Goal: Task Accomplishment & Management: Manage account settings

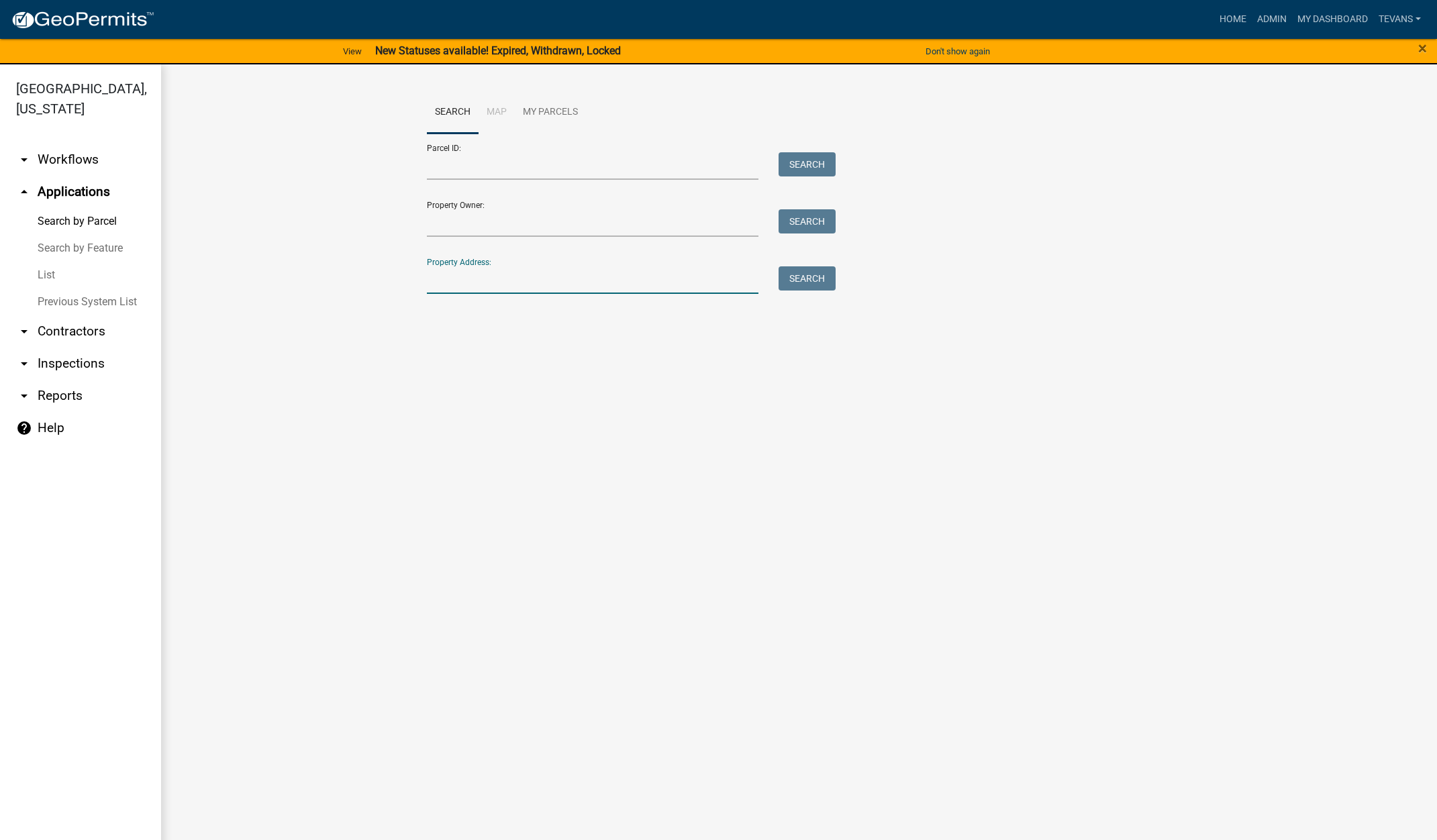
click at [507, 281] on input "Property Address:" at bounding box center [593, 280] width 332 height 28
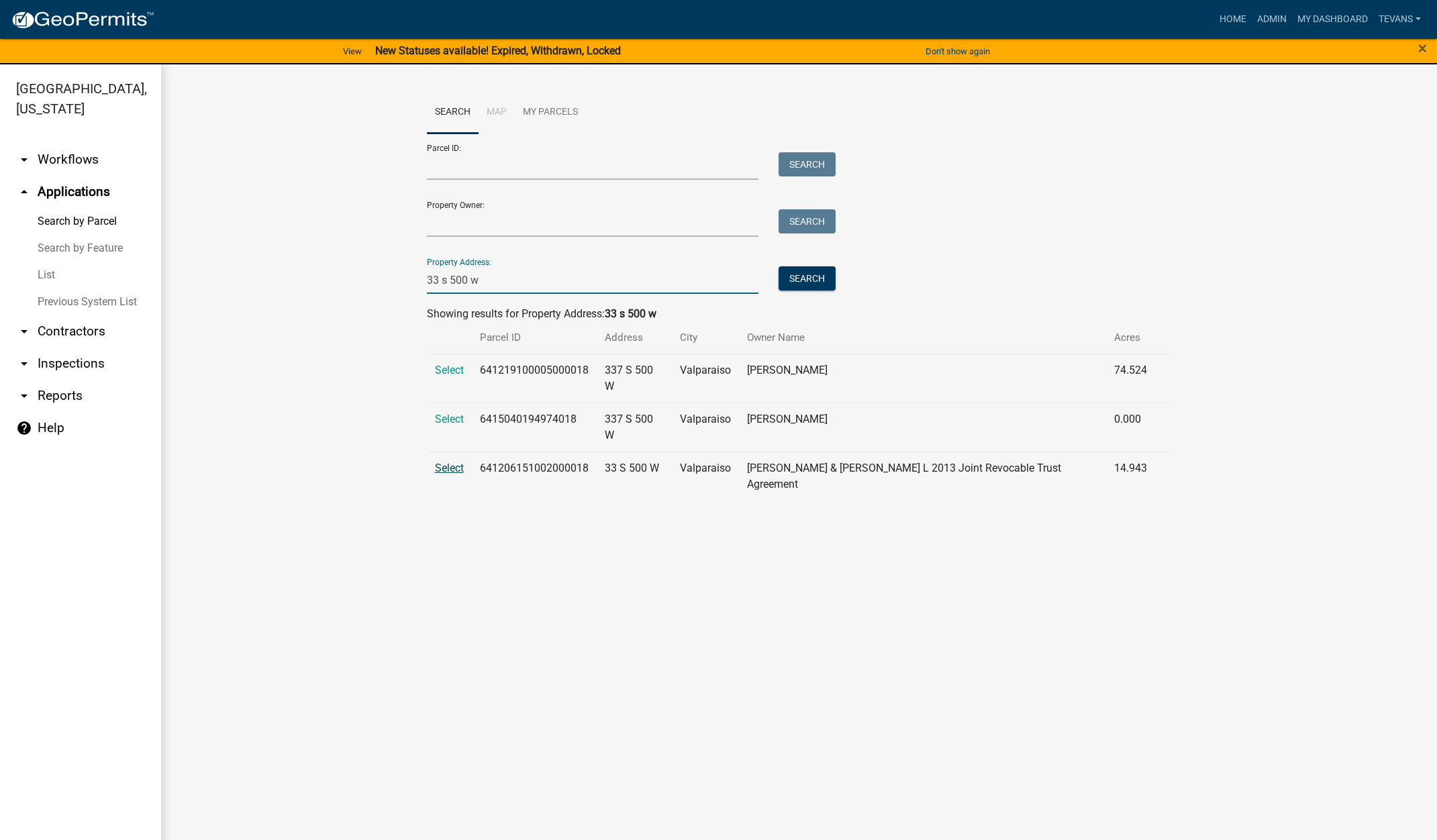
type input "33 s 500 w"
click at [447, 462] on span "Select" at bounding box center [449, 468] width 29 height 12
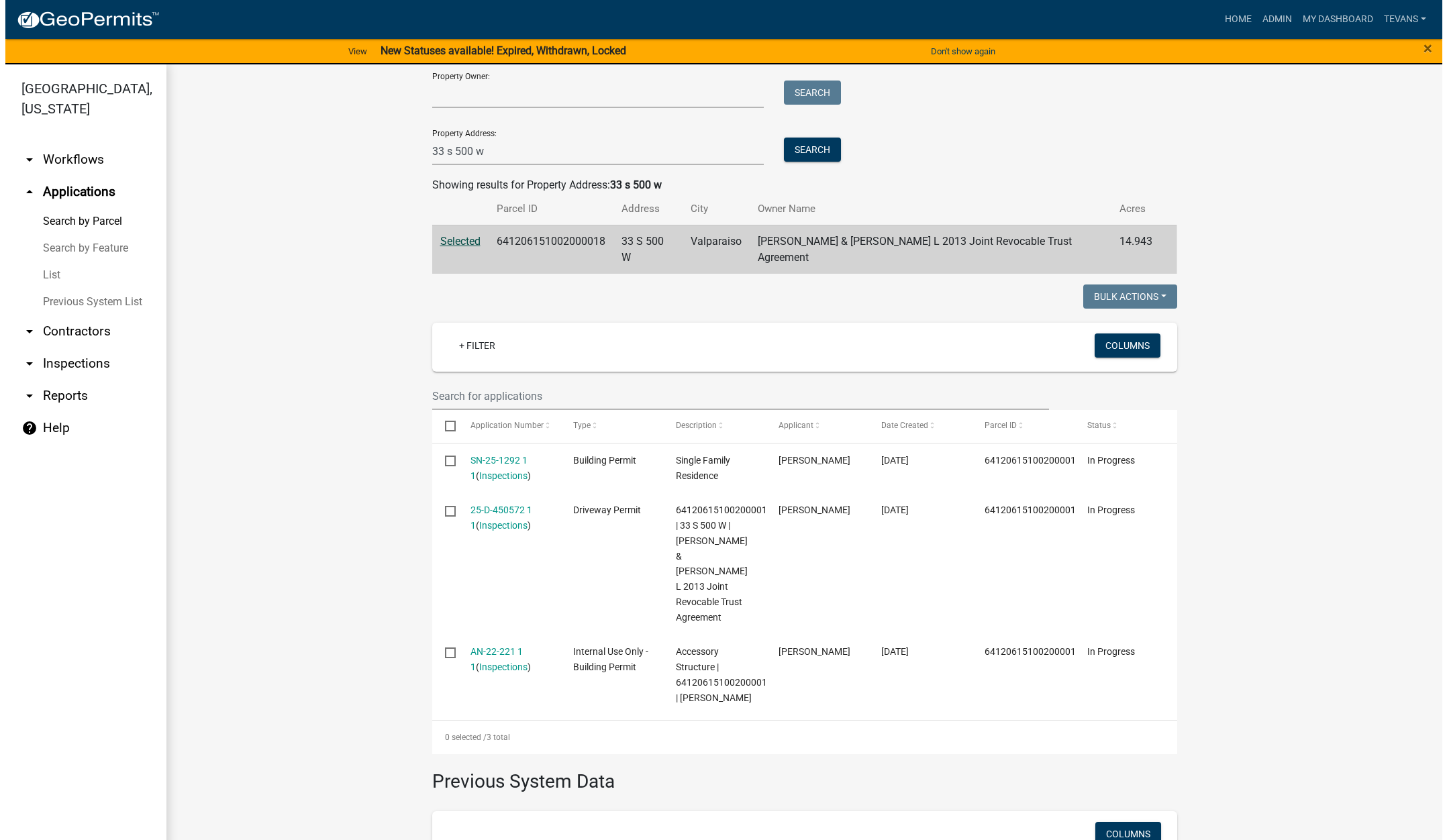
scroll to position [134, 0]
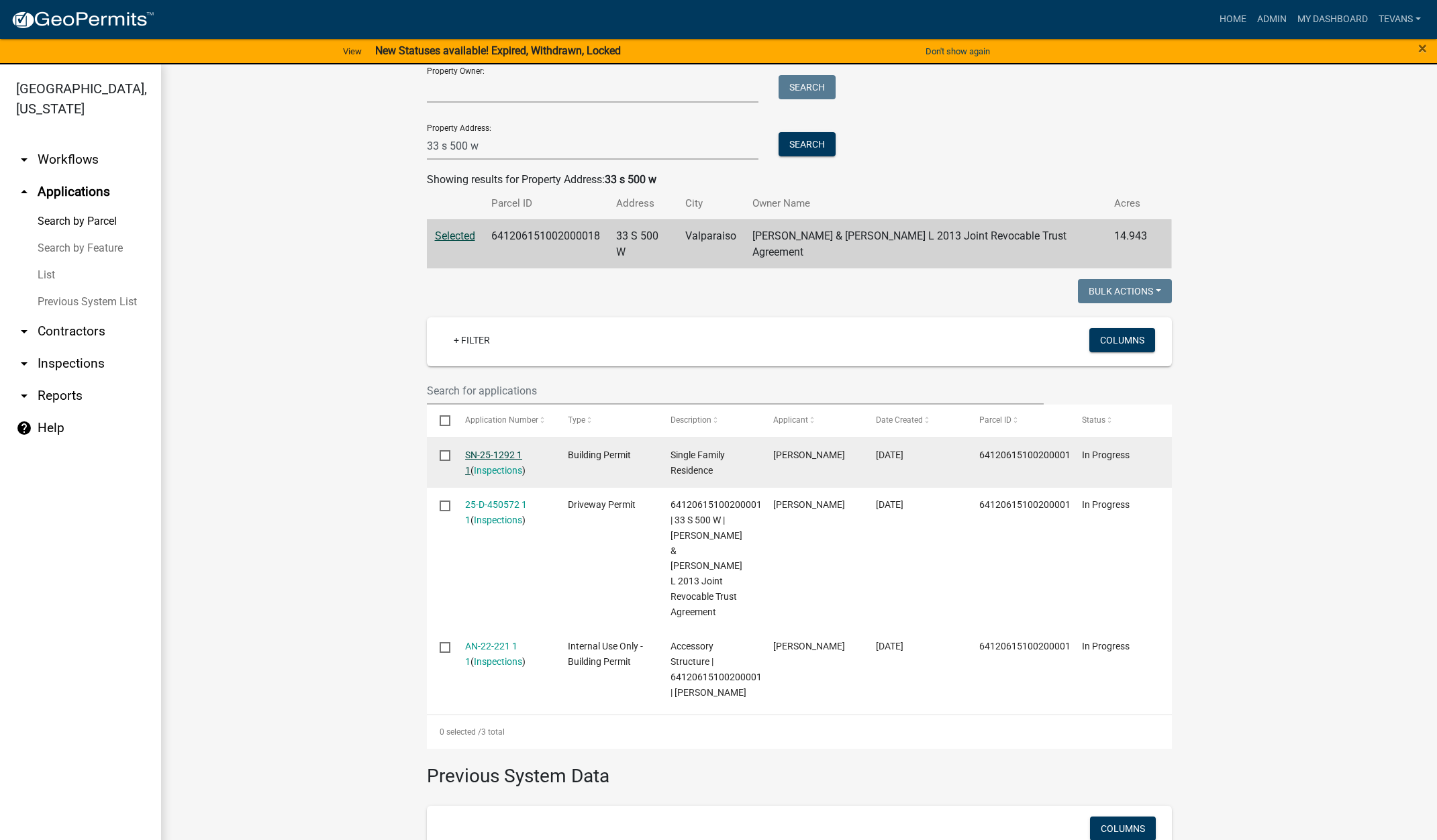
click at [498, 449] on link "SN-25-1292 1 1" at bounding box center [494, 463] width 57 height 26
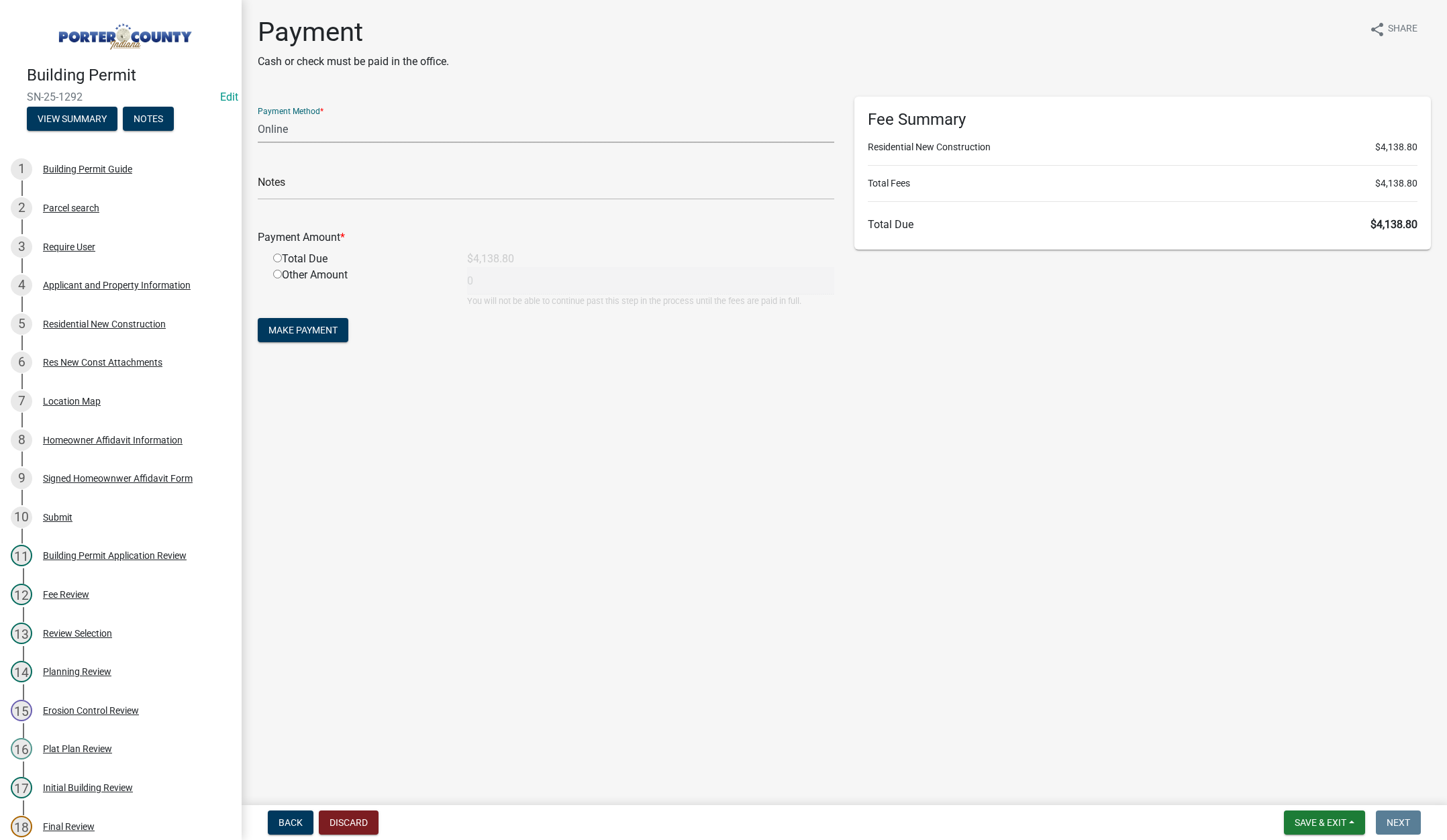
click at [277, 128] on select "Credit Card POS Check Cash Online" at bounding box center [546, 129] width 576 height 28
select select "1: 0"
click at [258, 115] on select "Credit Card POS Check Cash Online" at bounding box center [546, 129] width 576 height 28
click at [286, 185] on input "text" at bounding box center [546, 186] width 576 height 28
type input "#6114 Richard L Grove"
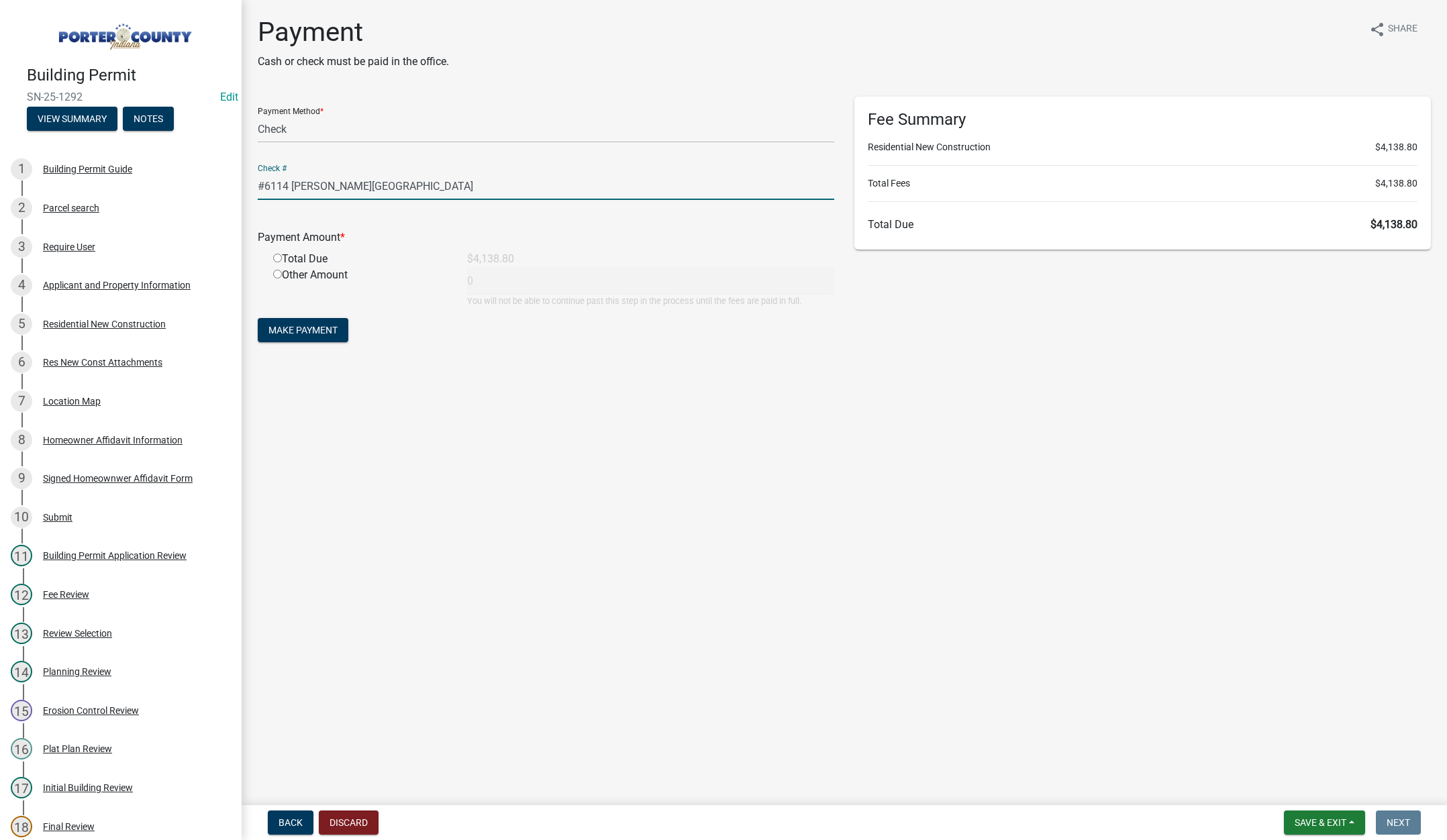
drag, startPoint x: 278, startPoint y: 258, endPoint x: 277, endPoint y: 275, distance: 17.0
click at [278, 258] on input "radio" at bounding box center [277, 258] width 9 height 9
radio input "true"
type input "4138.8"
click at [298, 333] on span "Make Payment" at bounding box center [303, 330] width 69 height 11
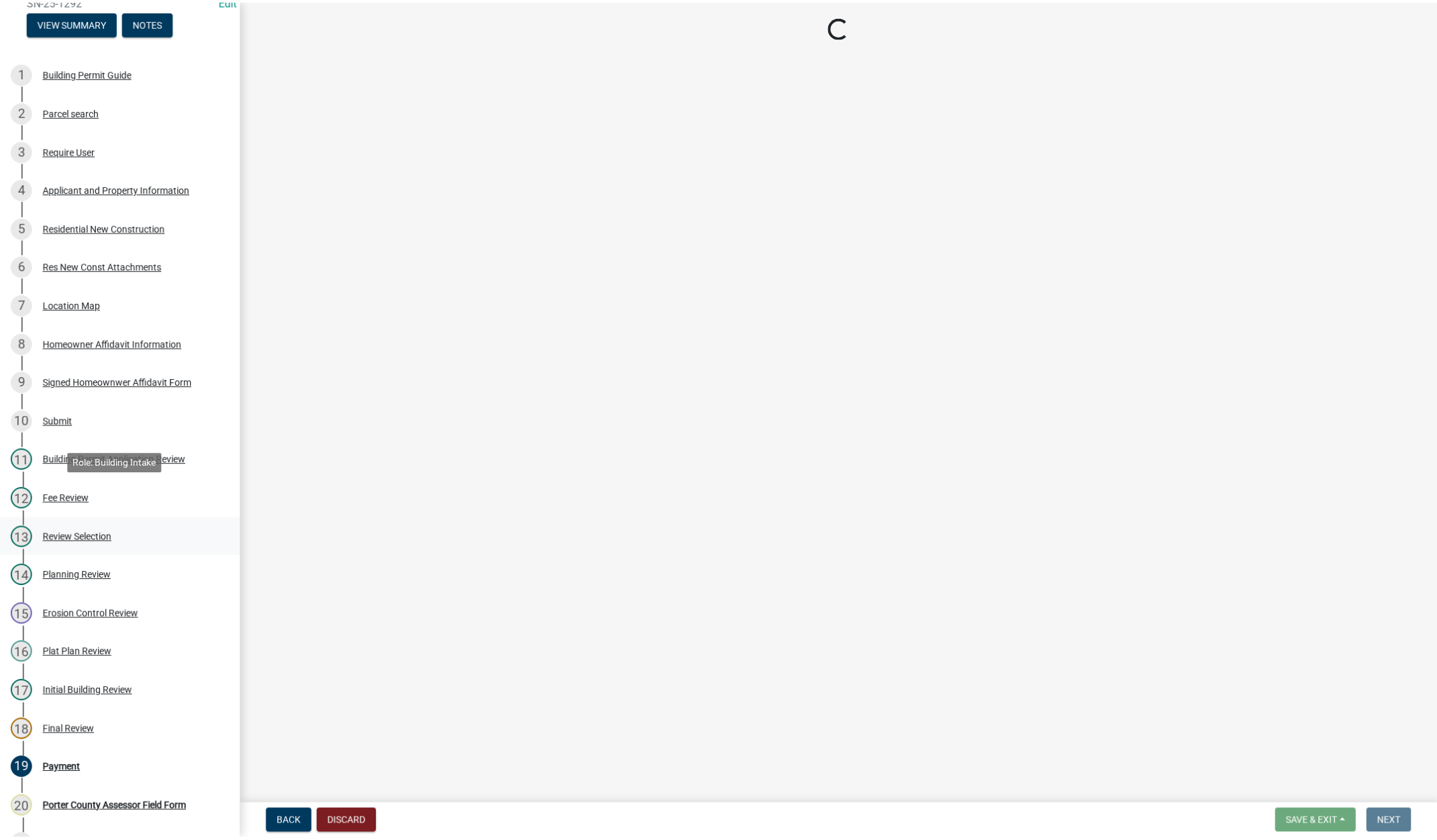
scroll to position [134, 0]
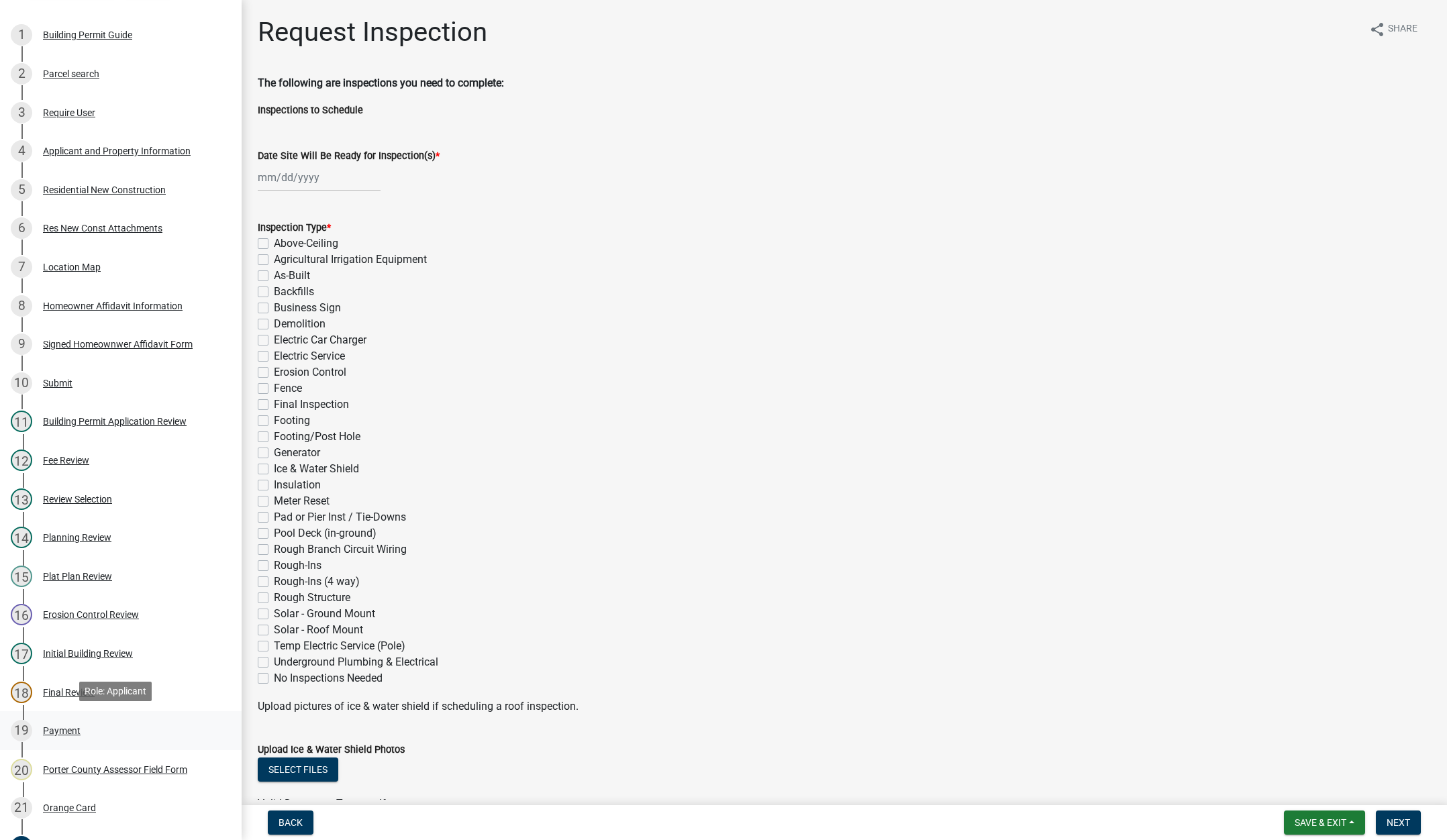
click at [63, 727] on div "Payment" at bounding box center [62, 730] width 38 height 9
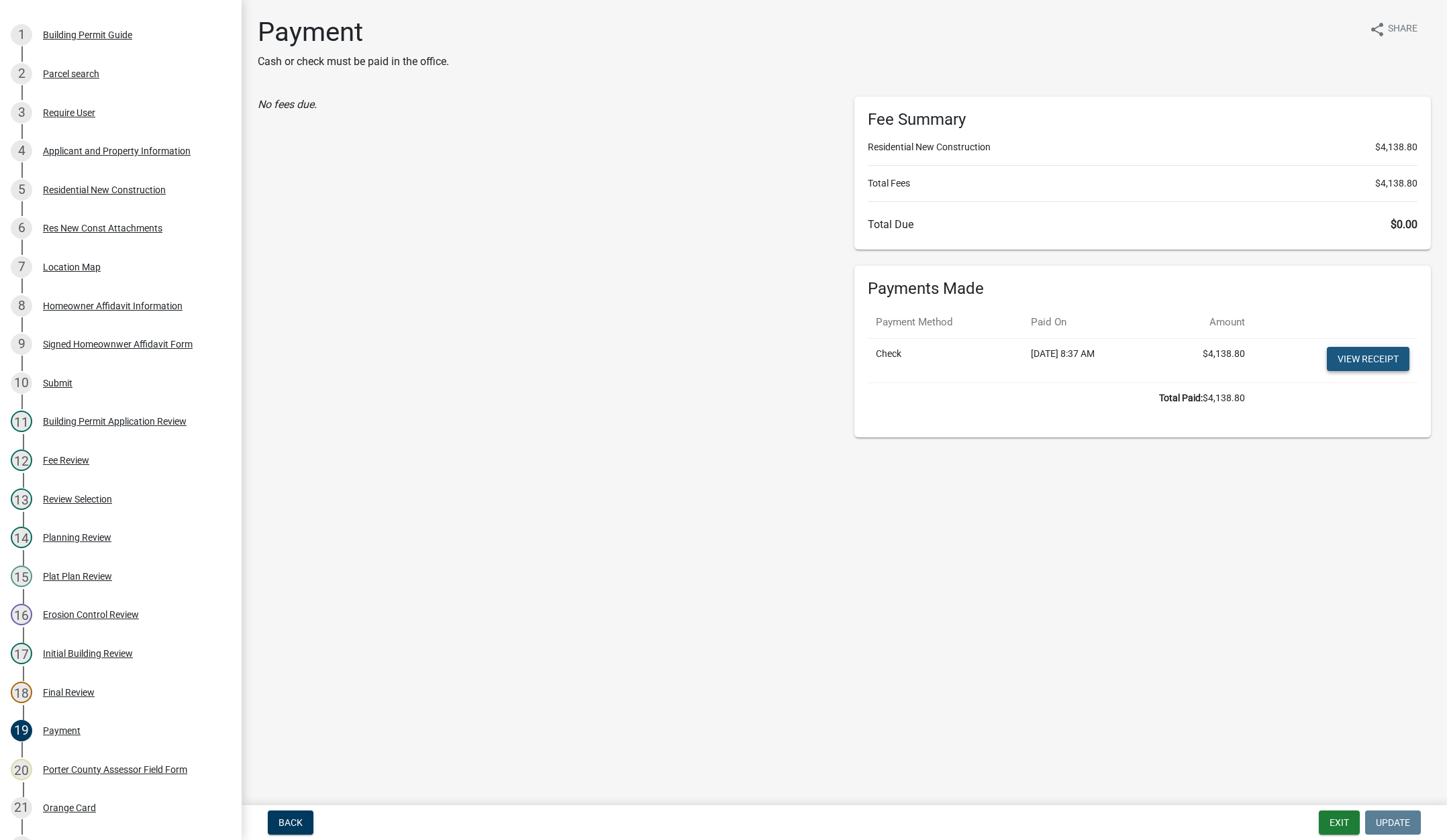
click at [1364, 354] on link "View receipt" at bounding box center [1368, 358] width 83 height 24
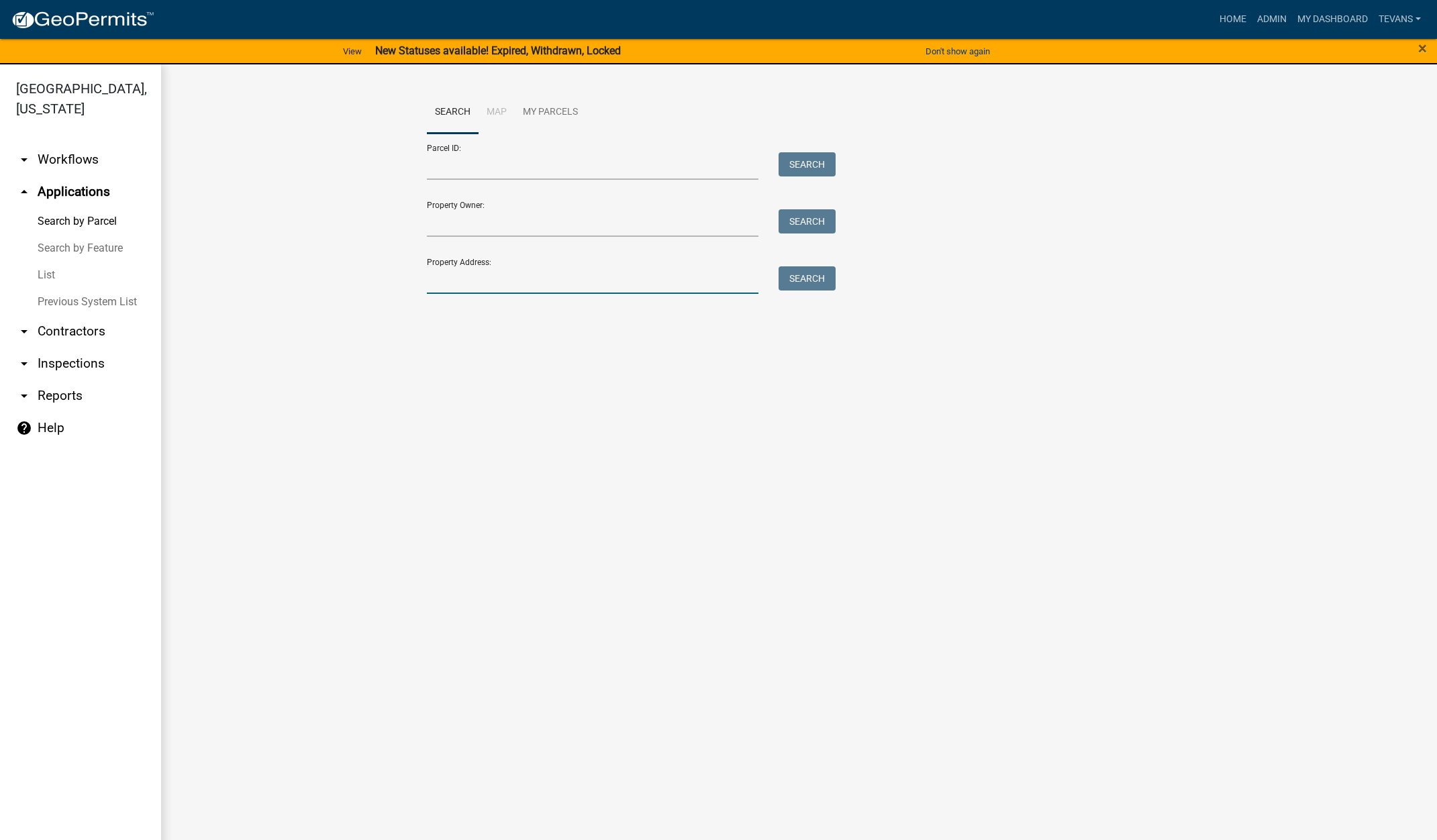
drag, startPoint x: 461, startPoint y: 282, endPoint x: 470, endPoint y: 276, distance: 10.8
click at [466, 281] on input "Property Address:" at bounding box center [593, 280] width 332 height 28
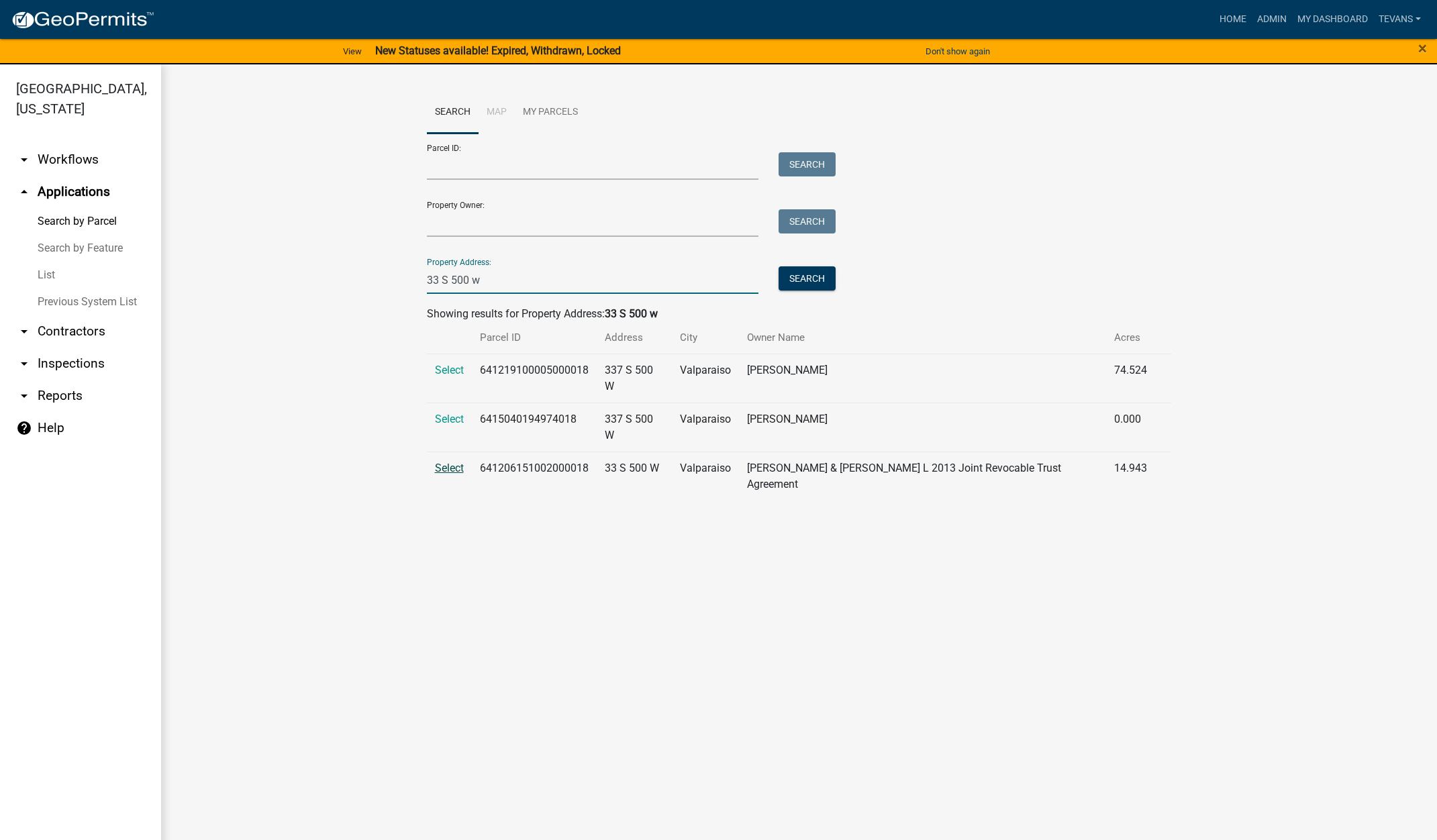
type input "33 S 500 w"
click at [447, 462] on span "Select" at bounding box center [449, 468] width 29 height 12
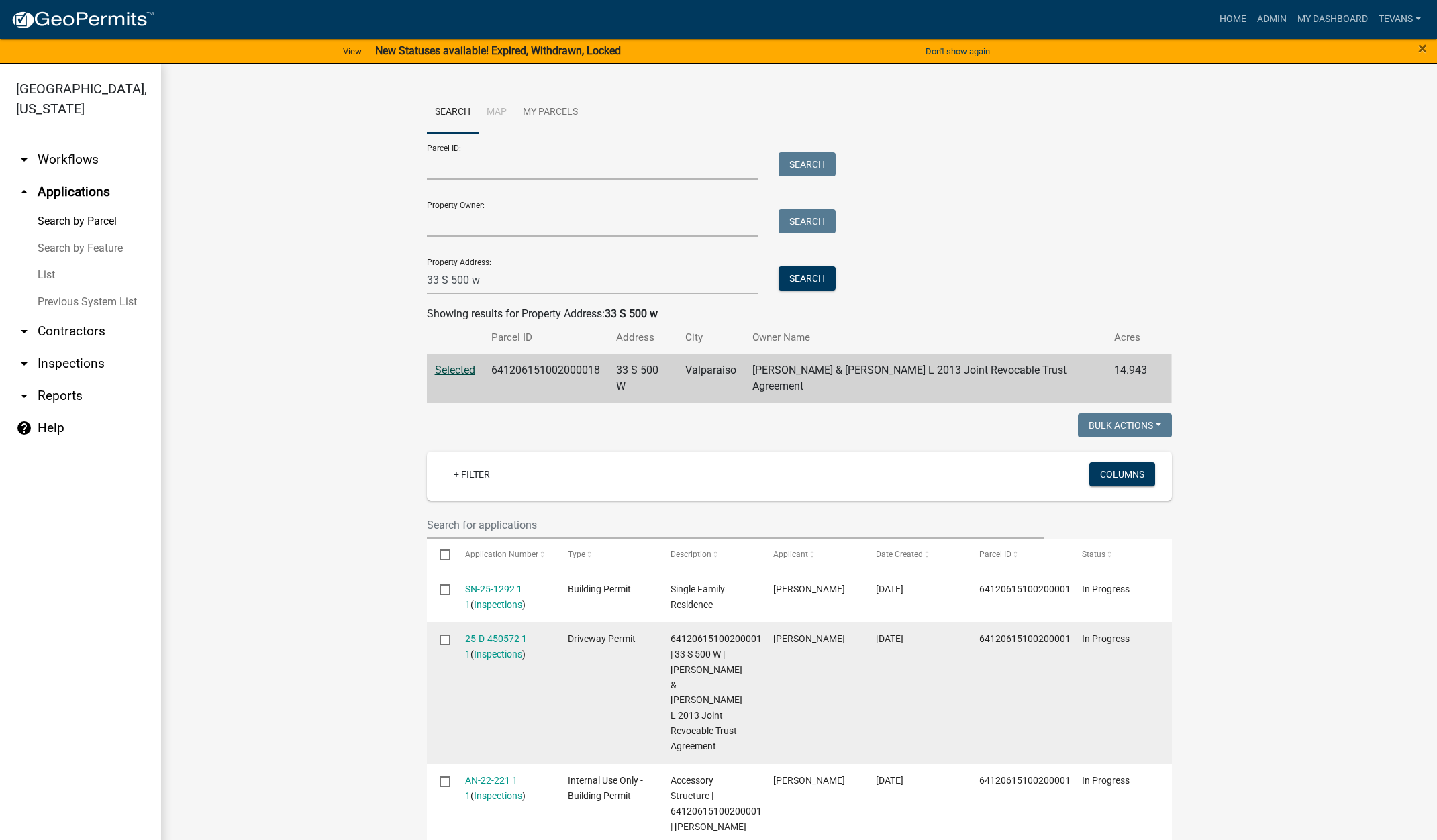
drag, startPoint x: 497, startPoint y: 620, endPoint x: 520, endPoint y: 616, distance: 23.3
click at [498, 633] on link "25-D-450572 1 1" at bounding box center [496, 647] width 62 height 26
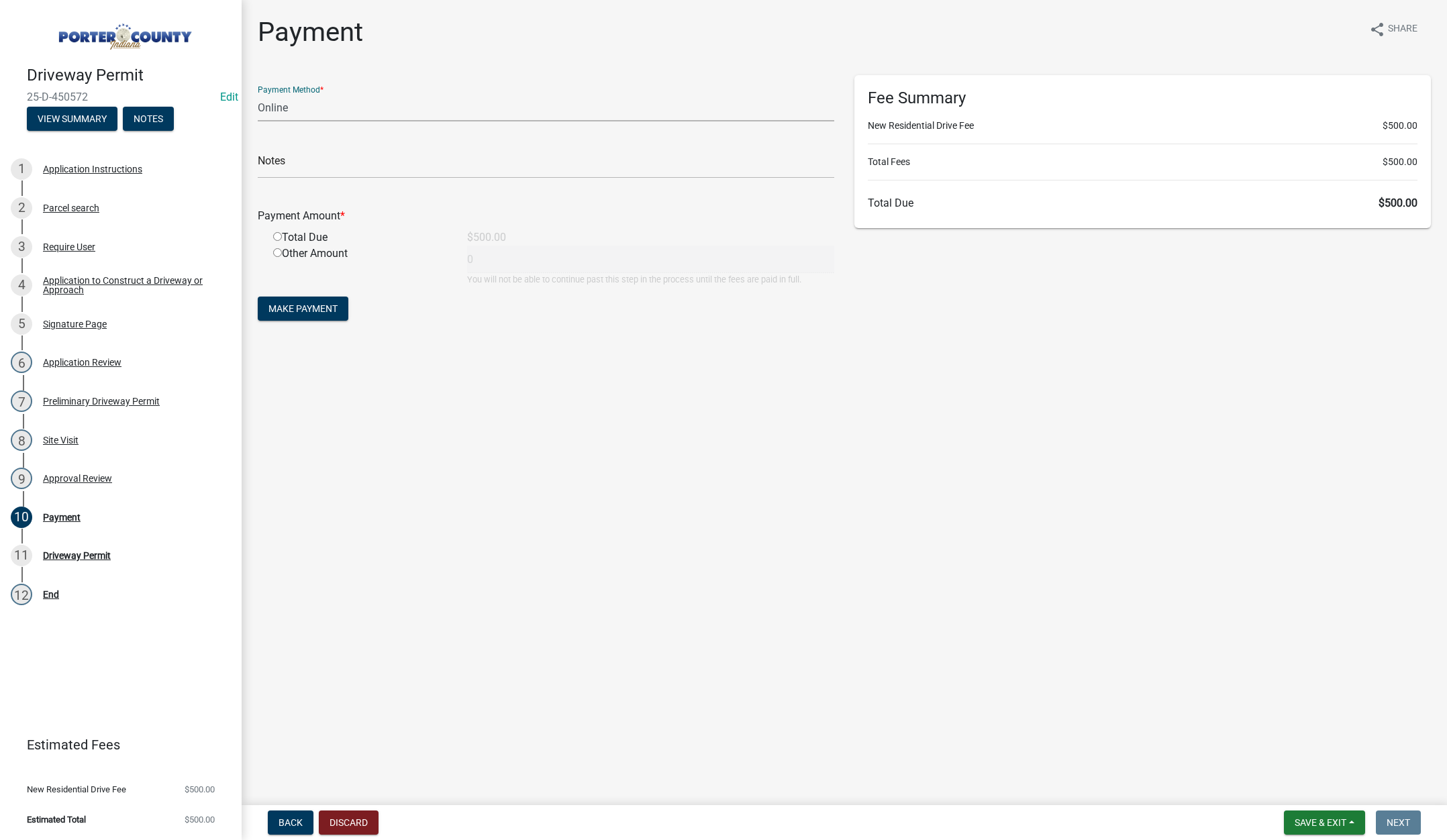
click at [272, 104] on select "Credit Card POS Check Cash Online" at bounding box center [546, 108] width 576 height 28
select select "1: 0"
click at [258, 94] on select "Credit Card POS Check Cash Online" at bounding box center [546, 108] width 576 height 28
click at [281, 169] on input "text" at bounding box center [546, 165] width 576 height 28
type input "#6114 Richard L Grove"
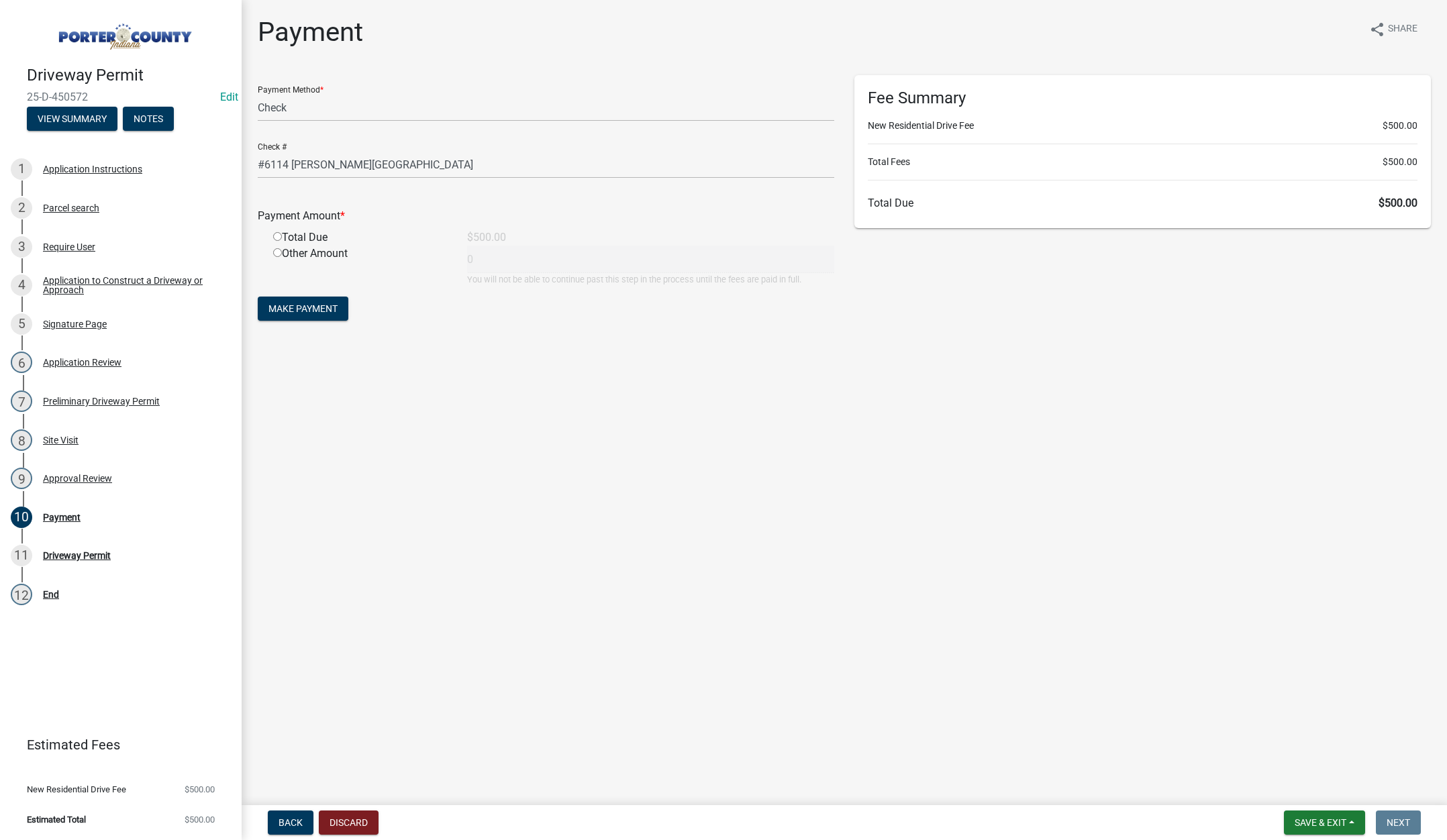
click at [277, 236] on input "radio" at bounding box center [277, 236] width 9 height 9
radio input "true"
type input "500"
click at [291, 306] on span "Make Payment" at bounding box center [303, 309] width 69 height 11
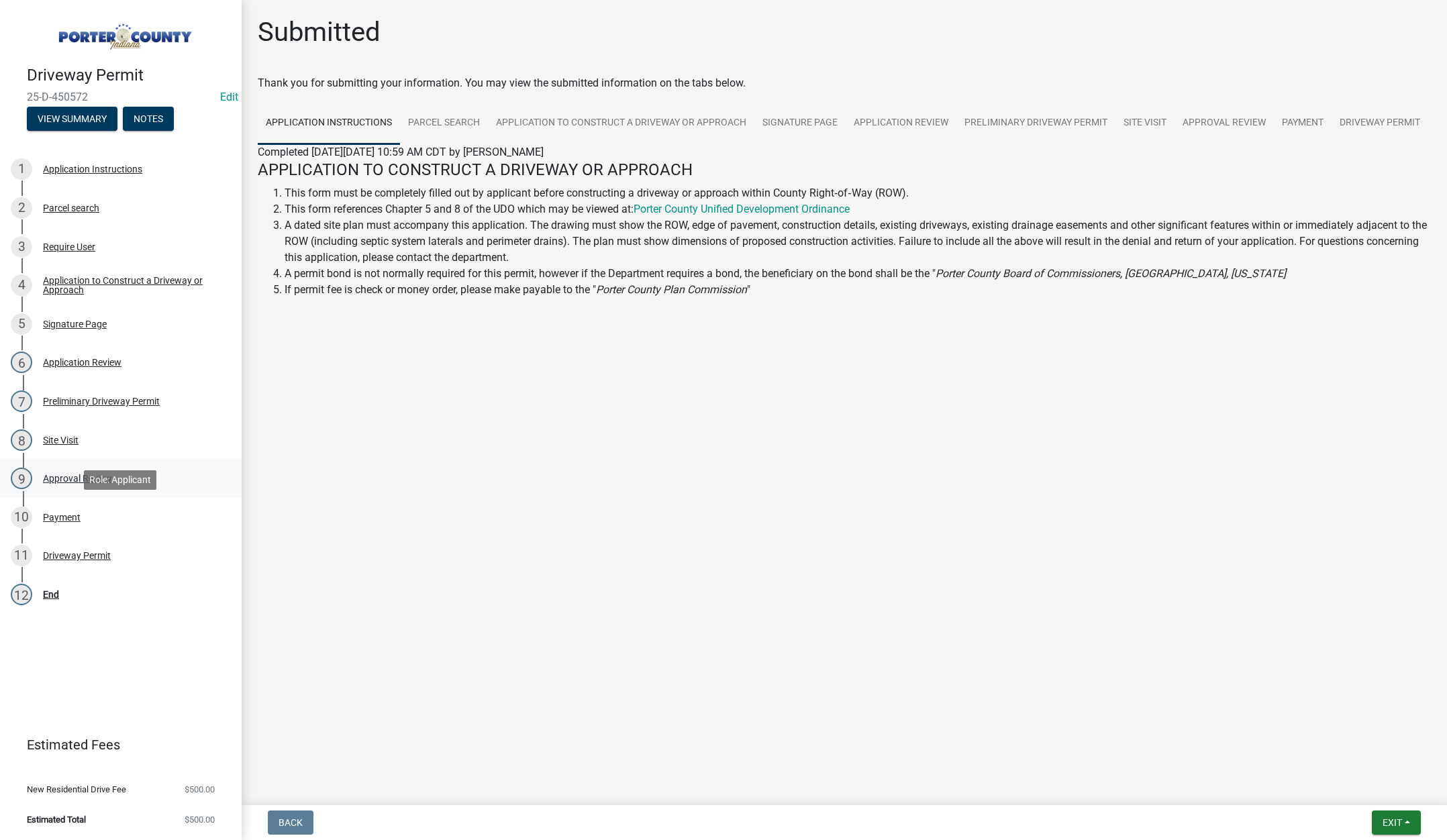
drag, startPoint x: 69, startPoint y: 513, endPoint x: 221, endPoint y: 472, distance: 157.4
click at [72, 513] on div "Payment" at bounding box center [62, 517] width 38 height 9
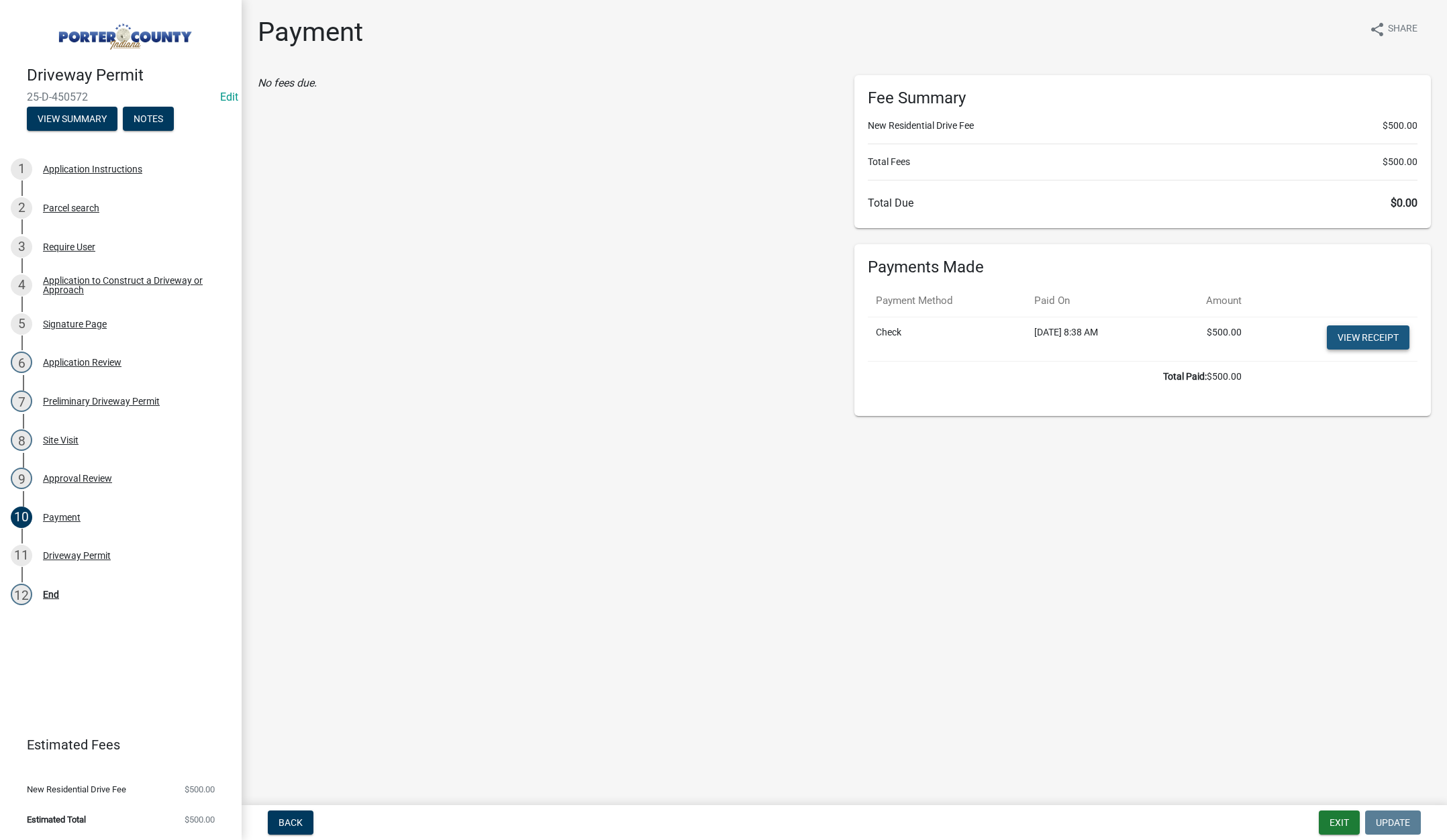
click at [1360, 332] on link "View receipt" at bounding box center [1368, 337] width 83 height 24
click at [1332, 821] on button "Exit" at bounding box center [1339, 822] width 41 height 24
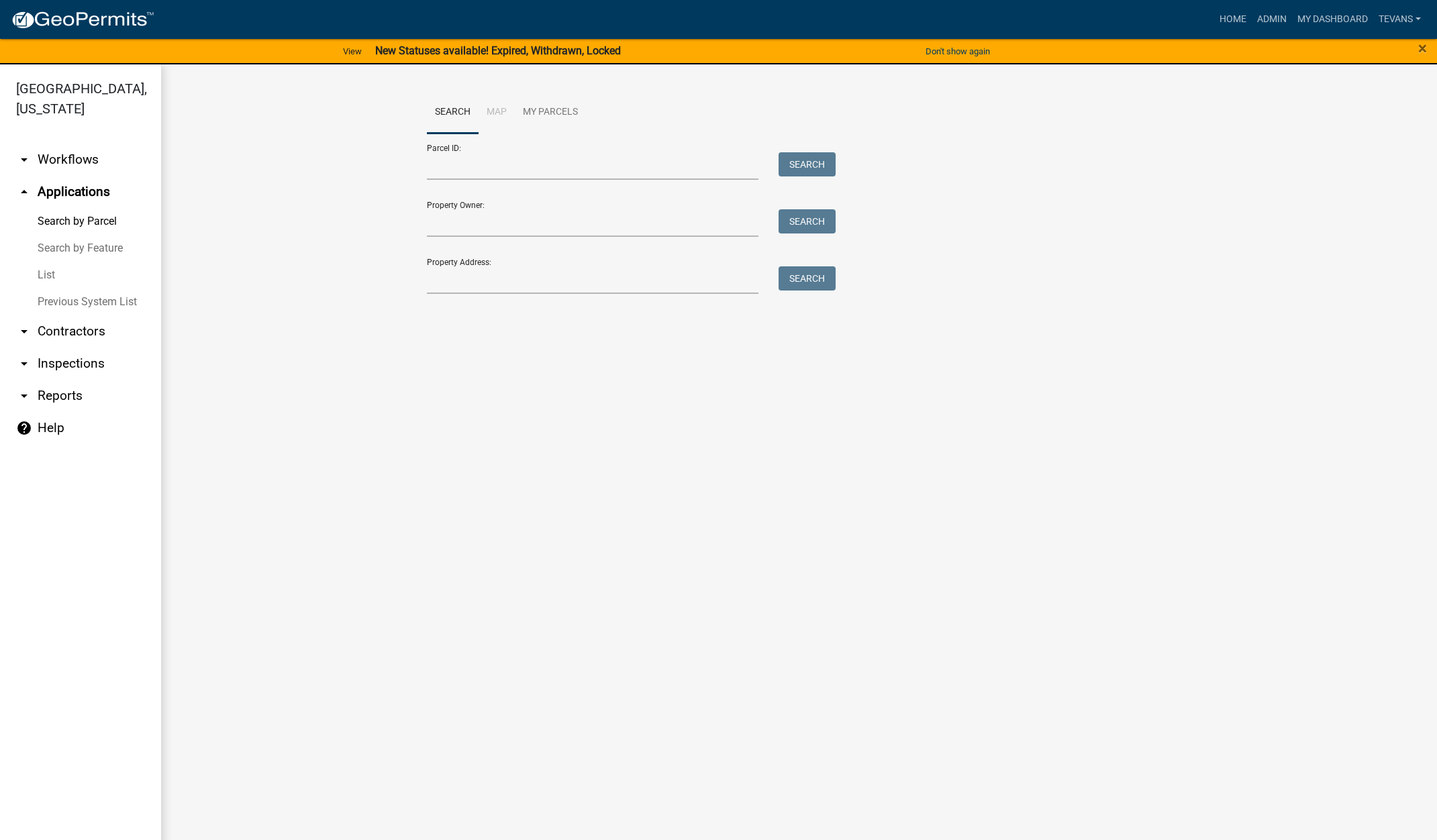
click at [381, 493] on main "Search Map My Parcels Parcel ID: Search Property Owner: Search Property Address…" at bounding box center [799, 459] width 1276 height 791
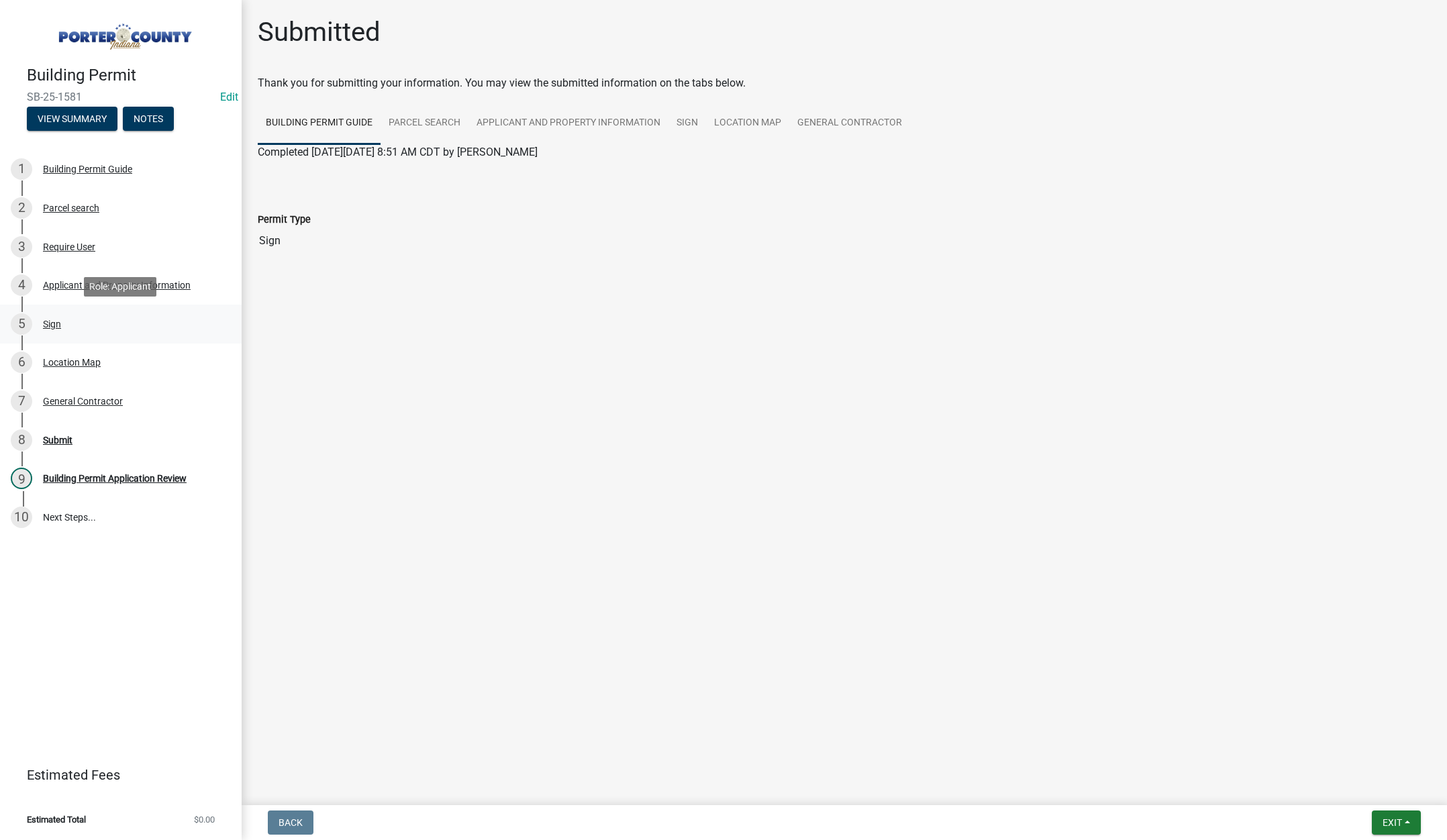
drag, startPoint x: 49, startPoint y: 316, endPoint x: 56, endPoint y: 316, distance: 7.0
click at [53, 316] on div "5 Sign" at bounding box center [115, 324] width 210 height 22
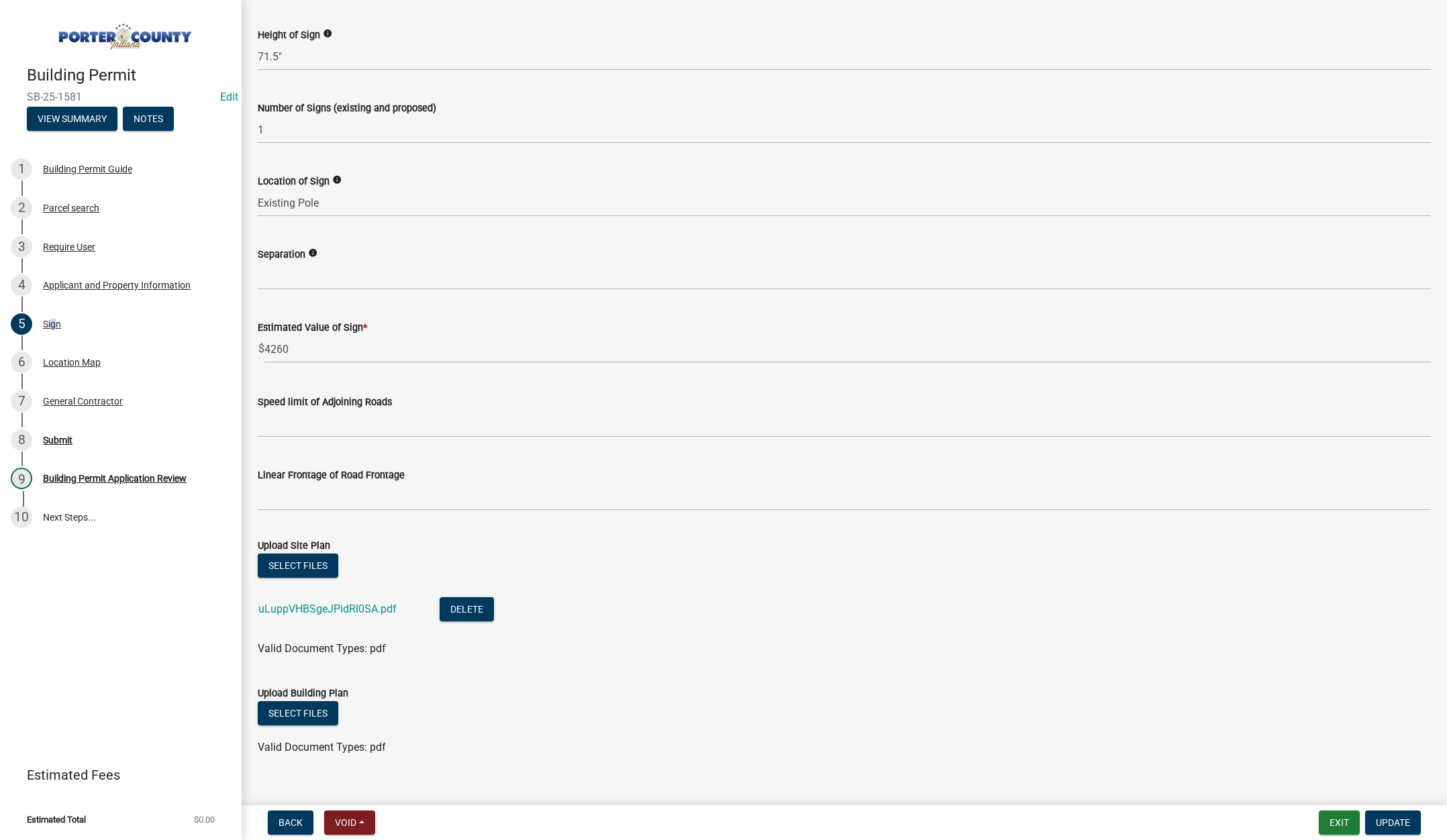
scroll to position [806, 0]
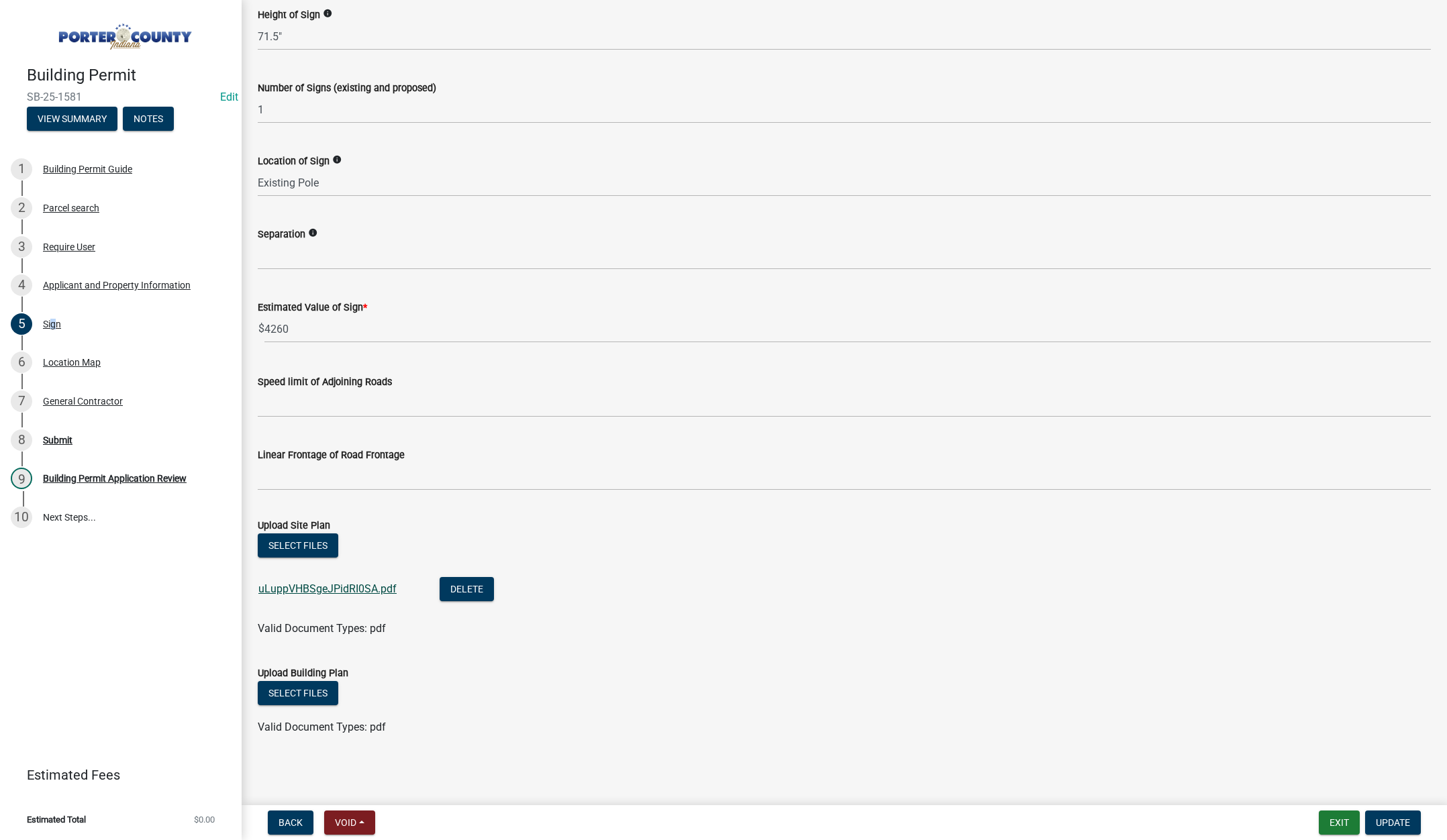
click at [358, 589] on link "uLuppVHBSgeJPidRI0SA.pdf" at bounding box center [327, 589] width 139 height 12
click at [64, 361] on div "Location Map" at bounding box center [72, 362] width 58 height 9
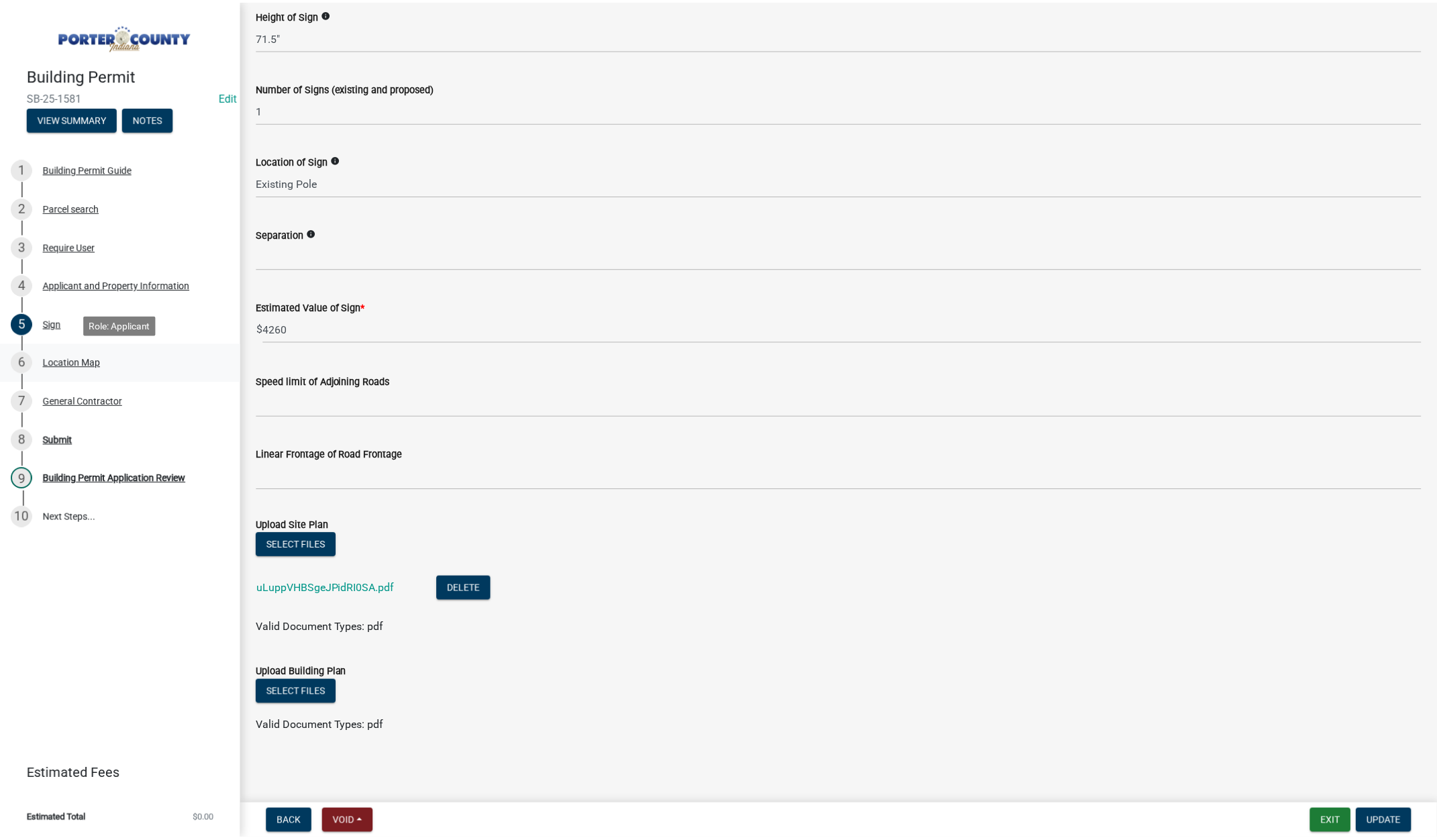
scroll to position [0, 0]
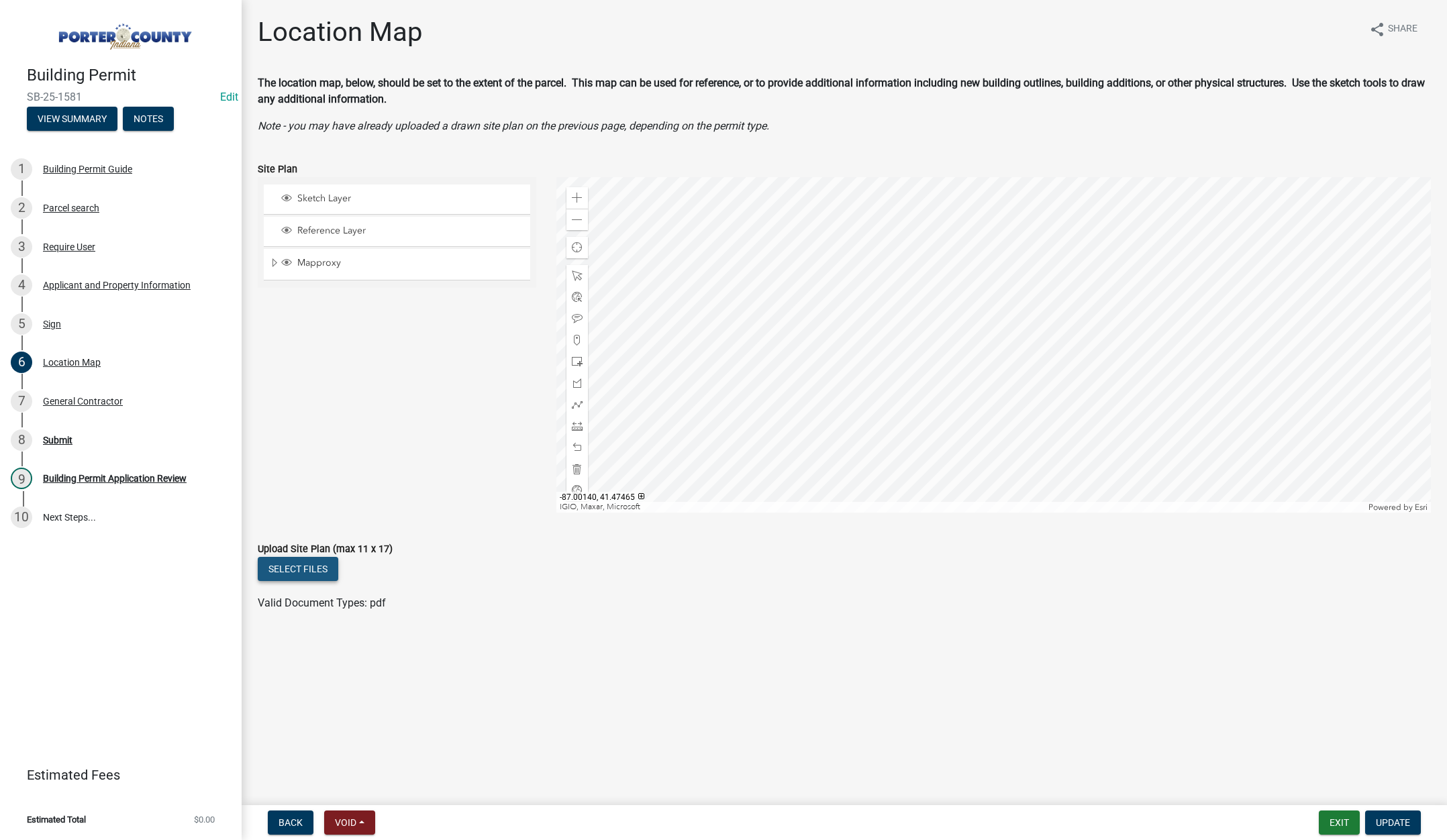
click at [292, 569] on button "Select files" at bounding box center [298, 569] width 80 height 24
click at [136, 477] on div "Building Permit Application Review" at bounding box center [115, 478] width 144 height 9
click at [116, 478] on div "Building Permit Application Review" at bounding box center [115, 478] width 144 height 9
click at [56, 437] on div "Submit" at bounding box center [58, 440] width 29 height 9
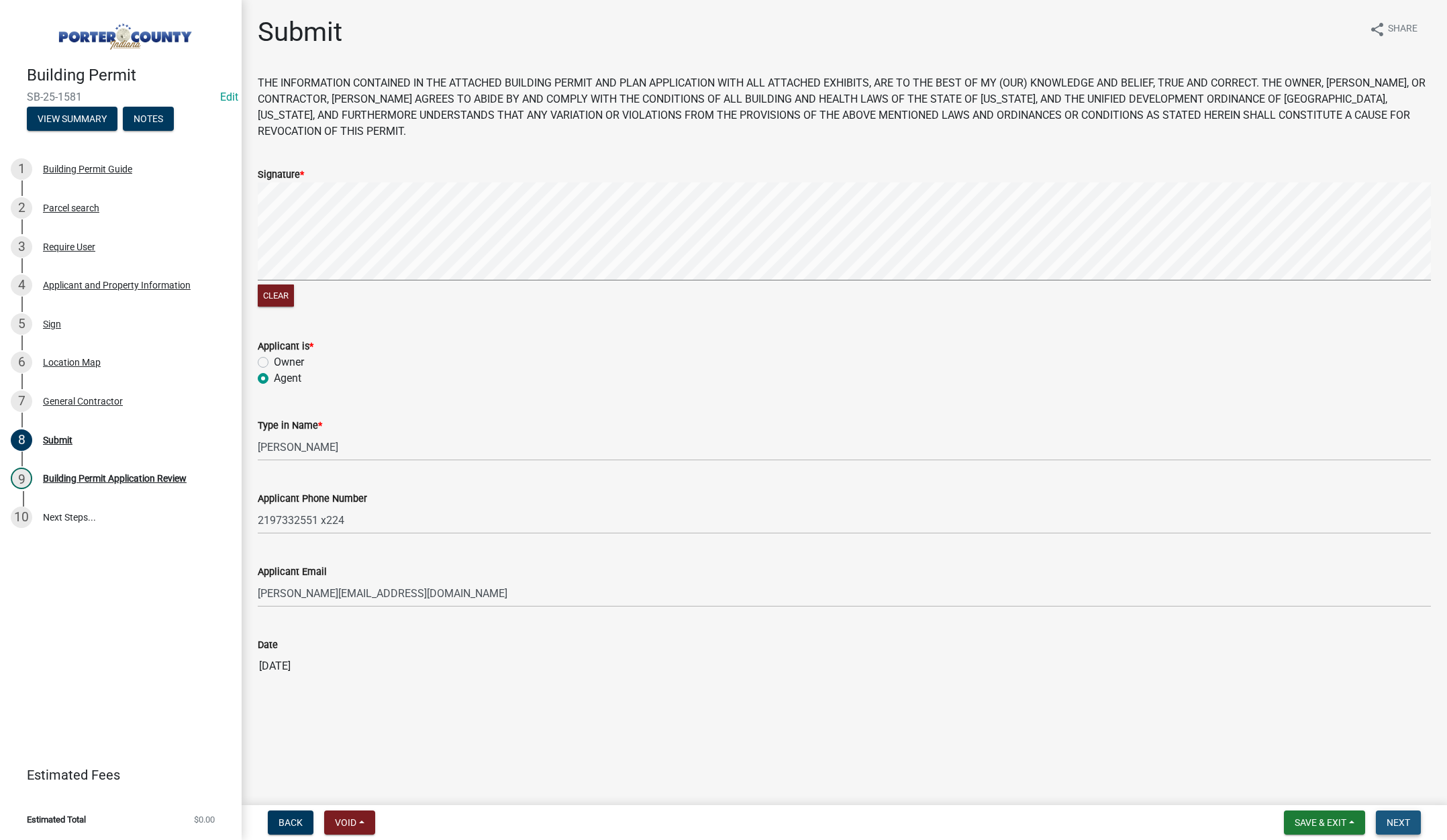
click at [1394, 818] on span "Next" at bounding box center [1398, 822] width 23 height 11
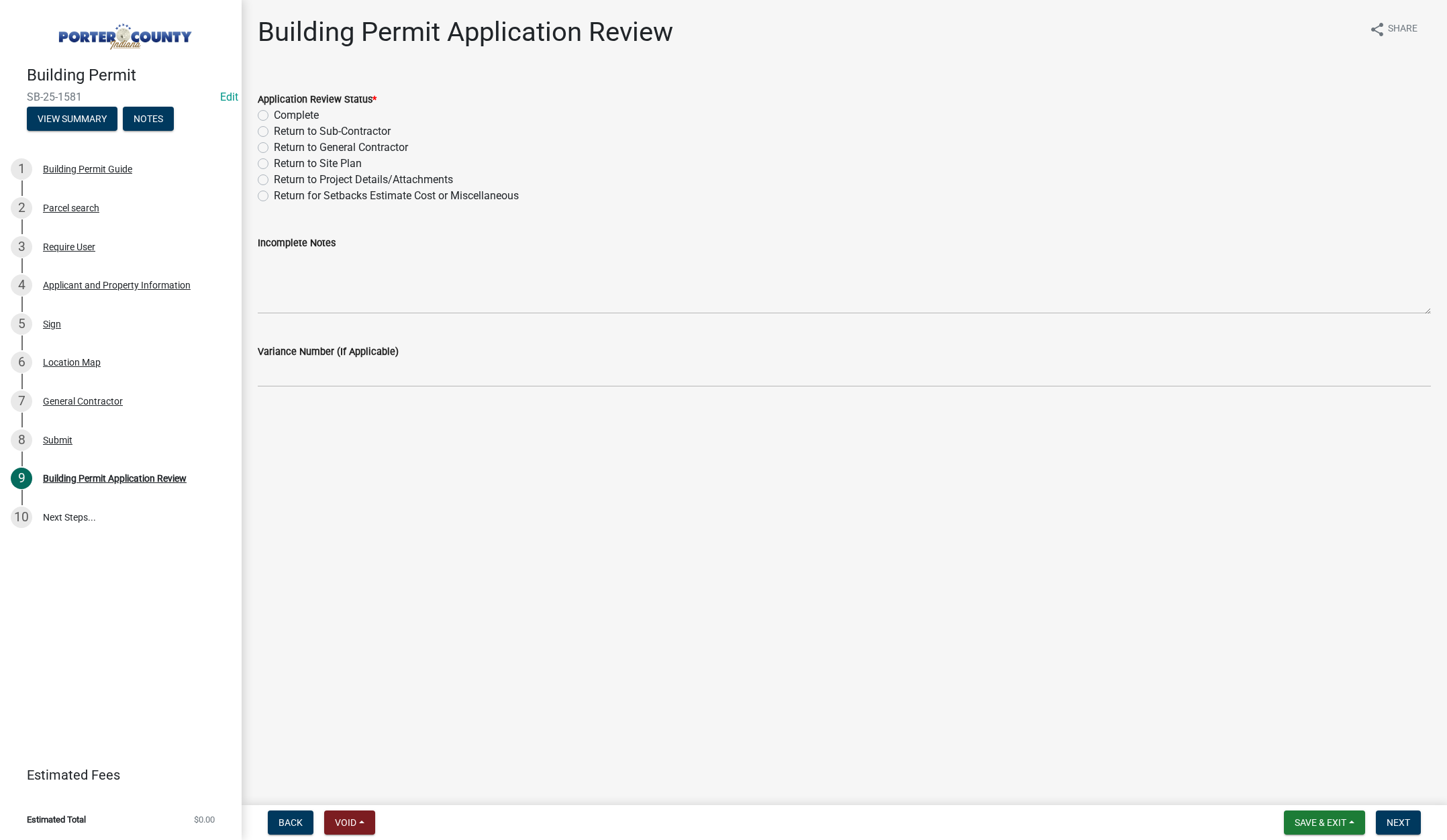
click at [274, 178] on label "Return to Project Details/Attachments" at bounding box center [364, 179] width 180 height 16
click at [274, 178] on input "Return to Project Details/Attachments" at bounding box center [278, 176] width 9 height 9
radio input "true"
click at [330, 278] on textarea "Incomplete Notes" at bounding box center [844, 282] width 1173 height 63
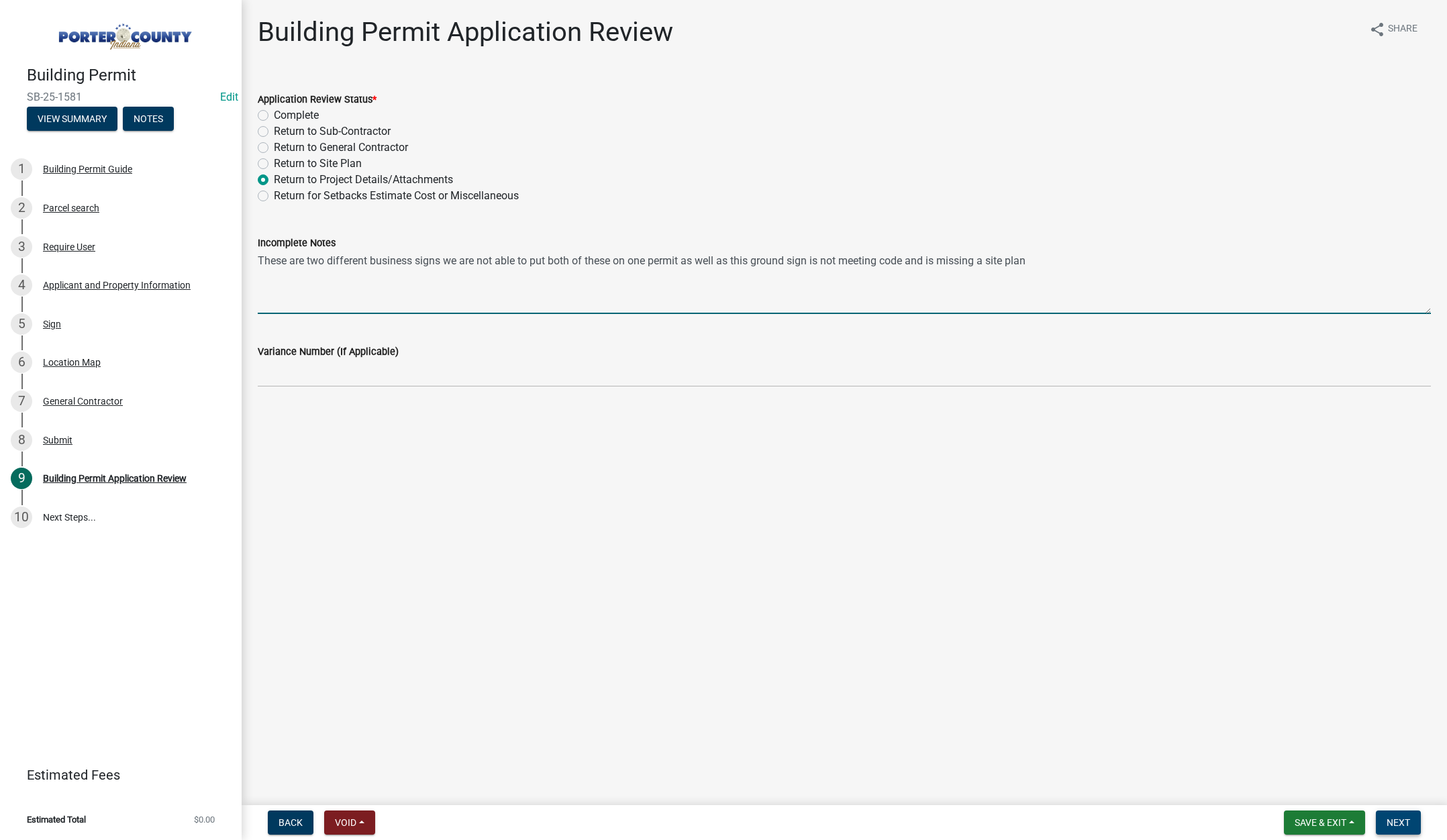
type textarea "These are two different business signs we are not able to put both of these on …"
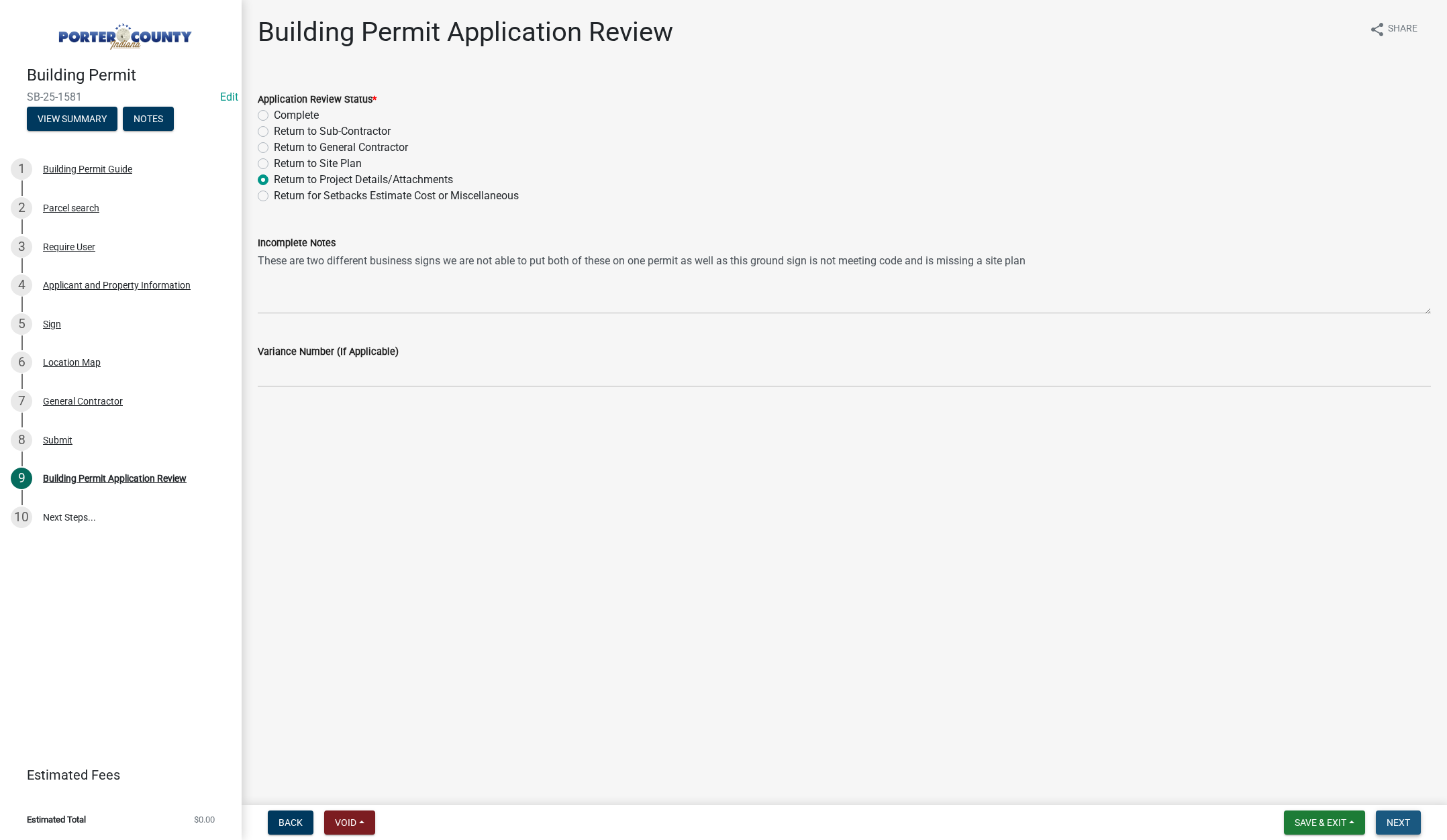
click at [1404, 830] on button "Next" at bounding box center [1398, 822] width 45 height 24
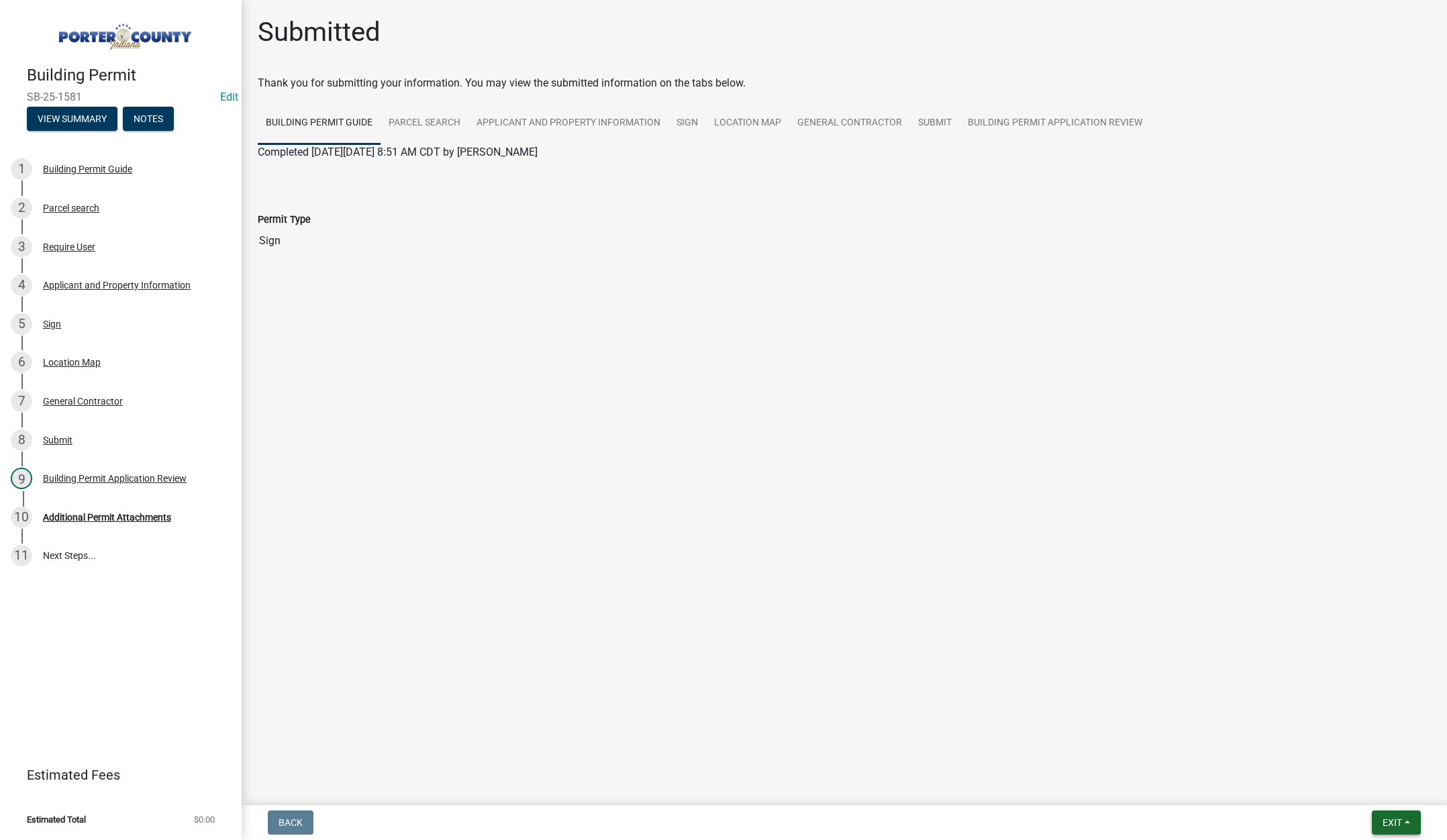
click at [1383, 817] on span "Exit" at bounding box center [1392, 822] width 19 height 11
click at [1380, 786] on button "Save & Exit" at bounding box center [1367, 787] width 108 height 32
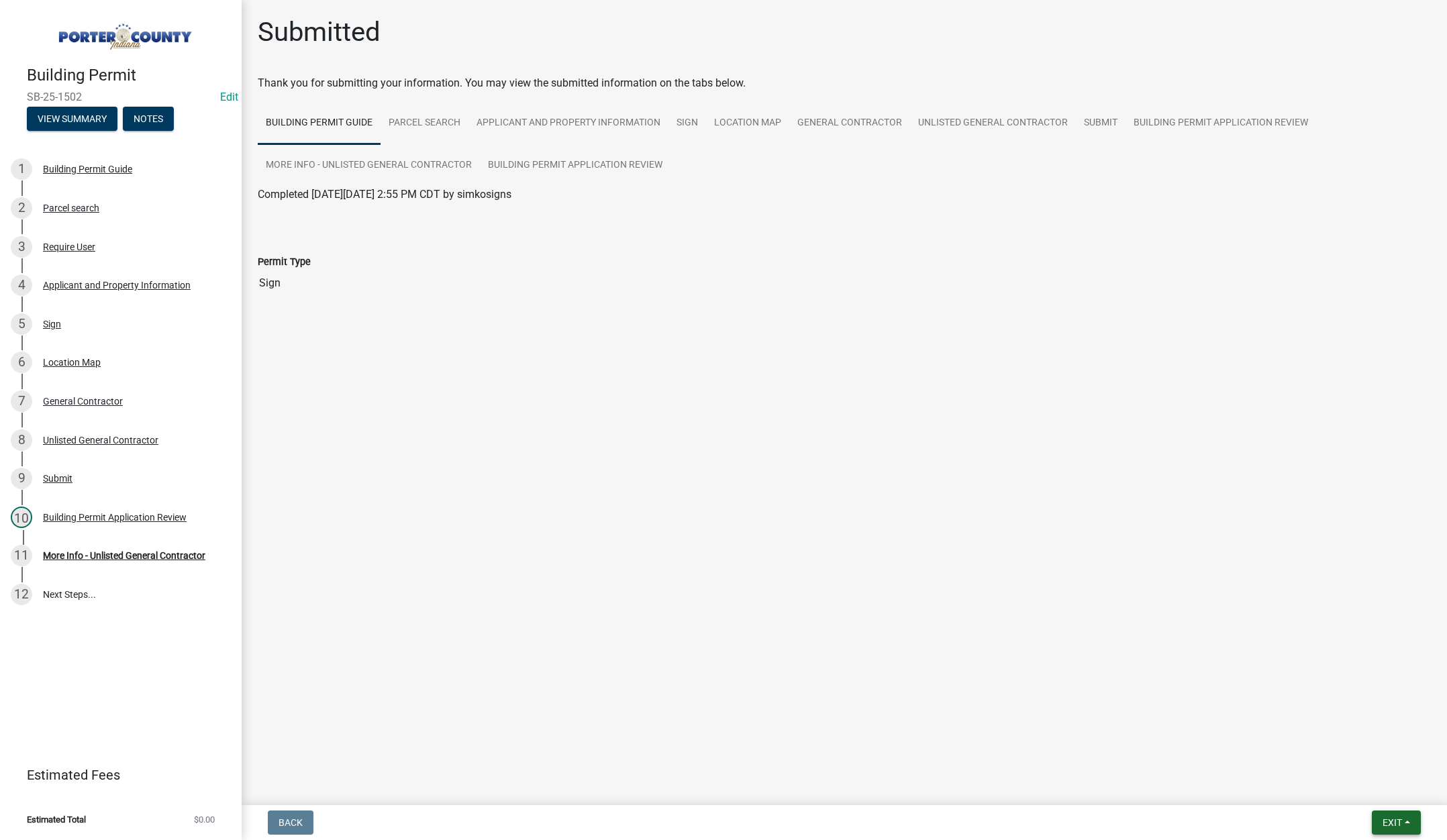
click at [1384, 819] on span "Exit" at bounding box center [1392, 822] width 19 height 11
click at [1380, 789] on button "Save & Exit" at bounding box center [1367, 787] width 108 height 32
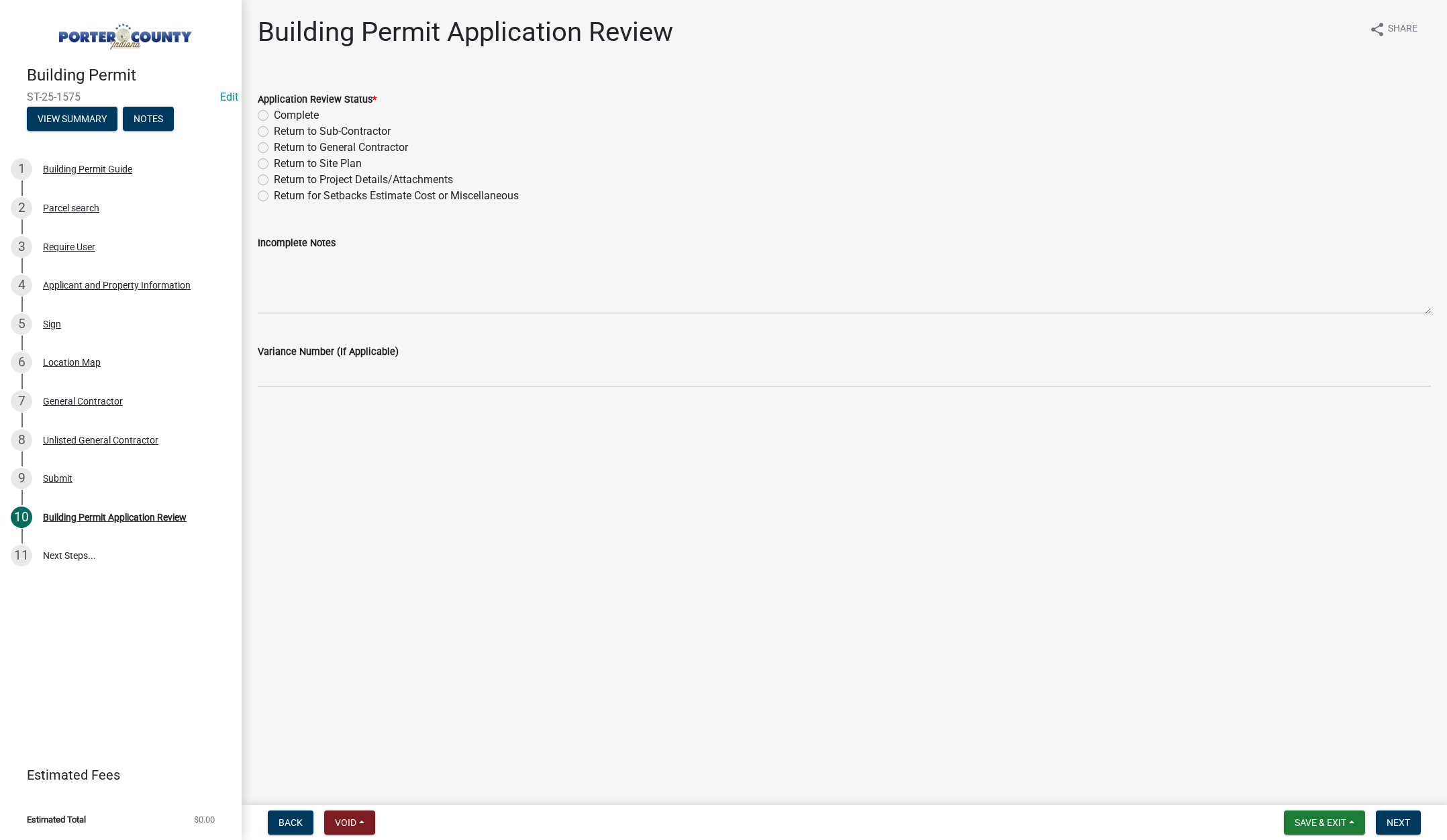
click at [274, 178] on label "Return to Project Details/Attachments" at bounding box center [364, 179] width 180 height 16
click at [274, 178] on input "Return to Project Details/Attachments" at bounding box center [278, 176] width 9 height 9
radio input "true"
click at [302, 269] on textarea "Incomplete Notes" at bounding box center [844, 282] width 1173 height 63
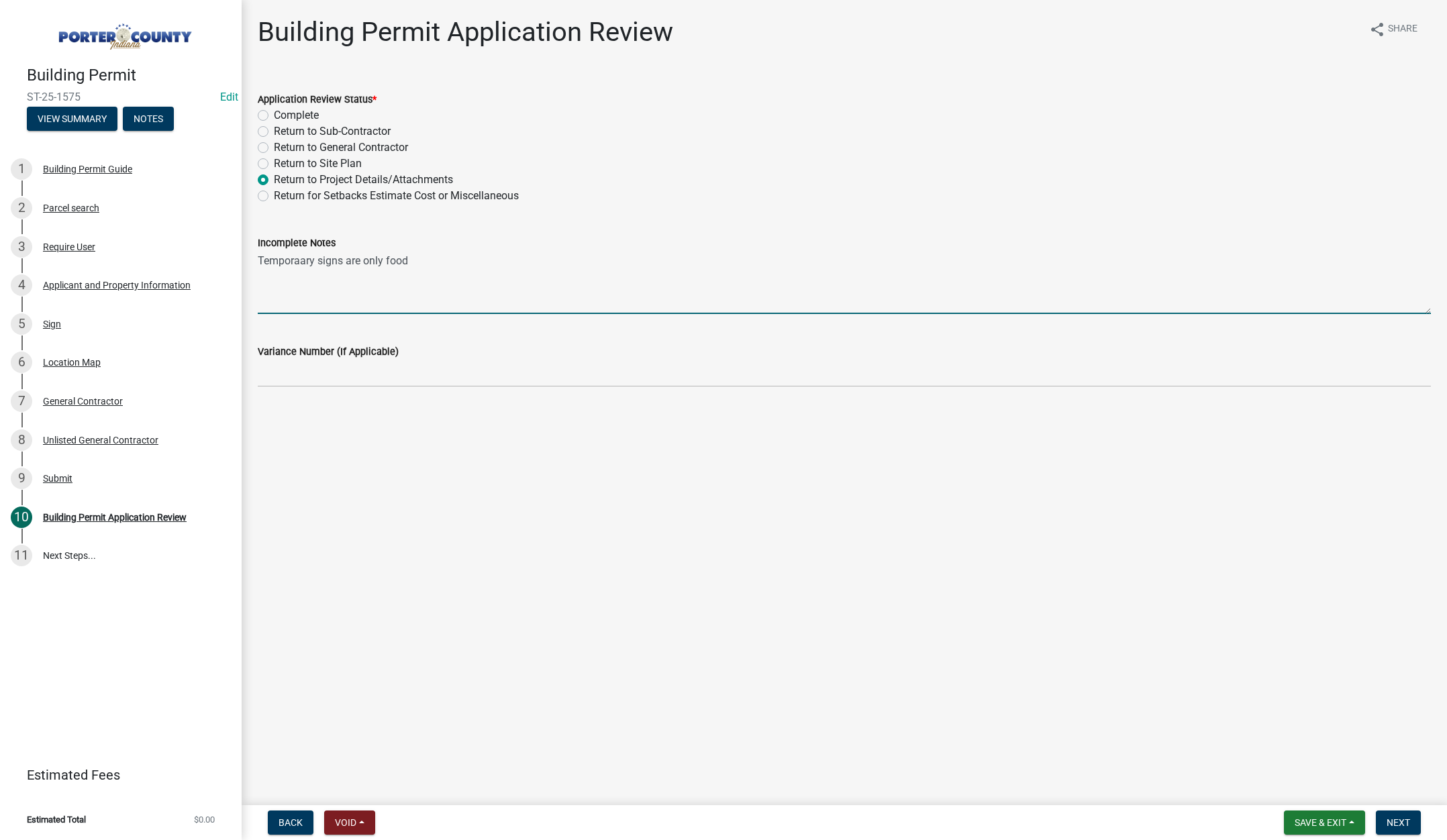
click at [300, 256] on textarea "Temporaary signs are only food" at bounding box center [844, 282] width 1173 height 63
click at [417, 261] on textarea "Temporary signs are only food" at bounding box center [844, 282] width 1173 height 63
type textarea "T"
type textarea "H"
drag, startPoint x: 1050, startPoint y: 259, endPoint x: 1101, endPoint y: 256, distance: 51.1
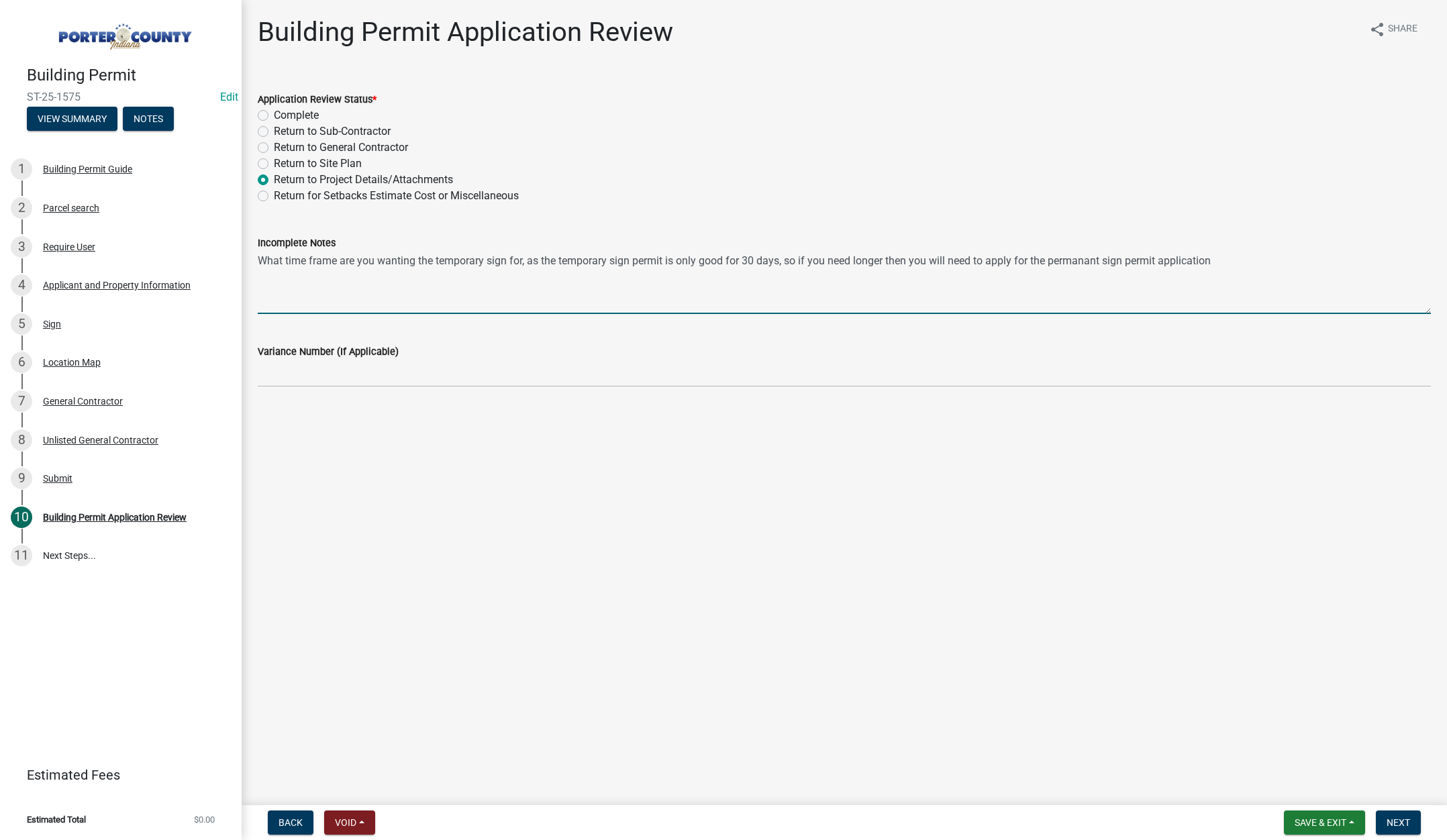
click at [1101, 256] on textarea "What time frame are you wanting the temporary sign for, as the temporary sign p…" at bounding box center [844, 282] width 1173 height 63
type textarea "What time frame are you wanting the temporary sign for, as the temporary sign p…"
click at [1397, 821] on span "Next" at bounding box center [1398, 822] width 23 height 11
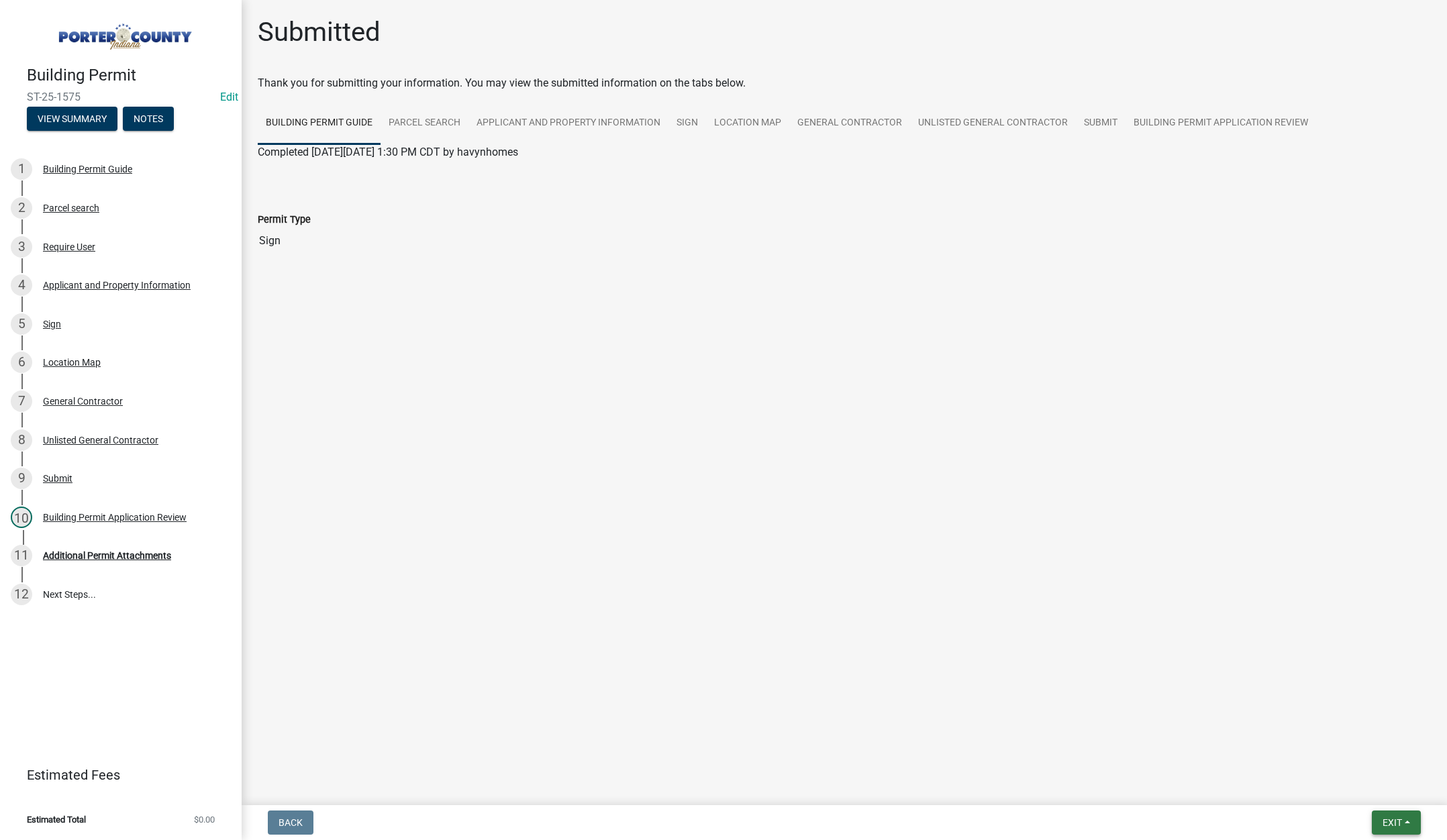
click at [1387, 817] on span "Exit" at bounding box center [1392, 822] width 19 height 11
click at [1360, 788] on button "Save & Exit" at bounding box center [1367, 787] width 108 height 32
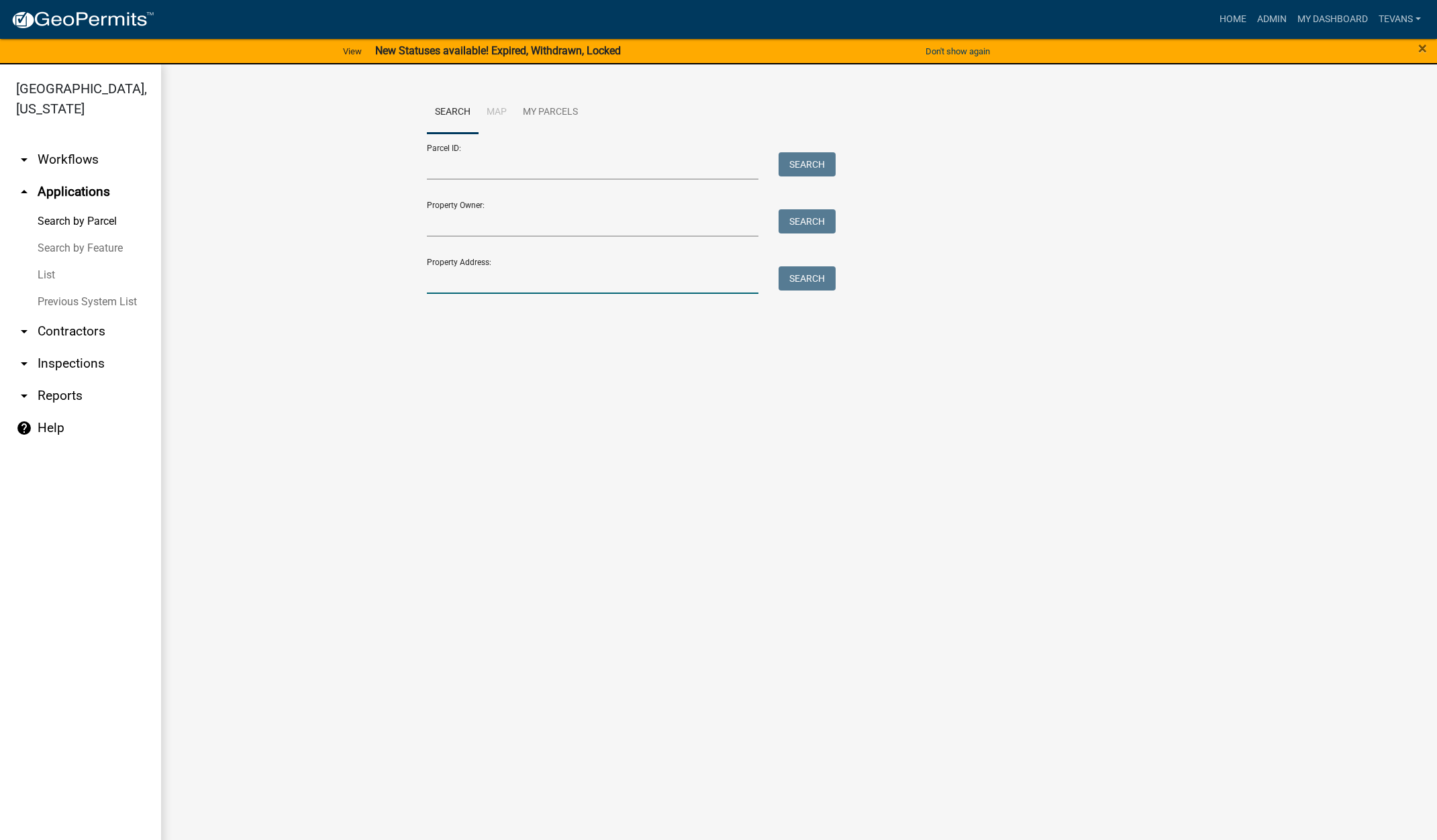
click at [475, 281] on input "Property Address:" at bounding box center [593, 280] width 332 height 28
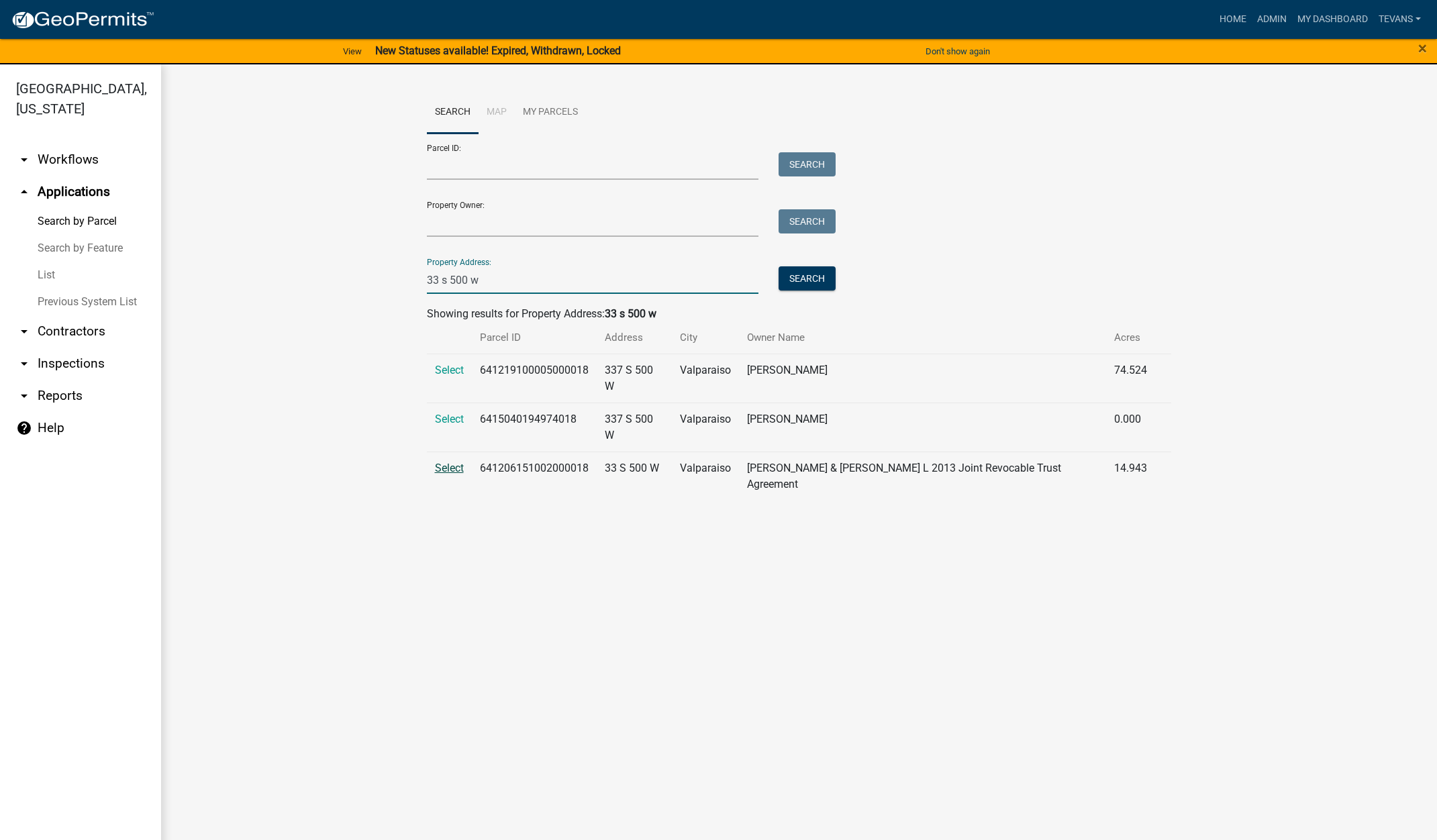
type input "33 s 500 w"
click at [444, 462] on span "Select" at bounding box center [449, 468] width 29 height 12
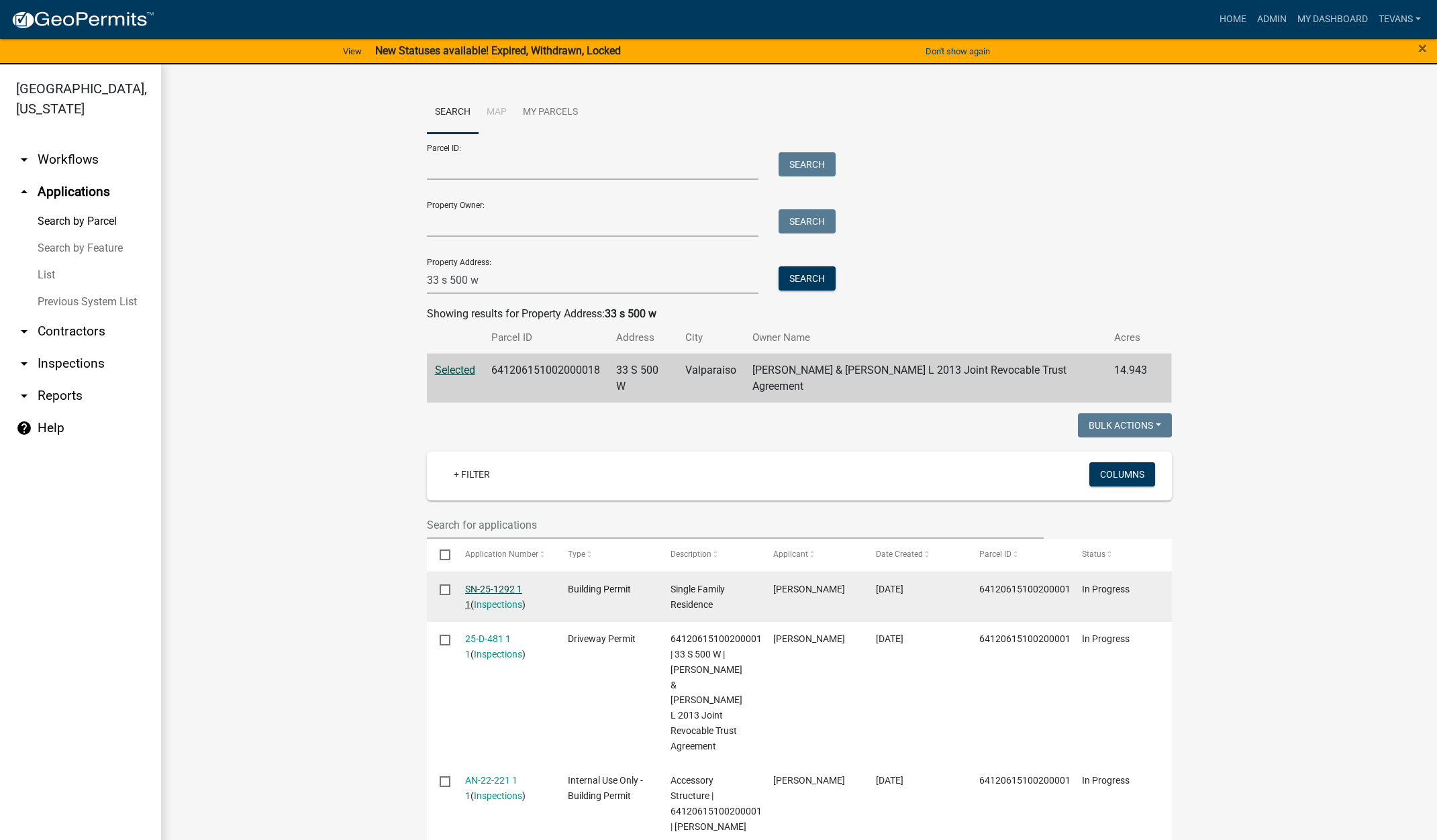
click at [483, 584] on link "SN-25-1292 1 1" at bounding box center [494, 597] width 57 height 26
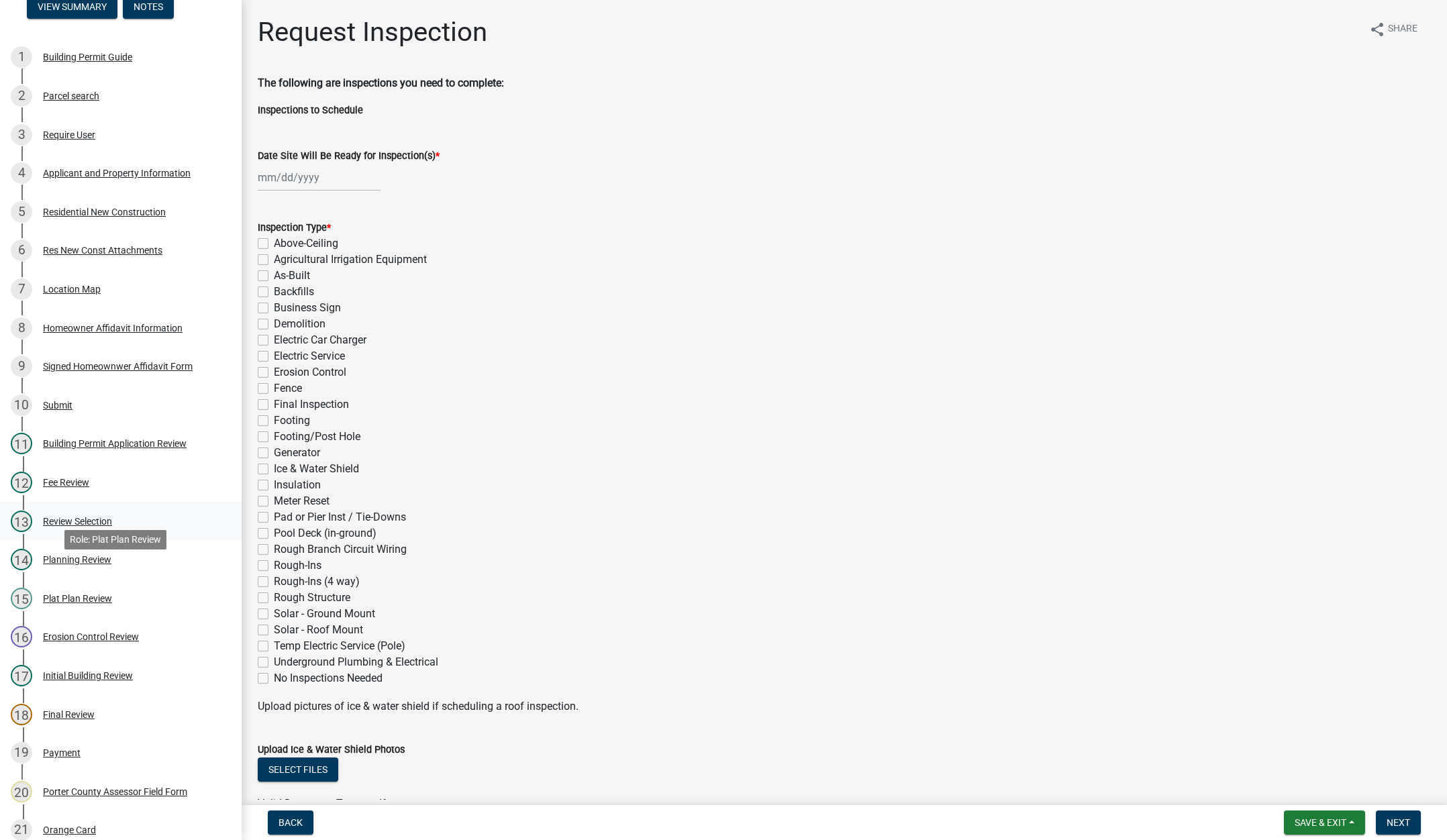
scroll to position [134, 0]
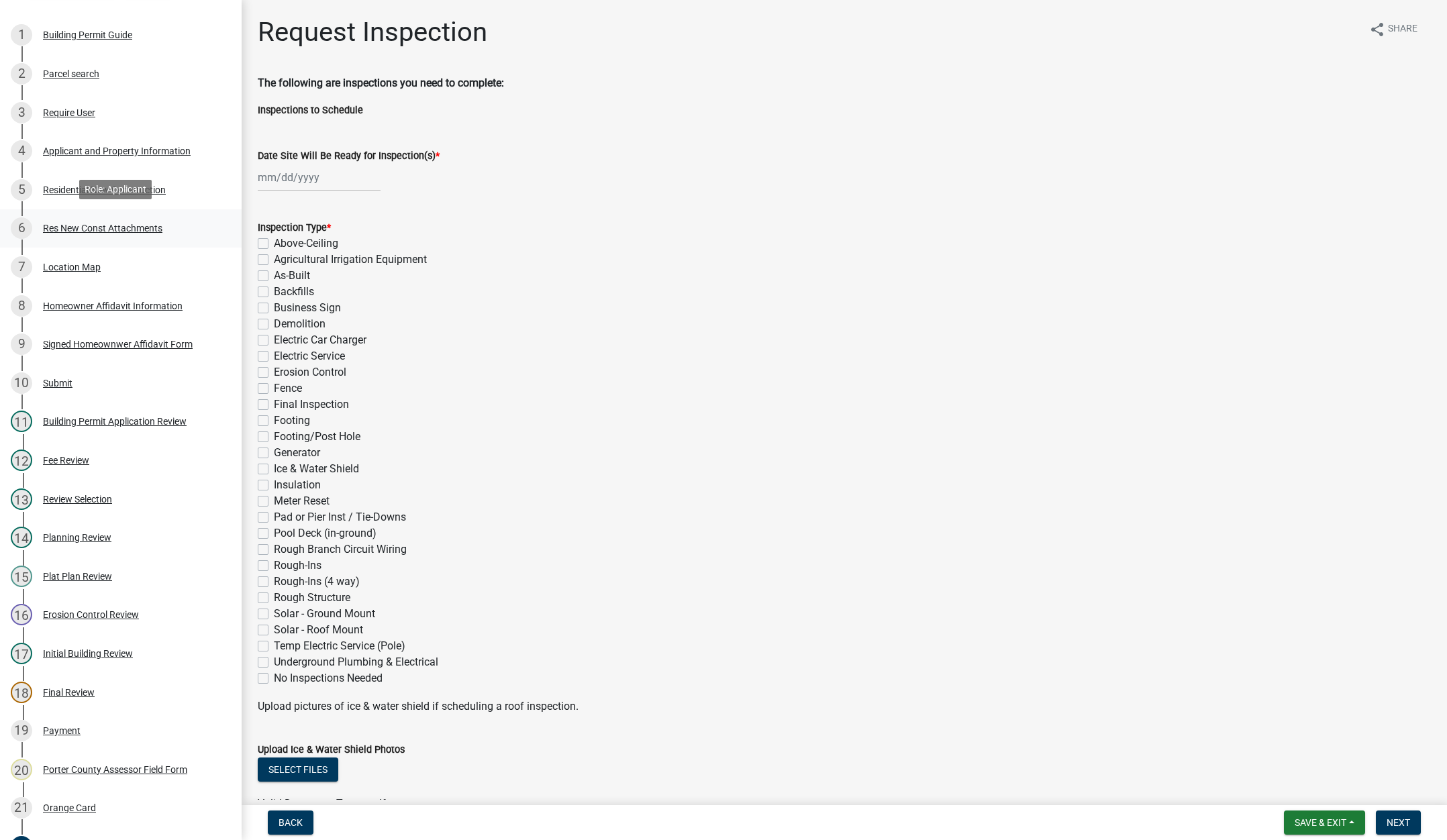
click at [127, 225] on div "Res New Const Attachments" at bounding box center [103, 228] width 119 height 9
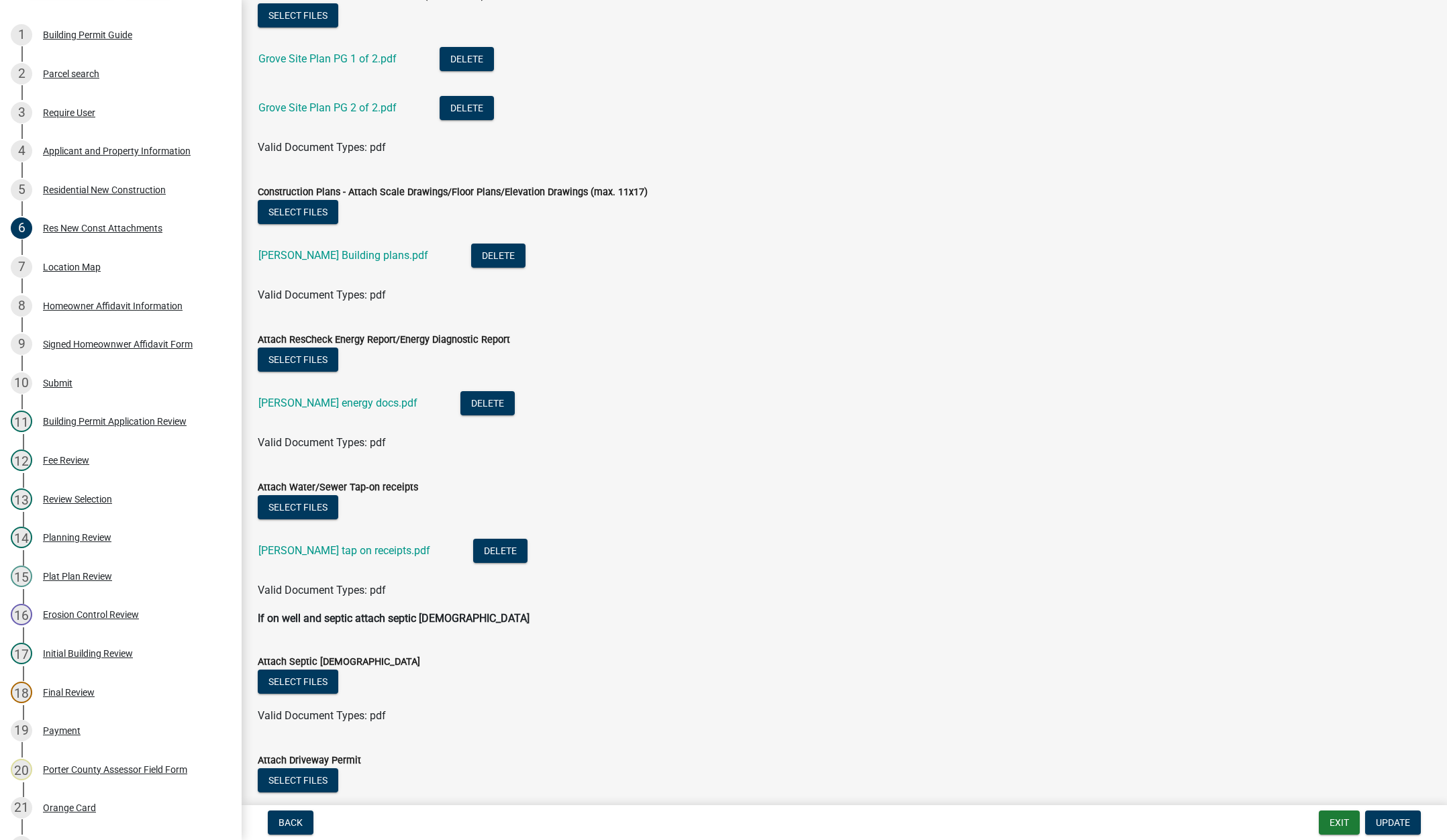
scroll to position [437, 0]
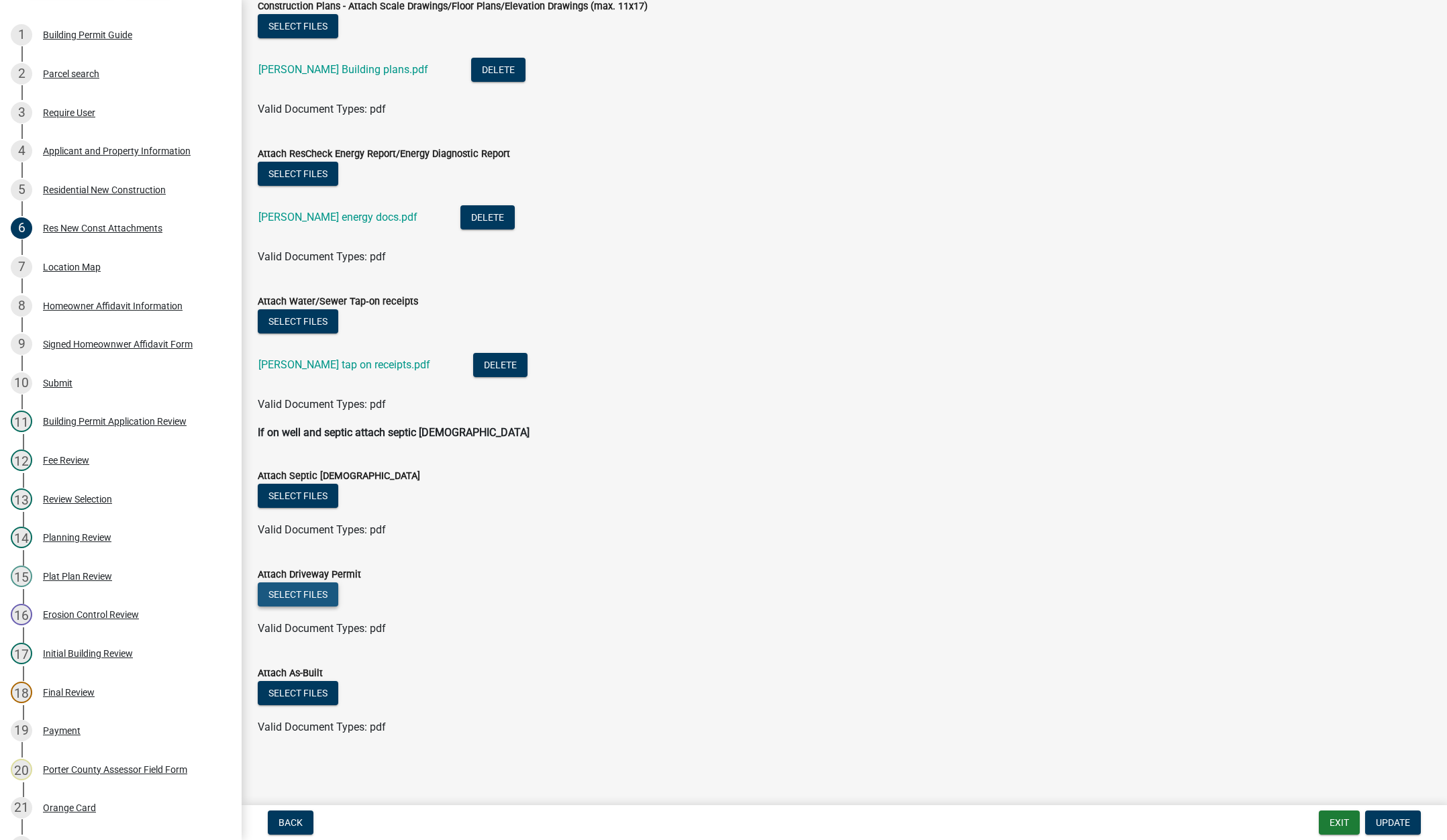
click at [319, 595] on button "Select files" at bounding box center [298, 594] width 80 height 24
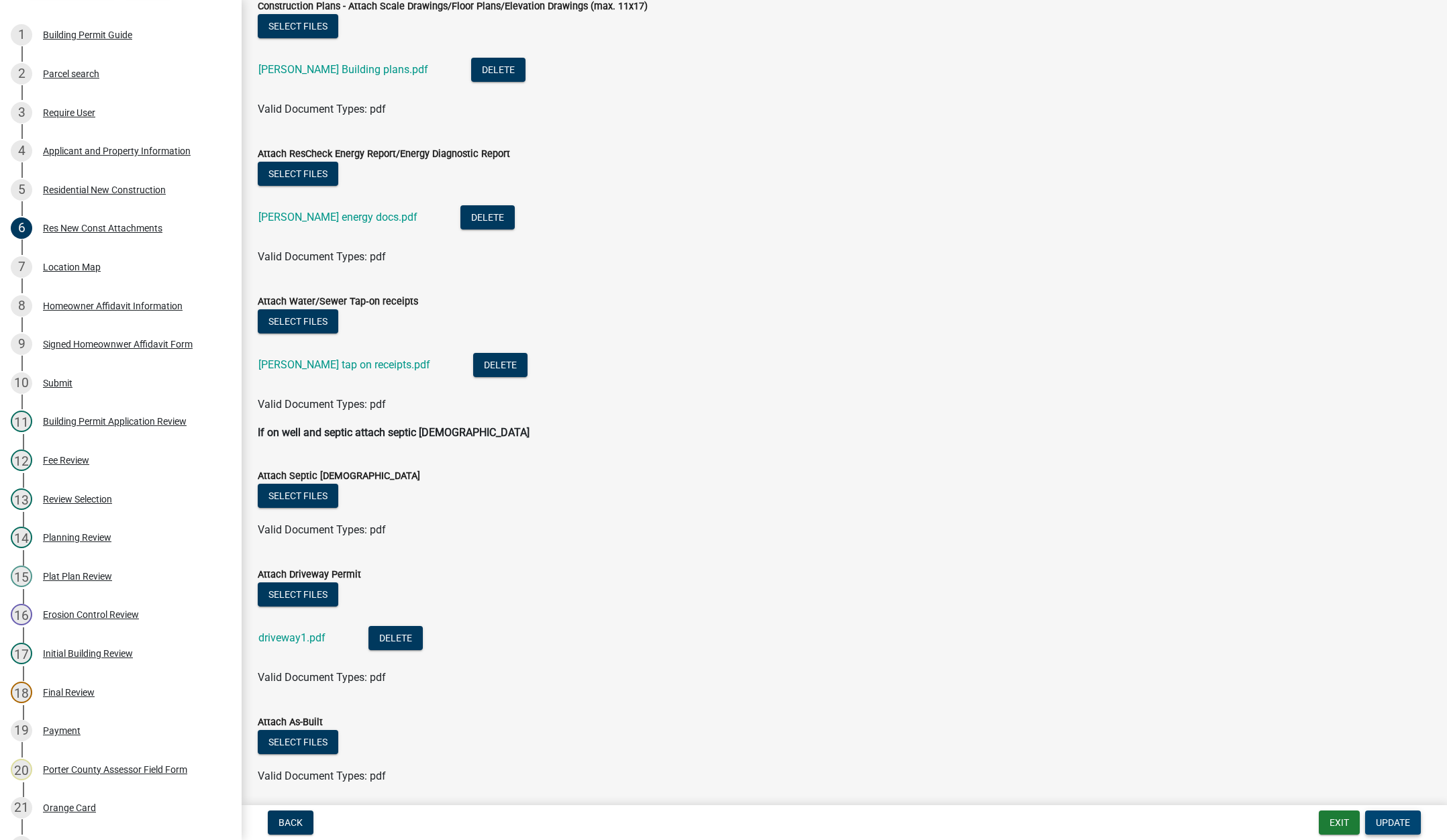
drag, startPoint x: 1407, startPoint y: 821, endPoint x: 1391, endPoint y: 793, distance: 32.2
click at [1405, 821] on span "Update" at bounding box center [1393, 822] width 34 height 11
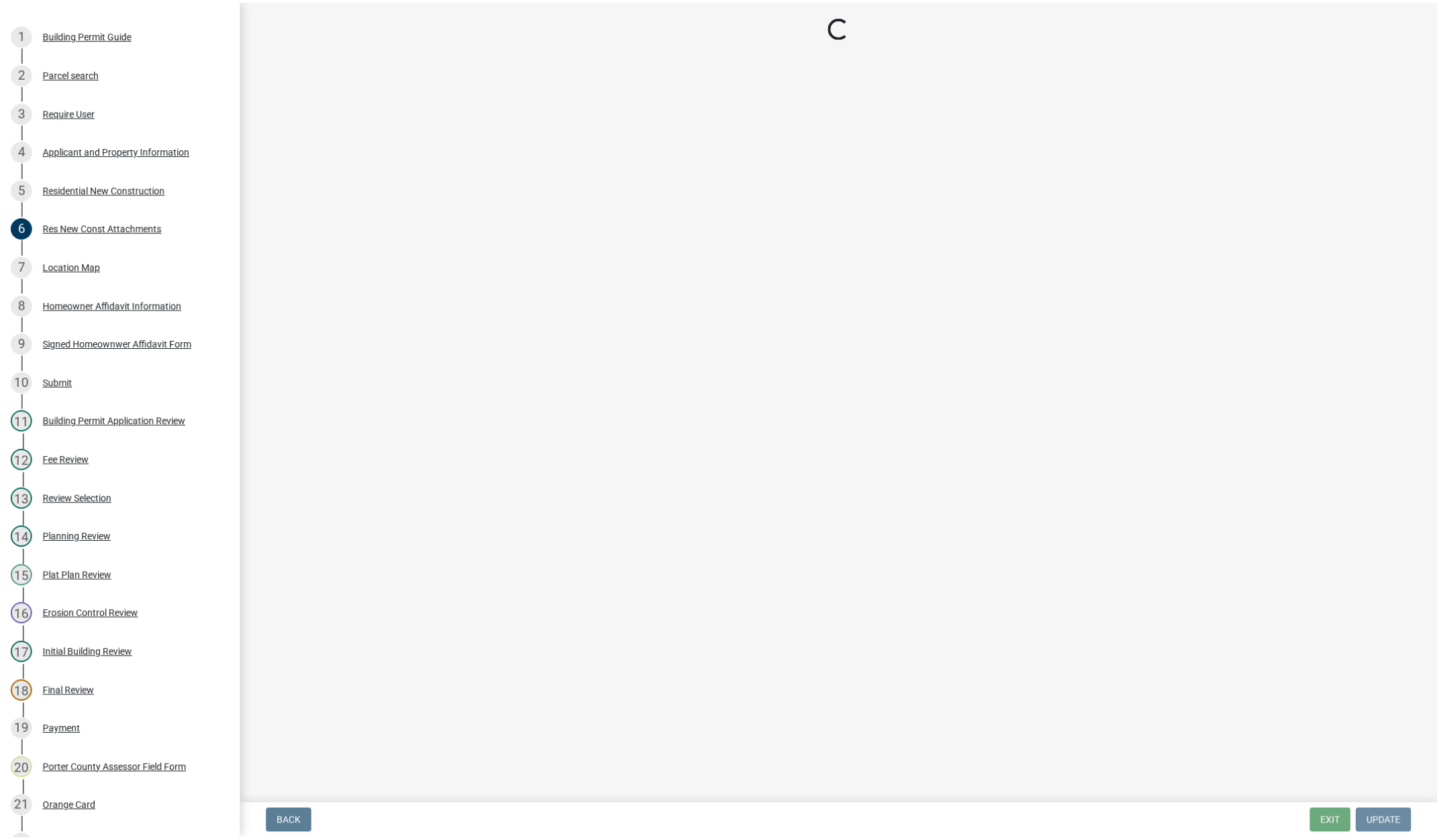
scroll to position [0, 0]
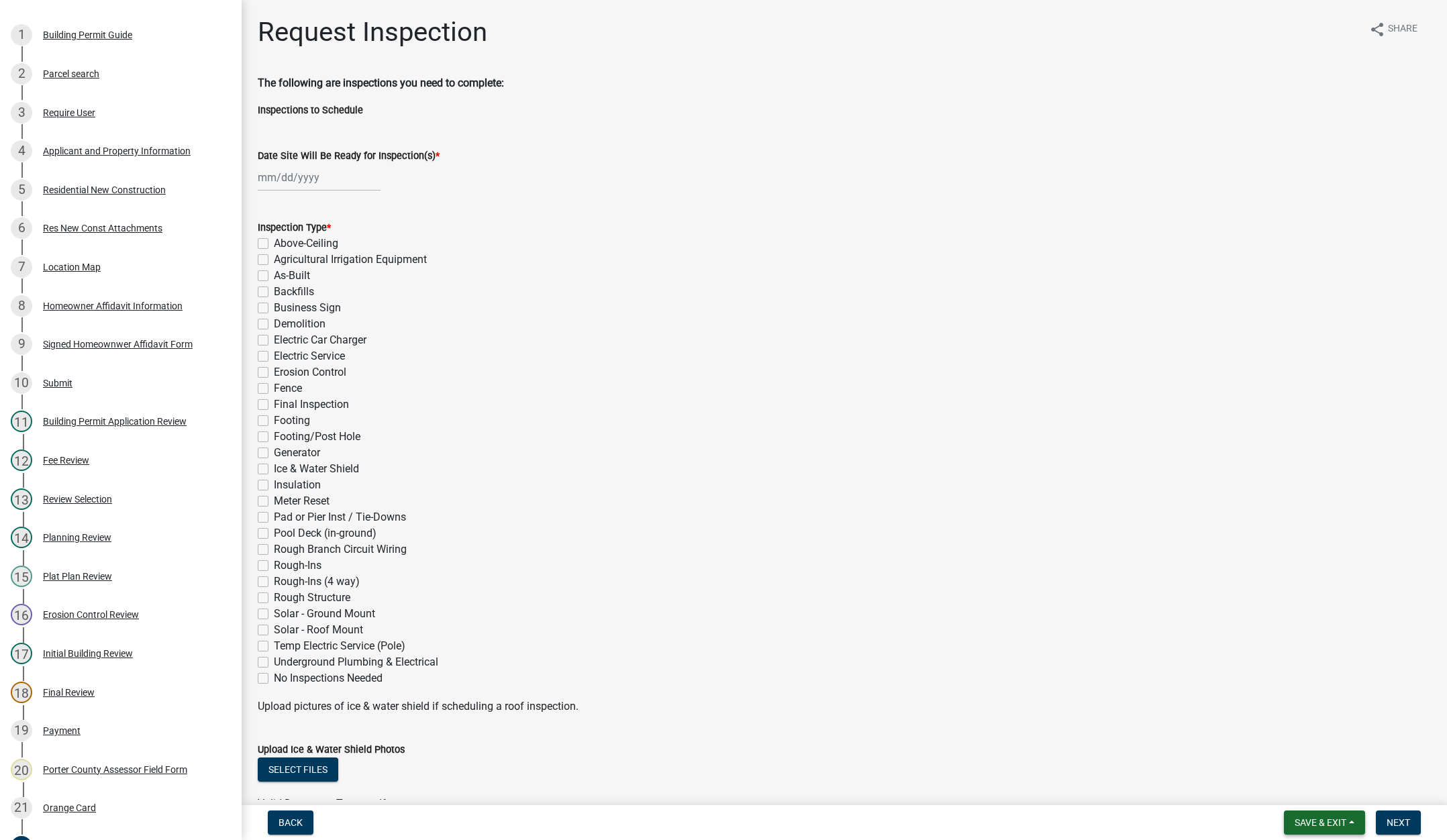
click at [1317, 813] on button "Save & Exit" at bounding box center [1324, 822] width 81 height 24
click at [1312, 795] on button "Save & Exit" at bounding box center [1311, 787] width 108 height 32
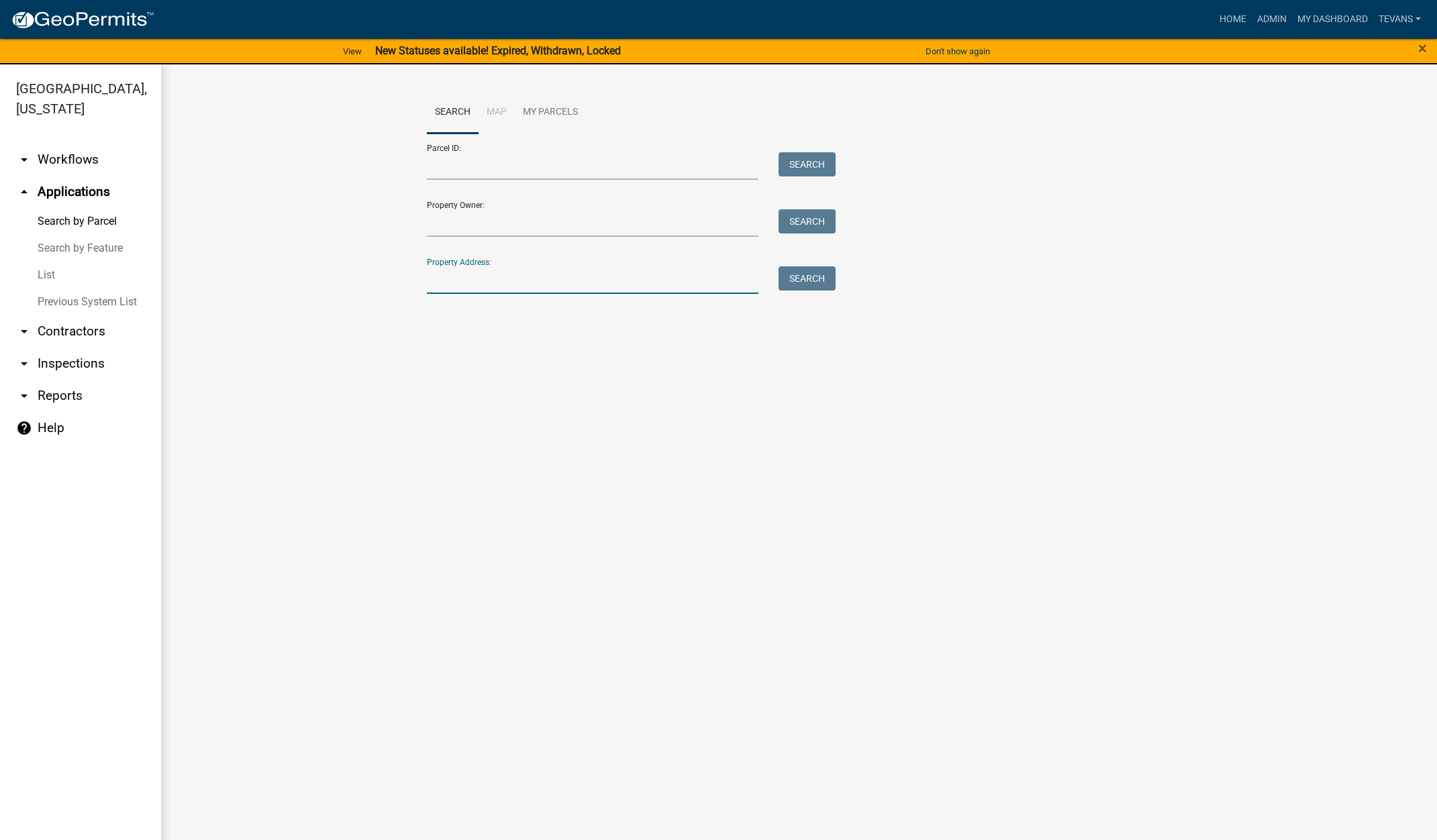
click at [482, 285] on input "Property Address:" at bounding box center [593, 280] width 332 height 28
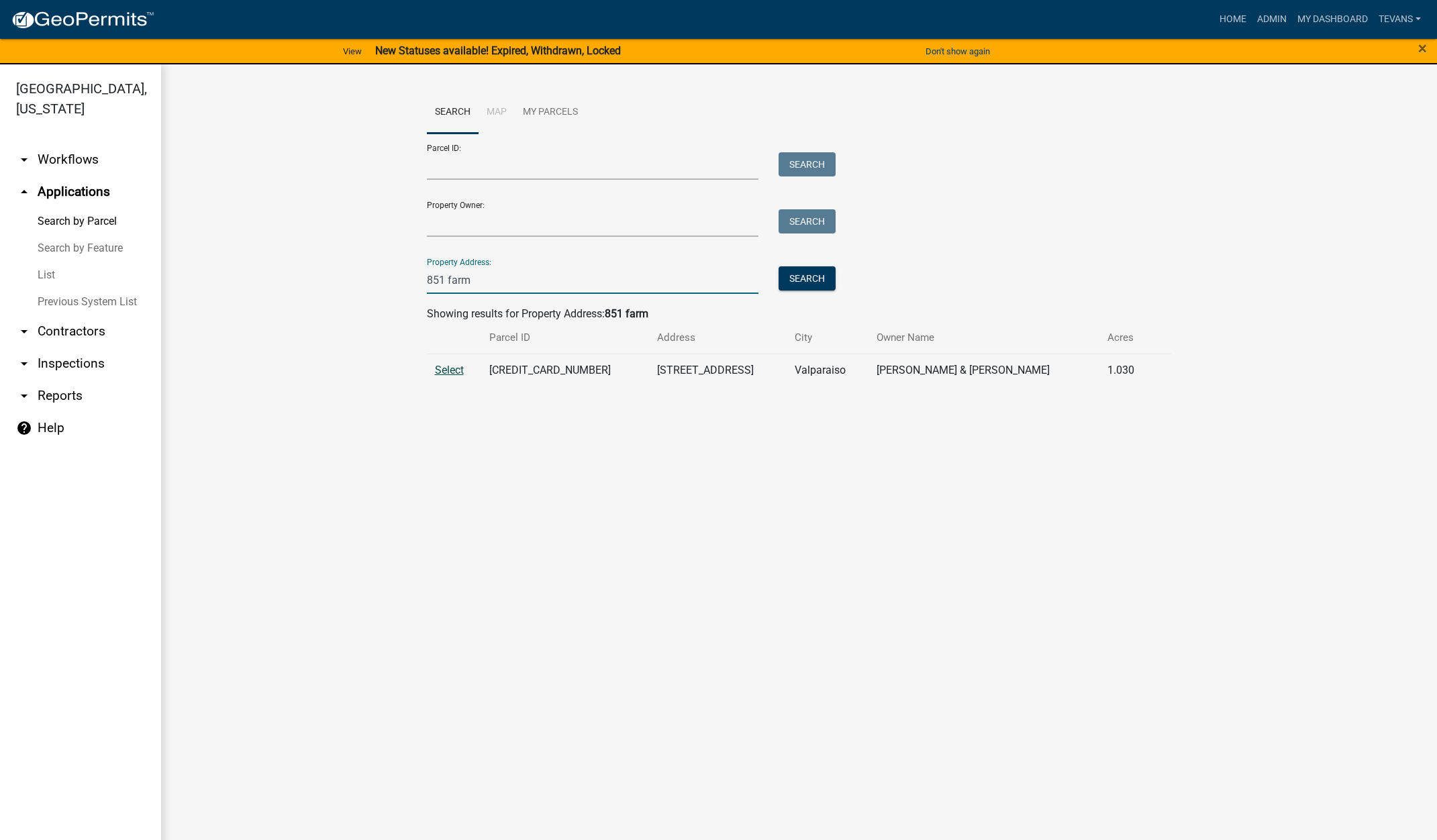
type input "851 farm"
click at [444, 370] on span "Select" at bounding box center [449, 370] width 29 height 12
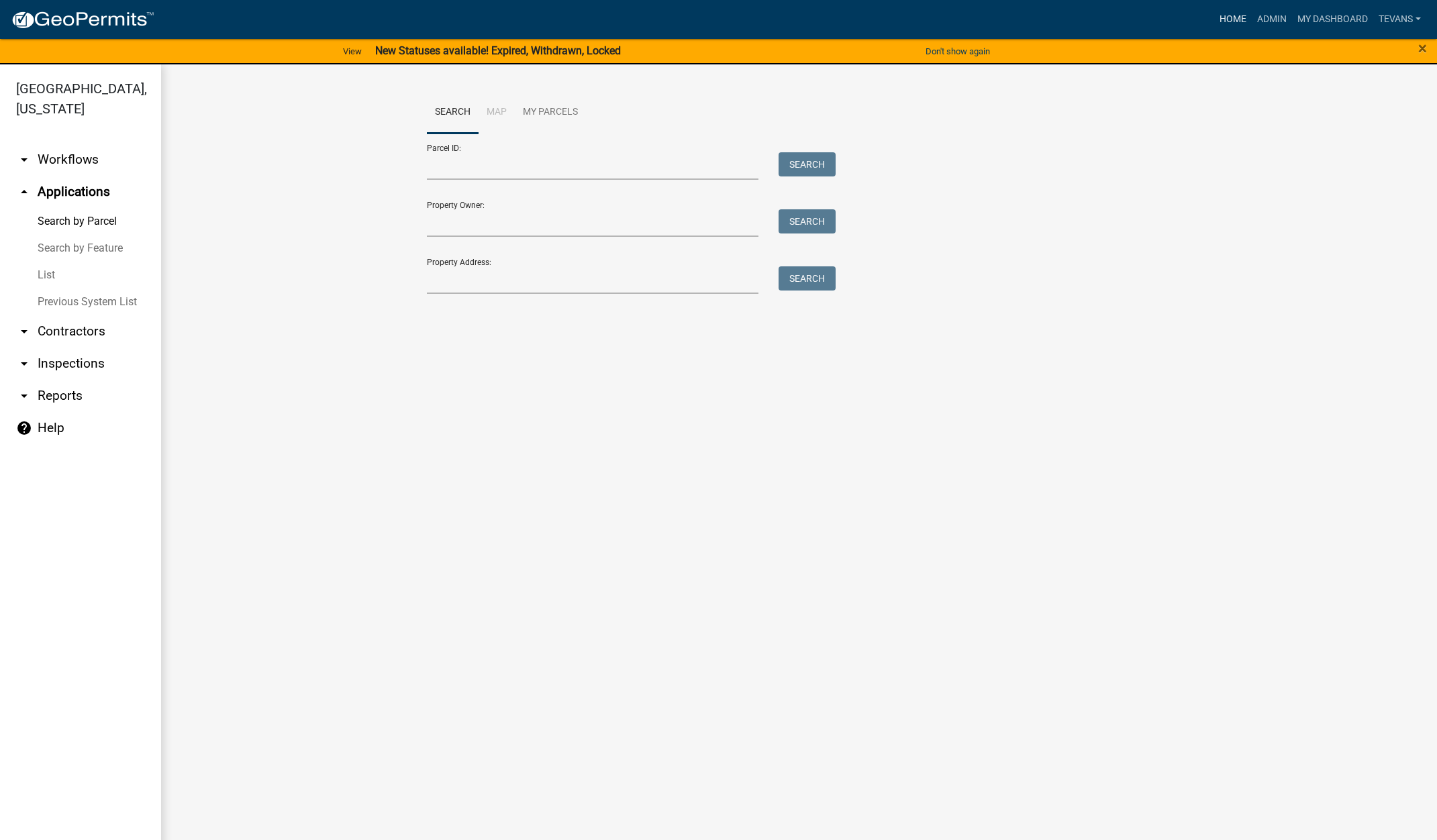
click at [1230, 12] on link "Home" at bounding box center [1233, 19] width 38 height 26
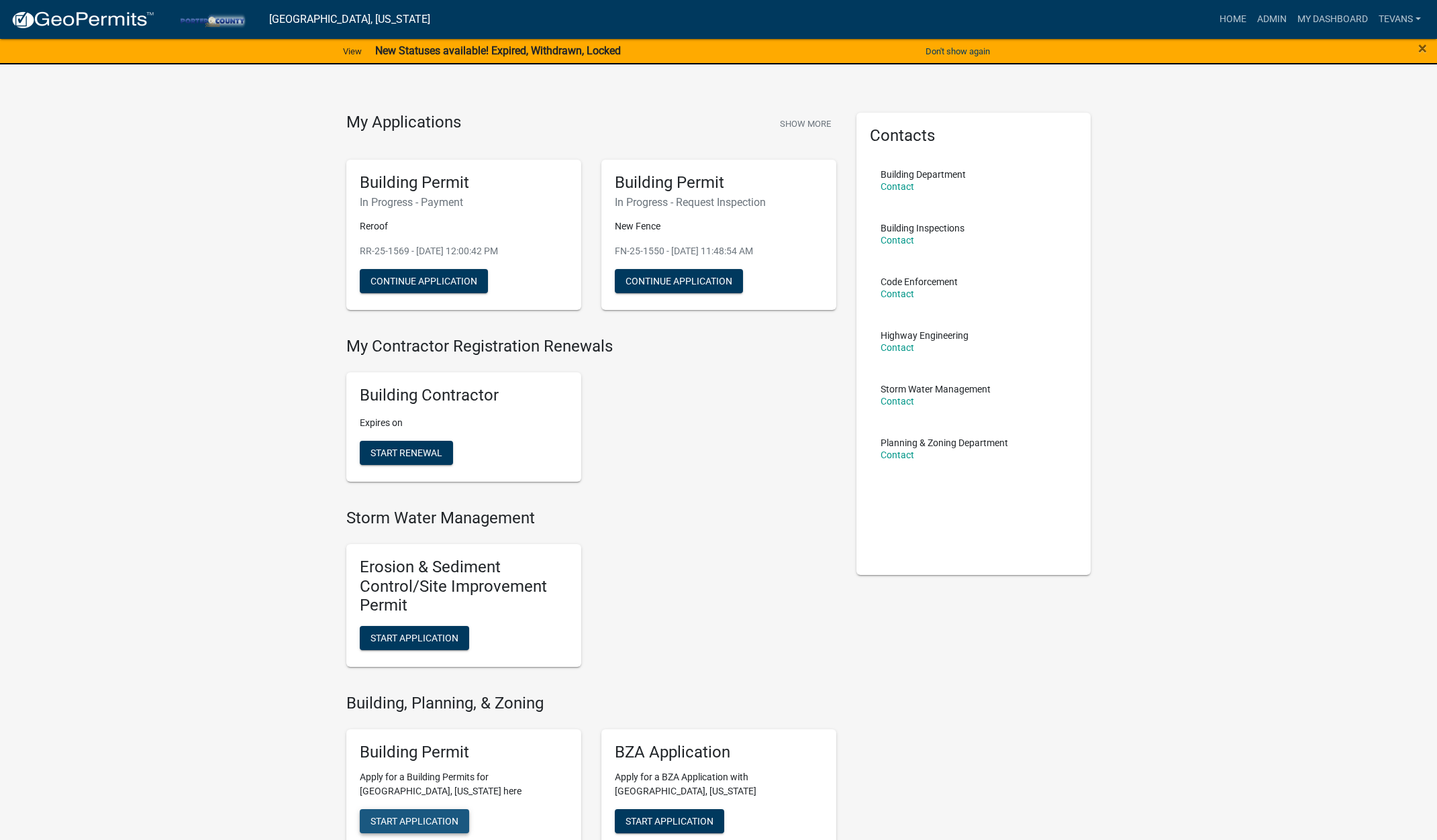
click at [431, 816] on span "Start Application" at bounding box center [415, 821] width 88 height 11
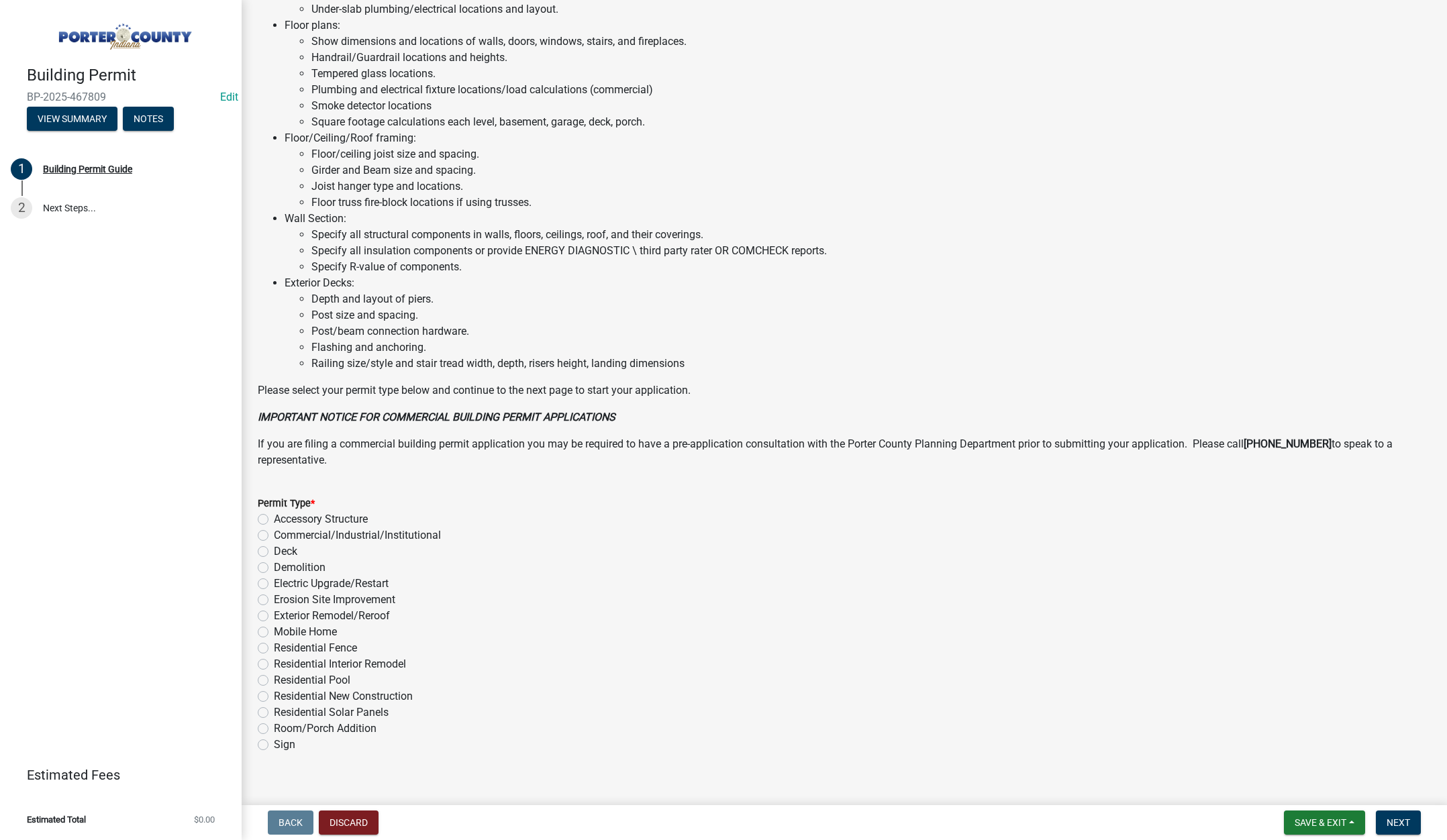
scroll to position [661, 0]
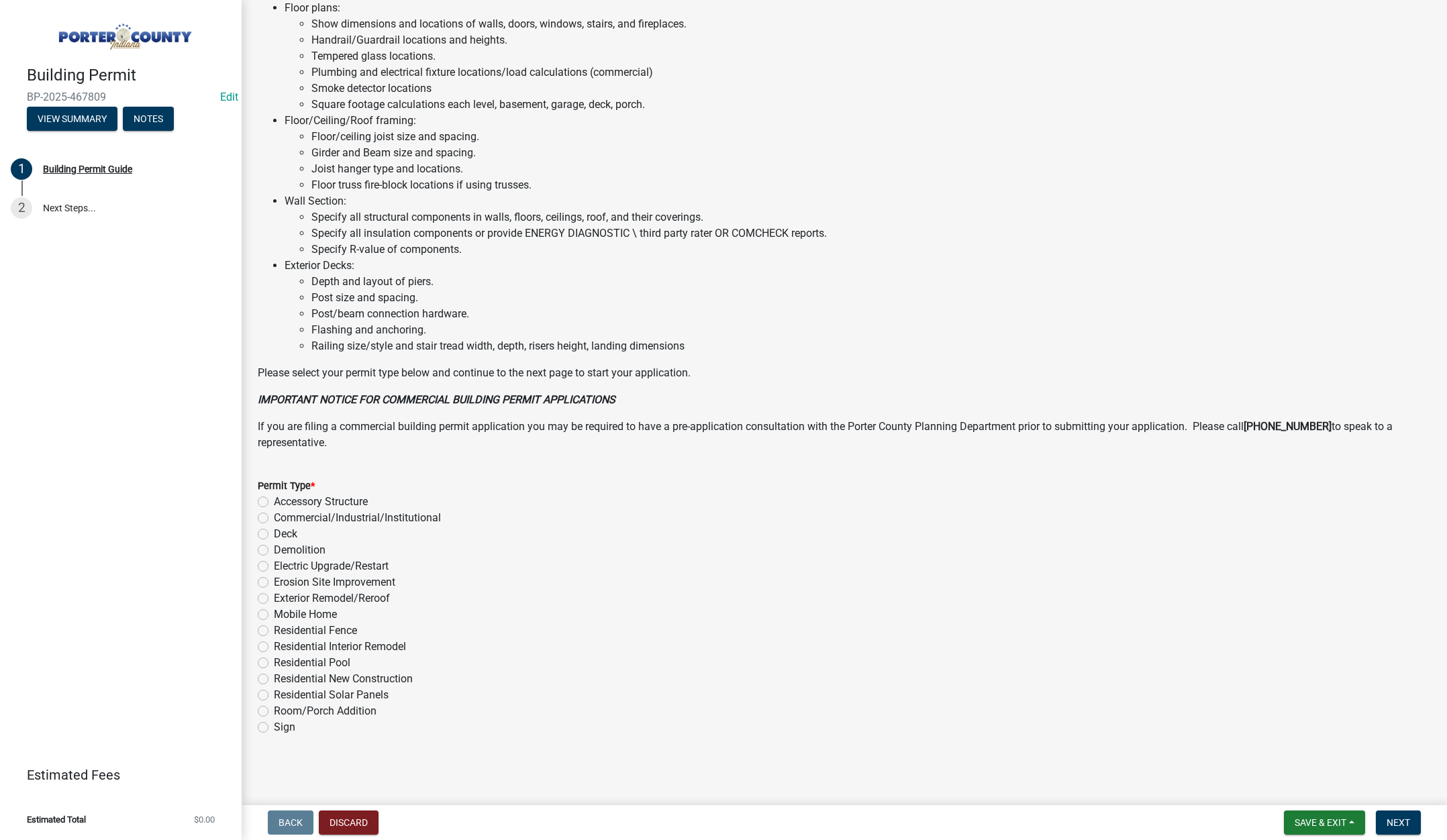
drag, startPoint x: 261, startPoint y: 597, endPoint x: 601, endPoint y: 675, distance: 348.8
click at [274, 597] on label "Exterior Remodel/Reroof" at bounding box center [332, 598] width 116 height 16
click at [274, 597] on input "Exterior Remodel/Reroof" at bounding box center [278, 594] width 9 height 9
radio input "true"
click at [1394, 819] on span "Next" at bounding box center [1398, 822] width 23 height 11
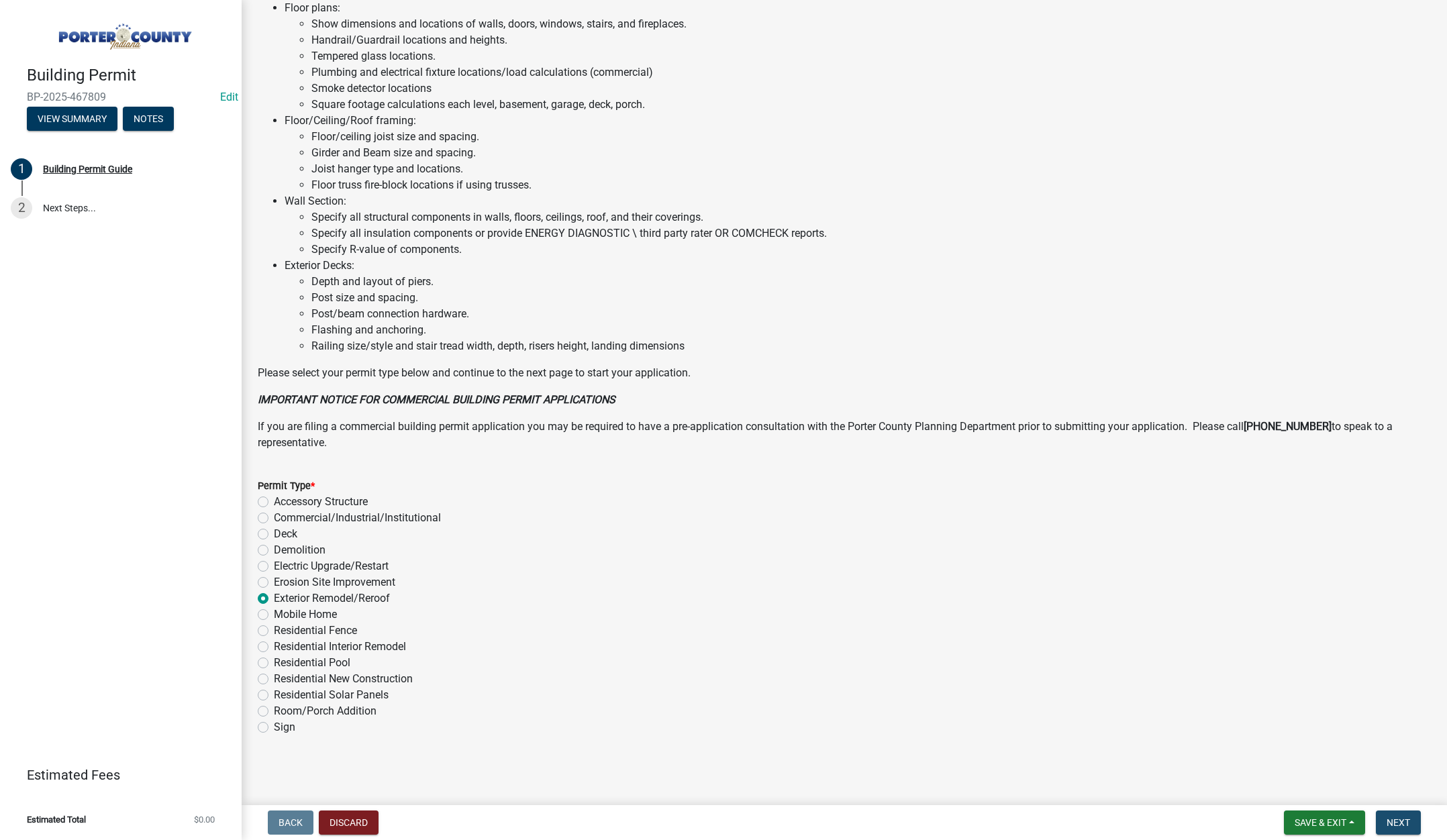
scroll to position [0, 0]
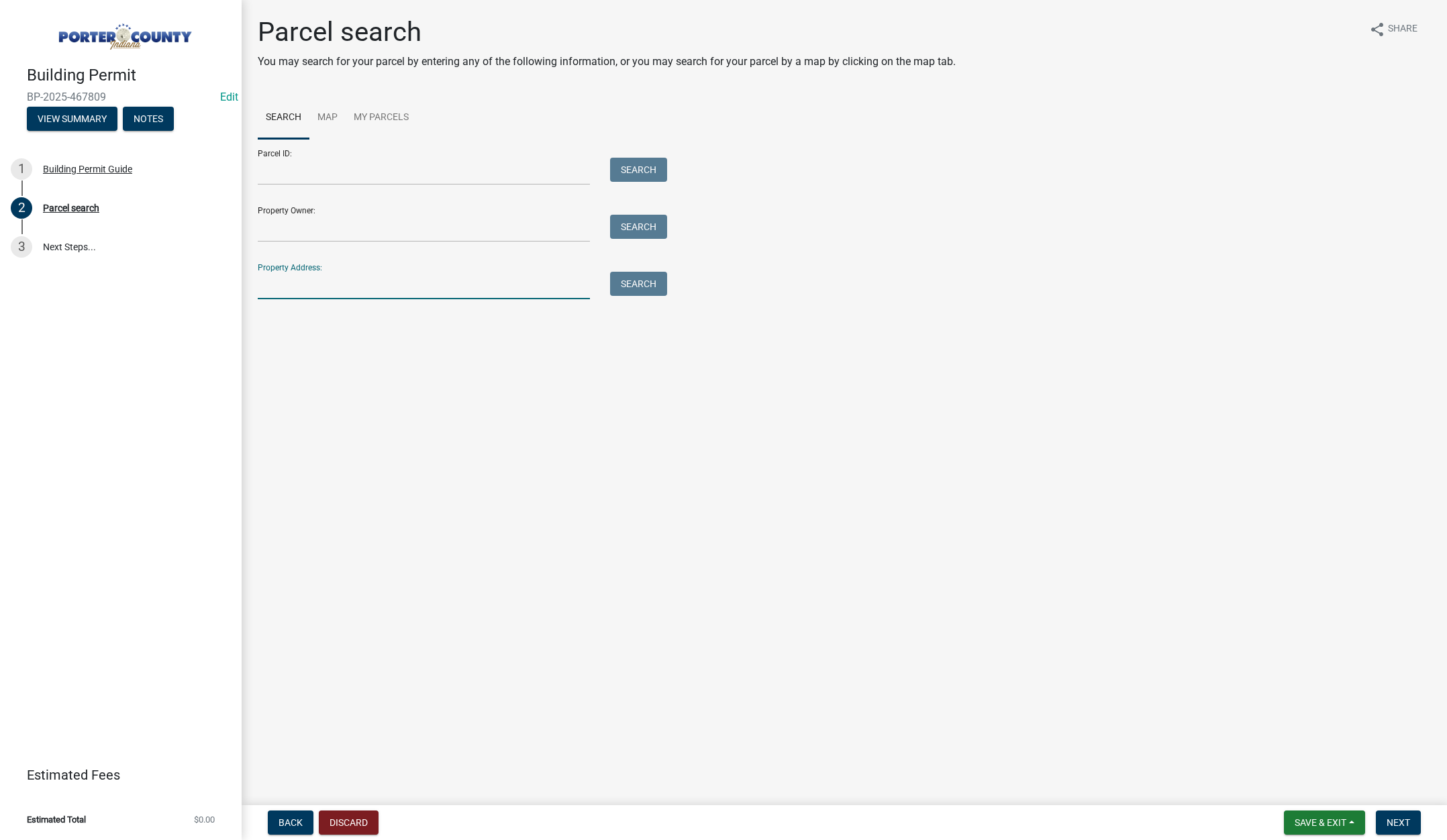
click at [287, 284] on input "Property Address:" at bounding box center [423, 285] width 332 height 28
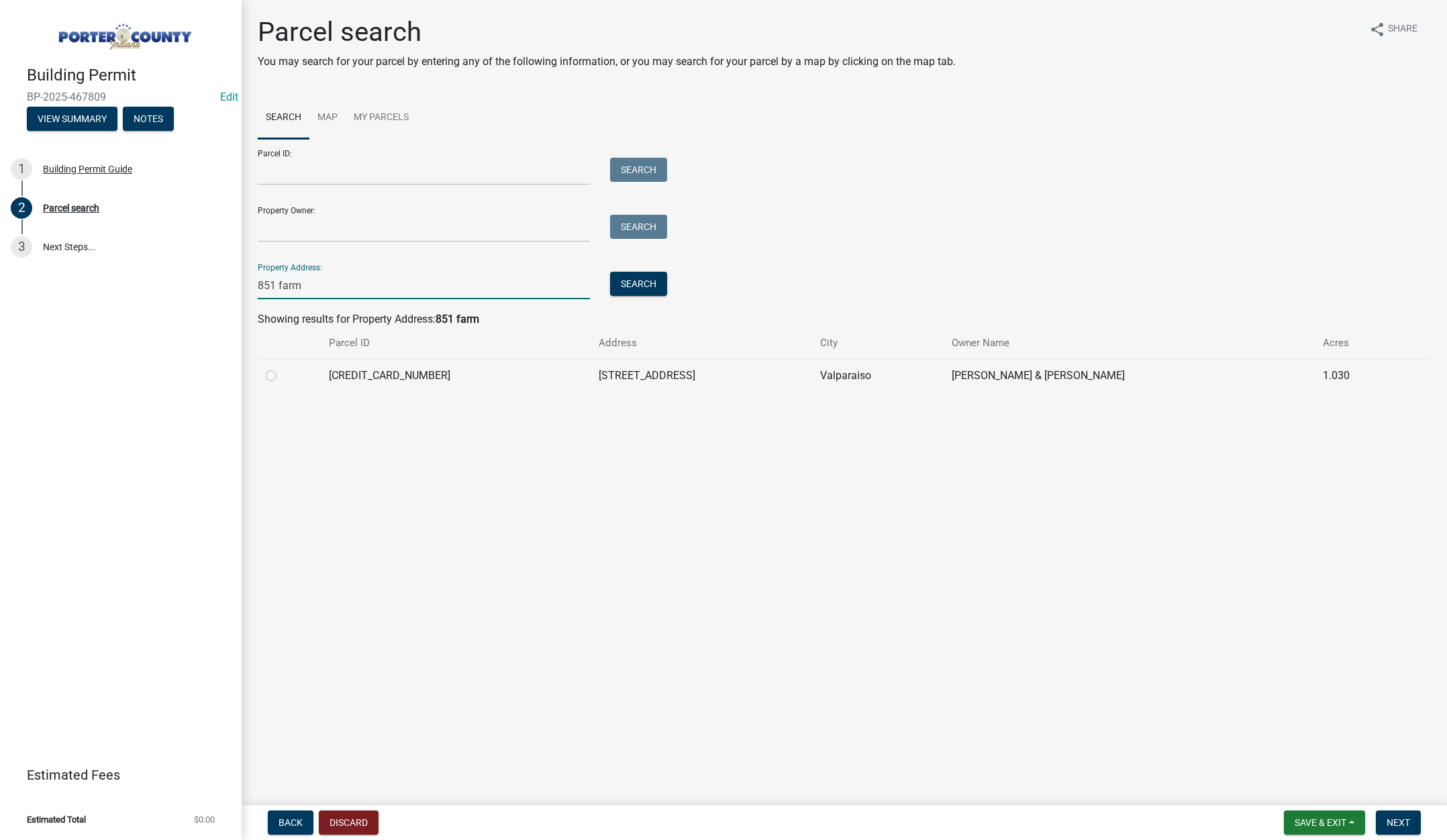
type input "851 farm"
click at [282, 367] on label at bounding box center [282, 367] width 0 height 0
click at [282, 374] on input "radio" at bounding box center [286, 371] width 9 height 9
radio input "true"
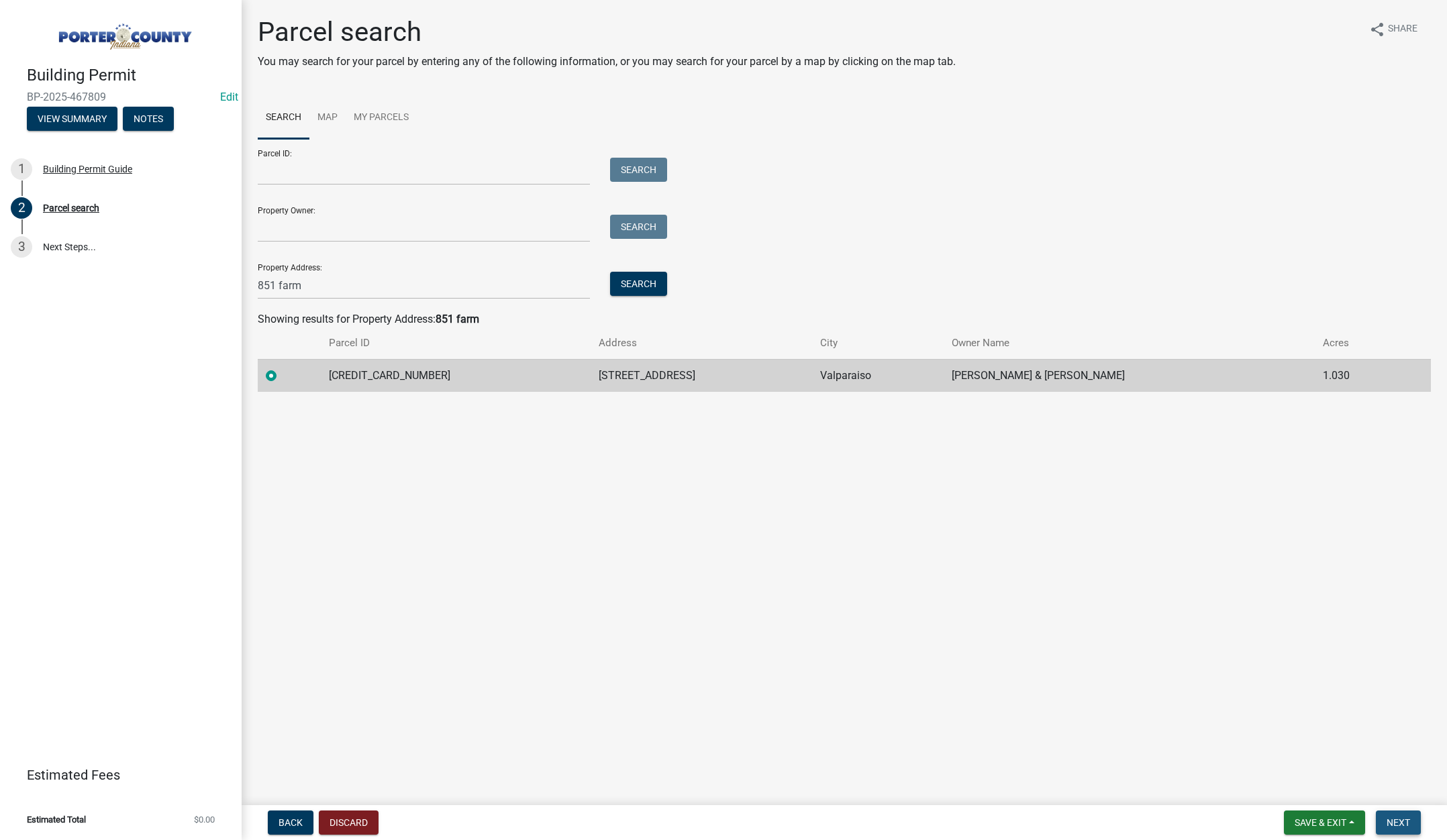
click at [1395, 818] on span "Next" at bounding box center [1398, 822] width 23 height 11
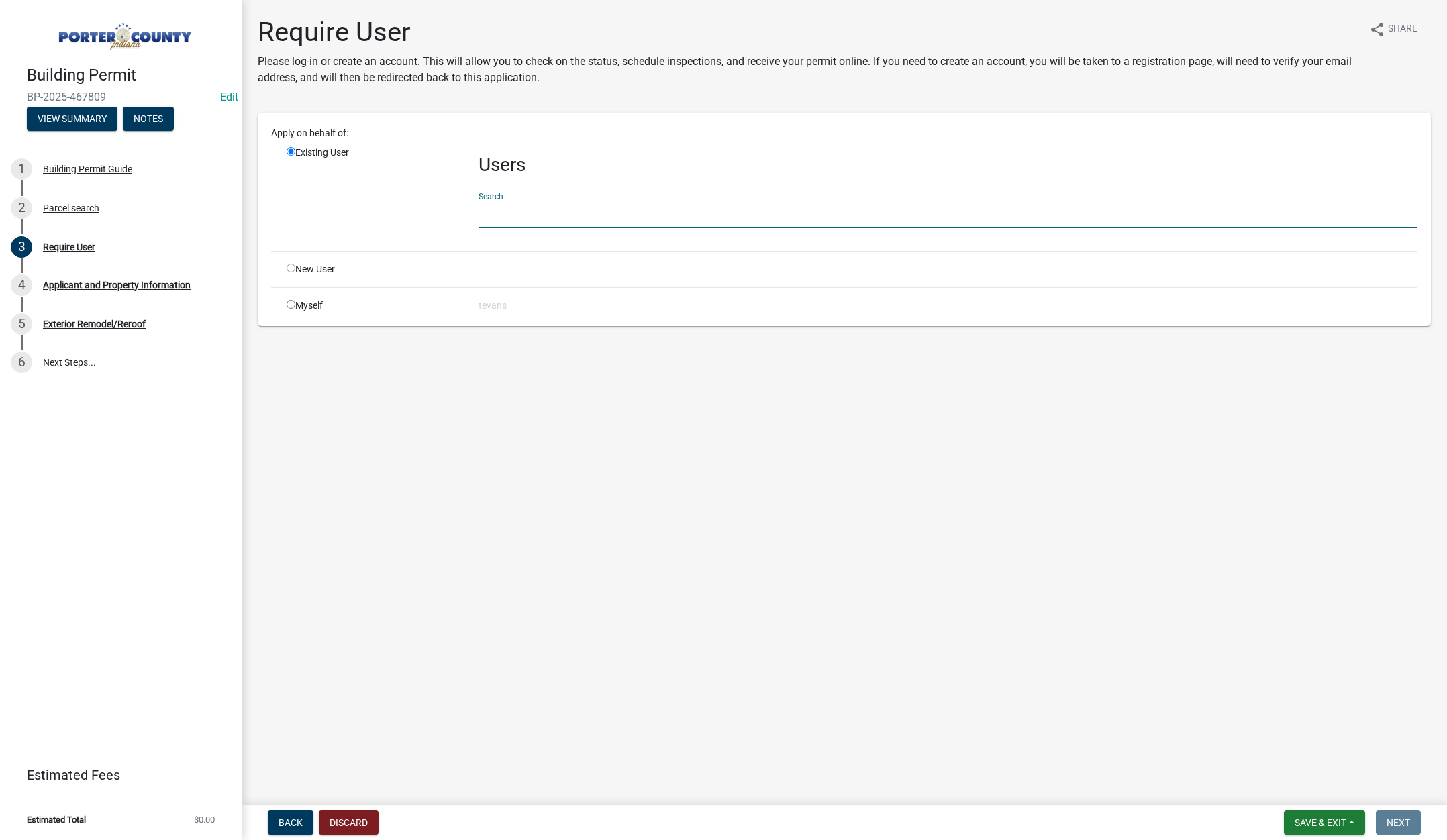
click at [494, 222] on input "text" at bounding box center [947, 214] width 939 height 28
type input "tami"
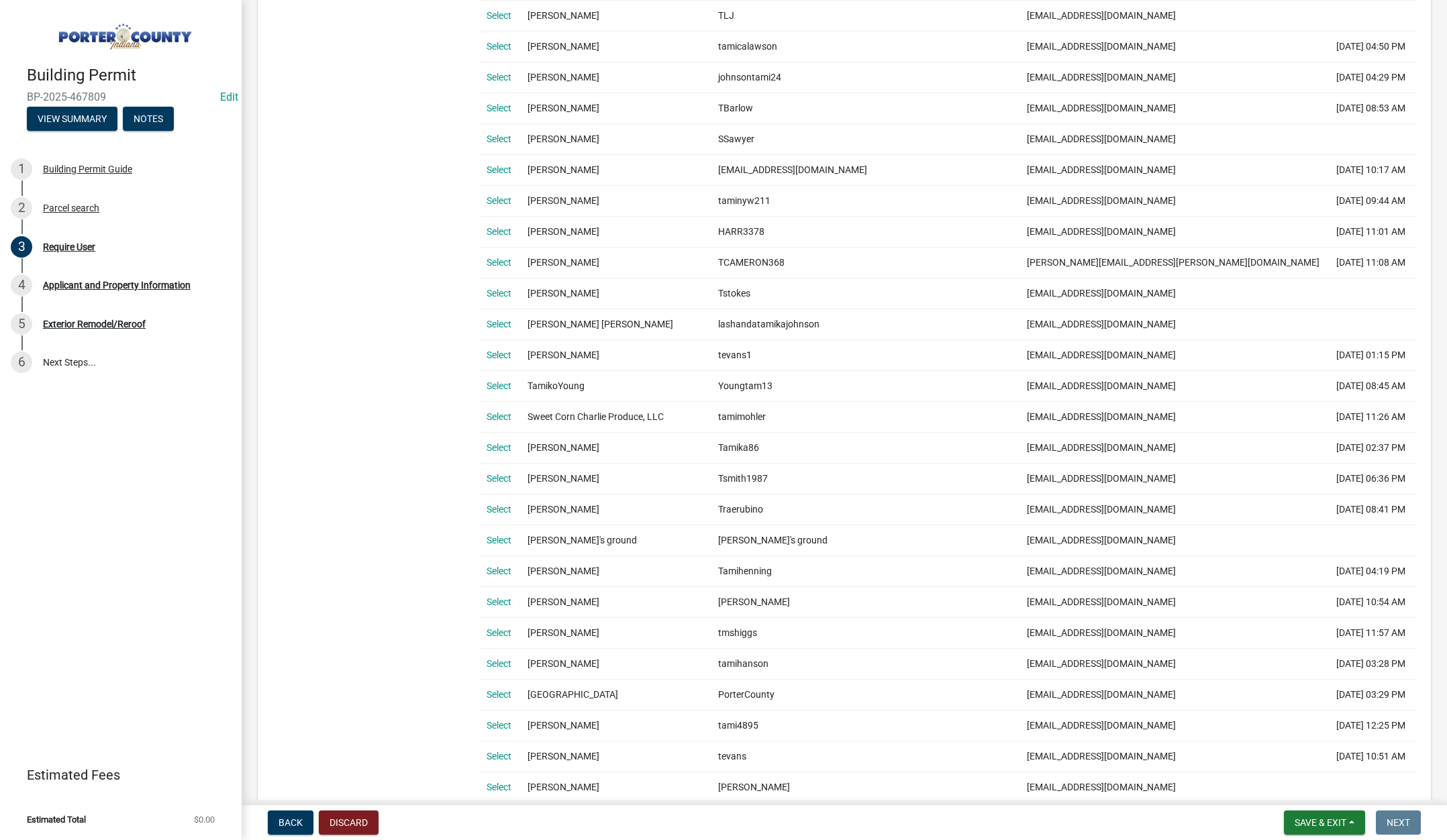
scroll to position [537, 0]
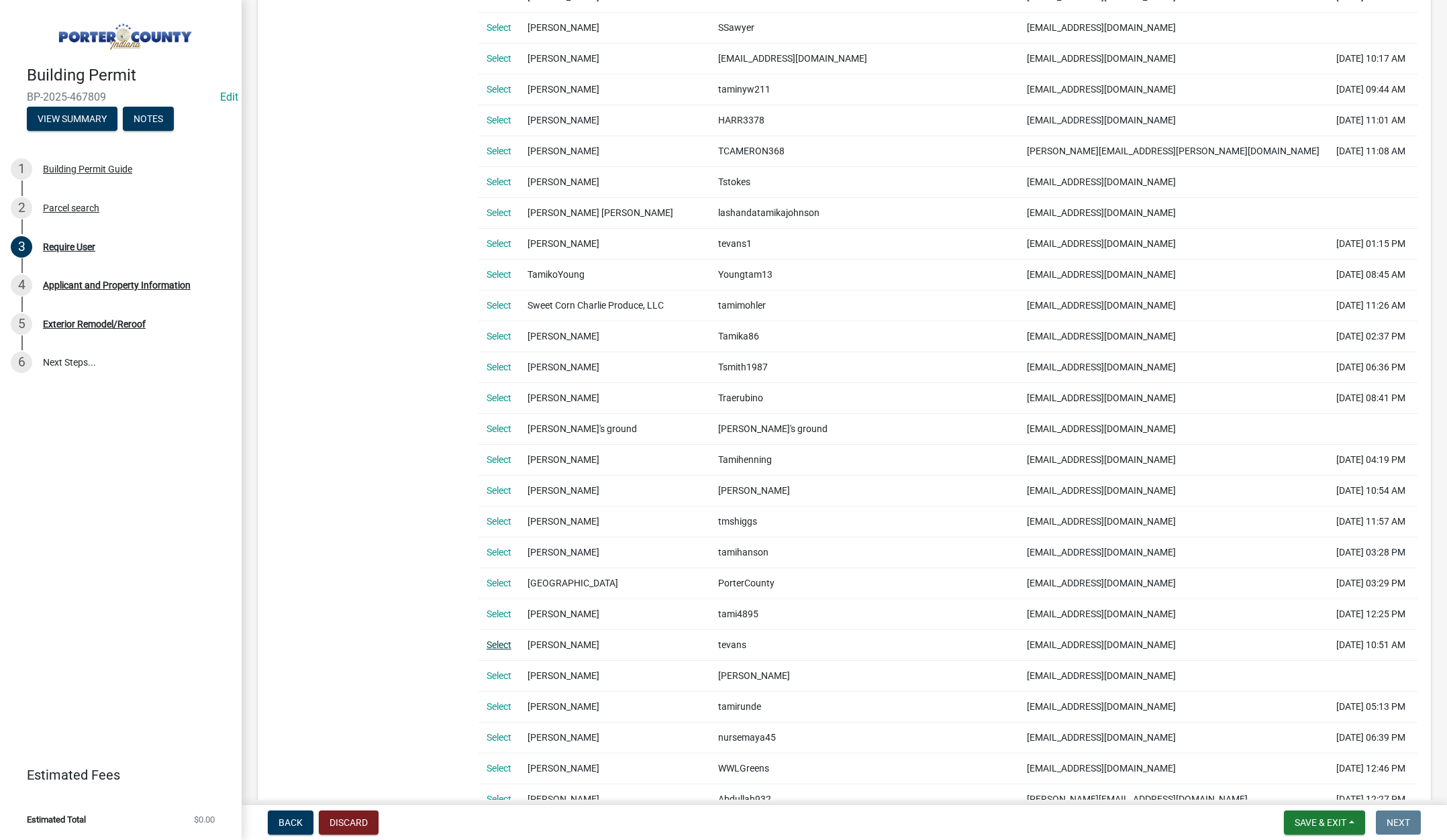
click at [501, 644] on link "Select" at bounding box center [499, 644] width 25 height 11
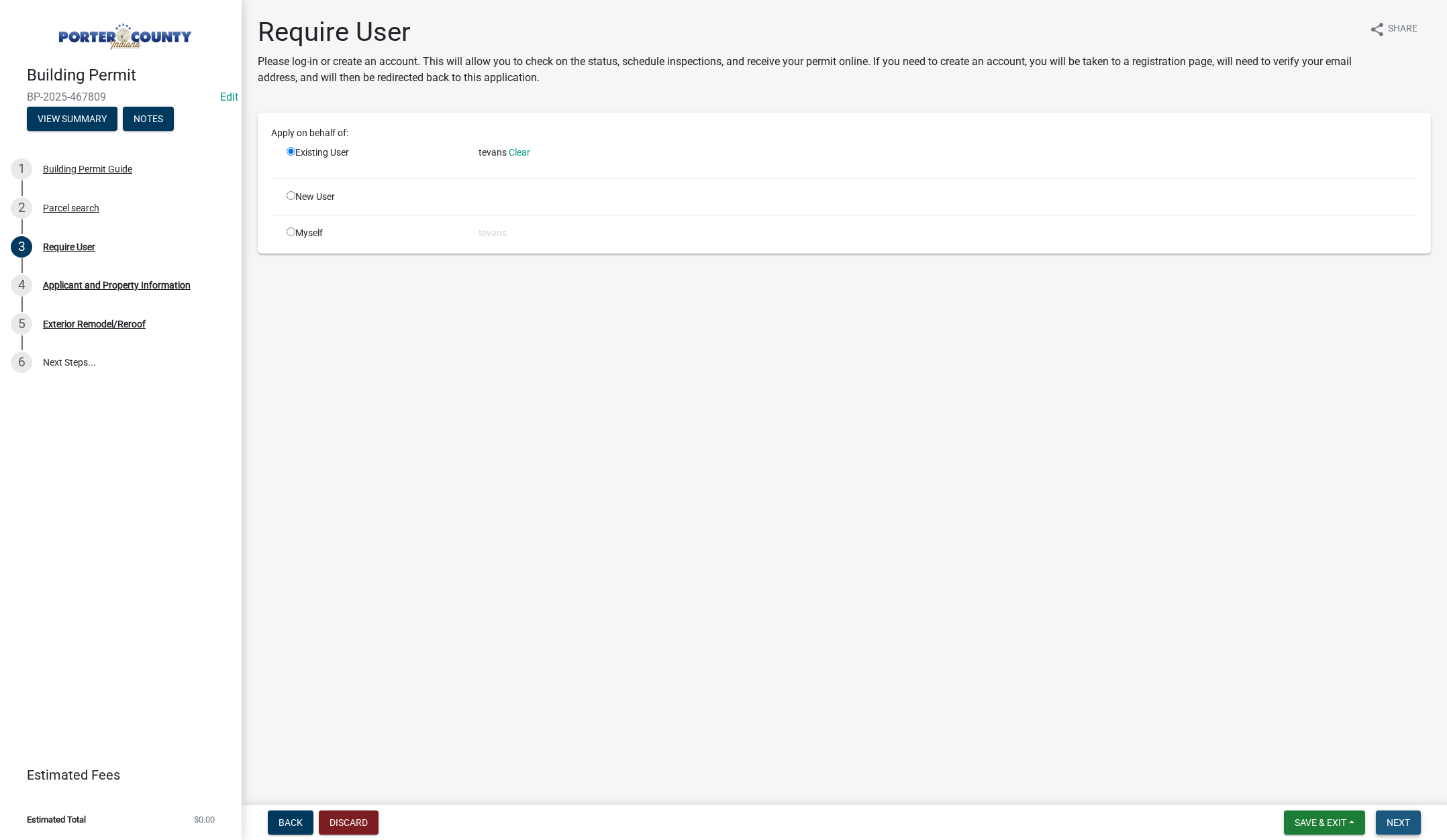
click at [1400, 817] on span "Next" at bounding box center [1398, 822] width 23 height 11
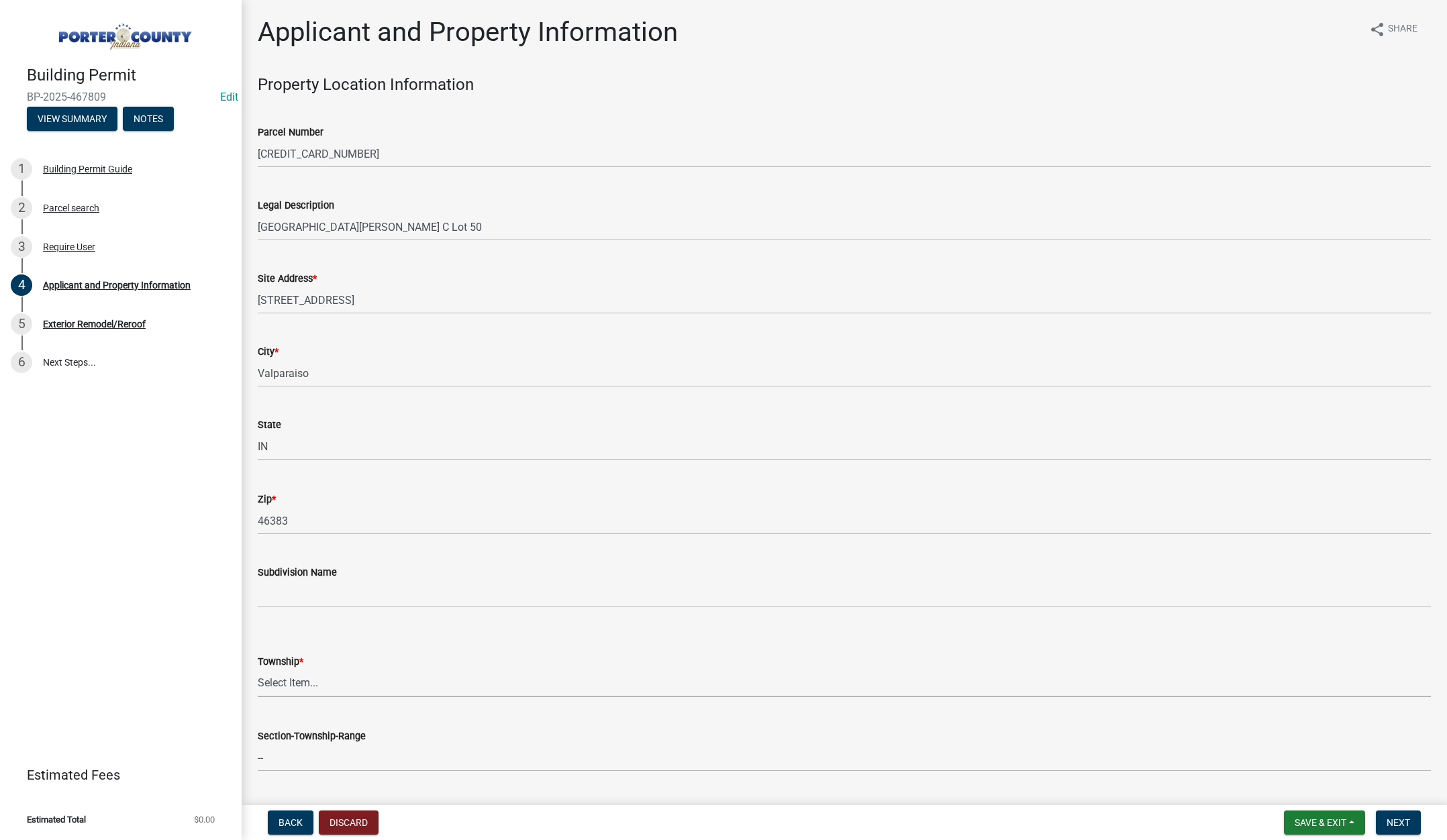
click at [284, 682] on select "Select Item... Boone Center Jackson Liberty Morgan Pine Pleasant Portage Porter…" at bounding box center [844, 684] width 1173 height 28
click at [258, 670] on select "Select Item... Boone Center Jackson Liberty Morgan Pine Pleasant Portage Porter…" at bounding box center [844, 684] width 1173 height 28
select select "dab8d744-4e32-40c1-942b-b7c1ea7347cb"
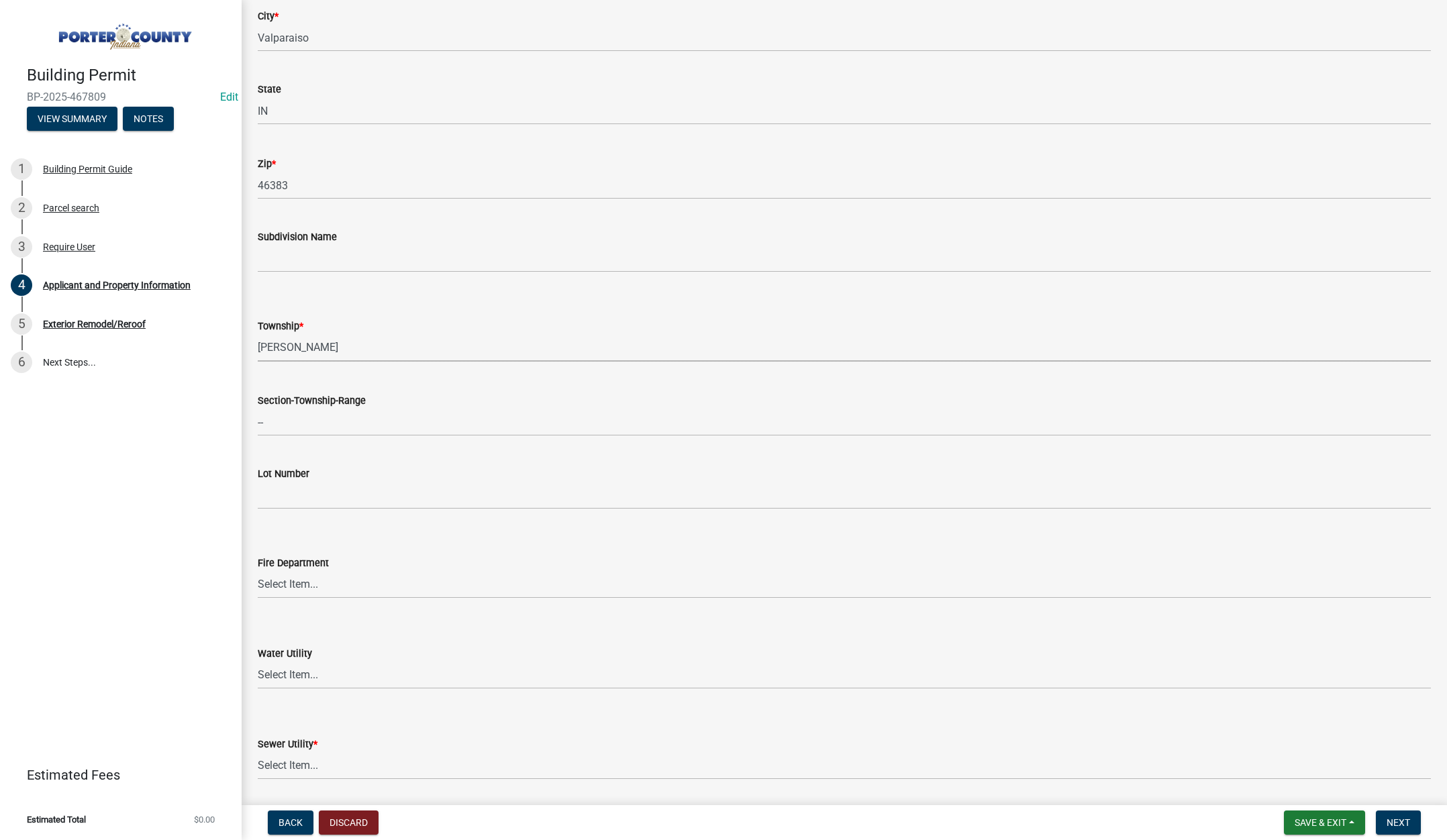
scroll to position [604, 0]
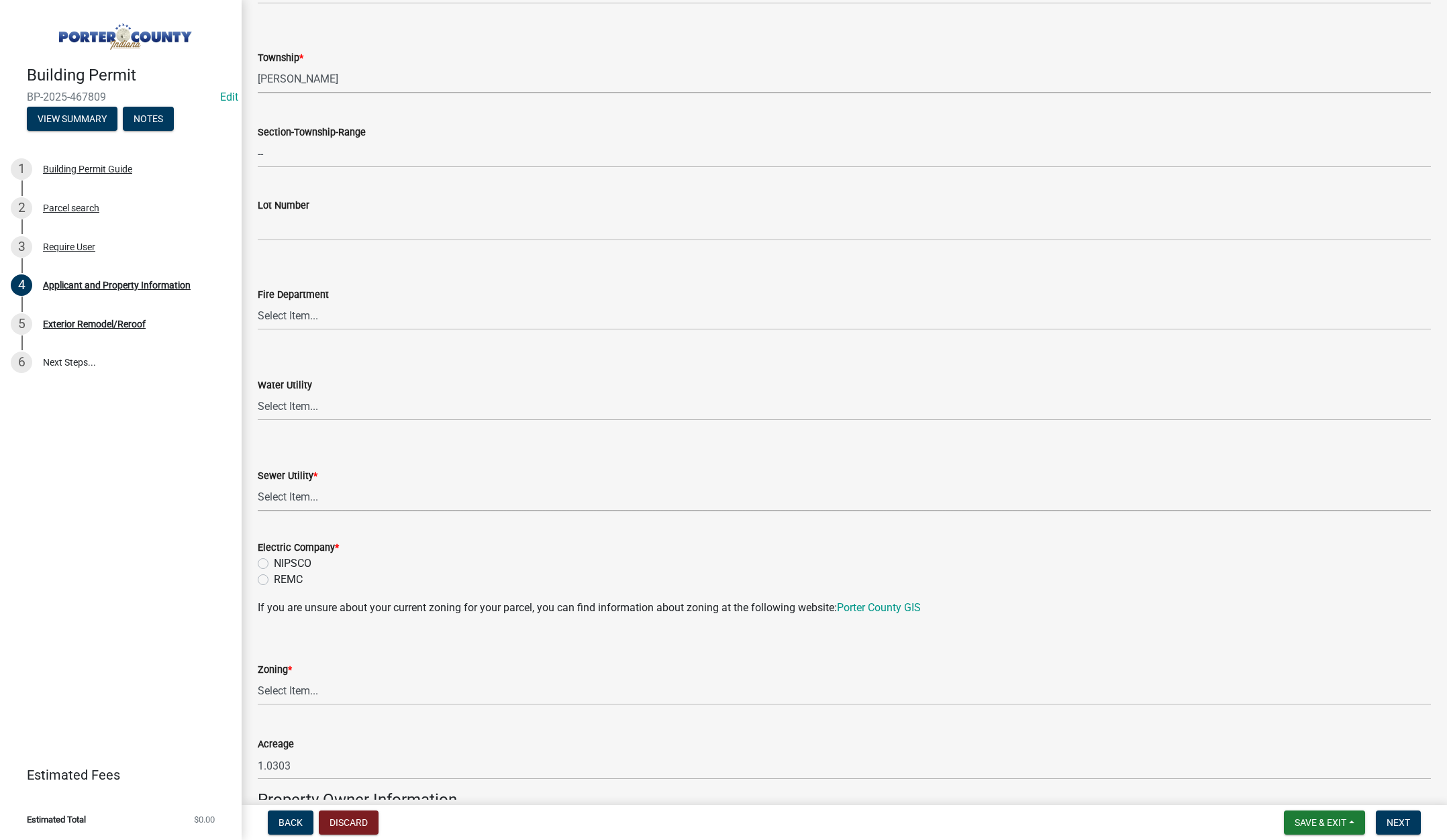
click at [309, 497] on select "Select Item... Aqua Indiana Inc Damon Run Falling Waters Lake Eliza - LEACD Nat…" at bounding box center [844, 497] width 1173 height 28
click at [258, 483] on select "Select Item... Aqua Indiana Inc Damon Run Falling Waters Lake Eliza - LEACD Nat…" at bounding box center [844, 497] width 1173 height 28
select select "0ad13e1b-521a-4dc6-9df0-cacdfa0a780b"
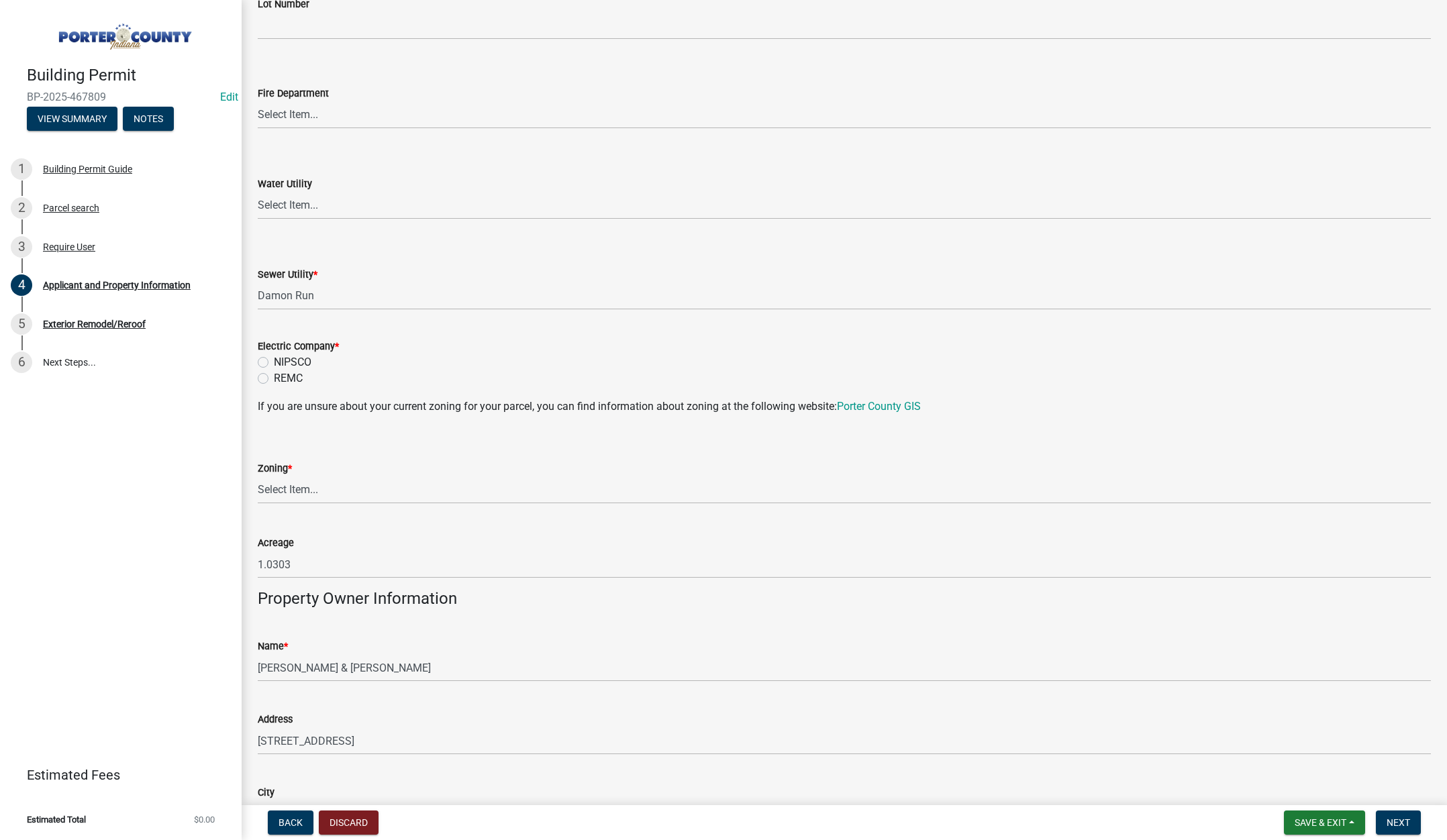
click at [274, 360] on label "NIPSCO" at bounding box center [292, 362] width 38 height 16
click at [274, 360] on input "NIPSCO" at bounding box center [278, 358] width 9 height 9
radio input "true"
click at [293, 490] on select "Select Item... A1 A2 CH CM CN I1 I2 I3 IN MP OT P1 P2 PUD R1 R2 R3 R4 RL RR" at bounding box center [844, 490] width 1173 height 28
click at [258, 476] on select "Select Item... A1 A2 CH CM CN I1 I2 I3 IN MP OT P1 P2 PUD R1 R2 R3 R4 RL RR" at bounding box center [844, 490] width 1173 height 28
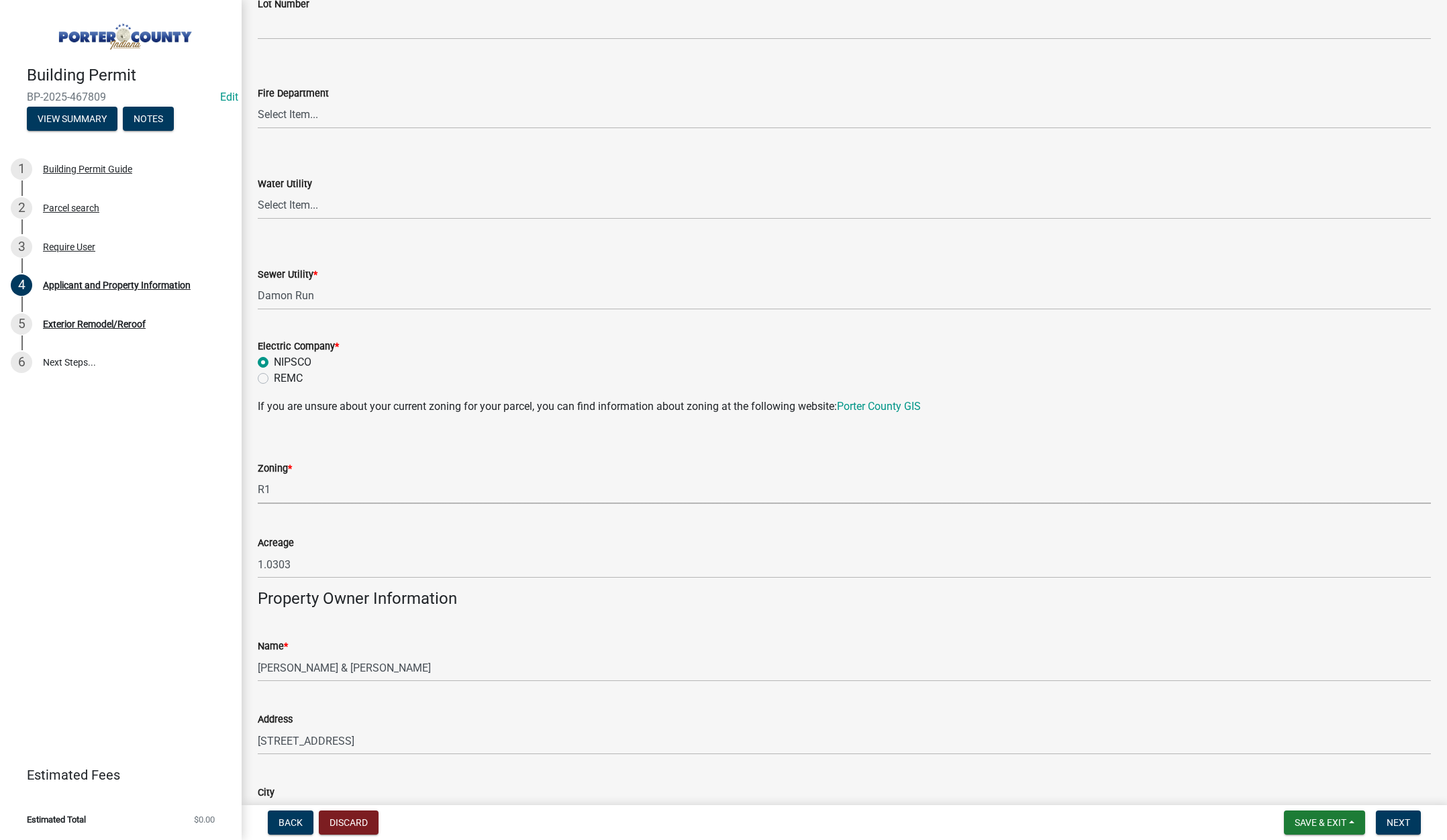
select select "e2d1b1d7-ccc9-456b-9e96-e16306515997"
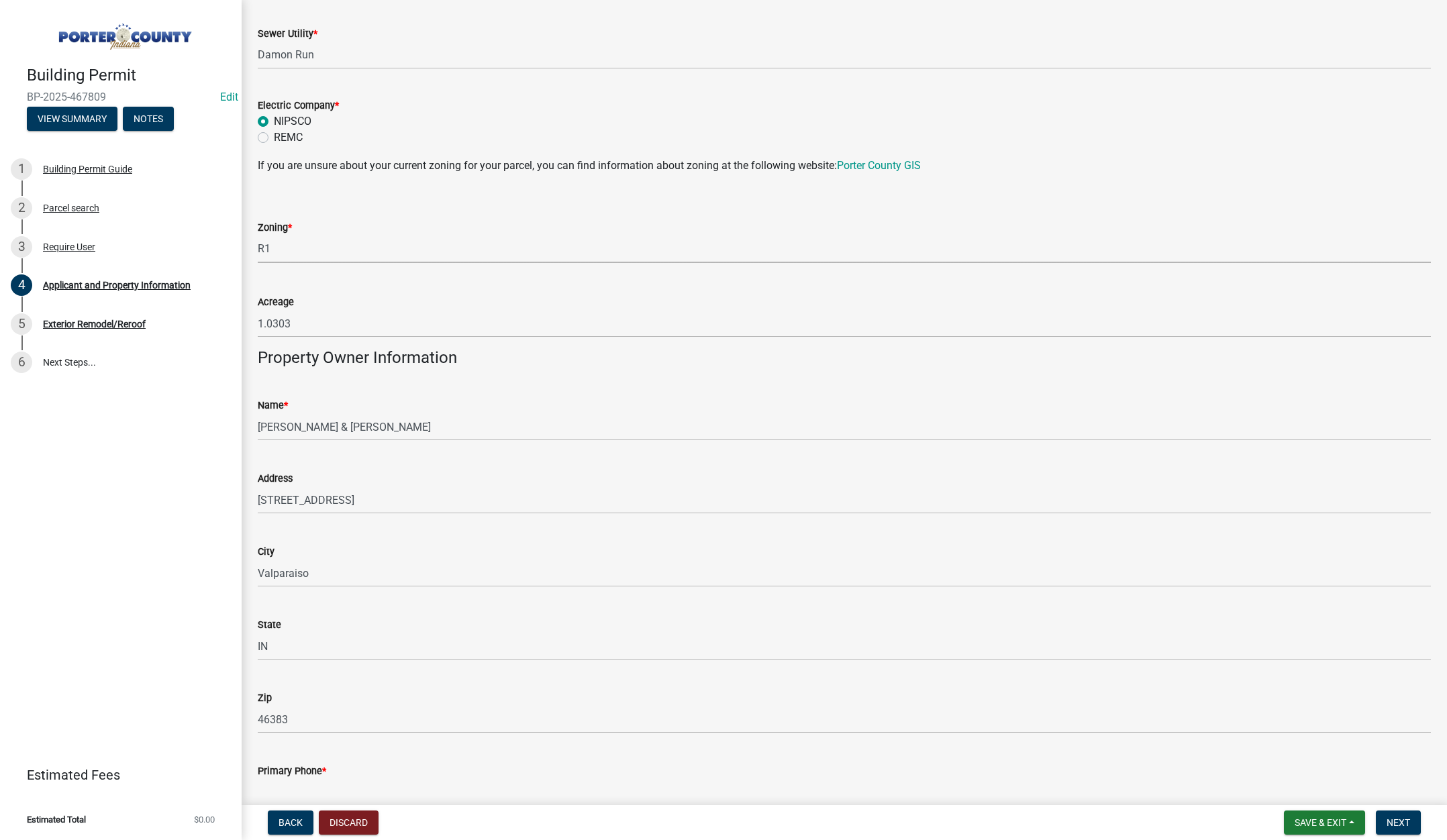
scroll to position [1140, 0]
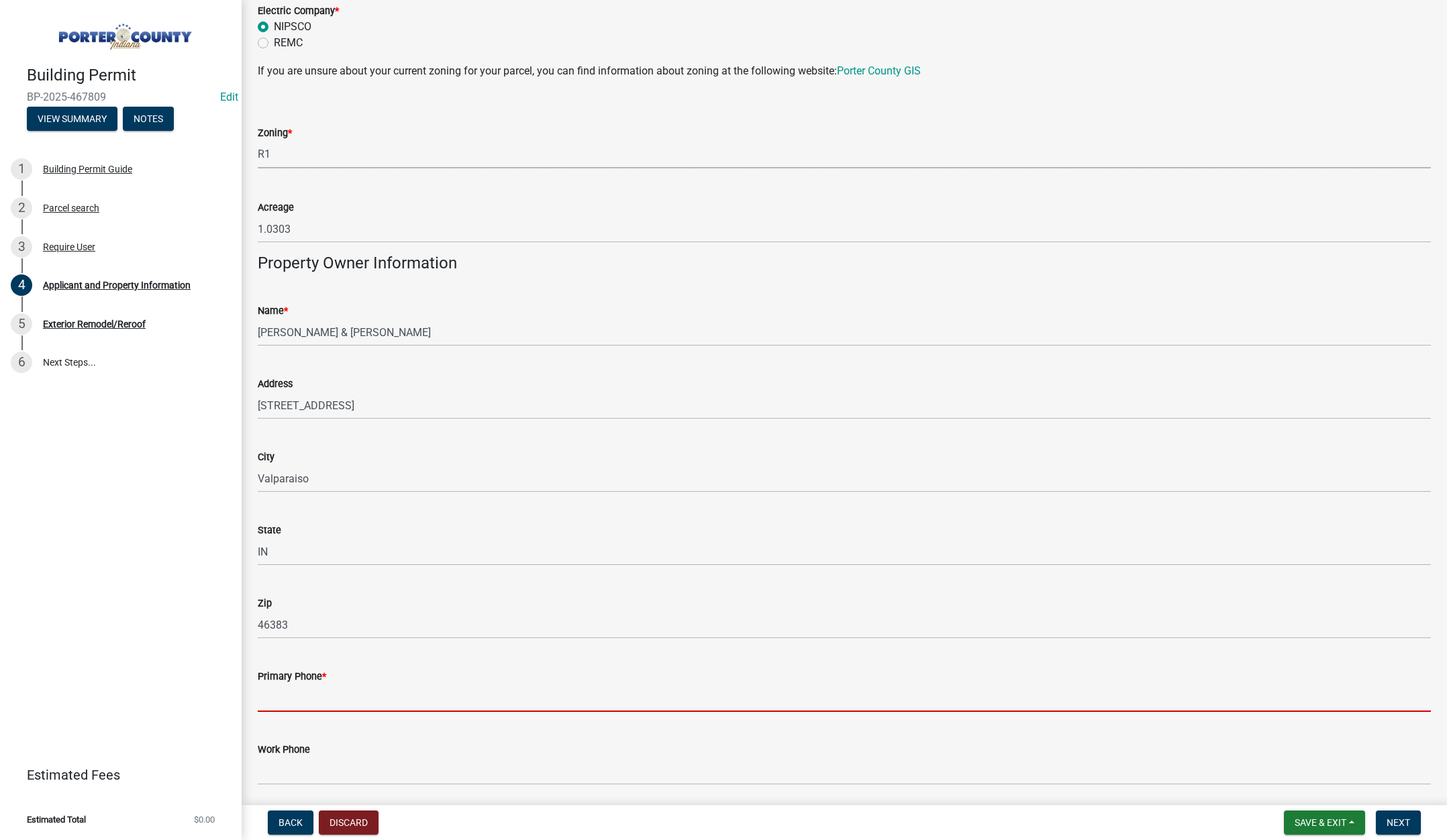
click at [366, 705] on input "Primary Phone *" at bounding box center [844, 698] width 1173 height 28
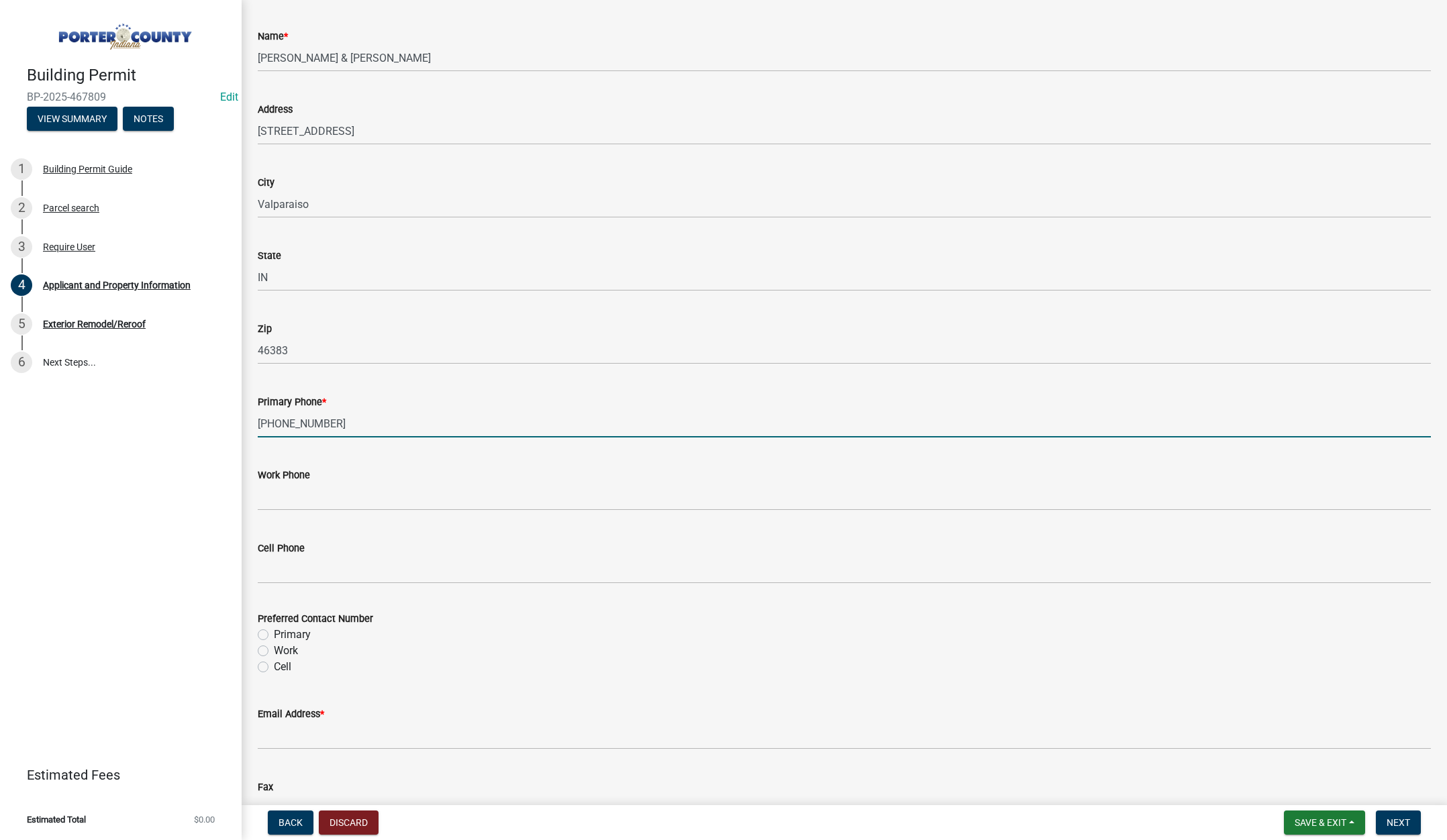
scroll to position [1543, 0]
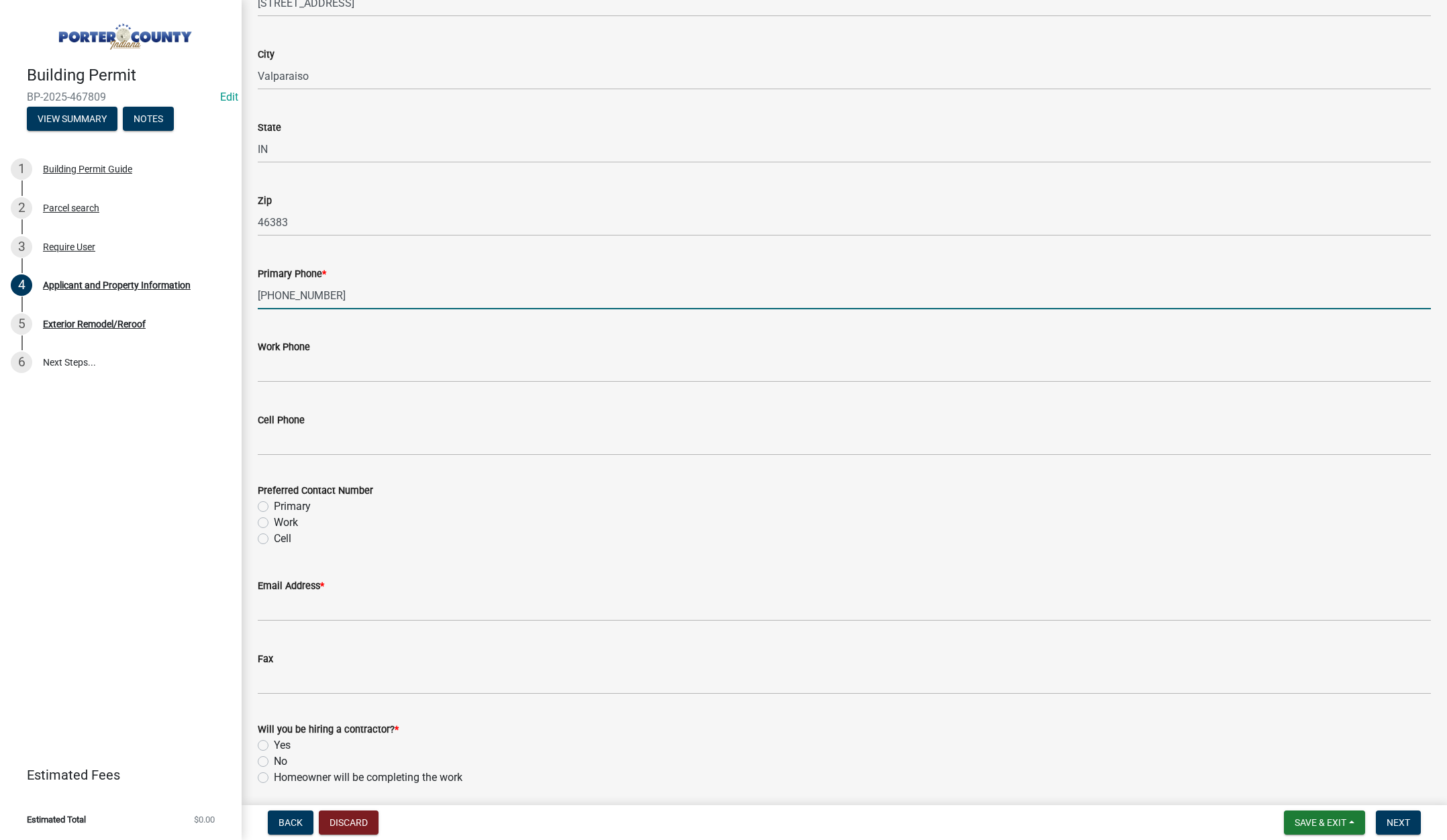
type input "219-548-0897"
drag, startPoint x: 262, startPoint y: 505, endPoint x: 255, endPoint y: 620, distance: 115.2
click at [274, 504] on label "Primary" at bounding box center [292, 506] width 37 height 16
click at [274, 504] on input "Primary" at bounding box center [278, 502] width 9 height 9
radio input "true"
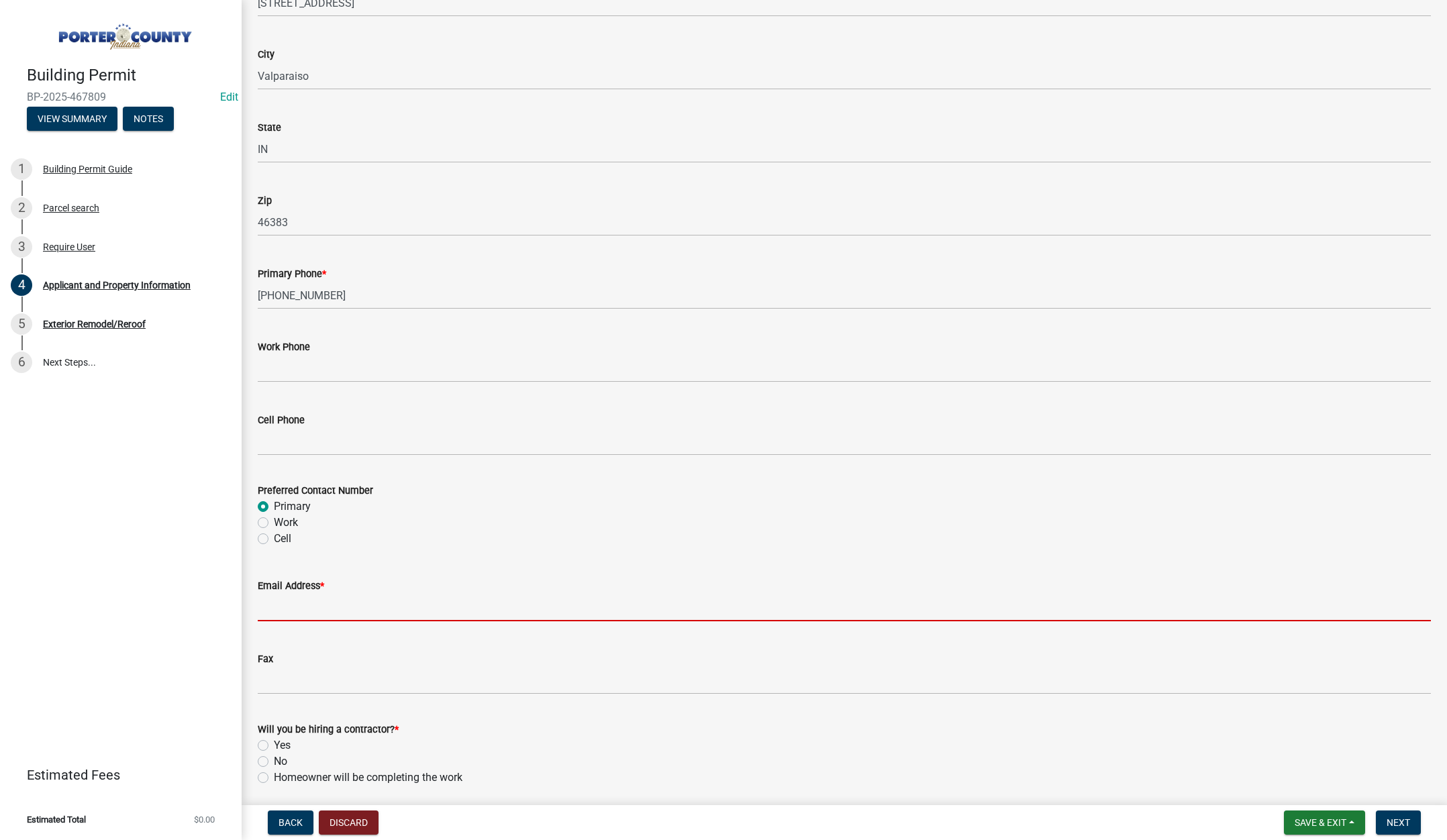
click at [289, 610] on input "Email Address *" at bounding box center [844, 608] width 1173 height 28
type input "office@tricountycompanies.com"
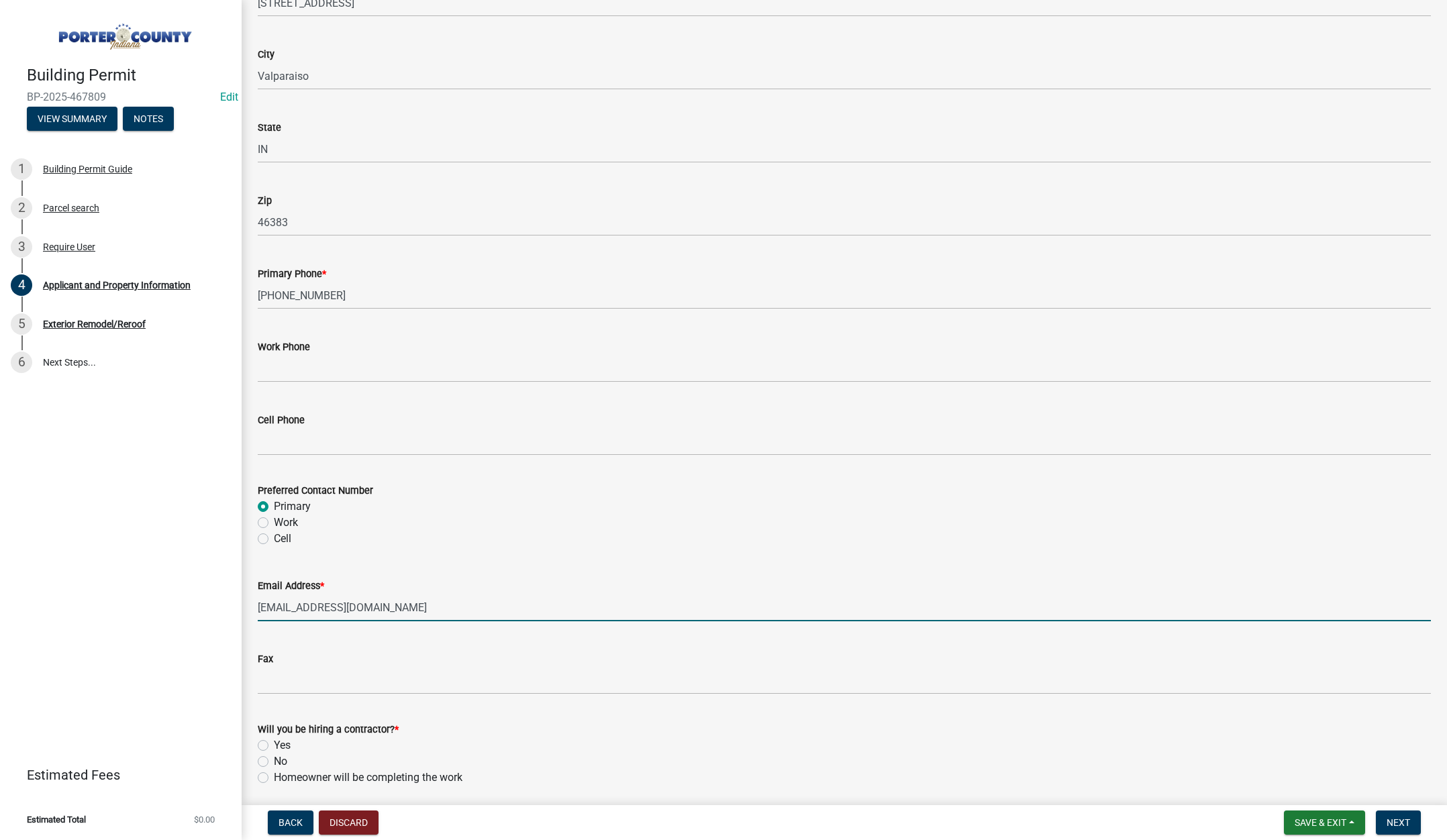
click at [274, 744] on label "Yes" at bounding box center [282, 745] width 17 height 16
click at [274, 744] on input "Yes" at bounding box center [278, 741] width 9 height 9
radio input "true"
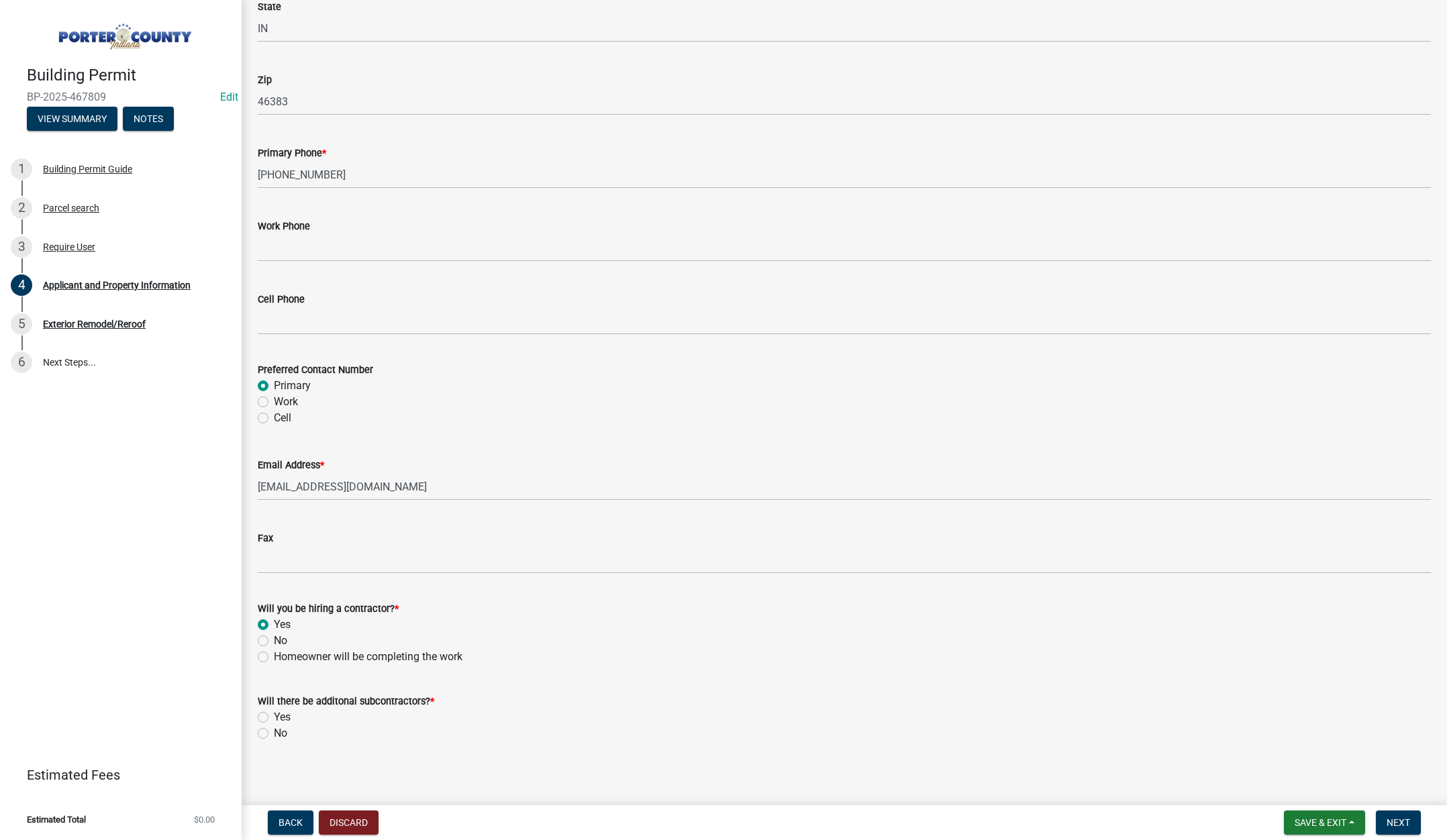
scroll to position [1670, 0]
drag, startPoint x: 263, startPoint y: 727, endPoint x: 318, endPoint y: 735, distance: 55.6
click at [274, 726] on label "No" at bounding box center [280, 727] width 13 height 16
click at [274, 726] on input "No" at bounding box center [278, 723] width 9 height 9
radio input "true"
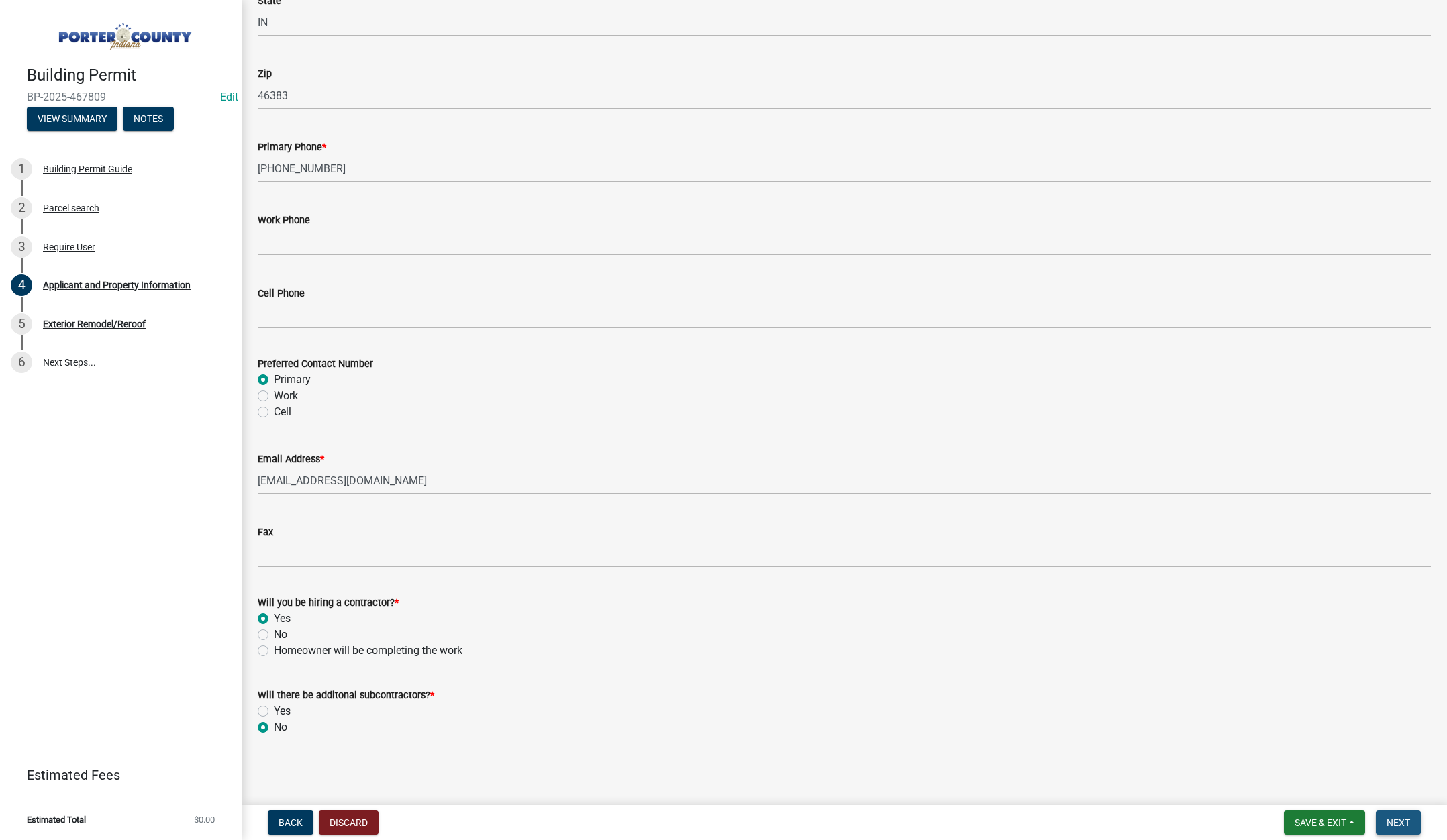
click at [1396, 812] on button "Next" at bounding box center [1398, 822] width 45 height 24
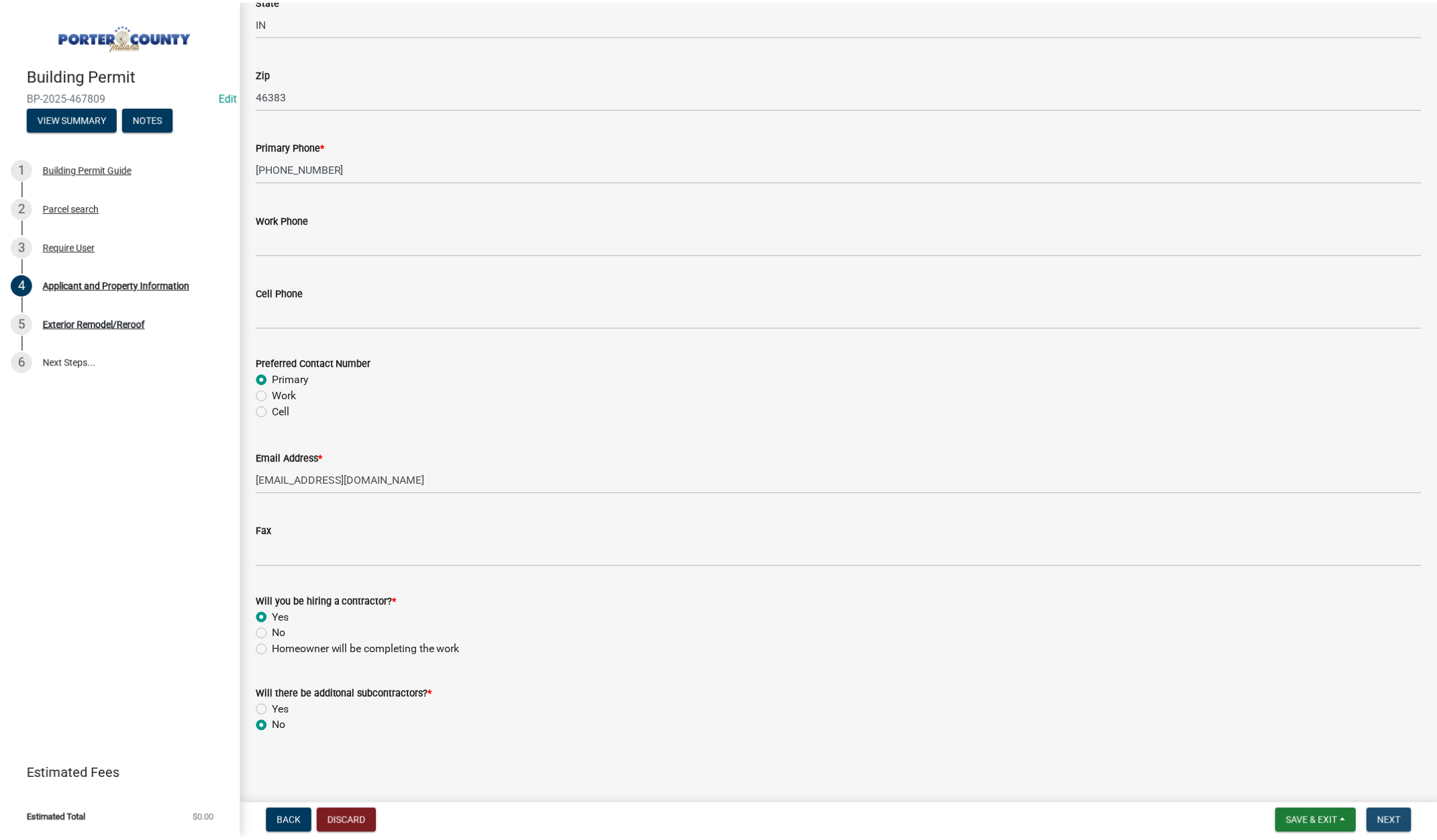
scroll to position [0, 0]
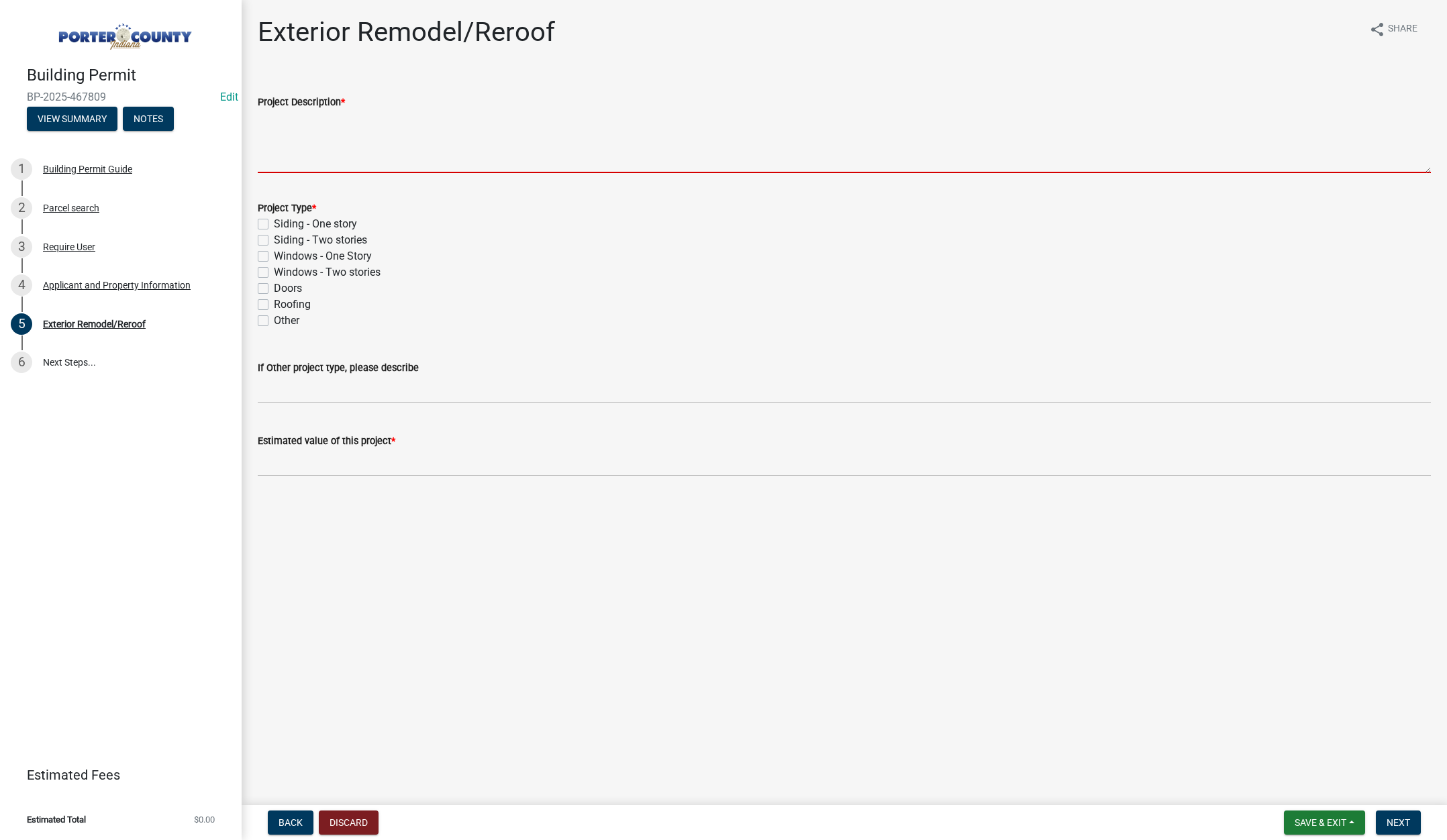
click at [281, 142] on textarea "Project Description *" at bounding box center [844, 142] width 1173 height 63
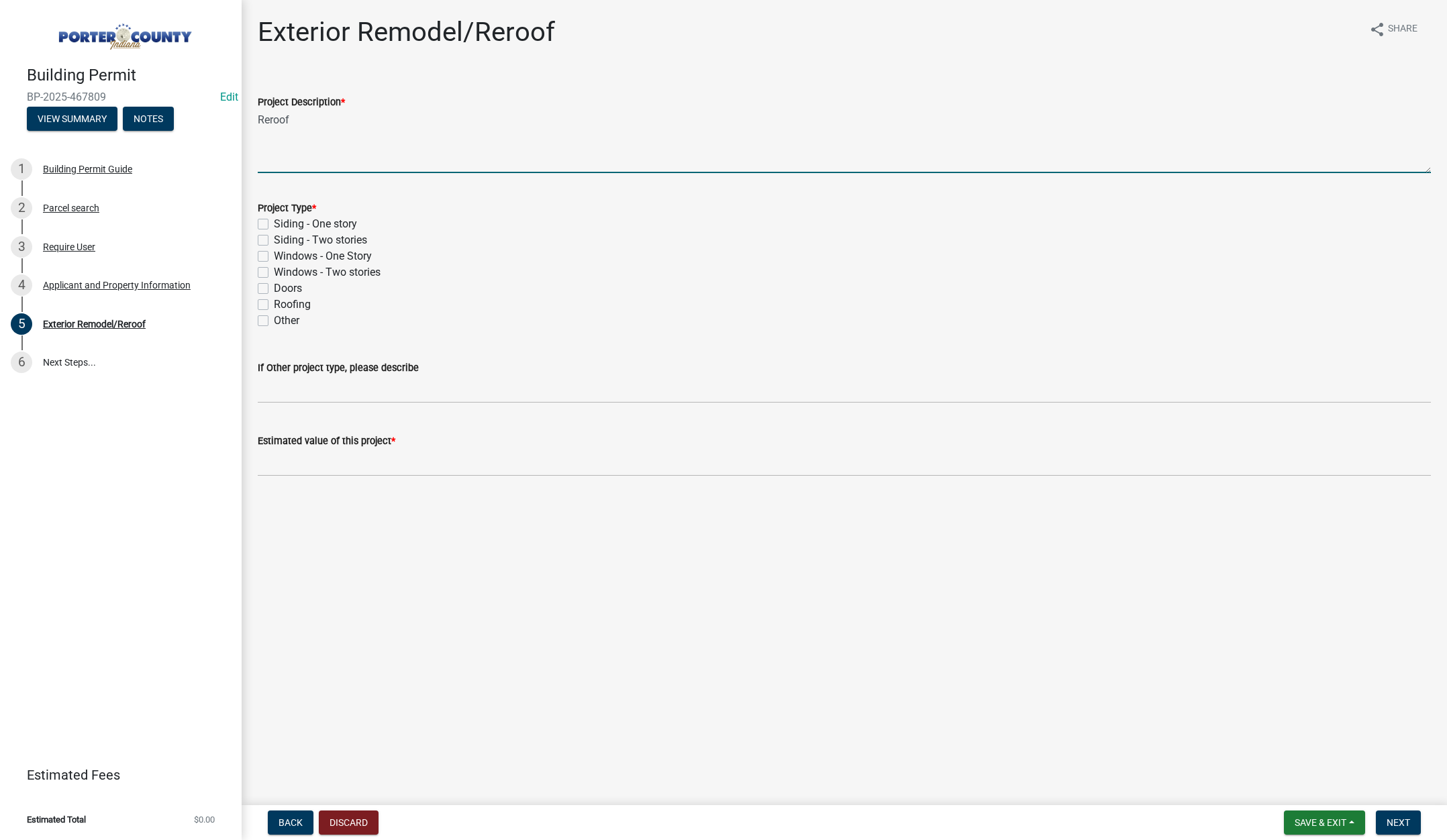
type textarea "Reroof"
drag, startPoint x: 262, startPoint y: 302, endPoint x: 263, endPoint y: 315, distance: 13.0
click at [274, 302] on label "Roofing" at bounding box center [292, 304] width 37 height 16
click at [274, 302] on input "Roofing" at bounding box center [278, 300] width 9 height 9
checkbox input "true"
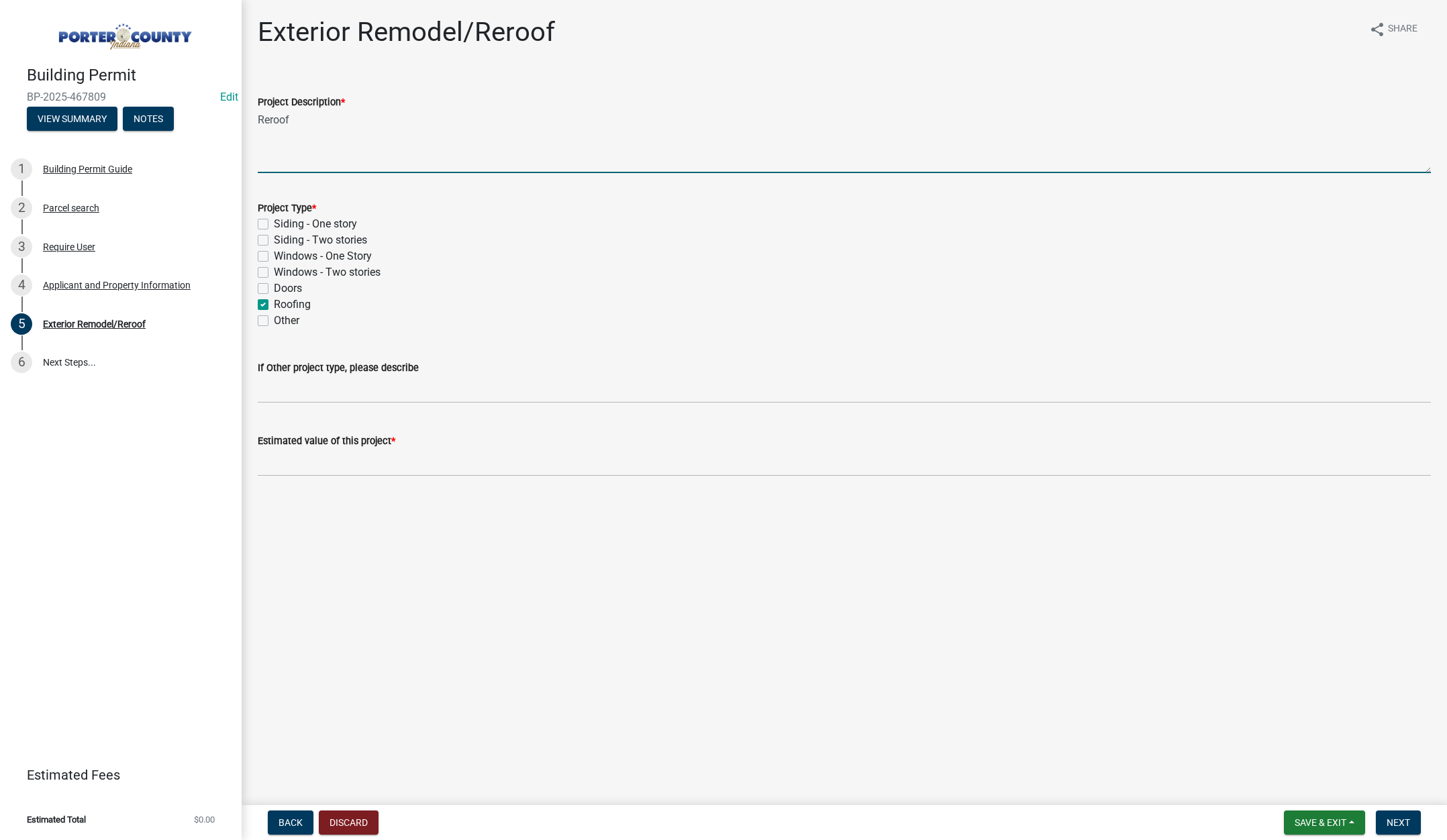
checkbox input "false"
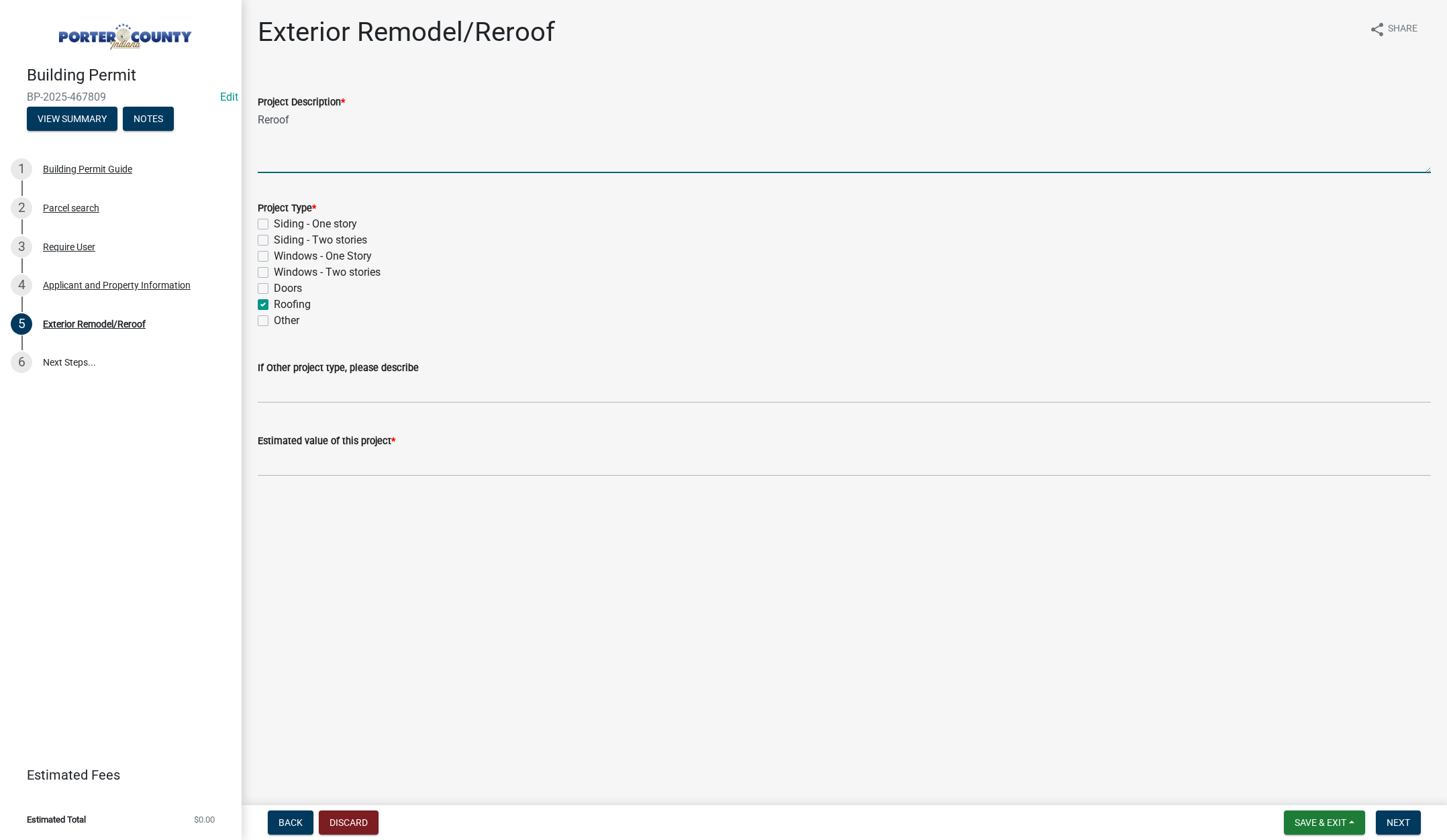
checkbox input "true"
checkbox input "false"
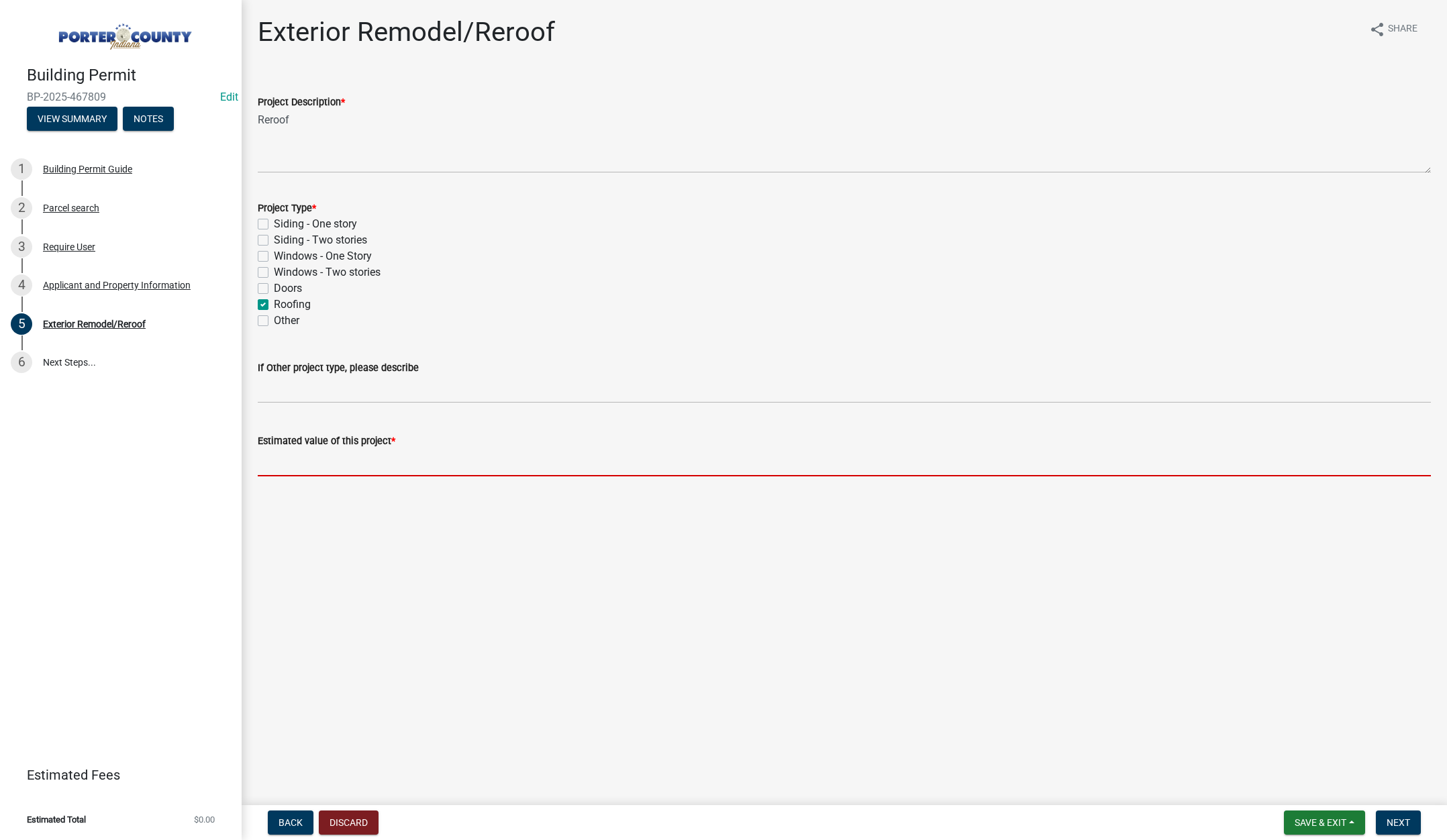
click at [310, 461] on input "text" at bounding box center [844, 463] width 1173 height 28
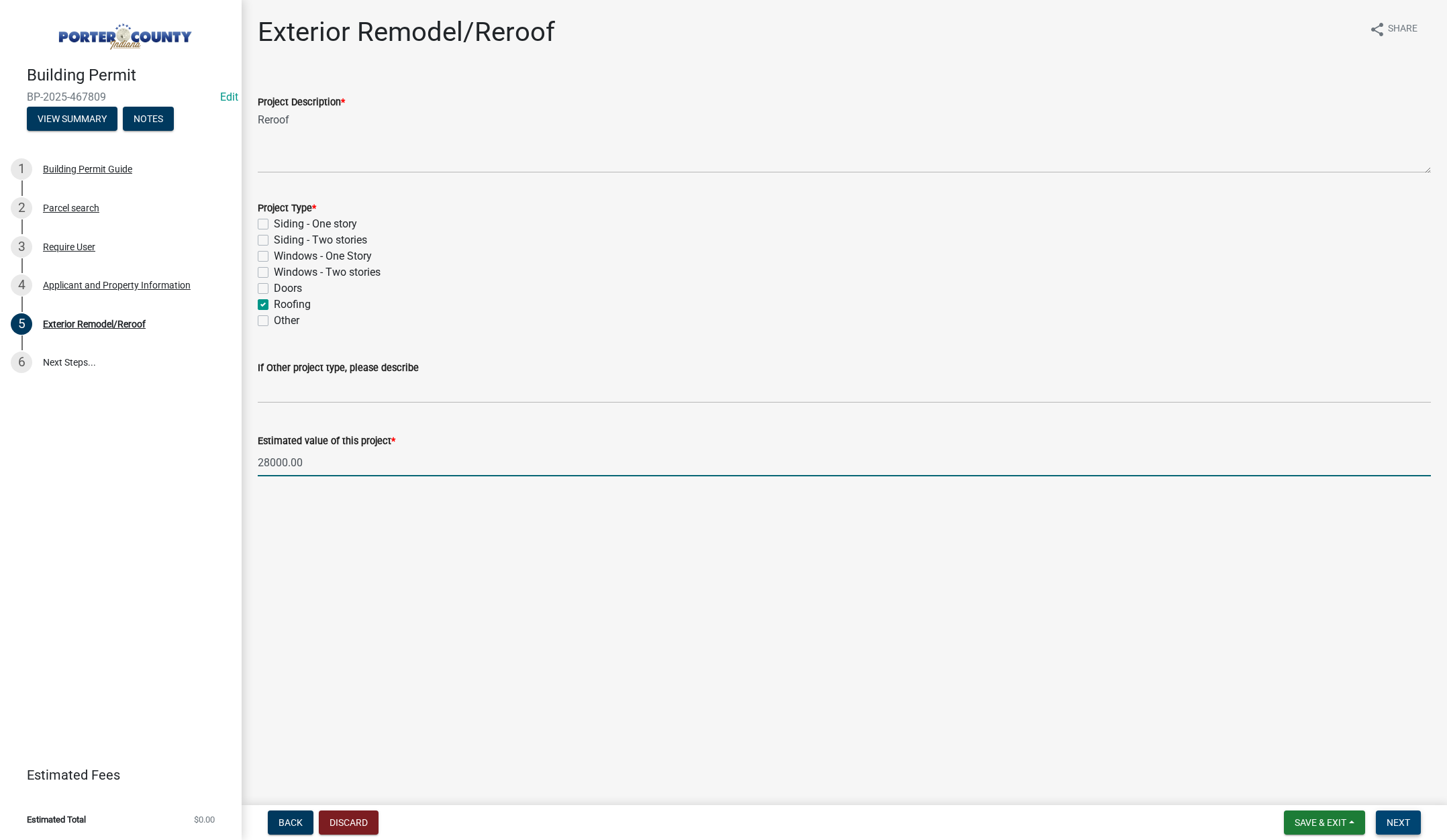
type input "28000"
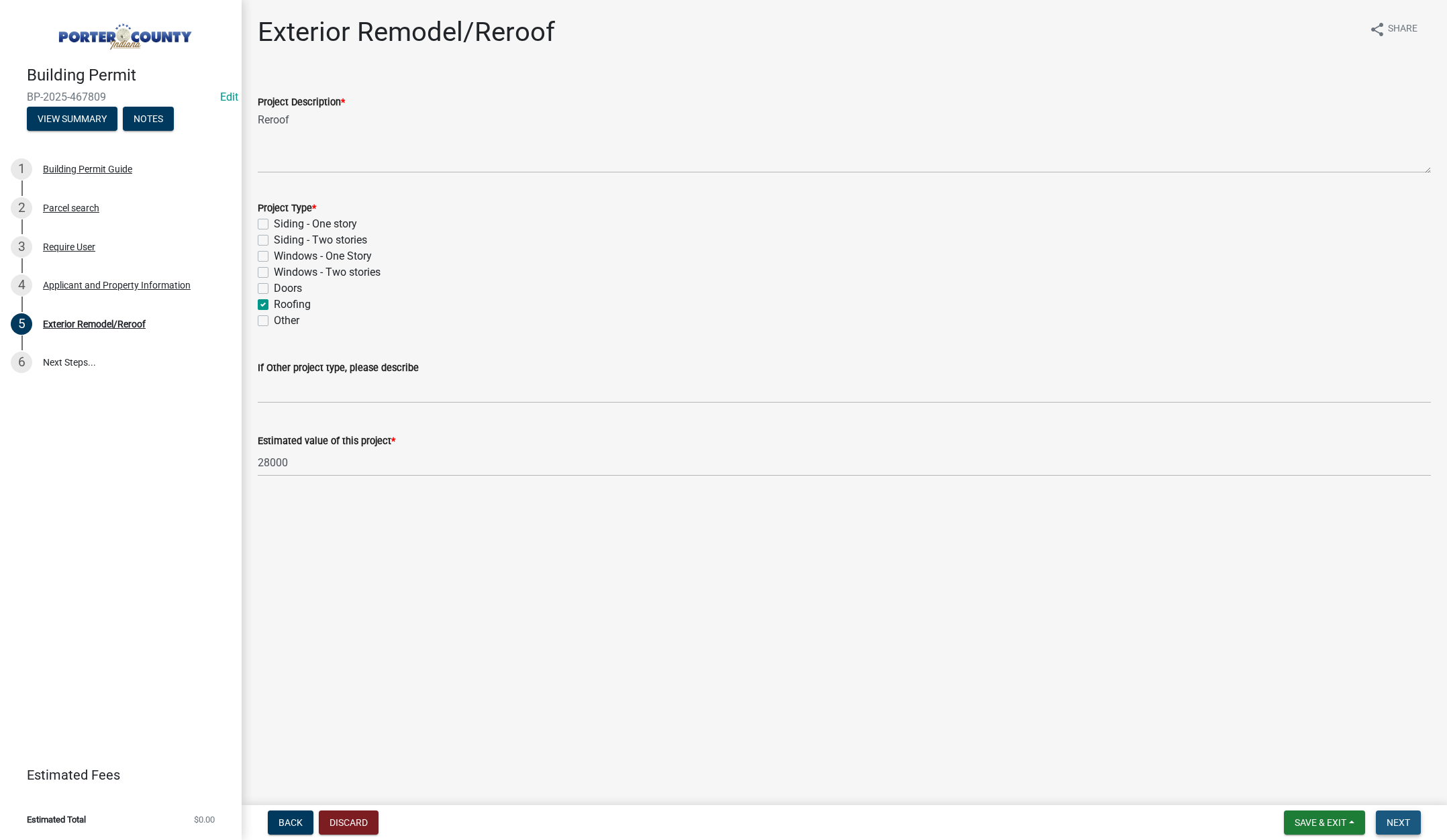
click at [1404, 819] on span "Next" at bounding box center [1398, 822] width 23 height 11
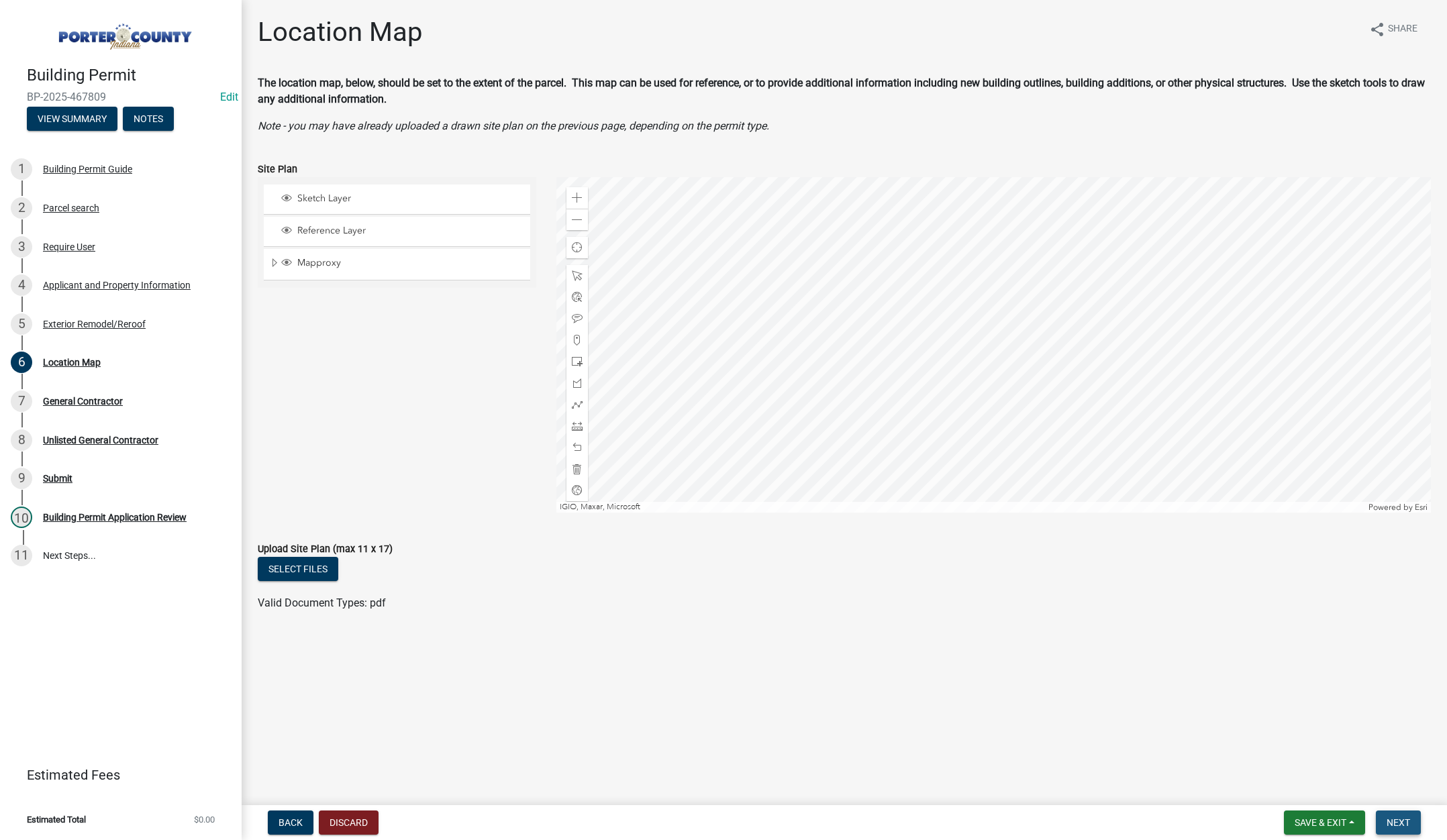
click at [1386, 821] on button "Next" at bounding box center [1398, 822] width 45 height 24
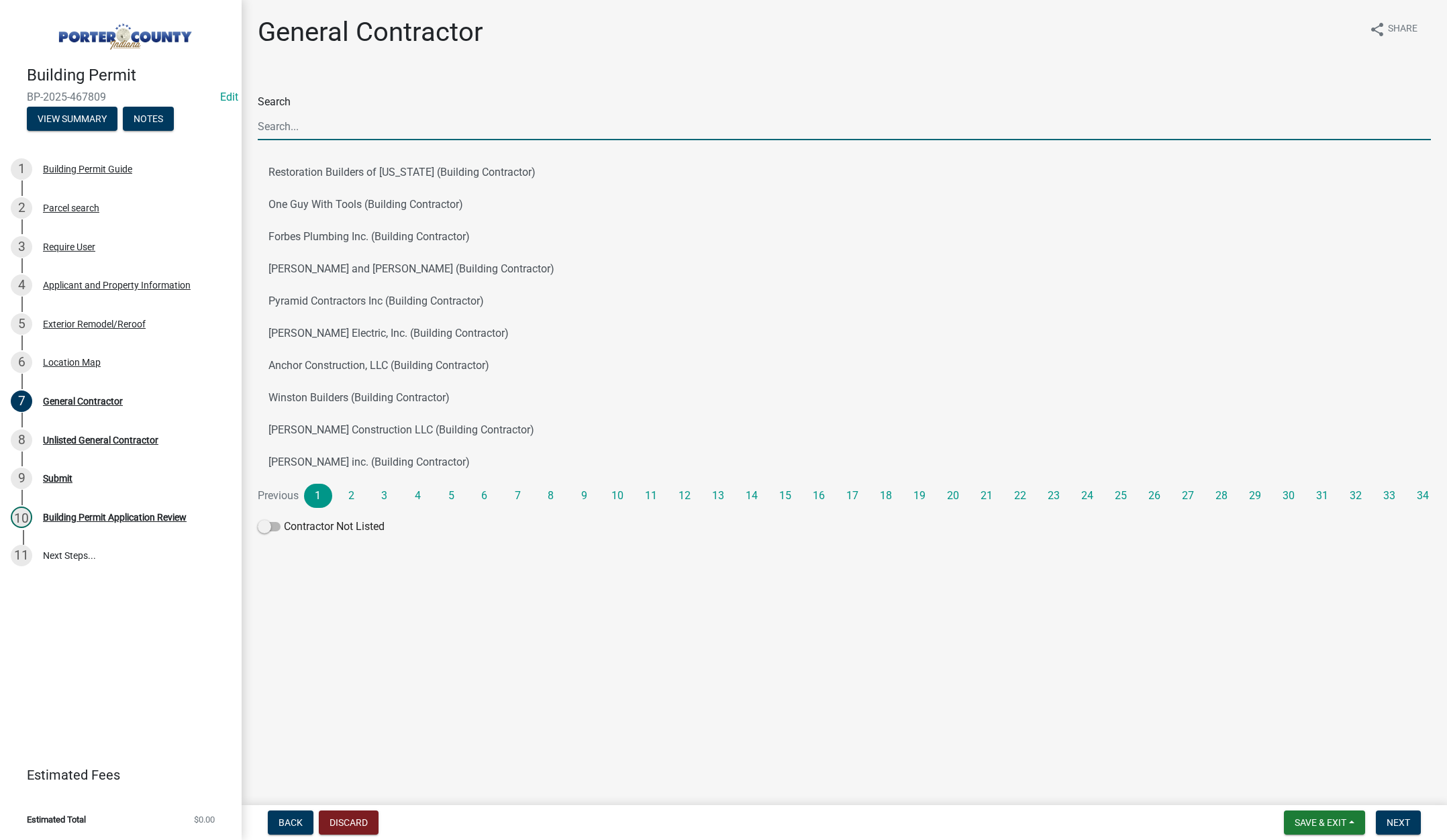
click at [316, 128] on input "Search" at bounding box center [844, 127] width 1173 height 28
type input "tri coun"
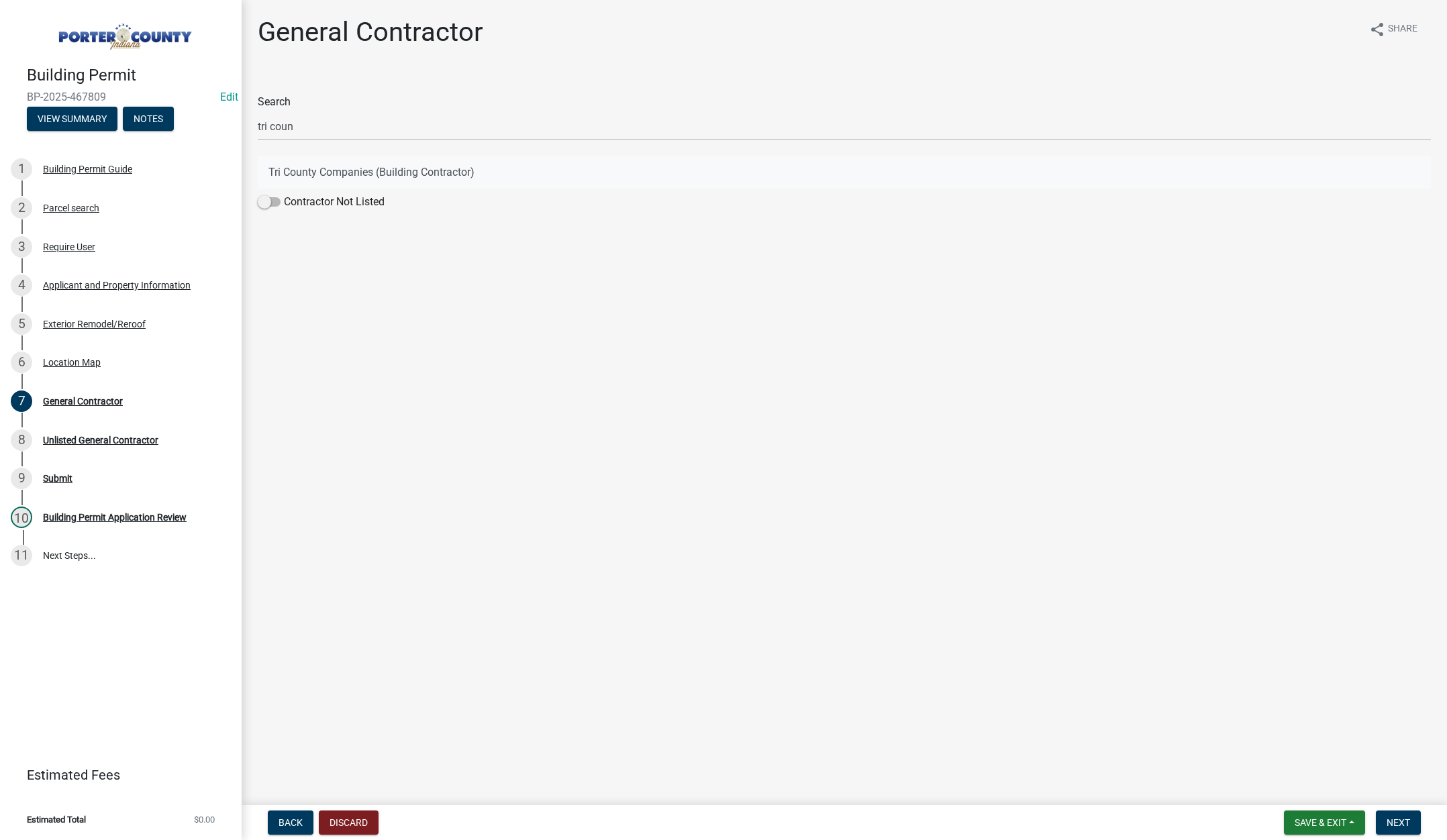
click at [414, 166] on button "Tri County Companies (Building Contractor)" at bounding box center [844, 172] width 1173 height 32
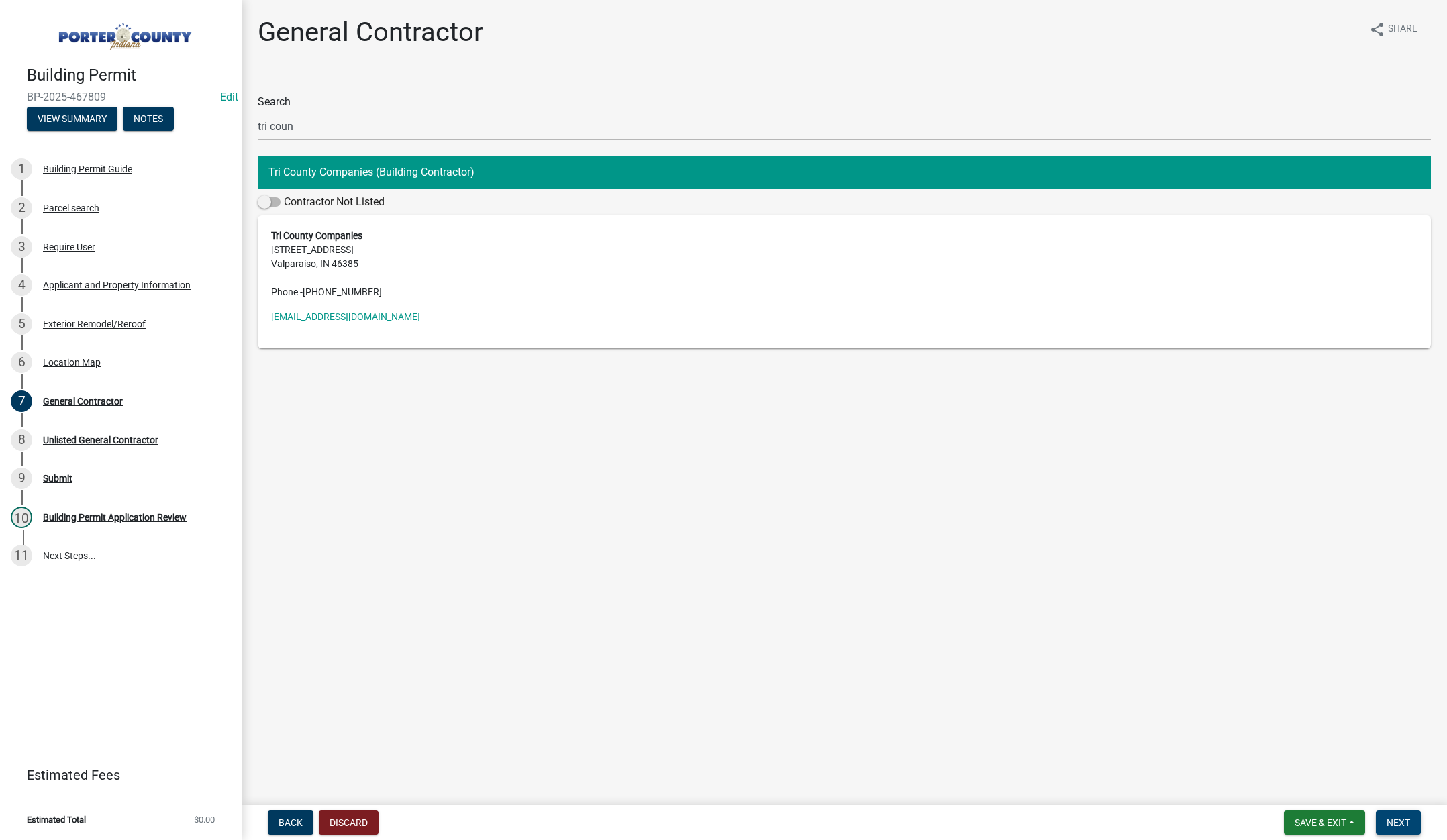
click at [1418, 816] on button "Next" at bounding box center [1398, 822] width 45 height 24
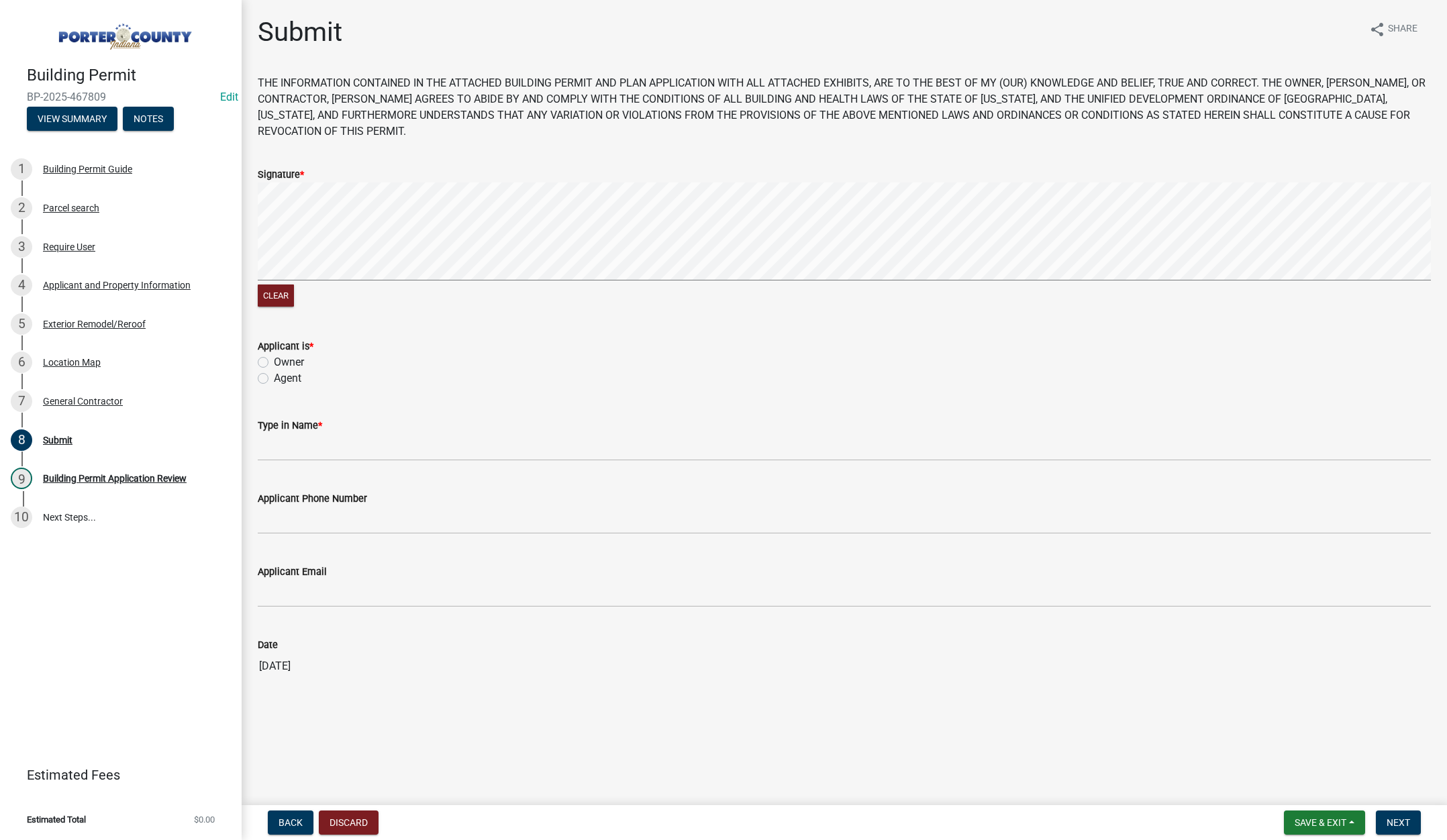
click at [274, 376] on label "Agent" at bounding box center [288, 378] width 28 height 16
click at [274, 376] on input "Agent" at bounding box center [278, 374] width 9 height 9
radio input "true"
click at [316, 446] on input "Type in Name *" at bounding box center [844, 447] width 1173 height 28
type input "[PERSON_NAME]"
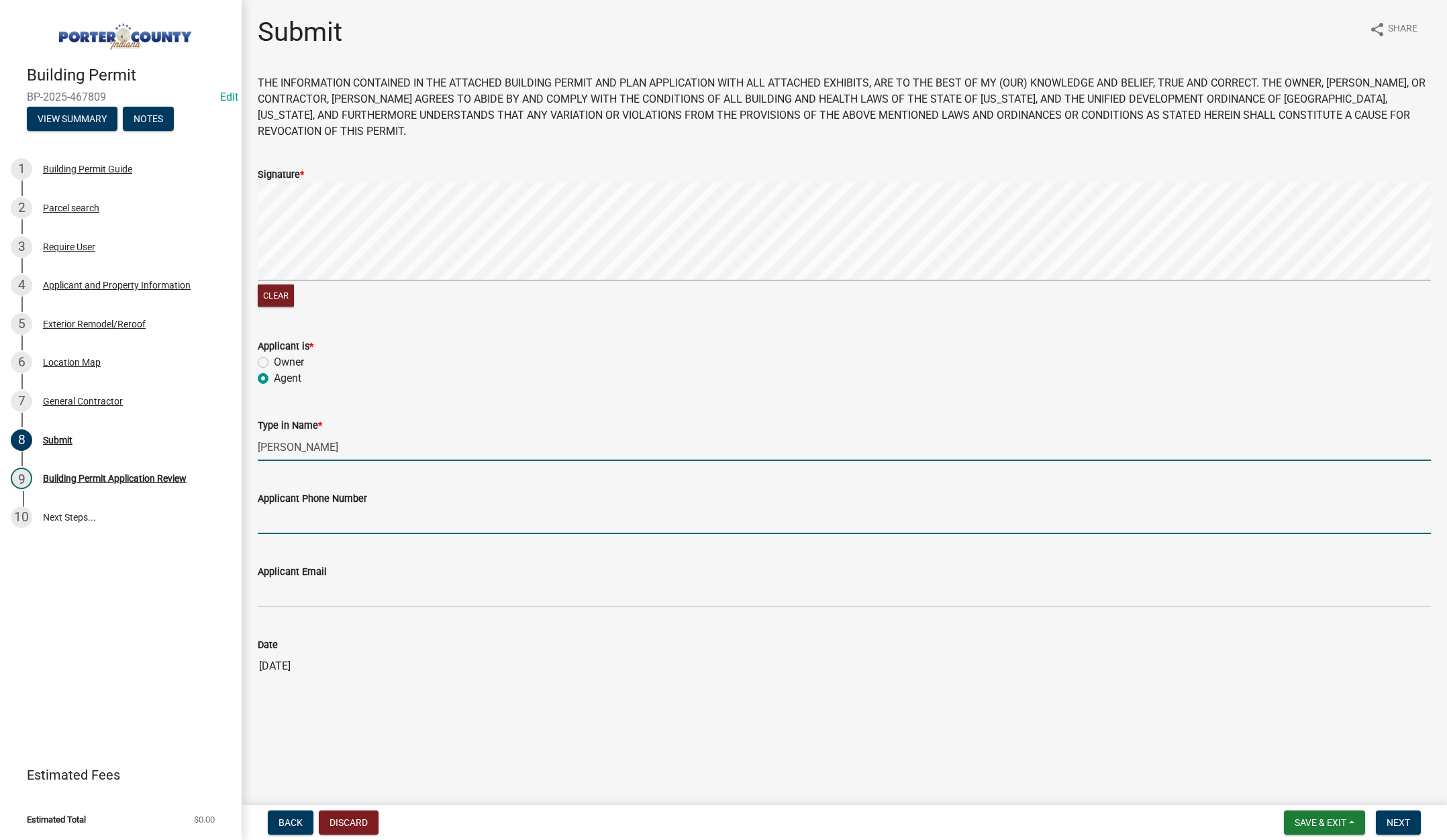
type input "2193093058"
click at [377, 527] on input "2193093058" at bounding box center [844, 521] width 1173 height 28
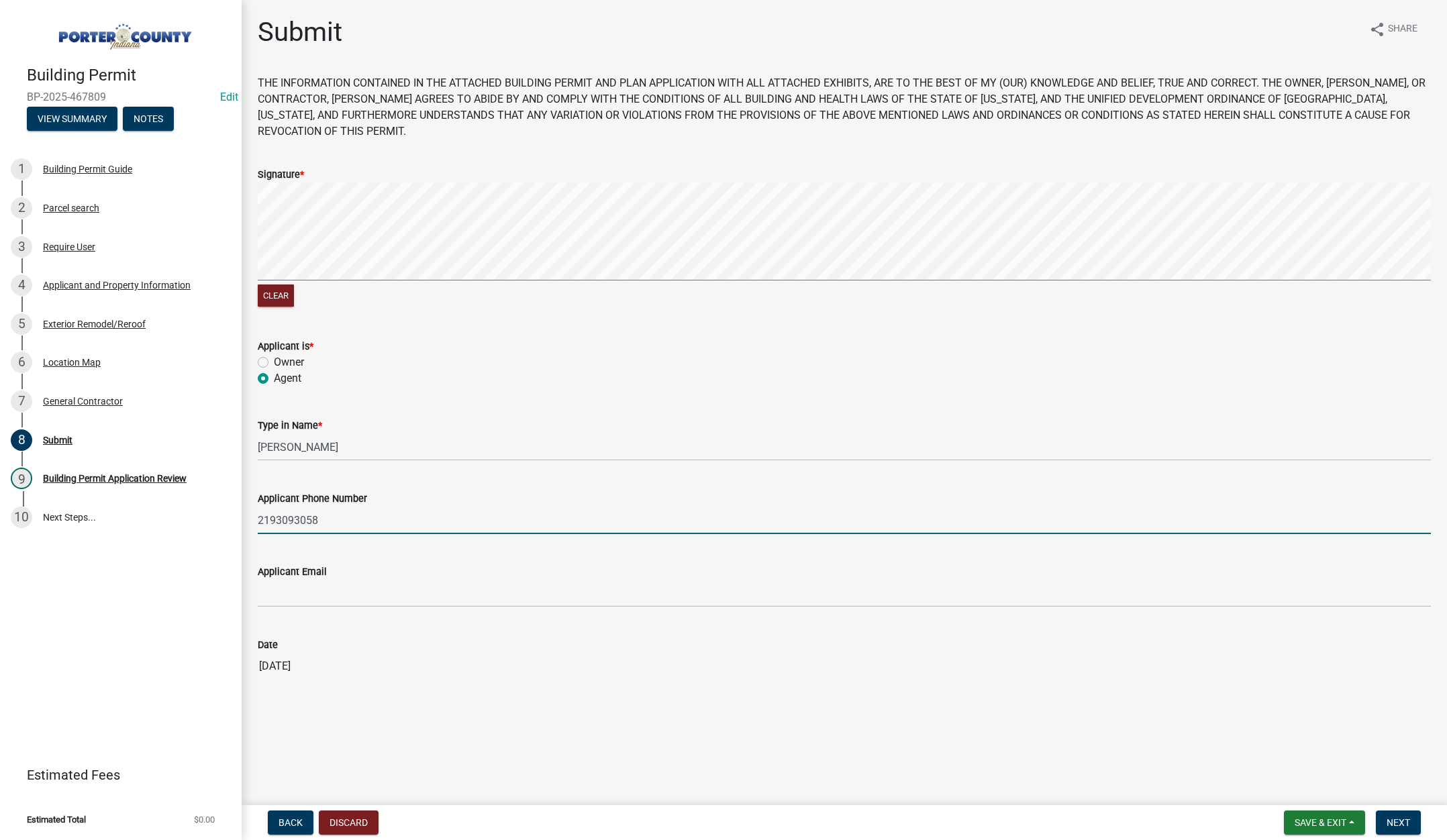
click at [377, 527] on input "2193093058" at bounding box center [844, 521] width 1173 height 28
click at [377, 526] on input "2193093058" at bounding box center [844, 521] width 1173 height 28
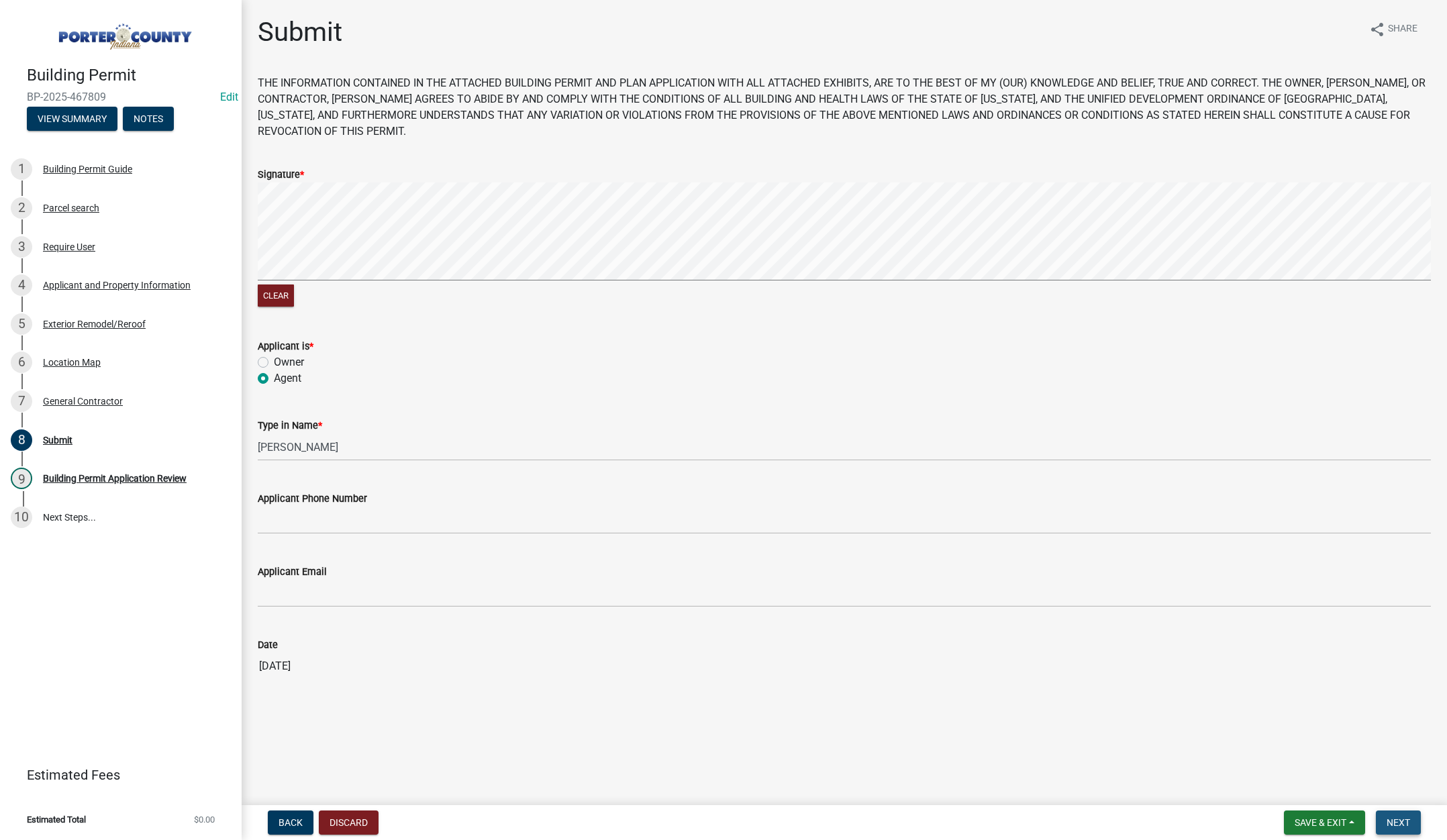
click at [1403, 814] on button "Next" at bounding box center [1398, 822] width 45 height 24
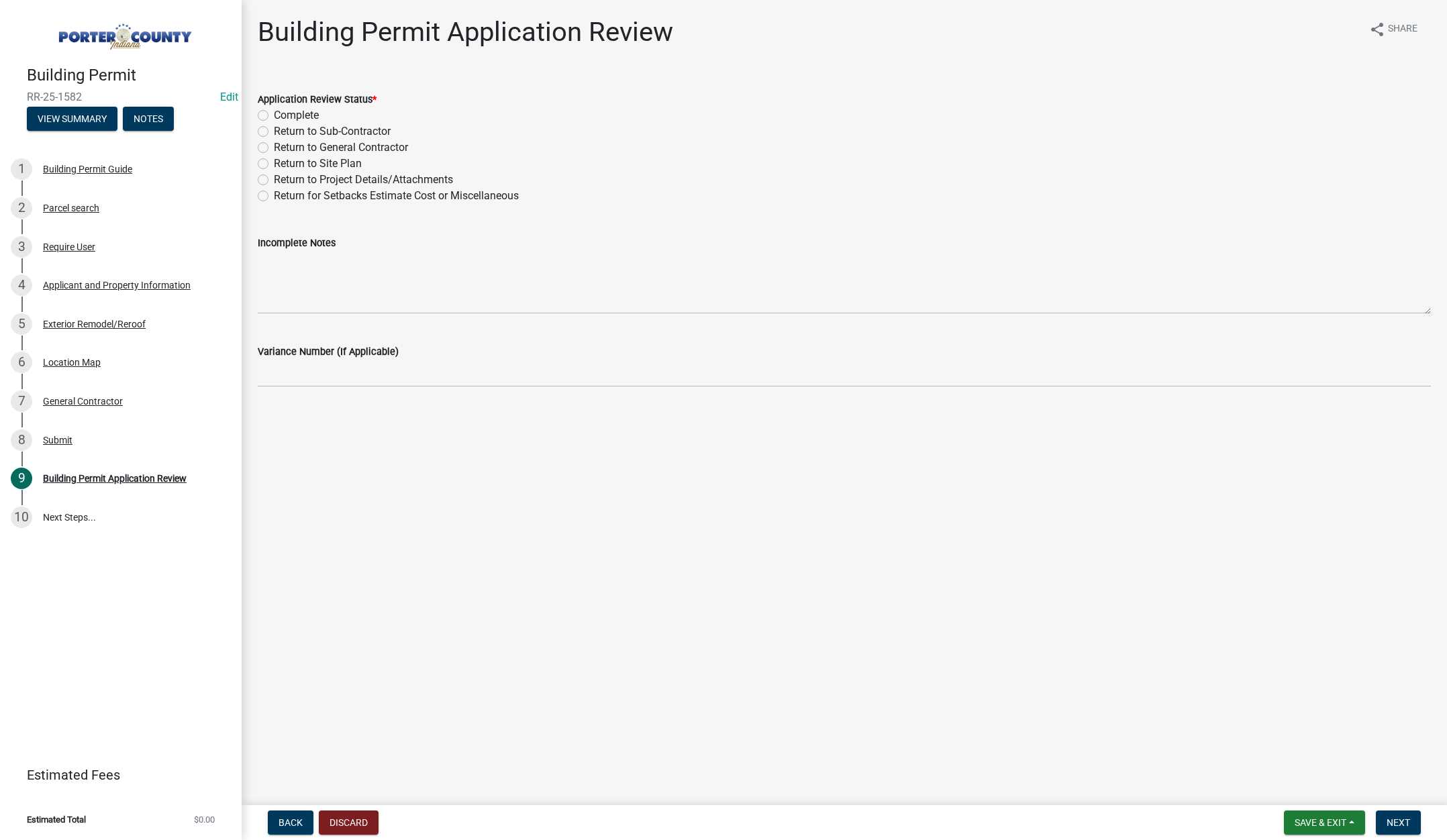
click at [274, 114] on label "Complete" at bounding box center [296, 115] width 45 height 16
click at [274, 114] on input "Complete" at bounding box center [278, 111] width 9 height 9
radio input "true"
click at [1410, 823] on span "Next" at bounding box center [1398, 822] width 23 height 11
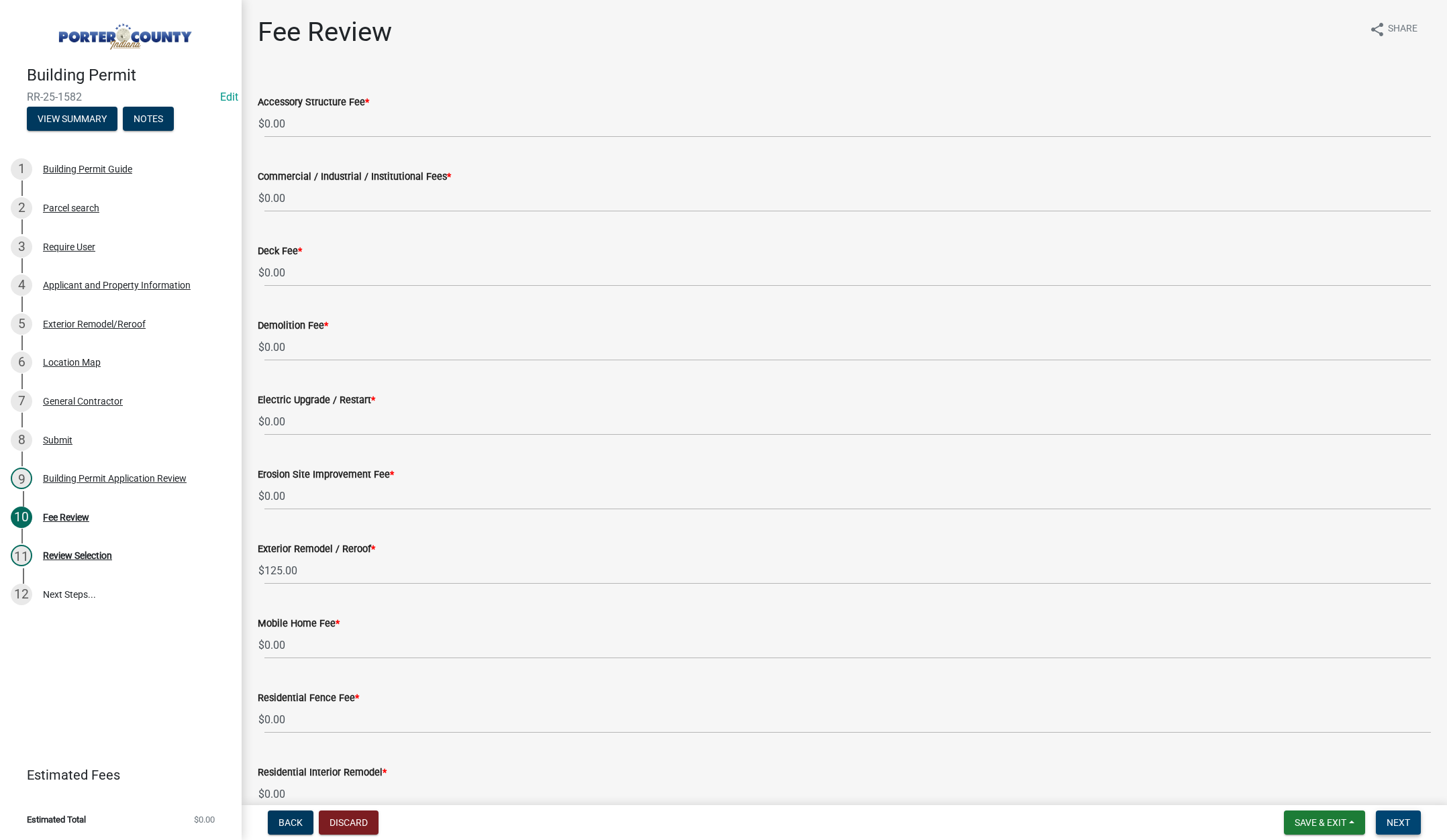
drag, startPoint x: 1400, startPoint y: 823, endPoint x: 1403, endPoint y: 803, distance: 20.2
click at [1400, 823] on span "Next" at bounding box center [1398, 822] width 23 height 11
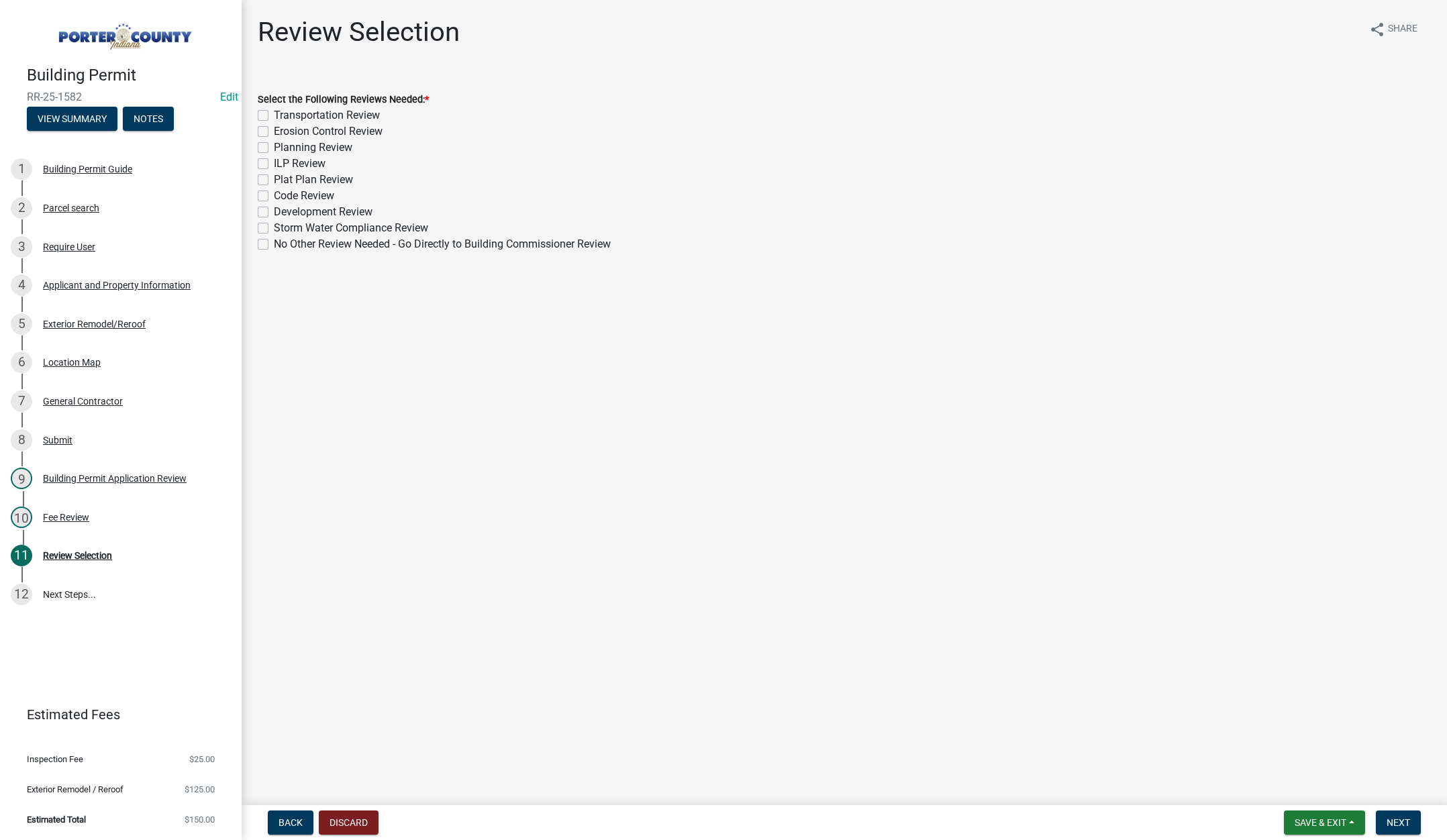
click at [274, 245] on label "No Other Review Needed - Go Directly to Building Commissioner Review" at bounding box center [442, 244] width 337 height 16
click at [274, 245] on input "No Other Review Needed - Go Directly to Building Commissioner Review" at bounding box center [278, 240] width 9 height 9
checkbox input "true"
checkbox input "false"
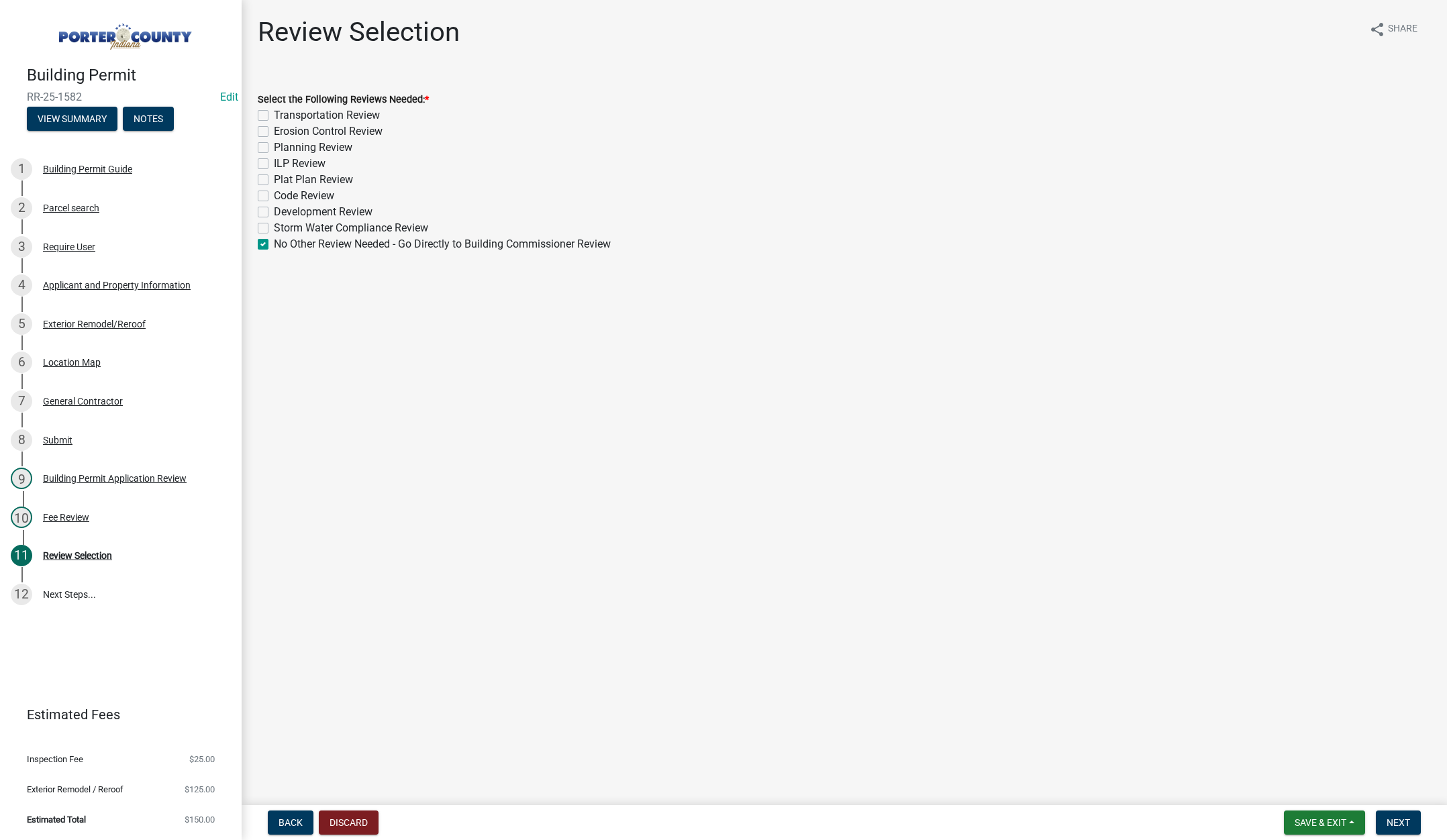
checkbox input "false"
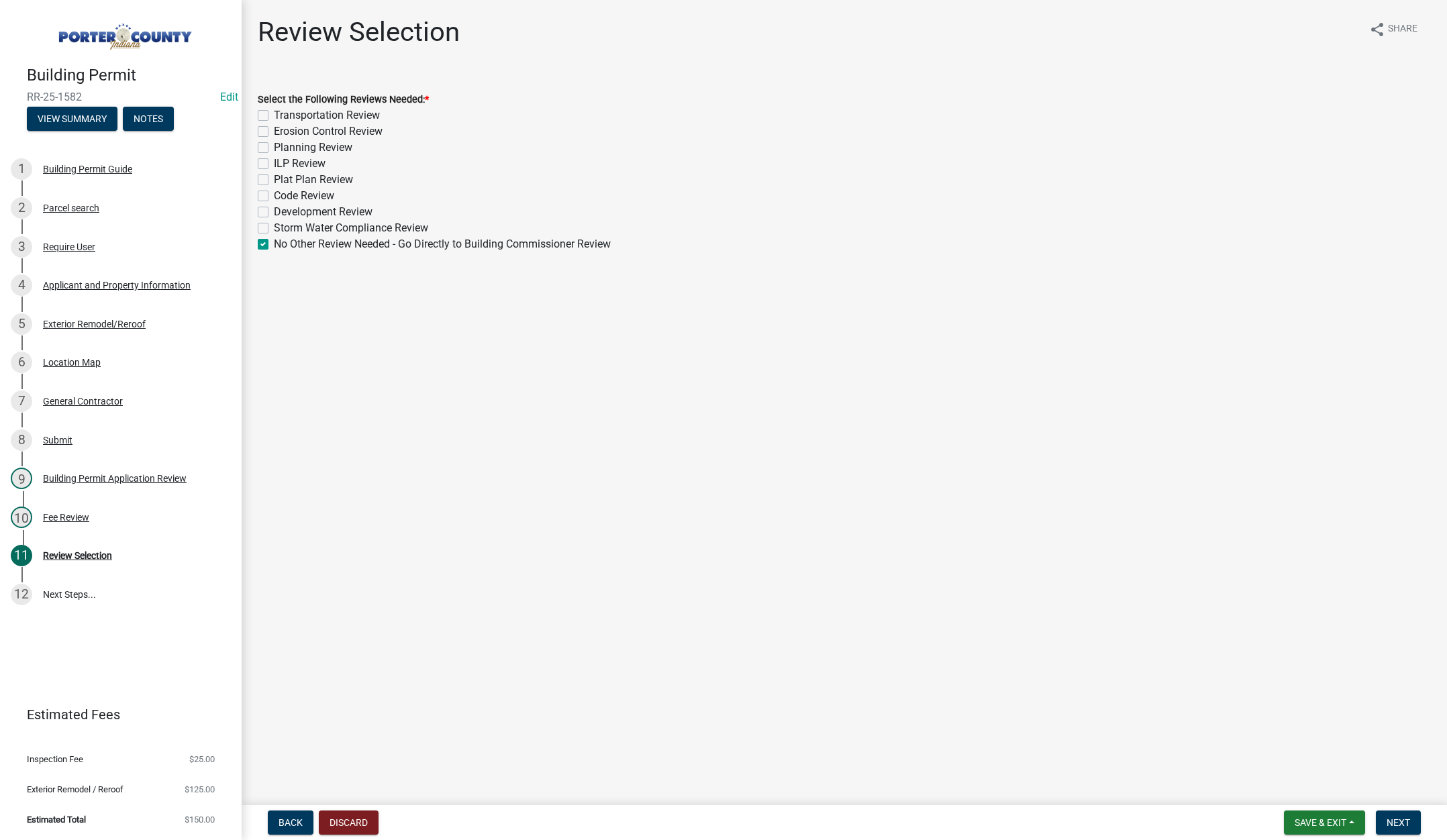
checkbox input "false"
checkbox input "true"
click at [1395, 814] on button "Next" at bounding box center [1398, 822] width 45 height 24
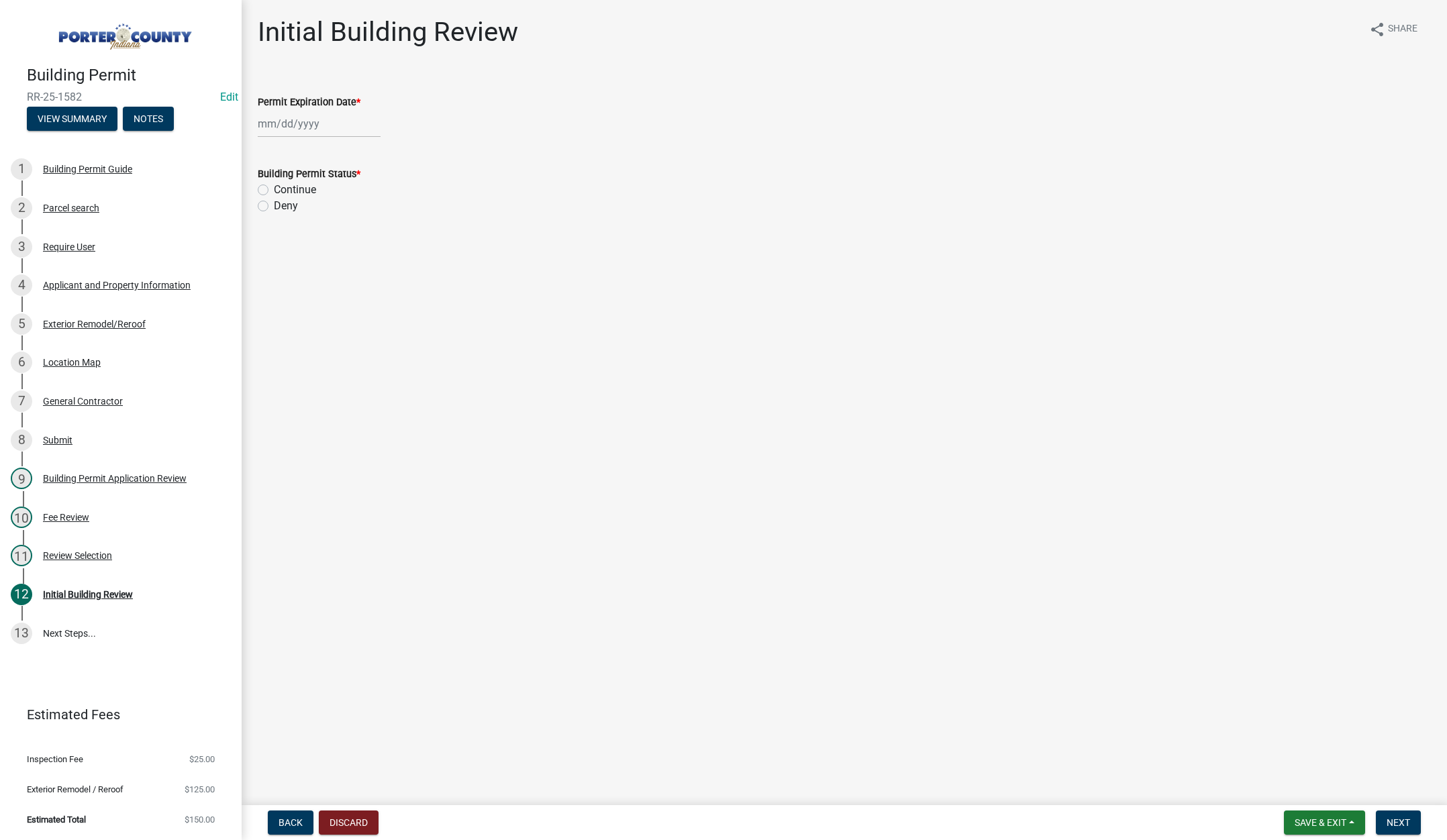
click at [334, 126] on div at bounding box center [319, 124] width 123 height 28
select select "8"
drag, startPoint x: 365, startPoint y: 154, endPoint x: 358, endPoint y: 155, distance: 7.1
click at [365, 154] on select "1525 1526 1527 1528 1529 1530 1531 1532 1533 1534 1535 1536 1537 1538 1539 1540…" at bounding box center [363, 152] width 48 height 20
select select "2026"
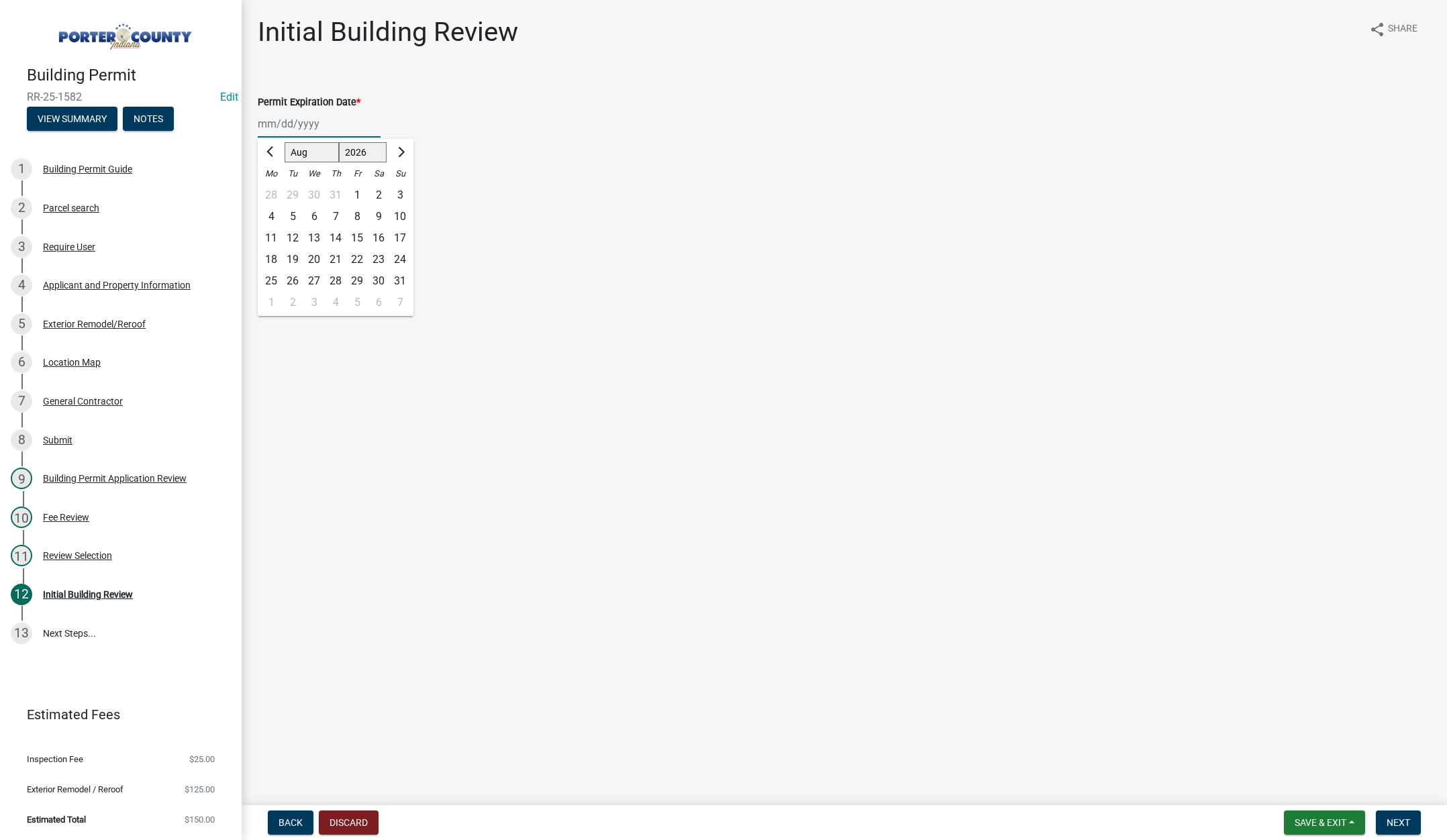
click at [339, 142] on select "1525 1526 1527 1528 1529 1530 1531 1532 1533 1534 1535 1536 1537 1538 1539 1540…" at bounding box center [363, 152] width 48 height 20
click at [376, 255] on div "22" at bounding box center [378, 260] width 22 height 22
type input "08/22/2026"
click at [274, 189] on label "Continue" at bounding box center [295, 190] width 43 height 16
click at [274, 189] on input "Continue" at bounding box center [278, 186] width 9 height 9
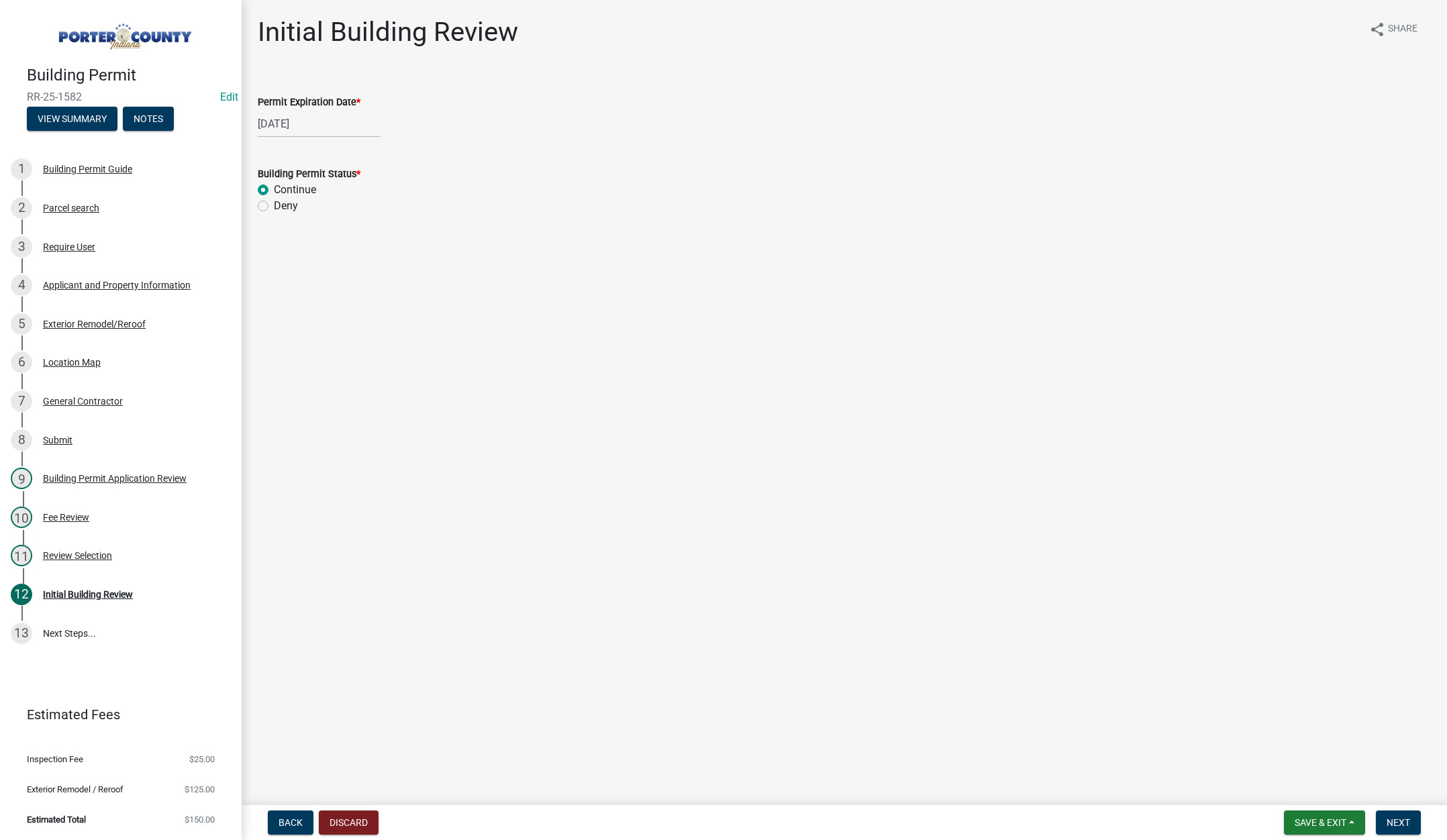
radio input "true"
click at [1396, 815] on button "Next" at bounding box center [1398, 822] width 45 height 24
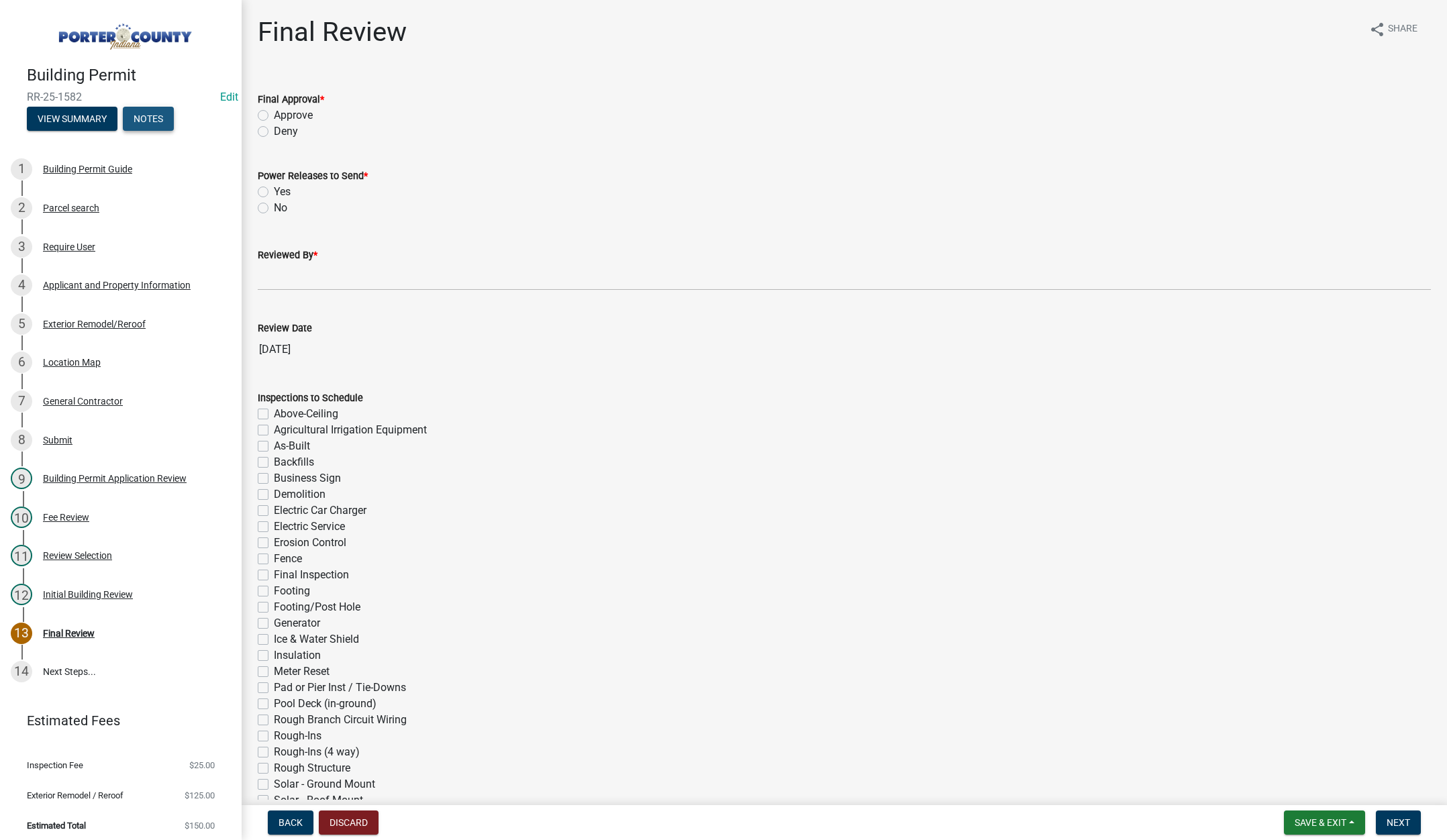
click at [159, 111] on button "Notes" at bounding box center [149, 118] width 51 height 24
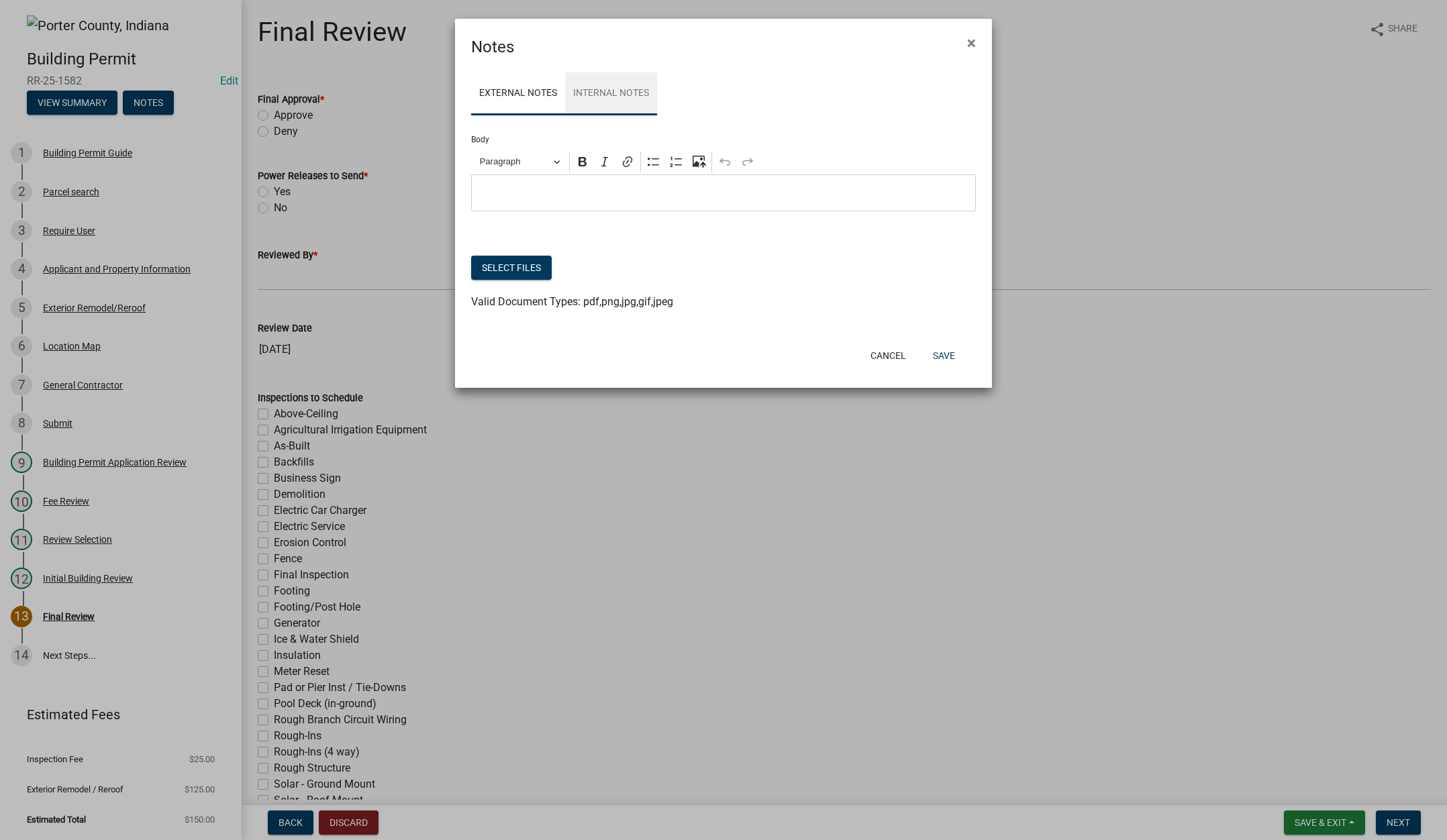
click at [618, 95] on link "Internal Notes" at bounding box center [611, 94] width 92 height 43
click at [501, 272] on button "Select files" at bounding box center [511, 267] width 80 height 24
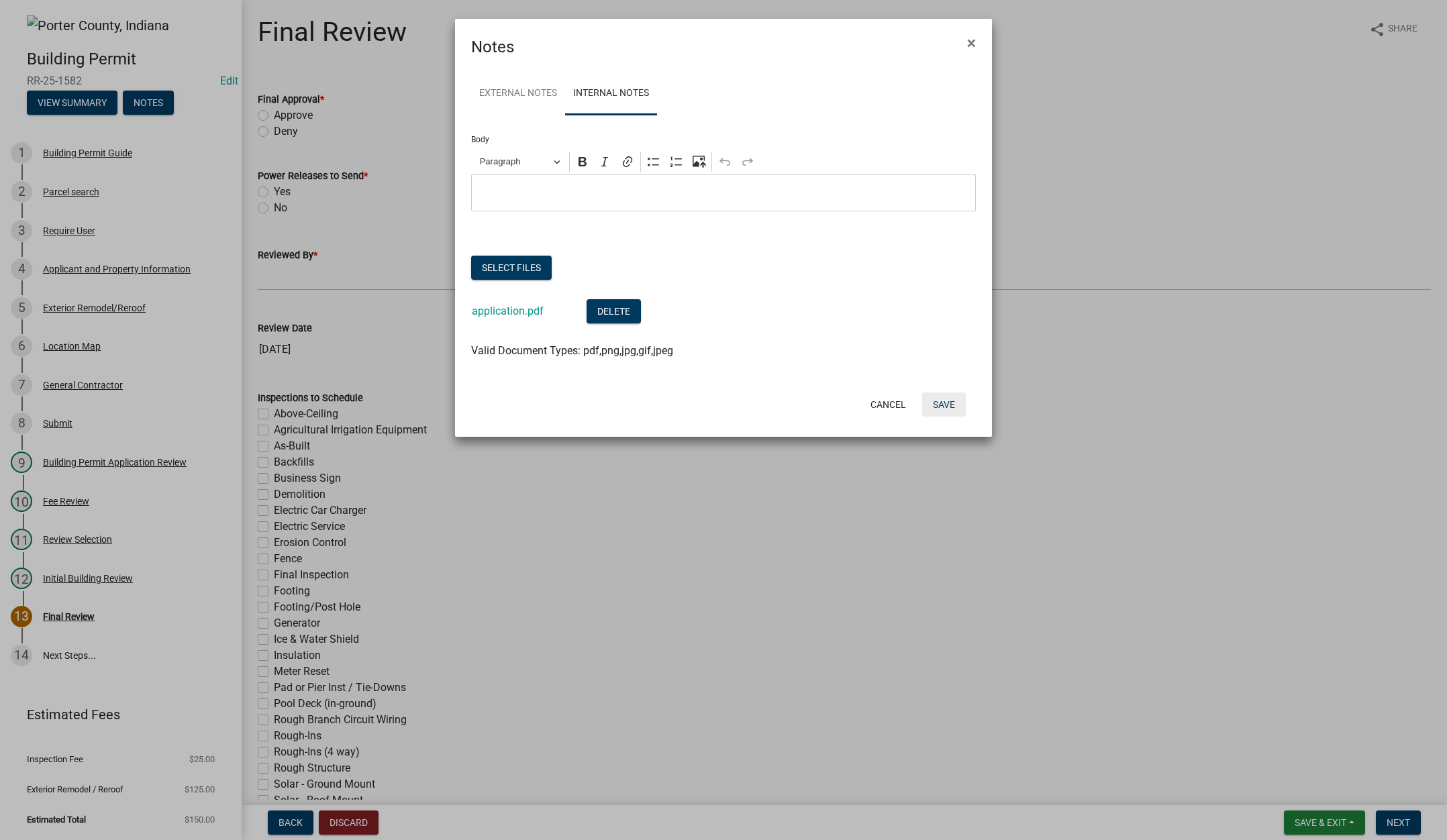
click at [942, 402] on button "Save" at bounding box center [944, 404] width 43 height 24
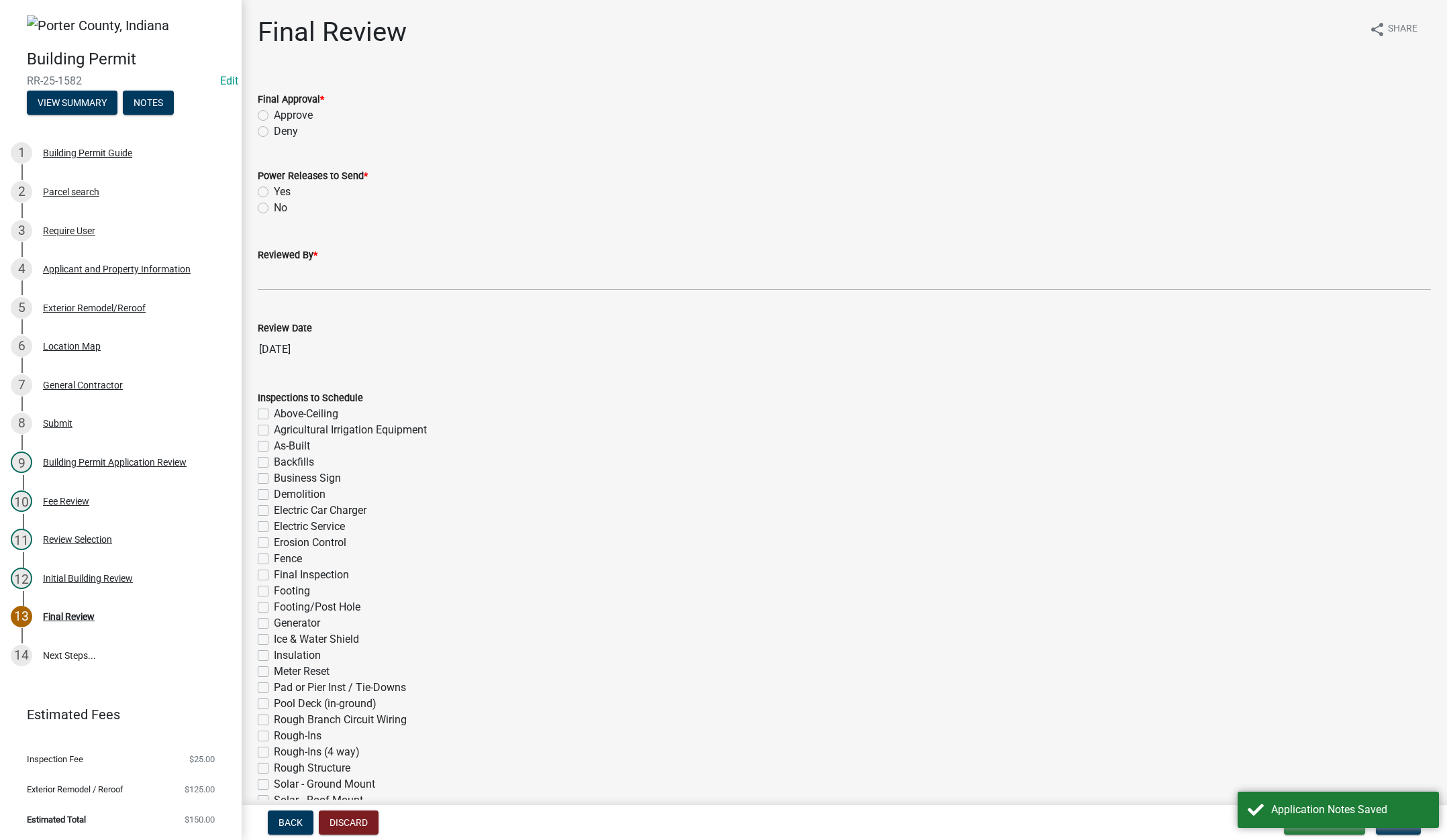
click at [274, 114] on label "Approve" at bounding box center [293, 115] width 39 height 16
click at [274, 114] on input "Approve" at bounding box center [278, 111] width 9 height 9
radio input "true"
drag, startPoint x: 263, startPoint y: 207, endPoint x: 268, endPoint y: 244, distance: 37.3
click at [274, 207] on label "No" at bounding box center [280, 207] width 13 height 16
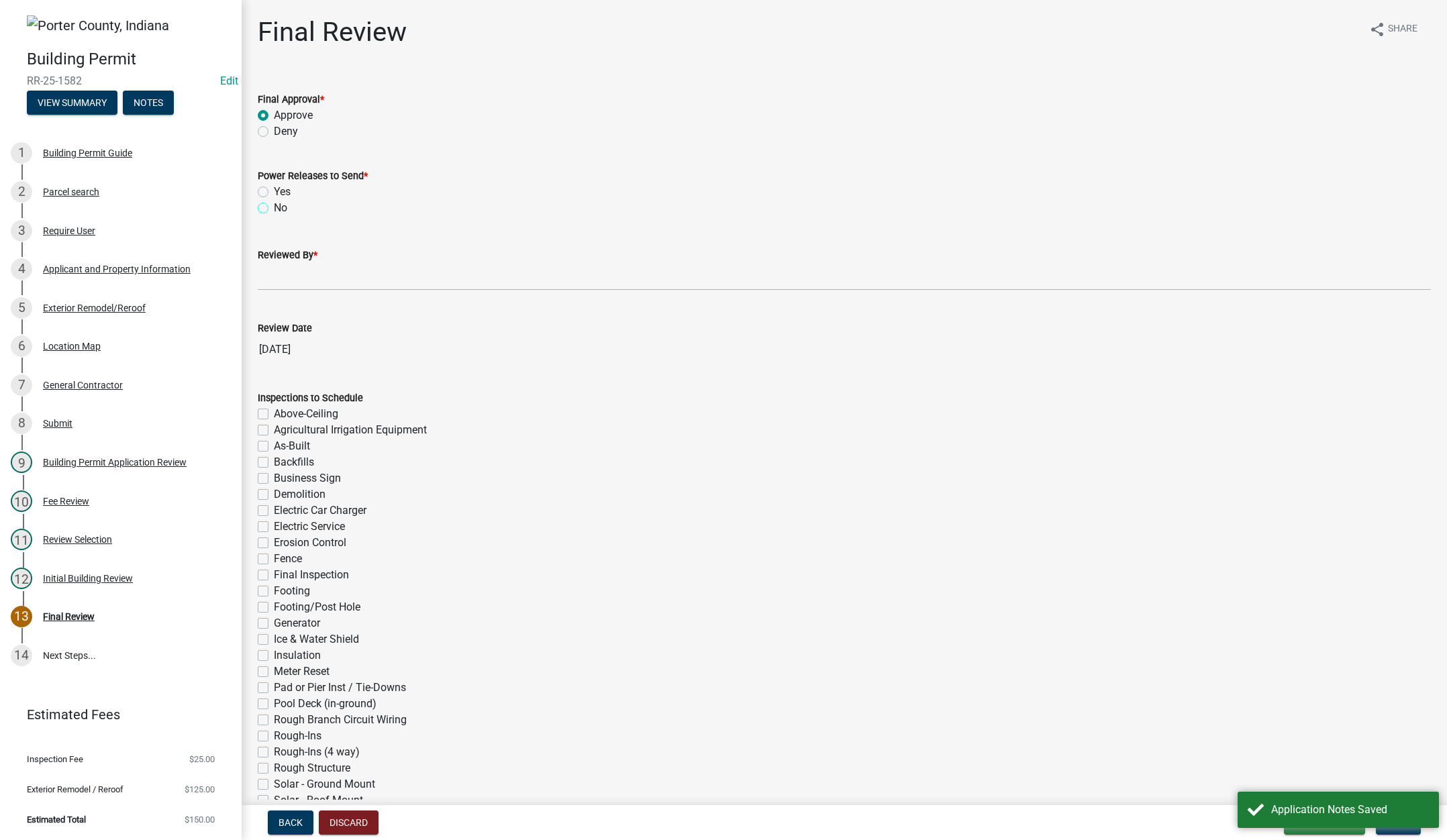
click at [274, 207] on input "No" at bounding box center [278, 203] width 9 height 9
radio input "true"
click at [275, 280] on input "Reviewed By *" at bounding box center [844, 277] width 1173 height 28
type input "Tami"
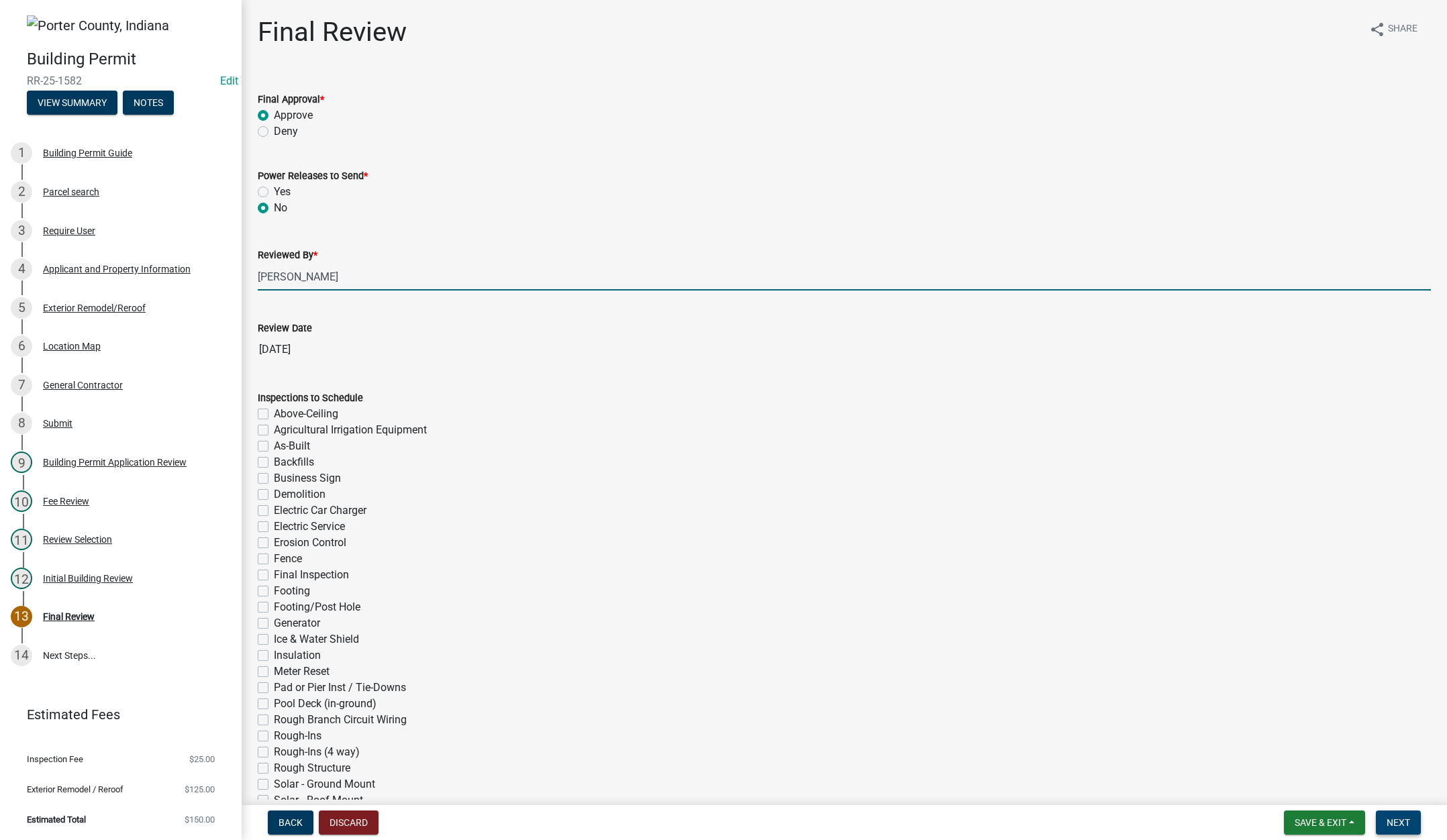
click at [1401, 818] on span "Next" at bounding box center [1398, 822] width 23 height 11
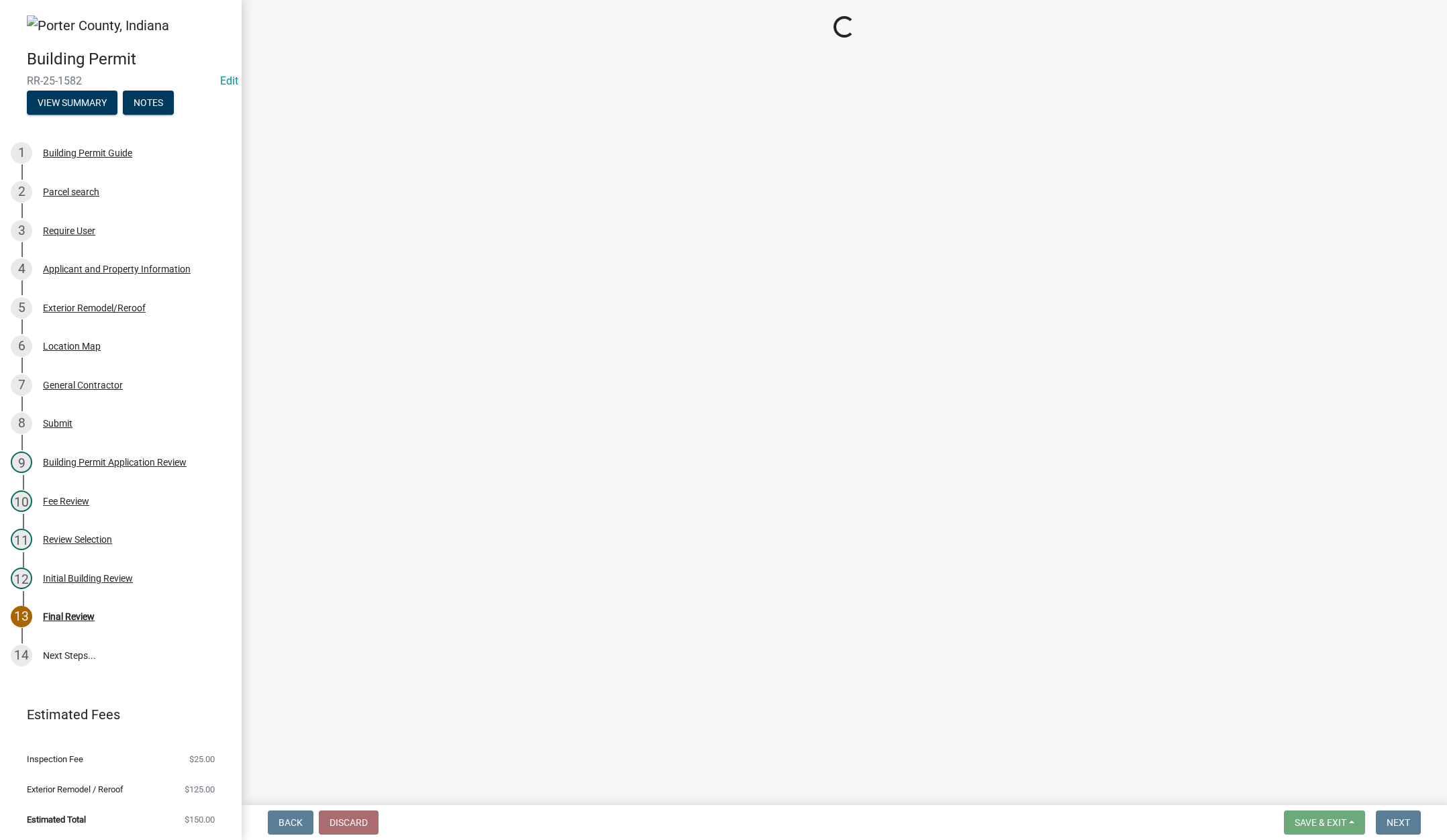
select select "3: 3"
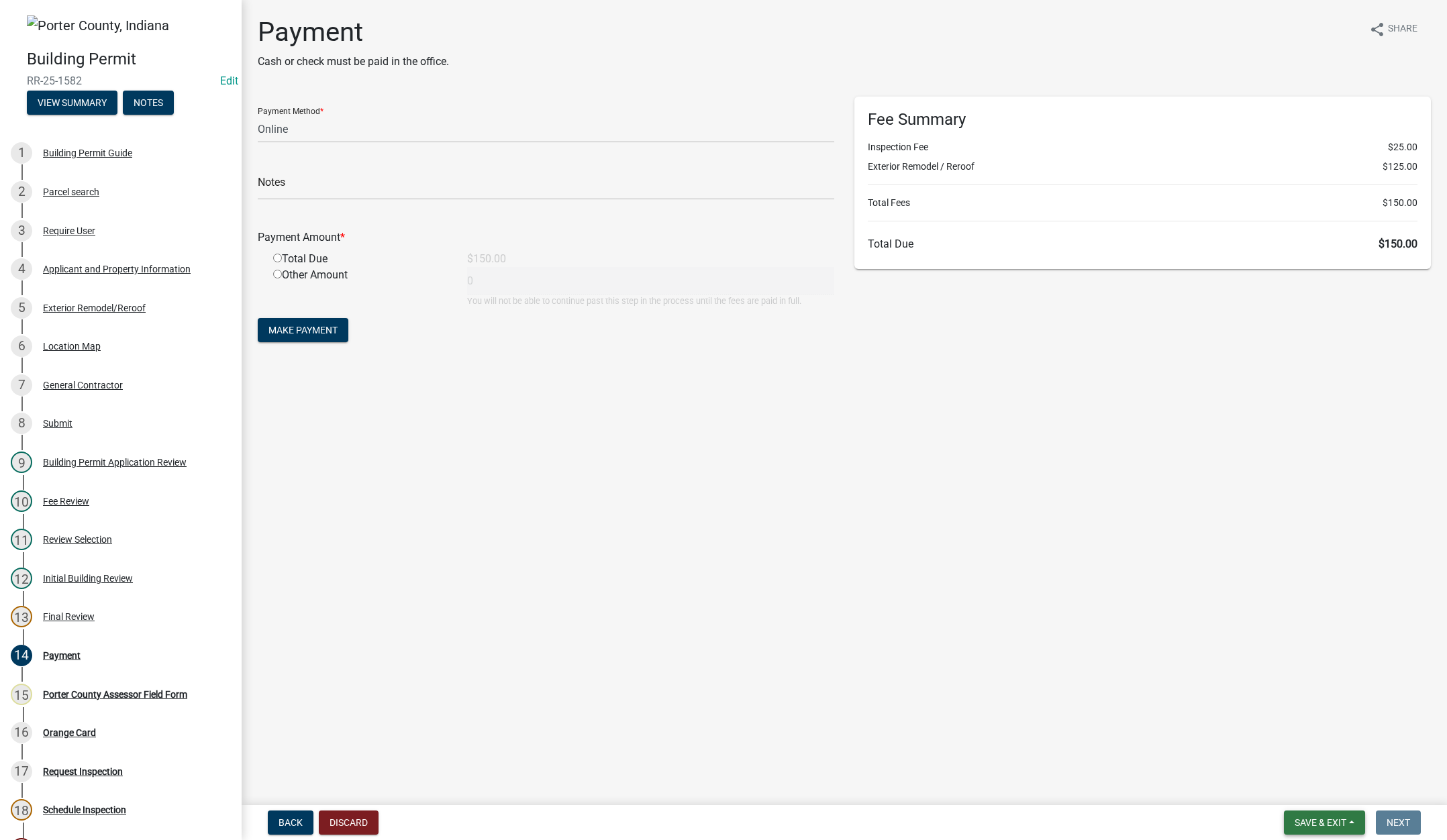
click at [1316, 821] on span "Save & Exit" at bounding box center [1320, 822] width 52 height 11
click at [1319, 791] on button "Save & Exit" at bounding box center [1311, 787] width 108 height 32
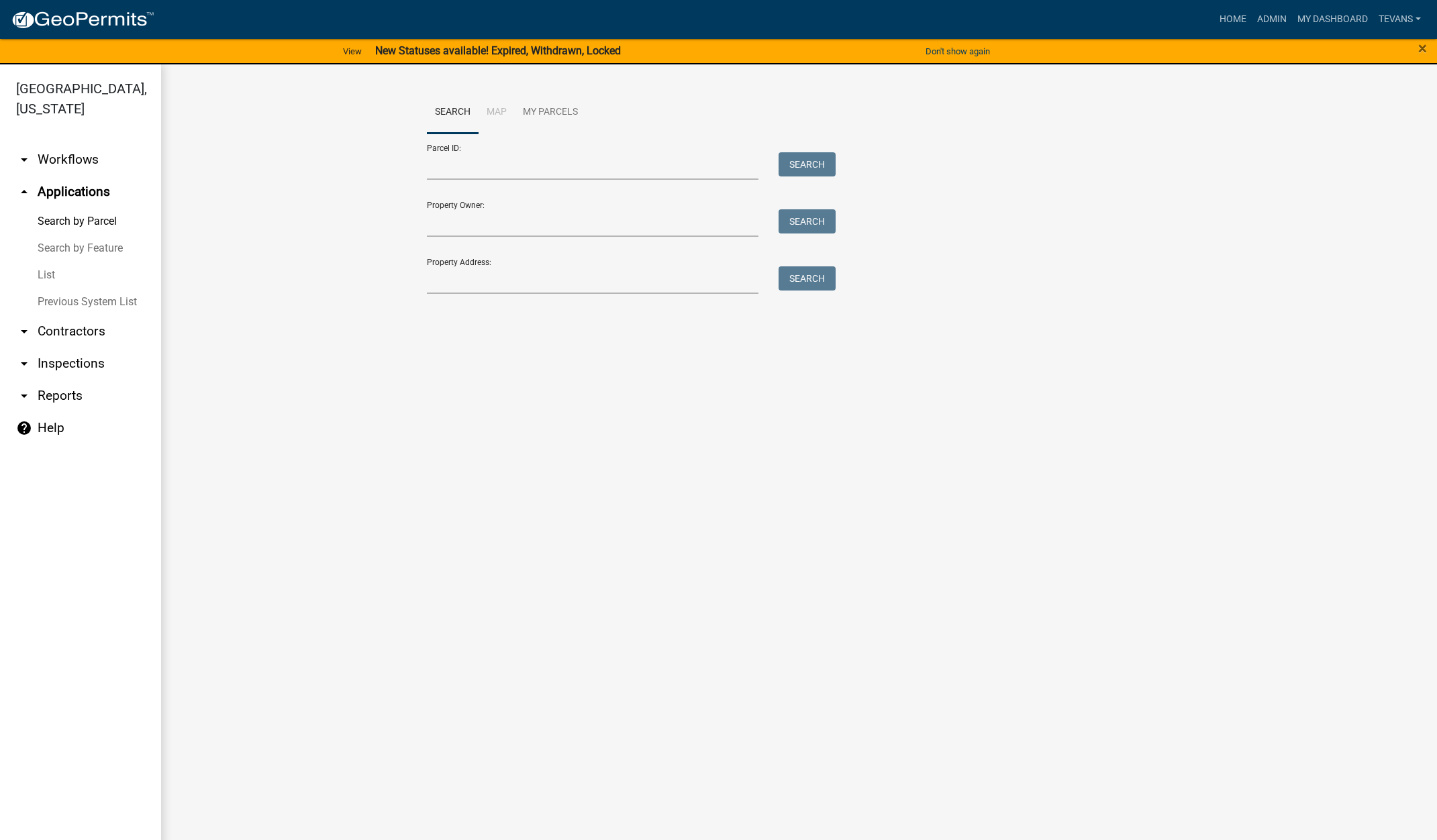
click at [46, 261] on link "List" at bounding box center [80, 275] width 161 height 27
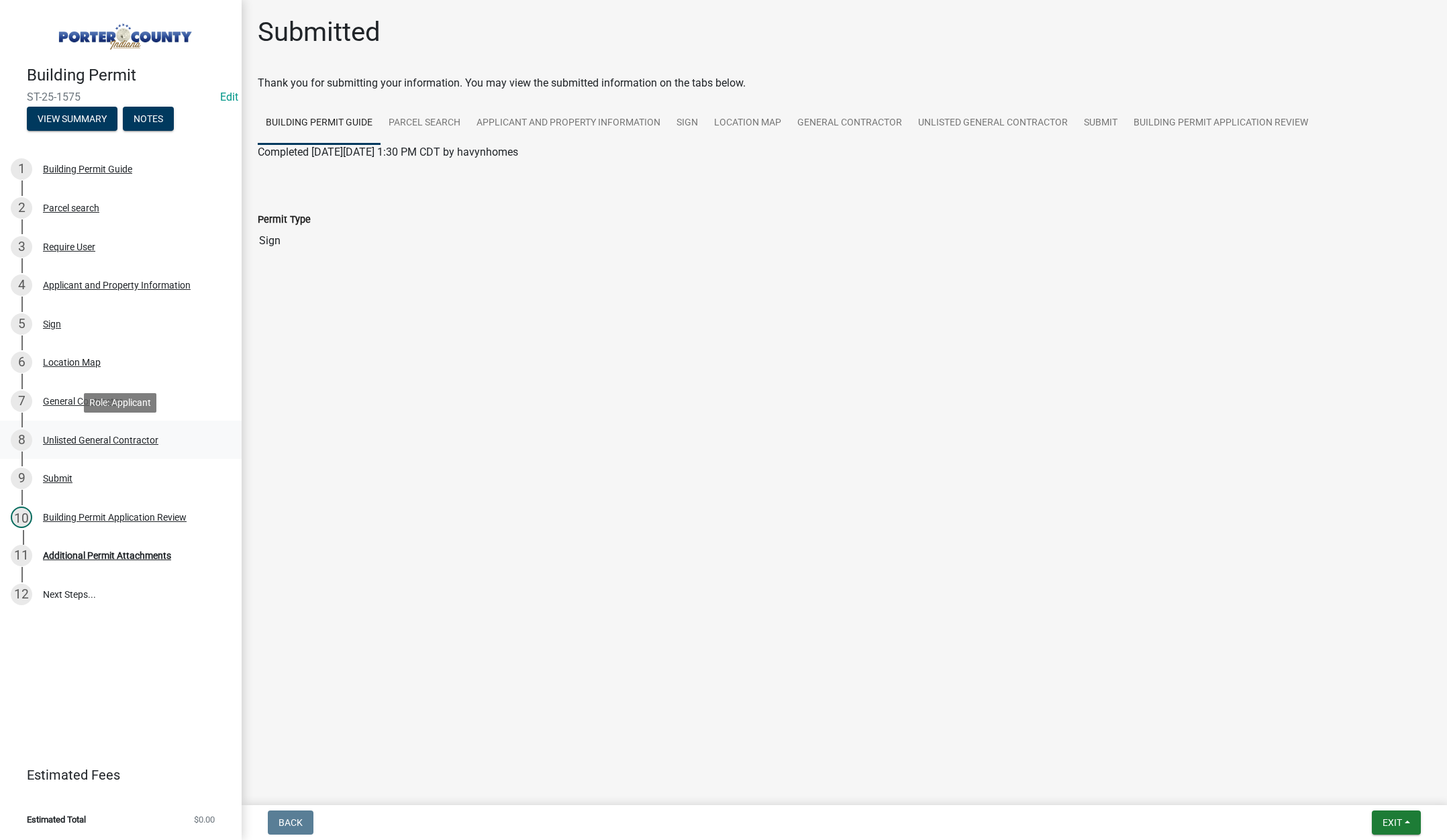
click at [101, 437] on div "Unlisted General Contractor" at bounding box center [101, 440] width 115 height 9
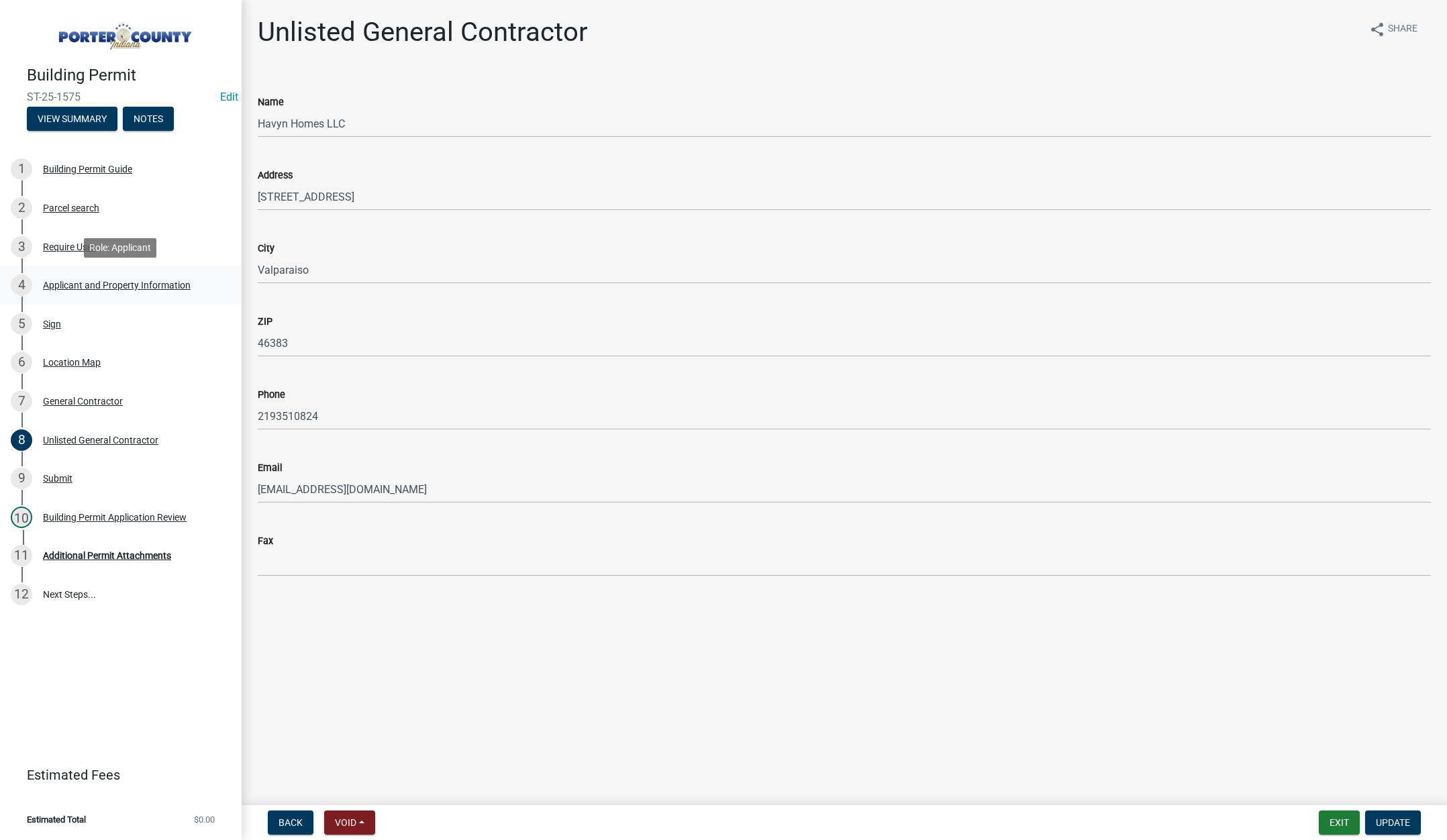
click at [138, 281] on div "Applicant and Property Information" at bounding box center [117, 285] width 148 height 9
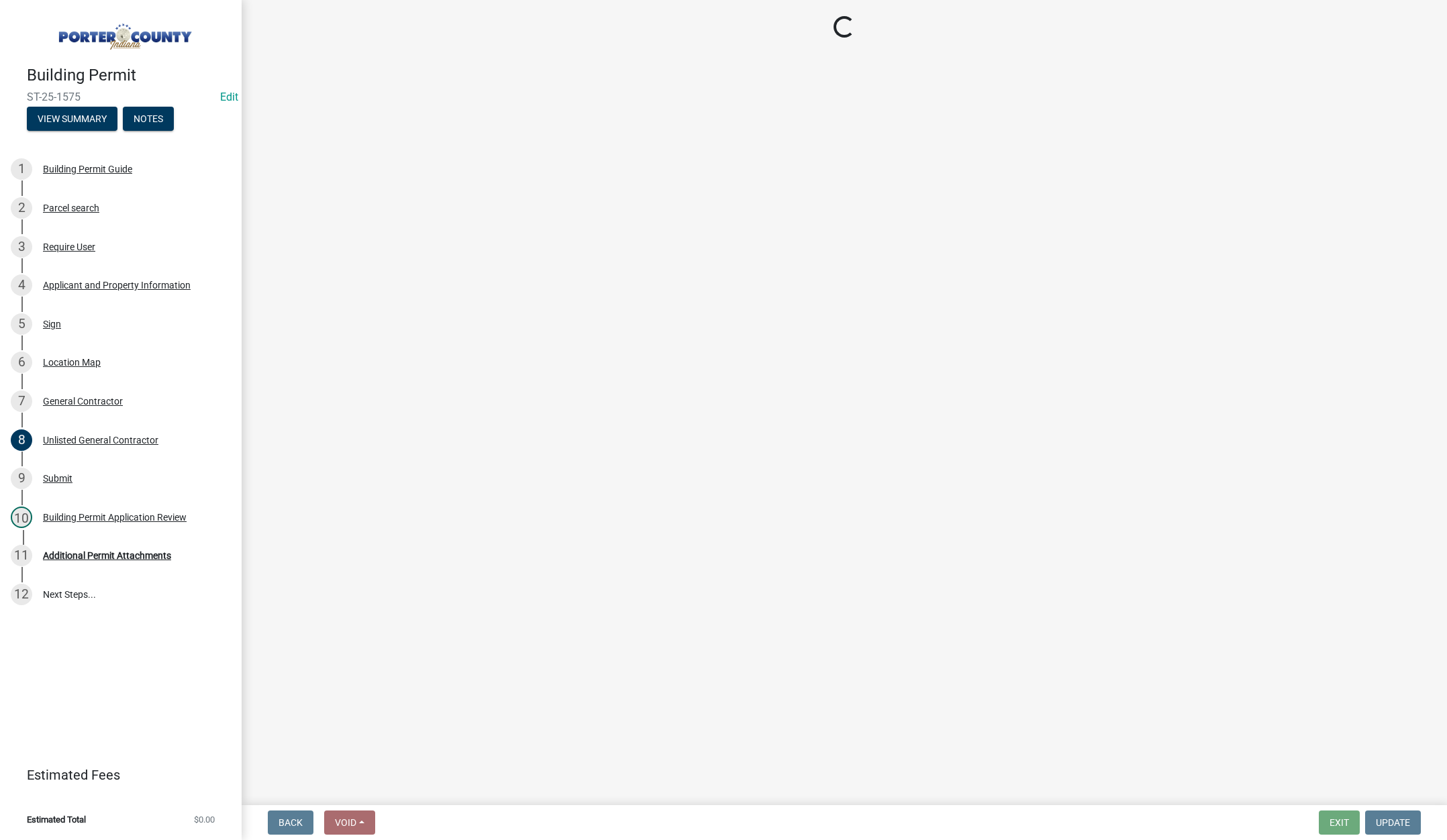
select select "6f5aa9ae-62ac-41bd-979a-9c71eae504cc"
select select "c796f995-08fe-487b-a20e-70ab553361d3"
select select "e2d1b1d7-ccc9-456b-9e96-e16306515997"
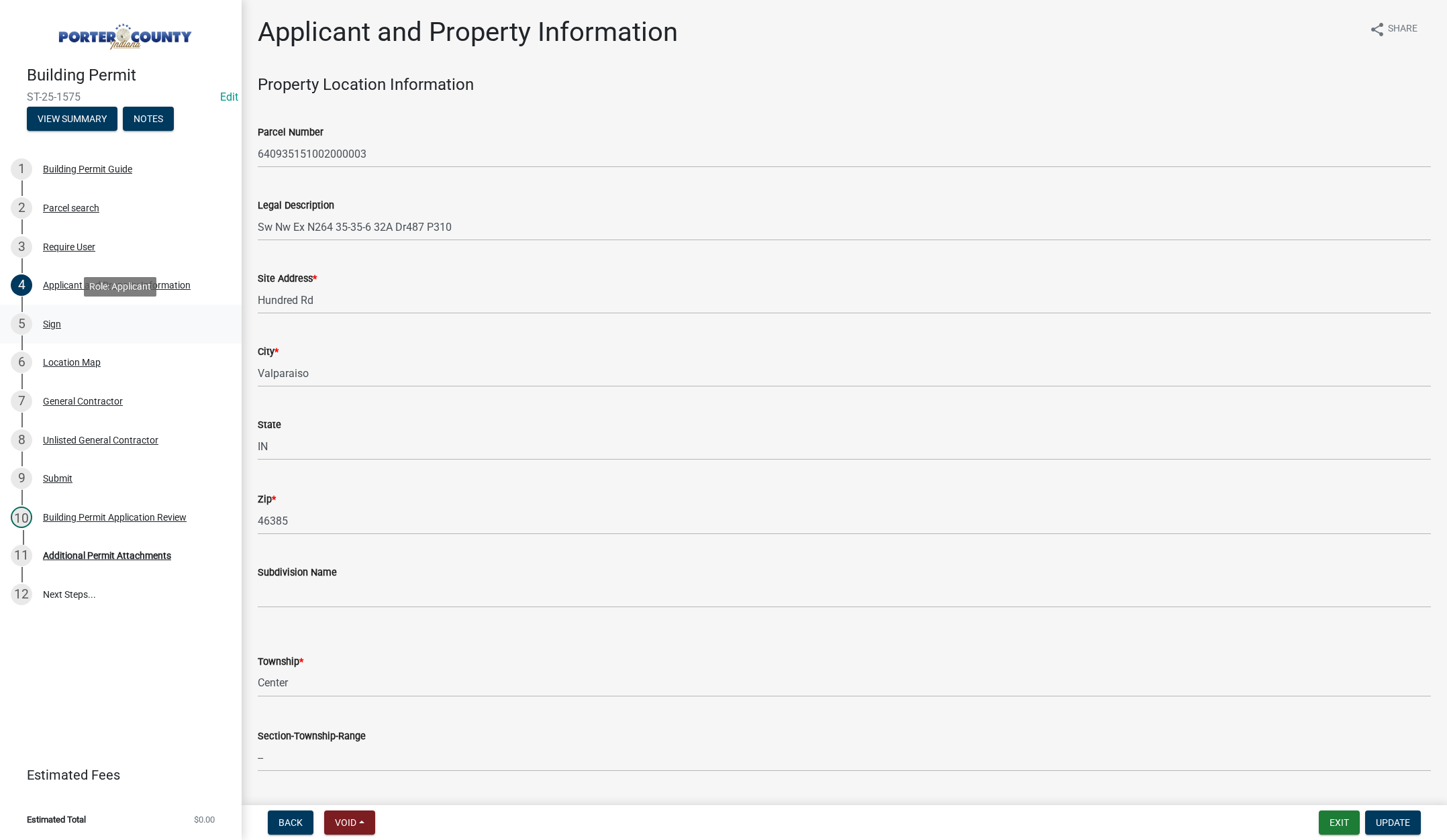
drag, startPoint x: 56, startPoint y: 316, endPoint x: 340, endPoint y: 313, distance: 284.0
click at [57, 316] on div "5 Sign" at bounding box center [115, 324] width 210 height 22
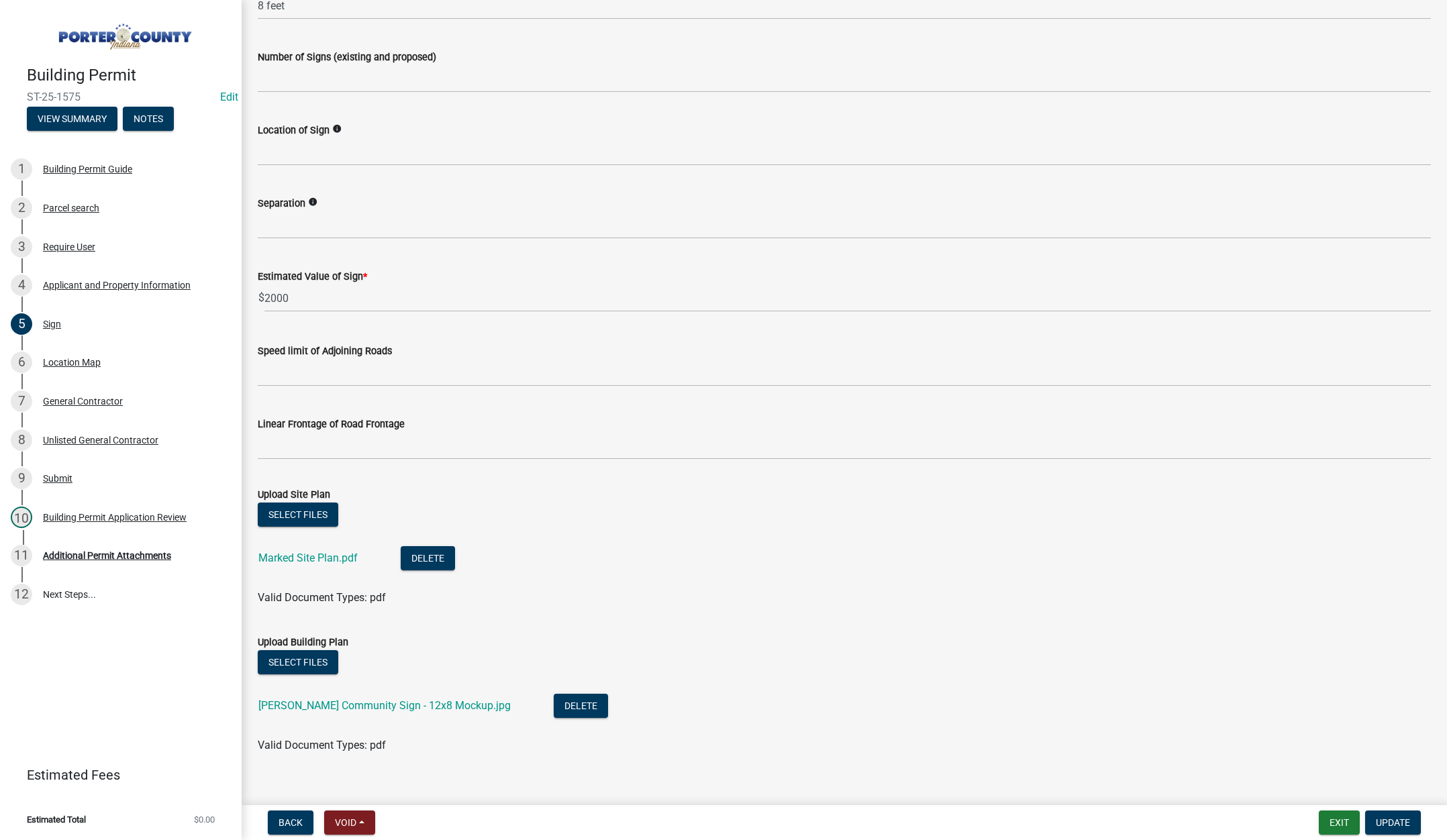
scroll to position [855, 0]
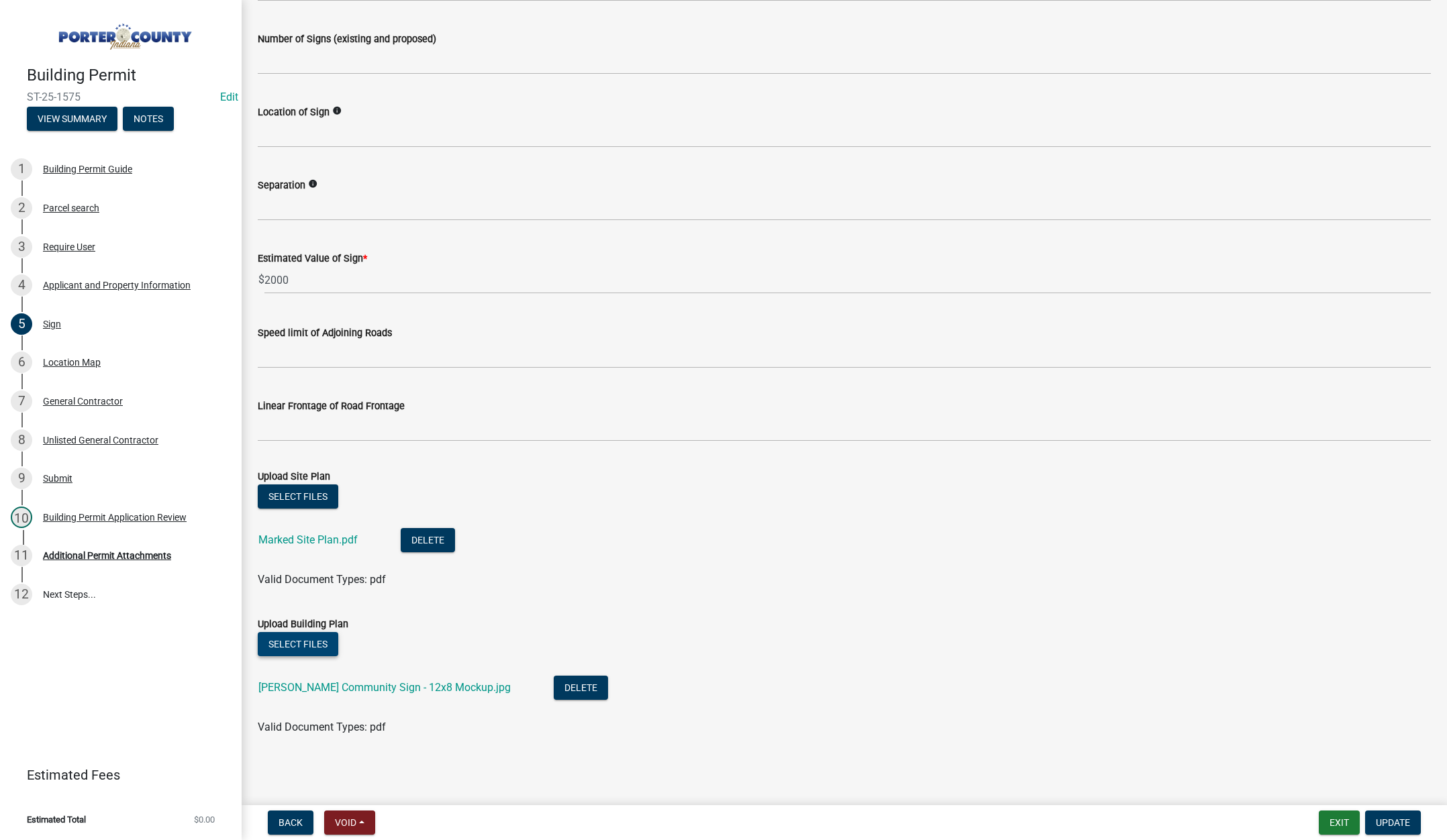
click at [295, 644] on button "Select files" at bounding box center [298, 644] width 80 height 24
click at [1404, 816] on button "Update" at bounding box center [1393, 822] width 56 height 24
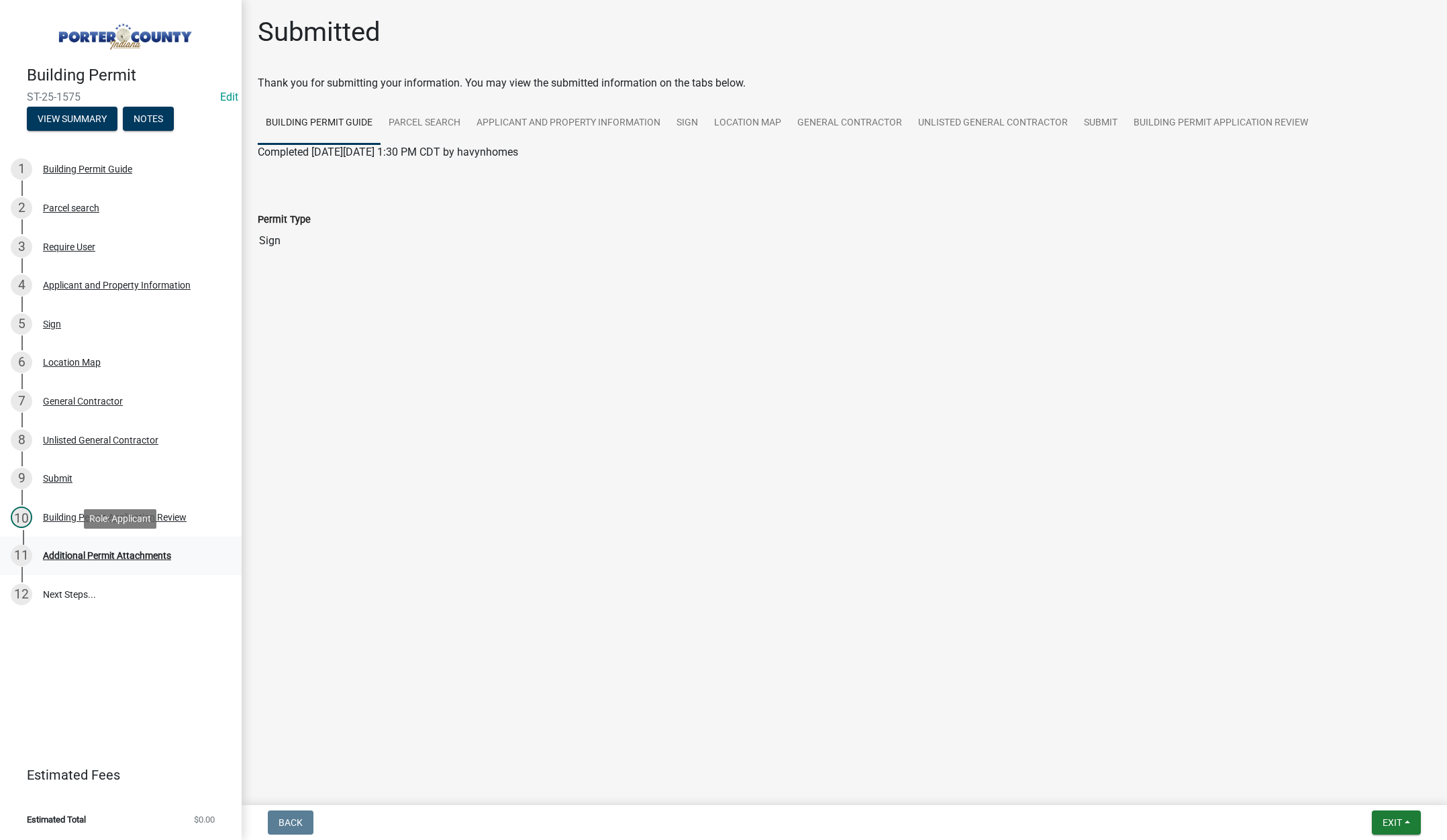
click at [122, 558] on div "Additional Permit Attachments" at bounding box center [108, 555] width 128 height 9
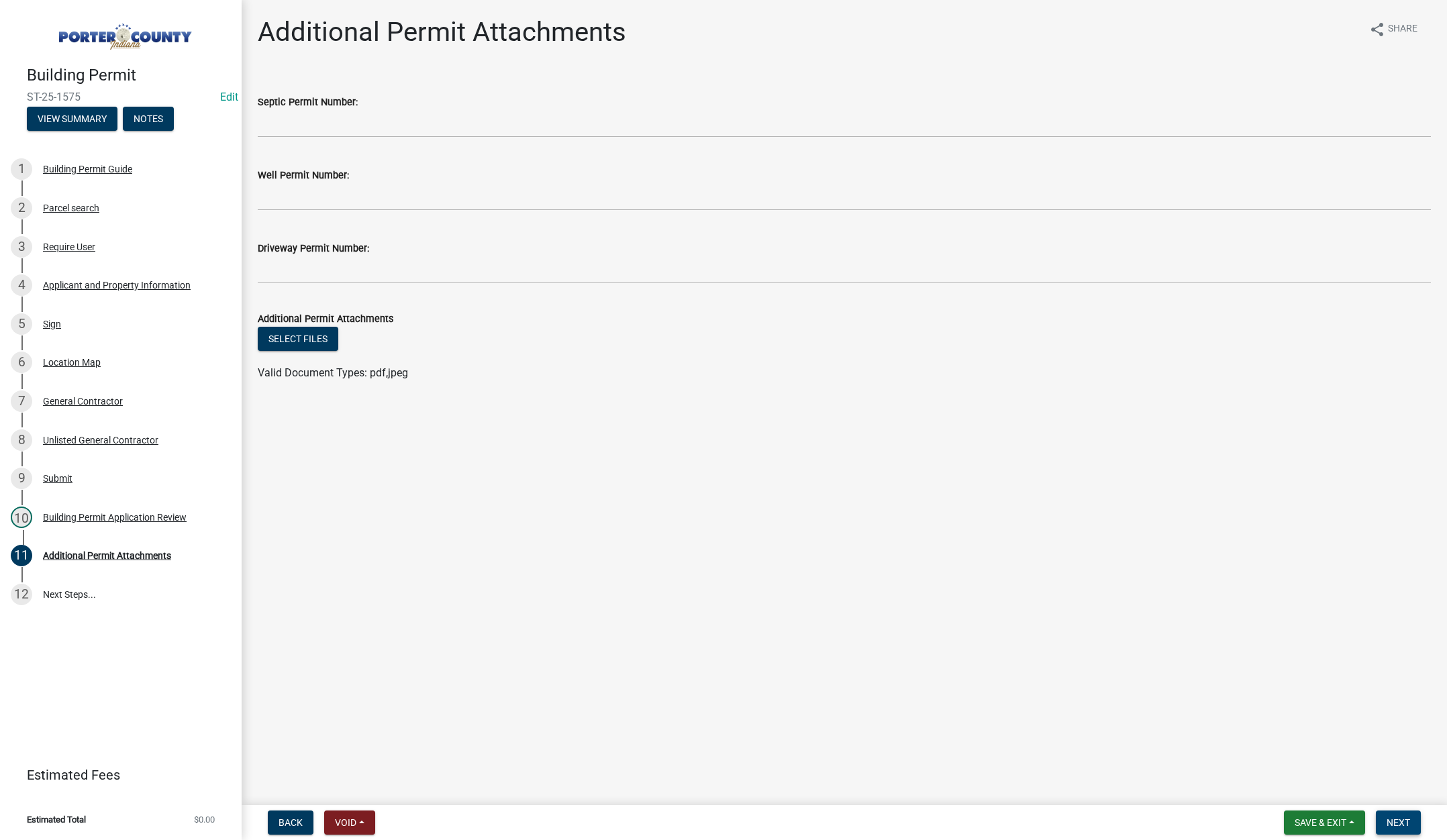
click at [1394, 815] on button "Next" at bounding box center [1398, 822] width 45 height 24
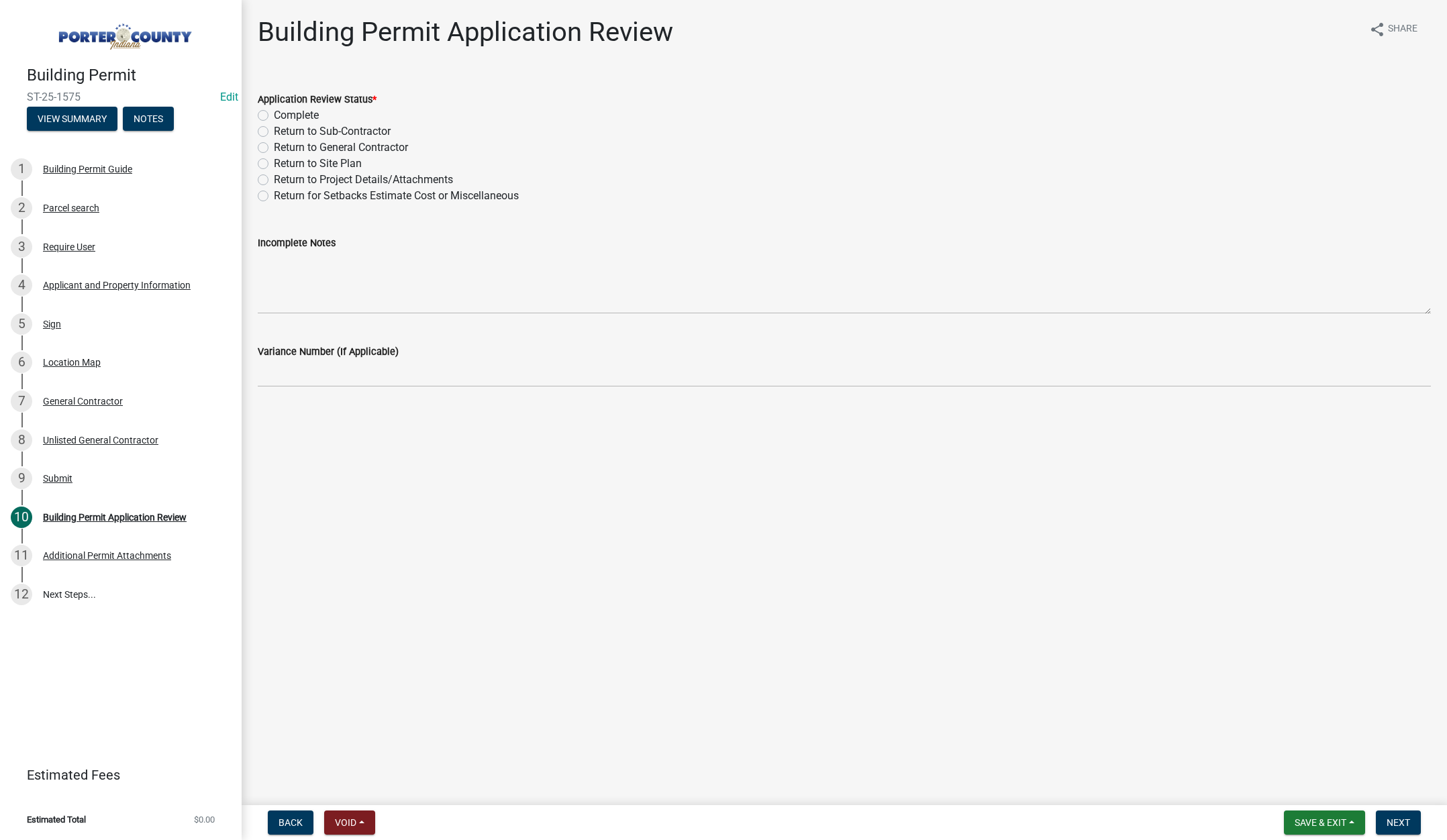
click at [274, 111] on label "Complete" at bounding box center [296, 115] width 45 height 16
click at [274, 111] on input "Complete" at bounding box center [278, 111] width 9 height 9
radio input "true"
drag, startPoint x: 1402, startPoint y: 817, endPoint x: 1103, endPoint y: 627, distance: 354.3
click at [1401, 817] on span "Next" at bounding box center [1398, 822] width 23 height 11
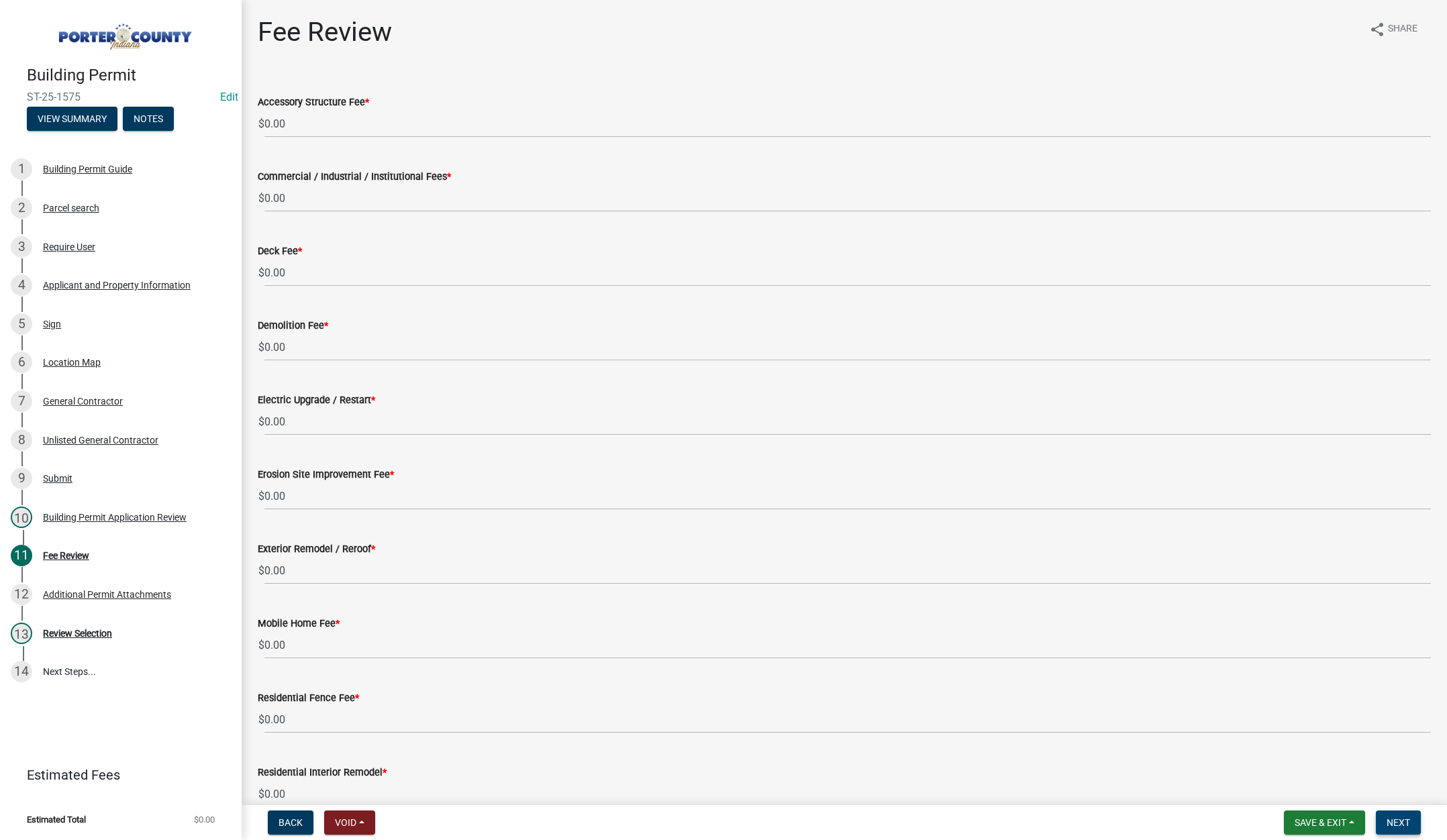
click at [1397, 819] on span "Next" at bounding box center [1398, 822] width 23 height 11
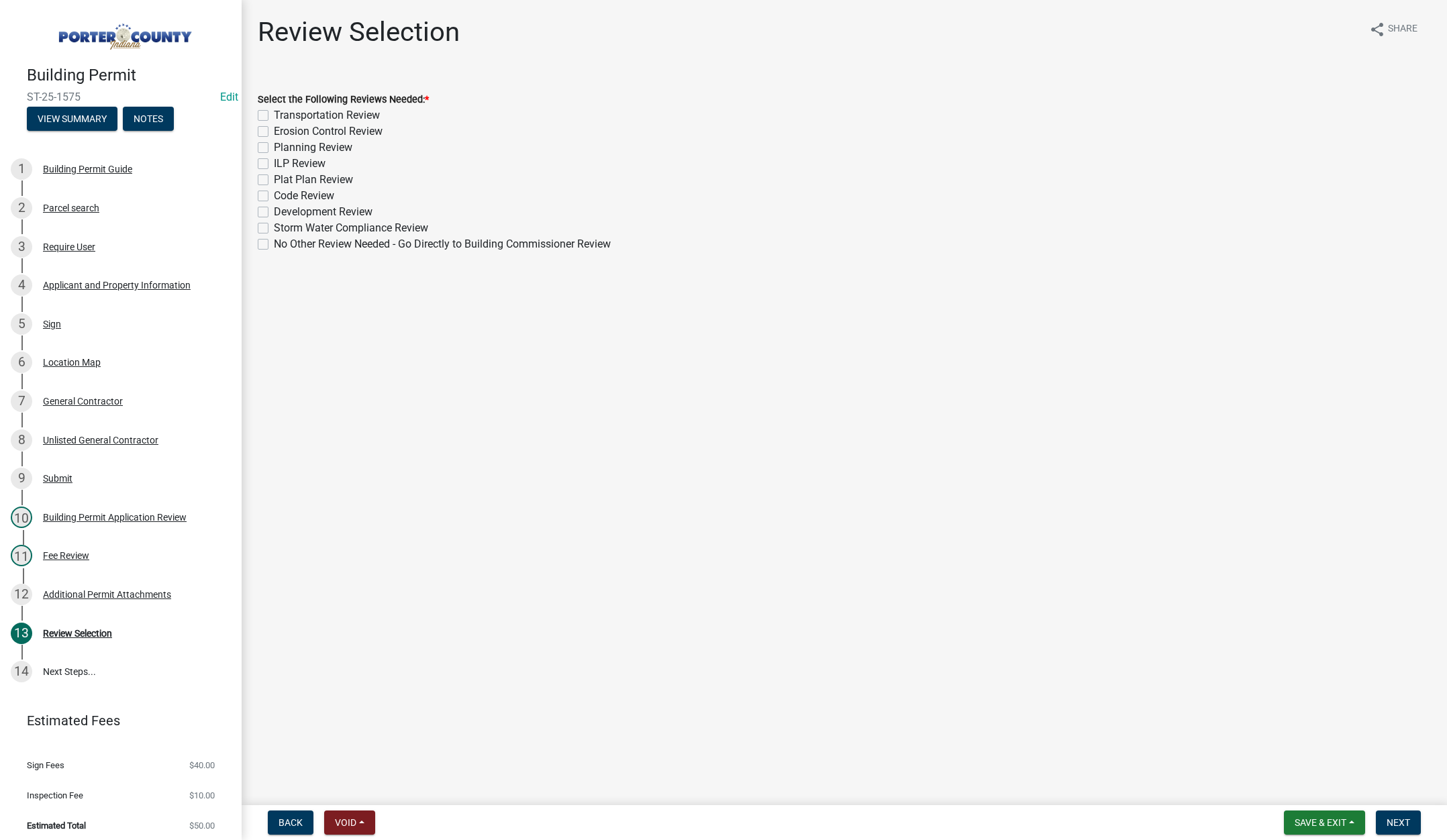
click at [274, 243] on label "No Other Review Needed - Go Directly to Building Commissioner Review" at bounding box center [442, 244] width 337 height 16
click at [274, 243] on input "No Other Review Needed - Go Directly to Building Commissioner Review" at bounding box center [278, 240] width 9 height 9
checkbox input "true"
checkbox input "false"
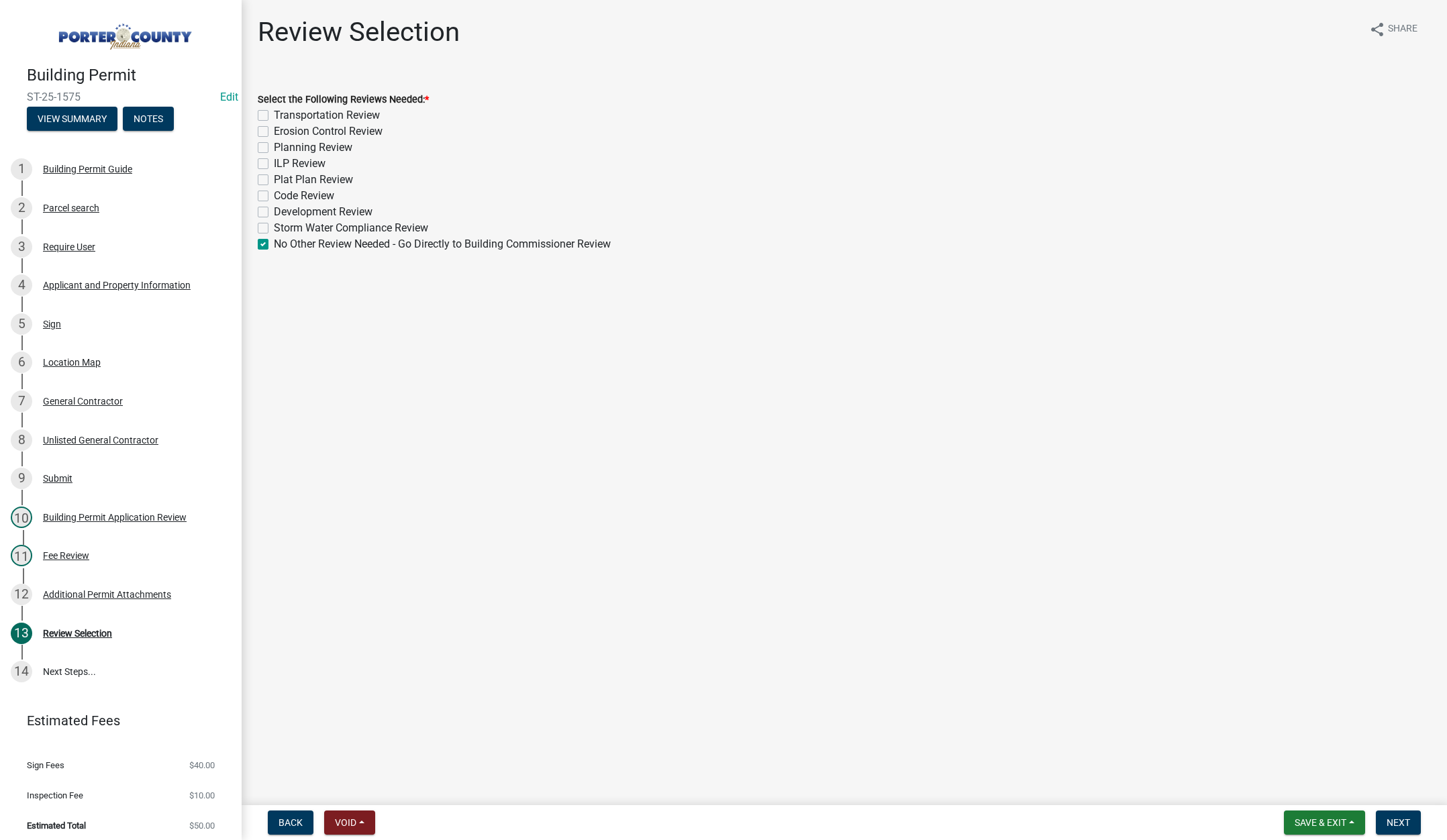
checkbox input "false"
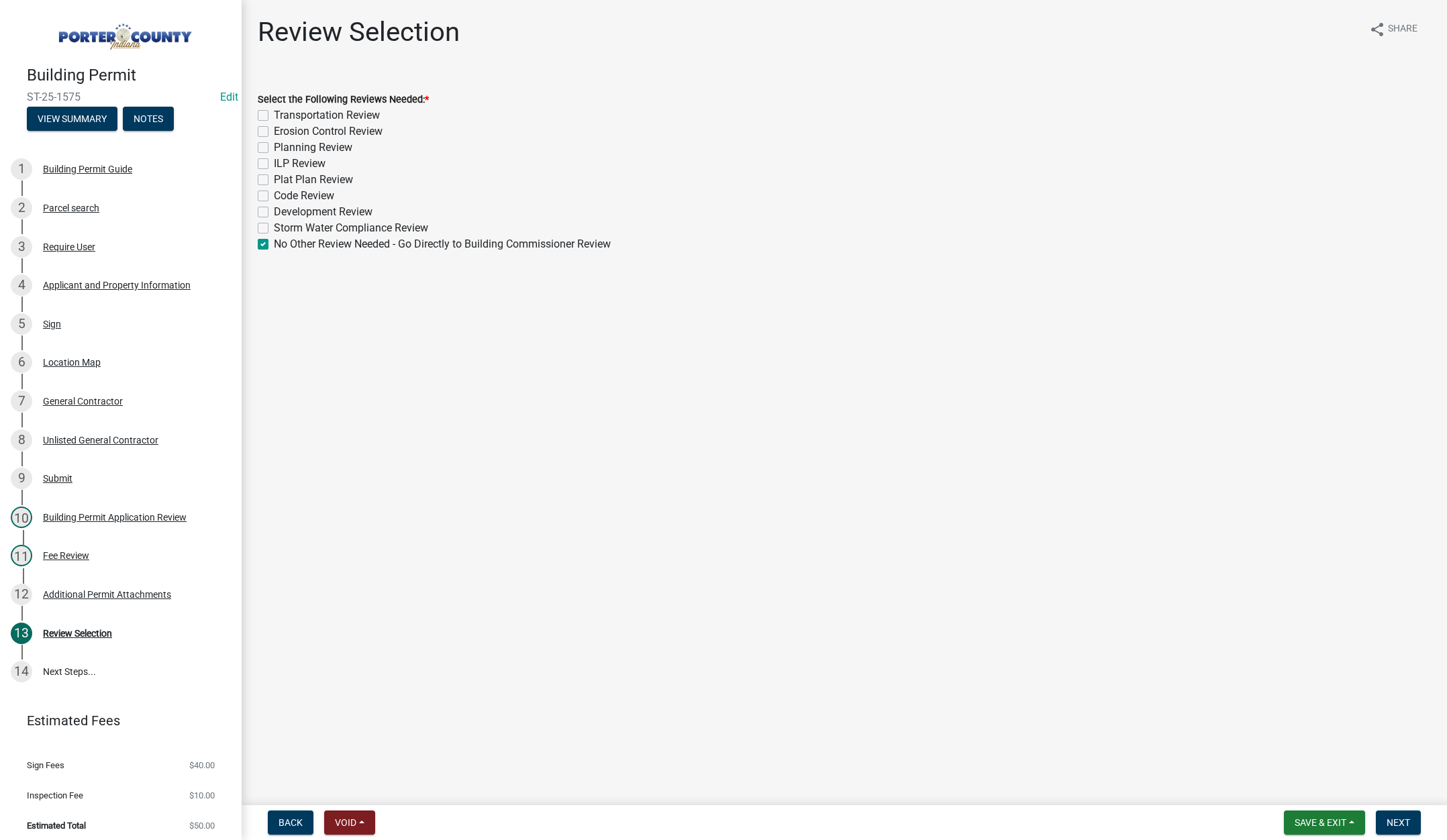
checkbox input "false"
checkbox input "true"
click at [1401, 817] on span "Next" at bounding box center [1398, 822] width 23 height 11
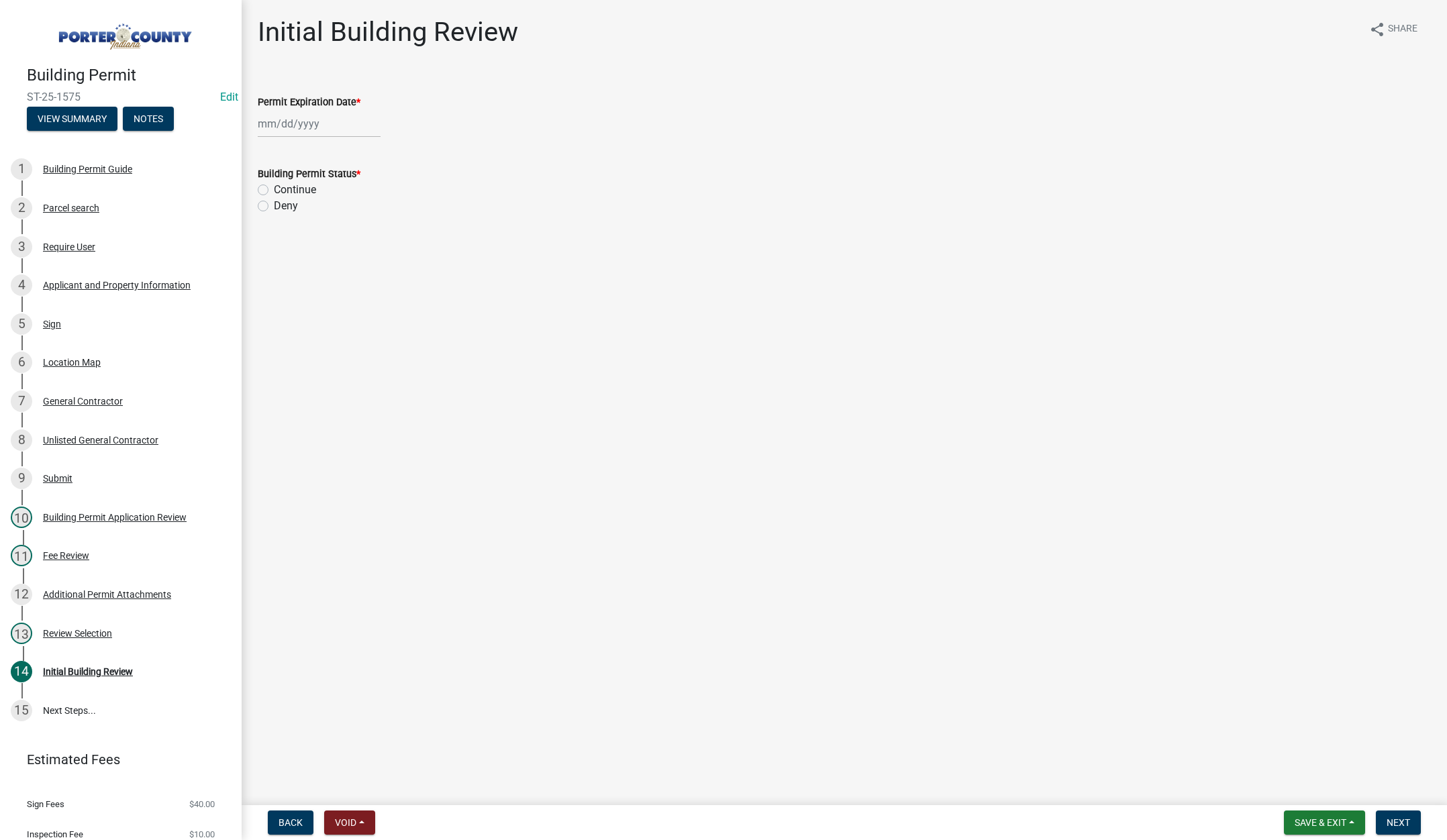
select select "8"
click at [325, 118] on div "Jan Feb Mar Apr May Jun Jul Aug Sep Oct Nov Dec 1525 1526 1527 1528 1529 1530 1…" at bounding box center [319, 124] width 123 height 28
drag, startPoint x: 366, startPoint y: 151, endPoint x: 366, endPoint y: 159, distance: 8.0
click at [366, 151] on select "1525 1526 1527 1528 1529 1530 1531 1532 1533 1534 1535 1536 1537 1538 1539 1540…" at bounding box center [363, 152] width 48 height 20
select select "2026"
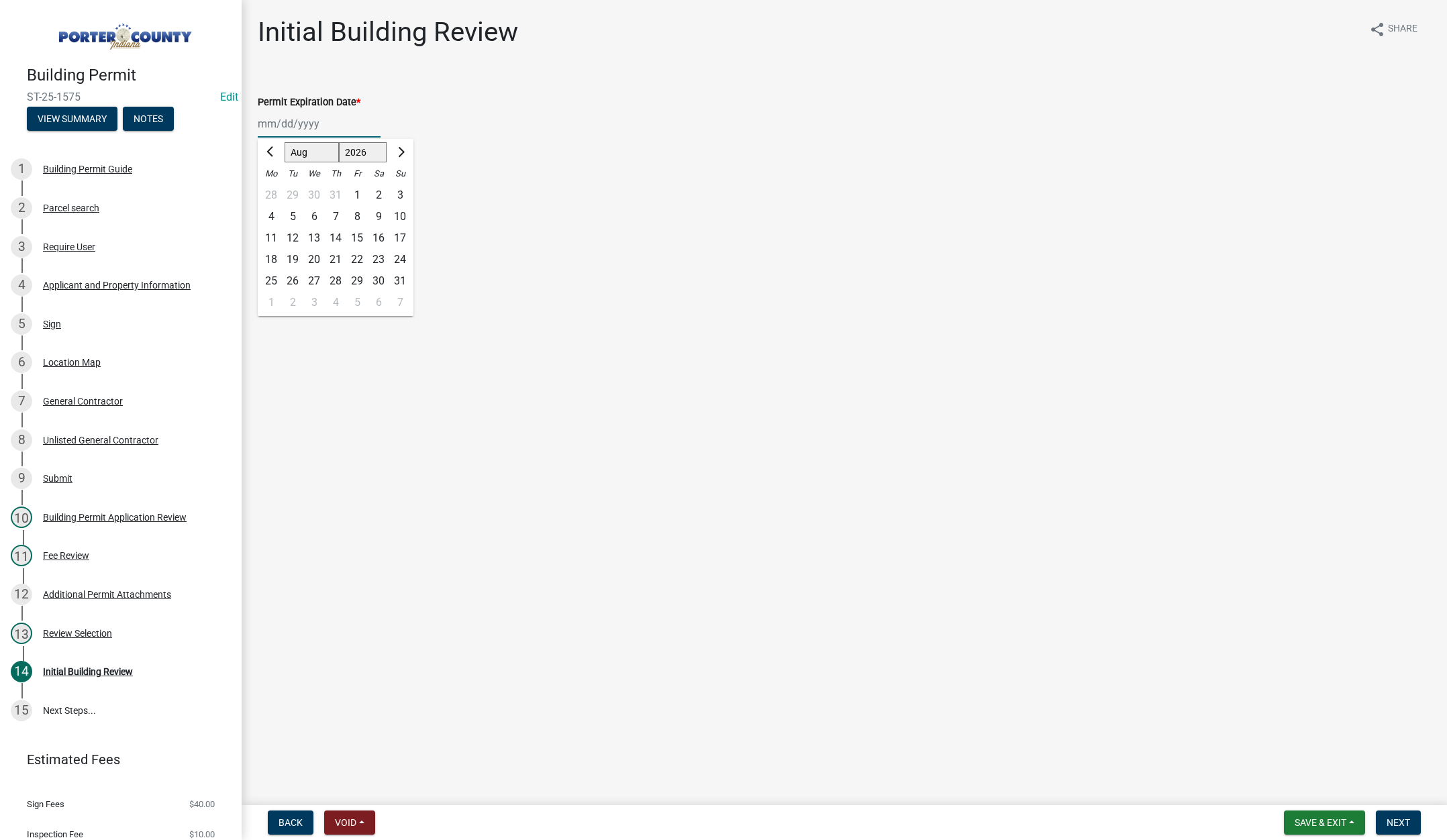
click at [339, 142] on select "1525 1526 1527 1528 1529 1530 1531 1532 1533 1534 1535 1536 1537 1538 1539 1540…" at bounding box center [363, 152] width 48 height 20
click at [377, 259] on div "22" at bounding box center [378, 260] width 22 height 22
type input "08/22/2026"
click at [274, 188] on label "Continue" at bounding box center [295, 190] width 43 height 16
click at [274, 188] on input "Continue" at bounding box center [278, 186] width 9 height 9
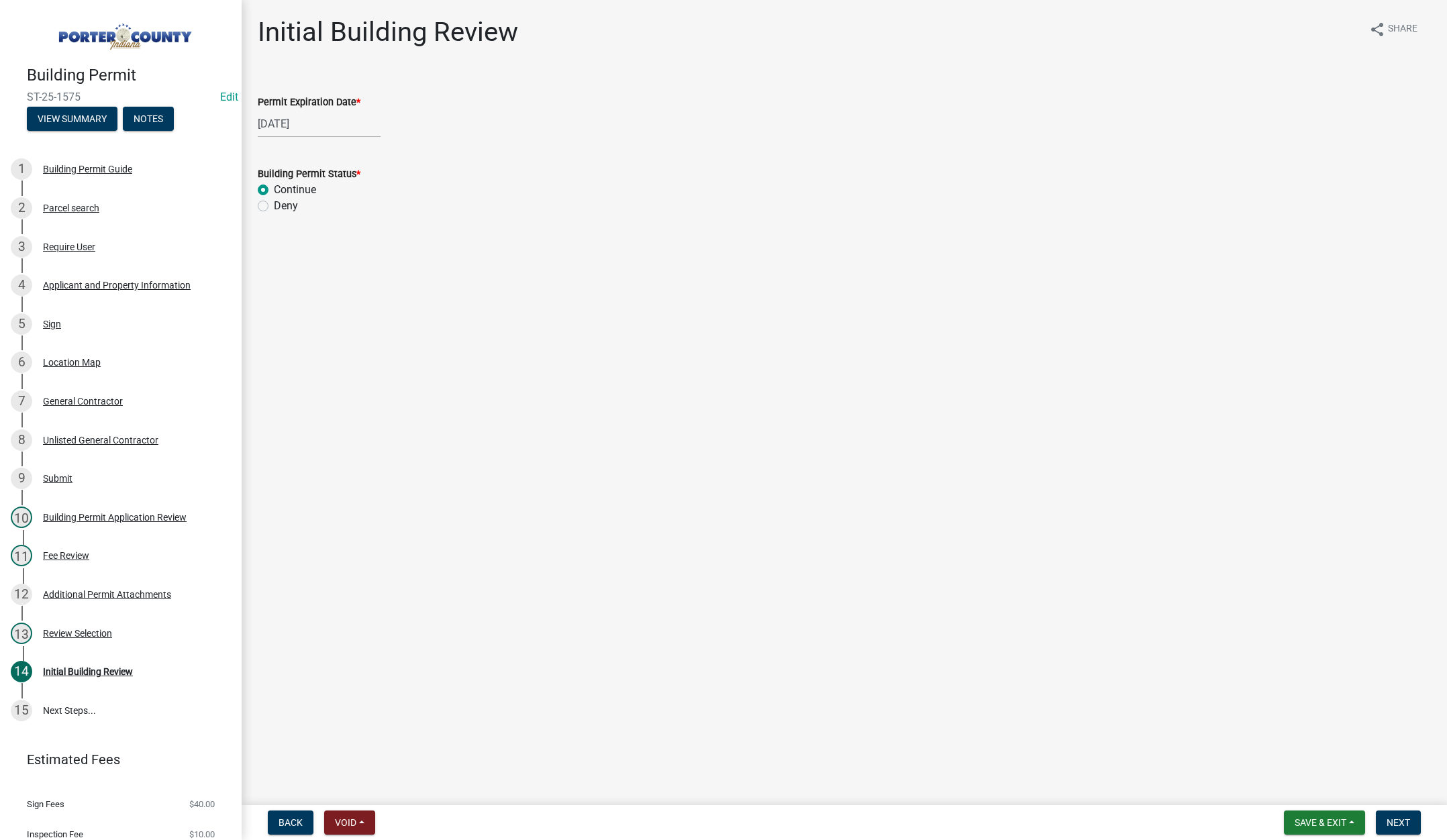
radio input "true"
click at [1396, 815] on button "Next" at bounding box center [1398, 822] width 45 height 24
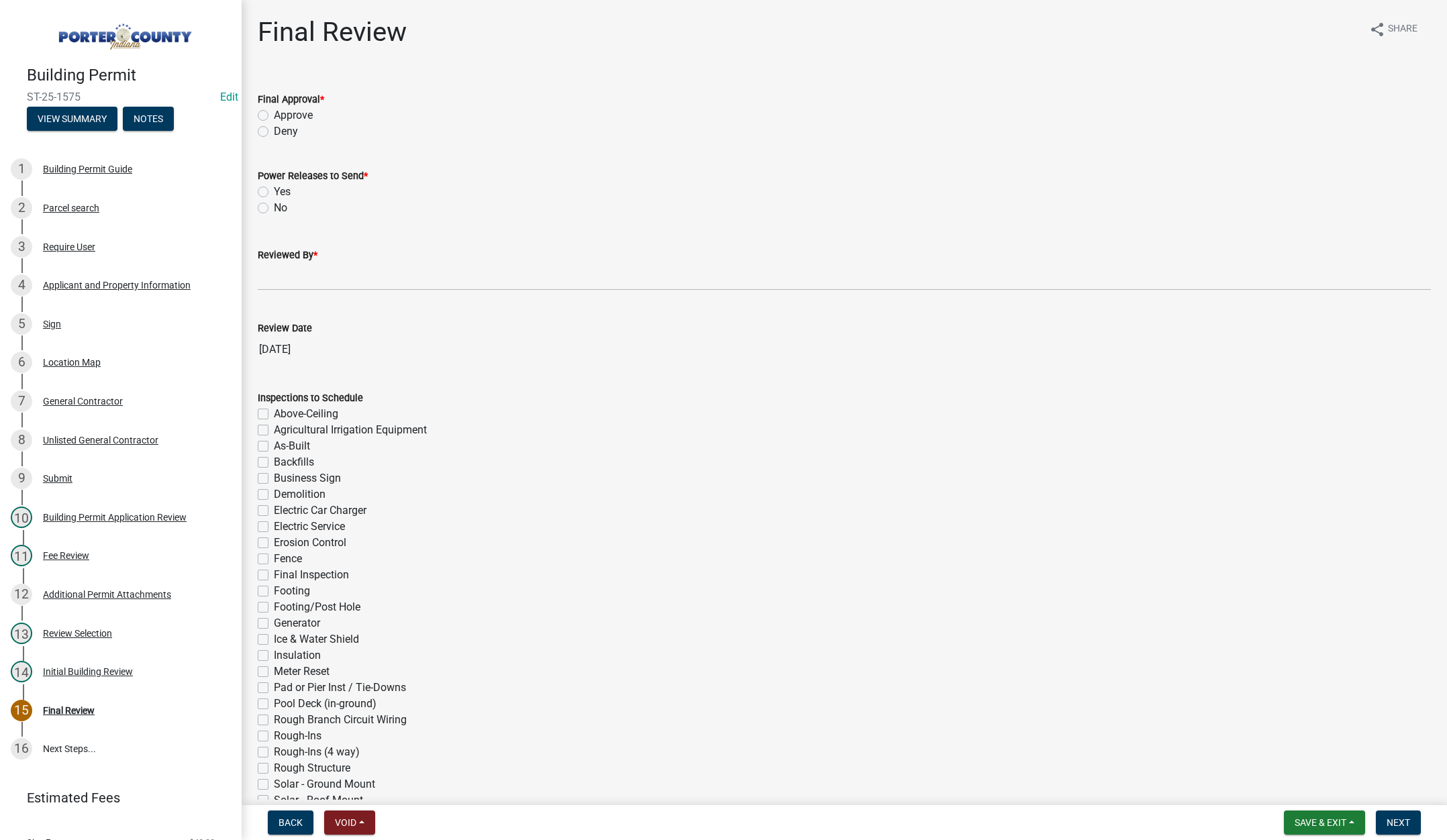
click at [274, 116] on label "Approve" at bounding box center [293, 115] width 39 height 16
click at [274, 116] on input "Approve" at bounding box center [278, 111] width 9 height 9
radio input "true"
click at [274, 211] on label "No" at bounding box center [280, 207] width 13 height 16
click at [274, 209] on input "No" at bounding box center [278, 203] width 9 height 9
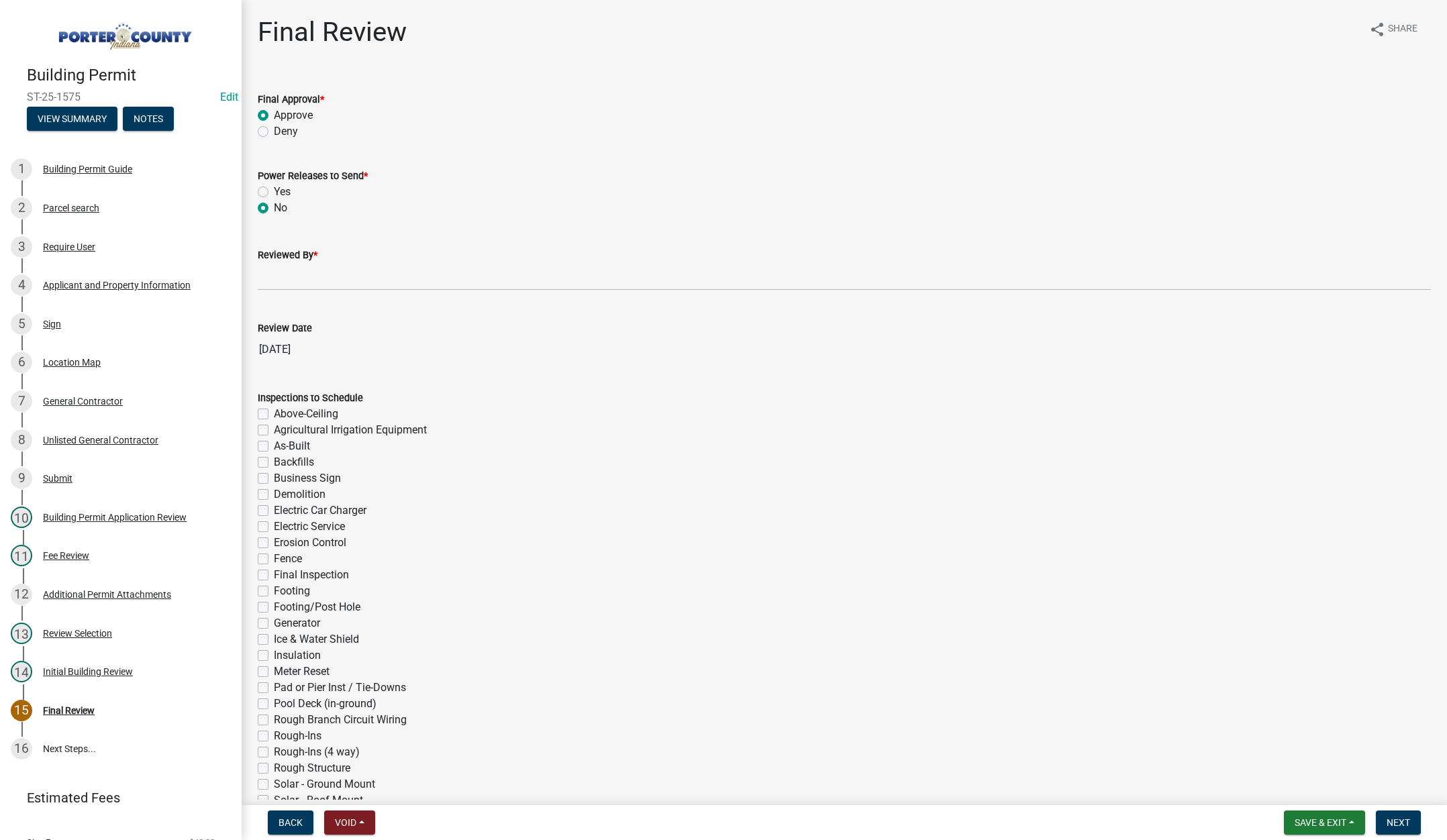
radio input "true"
click at [281, 275] on input "Reviewed By *" at bounding box center [844, 277] width 1173 height 28
type input "Tami"
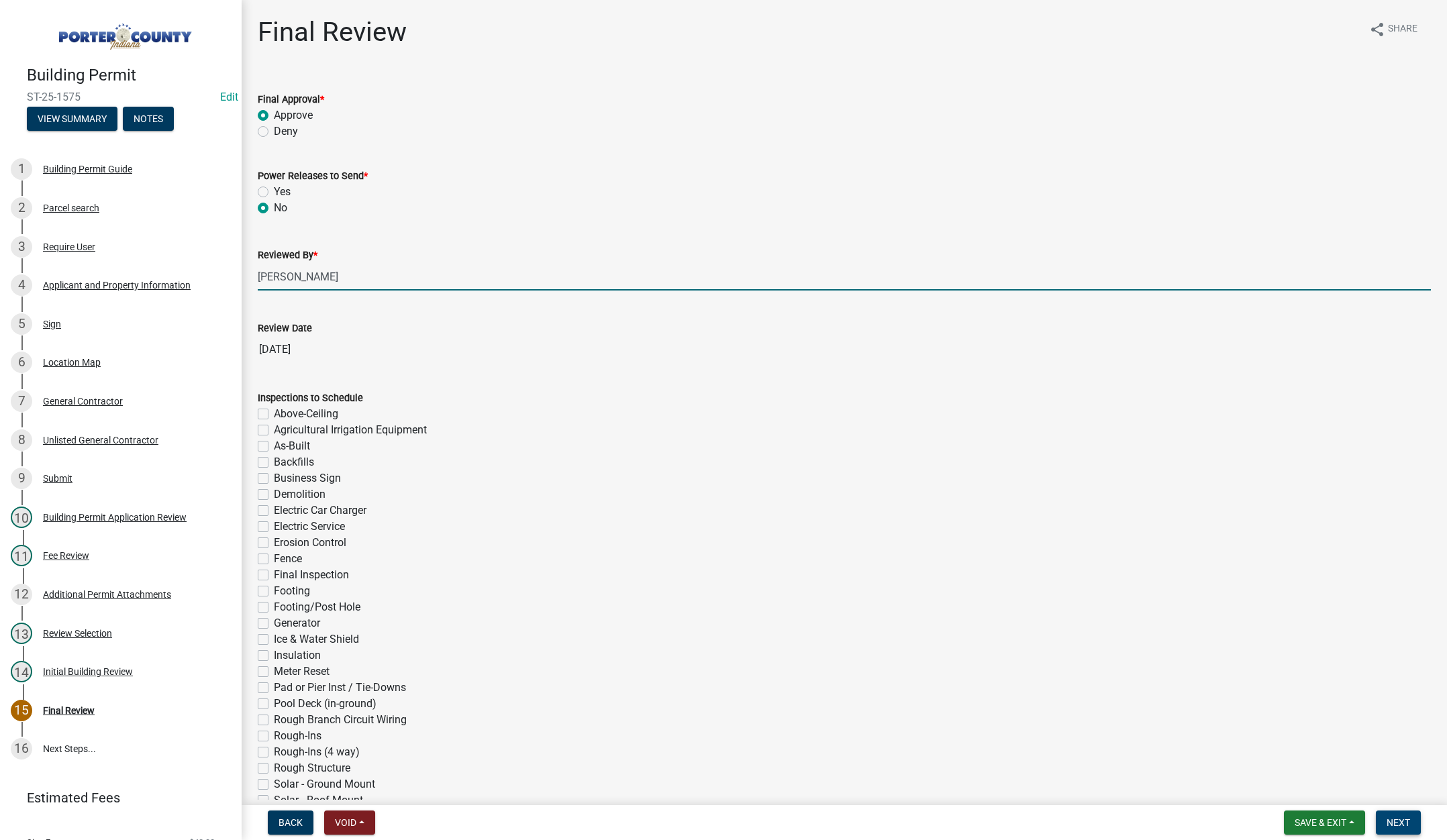
click at [1407, 825] on span "Next" at bounding box center [1398, 822] width 23 height 11
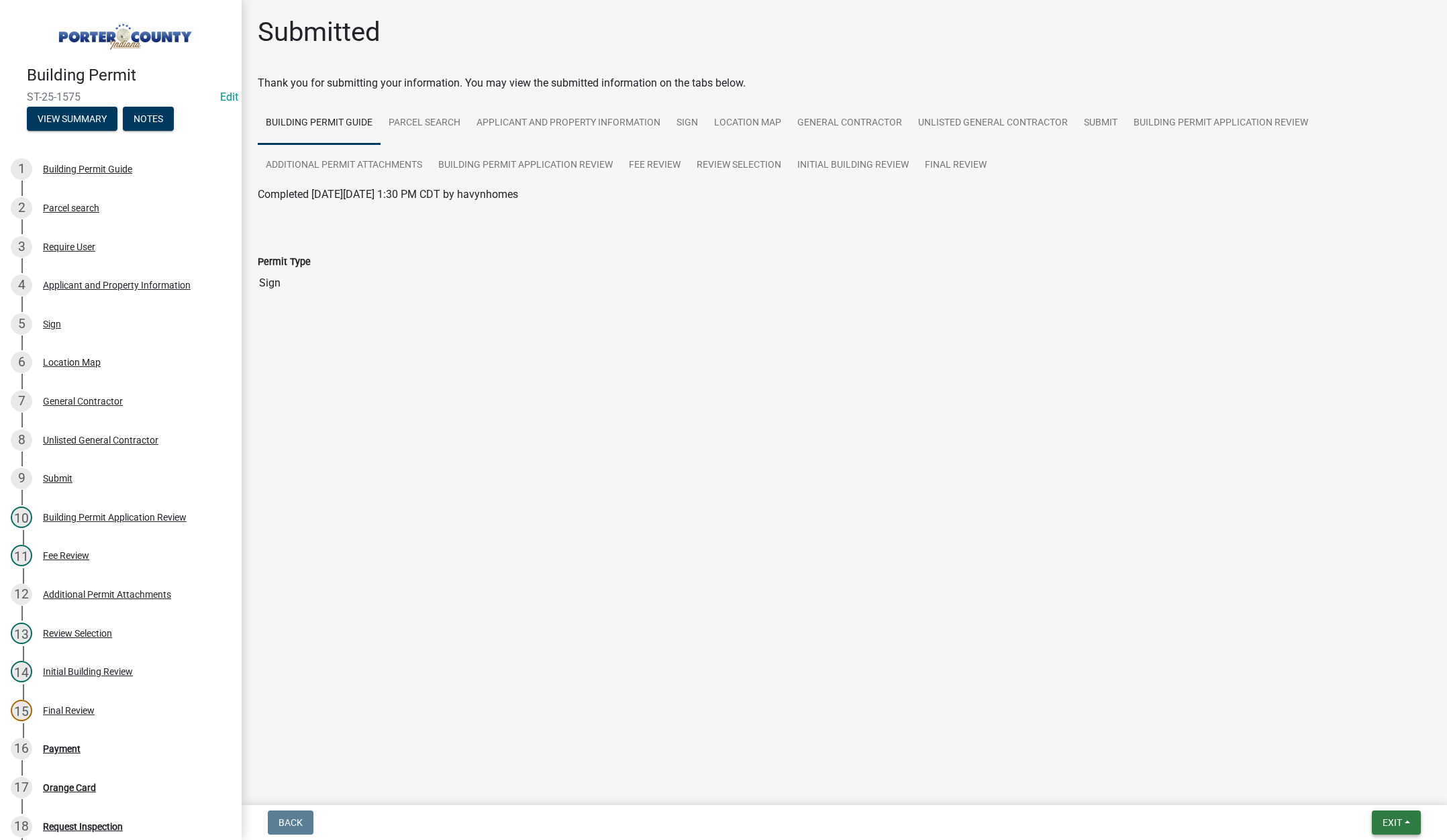
click at [1384, 818] on span "Exit" at bounding box center [1392, 822] width 19 height 11
click at [1383, 790] on button "Save & Exit" at bounding box center [1367, 787] width 108 height 32
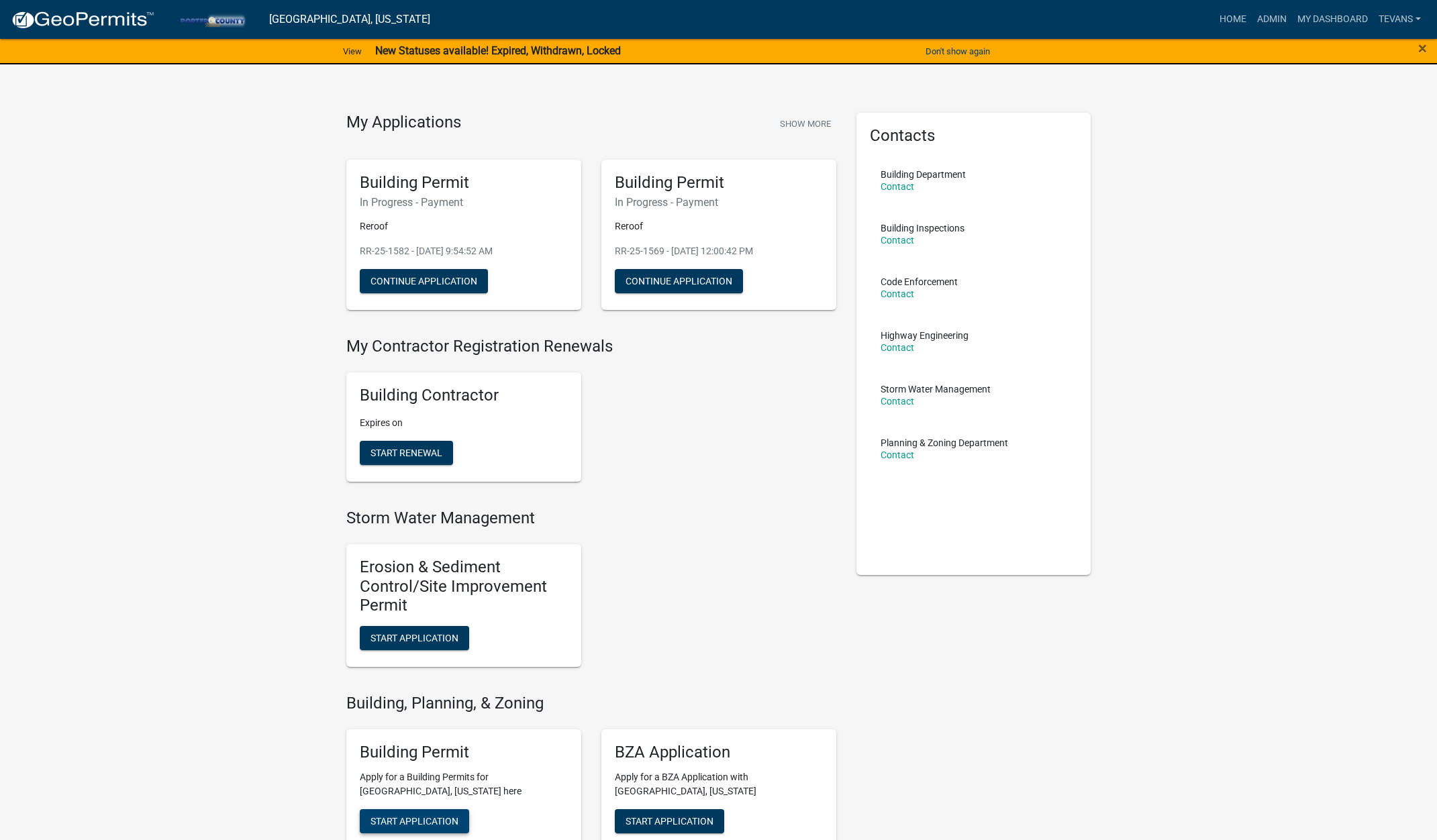
drag, startPoint x: 421, startPoint y: 819, endPoint x: 502, endPoint y: 735, distance: 116.7
click at [422, 818] on span "Start Application" at bounding box center [415, 821] width 88 height 11
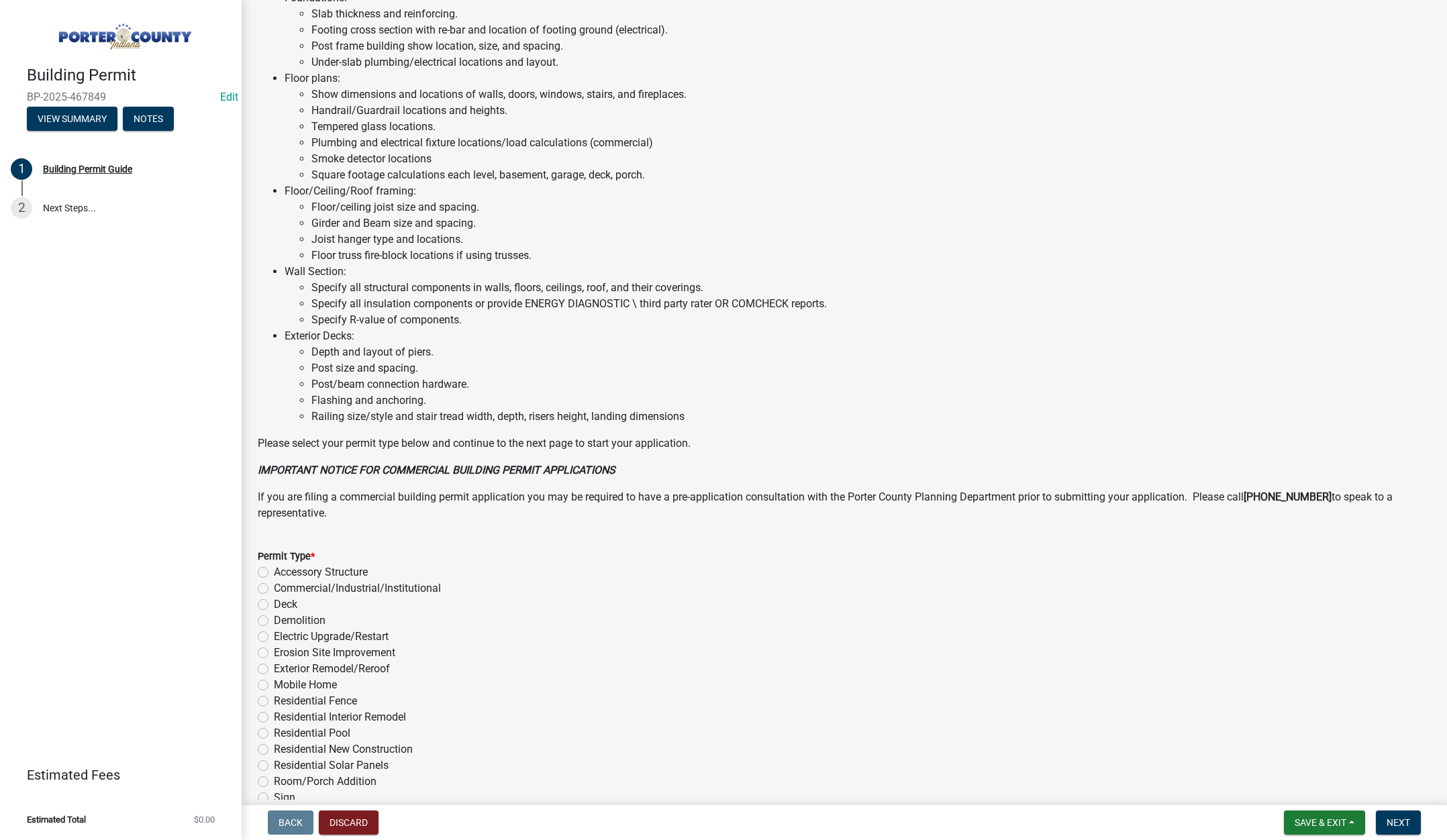
scroll to position [661, 0]
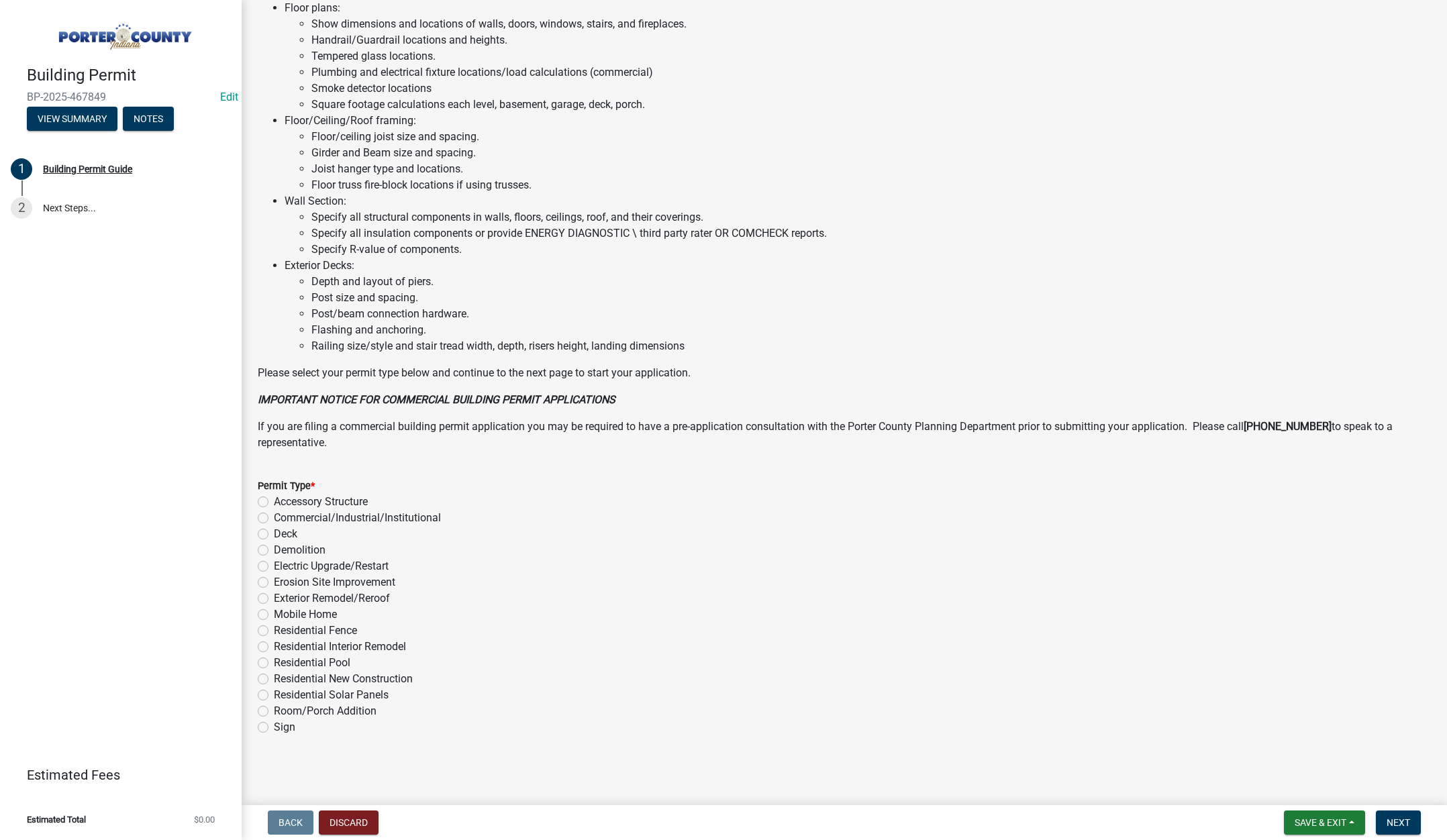
click at [274, 500] on label "Accessory Structure" at bounding box center [320, 501] width 94 height 16
click at [274, 500] on input "Accessory Structure" at bounding box center [278, 497] width 9 height 9
radio input "true"
click at [1388, 818] on span "Next" at bounding box center [1398, 822] width 23 height 11
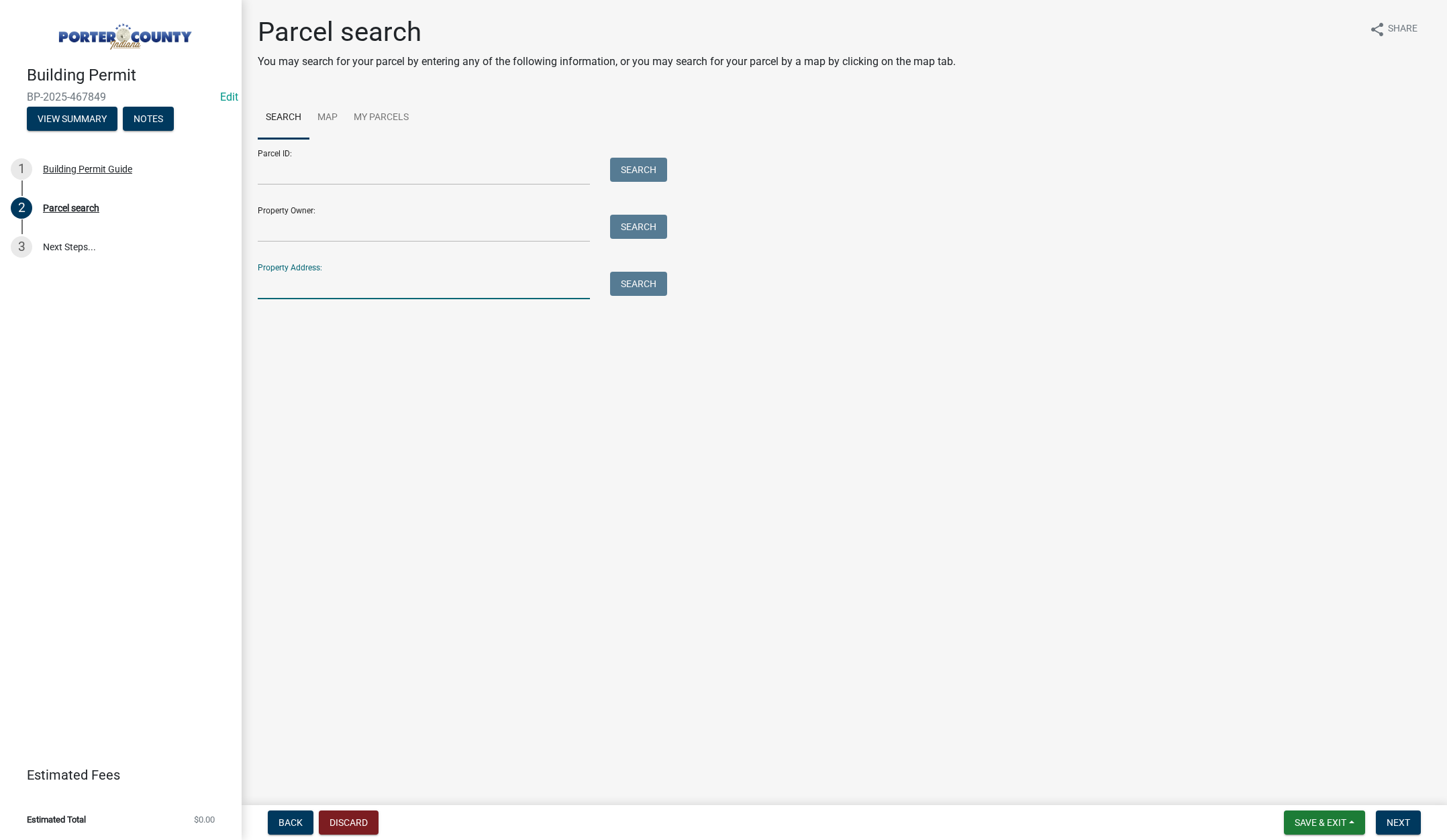
click at [332, 285] on input "Property Address:" at bounding box center [423, 285] width 332 height 28
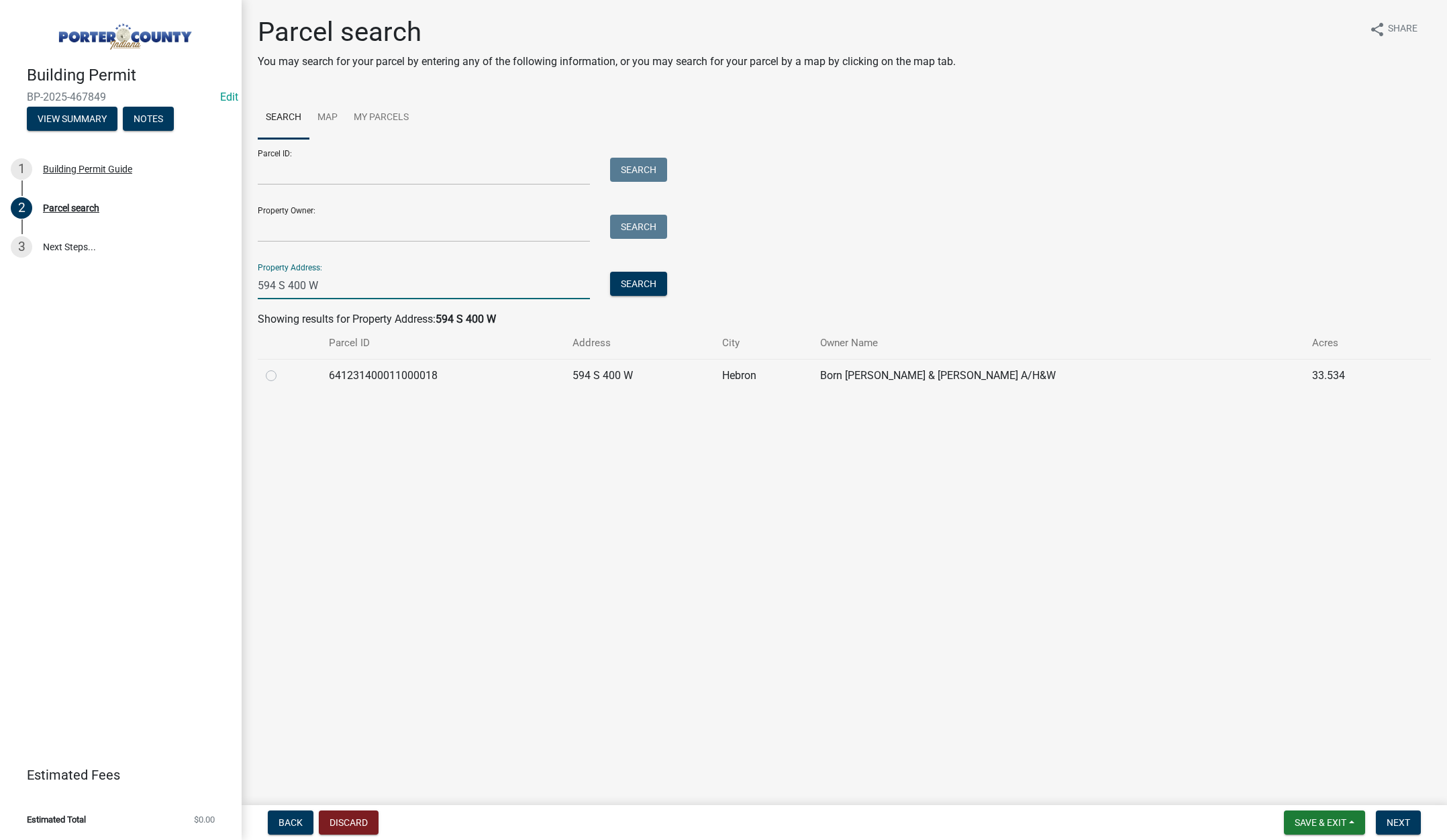
type input "594 S 400 W"
drag, startPoint x: 268, startPoint y: 373, endPoint x: 730, endPoint y: 634, distance: 530.6
click at [282, 367] on label at bounding box center [282, 367] width 0 height 0
click at [282, 373] on input "radio" at bounding box center [286, 371] width 9 height 9
radio input "true"
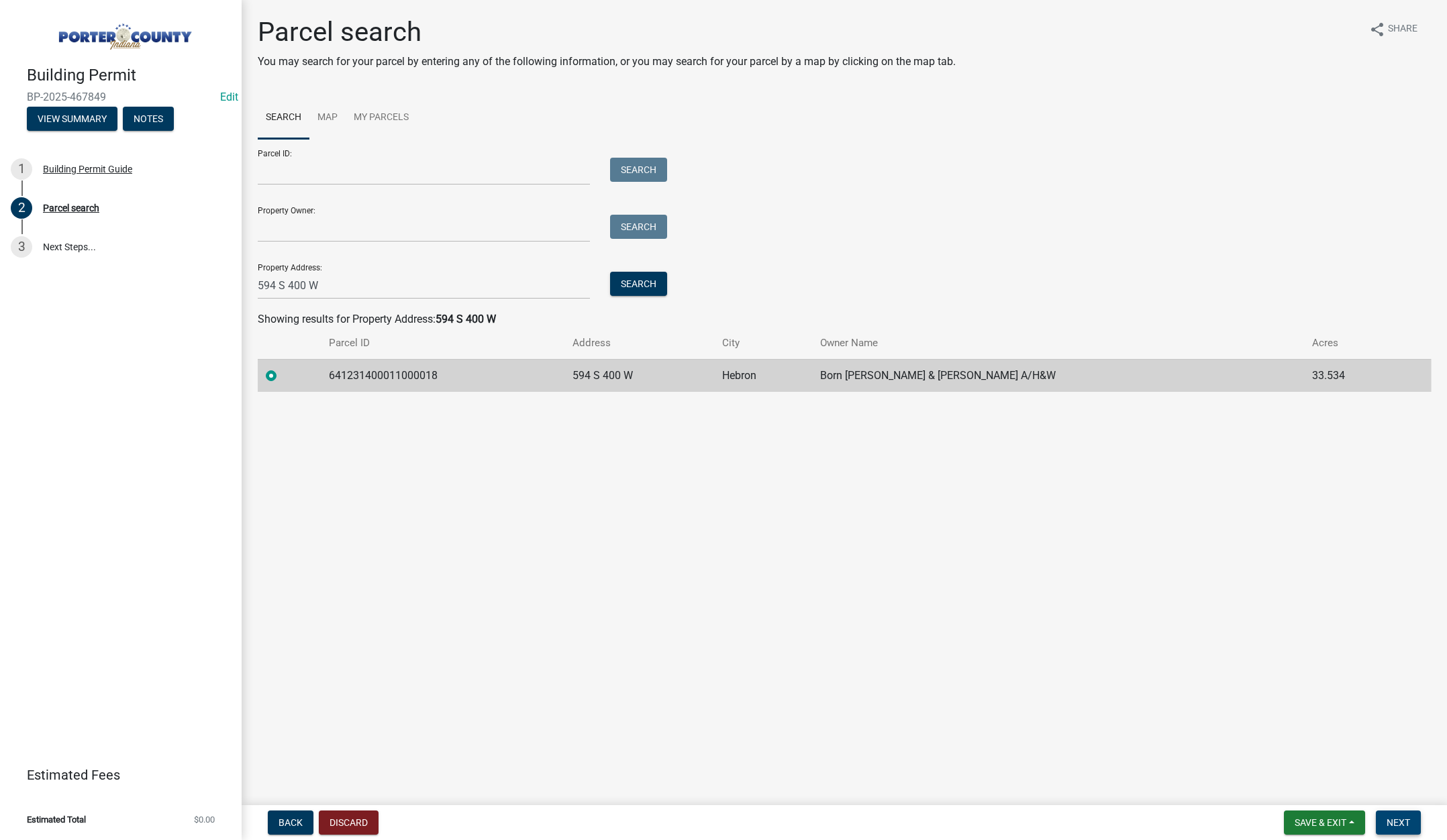
click at [1401, 818] on span "Next" at bounding box center [1398, 822] width 23 height 11
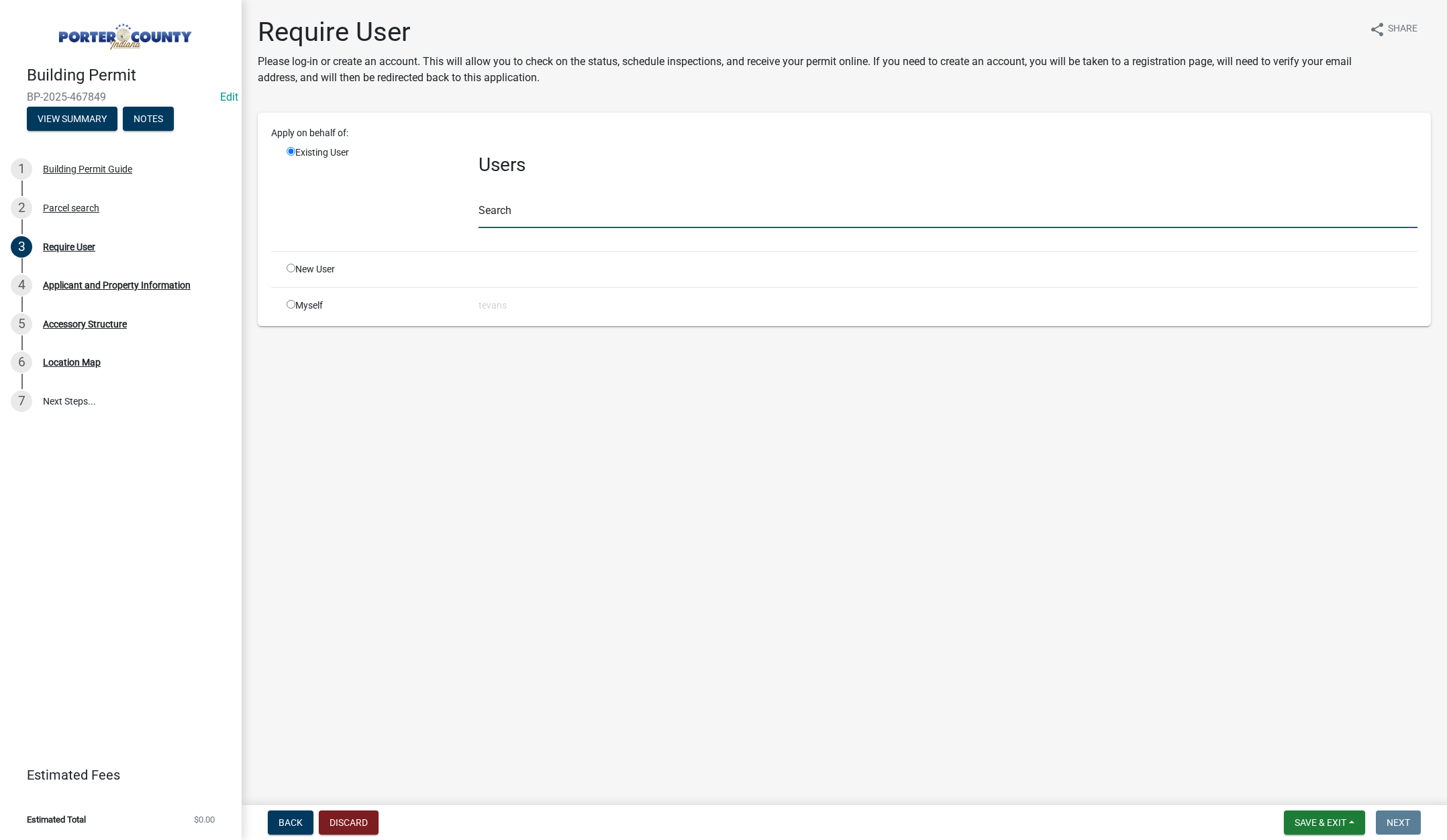
click at [488, 220] on input "text" at bounding box center [947, 214] width 939 height 28
type input "tami"
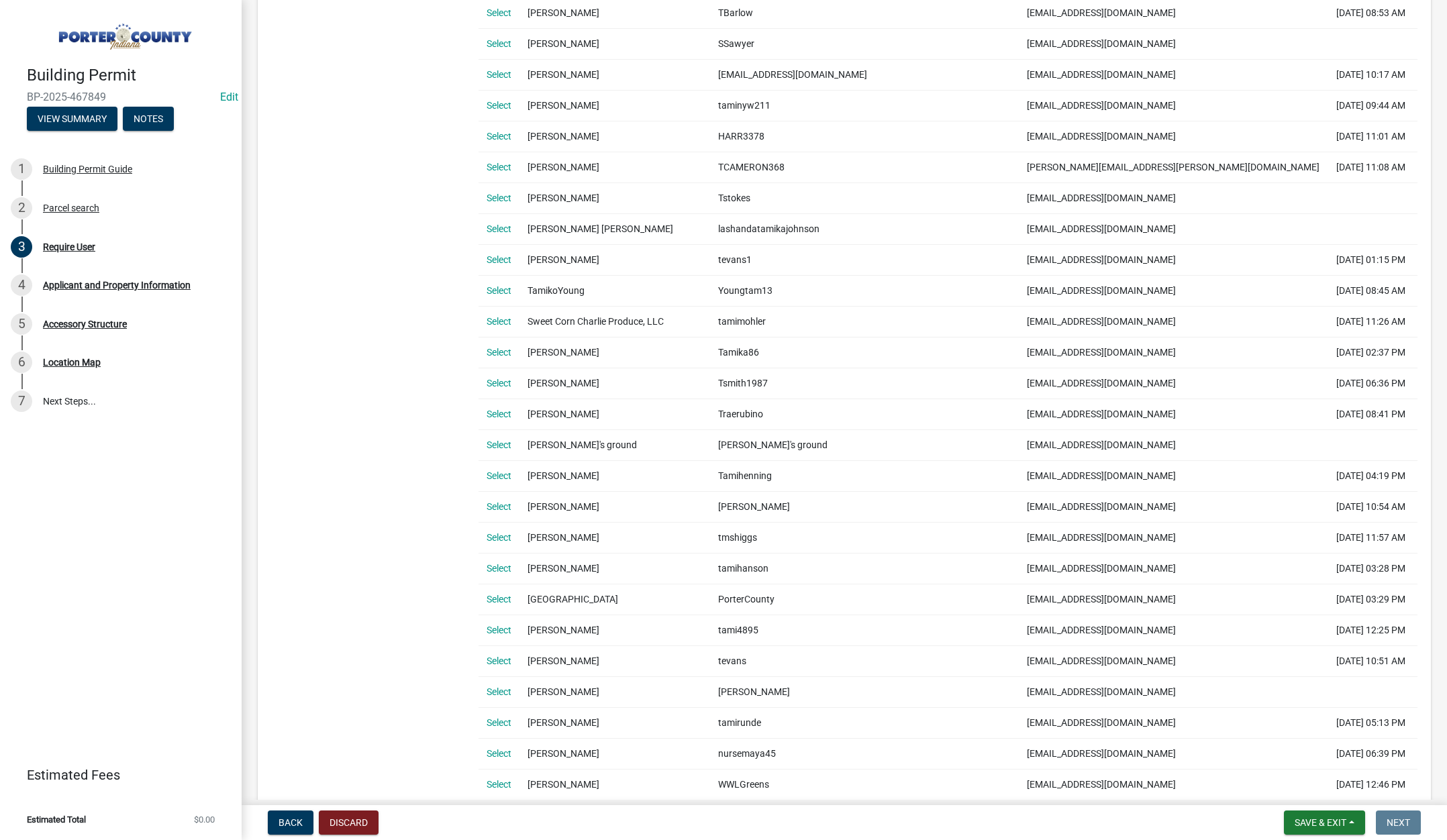
scroll to position [537, 0]
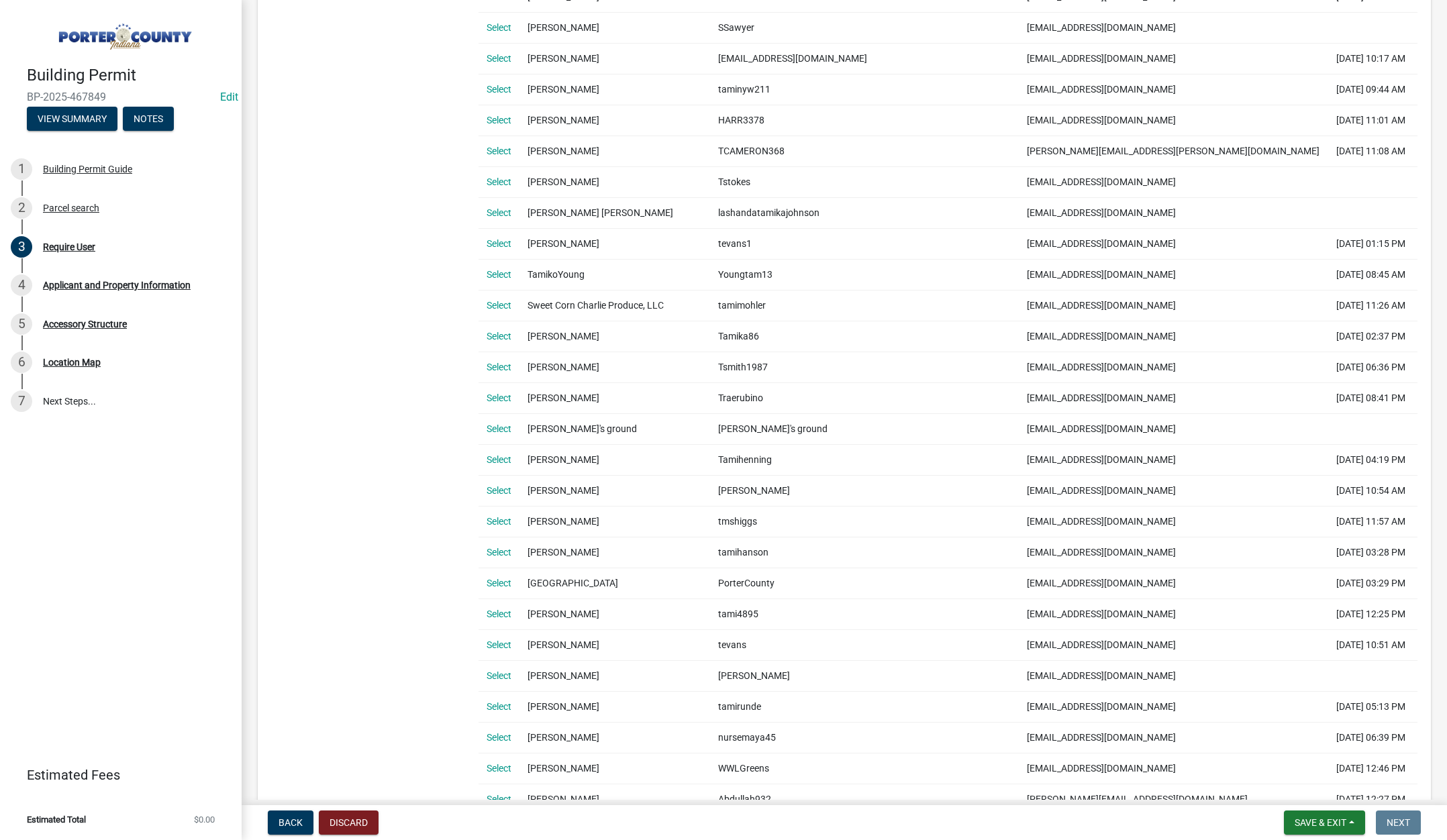
click at [493, 642] on link "Select" at bounding box center [499, 644] width 25 height 11
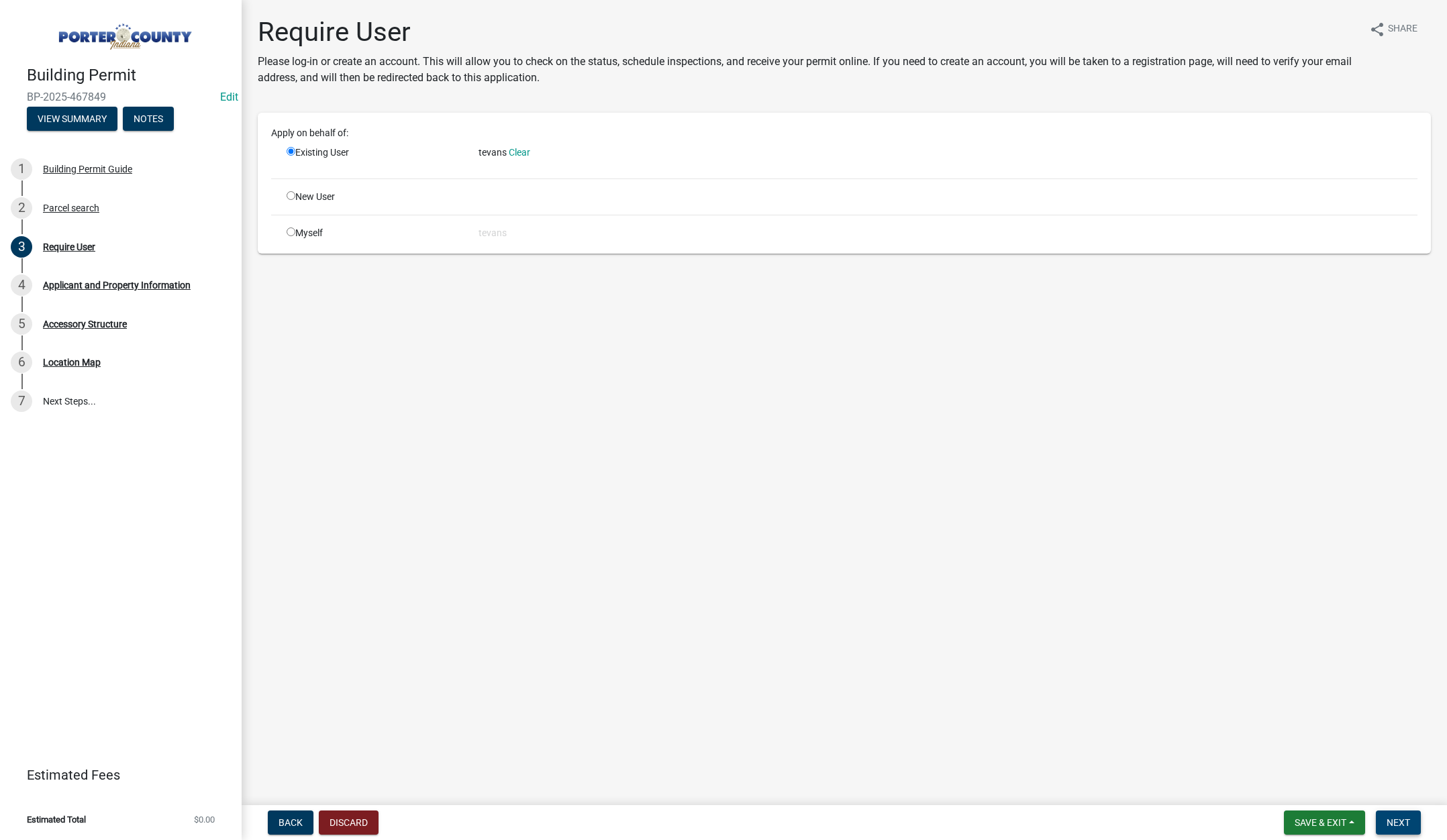
click at [1391, 820] on span "Next" at bounding box center [1398, 822] width 23 height 11
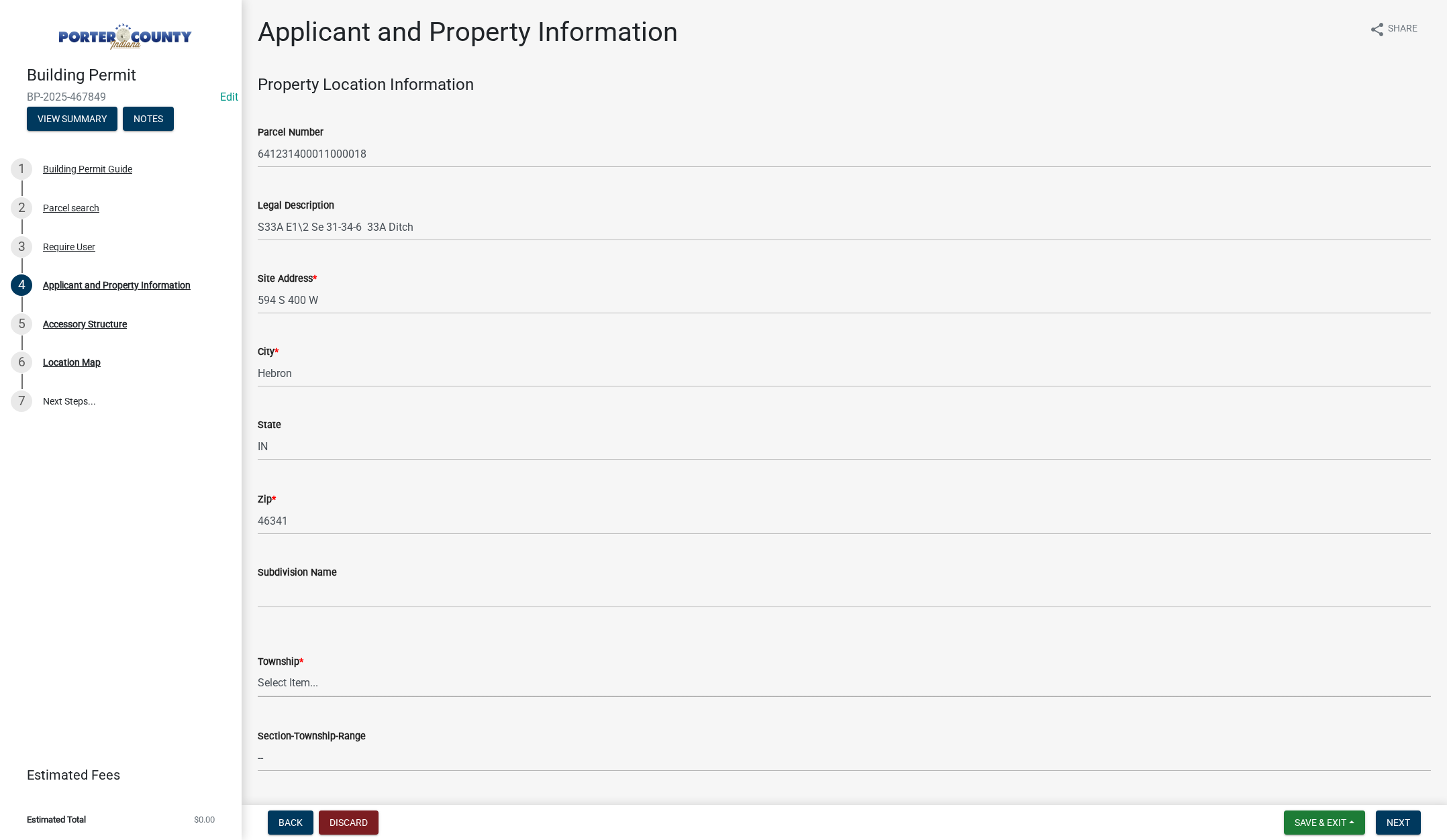
click at [299, 685] on select "Select Item... Boone Center Jackson Liberty Morgan Pine Pleasant Portage Porter…" at bounding box center [844, 684] width 1173 height 28
click at [258, 670] on select "Select Item... Boone Center Jackson Liberty Morgan Pine Pleasant Portage Porter…" at bounding box center [844, 684] width 1173 height 28
select select "eebc071e-620a-4db8-83e9-cb6b194c67e9"
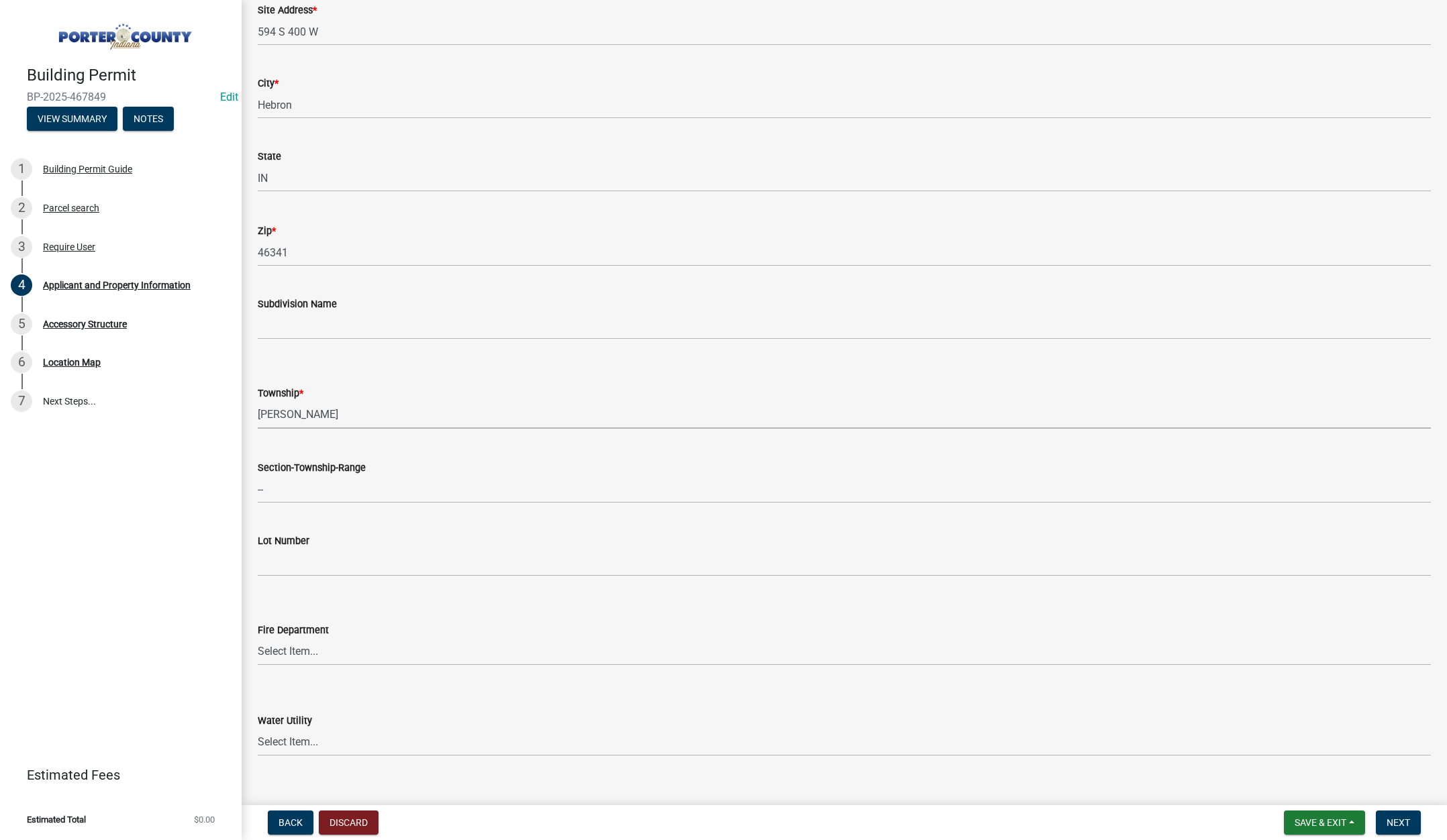
scroll to position [537, 0]
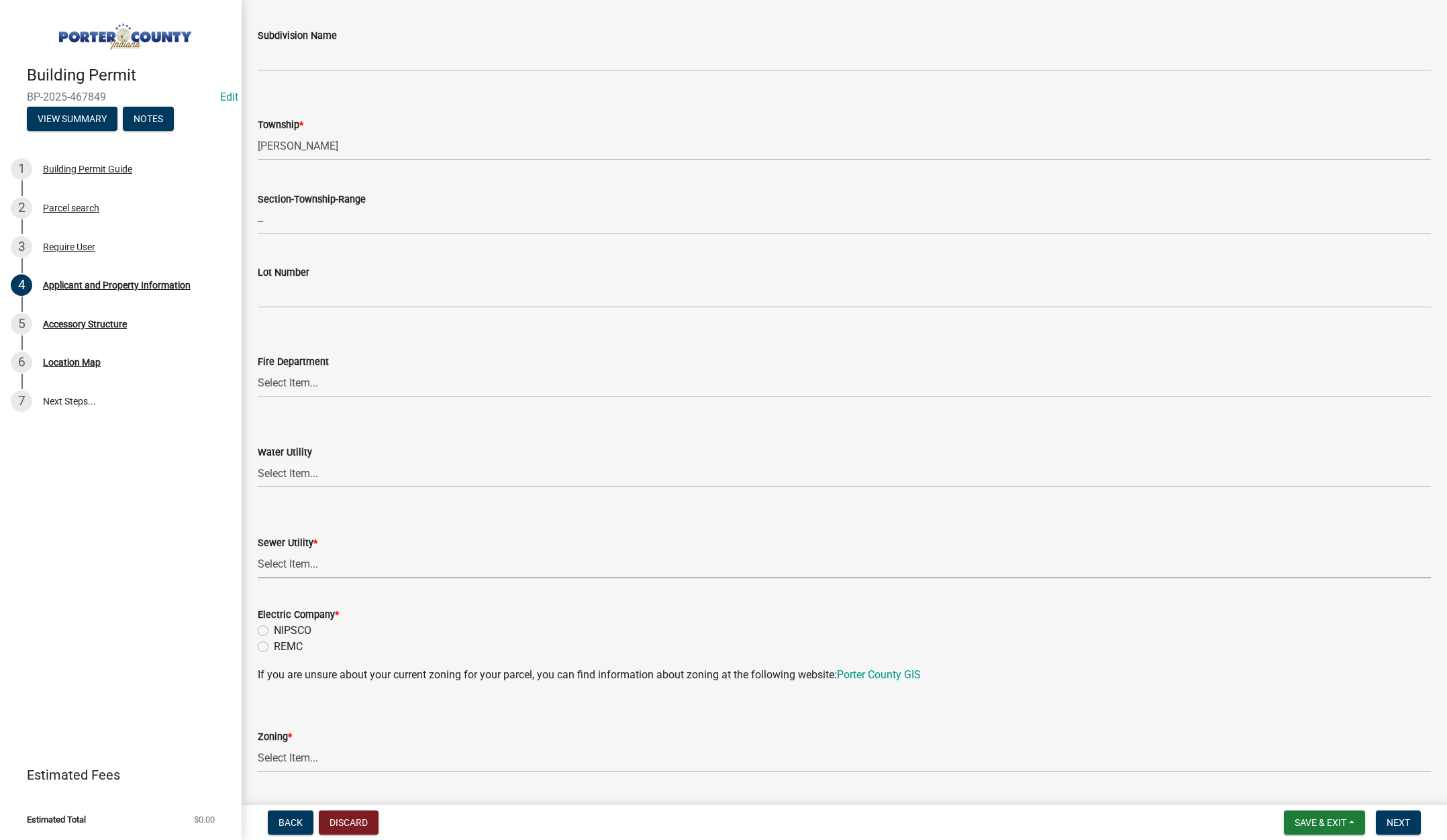
click at [305, 562] on select "Select Item... Aqua Indiana Inc Damon Run Falling Waters Lake Eliza - LEACD Nat…" at bounding box center [844, 565] width 1173 height 28
click at [258, 551] on select "Select Item... Aqua Indiana Inc Damon Run Falling Waters Lake Eliza - LEACD Nat…" at bounding box center [844, 565] width 1173 height 28
select select "ea6751d4-6bf7-4a16-89ee-f7801ab82aa1"
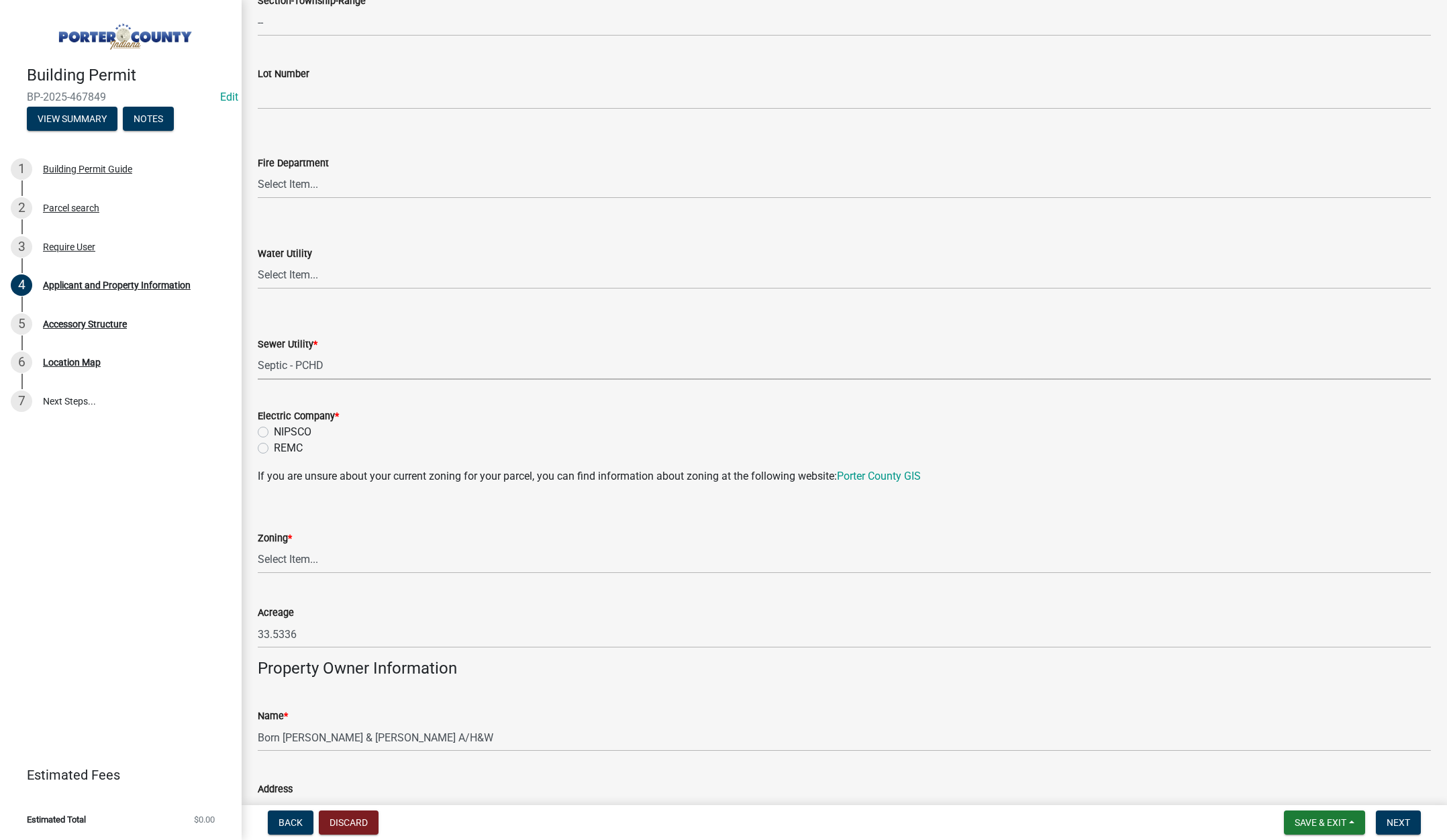
scroll to position [738, 0]
click at [274, 429] on label "NIPSCO" at bounding box center [292, 429] width 38 height 16
click at [274, 429] on input "NIPSCO" at bounding box center [278, 425] width 9 height 9
radio input "true"
click at [307, 555] on select "Select Item... A1 A2 CH CM CN I1 I2 I3 IN MP OT P1 P2 PUD R1 R2 R3 R4 RL RR" at bounding box center [844, 557] width 1173 height 28
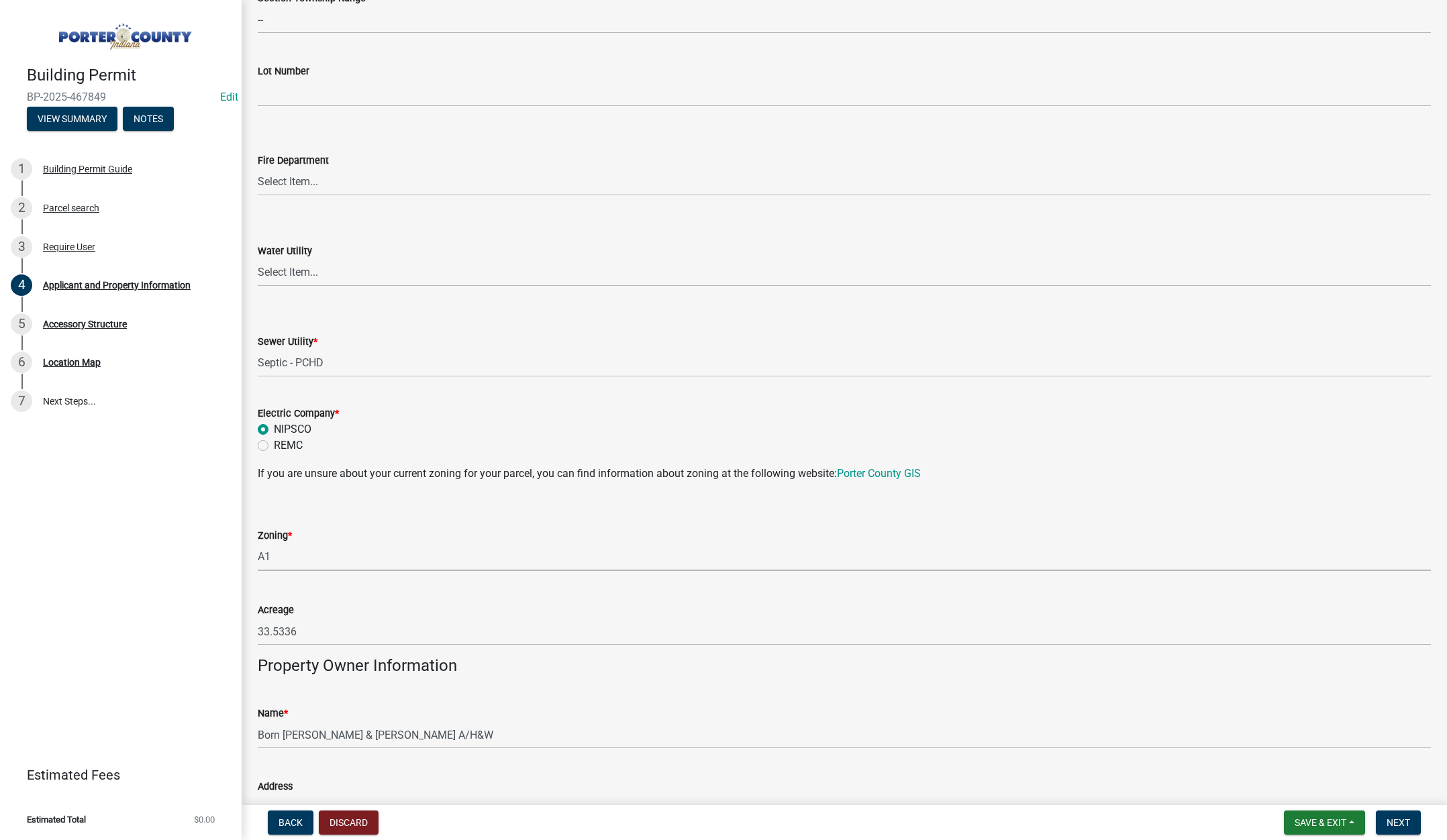
click at [258, 543] on select "Select Item... A1 A2 CH CM CN I1 I2 I3 IN MP OT P1 P2 PUD R1 R2 R3 R4 RL RR" at bounding box center [844, 557] width 1173 height 28
select select "271bd504-2c49-4a3f-937e-0db1d3436bac"
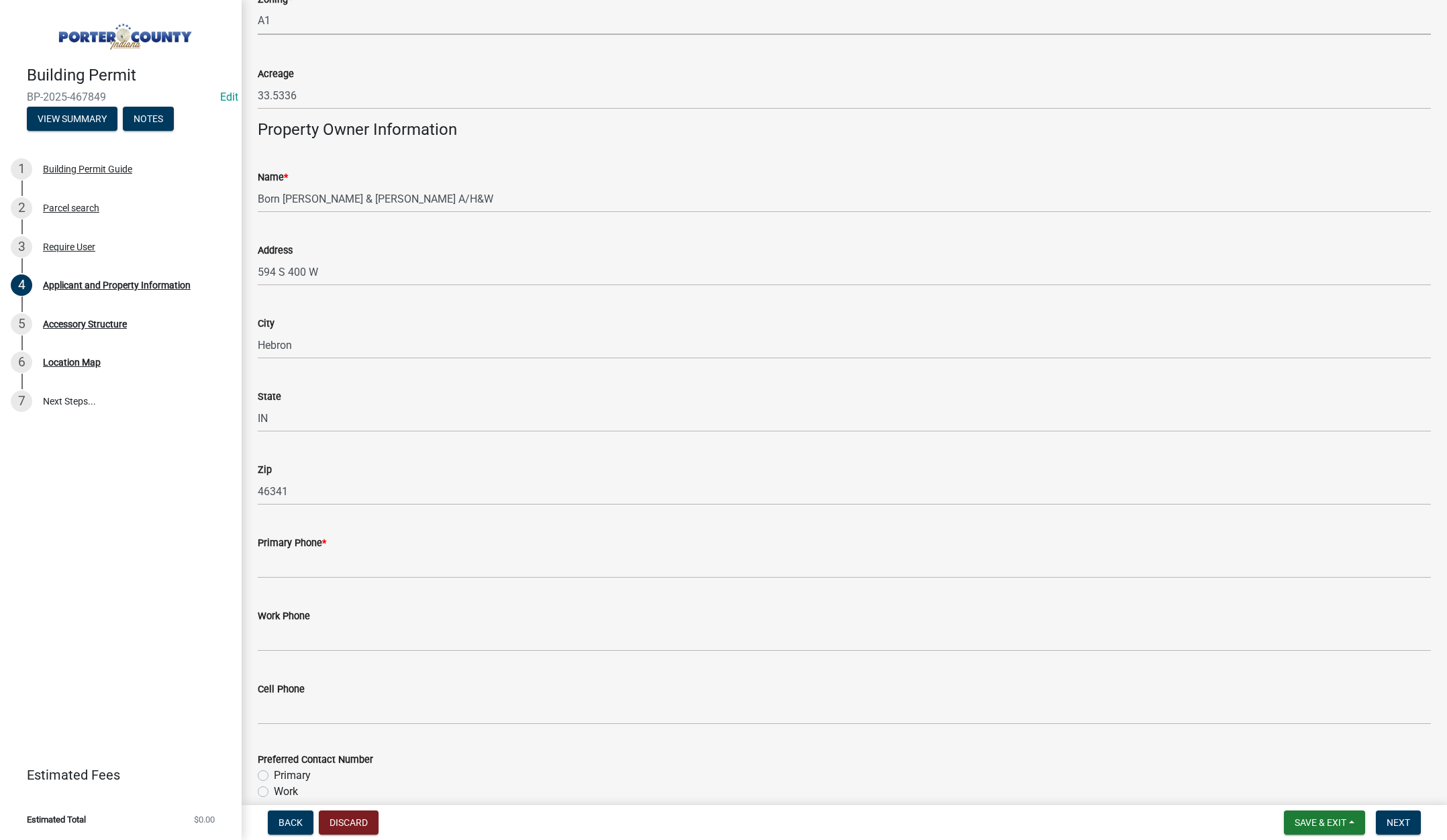
scroll to position [1275, 0]
click at [287, 573] on input "Primary Phone *" at bounding box center [844, 564] width 1173 height 28
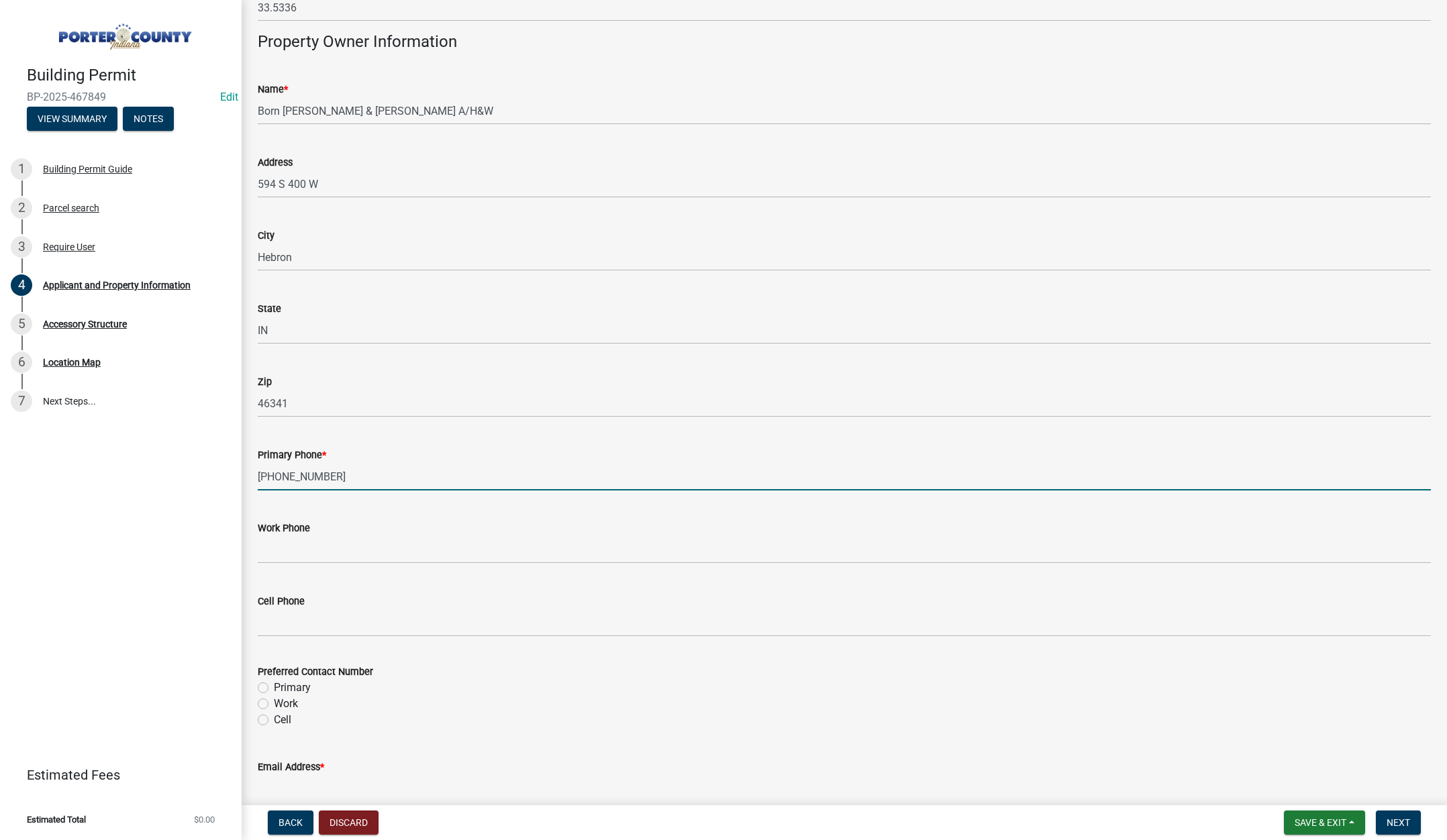
scroll to position [1610, 0]
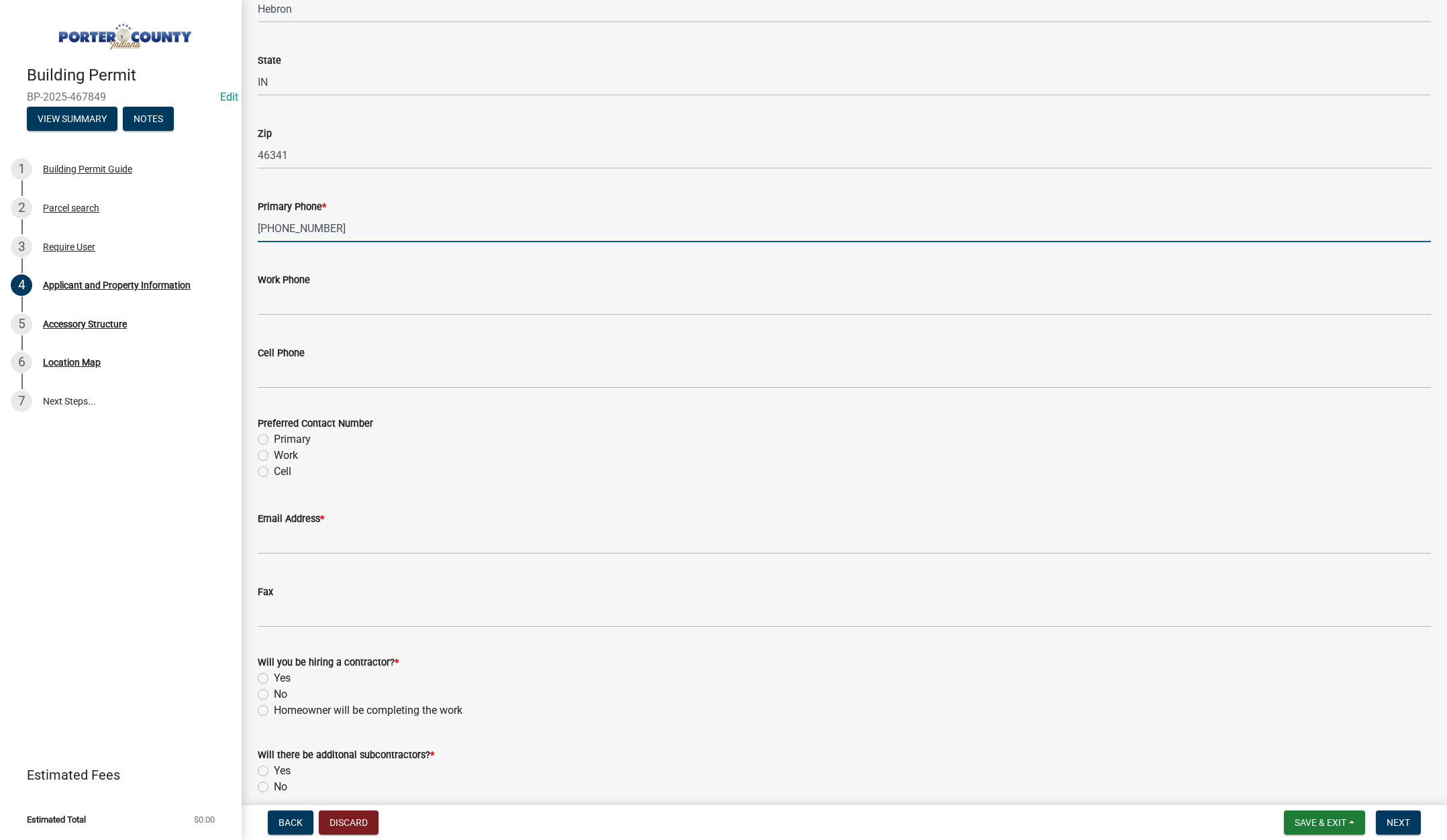
type input "219-916-3616"
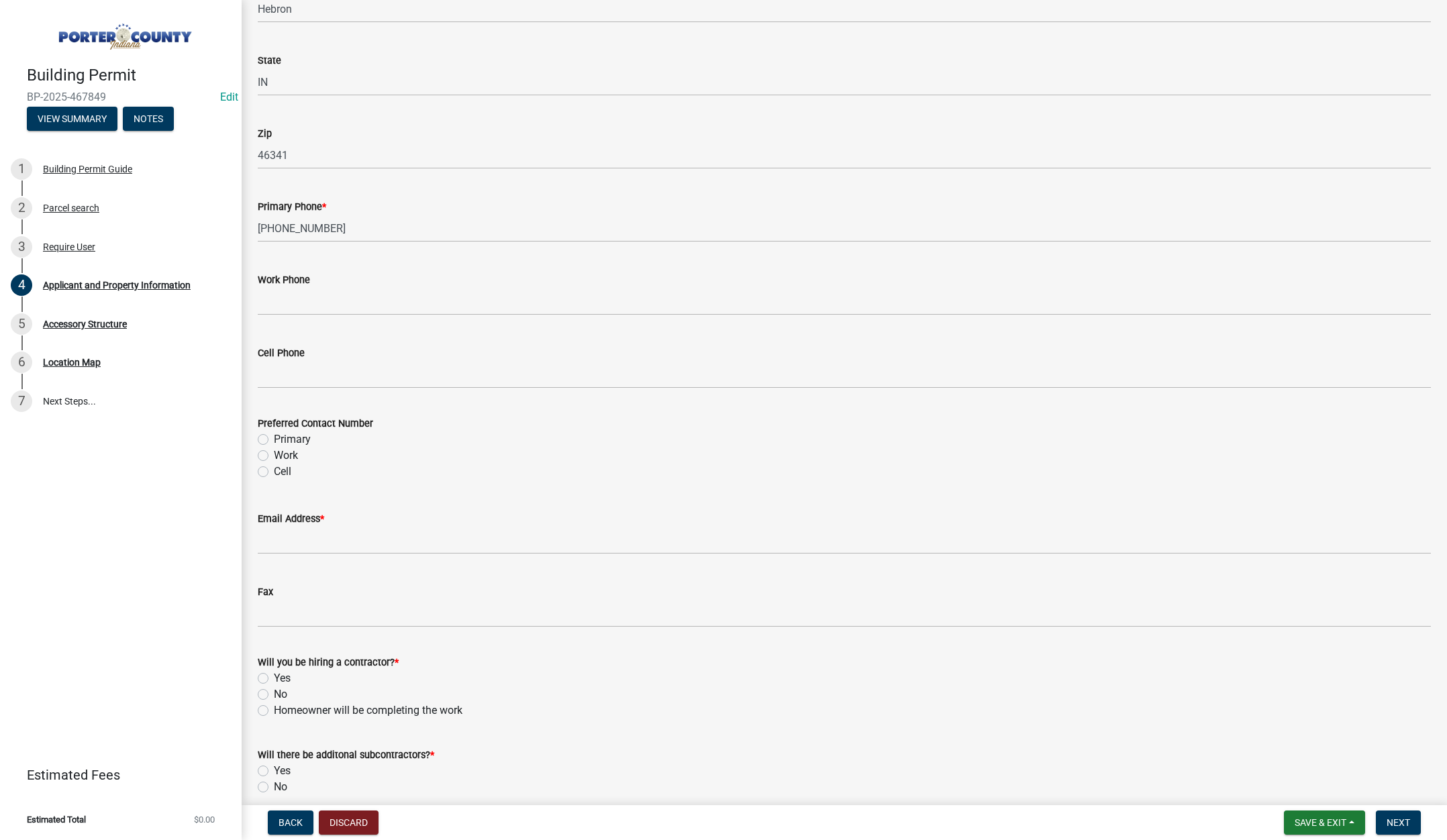
click at [274, 436] on label "Primary" at bounding box center [292, 439] width 37 height 16
click at [274, 436] on input "Primary" at bounding box center [278, 435] width 9 height 9
radio input "true"
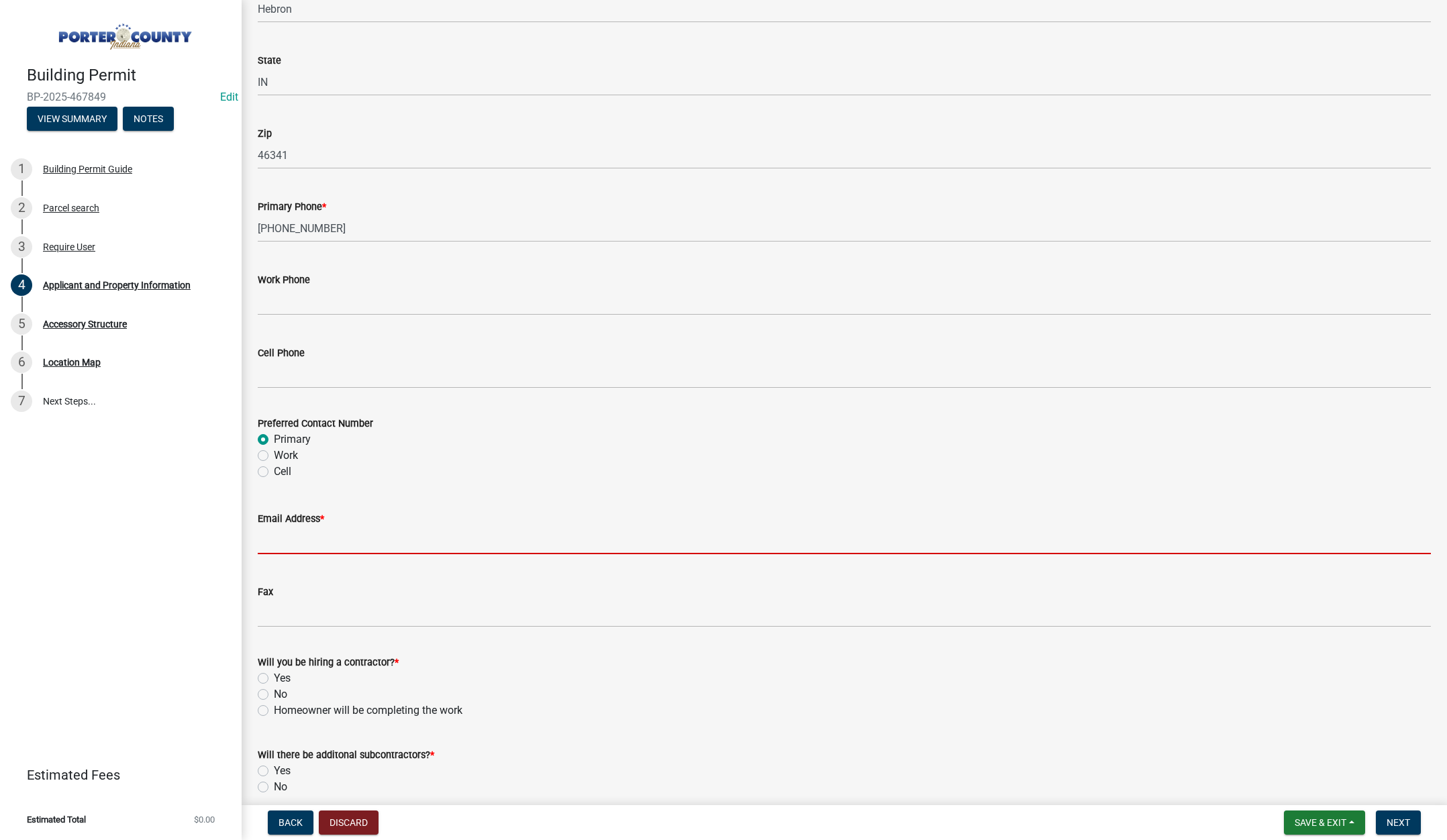
drag, startPoint x: 281, startPoint y: 541, endPoint x: 273, endPoint y: 533, distance: 11.3
click at [281, 539] on input "Email Address *" at bounding box center [844, 541] width 1173 height 28
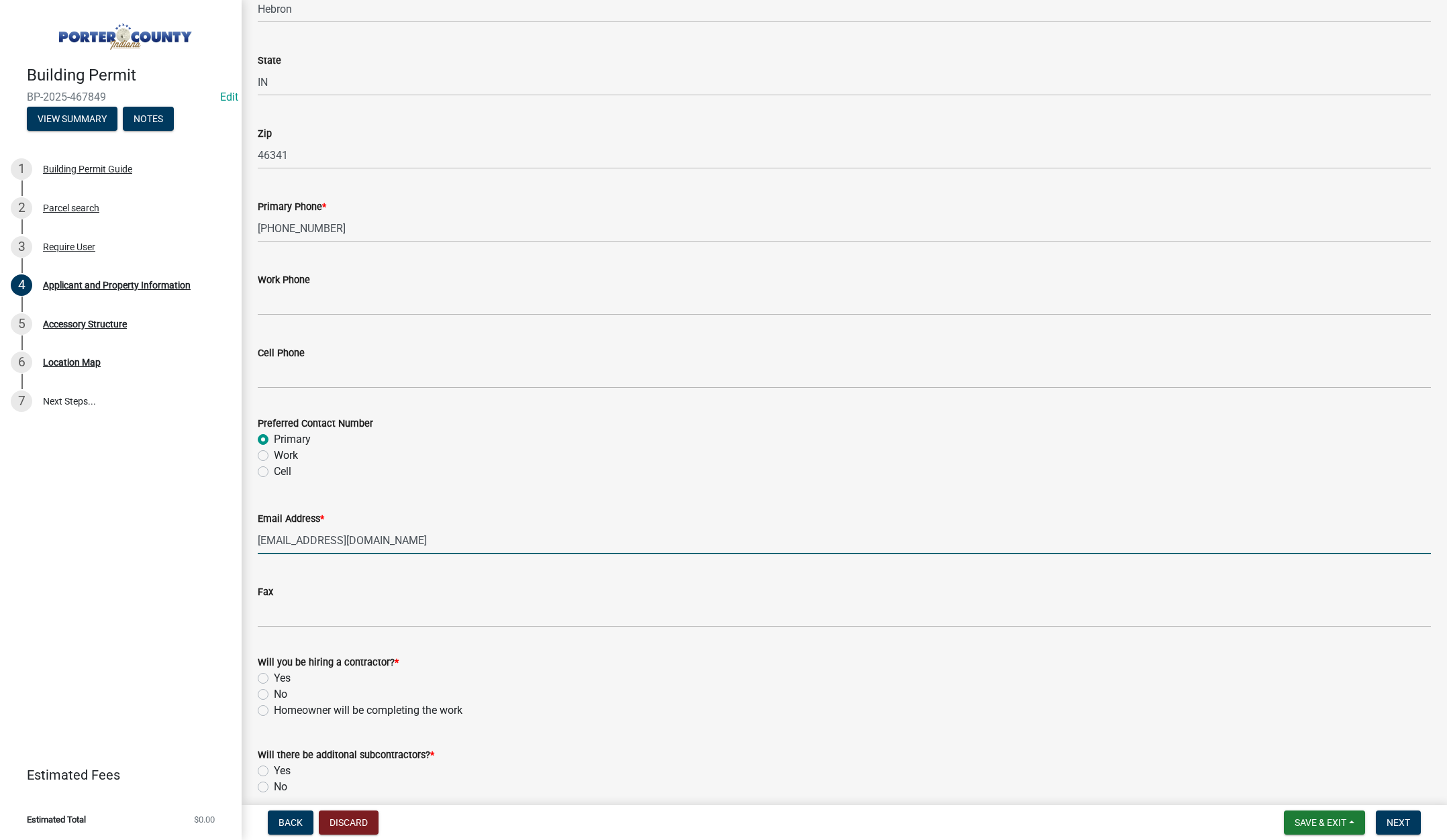
type input "adam_born88@hotmail.com"
click at [274, 709] on label "Homeowner will be completing the work" at bounding box center [368, 710] width 189 height 16
click at [274, 709] on input "Homeowner will be completing the work" at bounding box center [278, 706] width 9 height 9
radio input "true"
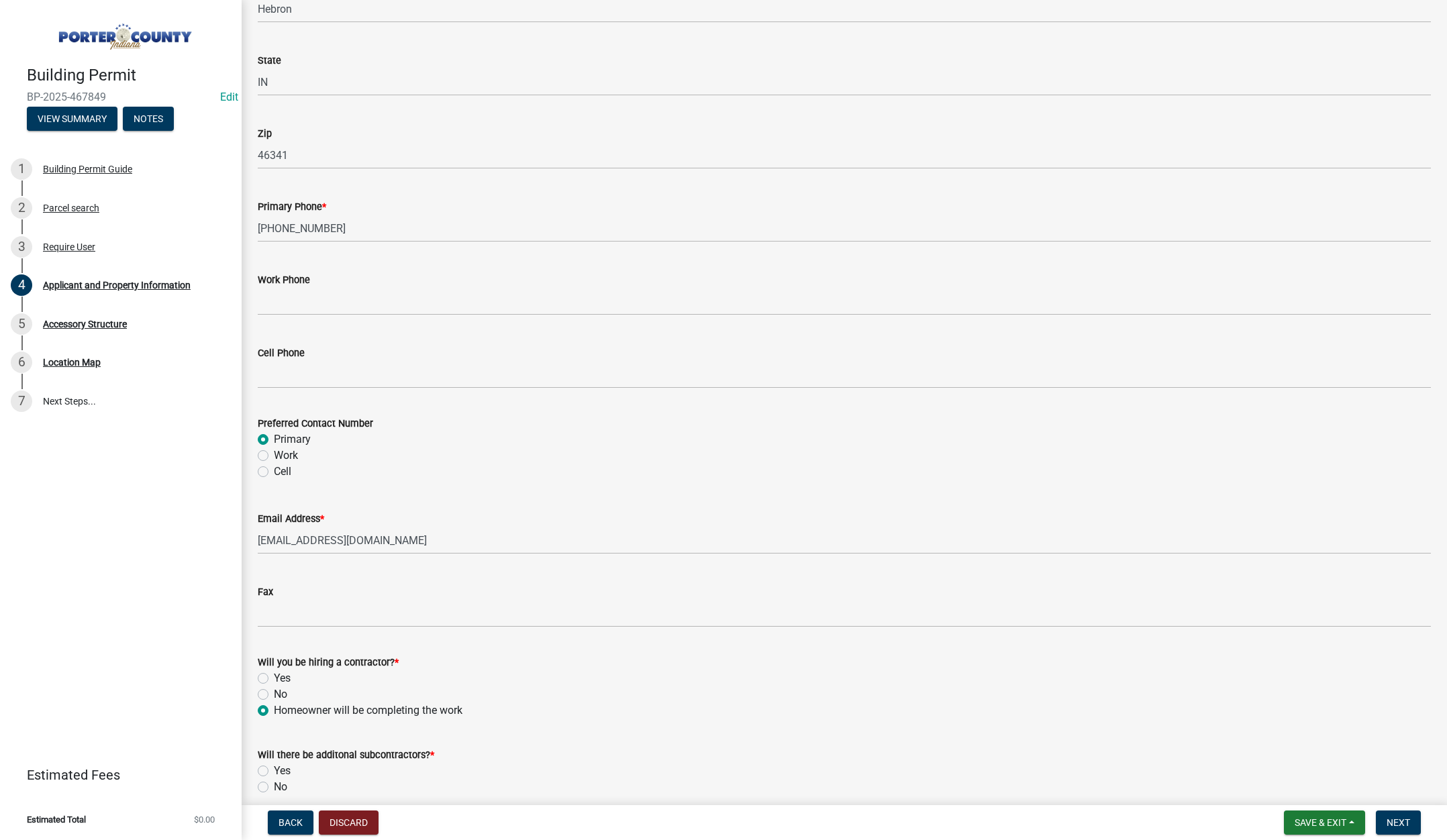
click at [274, 787] on label "No" at bounding box center [280, 787] width 13 height 16
click at [274, 787] on input "No" at bounding box center [278, 783] width 9 height 9
radio input "true"
click at [1404, 819] on span "Next" at bounding box center [1398, 822] width 23 height 11
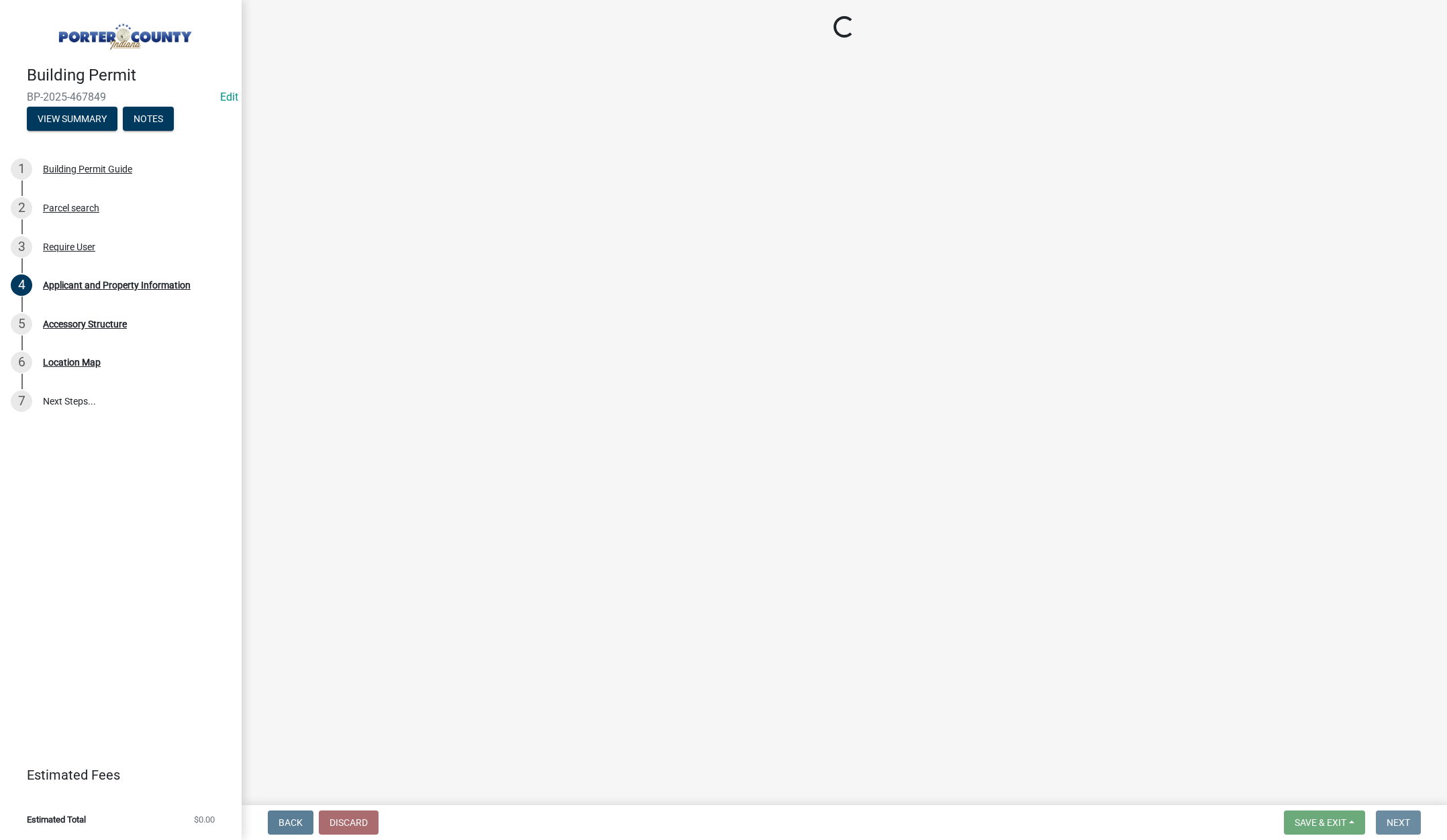
scroll to position [0, 0]
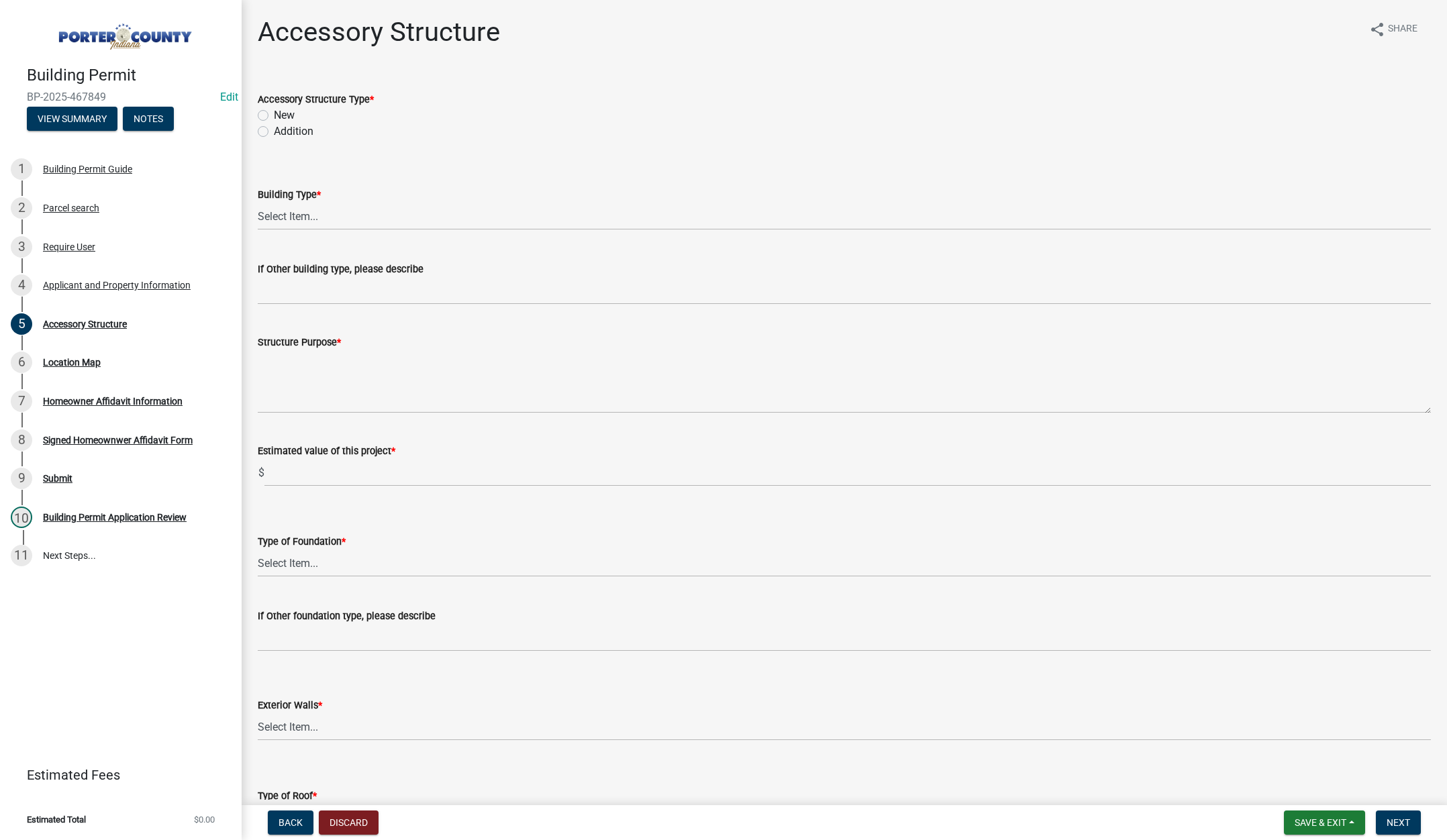
click at [274, 112] on label "New" at bounding box center [284, 115] width 21 height 16
click at [274, 112] on input "New" at bounding box center [278, 111] width 9 height 9
radio input "true"
click at [270, 207] on select "Select Item... Ag. Building Chicken Coop Detached Garage Exterior Remodel Gazeb…" at bounding box center [844, 217] width 1173 height 28
click at [258, 203] on select "Select Item... Ag. Building Chicken Coop Detached Garage Exterior Remodel Gazeb…" at bounding box center [844, 217] width 1173 height 28
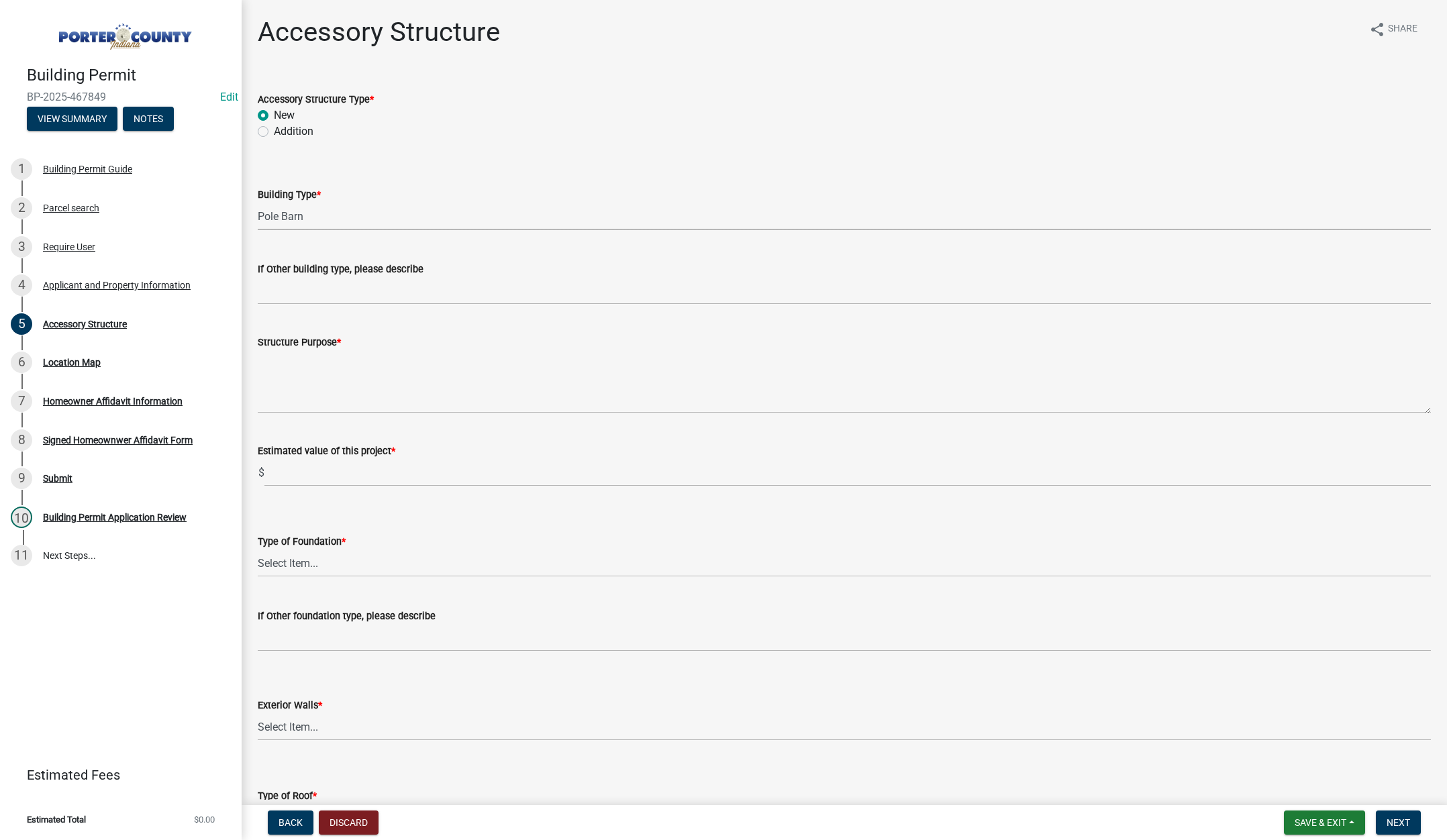
select select "de31ad38-eab4-417a-a8ac-eccf8406b967"
click at [291, 372] on textarea "Structure Purpose *" at bounding box center [844, 382] width 1173 height 63
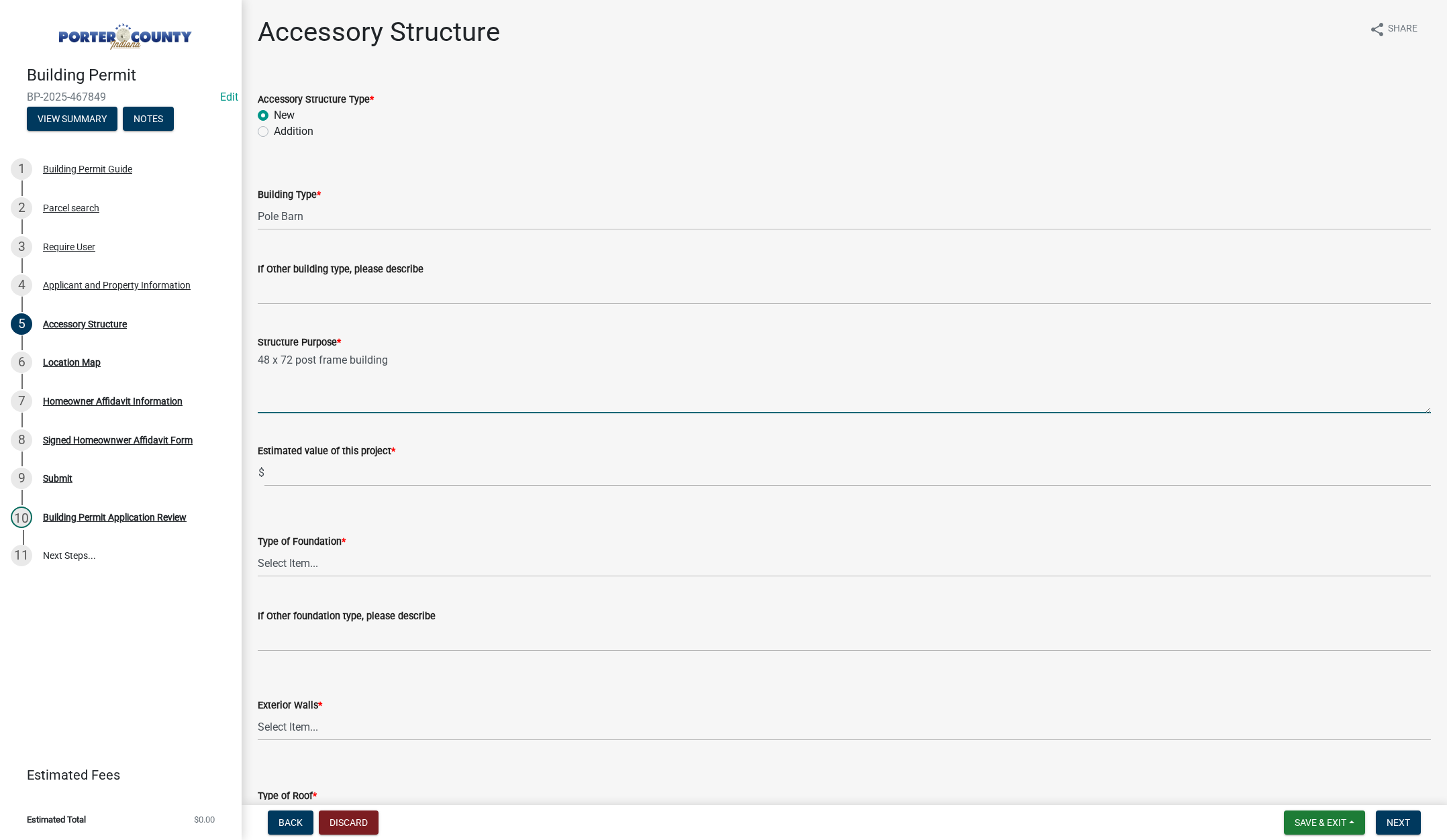
type textarea "48 x 72 post frame building"
click at [310, 474] on input "text" at bounding box center [847, 473] width 1166 height 28
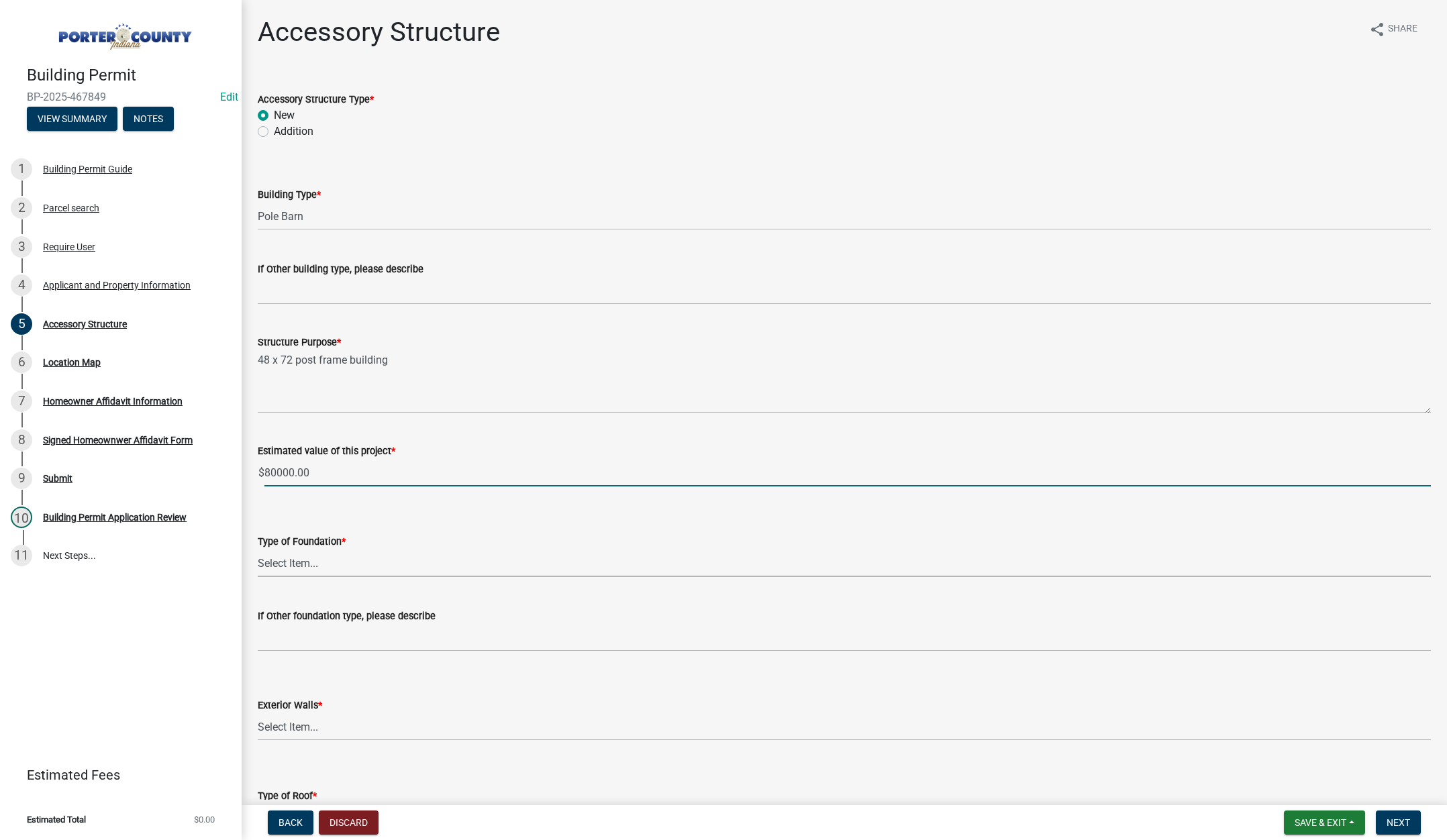
type input "80000"
click at [303, 559] on select "Select Item... Concrete Block Poured Concrete Post Frame Other" at bounding box center [844, 563] width 1173 height 28
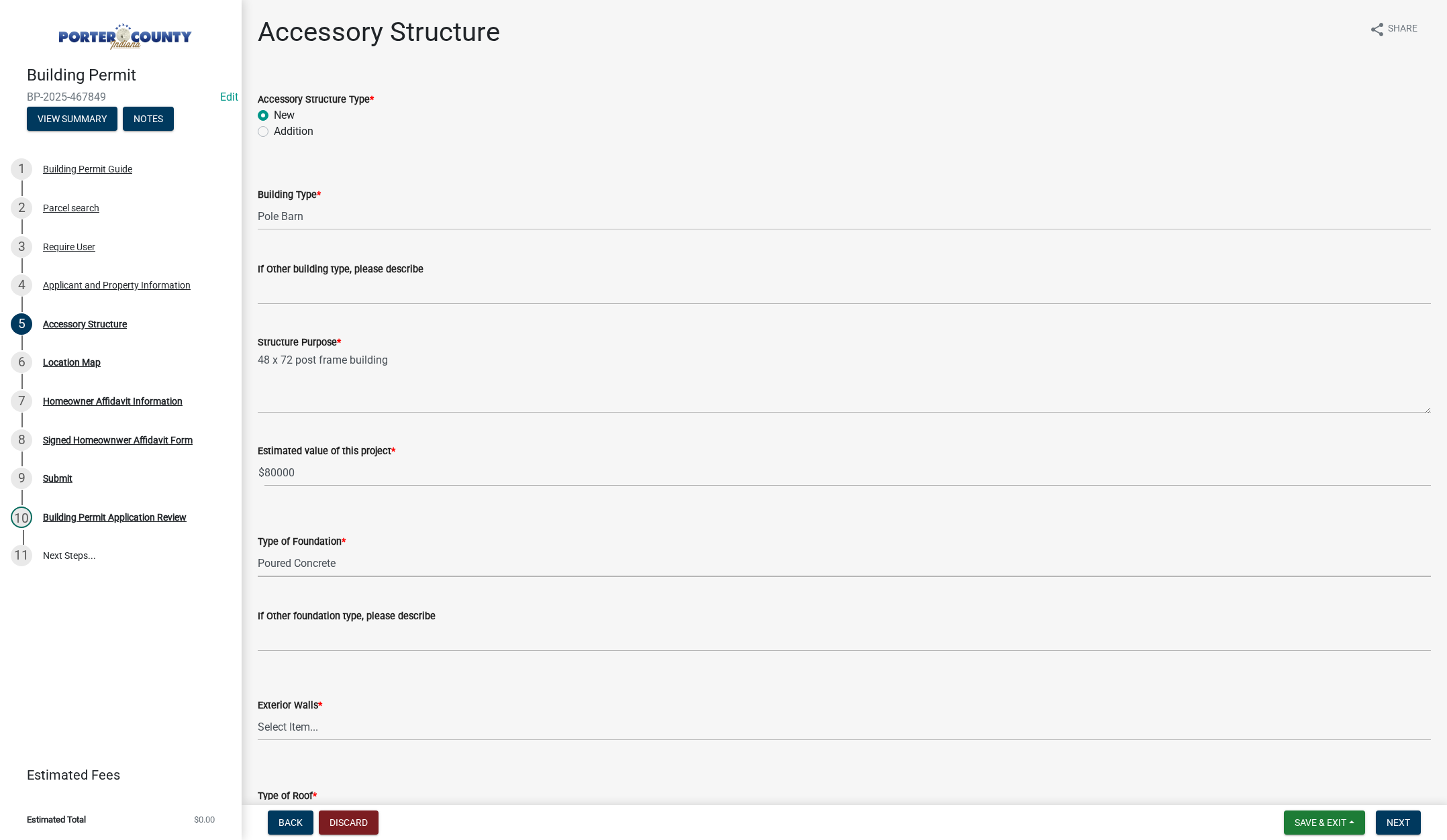
click at [258, 549] on select "Select Item... Concrete Block Poured Concrete Post Frame Other" at bounding box center [844, 563] width 1173 height 28
select select "b16561a8-8531-4c00-a0ba-45c0345273e3"
click at [289, 728] on select "Select Item... Masonry Wood Frame Post Frame Steel Frame" at bounding box center [844, 727] width 1173 height 28
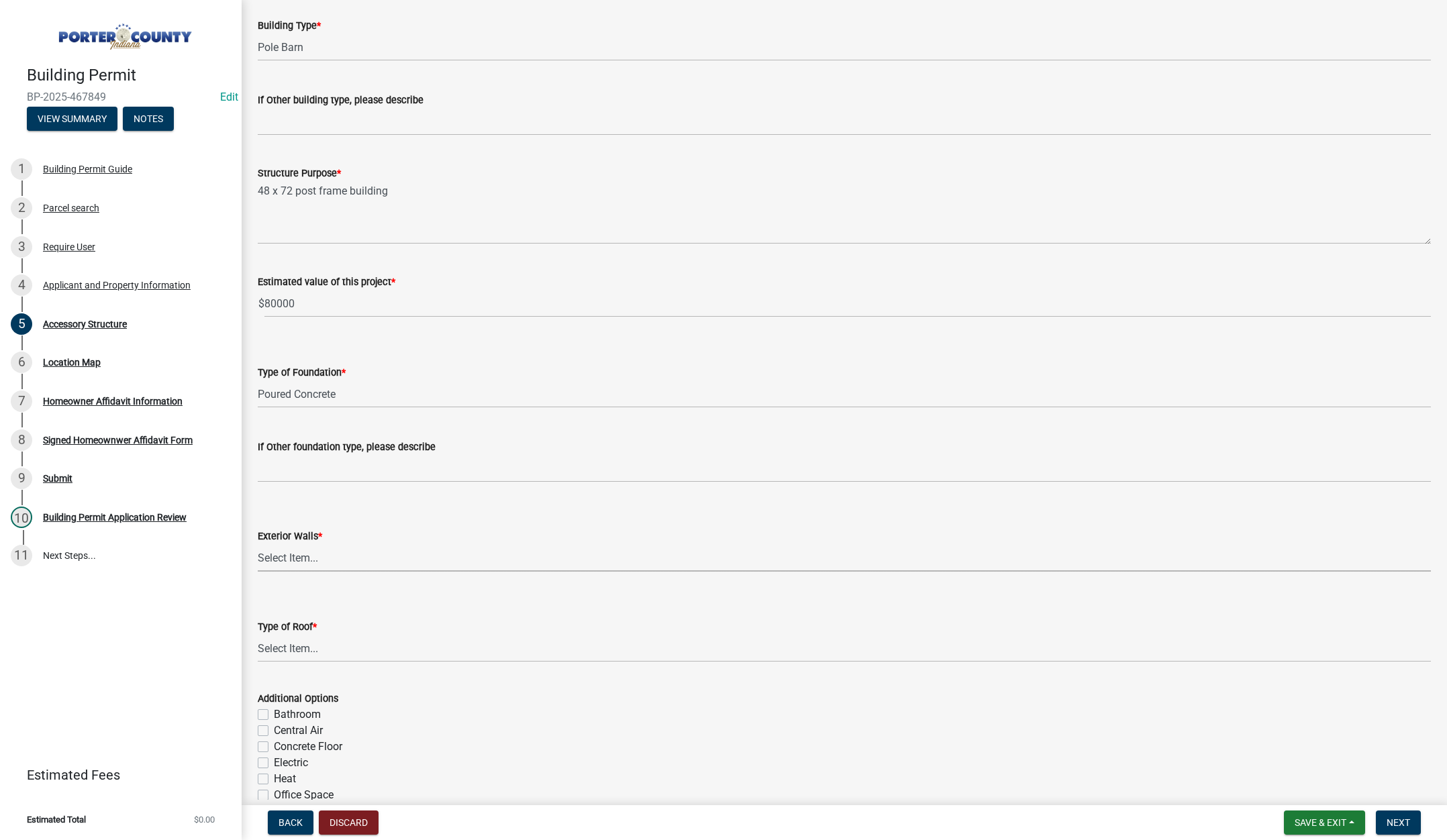
scroll to position [201, 0]
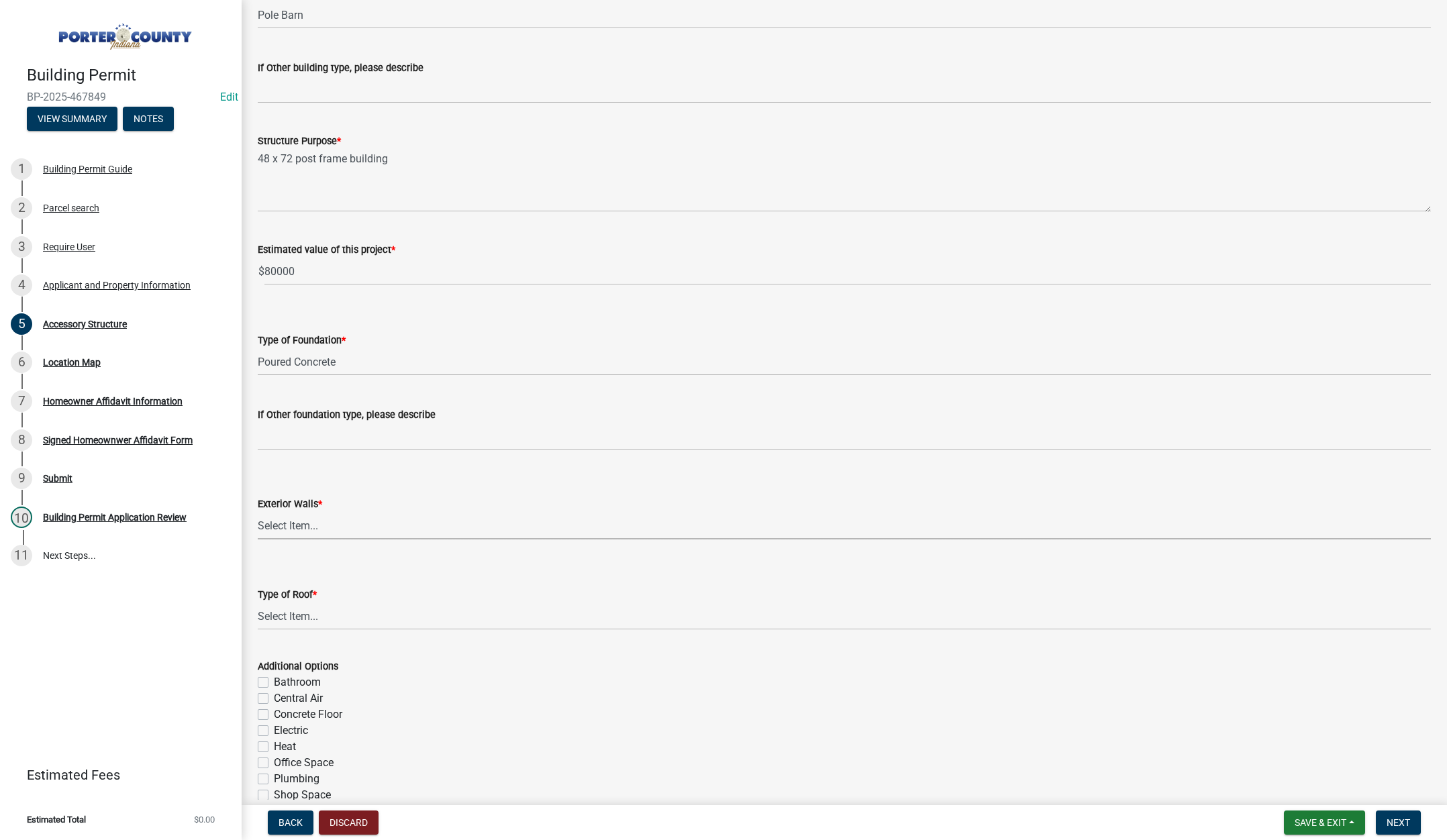
click at [303, 524] on select "Select Item... Masonry Wood Frame Post Frame Steel Frame" at bounding box center [844, 526] width 1173 height 28
click at [258, 512] on select "Select Item... Masonry Wood Frame Post Frame Steel Frame" at bounding box center [844, 526] width 1173 height 28
select select "3cff20c0-3f0c-46d5-8ea1-4d56f0396f42"
click at [304, 614] on select "Select Item... Shingles Steel" at bounding box center [844, 616] width 1173 height 28
click at [258, 603] on select "Select Item... Shingles Steel" at bounding box center [844, 616] width 1173 height 28
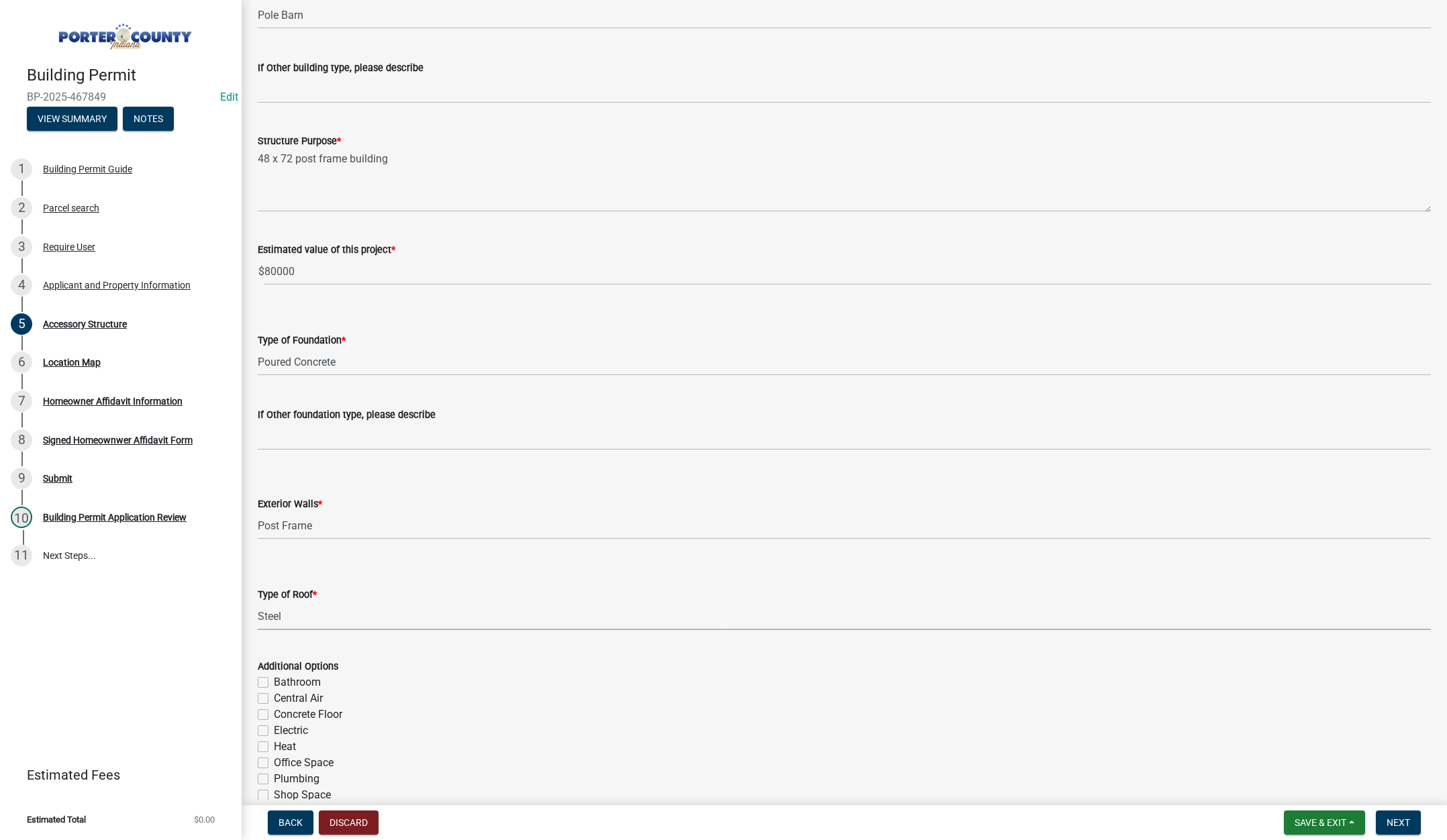
select select "d63a0ebc-b44d-481d-ab70-ec75eba29316"
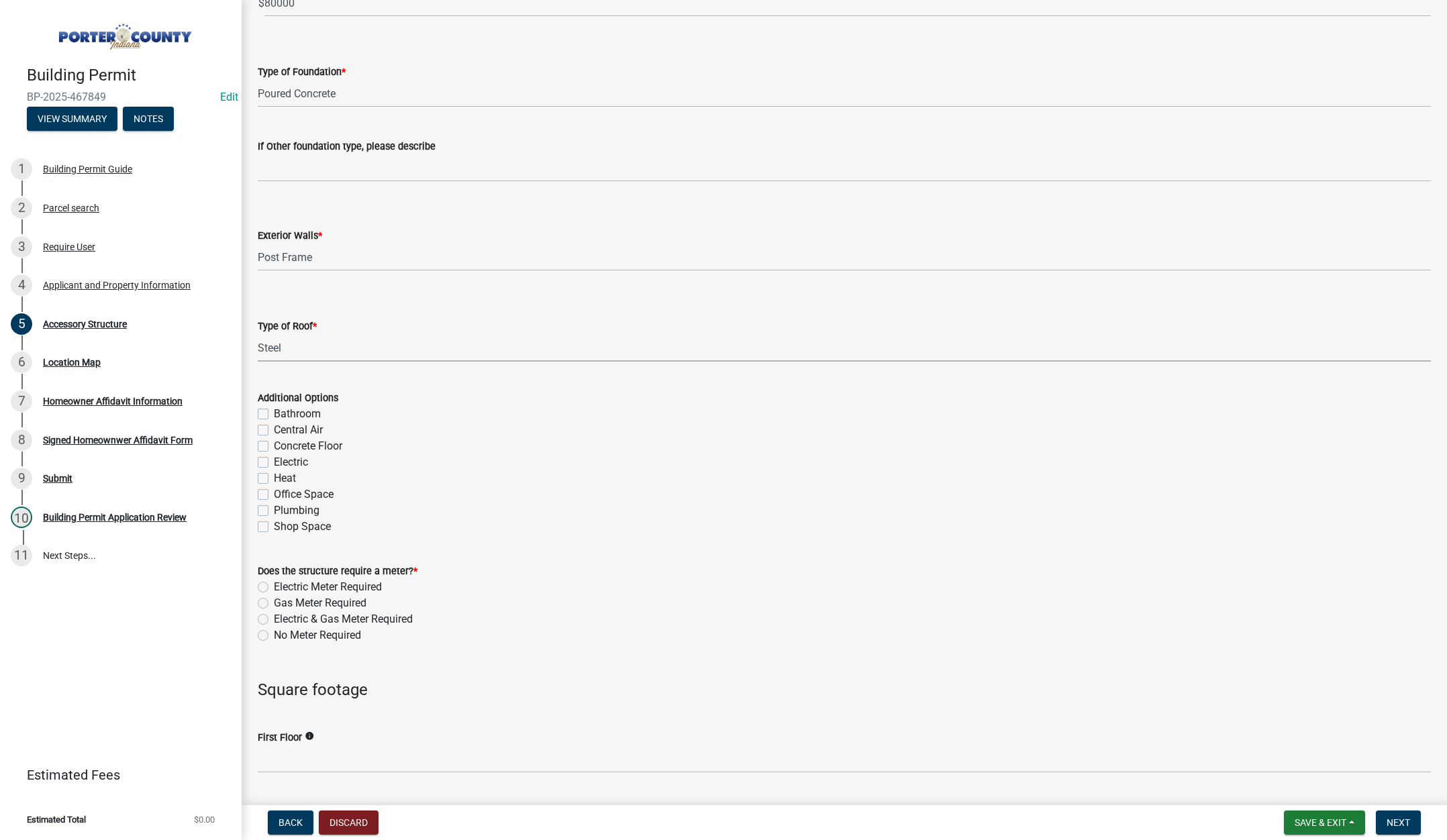
scroll to position [604, 0]
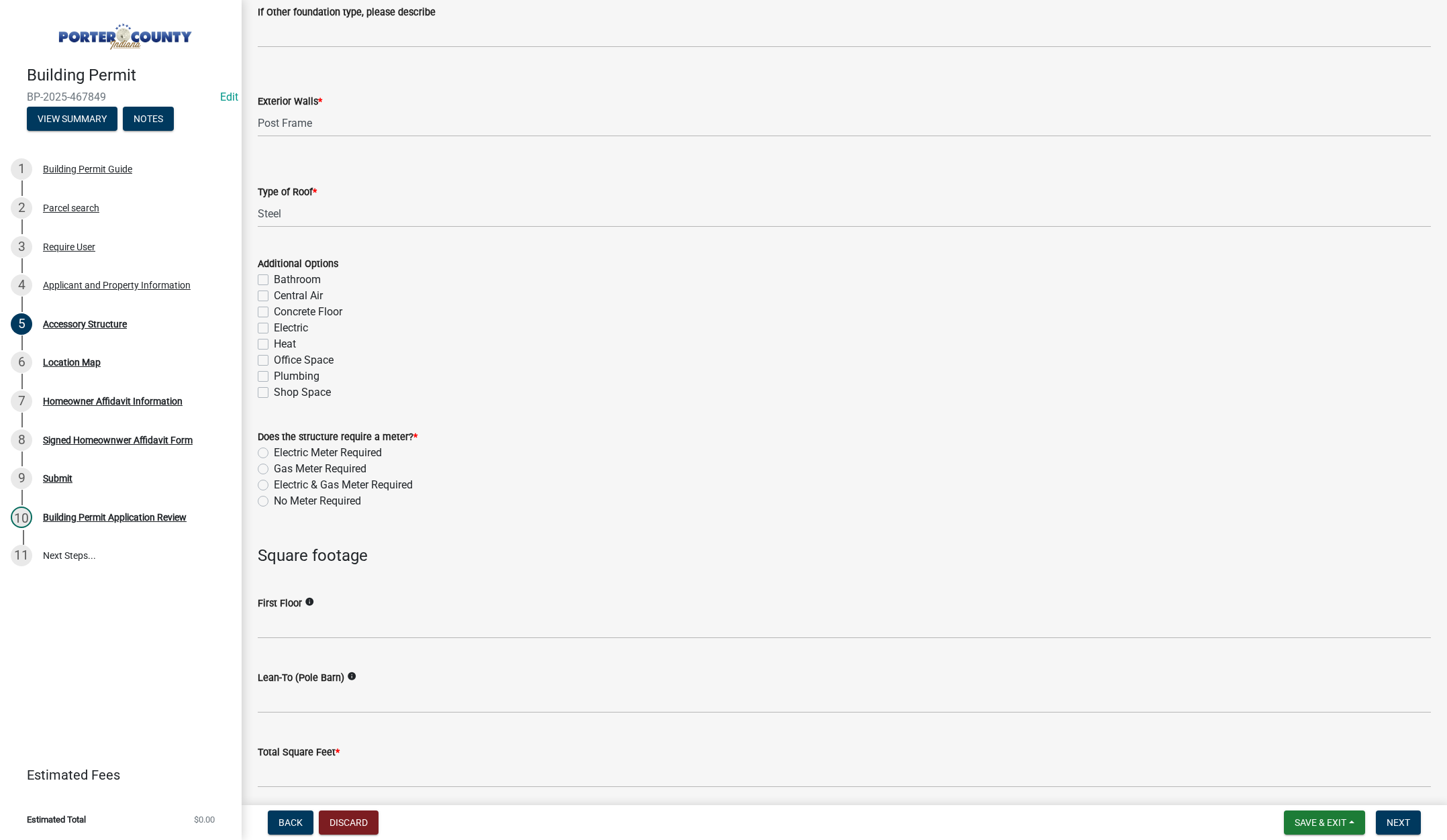
click at [274, 500] on label "No Meter Required" at bounding box center [317, 500] width 87 height 16
click at [274, 500] on input "No Meter Required" at bounding box center [278, 497] width 9 height 9
radio input "true"
click at [313, 619] on input "text" at bounding box center [844, 625] width 1173 height 28
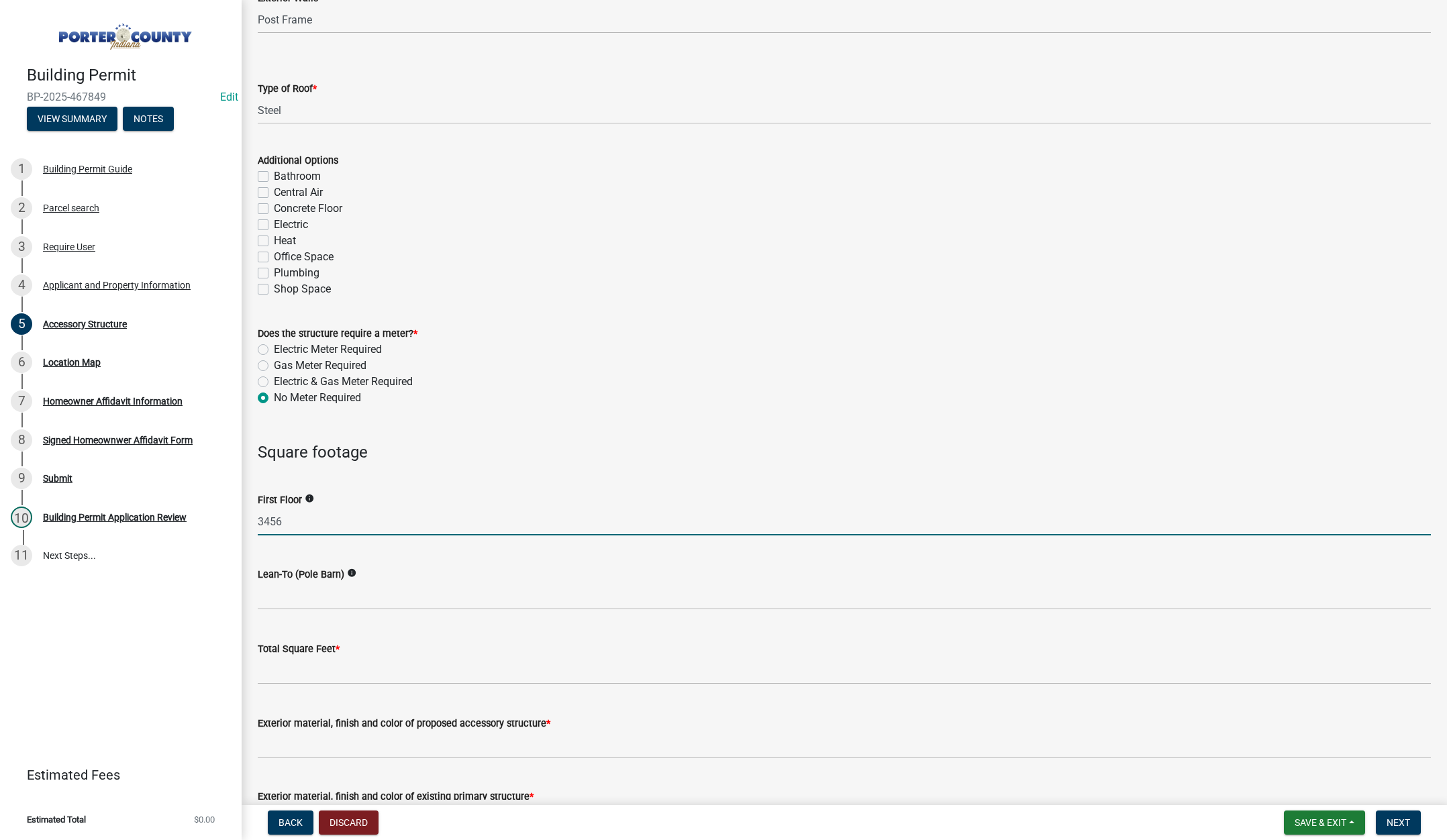
scroll to position [738, 0]
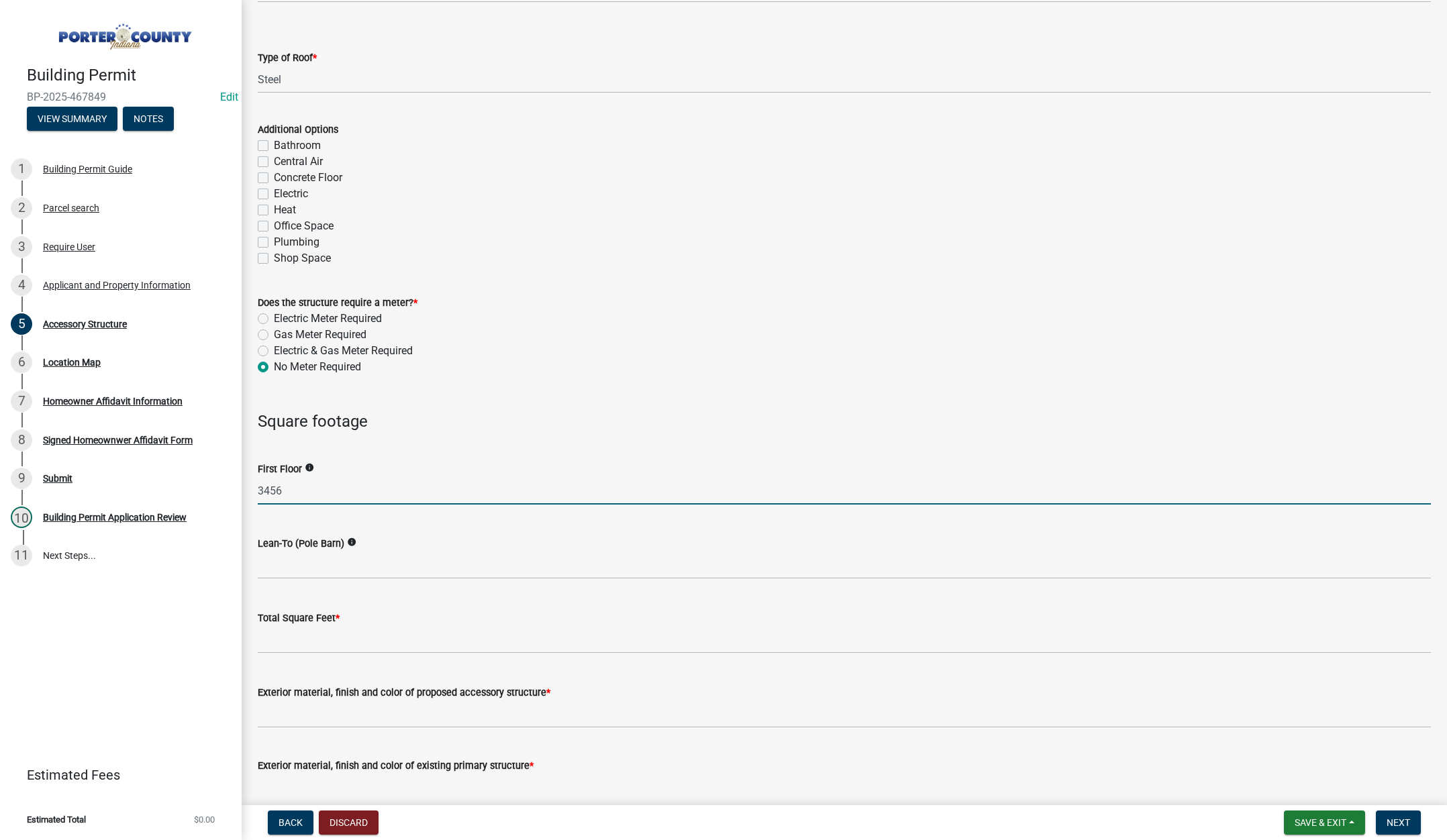
type input "3456"
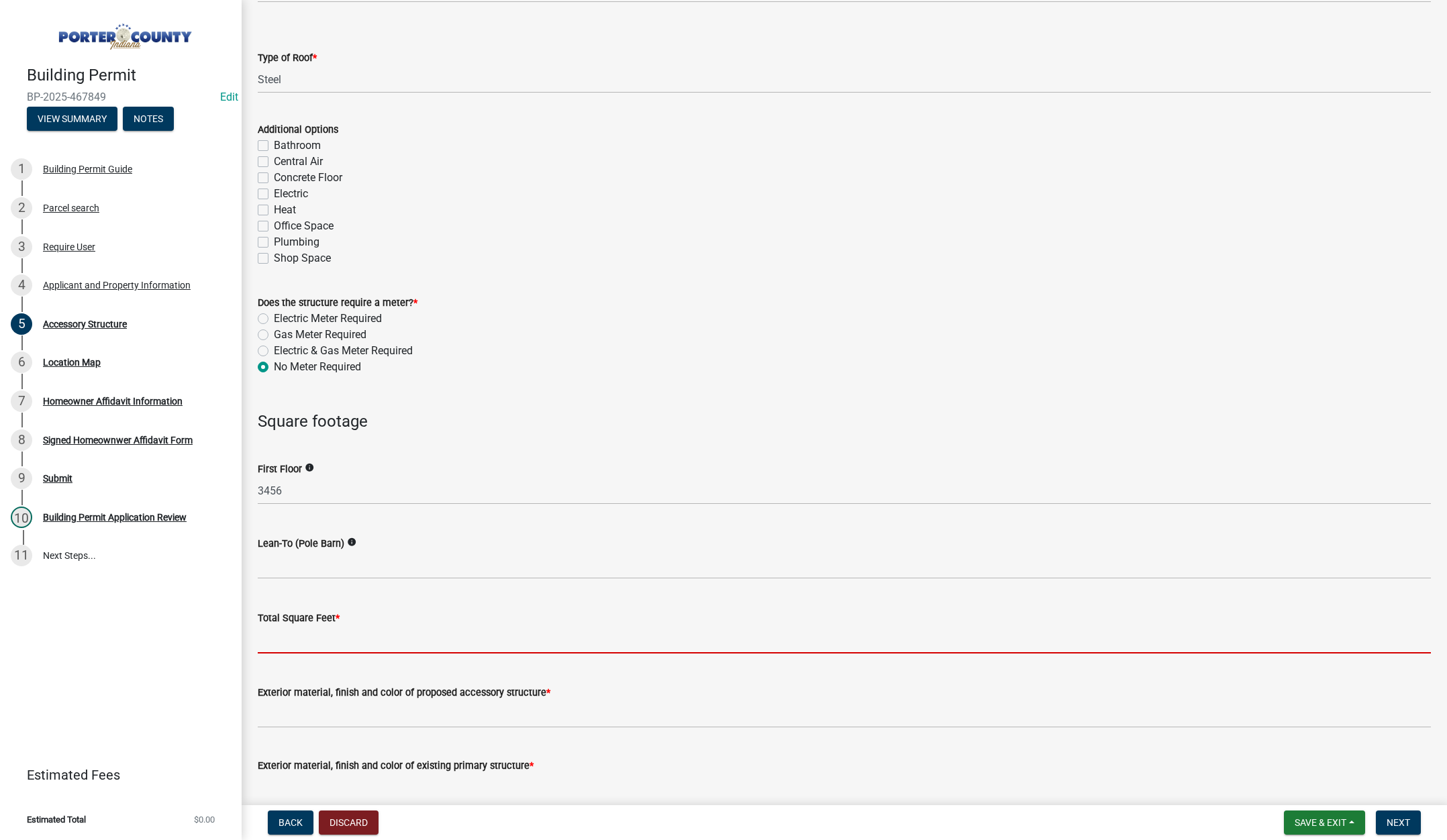
click at [313, 637] on input "text" at bounding box center [844, 640] width 1173 height 28
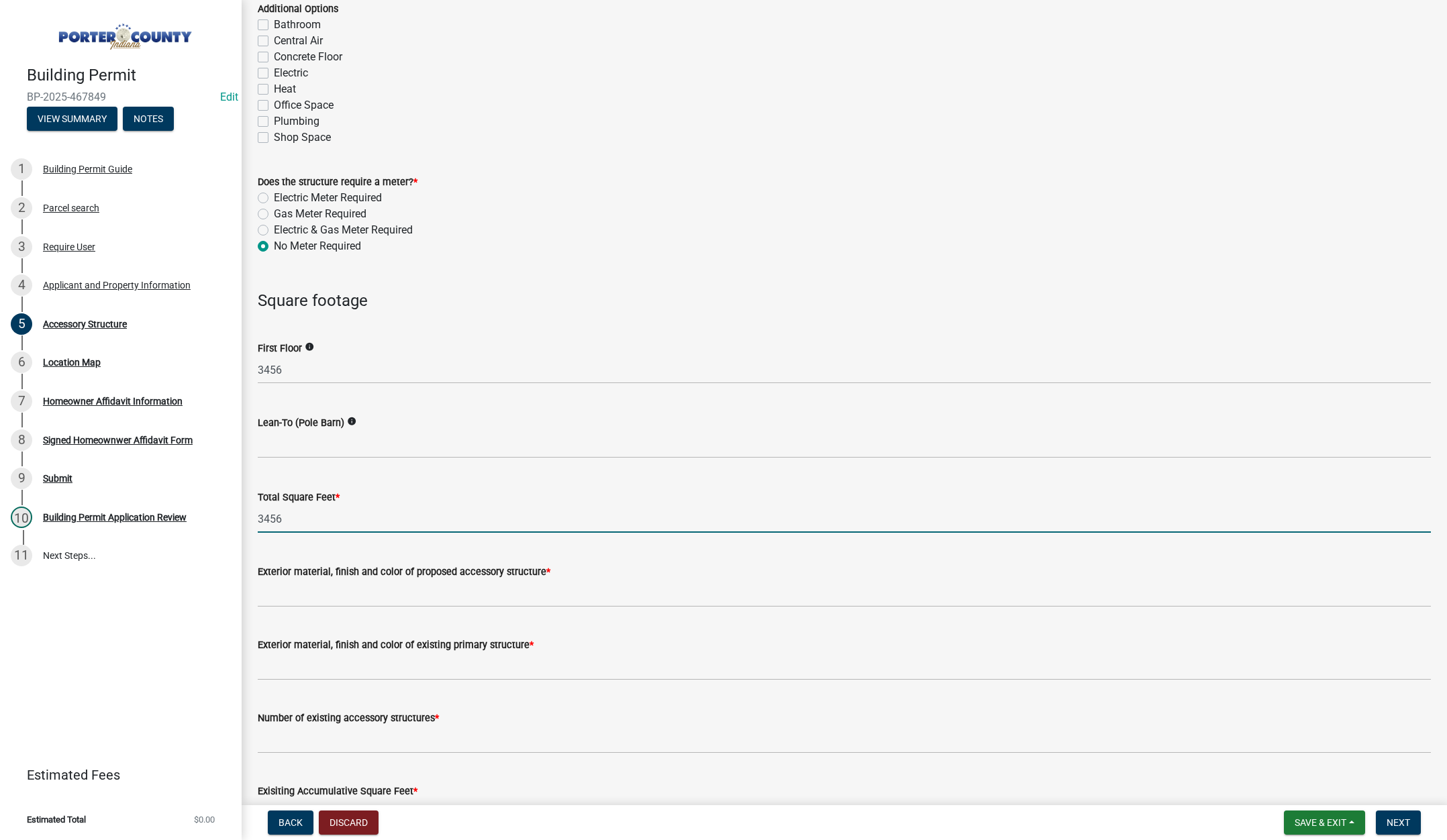
scroll to position [872, 0]
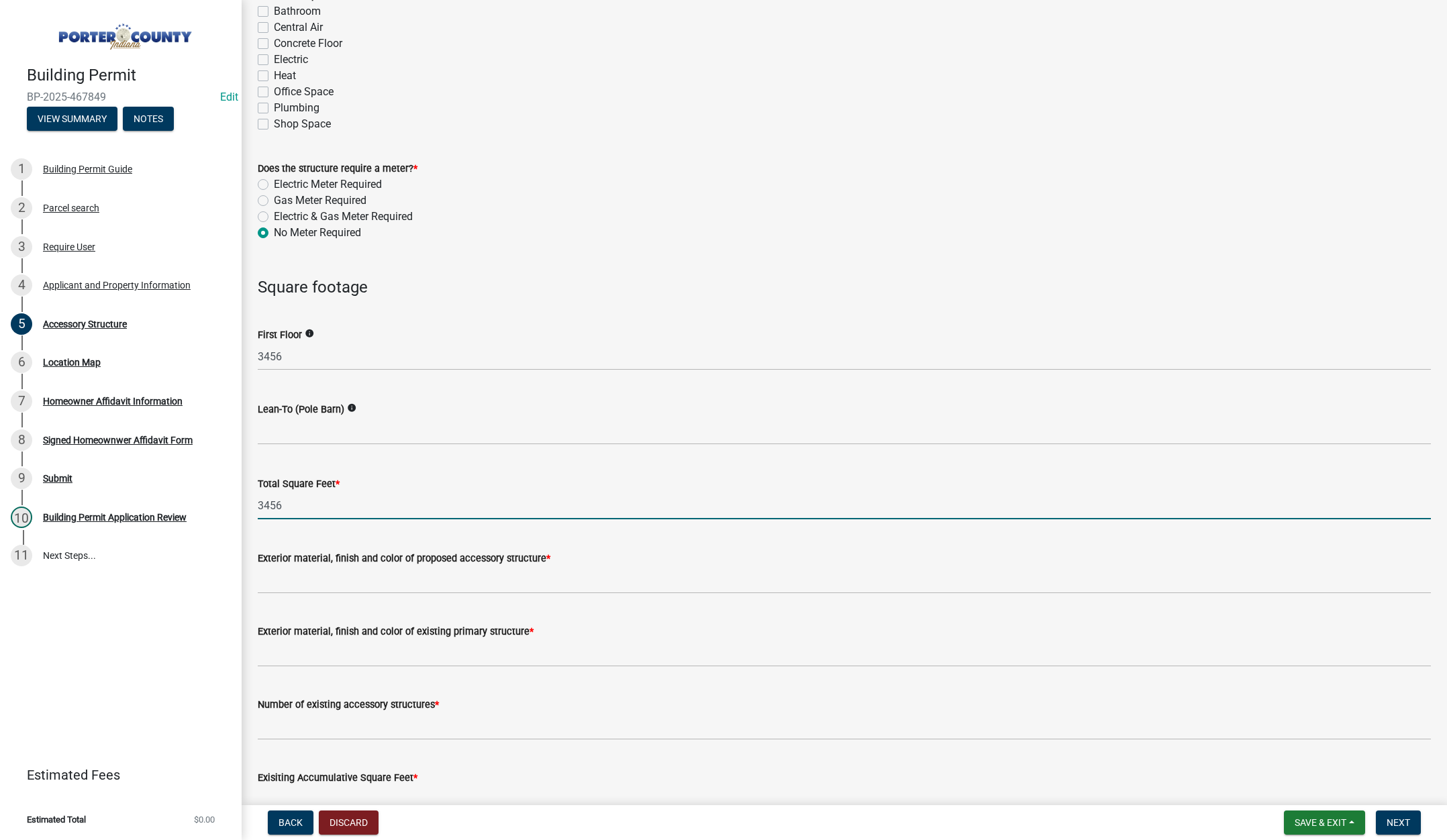
type input "3456"
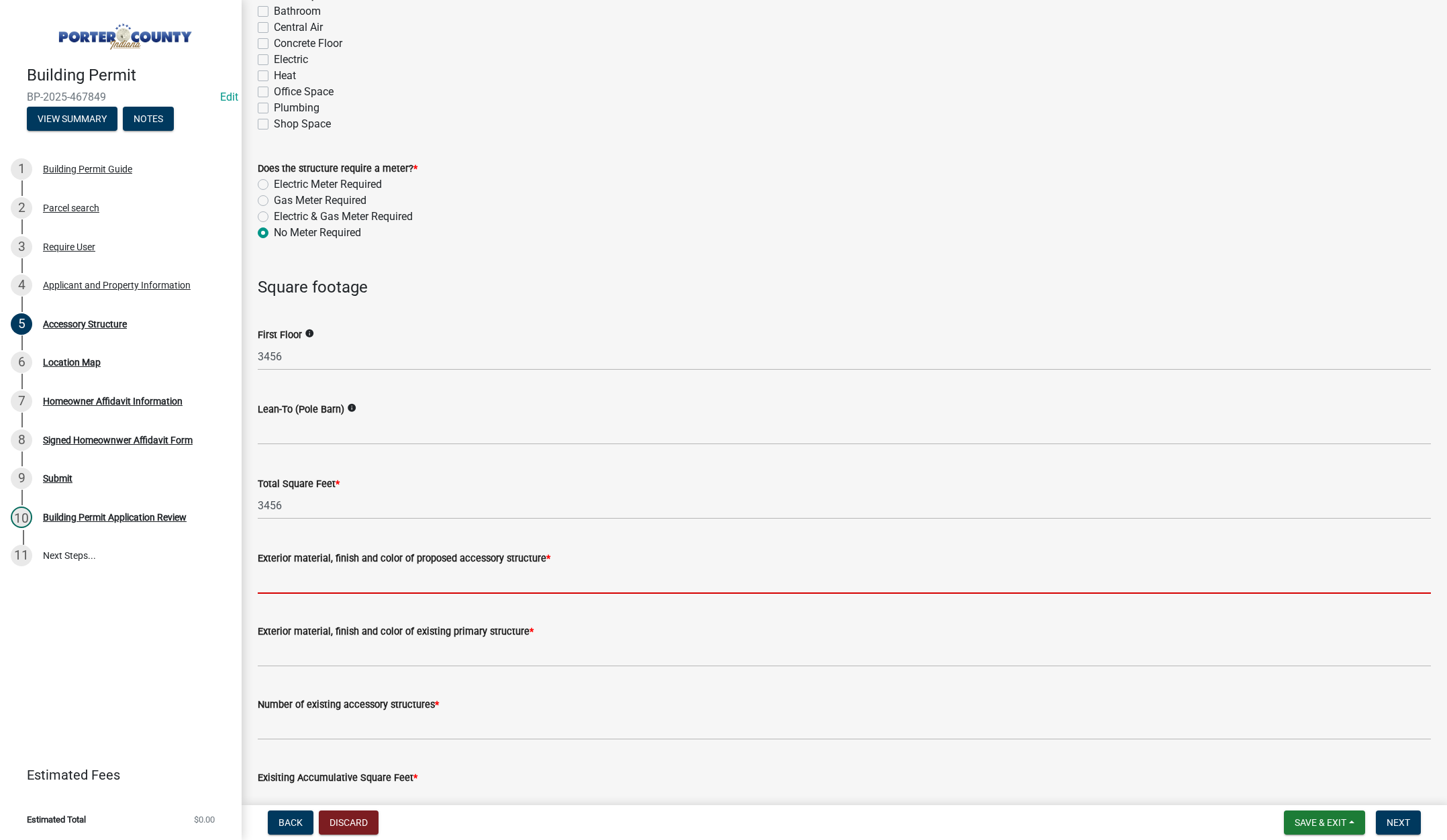
click at [324, 589] on input "Exterior material, finish and color of proposed accessory structure *" at bounding box center [844, 580] width 1173 height 28
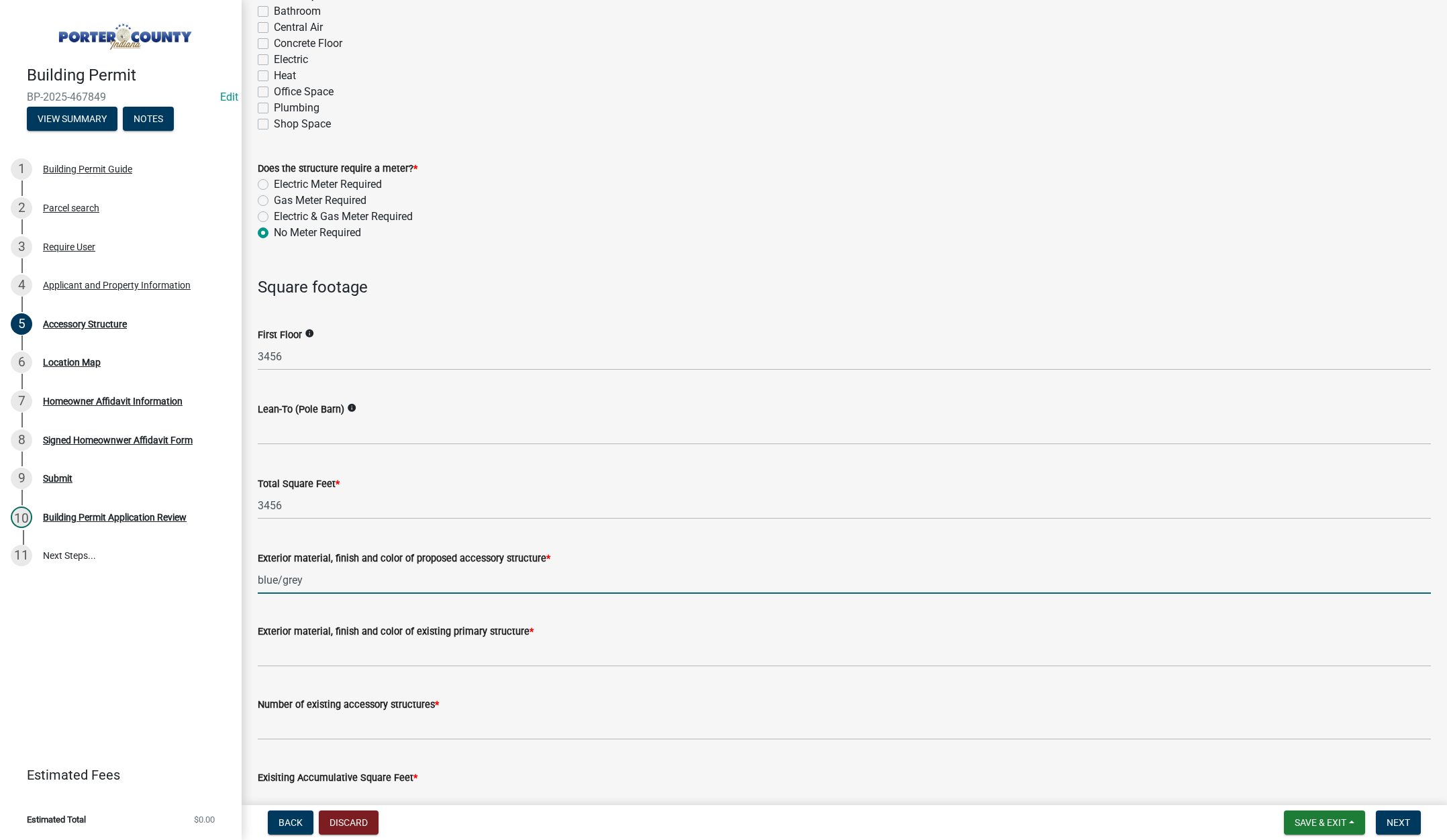
type input "blue/grey"
click at [306, 654] on input "Exterior material, finish and color of existing primary structure *" at bounding box center [844, 653] width 1173 height 28
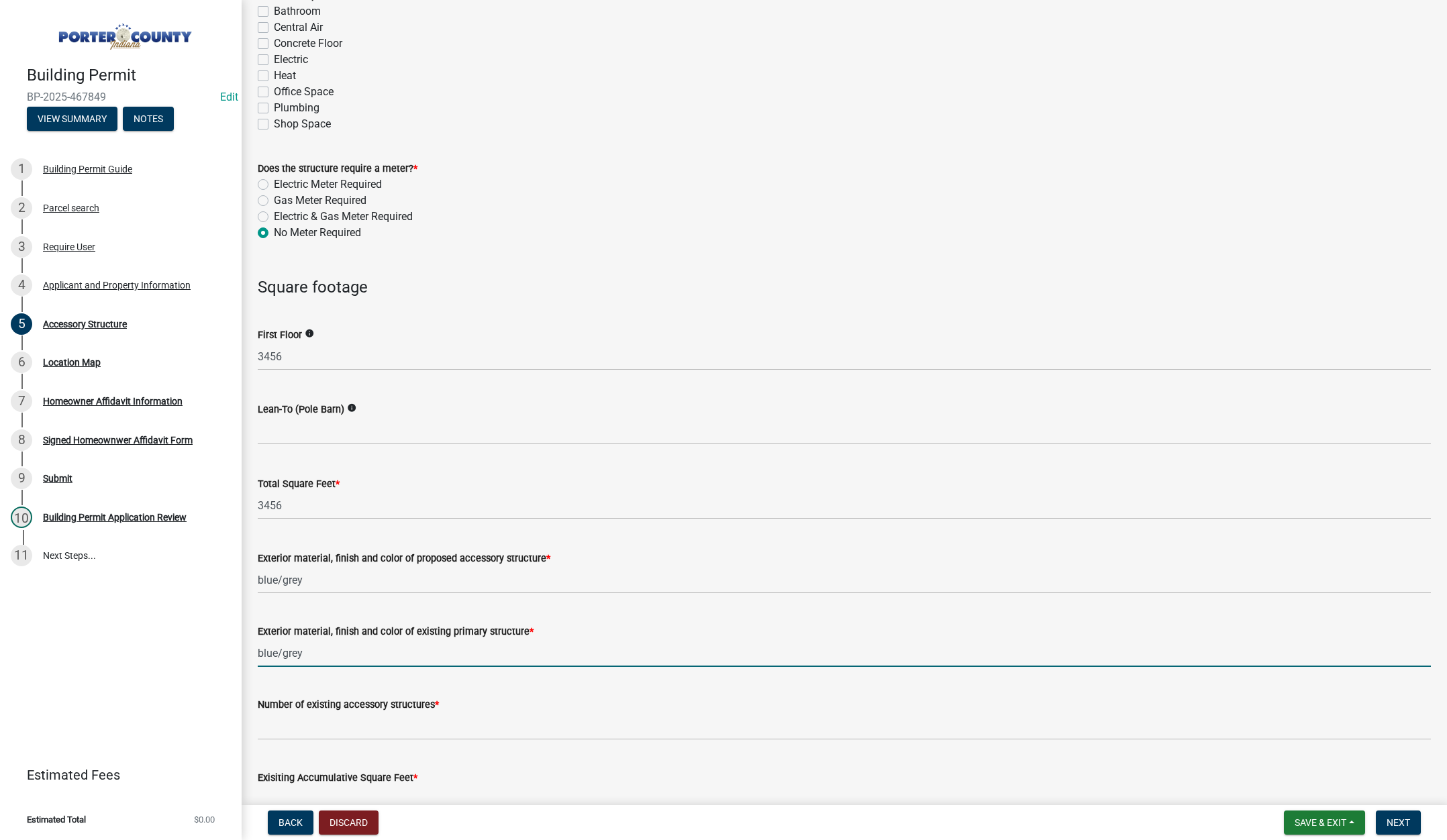
type input "blue/grey"
click at [294, 720] on input "Number of existing accessory structures *" at bounding box center [844, 726] width 1173 height 28
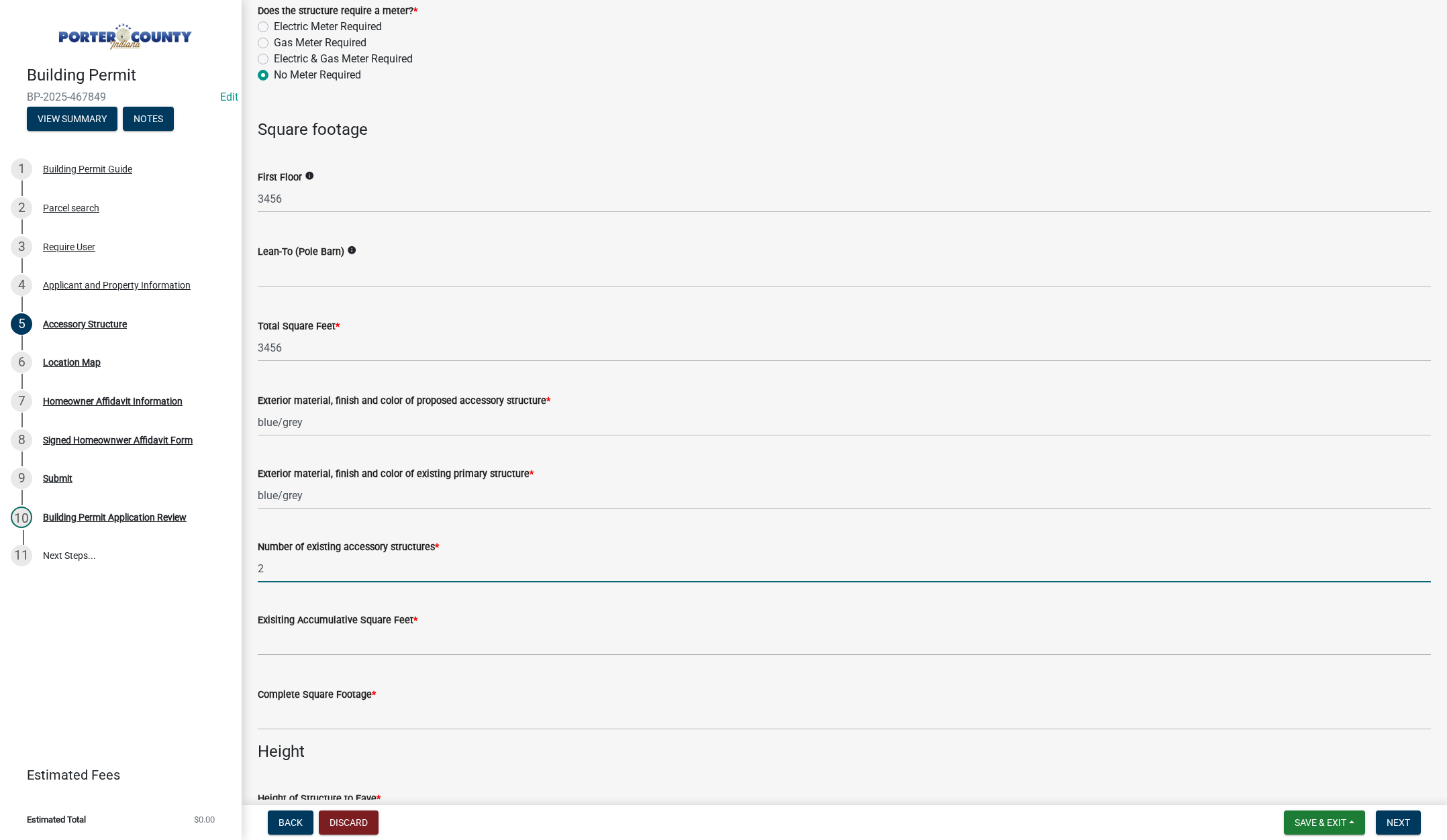
scroll to position [1074, 0]
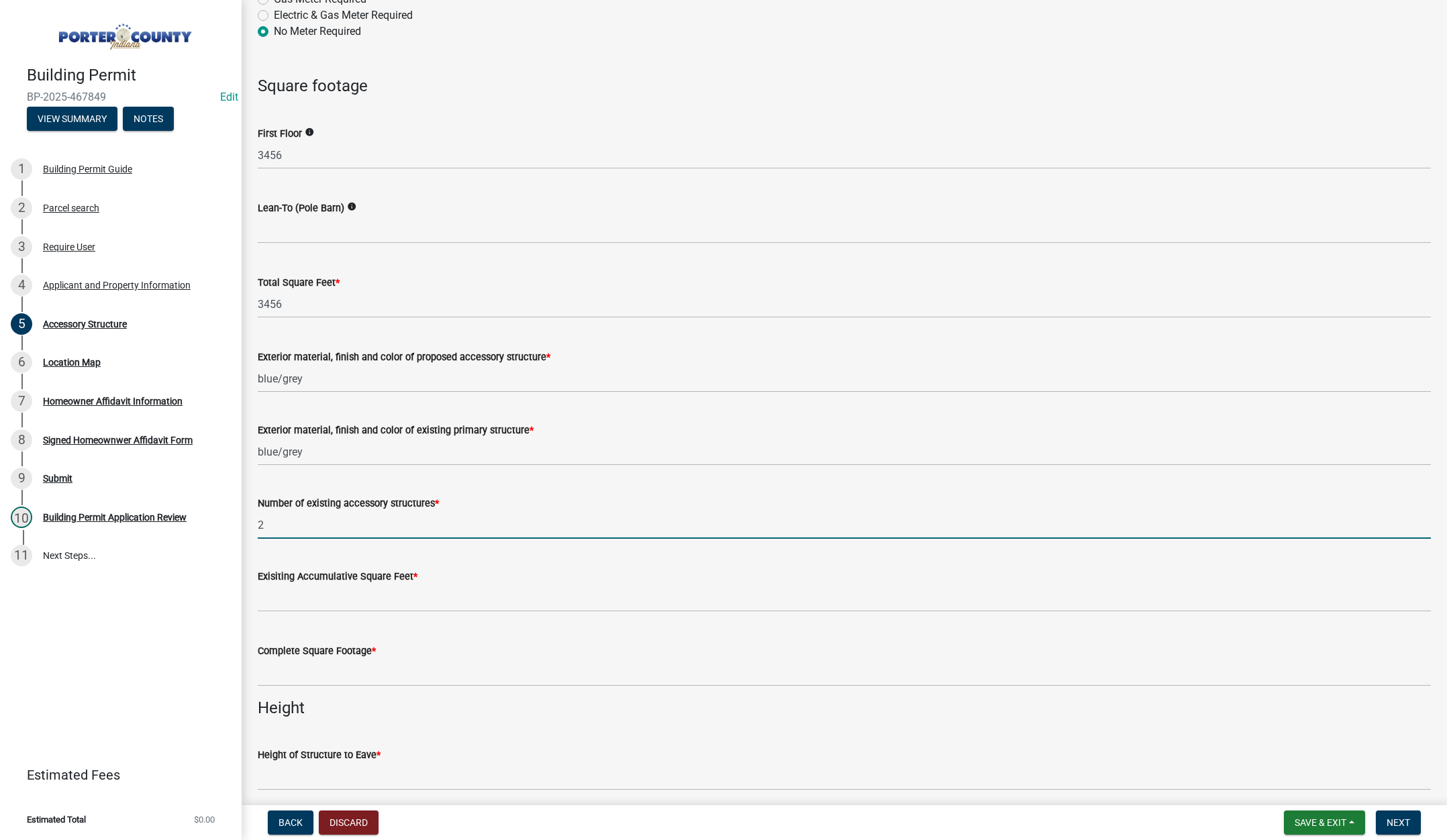
type input "2"
type input "1"
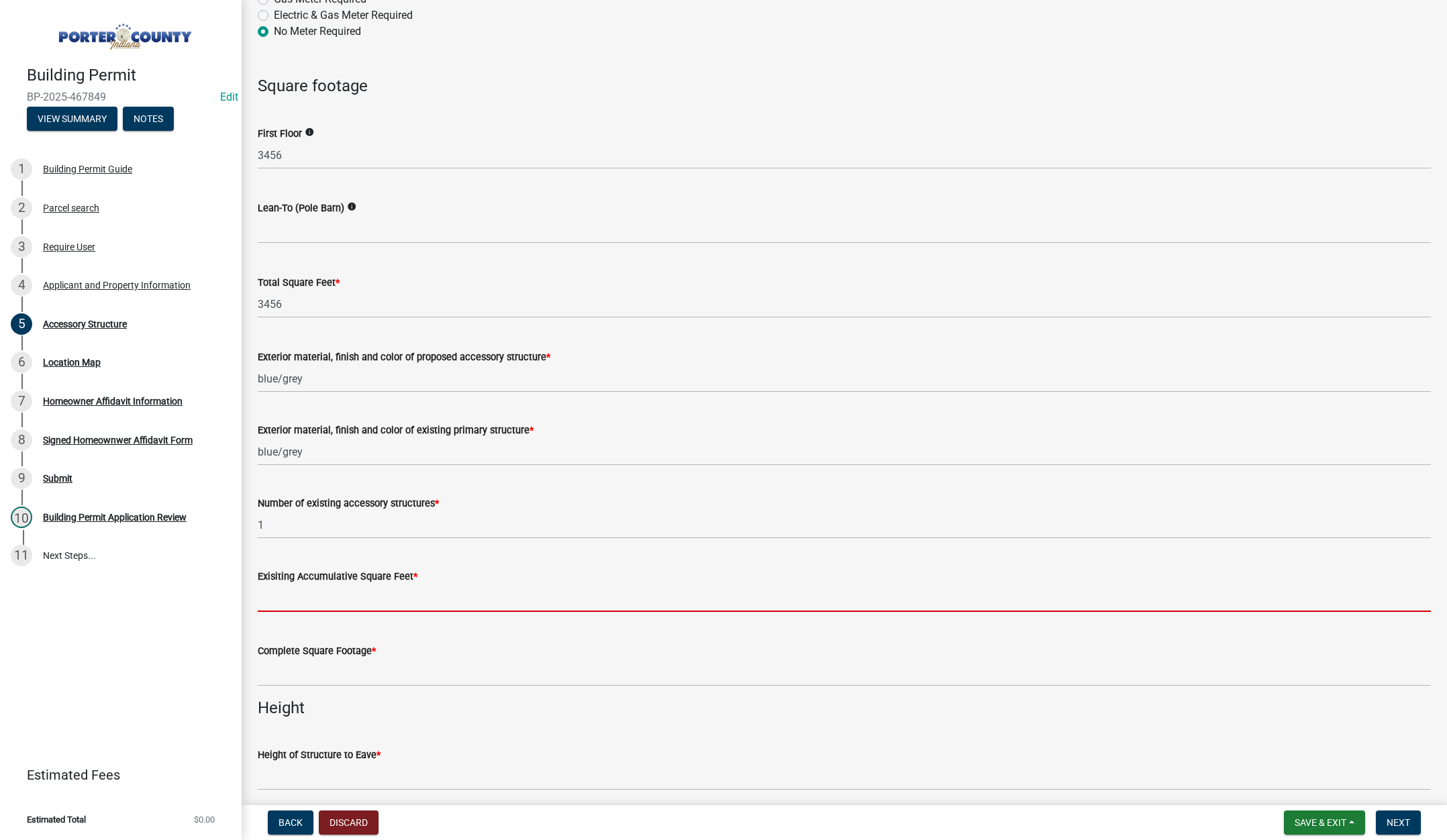
click at [282, 596] on input "text" at bounding box center [844, 598] width 1173 height 28
type input "1200"
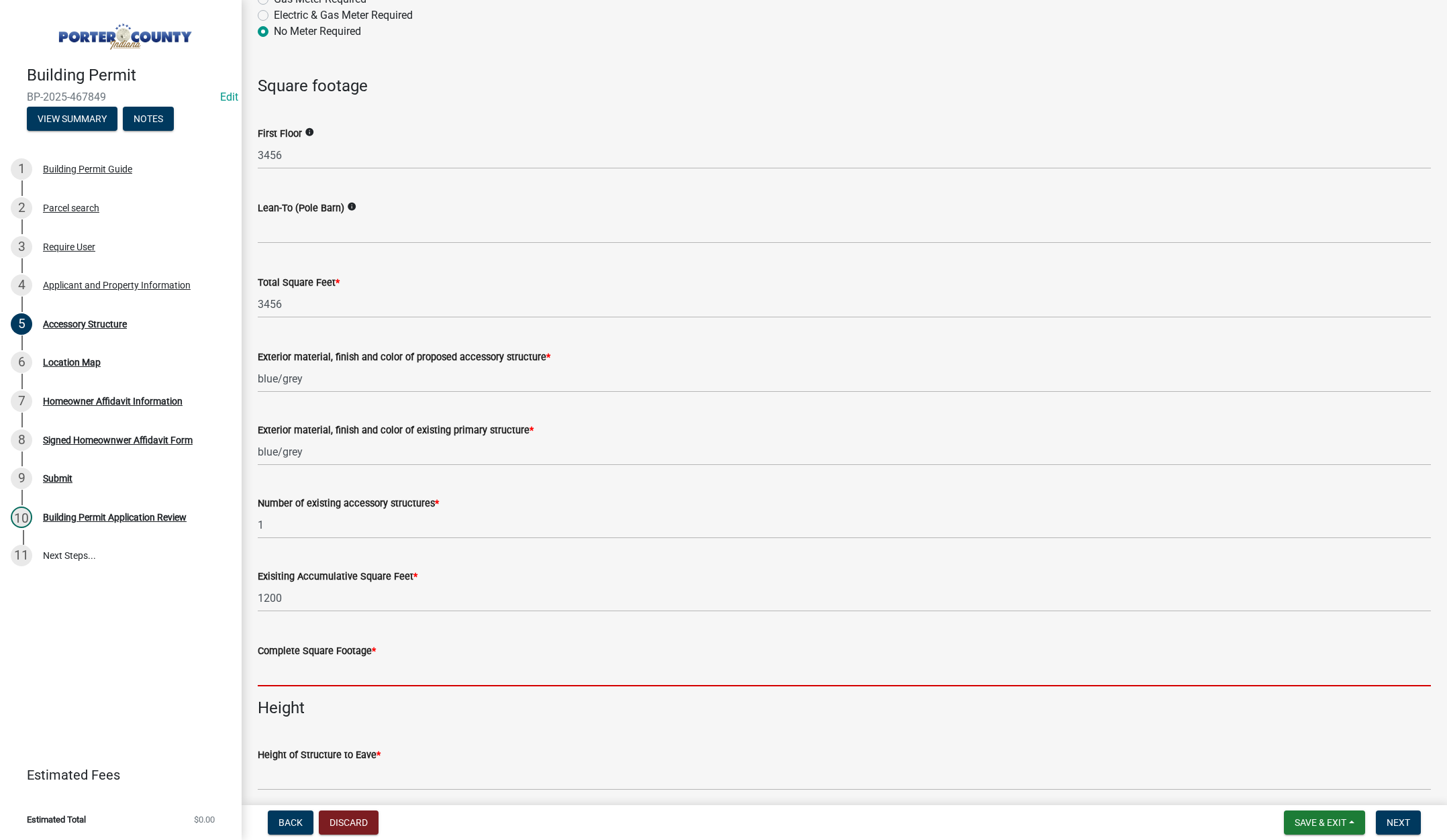
click at [274, 665] on input "text" at bounding box center [844, 673] width 1173 height 28
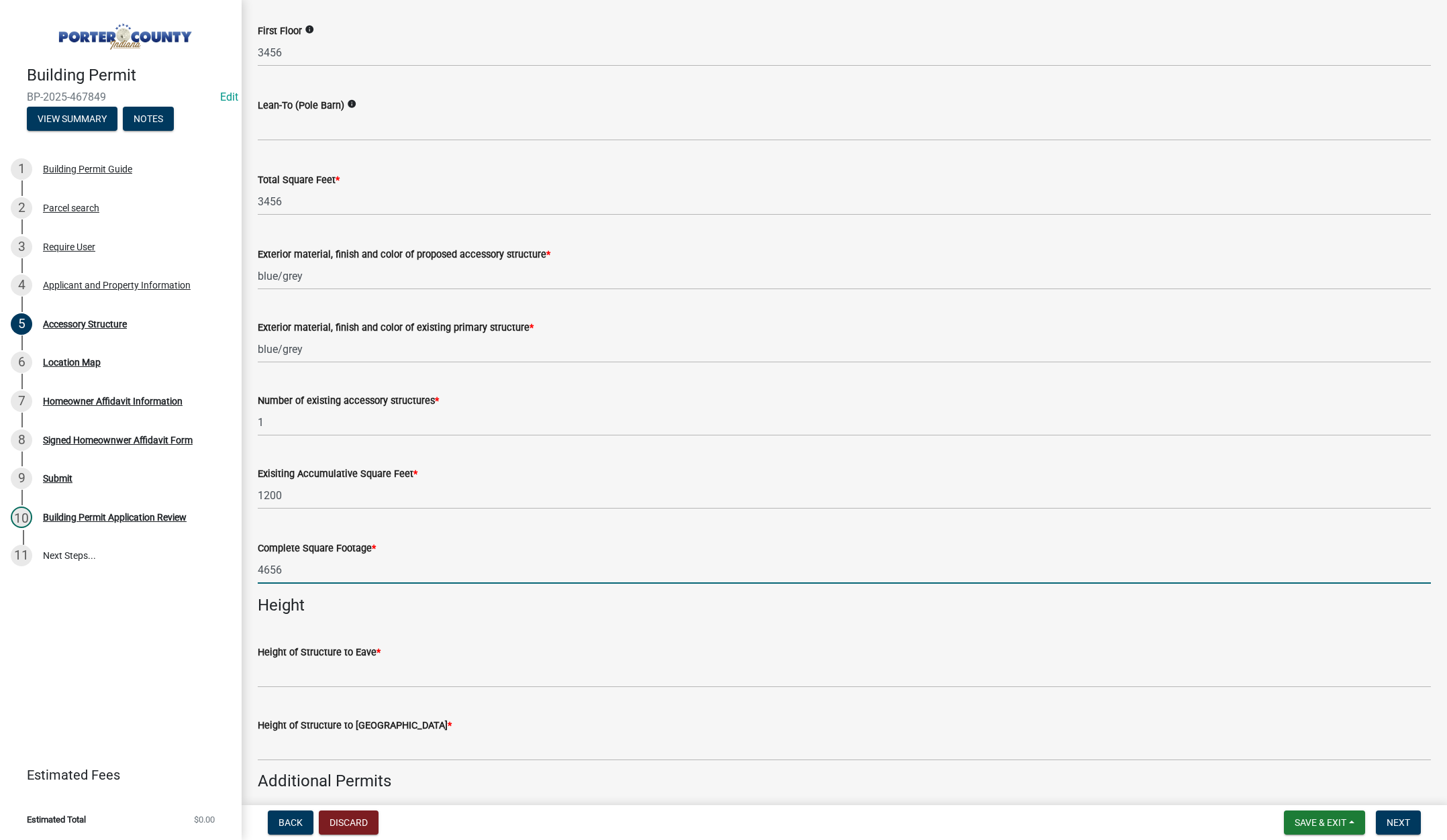
scroll to position [1341, 0]
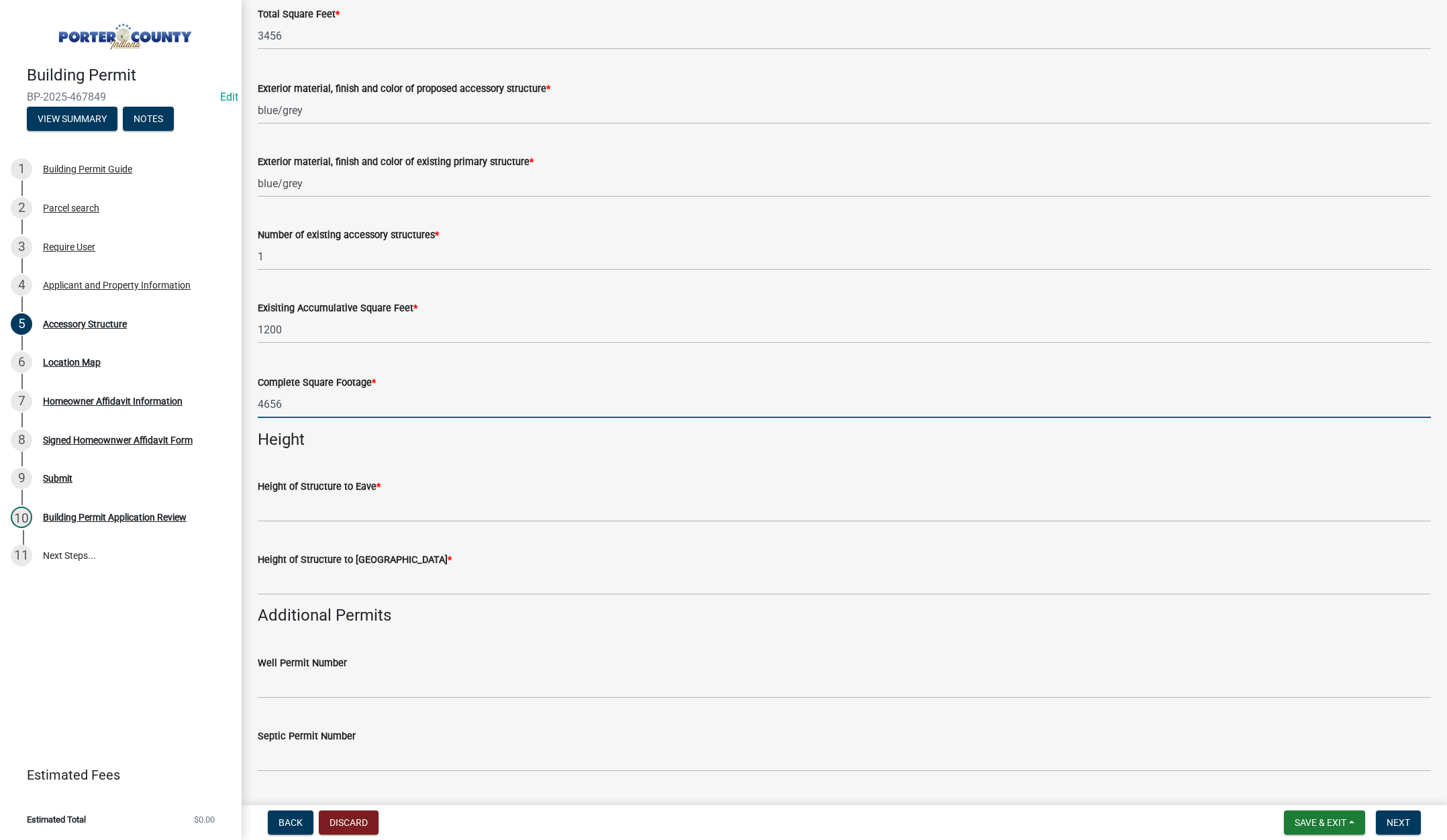
type input "4656"
click at [337, 507] on input "Height of Structure to Eave *" at bounding box center [844, 508] width 1173 height 28
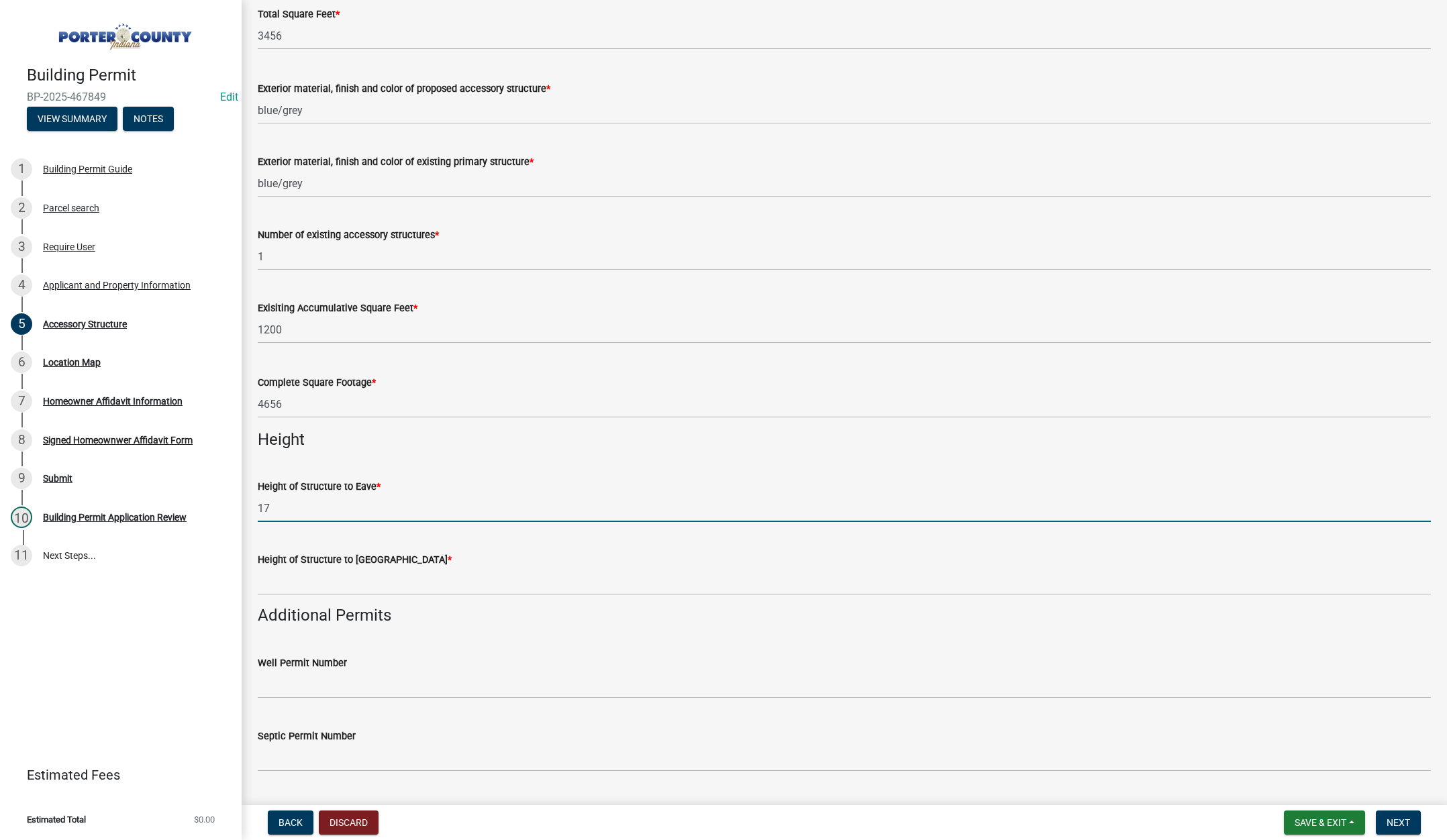
type input "17"
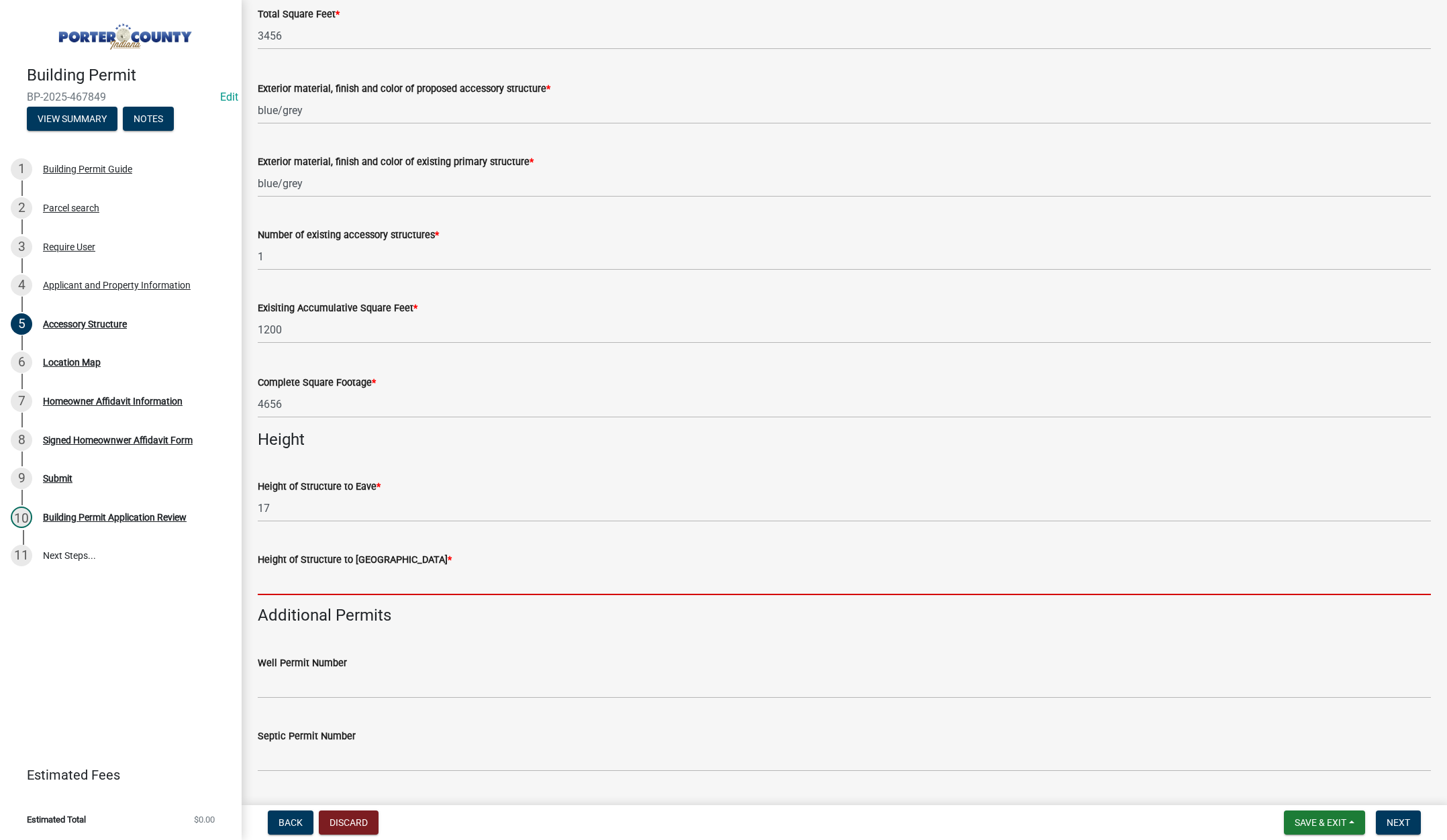
click at [296, 582] on input "Height of Structure to Roof Peak *" at bounding box center [844, 582] width 1173 height 28
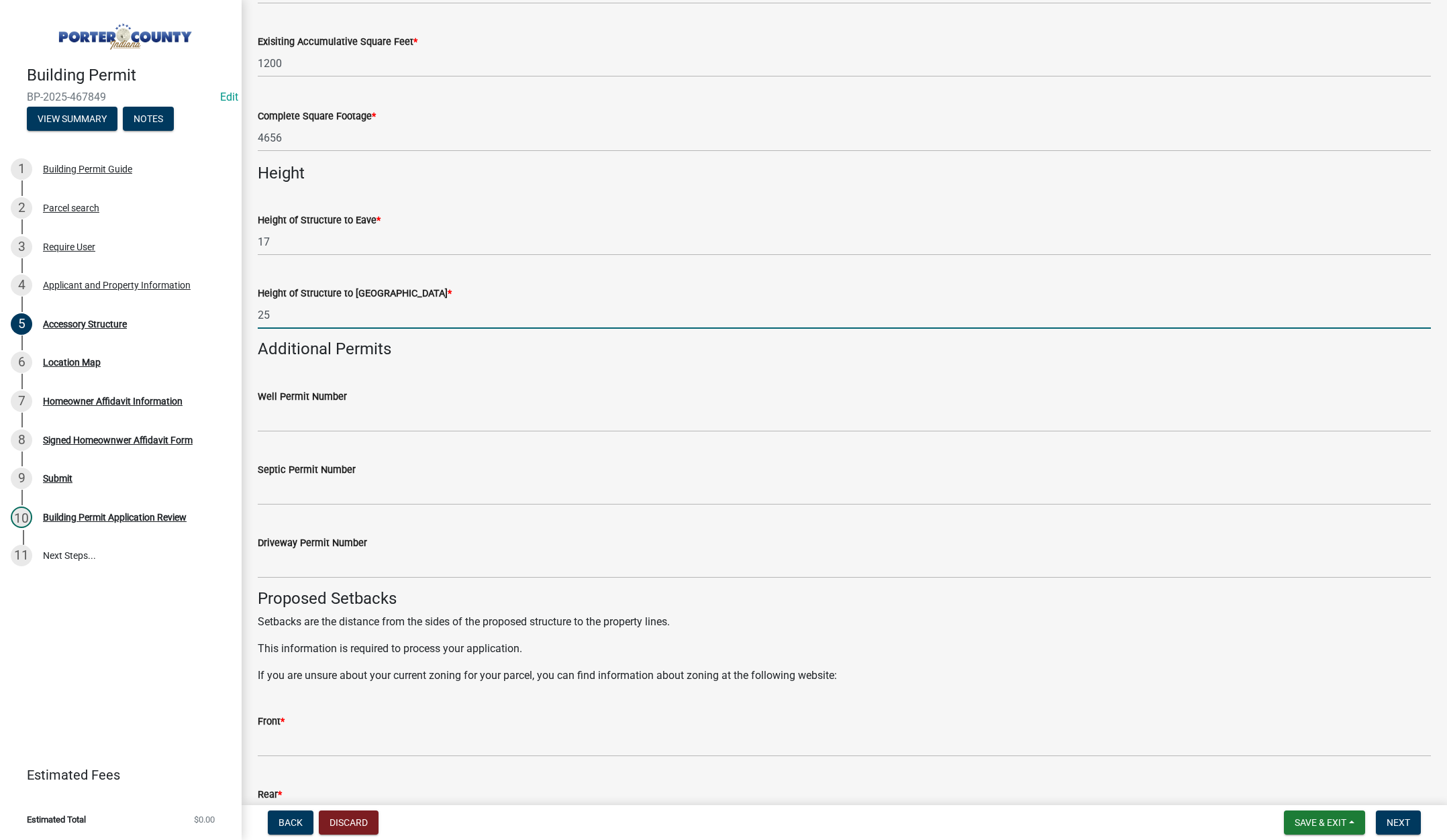
scroll to position [1610, 0]
type input "25"
click at [319, 487] on input "Septic Permit Number" at bounding box center [844, 490] width 1173 height 28
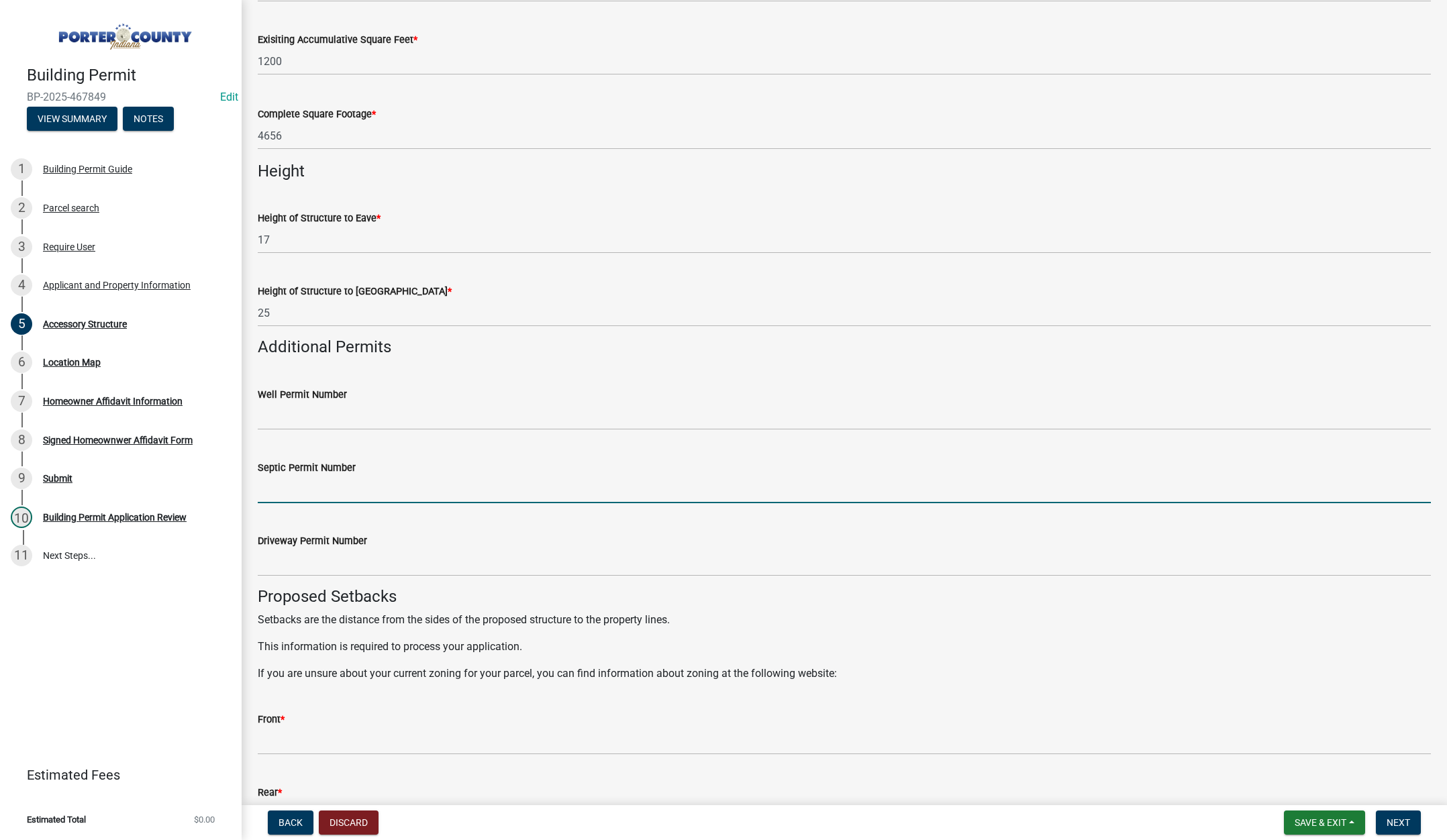
type input "stamped"
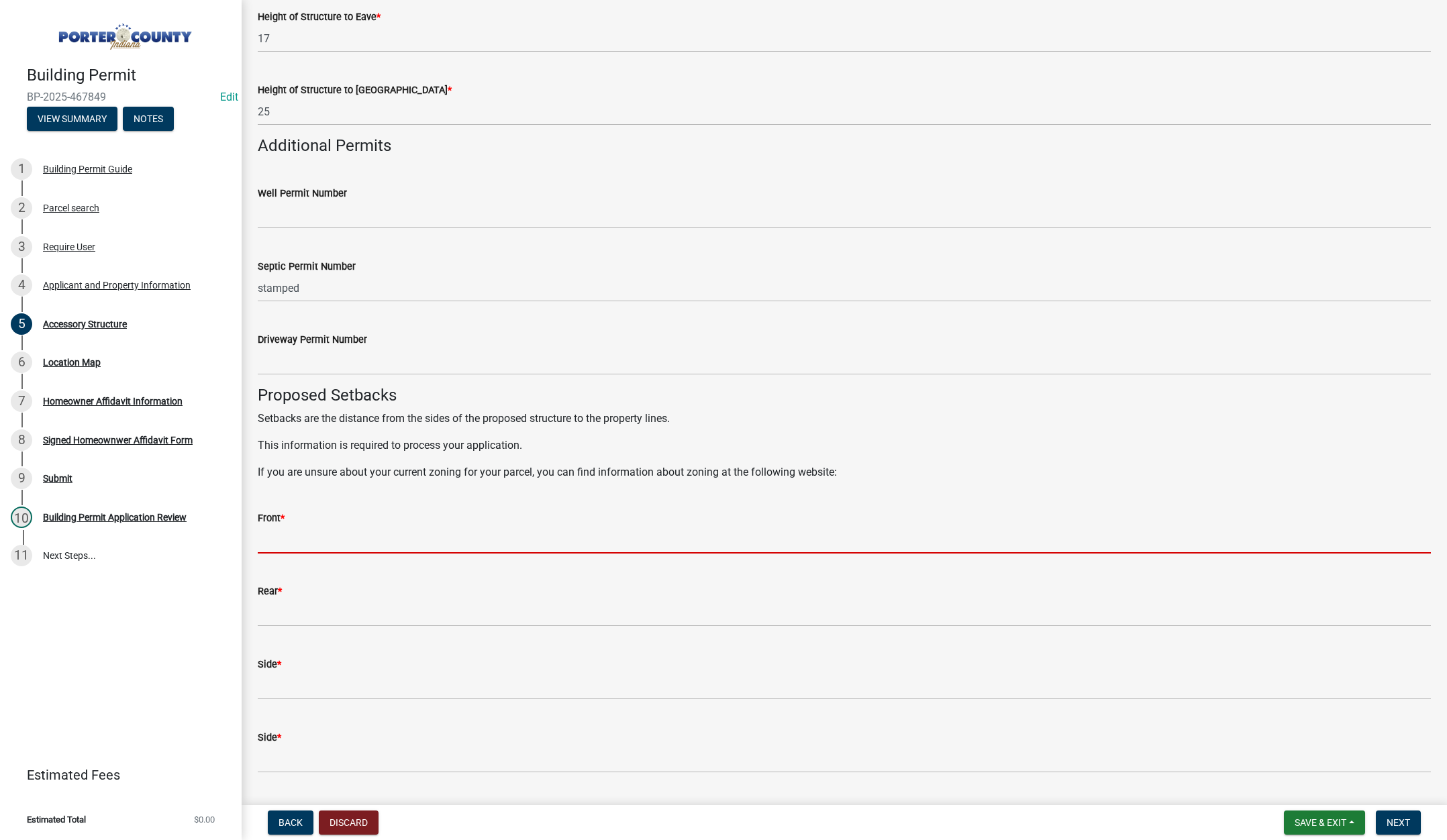
click at [327, 540] on input "Front *" at bounding box center [844, 540] width 1173 height 28
type input "681"
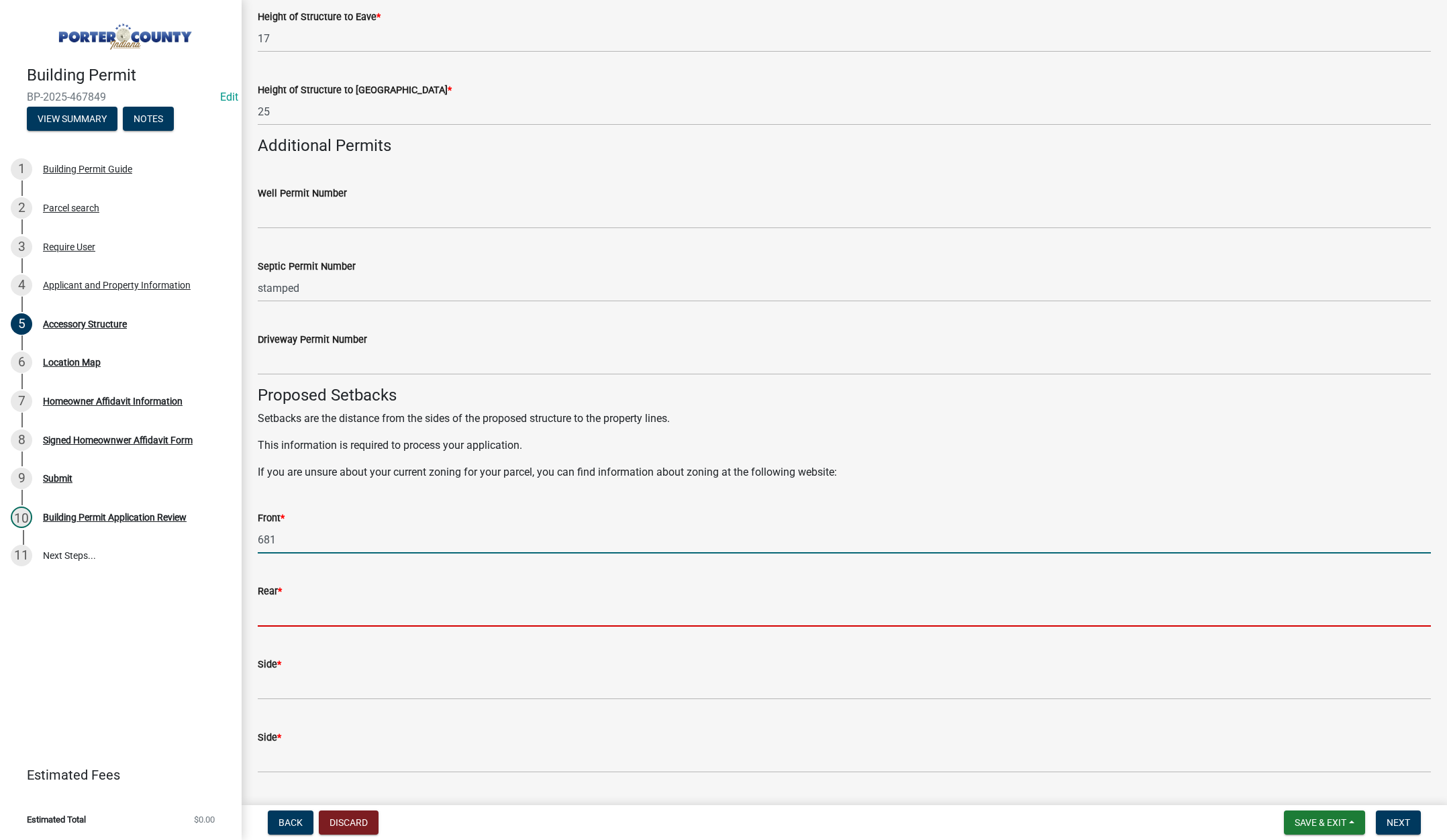
click at [319, 609] on input "Rear *" at bounding box center [844, 613] width 1173 height 28
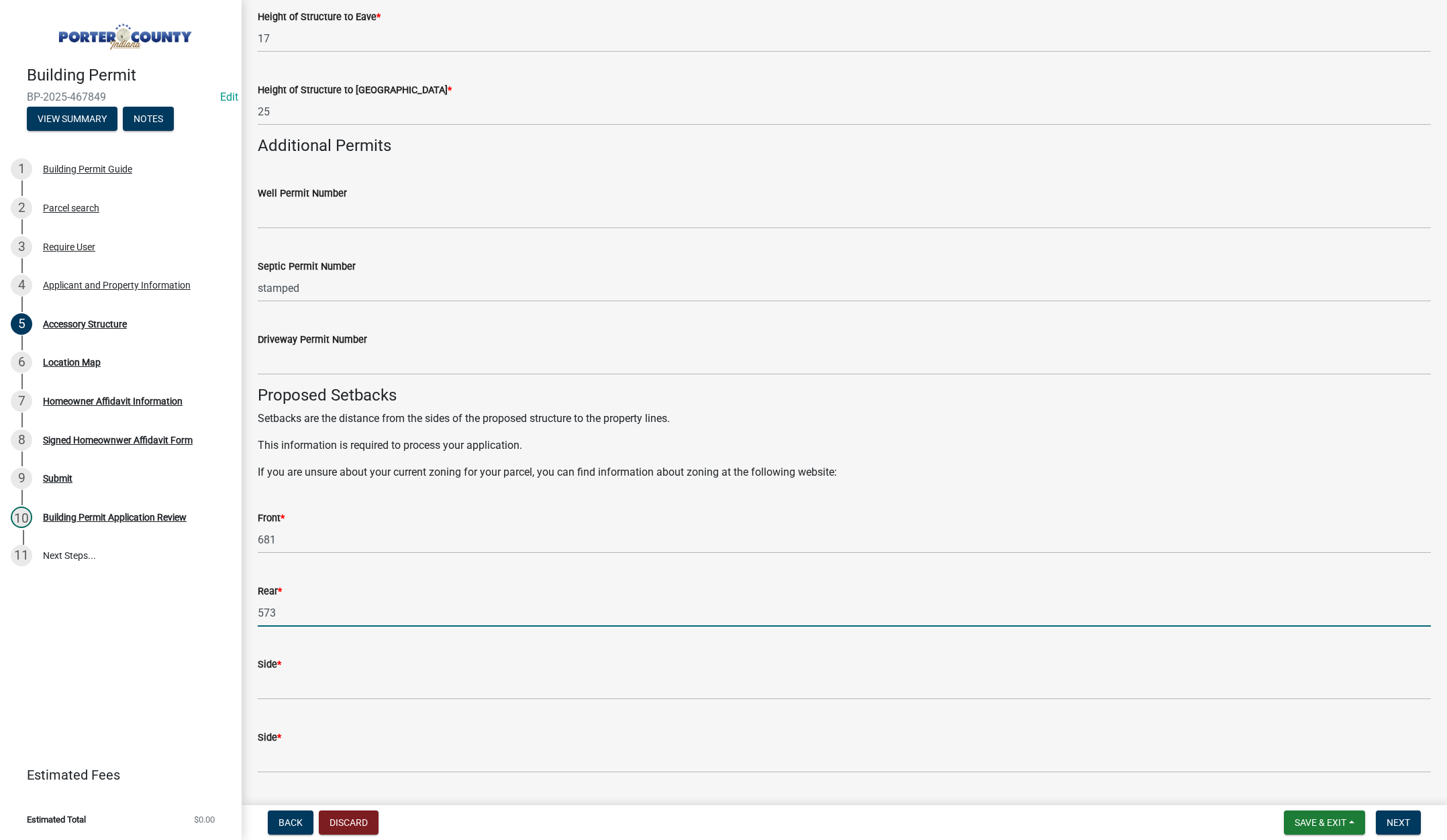
type input "573"
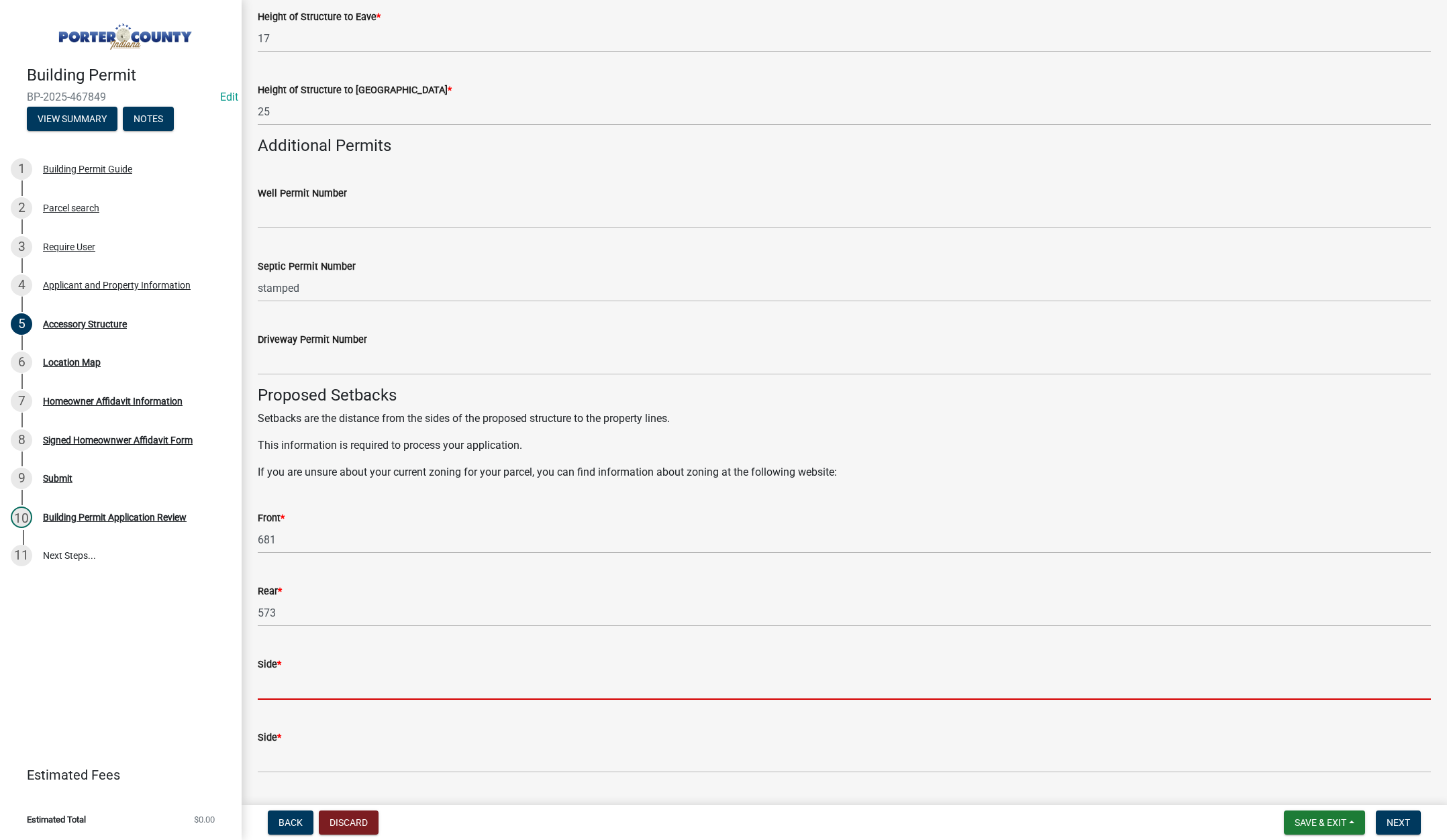
drag, startPoint x: 312, startPoint y: 681, endPoint x: 311, endPoint y: 674, distance: 7.1
click at [311, 680] on input "Side *" at bounding box center [844, 686] width 1173 height 28
type input "336"
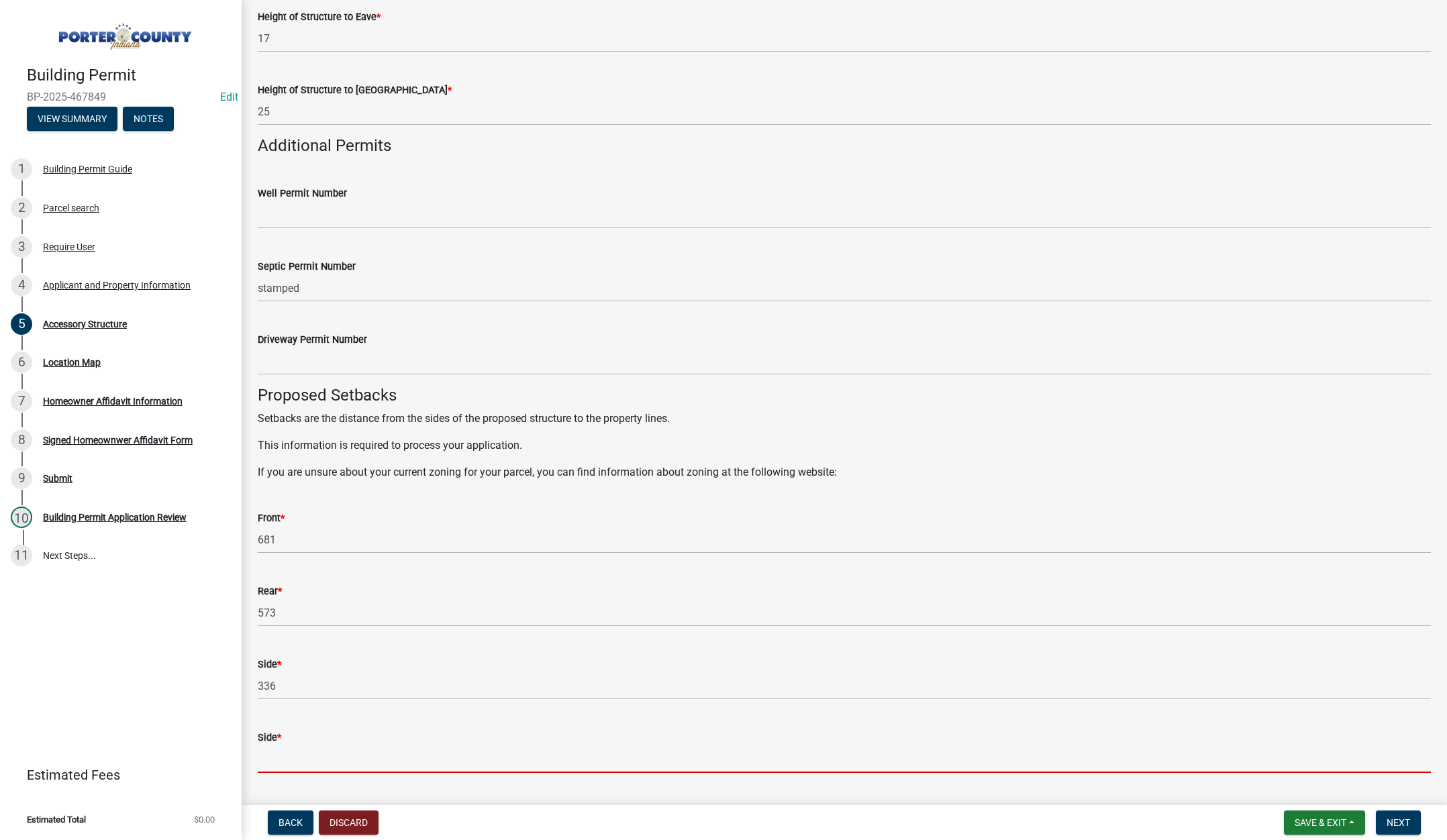
click at [298, 750] on input "Side *" at bounding box center [844, 760] width 1173 height 28
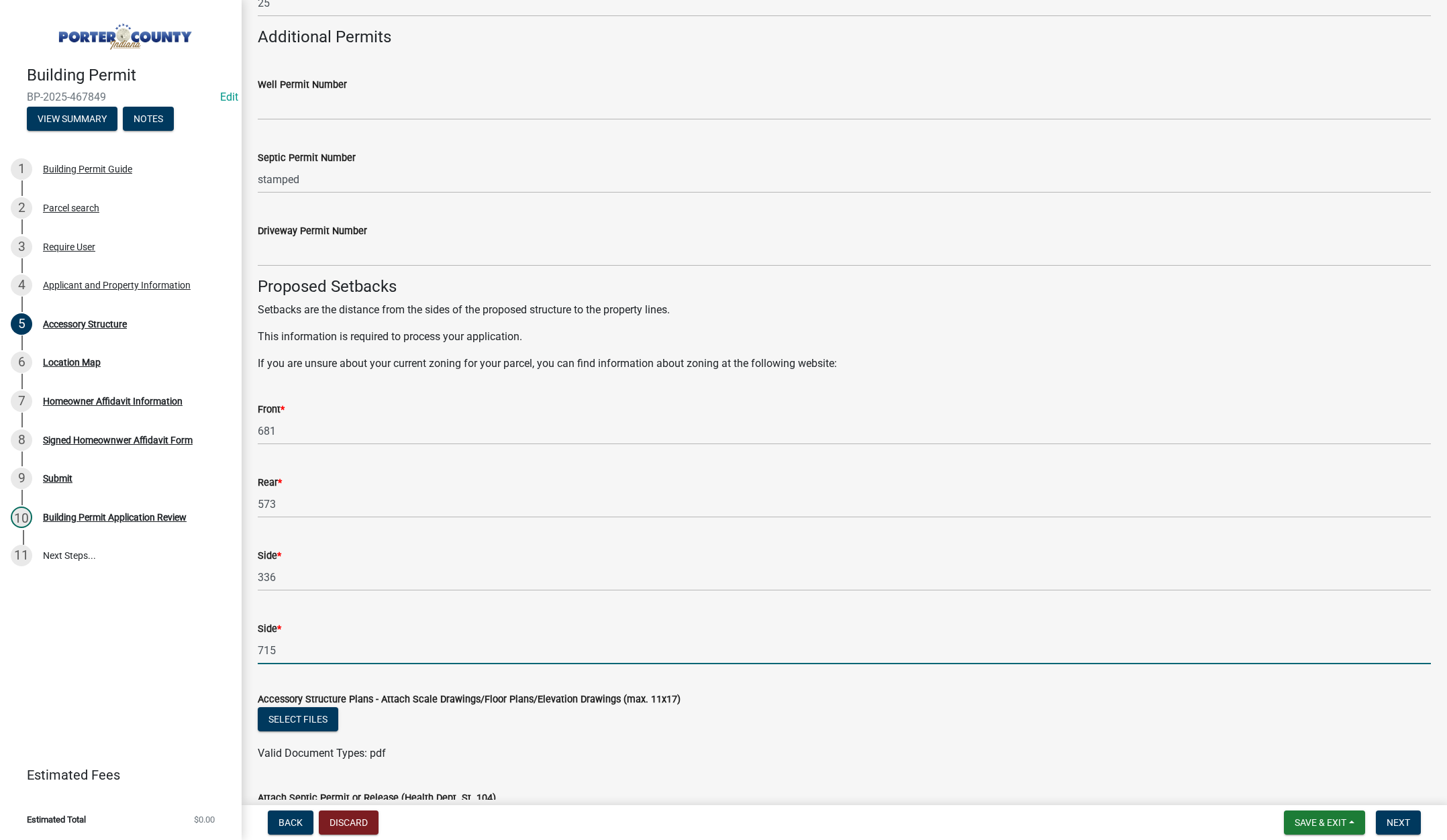
scroll to position [2044, 0]
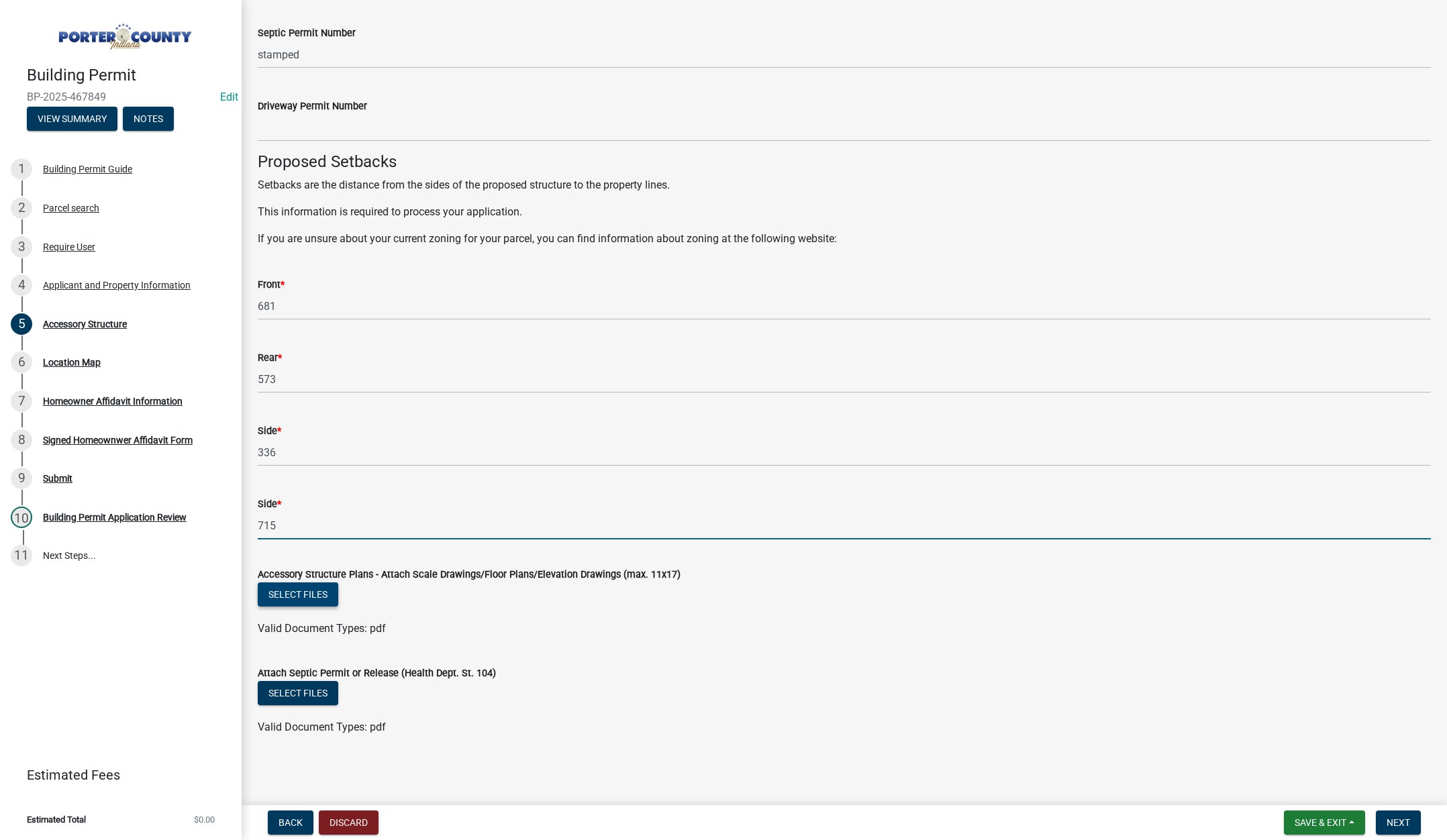
type input "715"
click at [297, 603] on button "Select files" at bounding box center [298, 594] width 80 height 24
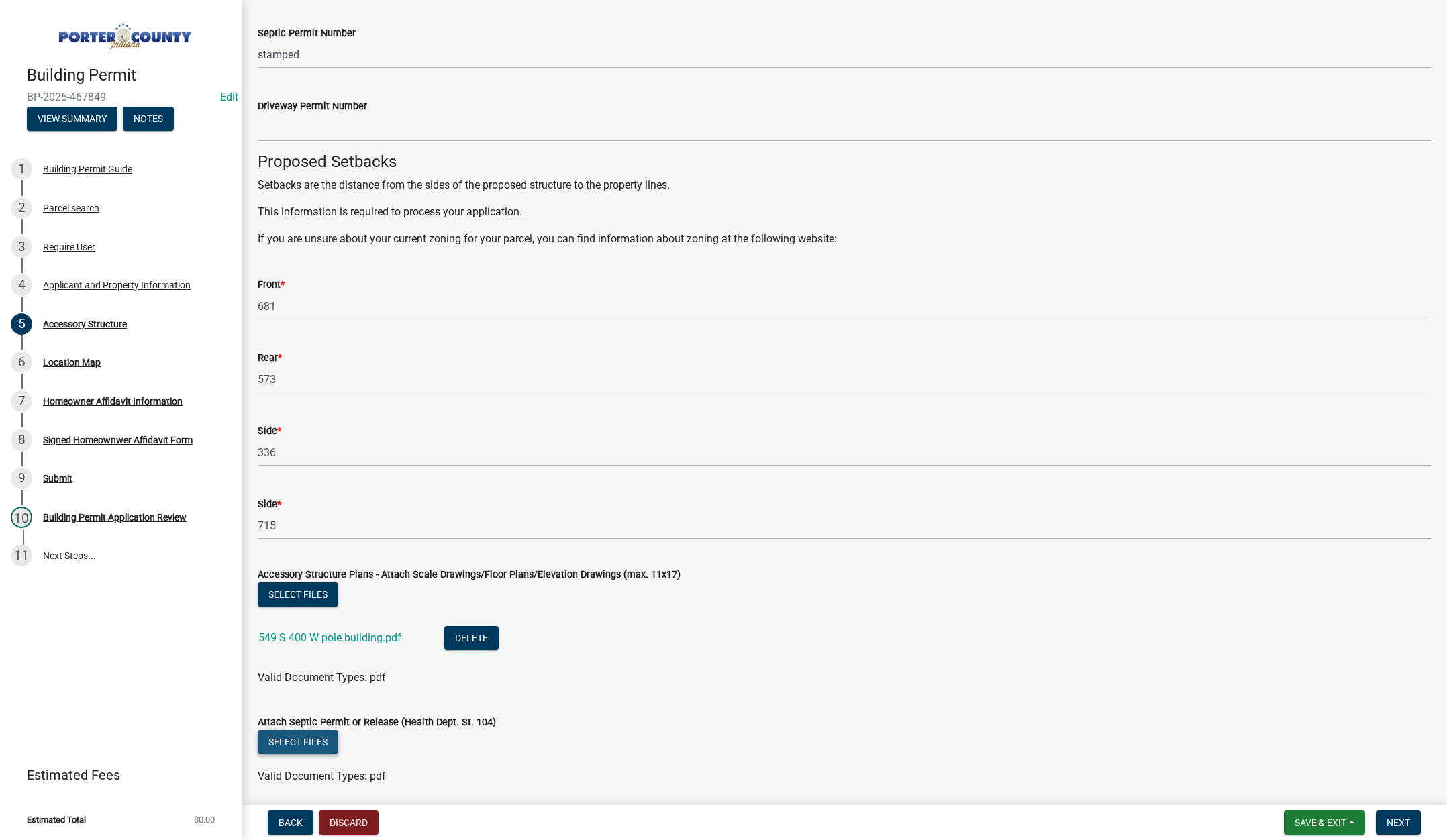
click at [311, 740] on button "Select files" at bounding box center [298, 742] width 80 height 24
click at [1397, 821] on span "Next" at bounding box center [1398, 822] width 23 height 11
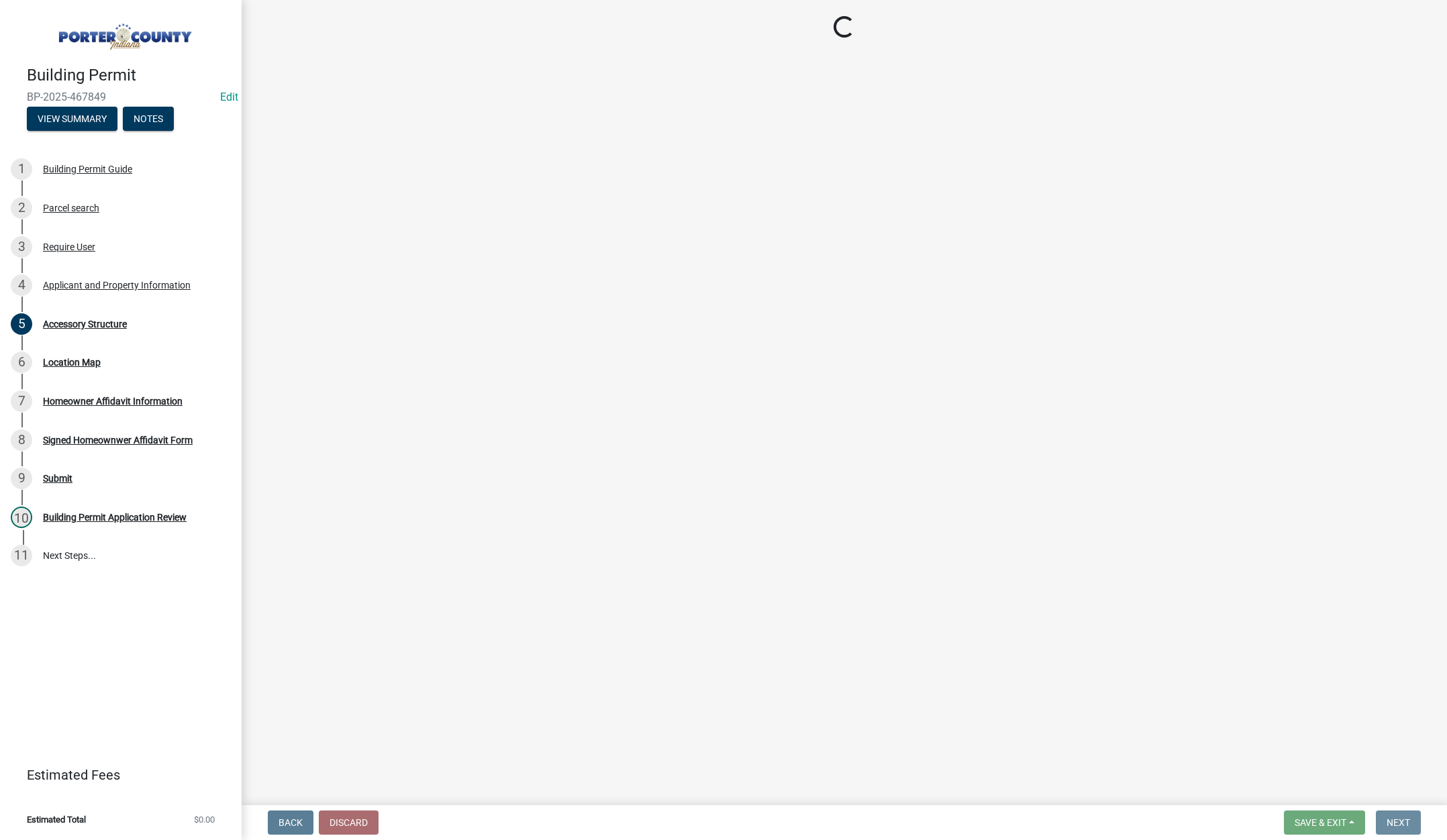
scroll to position [0, 0]
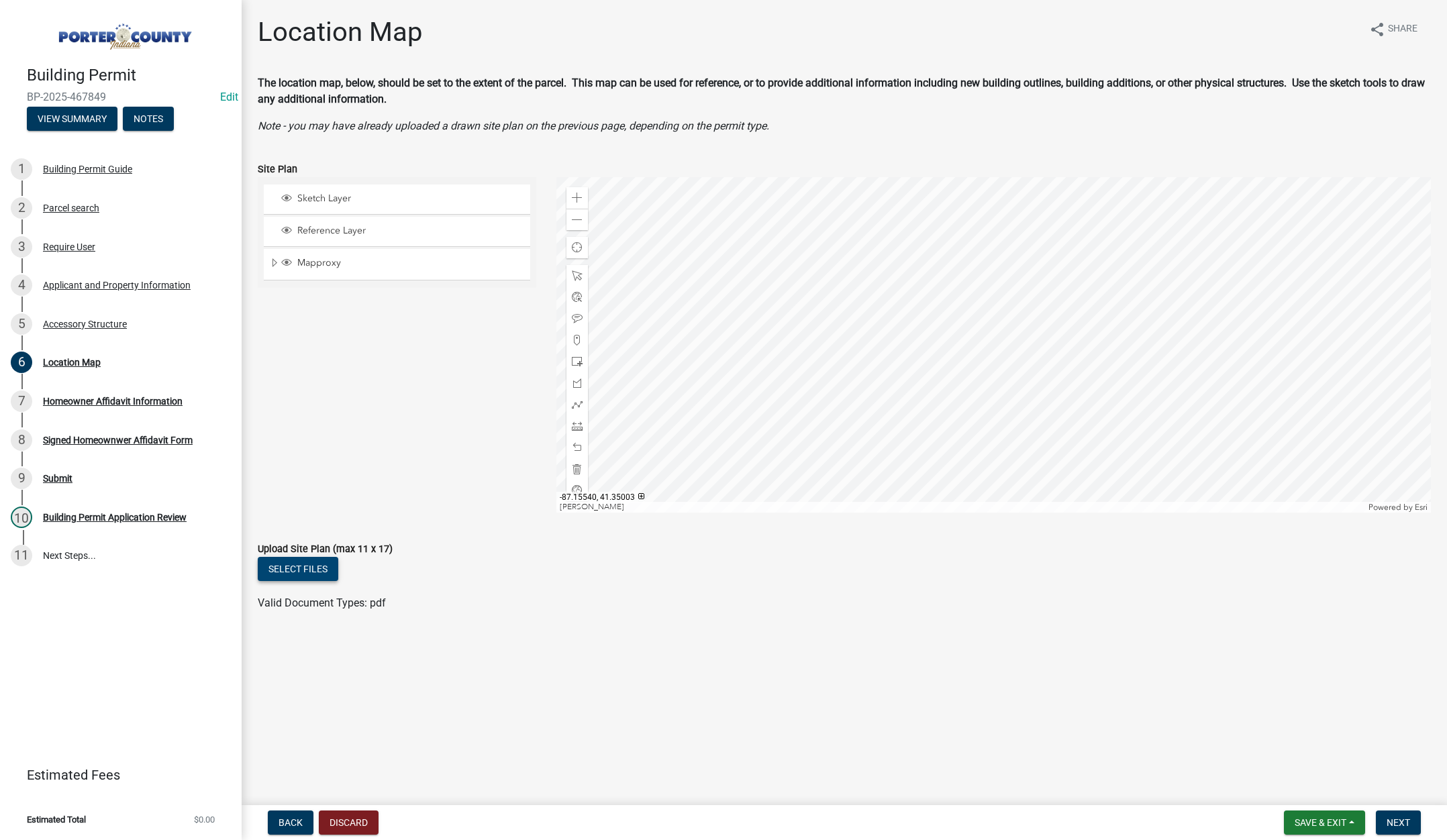
click at [289, 565] on button "Select files" at bounding box center [298, 569] width 80 height 24
click at [1395, 822] on span "Next" at bounding box center [1398, 822] width 23 height 11
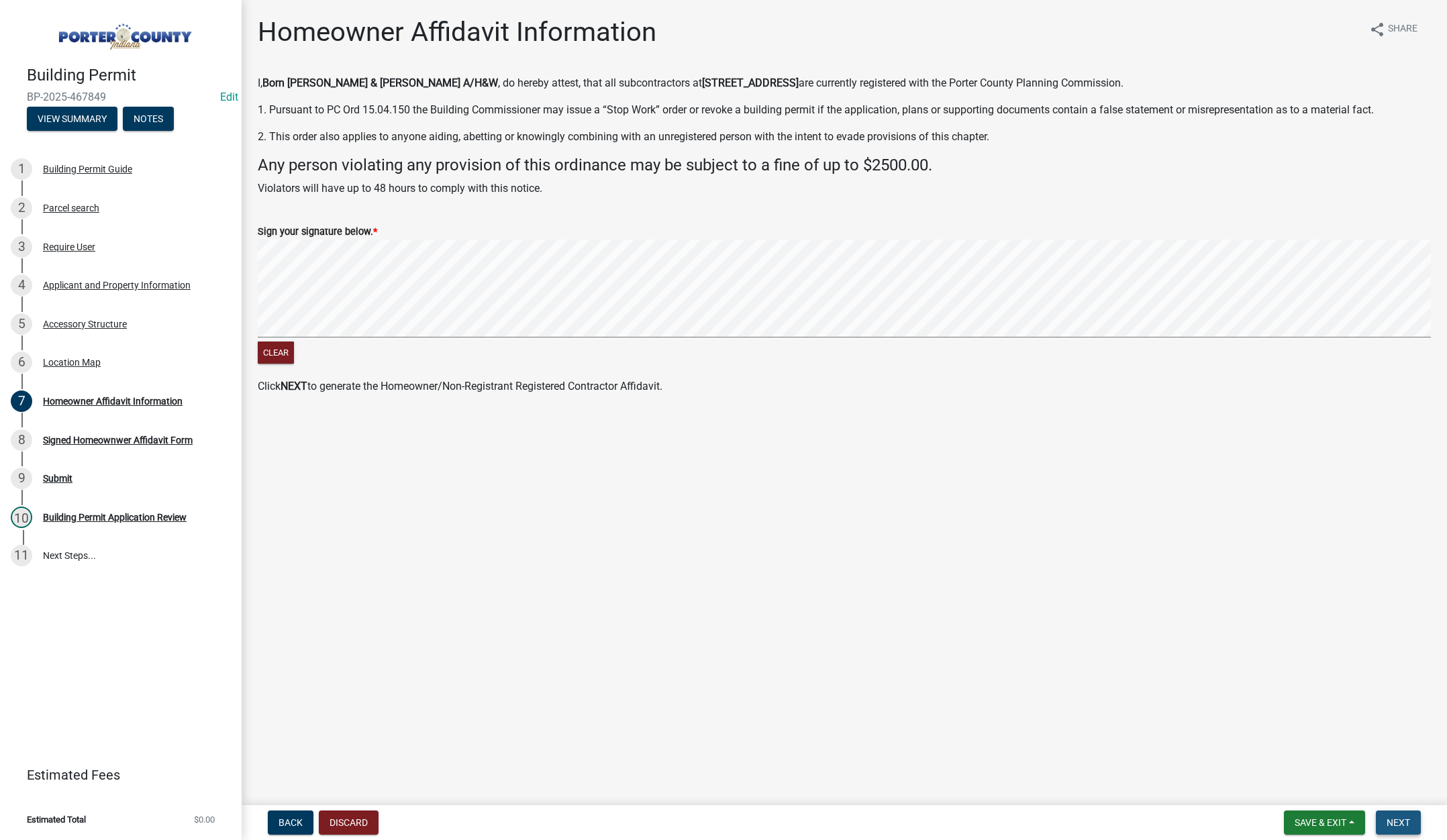
click at [1399, 824] on span "Next" at bounding box center [1398, 822] width 23 height 11
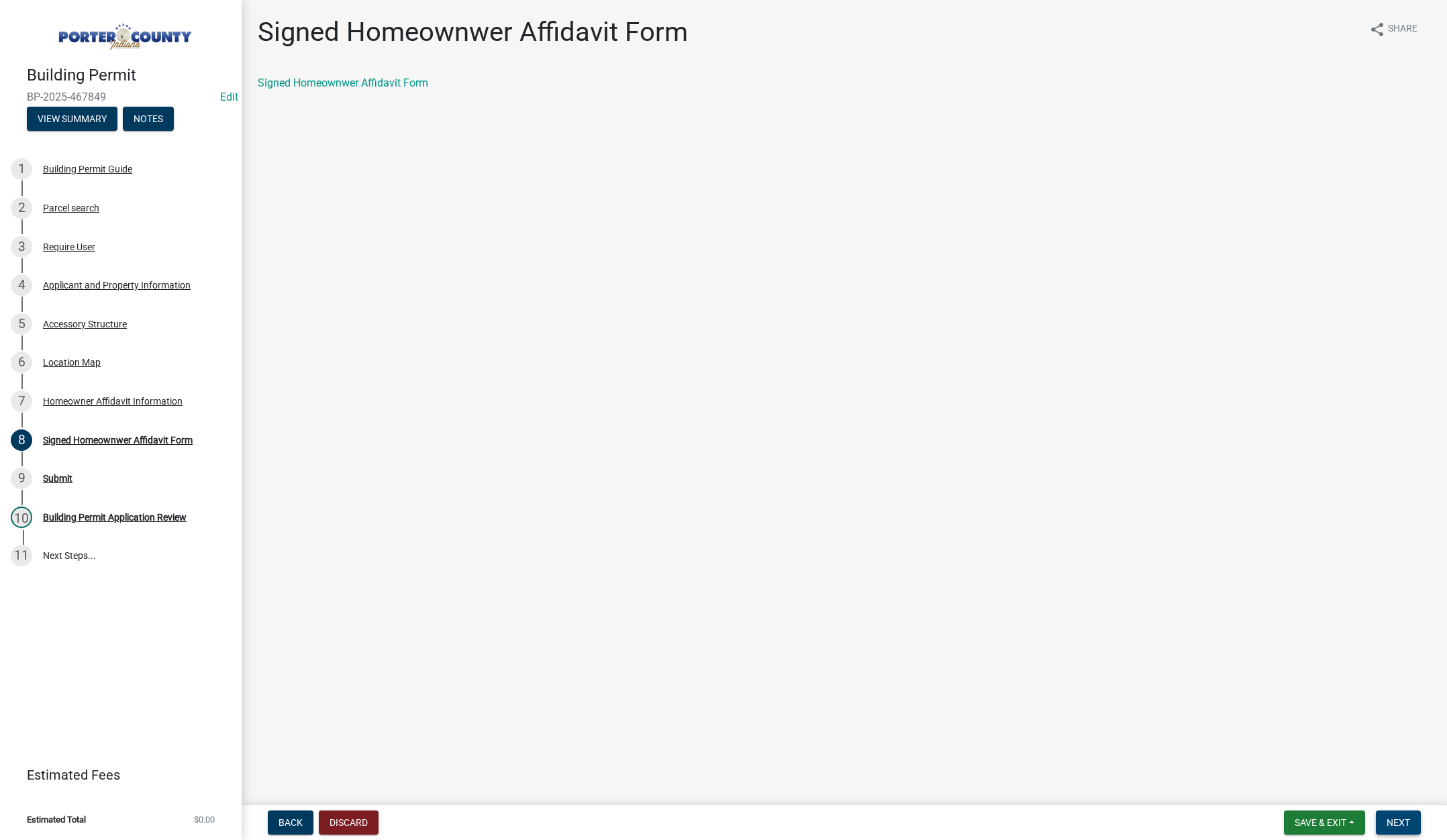
click at [1403, 816] on button "Next" at bounding box center [1398, 822] width 45 height 24
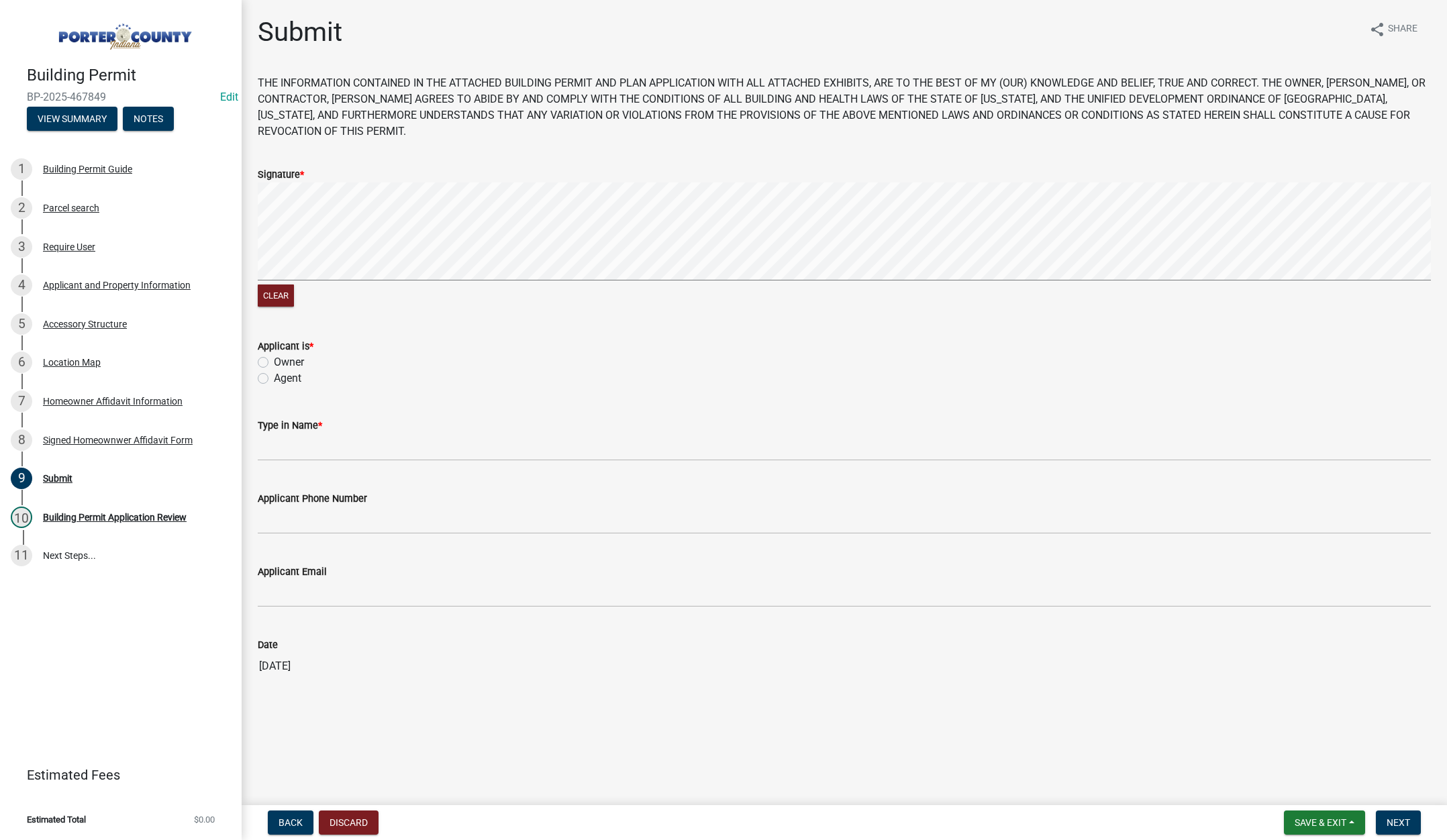
click at [274, 377] on label "Agent" at bounding box center [288, 378] width 28 height 16
click at [274, 377] on input "Agent" at bounding box center [278, 374] width 9 height 9
radio input "true"
click at [290, 448] on input "Type in Name *" at bounding box center [844, 447] width 1173 height 28
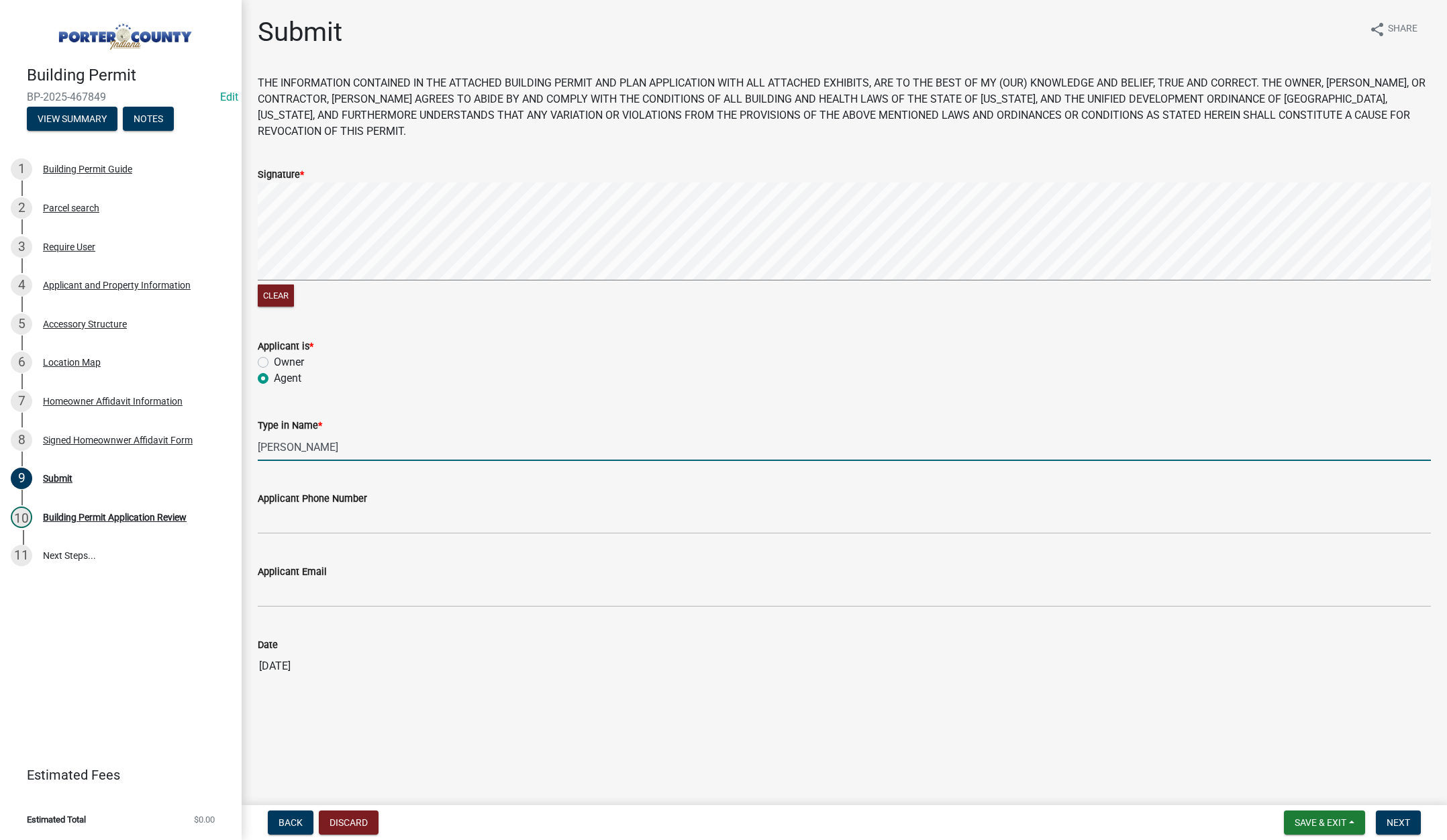
type input "Adam"
click at [304, 514] on input "Applicant Phone Number" at bounding box center [844, 521] width 1173 height 28
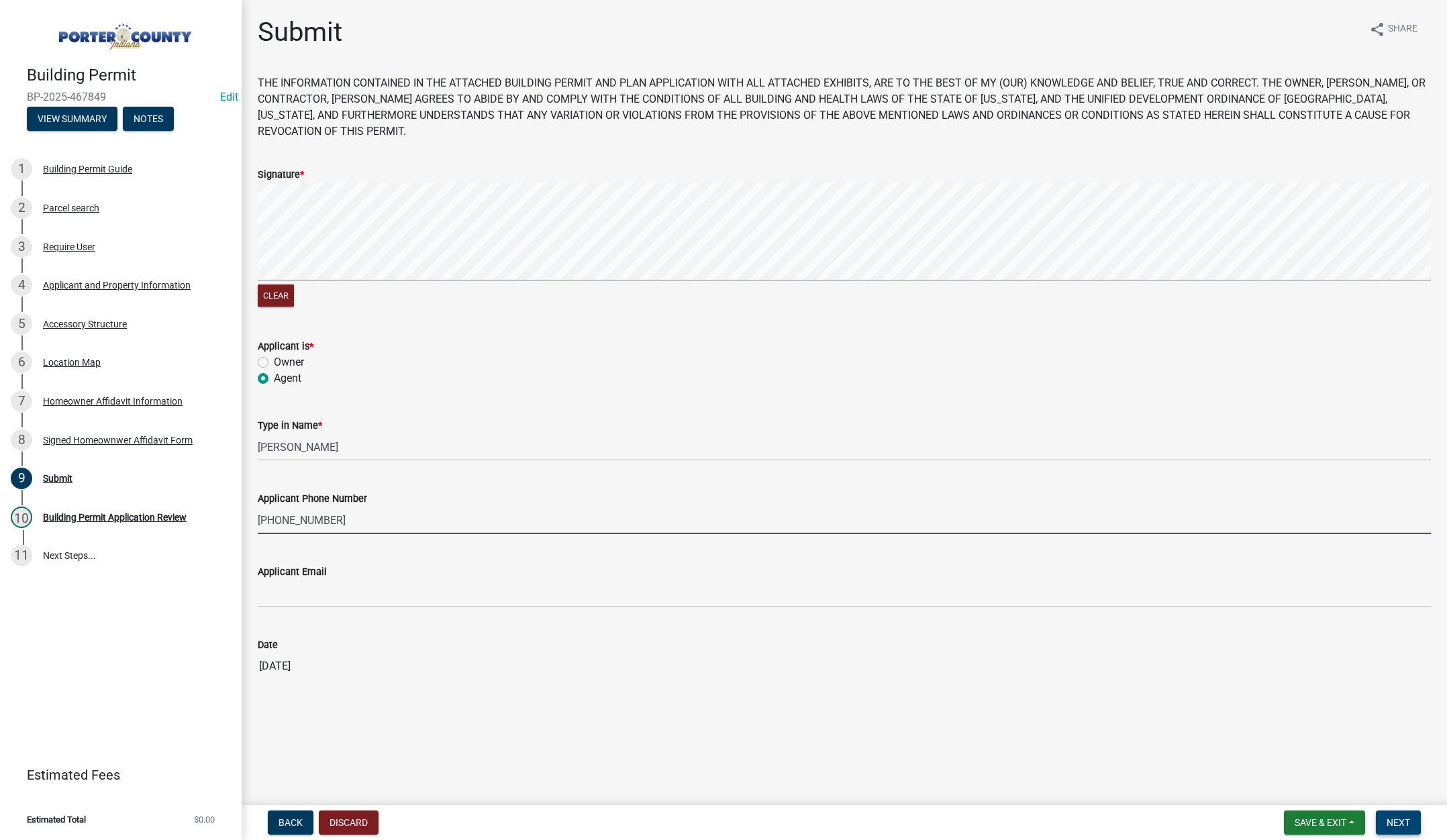
type input "219-916-3616"
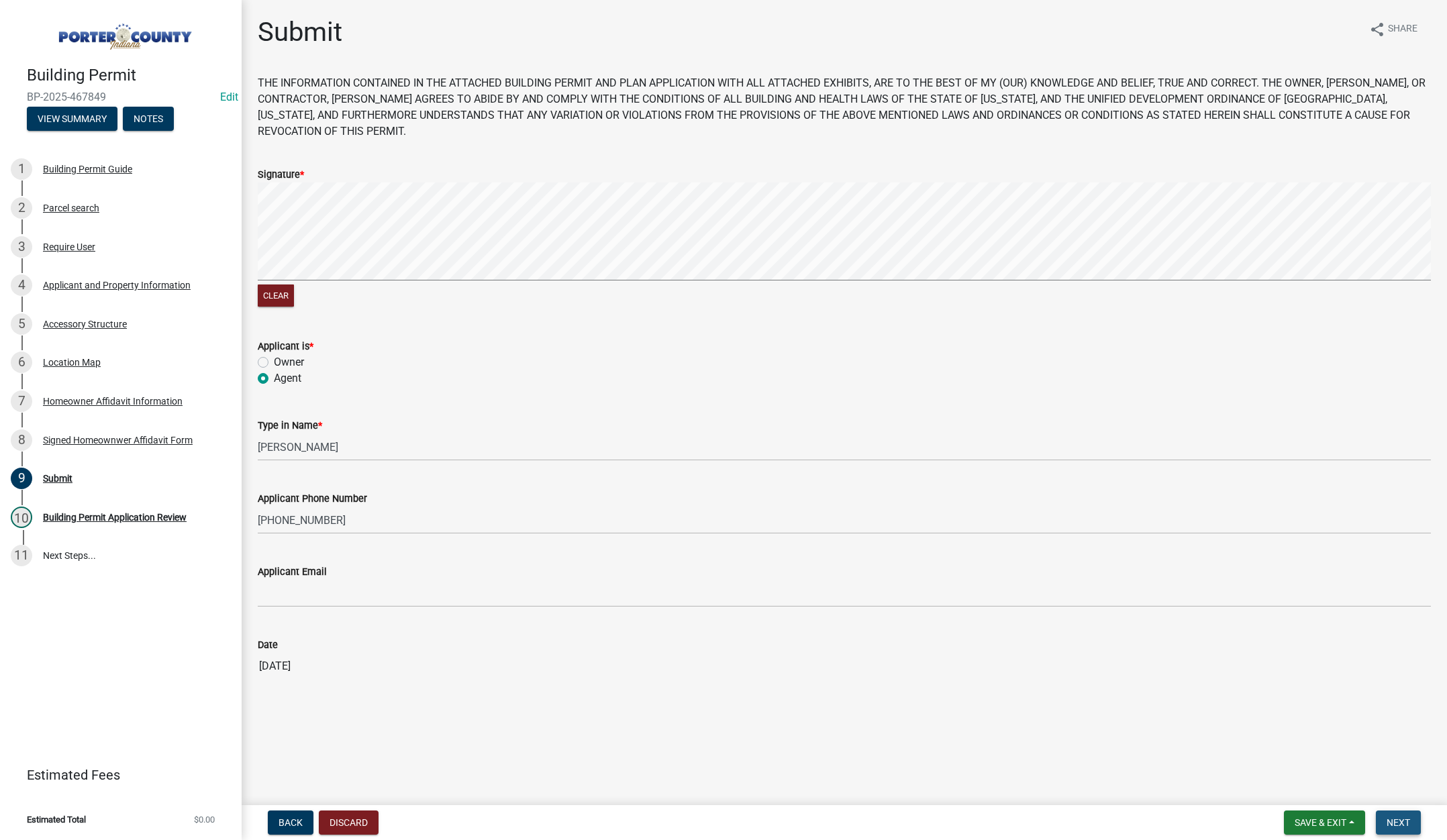
click at [1393, 817] on span "Next" at bounding box center [1398, 822] width 23 height 11
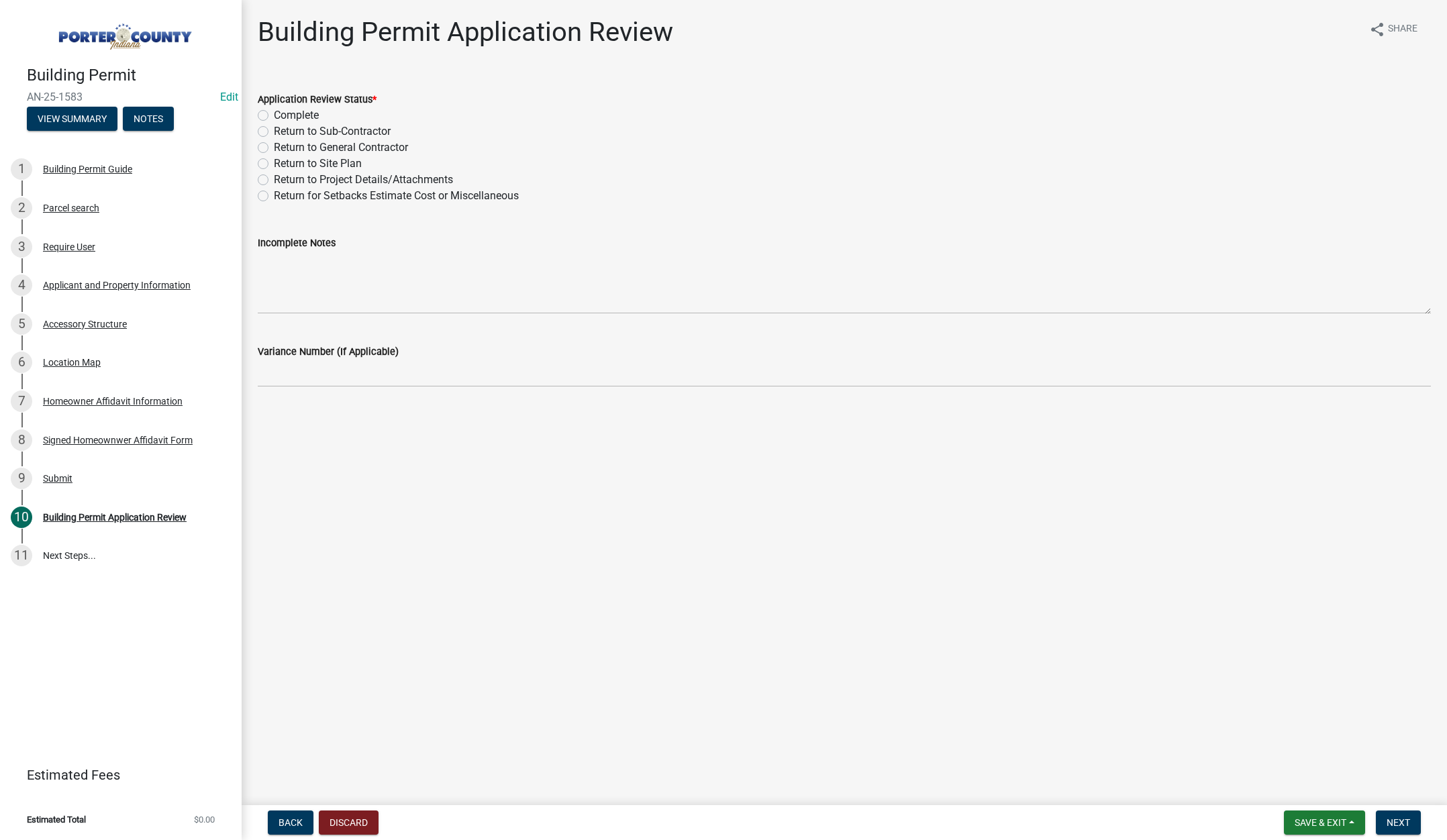
click at [274, 114] on label "Complete" at bounding box center [296, 115] width 45 height 16
click at [274, 114] on input "Complete" at bounding box center [278, 111] width 9 height 9
radio input "true"
click at [1394, 821] on span "Next" at bounding box center [1398, 822] width 23 height 11
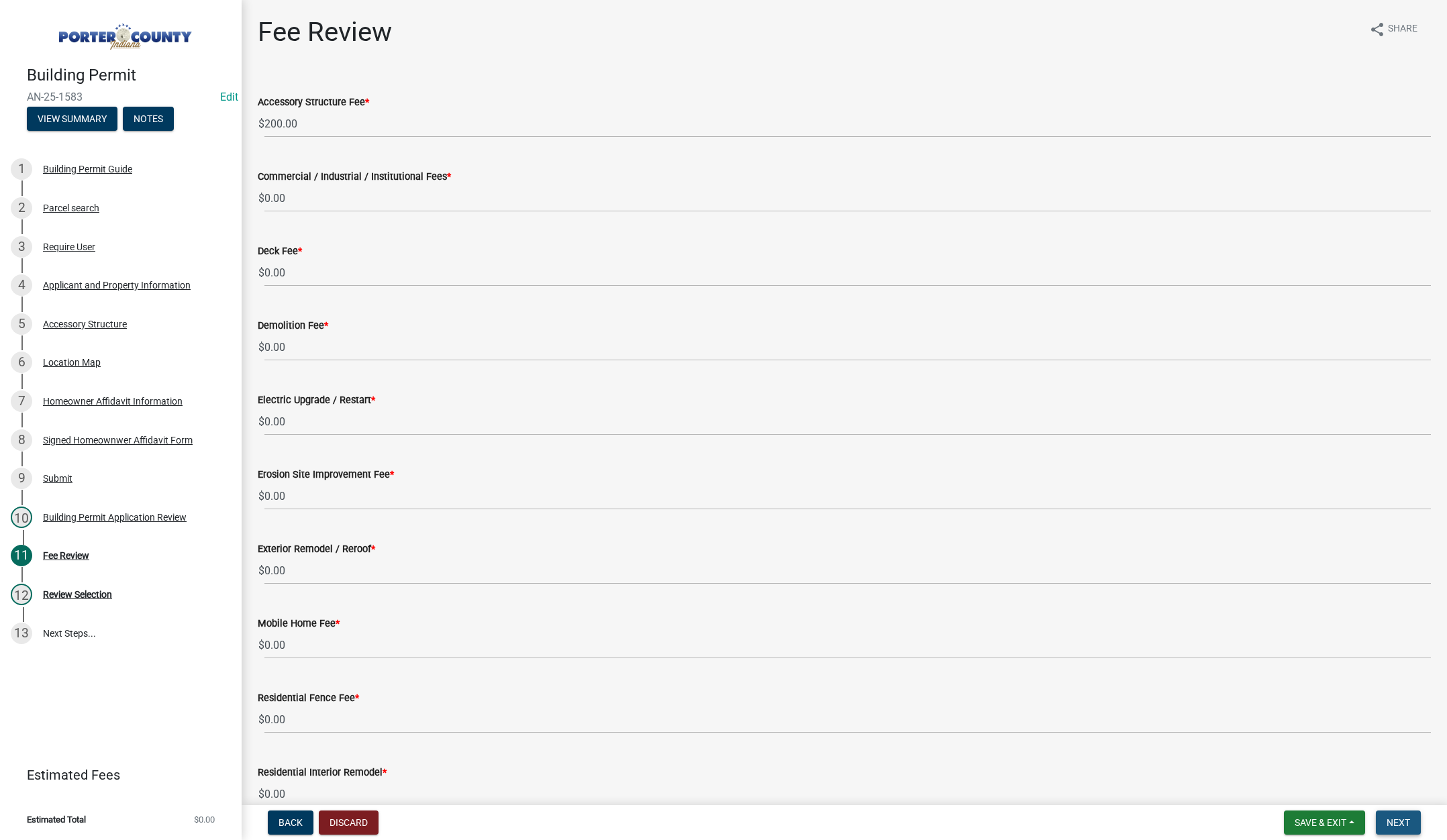
click at [1407, 820] on span "Next" at bounding box center [1398, 822] width 23 height 11
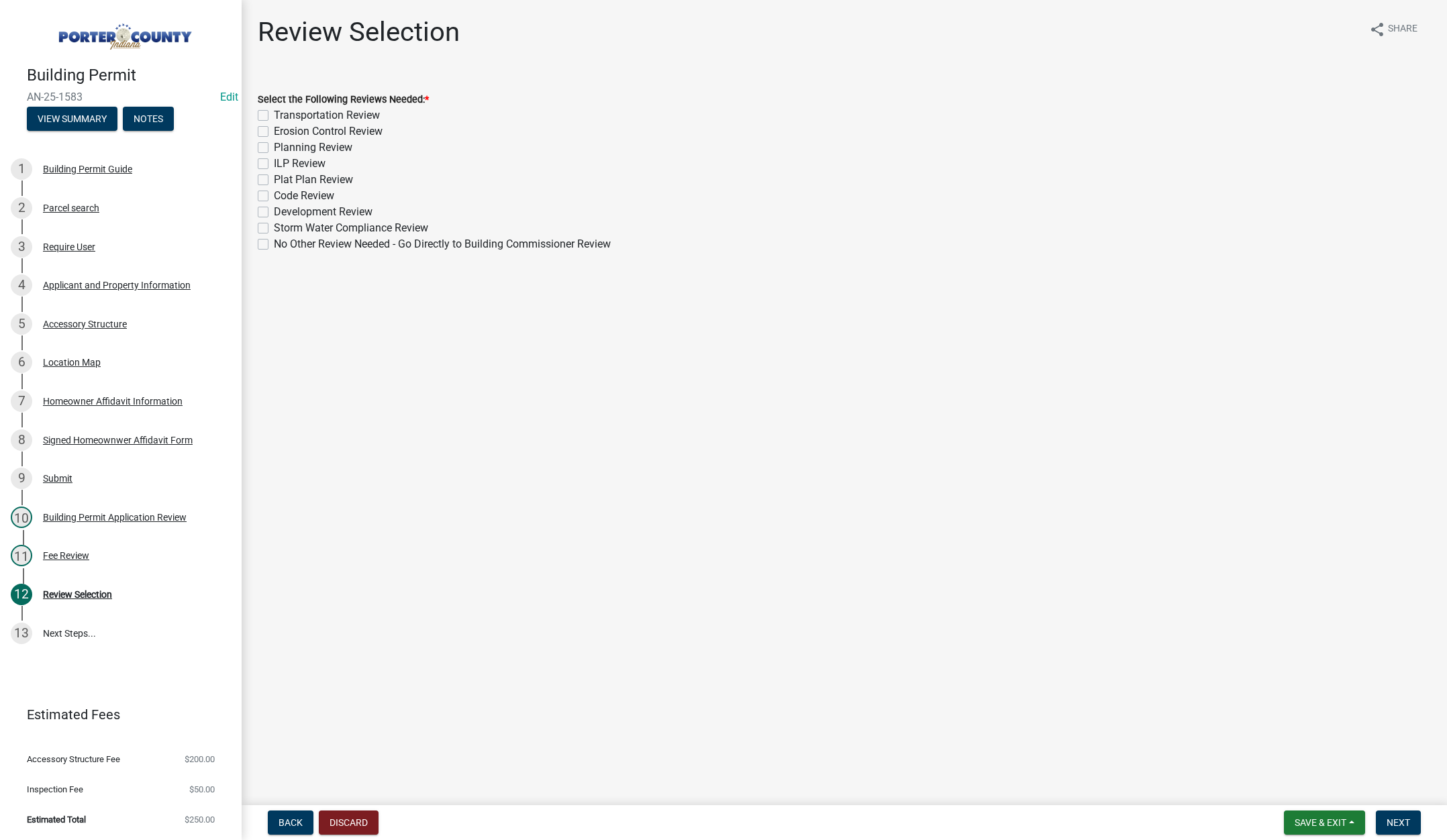
click at [274, 146] on label "Planning Review" at bounding box center [313, 147] width 78 height 16
click at [274, 146] on input "Planning Review" at bounding box center [278, 143] width 9 height 9
checkbox input "true"
checkbox input "false"
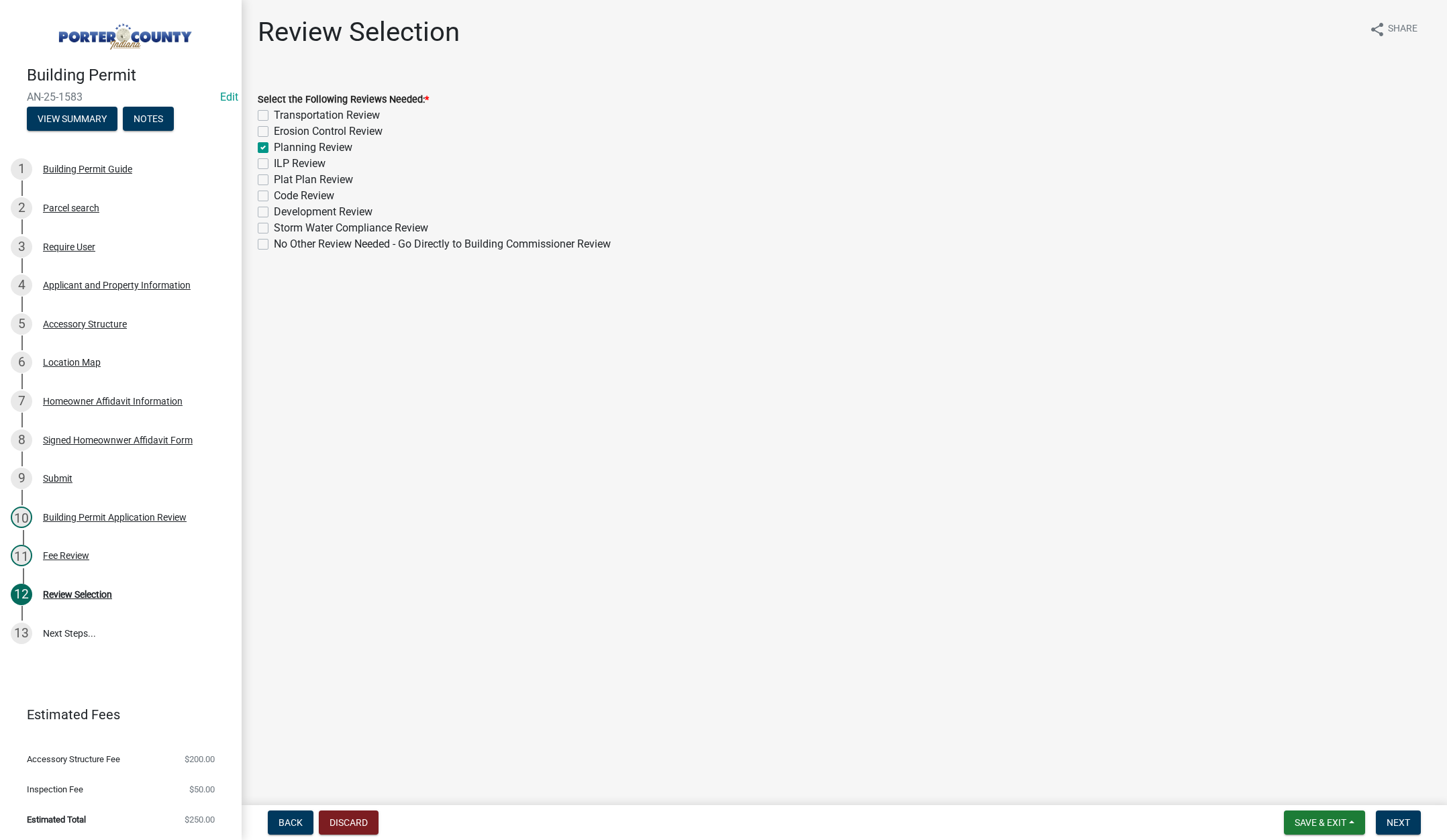
checkbox input "true"
checkbox input "false"
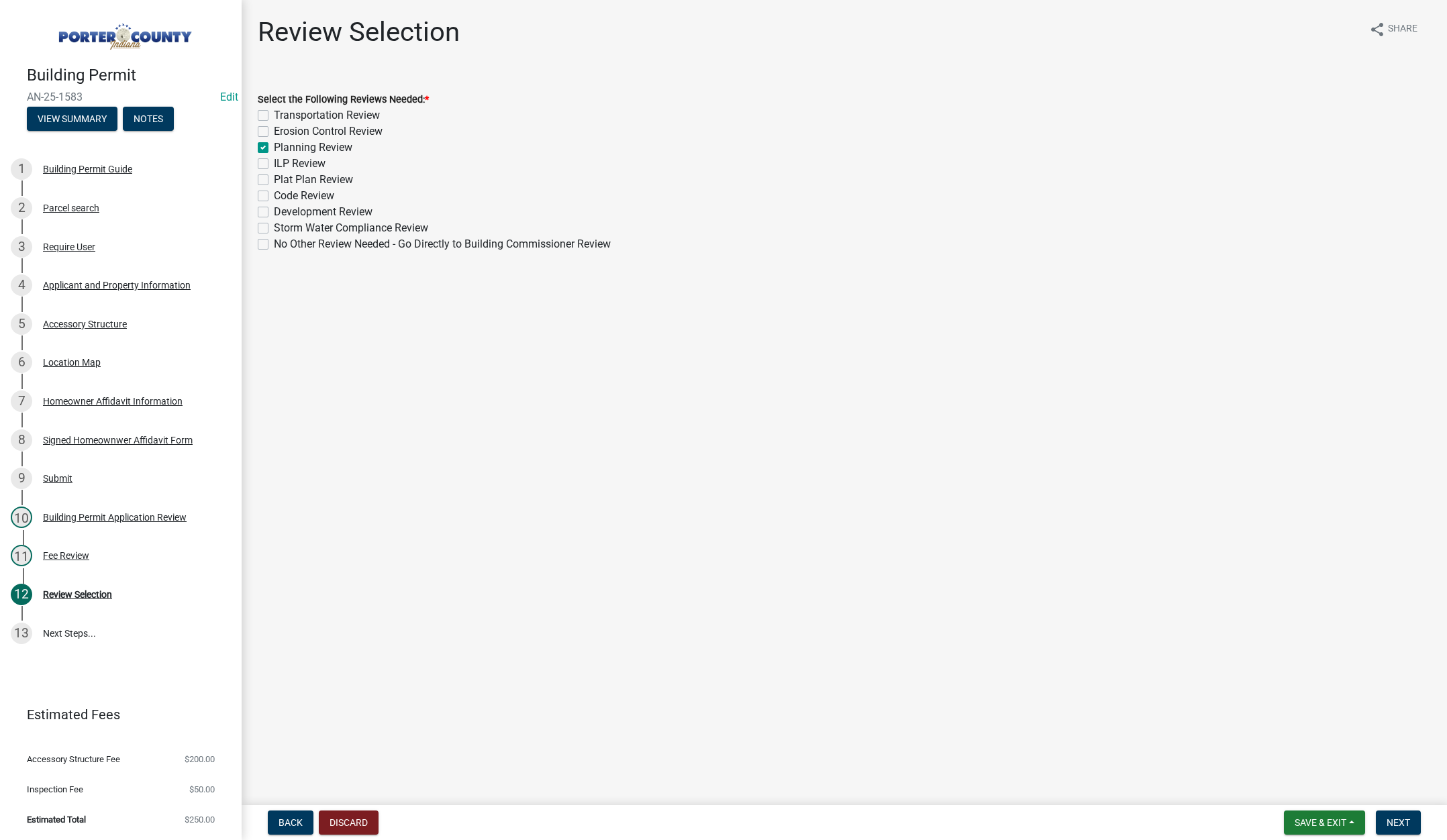
checkbox input "false"
drag, startPoint x: 1396, startPoint y: 822, endPoint x: 1436, endPoint y: 814, distance: 40.8
click at [1436, 814] on nav "Back Discard Save & Exit Save Save & Exit Next" at bounding box center [844, 822] width 1206 height 35
click at [1393, 816] on button "Next" at bounding box center [1398, 822] width 45 height 24
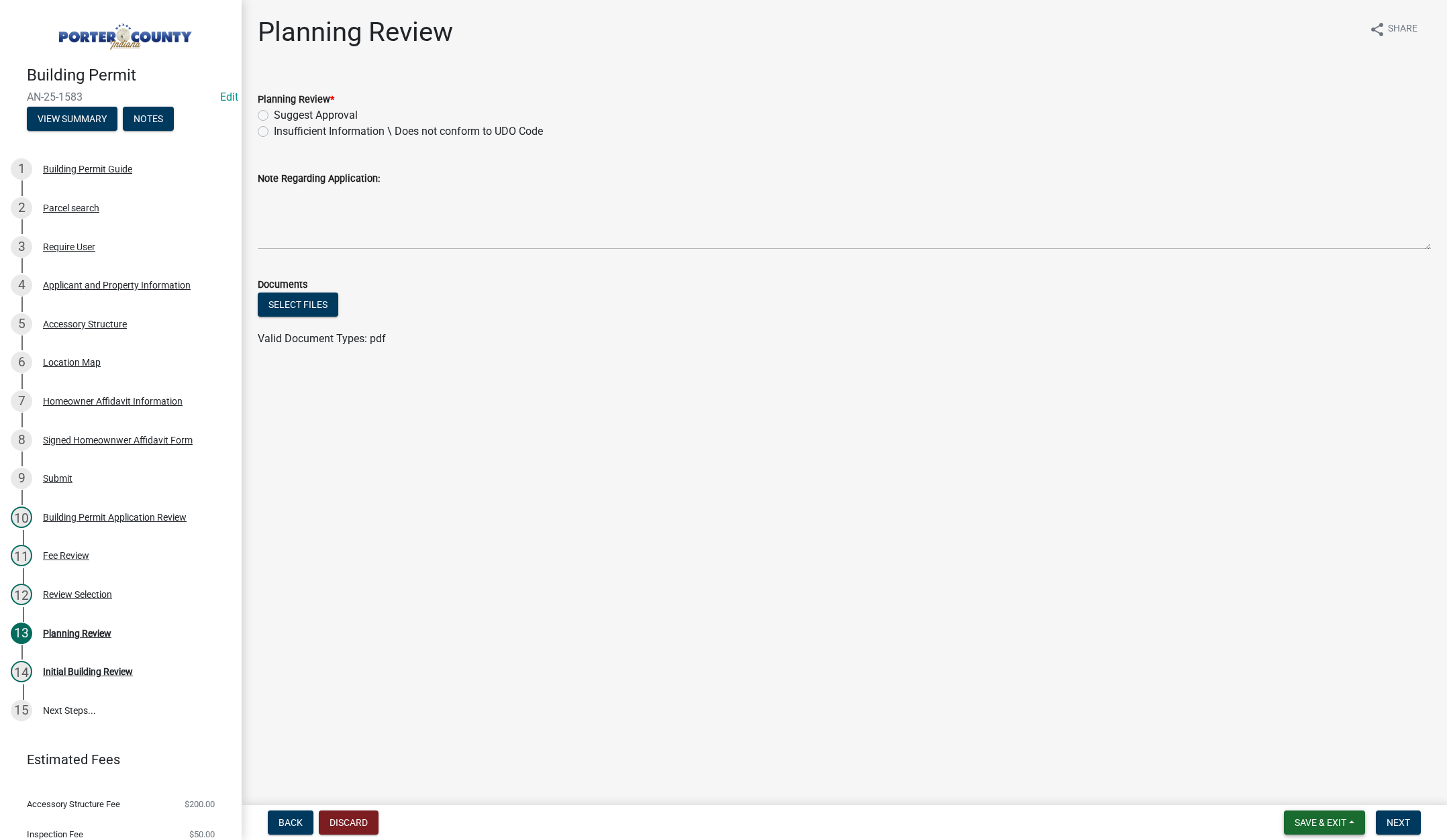
click at [1302, 816] on button "Save & Exit" at bounding box center [1324, 822] width 81 height 24
click at [1305, 784] on button "Save & Exit" at bounding box center [1311, 787] width 108 height 32
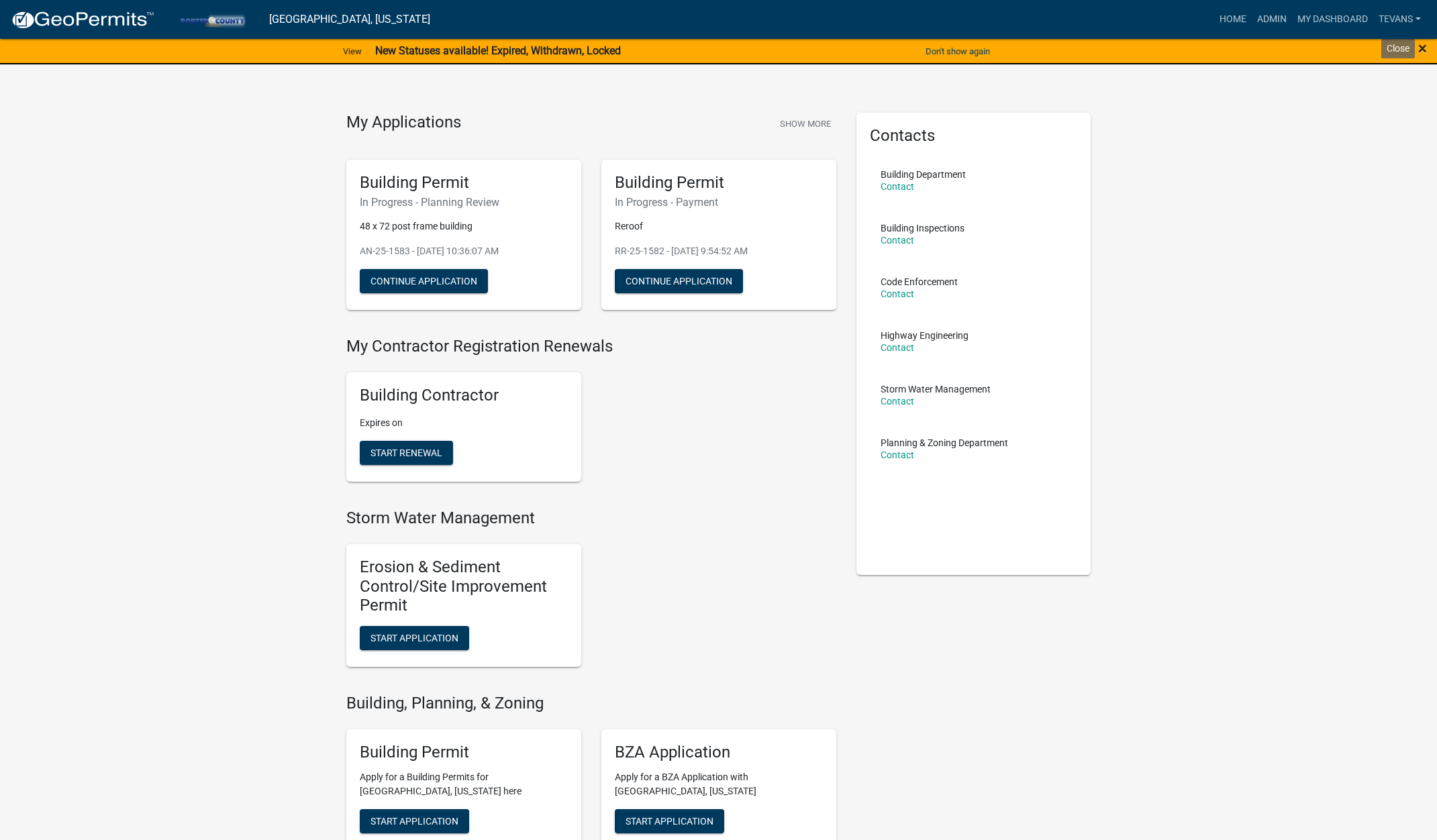
click at [1422, 46] on span "×" at bounding box center [1422, 48] width 9 height 19
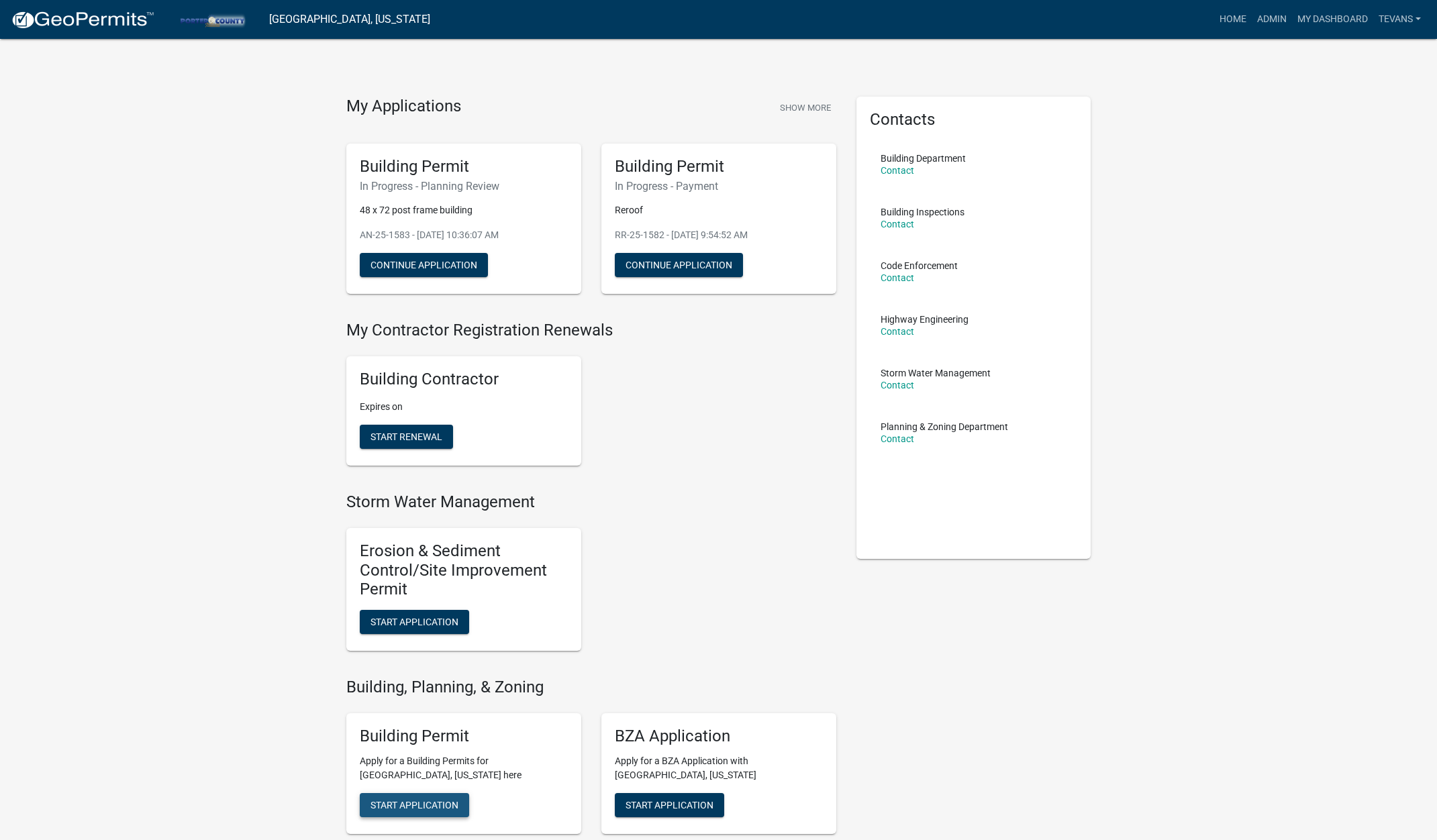
click at [406, 802] on span "Start Application" at bounding box center [415, 804] width 88 height 11
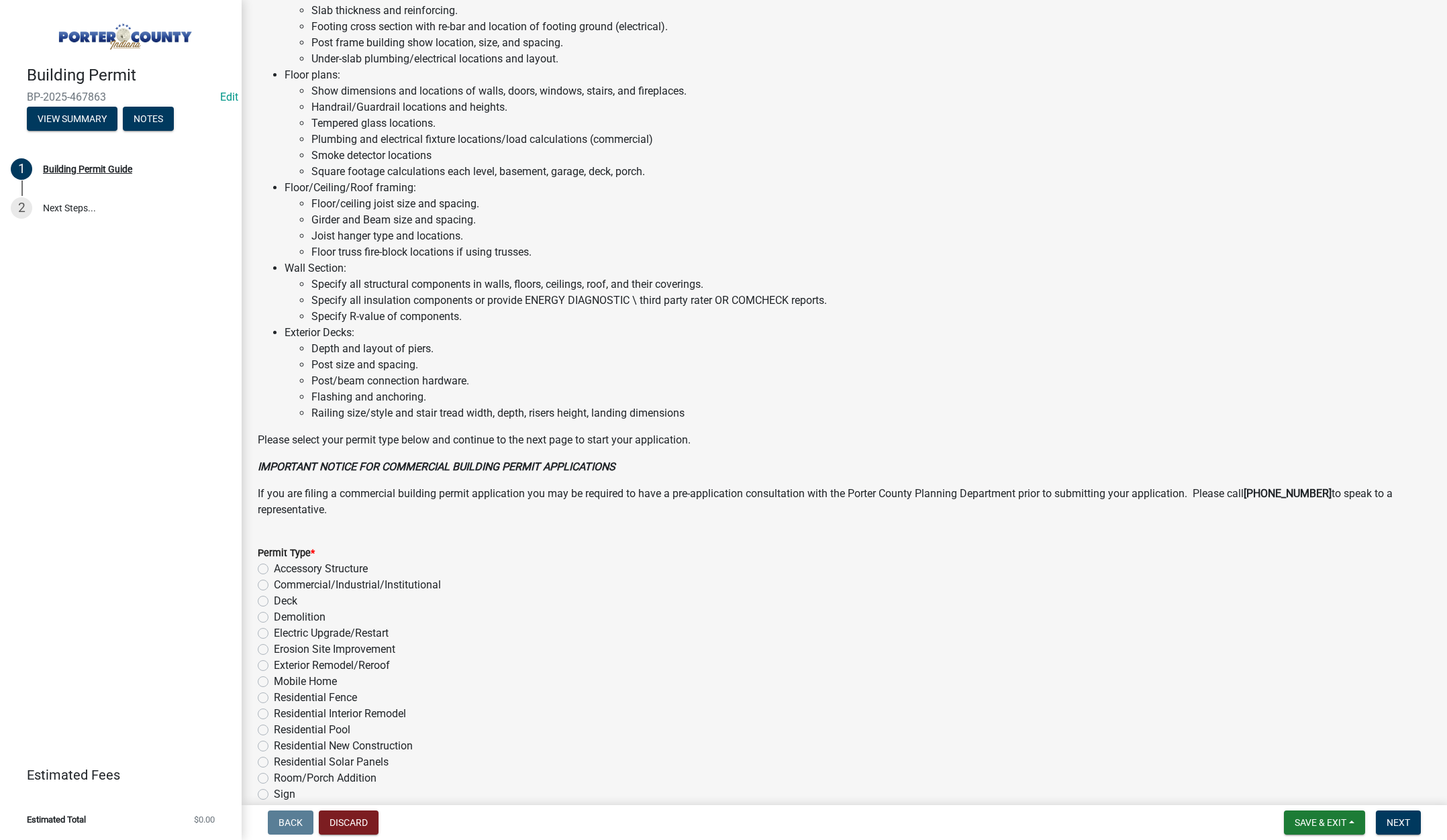
scroll to position [661, 0]
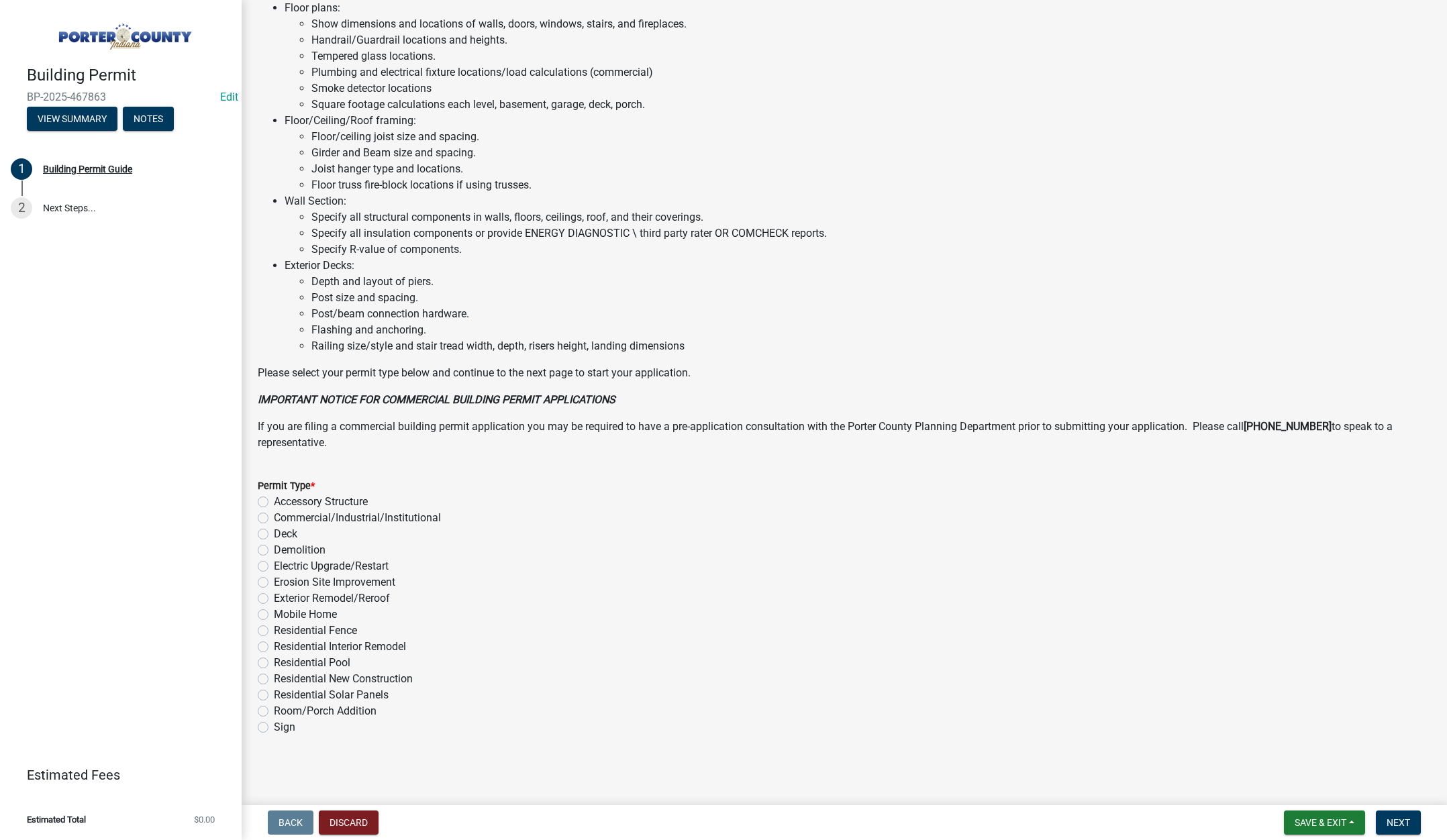
click at [274, 629] on label "Residential Fence" at bounding box center [316, 630] width 84 height 16
click at [274, 629] on input "Residential Fence" at bounding box center [278, 627] width 9 height 9
radio input "true"
click at [1401, 820] on span "Next" at bounding box center [1398, 822] width 23 height 11
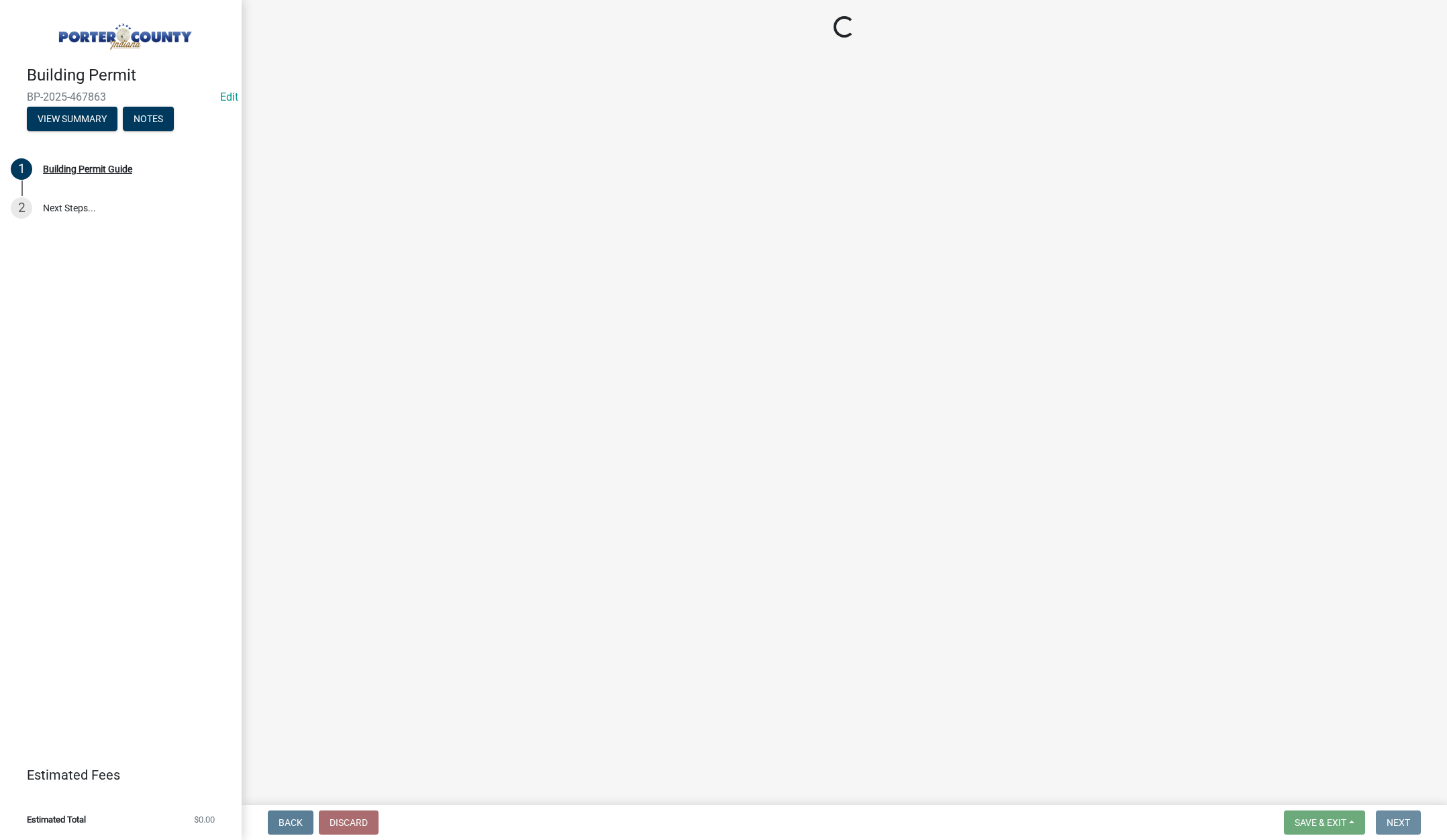
scroll to position [0, 0]
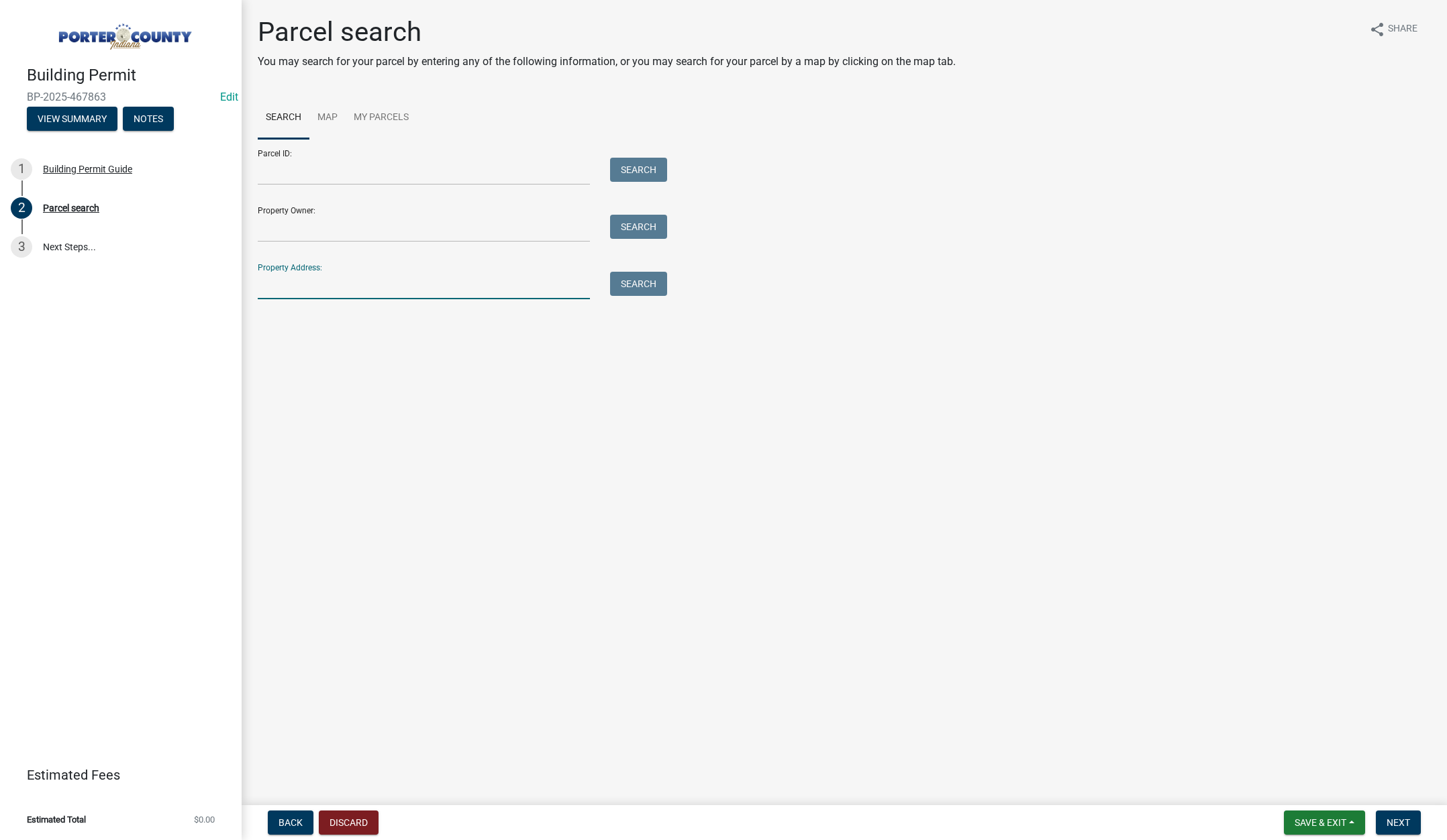
click at [326, 288] on input "Property Address:" at bounding box center [423, 285] width 332 height 28
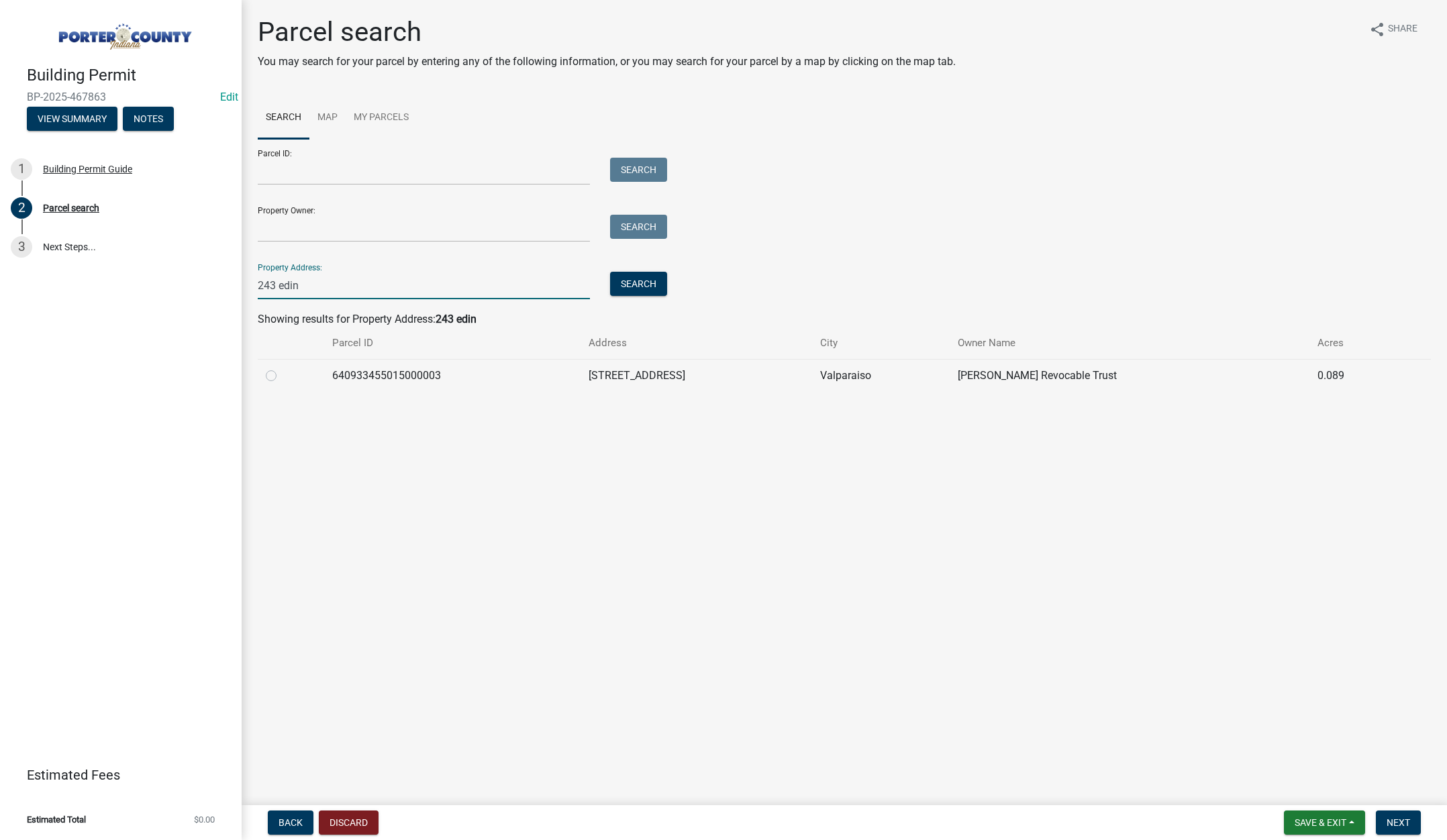
type input "243 edin"
click at [282, 367] on label at bounding box center [282, 367] width 0 height 0
click at [282, 376] on input "radio" at bounding box center [286, 371] width 9 height 9
radio input "true"
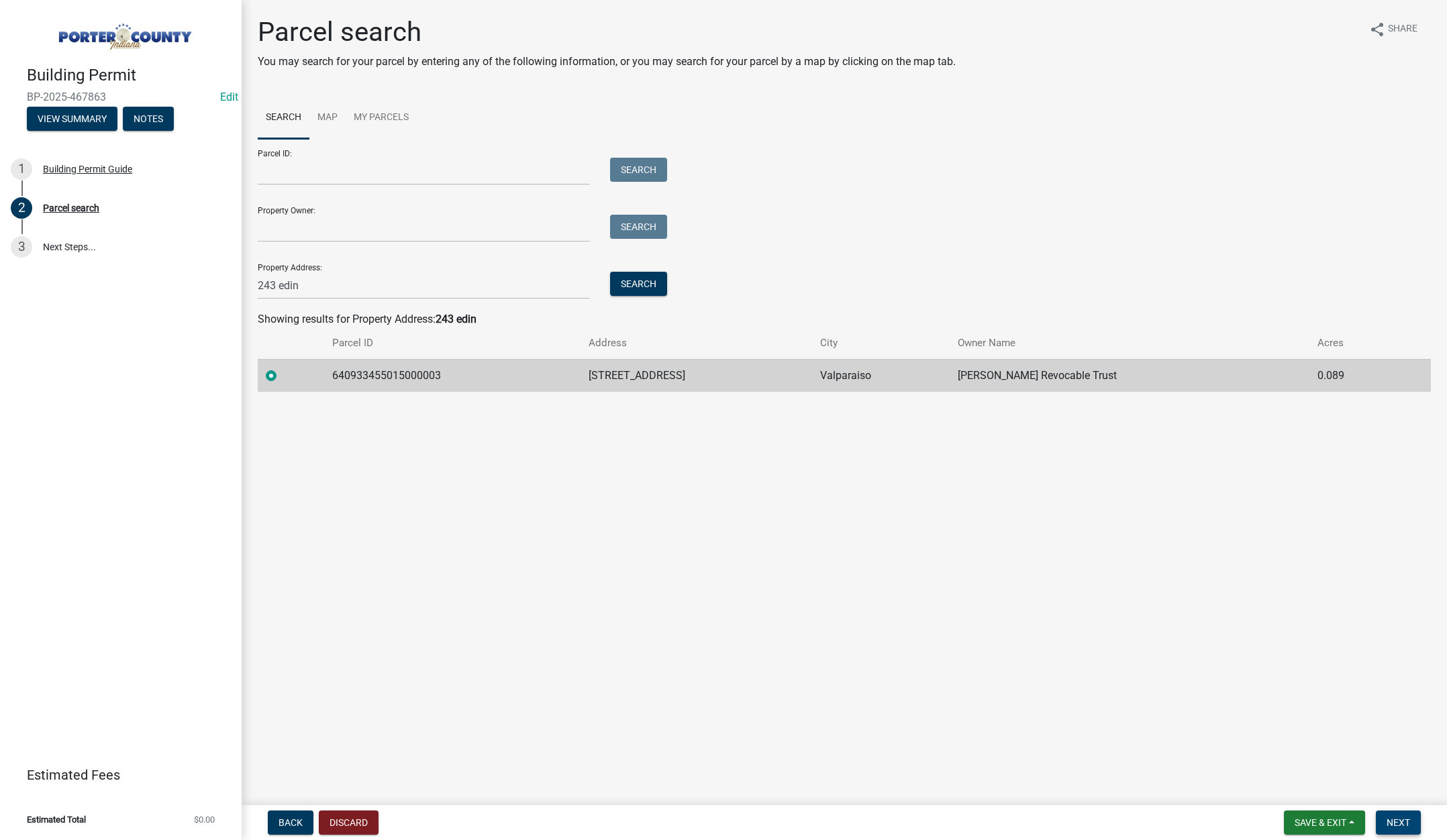
click at [1406, 821] on span "Next" at bounding box center [1398, 822] width 23 height 11
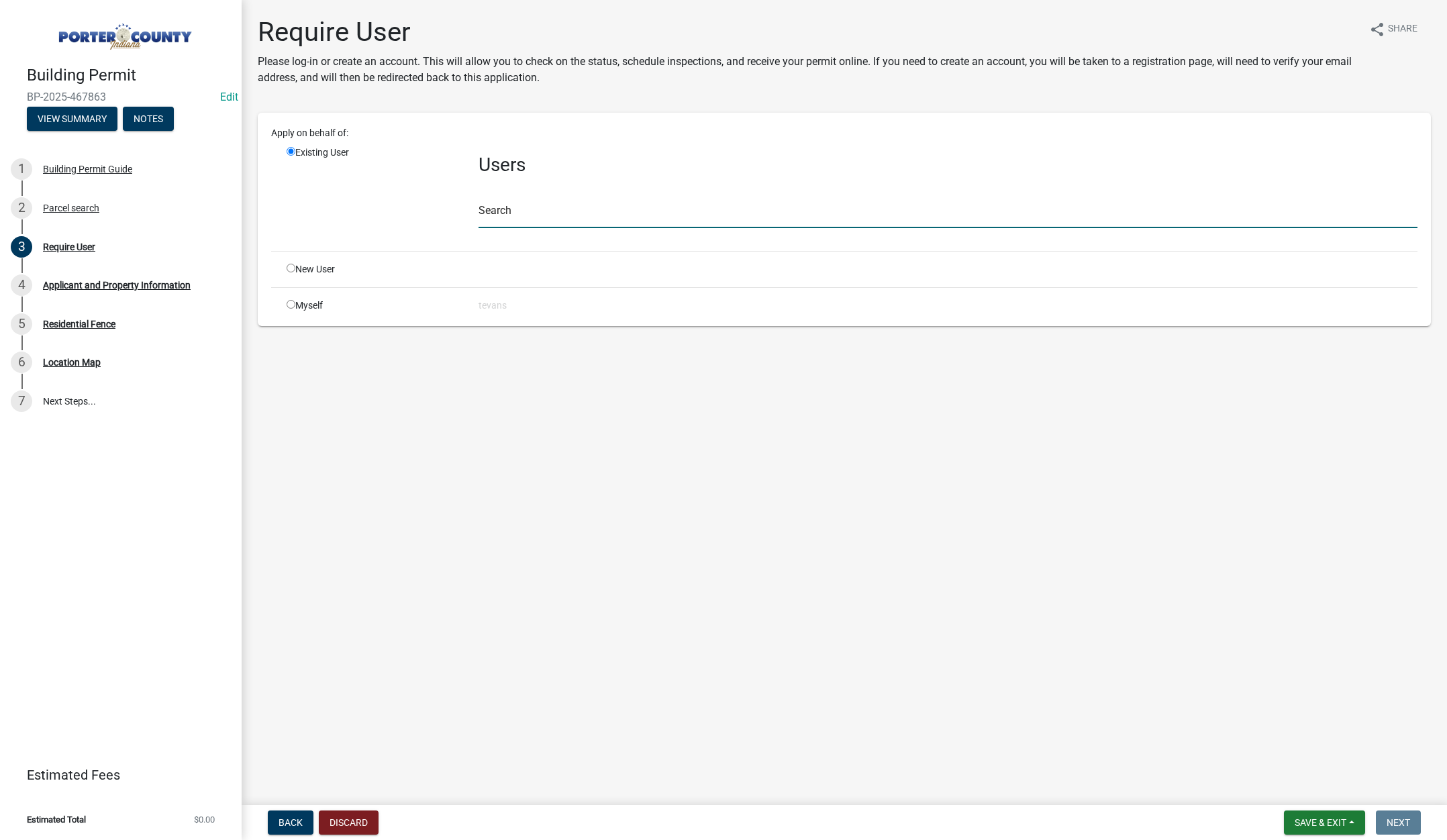
click at [493, 216] on input "text" at bounding box center [947, 214] width 939 height 28
type input "tami"
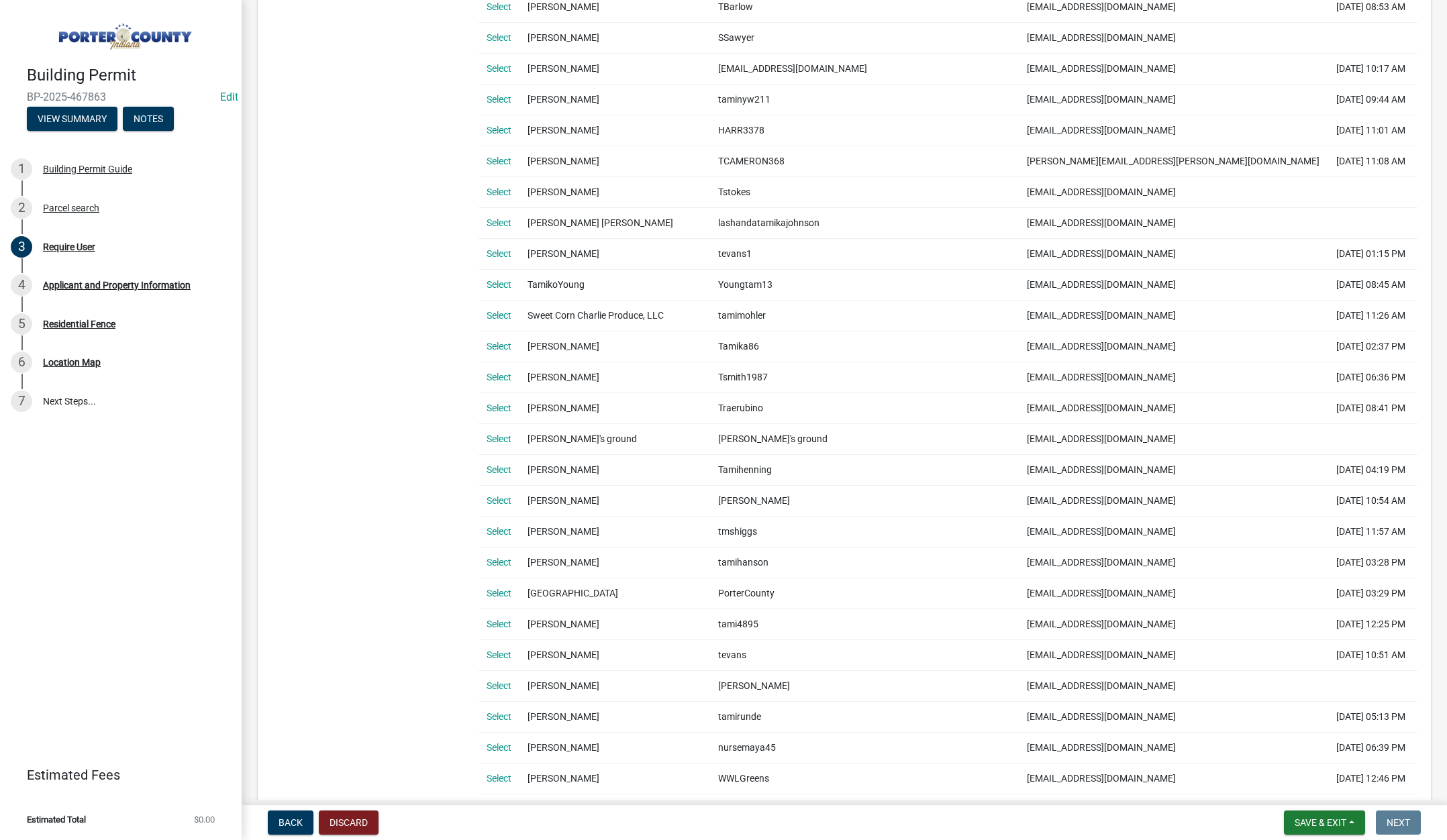
scroll to position [738, 0]
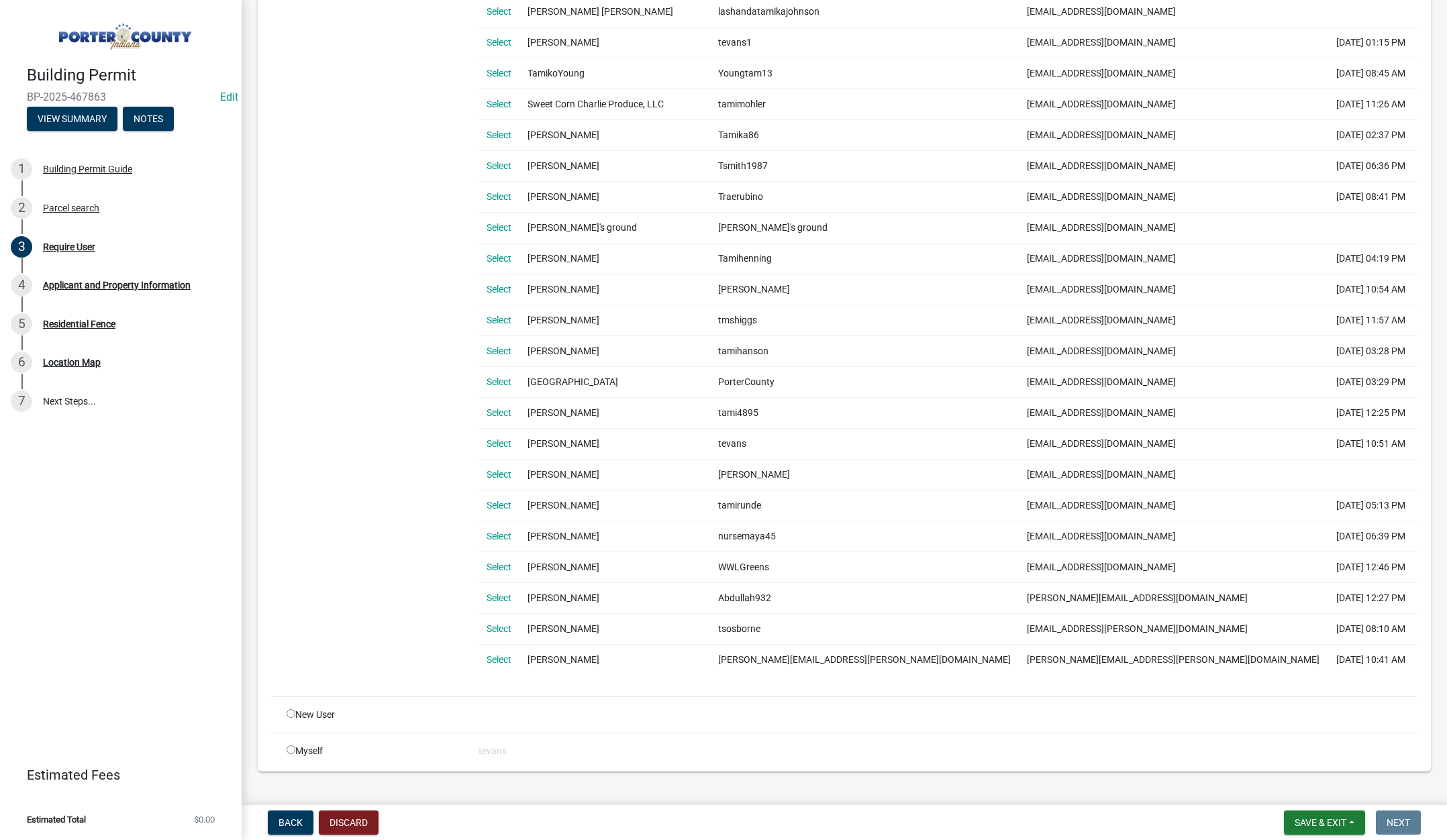
drag, startPoint x: 499, startPoint y: 441, endPoint x: 509, endPoint y: 441, distance: 10.0
click at [499, 441] on link "Select" at bounding box center [499, 443] width 25 height 11
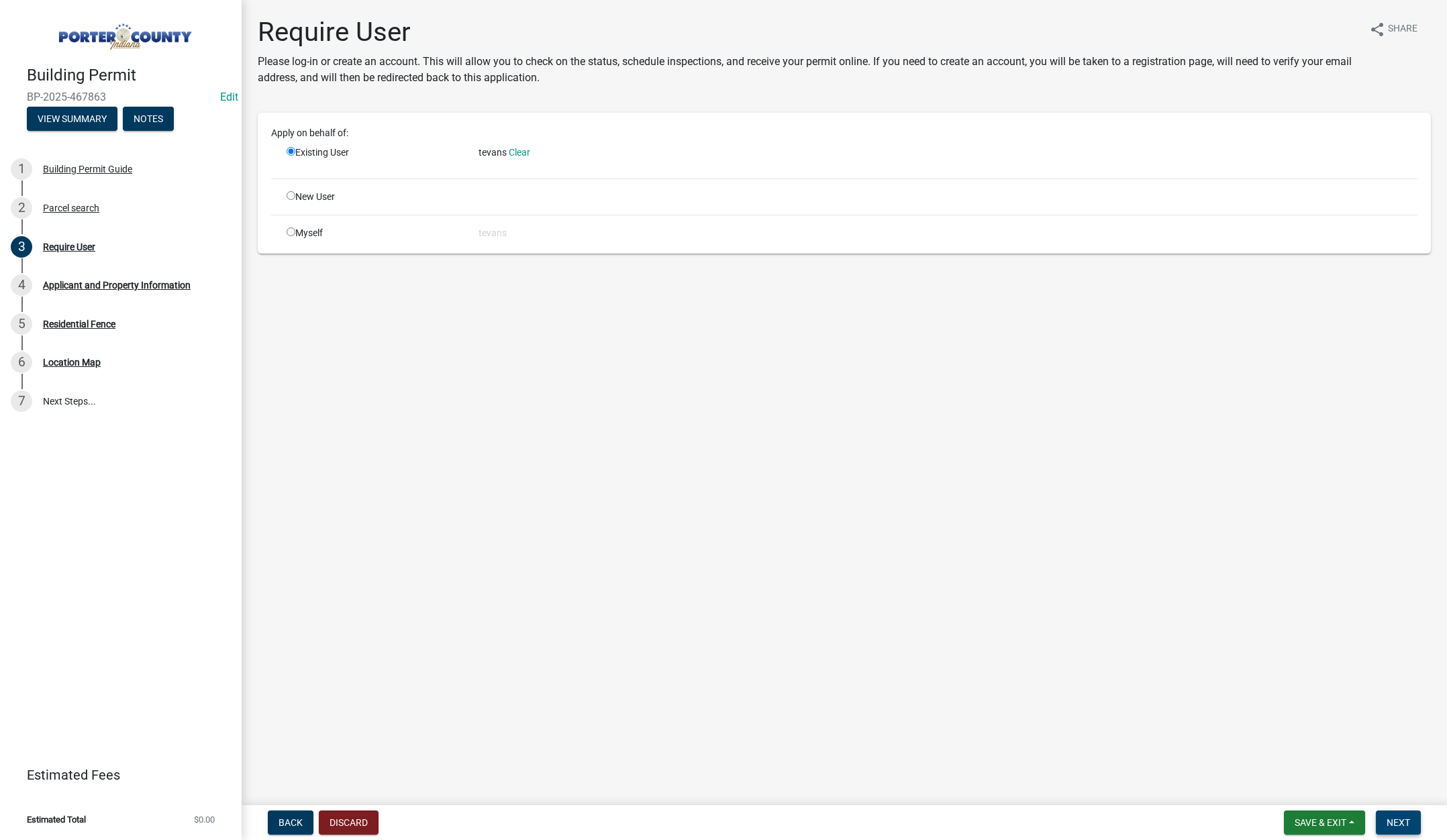
click at [1411, 818] on button "Next" at bounding box center [1398, 822] width 45 height 24
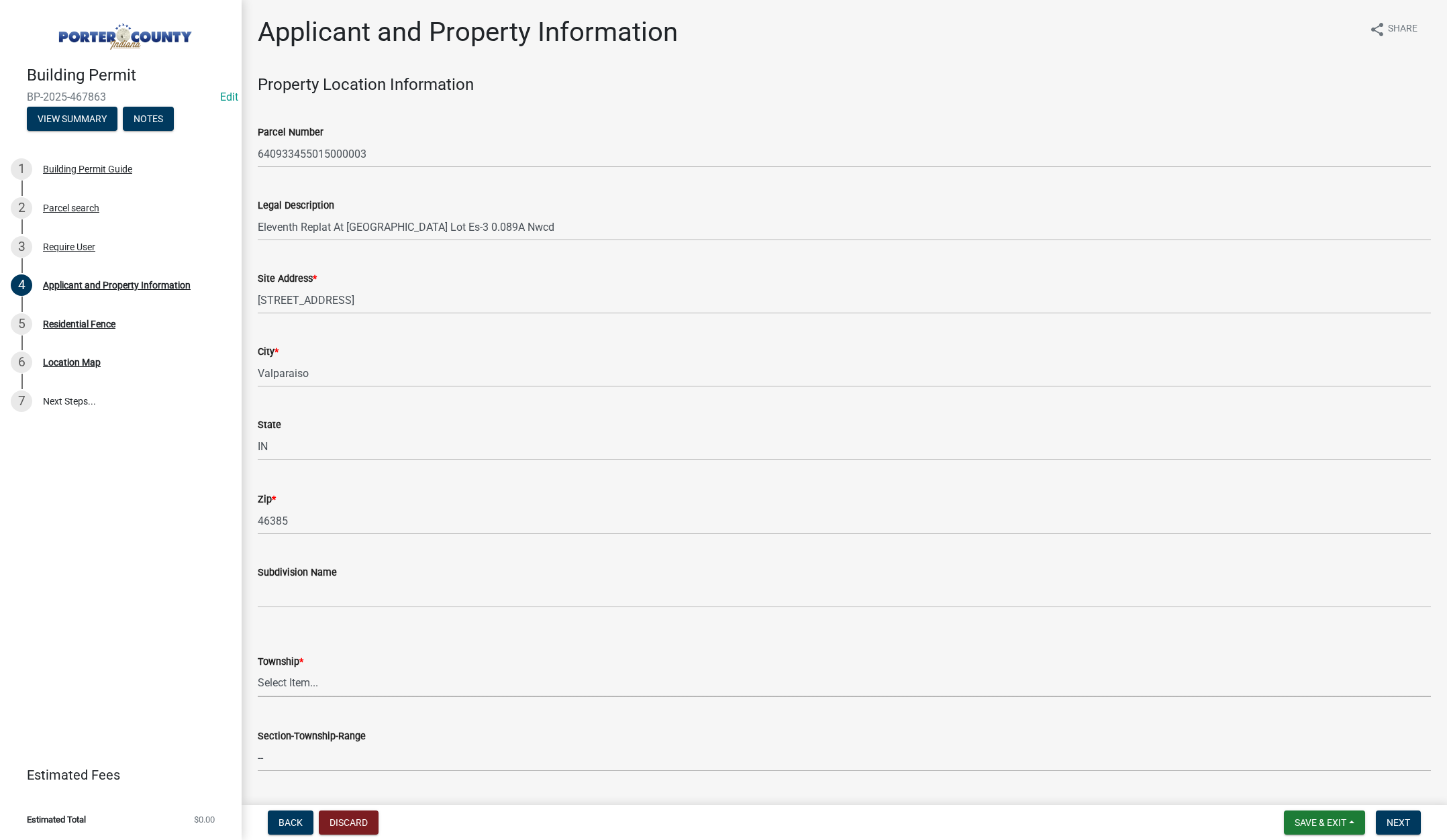
click at [291, 683] on select "Select Item... Boone Center Jackson Liberty Morgan Pine Pleasant Portage Porter…" at bounding box center [844, 684] width 1173 height 28
click at [258, 670] on select "Select Item... Boone Center Jackson Liberty Morgan Pine Pleasant Portage Porter…" at bounding box center [844, 684] width 1173 height 28
select select "6f5aa9ae-62ac-41bd-979a-9c71eae504cc"
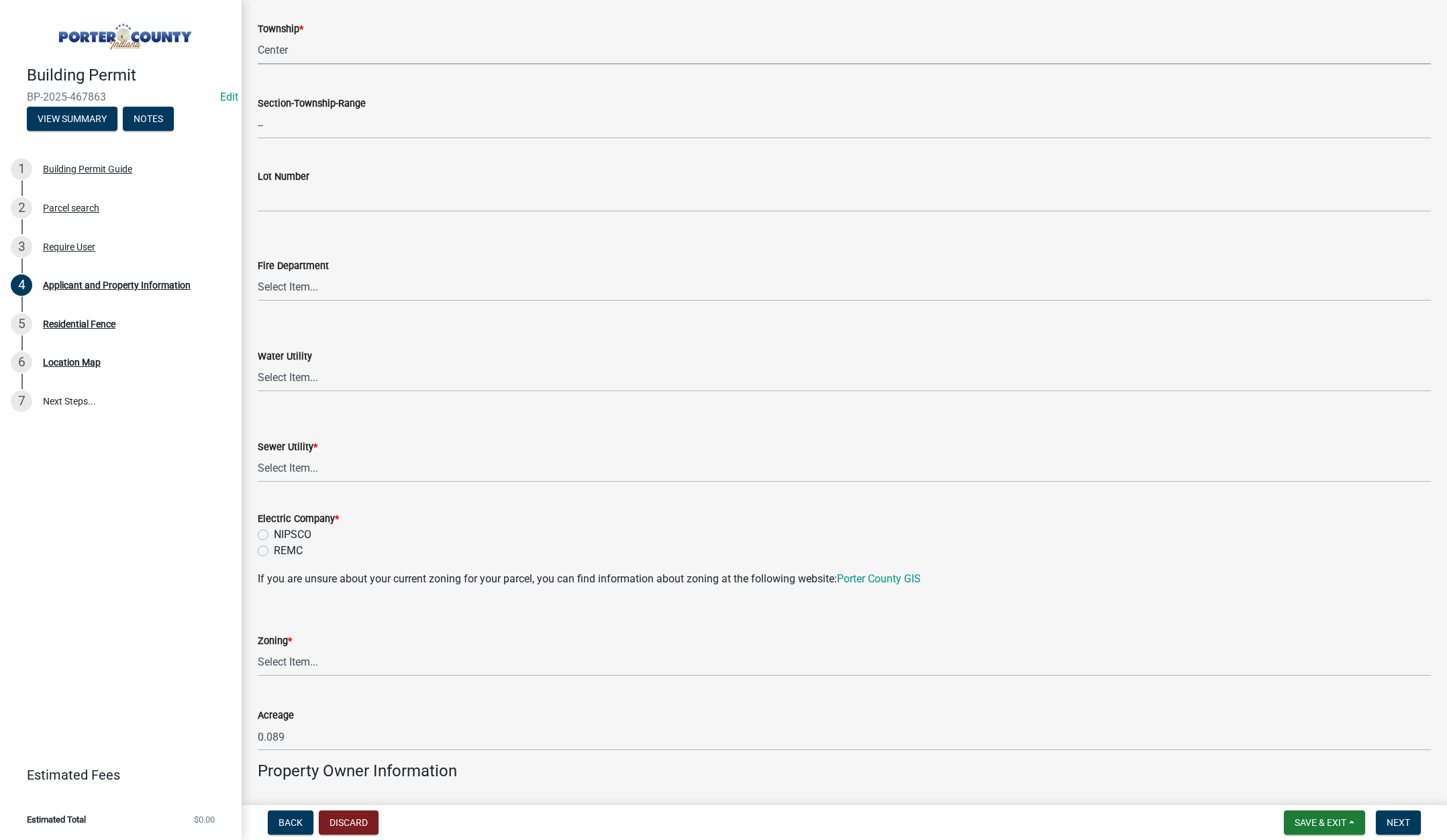
scroll to position [671, 0]
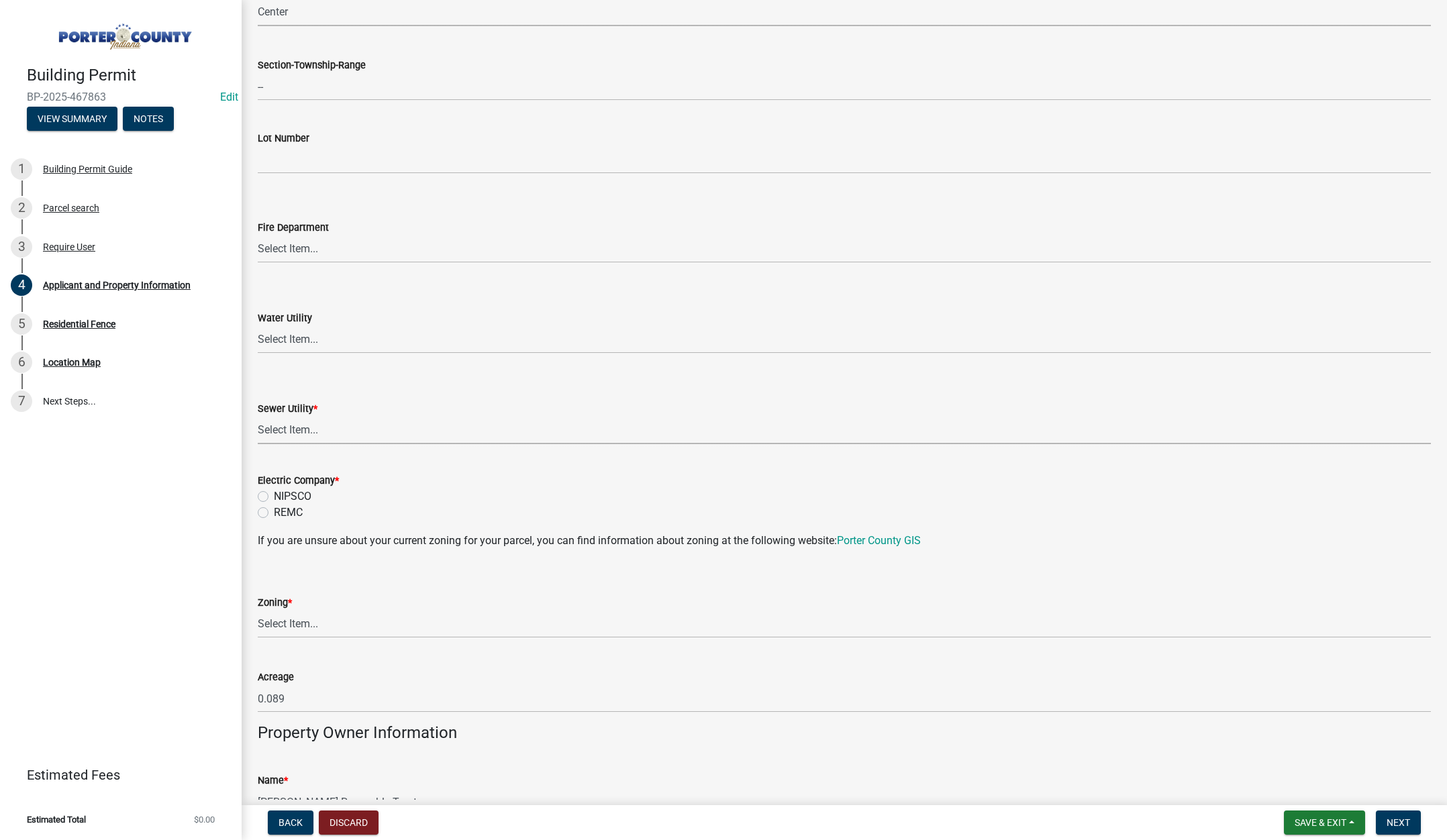
click at [306, 426] on select "Select Item... Aqua Indiana Inc Damon Run Falling Waters Lake Eliza - LEACD Nat…" at bounding box center [844, 431] width 1173 height 28
click at [258, 417] on select "Select Item... Aqua Indiana Inc Damon Run Falling Waters Lake Eliza - LEACD Nat…" at bounding box center [844, 431] width 1173 height 28
select select "c796f995-08fe-487b-a20e-70ab553361d3"
click at [274, 494] on label "NIPSCO" at bounding box center [292, 496] width 38 height 16
click at [274, 494] on input "NIPSCO" at bounding box center [278, 492] width 9 height 9
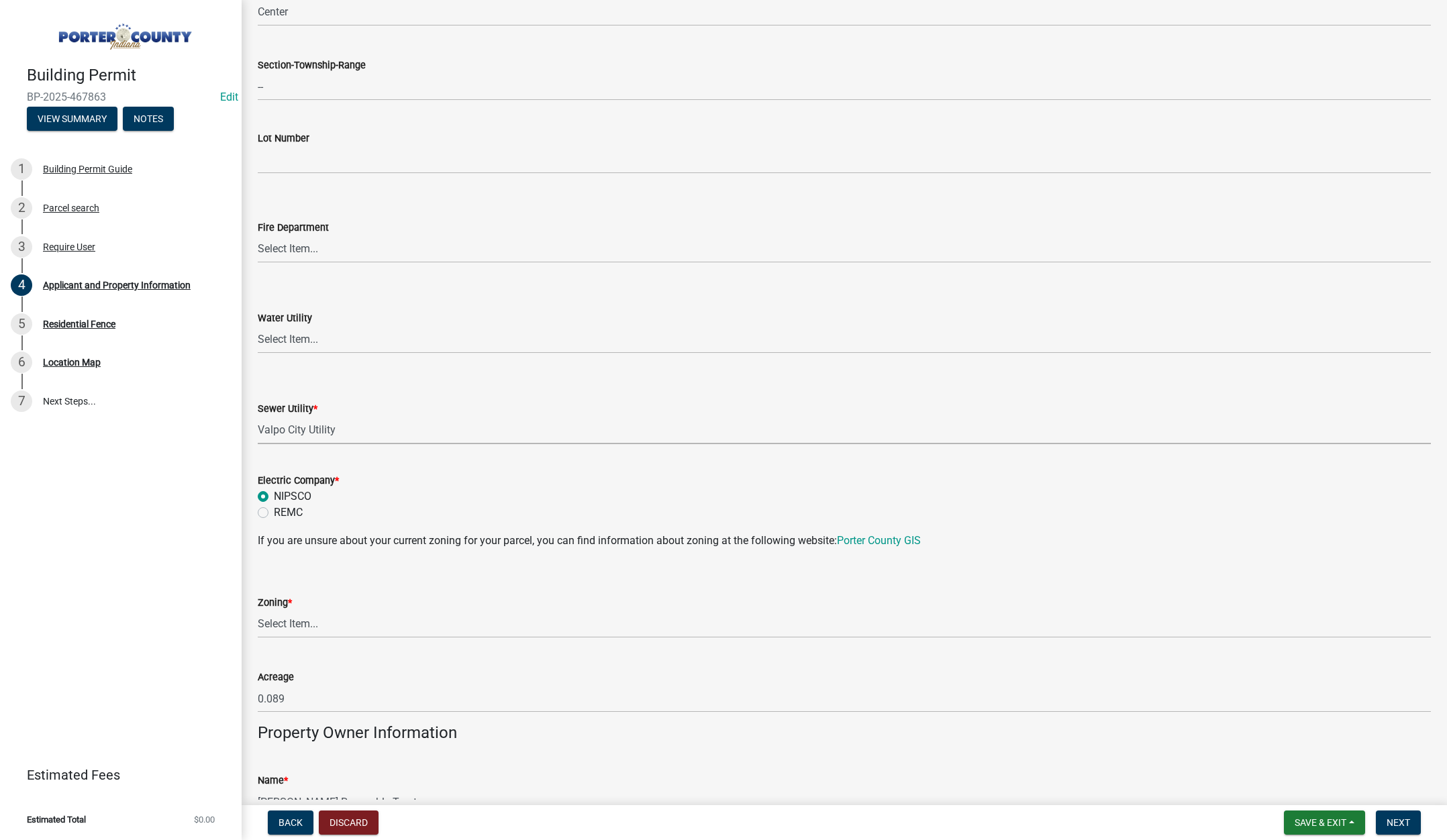
radio input "true"
click at [286, 625] on select "Select Item... A1 A2 CH CM CN I1 I2 I3 IN MP OT P1 P2 PUD R1 R2 R3 R4 RL RR" at bounding box center [844, 624] width 1173 height 28
click at [258, 610] on select "Select Item... A1 A2 CH CM CN I1 I2 I3 IN MP OT P1 P2 PUD R1 R2 R3 R4 RL RR" at bounding box center [844, 624] width 1173 height 28
select select "e2d1b1d7-ccc9-456b-9e96-e16306515997"
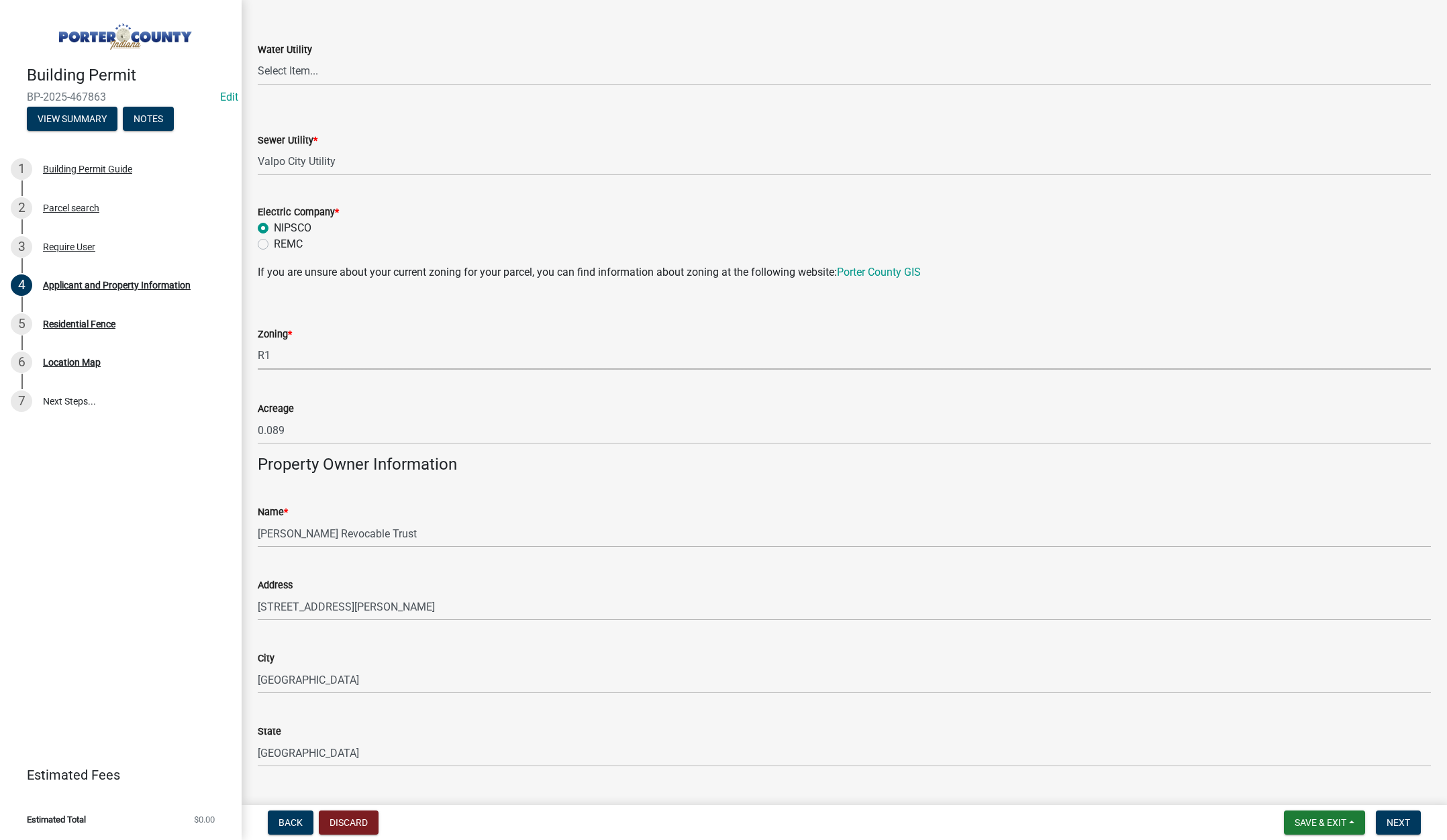
scroll to position [1140, 0]
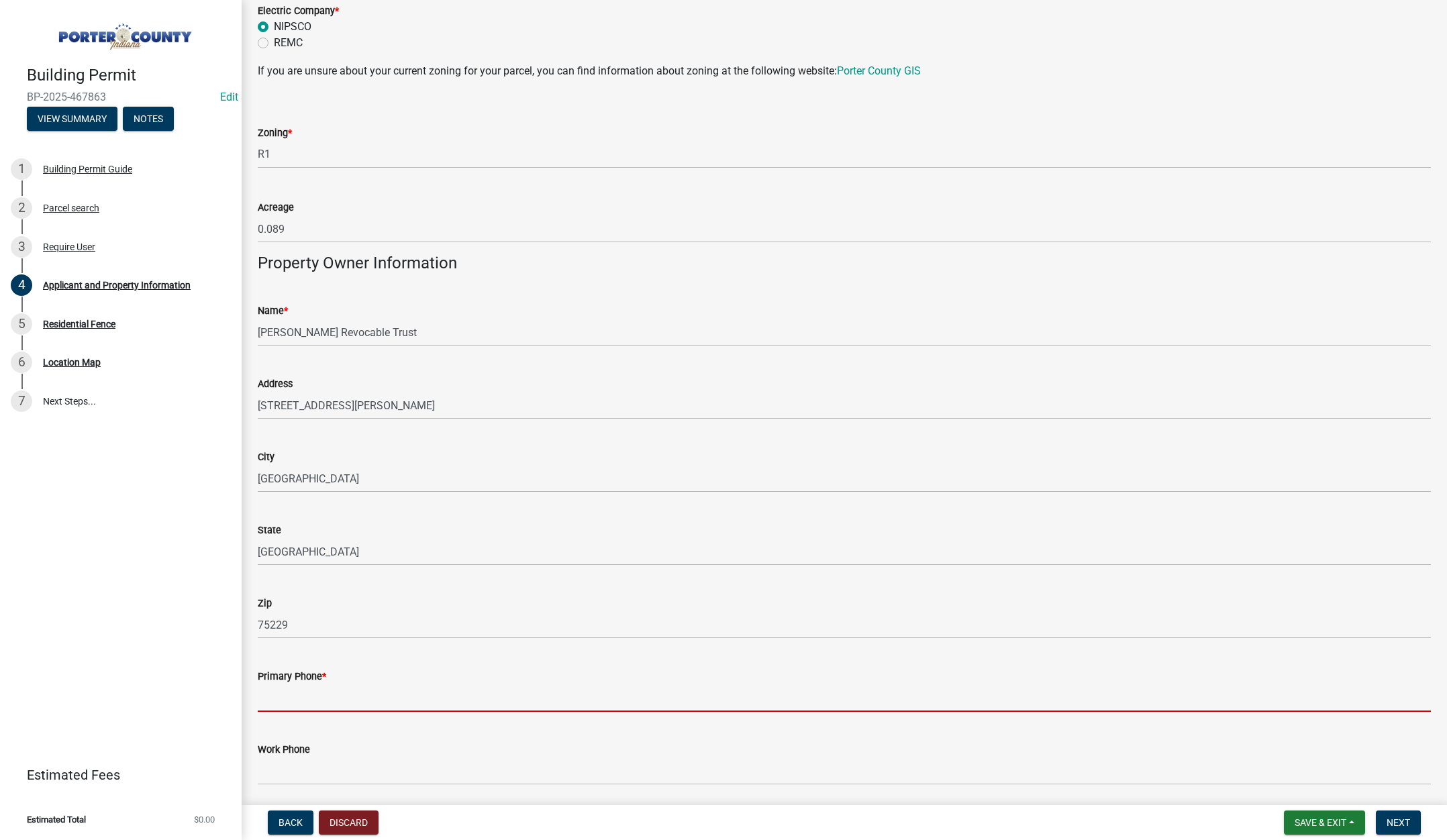
click at [318, 697] on input "Primary Phone *" at bounding box center [844, 698] width 1173 height 28
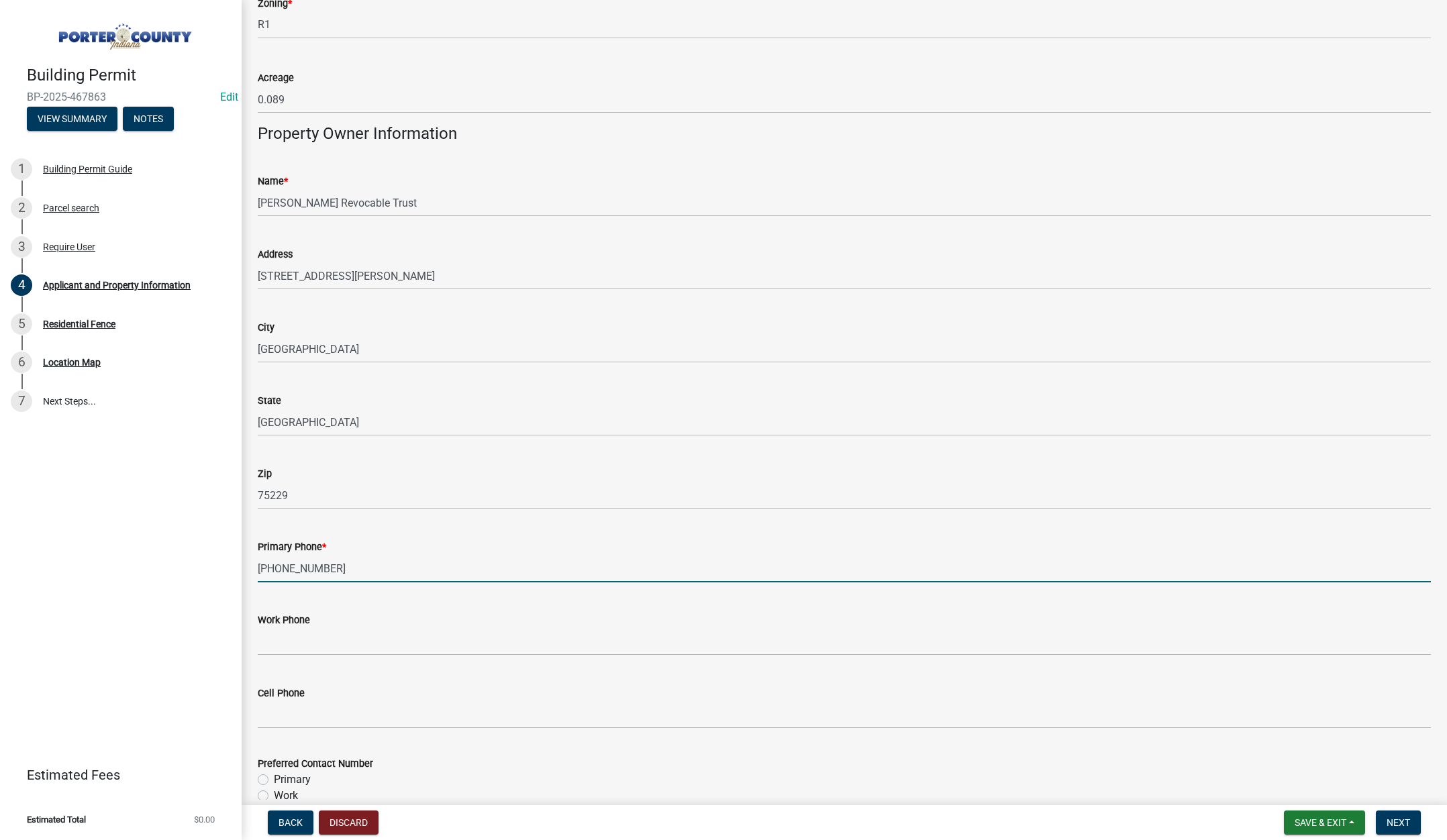
scroll to position [1476, 0]
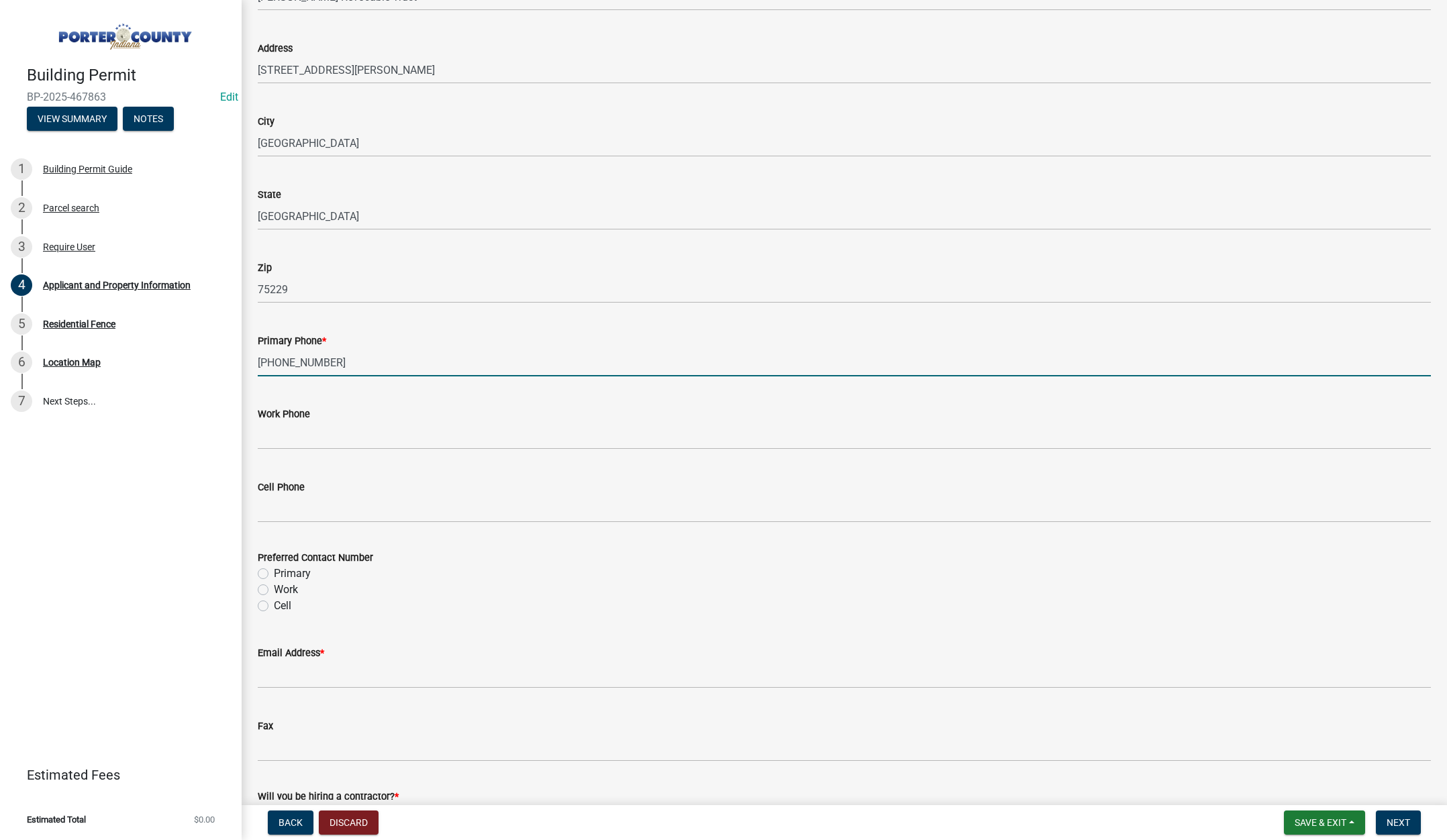
type input "219-916-2869"
drag, startPoint x: 263, startPoint y: 573, endPoint x: 265, endPoint y: 616, distance: 43.0
click at [274, 573] on label "Primary" at bounding box center [292, 573] width 37 height 16
click at [274, 573] on input "Primary" at bounding box center [278, 569] width 9 height 9
radio input "true"
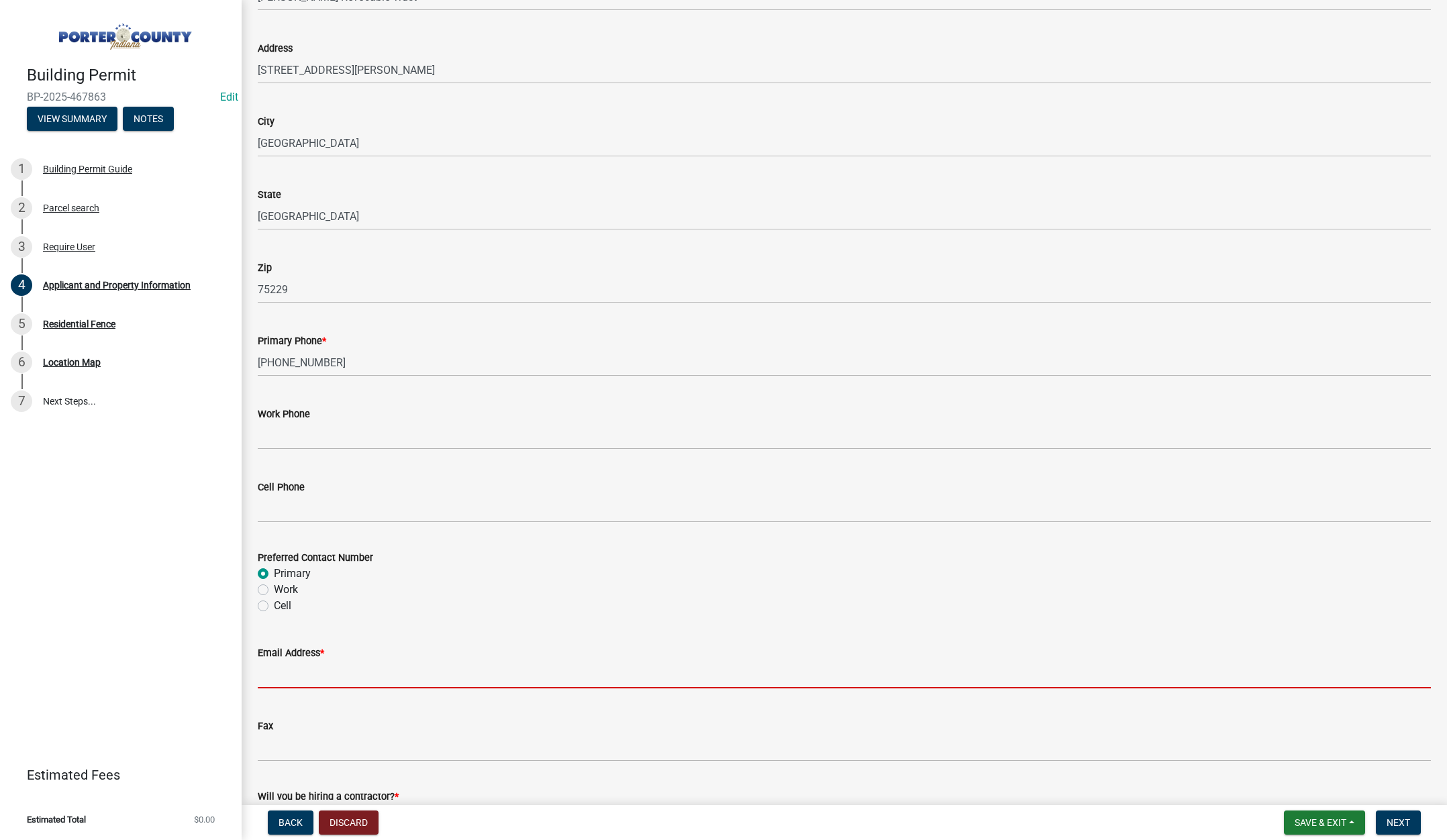
click at [294, 686] on input "Email Address *" at bounding box center [844, 674] width 1173 height 28
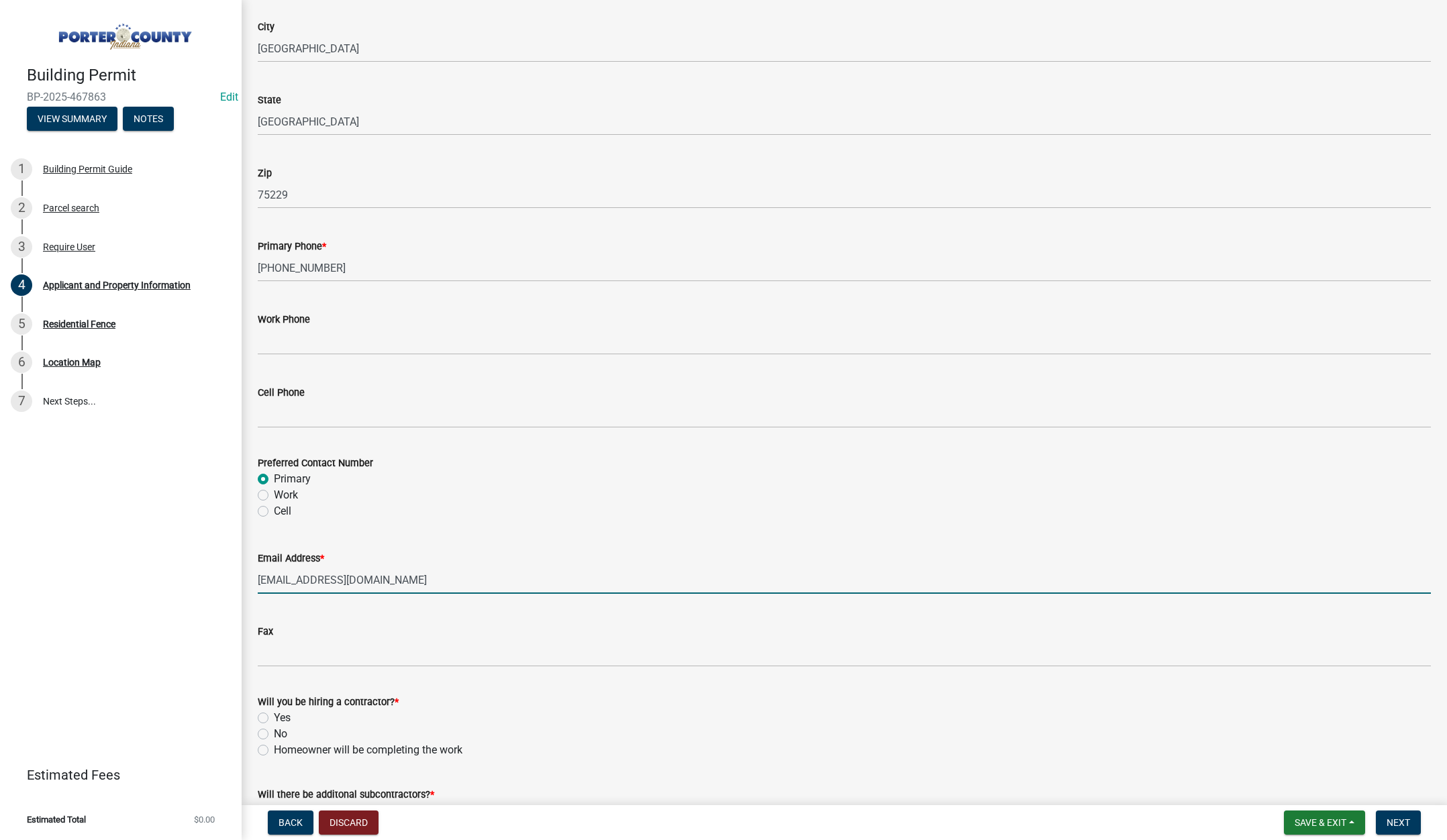
scroll to position [1670, 0]
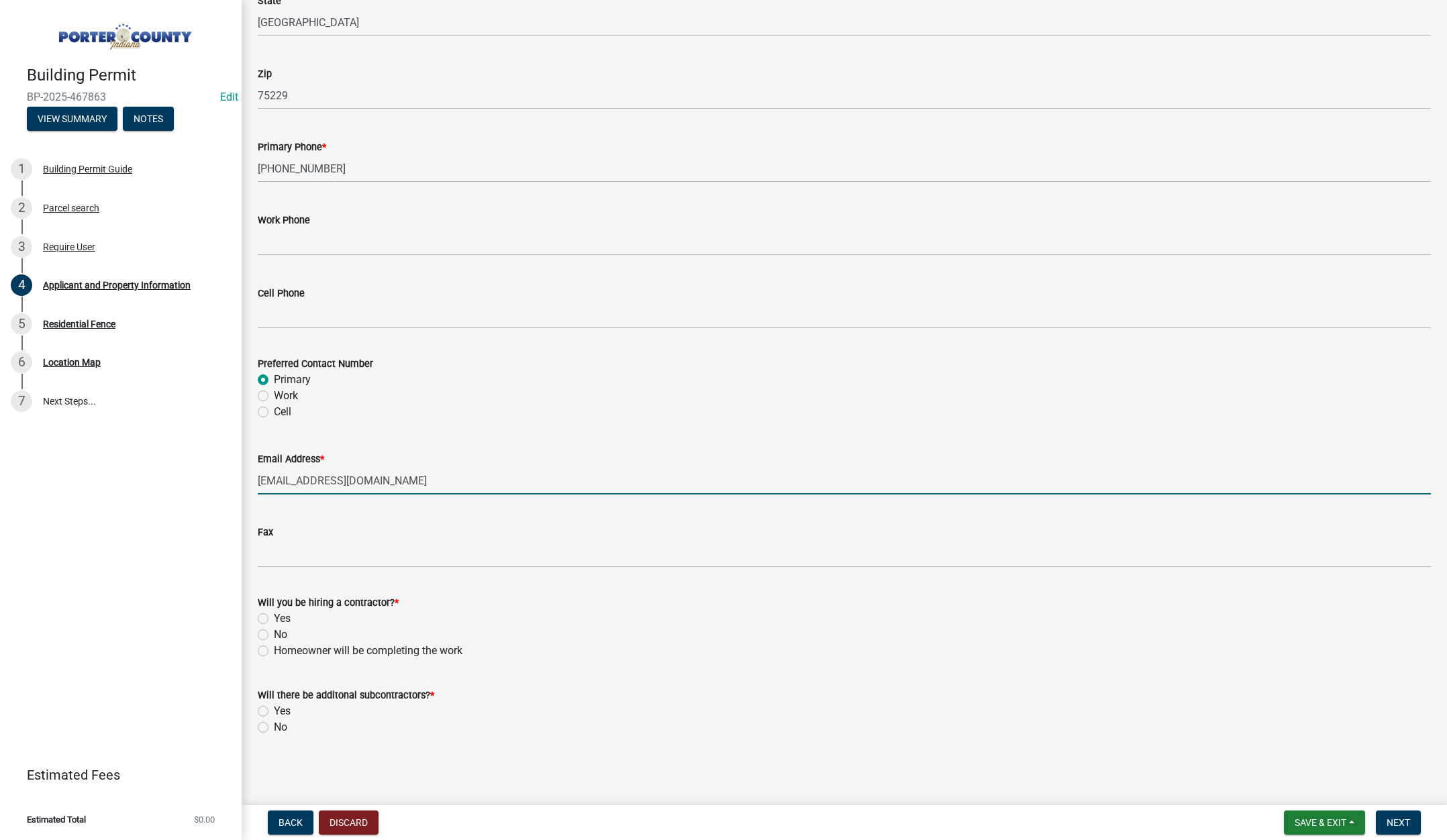
type input "truelinefence1@gmail.com"
click at [274, 617] on label "Yes" at bounding box center [282, 618] width 17 height 16
click at [274, 617] on input "Yes" at bounding box center [278, 614] width 9 height 9
radio input "true"
click at [274, 726] on label "No" at bounding box center [280, 727] width 13 height 16
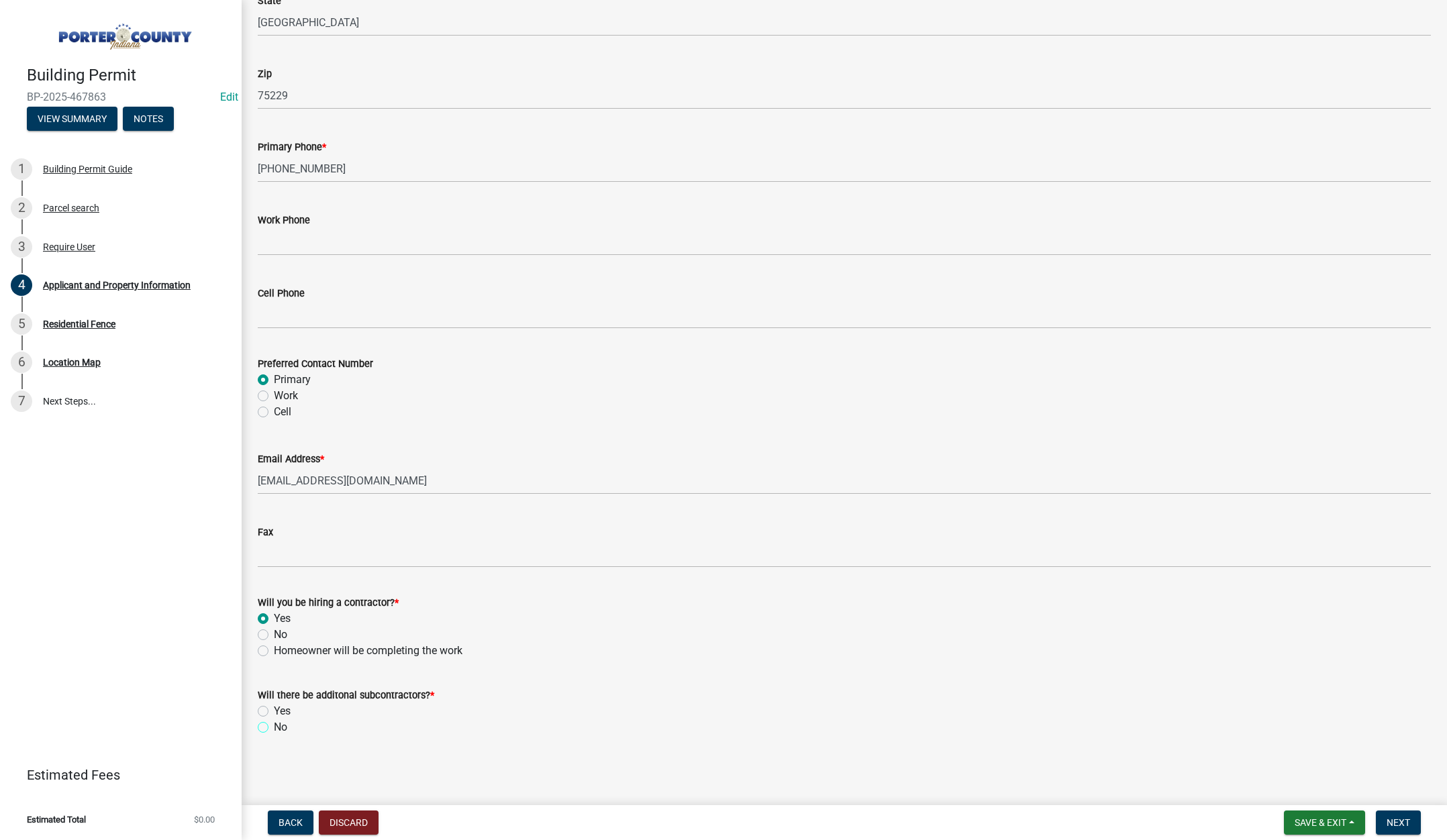
click at [274, 726] on input "No" at bounding box center [278, 723] width 9 height 9
radio input "true"
click at [1408, 825] on span "Next" at bounding box center [1398, 822] width 23 height 11
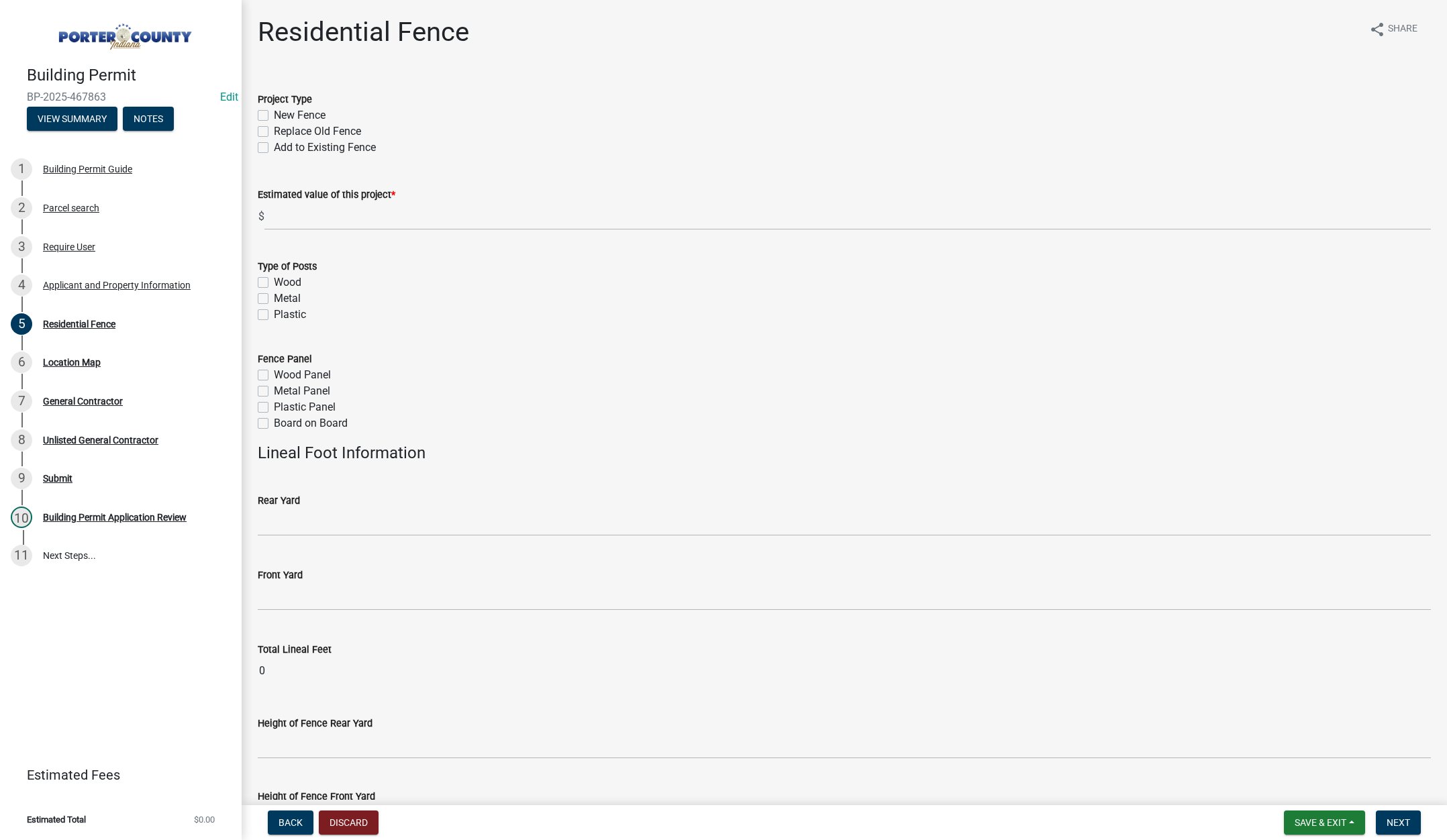
click at [274, 116] on label "New Fence" at bounding box center [299, 115] width 52 height 16
click at [274, 116] on input "New Fence" at bounding box center [278, 111] width 9 height 9
checkbox input "true"
checkbox input "false"
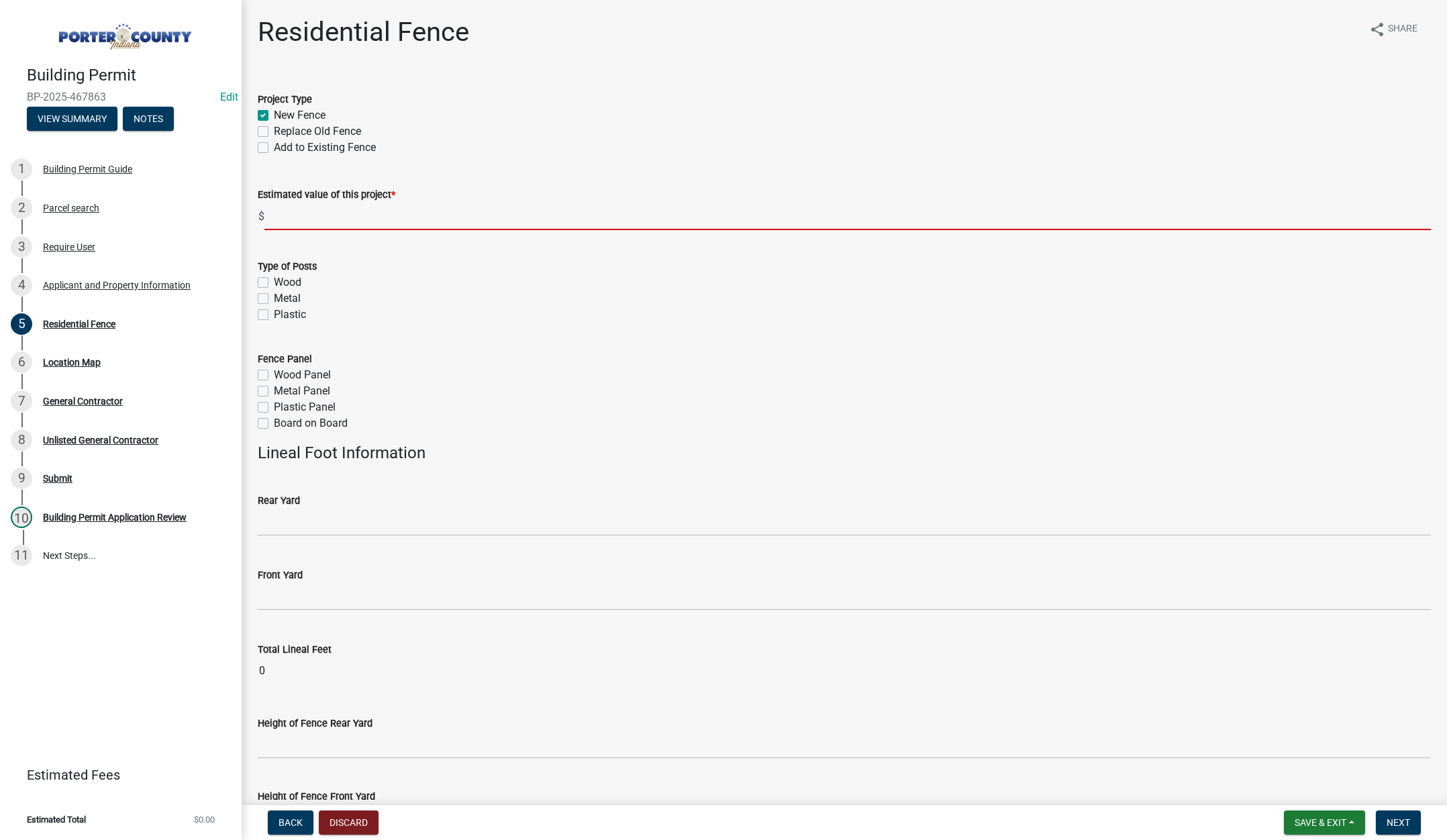
click at [288, 220] on input "text" at bounding box center [847, 217] width 1166 height 28
type input "2200"
click at [274, 147] on label "Add to Existing Fence" at bounding box center [325, 147] width 102 height 16
click at [274, 147] on input "Add to Existing Fence" at bounding box center [278, 143] width 9 height 9
checkbox input "true"
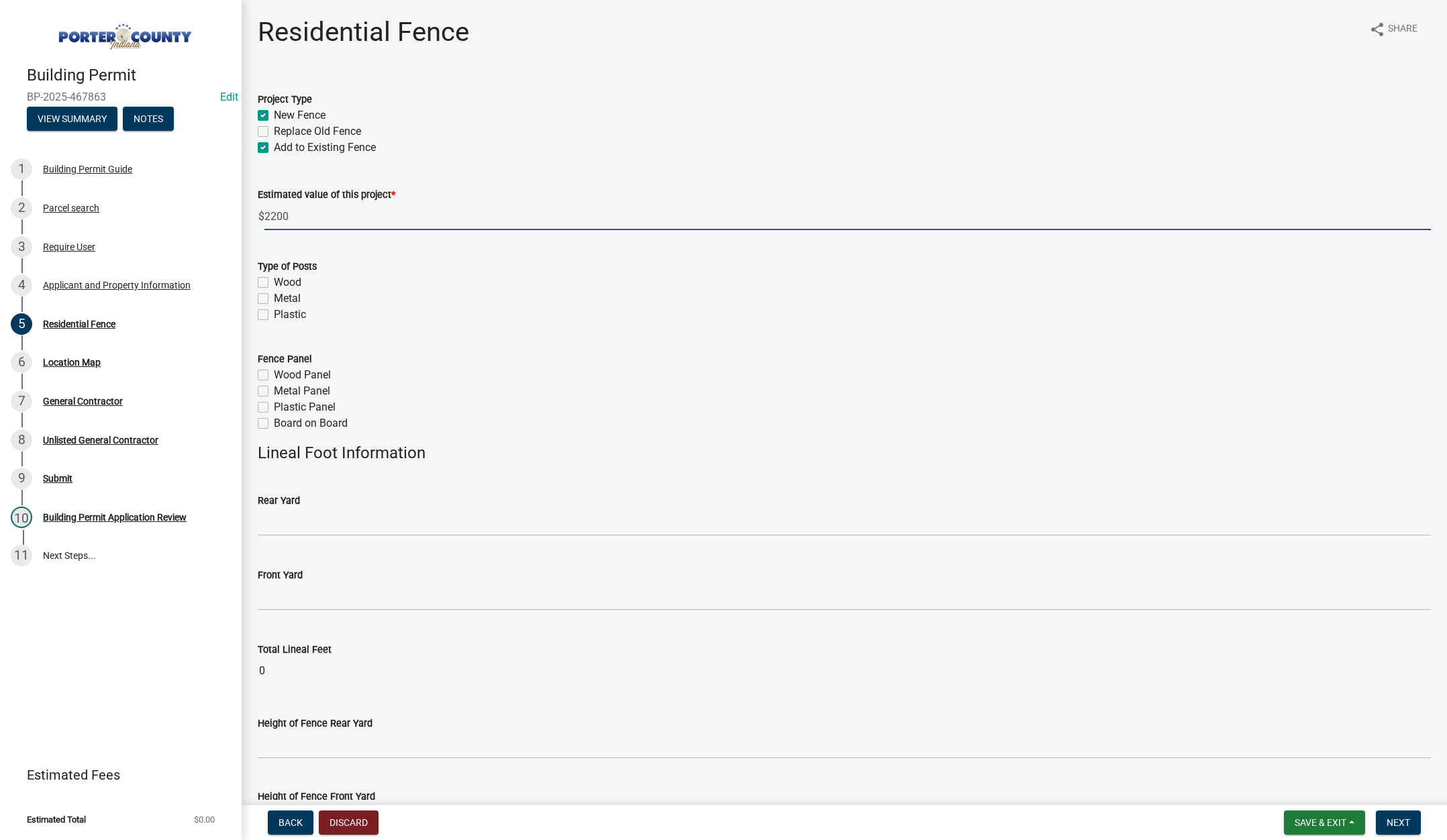
checkbox input "true"
checkbox input "false"
checkbox input "true"
click at [274, 311] on label "Plastic" at bounding box center [290, 314] width 32 height 16
click at [274, 311] on input "Plastic" at bounding box center [278, 310] width 9 height 9
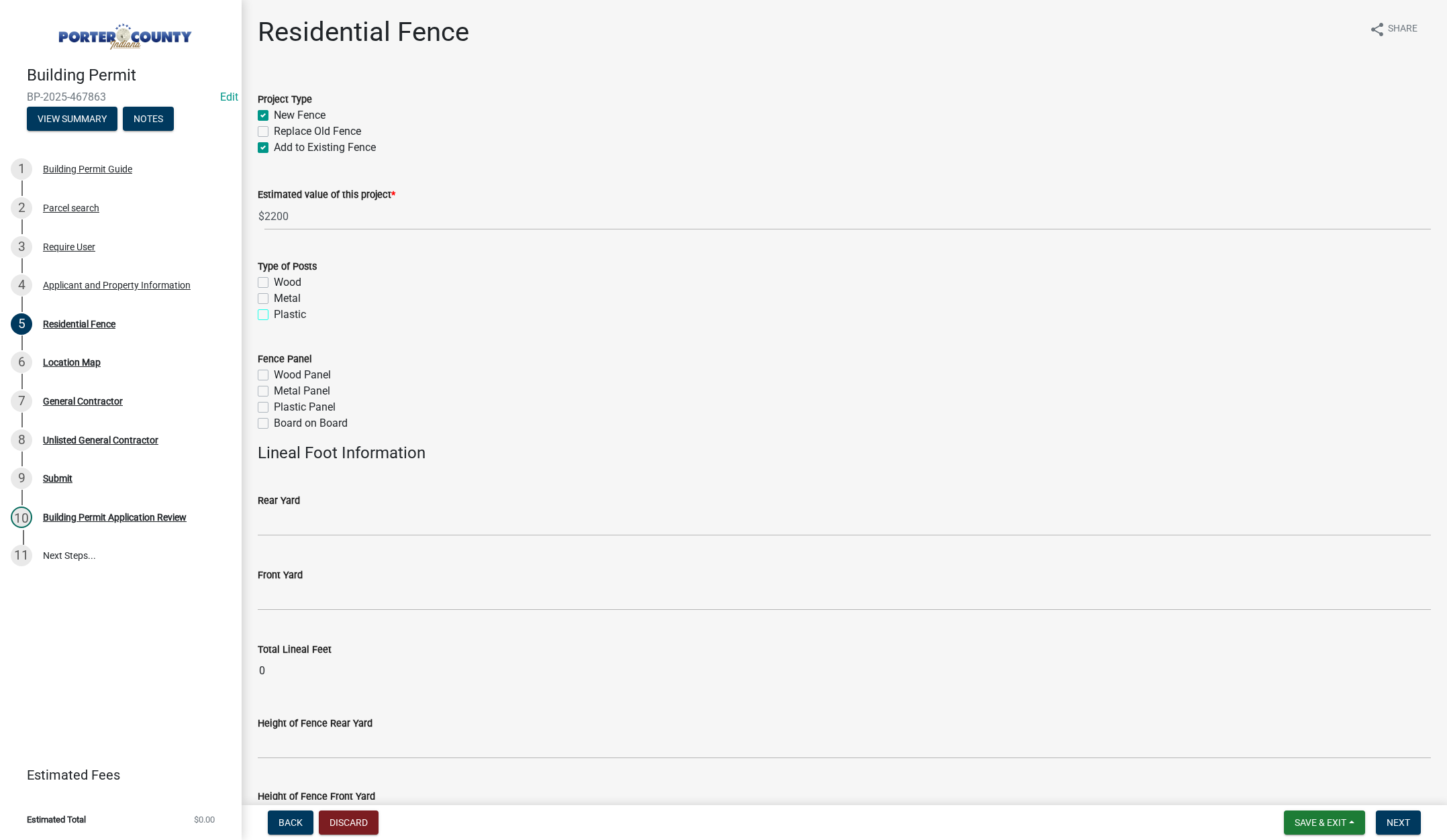
checkbox input "true"
checkbox input "false"
checkbox input "true"
click at [274, 419] on label "Board on Board" at bounding box center [310, 423] width 74 height 16
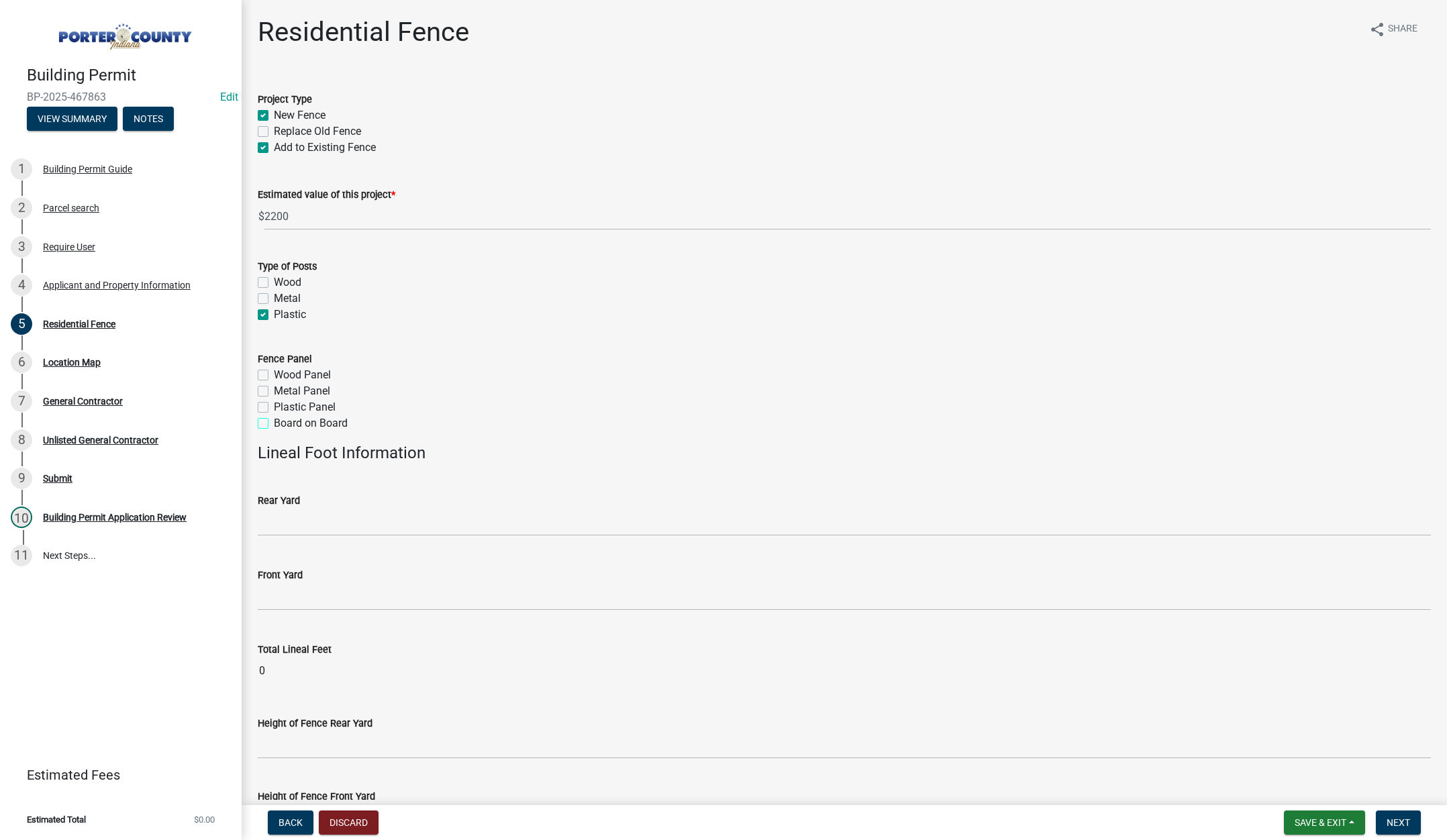
click at [274, 419] on input "Board on Board" at bounding box center [278, 419] width 9 height 9
checkbox input "true"
checkbox input "false"
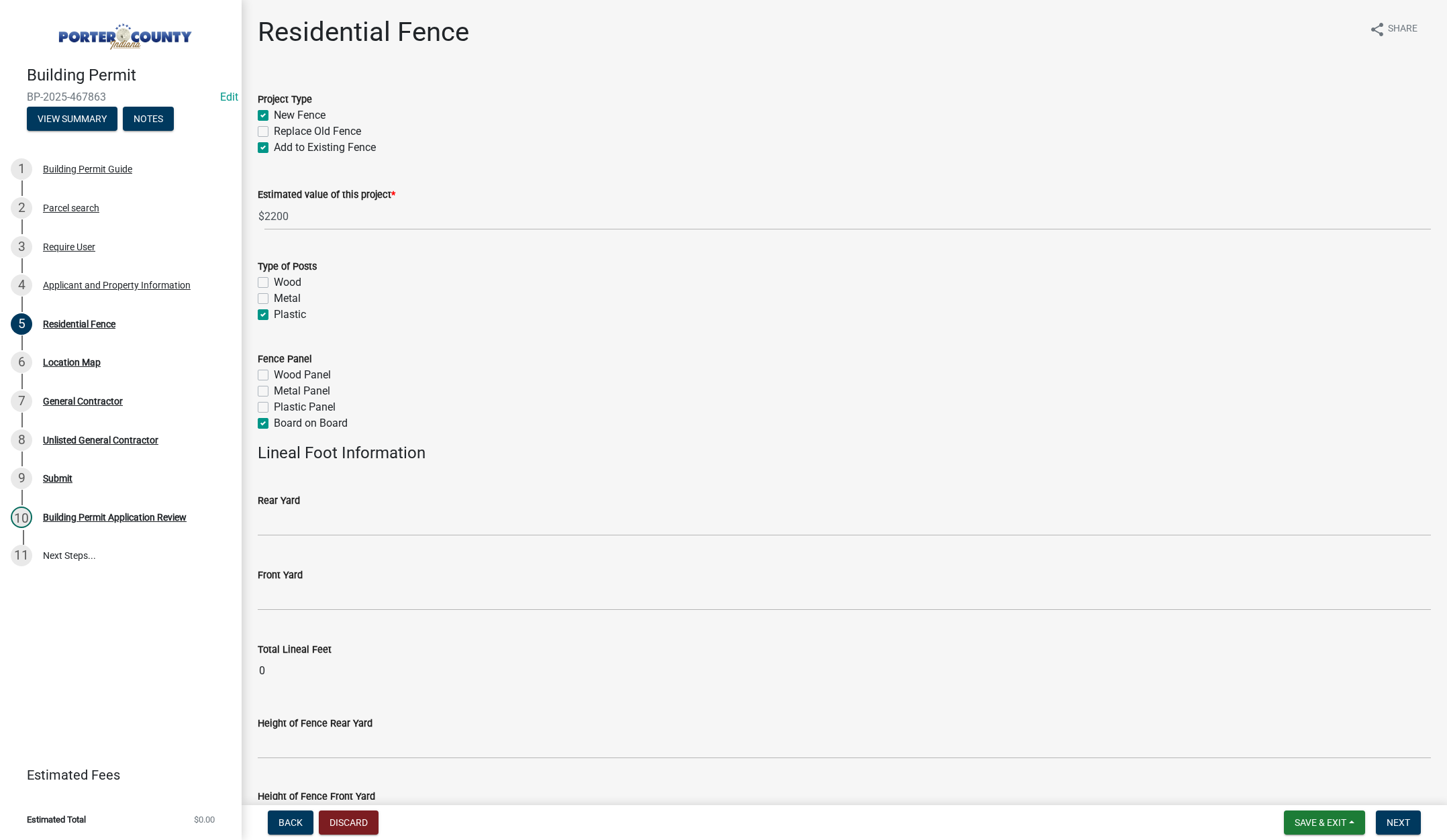
checkbox input "true"
click at [301, 523] on input "text" at bounding box center [844, 522] width 1173 height 28
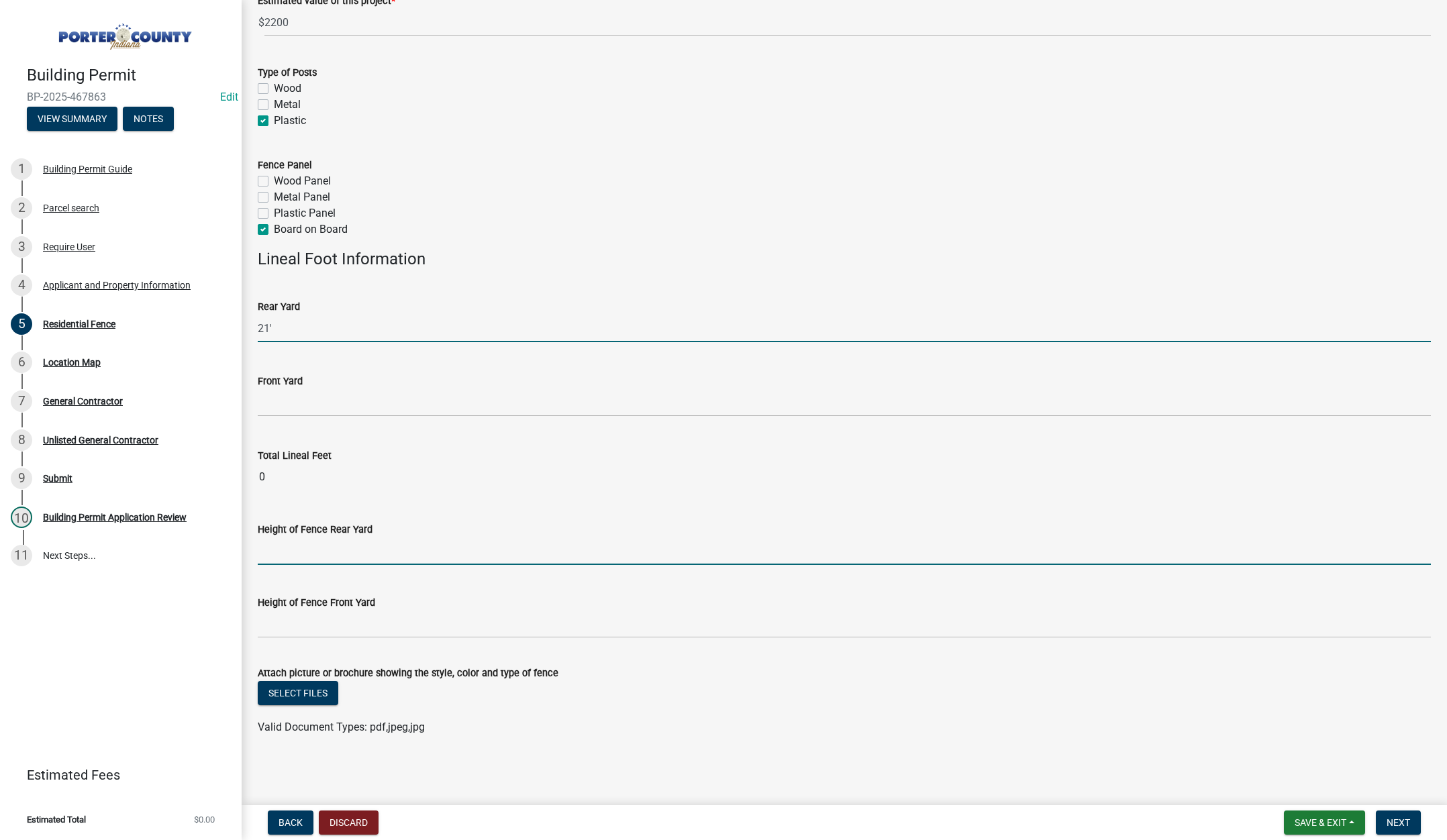
type input "21"
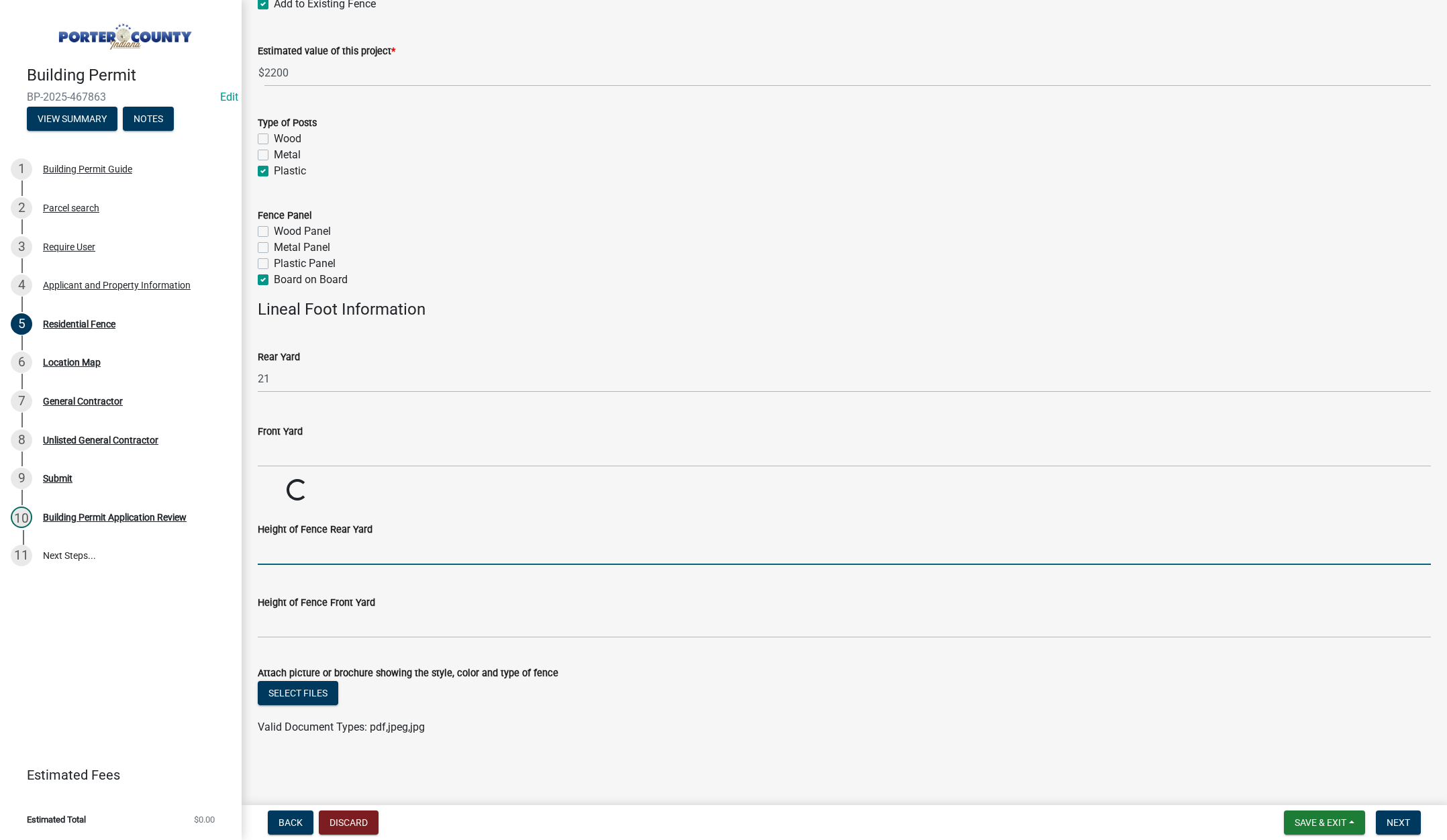
click at [357, 551] on input "Height of Fence Rear Yard" at bounding box center [844, 551] width 1173 height 28
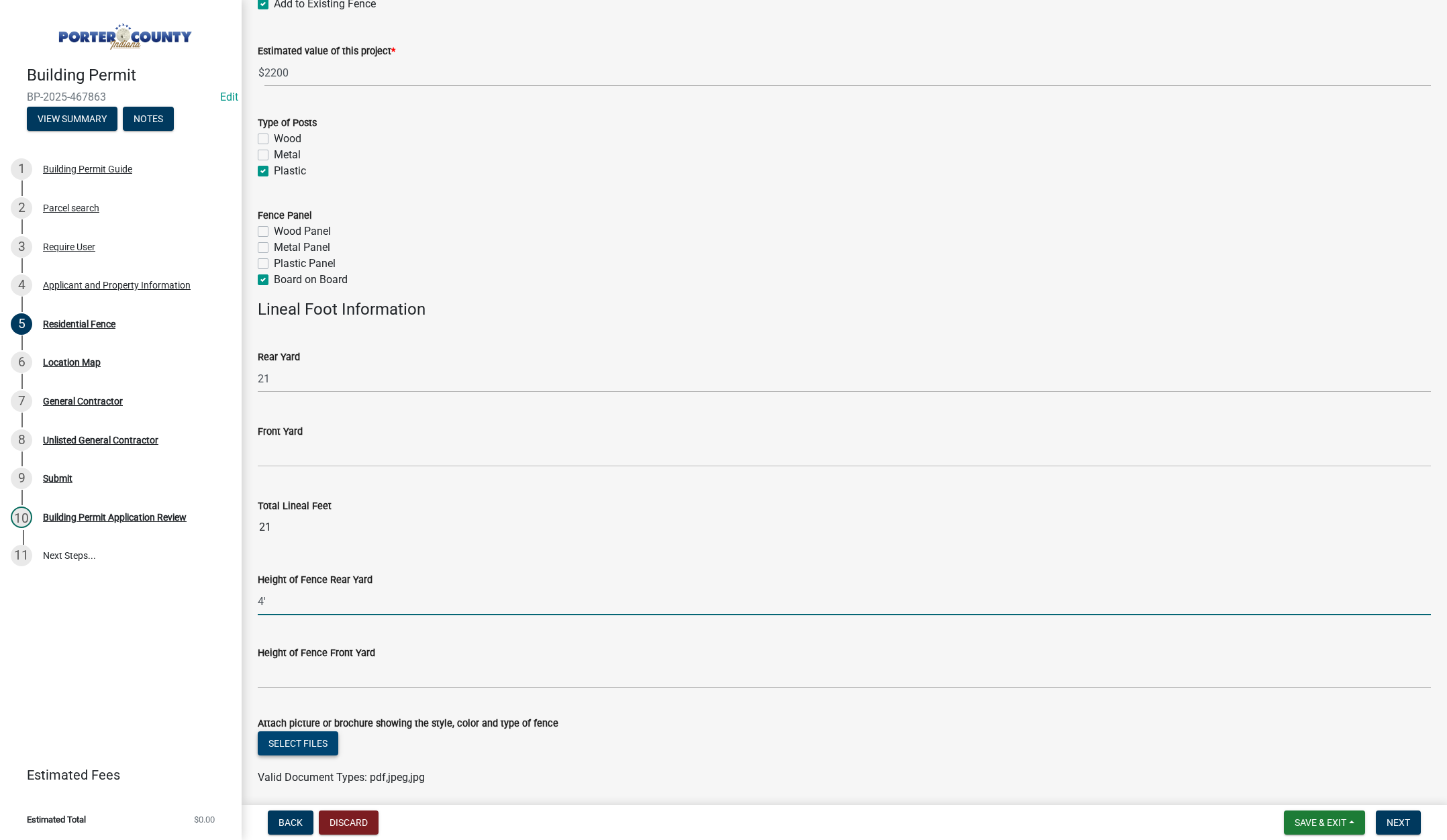
type input "4'"
click at [306, 744] on button "Select files" at bounding box center [298, 743] width 80 height 24
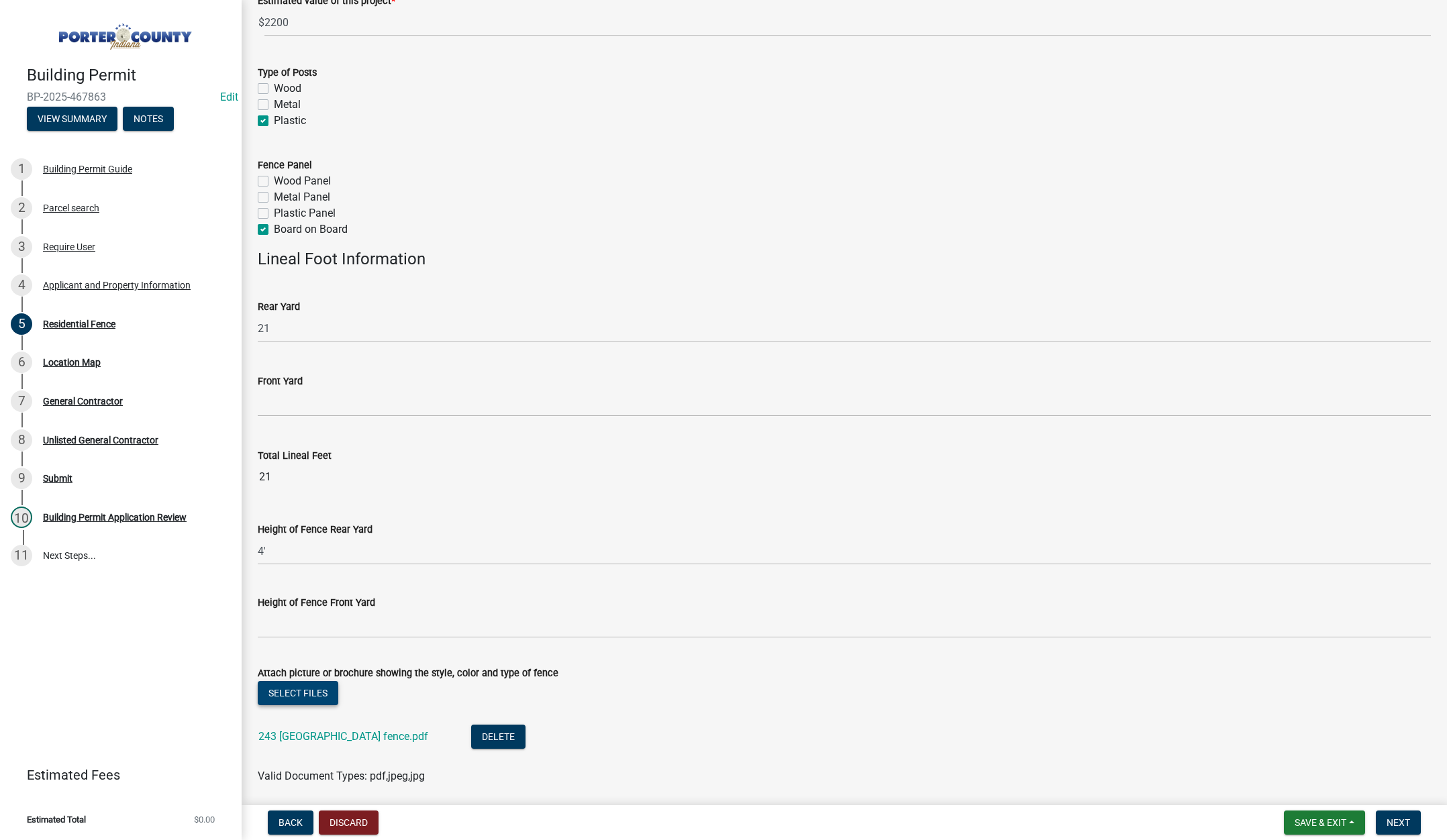
scroll to position [243, 0]
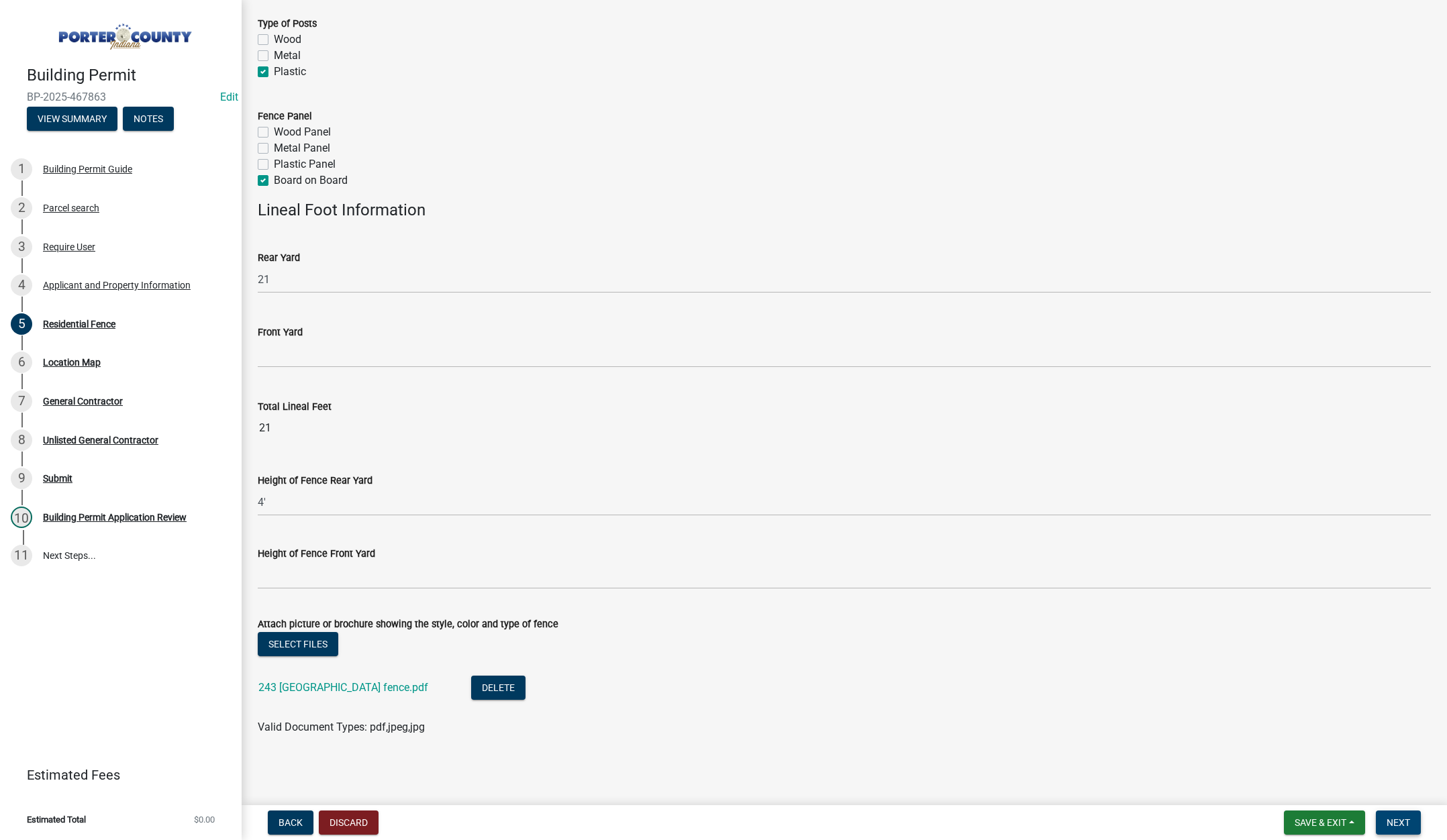
click at [1397, 821] on span "Next" at bounding box center [1398, 822] width 23 height 11
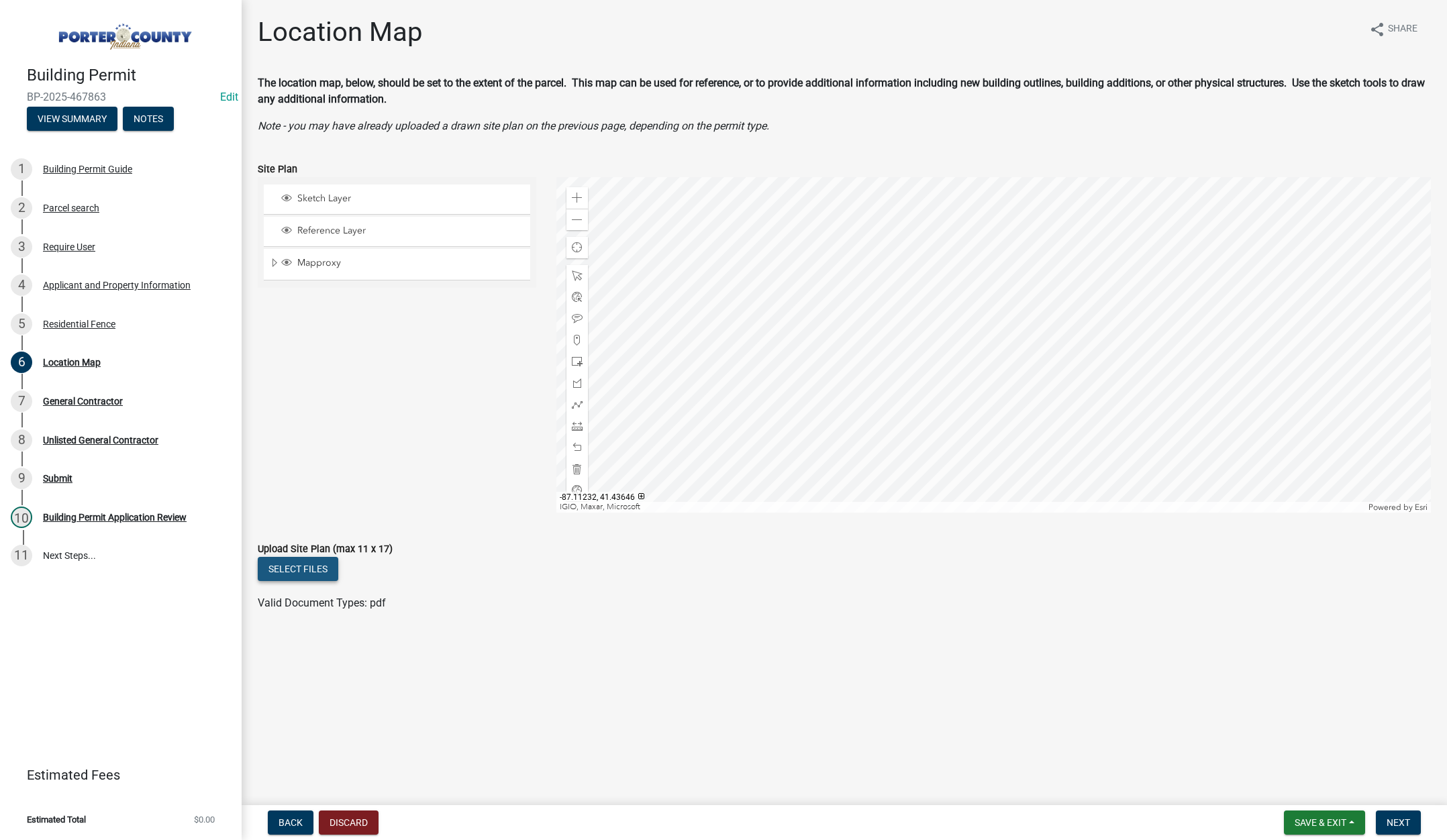
click at [302, 561] on button "Select files" at bounding box center [298, 569] width 80 height 24
click at [1397, 814] on button "Next" at bounding box center [1398, 822] width 45 height 24
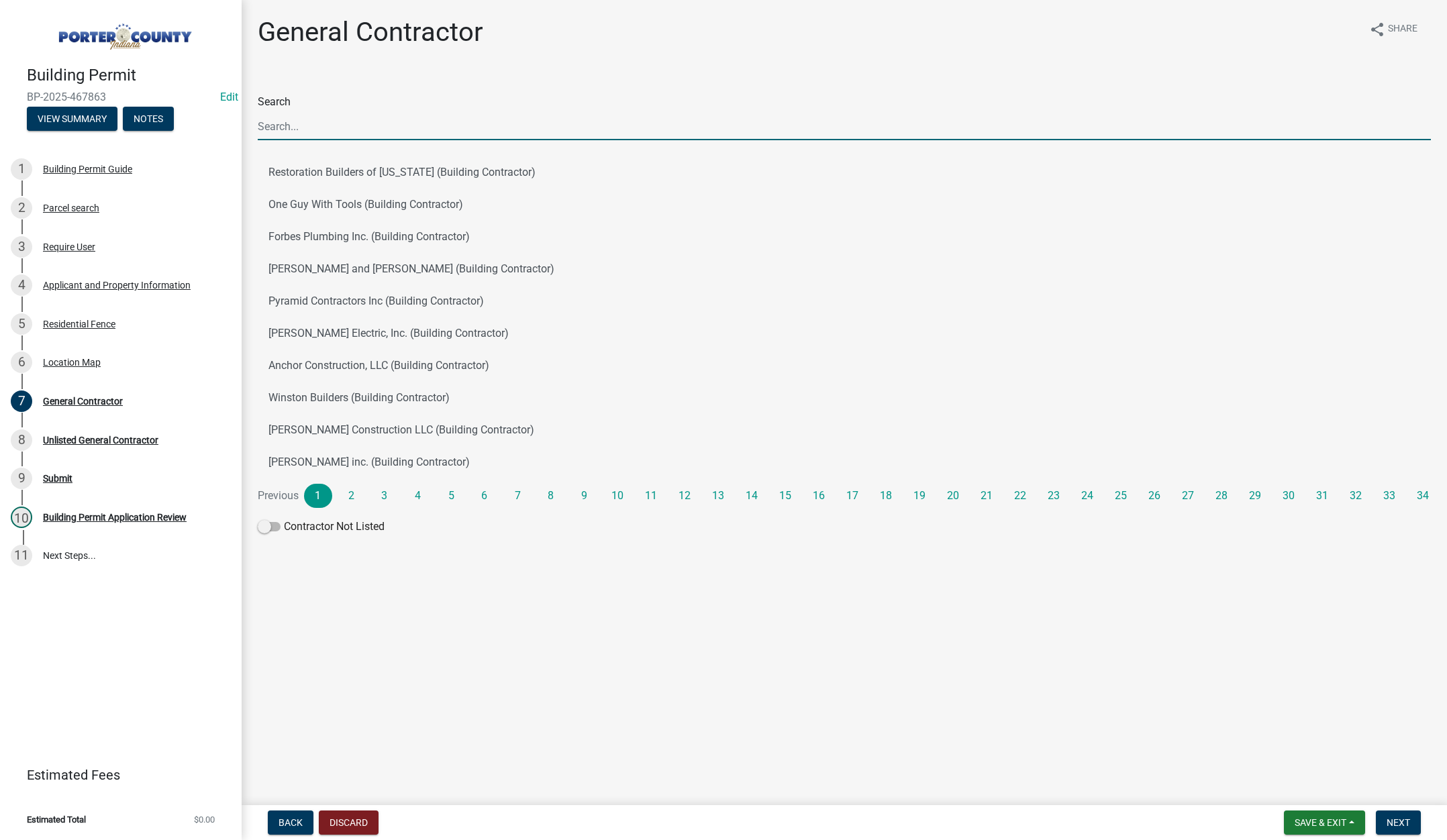
click at [336, 120] on input "Search" at bounding box center [844, 127] width 1173 height 28
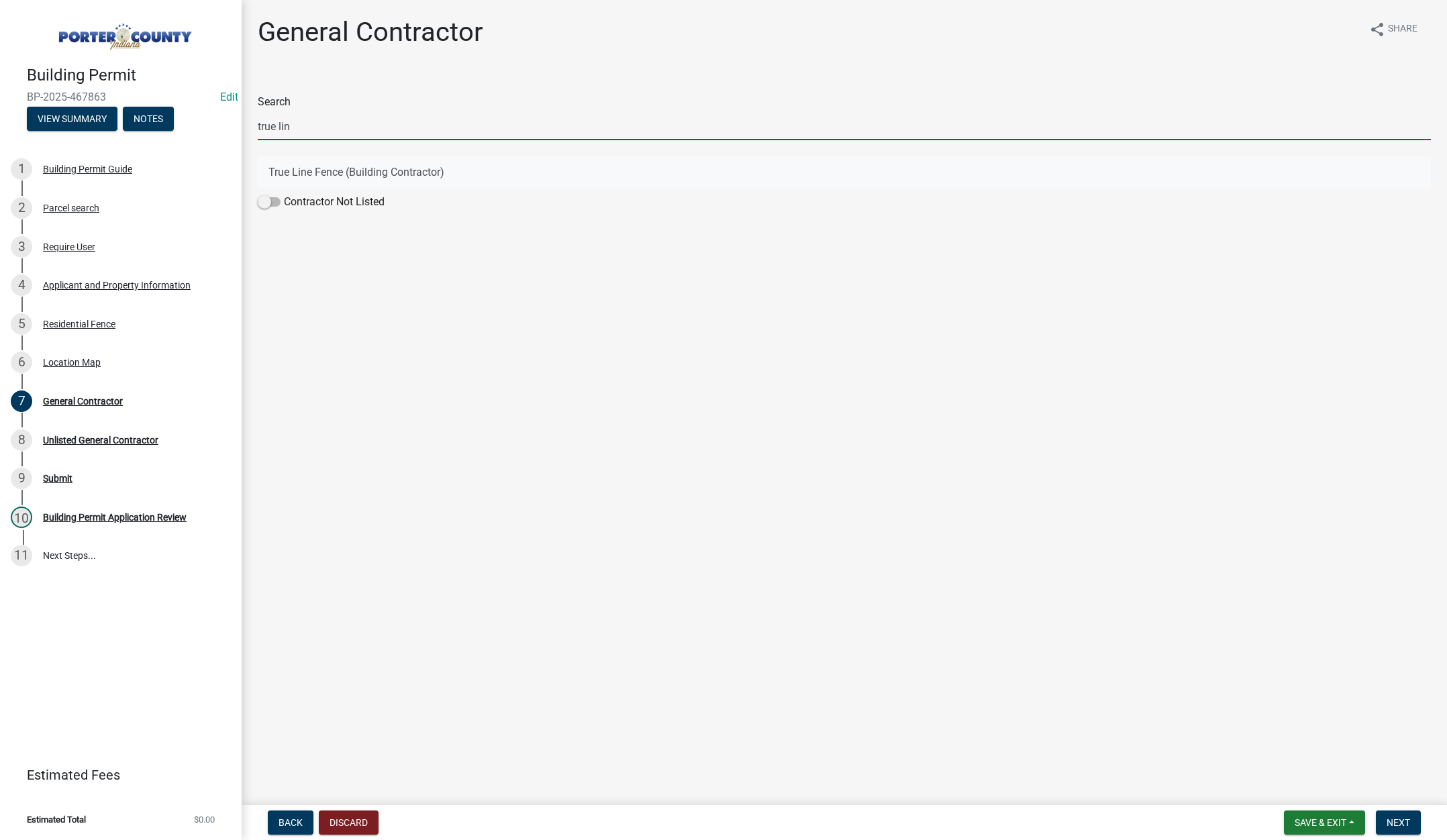
type input "true lin"
click at [300, 169] on button "True Line Fence (Building Contractor)" at bounding box center [844, 172] width 1173 height 32
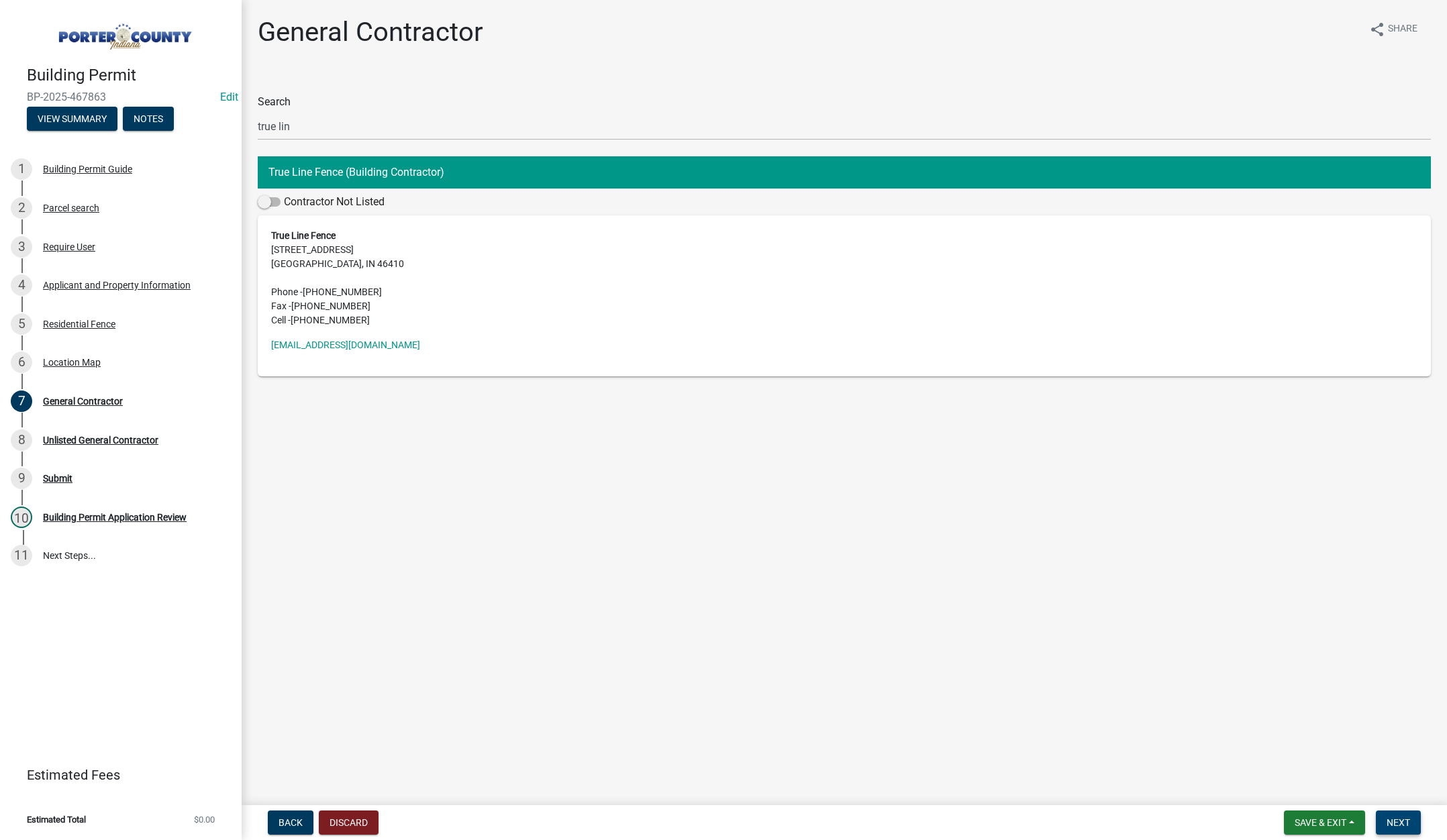
click at [1401, 815] on button "Next" at bounding box center [1398, 822] width 45 height 24
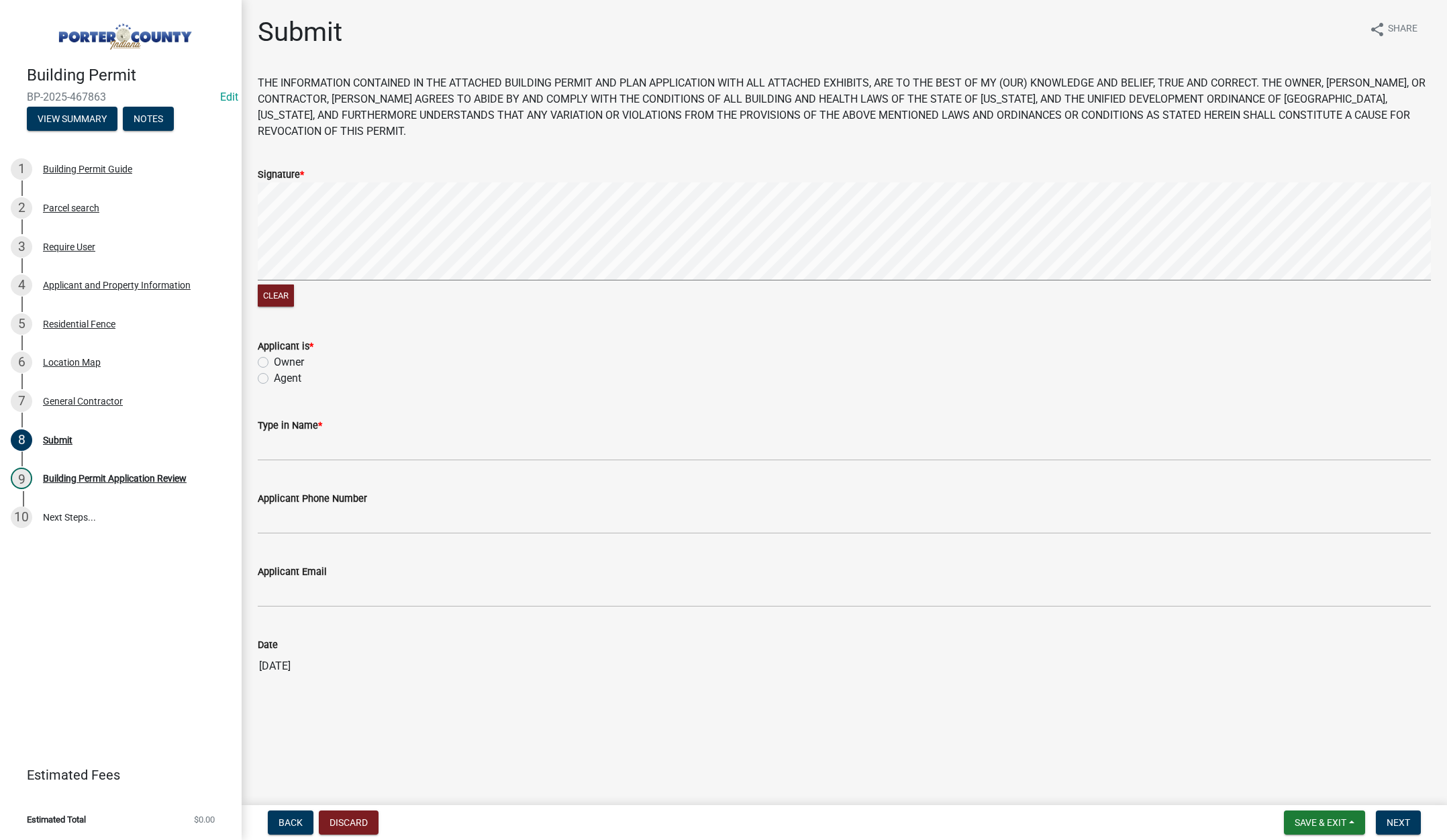
click at [274, 377] on label "Agent" at bounding box center [288, 378] width 28 height 16
click at [274, 377] on input "Agent" at bounding box center [278, 374] width 9 height 9
radio input "true"
click at [286, 443] on input "Type in Name *" at bounding box center [844, 447] width 1173 height 28
type input "Tami Evans"
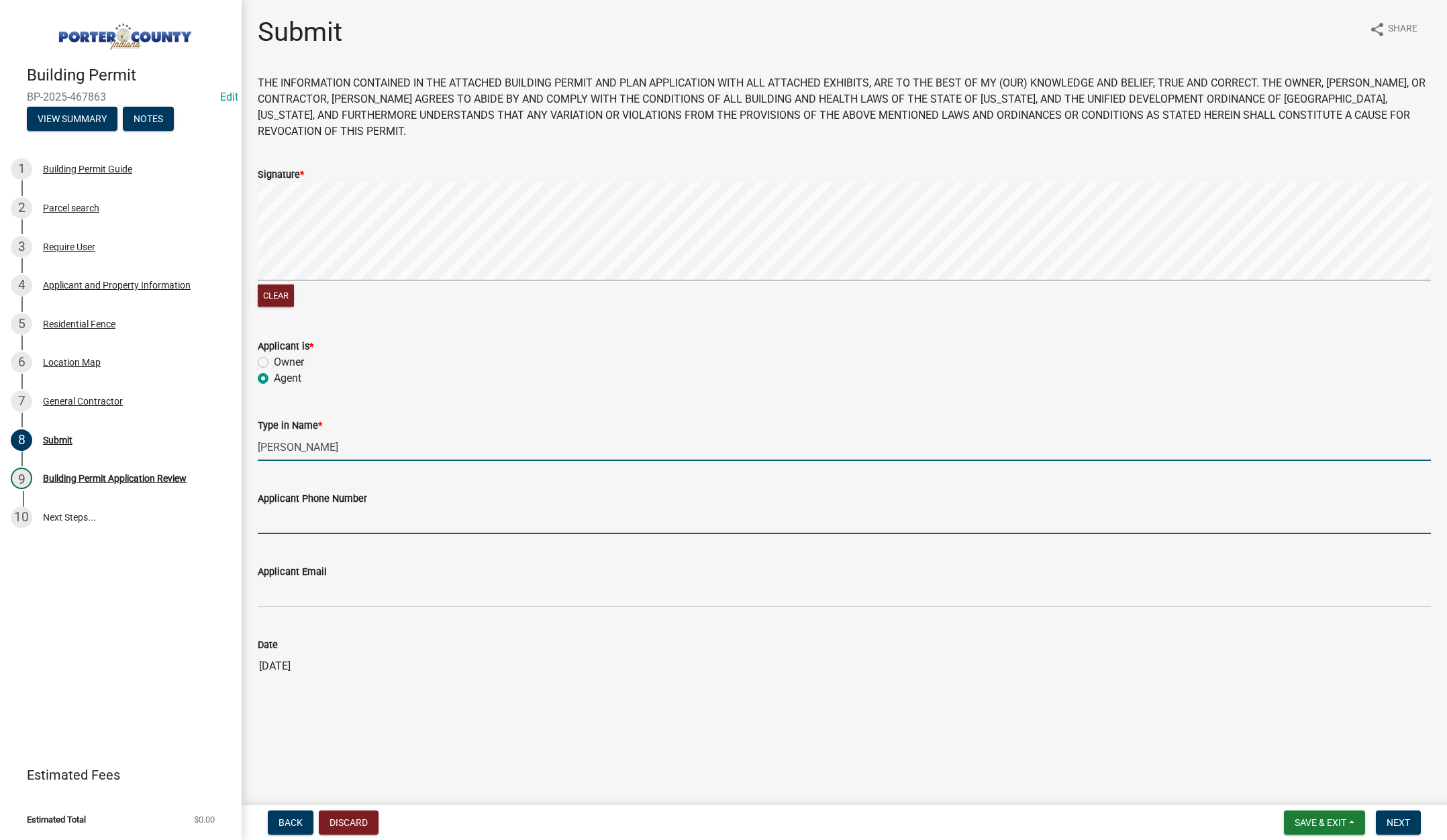
type input "2193093058"
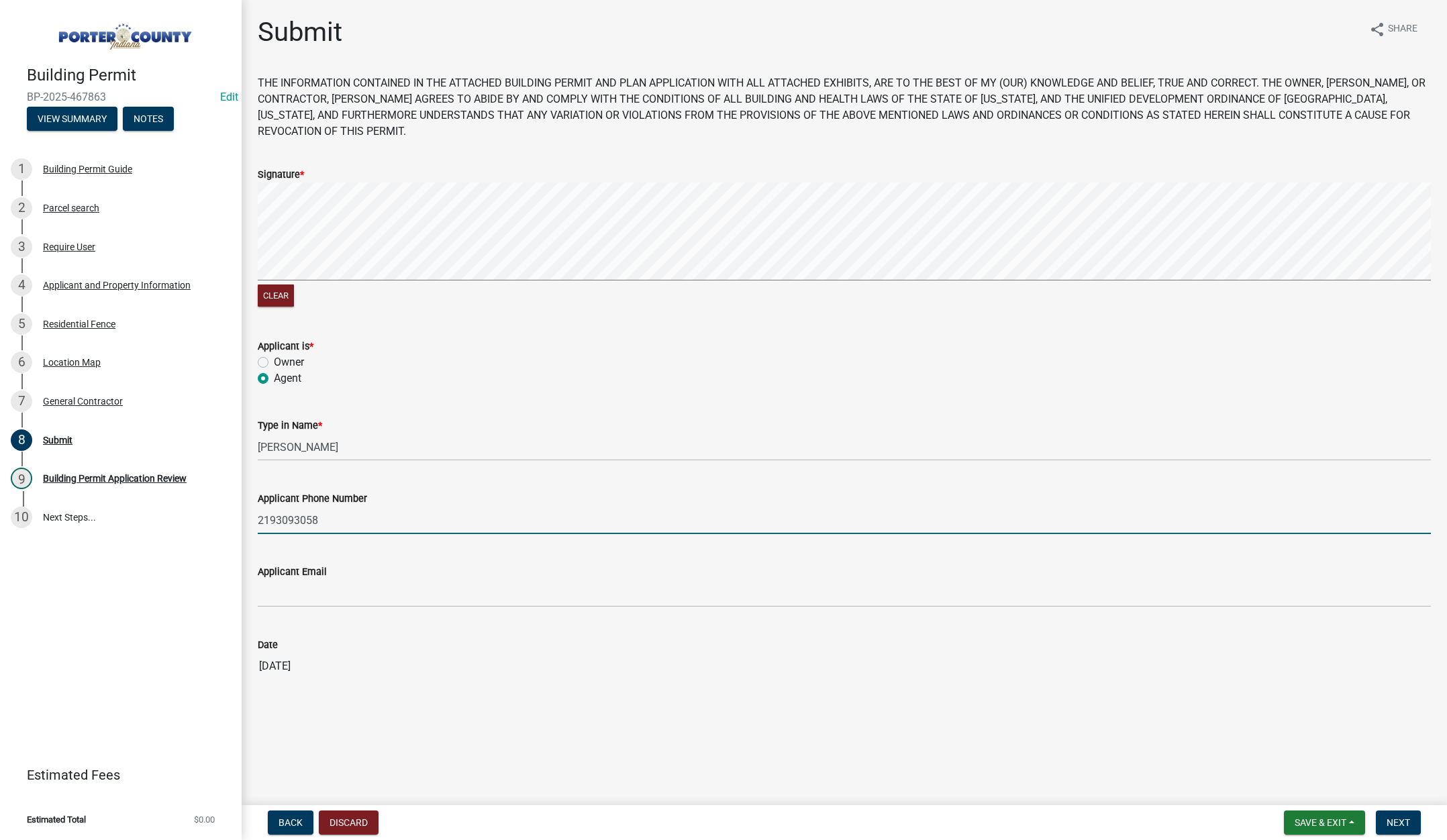
click at [347, 517] on input "2193093058" at bounding box center [844, 521] width 1173 height 28
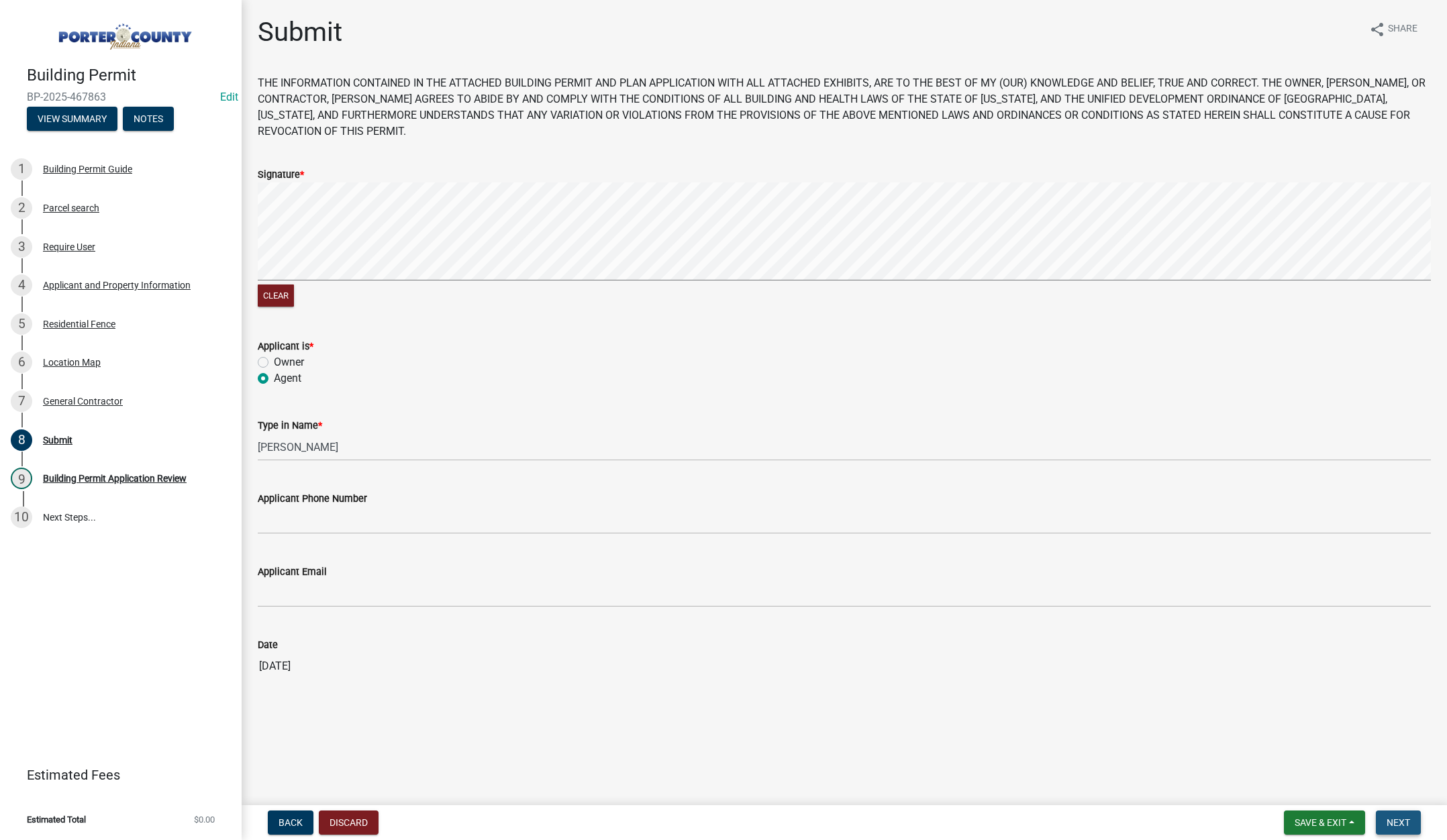
click at [1397, 822] on span "Next" at bounding box center [1398, 822] width 23 height 11
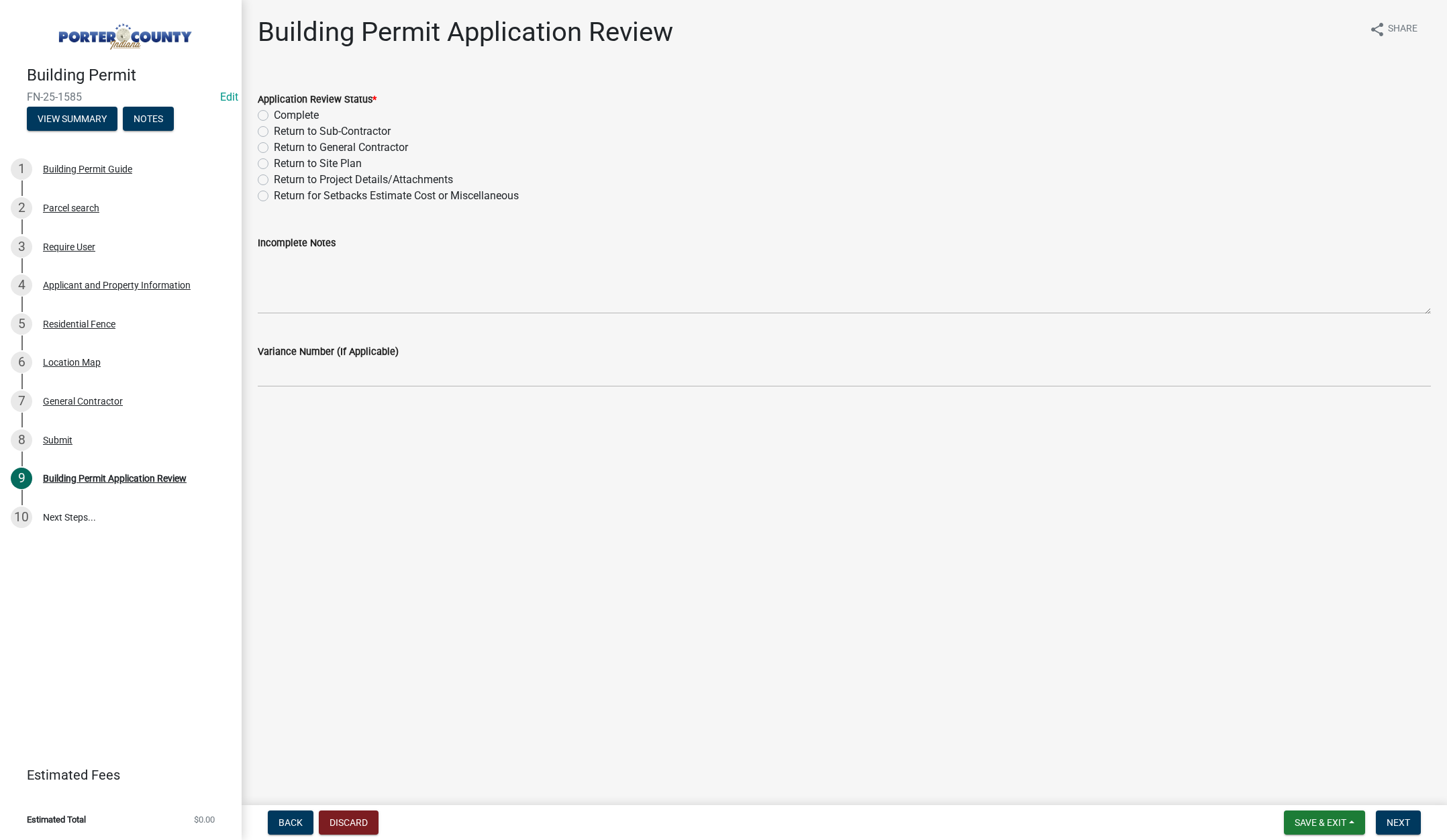
click at [274, 113] on label "Complete" at bounding box center [296, 115] width 45 height 16
click at [274, 113] on input "Complete" at bounding box center [278, 111] width 9 height 9
radio input "true"
click at [1403, 821] on span "Next" at bounding box center [1398, 822] width 23 height 11
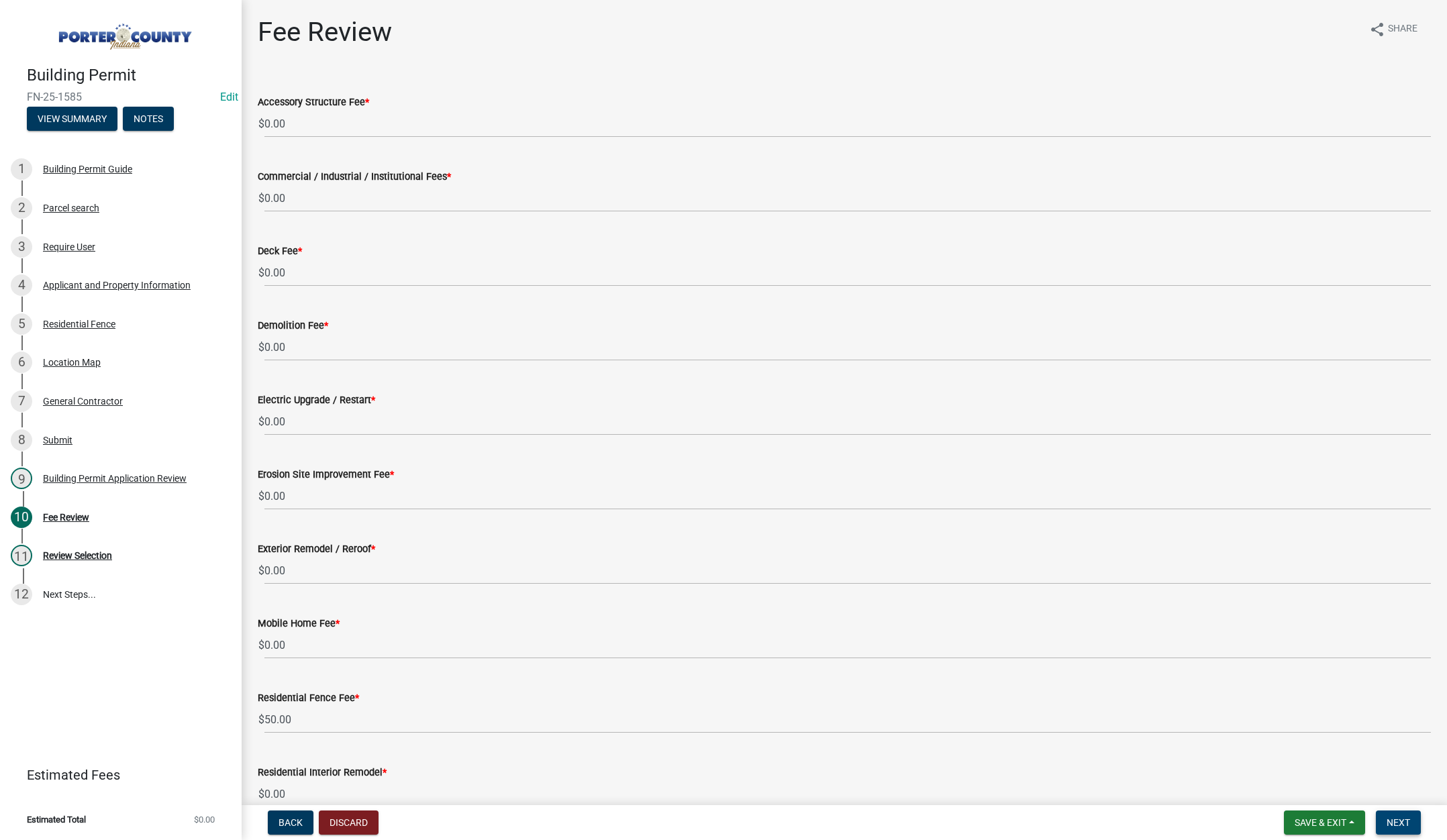
click at [1403, 821] on span "Next" at bounding box center [1398, 822] width 23 height 11
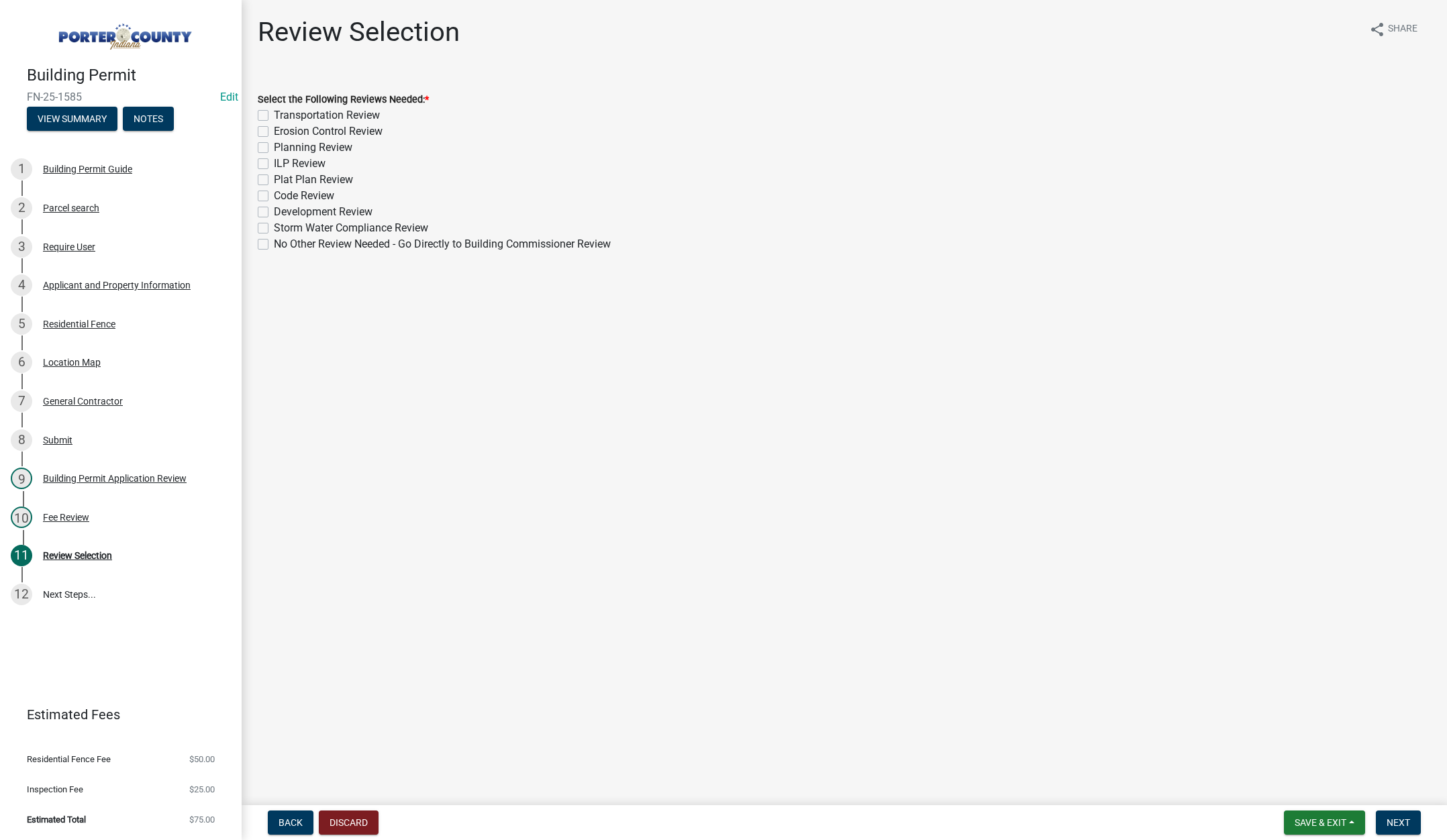
click at [274, 245] on label "No Other Review Needed - Go Directly to Building Commissioner Review" at bounding box center [442, 244] width 337 height 16
click at [274, 245] on input "No Other Review Needed - Go Directly to Building Commissioner Review" at bounding box center [278, 240] width 9 height 9
checkbox input "true"
checkbox input "false"
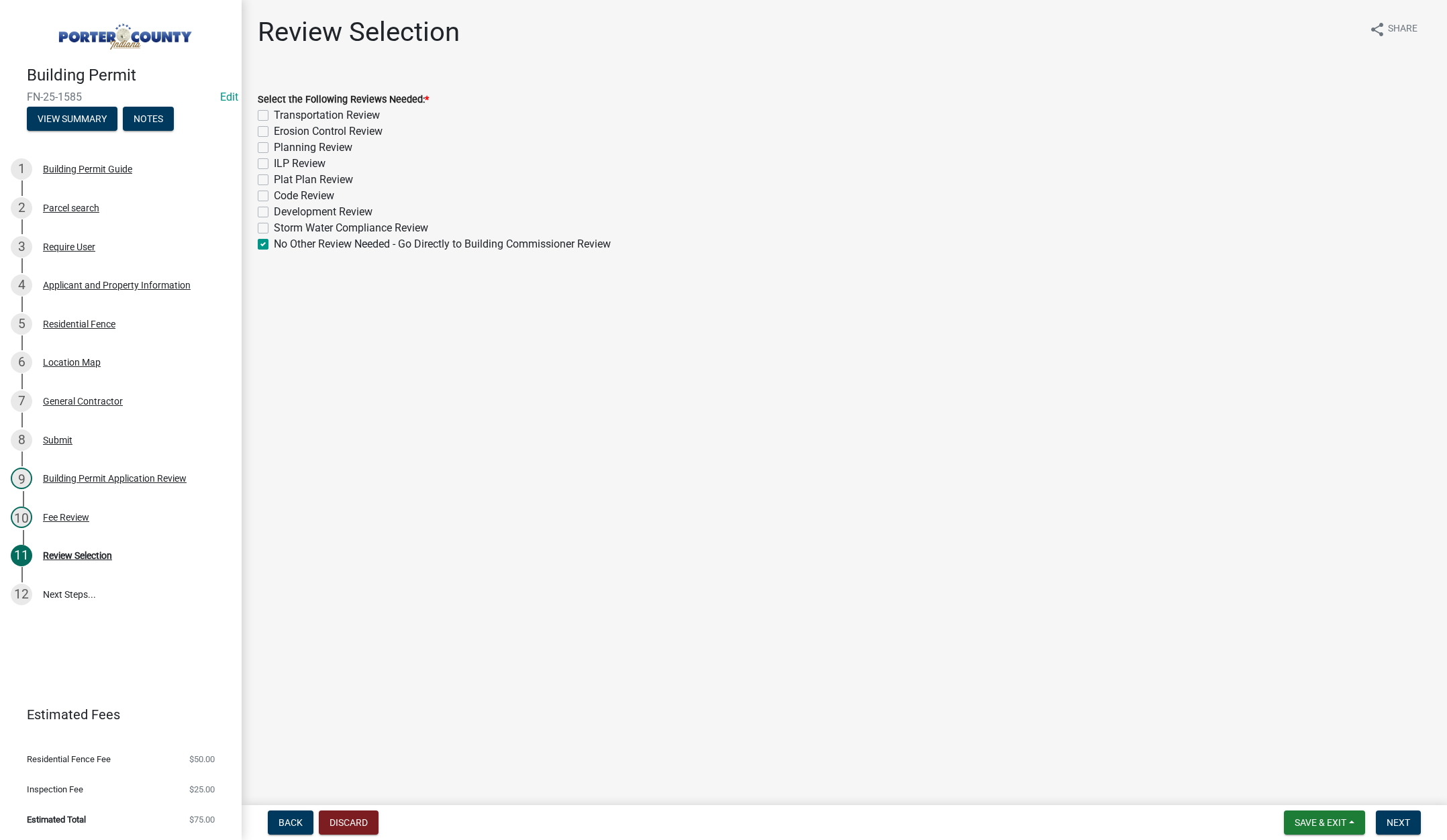
checkbox input "false"
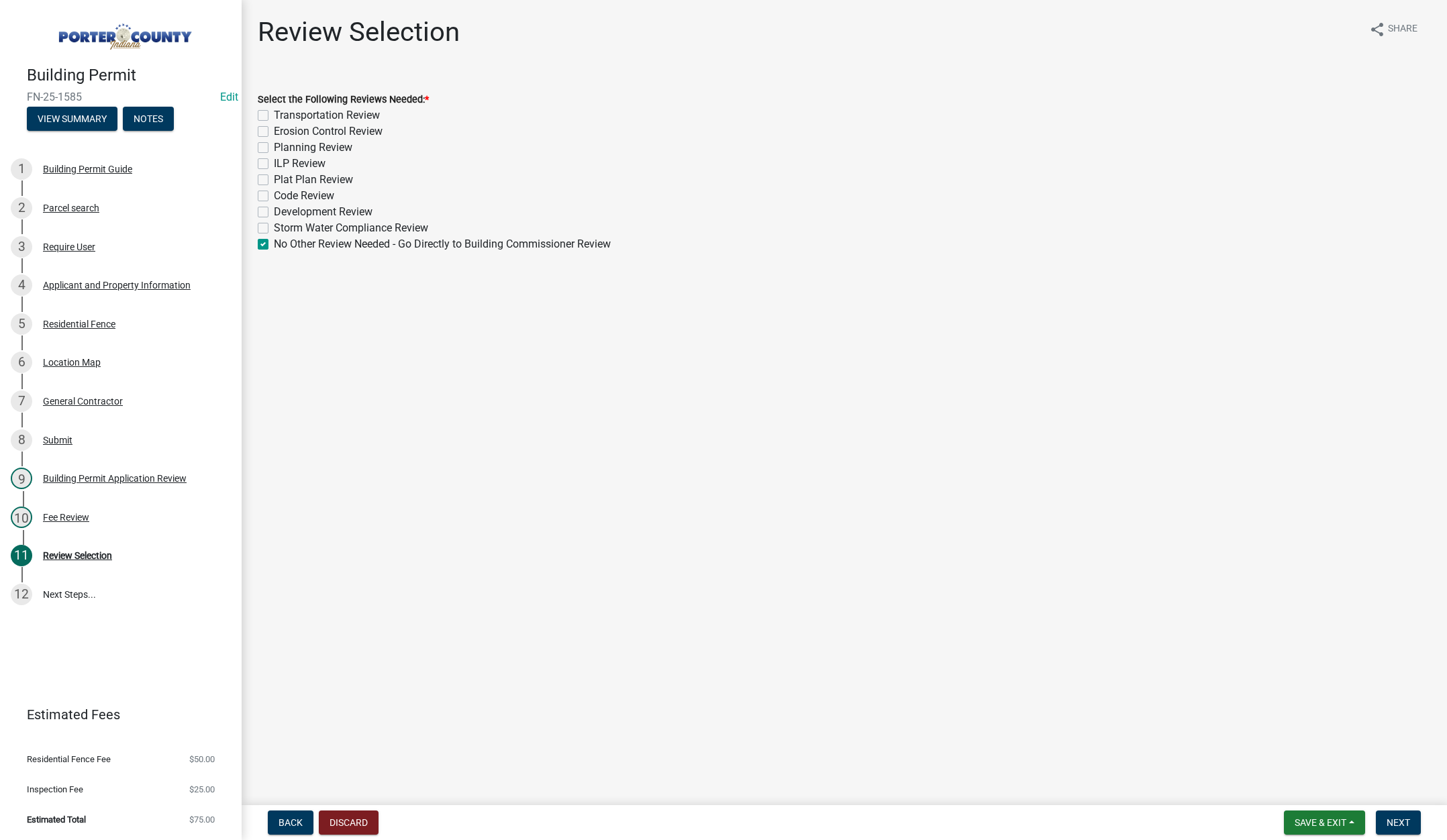
checkbox input "false"
checkbox input "true"
click at [1400, 818] on span "Next" at bounding box center [1398, 822] width 23 height 11
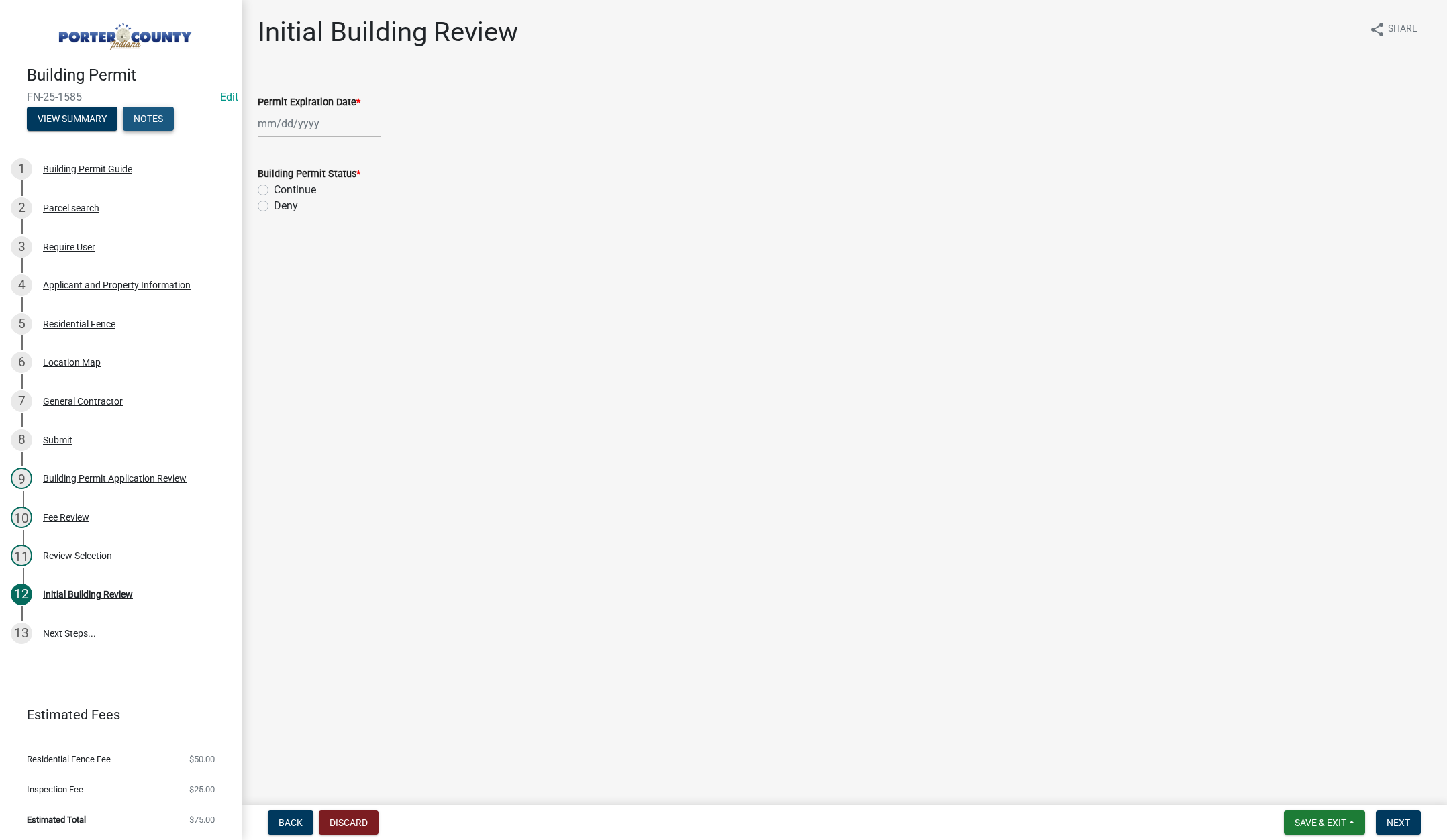
click at [159, 119] on button "Notes" at bounding box center [149, 118] width 51 height 24
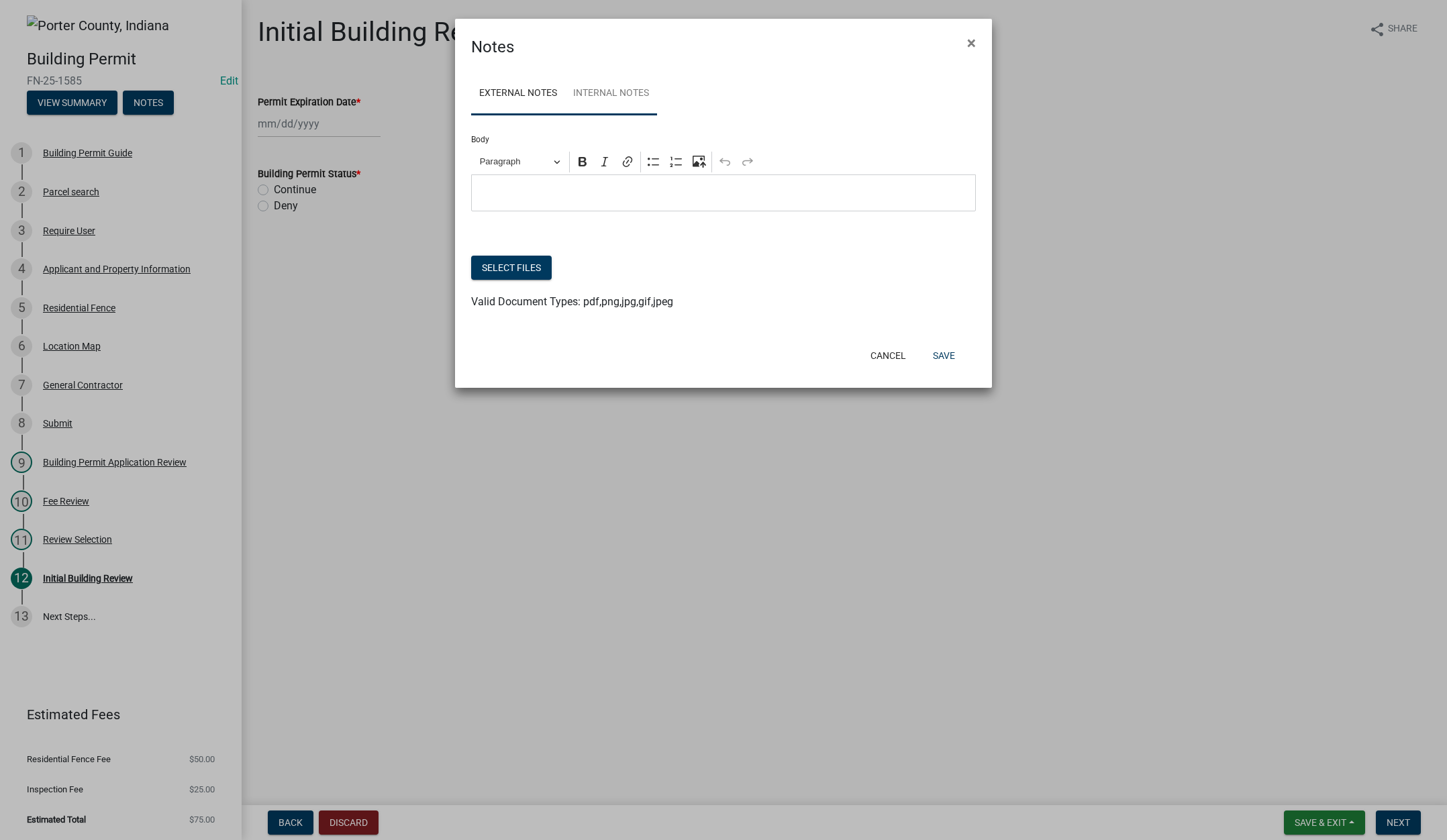
click at [631, 97] on link "Internal Notes" at bounding box center [611, 94] width 92 height 43
click at [516, 263] on button "Select files" at bounding box center [511, 267] width 80 height 24
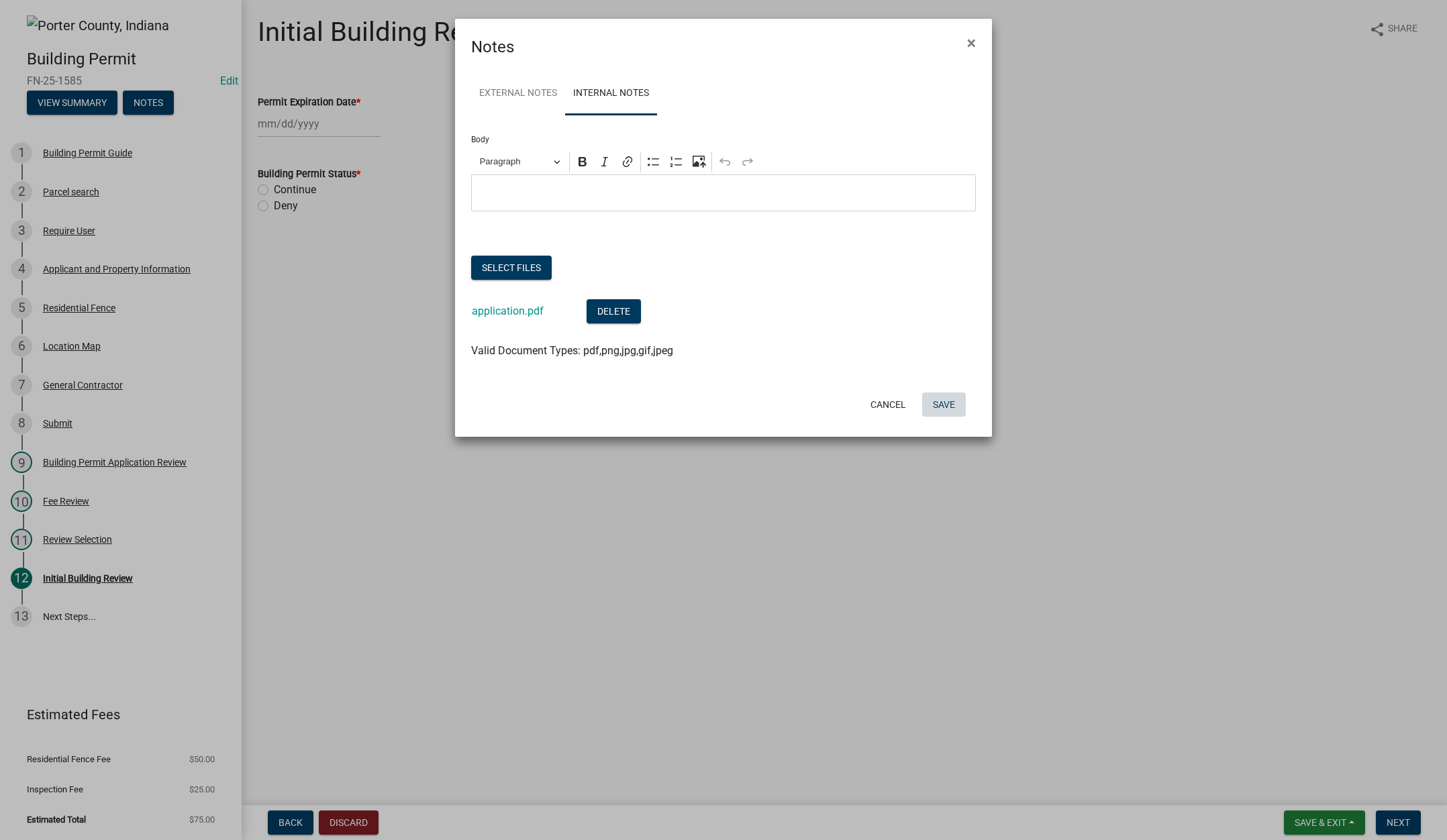
click at [942, 403] on button "Save" at bounding box center [944, 404] width 43 height 24
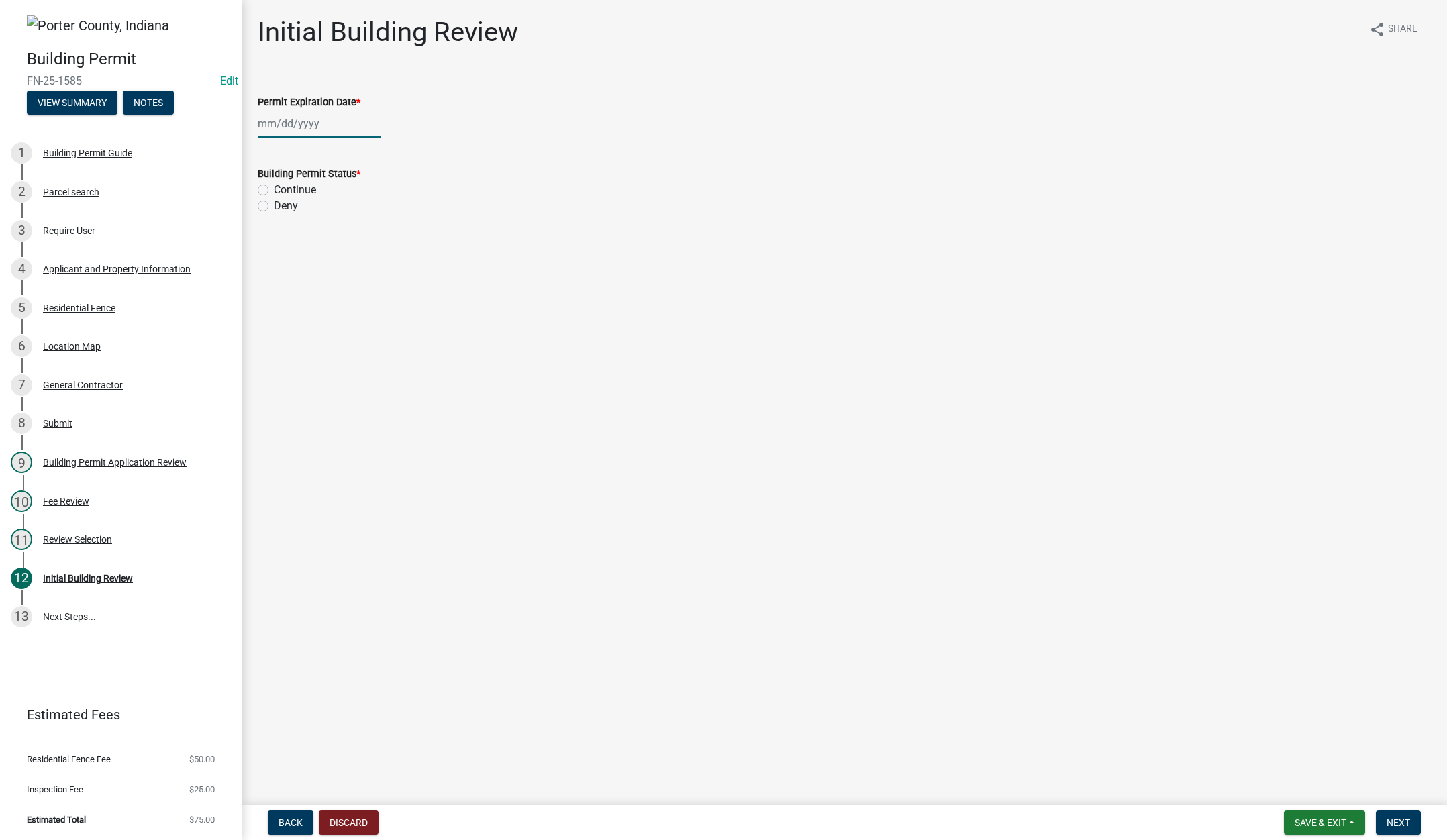
click at [334, 125] on div at bounding box center [319, 124] width 123 height 28
select select "8"
click at [376, 153] on select "1525 1526 1527 1528 1529 1530 1531 1532 1533 1534 1535 1536 1537 1538 1539 1540…" at bounding box center [363, 152] width 48 height 20
select select "2026"
click at [339, 142] on select "1525 1526 1527 1528 1529 1530 1531 1532 1533 1534 1535 1536 1537 1538 1539 1540…" at bounding box center [363, 152] width 48 height 20
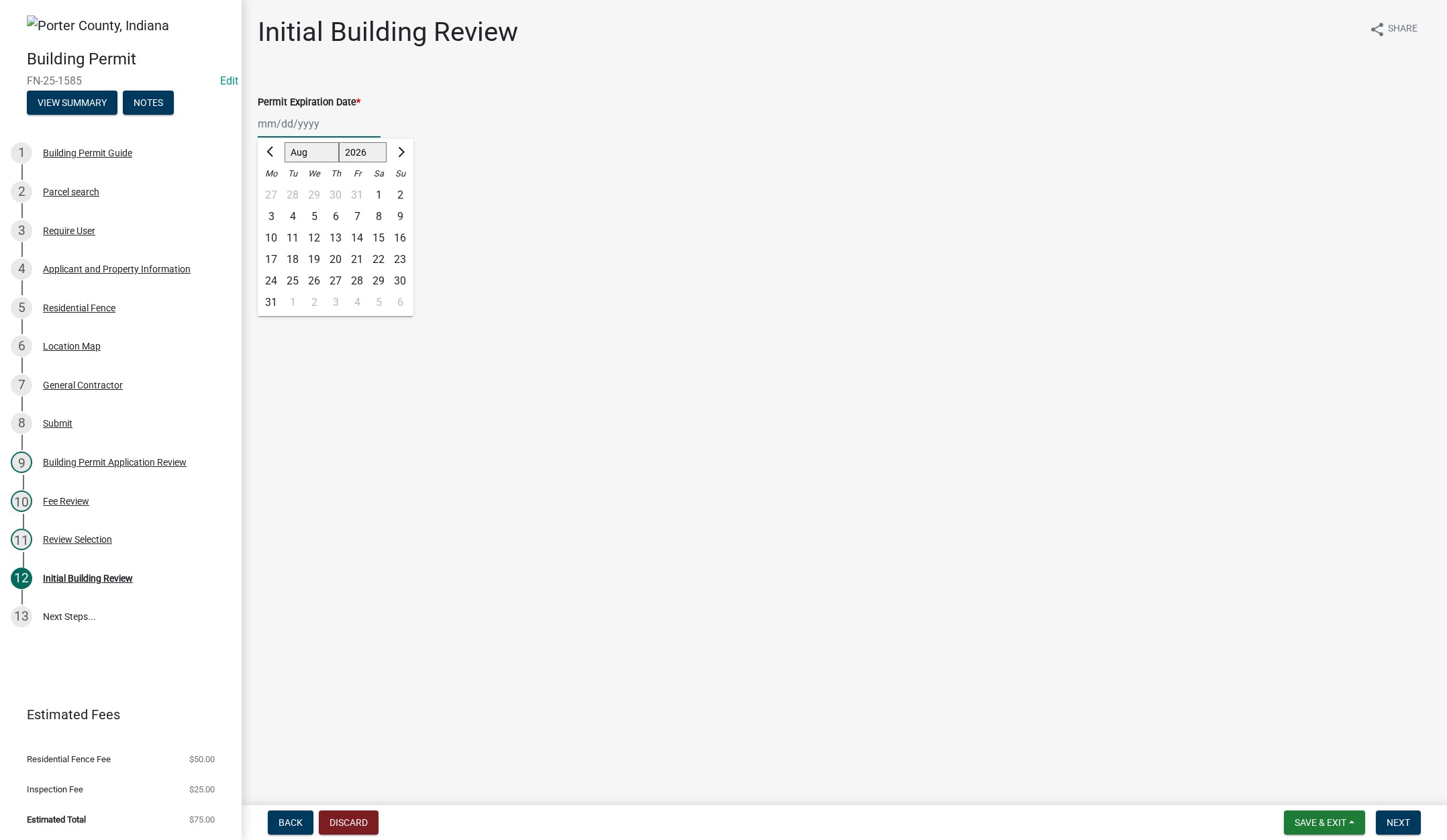
click at [381, 257] on div "22" at bounding box center [378, 260] width 22 height 22
type input "[DATE]"
click at [274, 191] on label "Continue" at bounding box center [295, 190] width 43 height 16
click at [274, 190] on input "Continue" at bounding box center [278, 186] width 9 height 9
radio input "true"
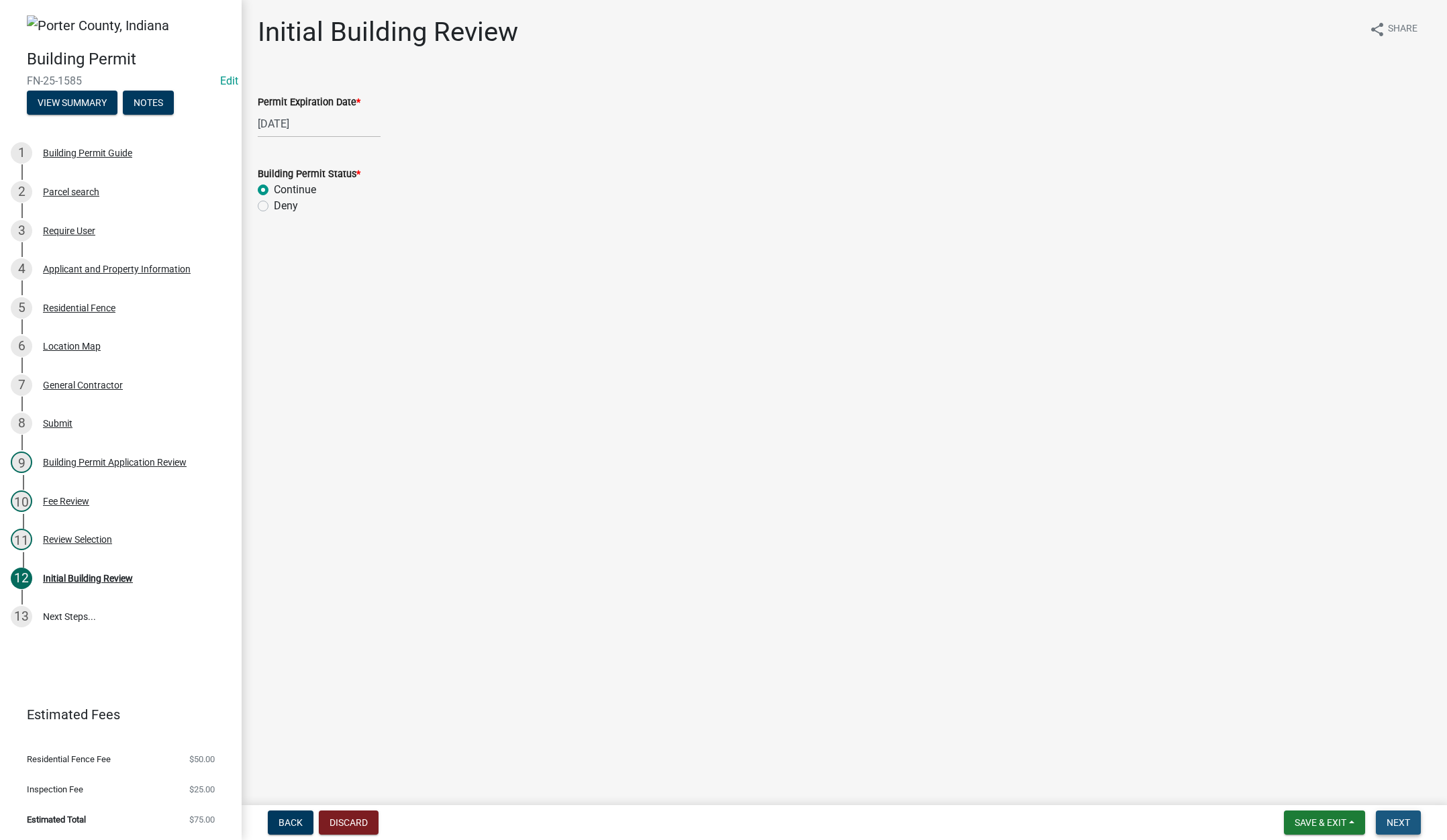
click at [1401, 818] on span "Next" at bounding box center [1398, 822] width 23 height 11
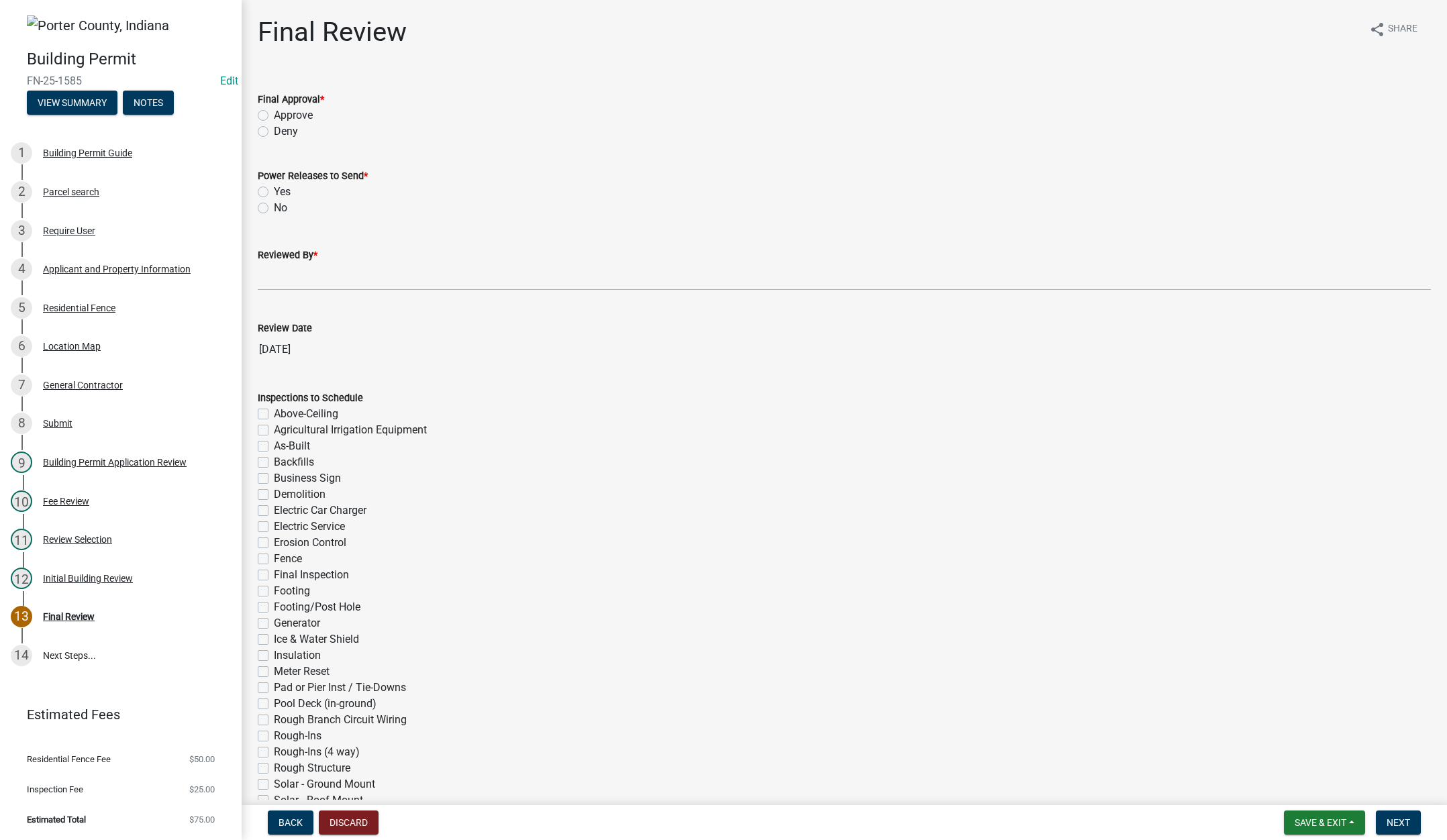
drag, startPoint x: 263, startPoint y: 114, endPoint x: 265, endPoint y: 159, distance: 45.0
click at [274, 114] on label "Approve" at bounding box center [293, 115] width 39 height 16
click at [274, 114] on input "Approve" at bounding box center [278, 111] width 9 height 9
radio input "true"
click at [274, 207] on label "No" at bounding box center [280, 207] width 13 height 16
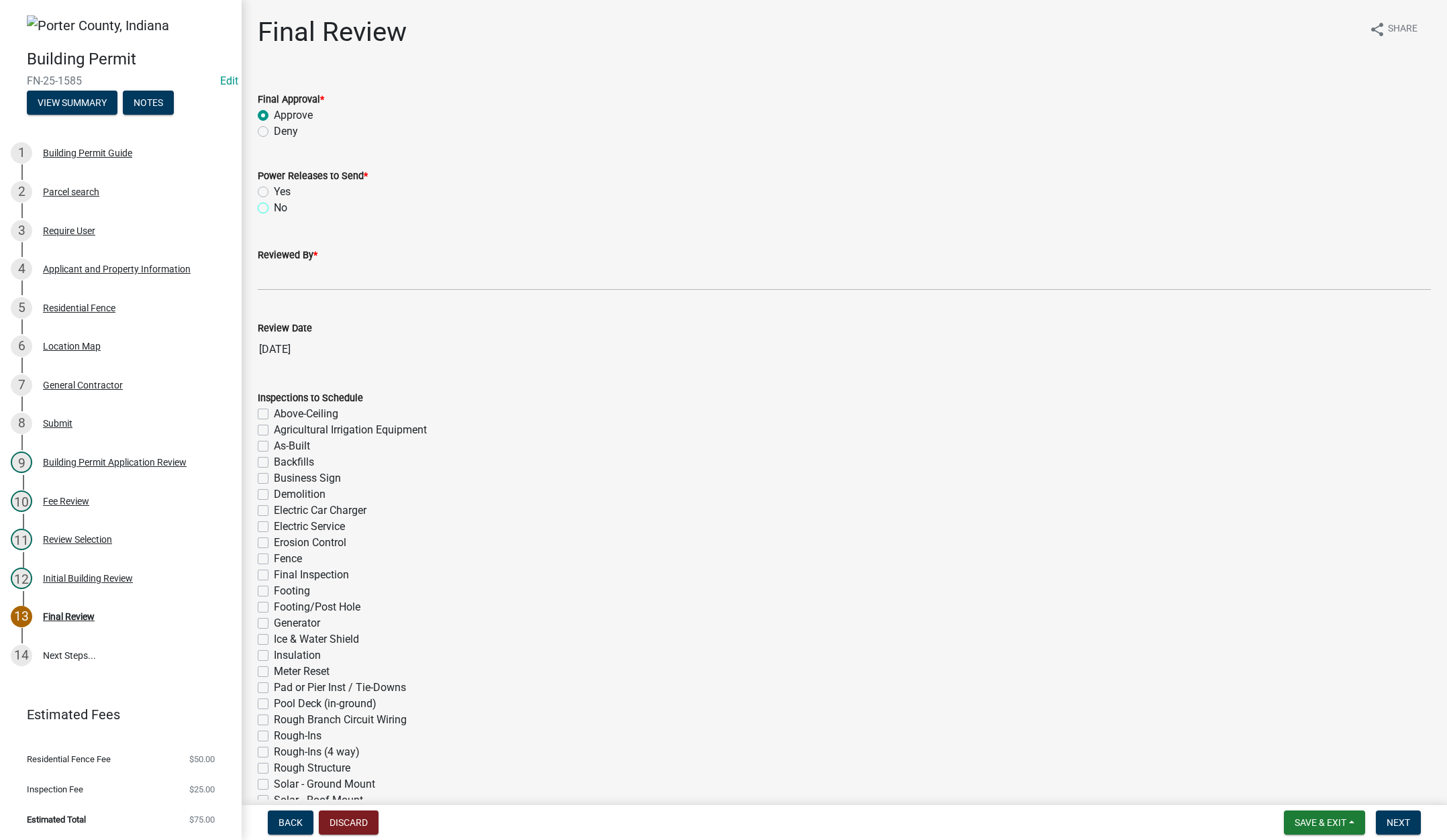
click at [274, 207] on input "No" at bounding box center [278, 203] width 9 height 9
radio input "true"
drag, startPoint x: 265, startPoint y: 275, endPoint x: 294, endPoint y: 294, distance: 34.7
click at [265, 275] on input "Reviewed By *" at bounding box center [844, 277] width 1173 height 28
type input "[PERSON_NAME]"
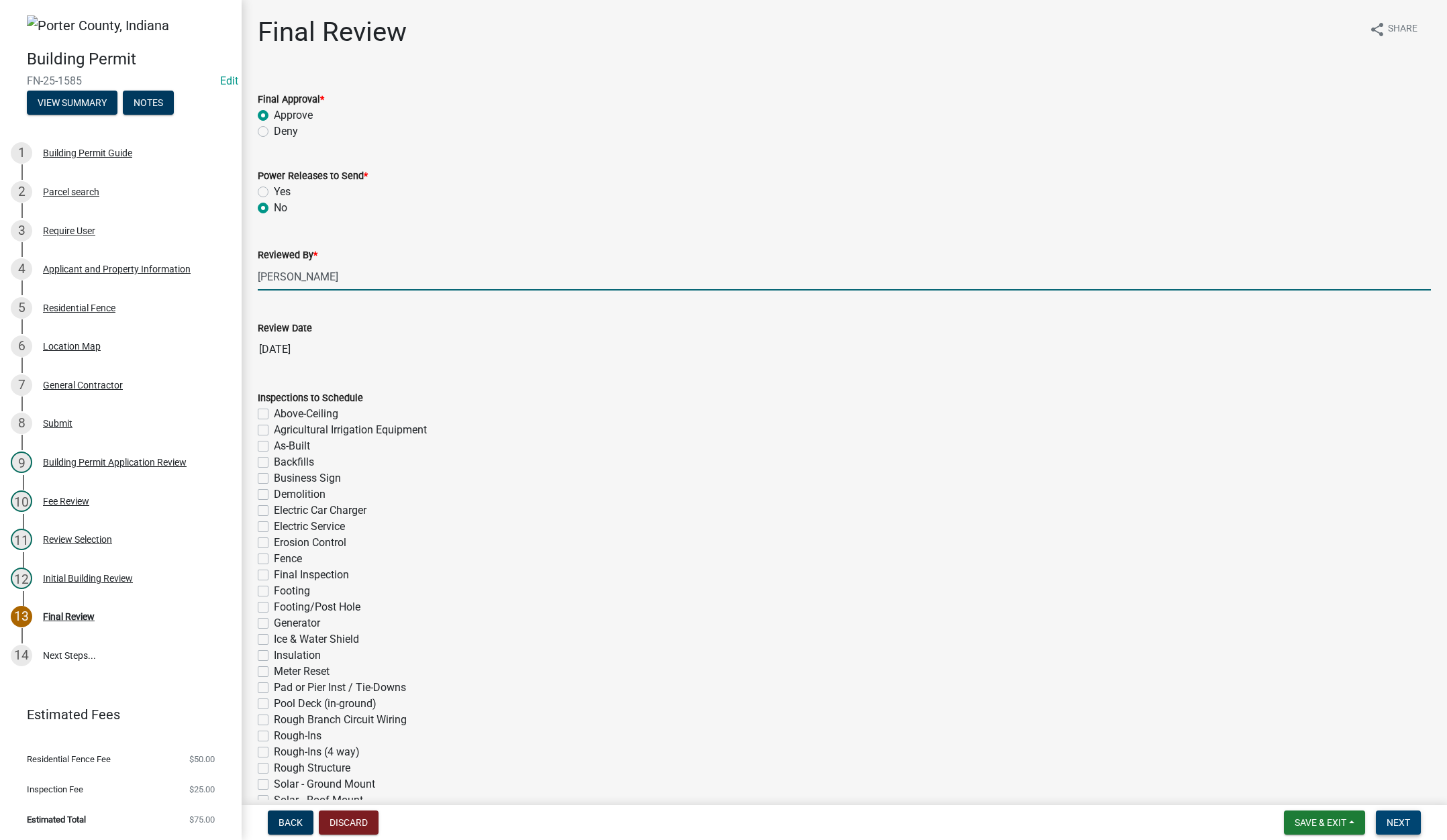
click at [1395, 822] on span "Next" at bounding box center [1398, 822] width 23 height 11
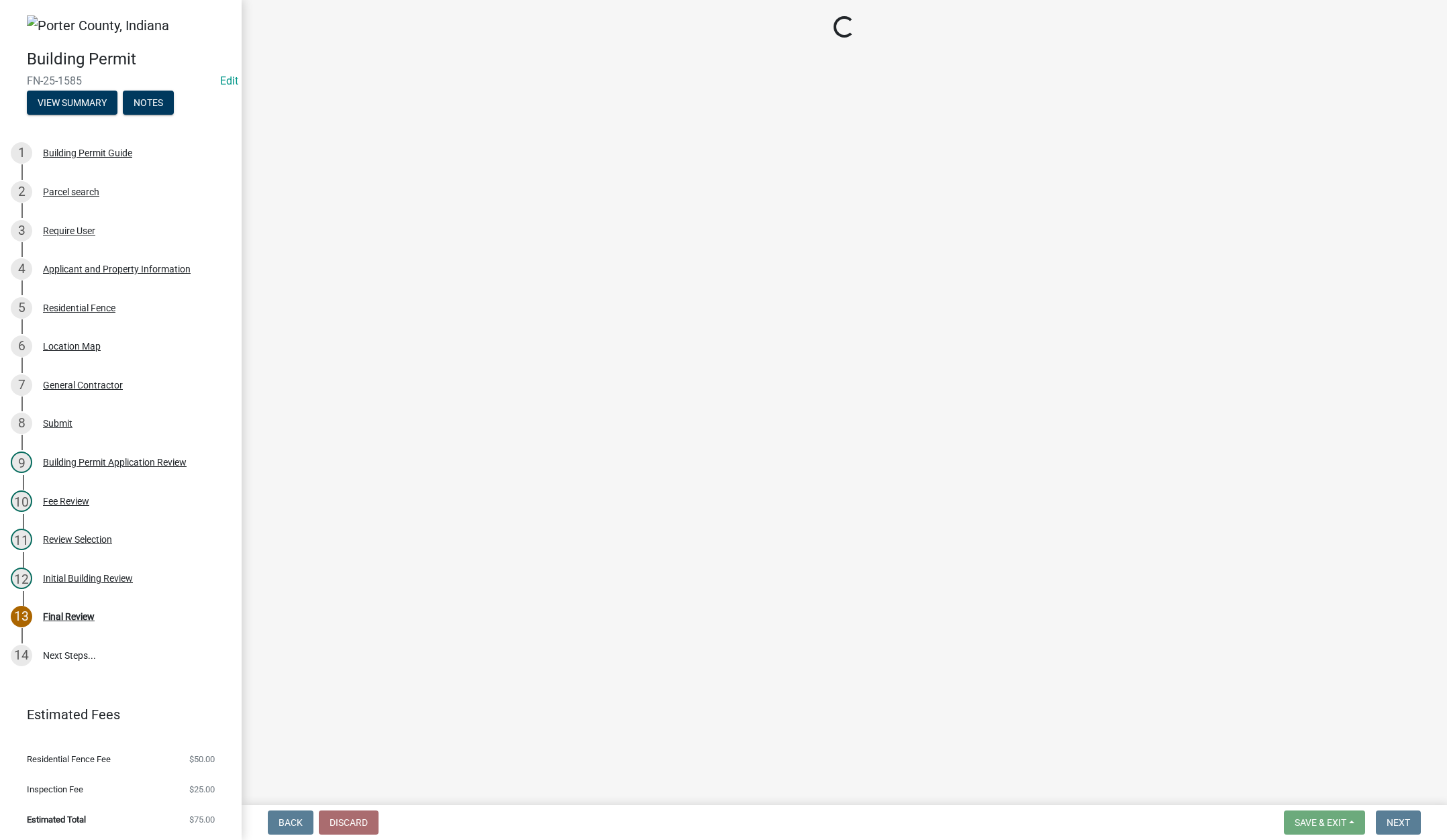
select select "3: 3"
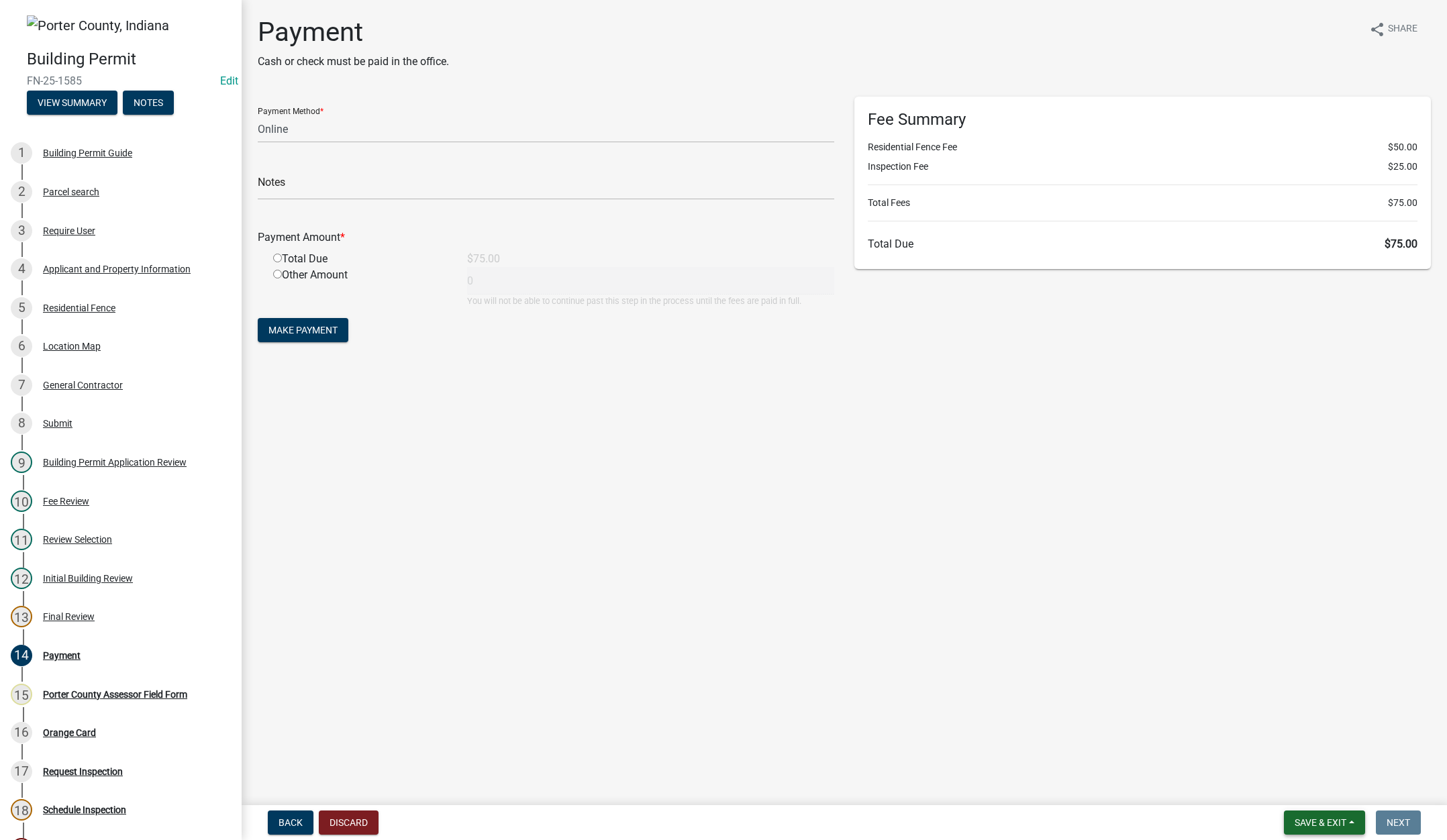
click at [1320, 821] on span "Save & Exit" at bounding box center [1320, 822] width 52 height 11
click at [1314, 786] on button "Save & Exit" at bounding box center [1311, 787] width 108 height 32
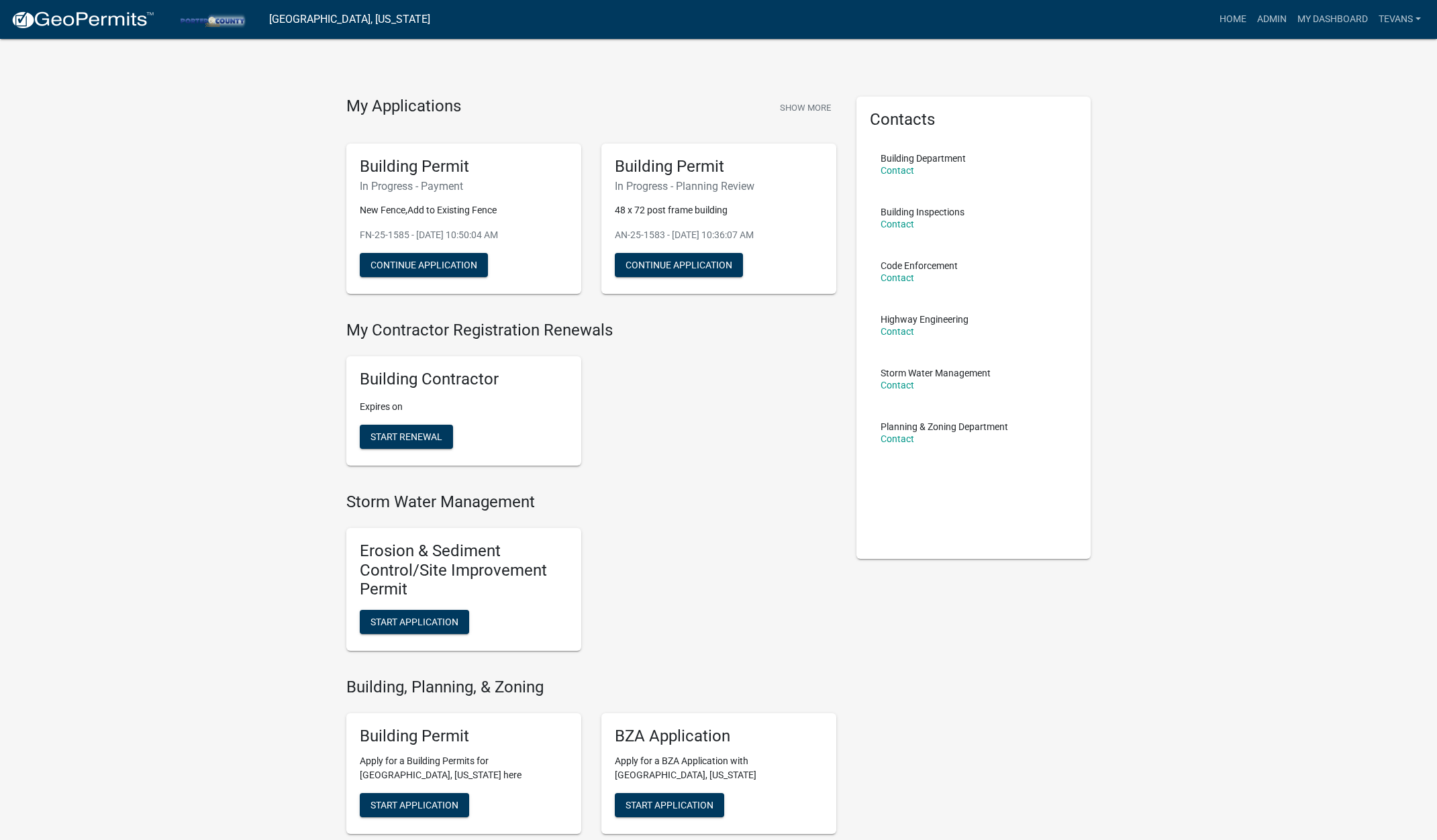
click at [425, 804] on span "Start Application" at bounding box center [415, 804] width 88 height 11
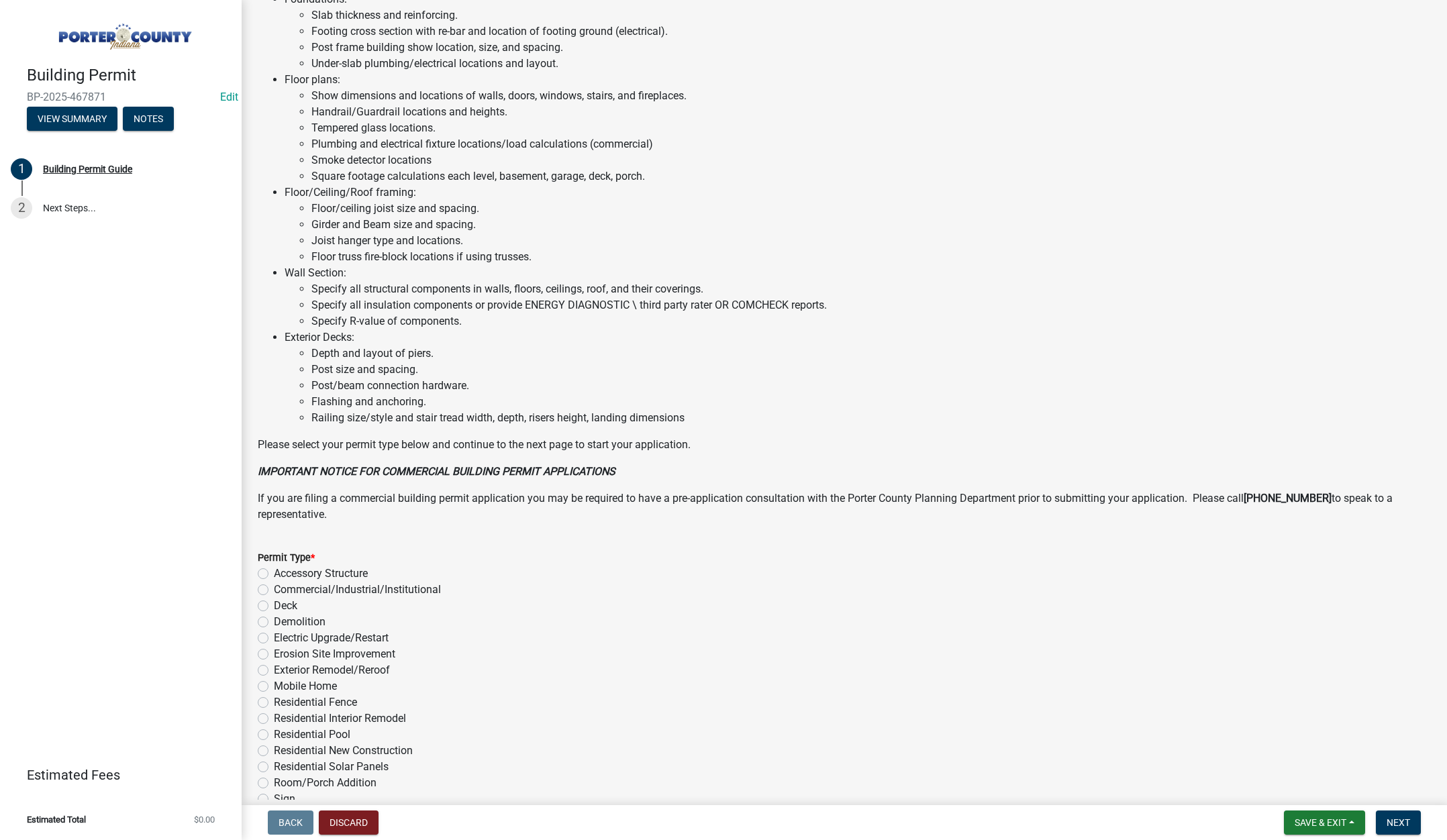
scroll to position [661, 0]
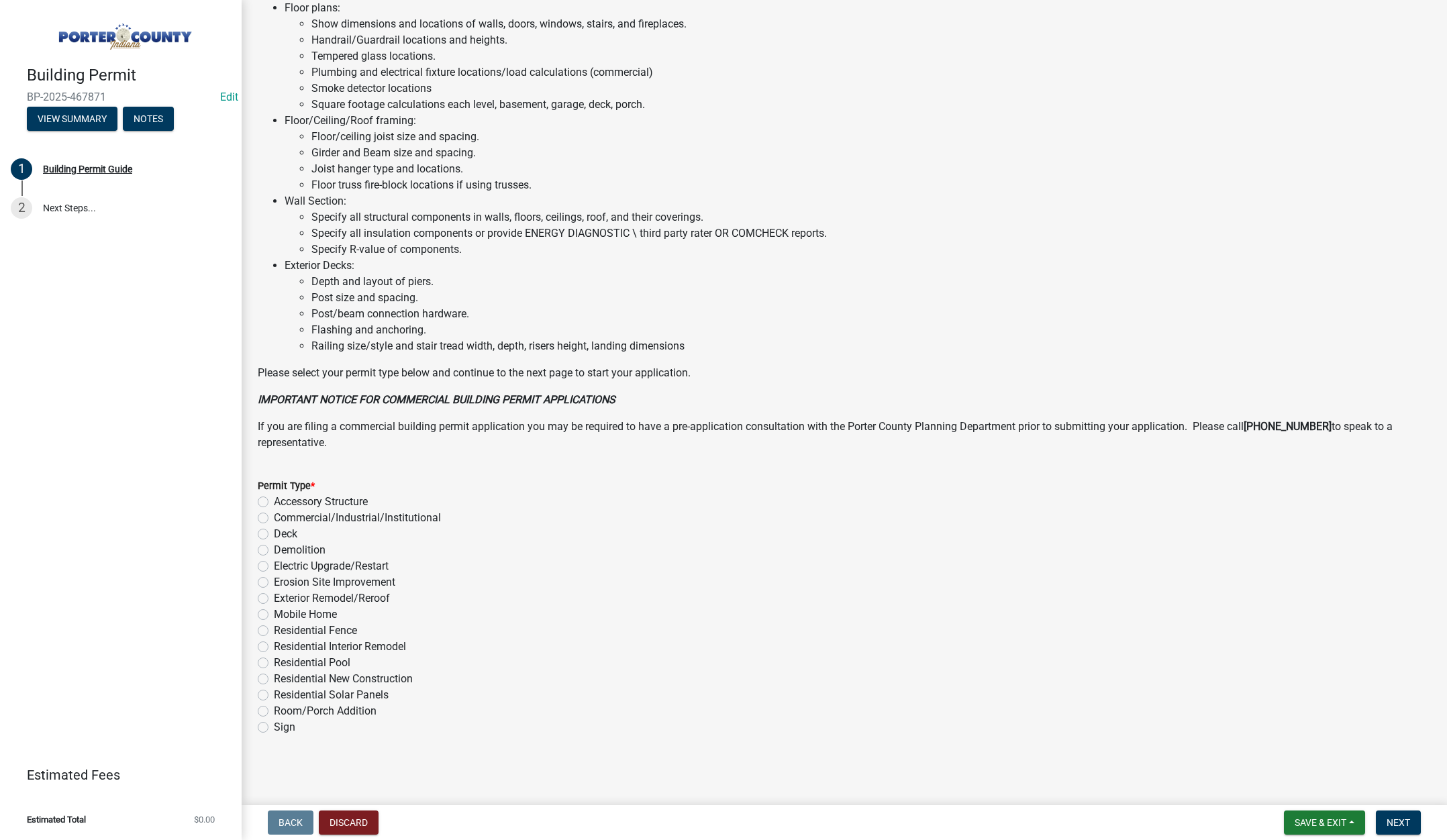
click at [274, 644] on label "Residential Interior Remodel" at bounding box center [340, 647] width 132 height 16
click at [274, 644] on input "Residential Interior Remodel" at bounding box center [278, 643] width 9 height 9
radio input "true"
click at [1404, 826] on span "Next" at bounding box center [1398, 822] width 23 height 11
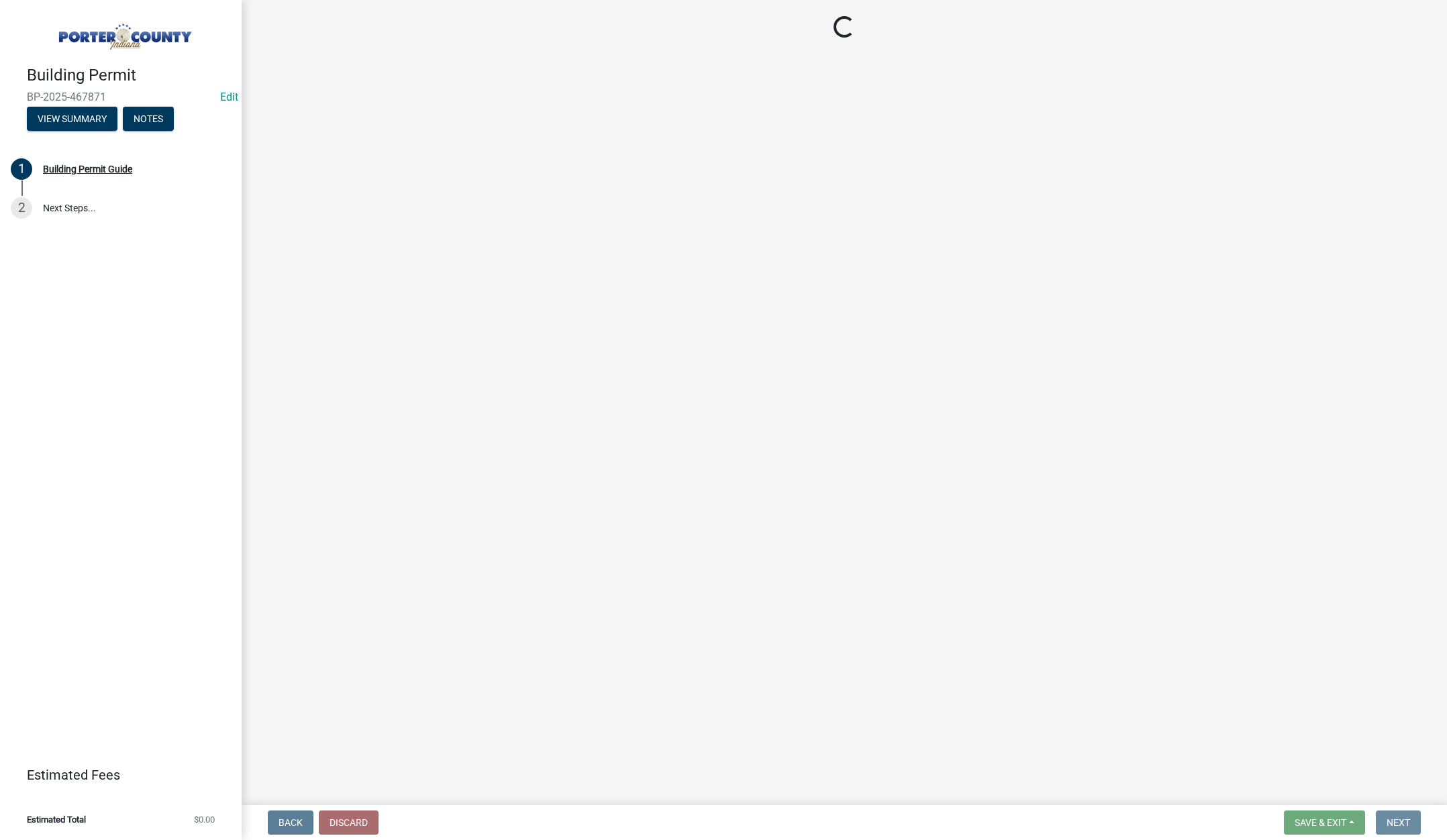
scroll to position [0, 0]
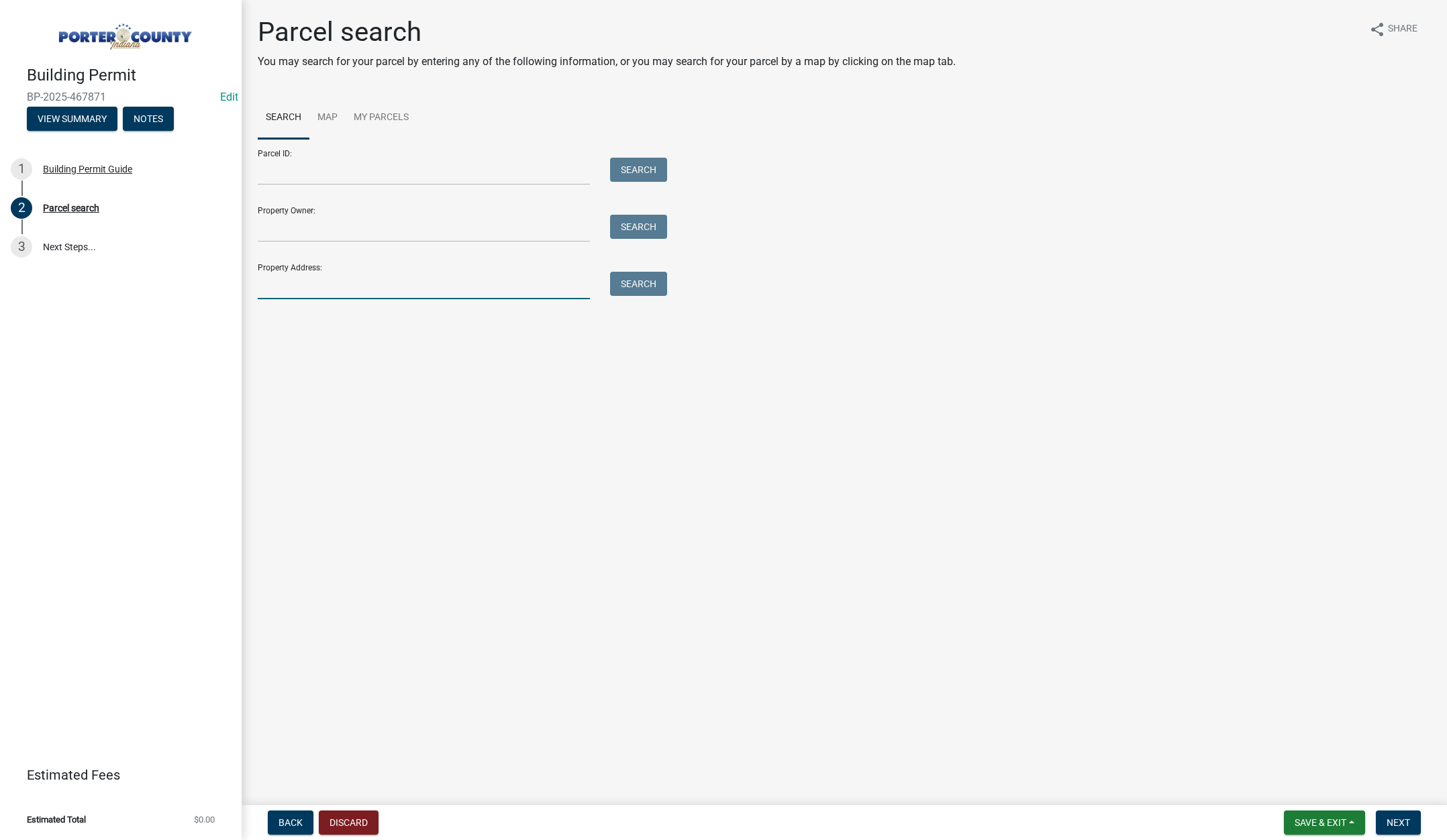
click at [407, 294] on input "Property Address:" at bounding box center [423, 285] width 332 height 28
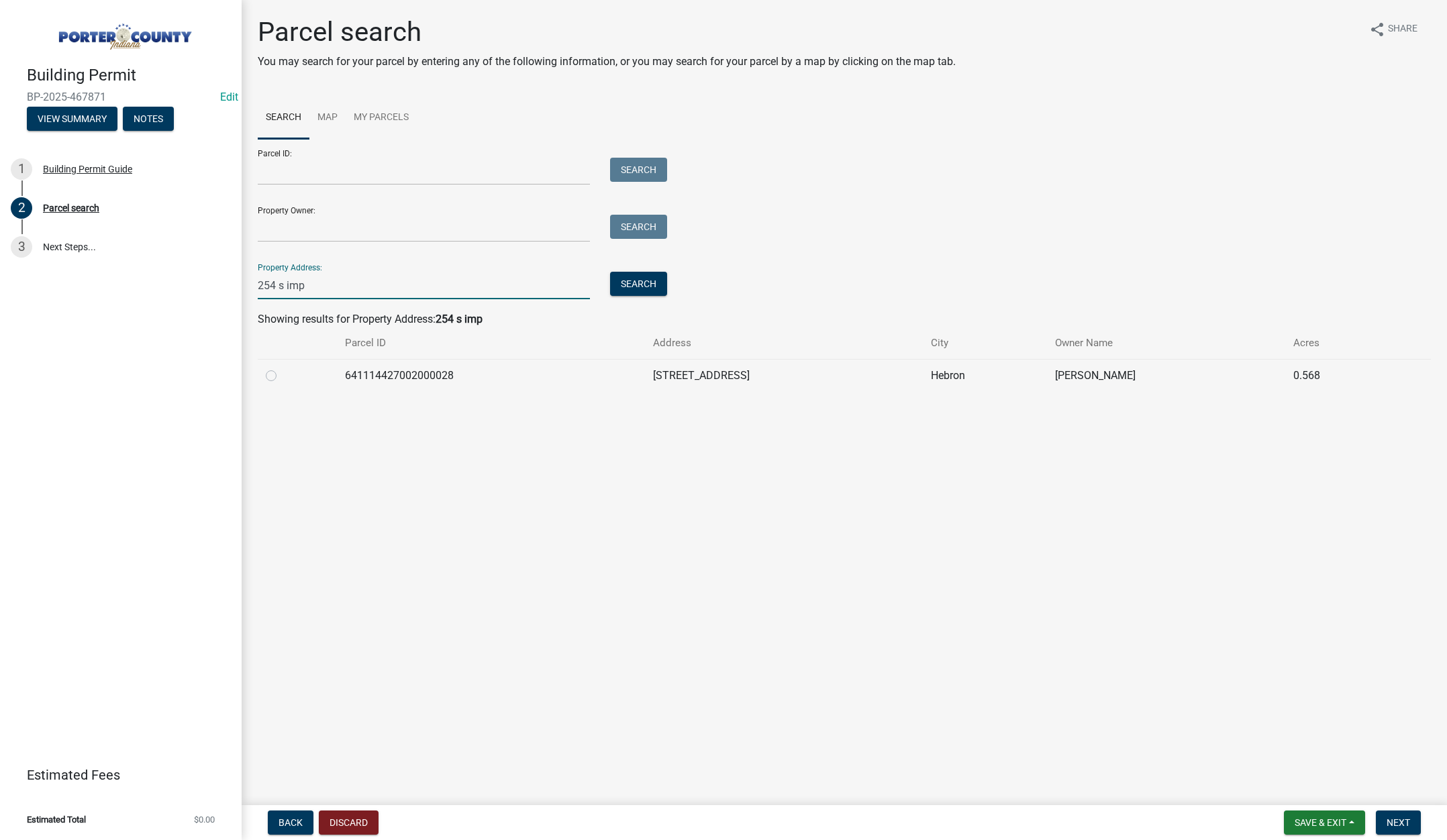
type input "254 s imp"
click at [282, 367] on label at bounding box center [282, 367] width 0 height 0
click at [282, 374] on input "radio" at bounding box center [286, 371] width 9 height 9
radio input "true"
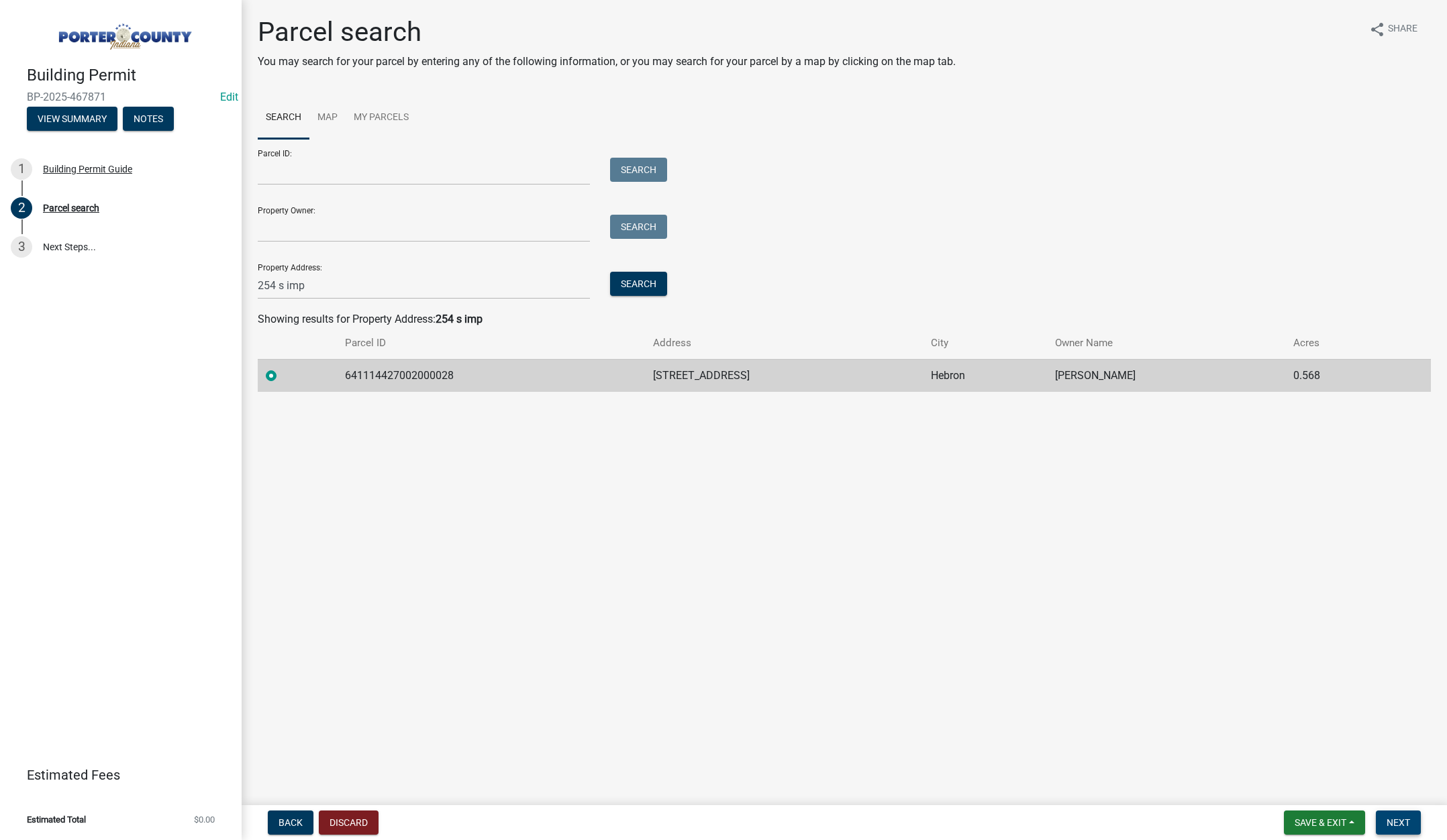
click at [1398, 825] on span "Next" at bounding box center [1398, 822] width 23 height 11
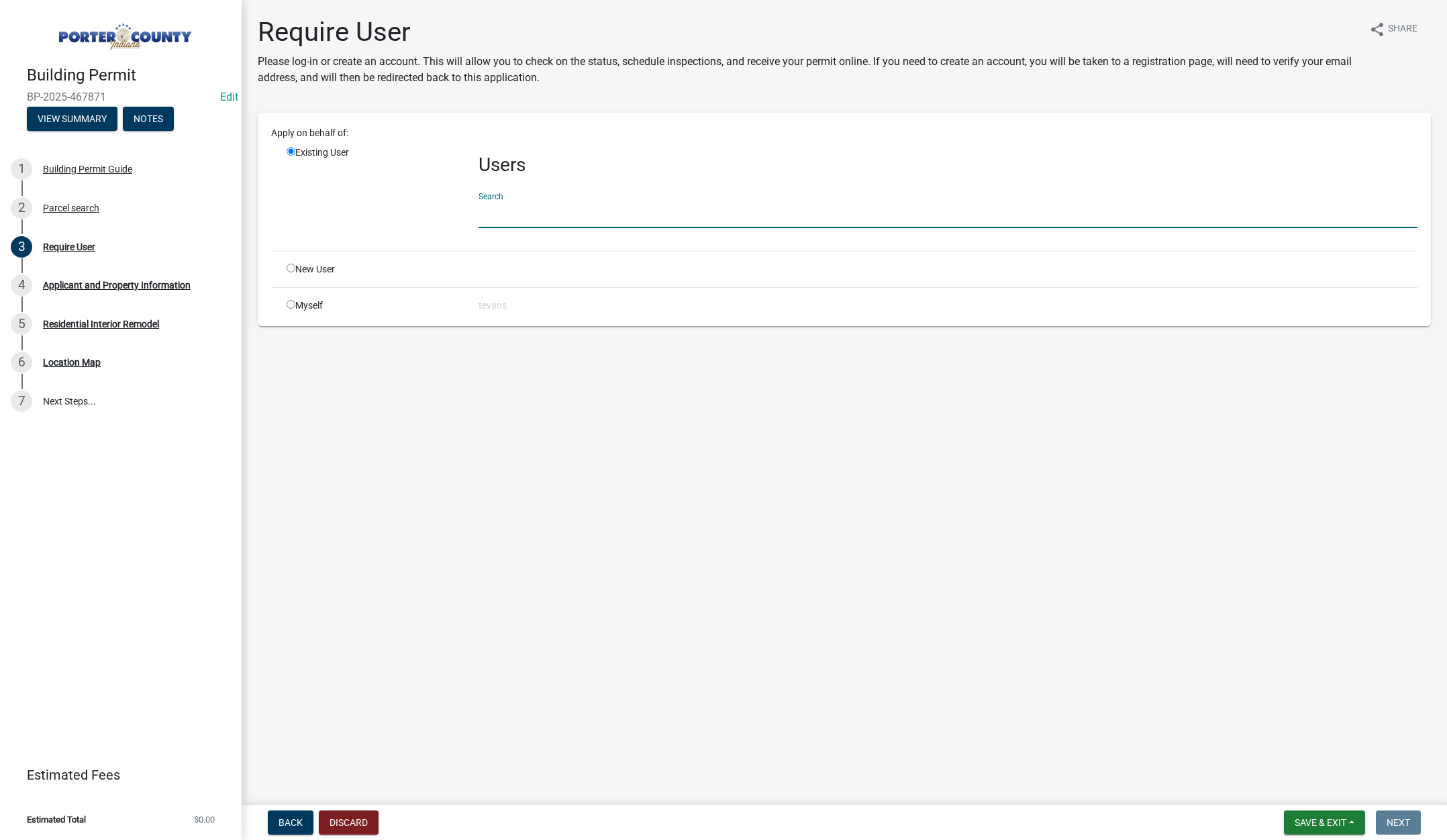
click at [496, 218] on input "text" at bounding box center [947, 214] width 939 height 28
type input "tami"
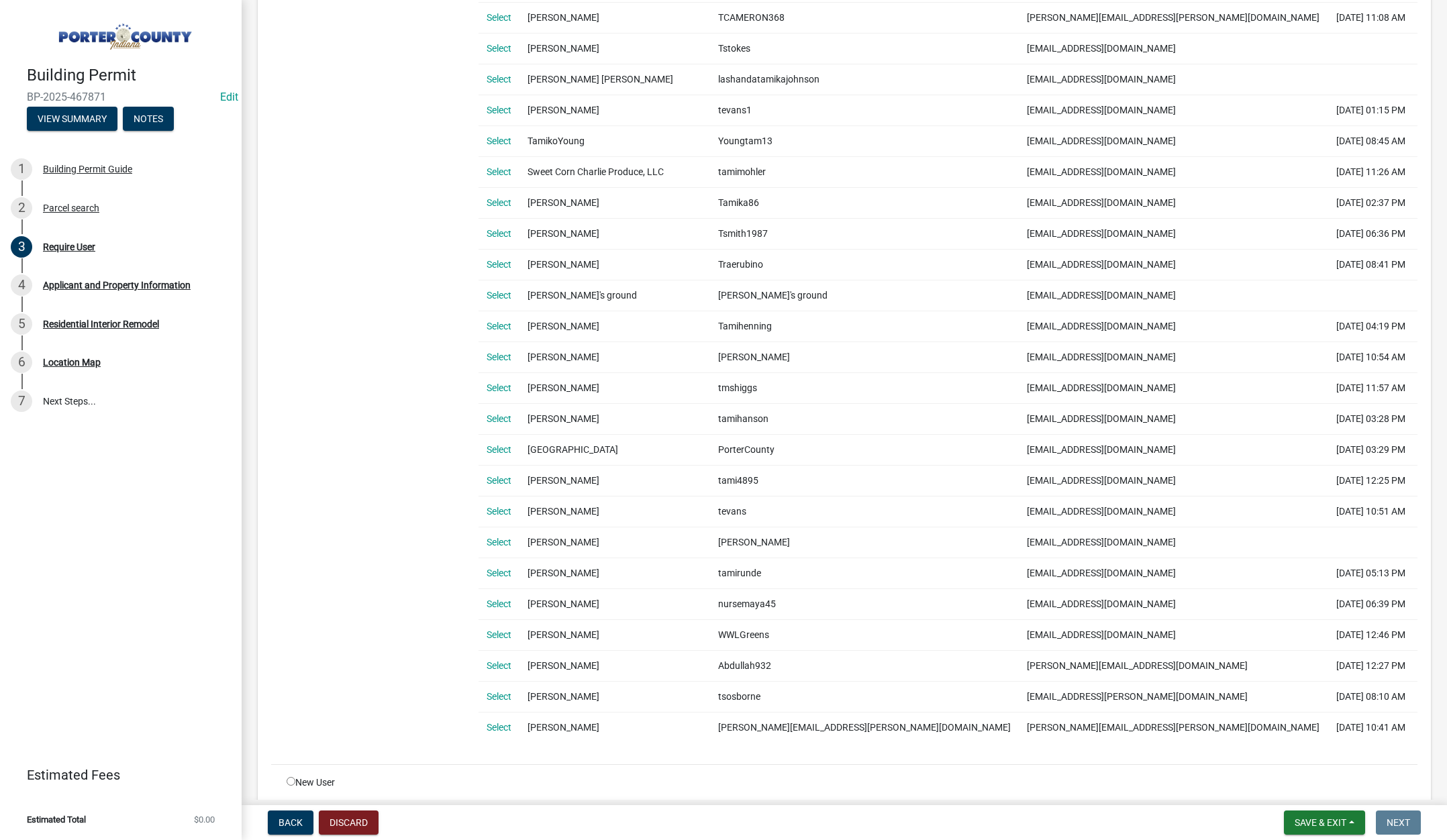
scroll to position [762, 0]
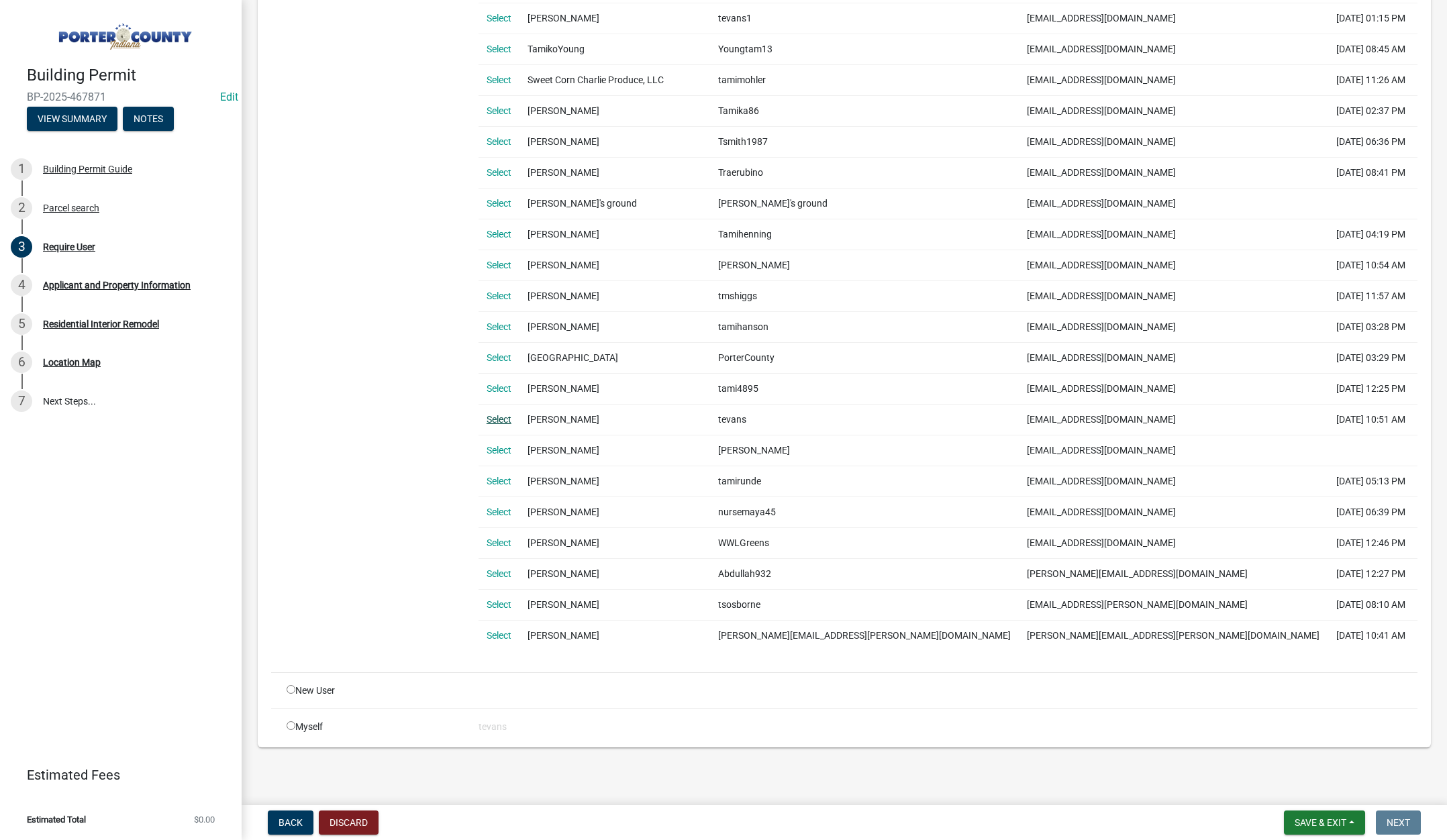
click at [501, 417] on link "Select" at bounding box center [499, 419] width 25 height 11
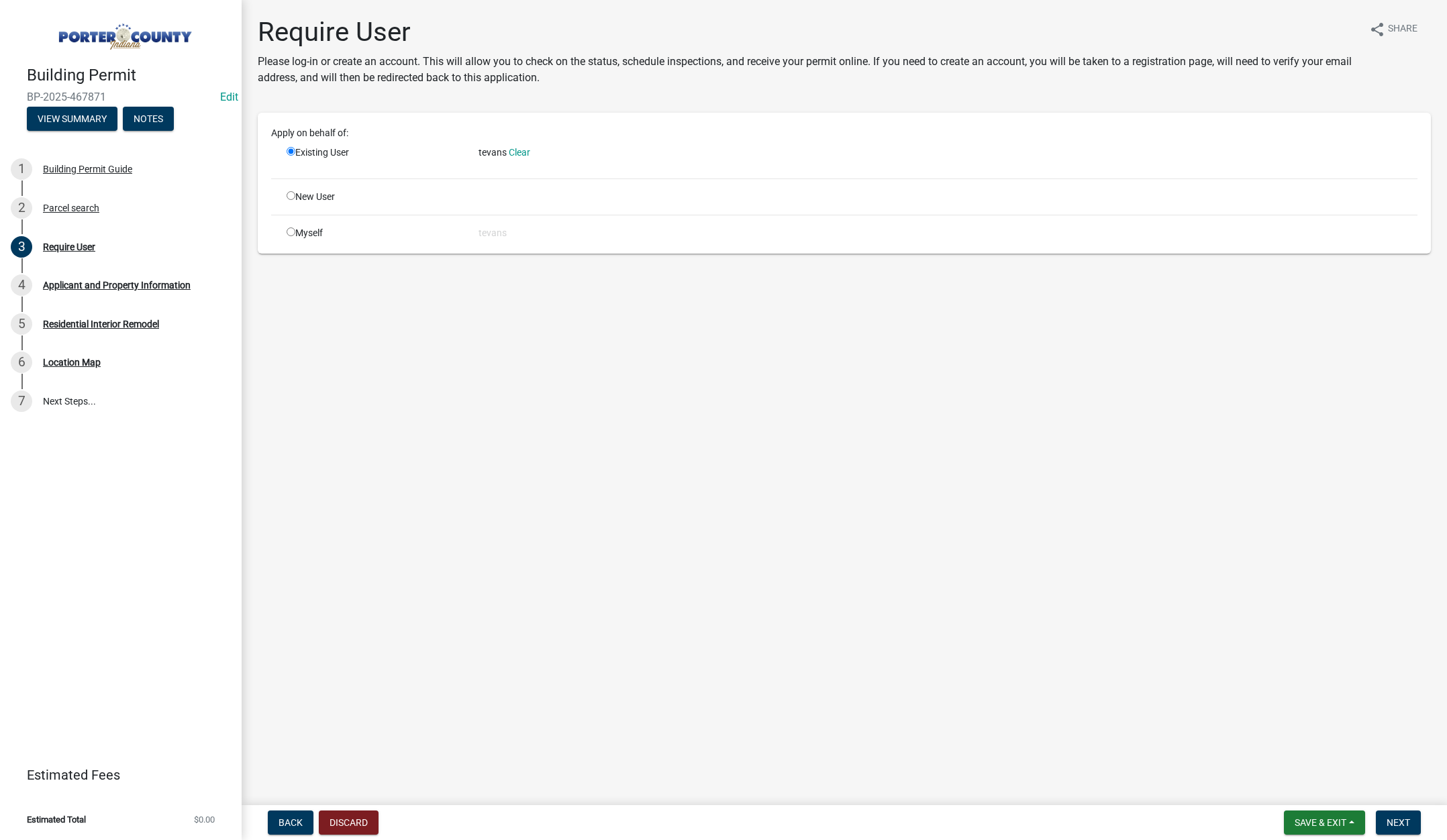
scroll to position [0, 0]
click at [1401, 822] on span "Next" at bounding box center [1398, 822] width 23 height 11
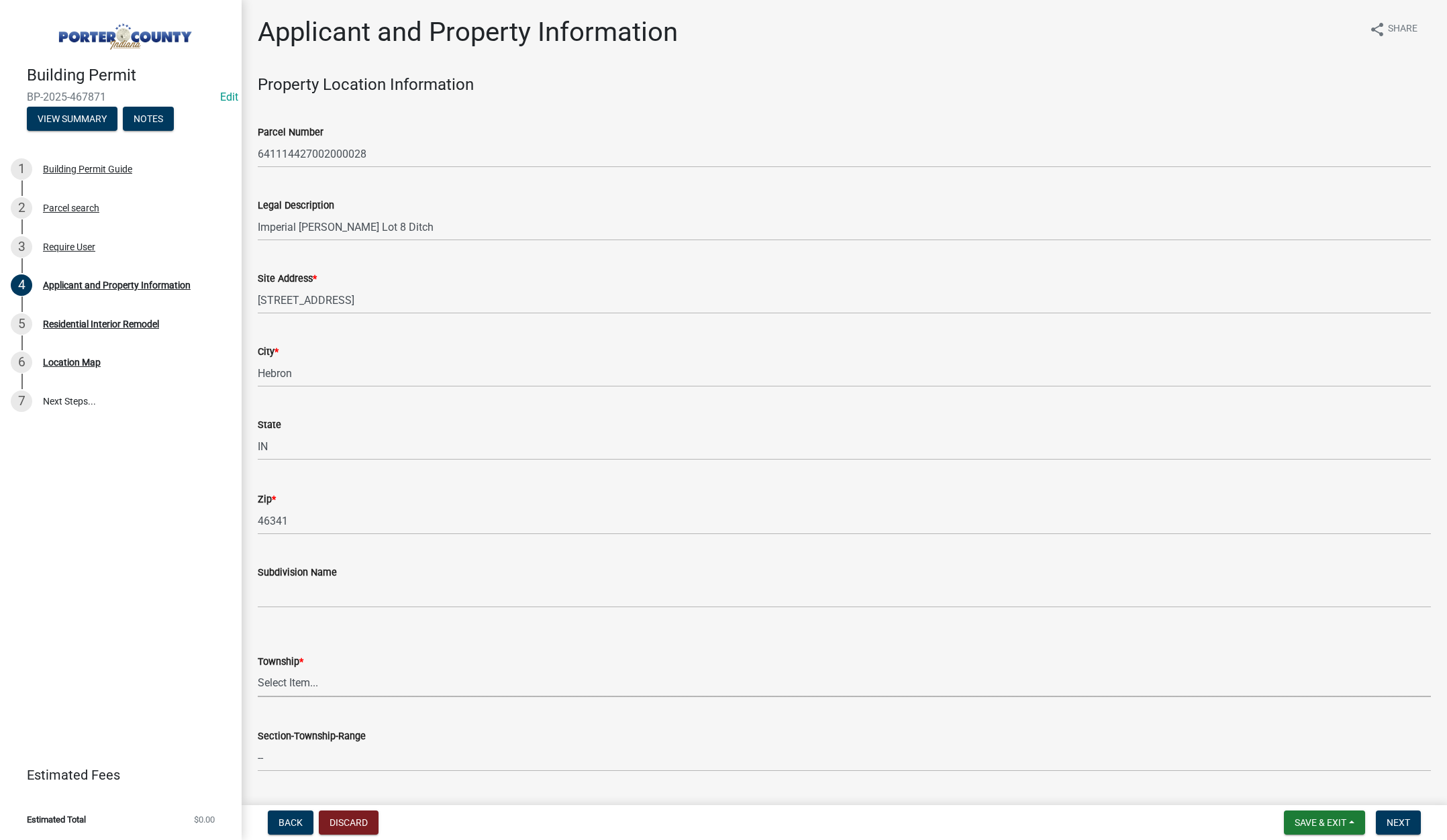
click at [296, 679] on select "Select Item... Boone Center Jackson Liberty Morgan Pine Pleasant Portage Porter…" at bounding box center [844, 684] width 1173 height 28
click at [258, 670] on select "Select Item... Boone Center Jackson Liberty Morgan Pine Pleasant Portage Porter…" at bounding box center [844, 684] width 1173 height 28
select select "eebc071e-620a-4db8-83e9-cb6b194c67e9"
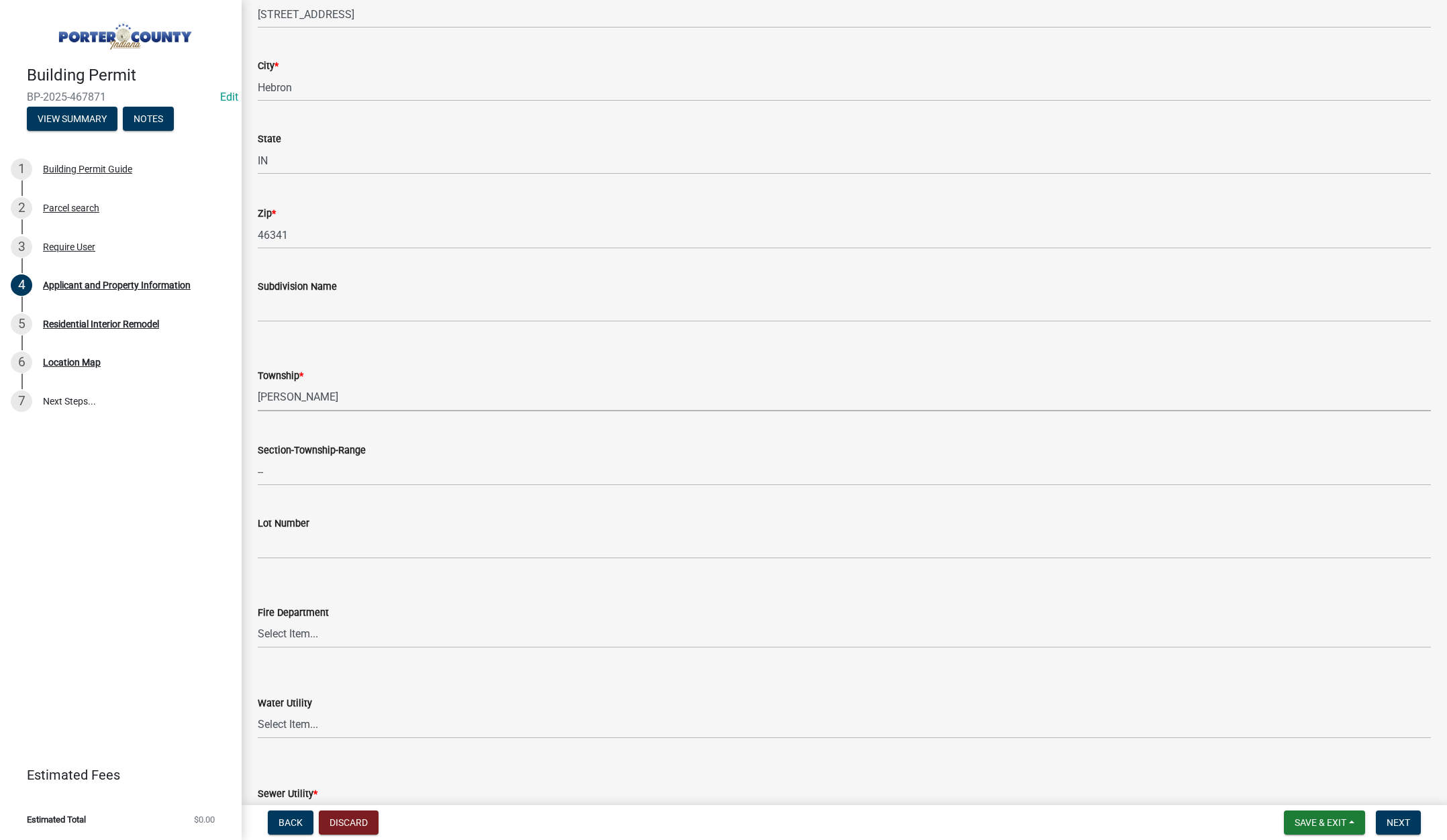
scroll to position [470, 0]
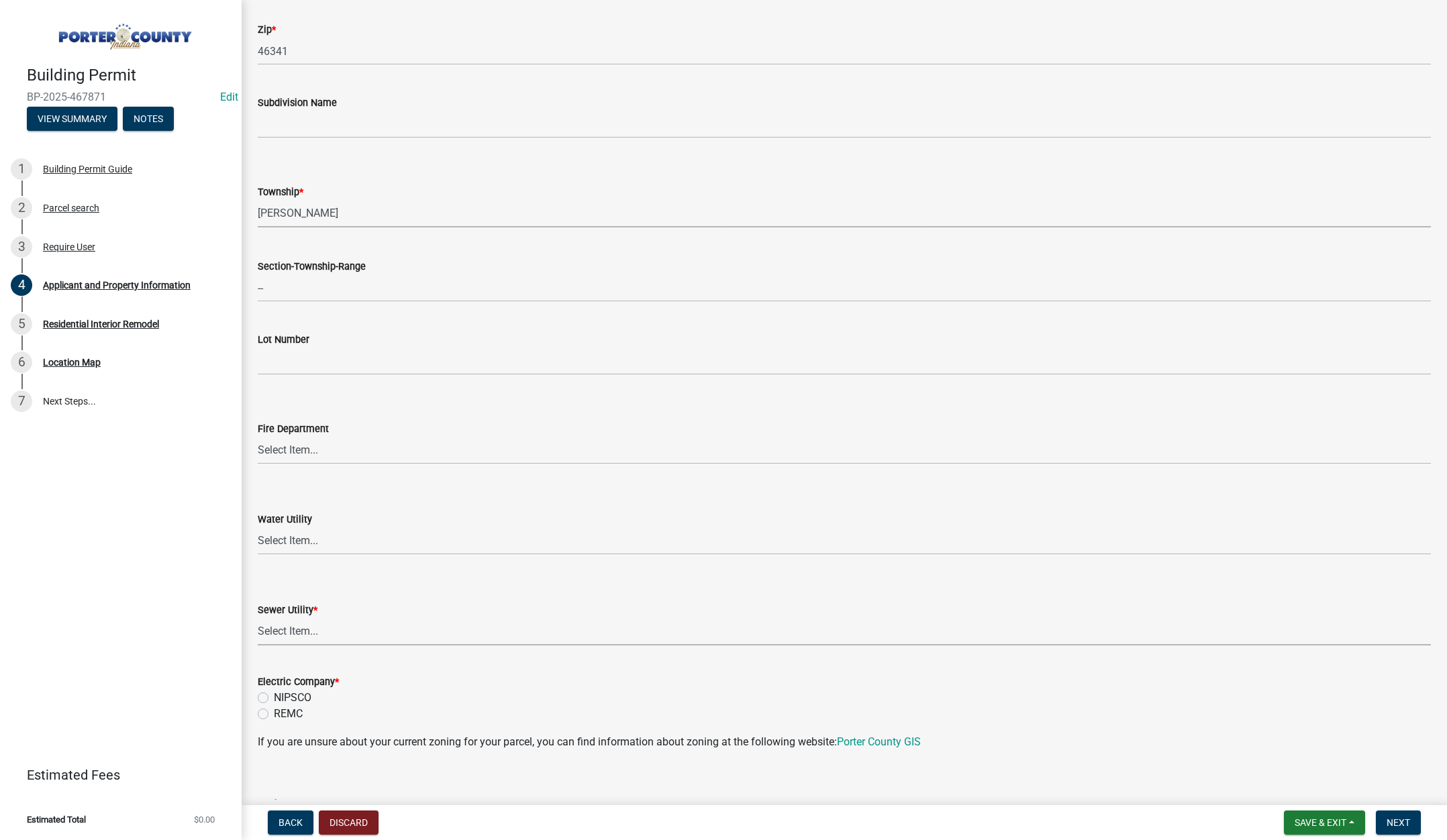
click at [298, 628] on select "Select Item... Aqua Indiana Inc Damon Run Falling Waters Lake Eliza - LEACD Nat…" at bounding box center [844, 632] width 1173 height 28
click at [258, 618] on select "Select Item... Aqua Indiana Inc Damon Run Falling Waters Lake Eliza - LEACD Nat…" at bounding box center [844, 632] width 1173 height 28
select select "ea6751d4-6bf7-4a16-89ee-f7801ab82aa1"
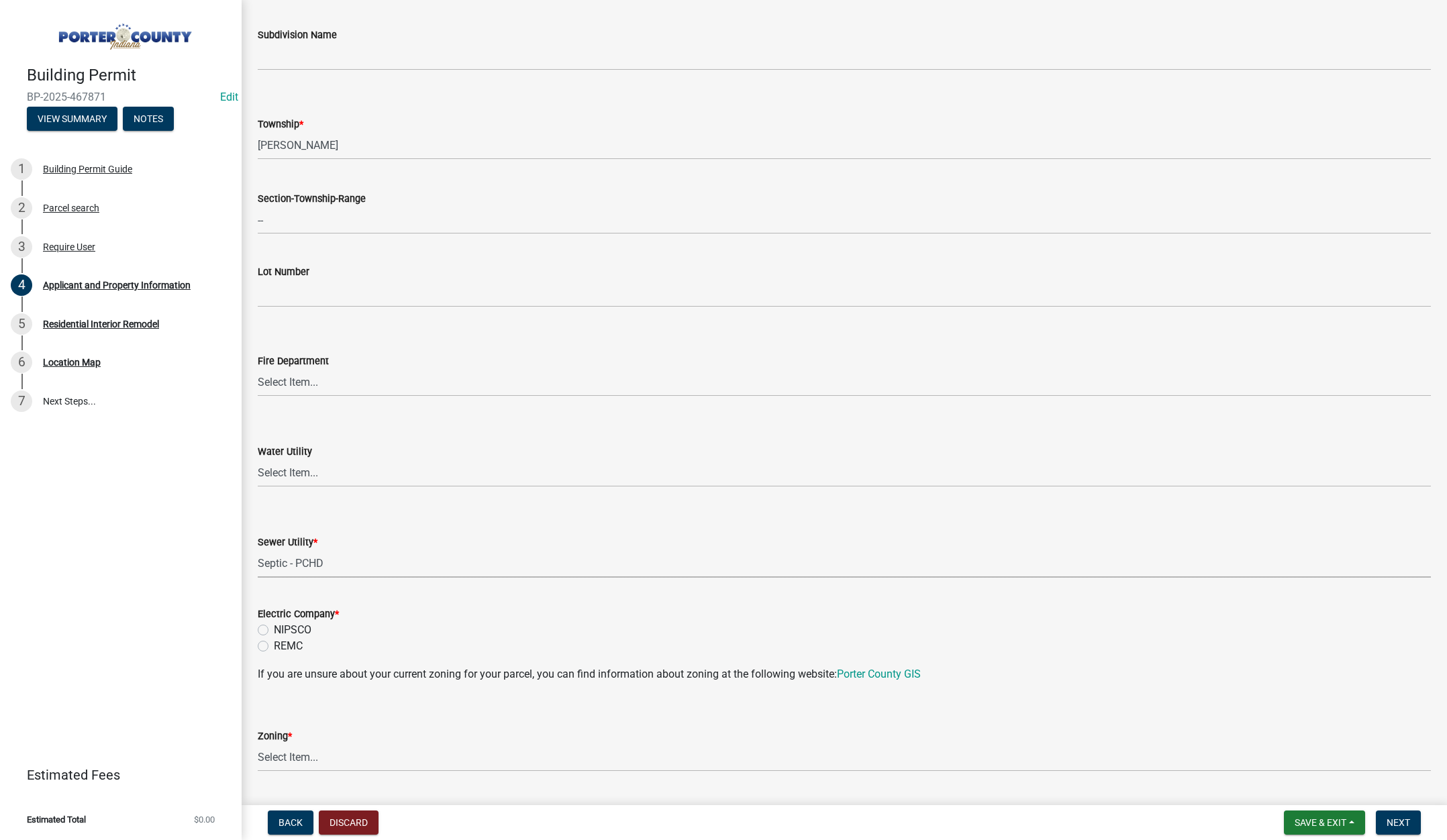
scroll to position [671, 0]
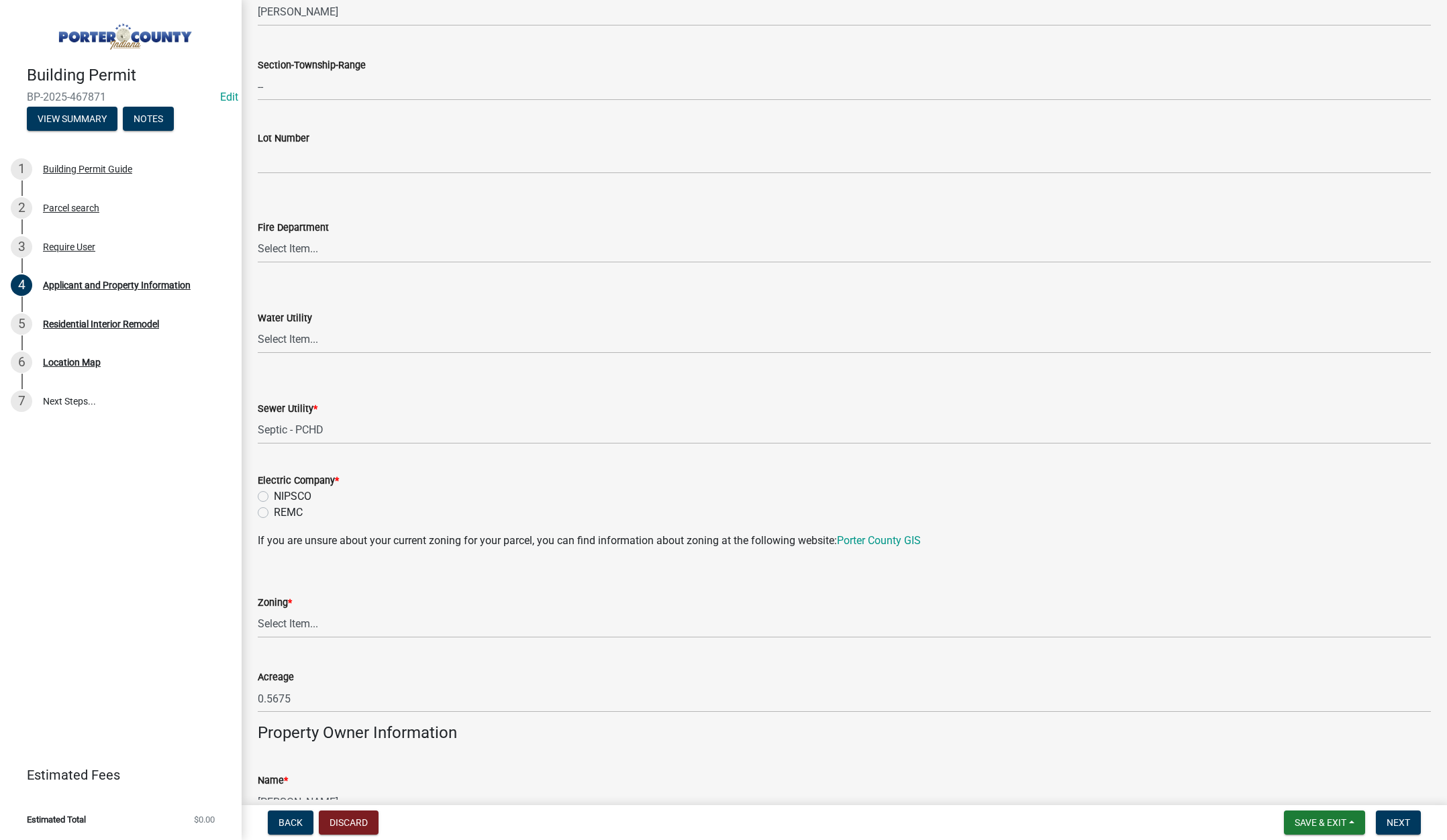
click at [274, 511] on label "REMC" at bounding box center [288, 512] width 29 height 16
click at [274, 511] on input "REMC" at bounding box center [278, 508] width 9 height 9
radio input "true"
click at [283, 621] on select "Select Item... A1 A2 CH CM CN I1 I2 I3 IN MP OT P1 P2 PUD R1 R2 R3 R4 RL RR" at bounding box center [844, 624] width 1173 height 28
click at [258, 610] on select "Select Item... A1 A2 CH CM CN I1 I2 I3 IN MP OT P1 P2 PUD R1 R2 R3 R4 RL RR" at bounding box center [844, 624] width 1173 height 28
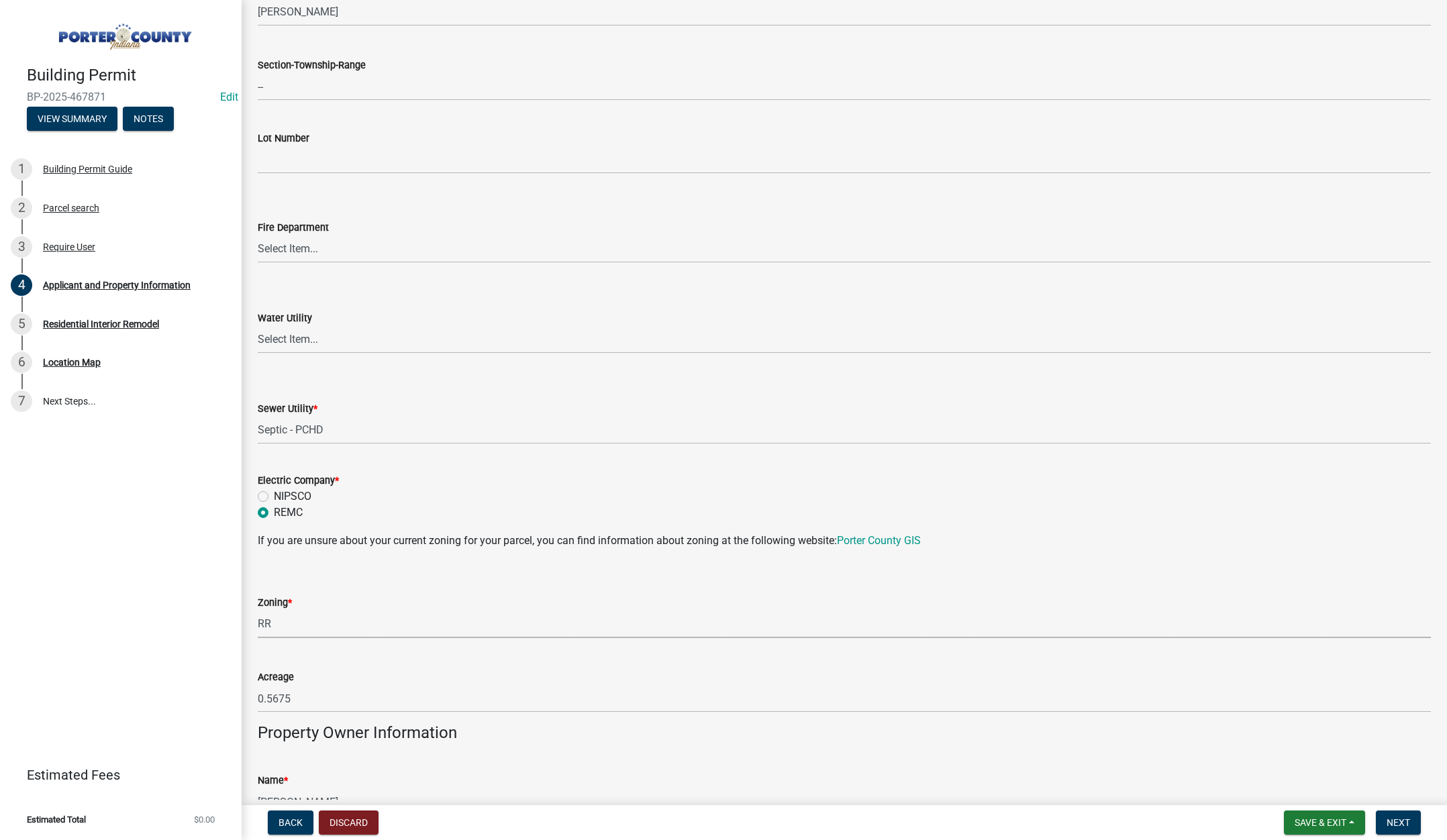
select select "92efe679-05f4-414a-9426-51627fba5de6"
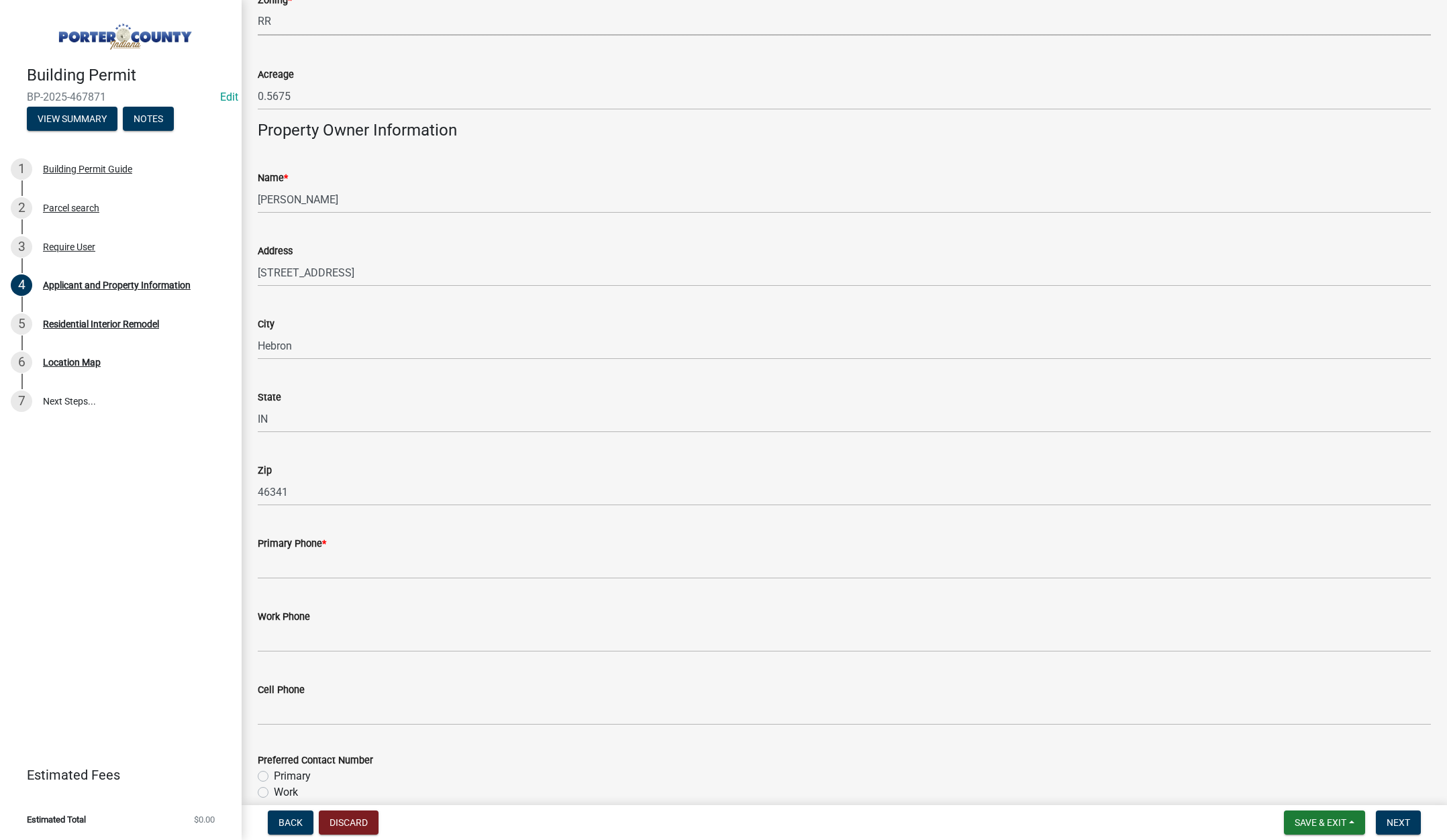
scroll to position [1409, 0]
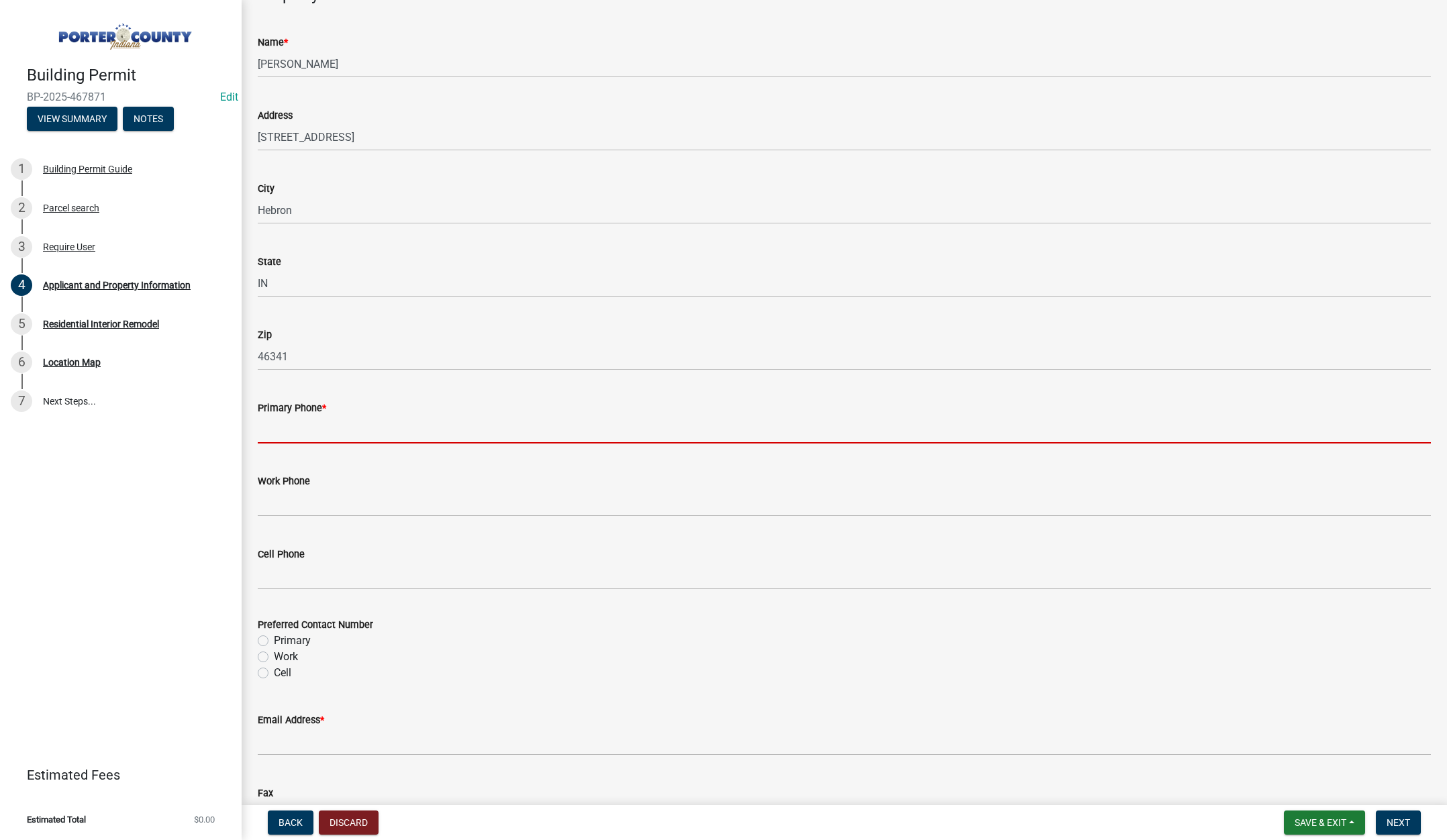
click at [305, 426] on input "Primary Phone *" at bounding box center [844, 430] width 1173 height 28
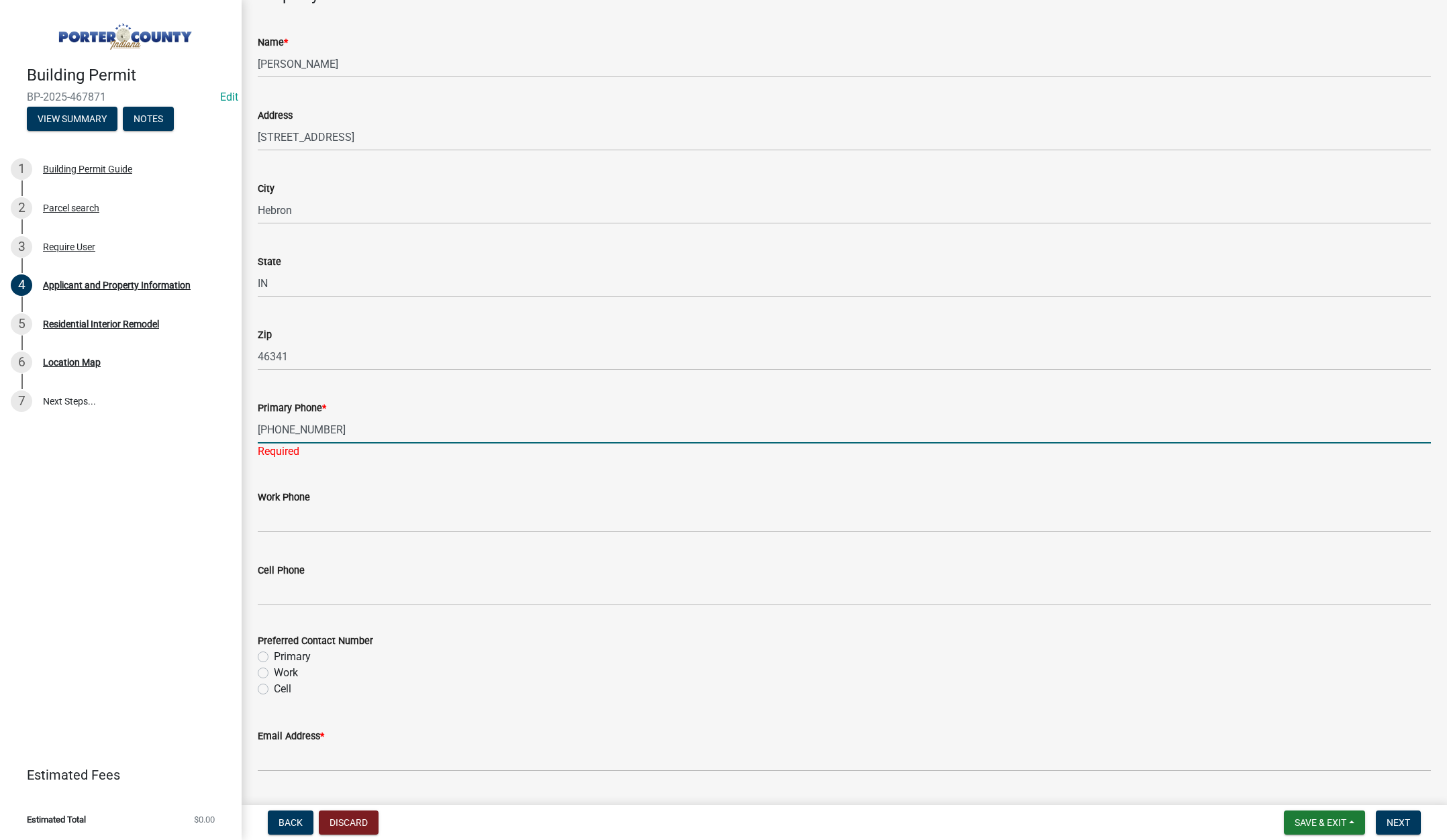
type input "219-510-7267"
click at [260, 655] on div "Preferred Contact Number Primary Work Cell" at bounding box center [844, 664] width 1173 height 64
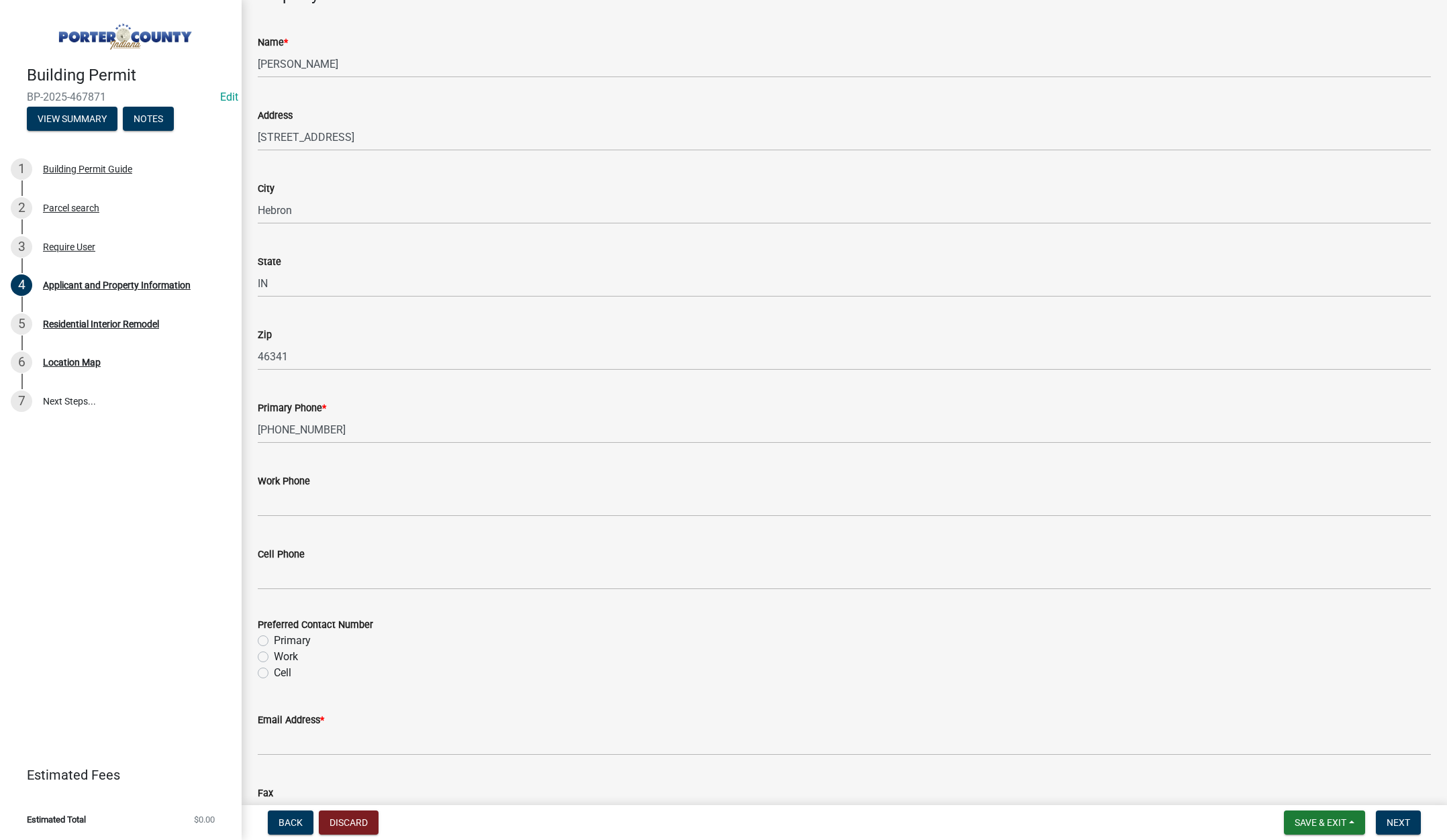
click at [274, 638] on label "Primary" at bounding box center [292, 640] width 37 height 16
click at [274, 638] on input "Primary" at bounding box center [278, 637] width 9 height 9
radio input "true"
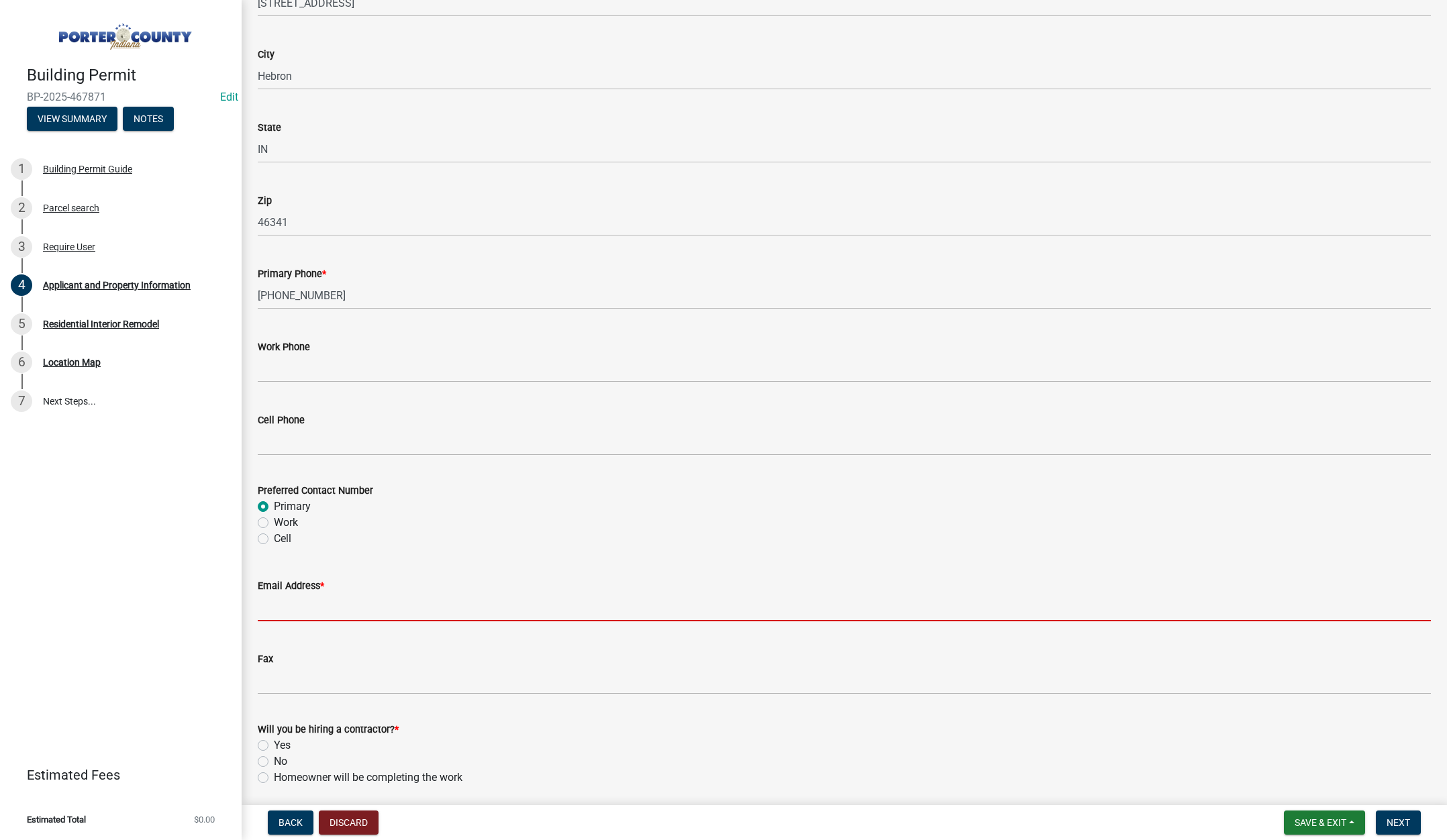
click at [359, 599] on input "Email Address *" at bounding box center [844, 608] width 1173 height 28
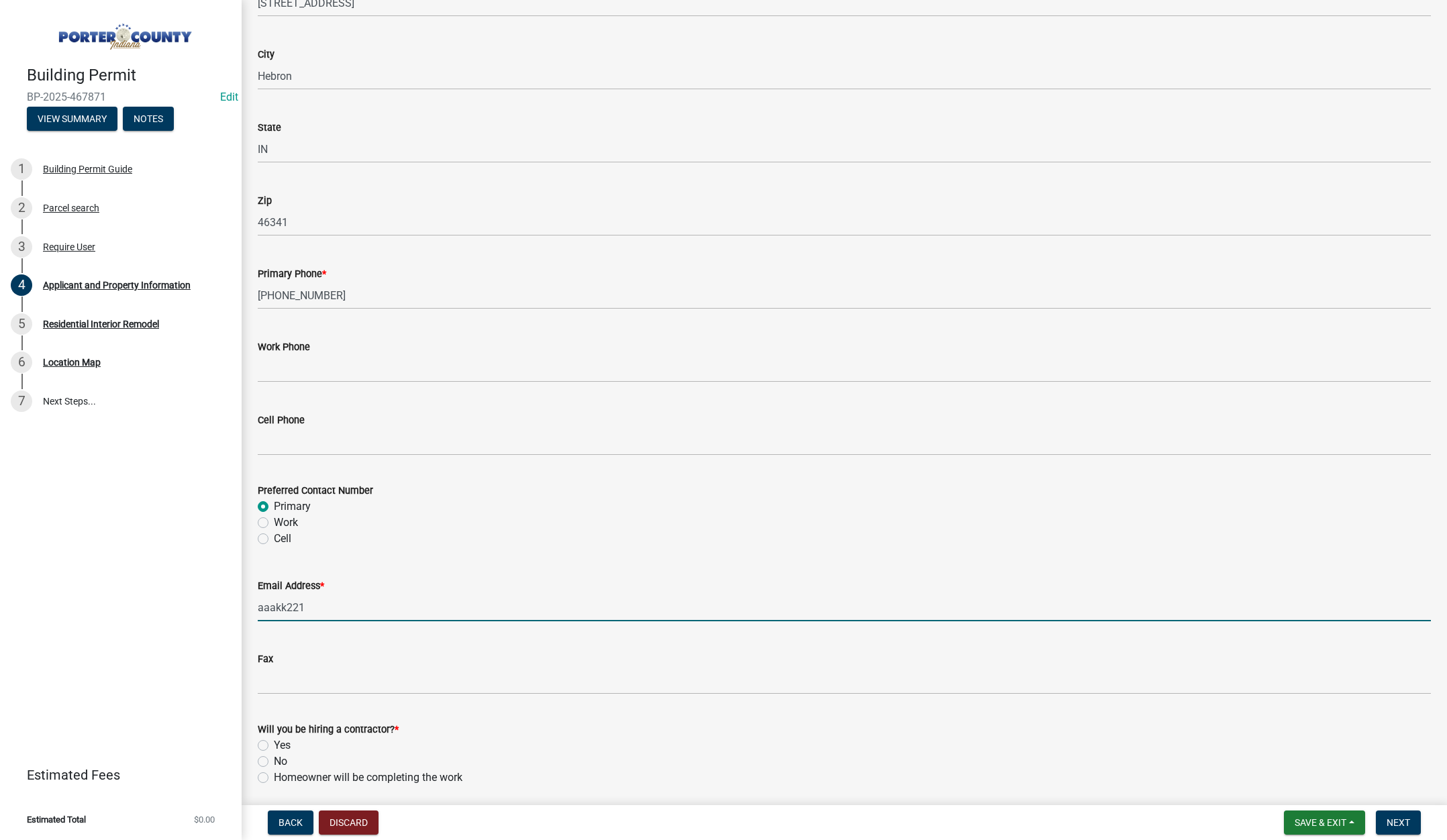
type input "aaakk221@yahoo.com"
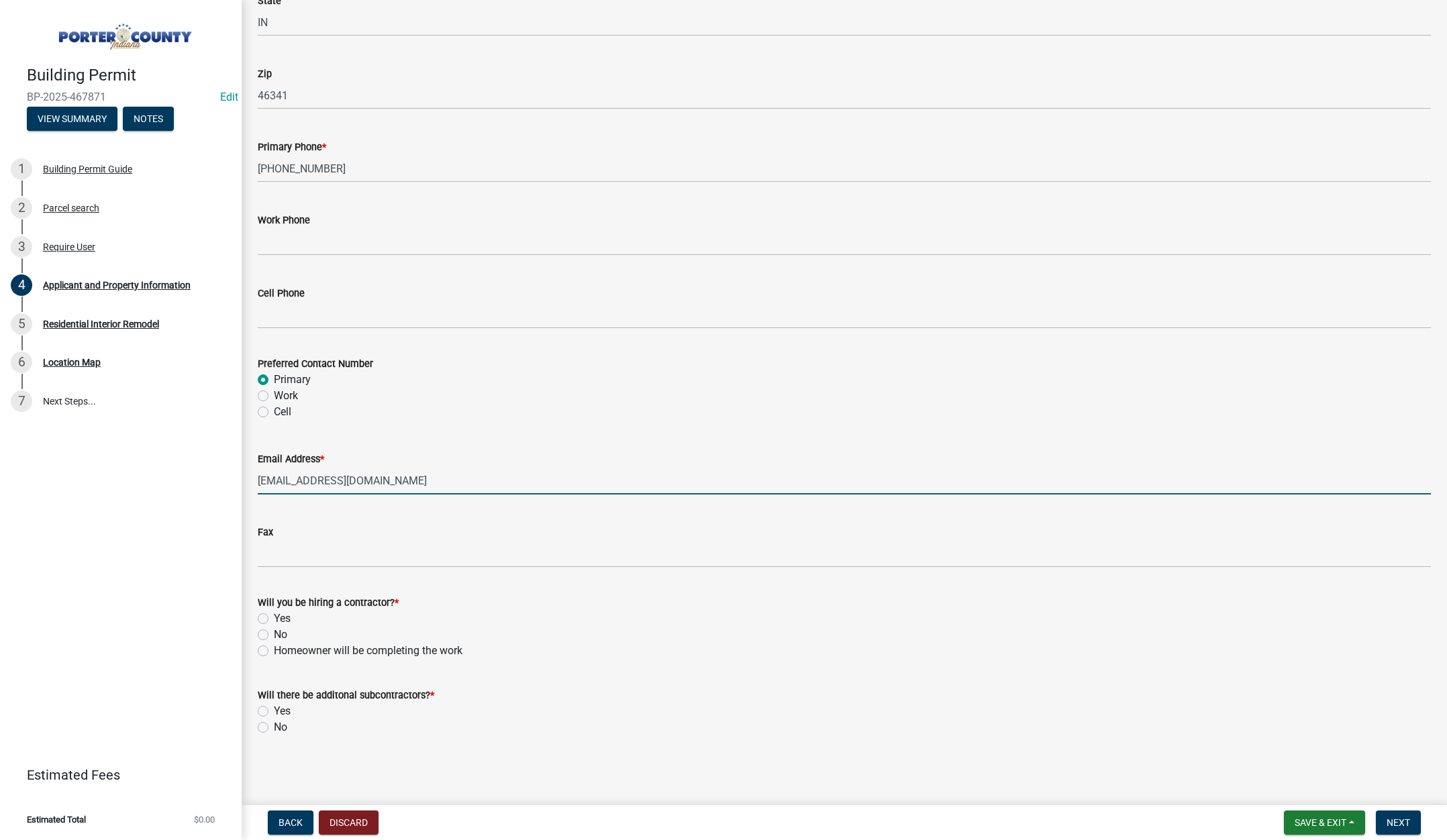
click at [274, 649] on label "Homeowner will be completing the work" at bounding box center [368, 650] width 189 height 16
click at [274, 649] on input "Homeowner will be completing the work" at bounding box center [278, 647] width 9 height 9
radio input "true"
click at [274, 726] on label "No" at bounding box center [280, 727] width 13 height 16
click at [274, 726] on input "No" at bounding box center [278, 723] width 9 height 9
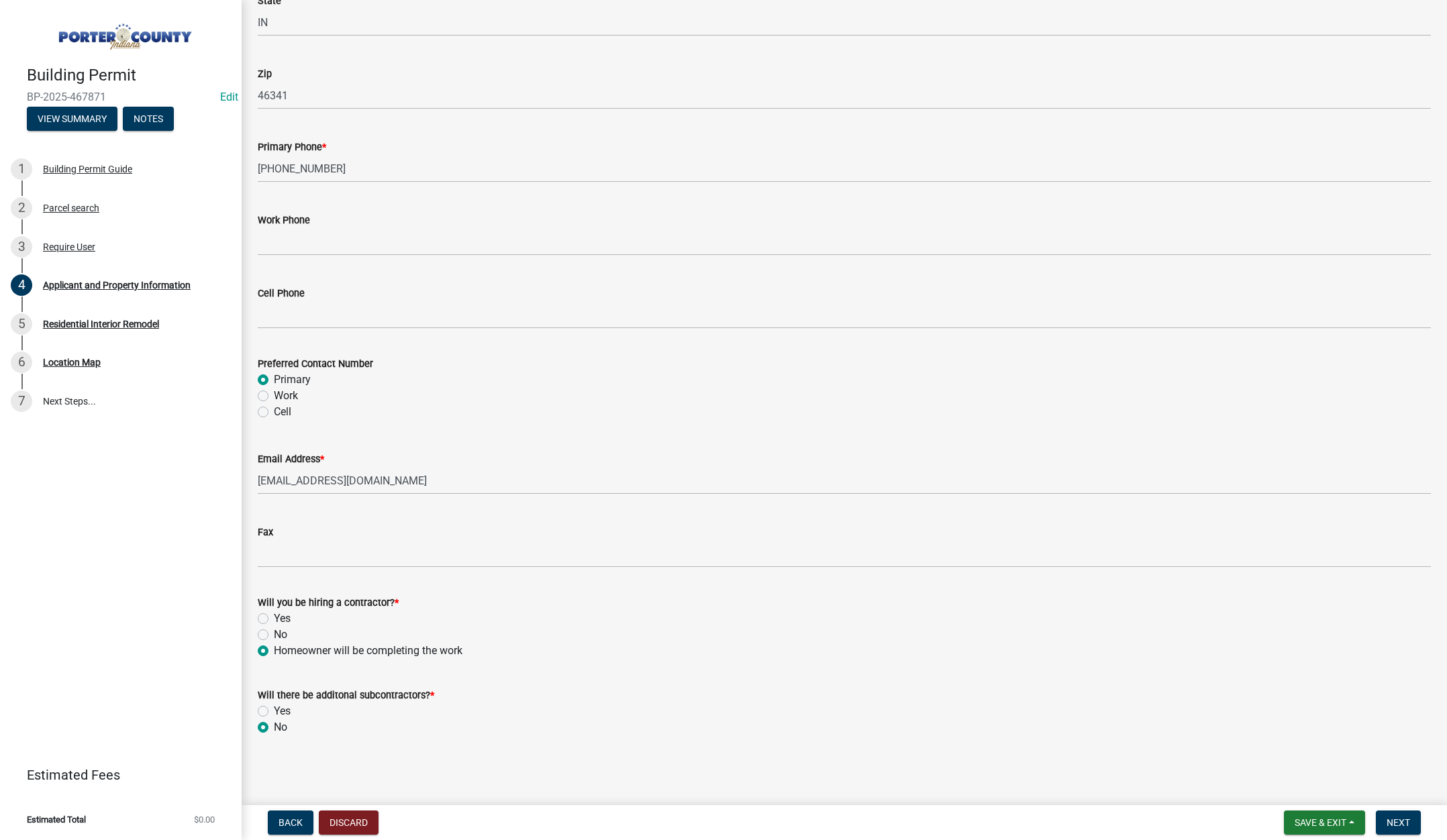
radio input "true"
click at [1400, 816] on button "Next" at bounding box center [1398, 822] width 45 height 24
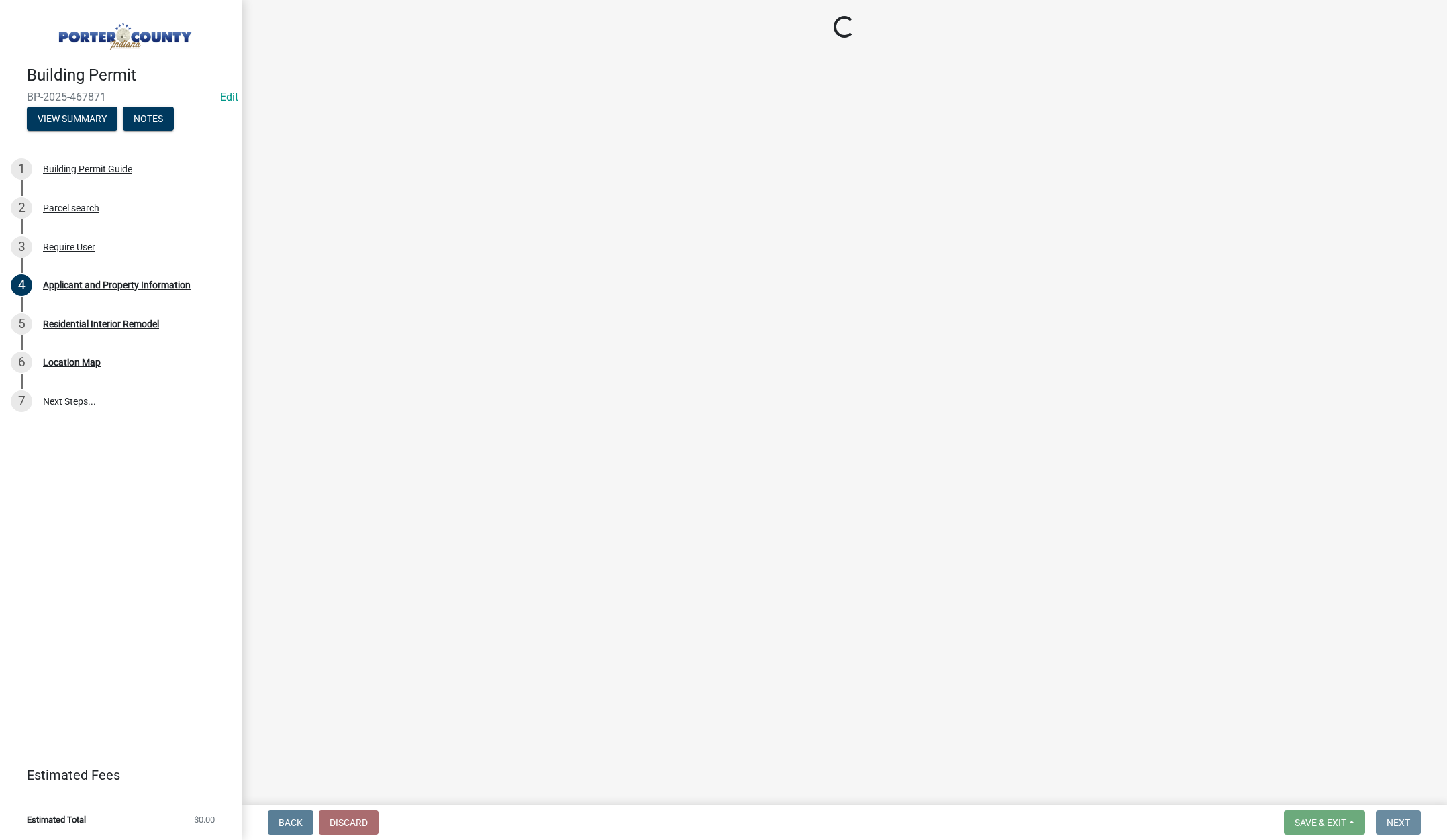
scroll to position [0, 0]
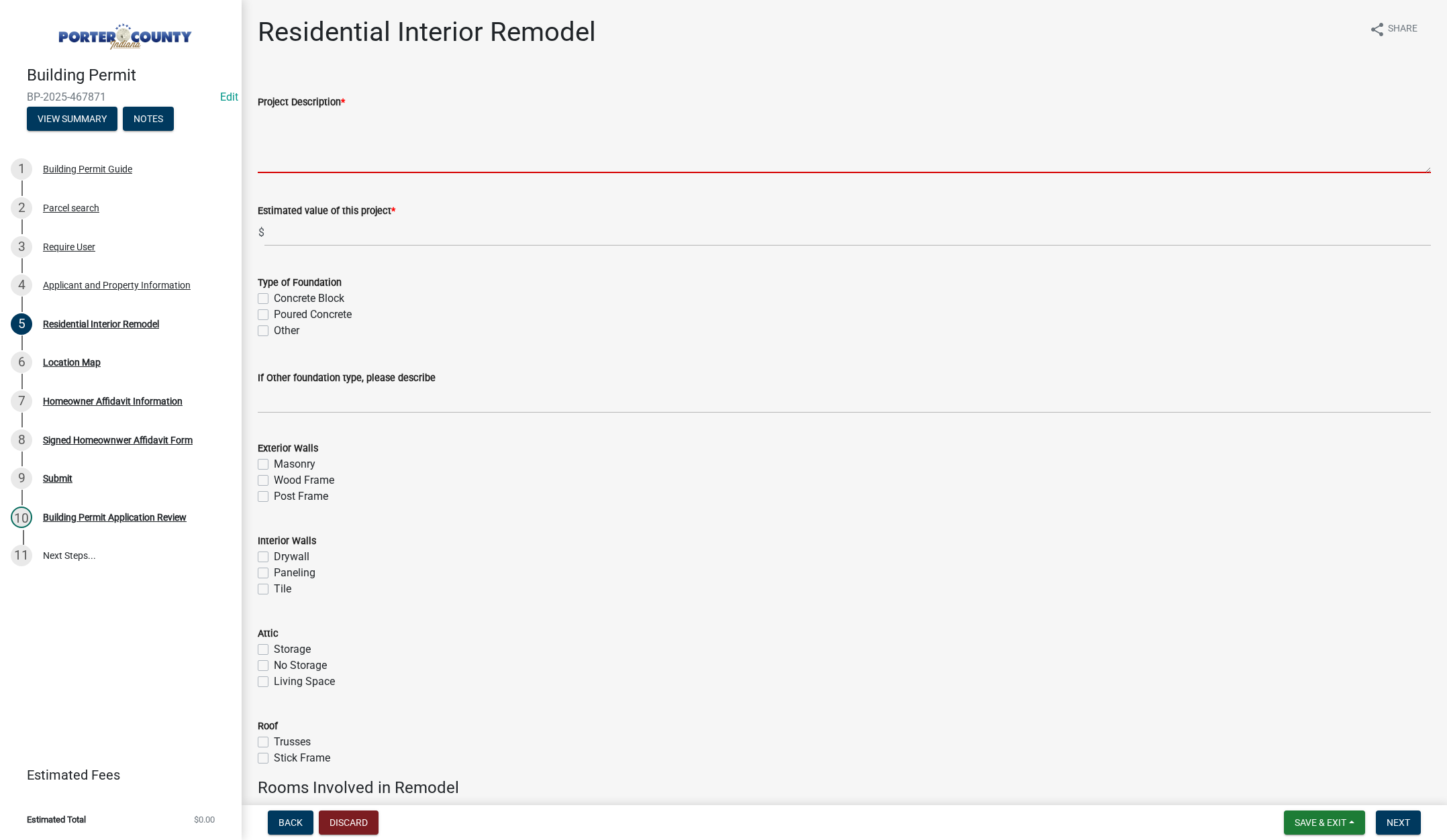
click at [344, 128] on textarea "Project Description *" at bounding box center [844, 142] width 1173 height 63
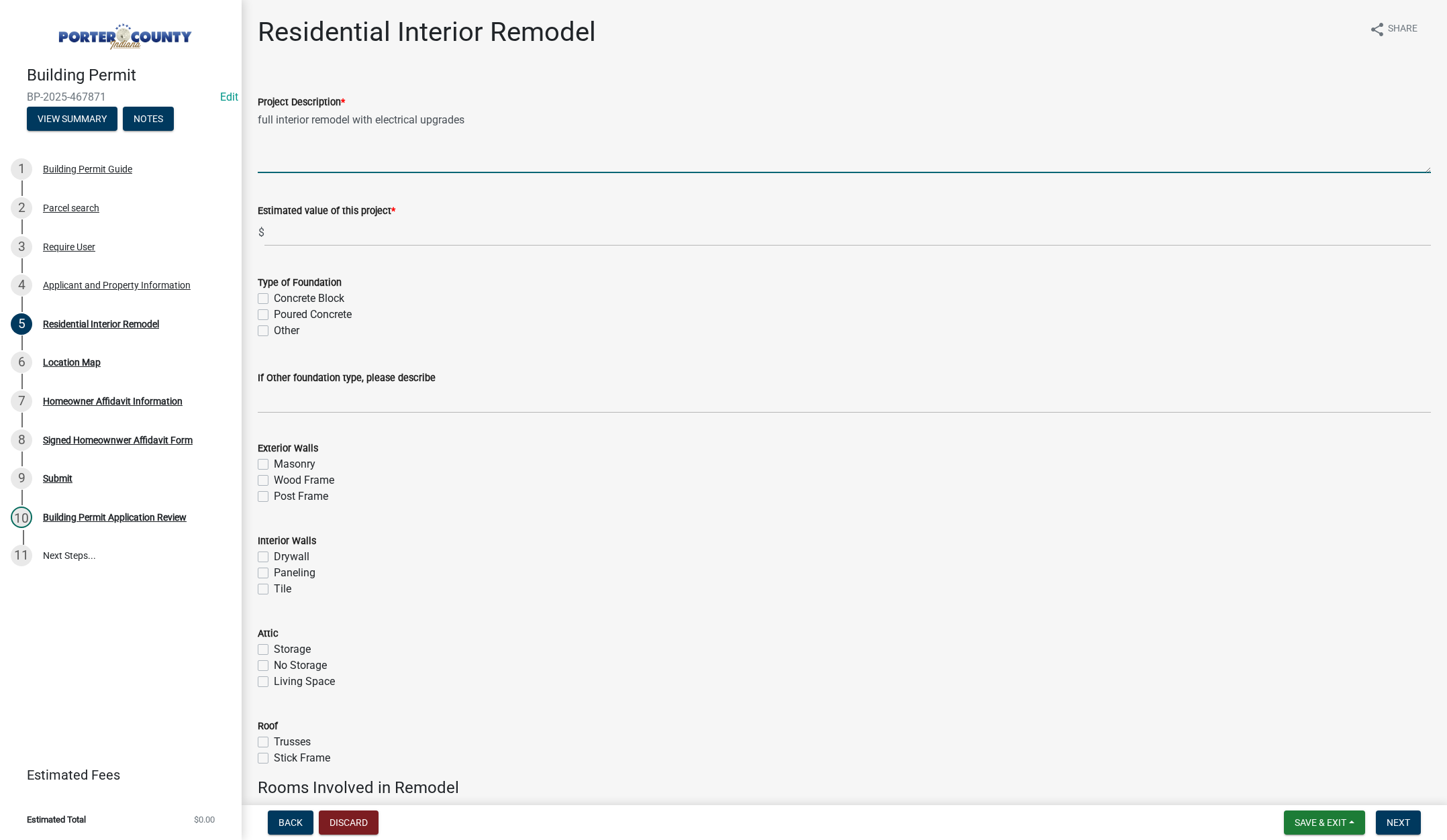
type textarea "full interior remodel with electrical upgrades"
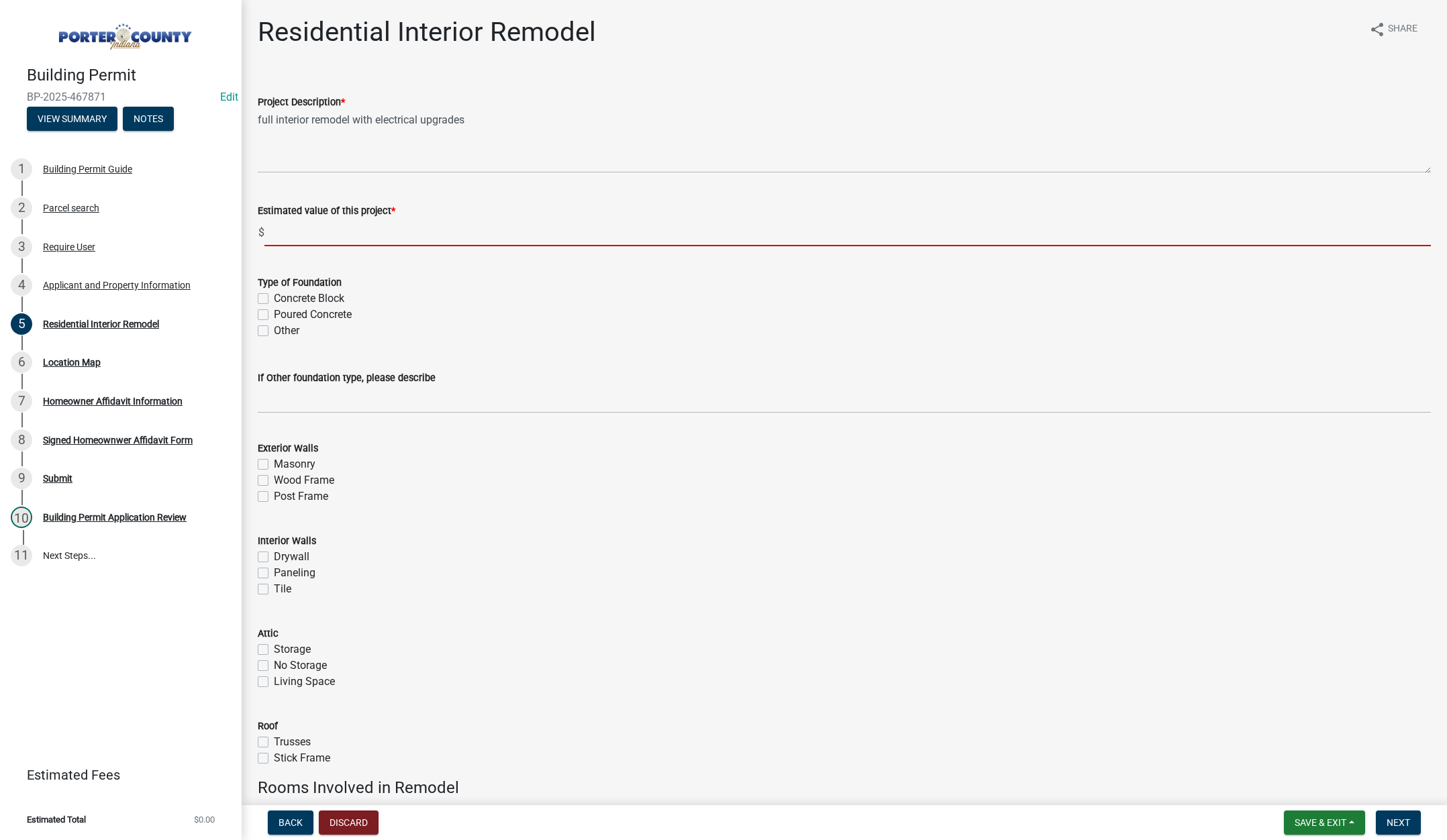
click at [375, 231] on input "text" at bounding box center [847, 233] width 1166 height 28
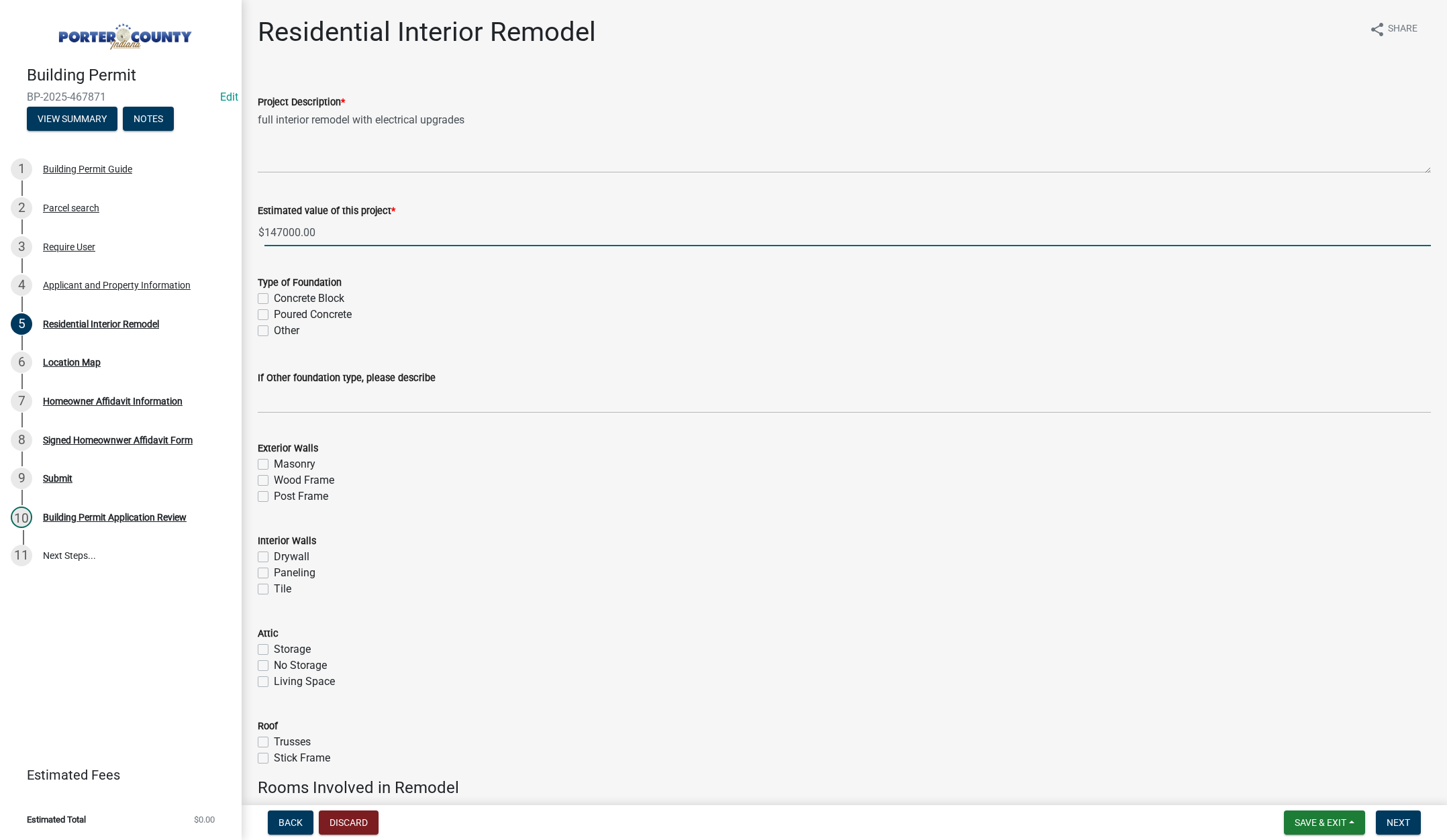
type input "147000"
drag, startPoint x: 263, startPoint y: 314, endPoint x: 348, endPoint y: 390, distance: 114.0
click at [274, 315] on label "Poured Concrete" at bounding box center [313, 314] width 78 height 16
click at [274, 315] on input "Poured Concrete" at bounding box center [278, 310] width 9 height 9
checkbox input "true"
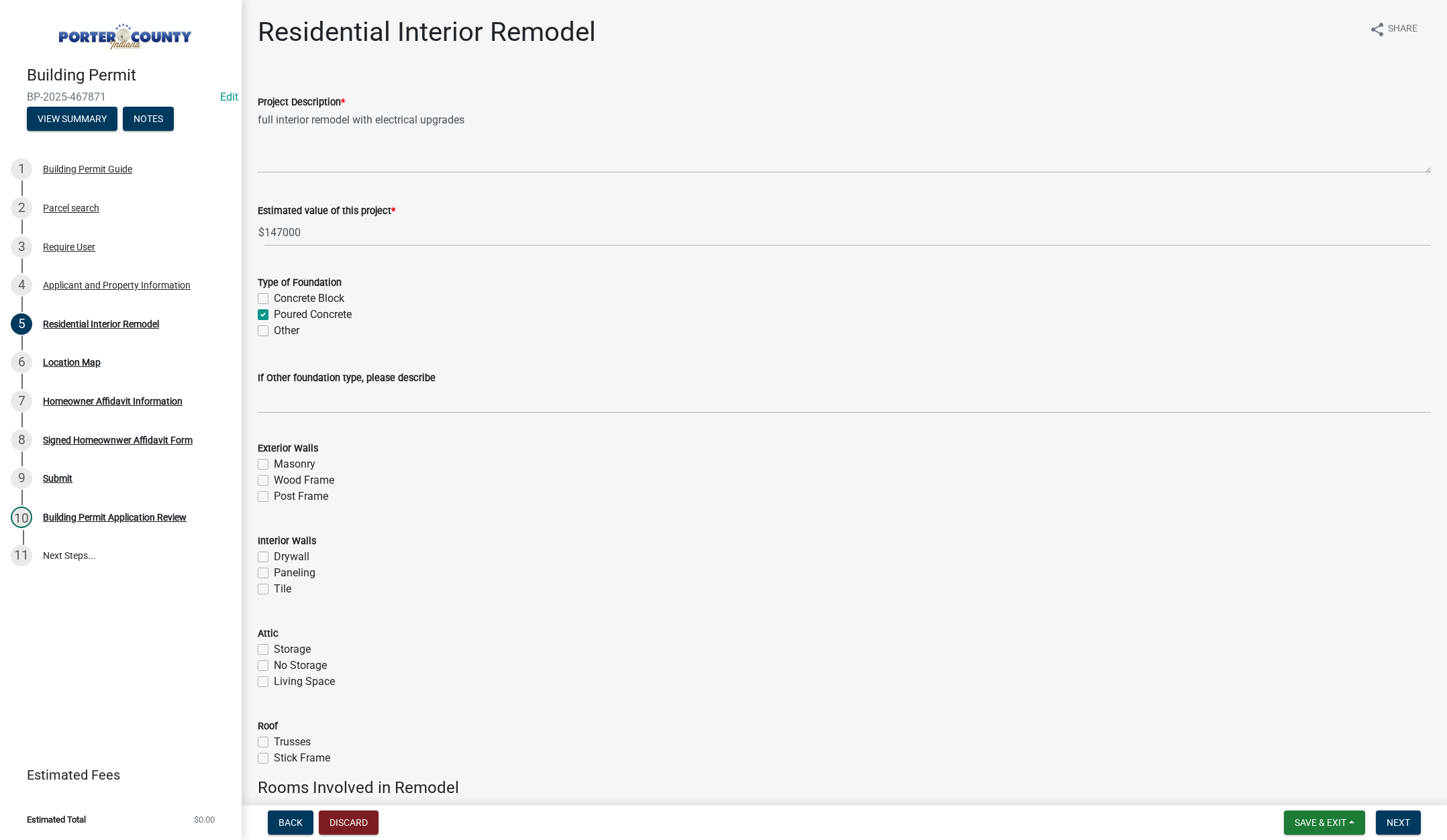
checkbox input "false"
checkbox input "true"
checkbox input "false"
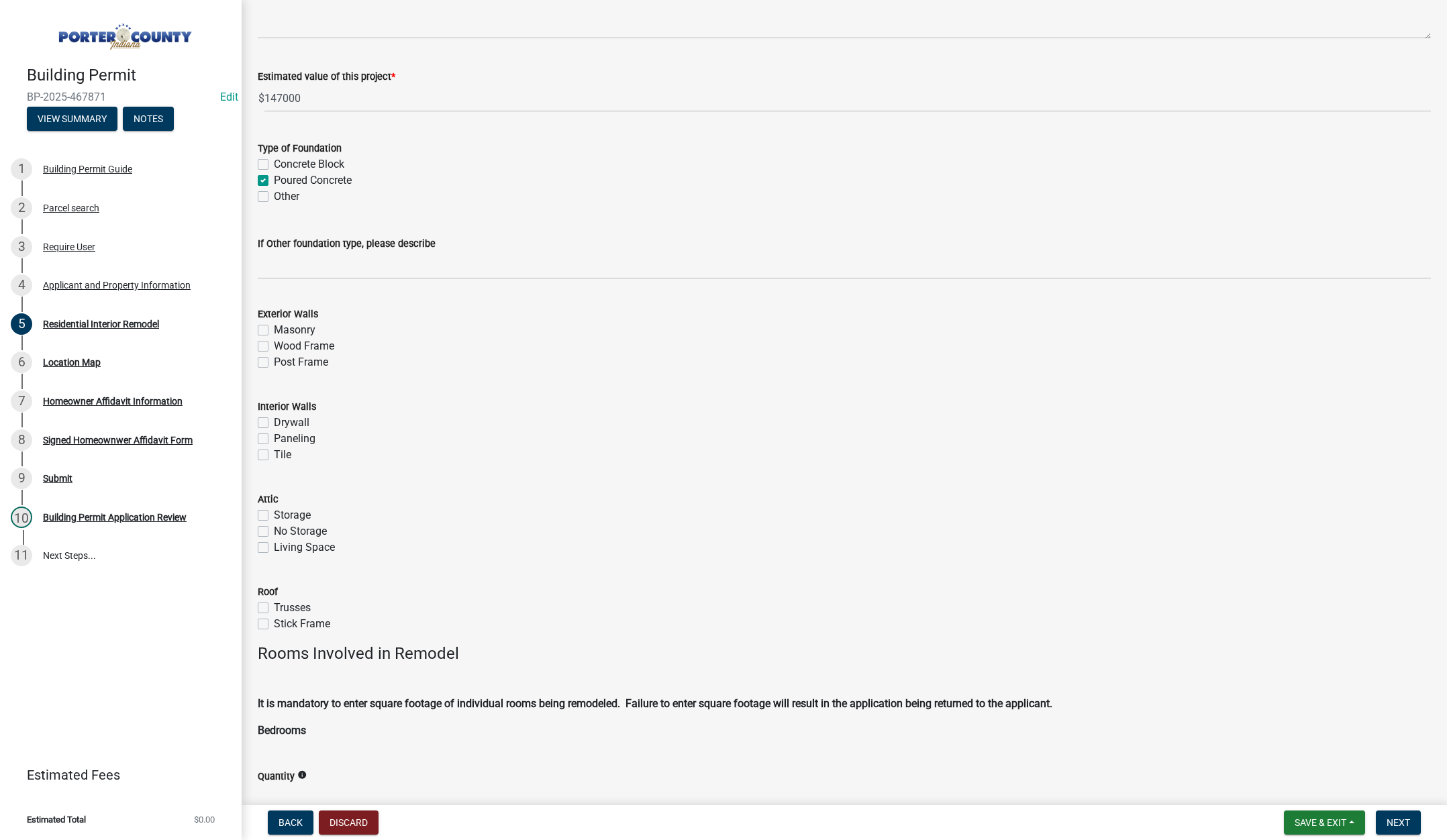
scroll to position [201, 0]
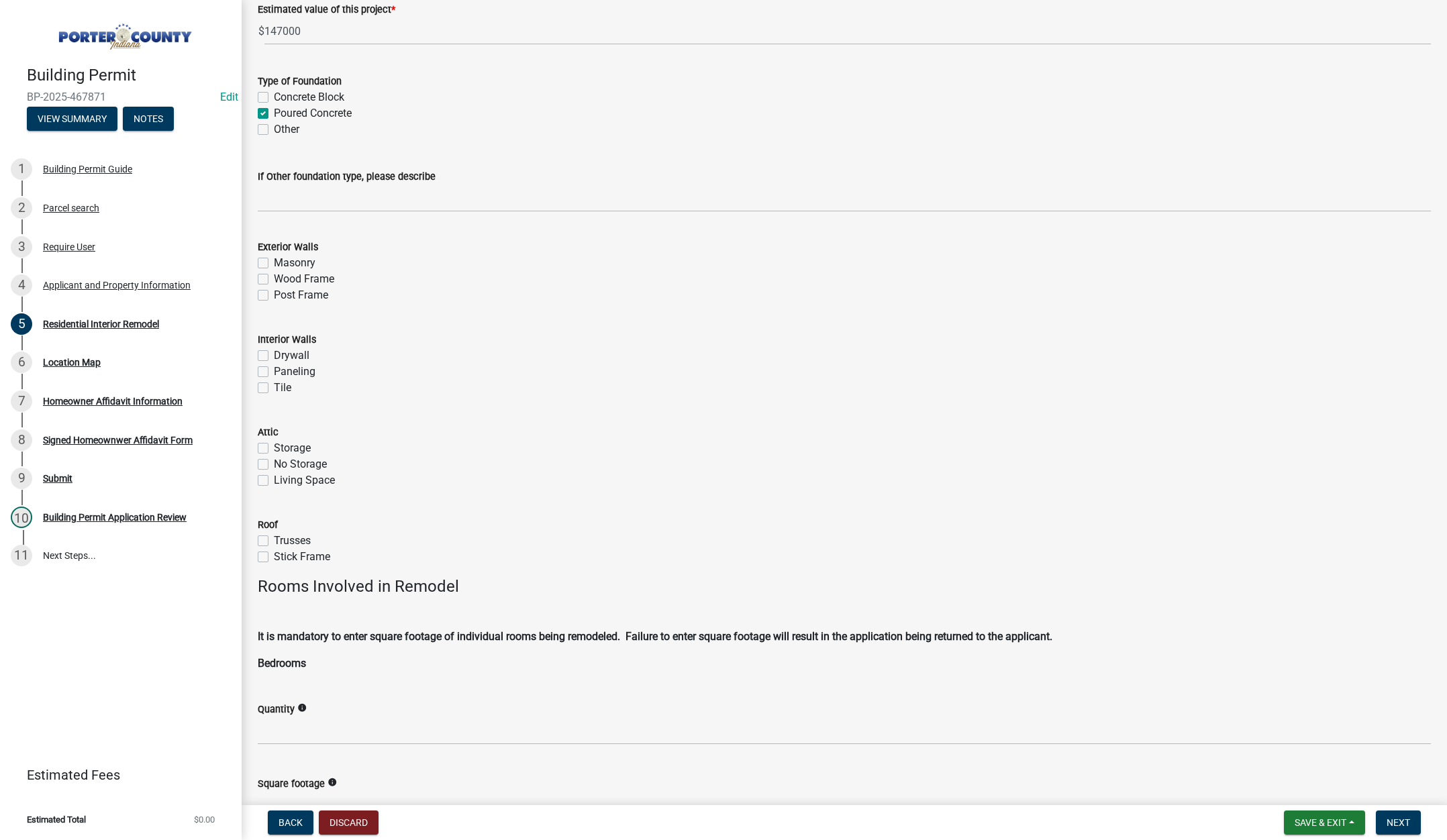
click at [274, 260] on label "Masonry" at bounding box center [295, 263] width 42 height 16
click at [274, 260] on input "Masonry" at bounding box center [278, 259] width 9 height 9
checkbox input "true"
checkbox input "false"
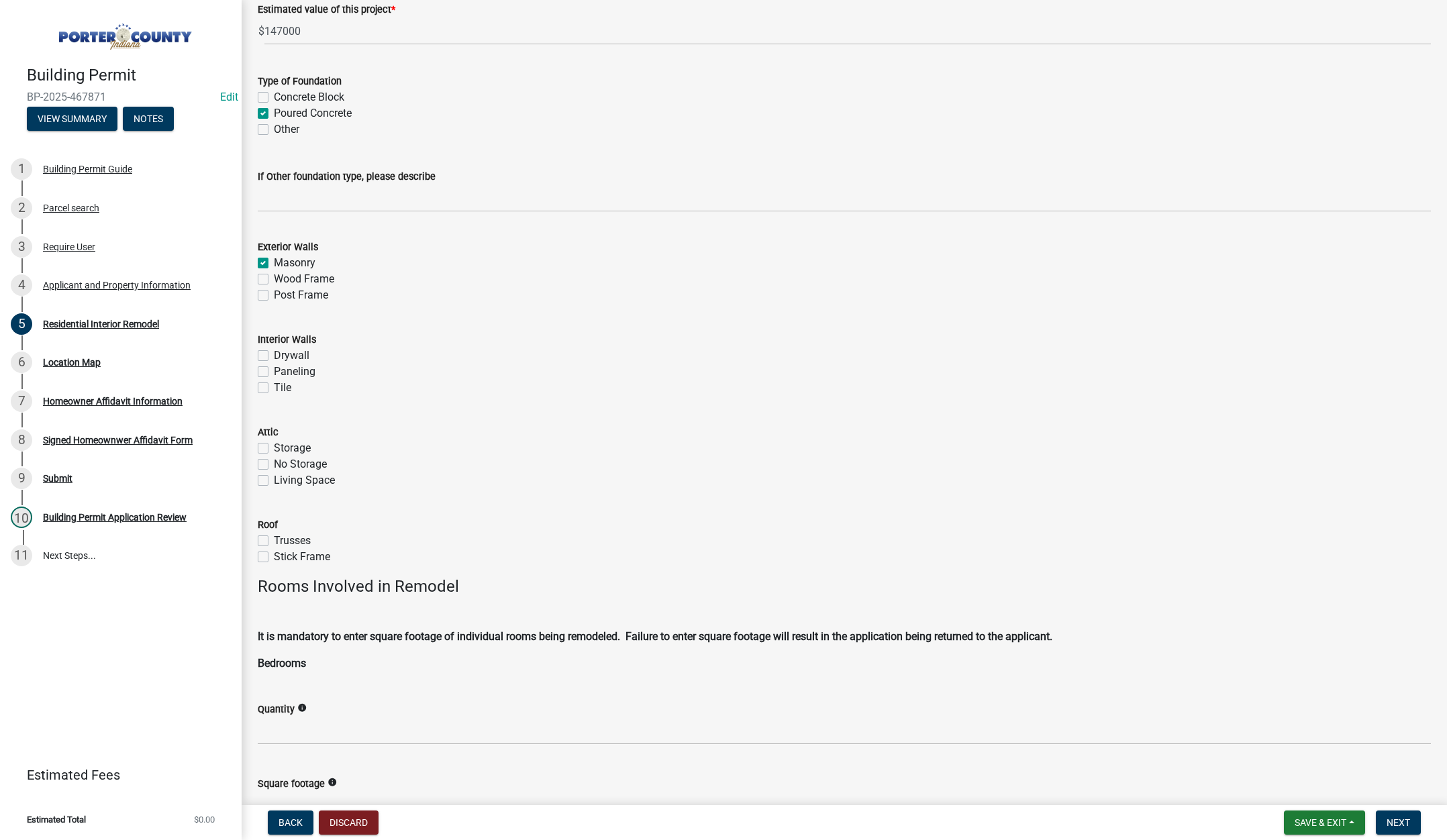
click at [274, 351] on label "Drywall" at bounding box center [292, 355] width 36 height 16
click at [274, 351] on input "Drywall" at bounding box center [278, 351] width 9 height 9
checkbox input "true"
checkbox input "false"
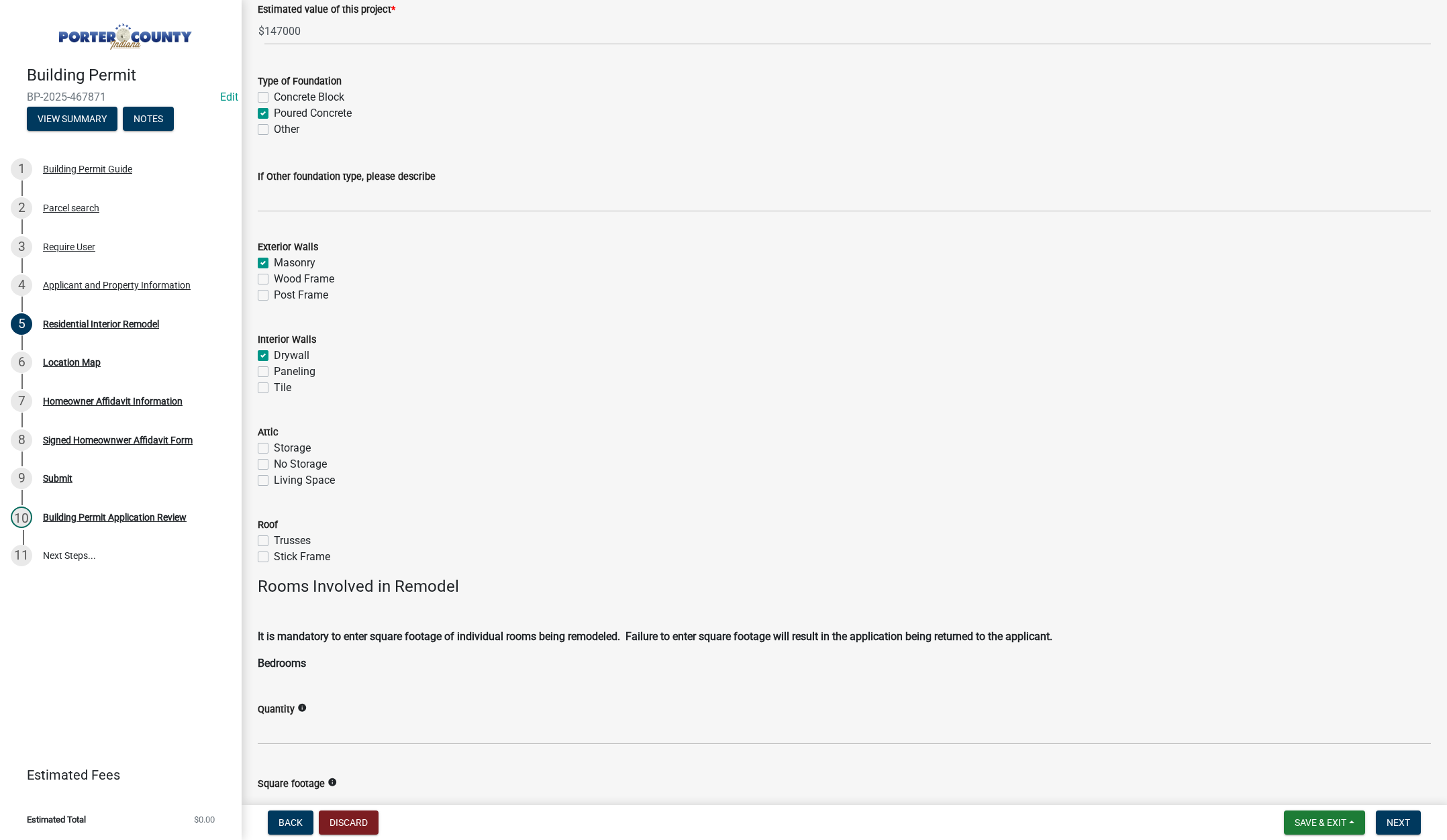
click at [274, 463] on label "No Storage" at bounding box center [300, 464] width 53 height 16
click at [274, 463] on input "No Storage" at bounding box center [278, 460] width 9 height 9
checkbox input "true"
checkbox input "false"
checkbox input "true"
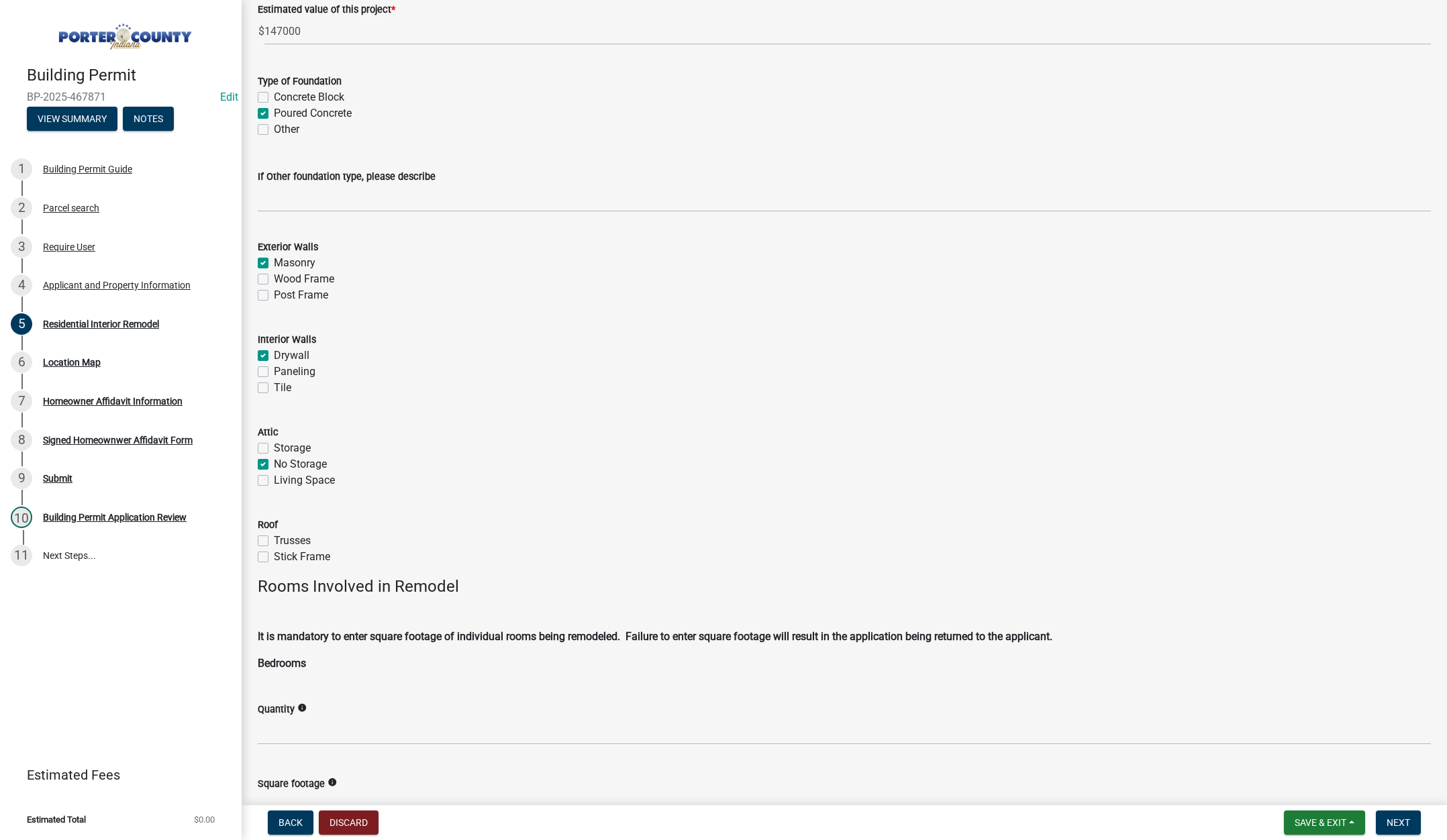
checkbox input "false"
click at [274, 557] on label "Stick Frame" at bounding box center [302, 556] width 56 height 16
click at [274, 557] on input "Stick Frame" at bounding box center [278, 552] width 9 height 9
checkbox input "true"
checkbox input "false"
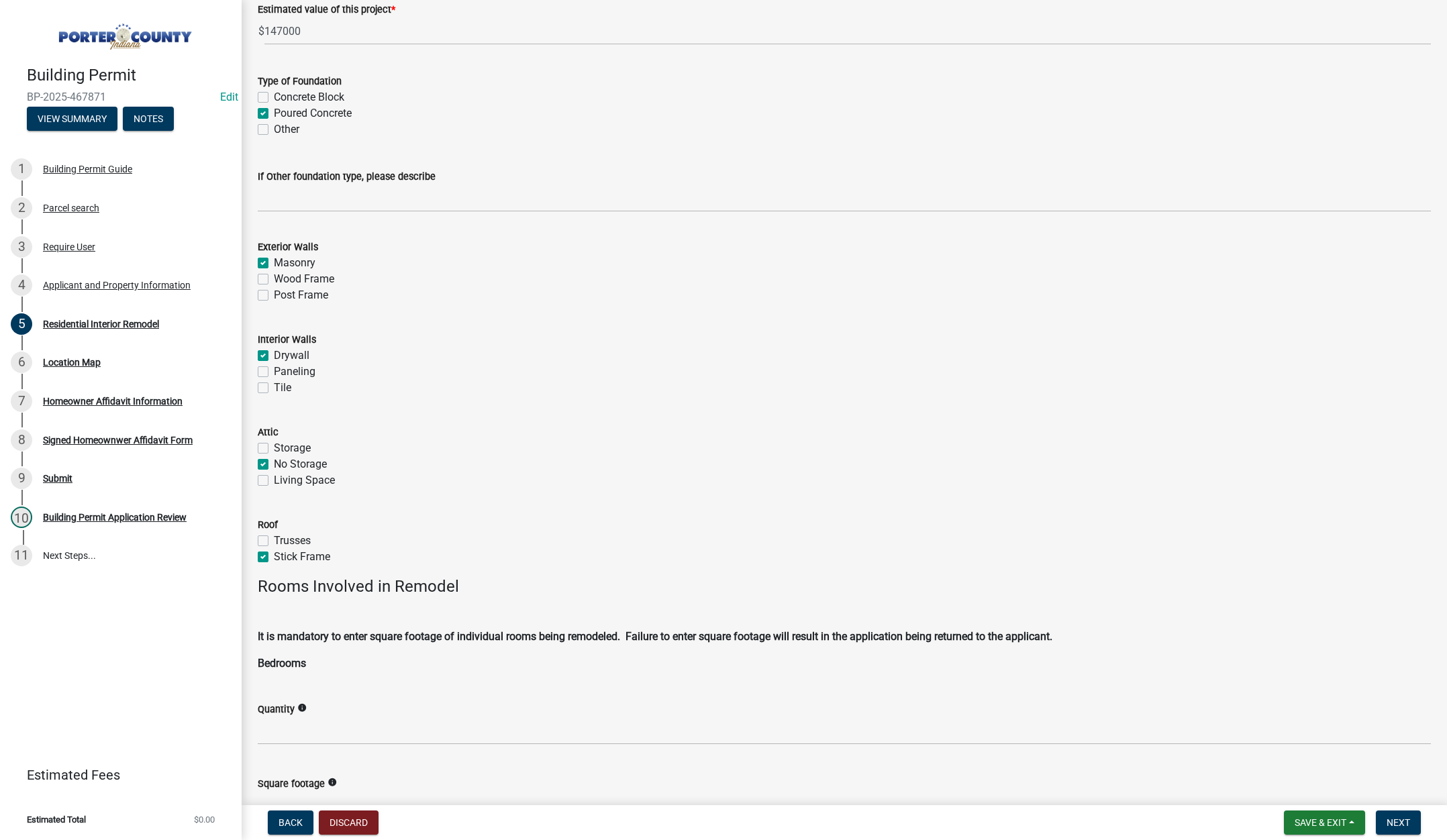
checkbox input "true"
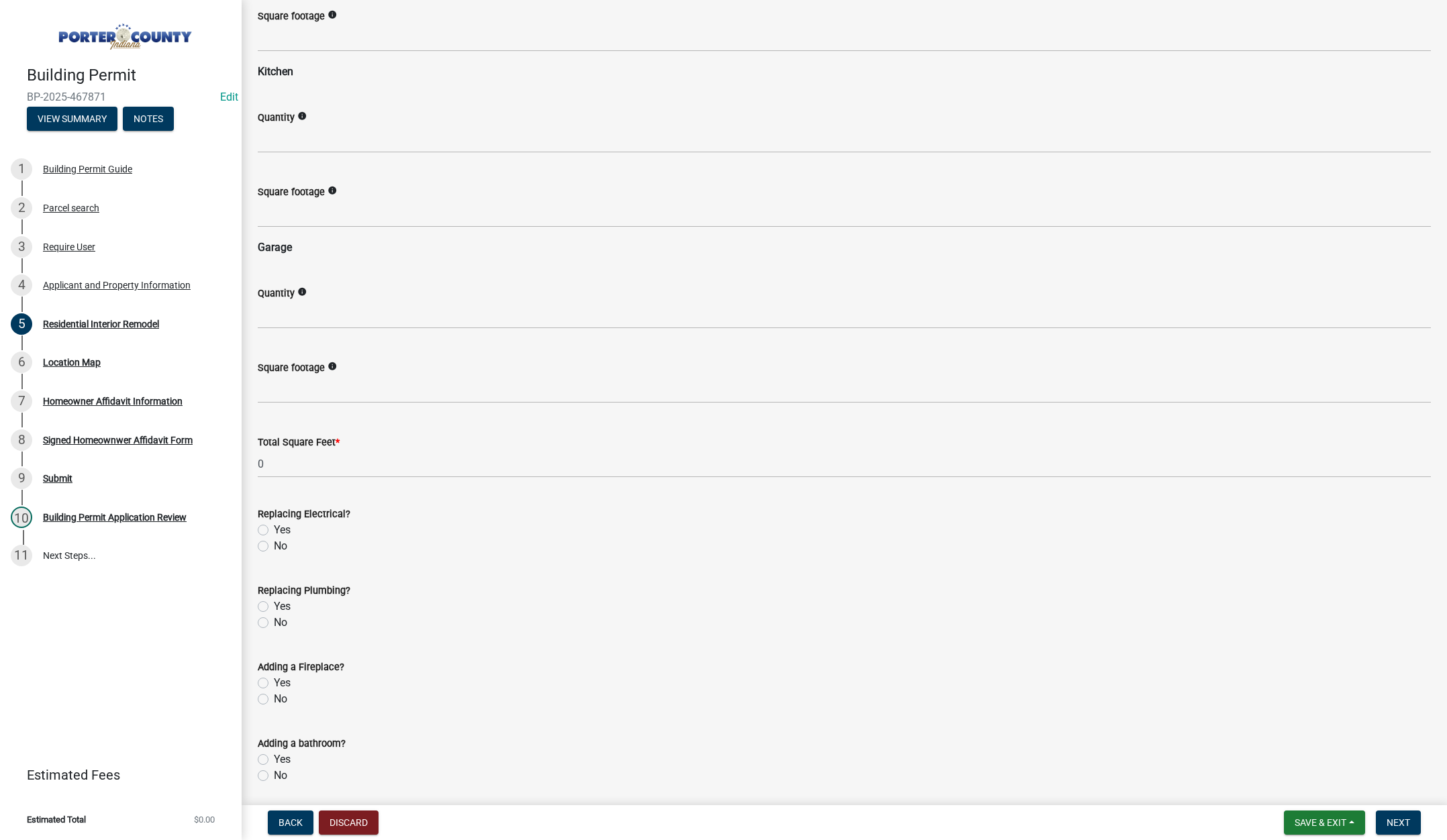
scroll to position [1677, 0]
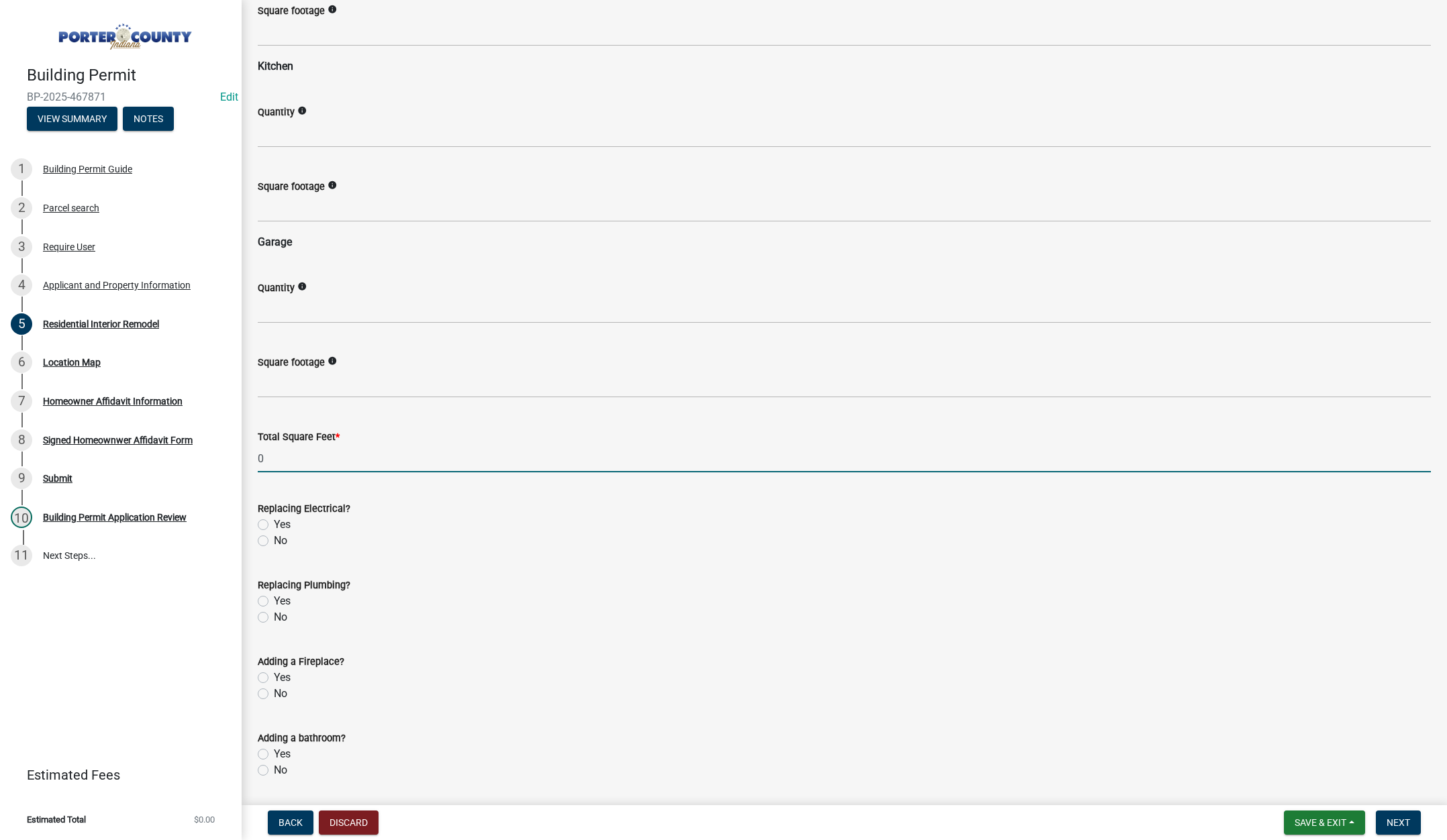
click at [361, 459] on input "0" at bounding box center [844, 459] width 1173 height 28
type input "0"
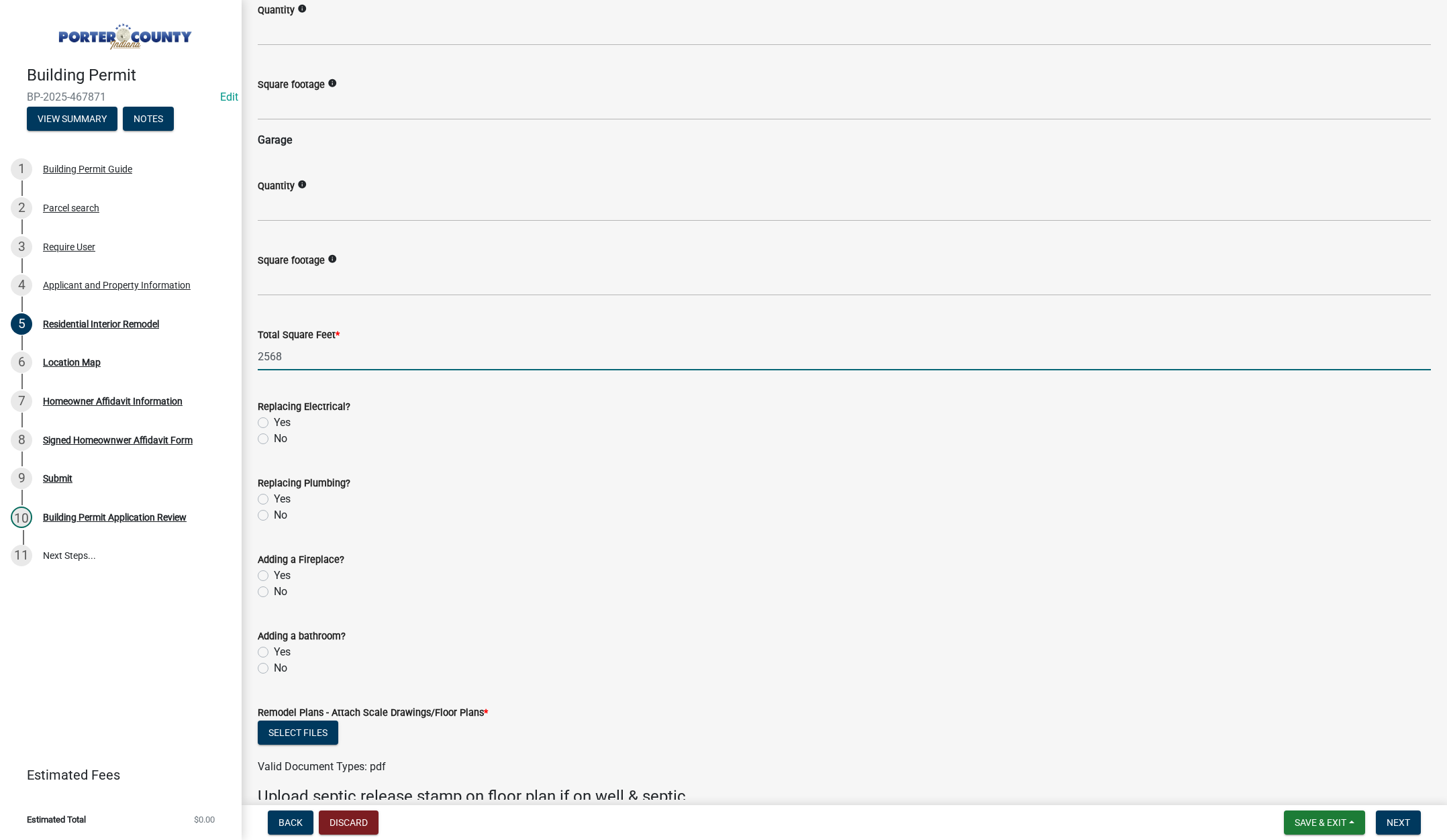
scroll to position [1811, 0]
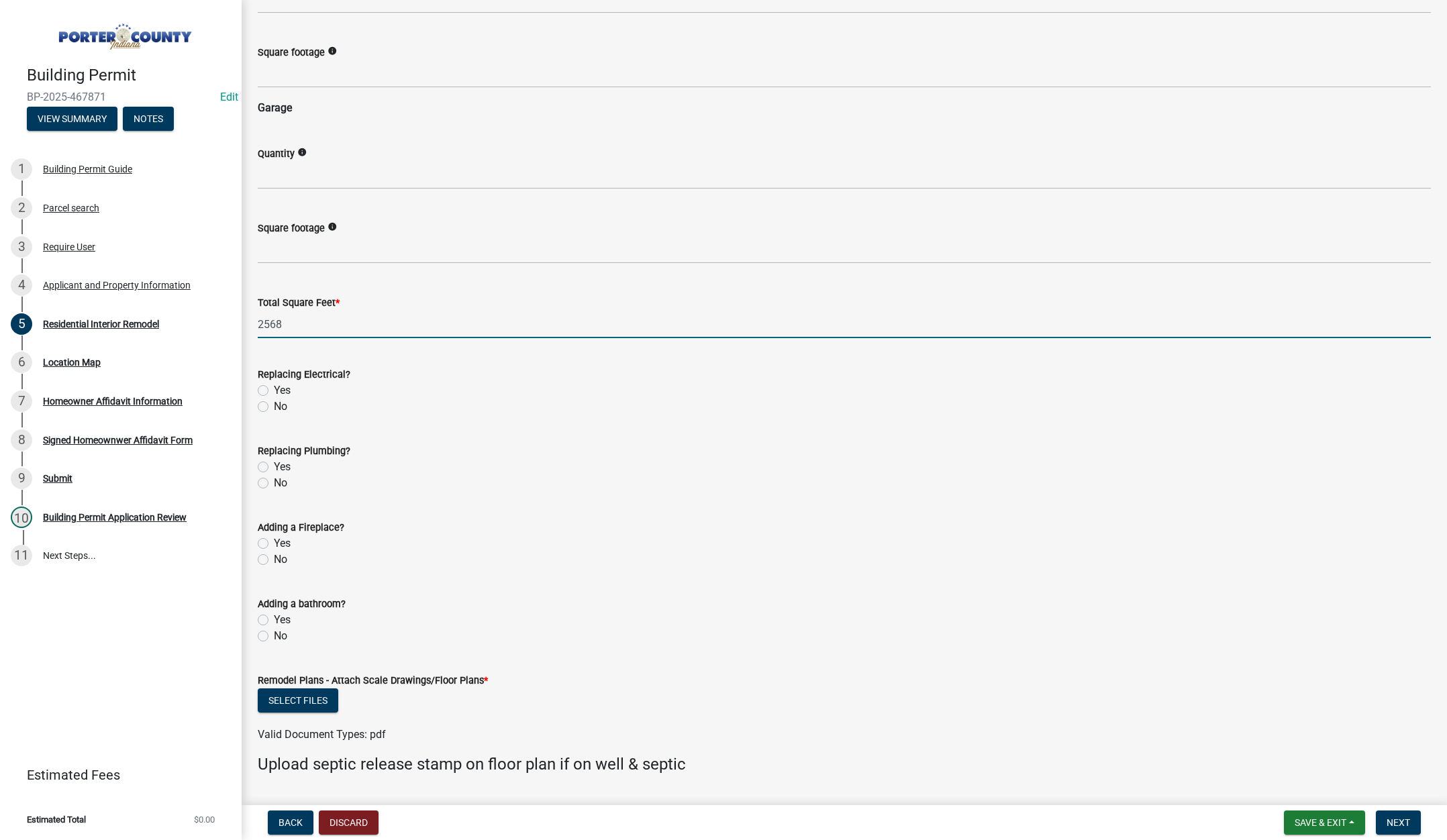
type input "2568"
click at [274, 387] on label "Yes" at bounding box center [282, 390] width 17 height 16
click at [274, 387] on input "Yes" at bounding box center [278, 386] width 9 height 9
radio input "true"
click at [274, 464] on label "Yes" at bounding box center [282, 466] width 17 height 16
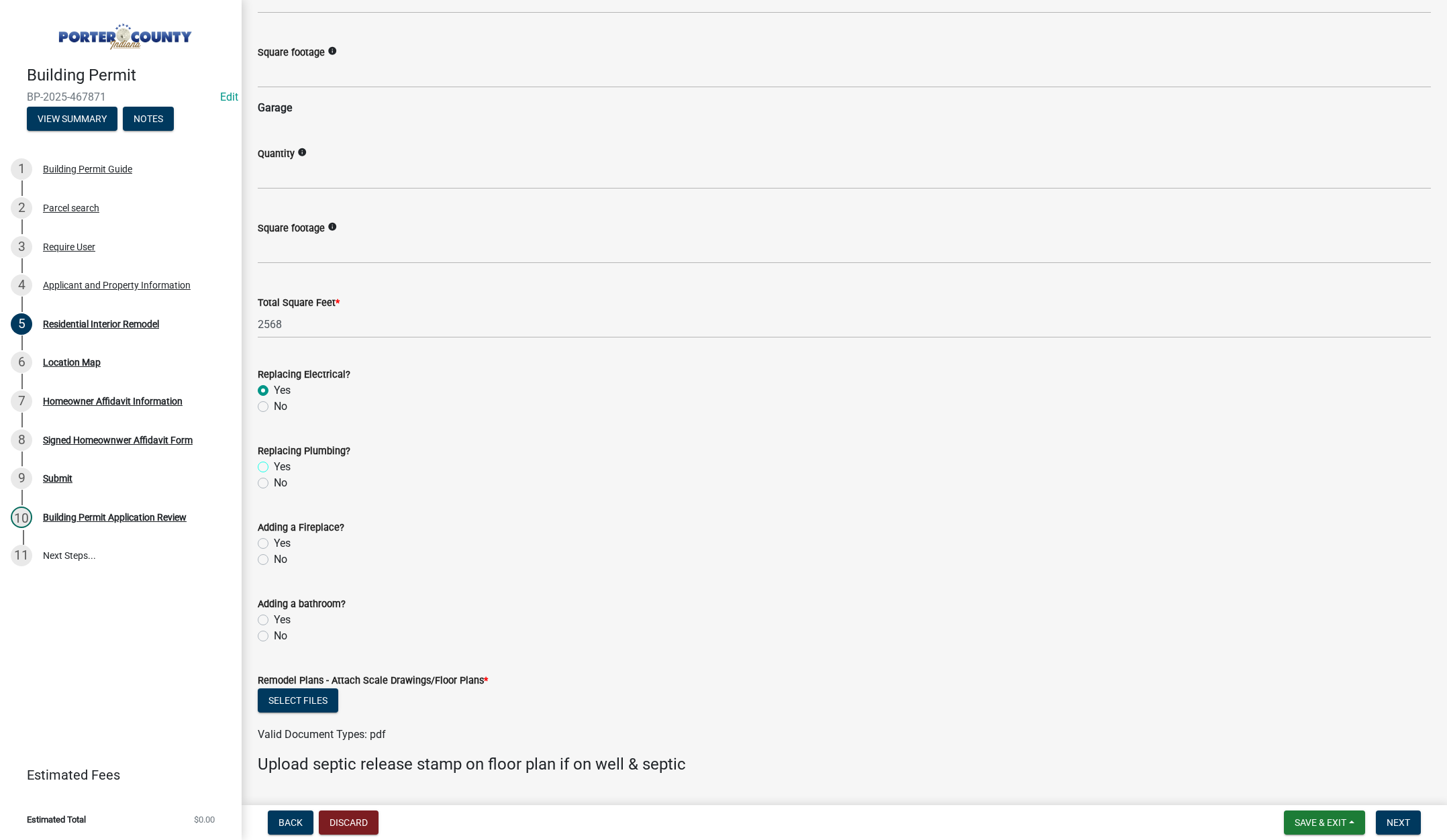
click at [274, 464] on input "Yes" at bounding box center [278, 463] width 9 height 9
radio input "true"
click at [274, 558] on label "No" at bounding box center [280, 559] width 13 height 16
click at [274, 558] on input "No" at bounding box center [278, 555] width 9 height 9
radio input "true"
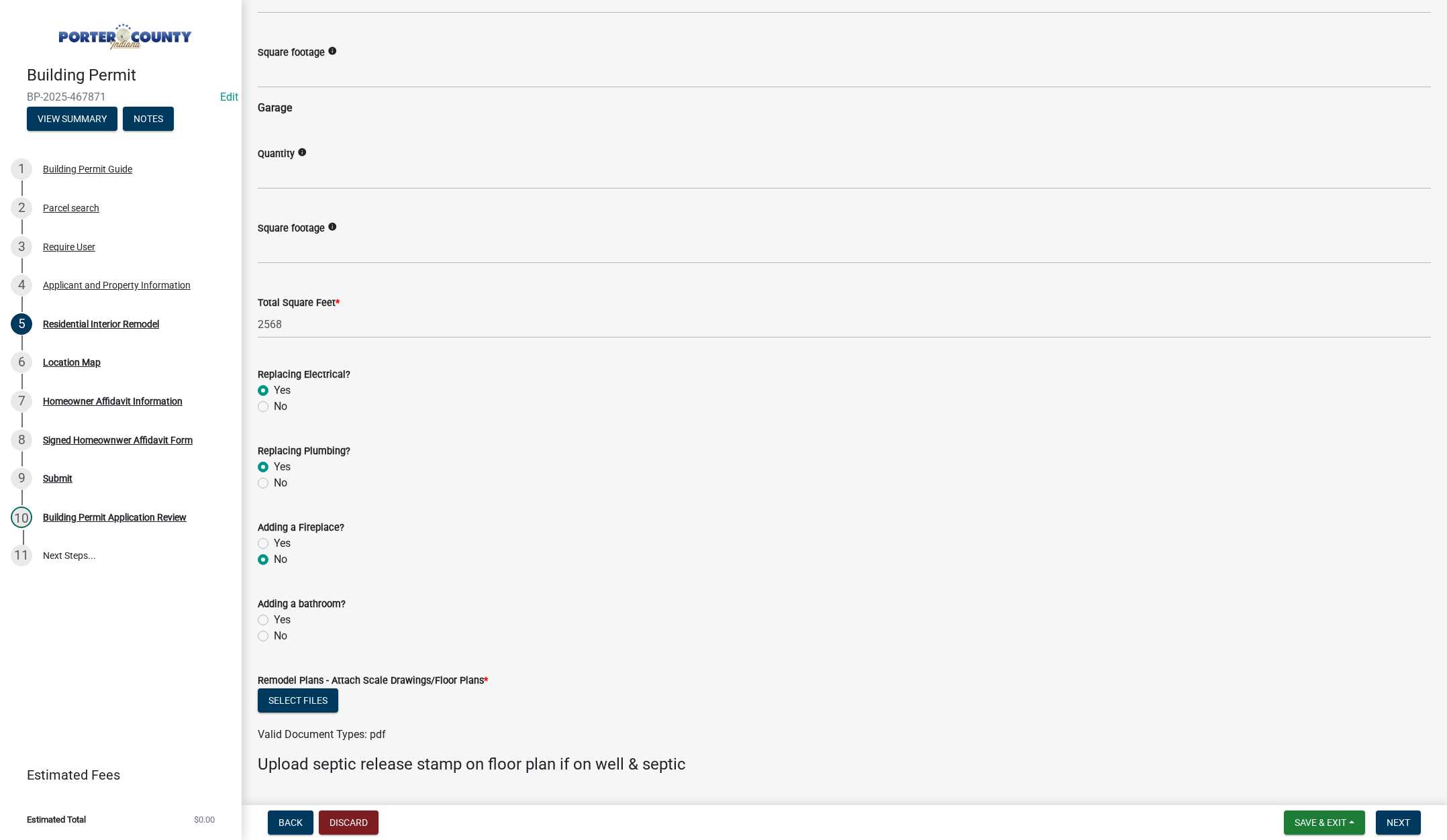
click at [274, 634] on label "No" at bounding box center [280, 636] width 13 height 16
click at [274, 634] on input "No" at bounding box center [278, 632] width 9 height 9
radio input "true"
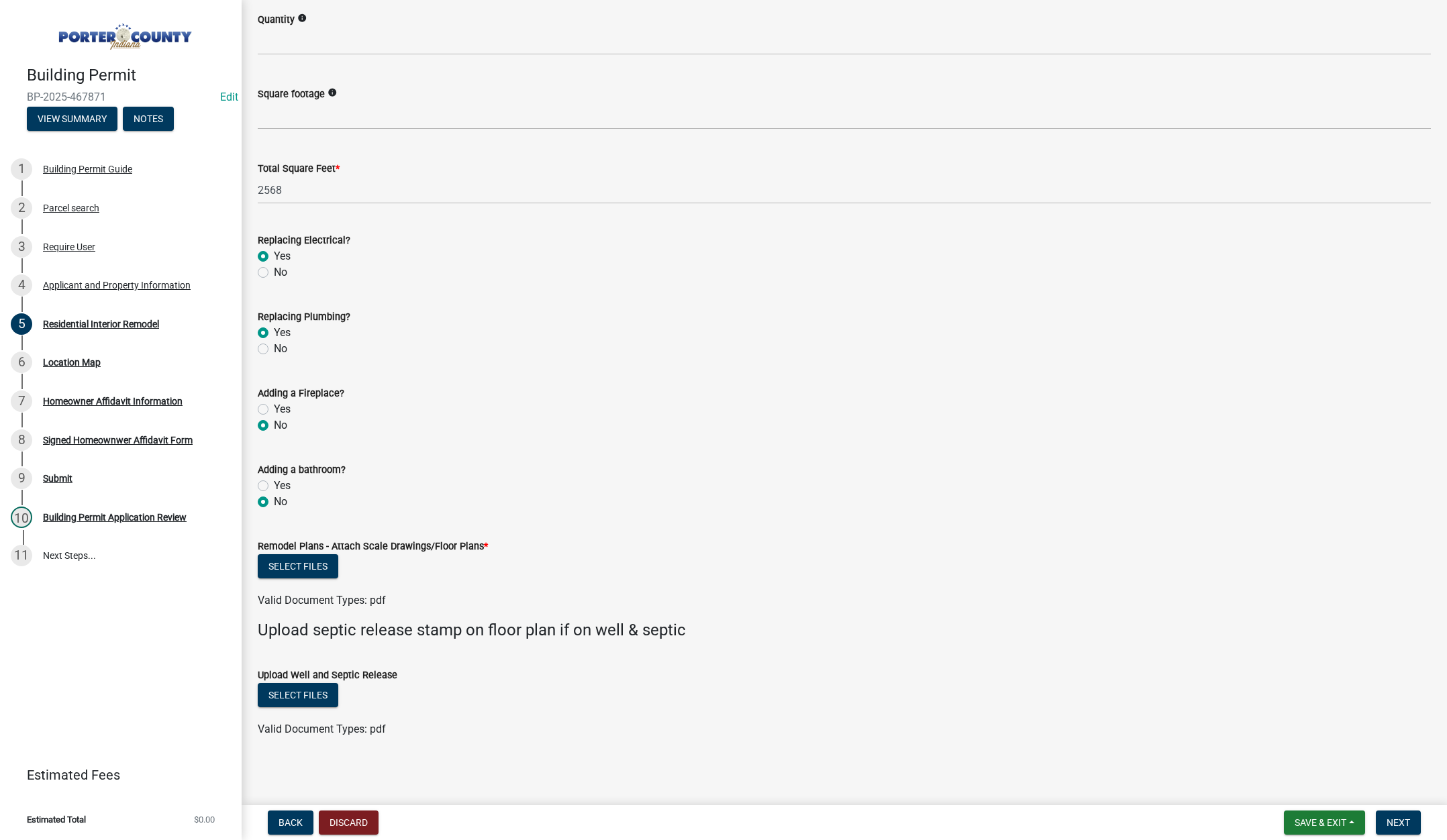
scroll to position [1948, 0]
click at [303, 565] on button "Select files" at bounding box center [298, 564] width 80 height 24
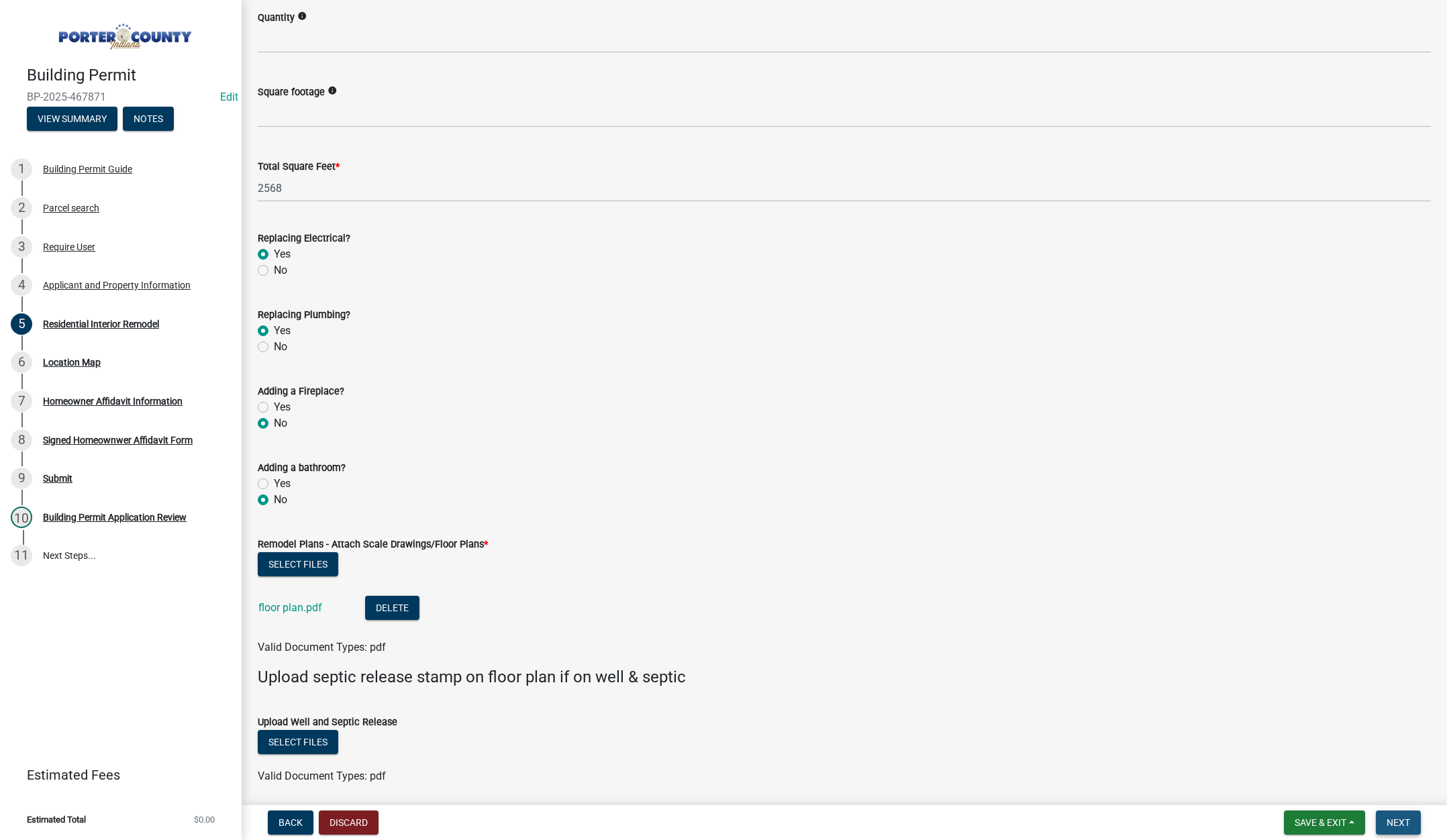
click at [1398, 825] on span "Next" at bounding box center [1398, 822] width 23 height 11
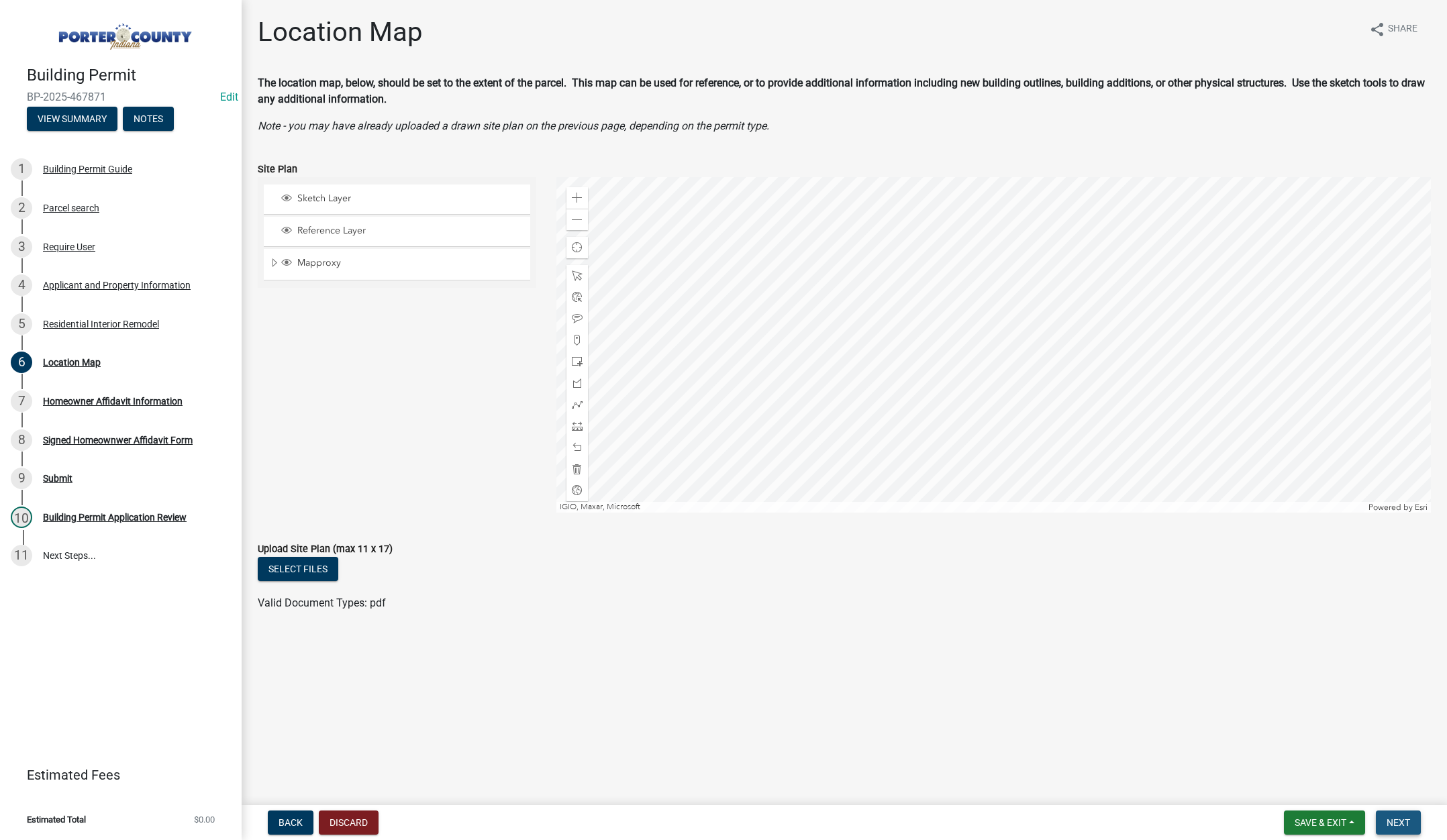
click at [1407, 821] on span "Next" at bounding box center [1398, 822] width 23 height 11
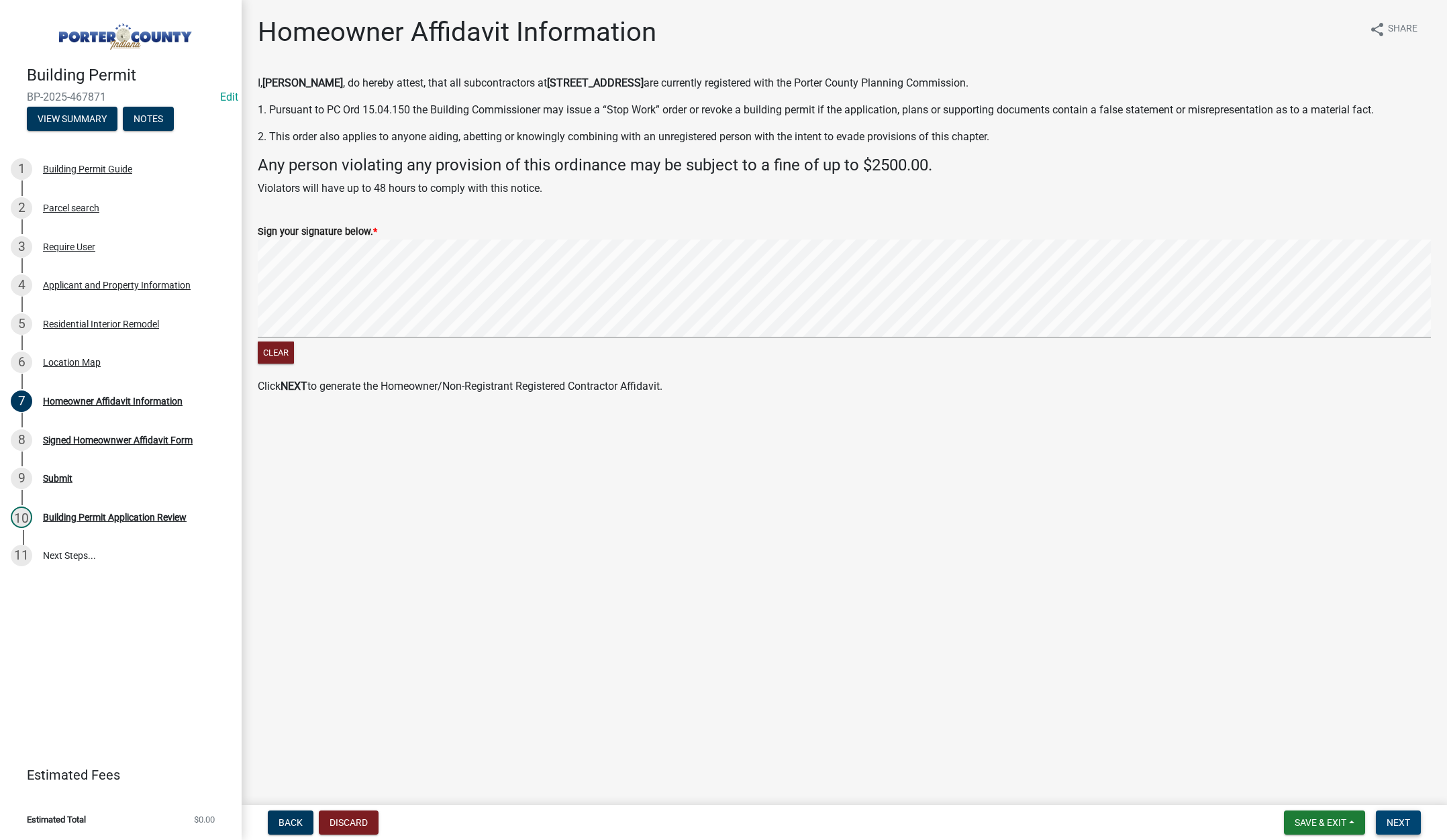
click at [1394, 817] on span "Next" at bounding box center [1398, 822] width 23 height 11
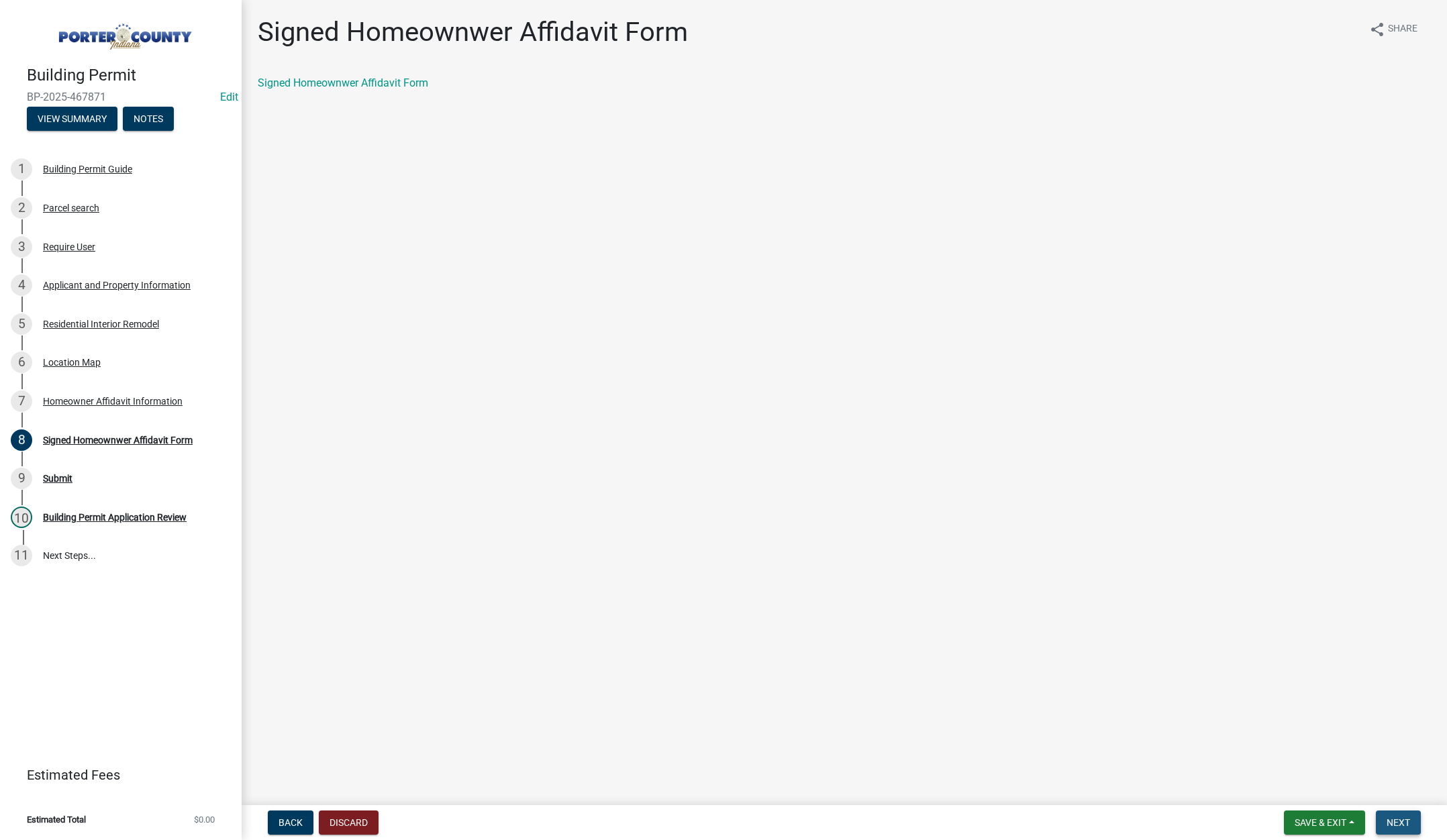
click at [1395, 819] on span "Next" at bounding box center [1398, 822] width 23 height 11
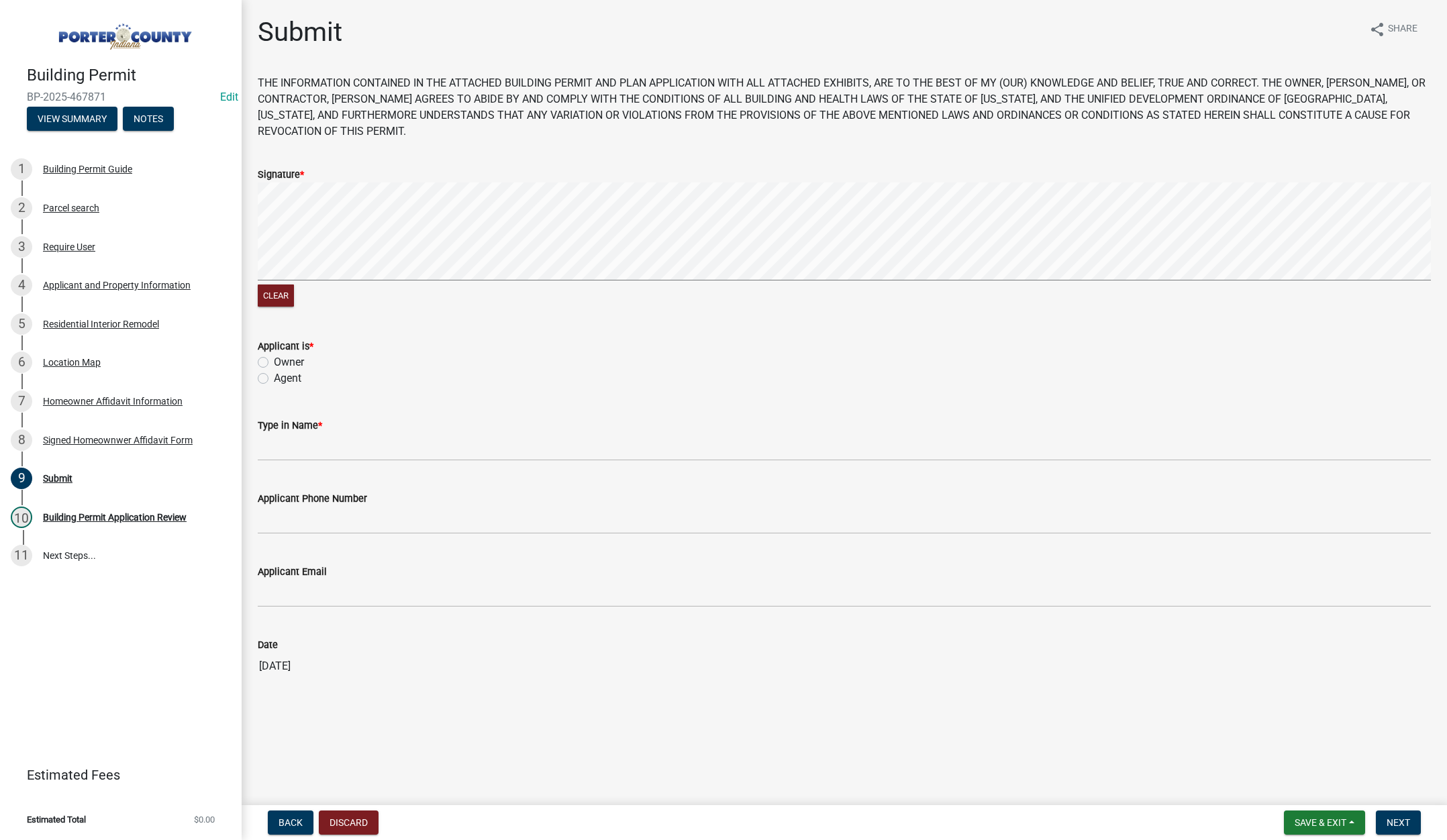
click at [274, 357] on label "Owner" at bounding box center [289, 362] width 30 height 16
click at [274, 357] on input "Owner" at bounding box center [278, 358] width 9 height 9
radio input "true"
click at [310, 448] on input "Type in Name *" at bounding box center [844, 447] width 1173 height 28
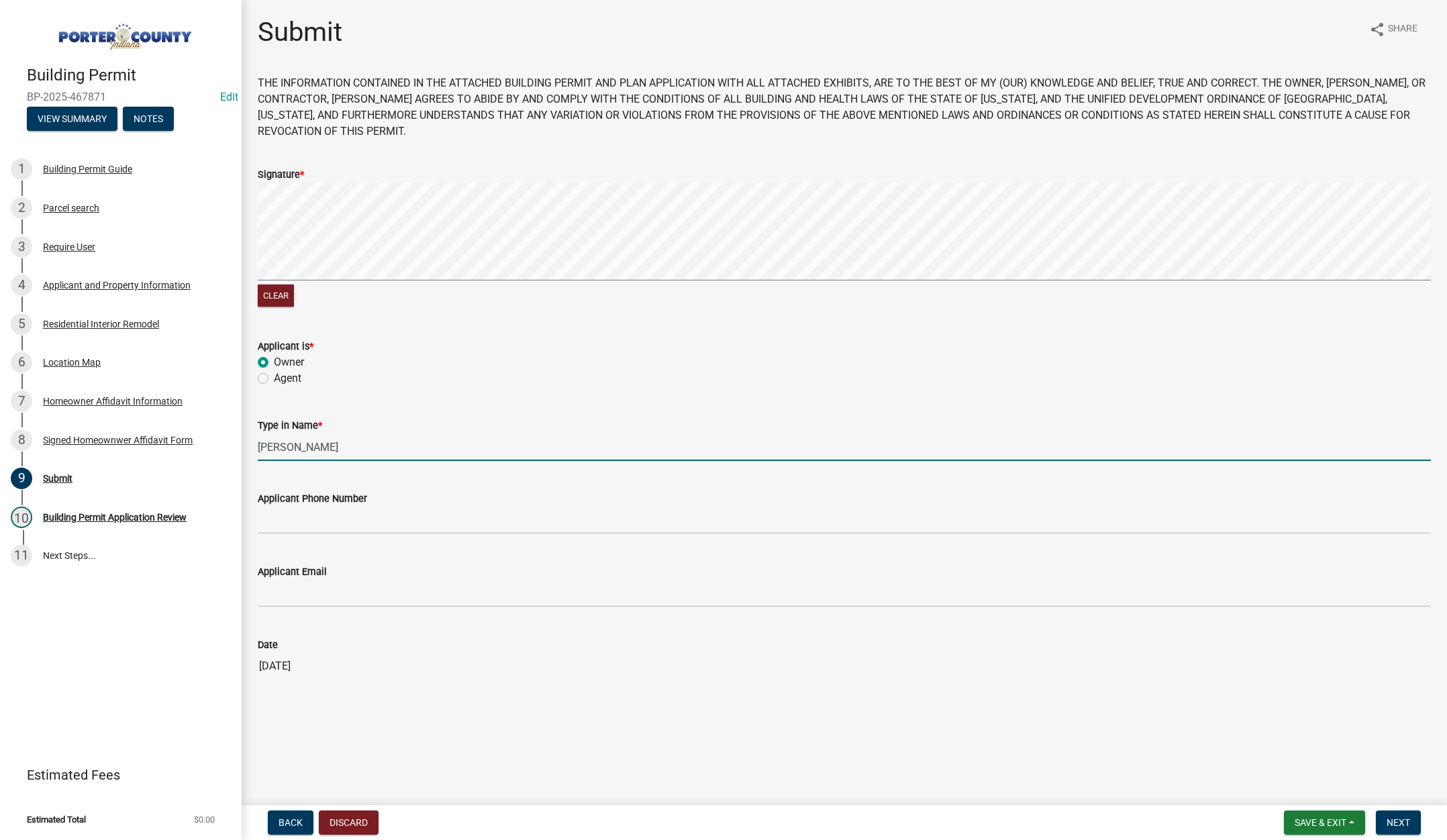
type input "Tracy"
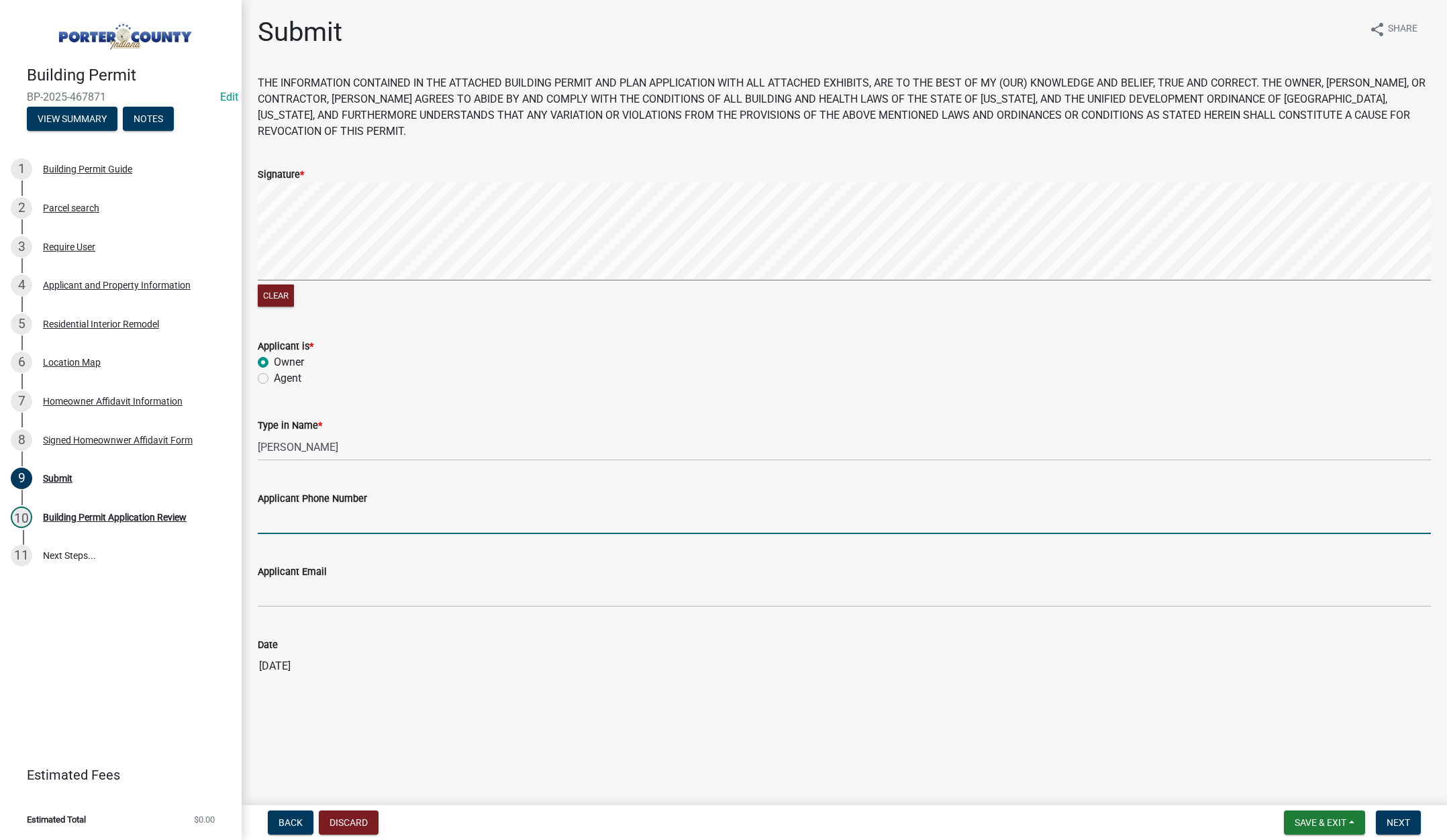
click at [336, 529] on input "Applicant Phone Number" at bounding box center [844, 521] width 1173 height 28
type input "219-510-7267"
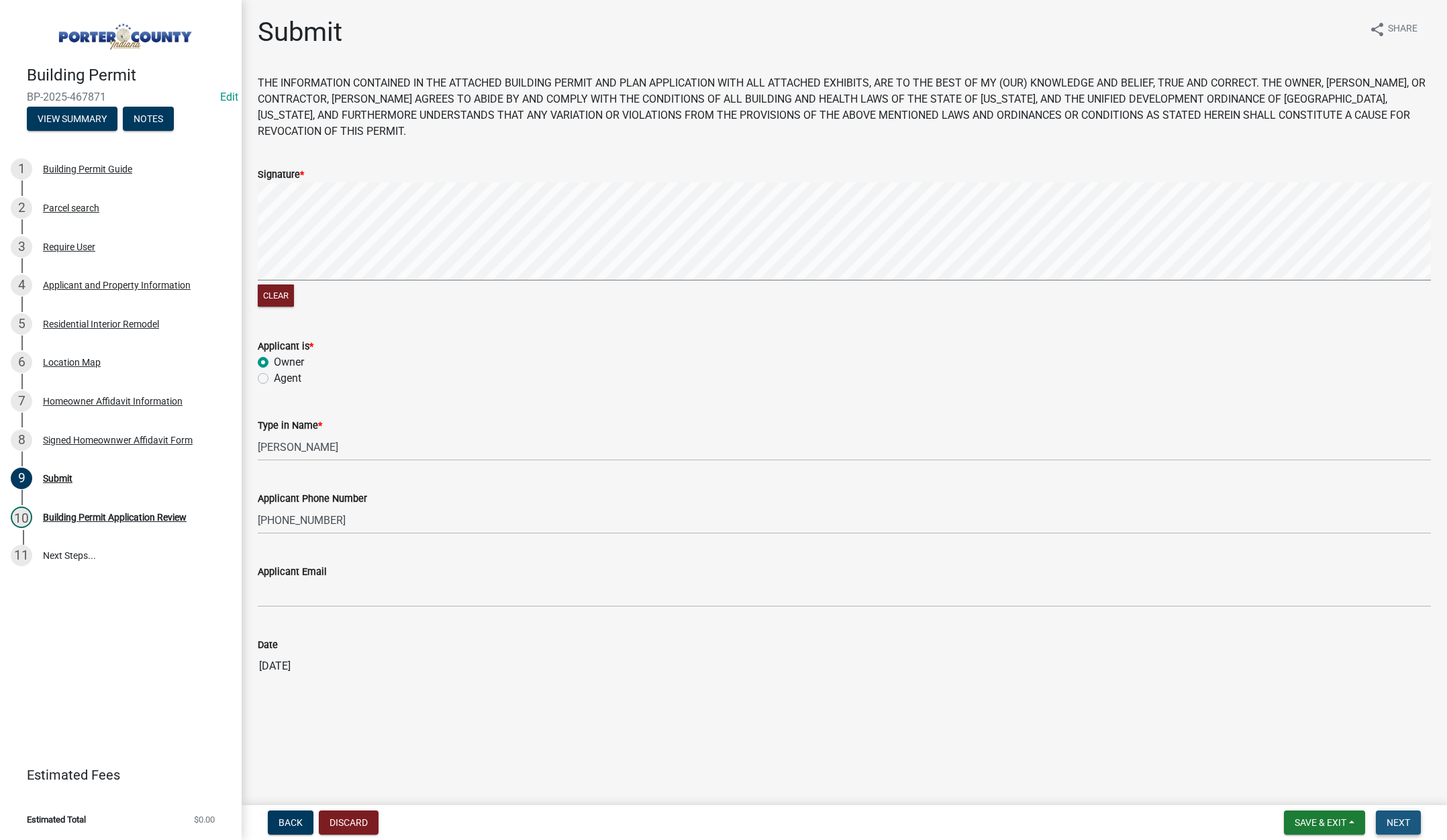
click at [1395, 818] on span "Next" at bounding box center [1398, 822] width 23 height 11
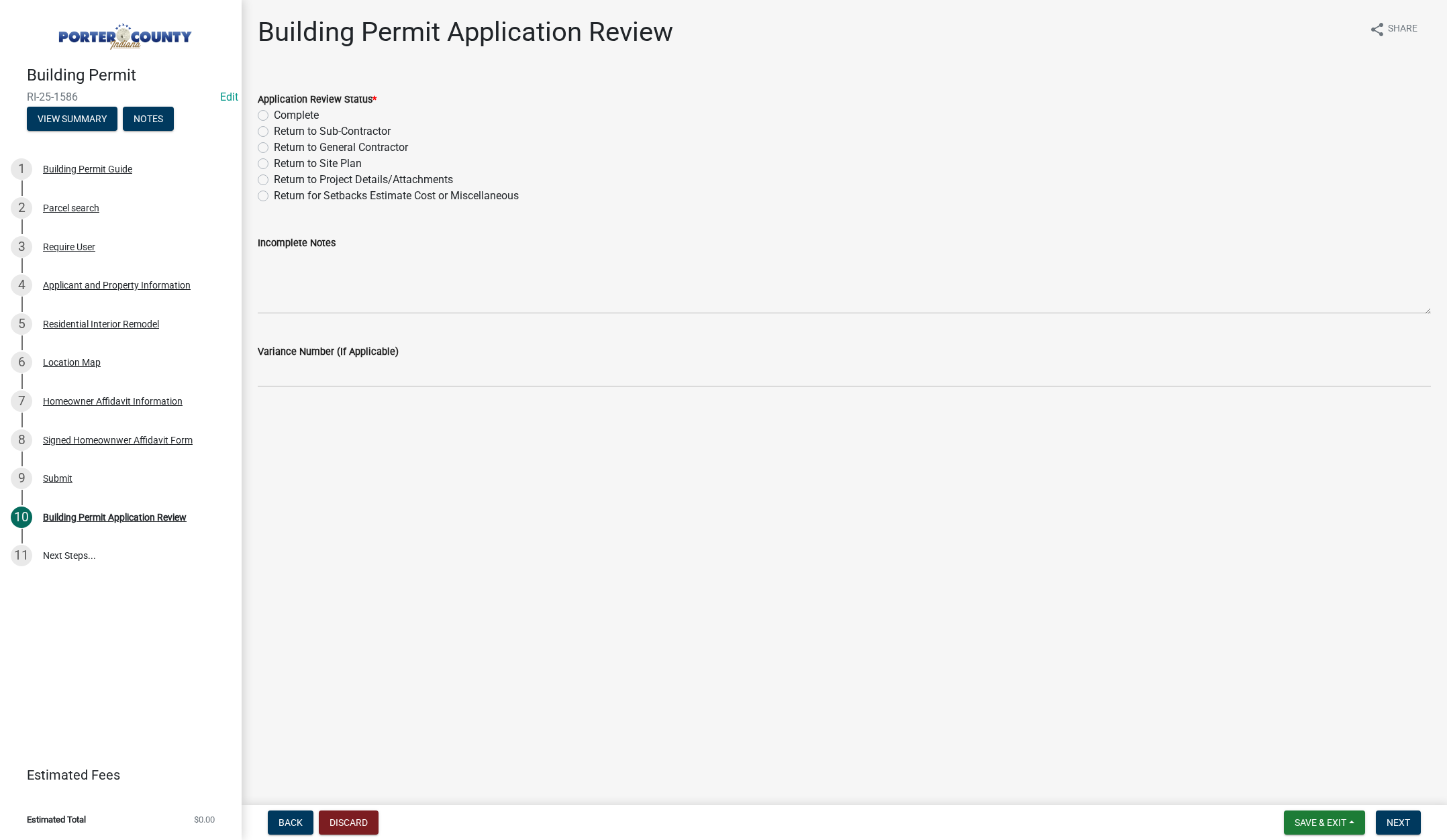
click at [274, 114] on label "Complete" at bounding box center [296, 115] width 45 height 16
click at [274, 114] on input "Complete" at bounding box center [278, 111] width 9 height 9
radio input "true"
click at [1401, 817] on span "Next" at bounding box center [1398, 822] width 23 height 11
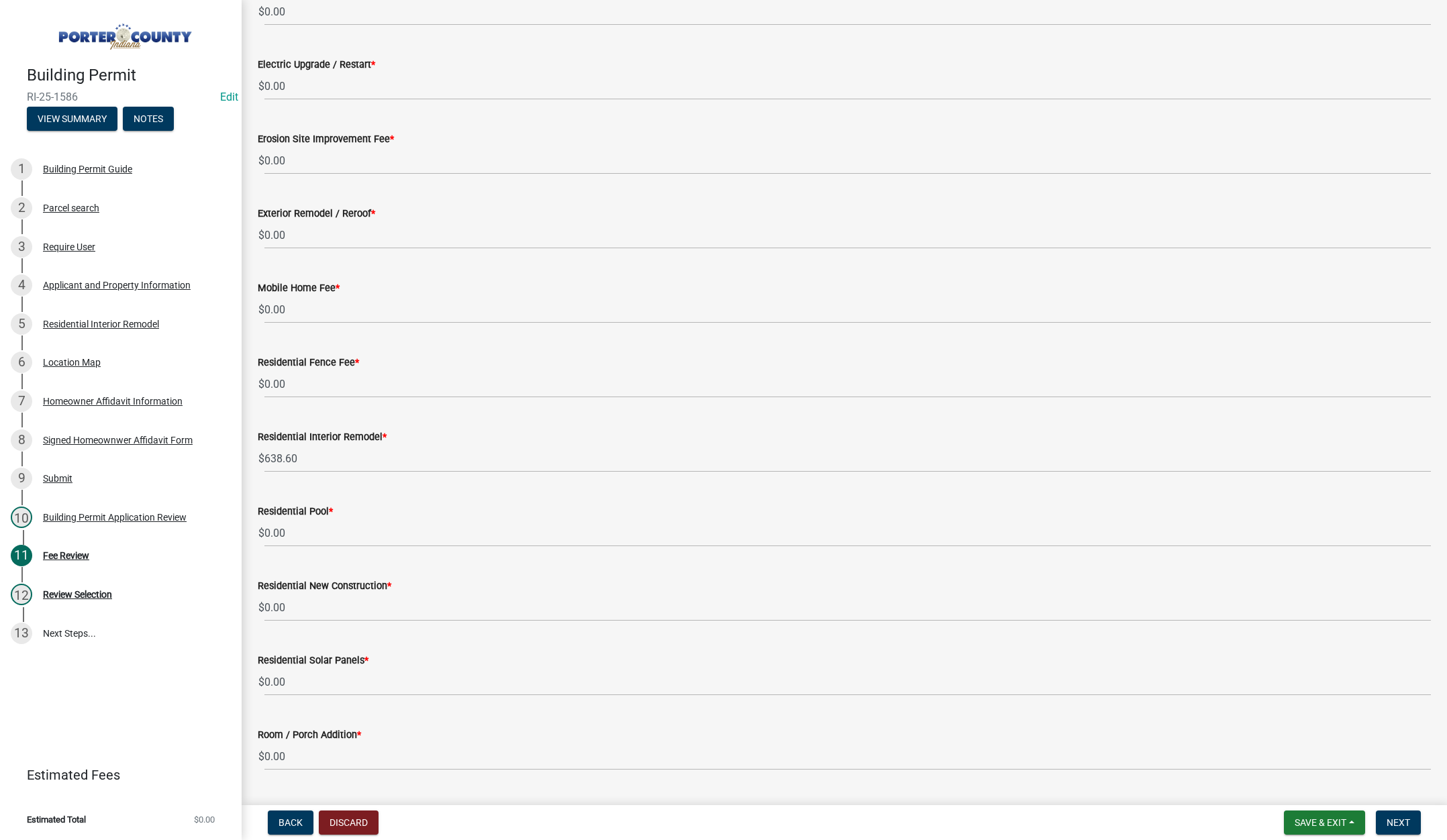
scroll to position [537, 0]
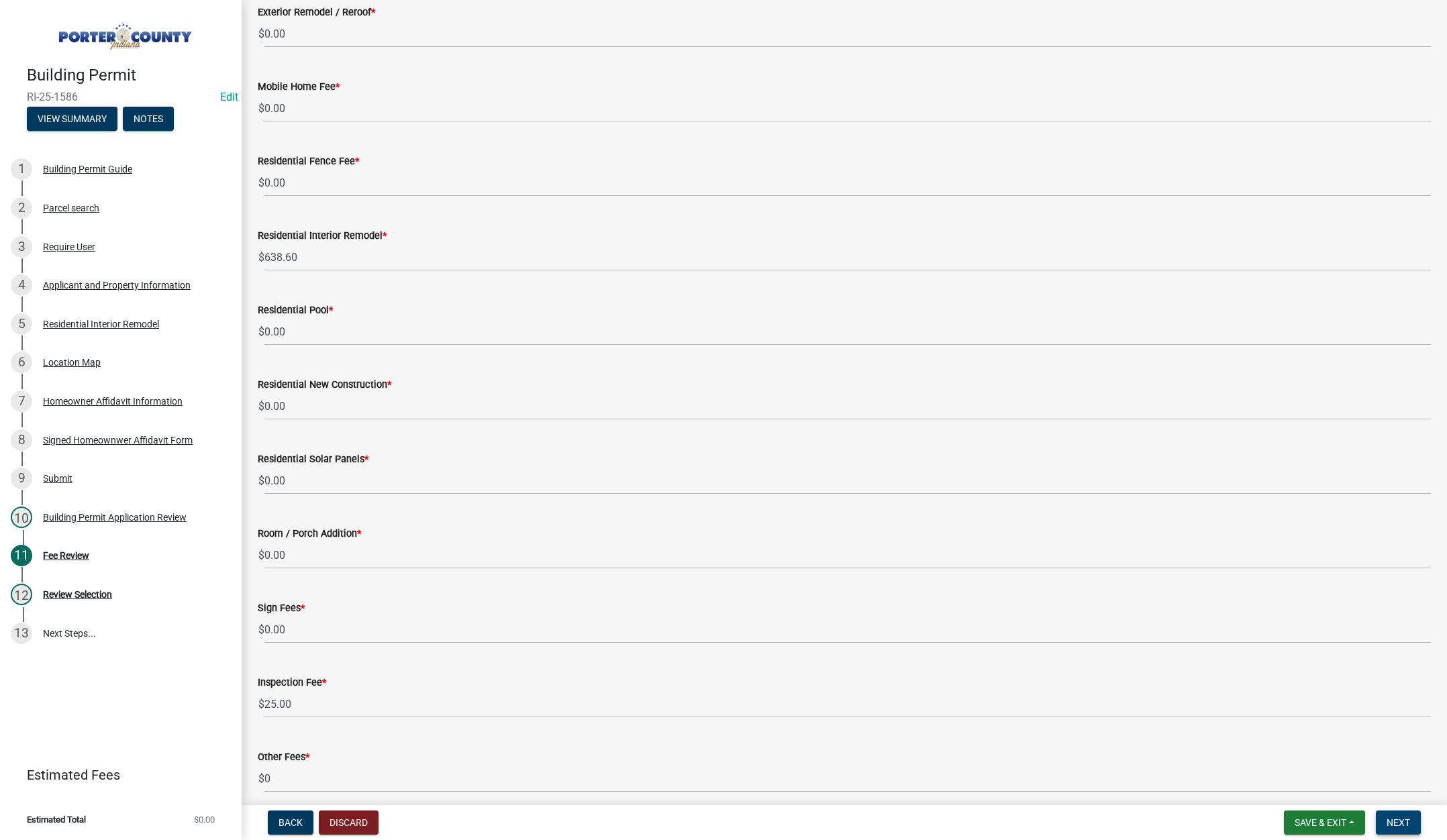
click at [1400, 821] on span "Next" at bounding box center [1398, 822] width 23 height 11
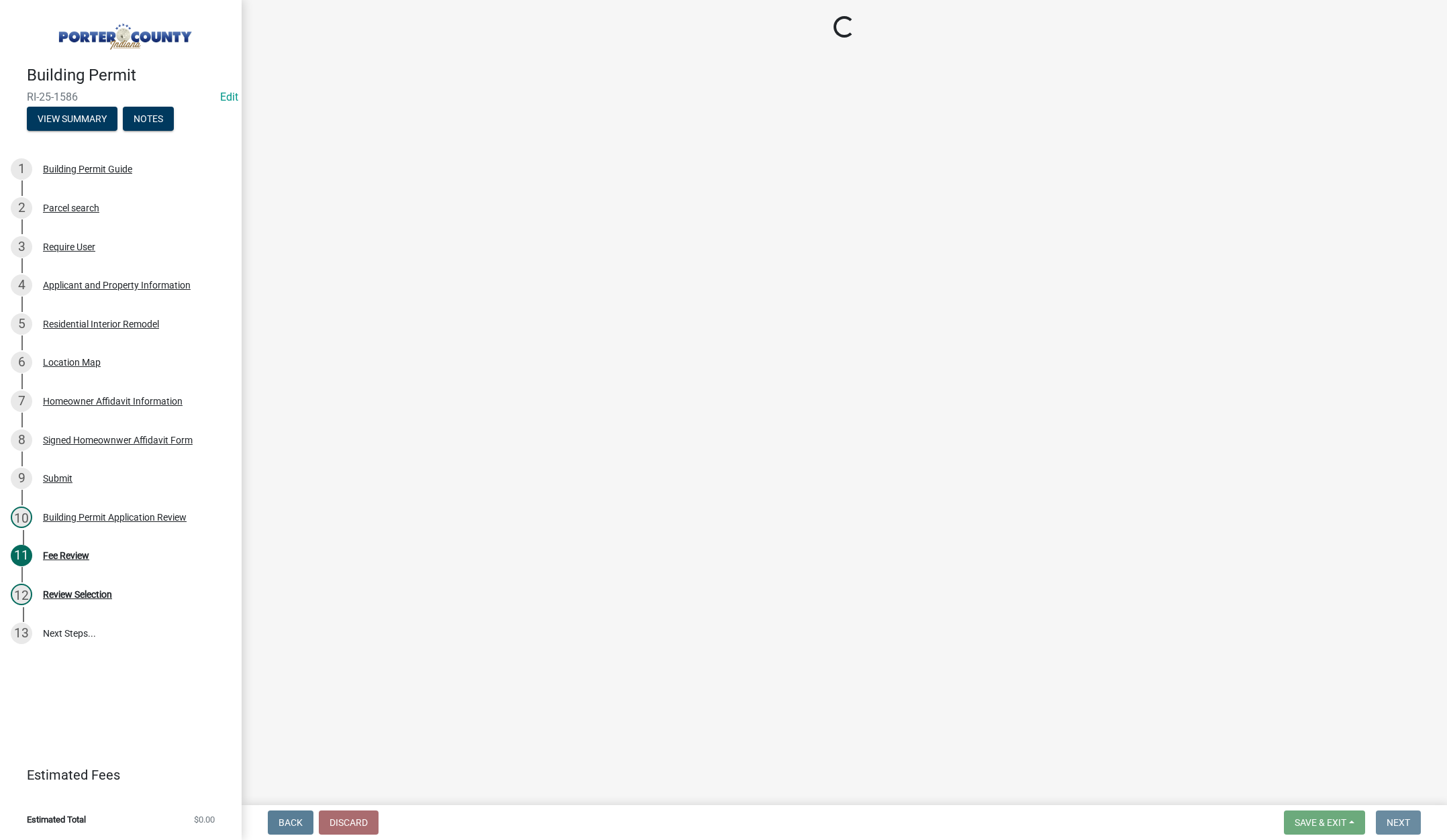
scroll to position [0, 0]
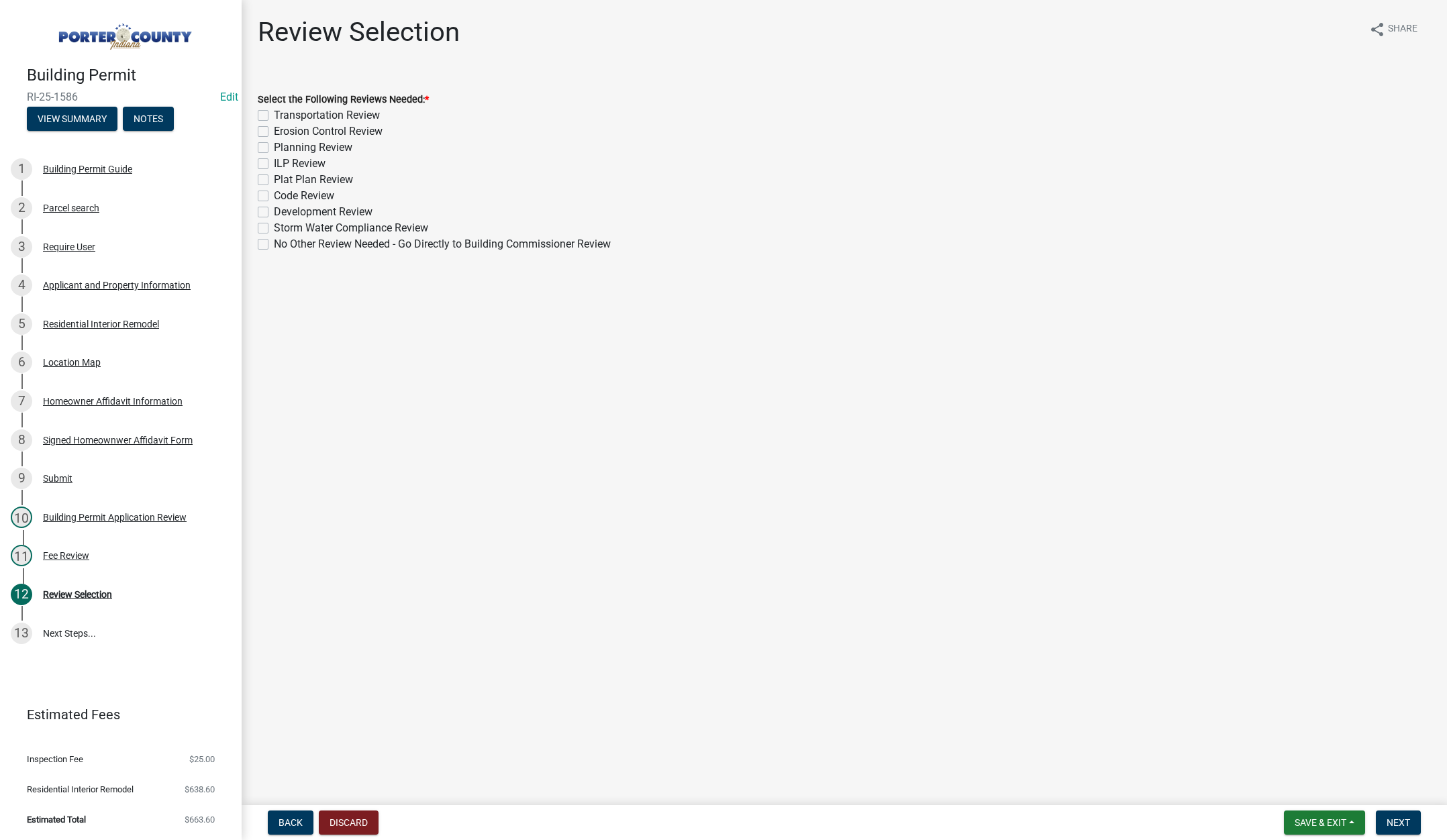
click at [274, 244] on label "No Other Review Needed - Go Directly to Building Commissioner Review" at bounding box center [442, 244] width 337 height 16
click at [274, 244] on input "No Other Review Needed - Go Directly to Building Commissioner Review" at bounding box center [278, 240] width 9 height 9
checkbox input "true"
checkbox input "false"
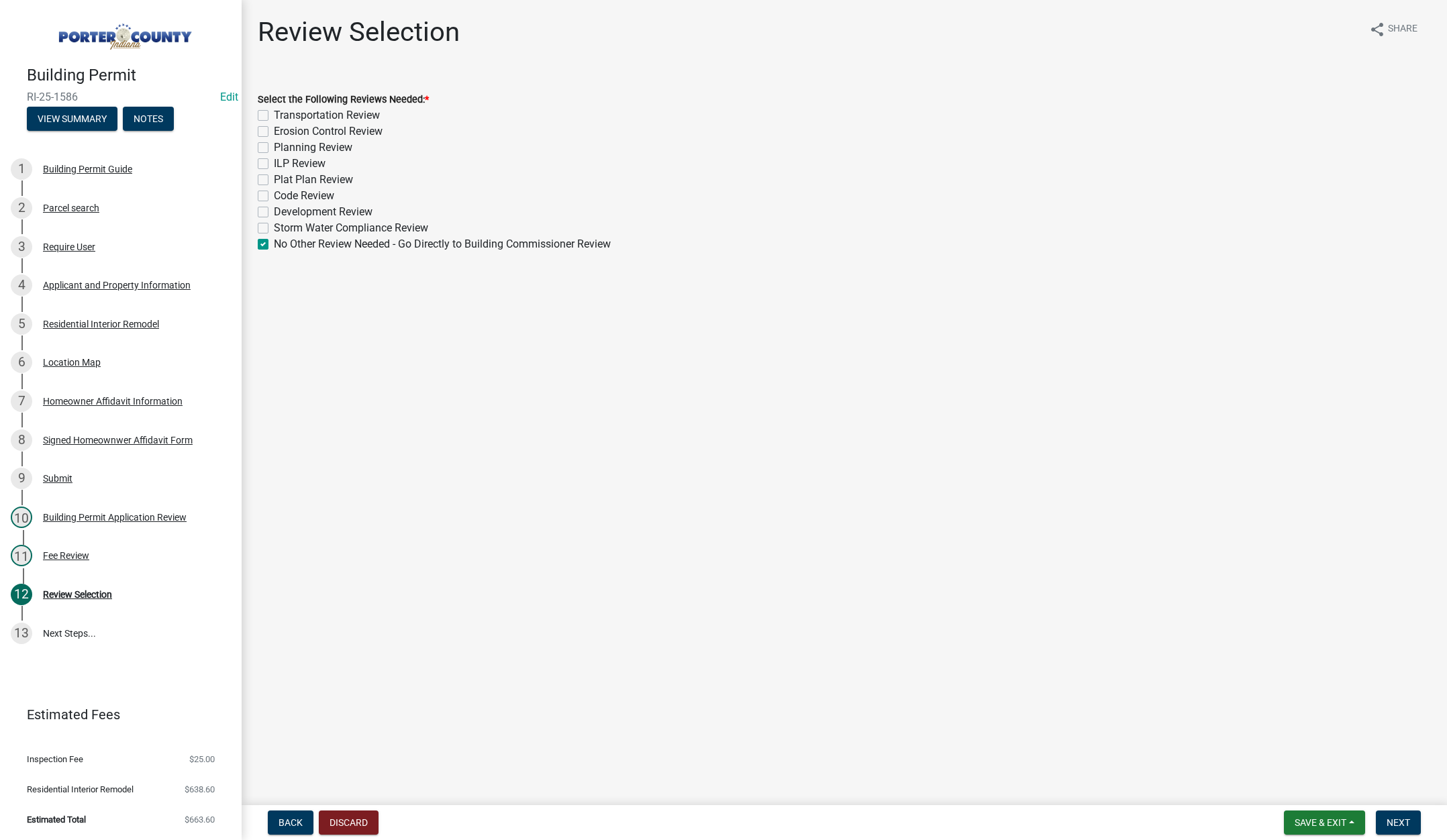
checkbox input "false"
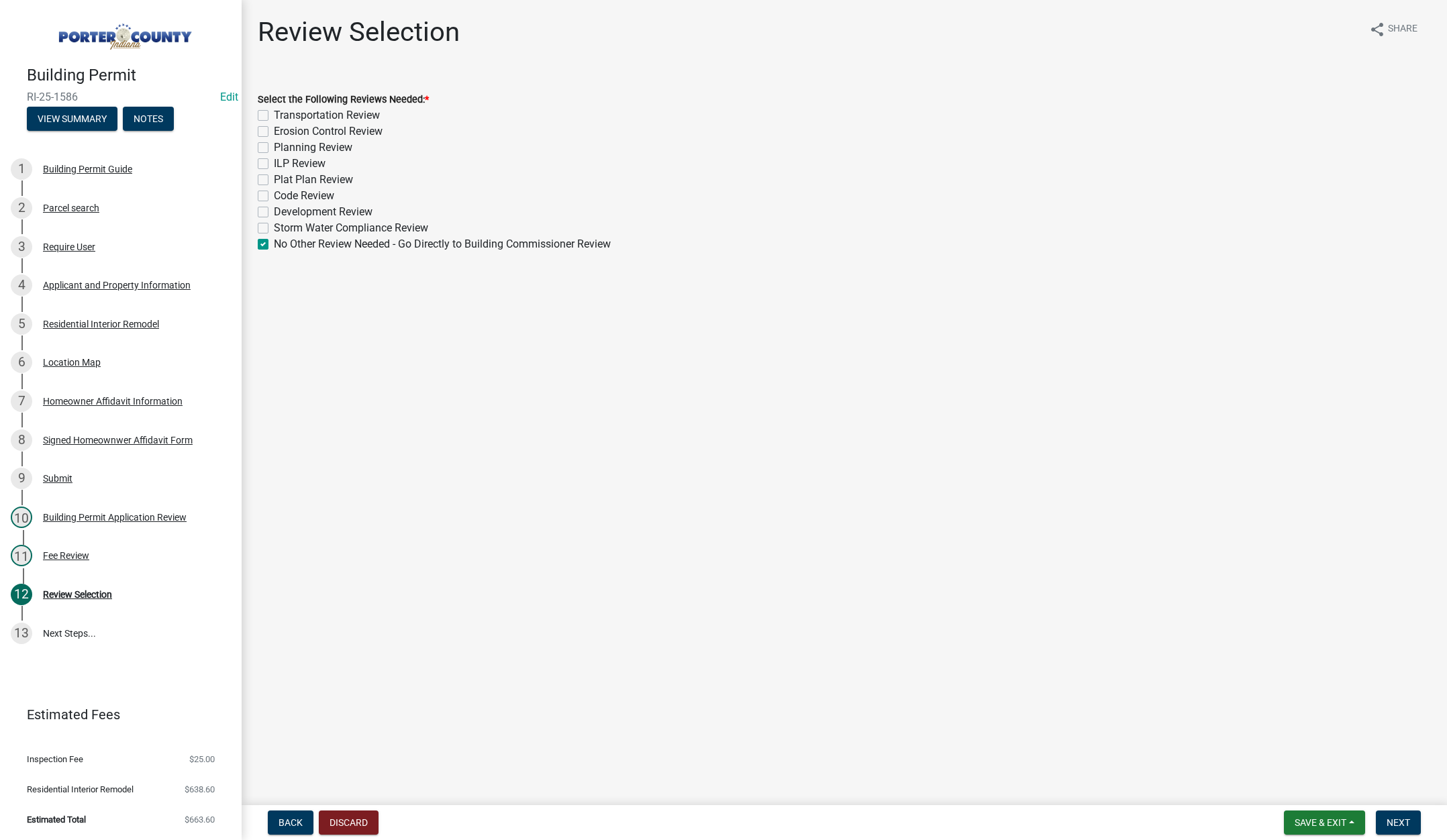
checkbox input "false"
checkbox input "true"
click at [1395, 815] on button "Next" at bounding box center [1398, 822] width 45 height 24
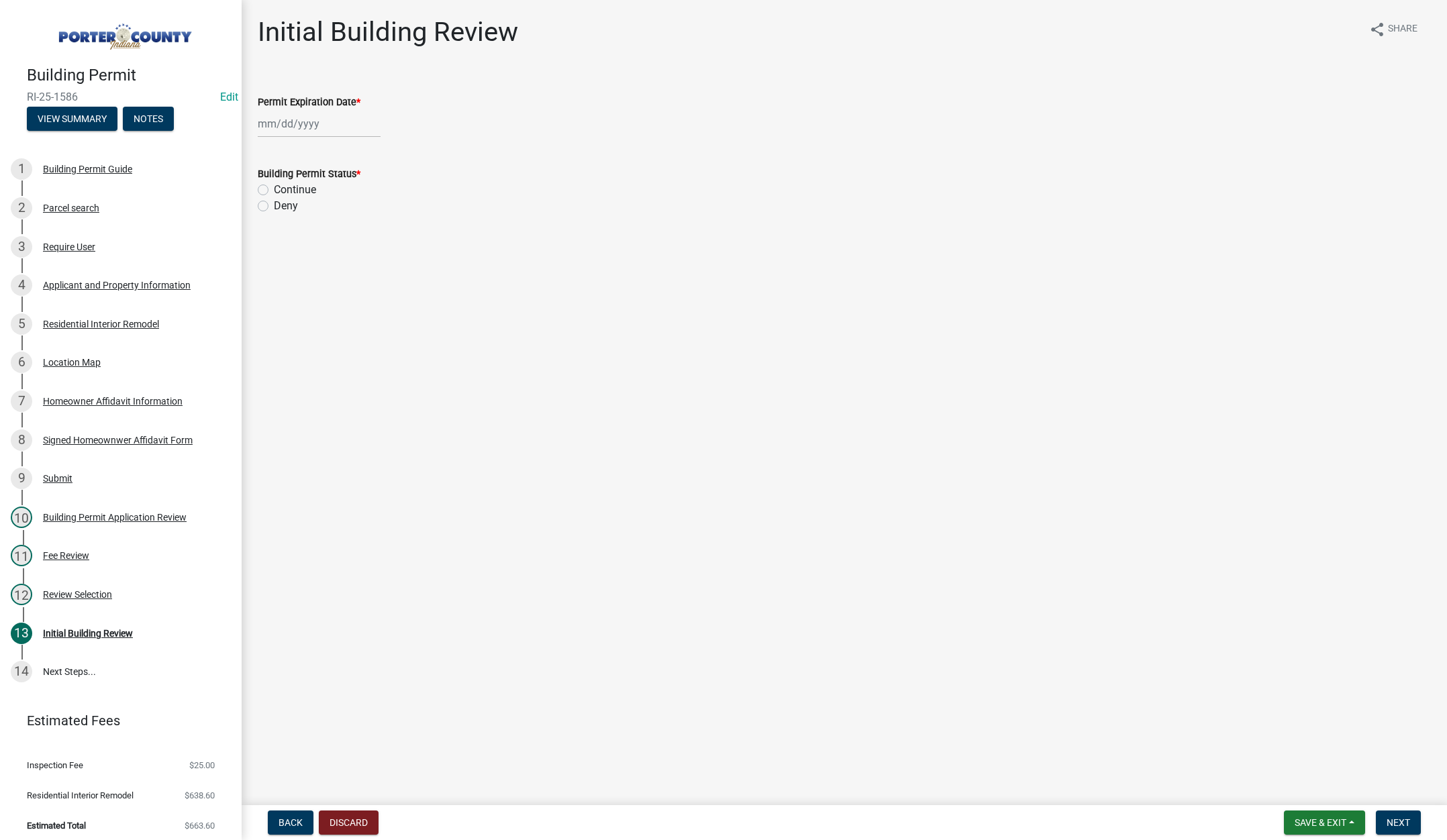
click at [323, 122] on div at bounding box center [319, 124] width 123 height 28
select select "8"
click at [368, 149] on select "1525 1526 1527 1528 1529 1530 1531 1532 1533 1534 1535 1536 1537 1538 1539 1540…" at bounding box center [363, 152] width 48 height 20
select select "2026"
click at [339, 142] on select "1525 1526 1527 1528 1529 1530 1531 1532 1533 1534 1535 1536 1537 1538 1539 1540…" at bounding box center [363, 152] width 48 height 20
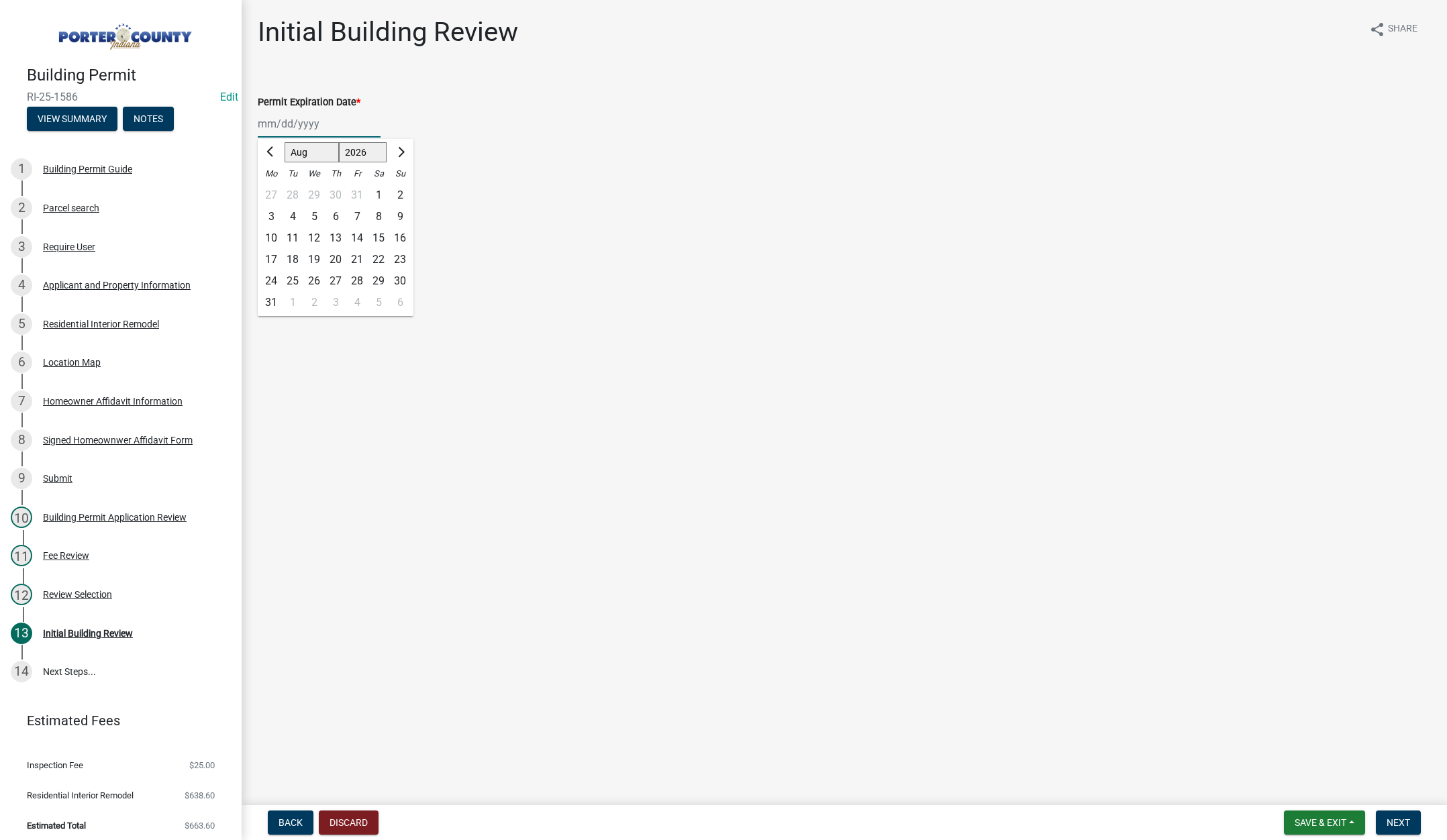
drag, startPoint x: 378, startPoint y: 254, endPoint x: 346, endPoint y: 235, distance: 37.2
click at [378, 254] on div "22" at bounding box center [378, 260] width 22 height 22
type input "[DATE]"
click at [274, 188] on label "Continue" at bounding box center [295, 190] width 43 height 16
click at [274, 188] on input "Continue" at bounding box center [278, 186] width 9 height 9
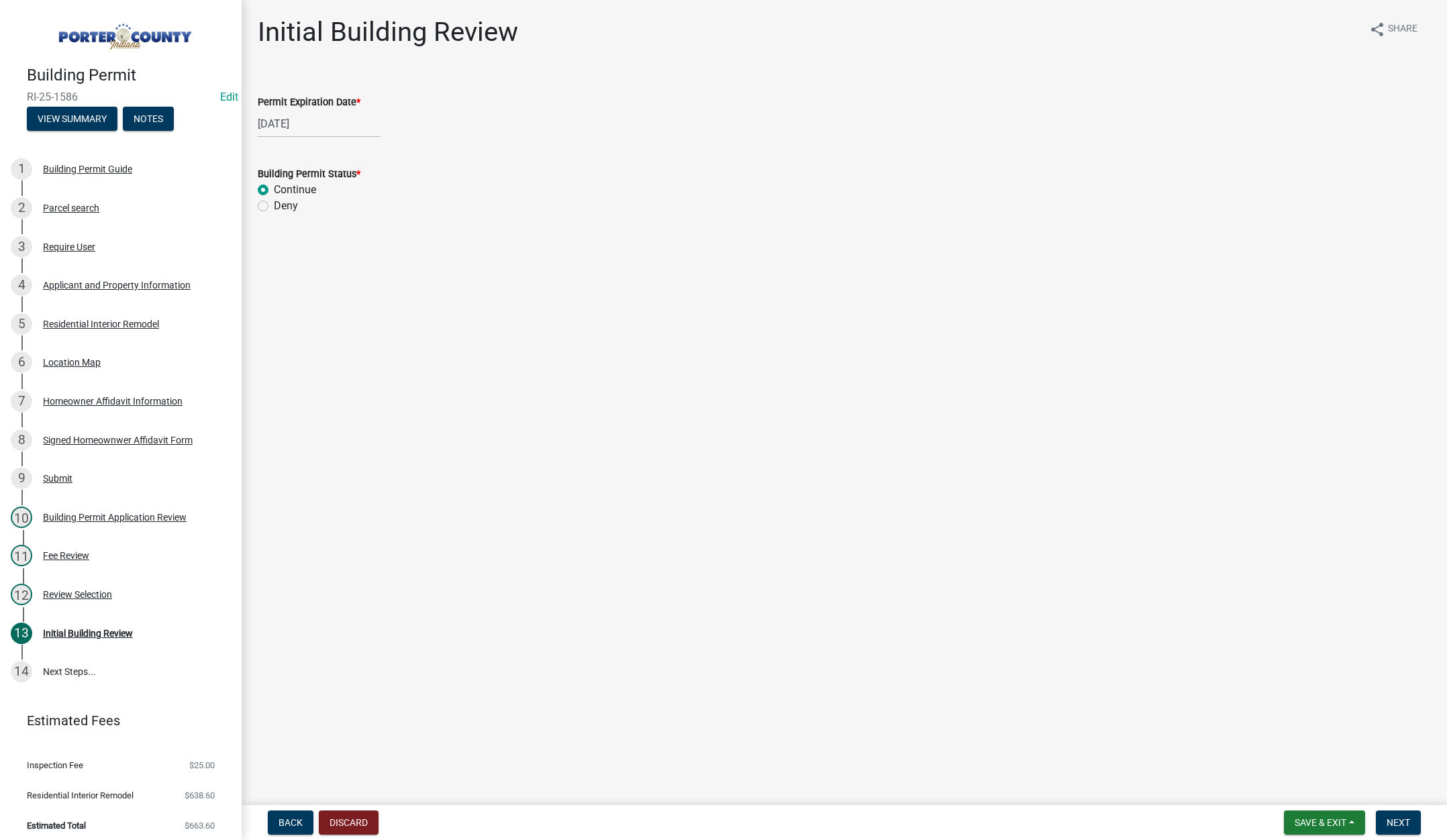
radio input "true"
click at [1397, 818] on span "Next" at bounding box center [1398, 822] width 23 height 11
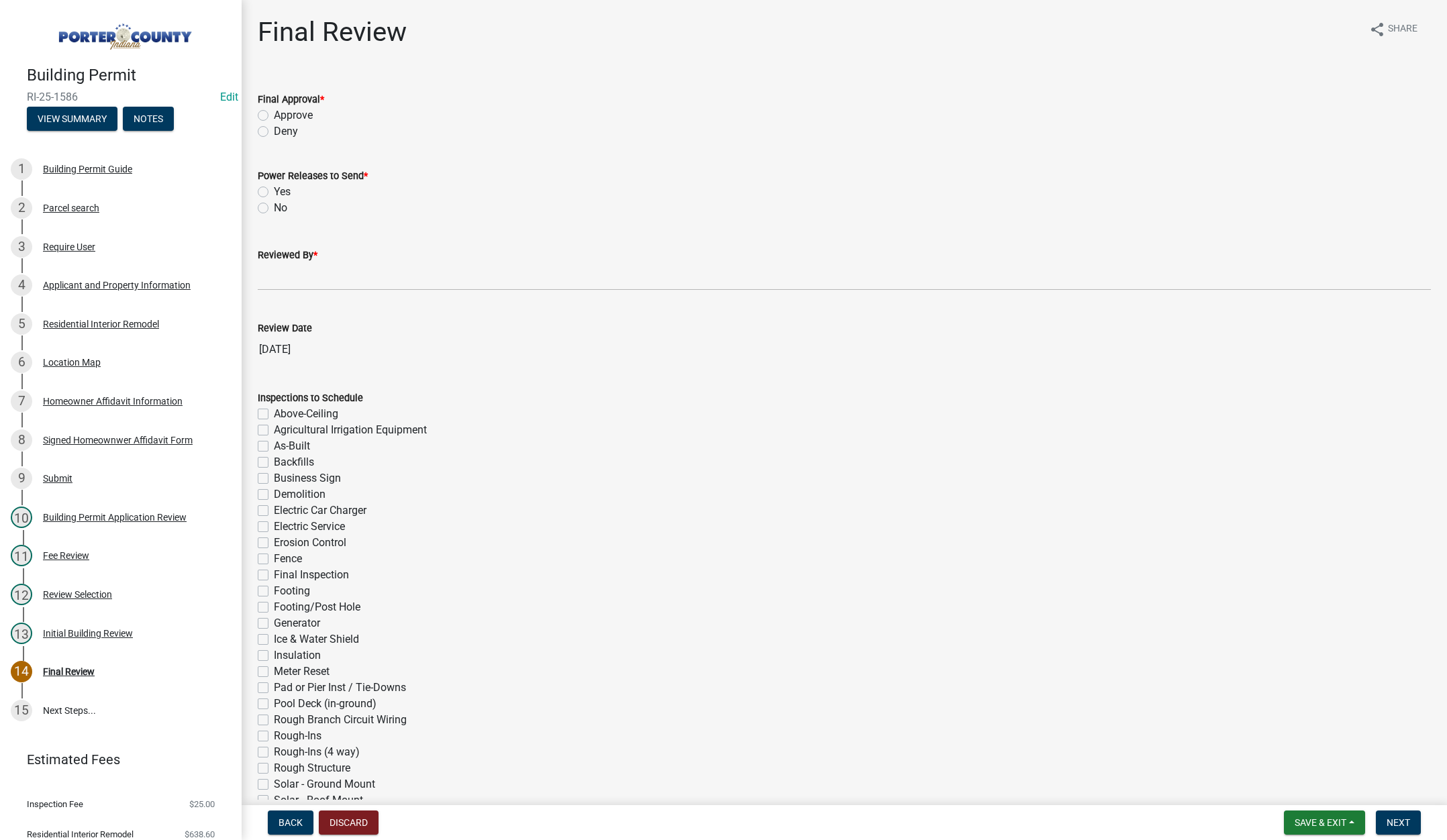
click at [274, 115] on label "Approve" at bounding box center [293, 115] width 39 height 16
click at [274, 115] on input "Approve" at bounding box center [278, 111] width 9 height 9
radio input "true"
click at [274, 191] on label "Yes" at bounding box center [282, 192] width 17 height 16
click at [274, 191] on input "Yes" at bounding box center [278, 188] width 9 height 9
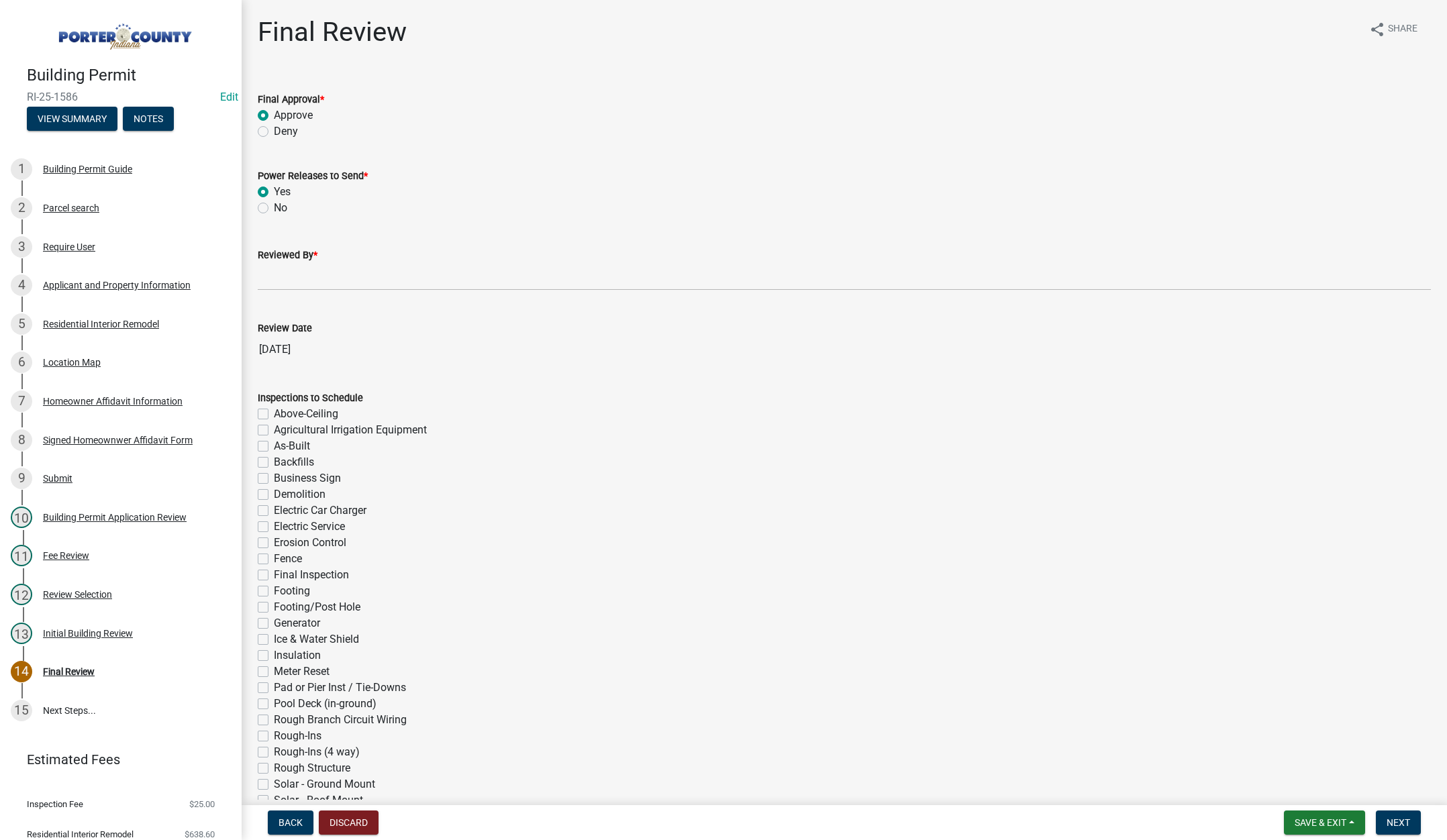
radio input "true"
click at [272, 281] on input "Reviewed By *" at bounding box center [844, 277] width 1173 height 28
type input "[PERSON_NAME]"
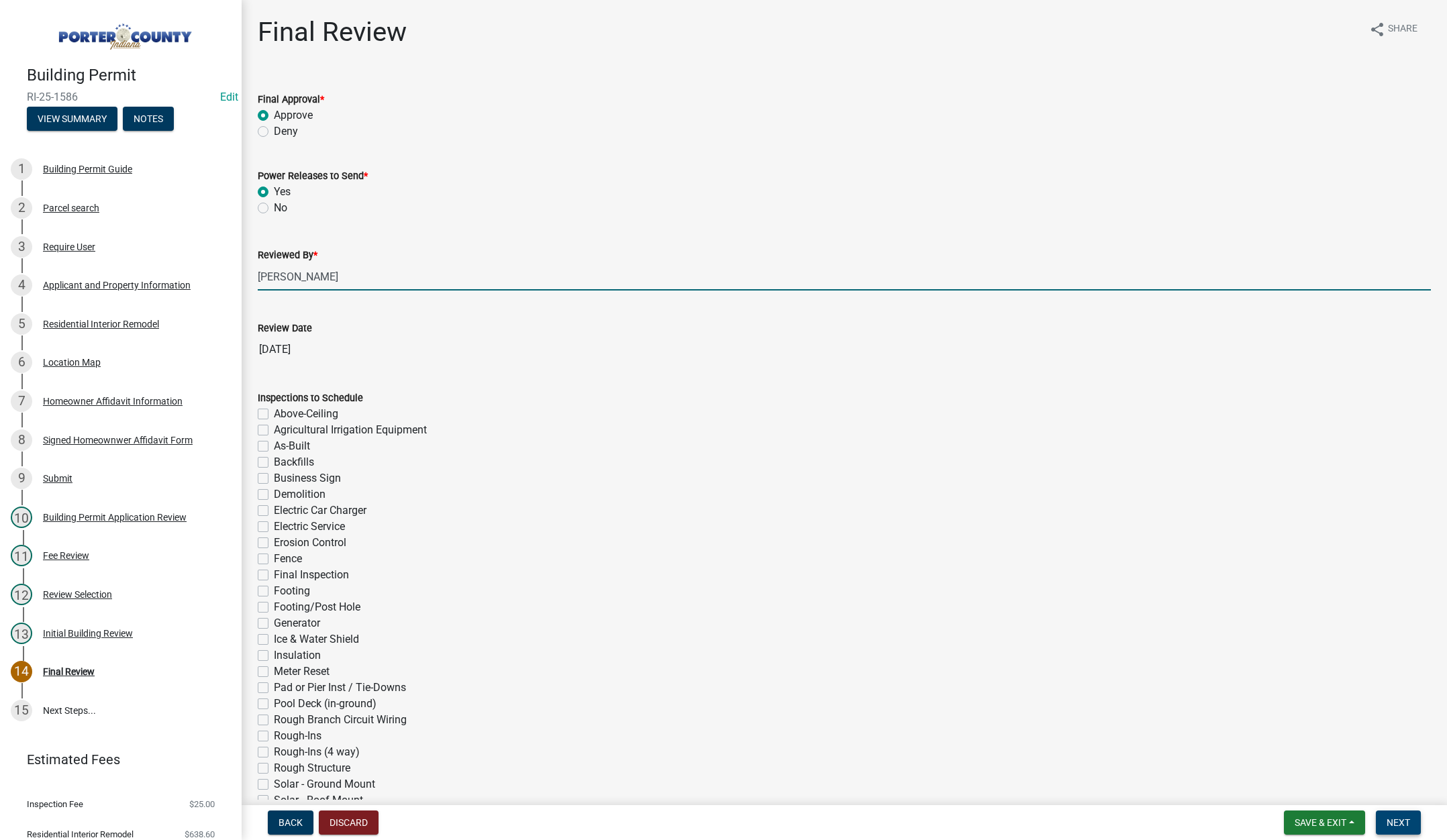
click at [1403, 824] on span "Next" at bounding box center [1398, 822] width 23 height 11
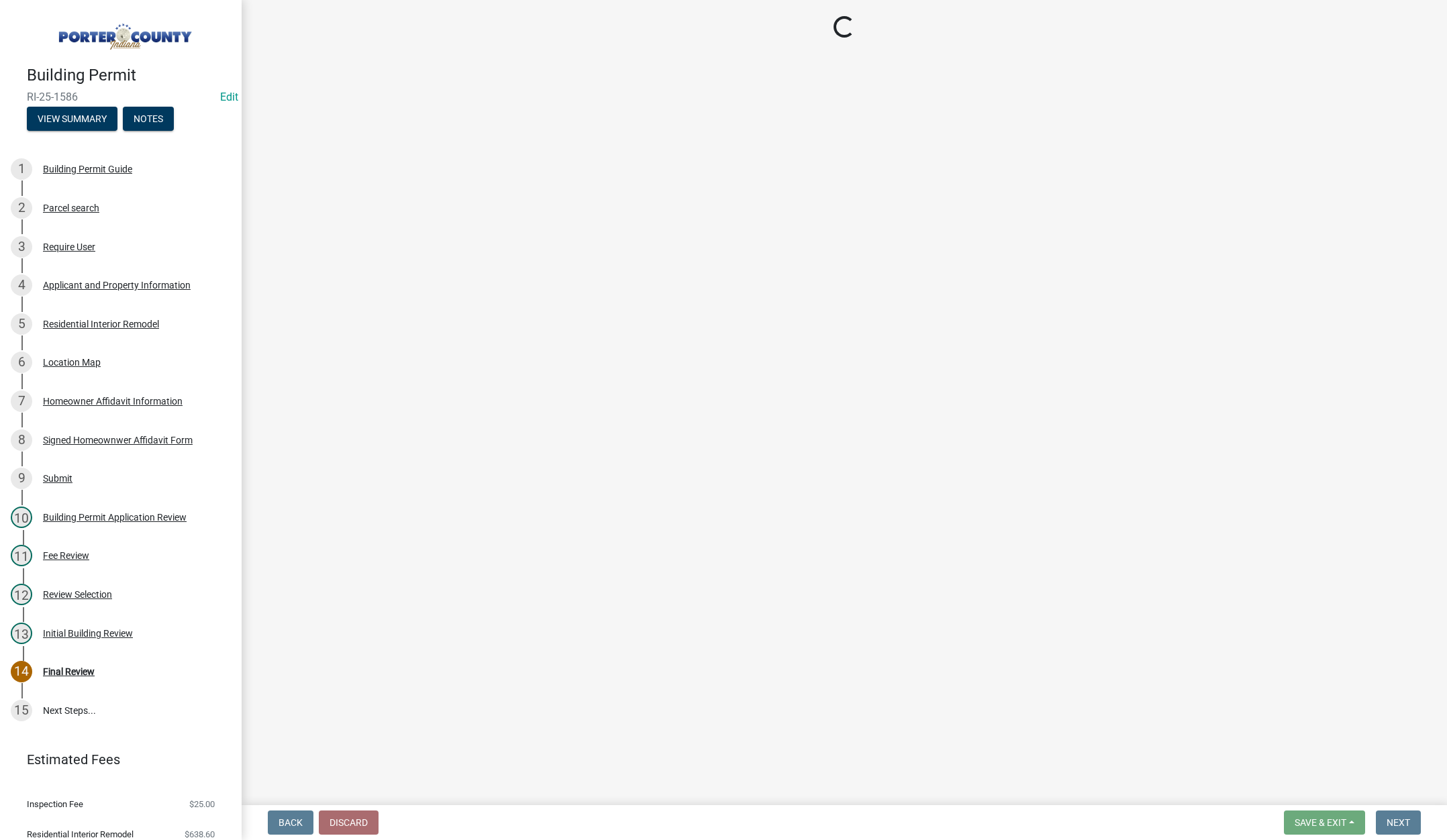
select select "3: 3"
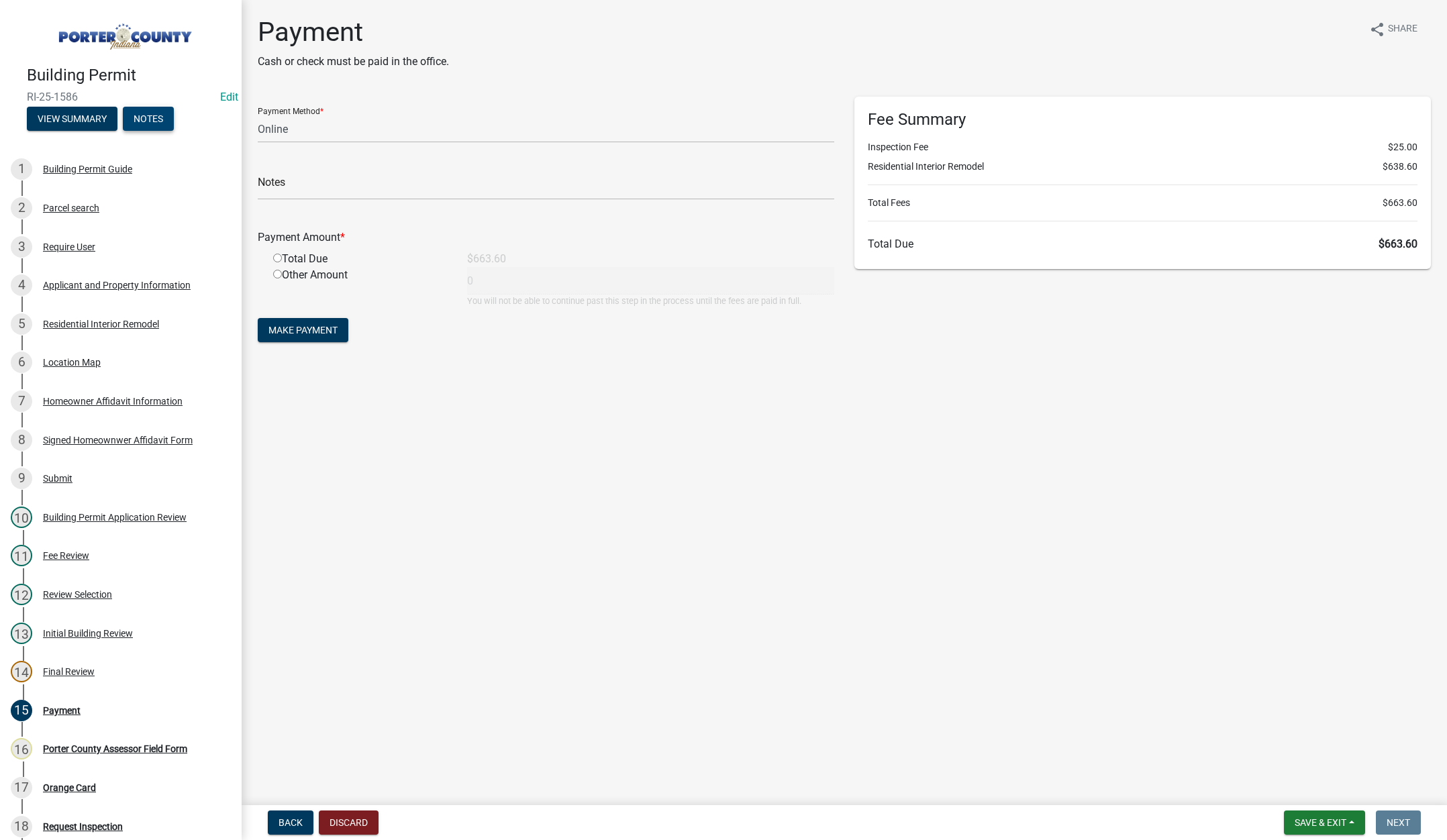
click at [147, 115] on button "Notes" at bounding box center [149, 118] width 51 height 24
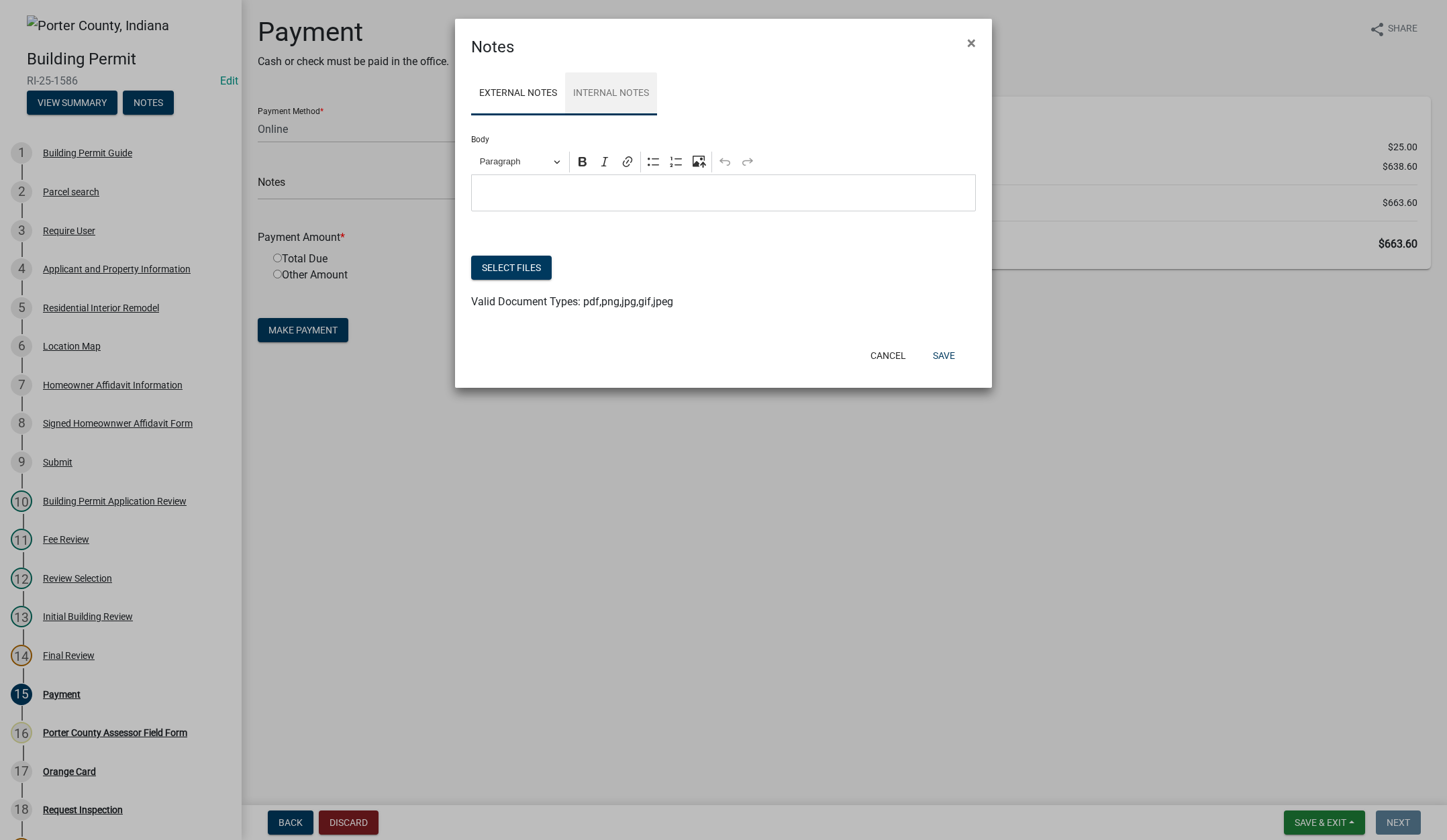
click at [625, 97] on link "Internal Notes" at bounding box center [611, 94] width 92 height 43
click at [513, 263] on button "Select files" at bounding box center [511, 267] width 80 height 24
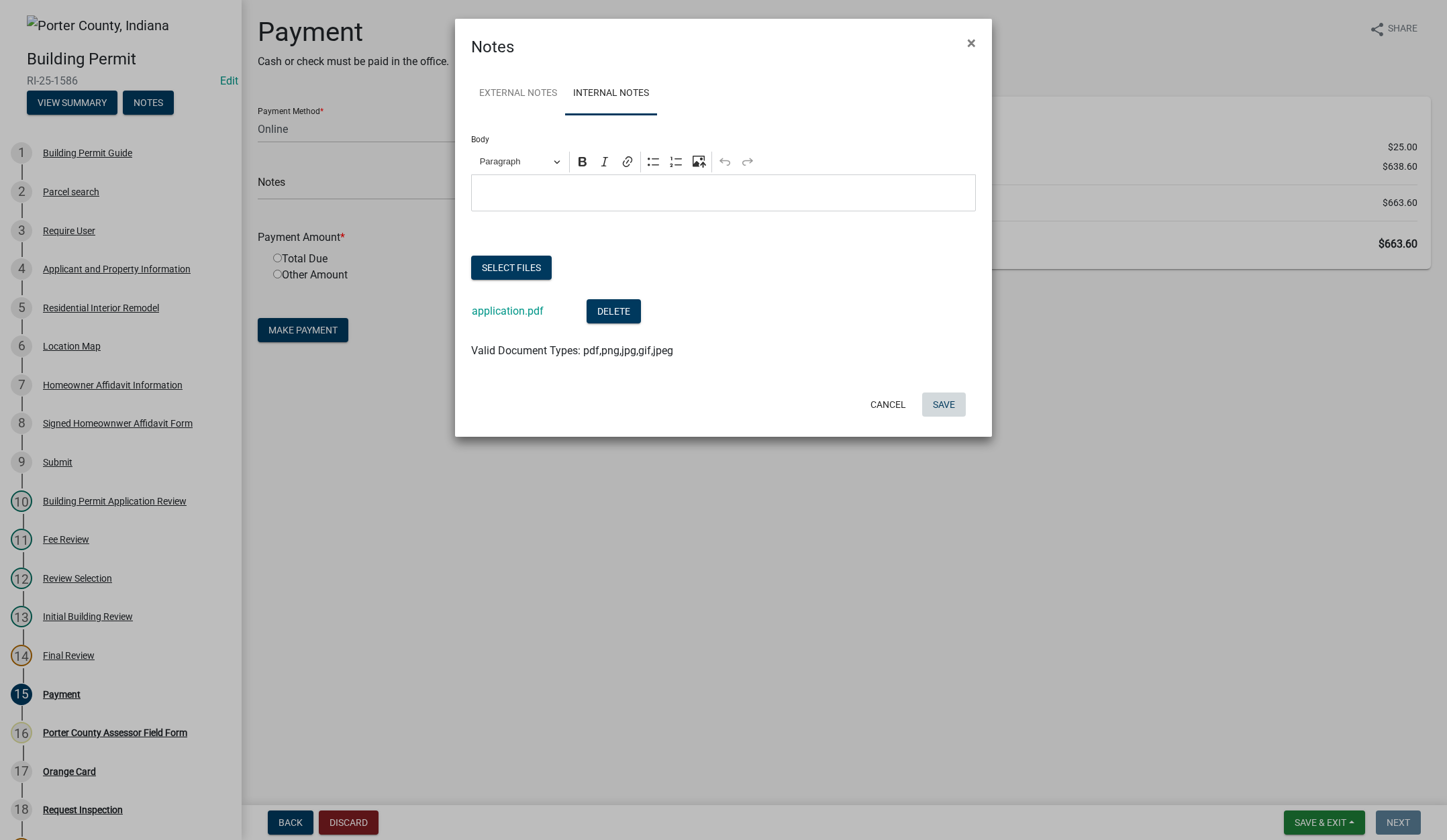
click at [948, 411] on button "Save" at bounding box center [944, 404] width 43 height 24
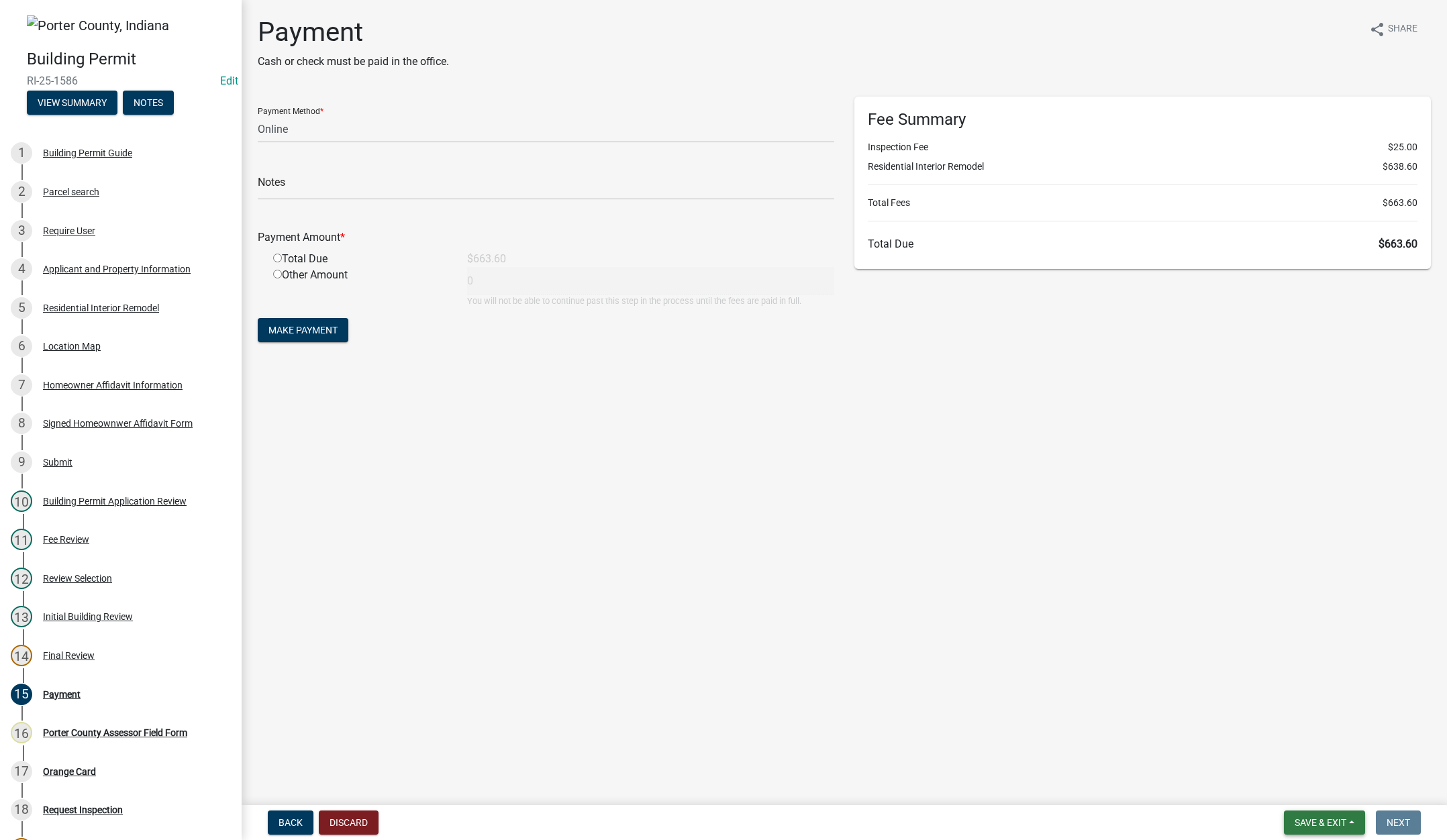
click at [1309, 821] on span "Save & Exit" at bounding box center [1320, 822] width 52 height 11
click at [1320, 786] on button "Save & Exit" at bounding box center [1311, 787] width 108 height 32
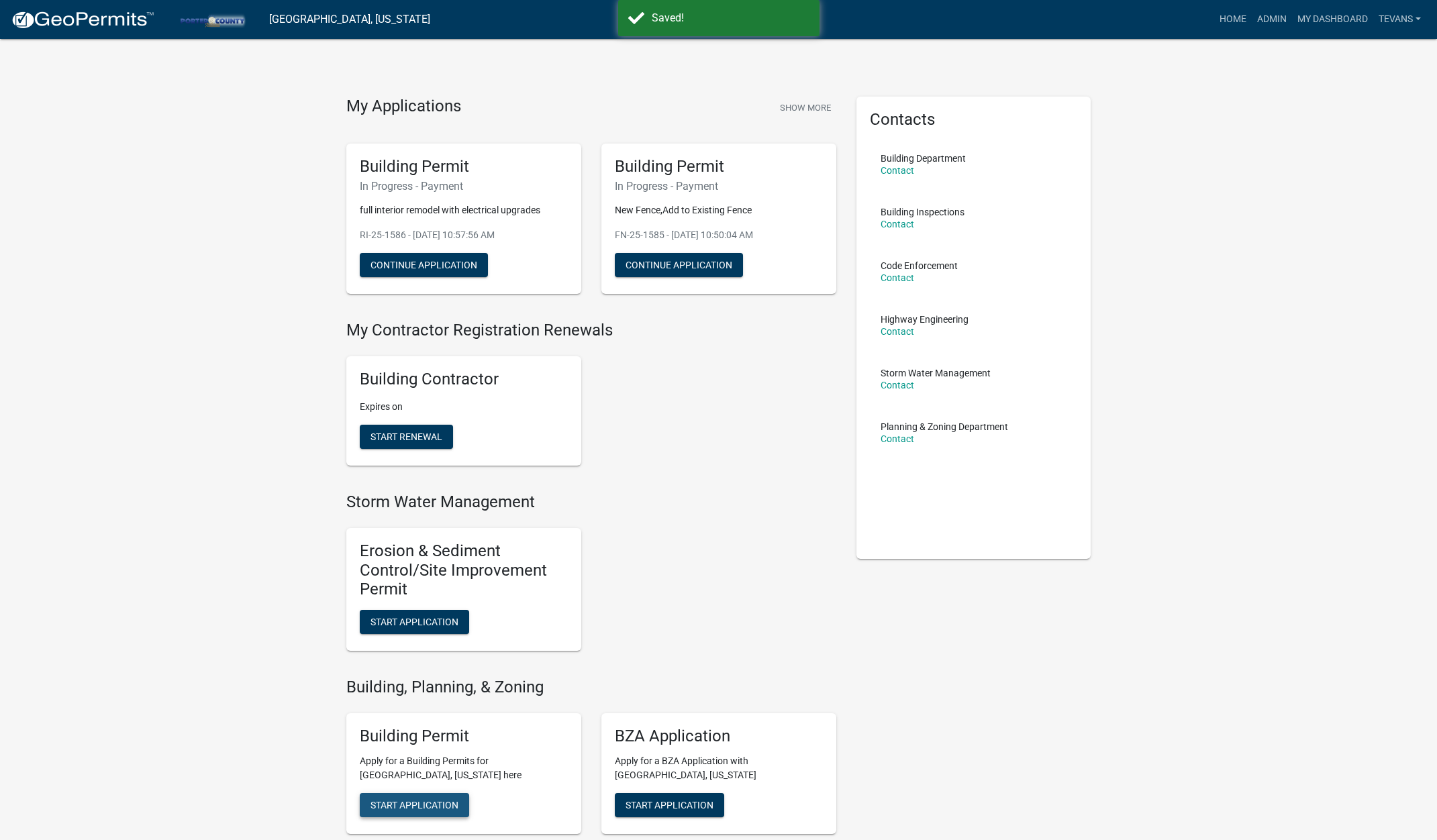
click at [414, 803] on span "Start Application" at bounding box center [415, 804] width 88 height 11
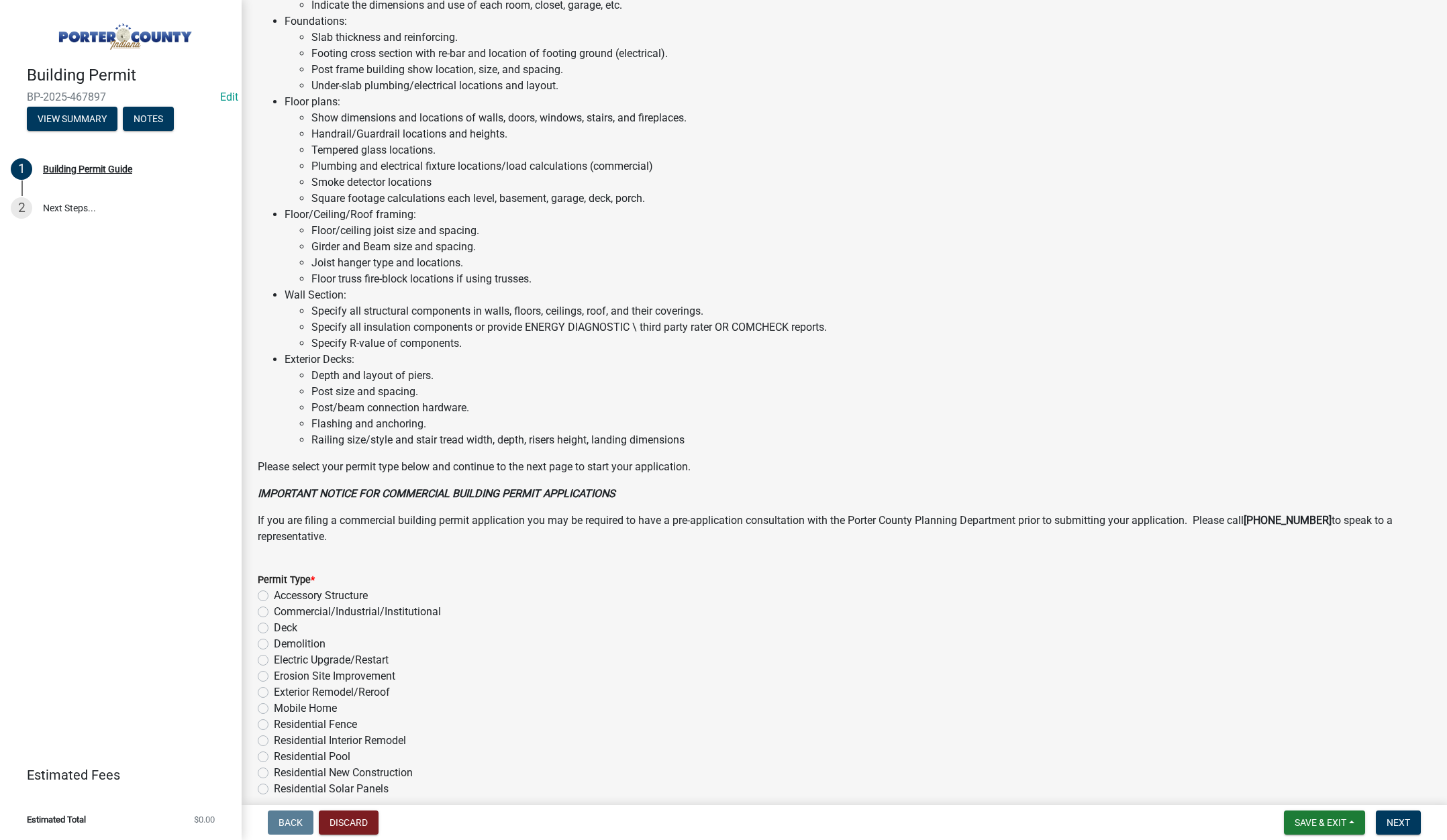
scroll to position [661, 0]
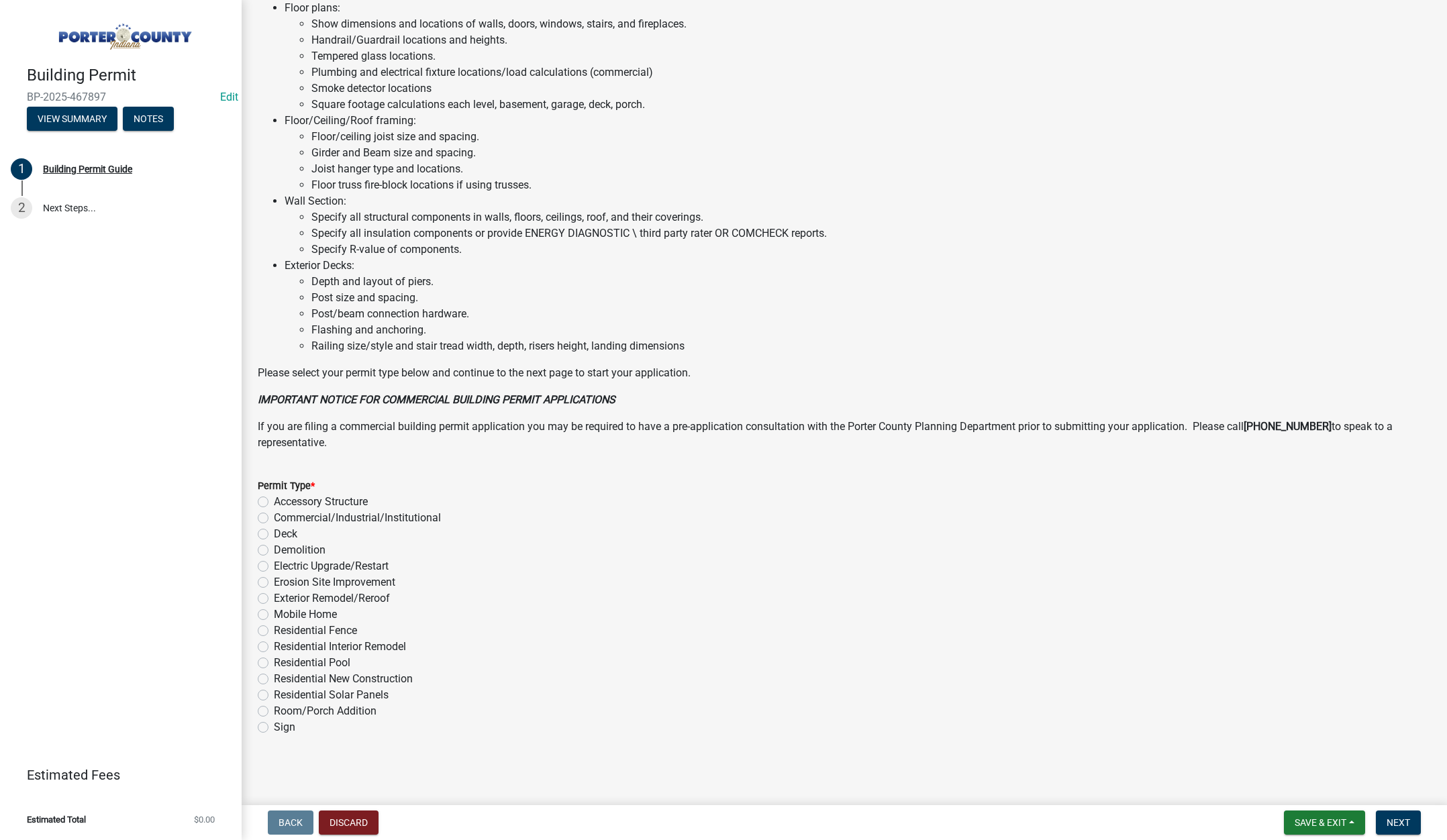
click at [274, 598] on label "Exterior Remodel/Reroof" at bounding box center [332, 598] width 116 height 16
click at [274, 598] on input "Exterior Remodel/Reroof" at bounding box center [278, 594] width 9 height 9
radio input "true"
click at [1387, 818] on span "Next" at bounding box center [1398, 822] width 23 height 11
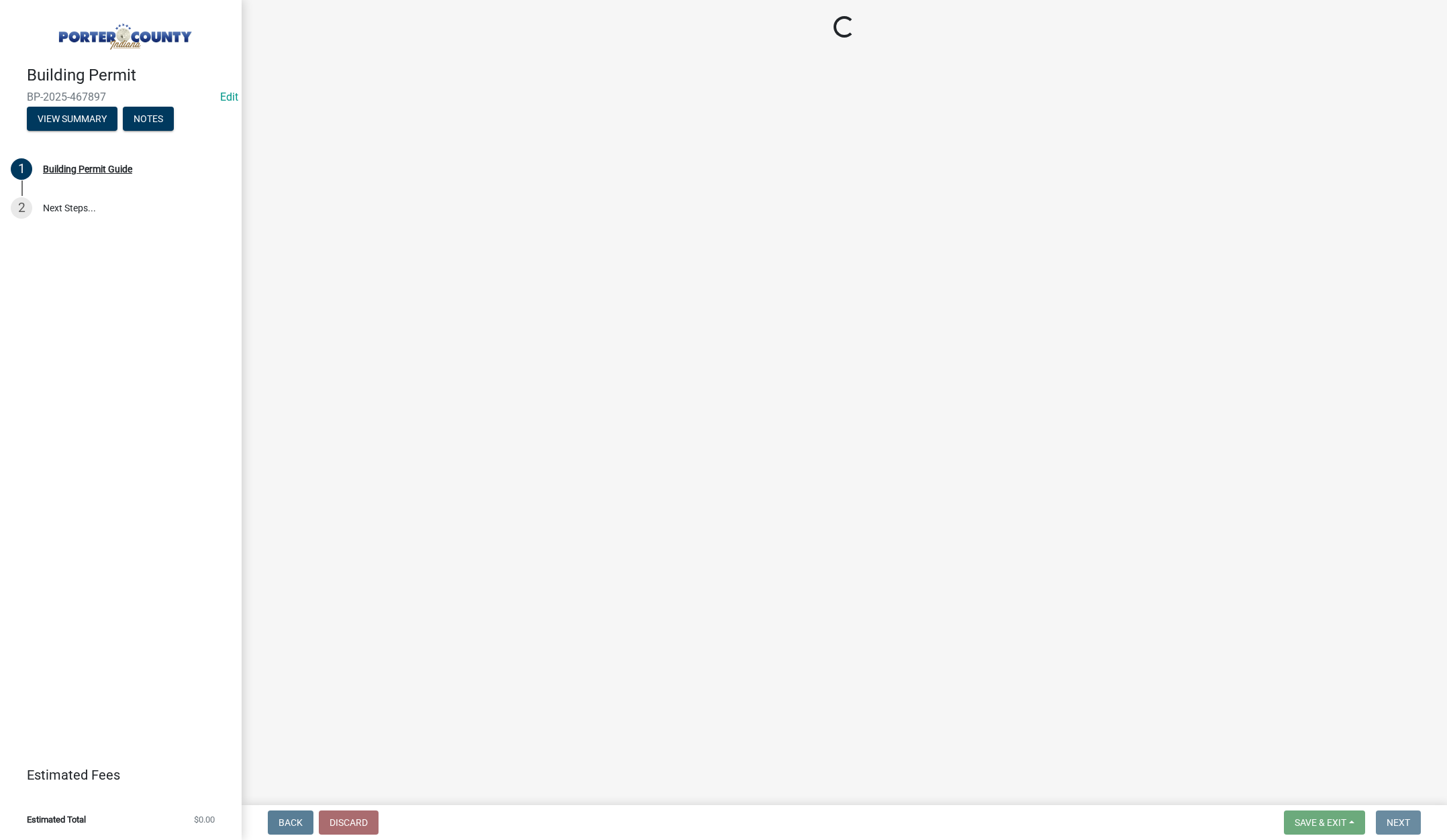
scroll to position [0, 0]
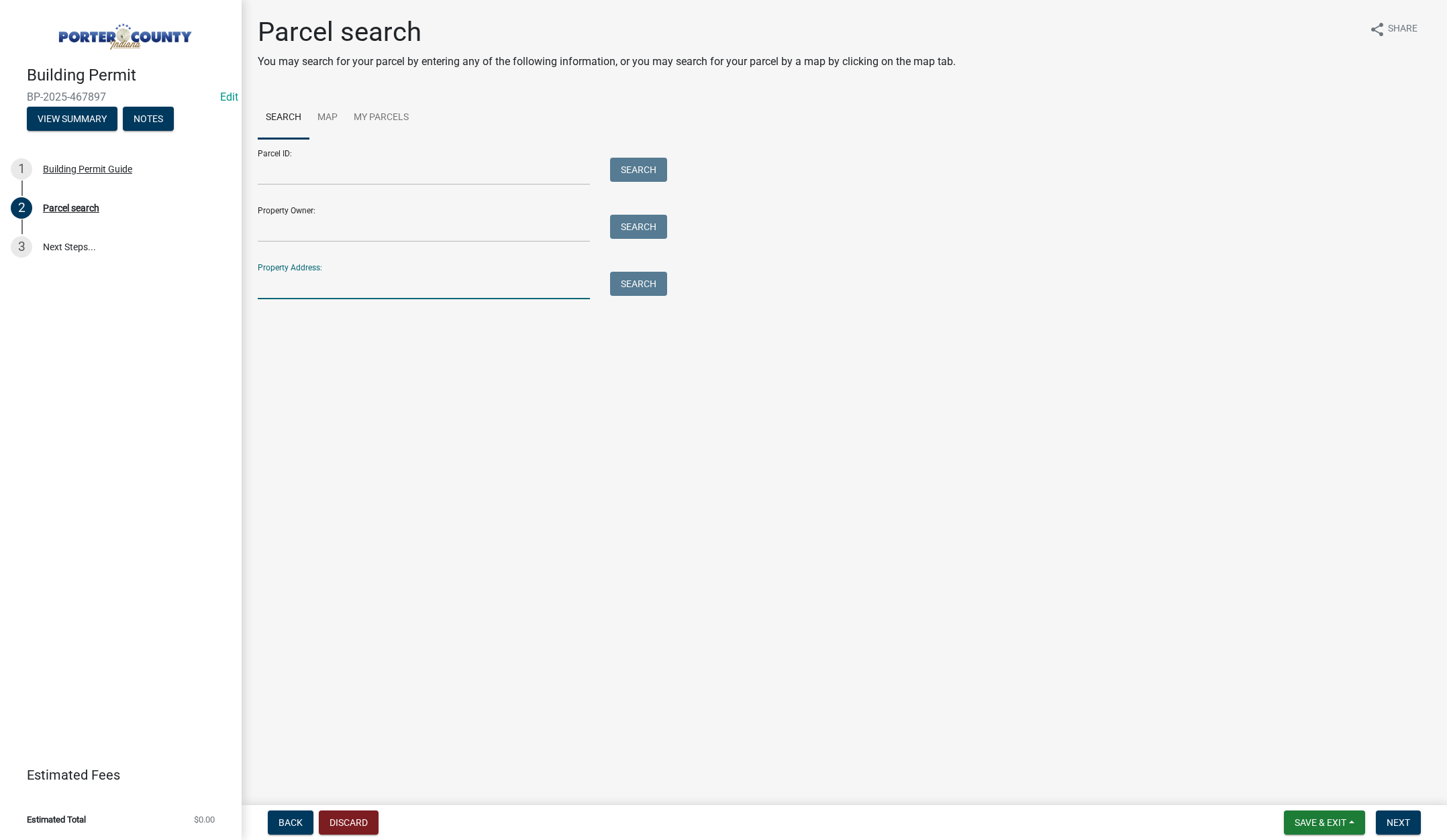
click at [386, 282] on input "Property Address:" at bounding box center [423, 285] width 332 height 28
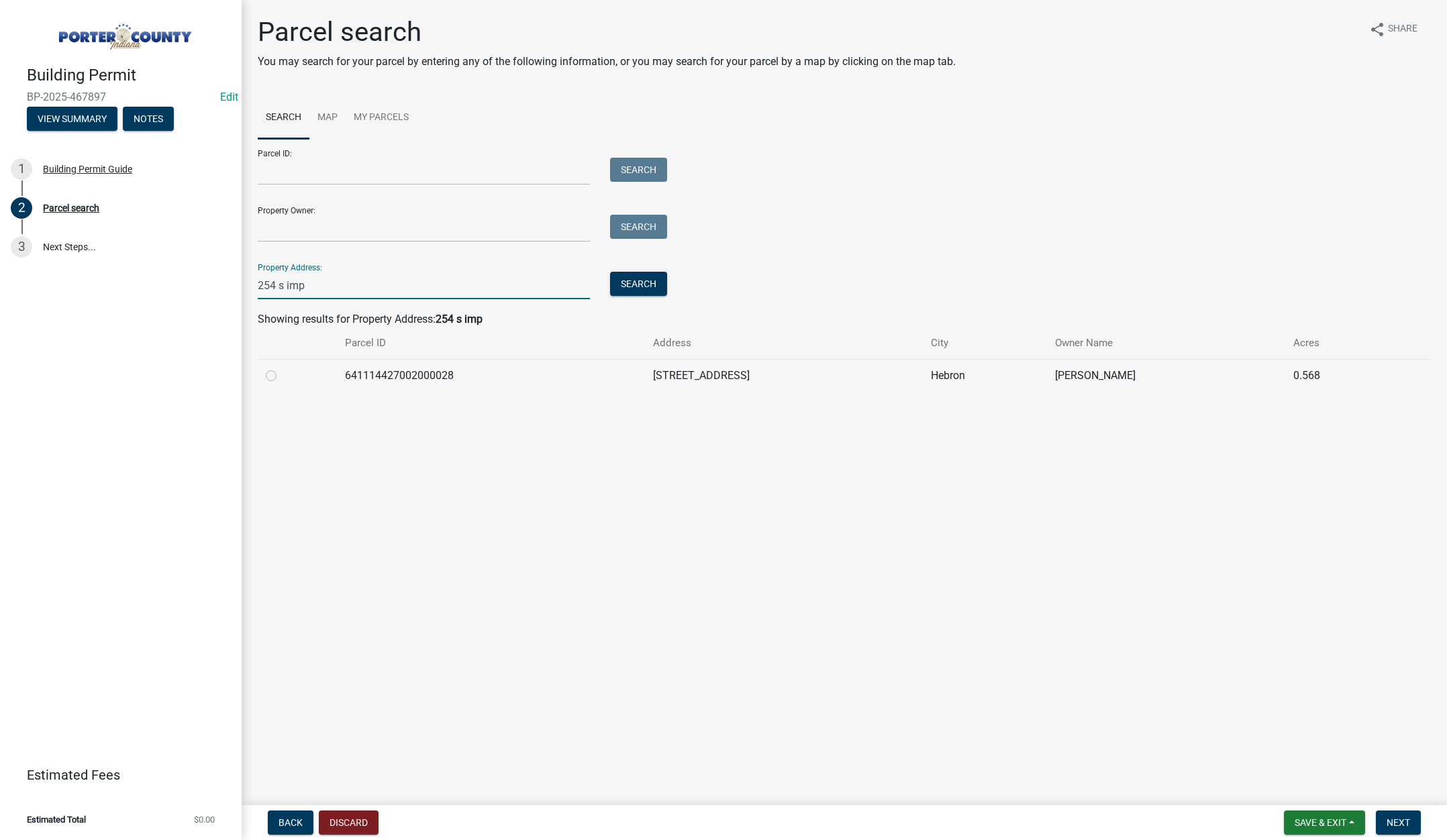
type input "254 s imp"
click at [282, 367] on label at bounding box center [282, 367] width 0 height 0
click at [282, 373] on input "radio" at bounding box center [286, 371] width 9 height 9
radio input "true"
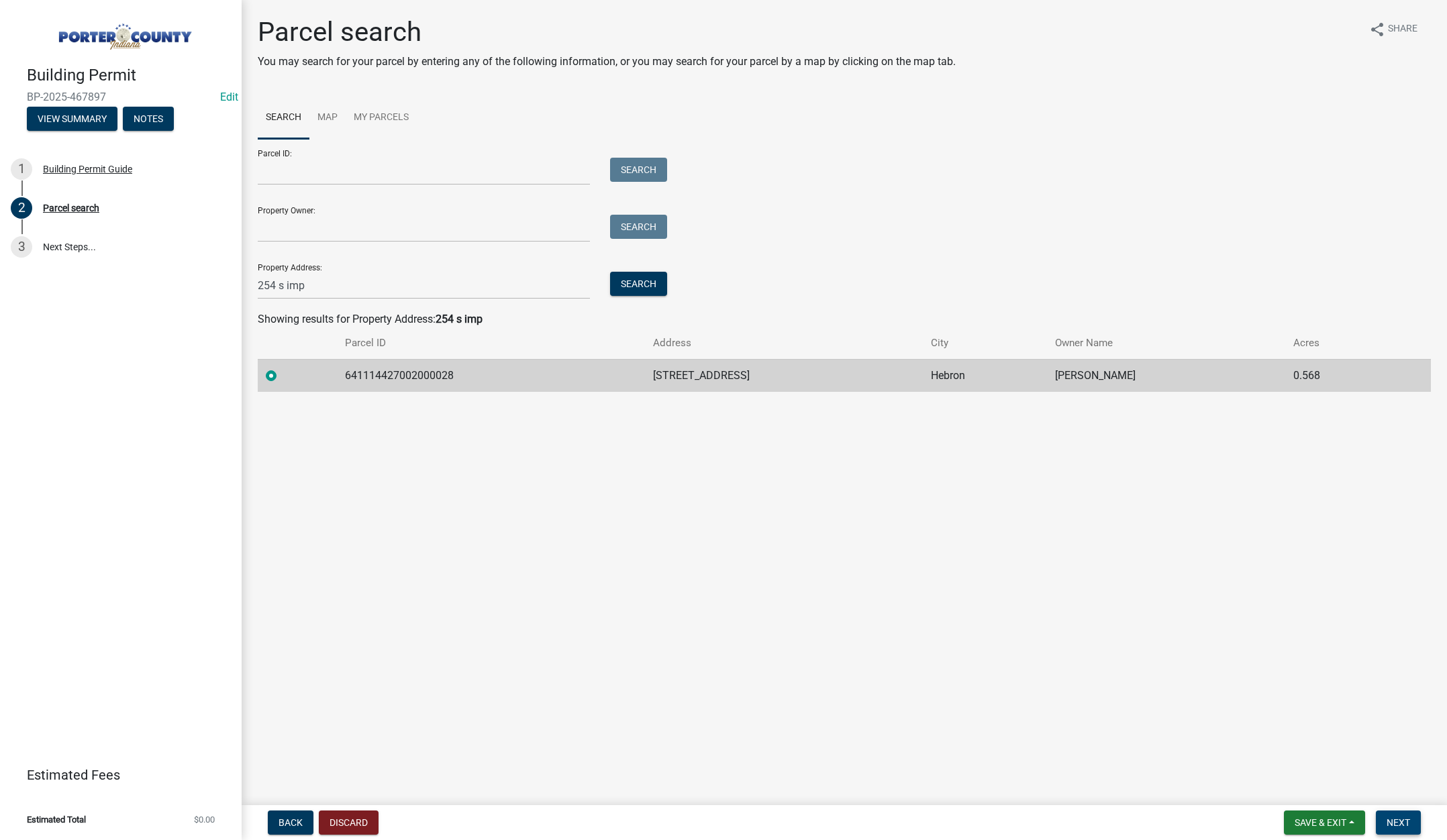
click at [1394, 822] on span "Next" at bounding box center [1398, 822] width 23 height 11
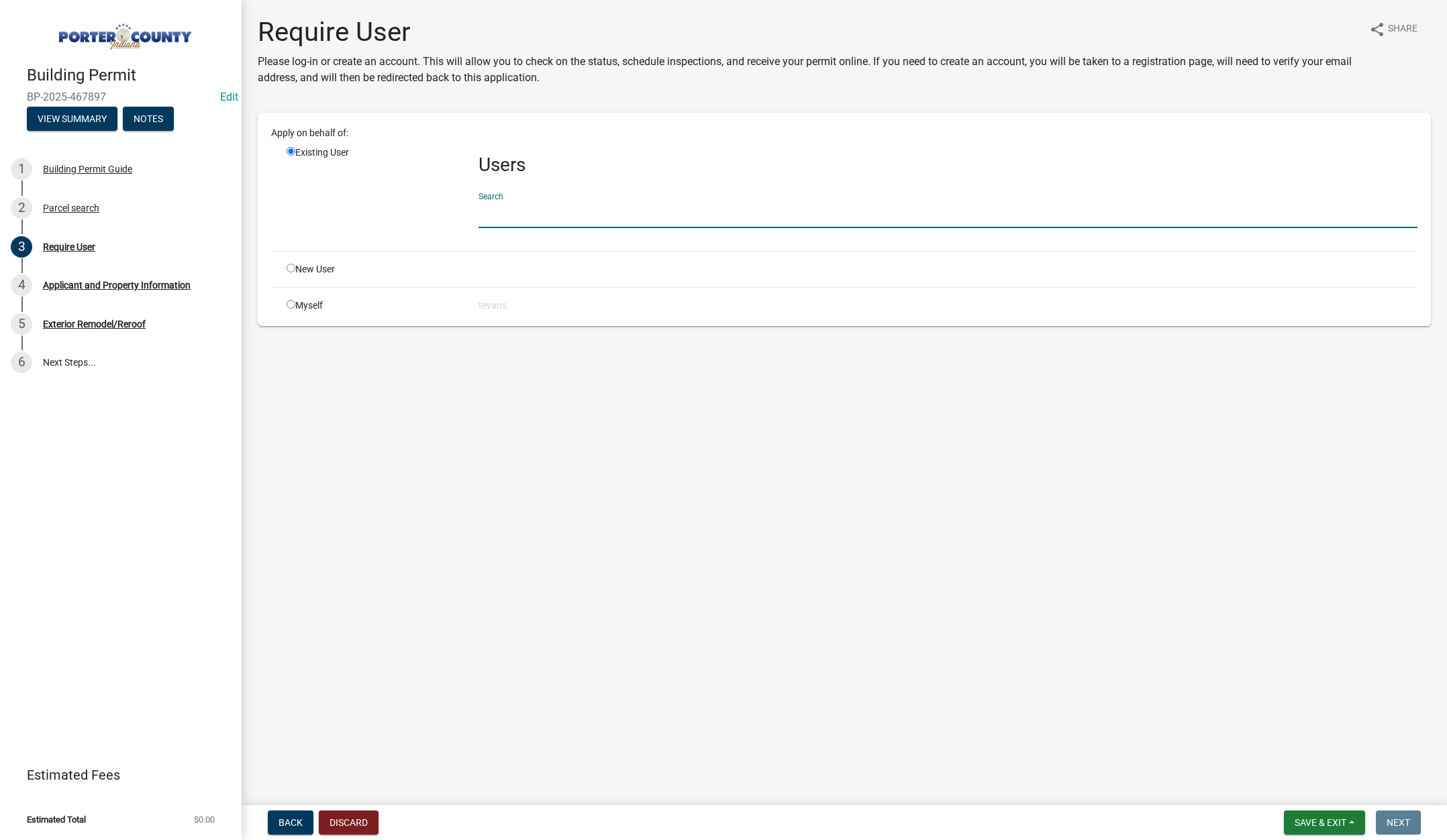
drag, startPoint x: 496, startPoint y: 215, endPoint x: 524, endPoint y: 224, distance: 29.4
click at [496, 215] on input "text" at bounding box center [947, 214] width 939 height 28
type input "tami"
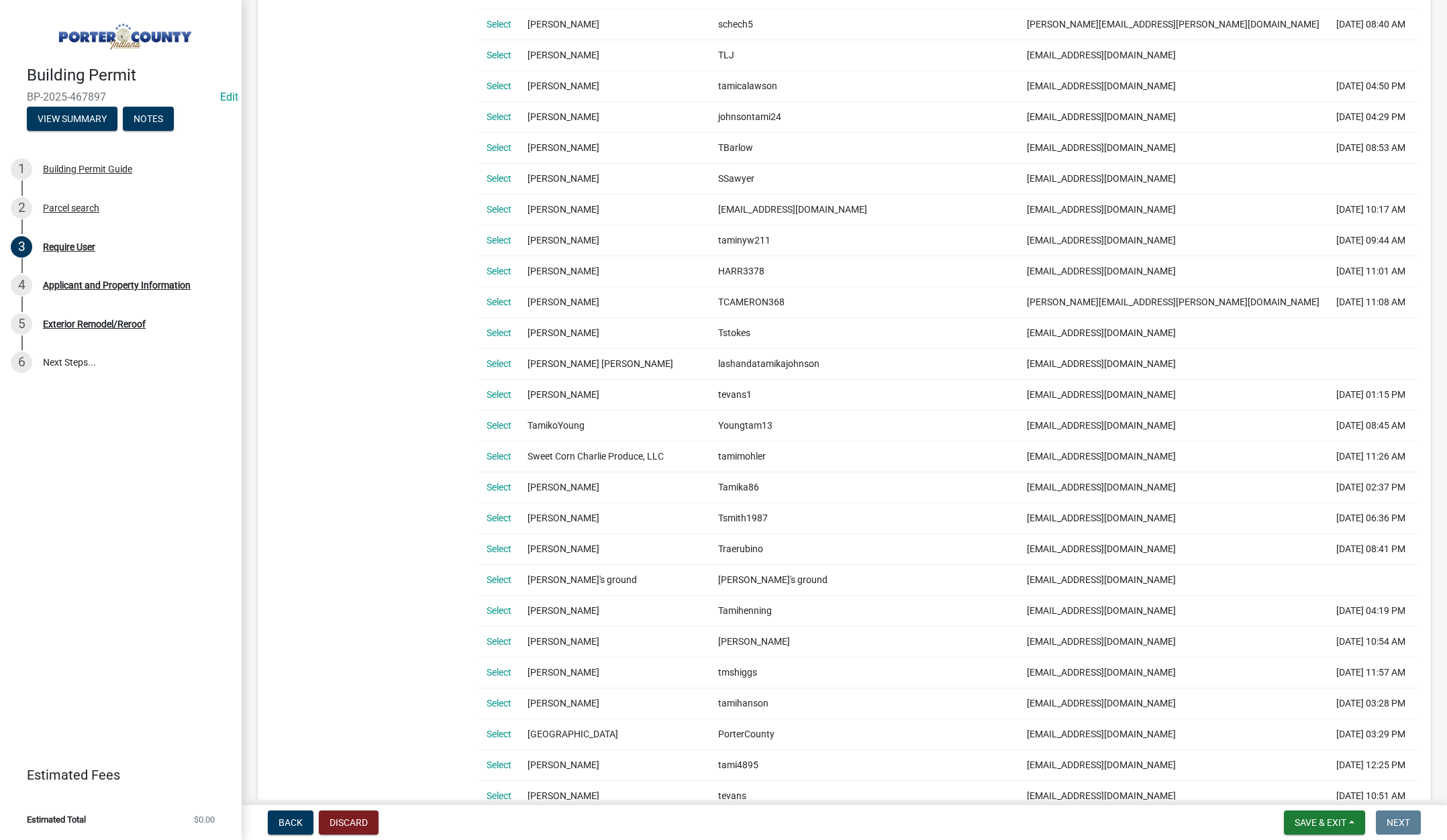
scroll to position [537, 0]
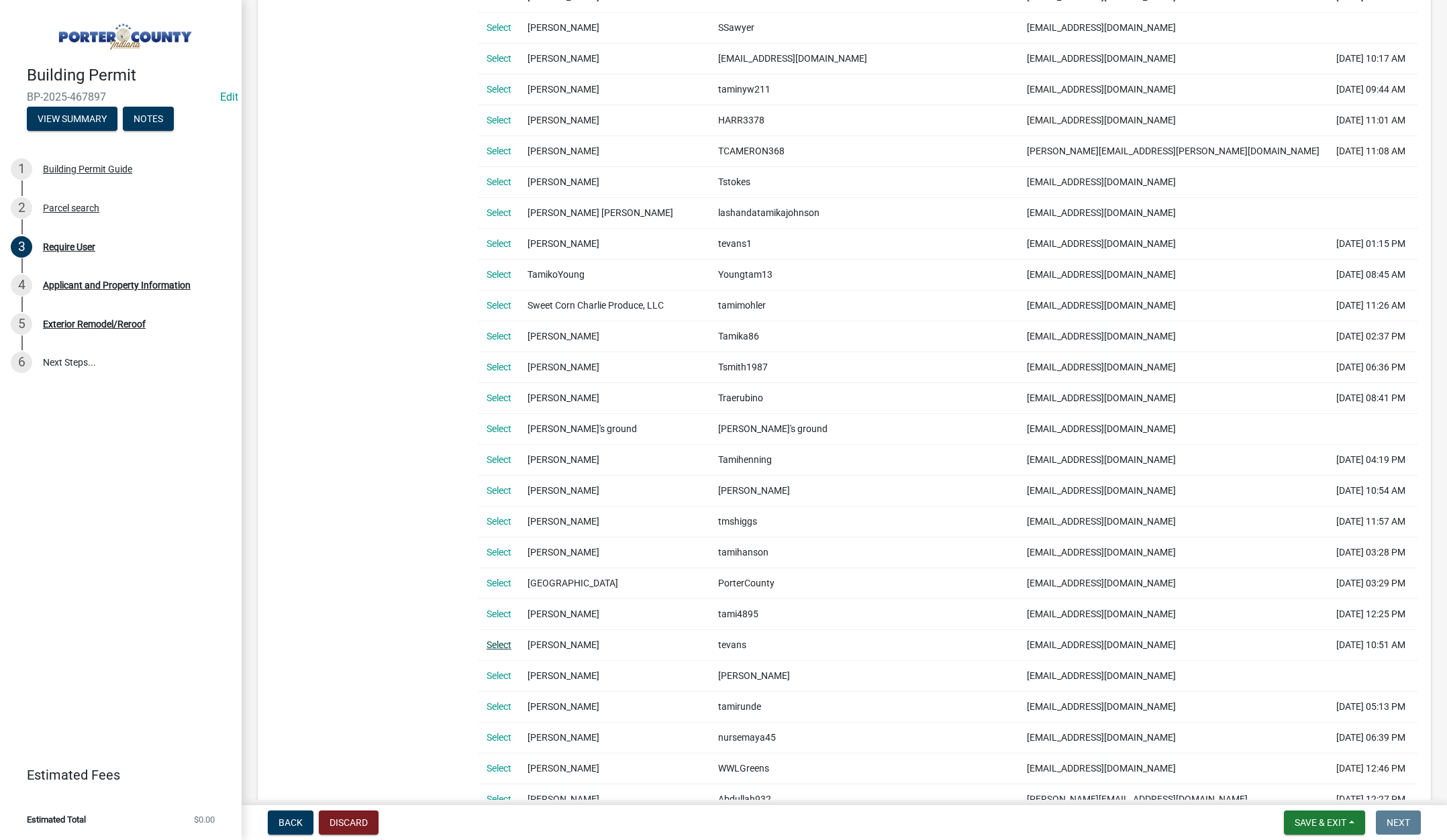
click at [506, 645] on link "Select" at bounding box center [499, 644] width 25 height 11
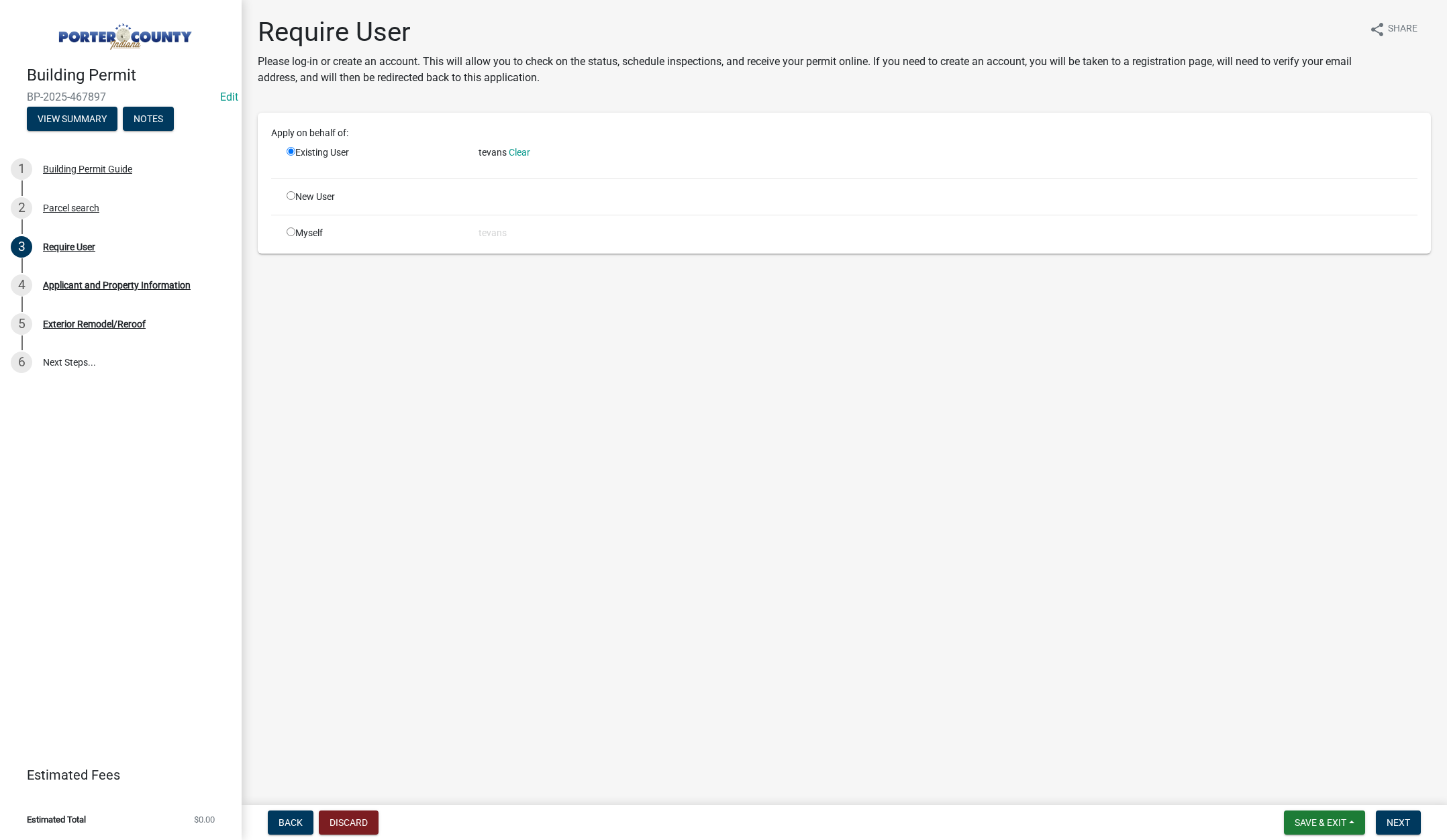
scroll to position [0, 0]
click at [1401, 819] on span "Next" at bounding box center [1398, 822] width 23 height 11
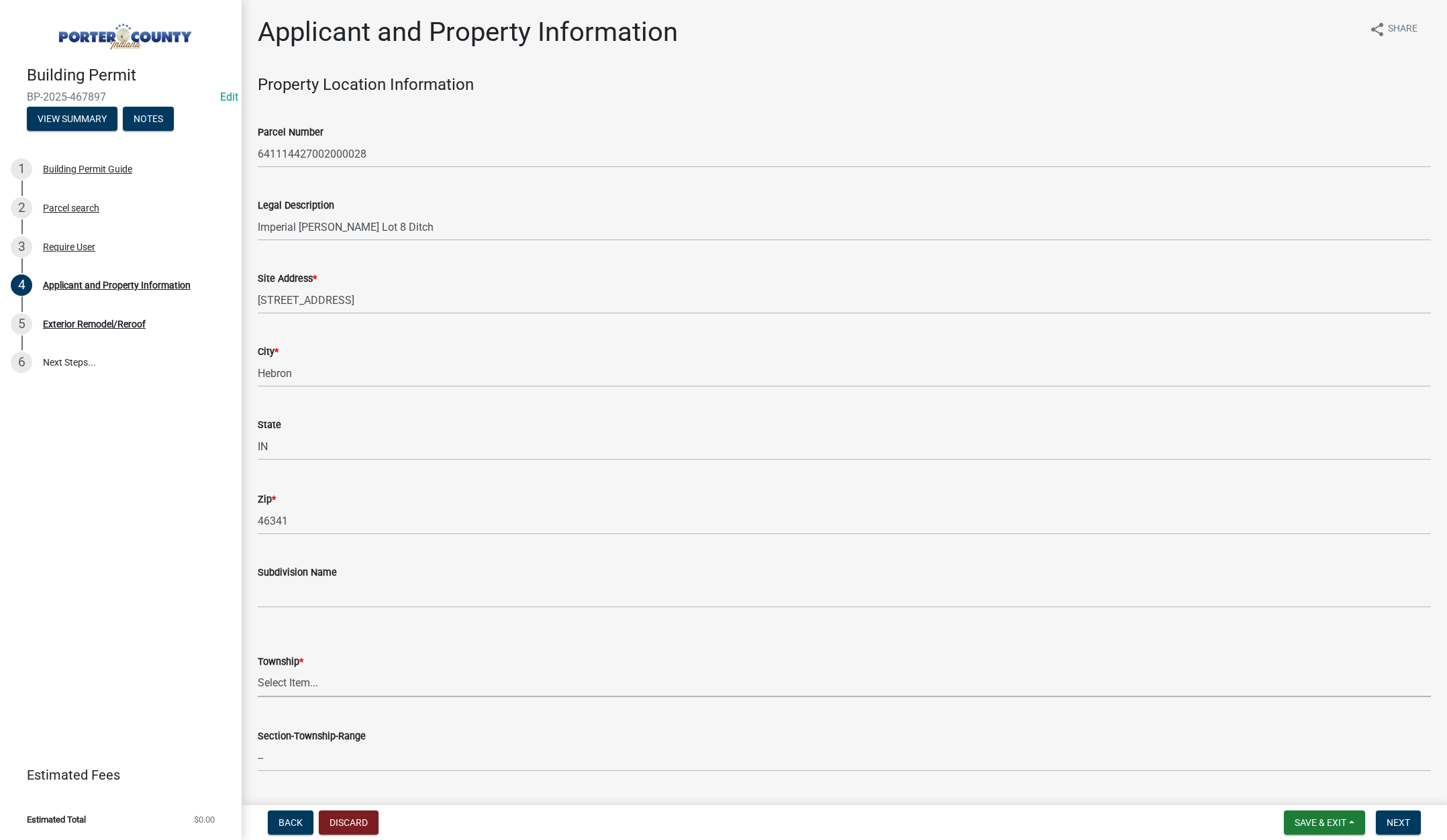
click at [296, 686] on select "Select Item... Boone Center Jackson Liberty Morgan Pine Pleasant Portage Porter…" at bounding box center [844, 684] width 1173 height 28
click at [258, 670] on select "Select Item... Boone Center Jackson Liberty Morgan Pine Pleasant Portage Porter…" at bounding box center [844, 684] width 1173 height 28
select select "eebc071e-620a-4db8-83e9-cb6b194c67e9"
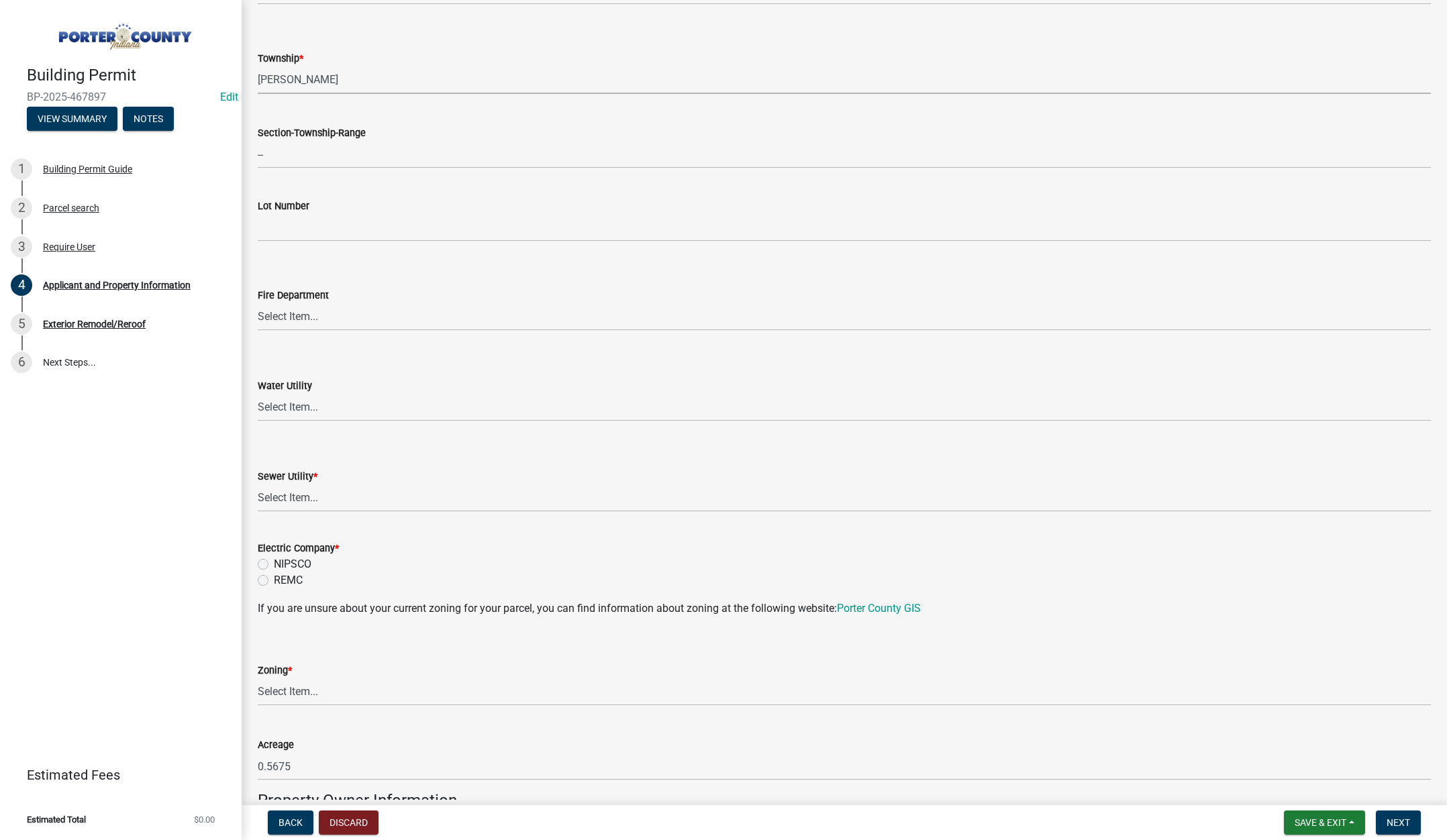
scroll to position [604, 0]
click at [295, 497] on select "Select Item... Aqua Indiana Inc Damon Run Falling Waters Lake Eliza - LEACD Nat…" at bounding box center [844, 497] width 1173 height 28
click at [258, 483] on select "Select Item... Aqua Indiana Inc Damon Run Falling Waters Lake Eliza - LEACD Nat…" at bounding box center [844, 497] width 1173 height 28
select select "ea6751d4-6bf7-4a16-89ee-f7801ab82aa1"
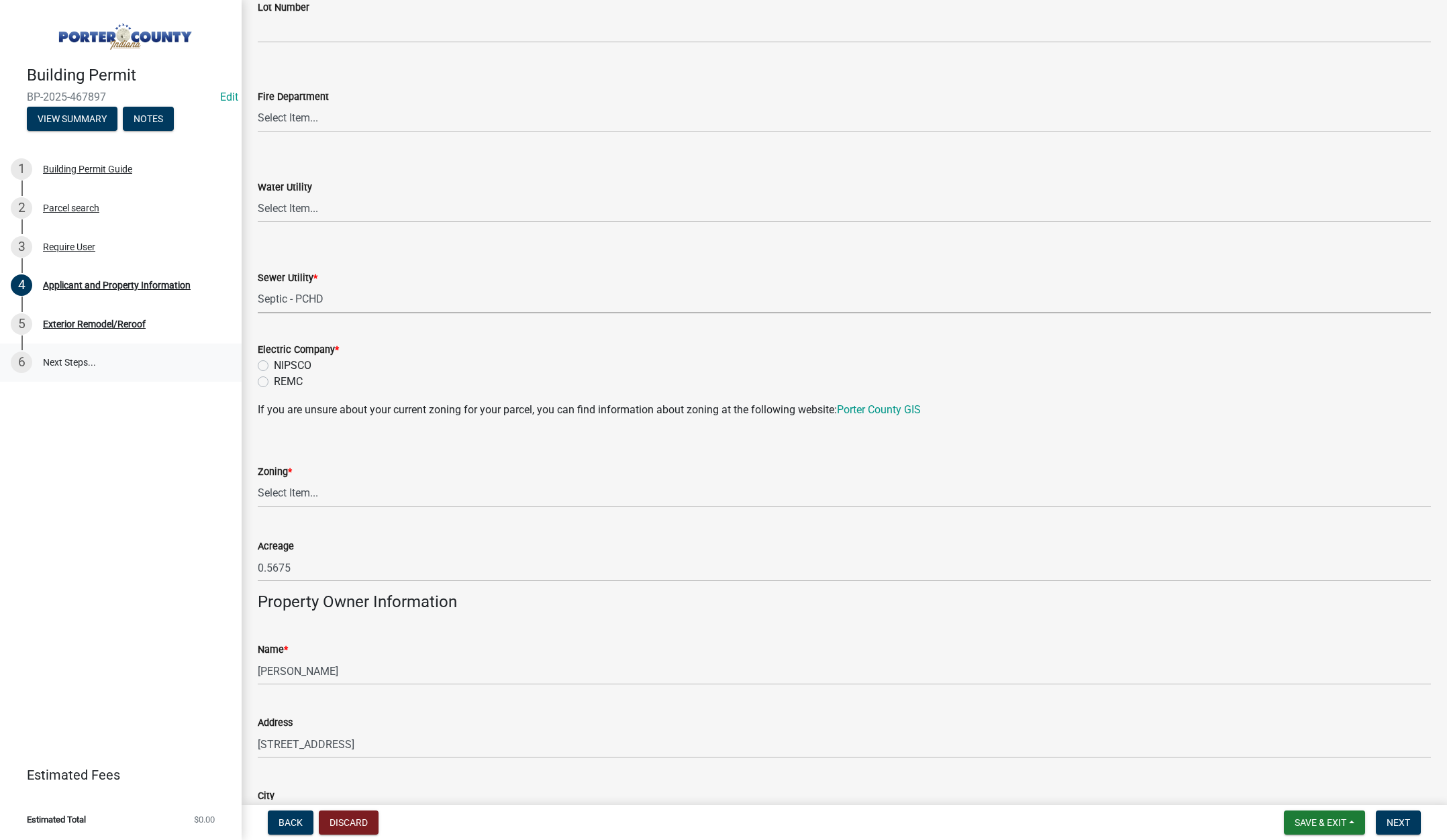
scroll to position [805, 0]
click at [274, 377] on label "REMC" at bounding box center [288, 378] width 29 height 16
click at [274, 377] on input "REMC" at bounding box center [278, 374] width 9 height 9
radio input "true"
click at [292, 489] on select "Select Item... A1 A2 CH CM CN I1 I2 I3 IN MP OT P1 P2 PUD R1 R2 R3 R4 RL RR" at bounding box center [844, 490] width 1173 height 28
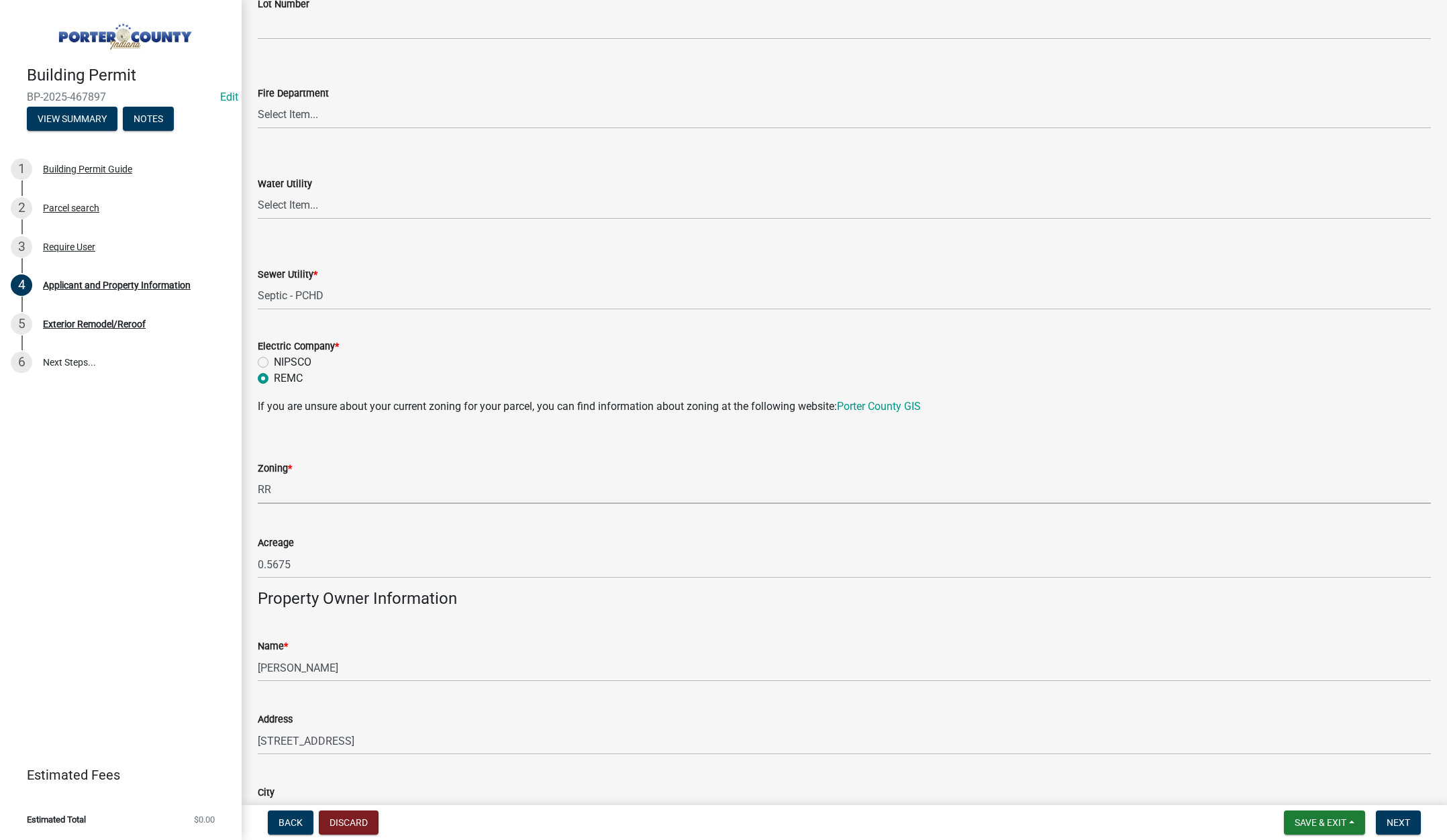
click at [258, 476] on select "Select Item... A1 A2 CH CM CN I1 I2 I3 IN MP OT P1 P2 PUD R1 R2 R3 R4 RL RR" at bounding box center [844, 490] width 1173 height 28
select select "92efe679-05f4-414a-9426-51627fba5de6"
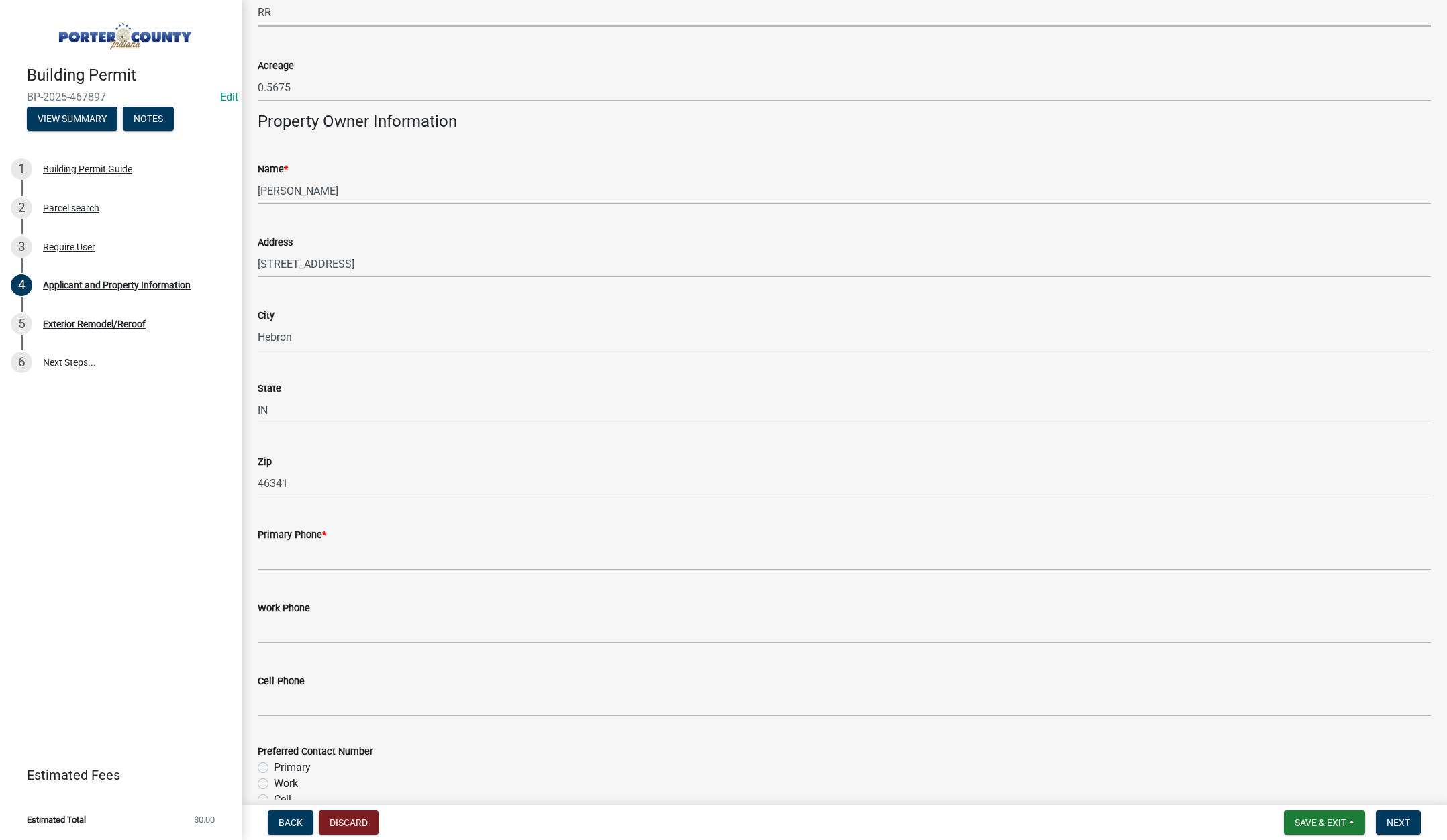
scroll to position [1409, 0]
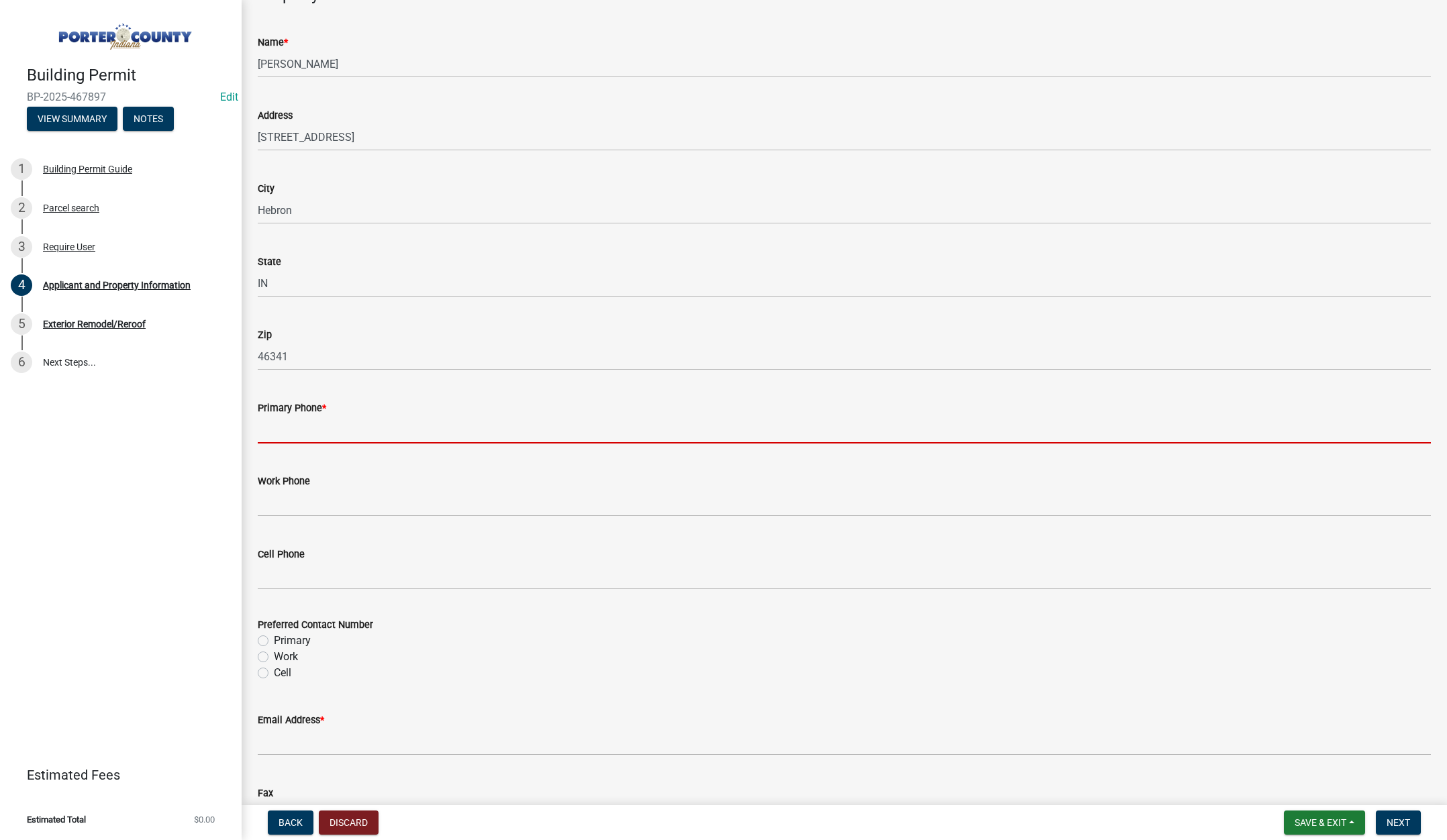
click at [314, 430] on input "Primary Phone *" at bounding box center [844, 430] width 1173 height 28
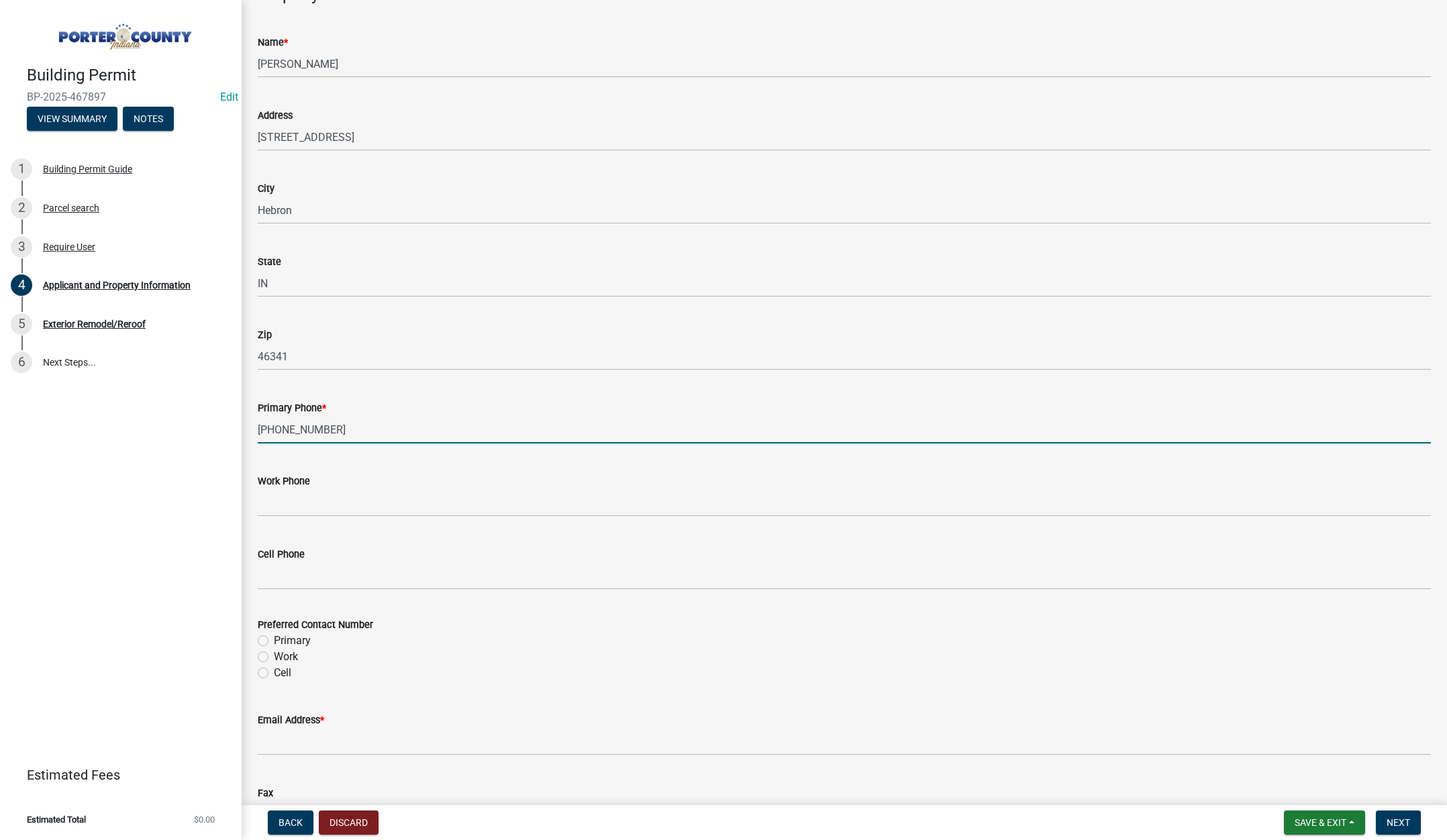
type input "219-510-7267"
click at [274, 639] on label "Primary" at bounding box center [292, 640] width 37 height 16
click at [274, 639] on input "Primary" at bounding box center [278, 637] width 9 height 9
radio input "true"
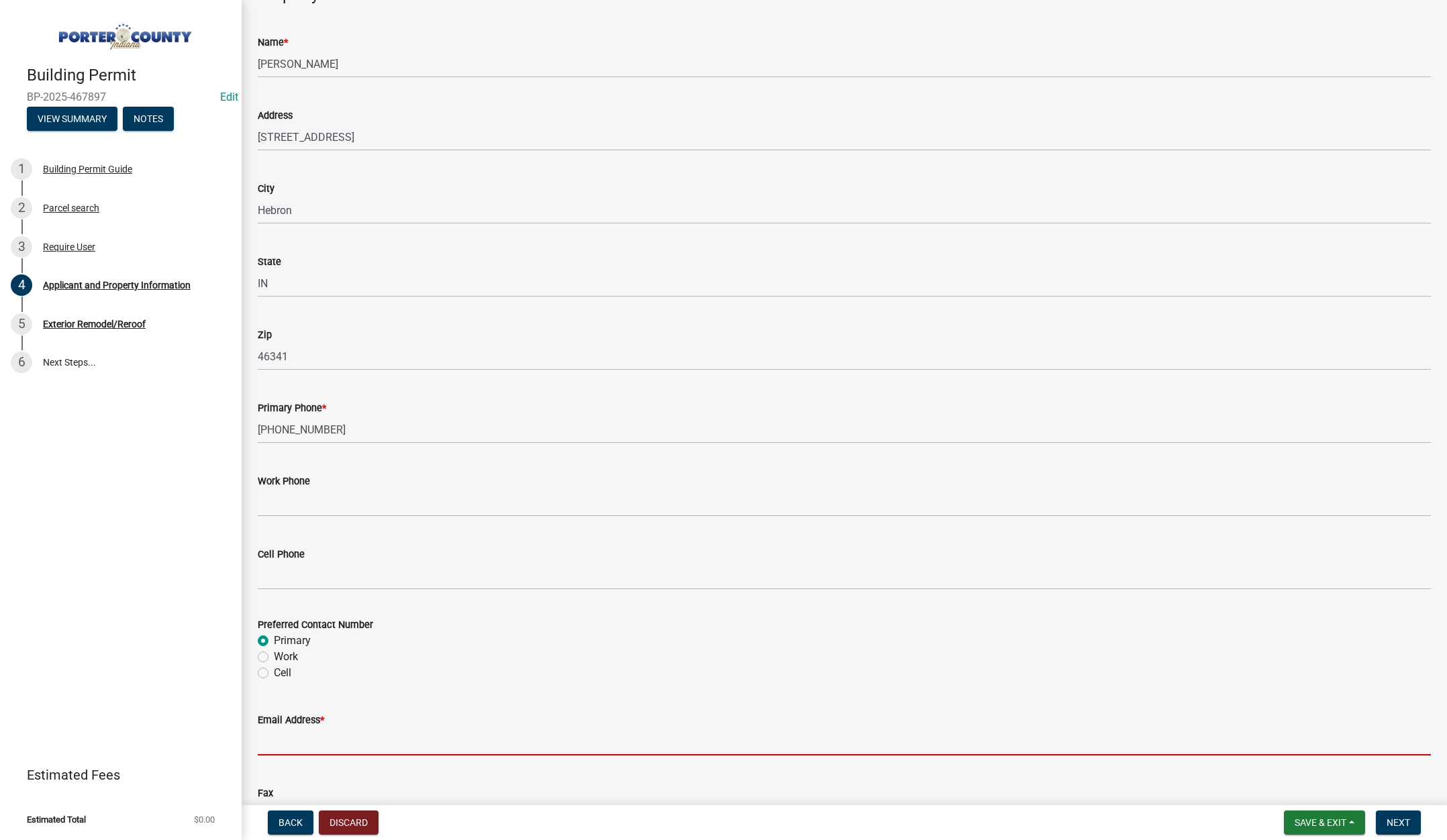
click at [277, 741] on input "Email Address *" at bounding box center [844, 742] width 1173 height 28
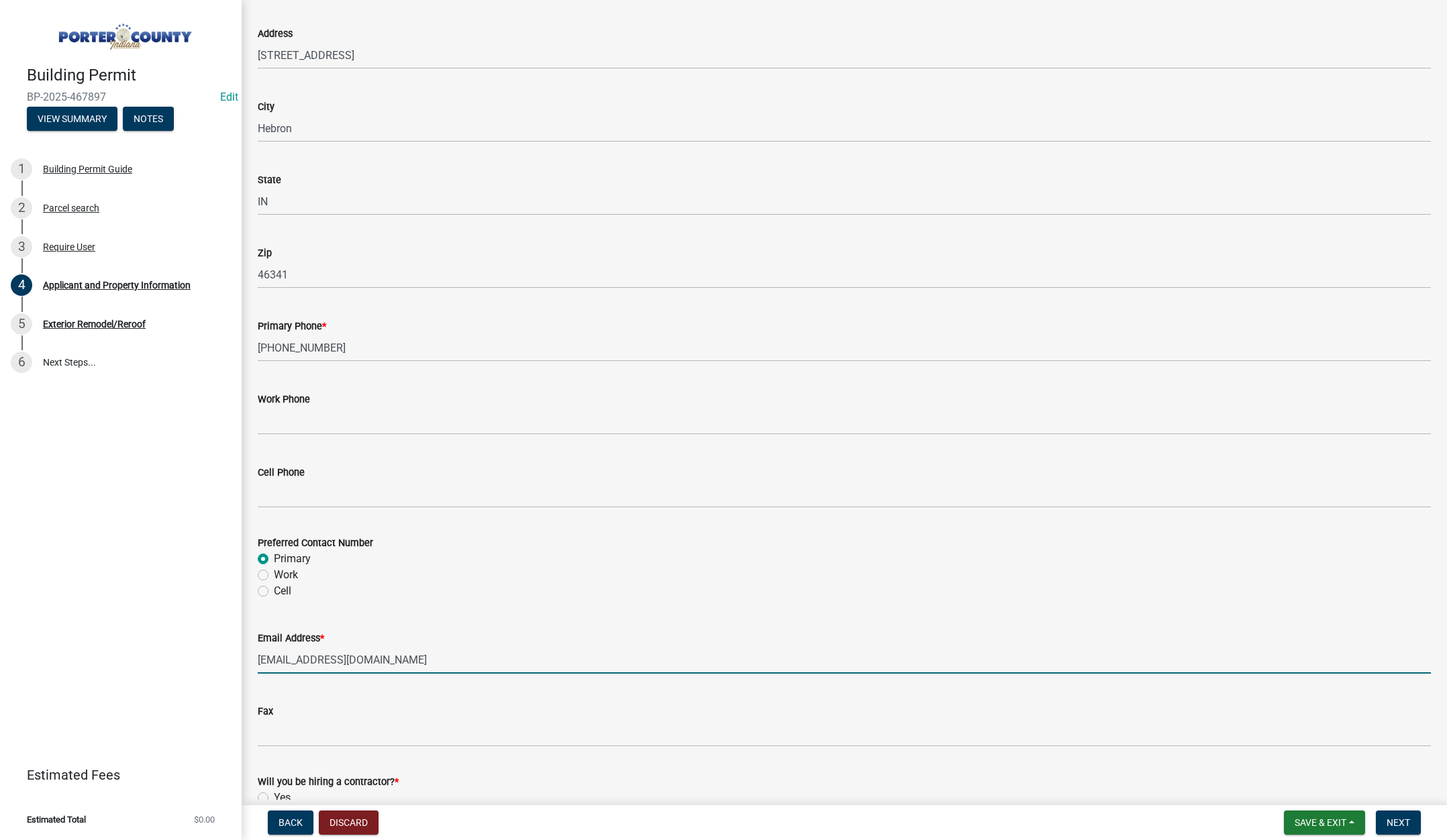
scroll to position [1670, 0]
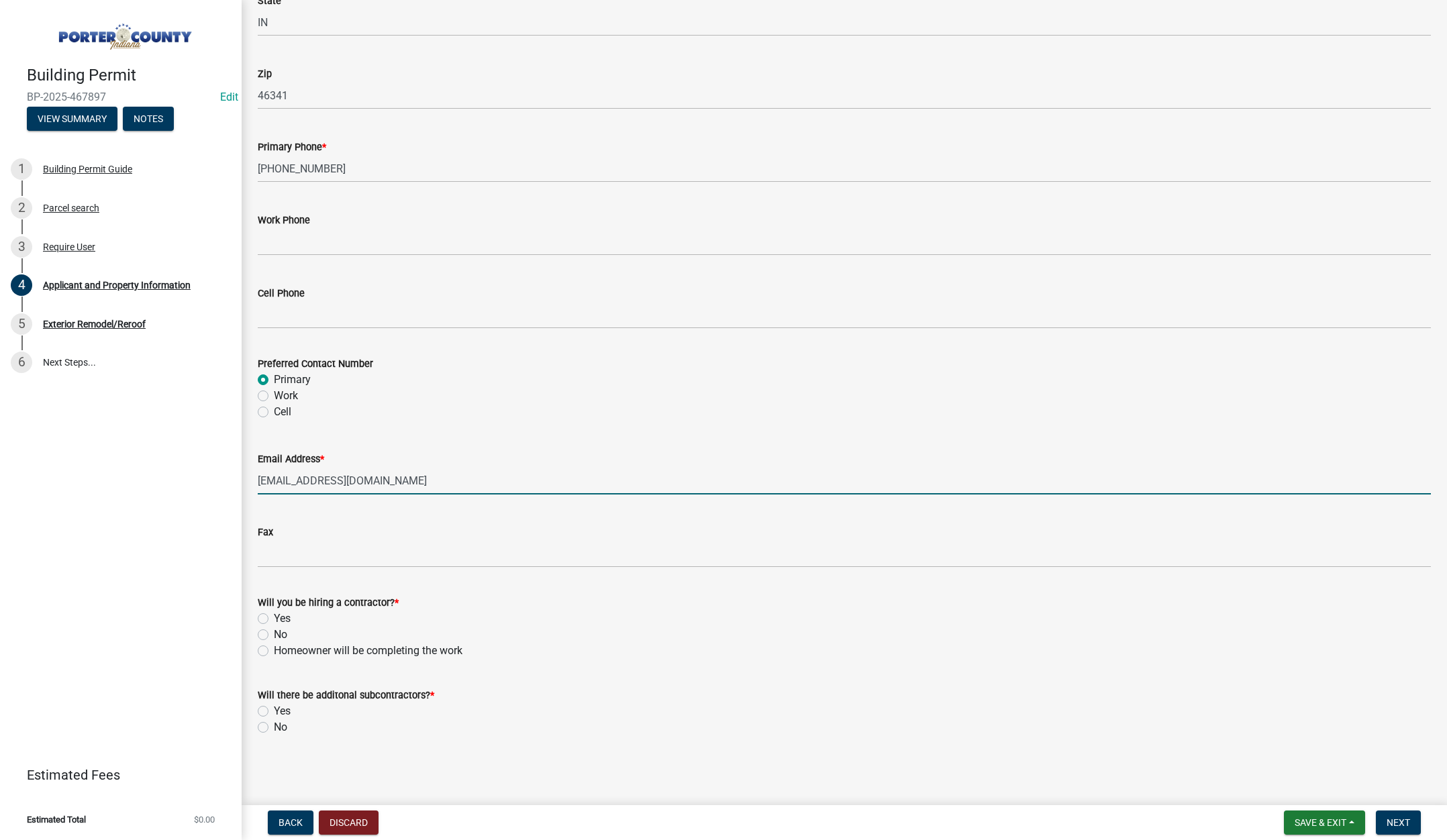
type input "aaakk221@yahoo.com"
drag, startPoint x: 261, startPoint y: 649, endPoint x: 245, endPoint y: 670, distance: 26.4
click at [274, 649] on label "Homeowner will be completing the work" at bounding box center [368, 650] width 189 height 16
click at [274, 649] on input "Homeowner will be completing the work" at bounding box center [278, 647] width 9 height 9
radio input "true"
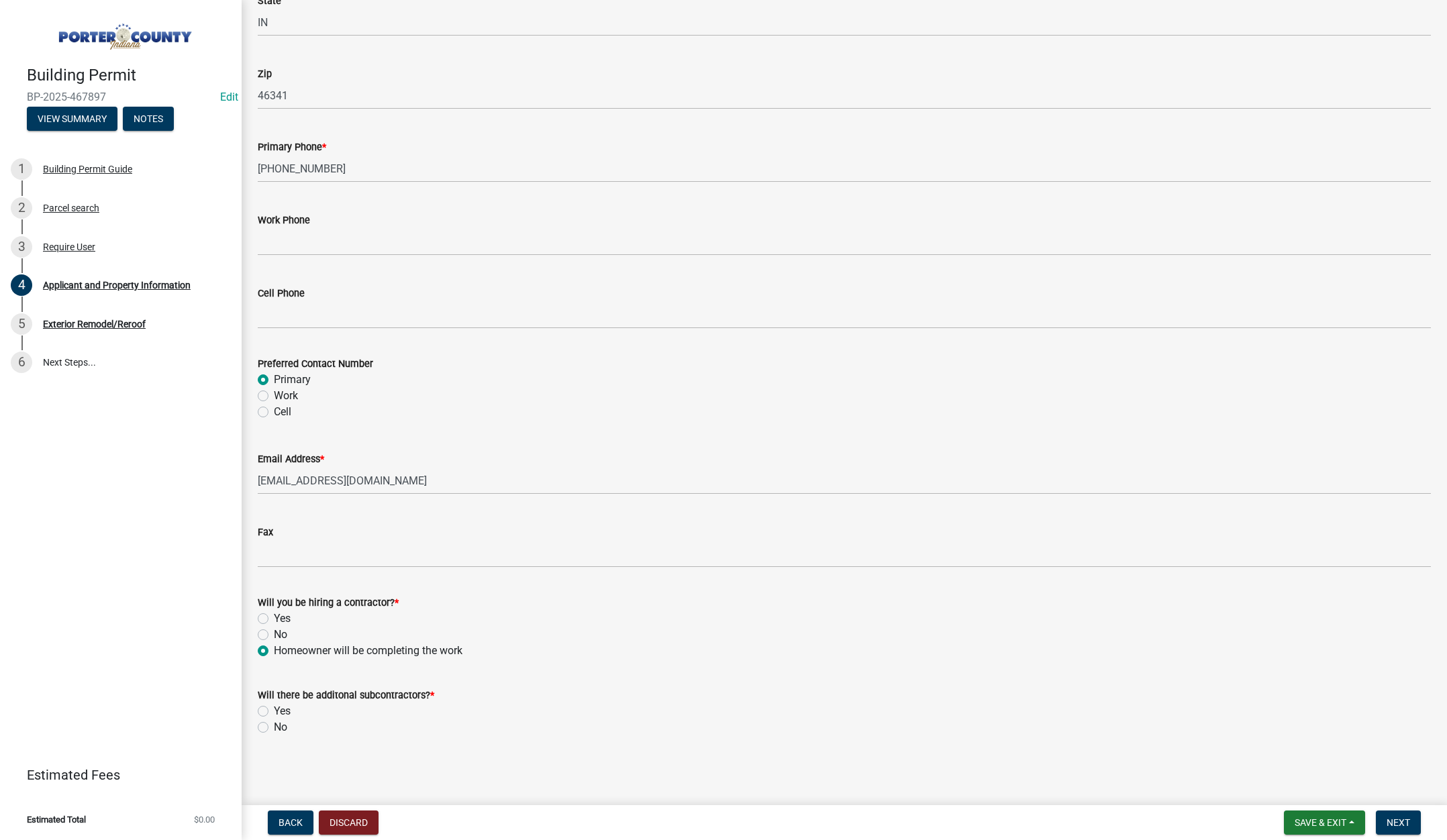
click at [274, 725] on label "No" at bounding box center [280, 727] width 13 height 16
click at [274, 725] on input "No" at bounding box center [278, 723] width 9 height 9
radio input "true"
click at [1393, 817] on span "Next" at bounding box center [1398, 822] width 23 height 11
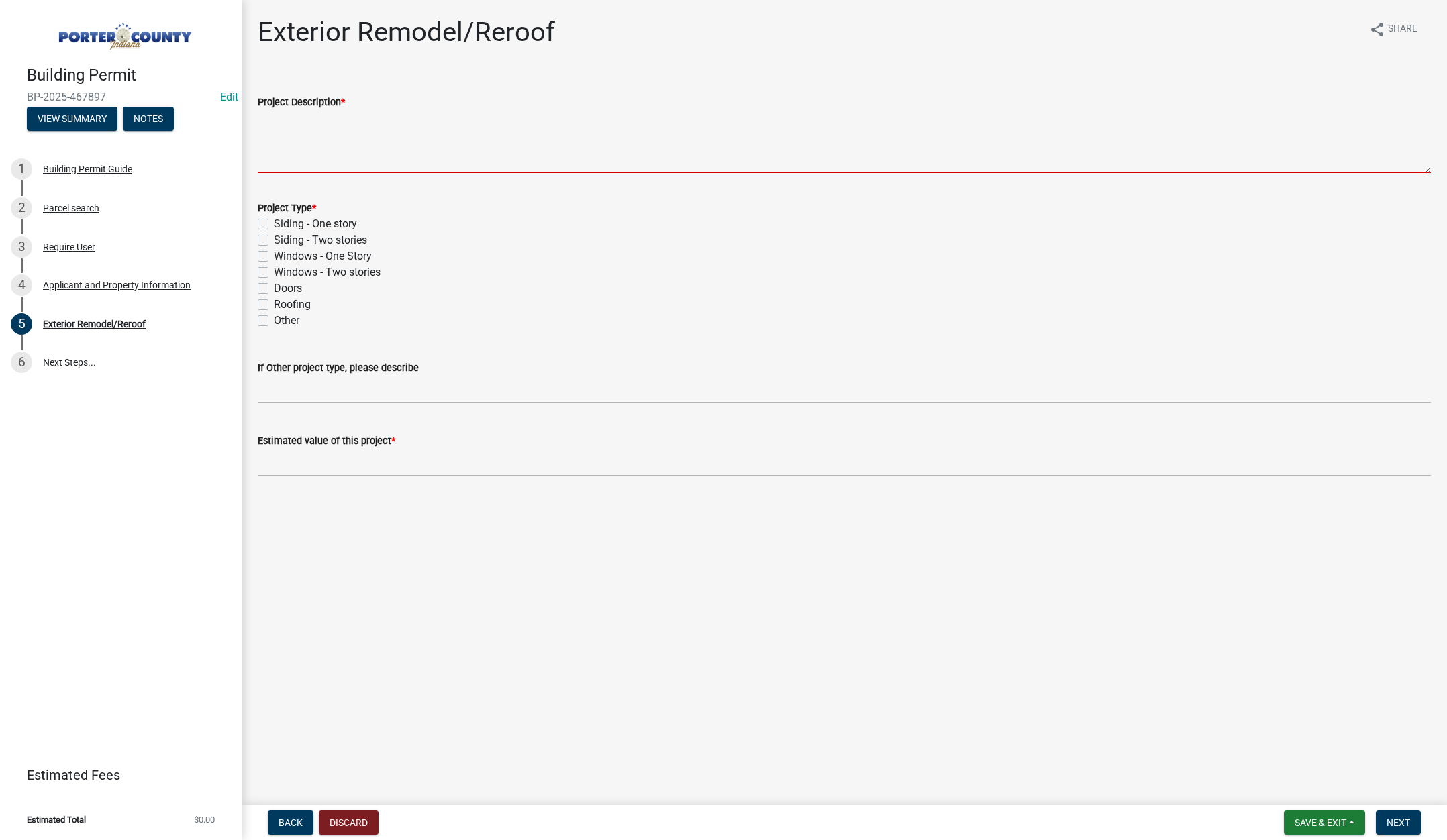
click at [314, 131] on textarea "Project Description *" at bounding box center [844, 142] width 1173 height 63
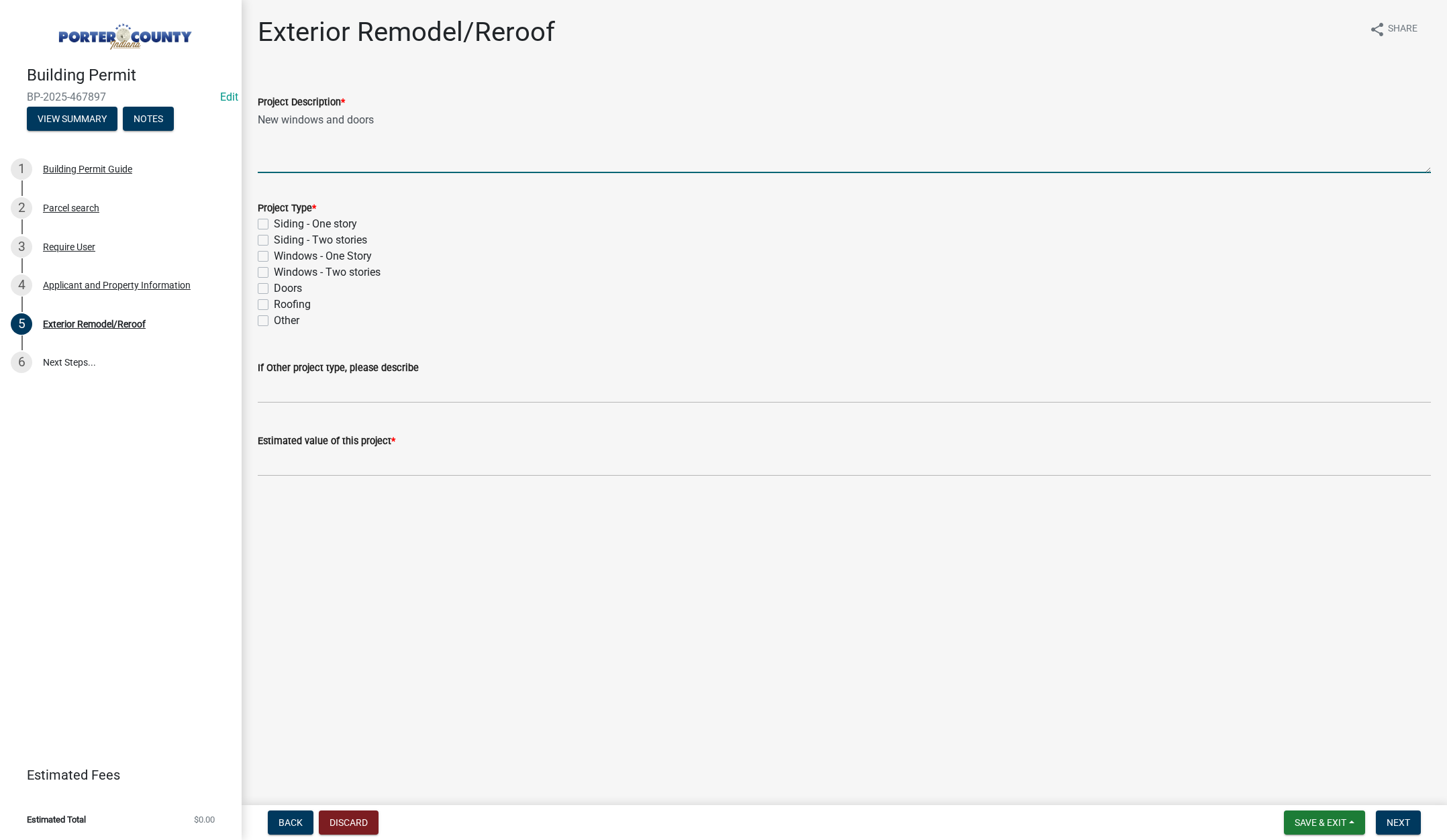
click at [274, 254] on label "Windows - One Story" at bounding box center [323, 256] width 98 height 16
click at [274, 254] on input "Windows - One Story" at bounding box center [278, 252] width 9 height 9
click at [274, 285] on label "Doors" at bounding box center [288, 289] width 28 height 16
click at [274, 285] on input "Doors" at bounding box center [278, 285] width 9 height 9
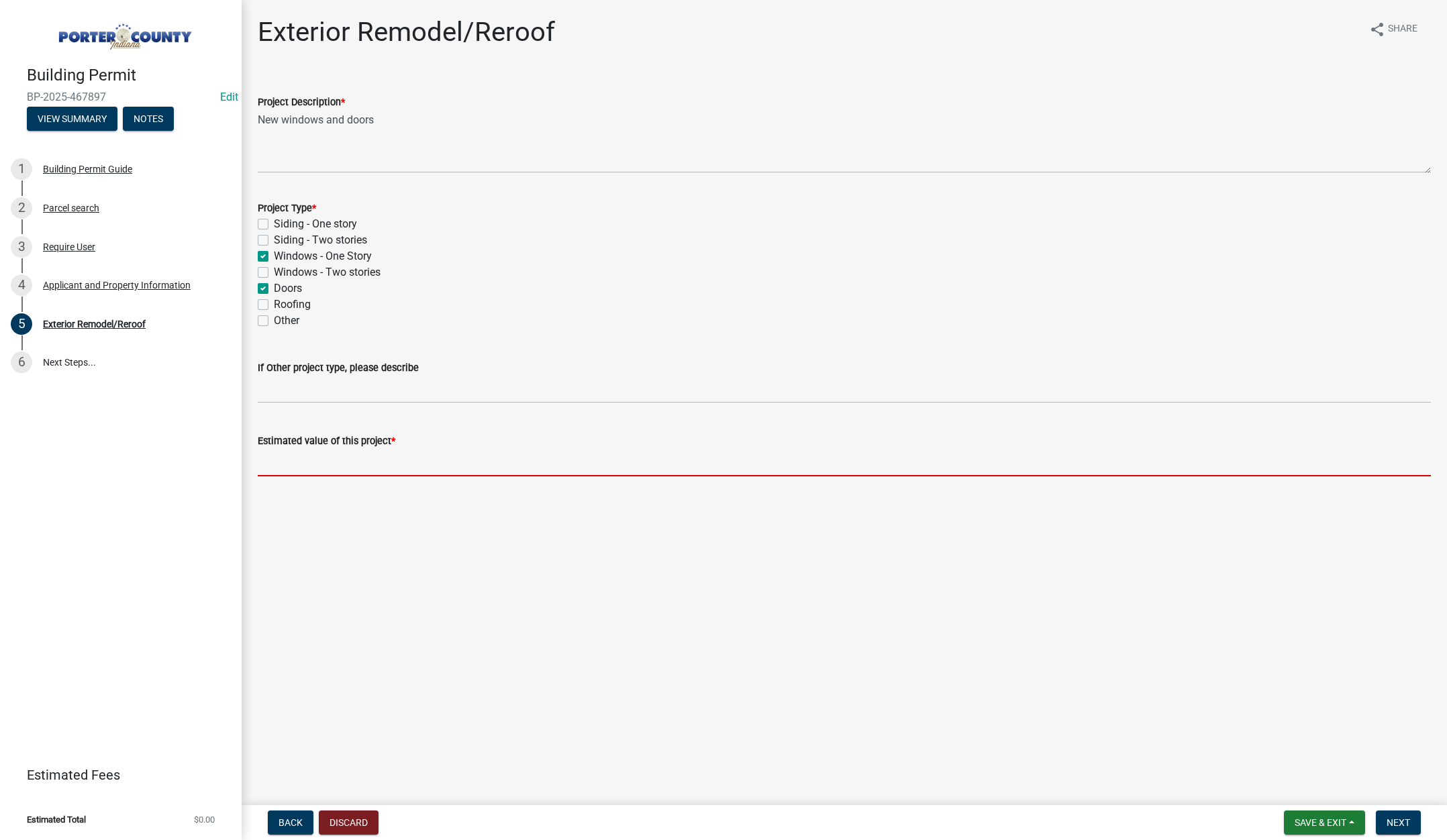
click at [296, 460] on input "text" at bounding box center [844, 463] width 1173 height 28
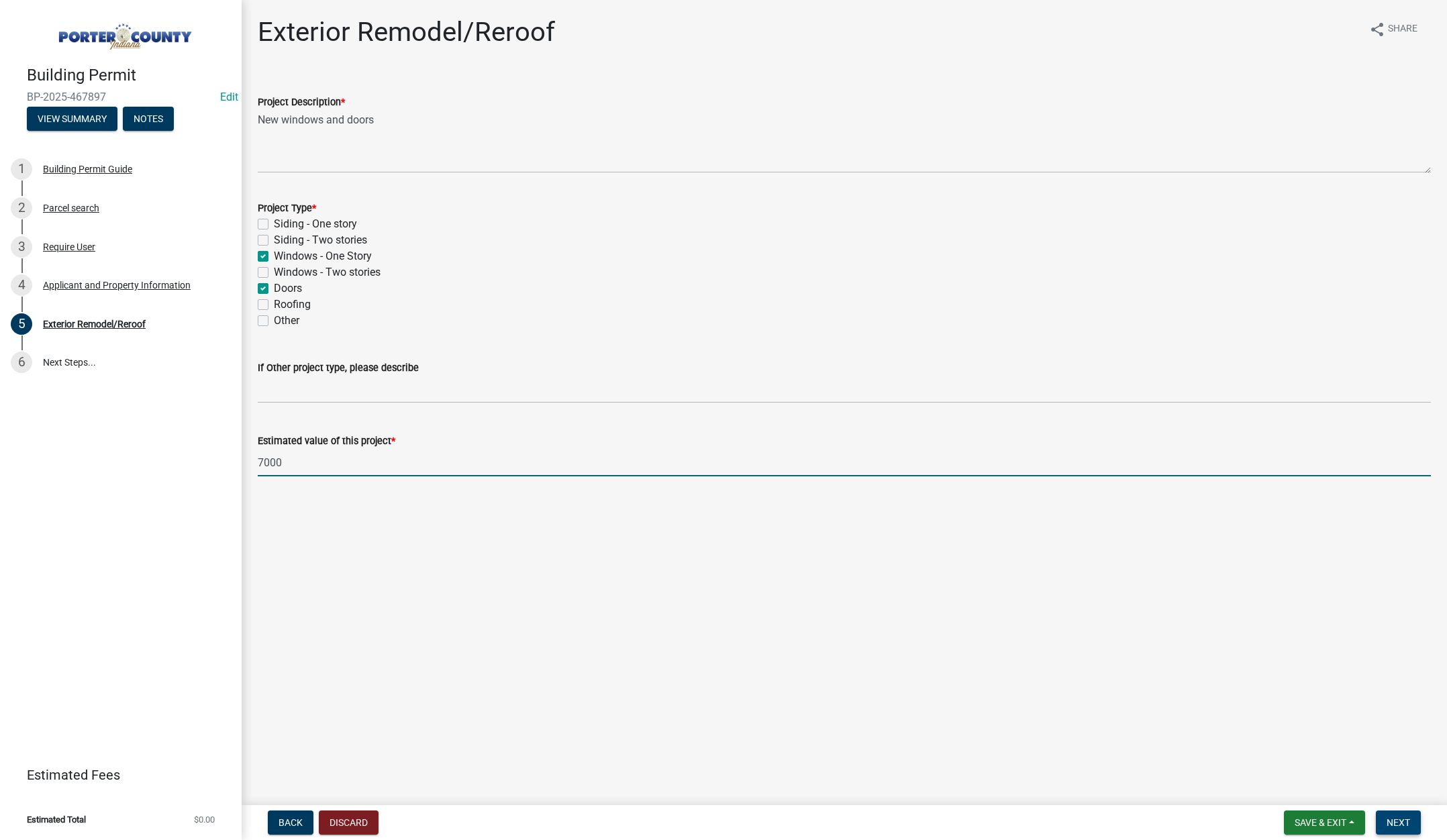
click at [1408, 821] on span "Next" at bounding box center [1398, 822] width 23 height 11
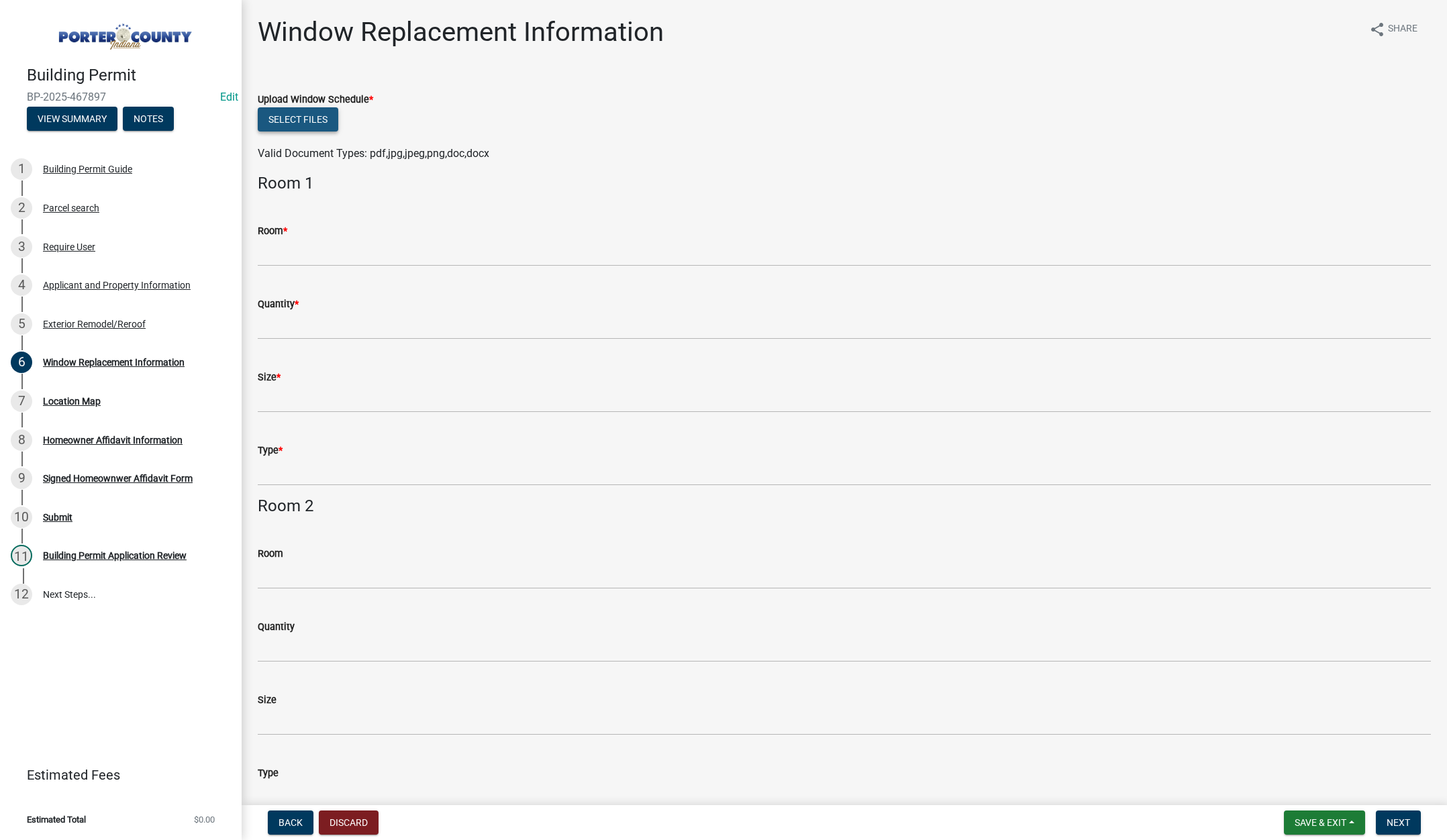
click at [301, 114] on button "Select files" at bounding box center [298, 119] width 80 height 24
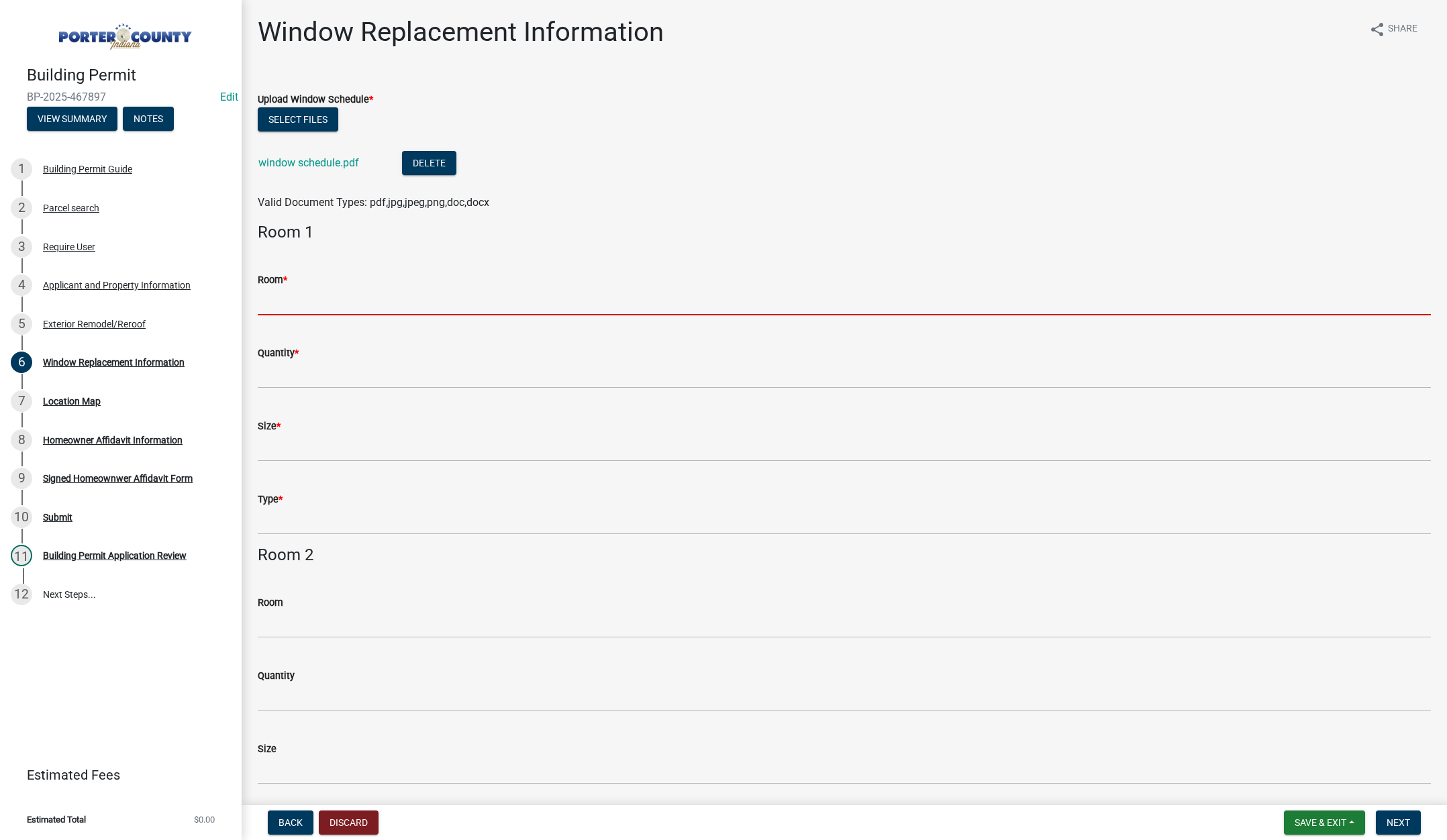
drag, startPoint x: 293, startPoint y: 299, endPoint x: 306, endPoint y: 309, distance: 16.4
click at [293, 299] on input "Room *" at bounding box center [844, 302] width 1173 height 28
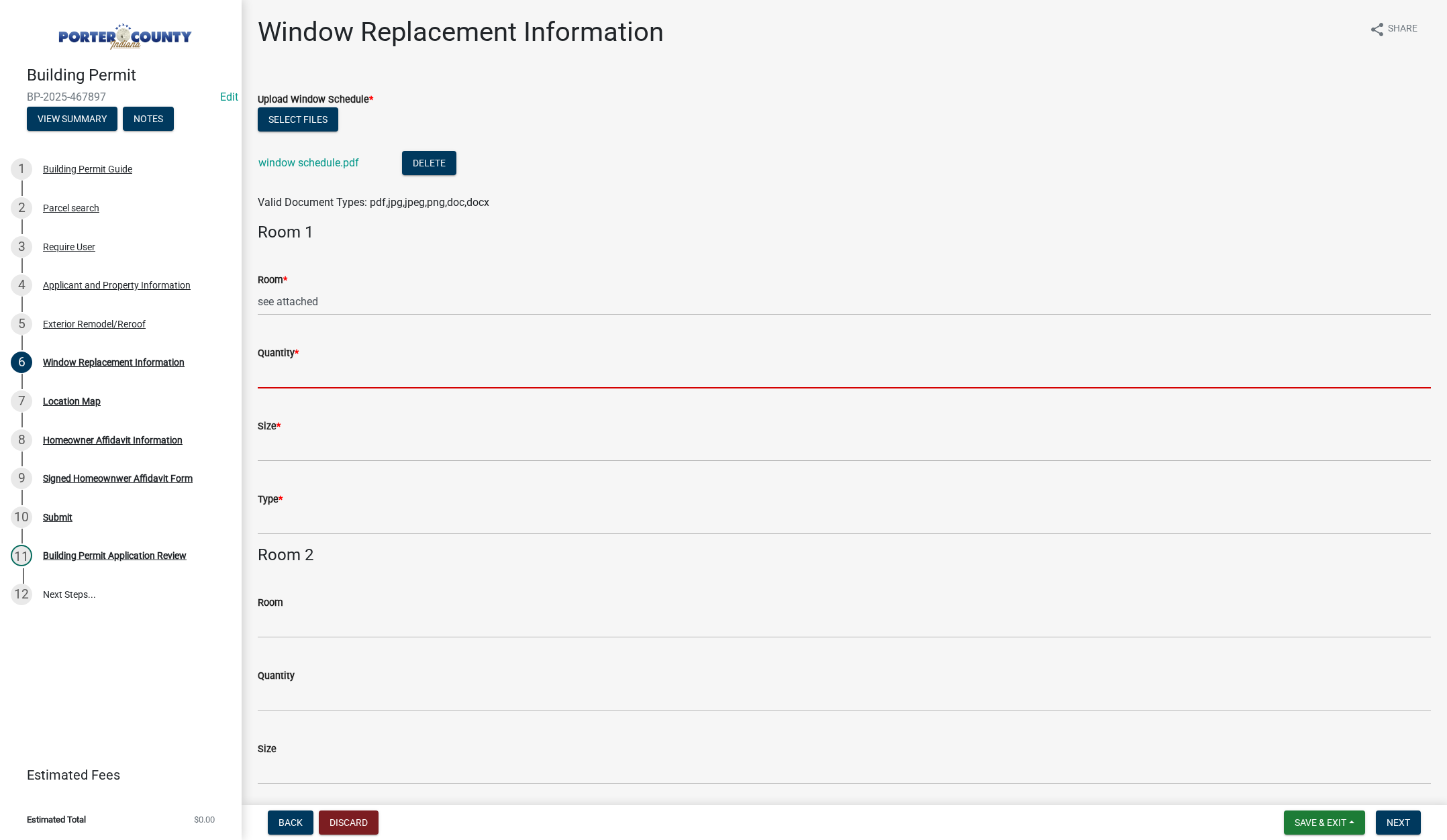
drag, startPoint x: 313, startPoint y: 377, endPoint x: 326, endPoint y: 387, distance: 16.4
click at [313, 377] on input "Quantity *" at bounding box center [844, 375] width 1173 height 28
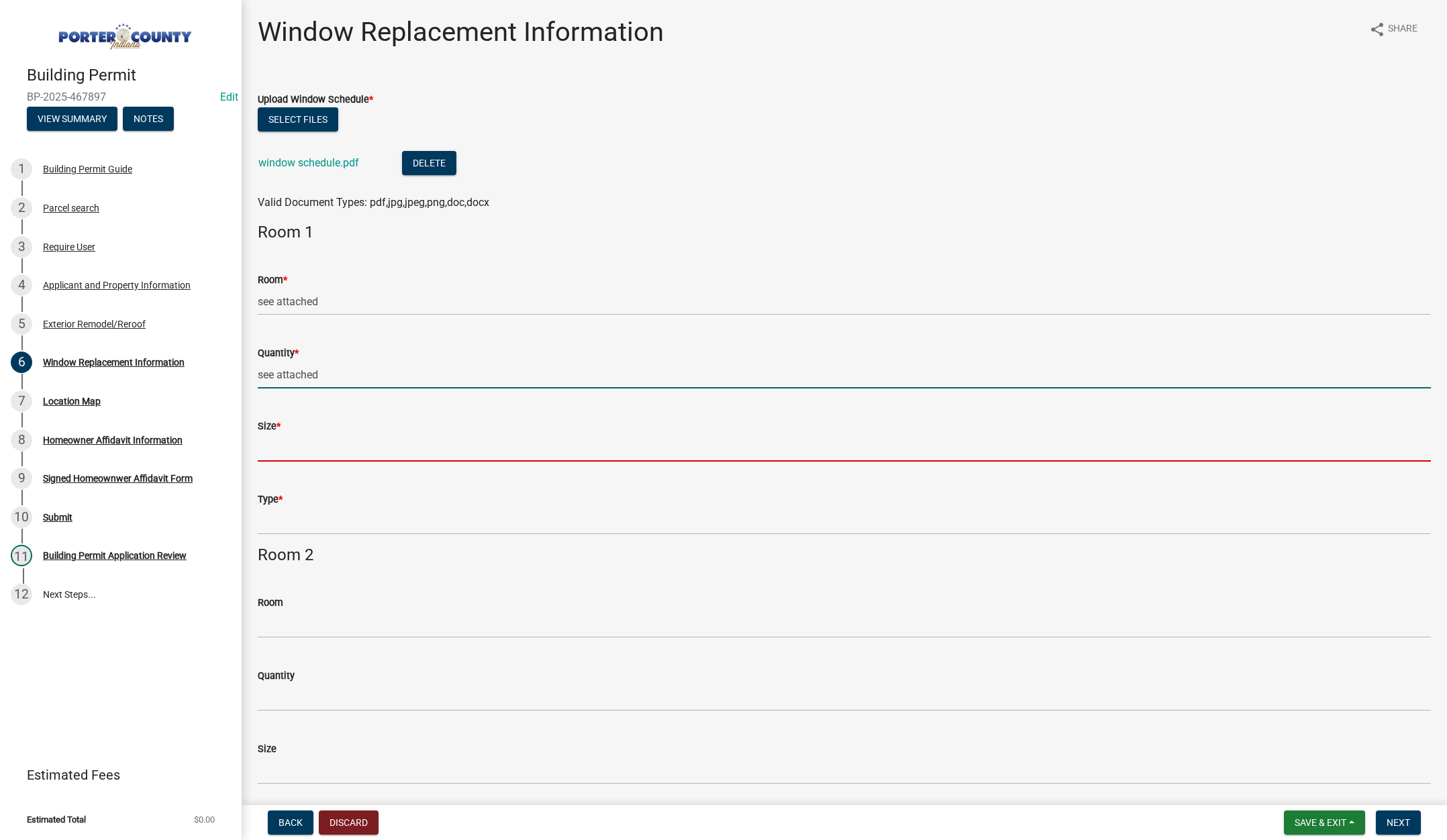
click at [303, 460] on input "Size *" at bounding box center [844, 448] width 1173 height 28
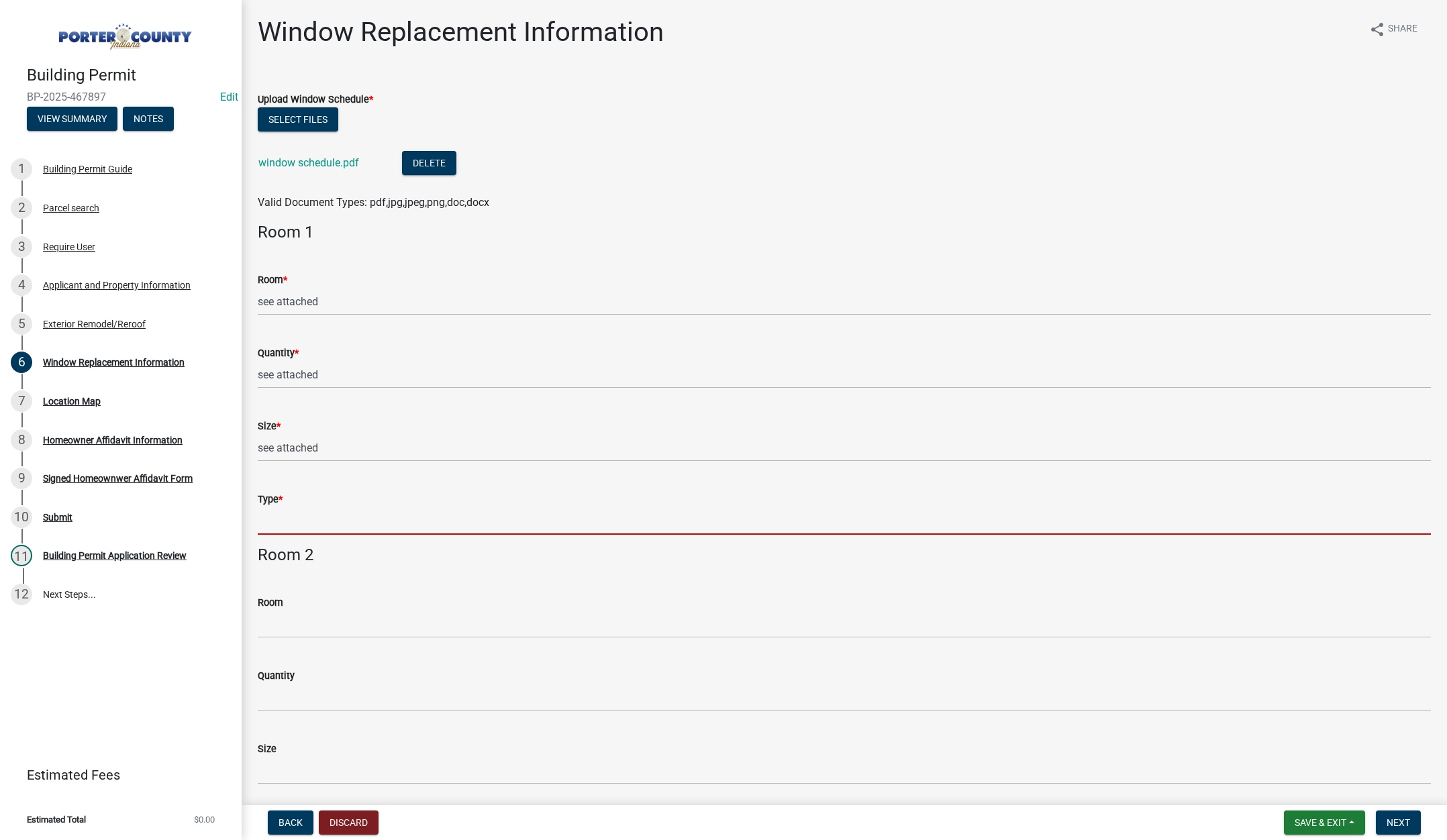
drag, startPoint x: 295, startPoint y: 525, endPoint x: 316, endPoint y: 533, distance: 22.5
click at [296, 525] on input "Type *" at bounding box center [844, 521] width 1173 height 28
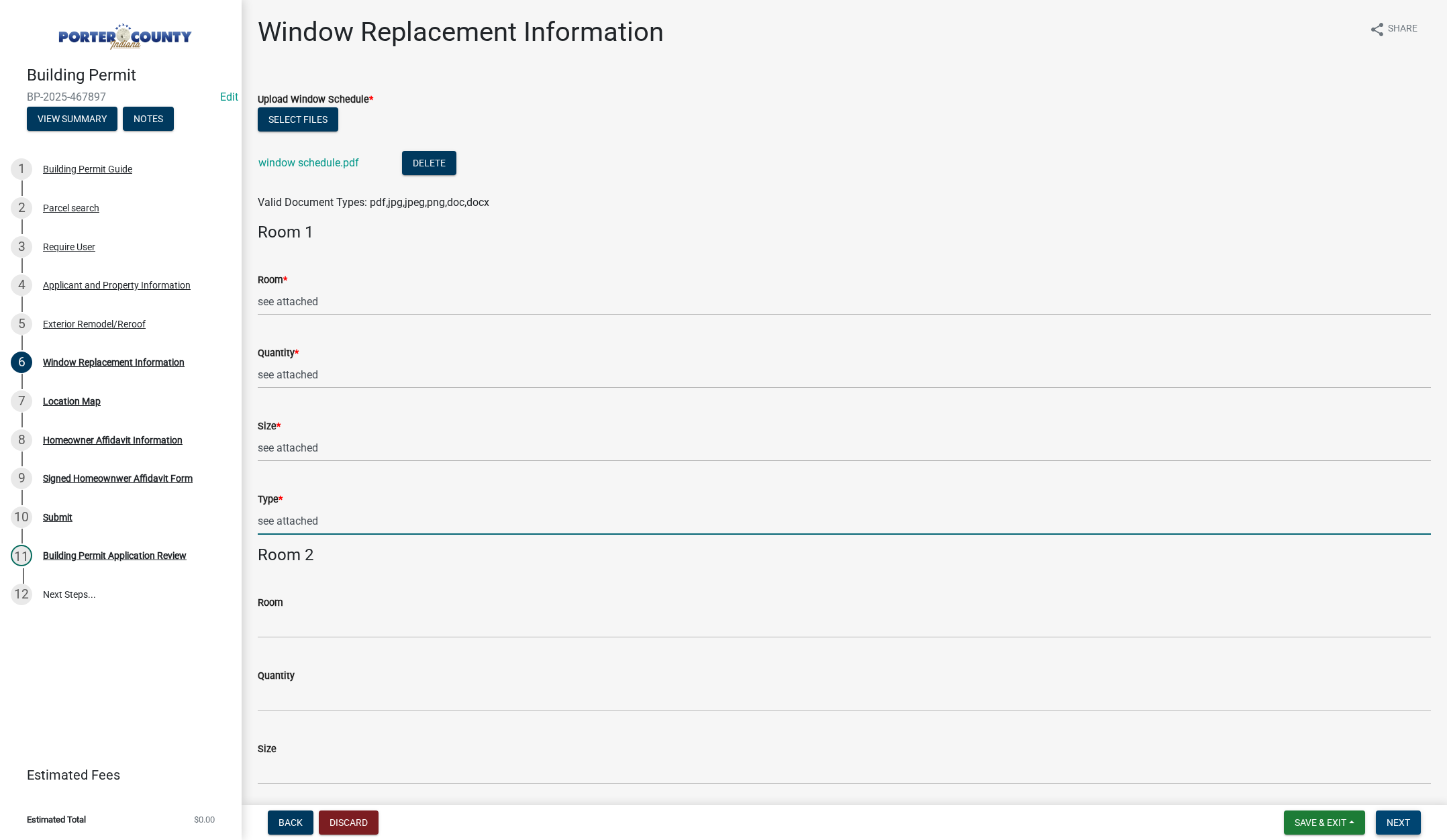
click at [1404, 822] on span "Next" at bounding box center [1398, 822] width 23 height 11
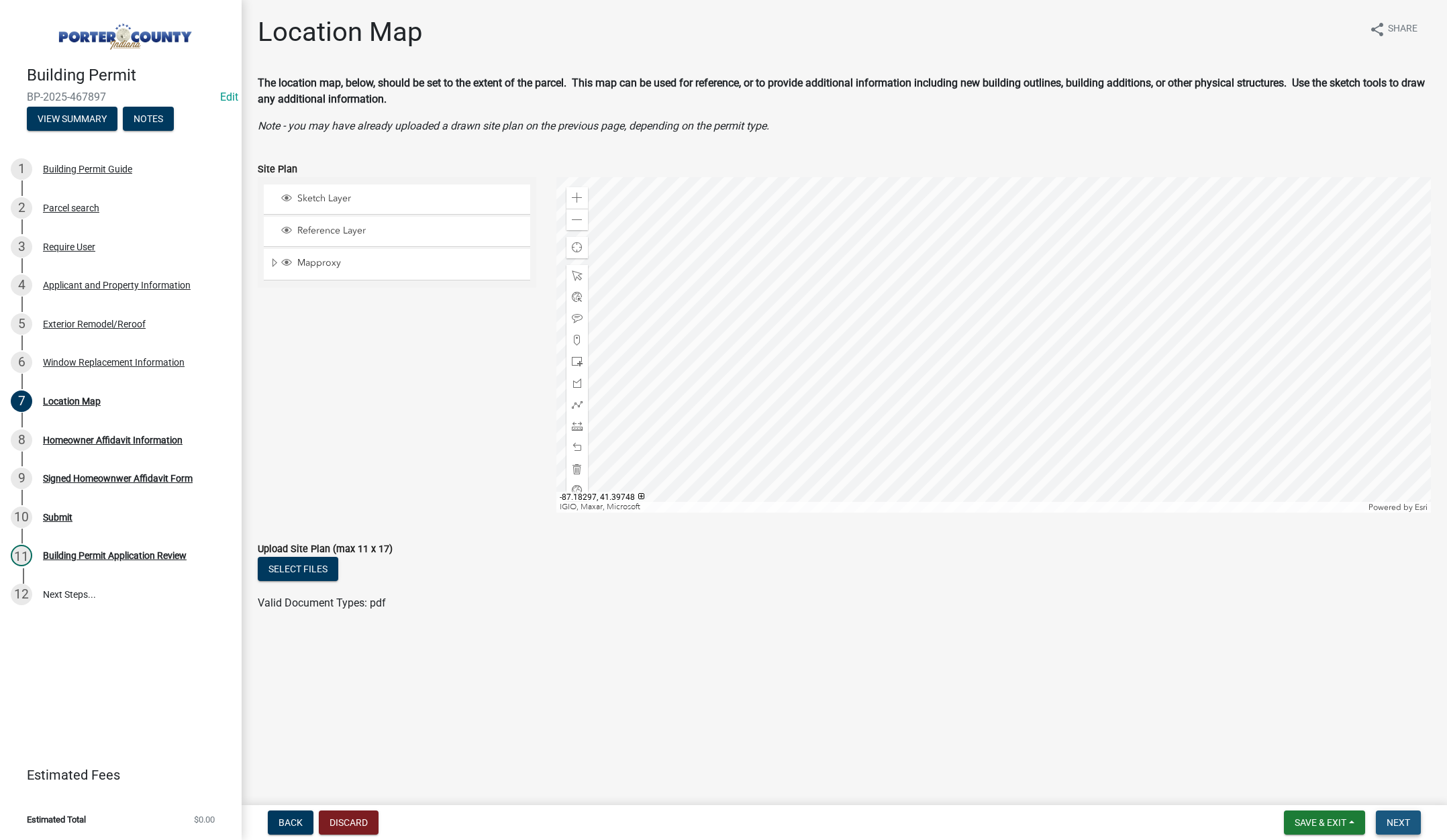
click at [1393, 821] on span "Next" at bounding box center [1398, 822] width 23 height 11
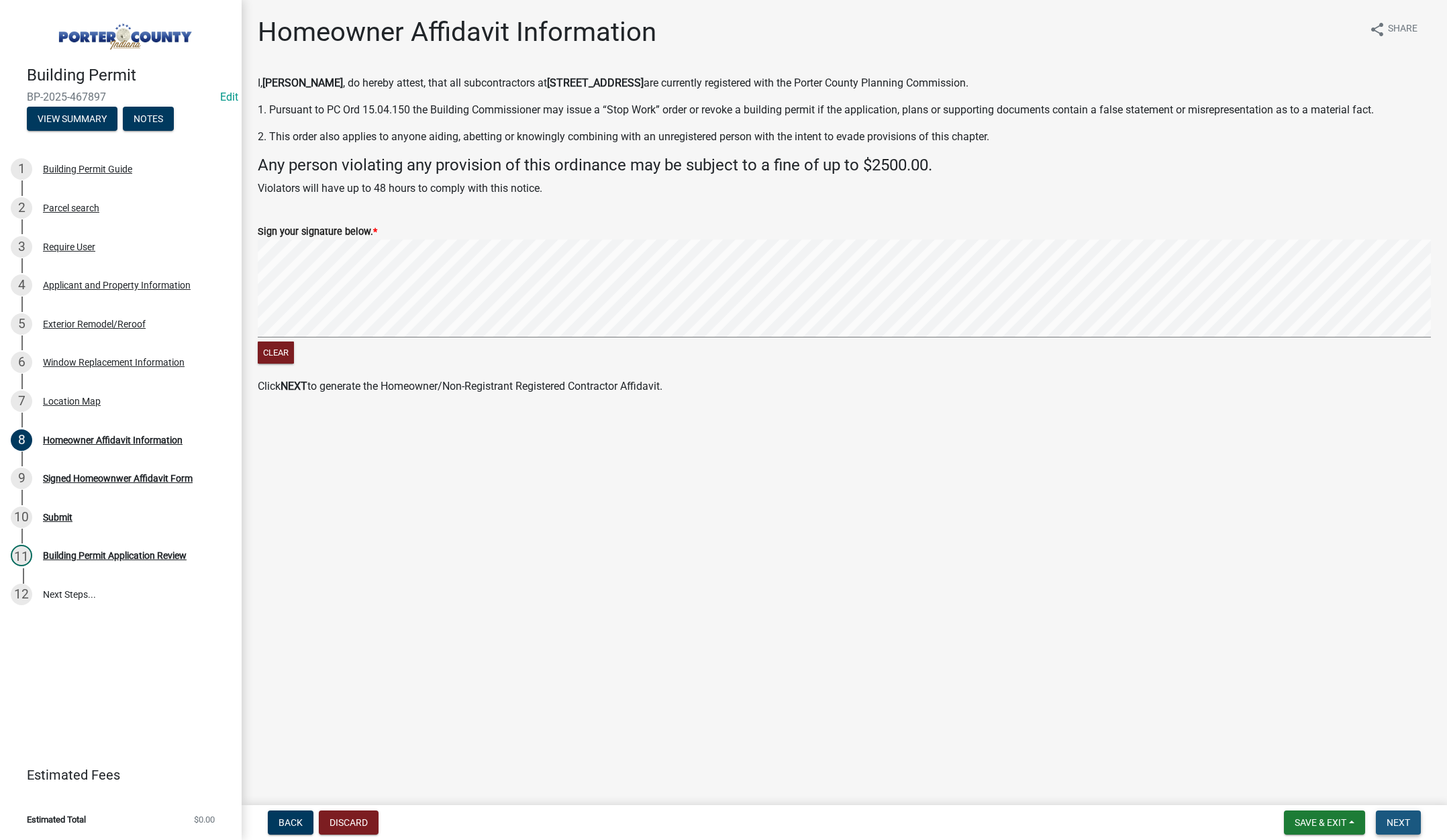
click at [1401, 818] on span "Next" at bounding box center [1398, 822] width 23 height 11
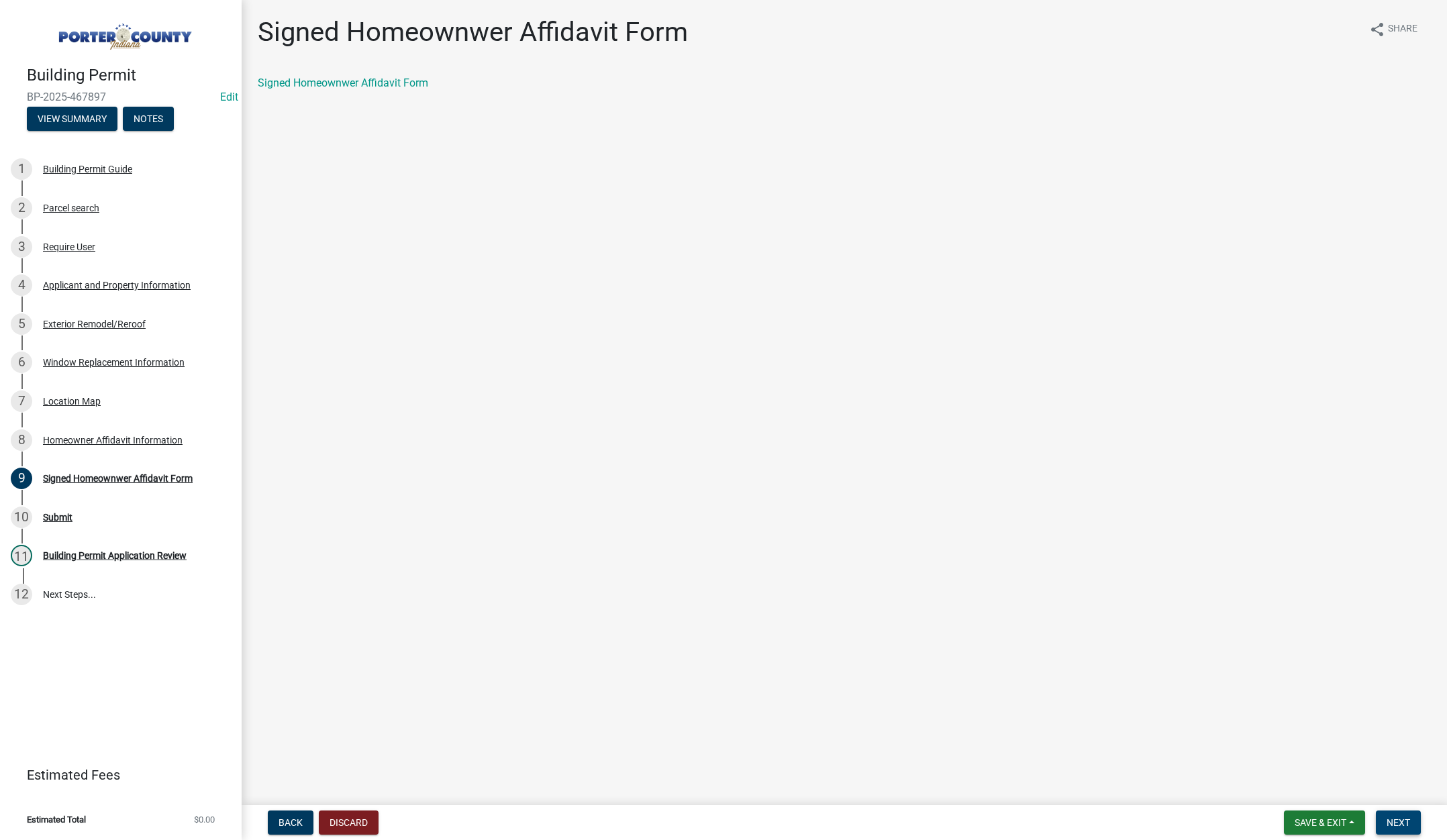
click at [1408, 818] on span "Next" at bounding box center [1398, 822] width 23 height 11
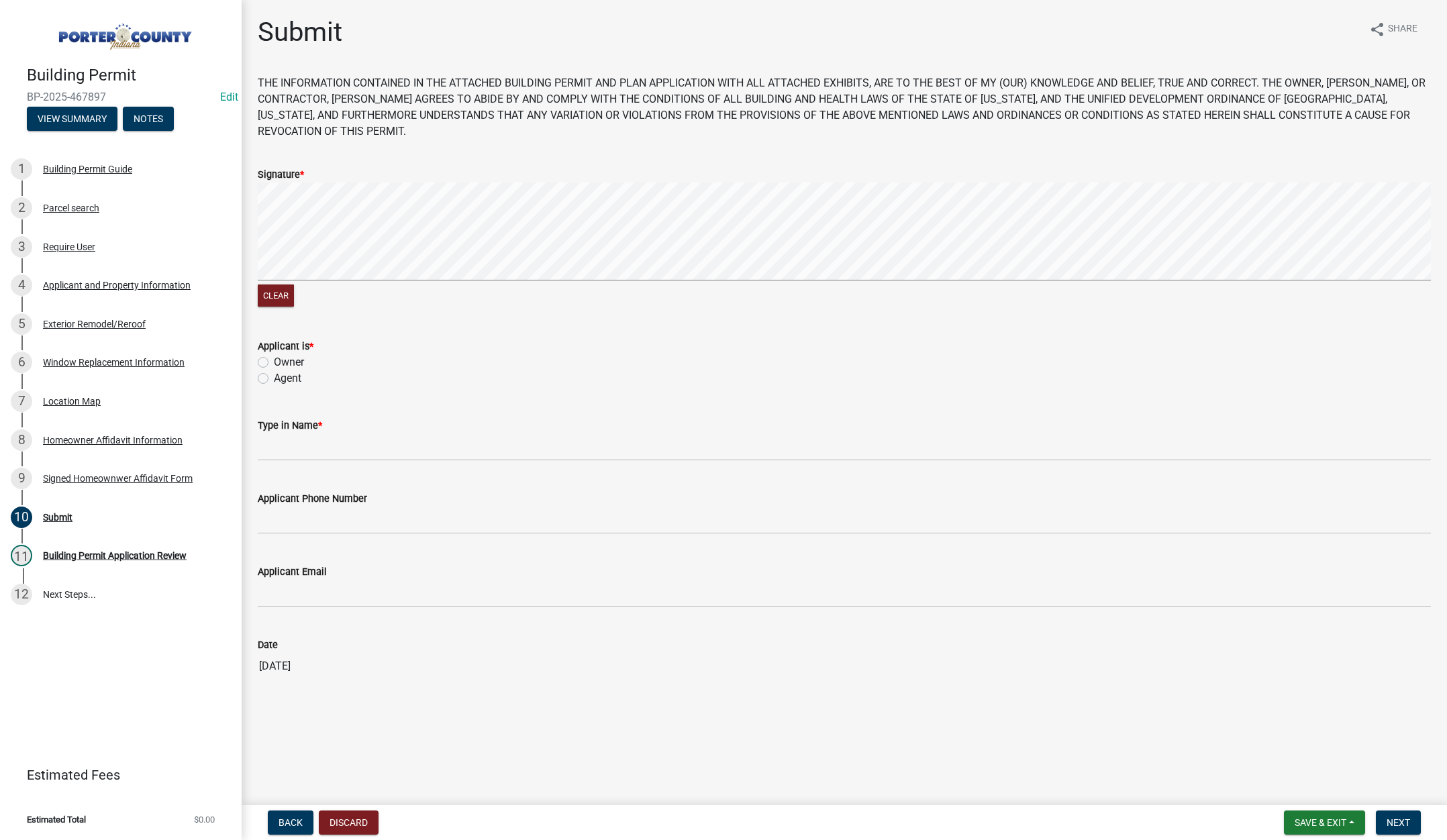
click at [274, 359] on label "Owner" at bounding box center [289, 362] width 30 height 16
click at [274, 359] on input "Owner" at bounding box center [278, 358] width 9 height 9
drag, startPoint x: 275, startPoint y: 442, endPoint x: 284, endPoint y: 440, distance: 9.2
click at [279, 441] on input "Type in Name *" at bounding box center [844, 447] width 1173 height 28
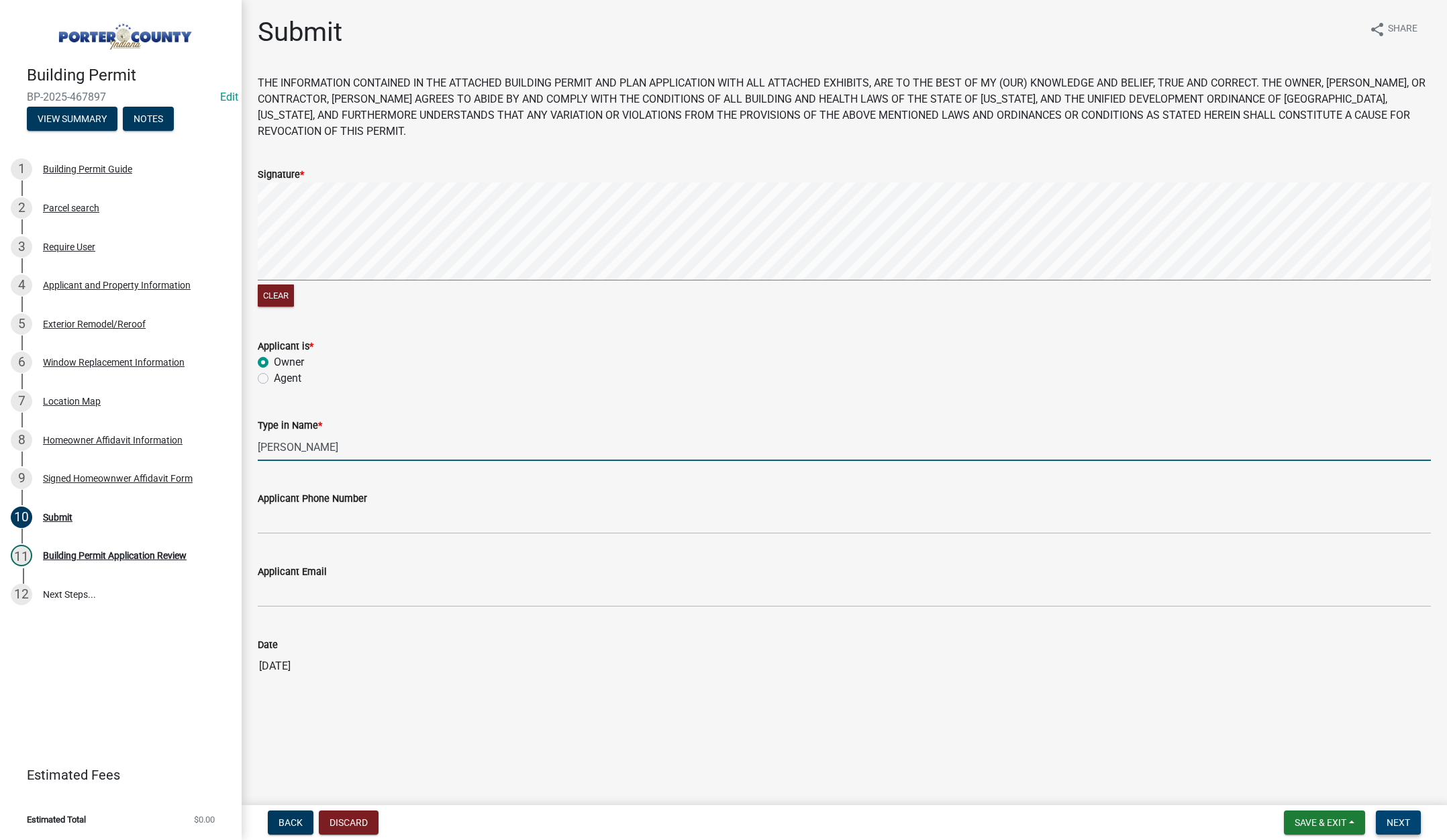
click at [1397, 817] on span "Next" at bounding box center [1398, 822] width 23 height 11
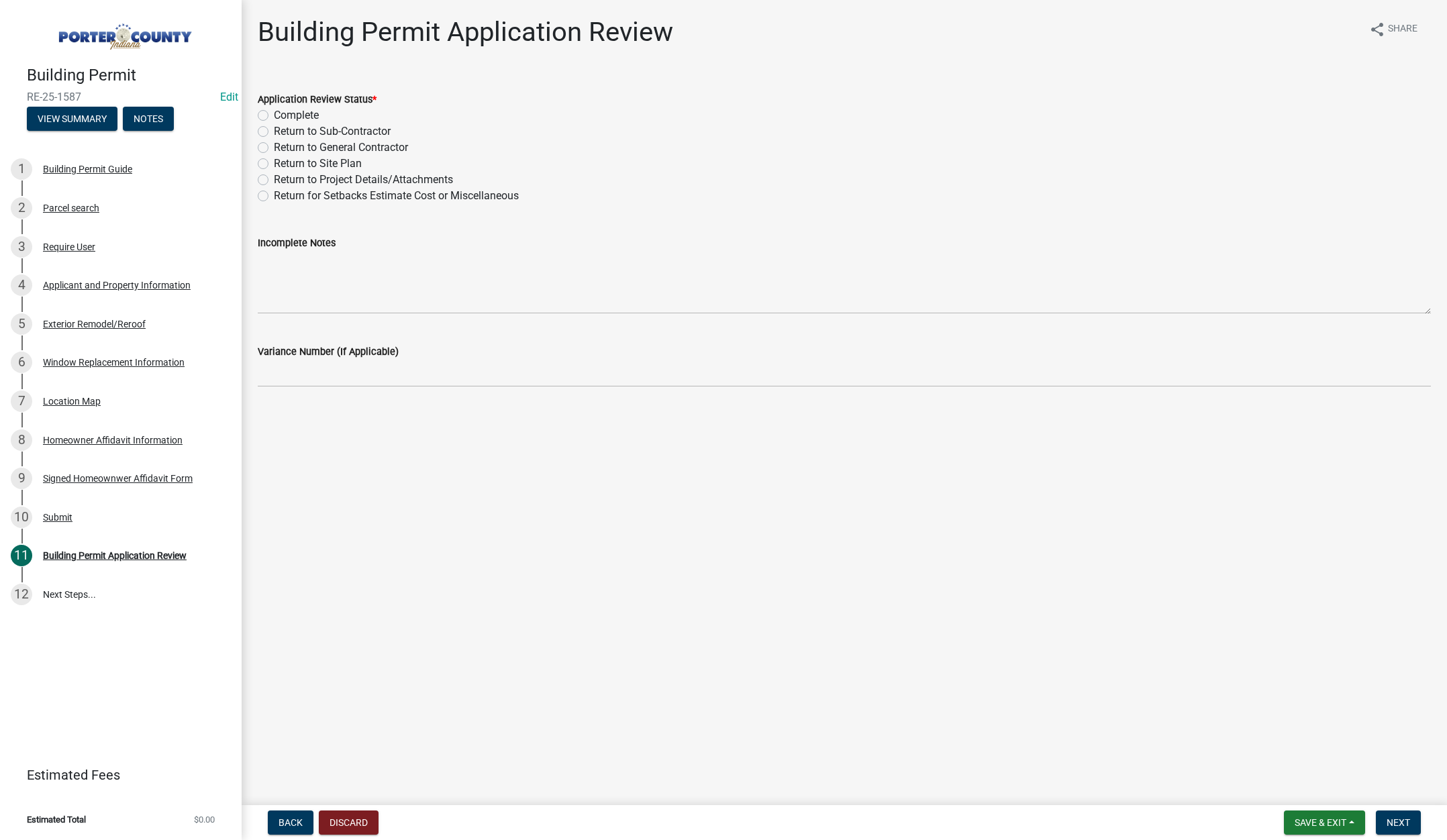
click at [274, 113] on label "Complete" at bounding box center [296, 115] width 45 height 16
click at [274, 113] on input "Complete" at bounding box center [278, 111] width 9 height 9
click at [1404, 816] on button "Next" at bounding box center [1398, 822] width 45 height 24
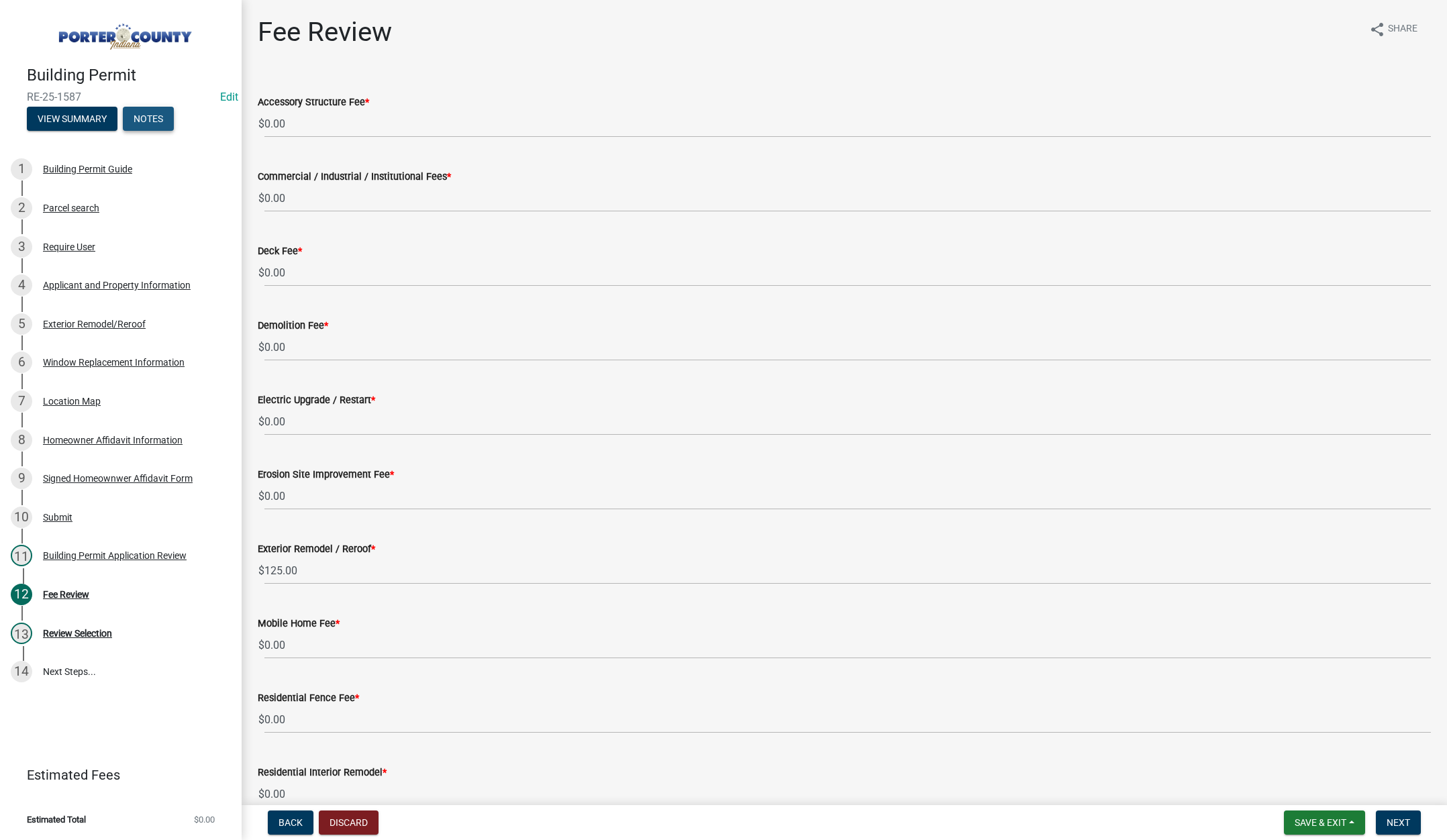
click at [159, 120] on button "Notes" at bounding box center [149, 118] width 51 height 24
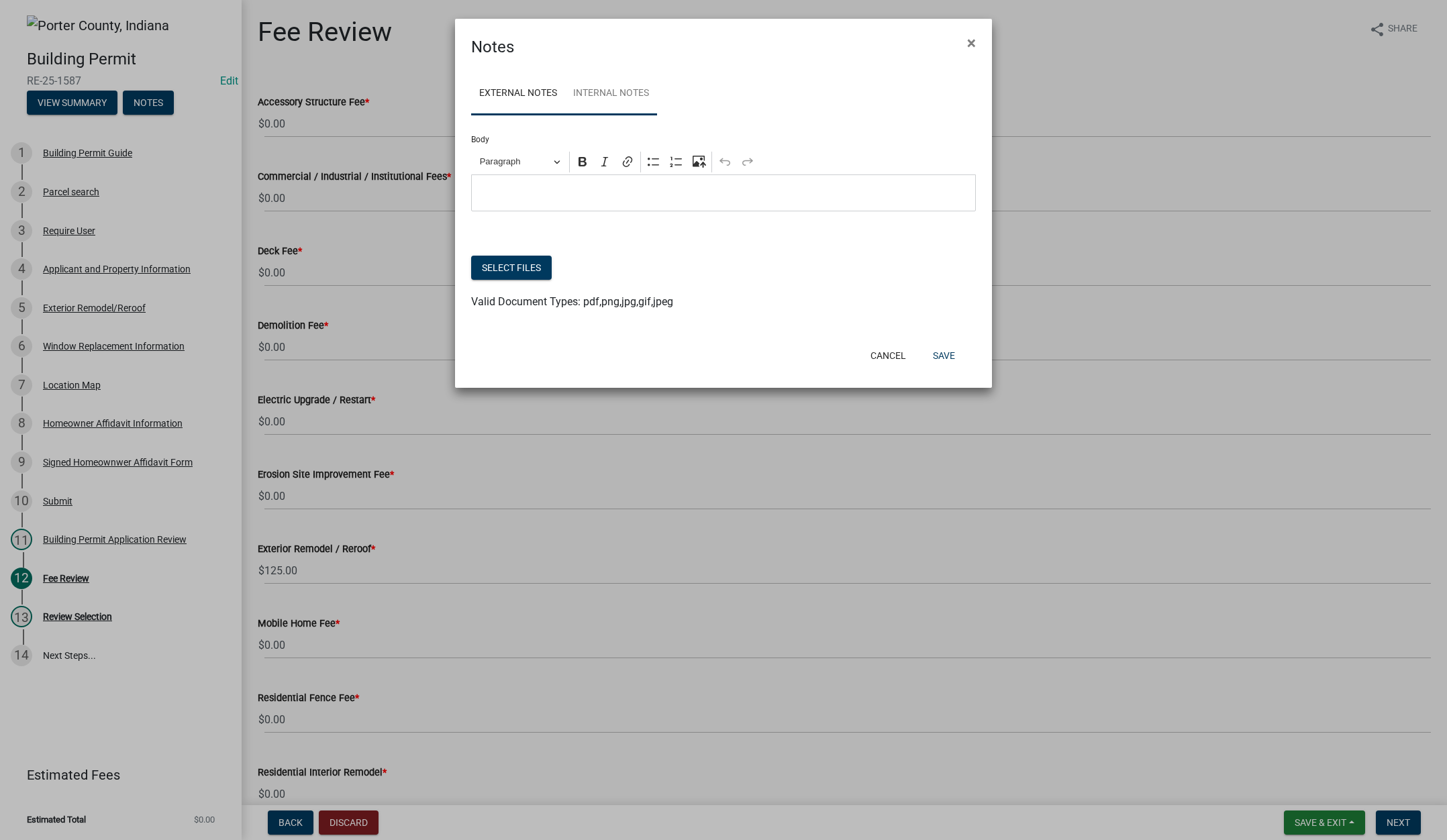
click at [642, 97] on link "Internal Notes" at bounding box center [611, 94] width 92 height 43
click at [524, 263] on button "Select files" at bounding box center [511, 267] width 80 height 24
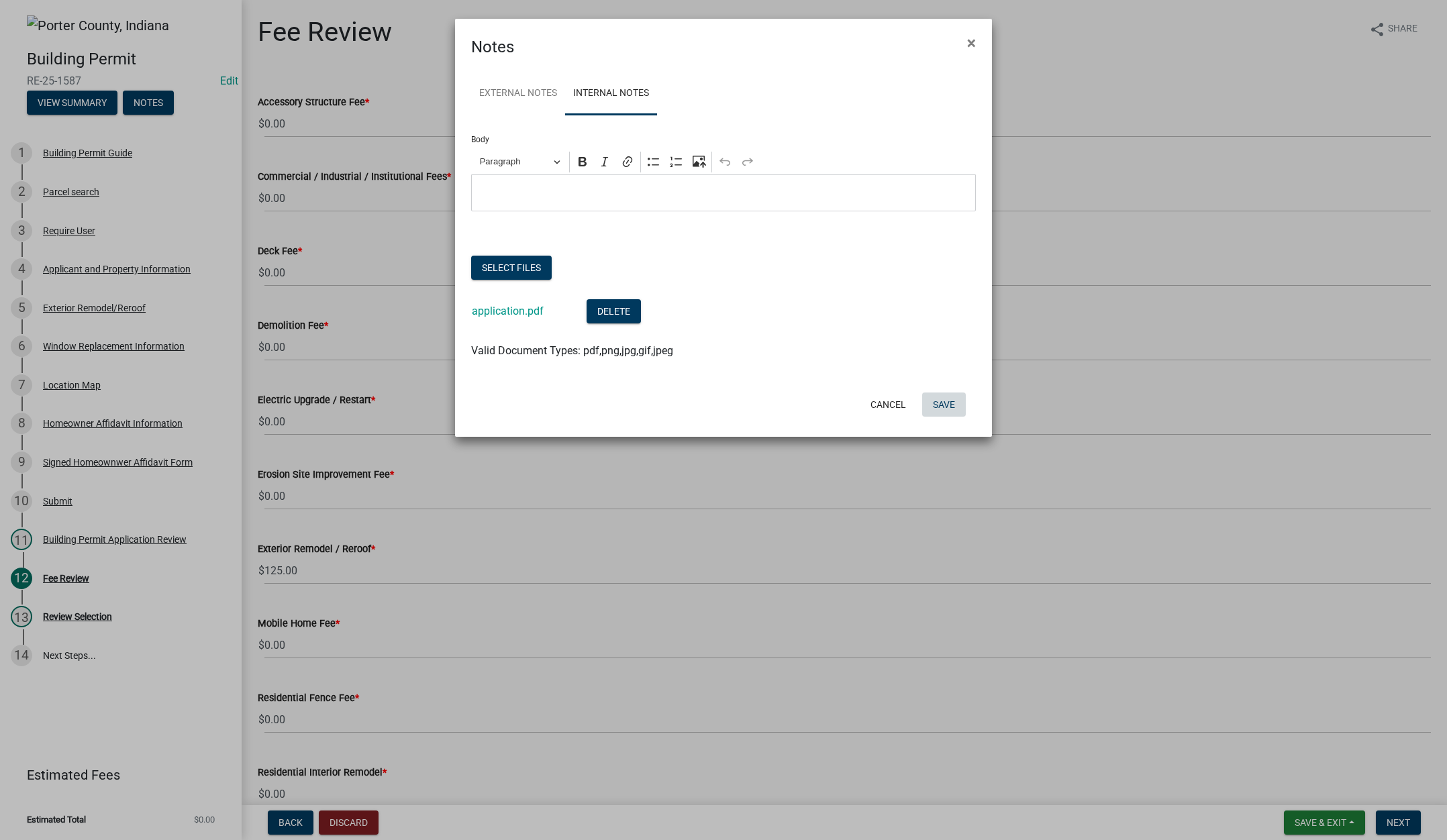
click at [954, 408] on button "Save" at bounding box center [944, 404] width 43 height 24
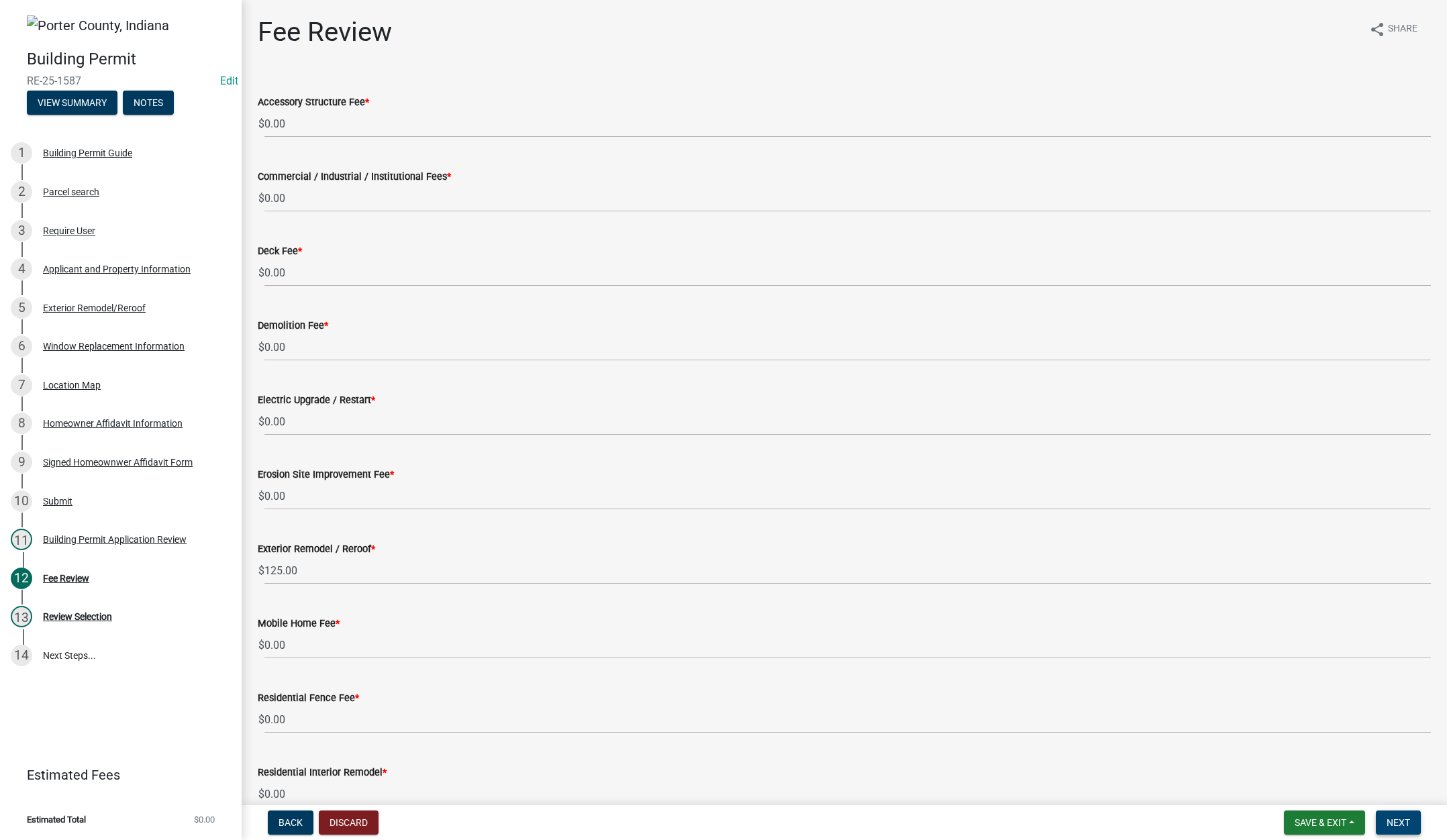
click at [1384, 821] on button "Next" at bounding box center [1398, 822] width 45 height 24
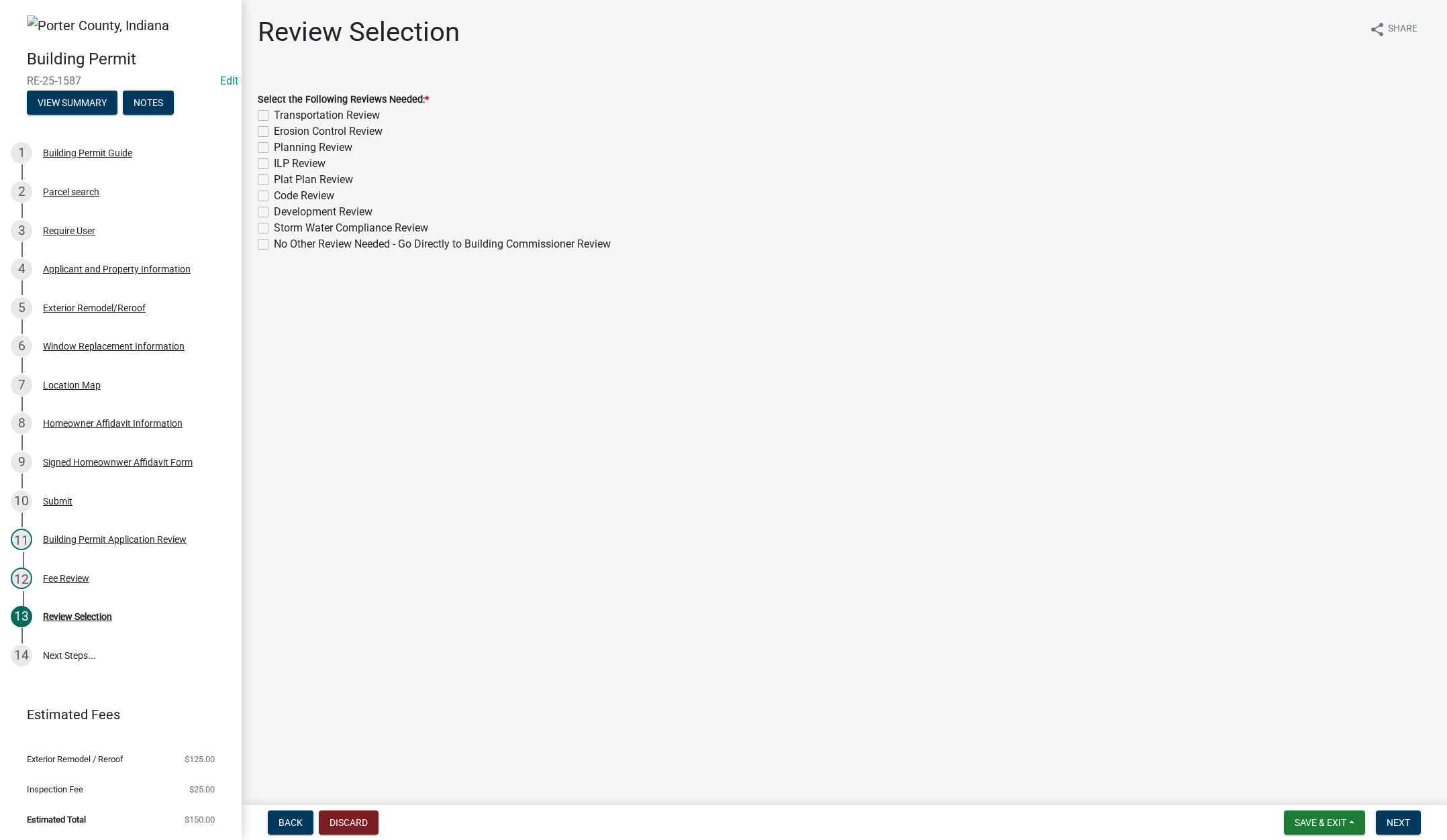
click at [274, 244] on label "No Other Review Needed - Go Directly to Building Commissioner Review" at bounding box center [442, 244] width 337 height 16
click at [274, 244] on input "No Other Review Needed - Go Directly to Building Commissioner Review" at bounding box center [278, 240] width 9 height 9
click at [1391, 820] on span "Next" at bounding box center [1398, 822] width 23 height 11
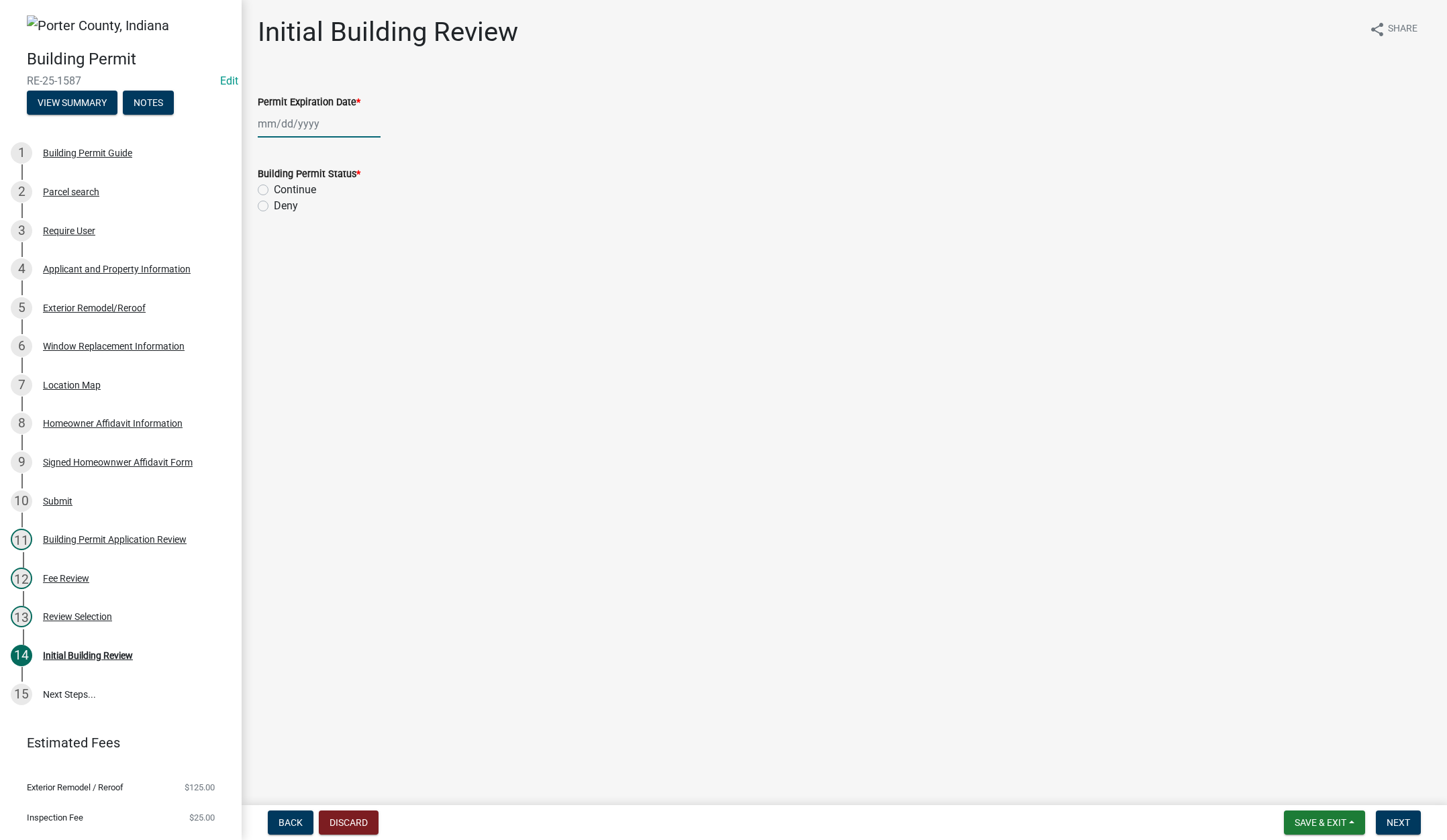
click at [331, 123] on div at bounding box center [319, 124] width 123 height 28
click at [367, 155] on select "1525 1526 1527 1528 1529 1530 1531 1532 1533 1534 1535 1536 1537 1538 1539 1540…" at bounding box center [363, 152] width 48 height 20
click at [339, 142] on select "1525 1526 1527 1528 1529 1530 1531 1532 1533 1534 1535 1536 1537 1538 1539 1540…" at bounding box center [363, 152] width 48 height 20
click at [380, 257] on div "22" at bounding box center [378, 260] width 22 height 22
click at [274, 188] on label "Continue" at bounding box center [295, 190] width 43 height 16
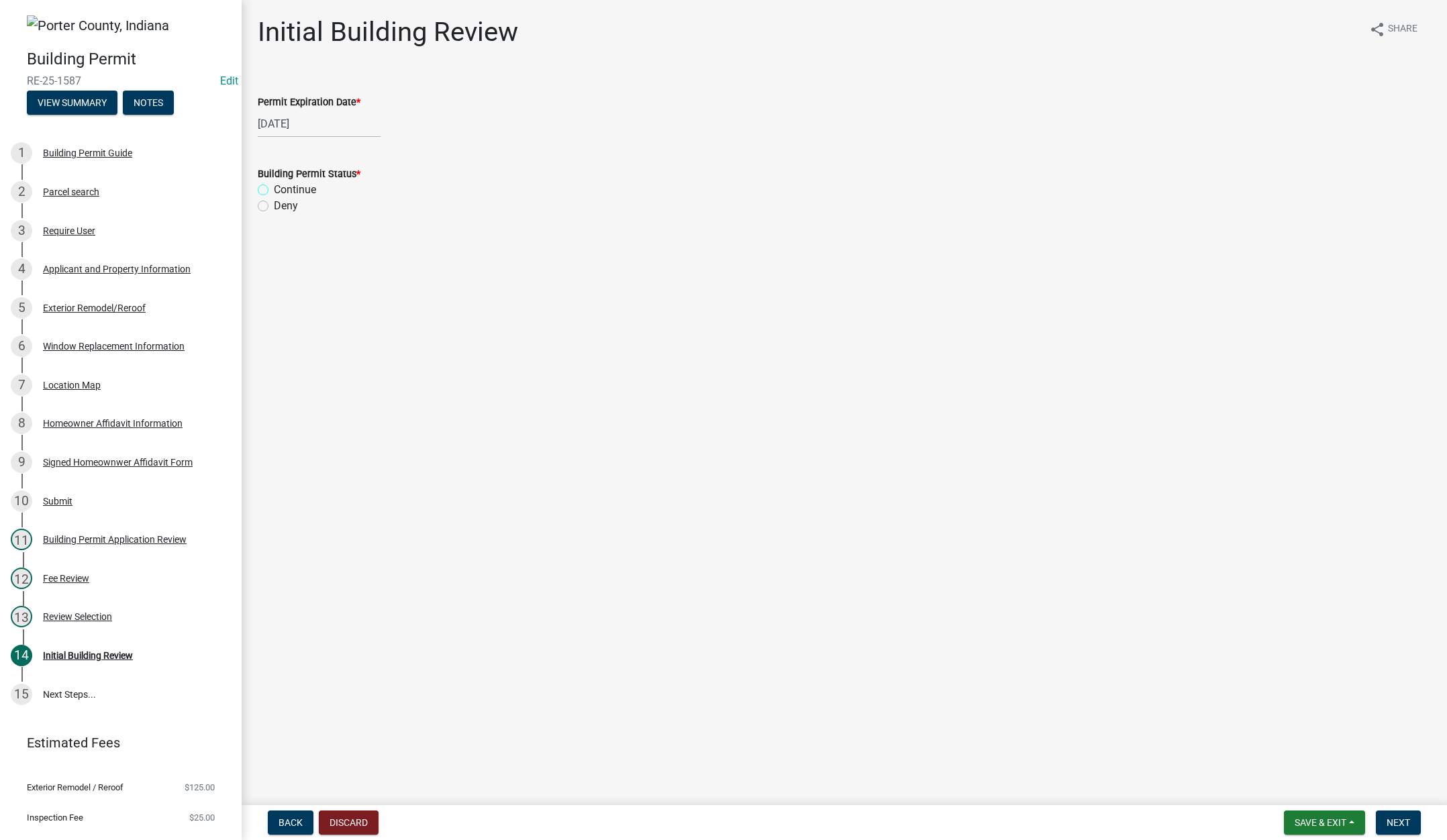
click at [274, 188] on input "Continue" at bounding box center [278, 186] width 9 height 9
click at [1394, 815] on button "Next" at bounding box center [1398, 822] width 45 height 24
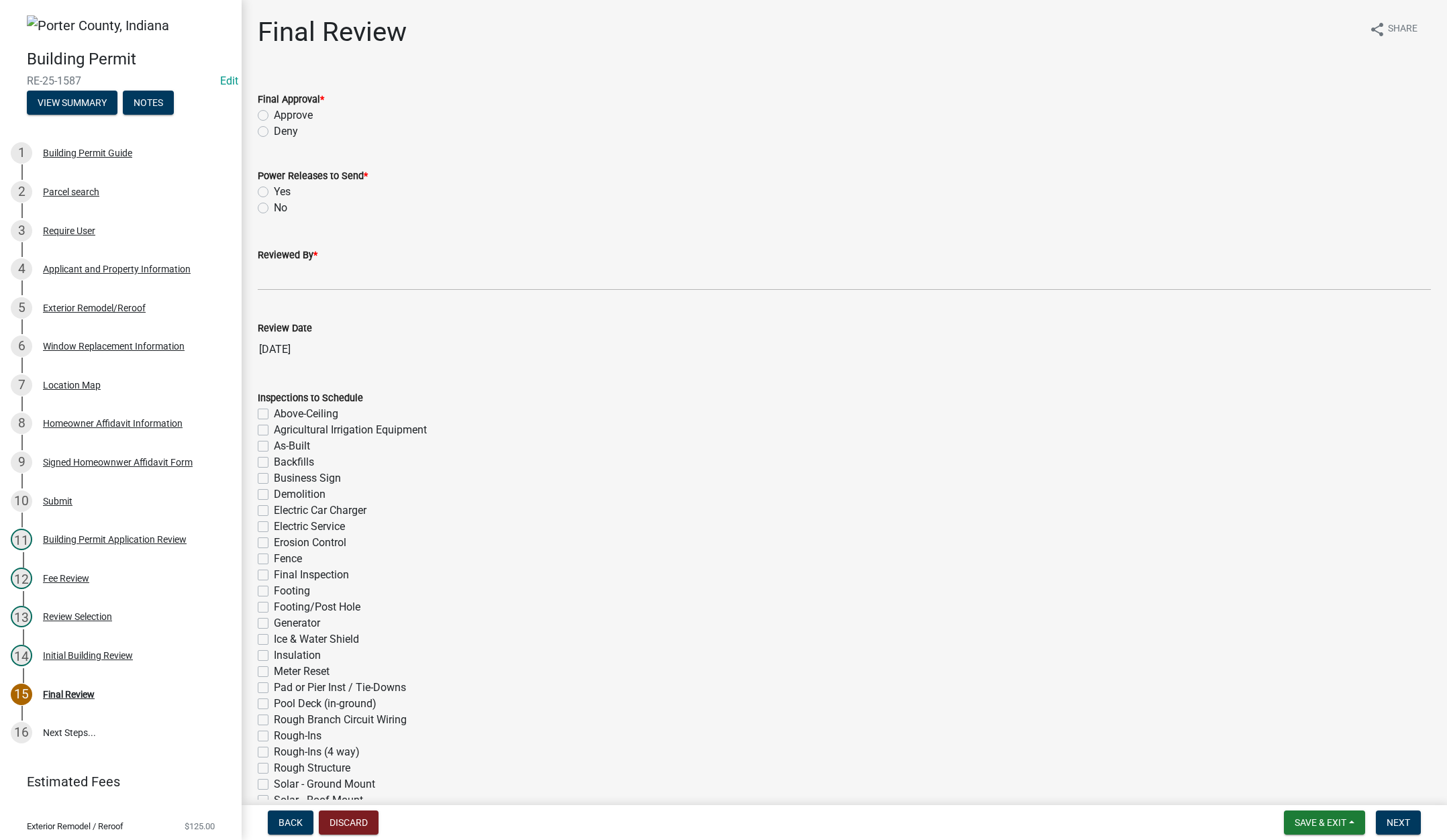
drag, startPoint x: 265, startPoint y: 114, endPoint x: 265, endPoint y: 125, distance: 11.0
click at [274, 114] on label "Approve" at bounding box center [293, 115] width 39 height 16
click at [274, 114] on input "Approve" at bounding box center [278, 111] width 9 height 9
click at [274, 210] on label "No" at bounding box center [280, 207] width 13 height 16
click at [274, 209] on input "No" at bounding box center [278, 203] width 9 height 9
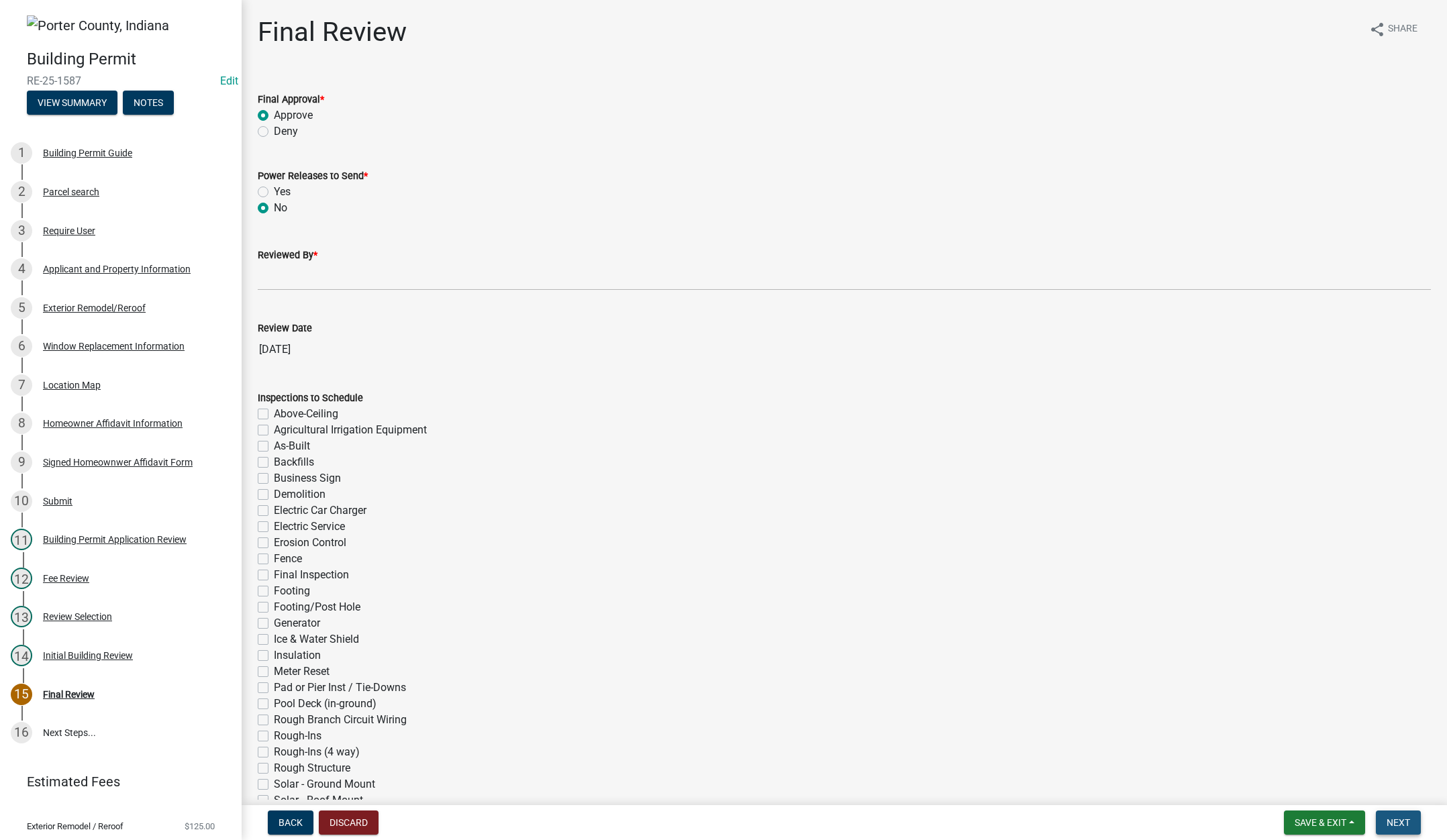
click at [1402, 815] on button "Next" at bounding box center [1398, 822] width 45 height 24
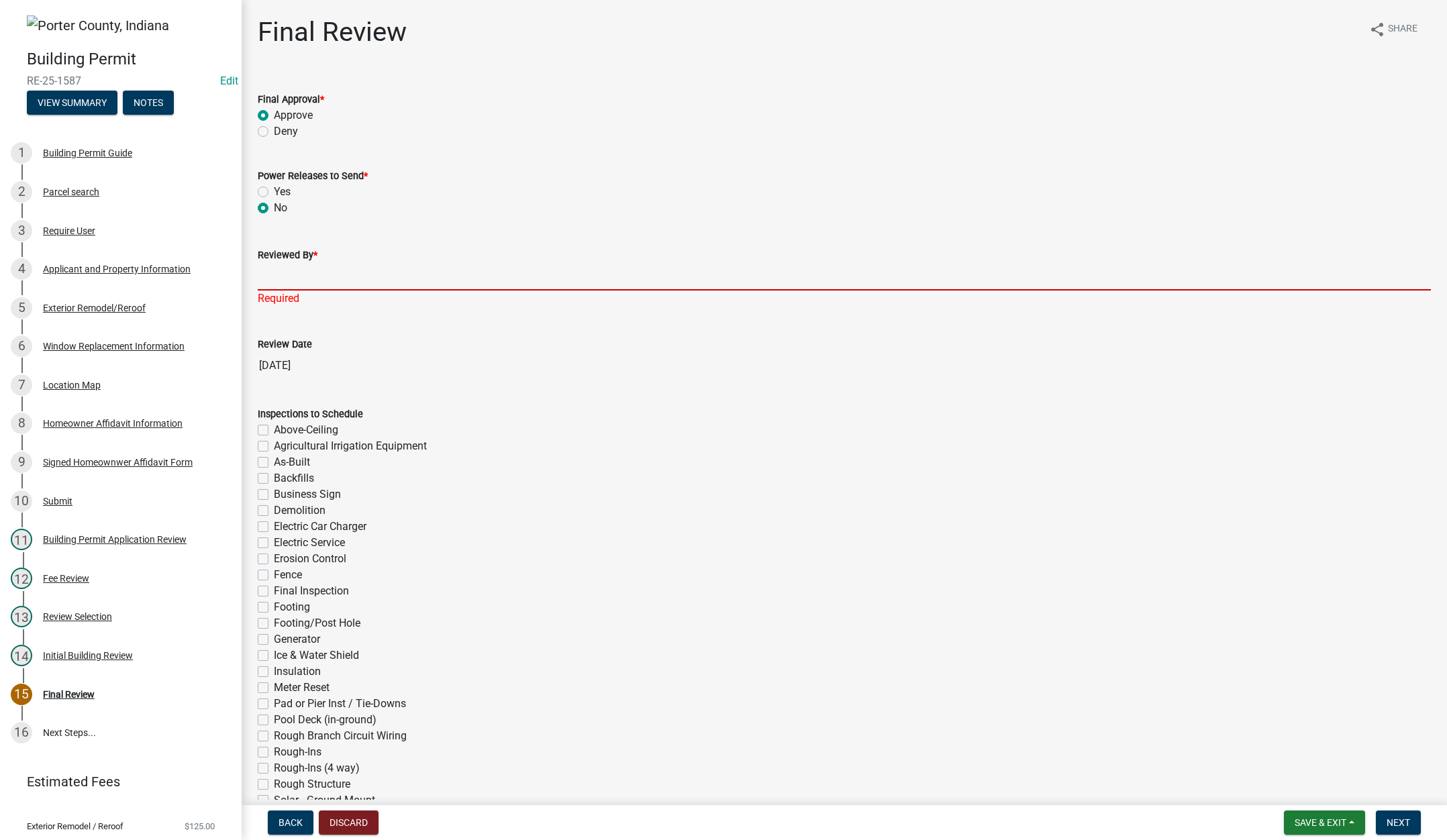
click at [367, 281] on input "Reviewed By *" at bounding box center [844, 277] width 1173 height 28
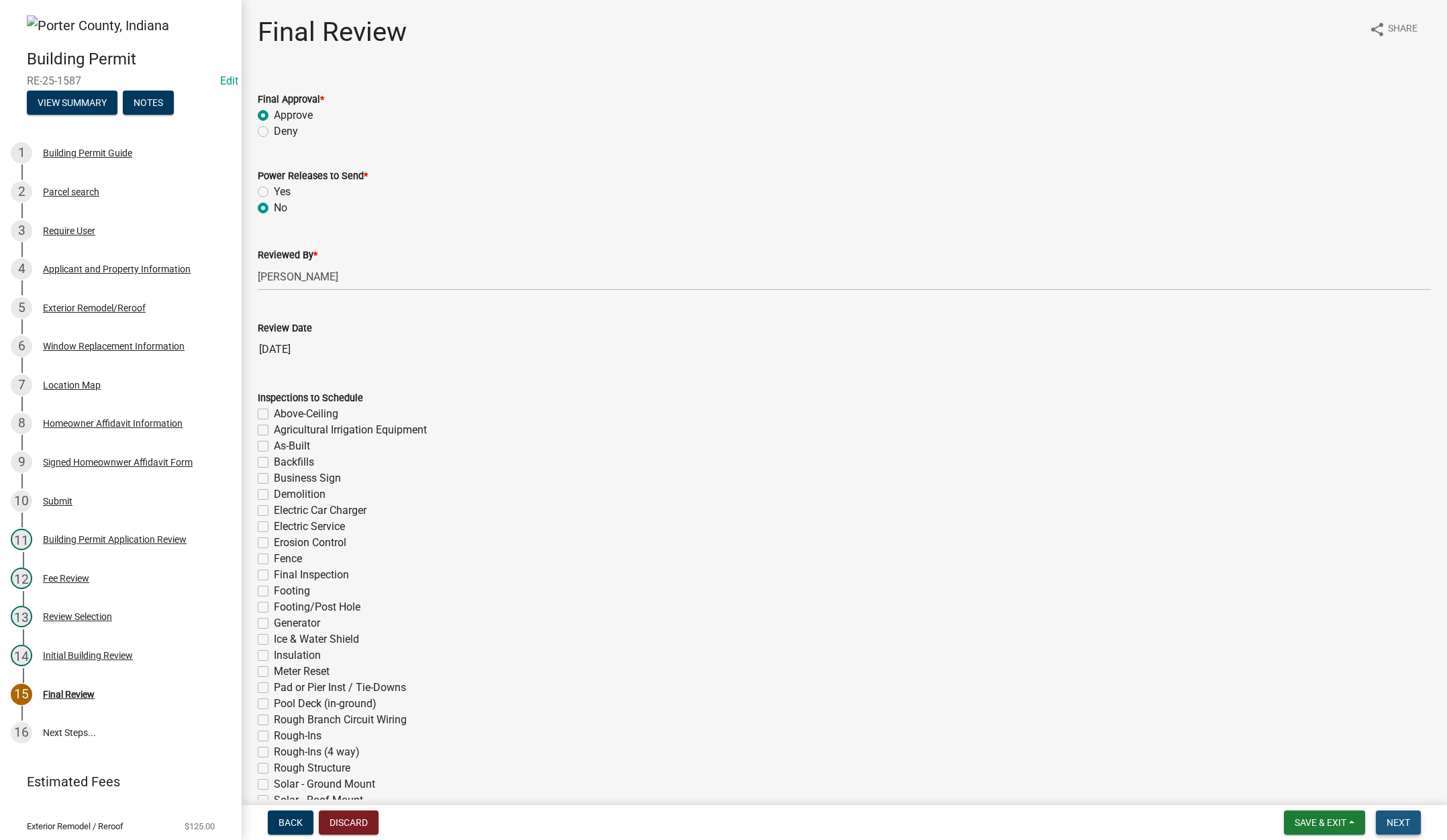
click at [1393, 827] on span "Next" at bounding box center [1398, 822] width 23 height 11
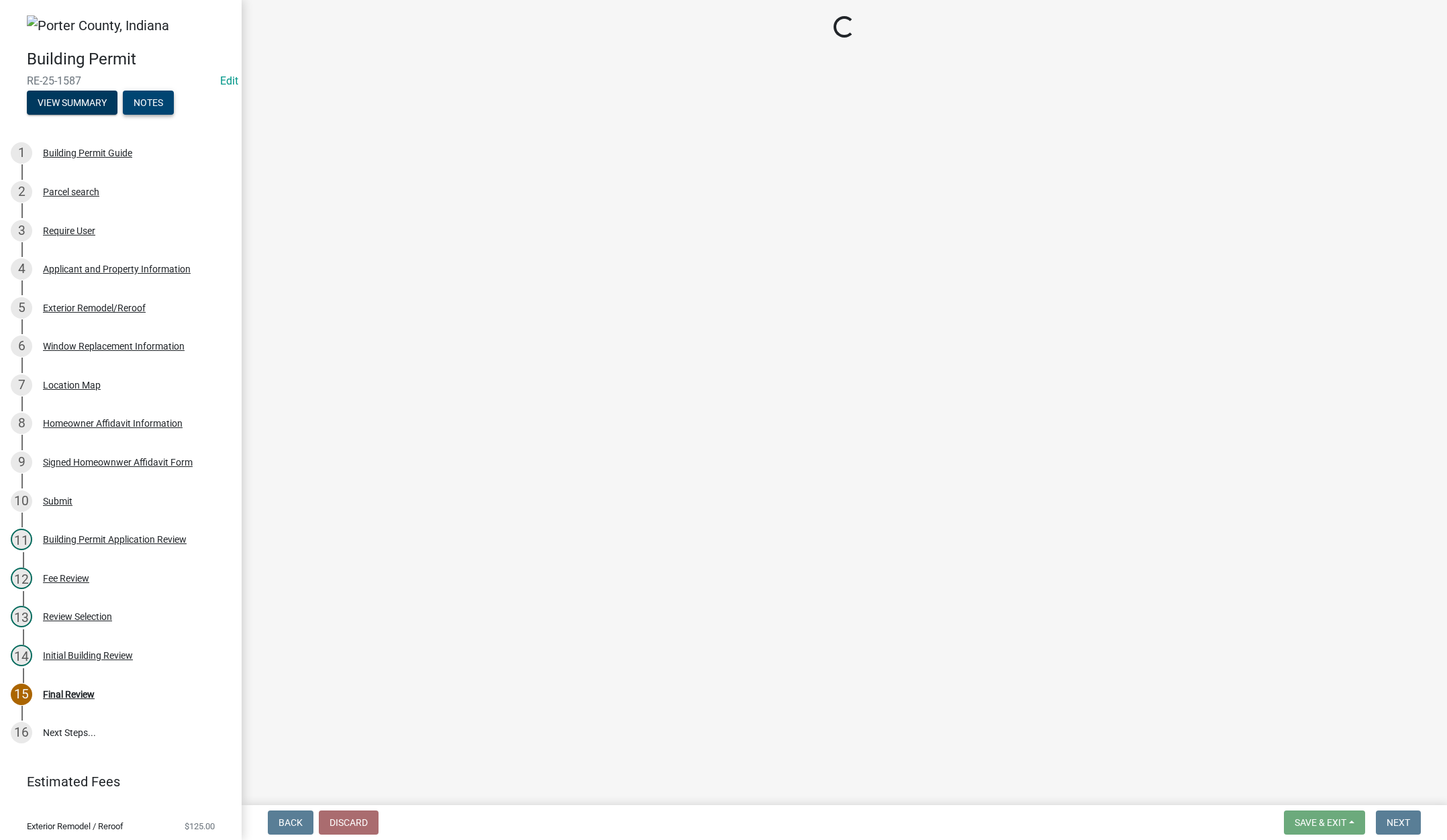
click at [151, 104] on button "Notes" at bounding box center [149, 102] width 51 height 24
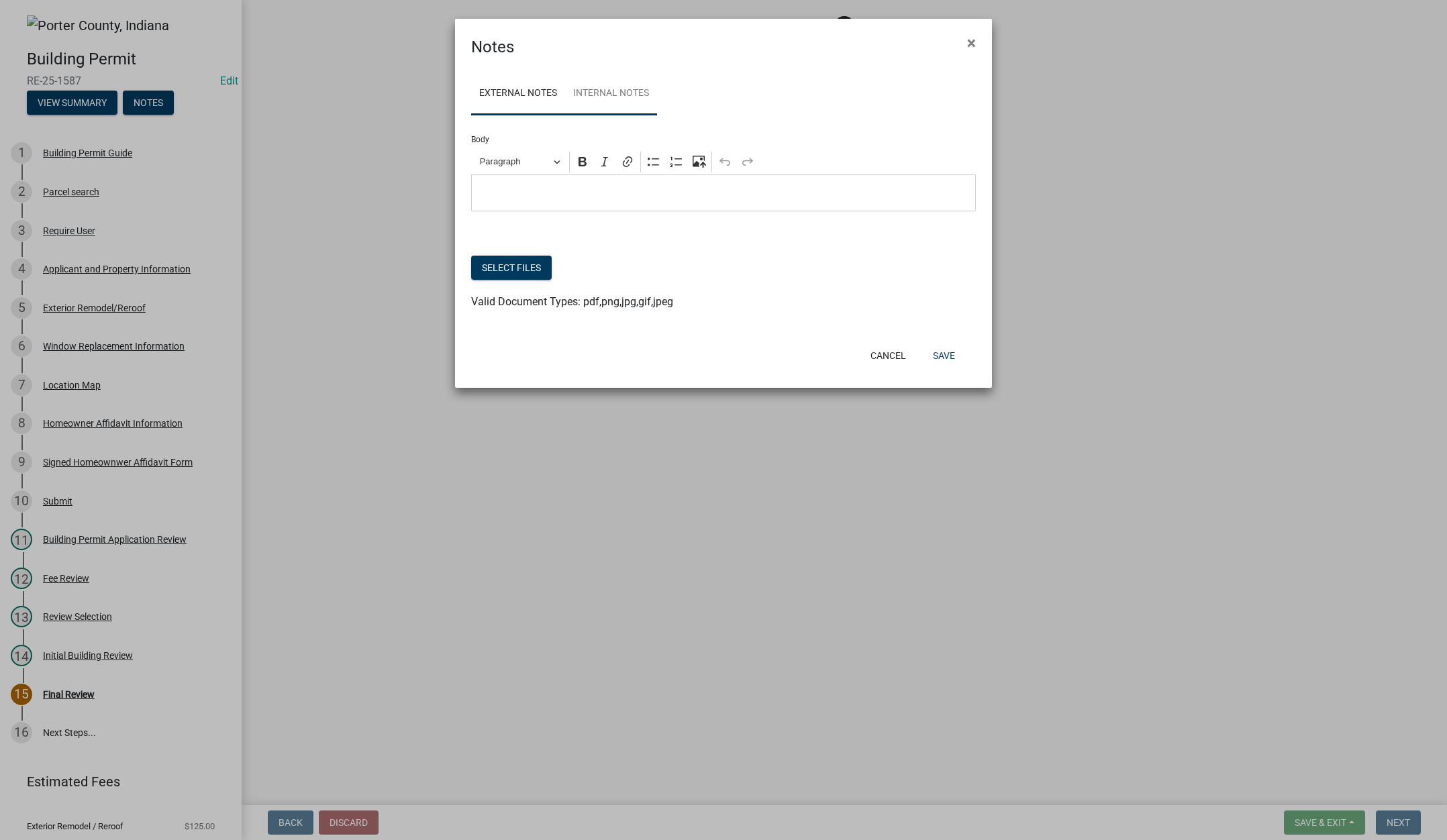
click at [627, 93] on link "Internal Notes" at bounding box center [611, 94] width 92 height 43
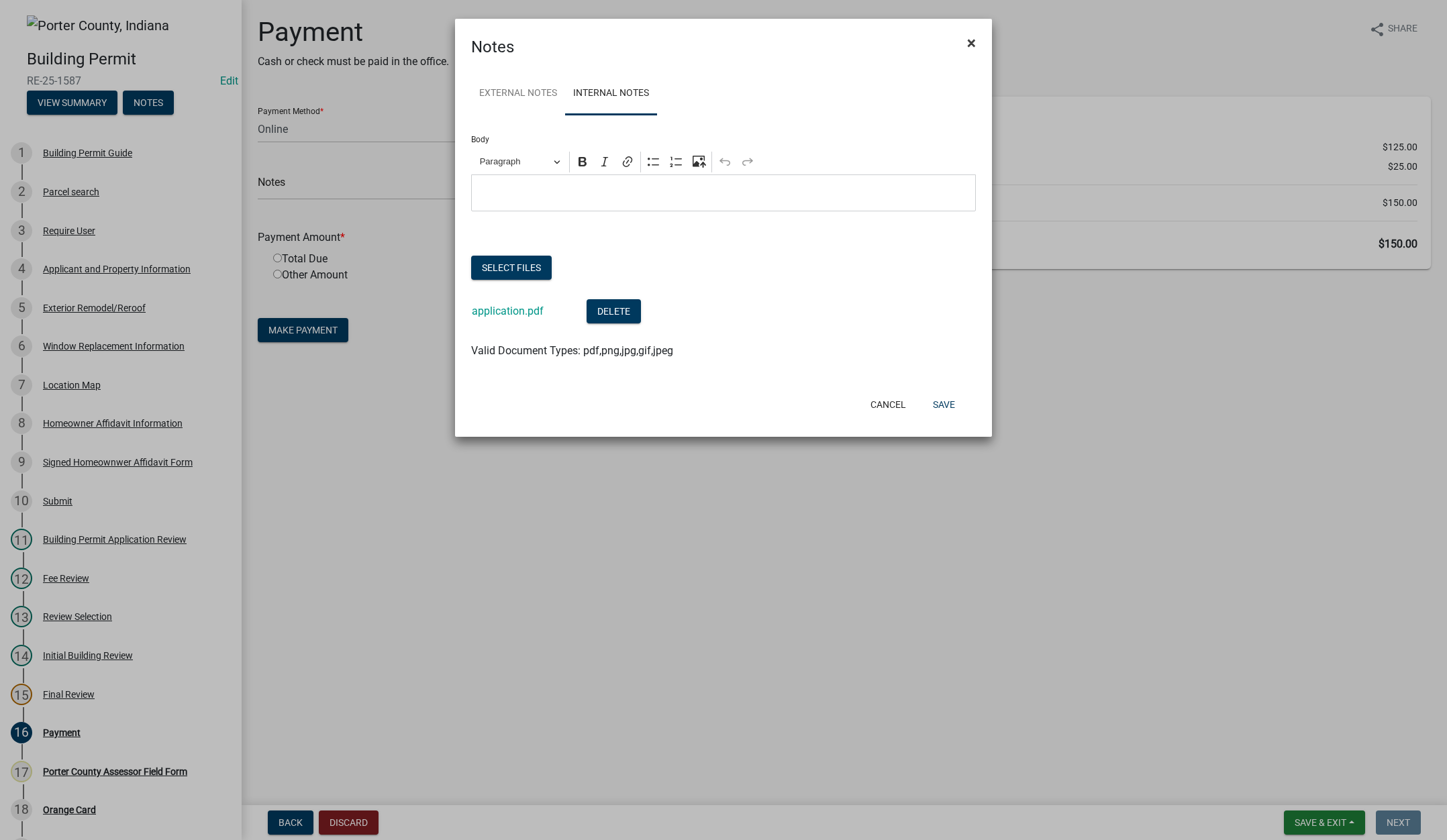
click at [975, 44] on span "×" at bounding box center [971, 43] width 9 height 19
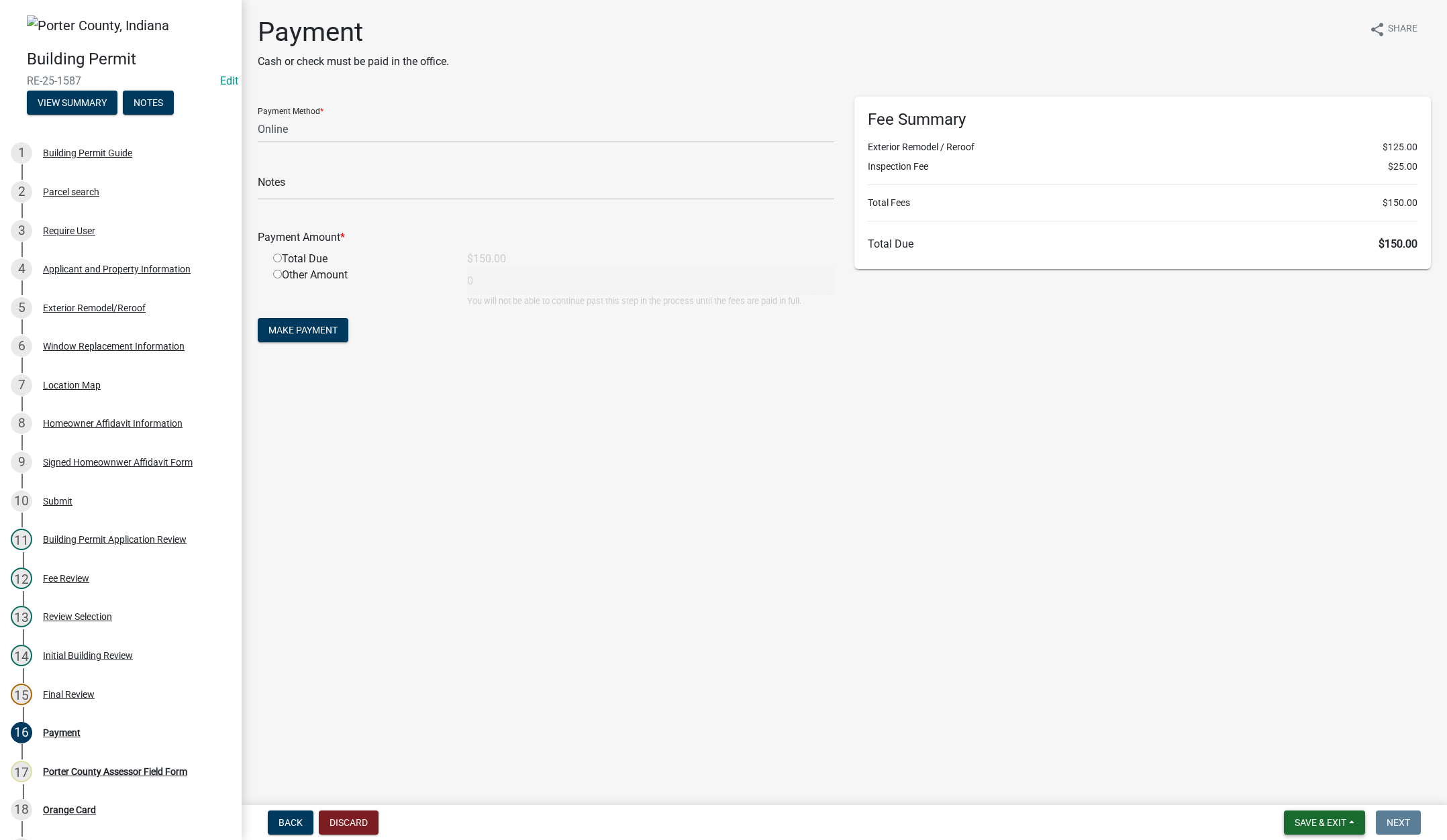
click at [1311, 817] on span "Save & Exit" at bounding box center [1320, 822] width 52 height 11
click at [1315, 786] on button "Save & Exit" at bounding box center [1311, 787] width 108 height 32
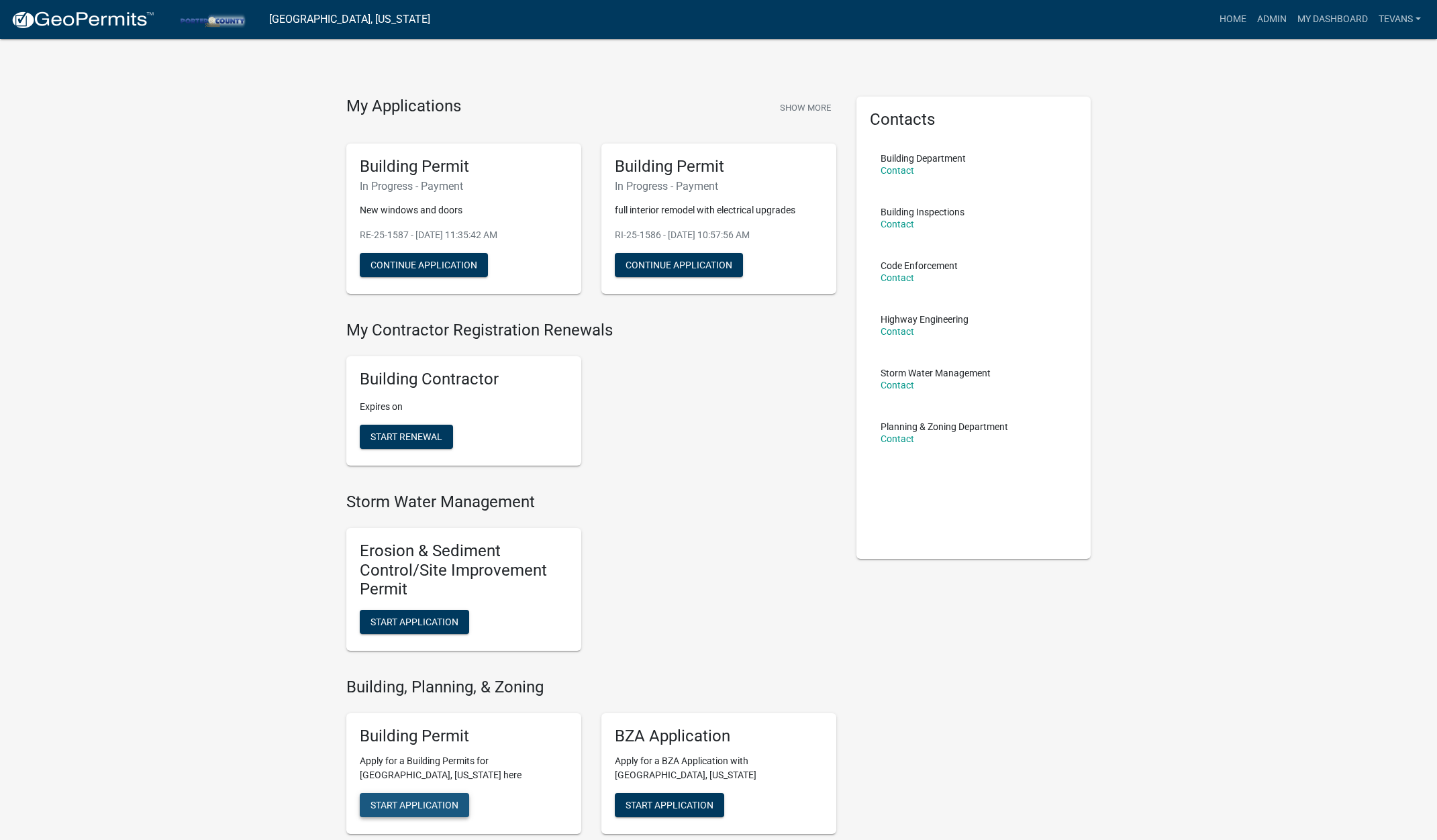
click at [405, 808] on span "Start Application" at bounding box center [415, 804] width 88 height 11
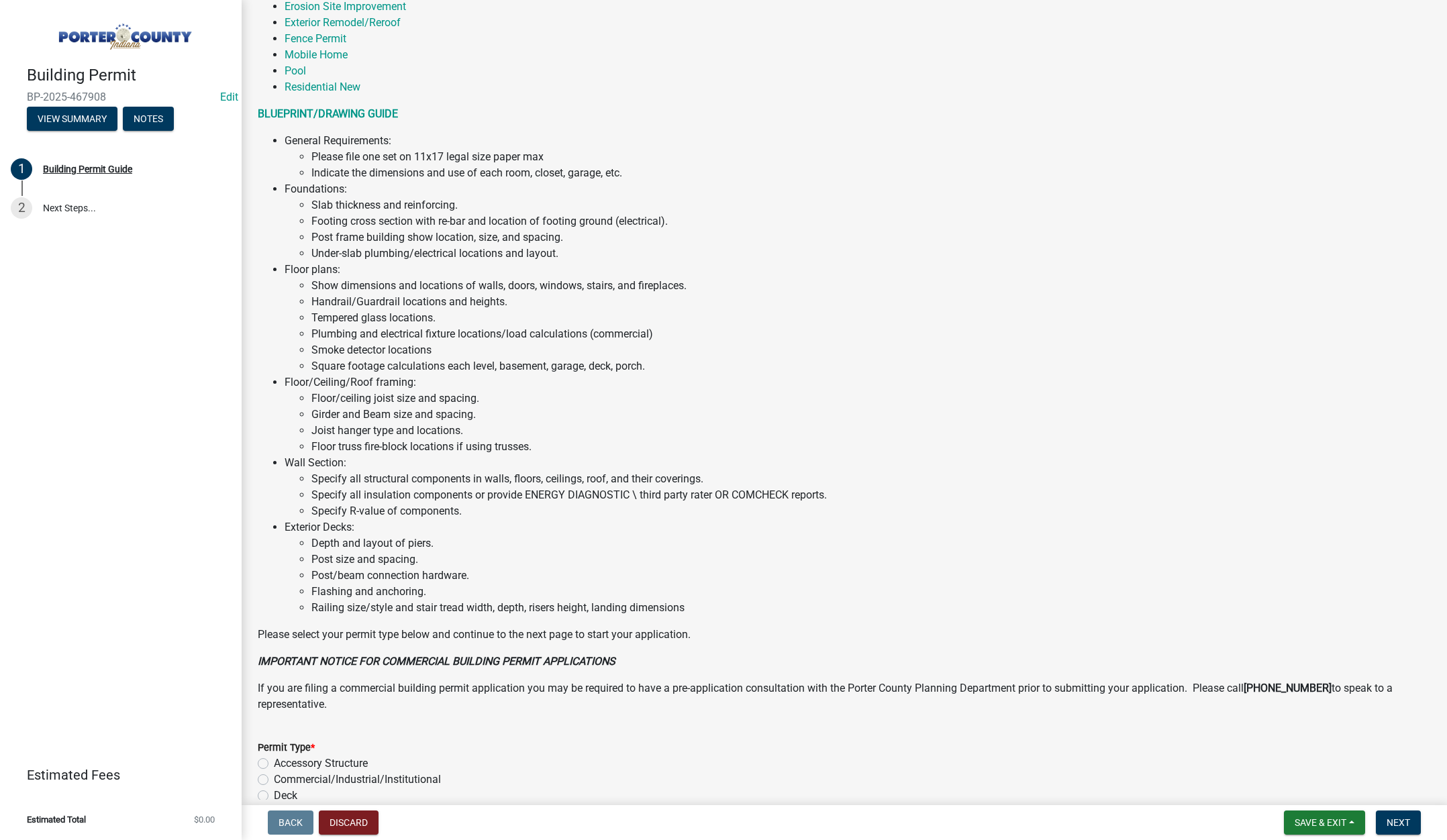
scroll to position [537, 0]
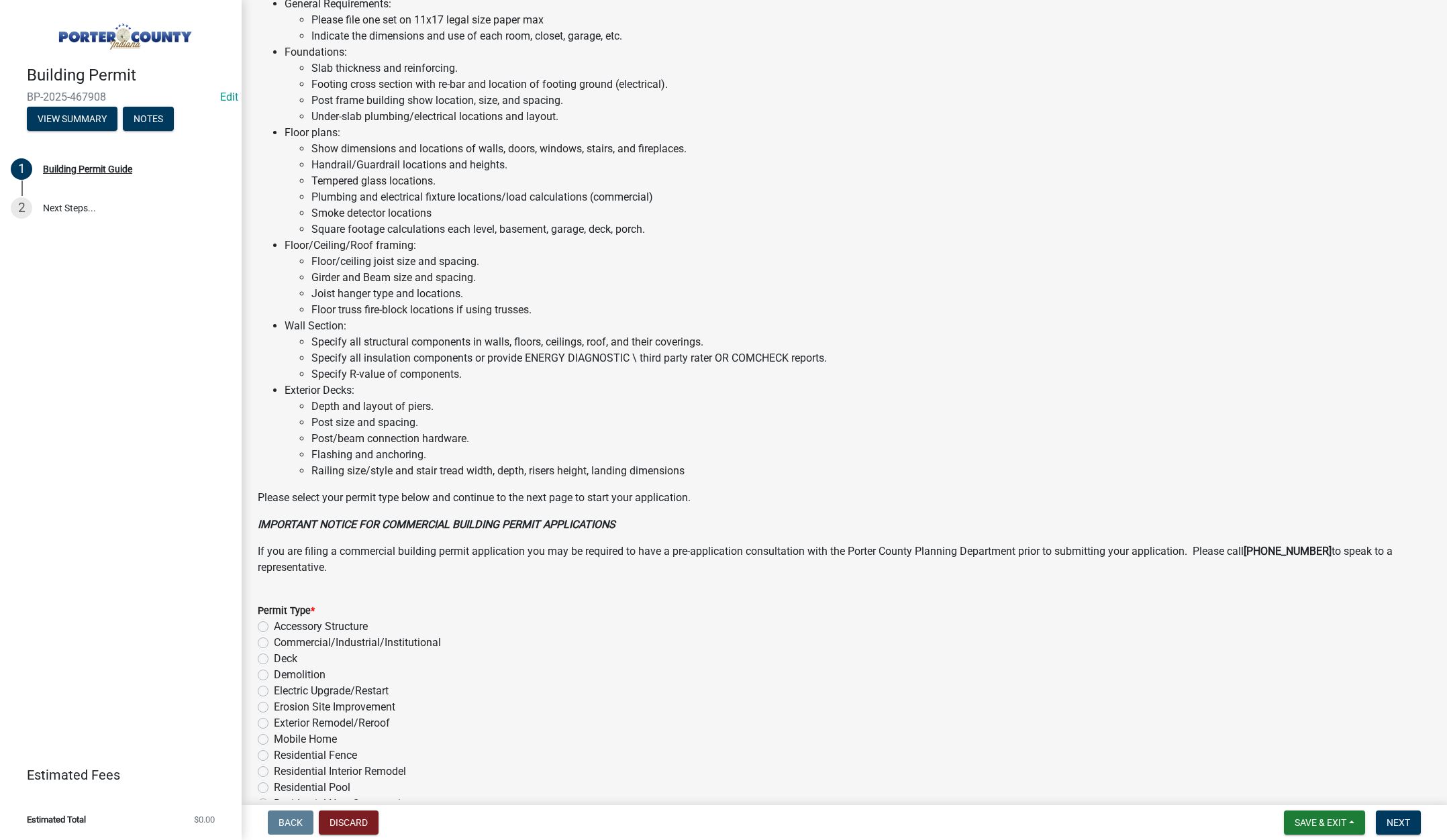
click at [274, 626] on label "Accessory Structure" at bounding box center [320, 627] width 94 height 16
click at [274, 626] on input "Accessory Structure" at bounding box center [278, 623] width 9 height 9
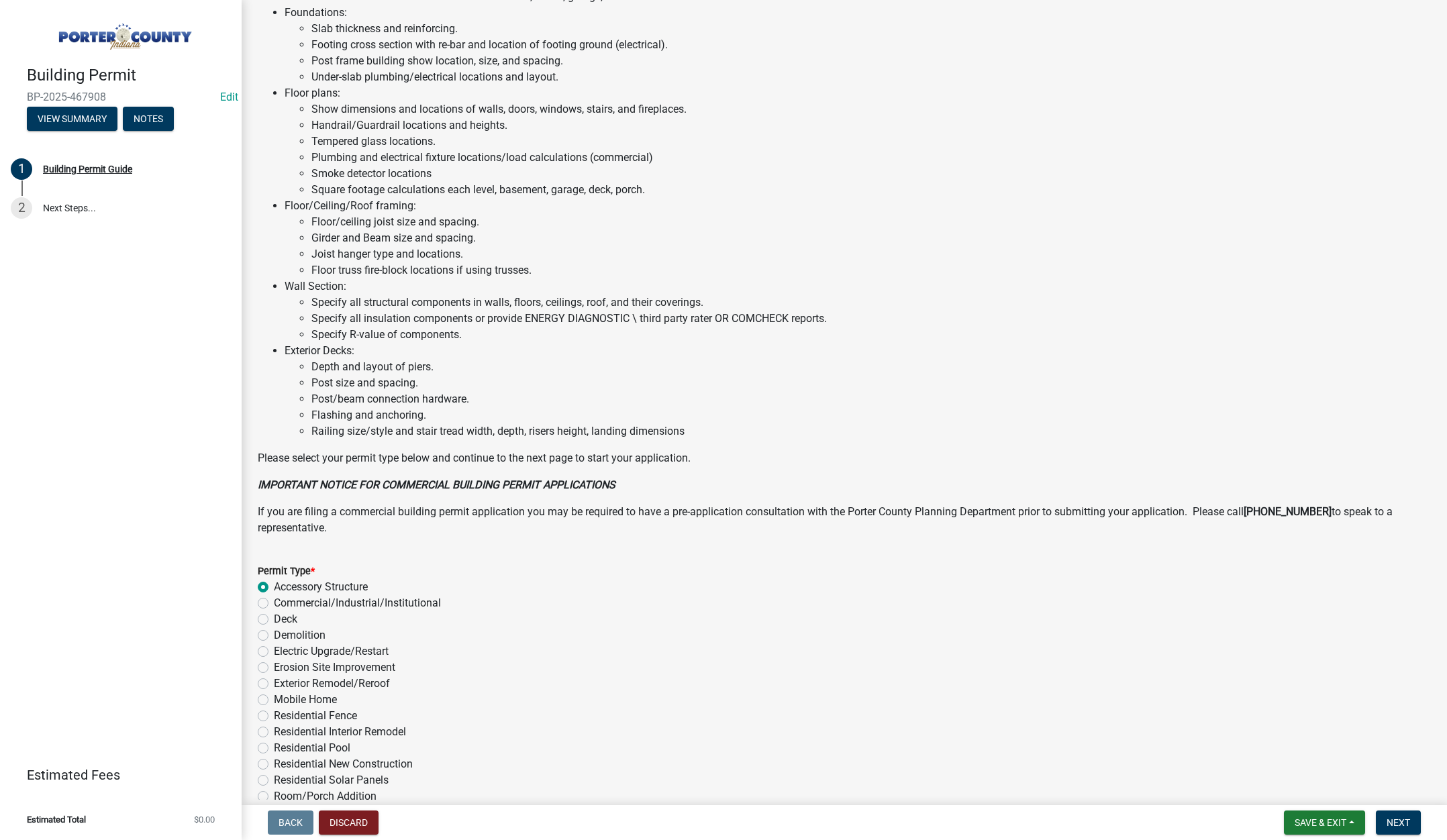
scroll to position [661, 0]
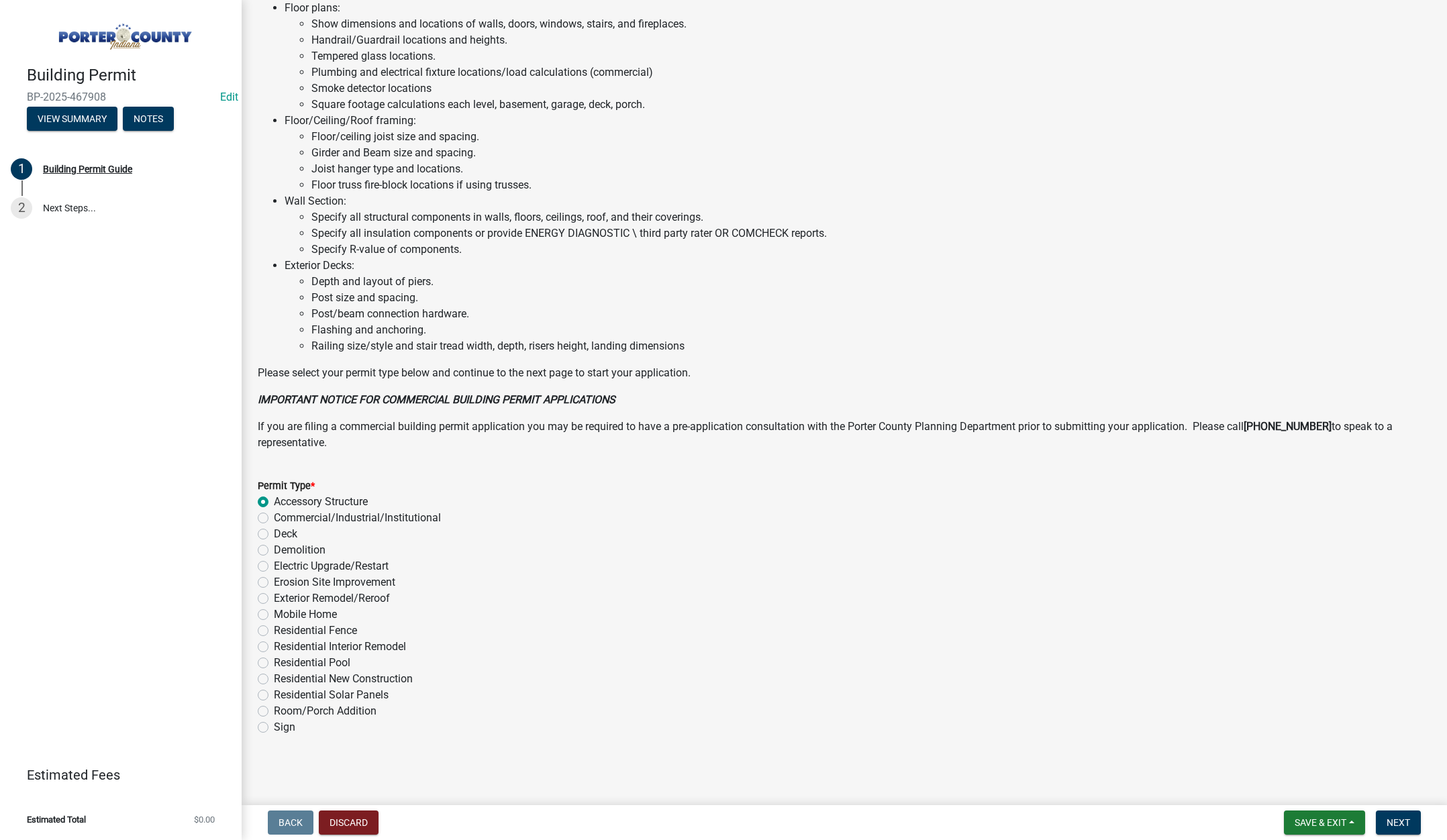
click at [1394, 809] on nav "Back Discard Save & Exit Save Save & Exit Next" at bounding box center [844, 822] width 1206 height 35
click at [1387, 826] on span "Next" at bounding box center [1398, 822] width 23 height 11
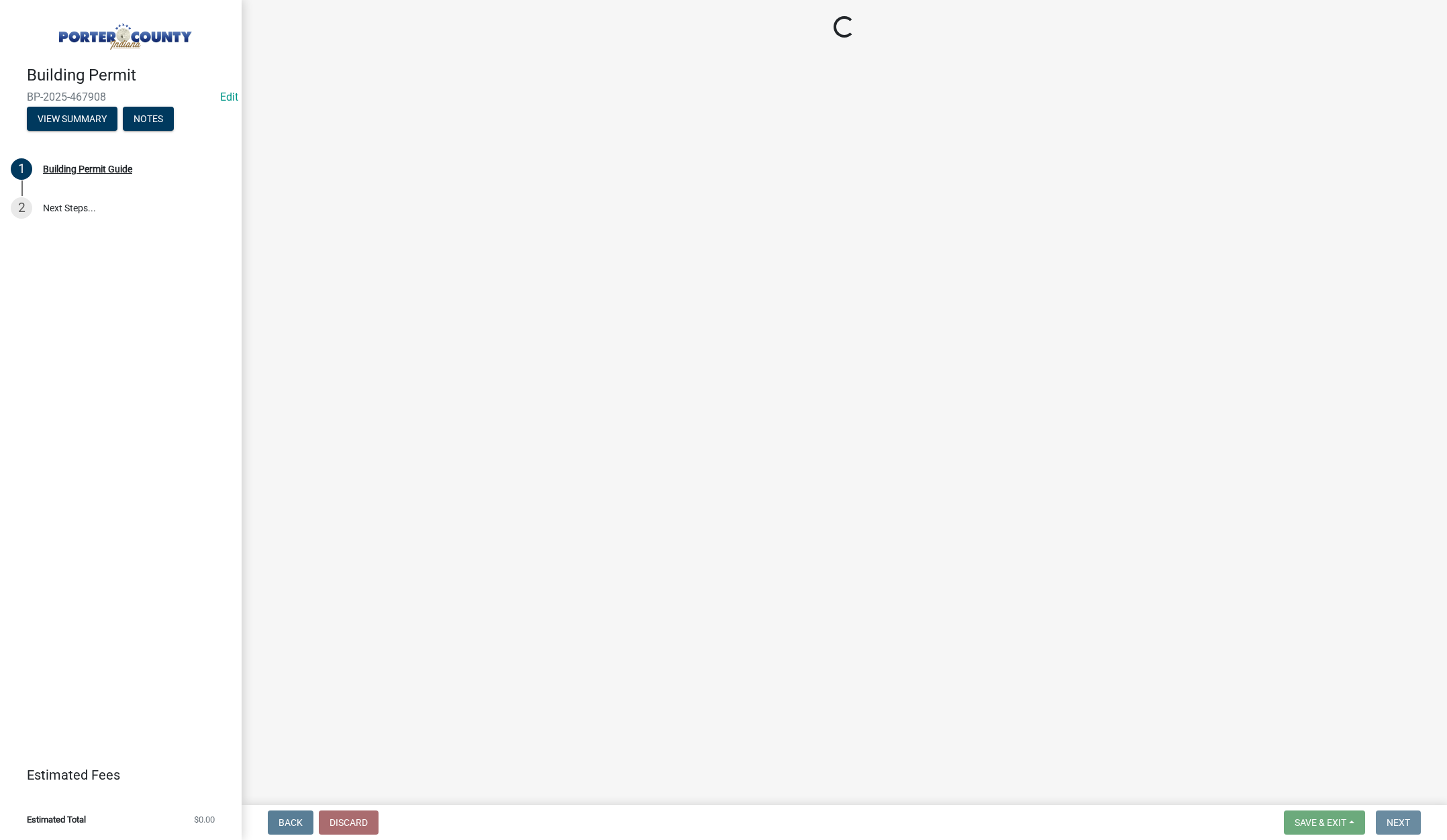
scroll to position [0, 0]
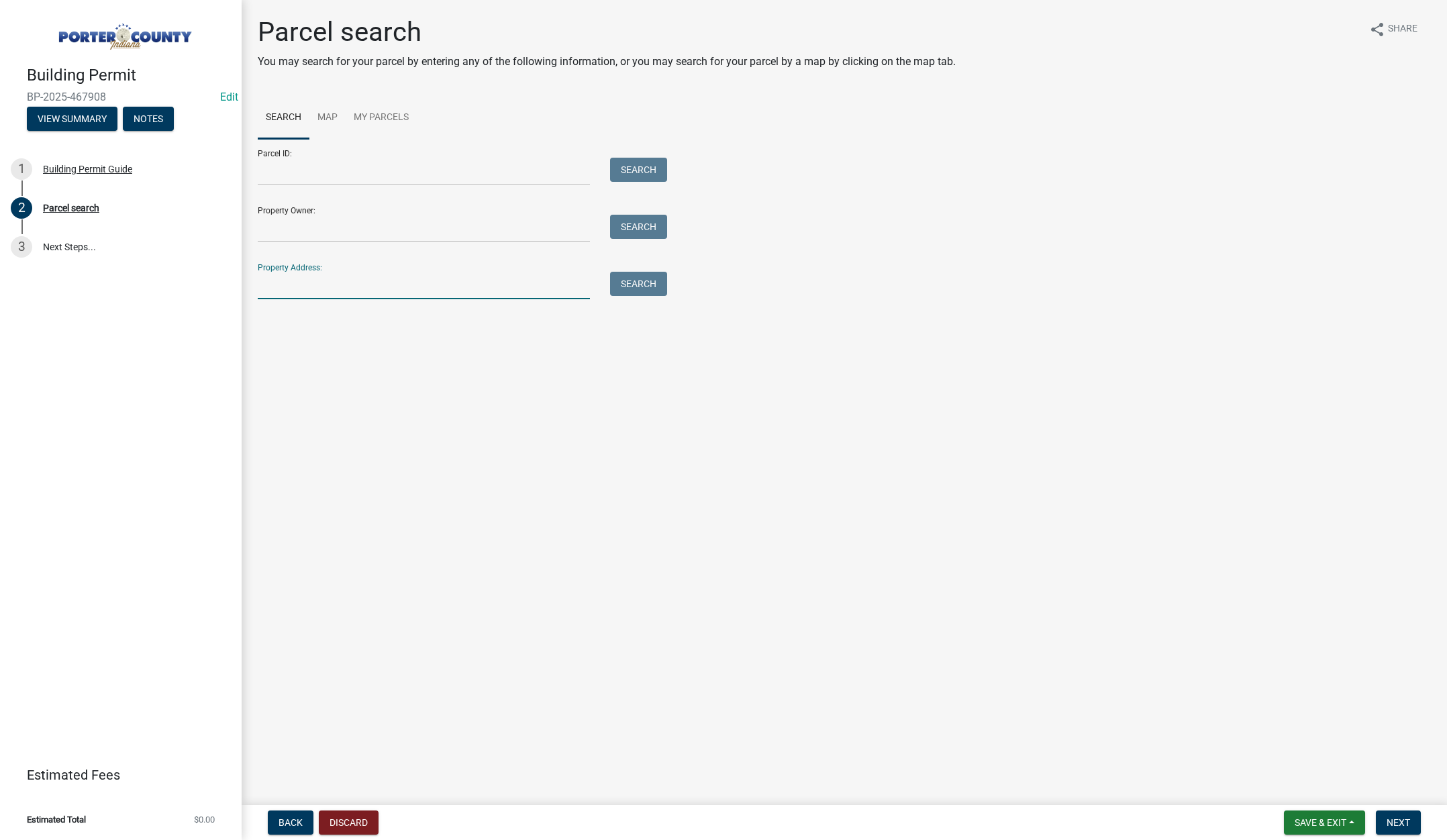
click at [398, 292] on input "Property Address:" at bounding box center [423, 285] width 332 height 28
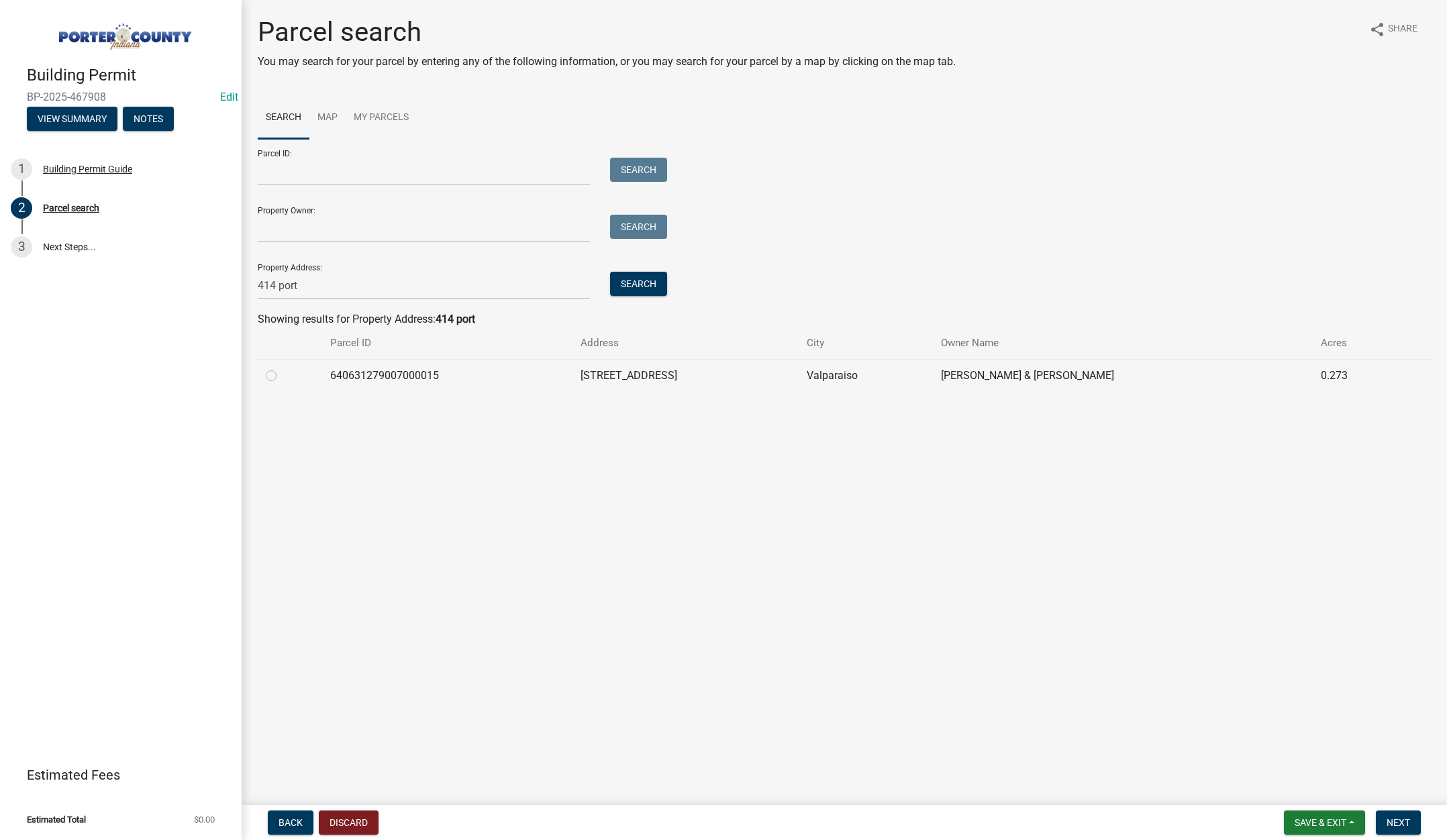
click at [282, 367] on label at bounding box center [282, 367] width 0 height 0
click at [282, 374] on input "radio" at bounding box center [286, 371] width 9 height 9
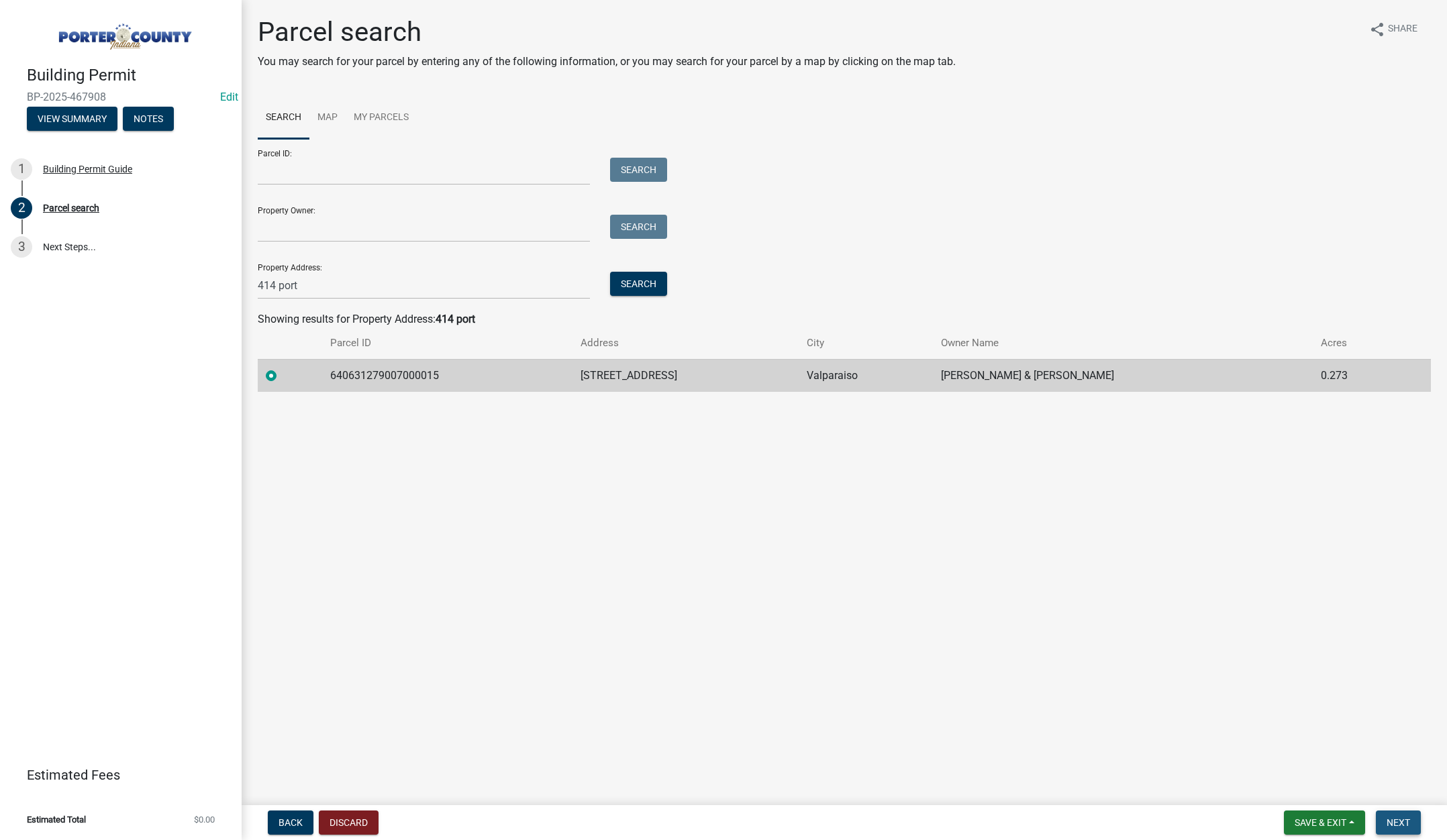
click at [1405, 826] on span "Next" at bounding box center [1398, 822] width 23 height 11
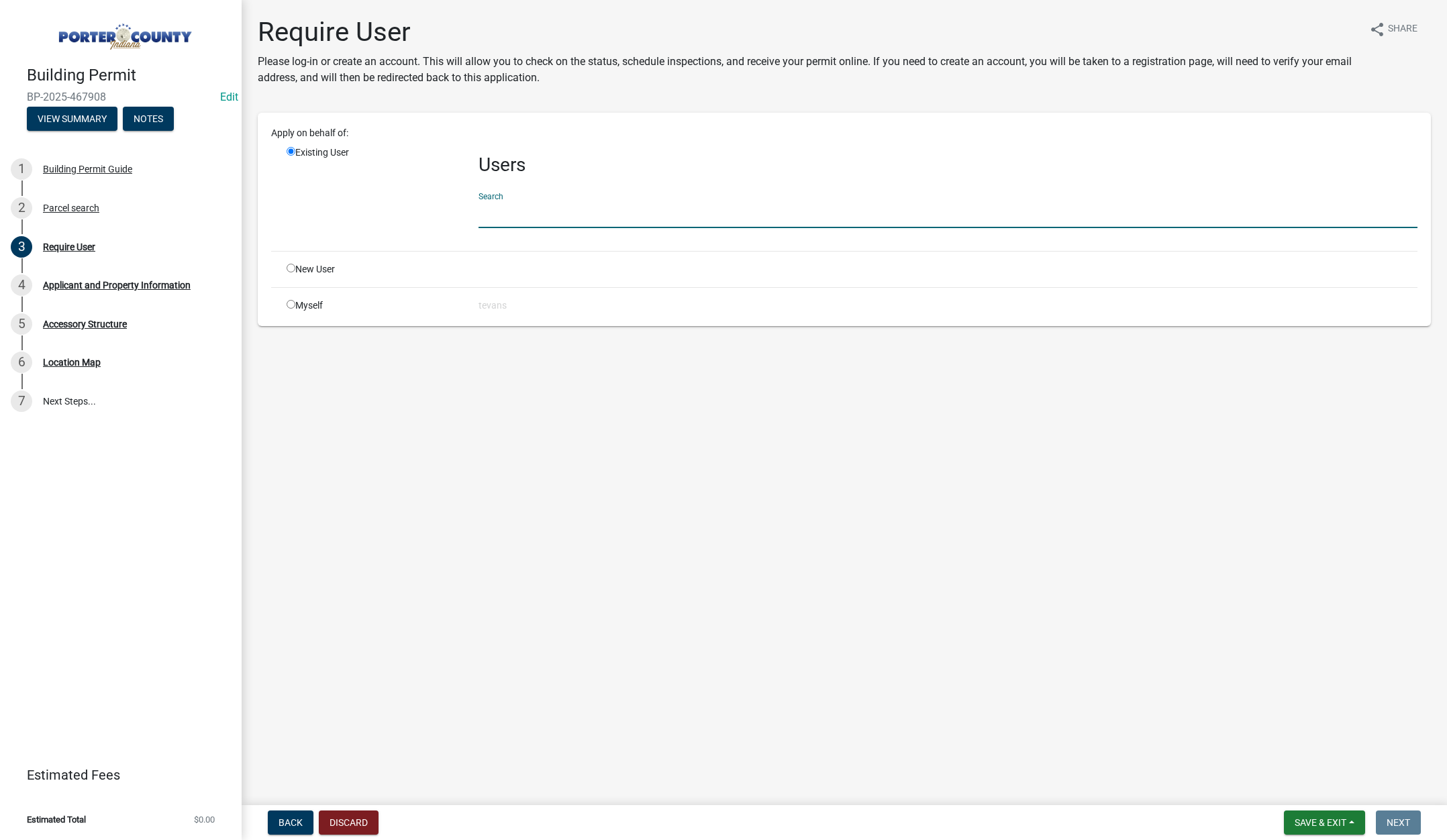
click at [506, 210] on input "text" at bounding box center [947, 214] width 939 height 28
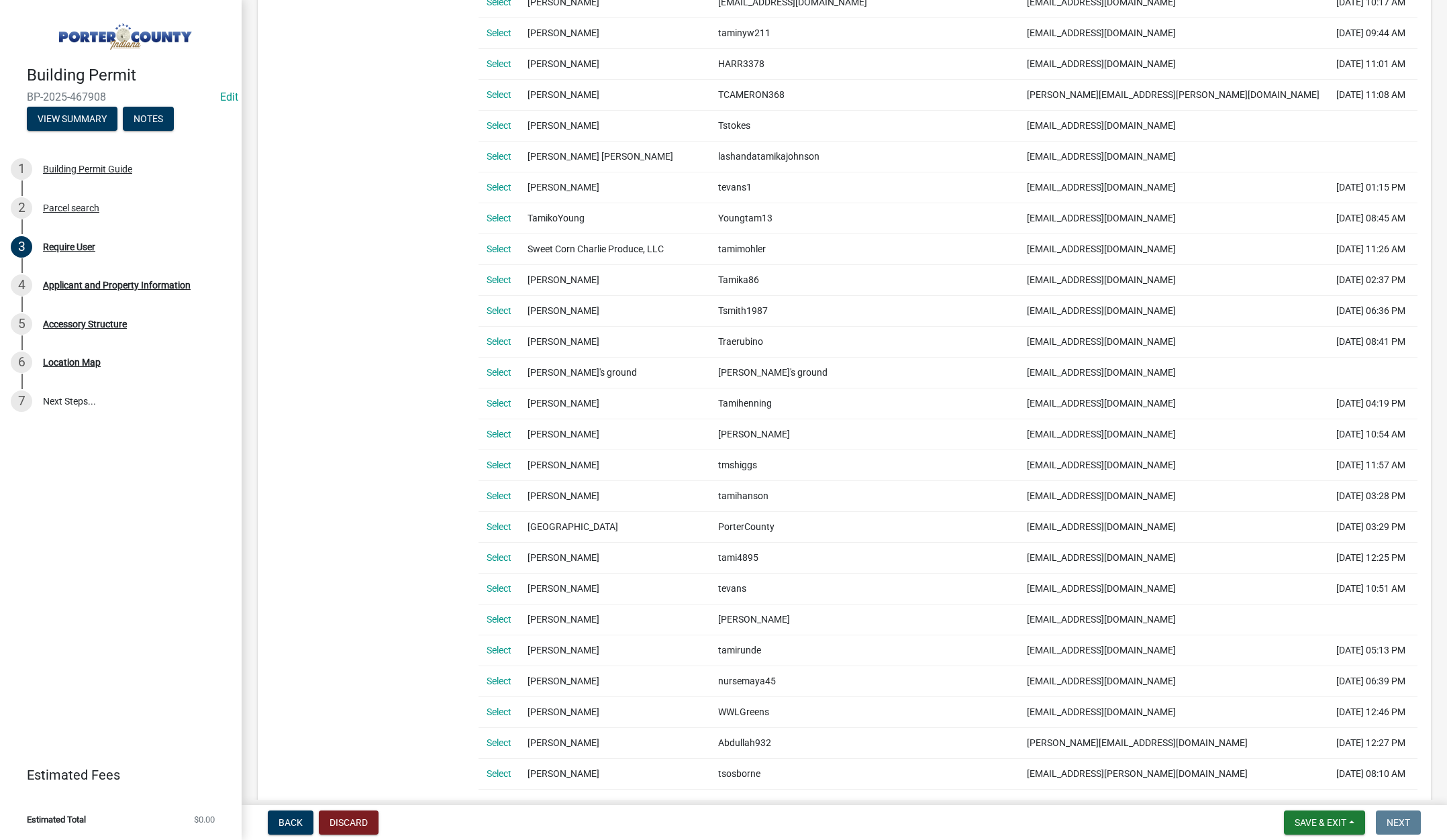
scroll to position [738, 0]
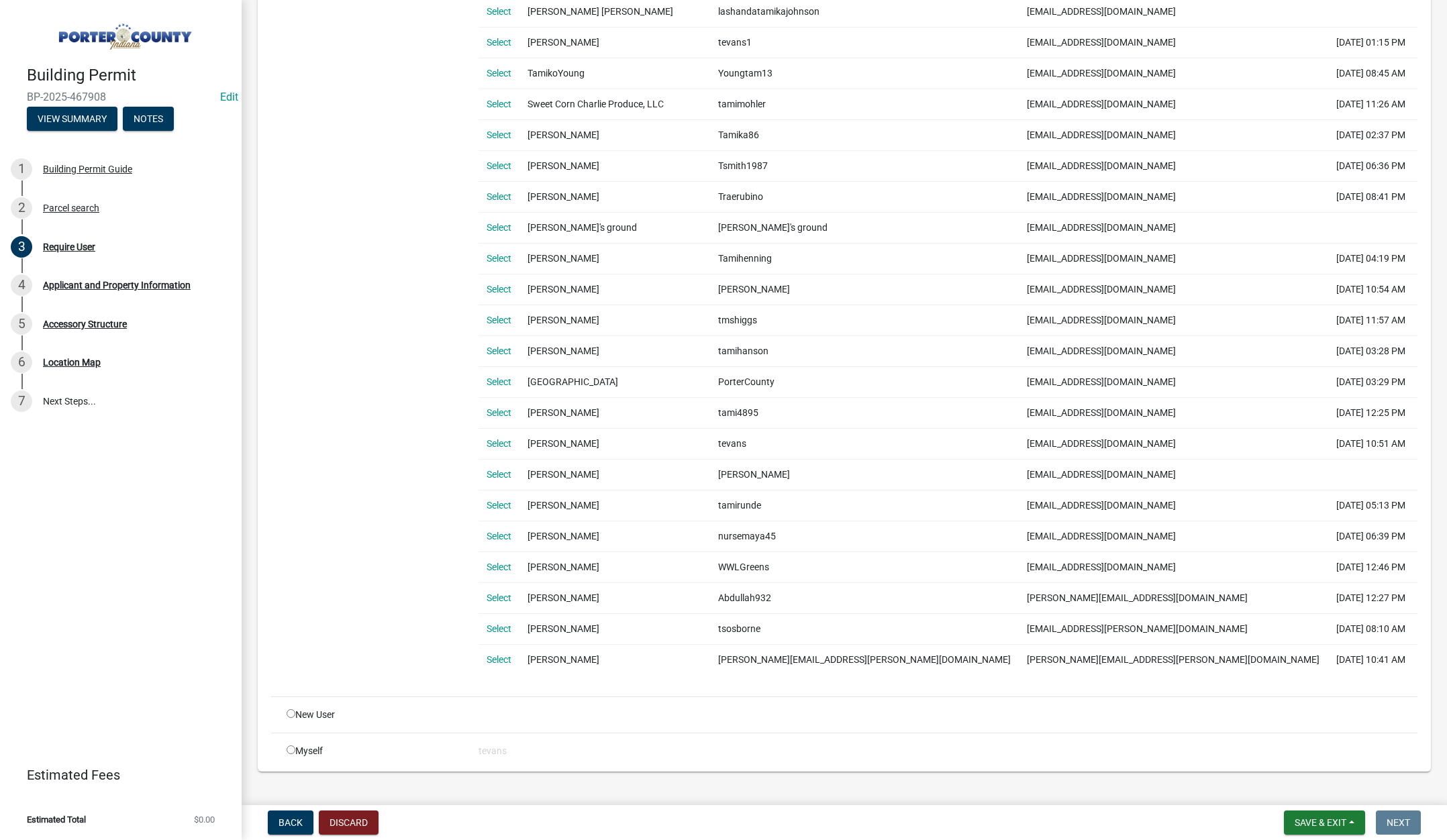
click at [501, 442] on link "Select" at bounding box center [499, 443] width 25 height 11
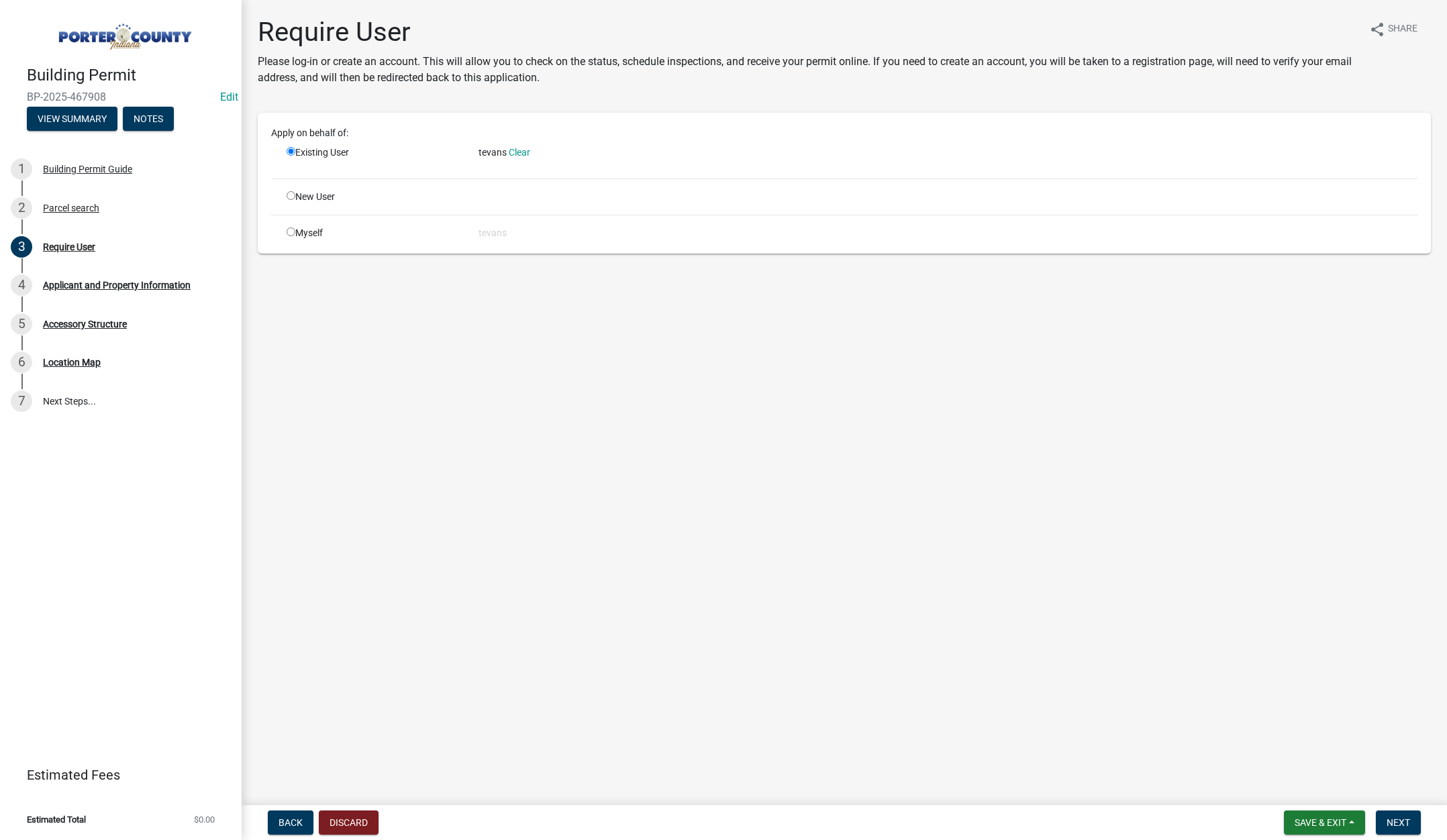
scroll to position [0, 0]
click at [1393, 823] on span "Next" at bounding box center [1398, 822] width 23 height 11
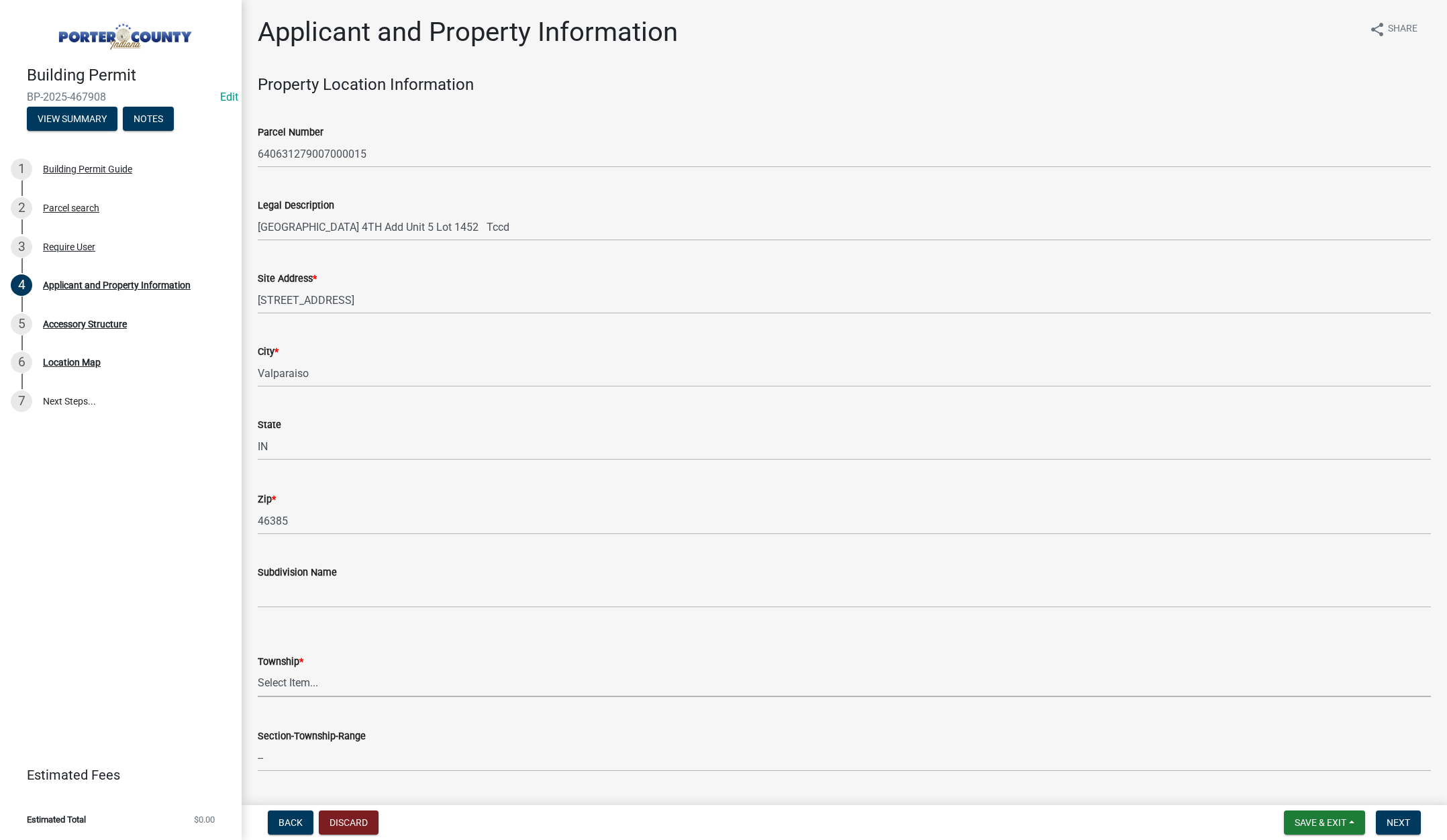
click at [293, 680] on select "Select Item... Boone Center Jackson Liberty Morgan Pine Pleasant Portage Porter…" at bounding box center [844, 684] width 1173 height 28
click at [258, 670] on select "Select Item... Boone Center Jackson Liberty Morgan Pine Pleasant Portage Porter…" at bounding box center [844, 684] width 1173 height 28
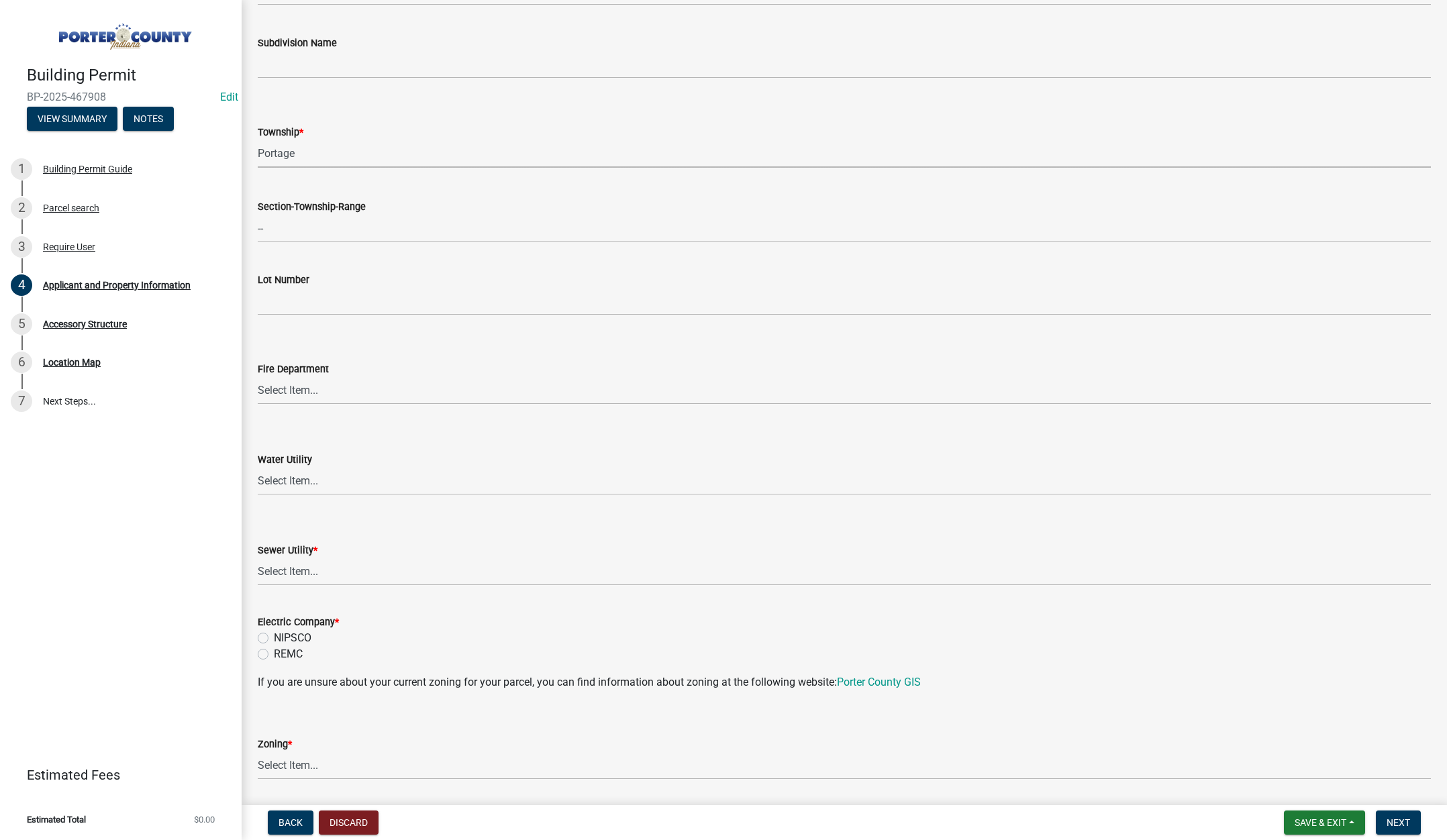
scroll to position [537, 0]
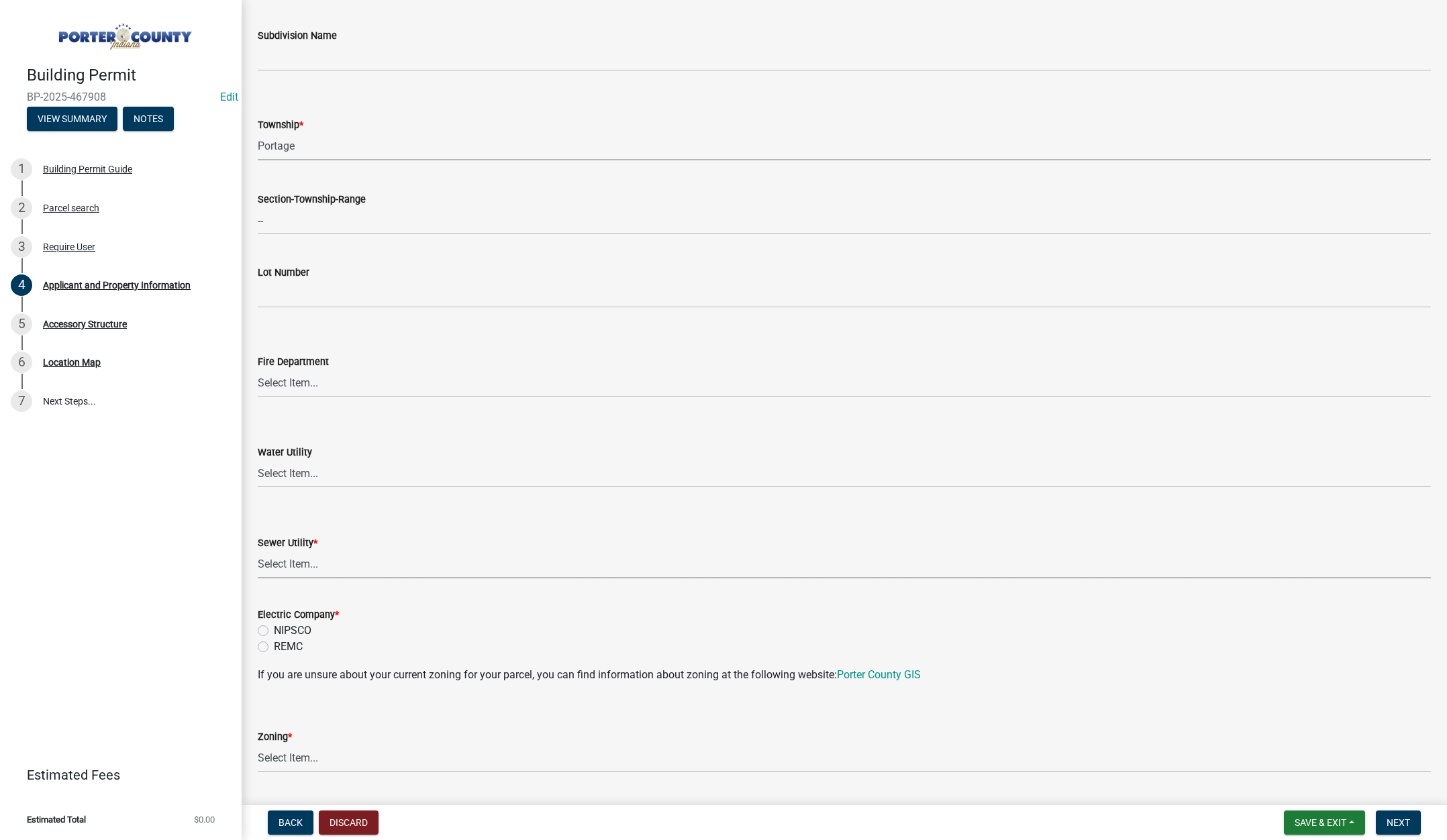
click at [292, 562] on select "Select Item... Aqua Indiana Inc Damon Run Falling Waters Lake Eliza - LEACD Nat…" at bounding box center [844, 565] width 1173 height 28
click at [258, 551] on select "Select Item... Aqua Indiana Inc Damon Run Falling Waters Lake Eliza - LEACD Nat…" at bounding box center [844, 565] width 1173 height 28
click at [274, 630] on label "NIPSCO" at bounding box center [292, 630] width 38 height 16
click at [274, 630] on input "NIPSCO" at bounding box center [278, 627] width 9 height 9
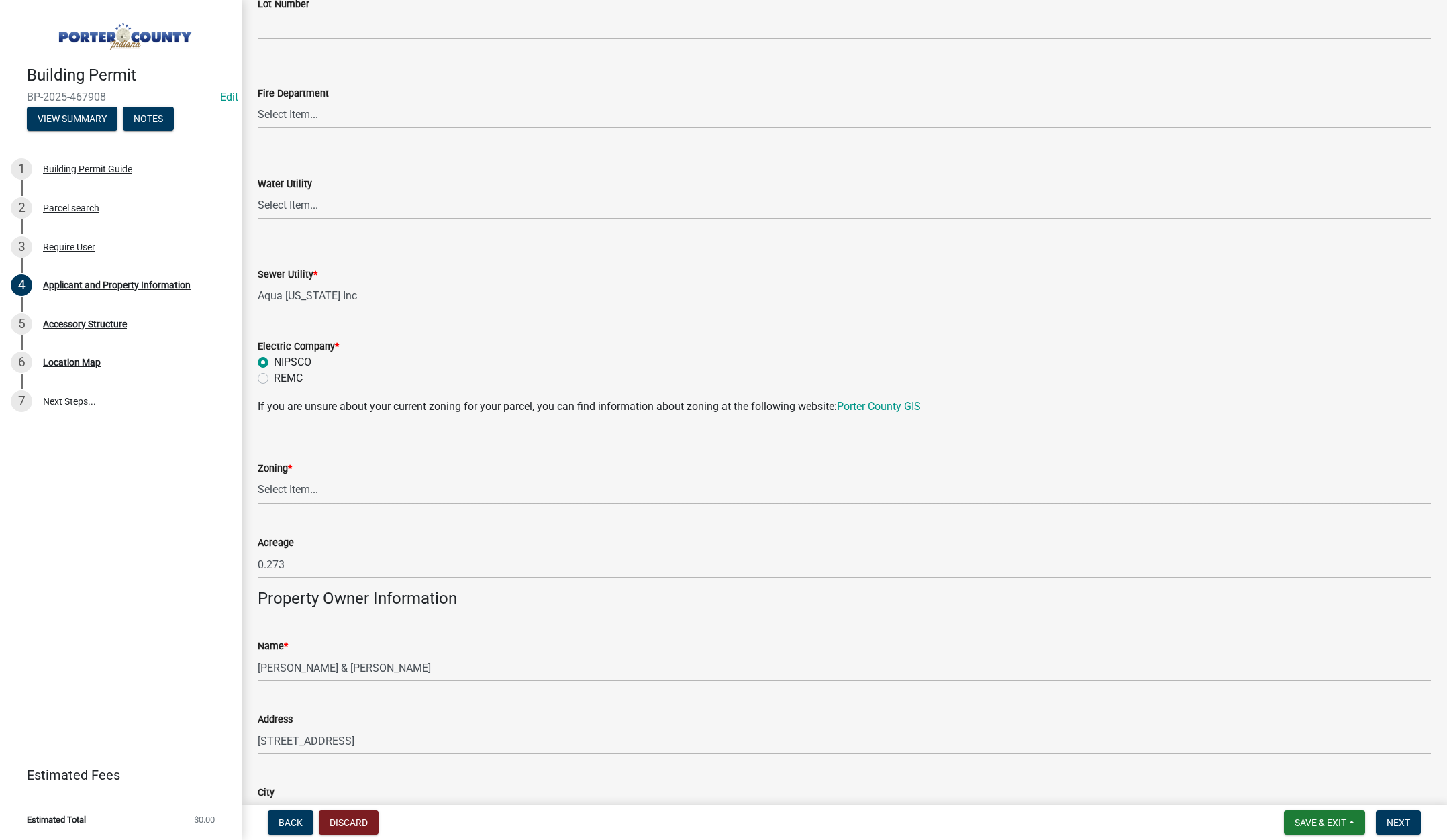
click at [290, 487] on select "Select Item... A1 A2 CH CM CN I1 I2 I3 IN MP OT P1 P2 PUD R1 R2 R3 R4 RL RR" at bounding box center [844, 490] width 1173 height 28
click at [258, 476] on select "Select Item... A1 A2 CH CM CN I1 I2 I3 IN MP OT P1 P2 PUD R1 R2 R3 R4 RL RR" at bounding box center [844, 490] width 1173 height 28
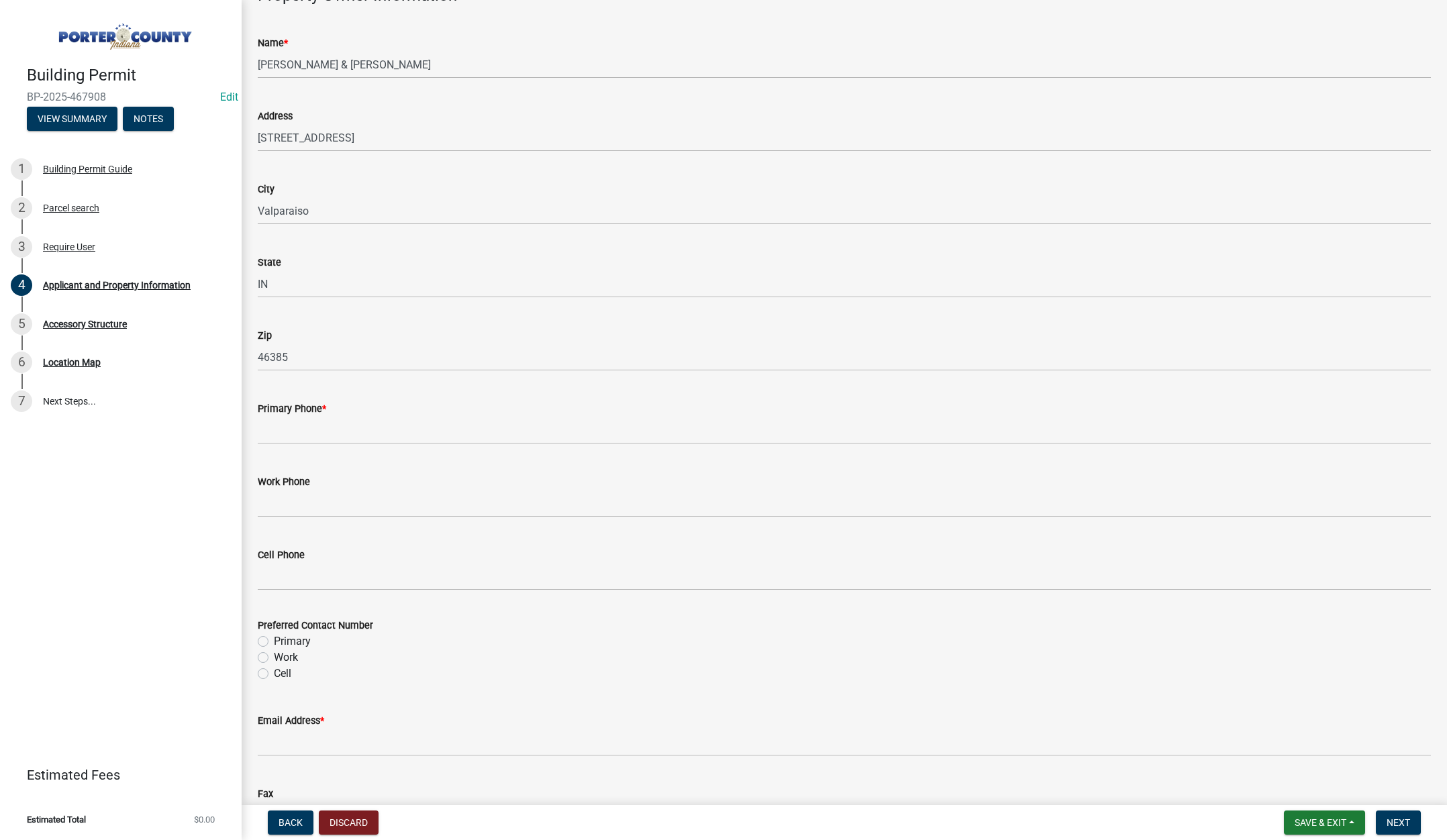
scroll to position [1409, 0]
click at [317, 431] on input "Primary Phone *" at bounding box center [844, 430] width 1173 height 28
click at [274, 640] on label "Primary" at bounding box center [292, 640] width 37 height 16
click at [274, 640] on input "Primary" at bounding box center [278, 637] width 9 height 9
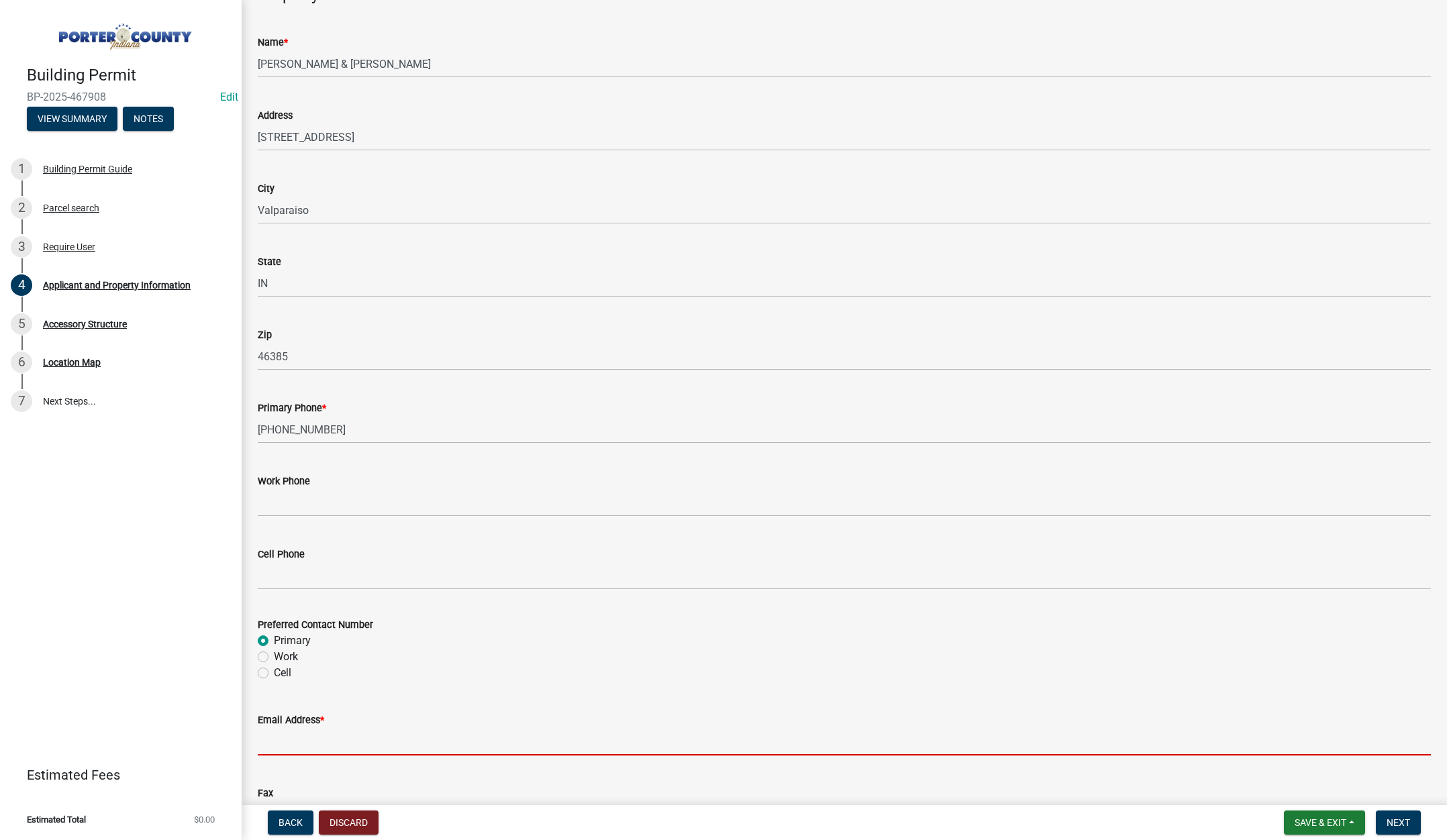
click at [290, 748] on input "Email Address *" at bounding box center [844, 742] width 1173 height 28
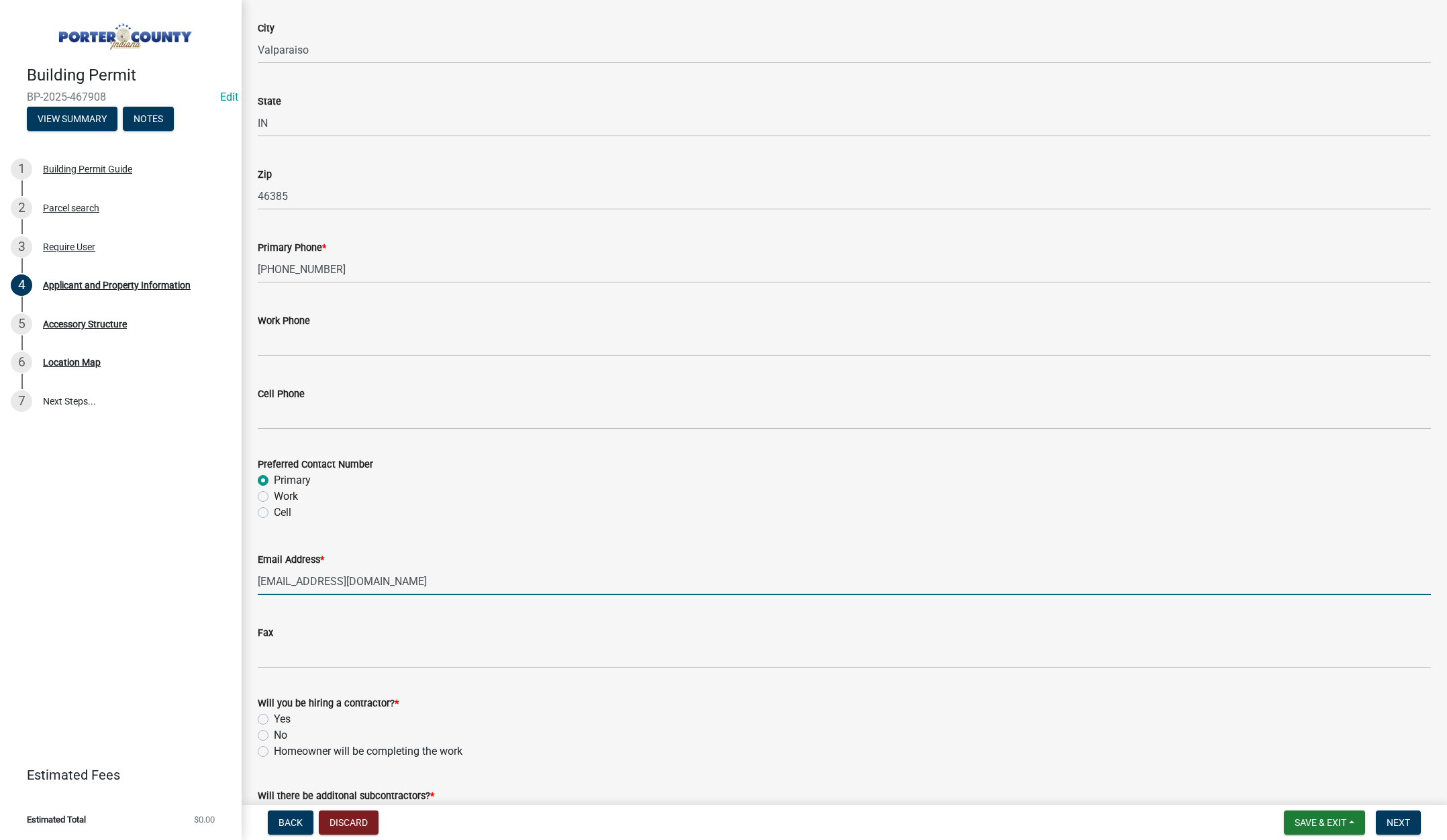
scroll to position [1670, 0]
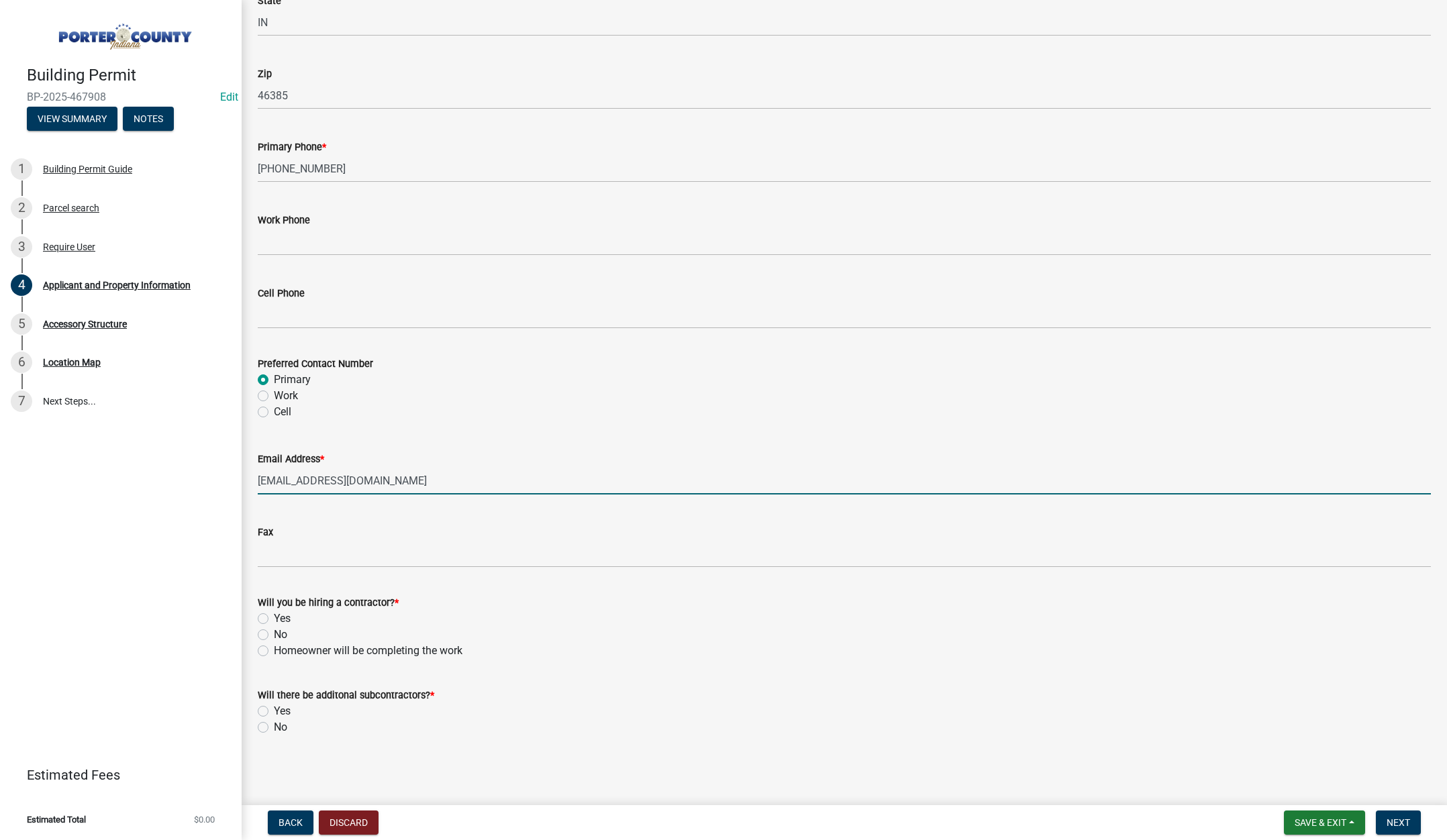
drag, startPoint x: 265, startPoint y: 620, endPoint x: 241, endPoint y: 667, distance: 52.8
click at [274, 619] on label "Yes" at bounding box center [282, 618] width 17 height 16
click at [274, 619] on input "Yes" at bounding box center [278, 614] width 9 height 9
click at [274, 726] on label "No" at bounding box center [280, 727] width 13 height 16
click at [274, 726] on input "No" at bounding box center [278, 723] width 9 height 9
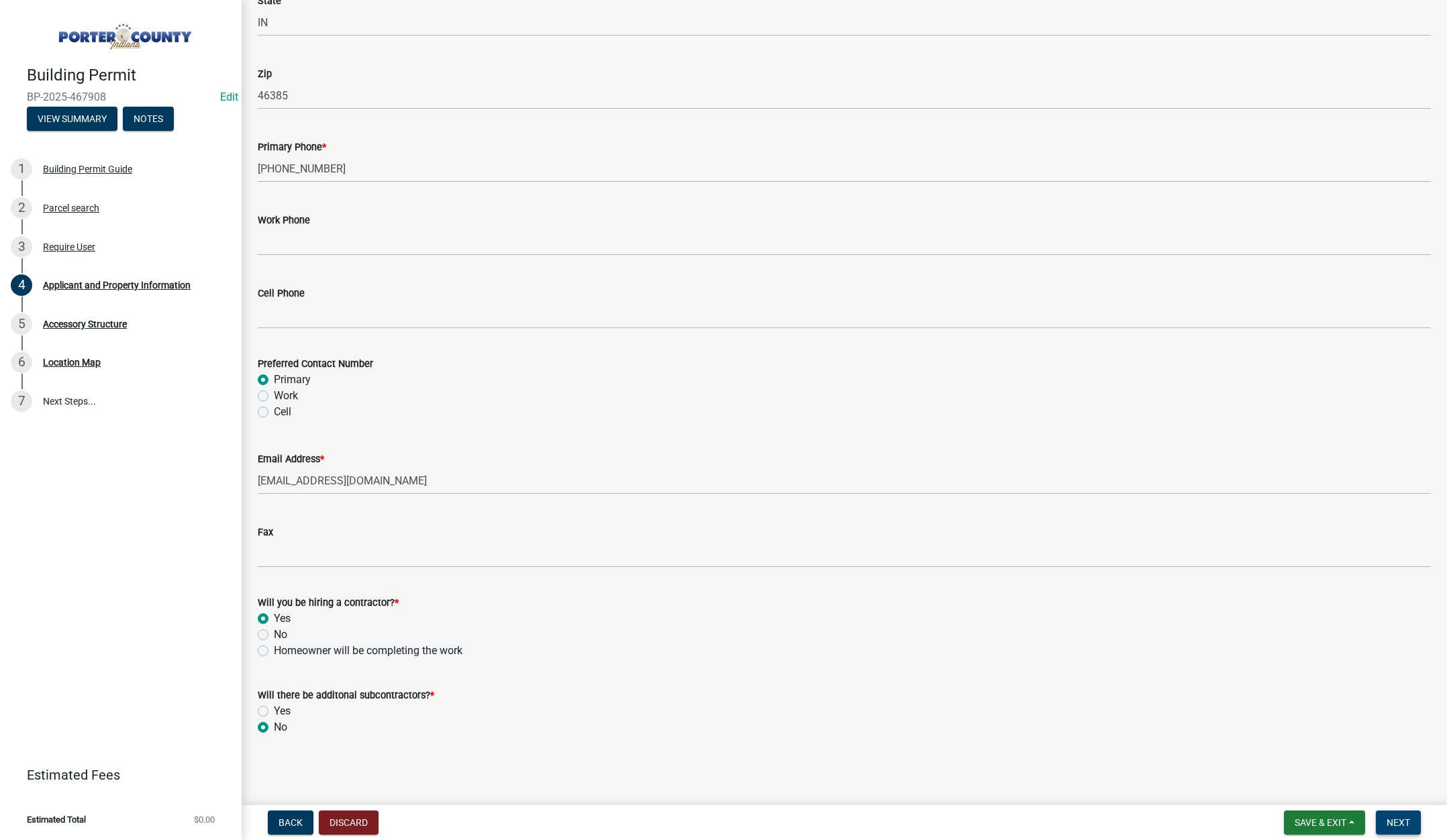
click at [1400, 820] on span "Next" at bounding box center [1398, 822] width 23 height 11
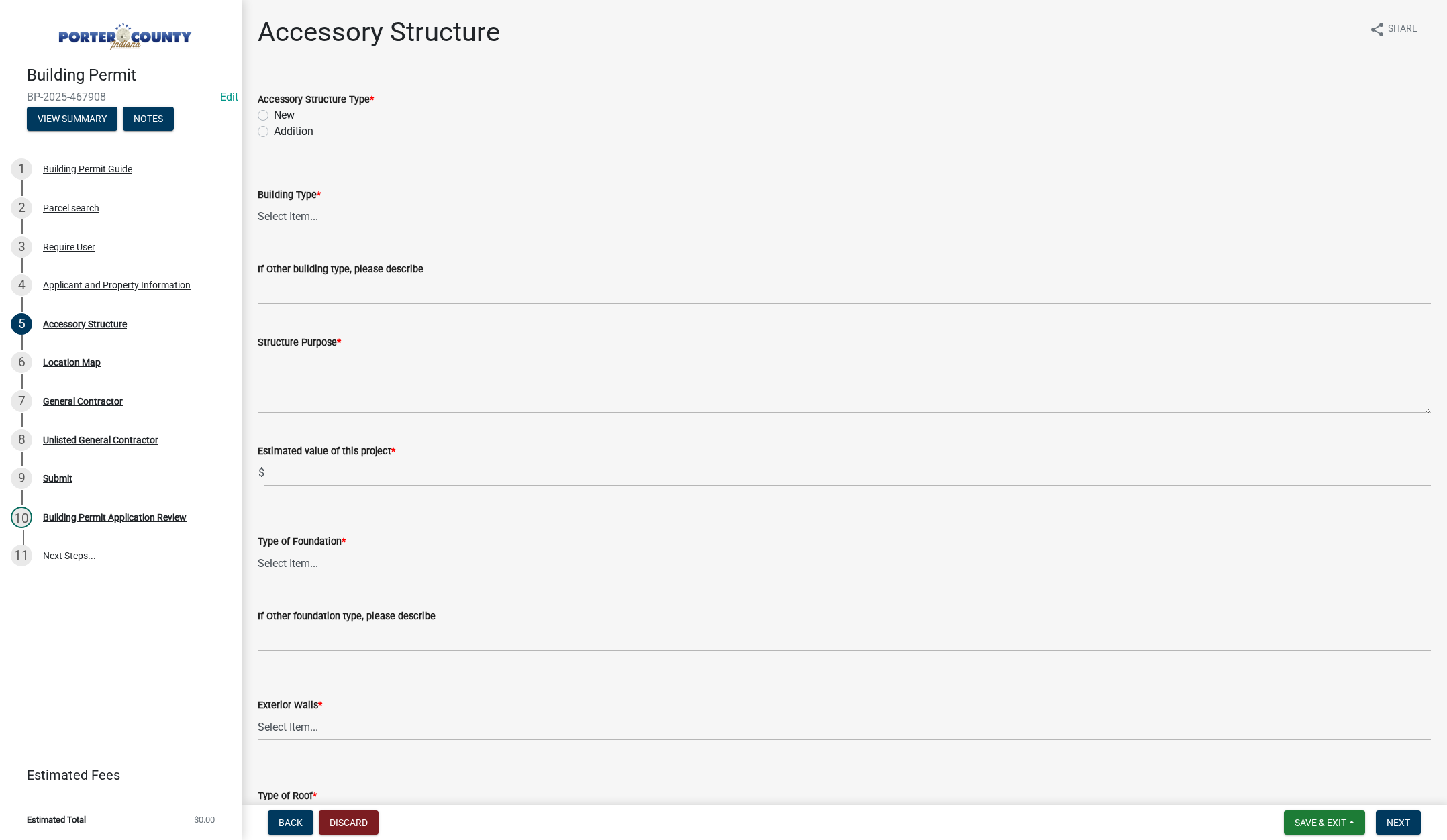
drag, startPoint x: 265, startPoint y: 114, endPoint x: 279, endPoint y: 199, distance: 86.1
click at [274, 114] on label "New" at bounding box center [284, 115] width 21 height 16
click at [274, 114] on input "New" at bounding box center [278, 111] width 9 height 9
click at [289, 217] on select "Select Item... Ag. Building Chicken Coop Detached Garage Exterior Remodel Gazeb…" at bounding box center [844, 217] width 1173 height 28
click at [258, 203] on select "Select Item... Ag. Building Chicken Coop Detached Garage Exterior Remodel Gazeb…" at bounding box center [844, 217] width 1173 height 28
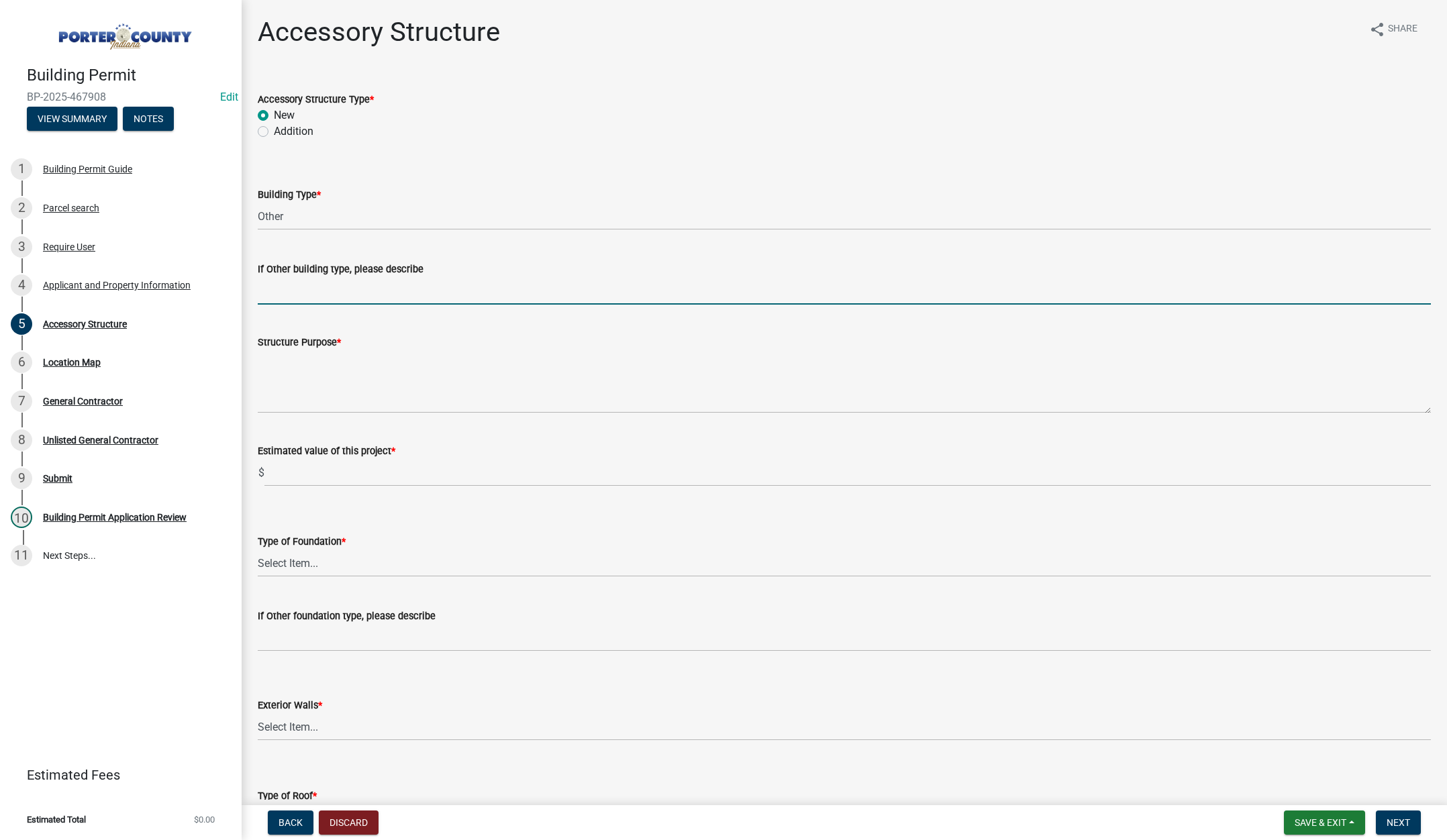
click at [334, 293] on input "If Other building type, please describe" at bounding box center [844, 291] width 1173 height 28
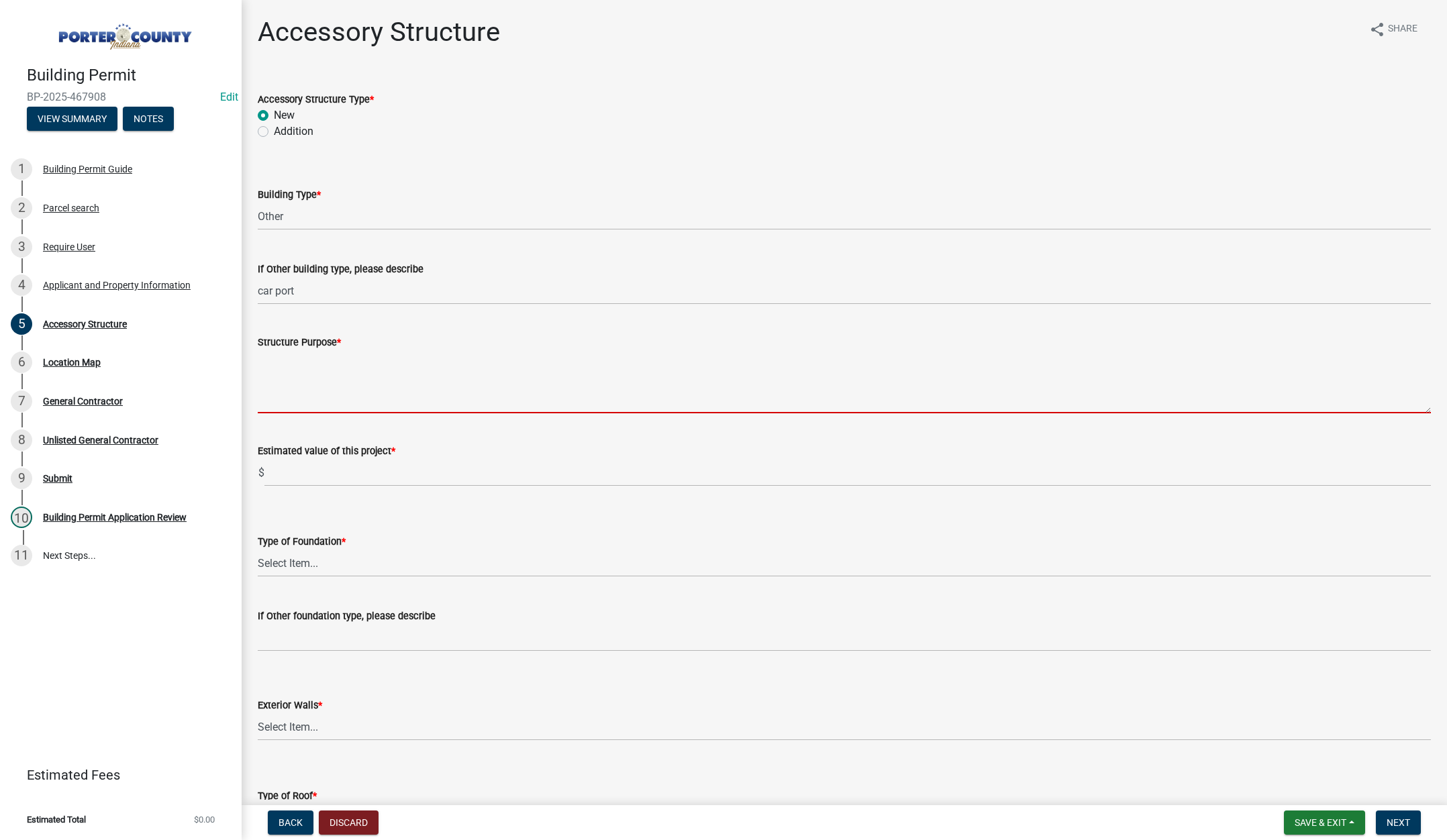
click at [291, 363] on textarea "Structure Purpose *" at bounding box center [844, 382] width 1173 height 63
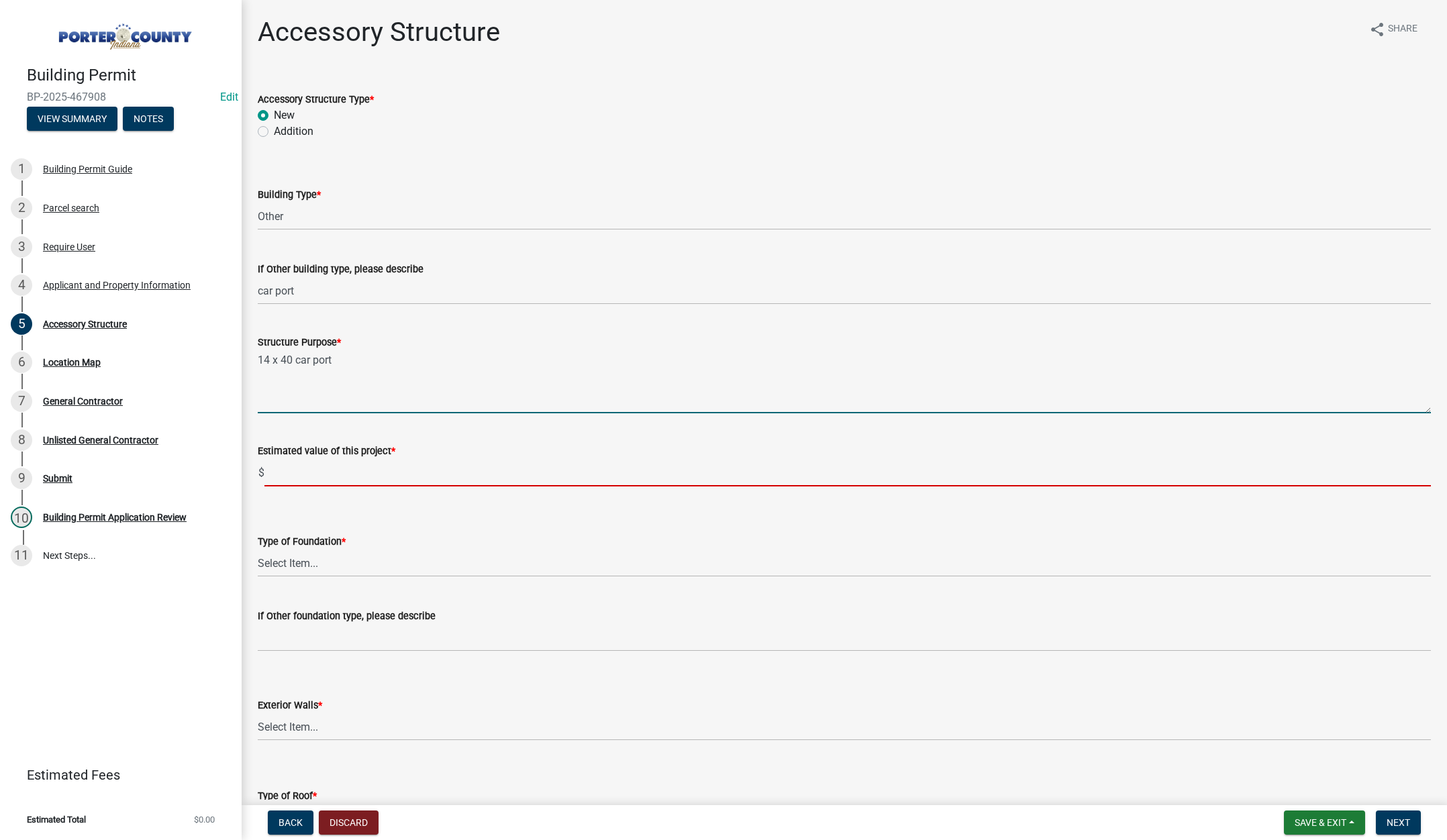
click at [282, 475] on input "text" at bounding box center [847, 473] width 1166 height 28
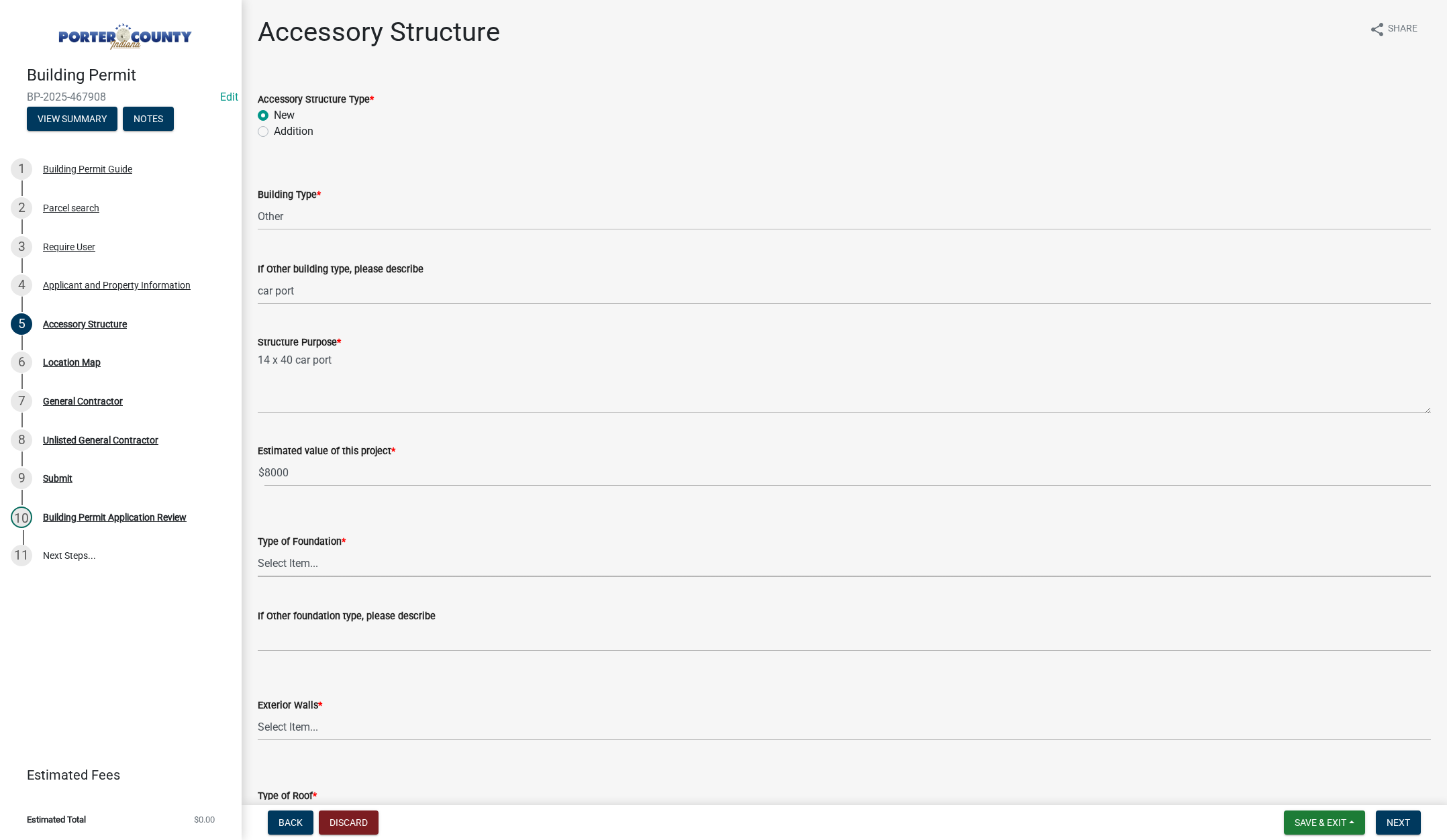
click at [293, 563] on select "Select Item... Concrete Block Poured Concrete Post Frame Other" at bounding box center [844, 563] width 1173 height 28
click at [258, 549] on select "Select Item... Concrete Block Poured Concrete Post Frame Other" at bounding box center [844, 563] width 1173 height 28
click at [341, 639] on input "If Other foundation type, please describe" at bounding box center [844, 638] width 1173 height 28
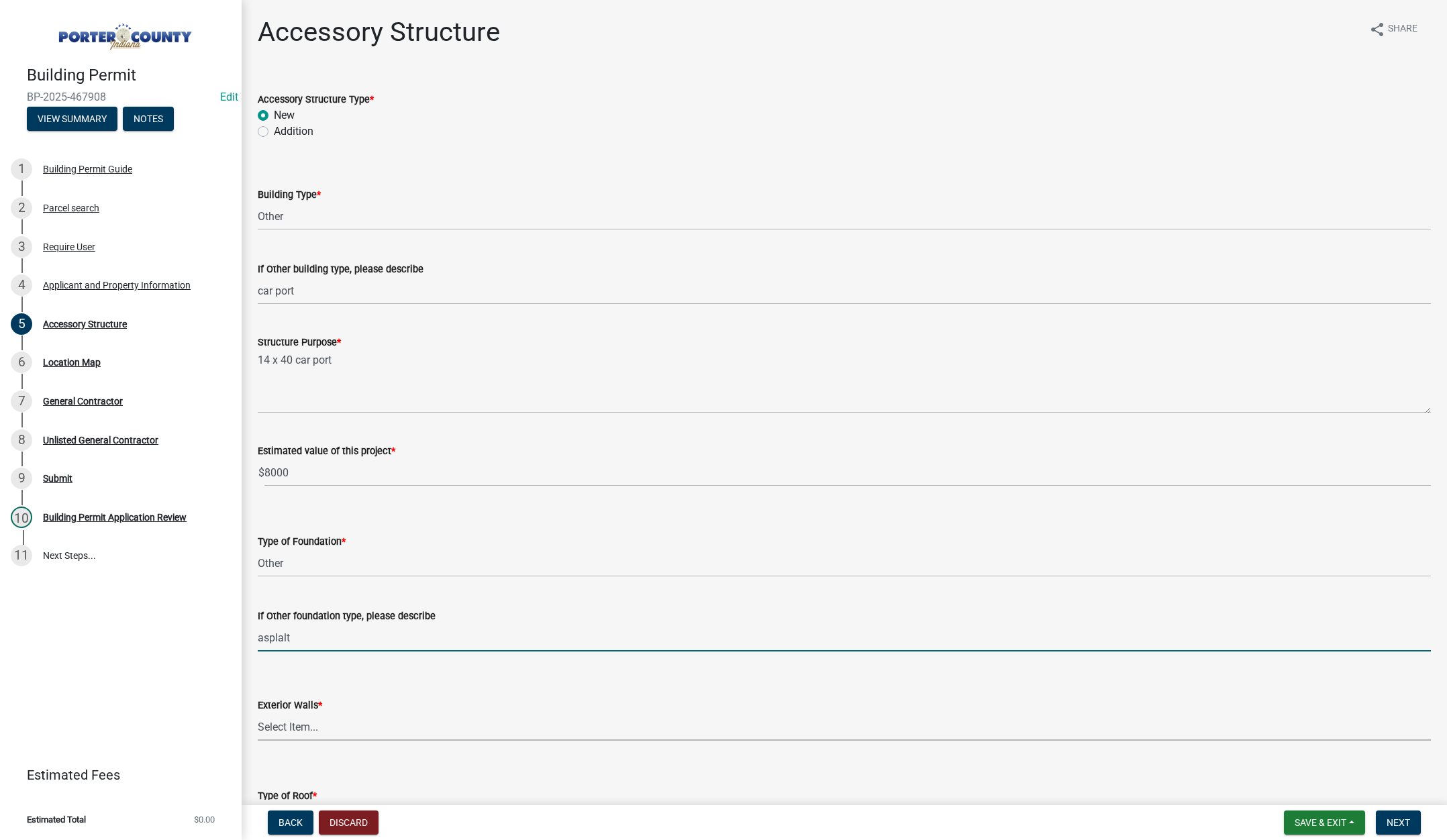
click at [295, 713] on select "Select Item... Masonry Wood Frame Post Frame Steel Frame" at bounding box center [844, 727] width 1173 height 28
click at [258, 713] on select "Select Item... Masonry Wood Frame Post Frame Steel Frame" at bounding box center [844, 727] width 1173 height 28
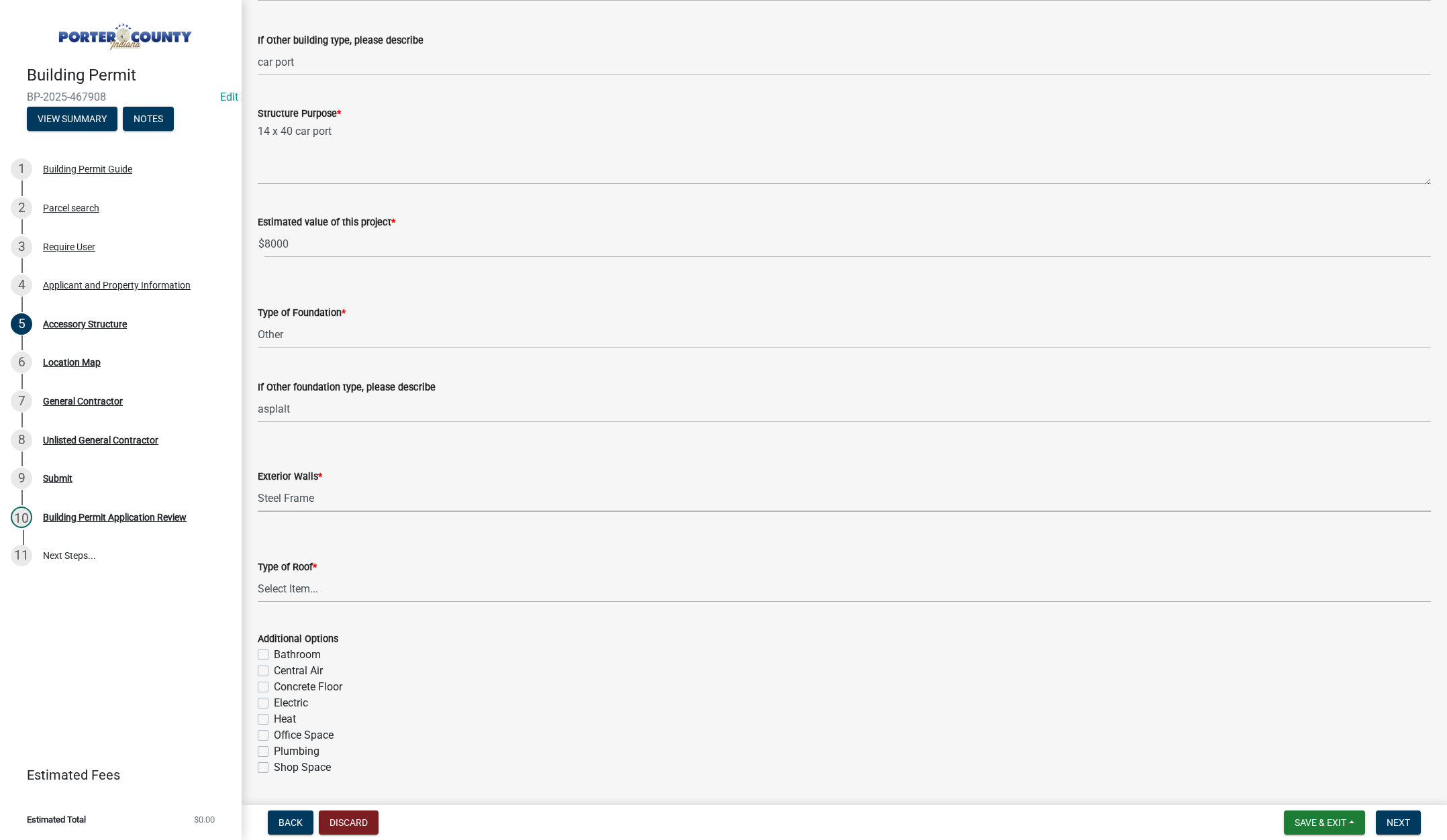
scroll to position [268, 0]
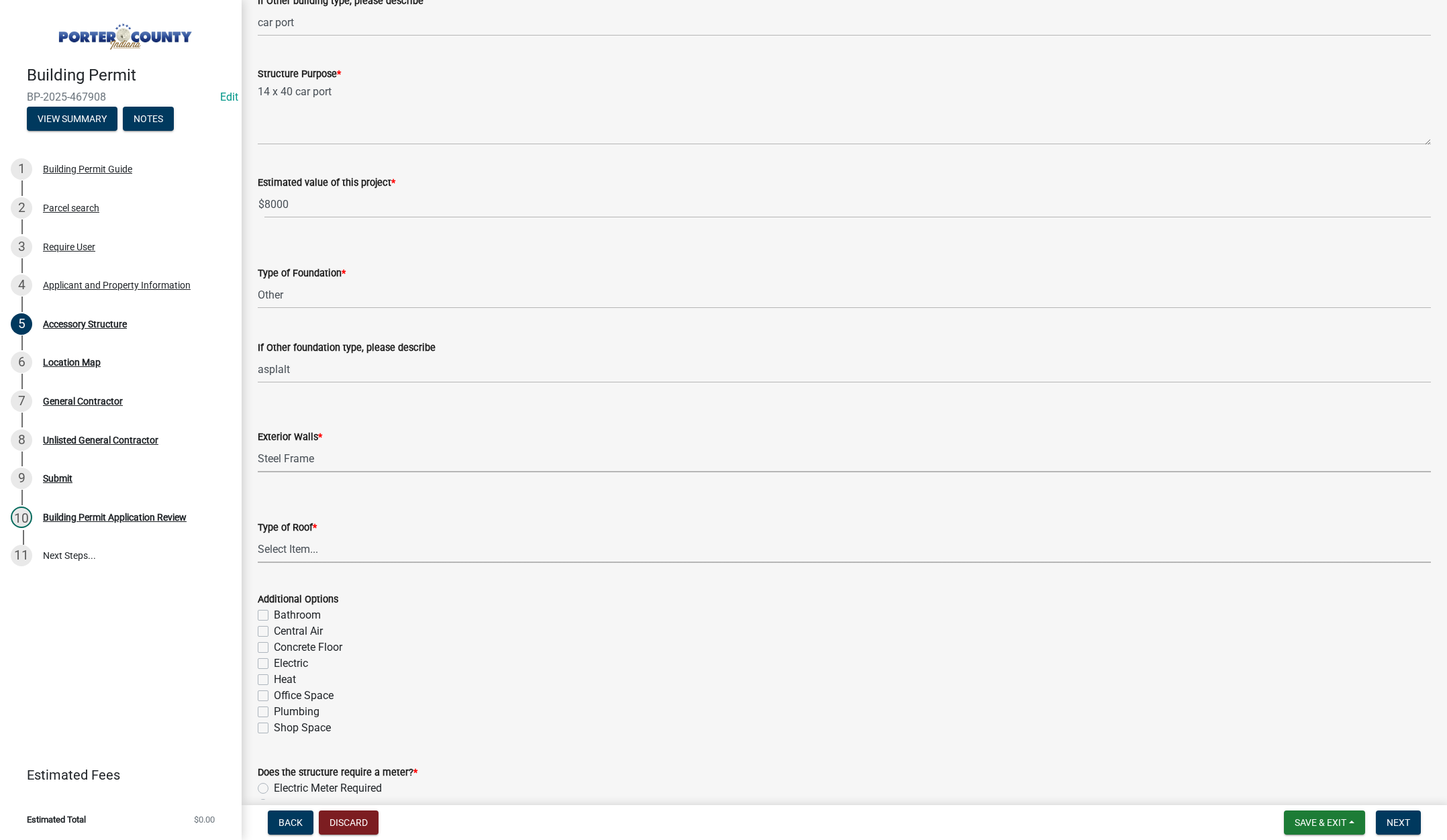
click at [299, 543] on select "Select Item... Shingles Steel" at bounding box center [844, 549] width 1173 height 28
click at [258, 535] on select "Select Item... Shingles Steel" at bounding box center [844, 549] width 1173 height 28
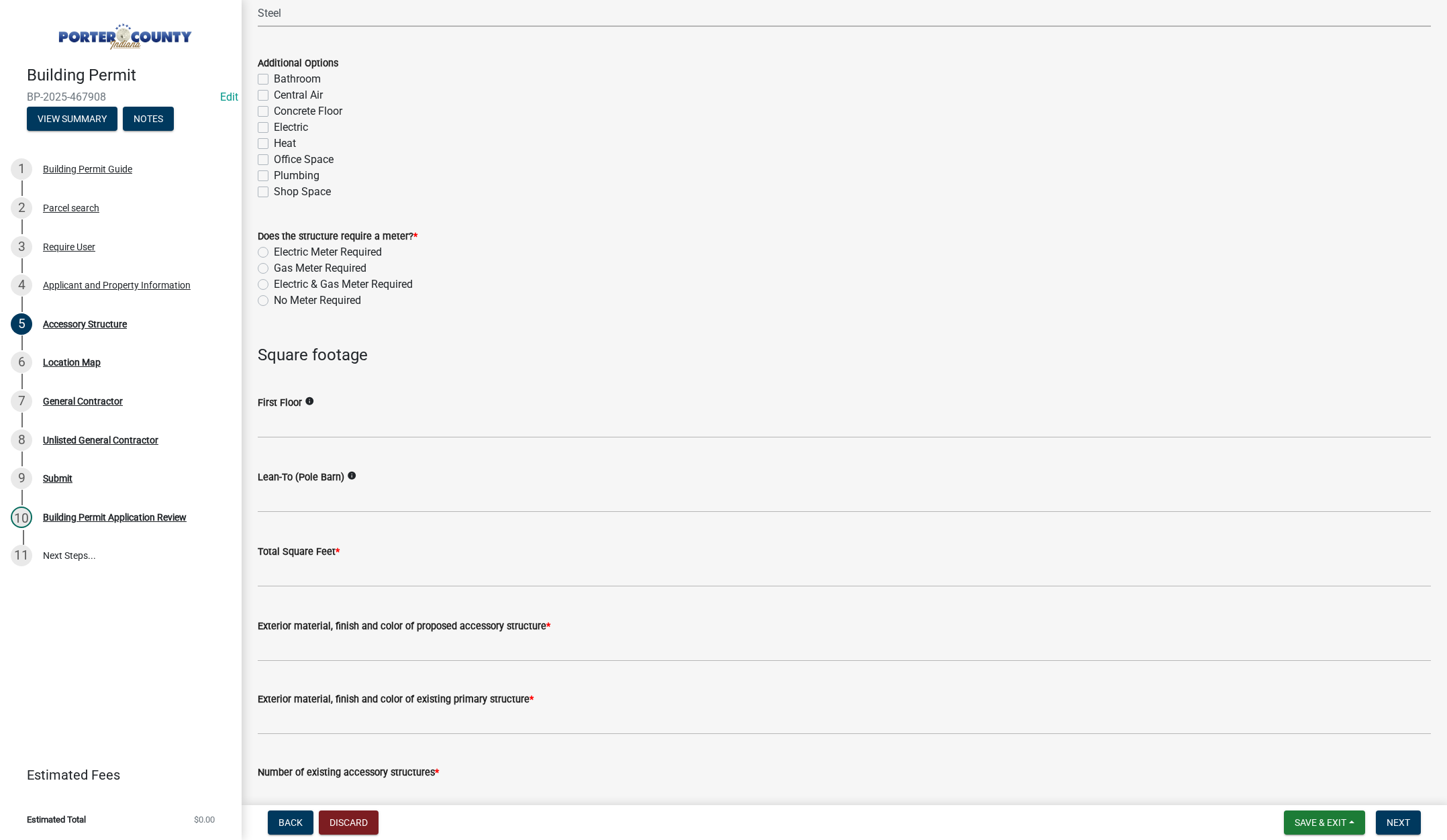
scroll to position [805, 0]
click at [266, 293] on div "No Meter Required" at bounding box center [844, 299] width 1173 height 16
click at [274, 295] on label "No Meter Required" at bounding box center [317, 299] width 87 height 16
click at [274, 295] on input "No Meter Required" at bounding box center [278, 295] width 9 height 9
click at [270, 423] on input "text" at bounding box center [844, 424] width 1173 height 28
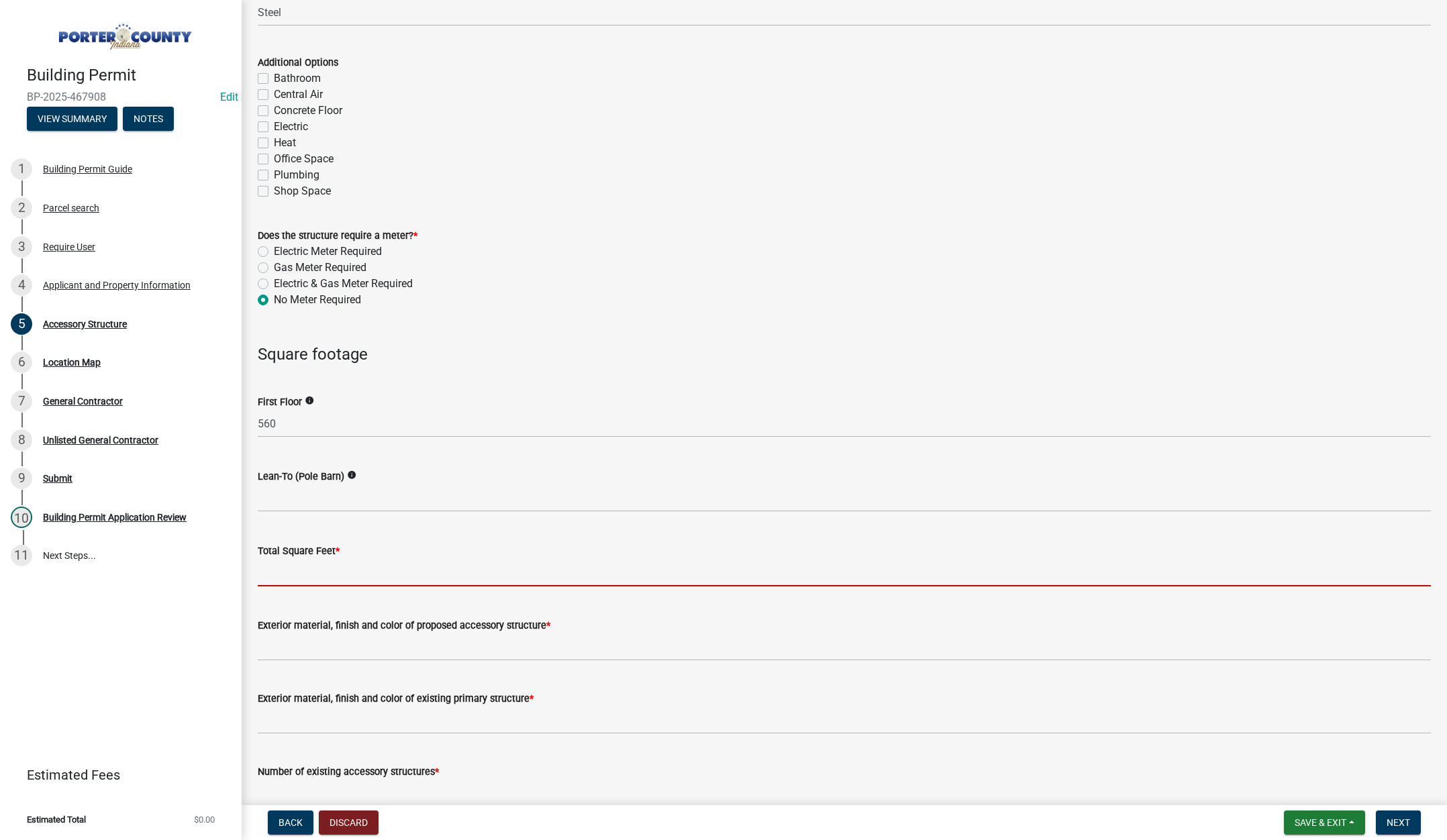
click at [311, 571] on input "text" at bounding box center [844, 572] width 1173 height 28
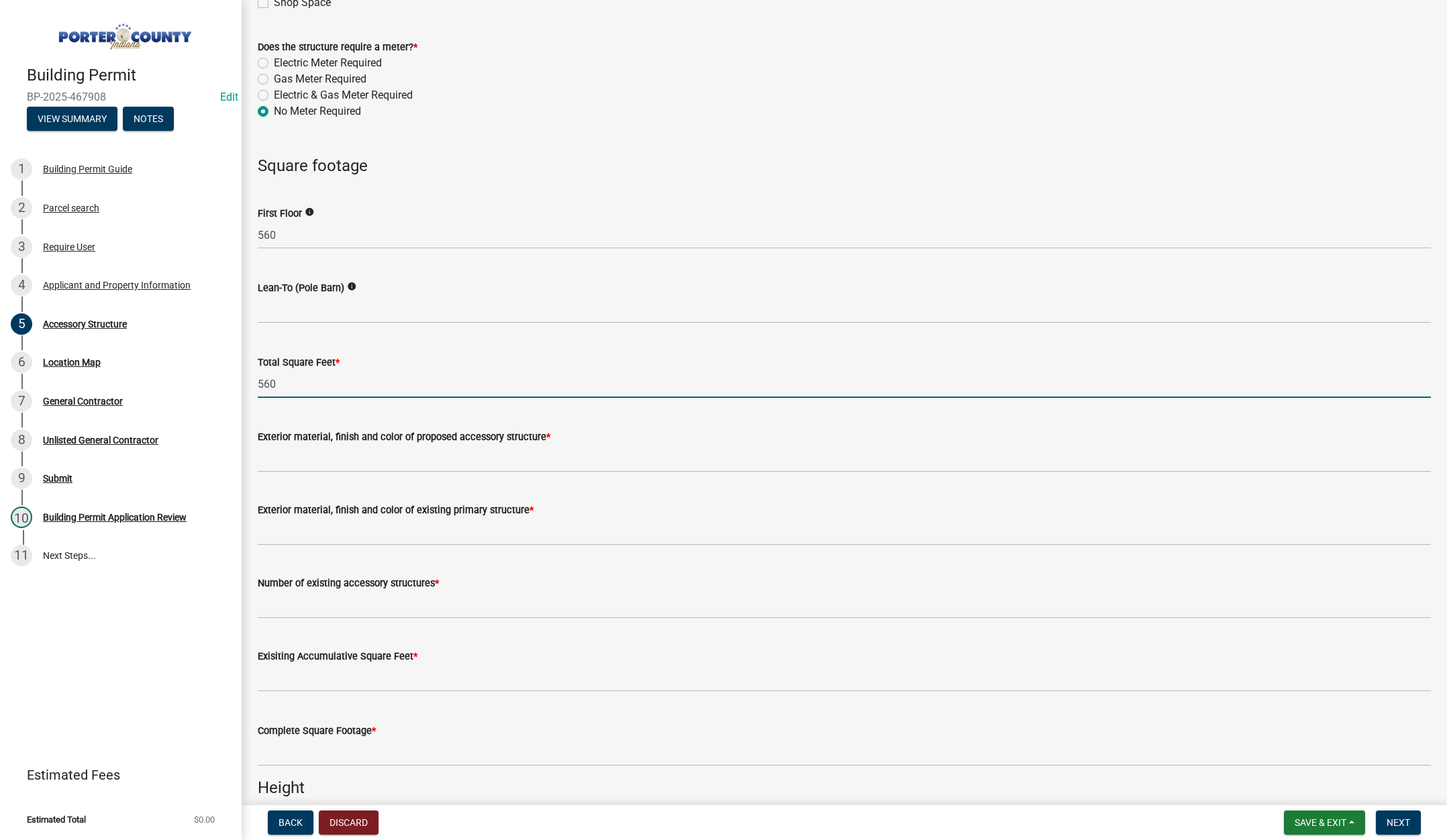
scroll to position [1006, 0]
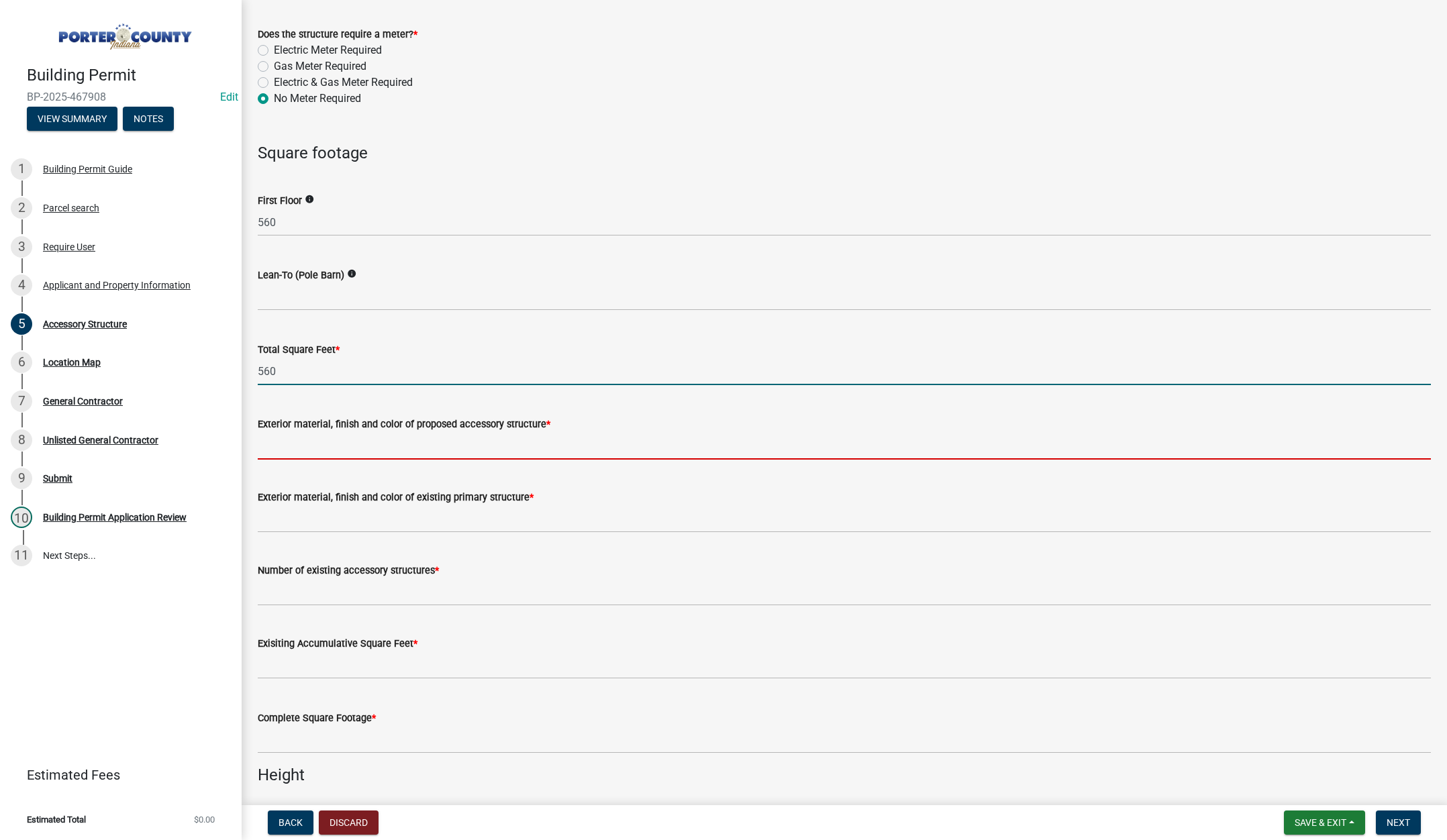
click at [320, 449] on input "Exterior material, finish and color of proposed accessory structure *" at bounding box center [844, 446] width 1173 height 28
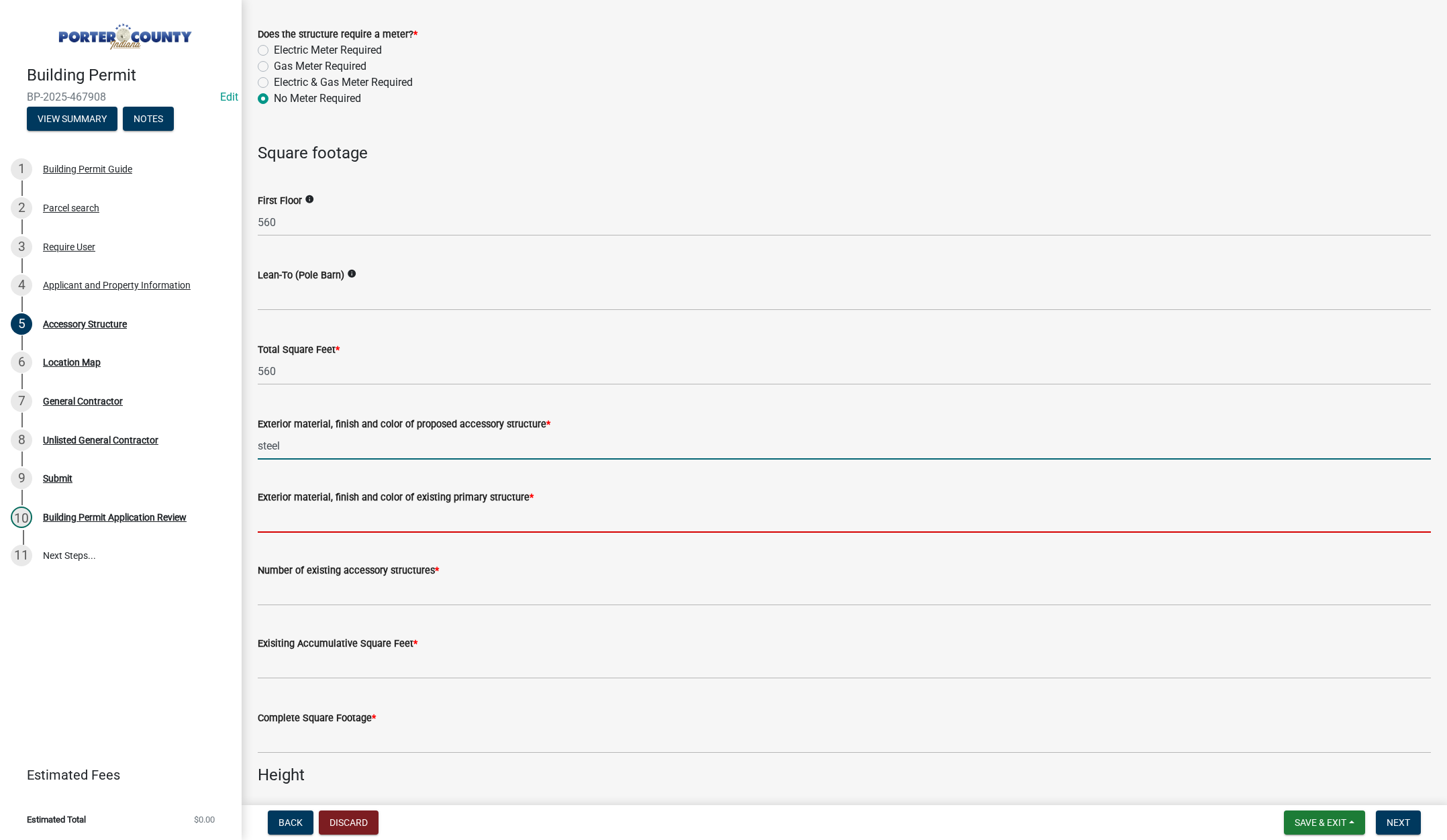
click at [302, 523] on input "Exterior material, finish and color of existing primary structure *" at bounding box center [844, 519] width 1173 height 28
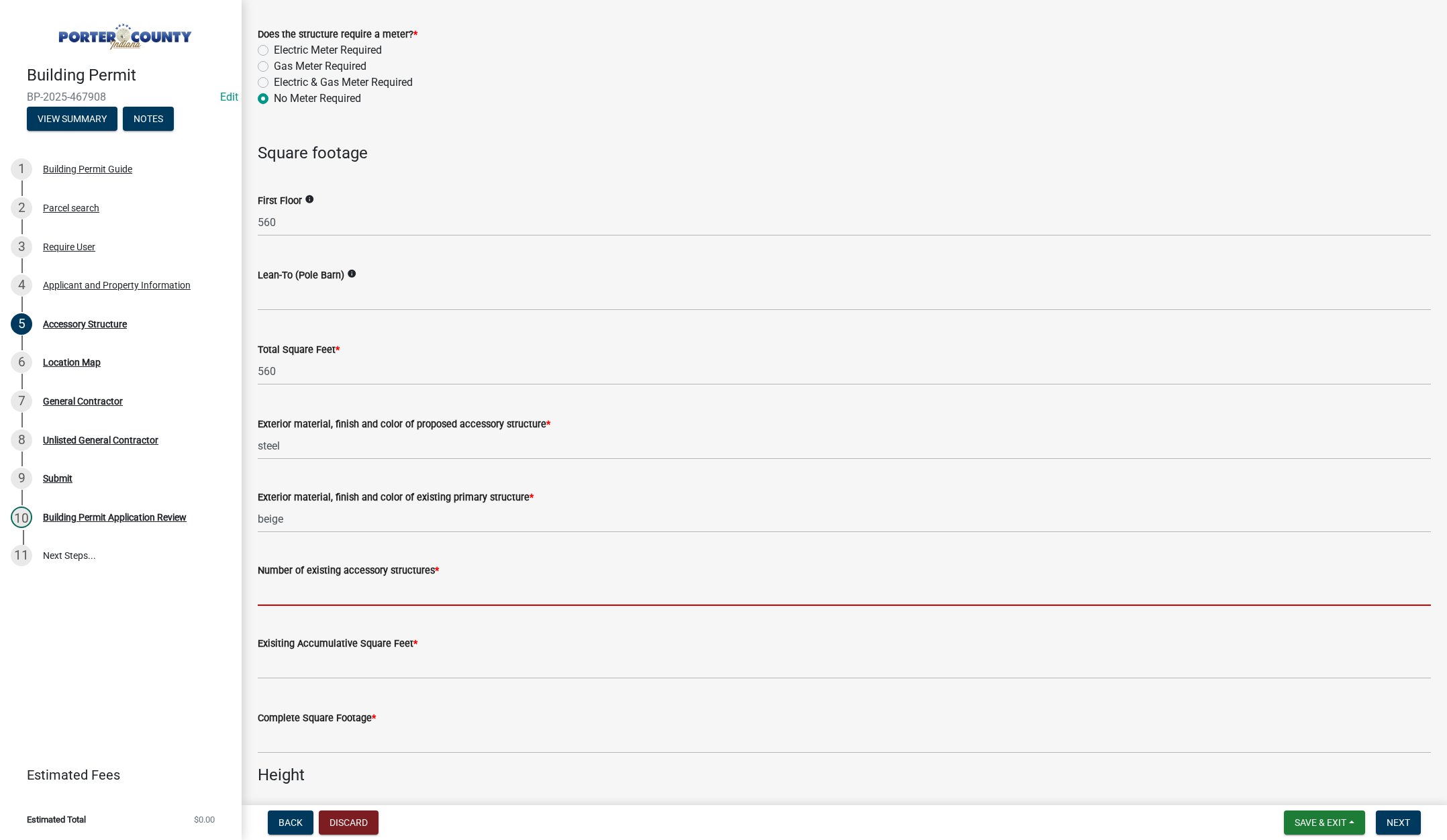
click at [289, 589] on input "Number of existing accessory structures *" at bounding box center [844, 592] width 1173 height 28
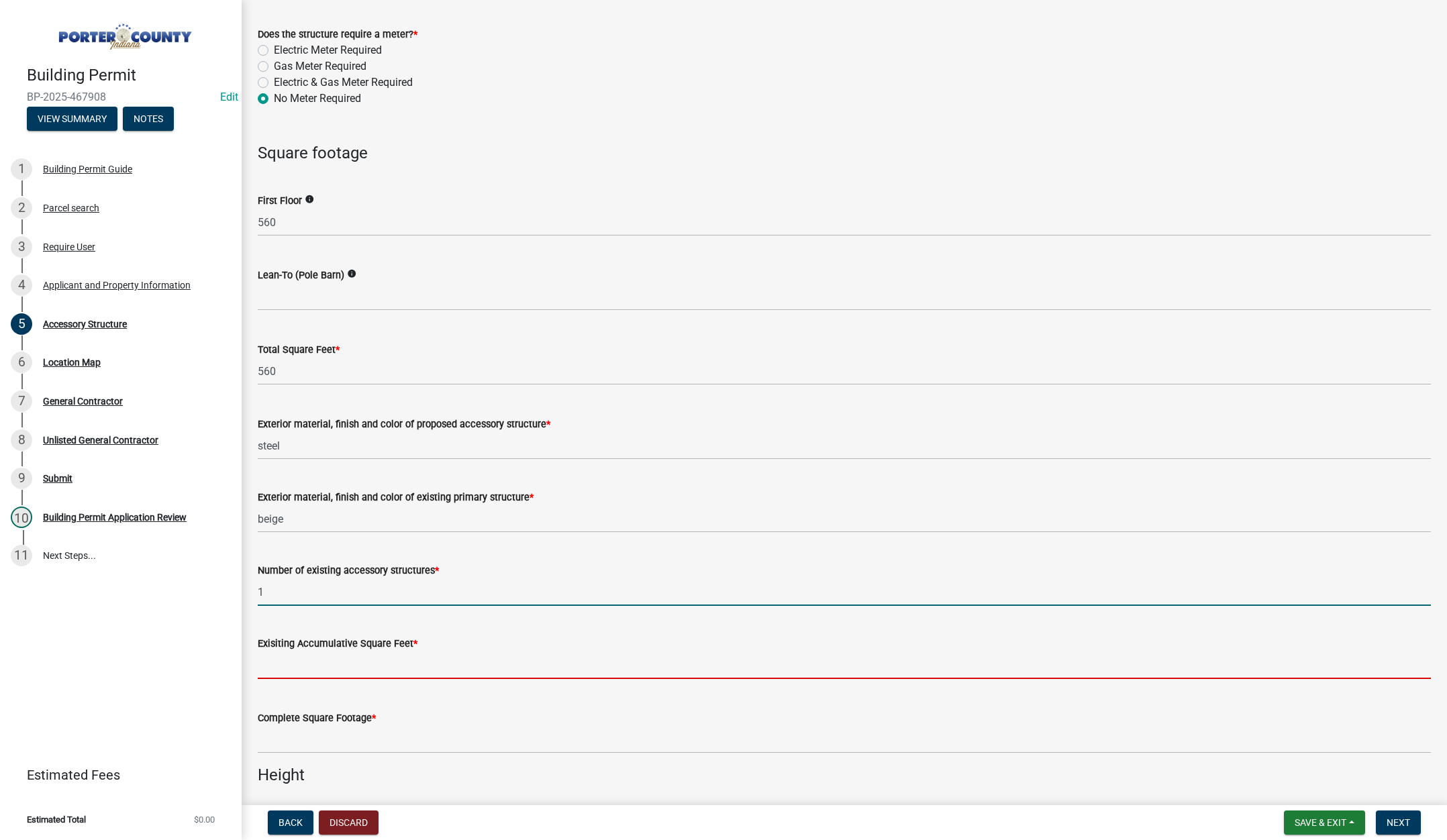
click at [288, 654] on input "text" at bounding box center [844, 665] width 1173 height 28
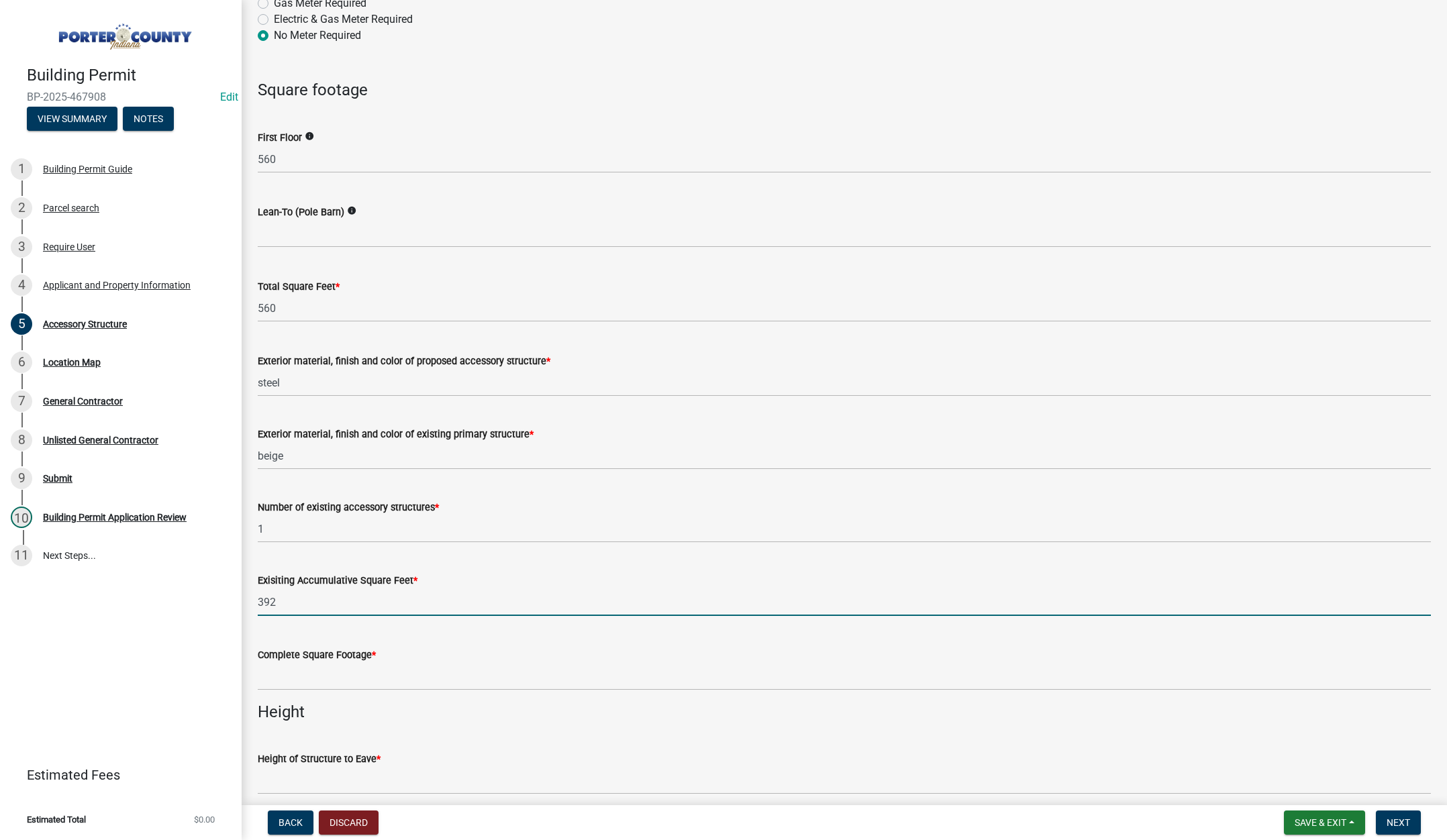
scroll to position [1140, 0]
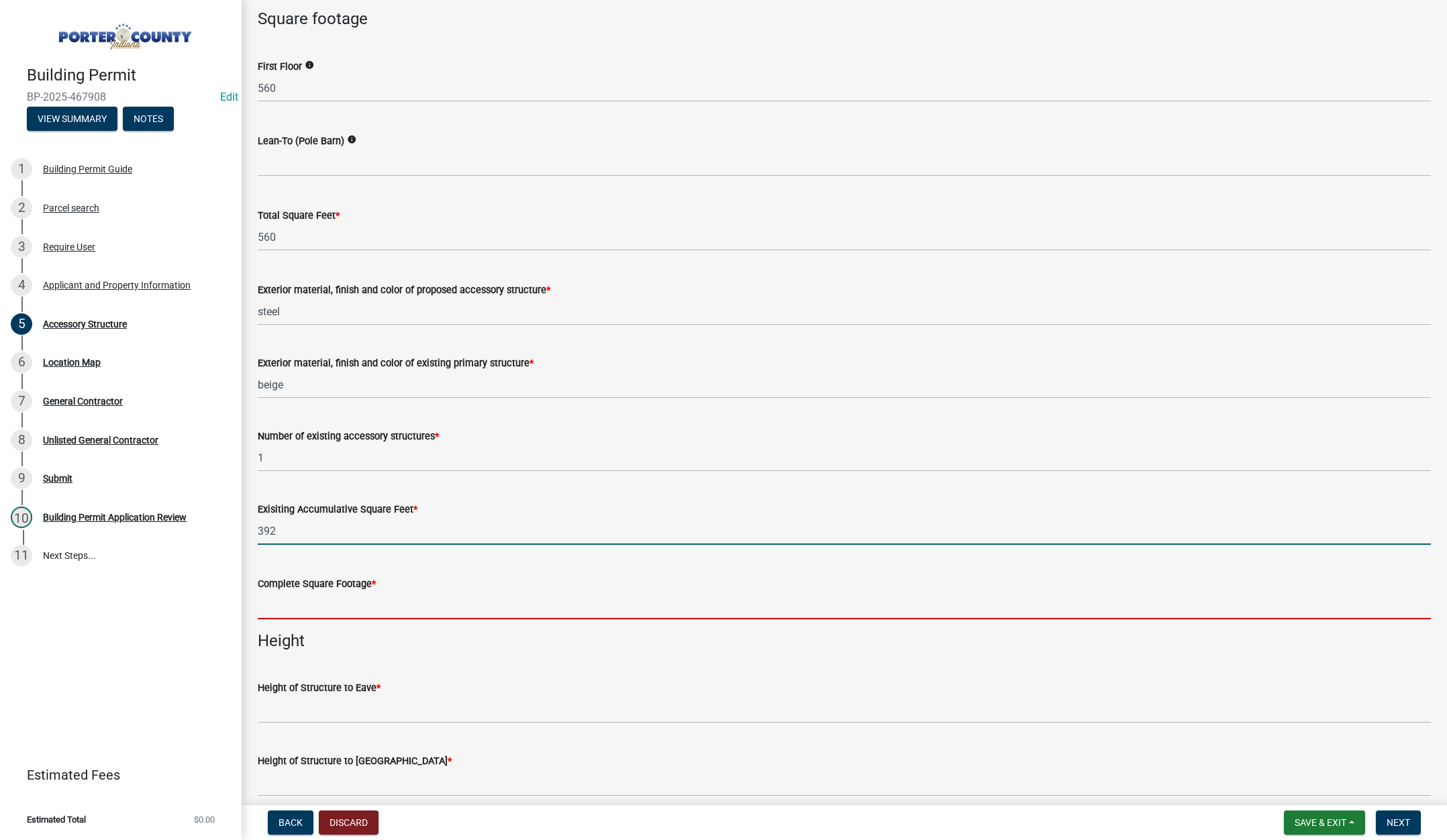
click at [293, 603] on input "text" at bounding box center [844, 606] width 1173 height 28
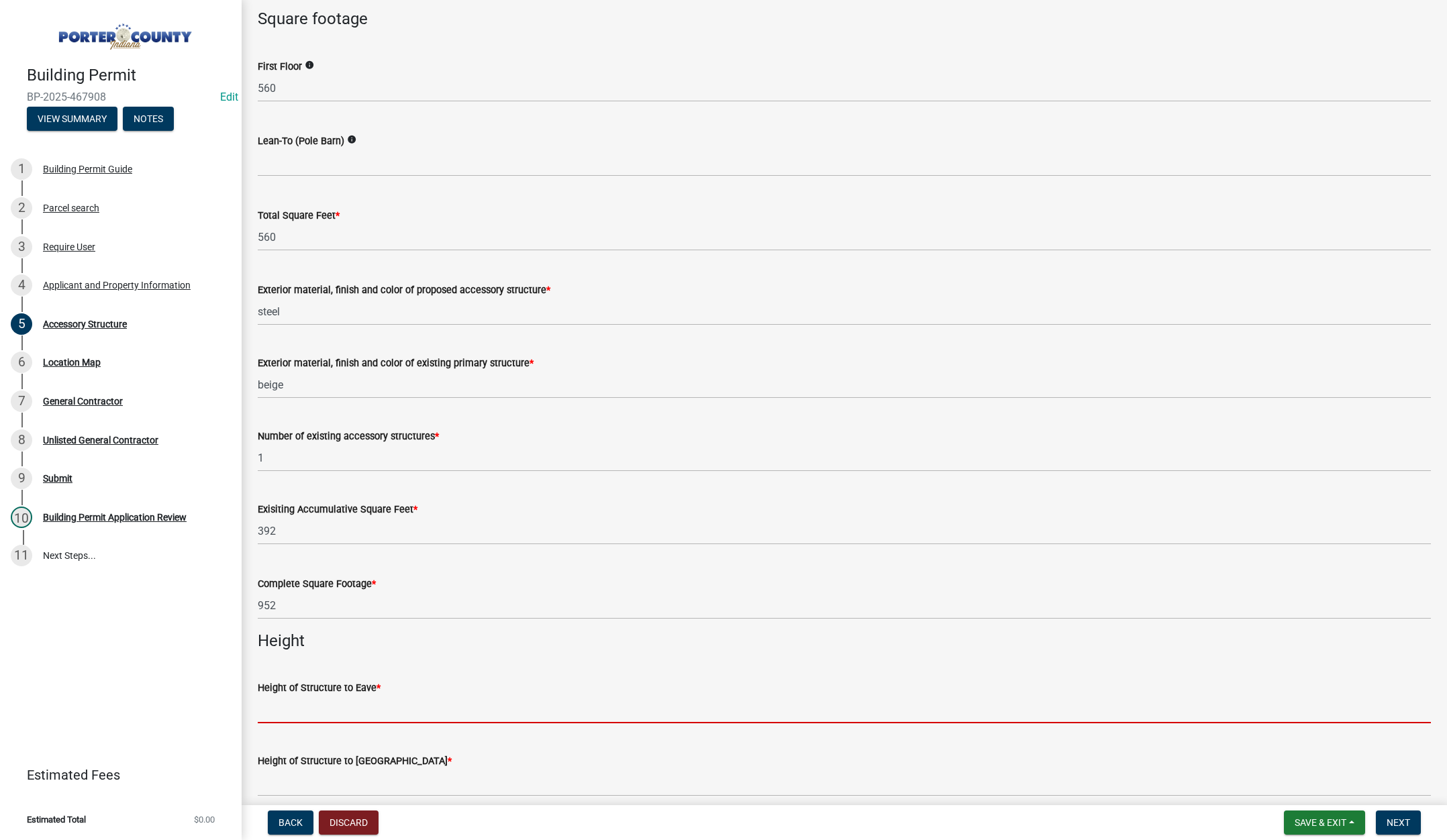
click at [313, 705] on input "Height of Structure to Eave *" at bounding box center [844, 709] width 1173 height 28
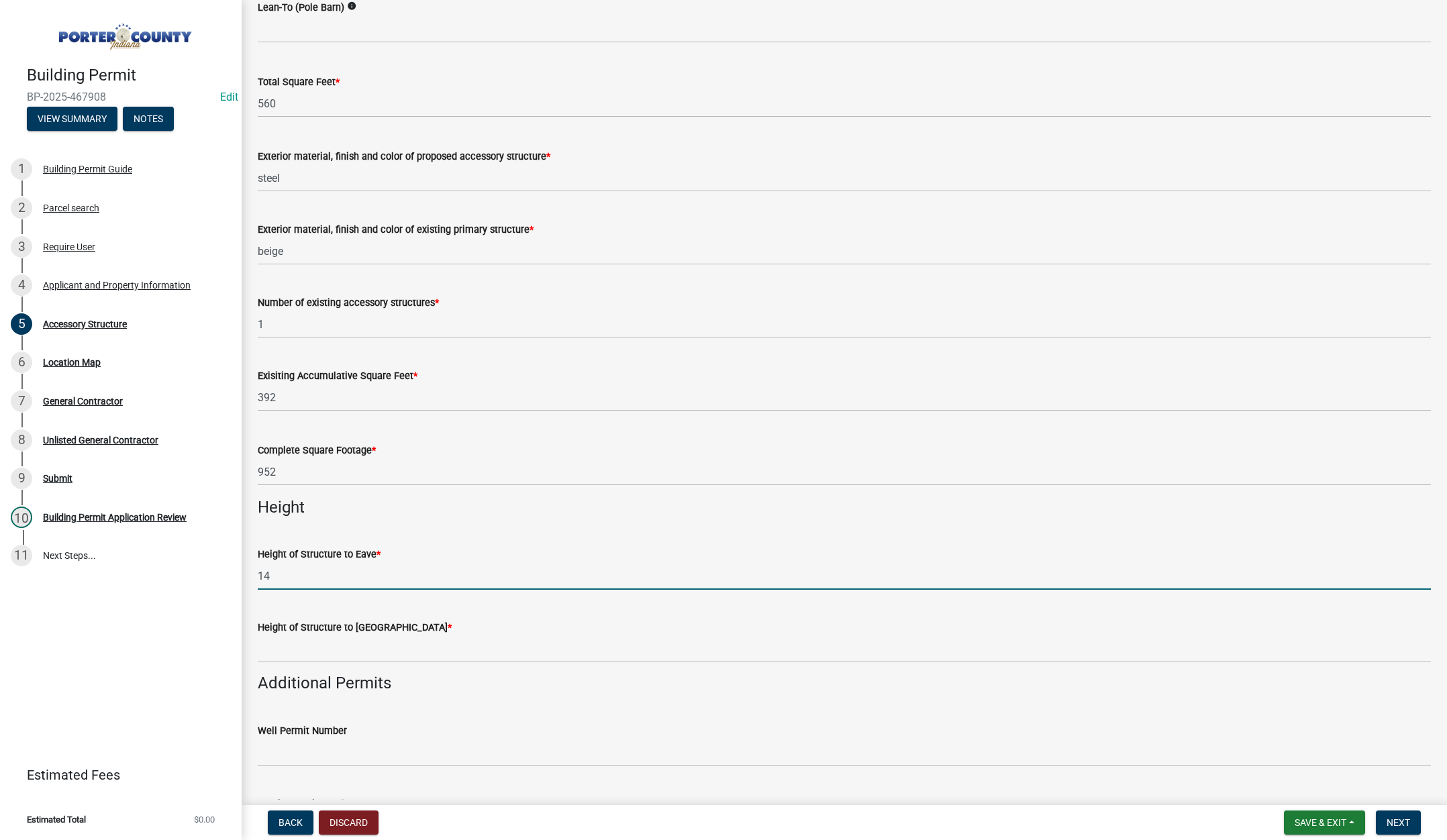
scroll to position [1275, 0]
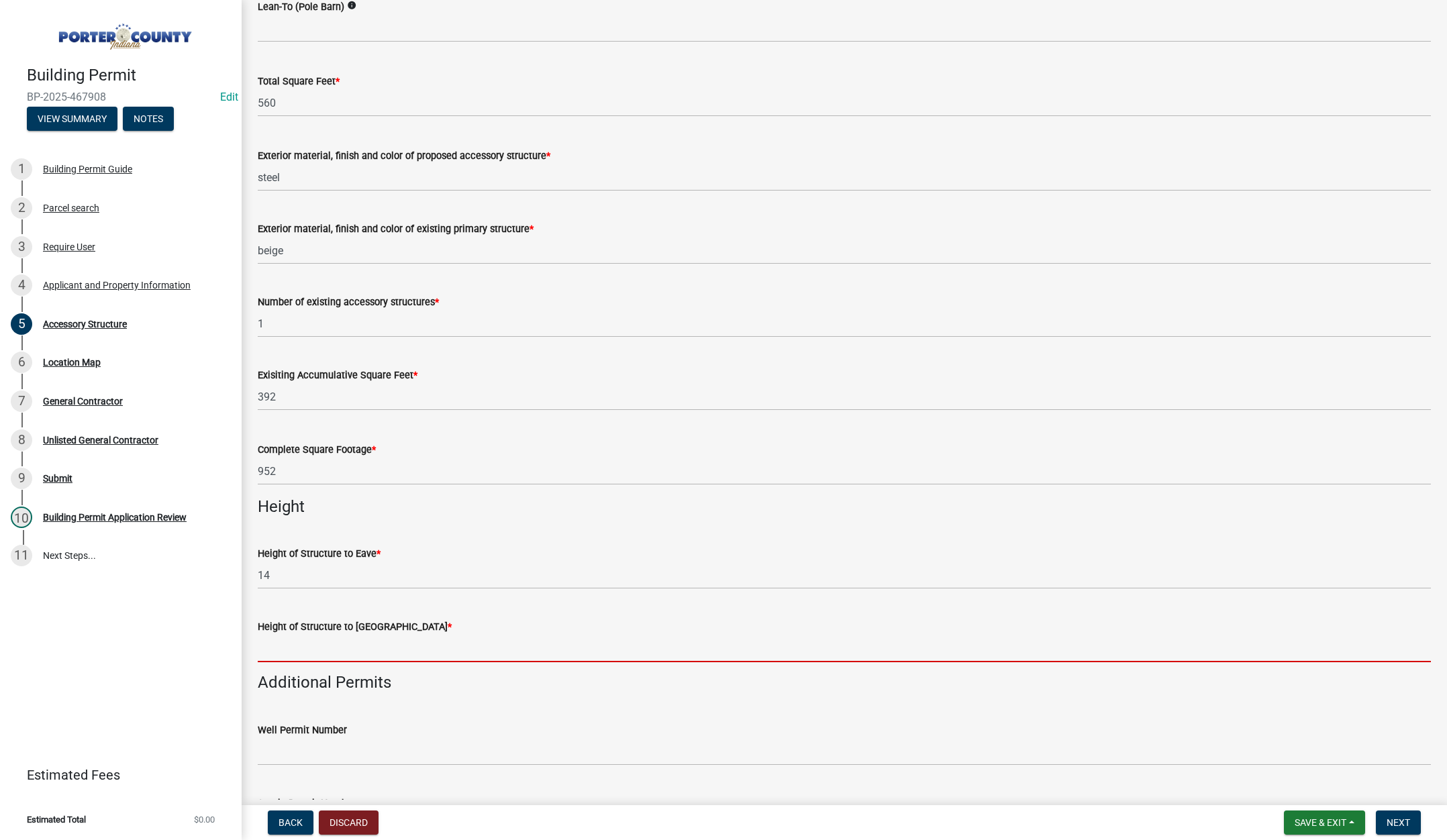
click at [296, 650] on input "Height of Structure to Roof Peak *" at bounding box center [844, 648] width 1173 height 28
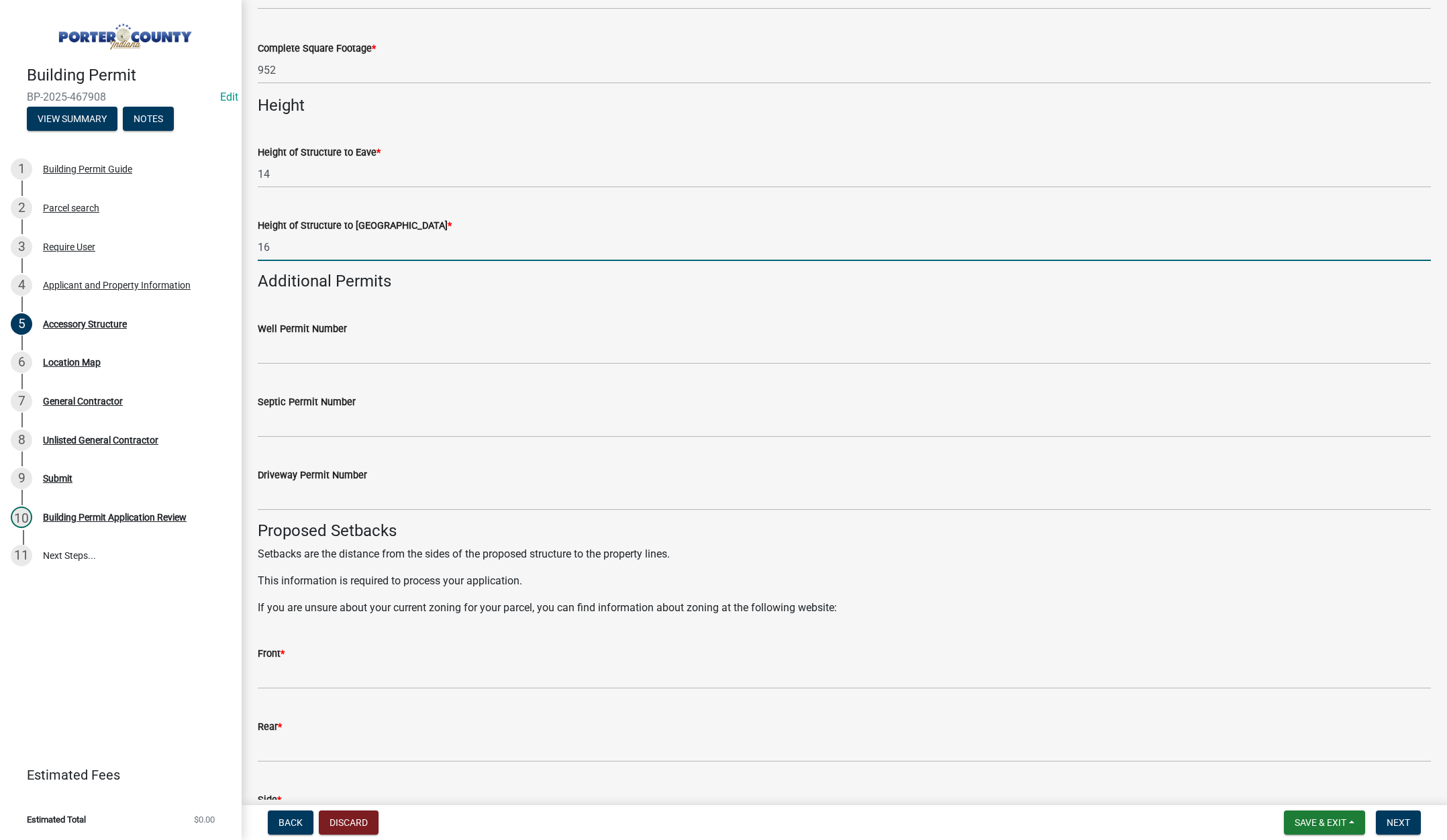
scroll to position [1677, 0]
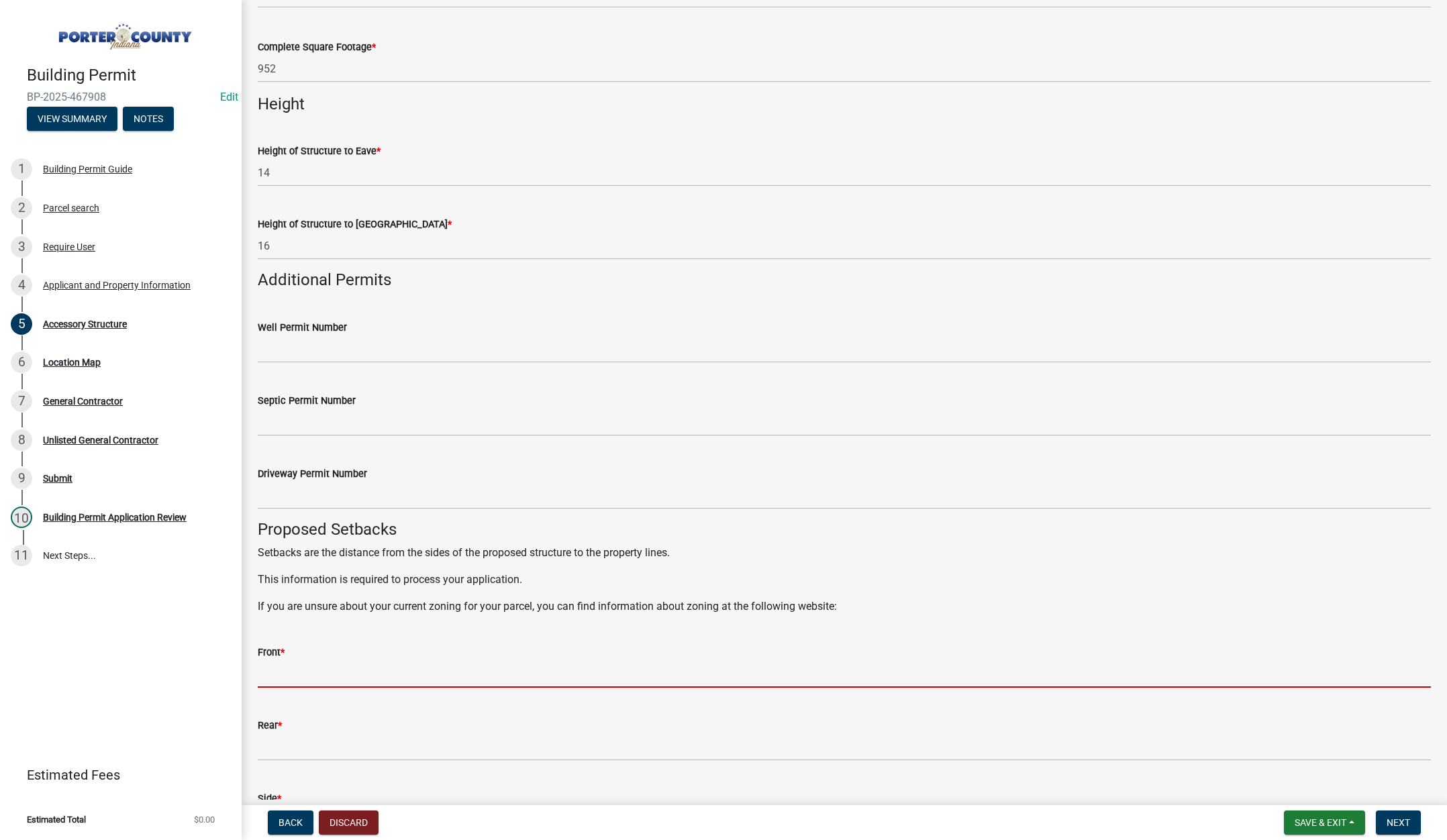
click at [296, 676] on input "Front *" at bounding box center [844, 674] width 1173 height 28
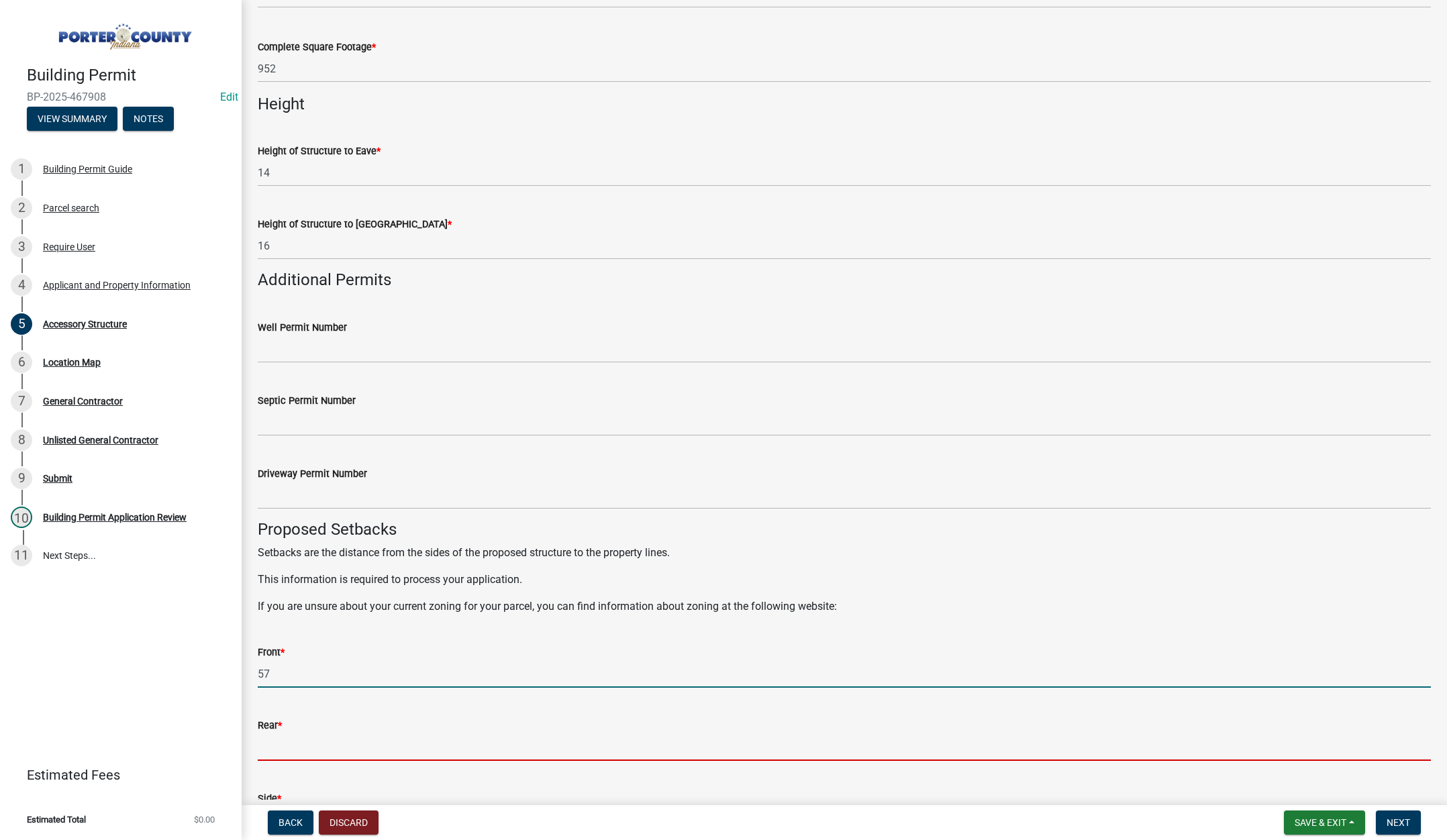
click at [283, 750] on input "Rear *" at bounding box center [844, 747] width 1173 height 28
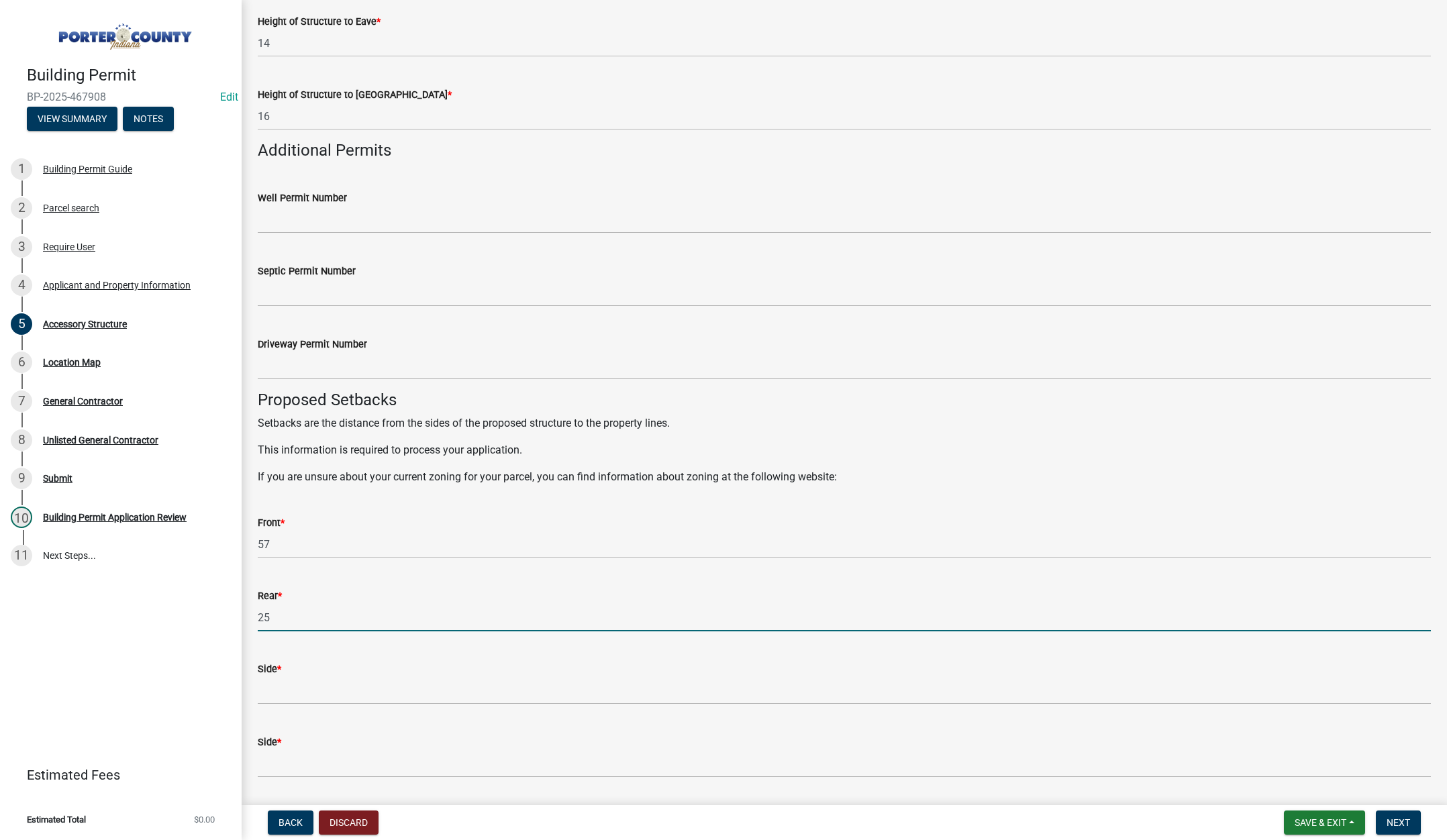
scroll to position [1811, 0]
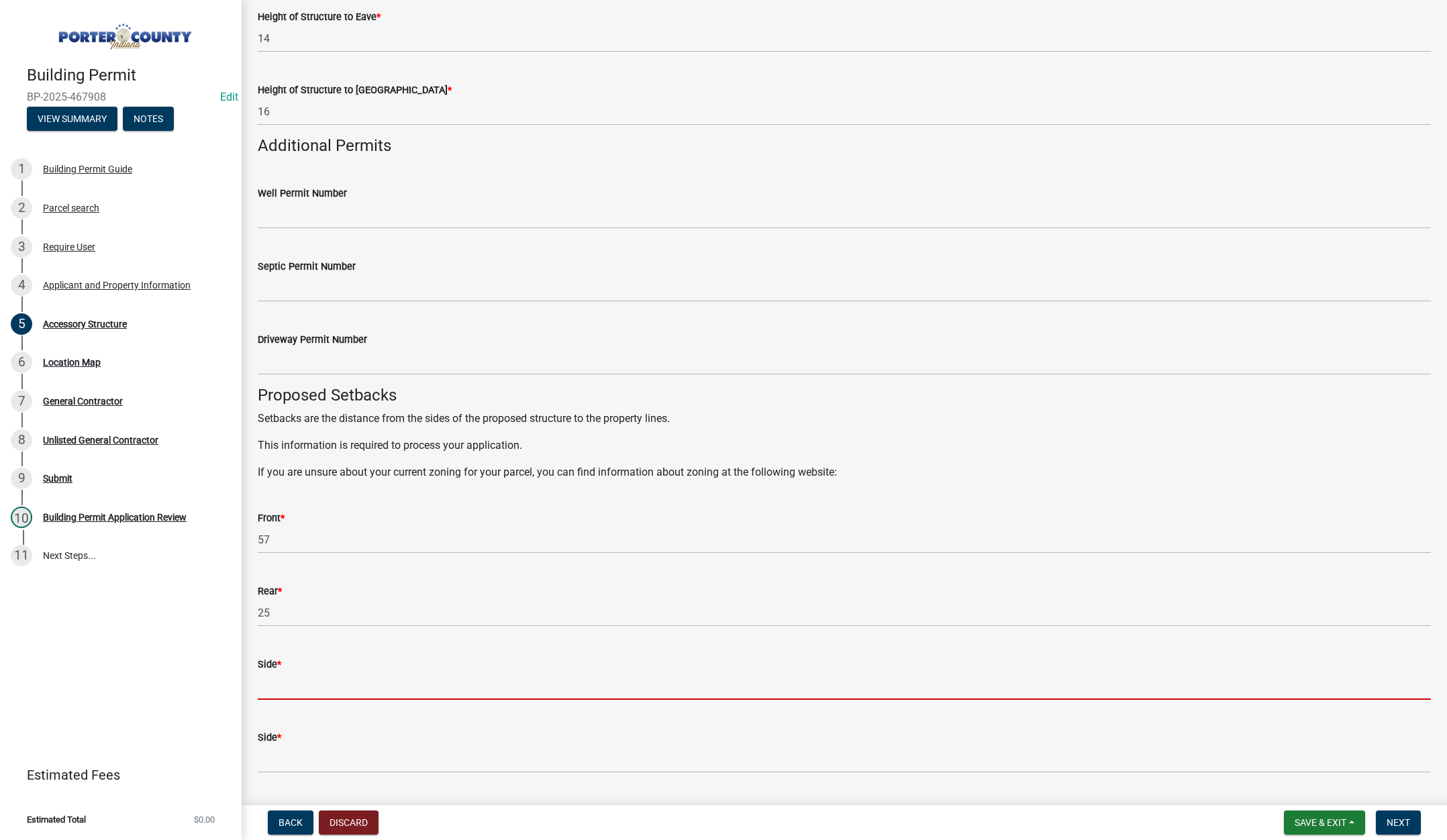
click at [270, 680] on input "Side *" at bounding box center [844, 686] width 1173 height 28
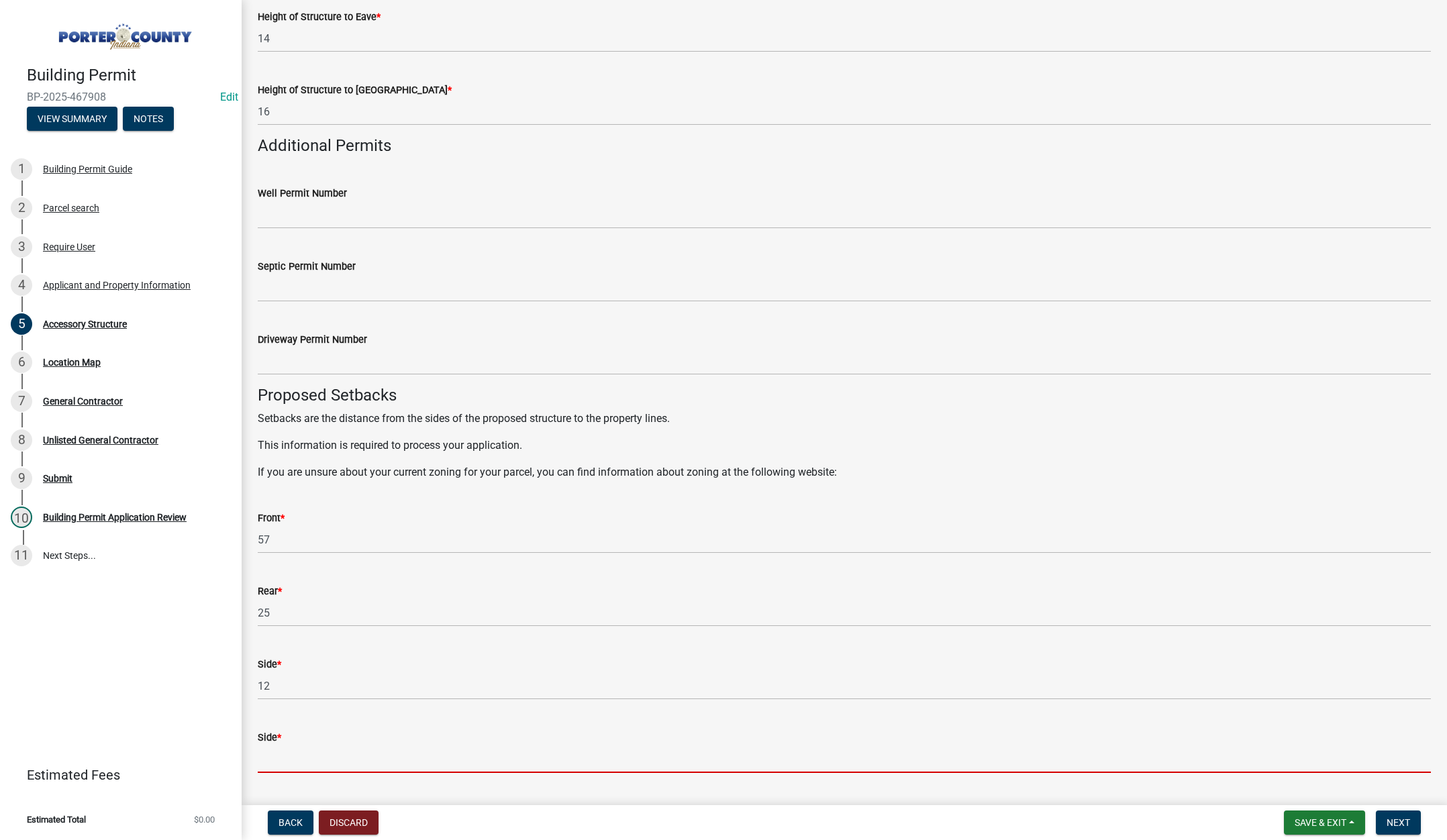
click at [280, 760] on input "Side *" at bounding box center [844, 760] width 1173 height 28
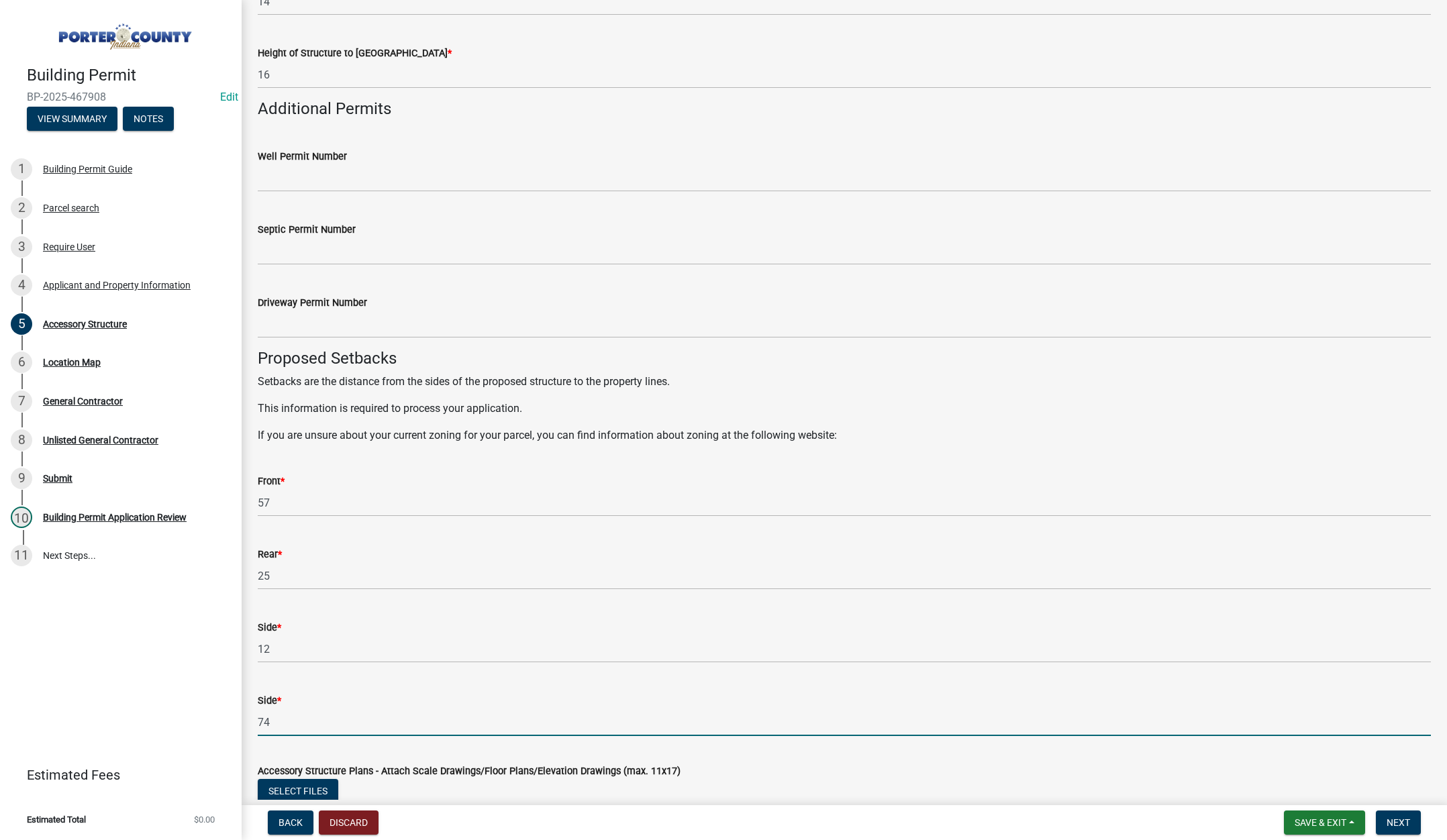
scroll to position [2013, 0]
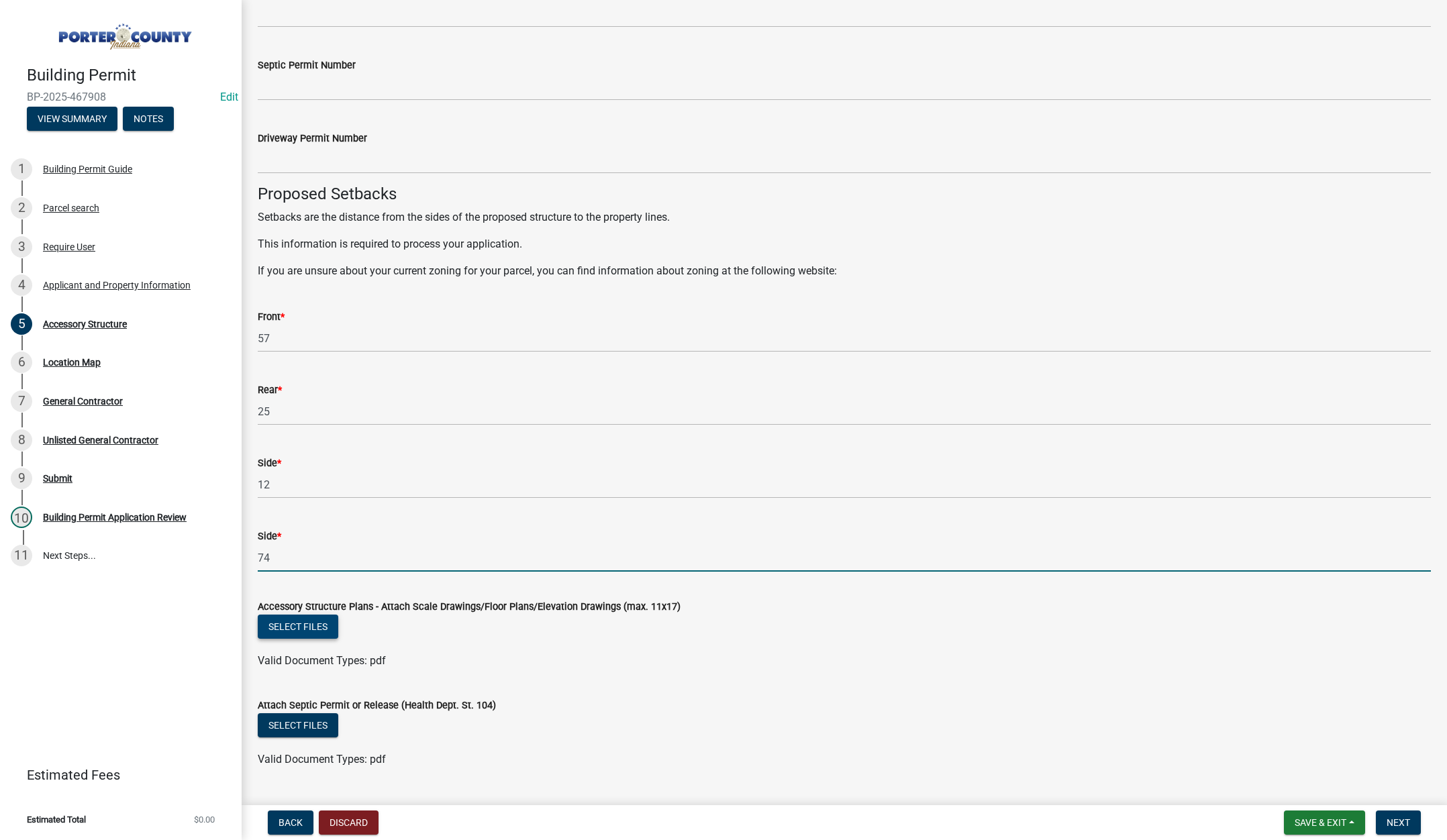
click at [299, 620] on button "Select files" at bounding box center [298, 626] width 80 height 24
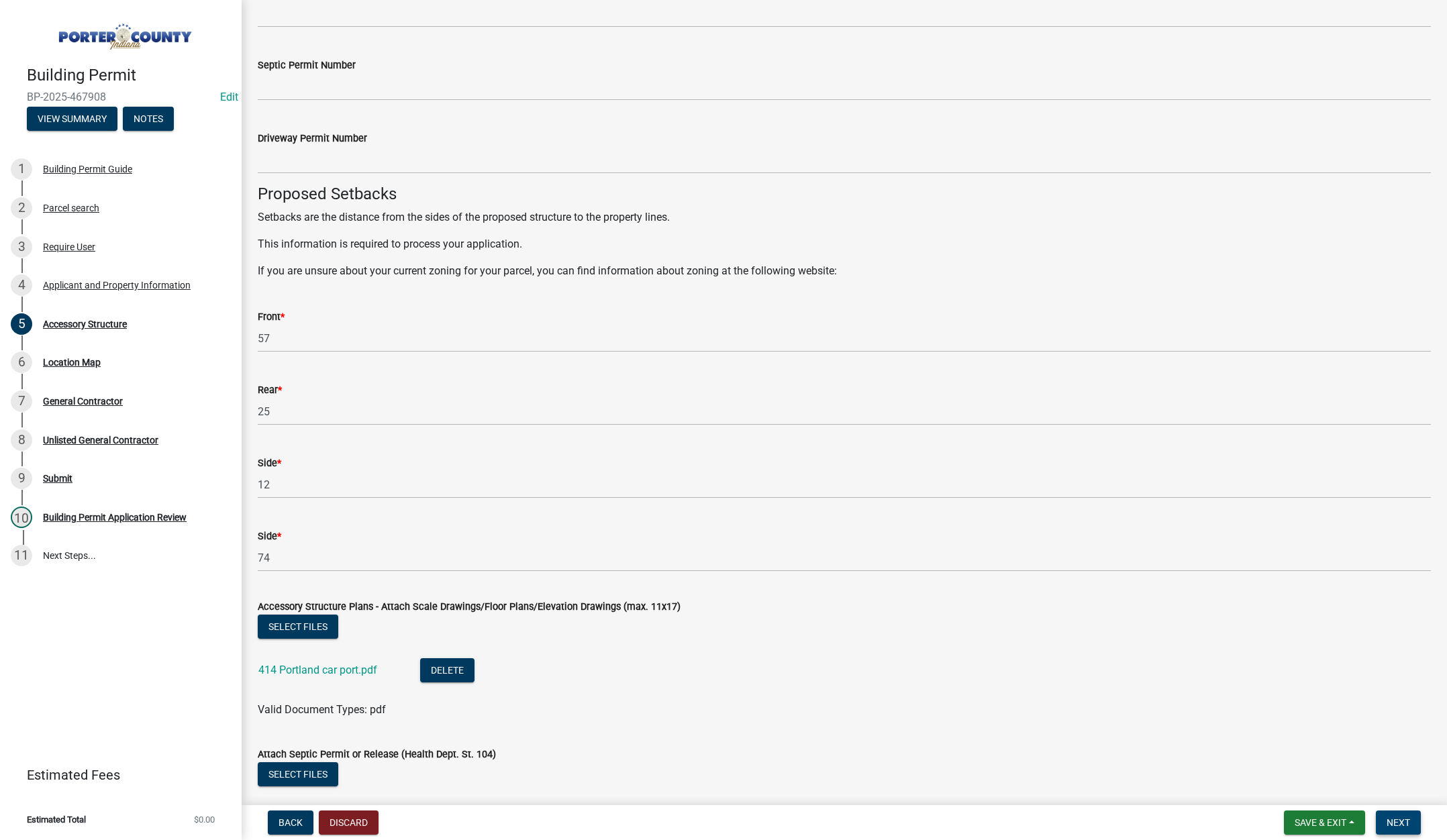
click at [1409, 818] on span "Next" at bounding box center [1398, 822] width 23 height 11
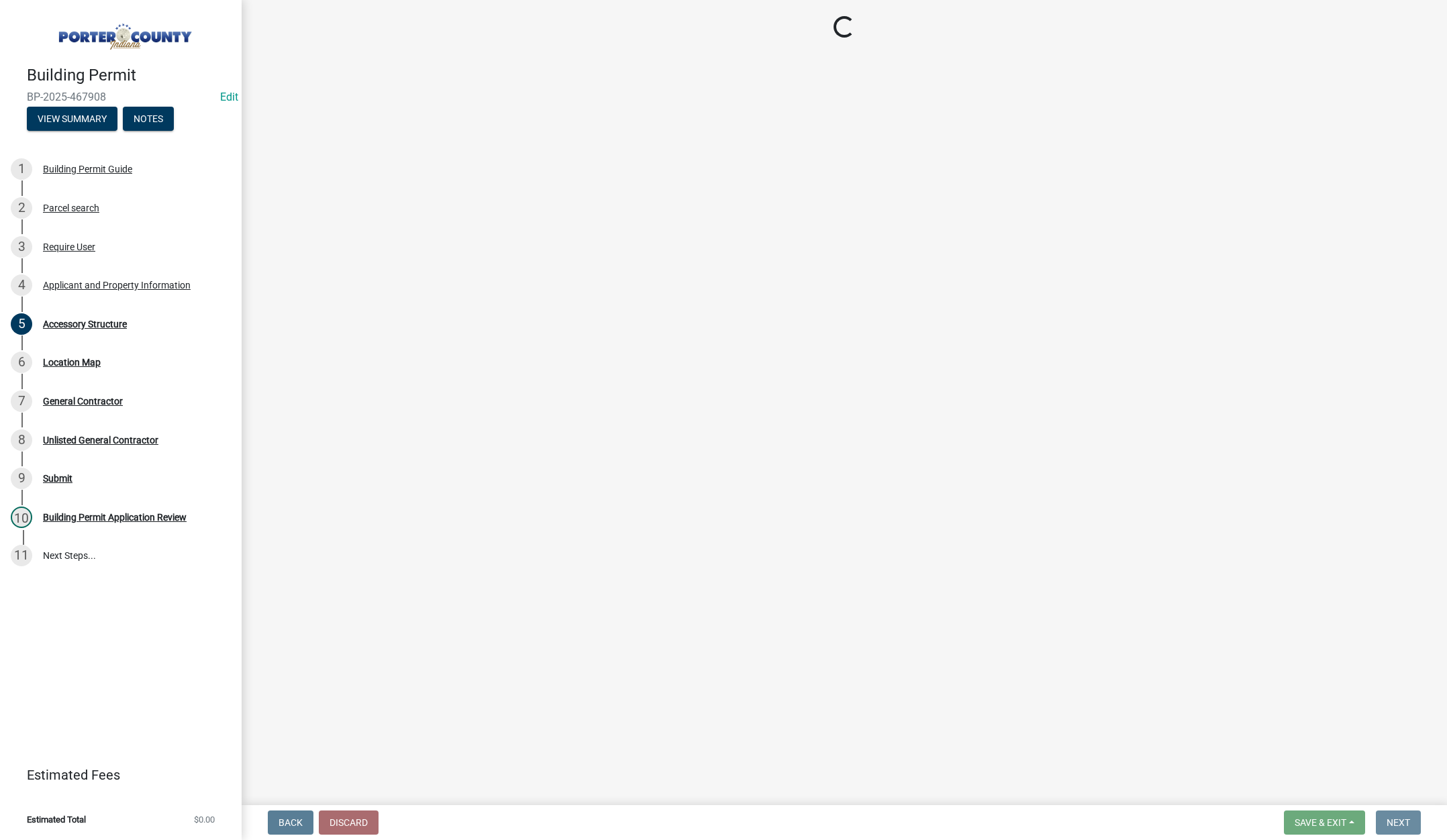
scroll to position [0, 0]
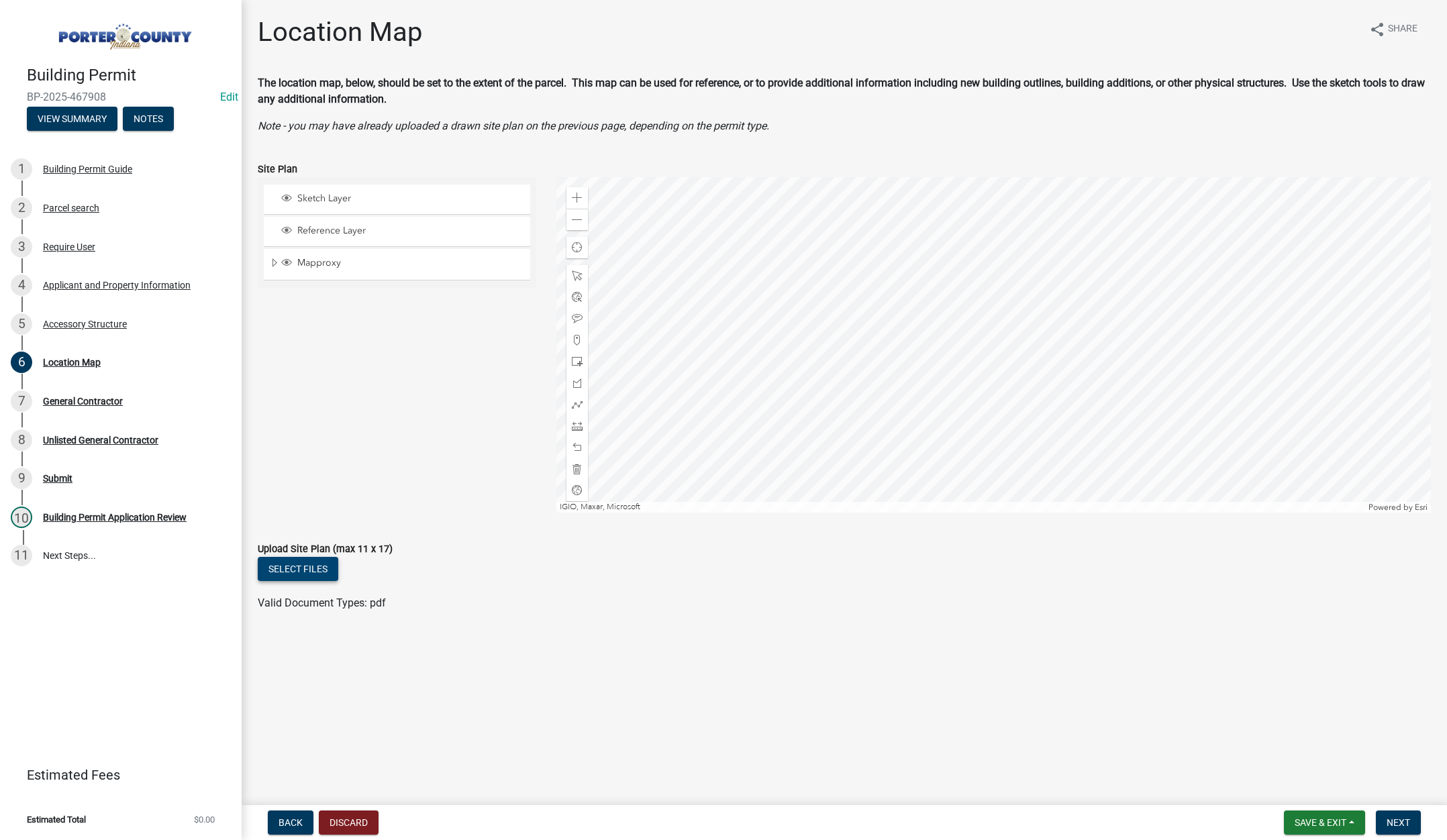
click at [313, 569] on button "Select files" at bounding box center [298, 569] width 80 height 24
click at [1402, 821] on span "Next" at bounding box center [1398, 822] width 23 height 11
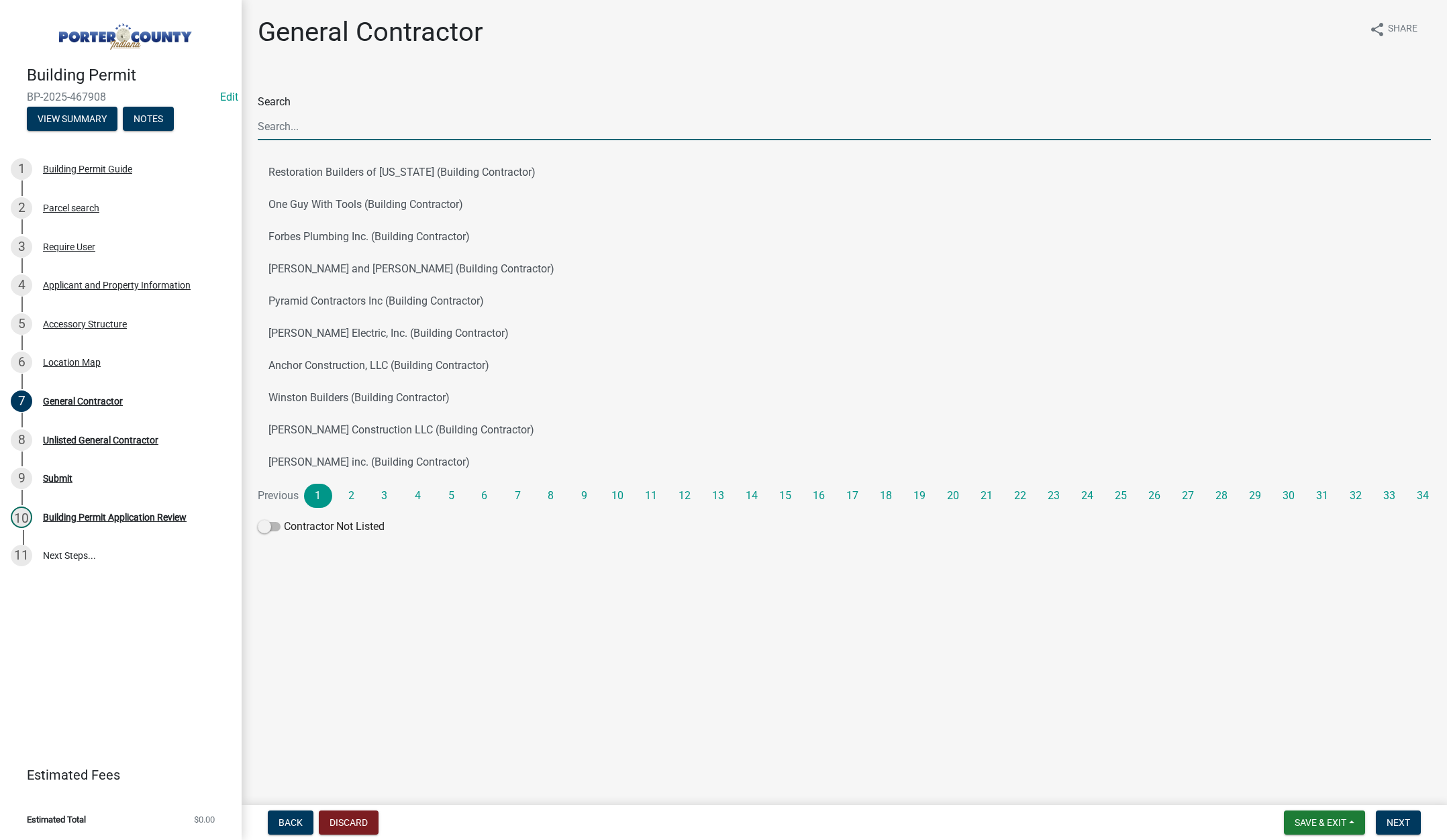
click at [311, 128] on input "Search" at bounding box center [844, 127] width 1173 height 28
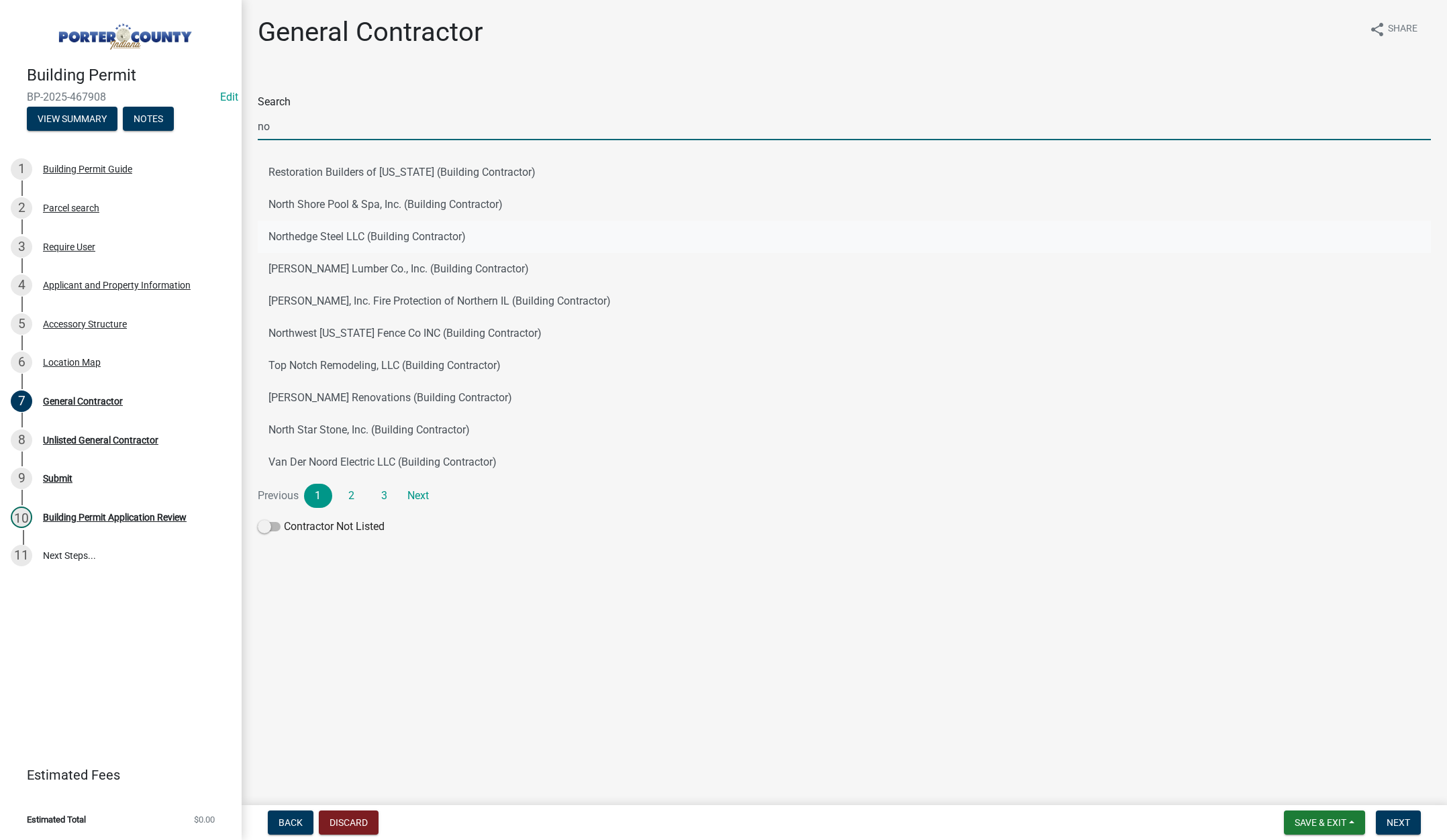
click at [280, 232] on button "Northedge Steel LLC (Building Contractor)" at bounding box center [844, 237] width 1173 height 32
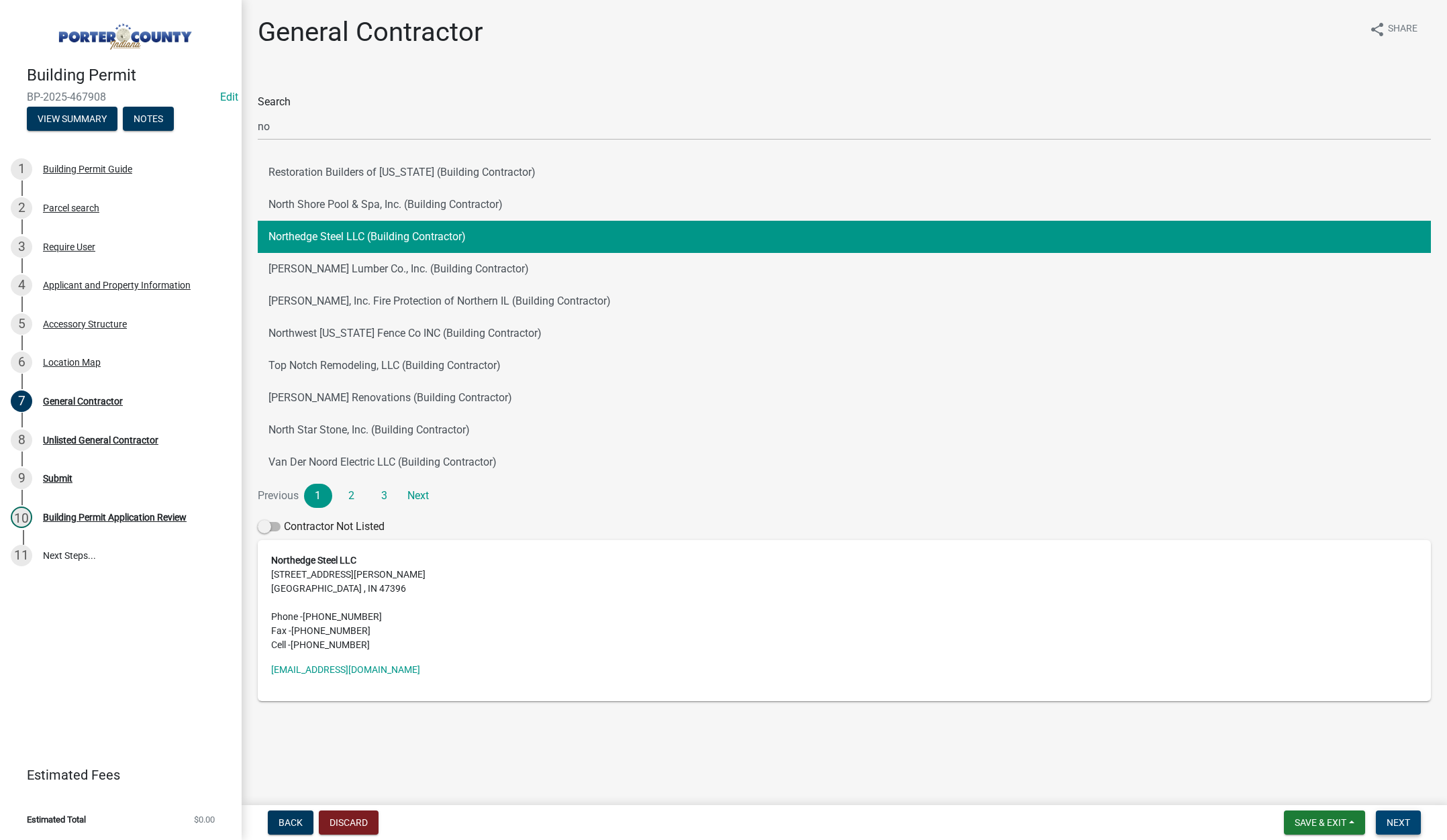
click at [1394, 818] on span "Next" at bounding box center [1398, 822] width 23 height 11
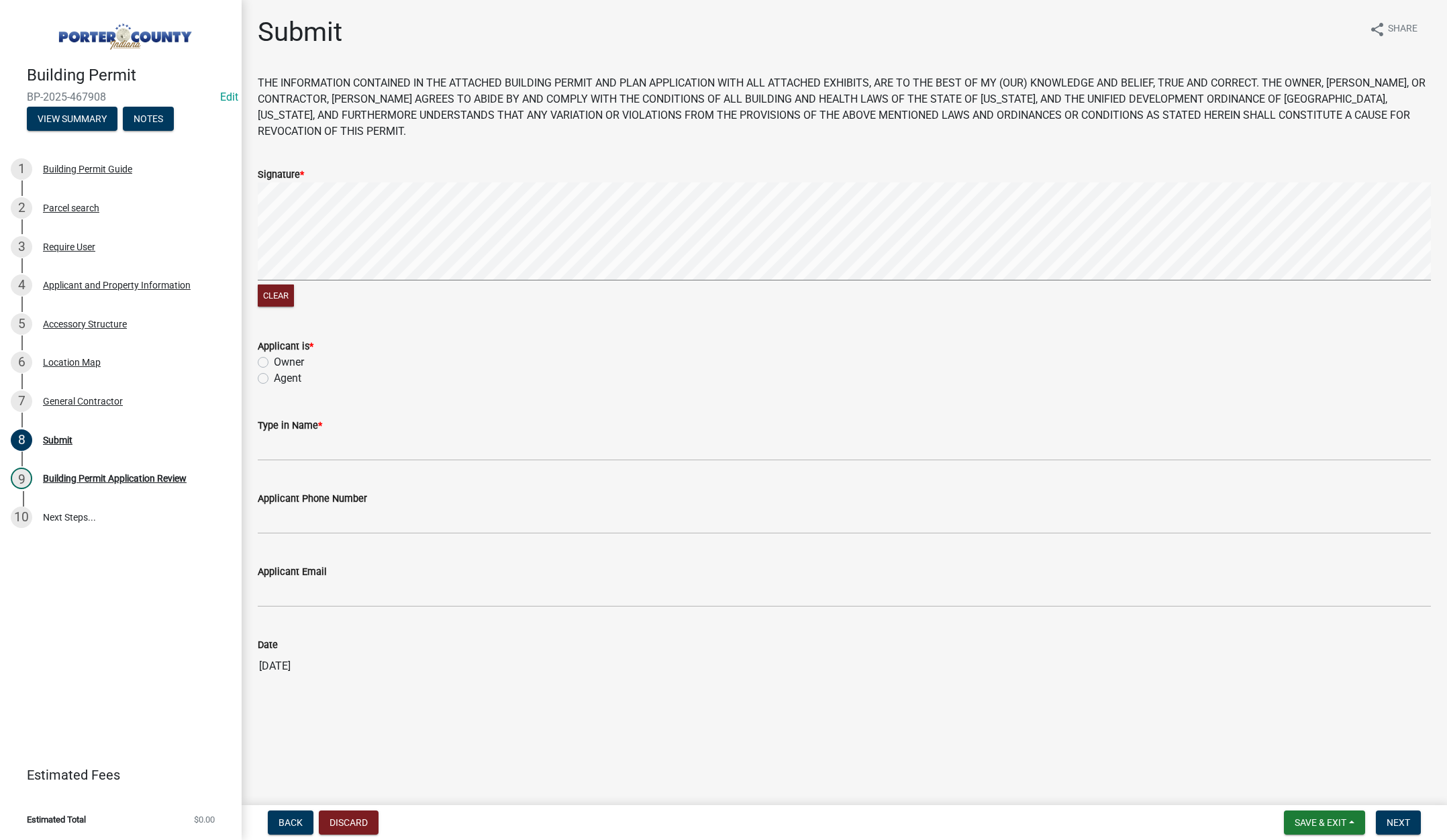
click at [274, 381] on label "Agent" at bounding box center [288, 378] width 28 height 16
click at [274, 379] on input "Agent" at bounding box center [278, 374] width 9 height 9
click at [292, 451] on input "Type in Name *" at bounding box center [844, 447] width 1173 height 28
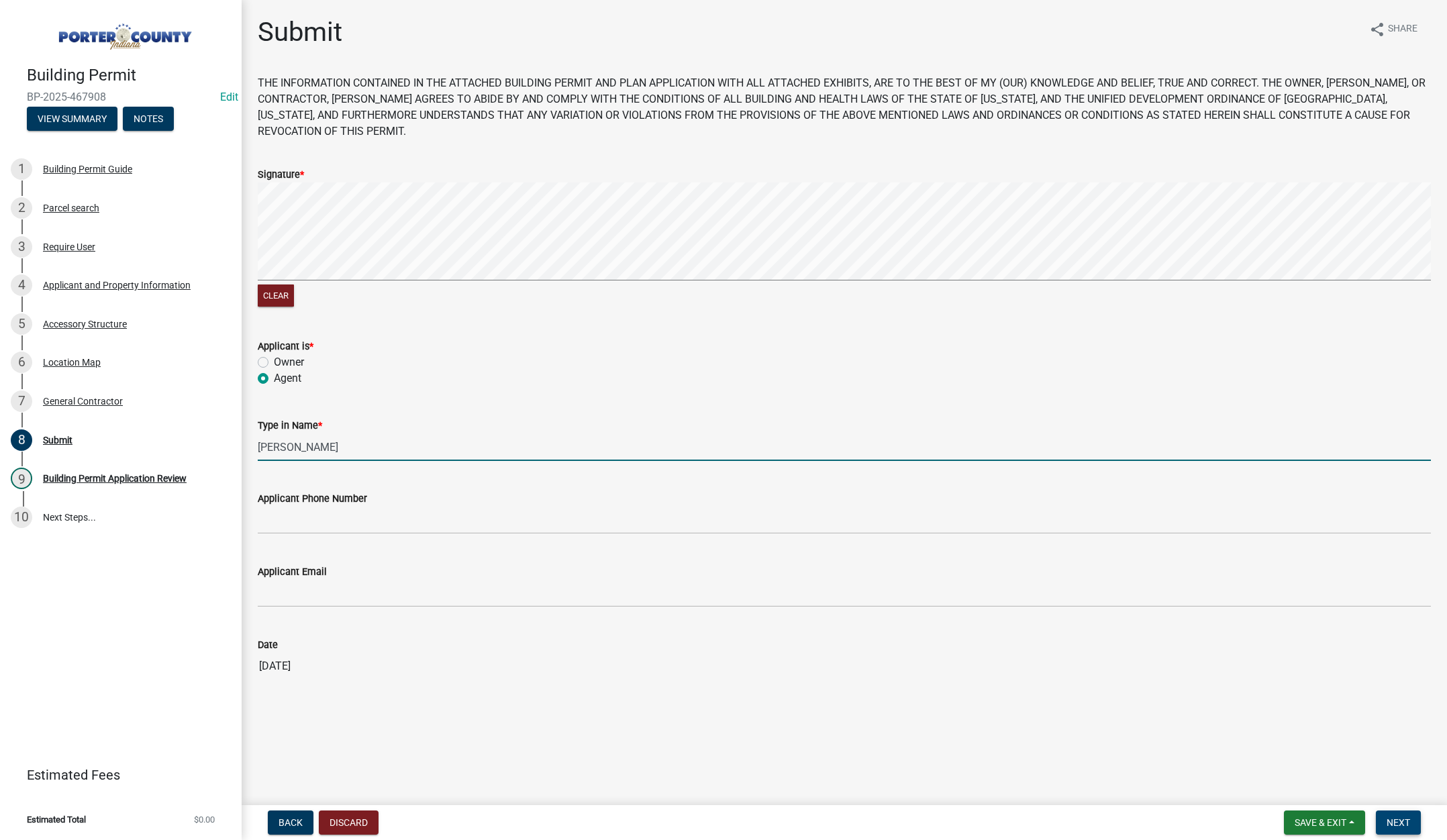
click at [1397, 819] on span "Next" at bounding box center [1398, 822] width 23 height 11
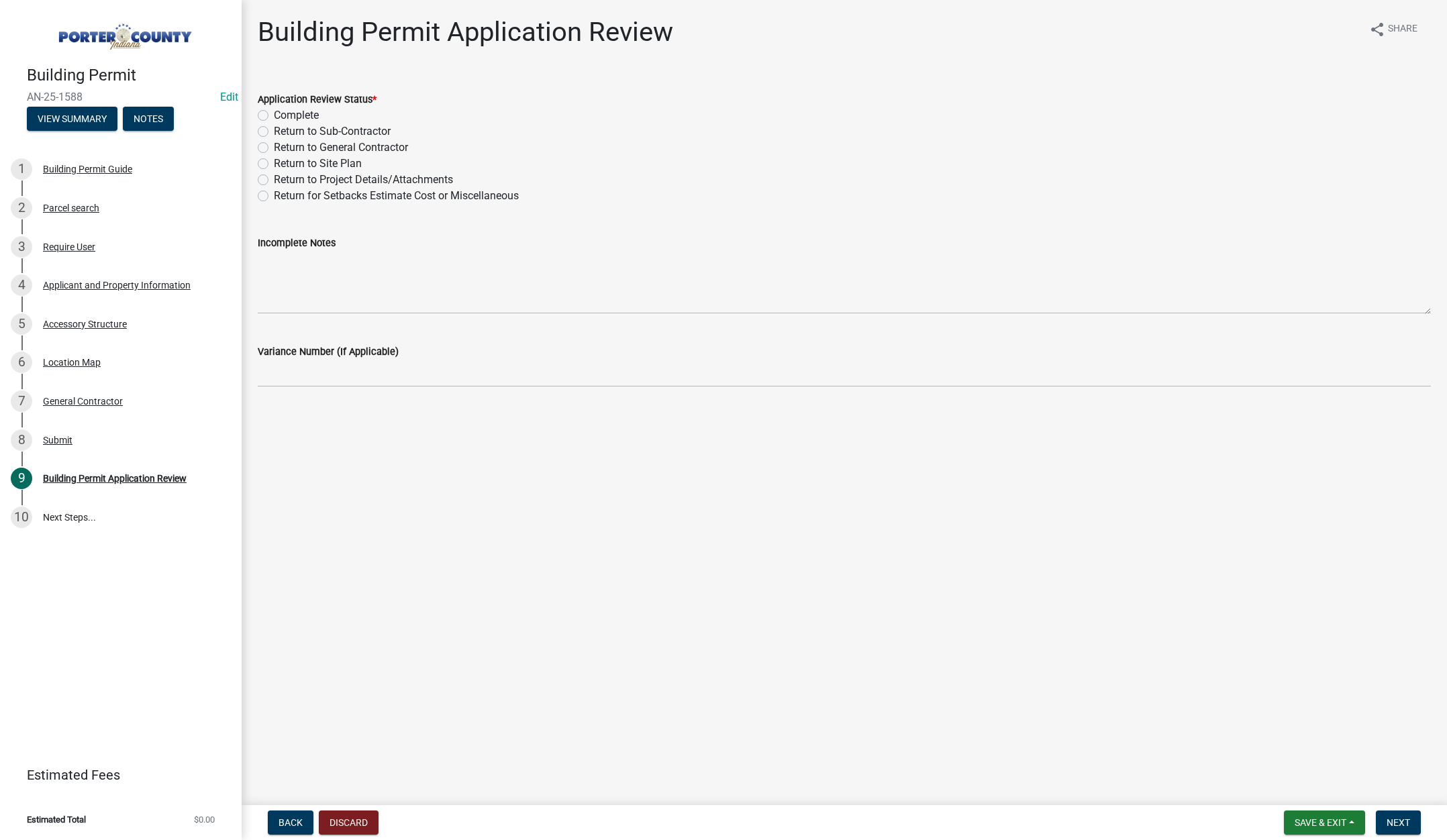
click at [274, 117] on label "Complete" at bounding box center [296, 115] width 45 height 16
click at [274, 116] on input "Complete" at bounding box center [278, 111] width 9 height 9
click at [1398, 818] on span "Next" at bounding box center [1398, 822] width 23 height 11
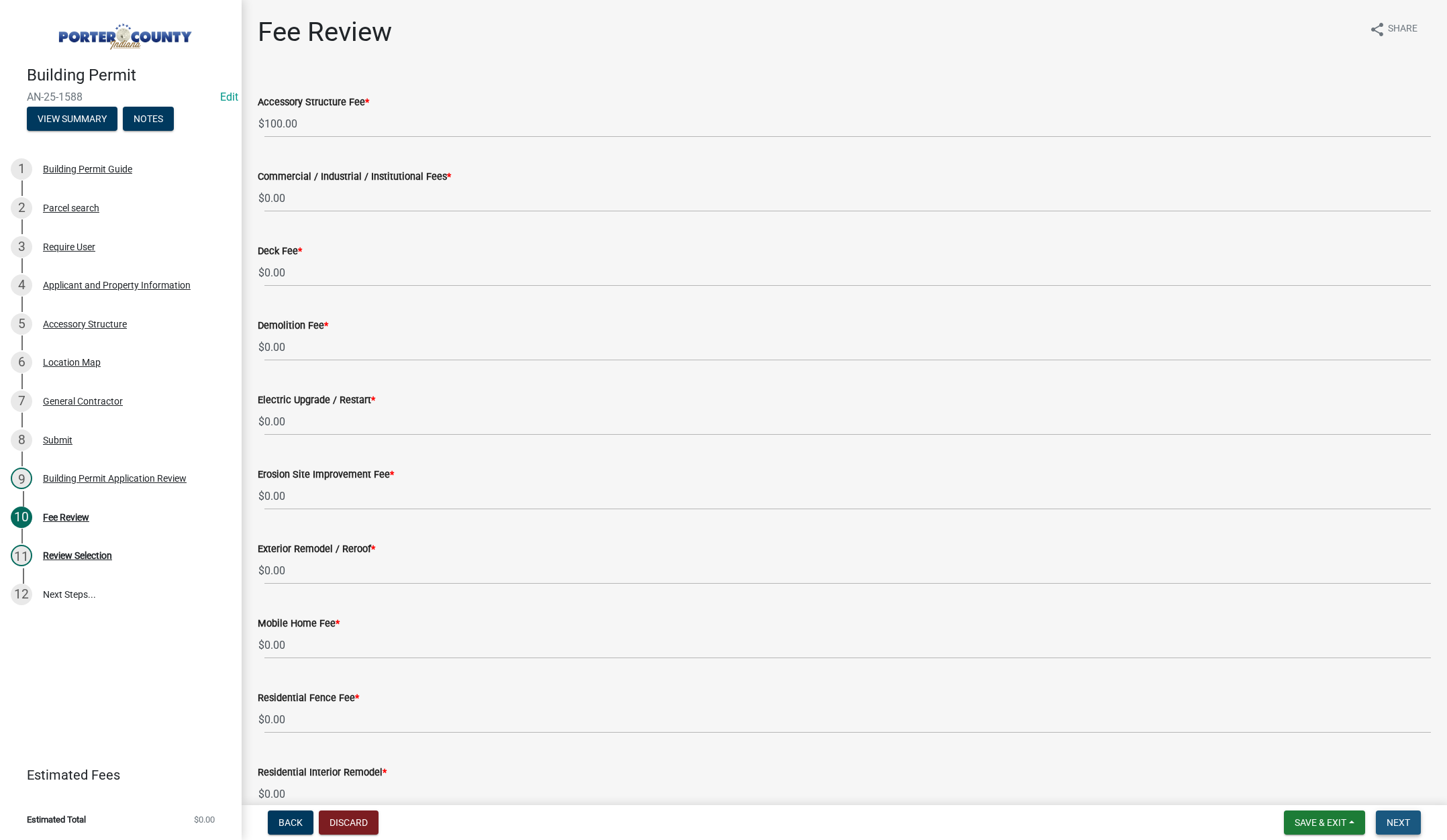
click at [1394, 821] on span "Next" at bounding box center [1398, 822] width 23 height 11
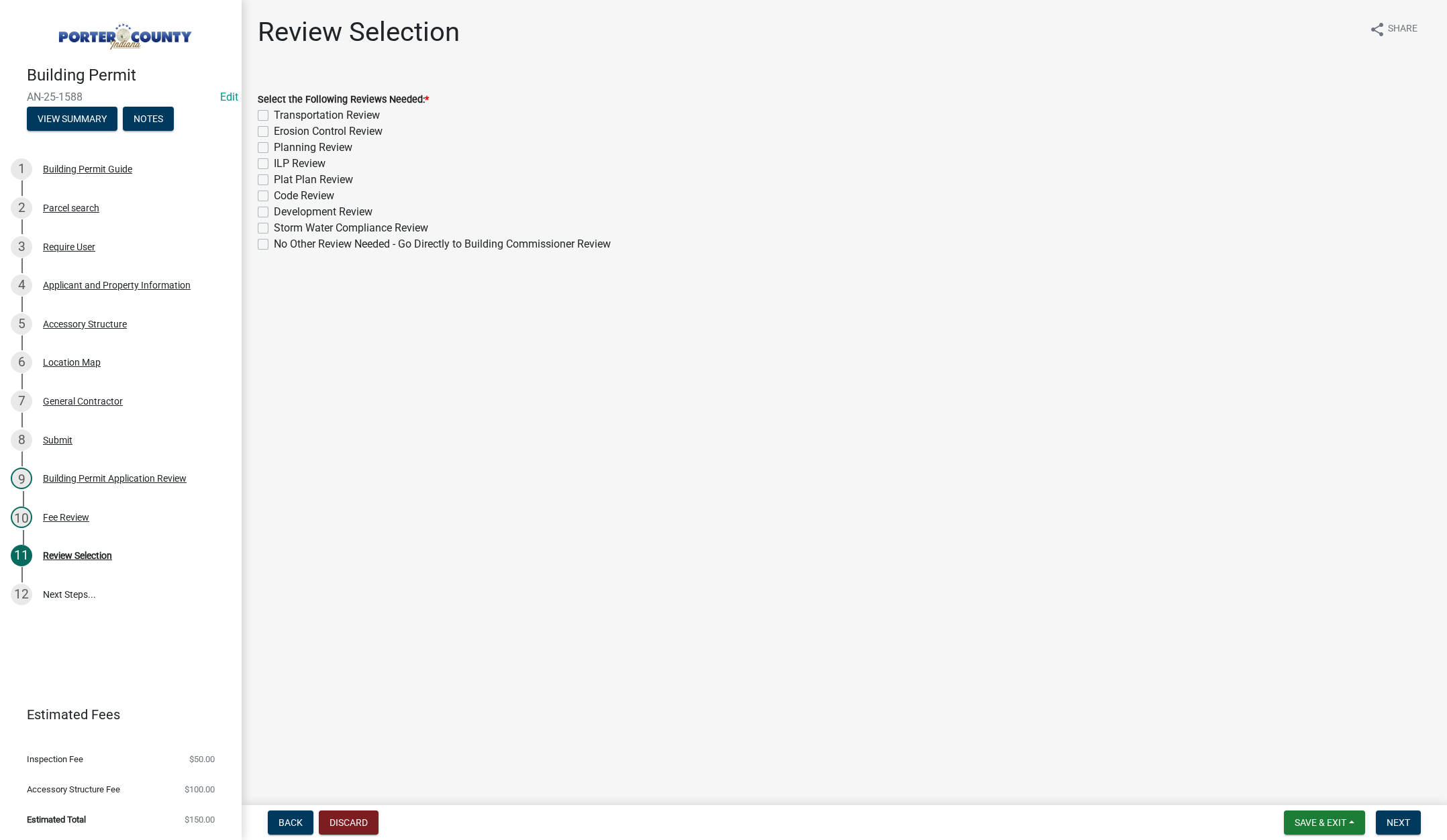
click at [274, 146] on label "Planning Review" at bounding box center [313, 147] width 78 height 16
click at [274, 146] on input "Planning Review" at bounding box center [278, 143] width 9 height 9
click at [1391, 815] on button "Next" at bounding box center [1398, 822] width 45 height 24
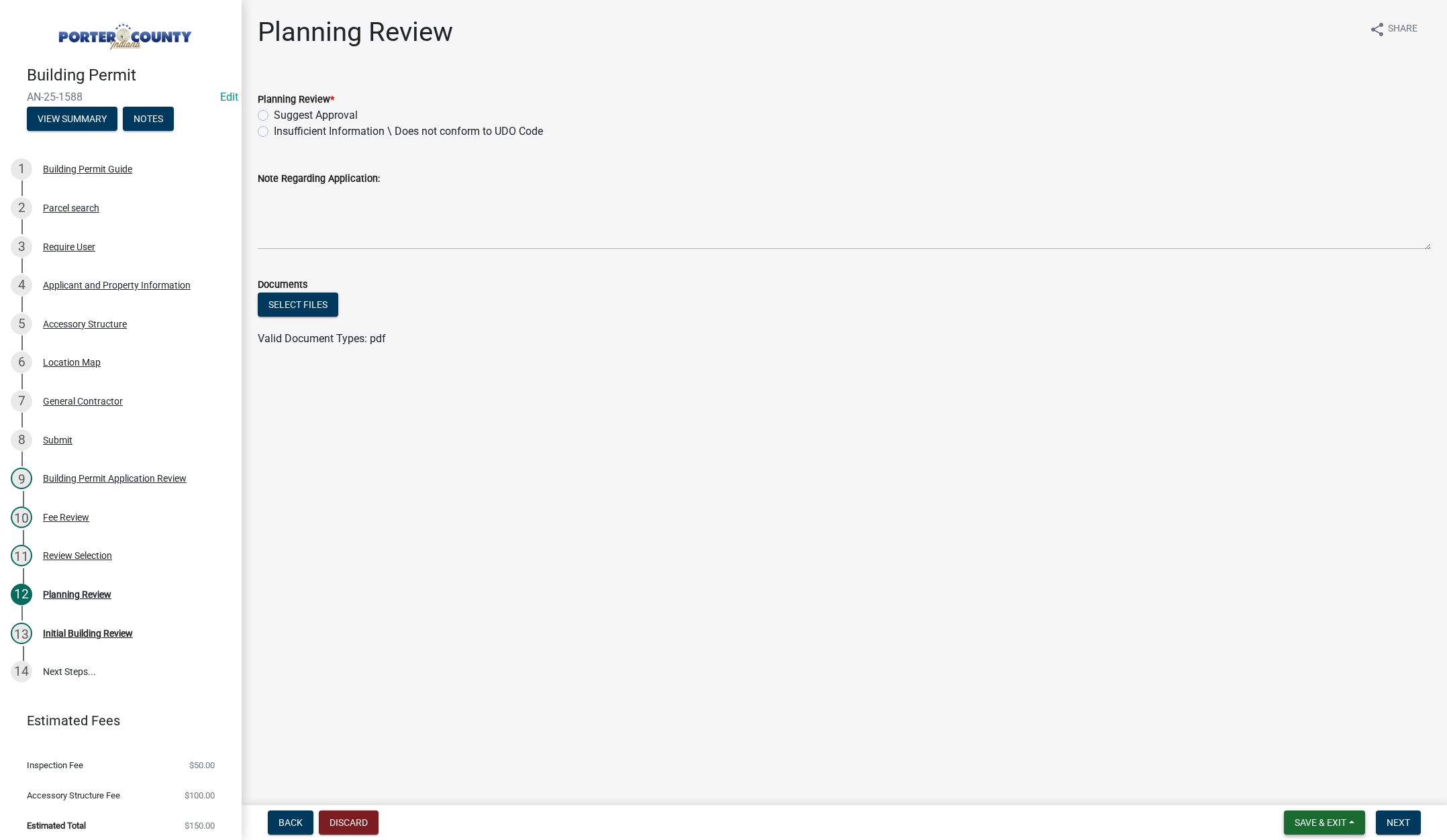
click at [1325, 821] on span "Save & Exit" at bounding box center [1320, 822] width 52 height 11
click at [1329, 787] on button "Save & Exit" at bounding box center [1311, 787] width 108 height 32
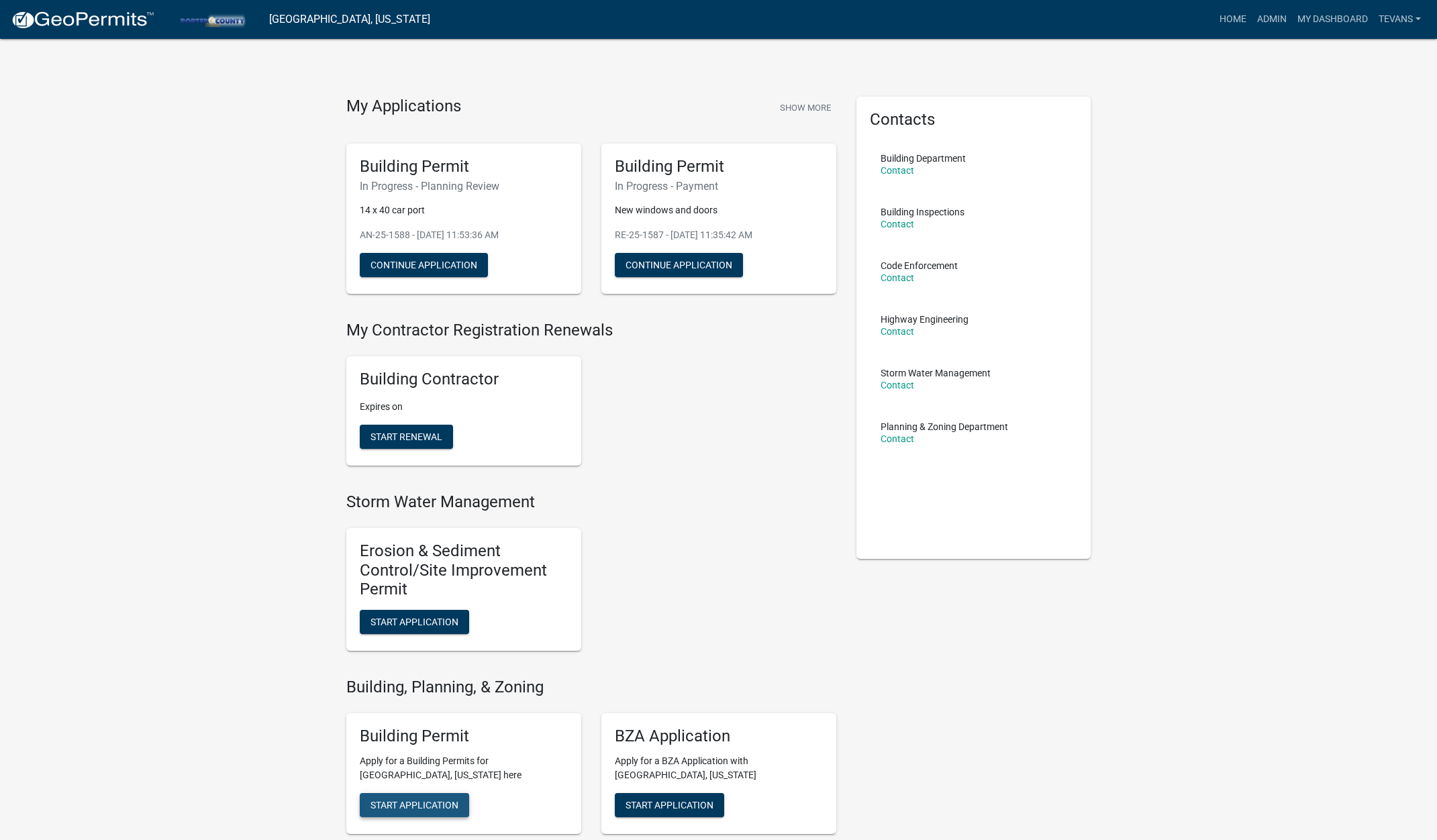
click at [419, 801] on span "Start Application" at bounding box center [415, 804] width 88 height 11
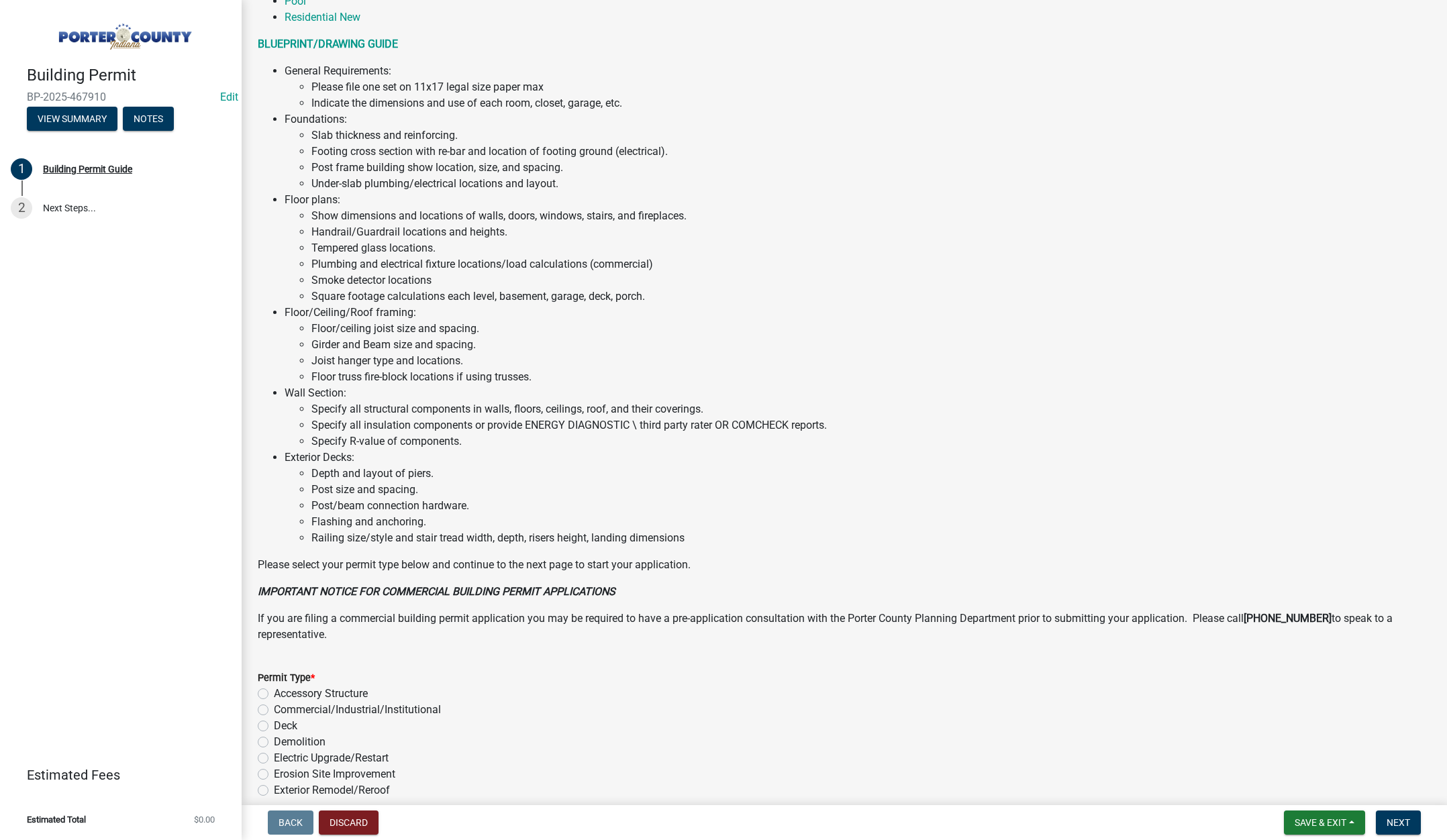
scroll to position [661, 0]
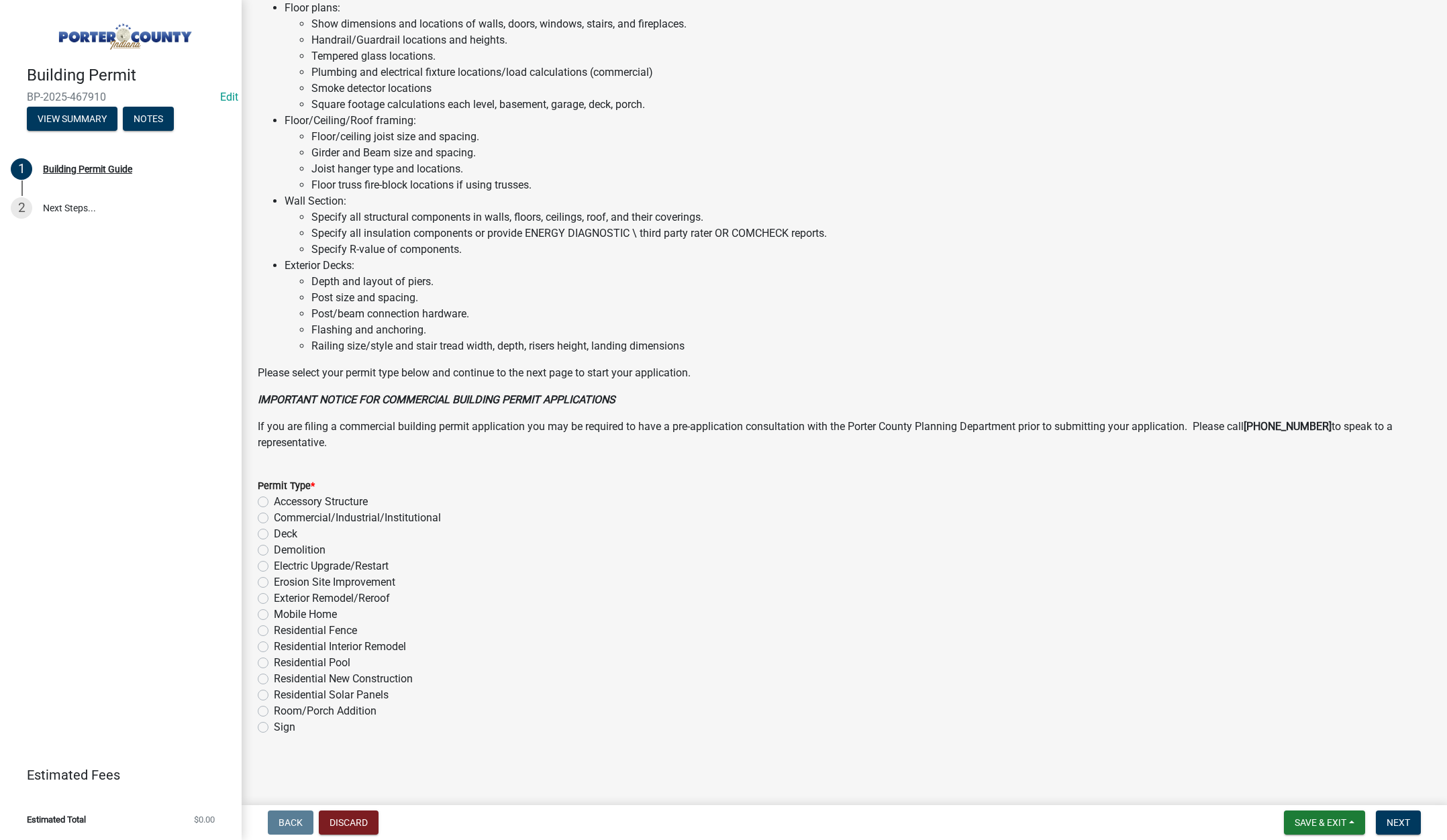
click at [274, 596] on label "Exterior Remodel/Reroof" at bounding box center [332, 598] width 116 height 16
click at [274, 596] on input "Exterior Remodel/Reroof" at bounding box center [278, 594] width 9 height 9
click at [1397, 824] on span "Next" at bounding box center [1398, 822] width 23 height 11
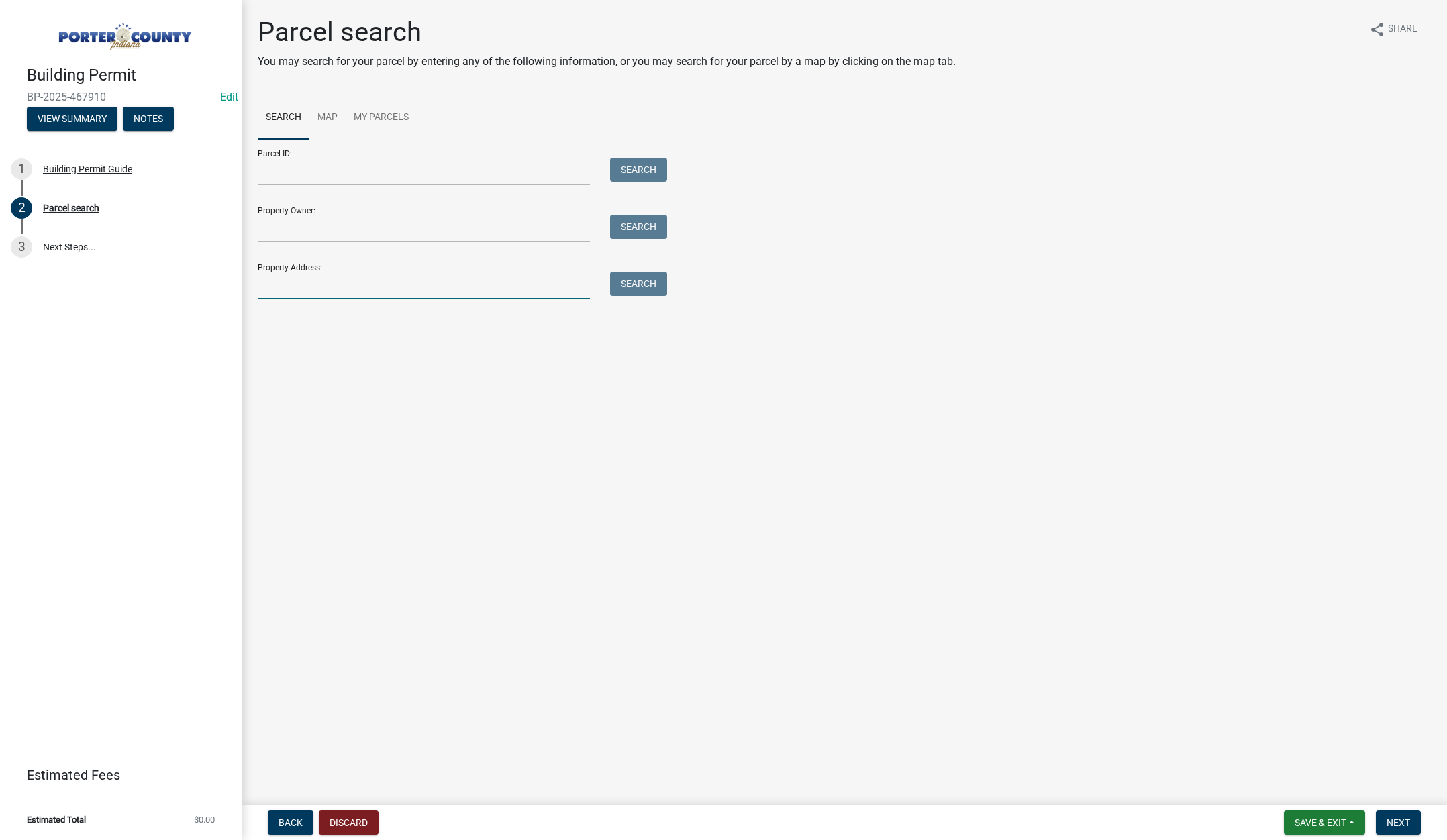
click at [423, 283] on input "Property Address:" at bounding box center [423, 285] width 332 height 28
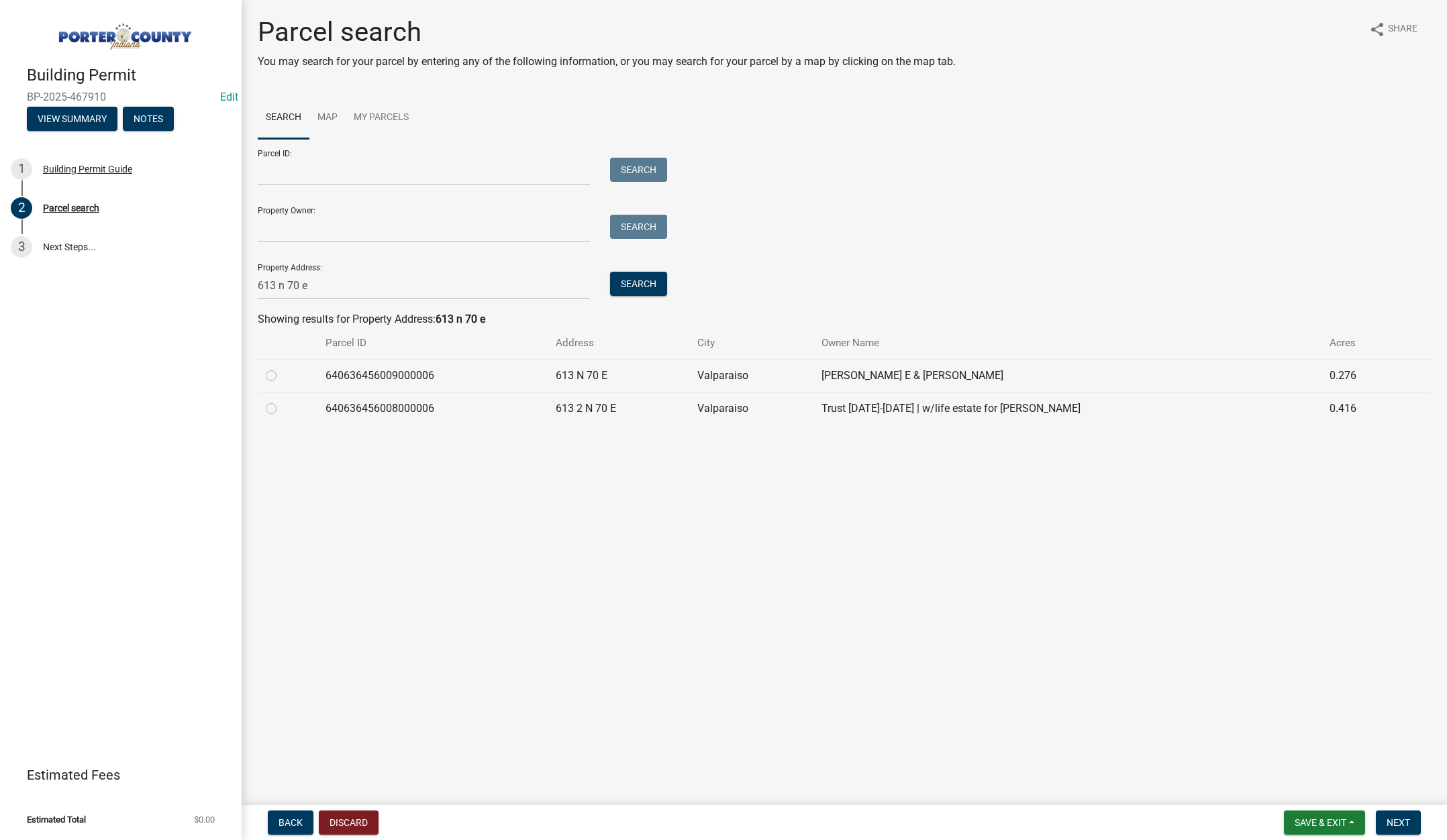
click at [282, 367] on label at bounding box center [282, 367] width 0 height 0
click at [282, 376] on input "radio" at bounding box center [286, 371] width 9 height 9
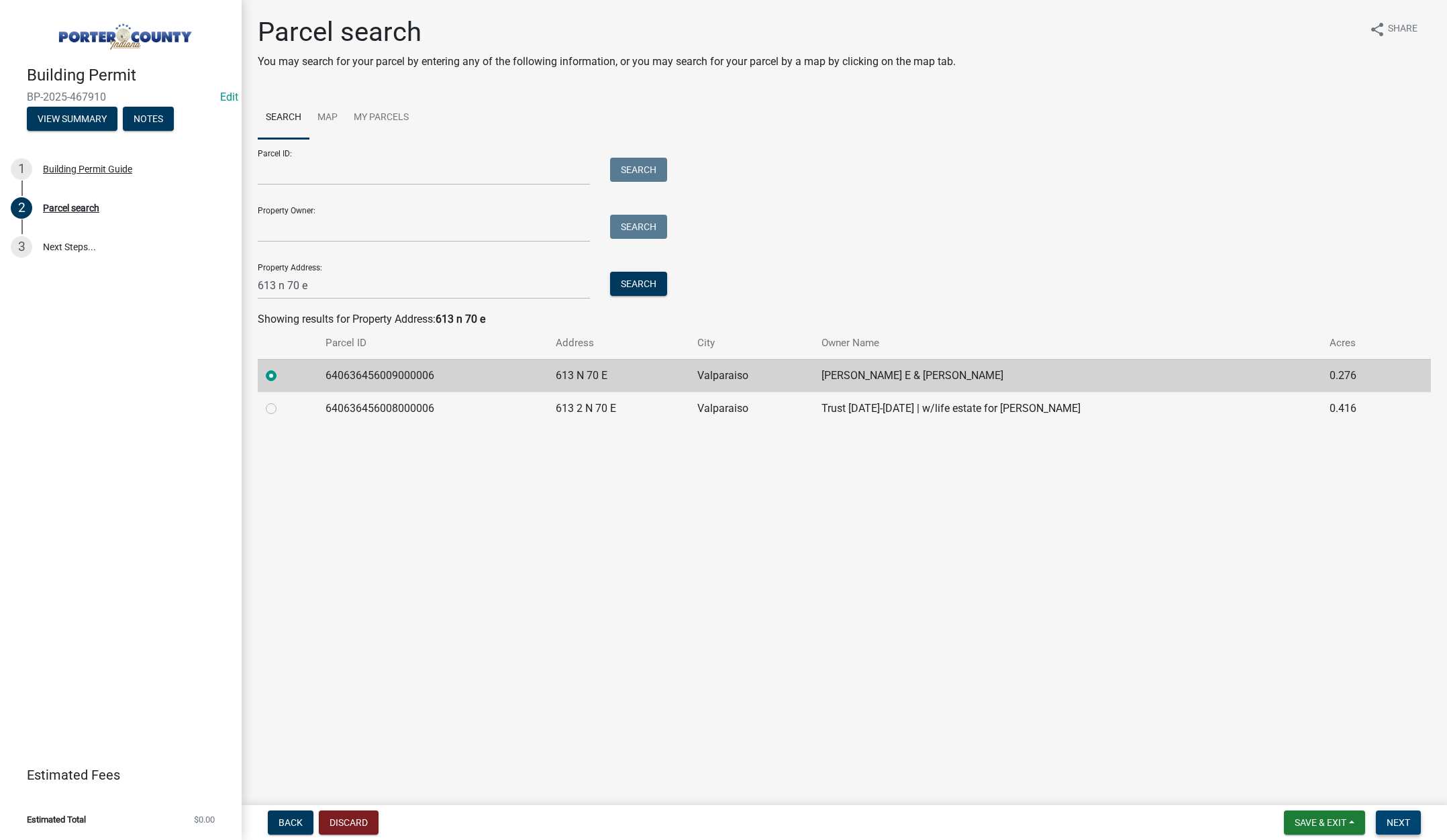
click at [1397, 818] on span "Next" at bounding box center [1398, 822] width 23 height 11
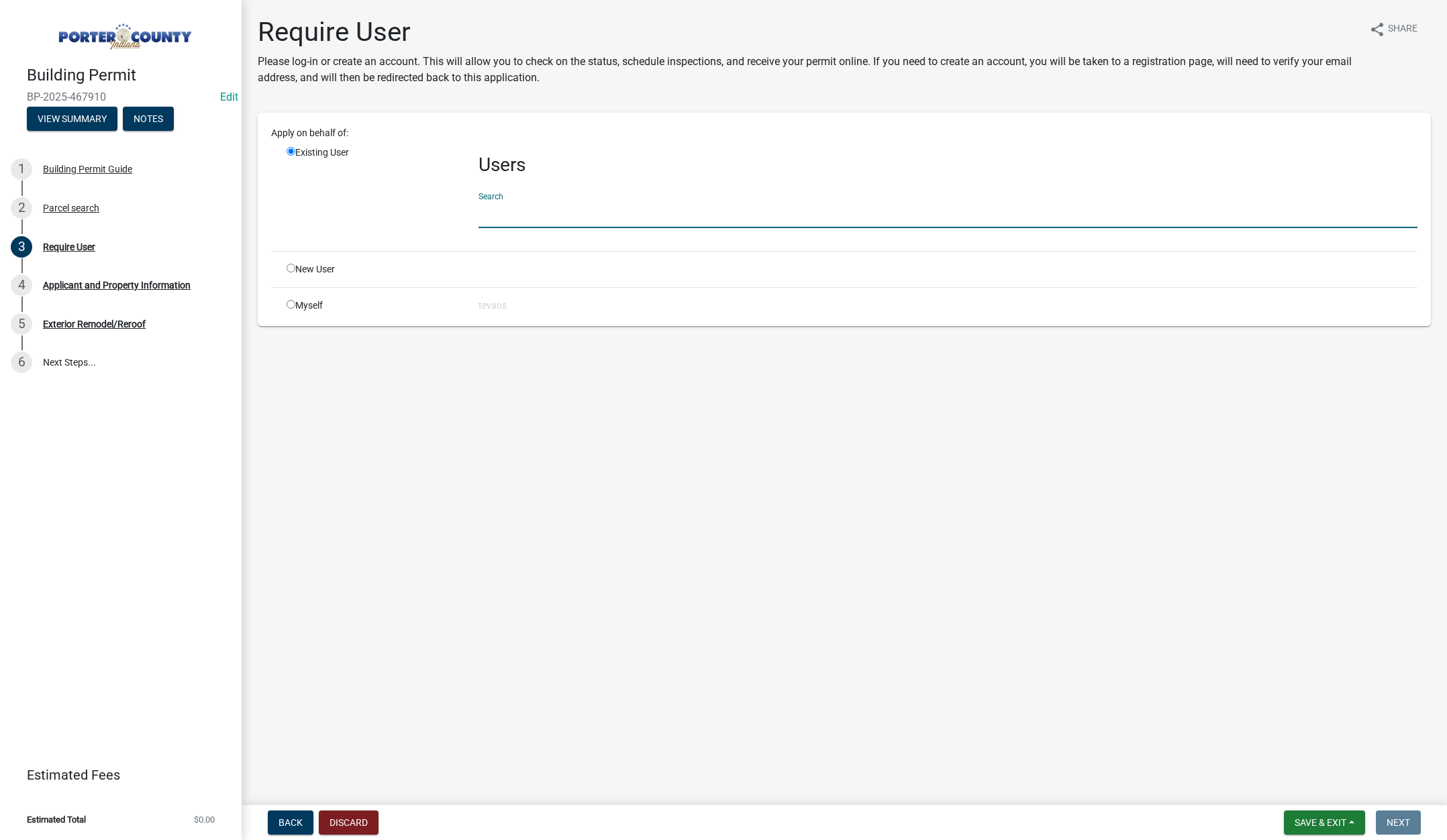
click at [491, 212] on input "text" at bounding box center [947, 214] width 939 height 28
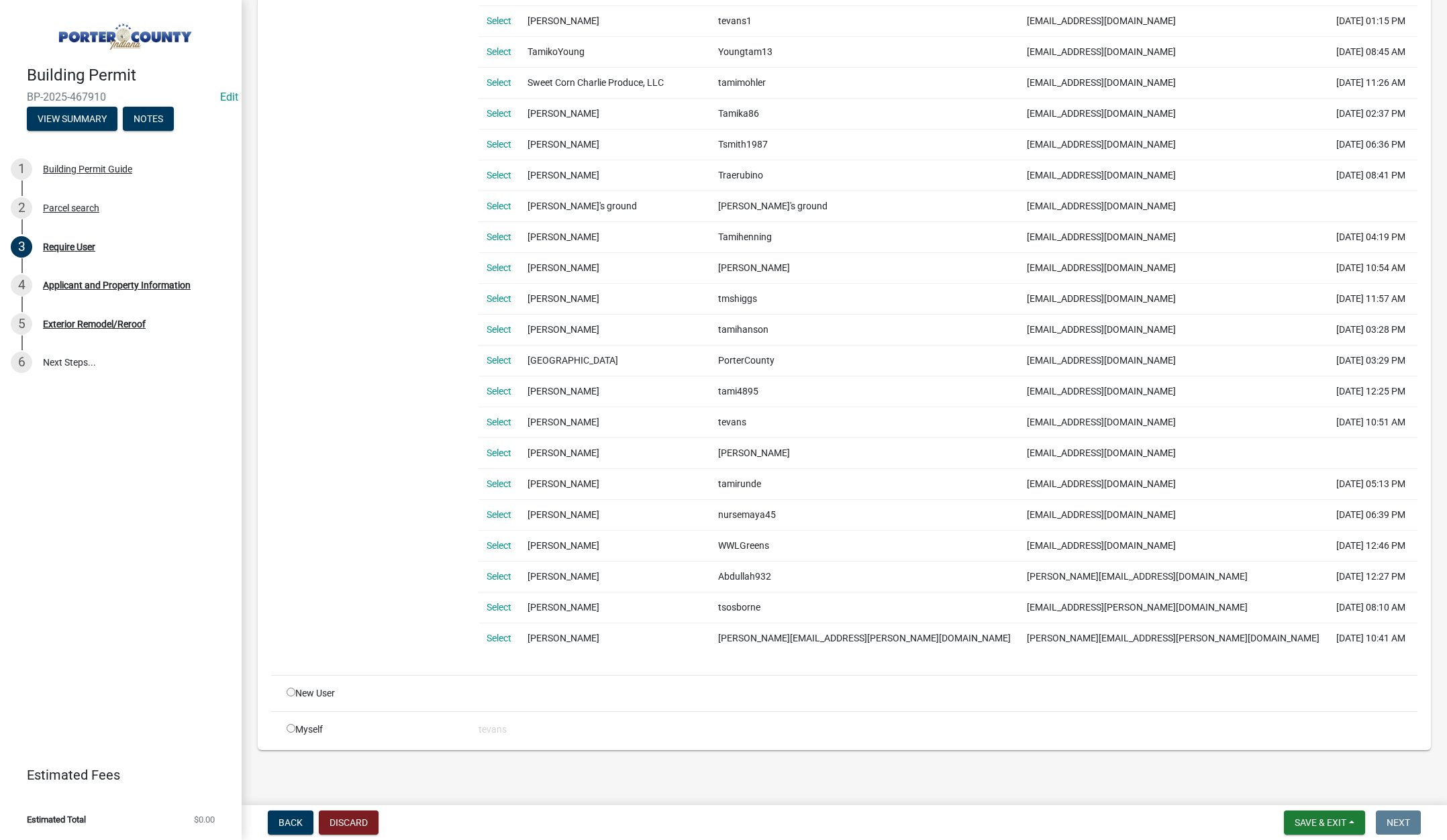
scroll to position [762, 0]
click at [499, 418] on link "Select" at bounding box center [499, 419] width 25 height 11
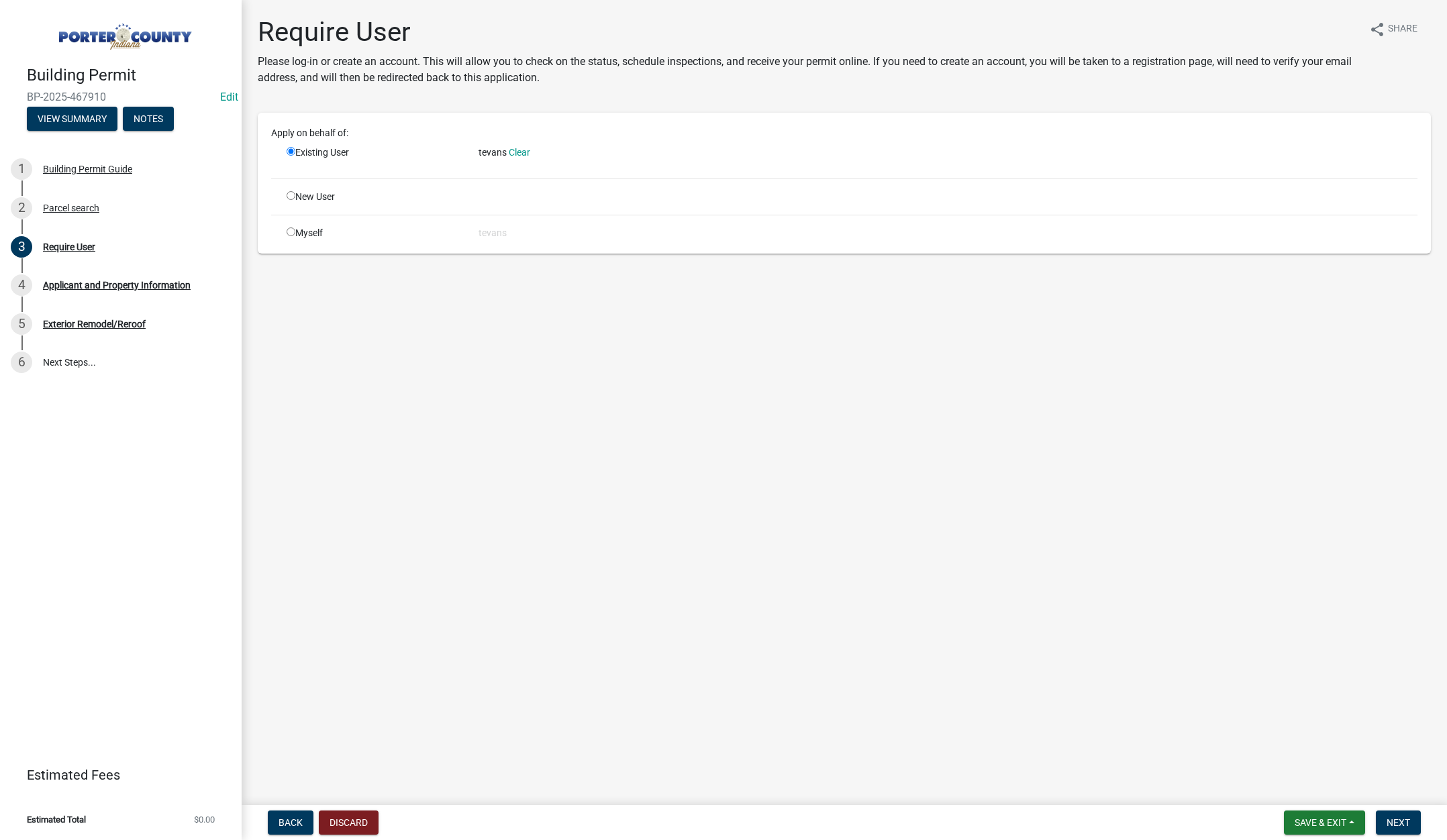
scroll to position [0, 0]
drag, startPoint x: 1399, startPoint y: 817, endPoint x: 1094, endPoint y: 644, distance: 350.6
click at [1399, 818] on span "Next" at bounding box center [1398, 822] width 23 height 11
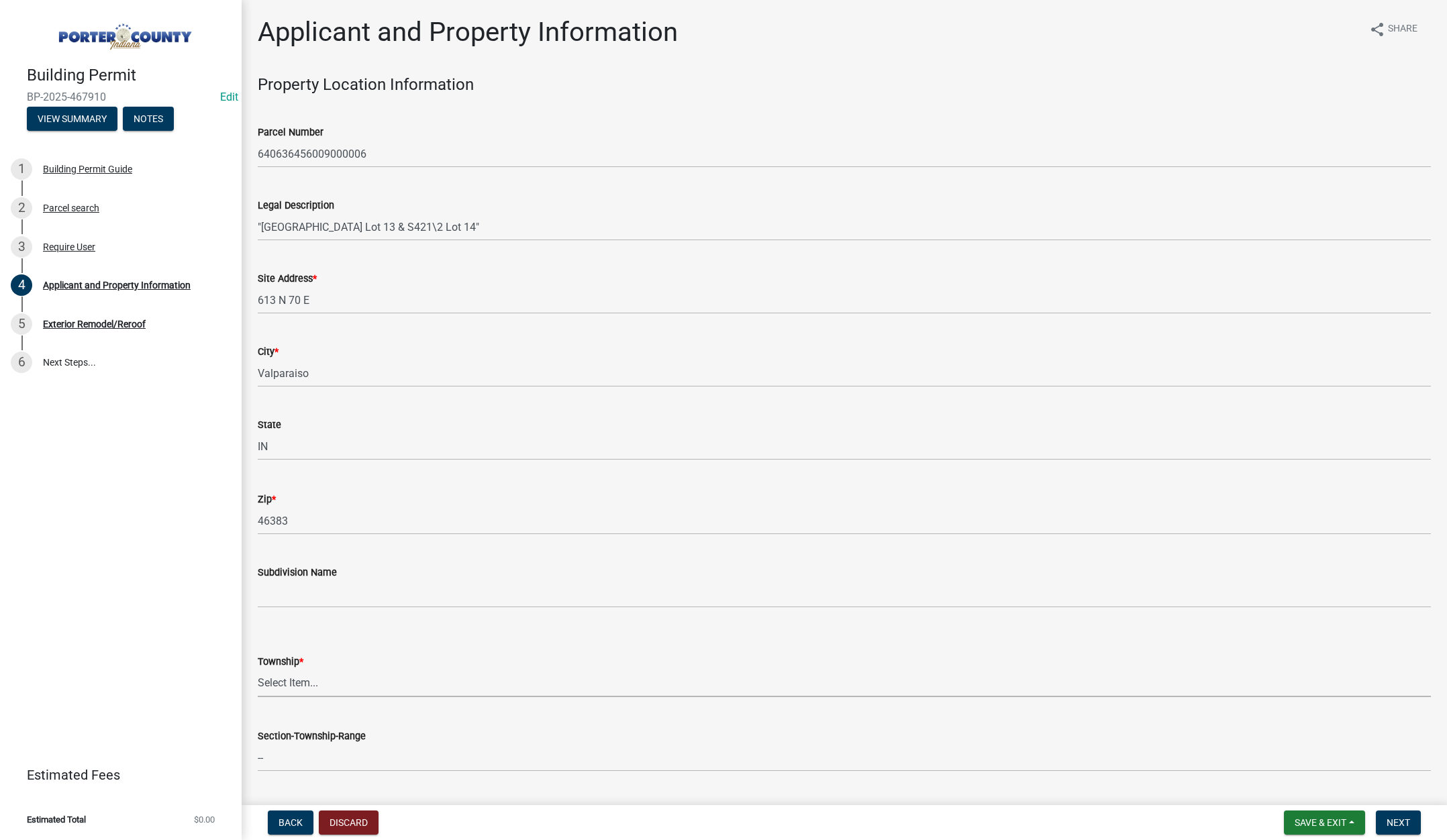
click at [284, 686] on select "Select Item... Boone Center Jackson Liberty Morgan Pine Pleasant Portage Porter…" at bounding box center [844, 684] width 1173 height 28
click at [258, 670] on select "Select Item... Boone Center Jackson Liberty Morgan Pine Pleasant Portage Porter…" at bounding box center [844, 684] width 1173 height 28
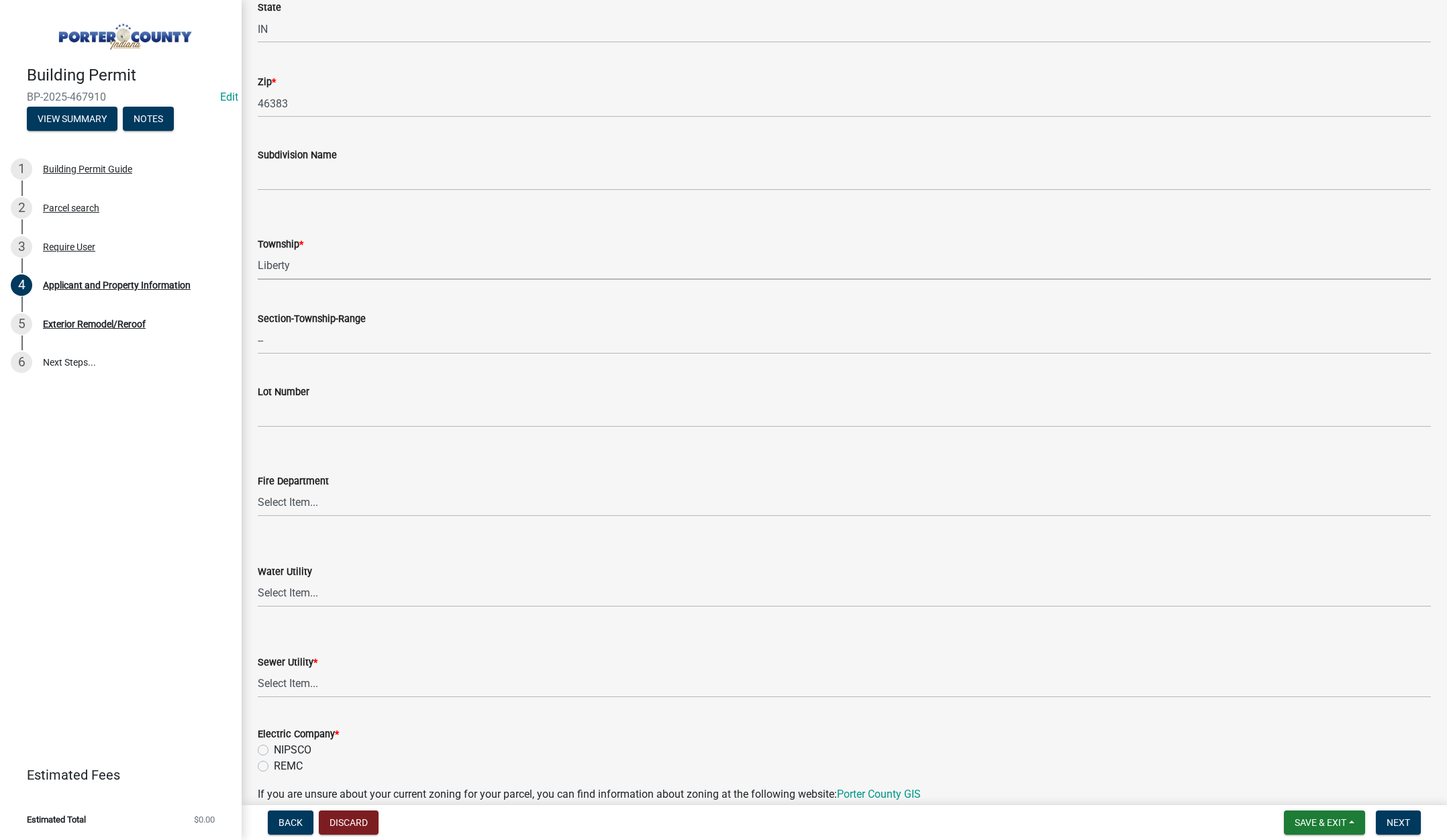
scroll to position [537, 0]
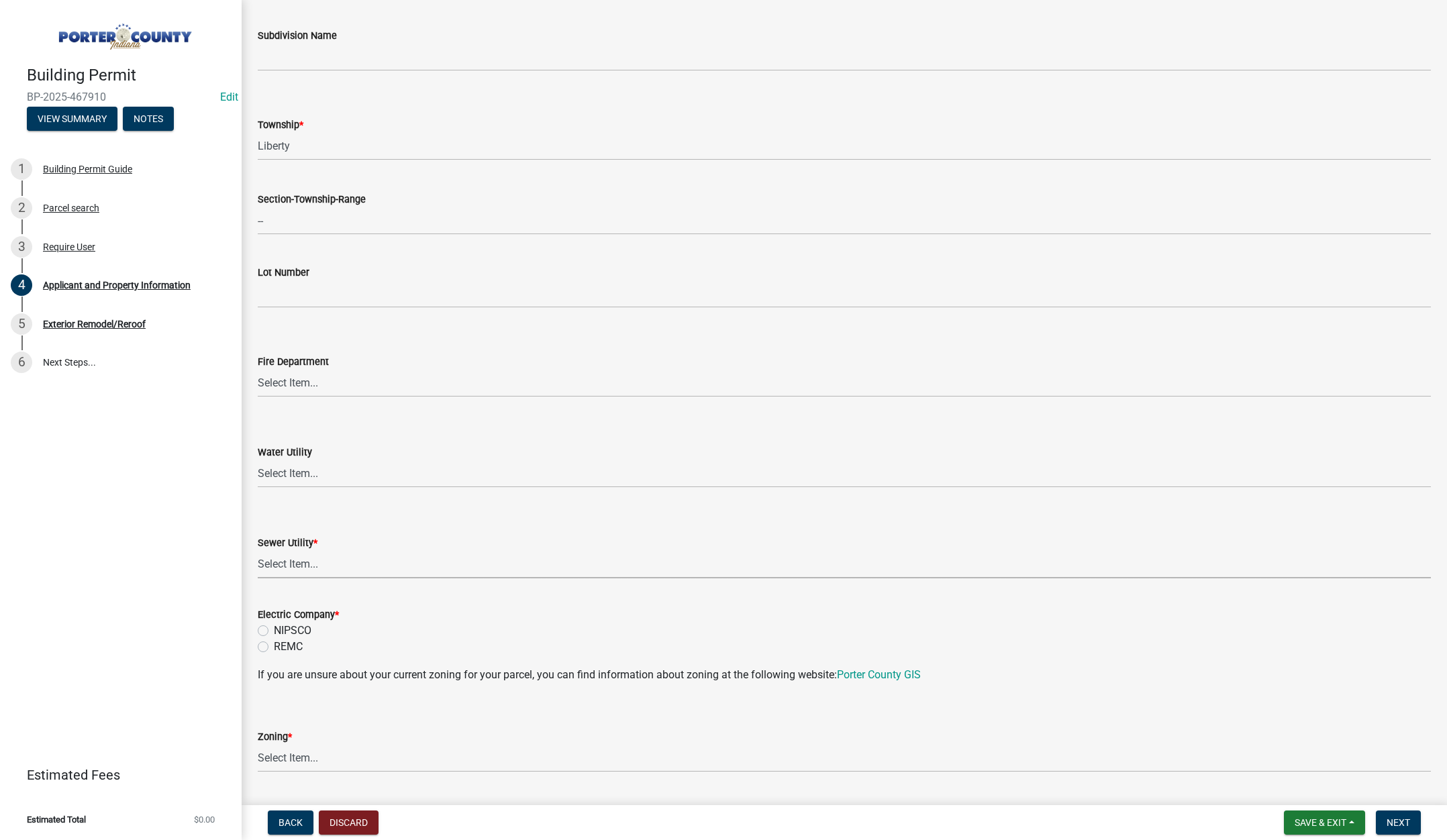
click at [305, 561] on select "Select Item... Aqua Indiana Inc Damon Run Falling Waters Lake Eliza - LEACD Nat…" at bounding box center [844, 565] width 1173 height 28
click at [258, 551] on select "Select Item... Aqua Indiana Inc Damon Run Falling Waters Lake Eliza - LEACD Nat…" at bounding box center [844, 565] width 1173 height 28
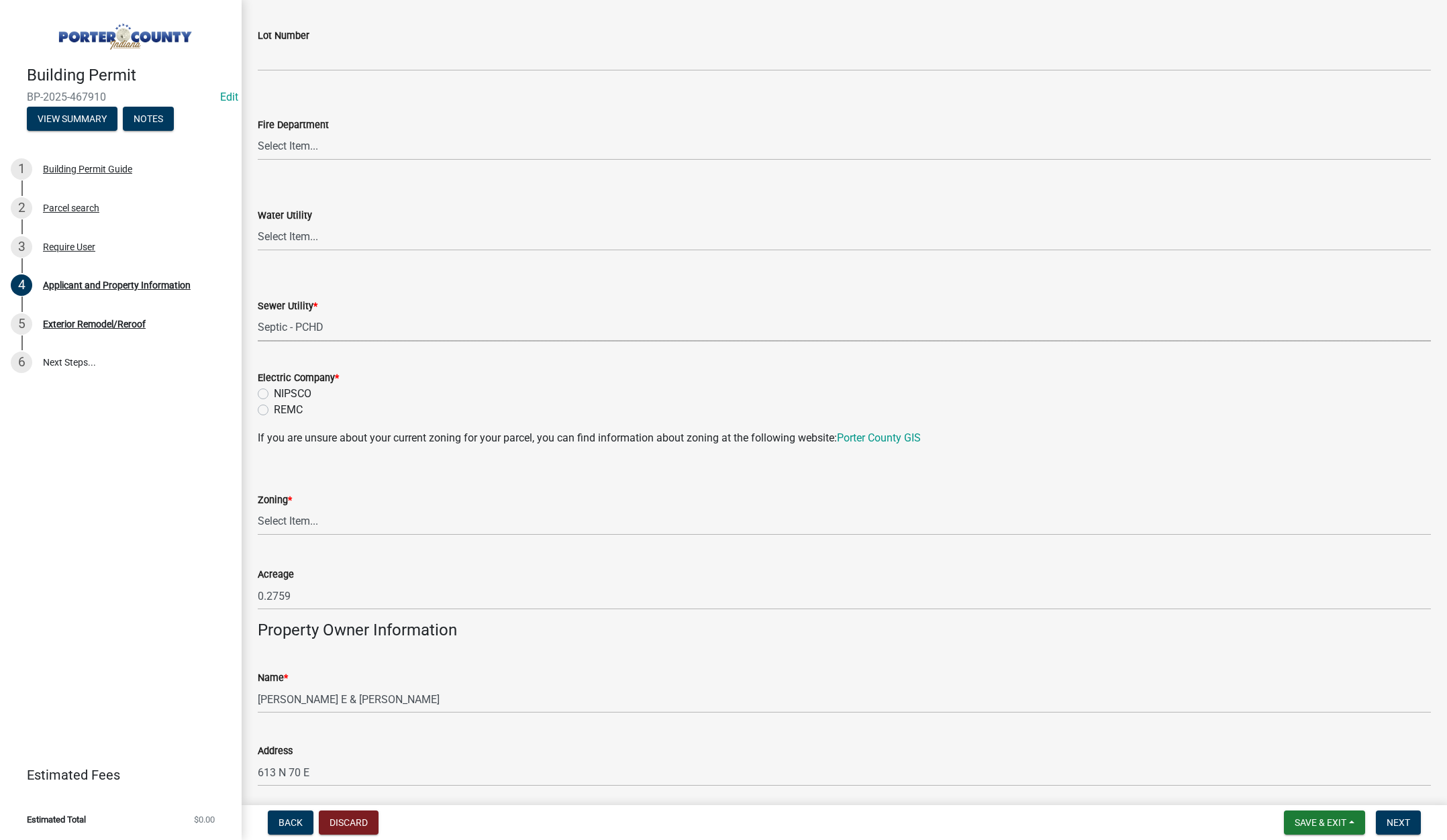
scroll to position [805, 0]
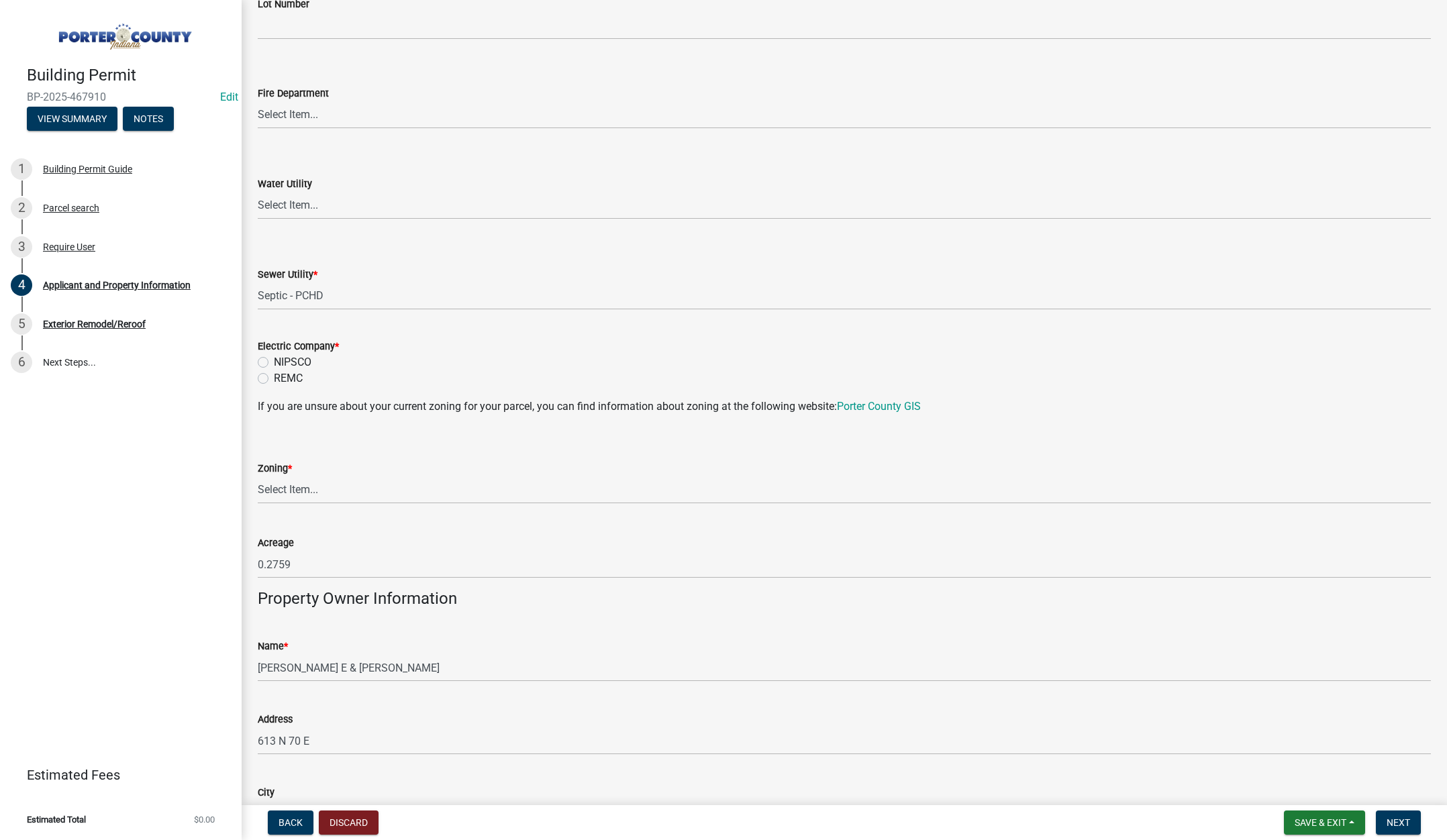
click at [274, 361] on label "NIPSCO" at bounding box center [292, 362] width 38 height 16
click at [274, 361] on input "NIPSCO" at bounding box center [278, 358] width 9 height 9
click at [292, 485] on select "Select Item... A1 A2 CH CM CN I1 I2 I3 IN MP OT P1 P2 PUD R1 R2 R3 R4 RL RR" at bounding box center [844, 490] width 1173 height 28
click at [258, 476] on select "Select Item... A1 A2 CH CM CN I1 I2 I3 IN MP OT P1 P2 PUD R1 R2 R3 R4 RL RR" at bounding box center [844, 490] width 1173 height 28
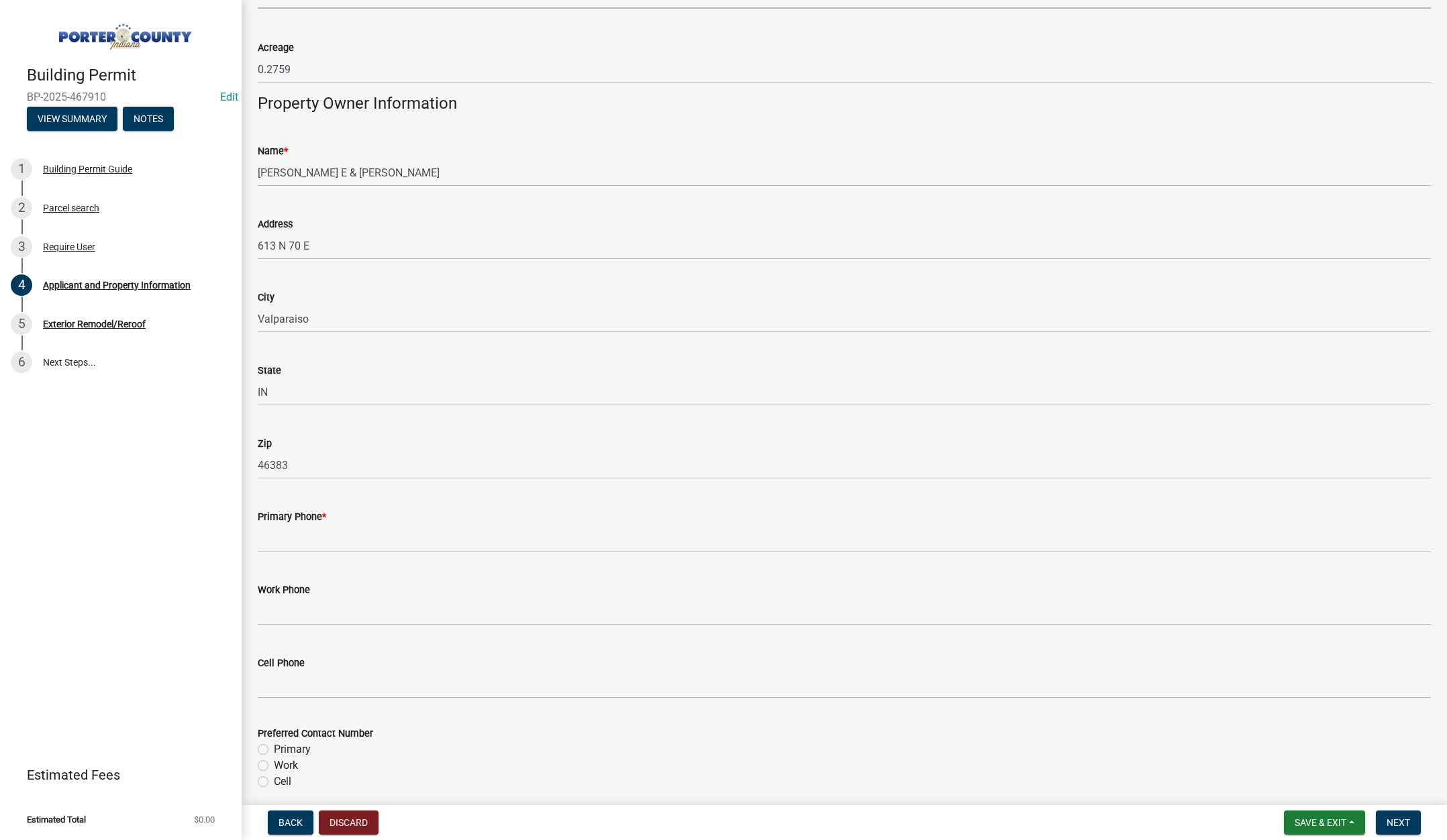
scroll to position [1341, 0]
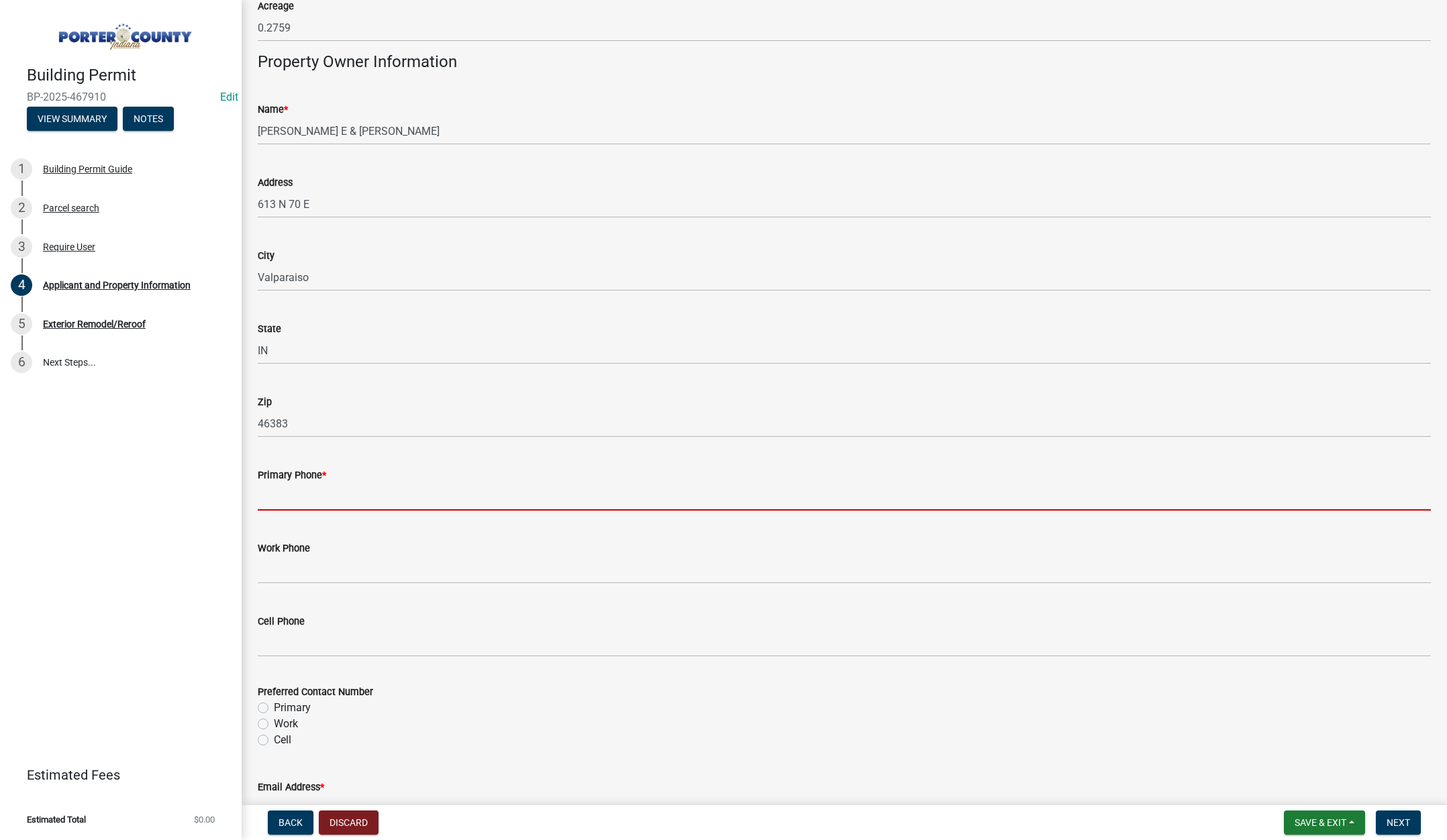
click at [315, 494] on input "Primary Phone *" at bounding box center [844, 497] width 1173 height 28
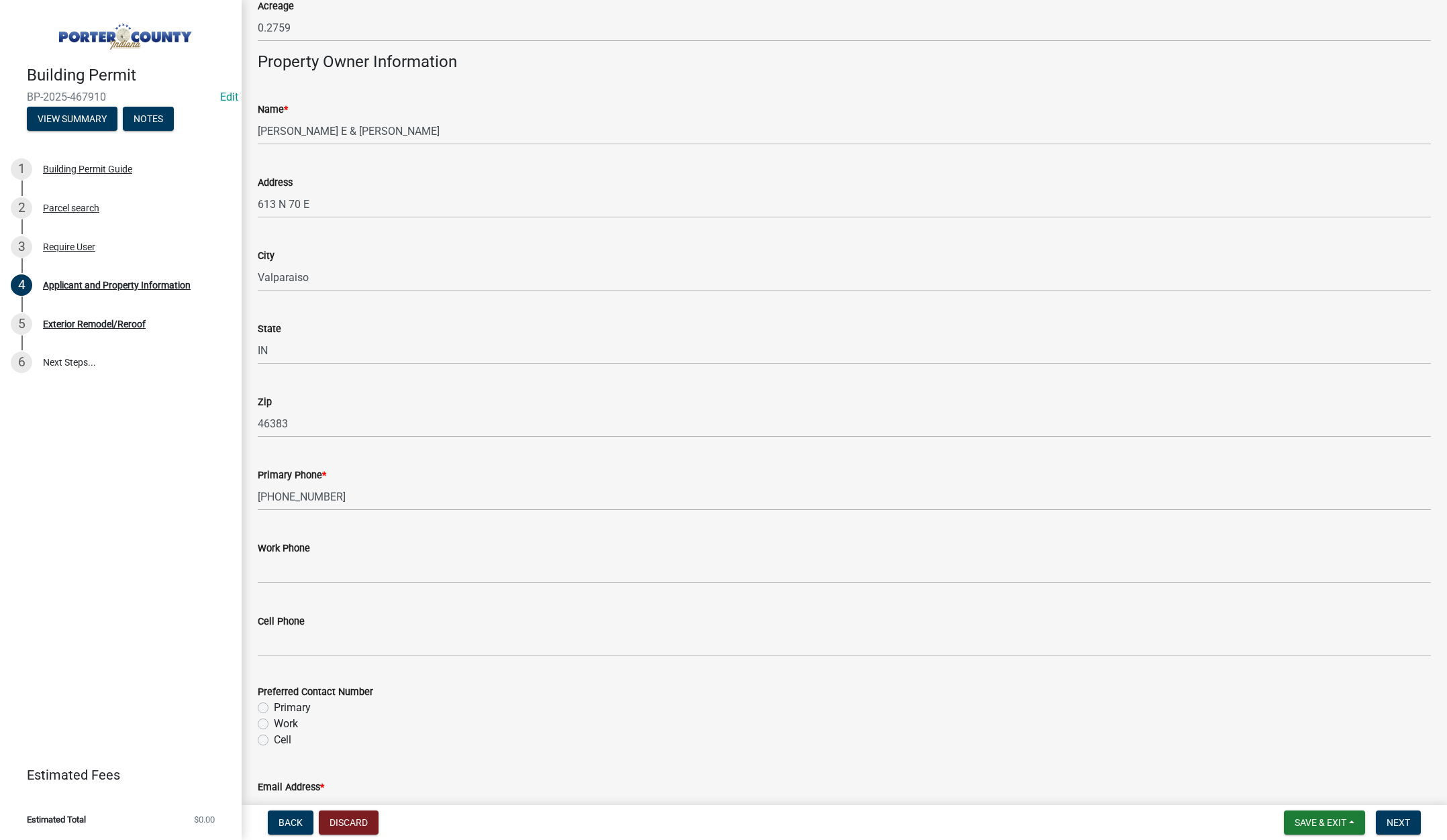
click at [274, 709] on label "Primary" at bounding box center [292, 708] width 37 height 16
click at [274, 709] on input "Primary" at bounding box center [278, 704] width 9 height 9
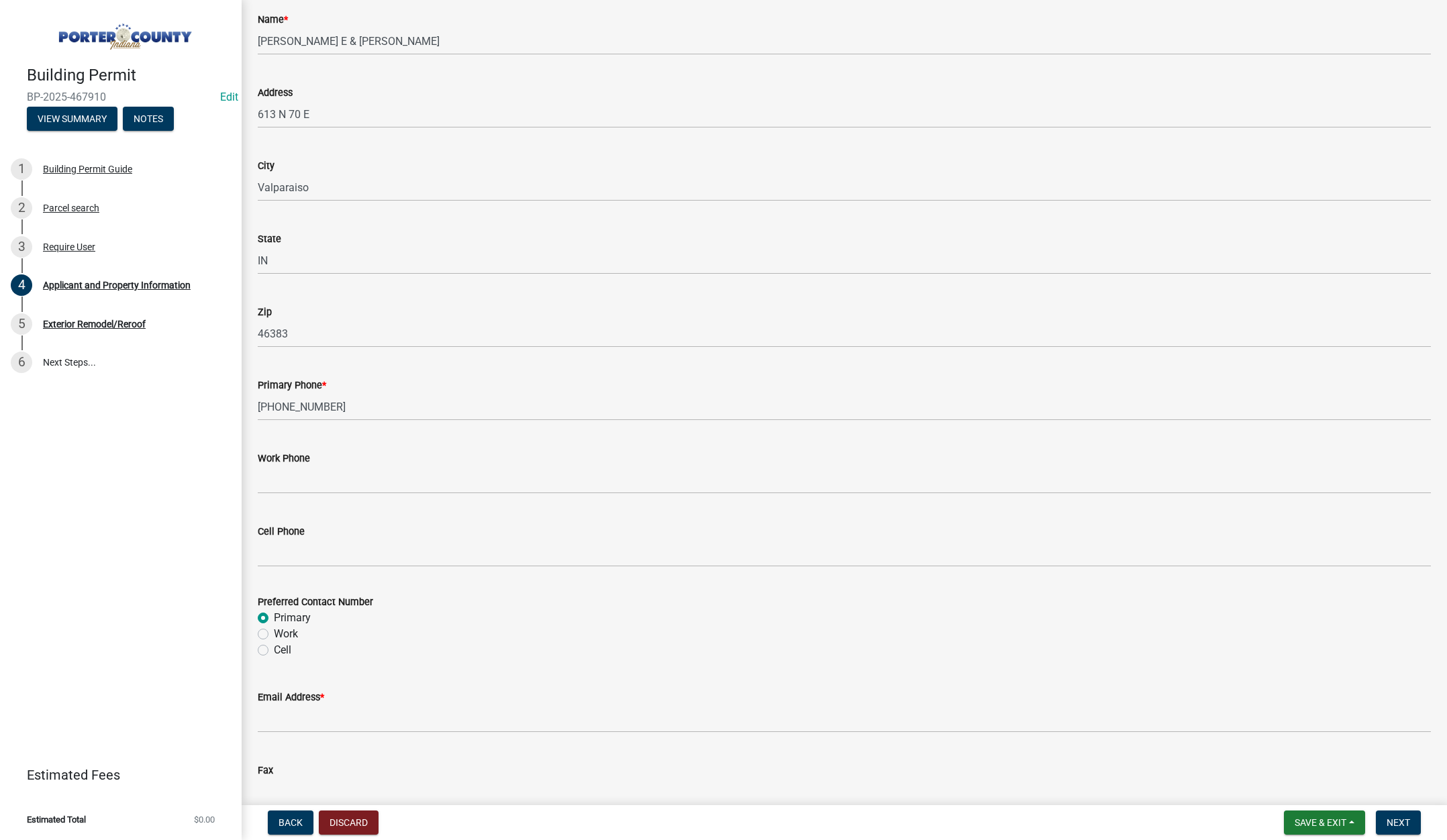
scroll to position [1543, 0]
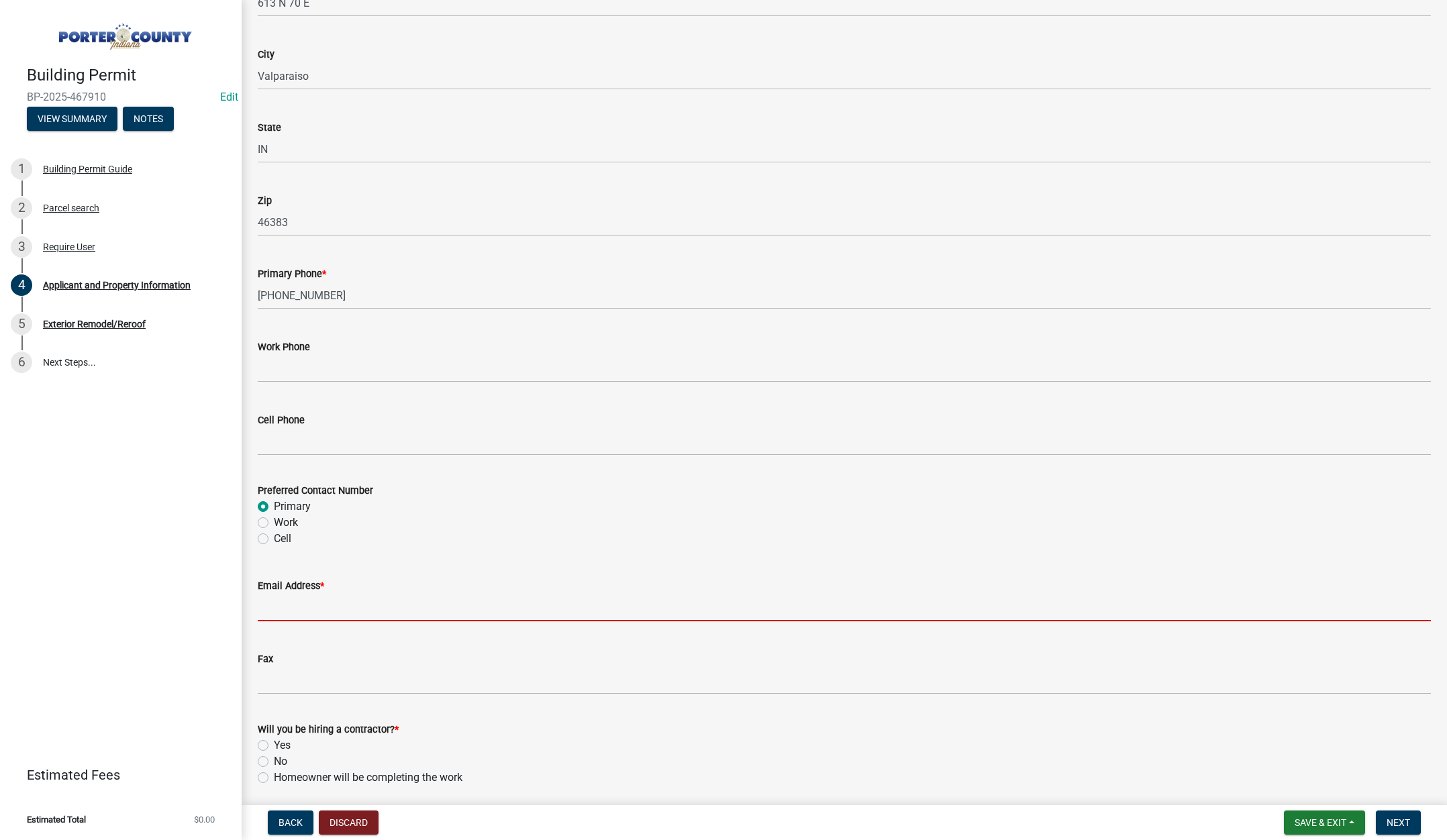
click at [324, 608] on input "Email Address *" at bounding box center [844, 608] width 1173 height 28
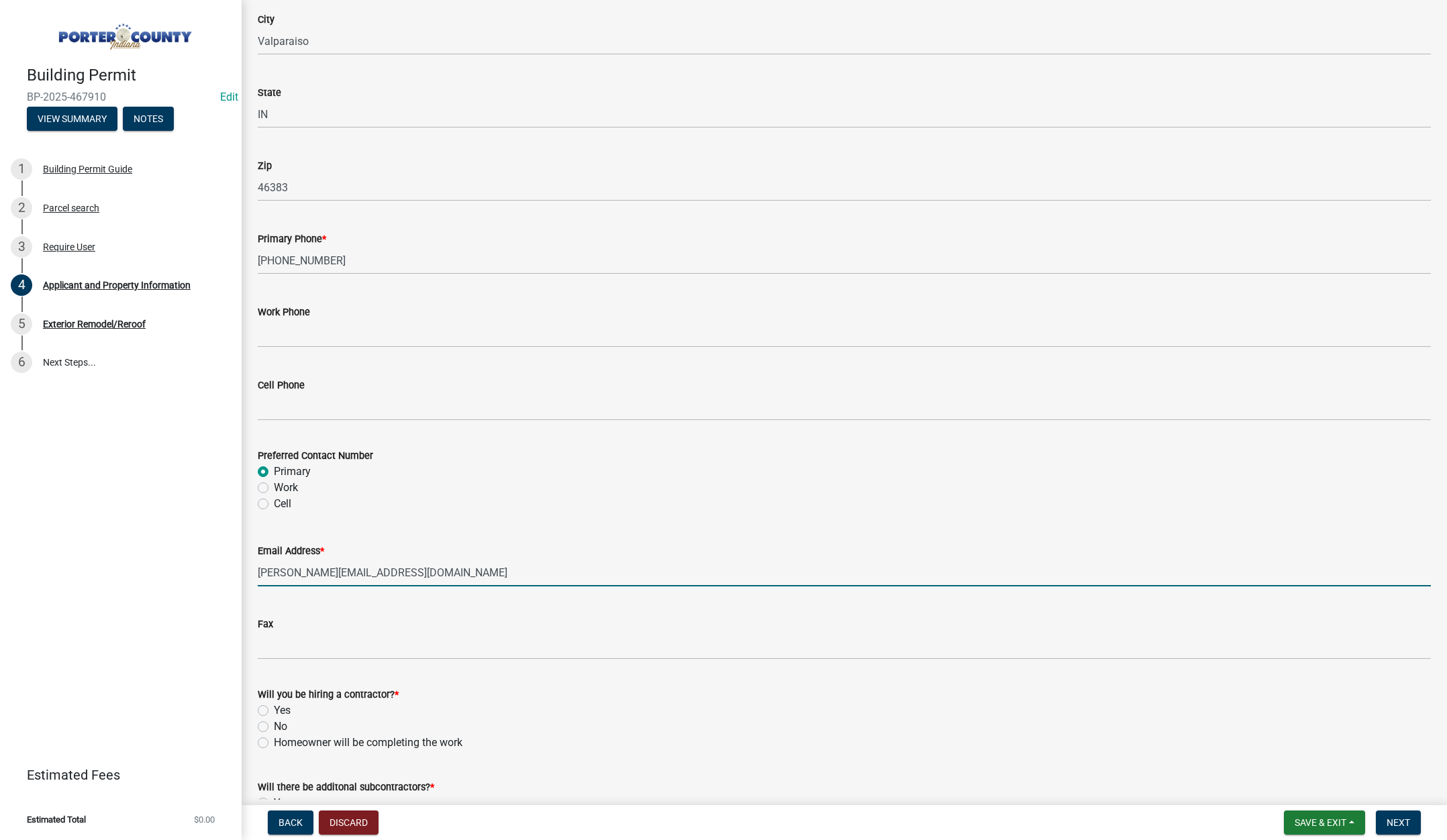
scroll to position [1670, 0]
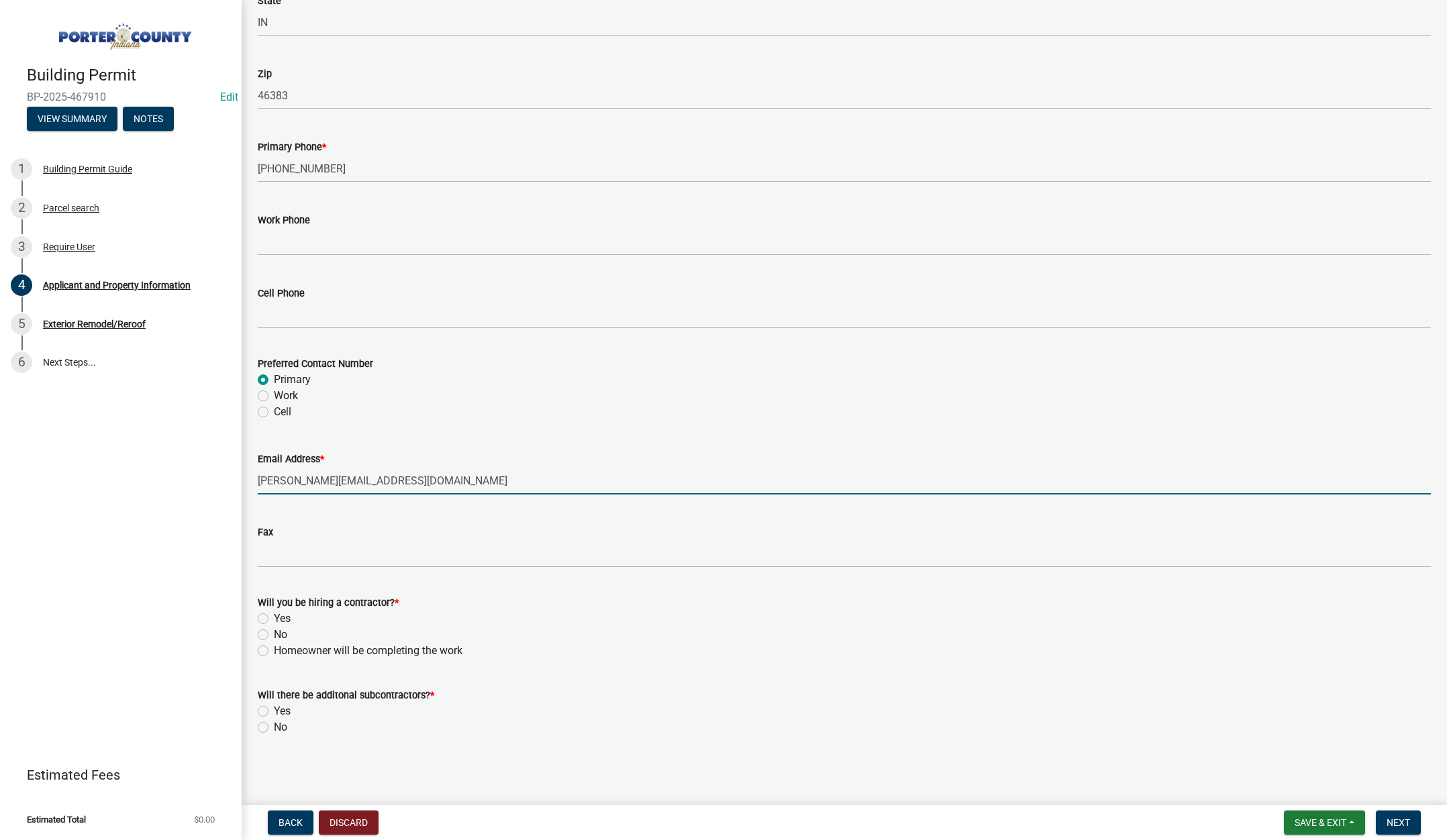
click at [274, 616] on label "Yes" at bounding box center [282, 618] width 17 height 16
click at [274, 616] on input "Yes" at bounding box center [278, 614] width 9 height 9
click at [274, 722] on label "No" at bounding box center [280, 727] width 13 height 16
click at [274, 722] on input "No" at bounding box center [278, 723] width 9 height 9
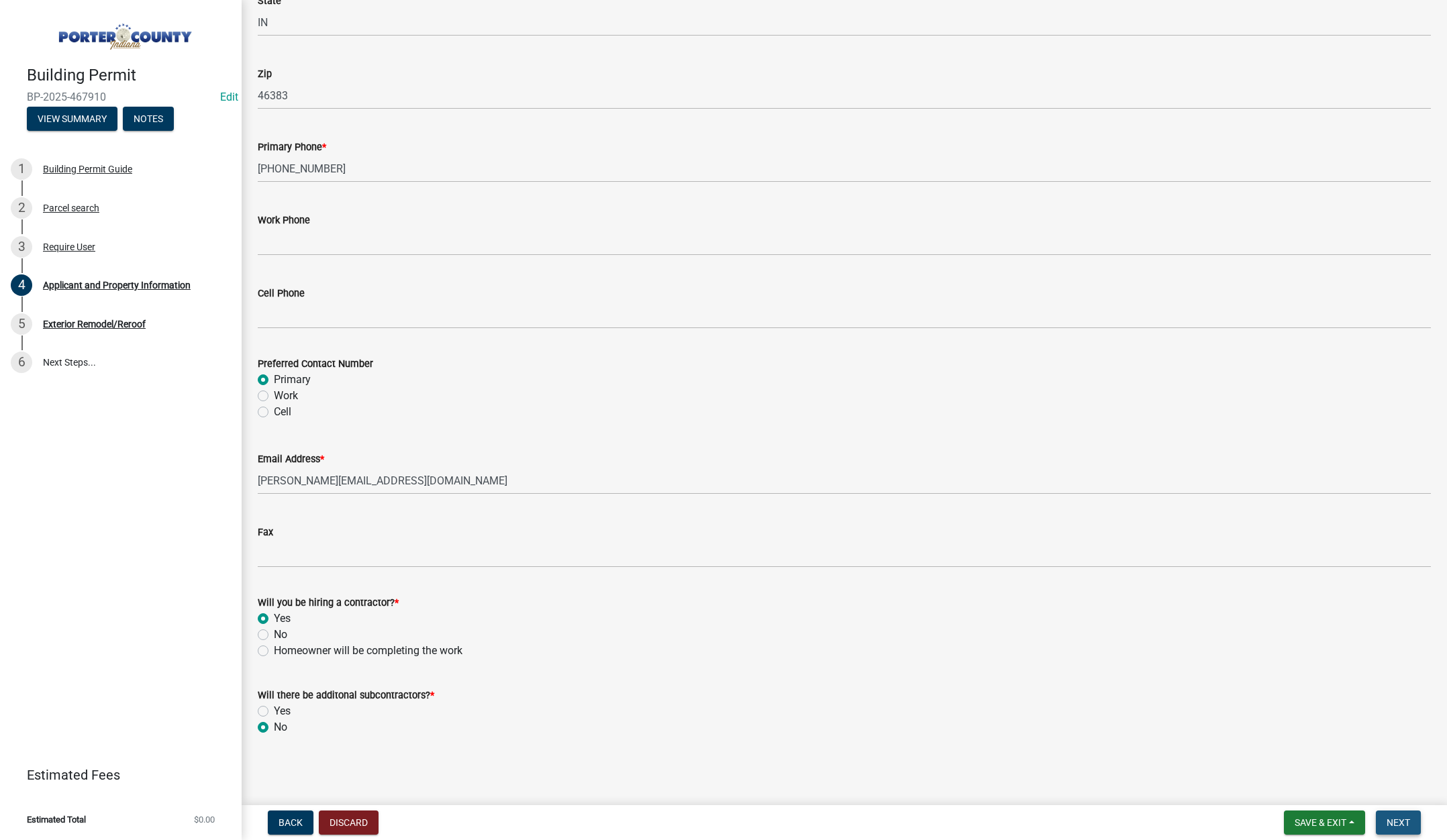
click at [1397, 817] on span "Next" at bounding box center [1398, 822] width 23 height 11
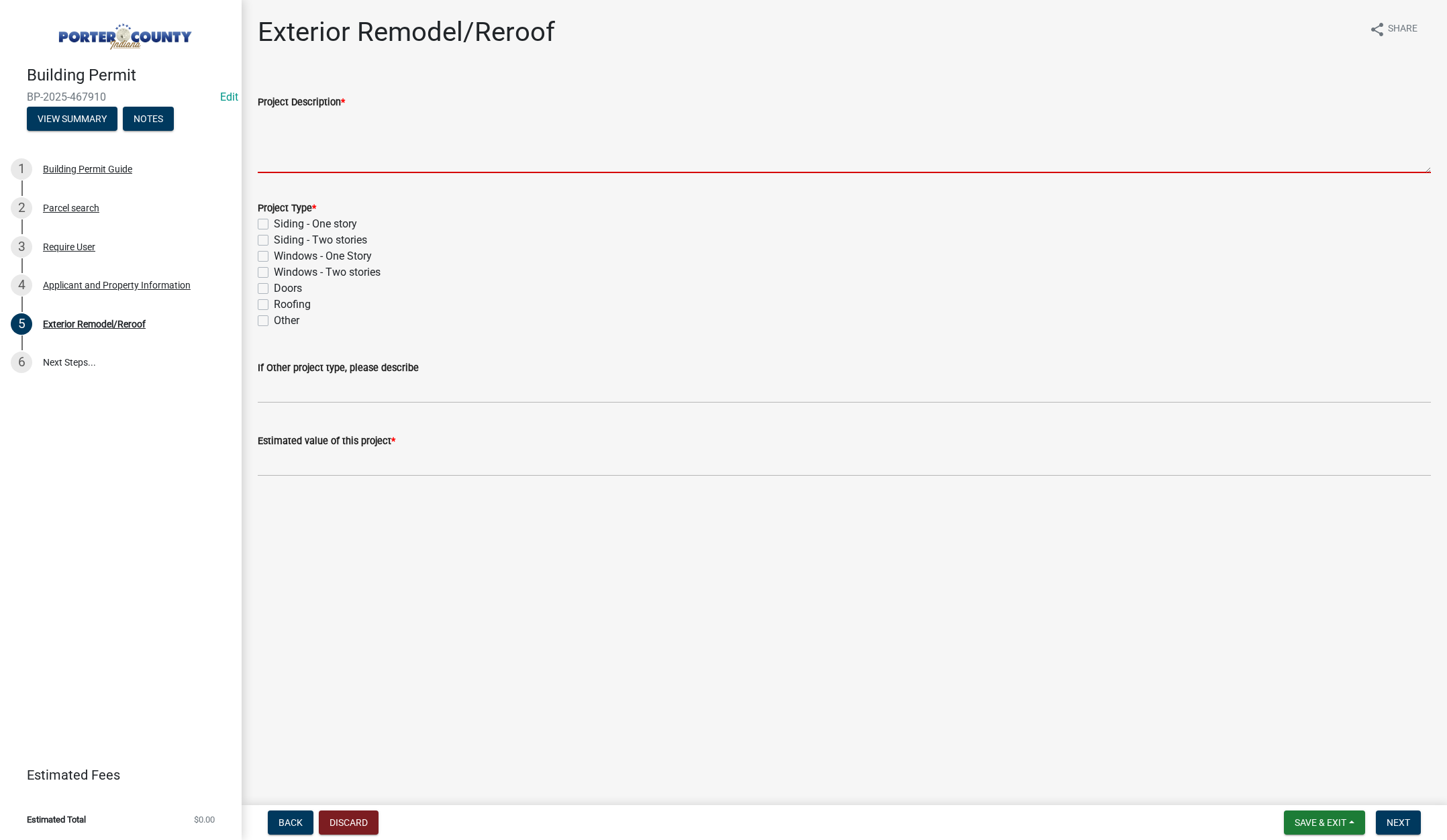
click at [307, 133] on textarea "Project Description *" at bounding box center [844, 142] width 1173 height 63
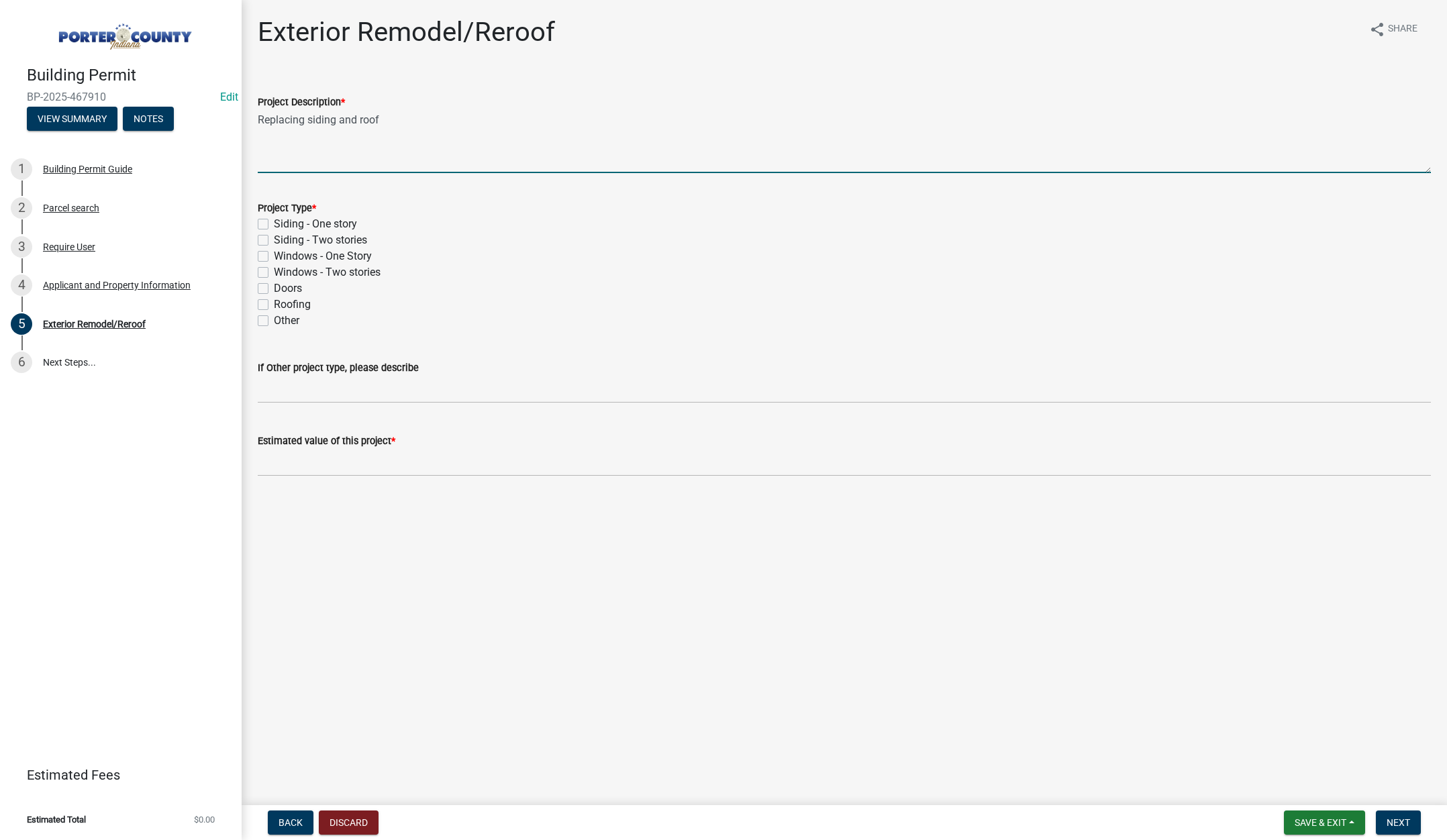
click at [274, 299] on label "Roofing" at bounding box center [292, 304] width 37 height 16
click at [274, 299] on input "Roofing" at bounding box center [278, 300] width 9 height 9
click at [274, 224] on label "Siding - One story" at bounding box center [316, 224] width 84 height 16
click at [274, 224] on input "Siding - One story" at bounding box center [278, 220] width 9 height 9
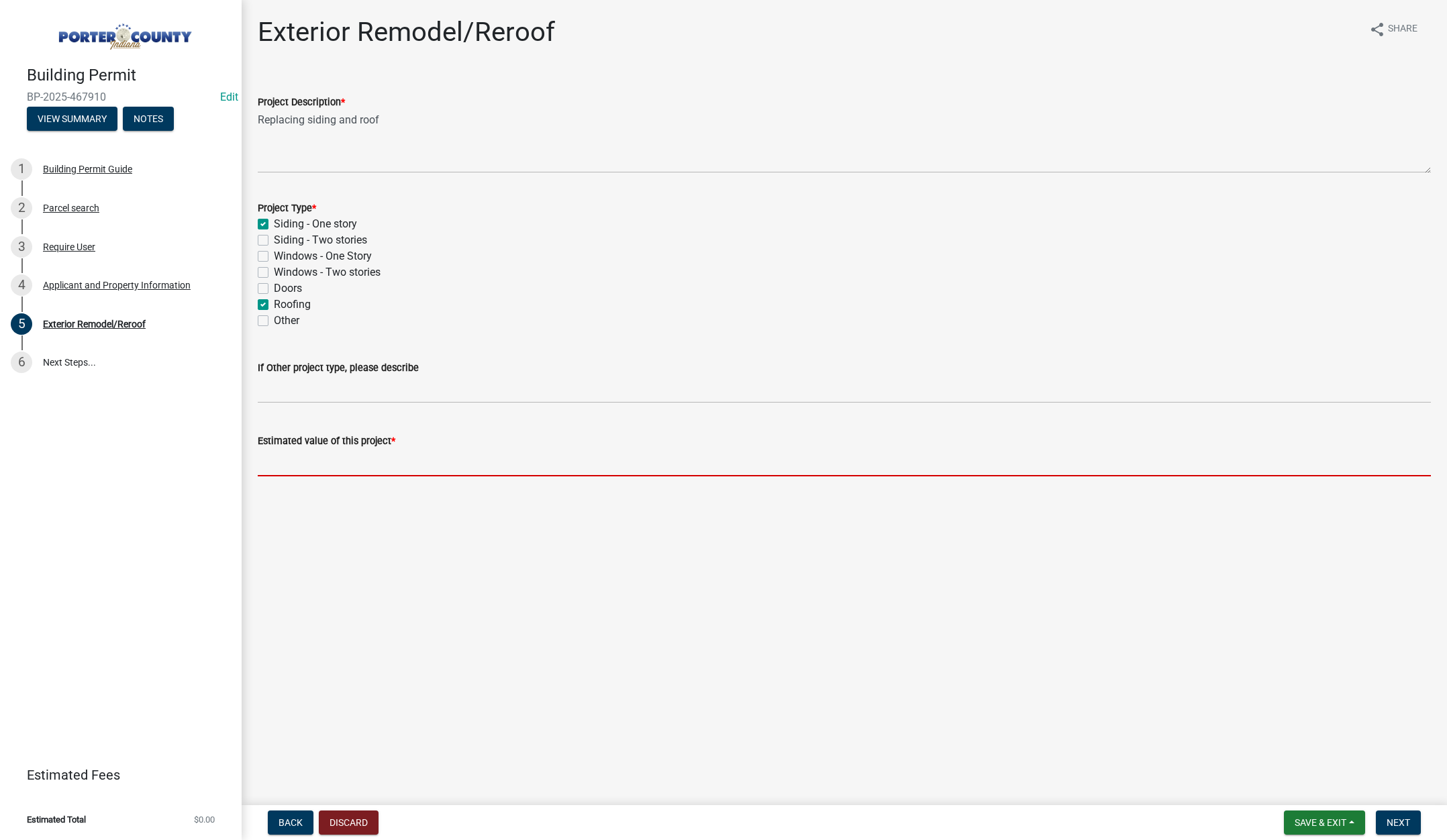
click at [409, 463] on input "text" at bounding box center [844, 463] width 1173 height 28
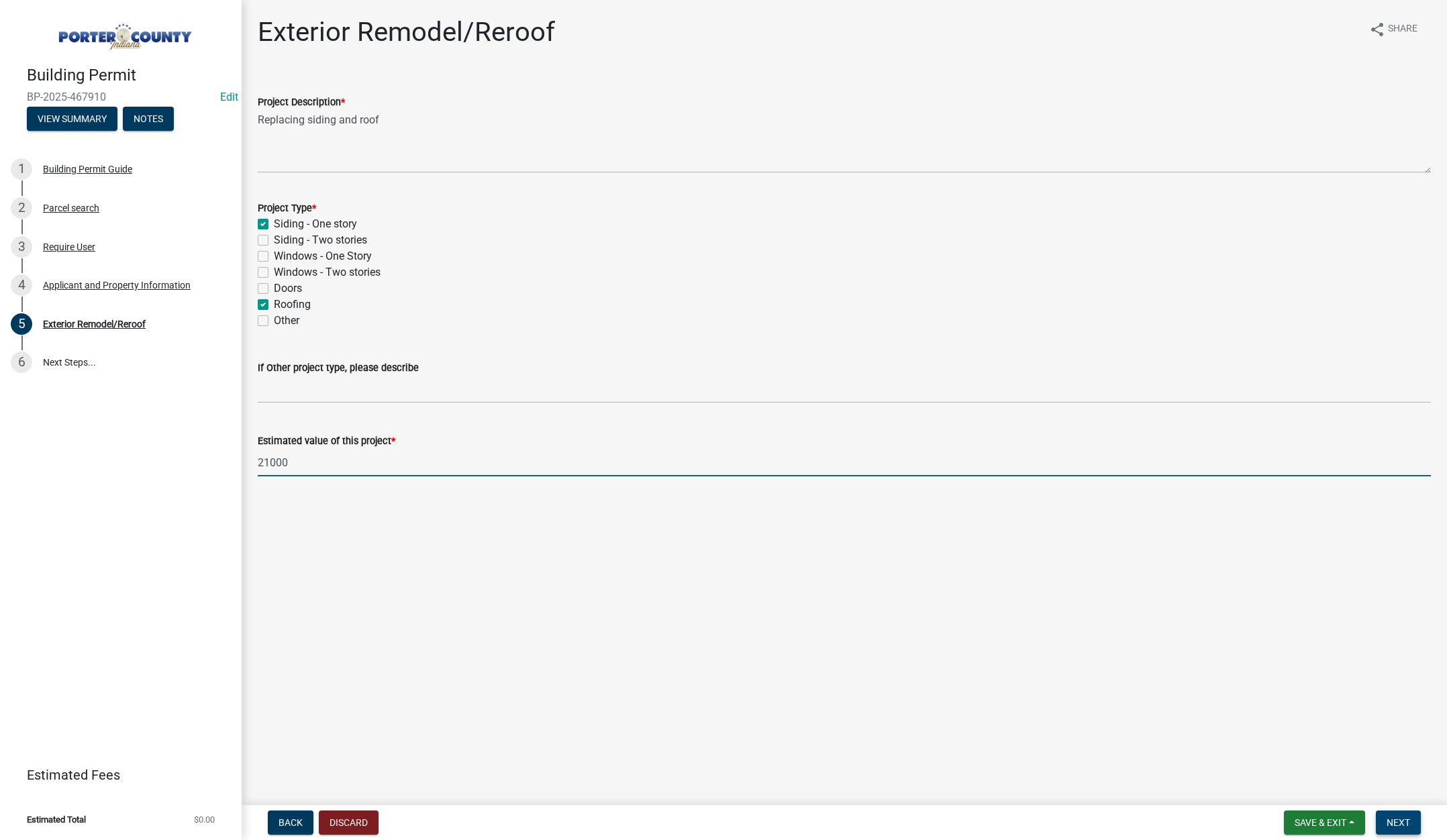
click at [1400, 821] on span "Next" at bounding box center [1398, 822] width 23 height 11
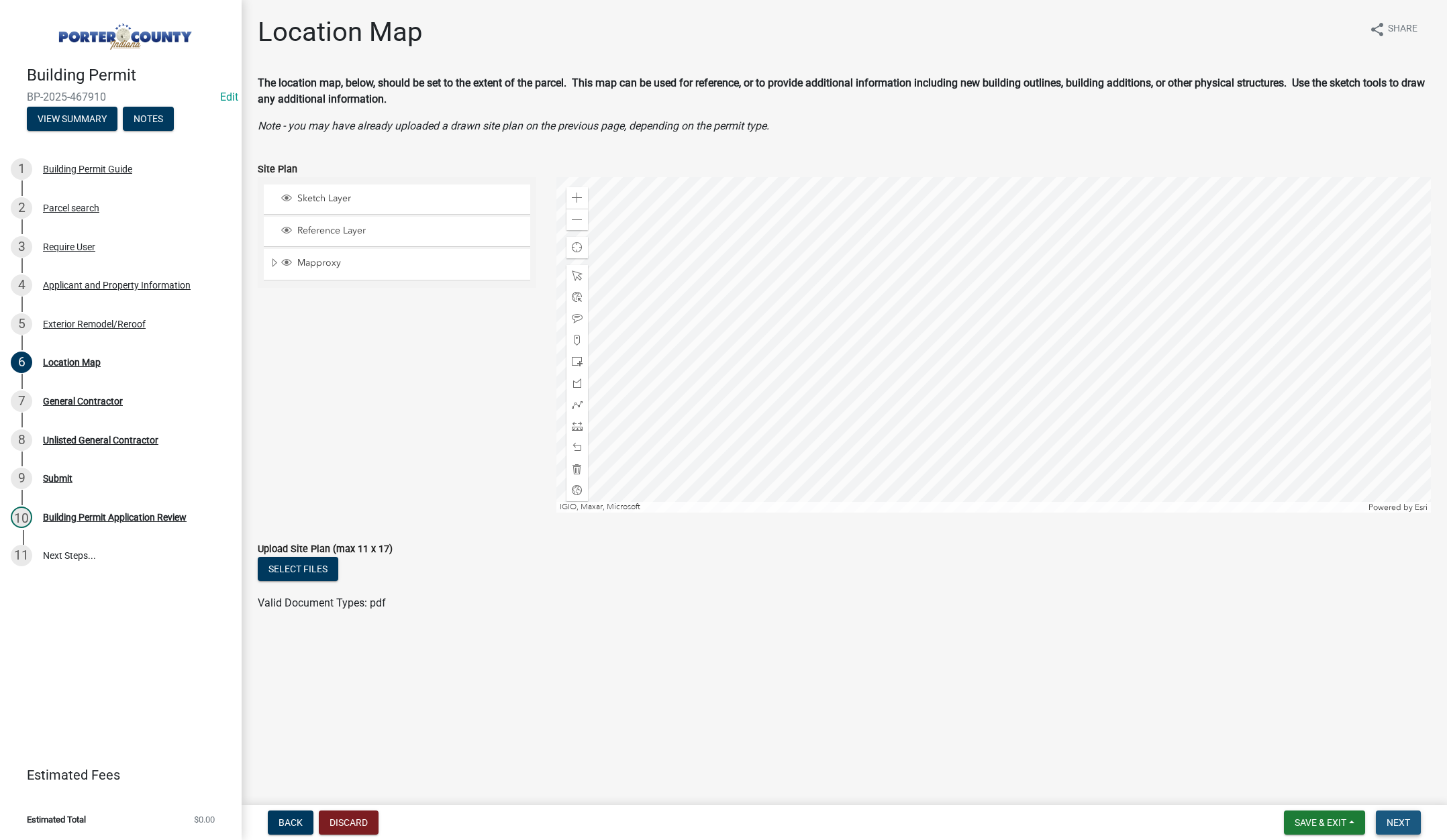
click at [1407, 821] on span "Next" at bounding box center [1398, 822] width 23 height 11
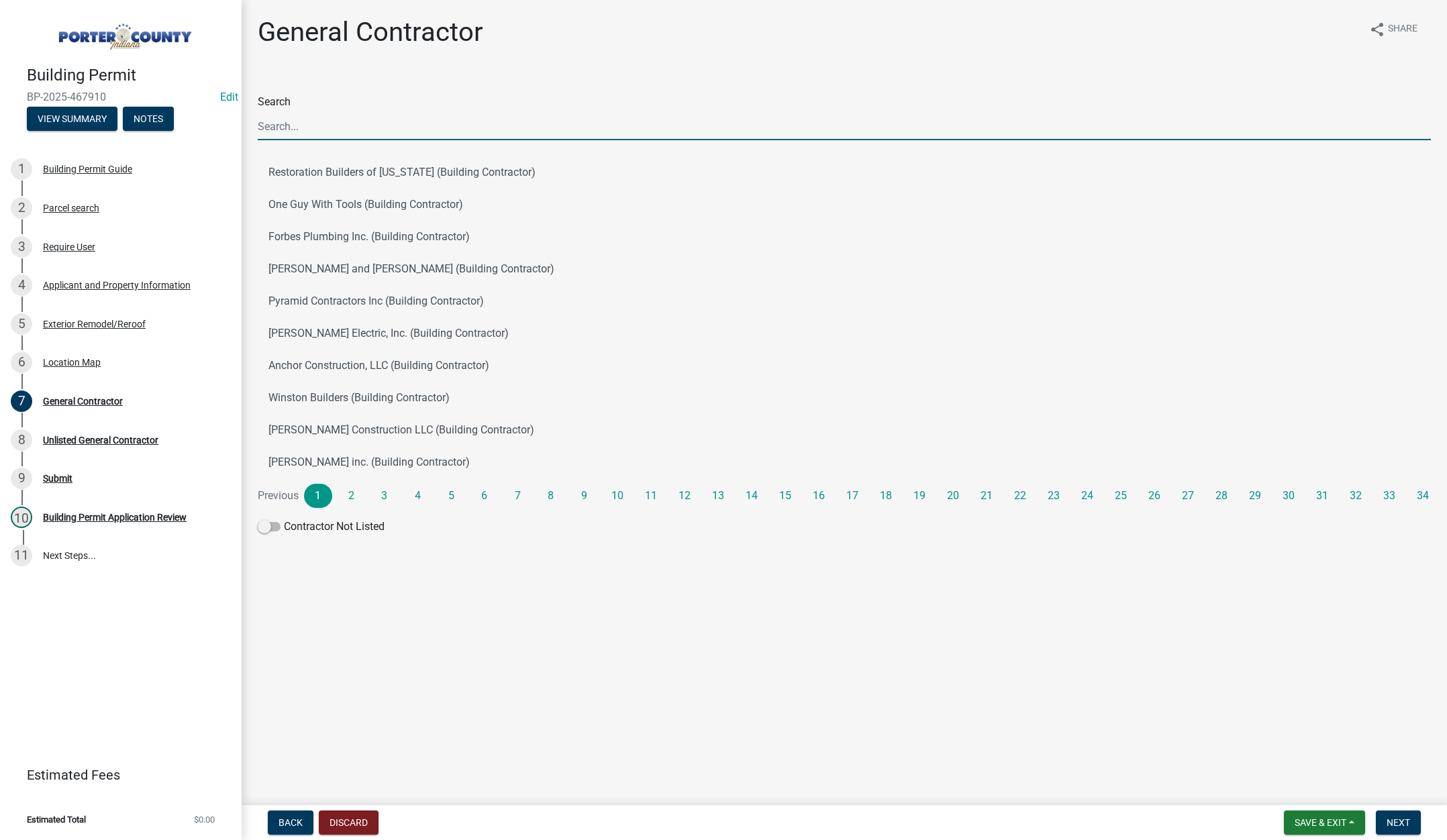
click at [317, 129] on input "Search" at bounding box center [844, 127] width 1173 height 28
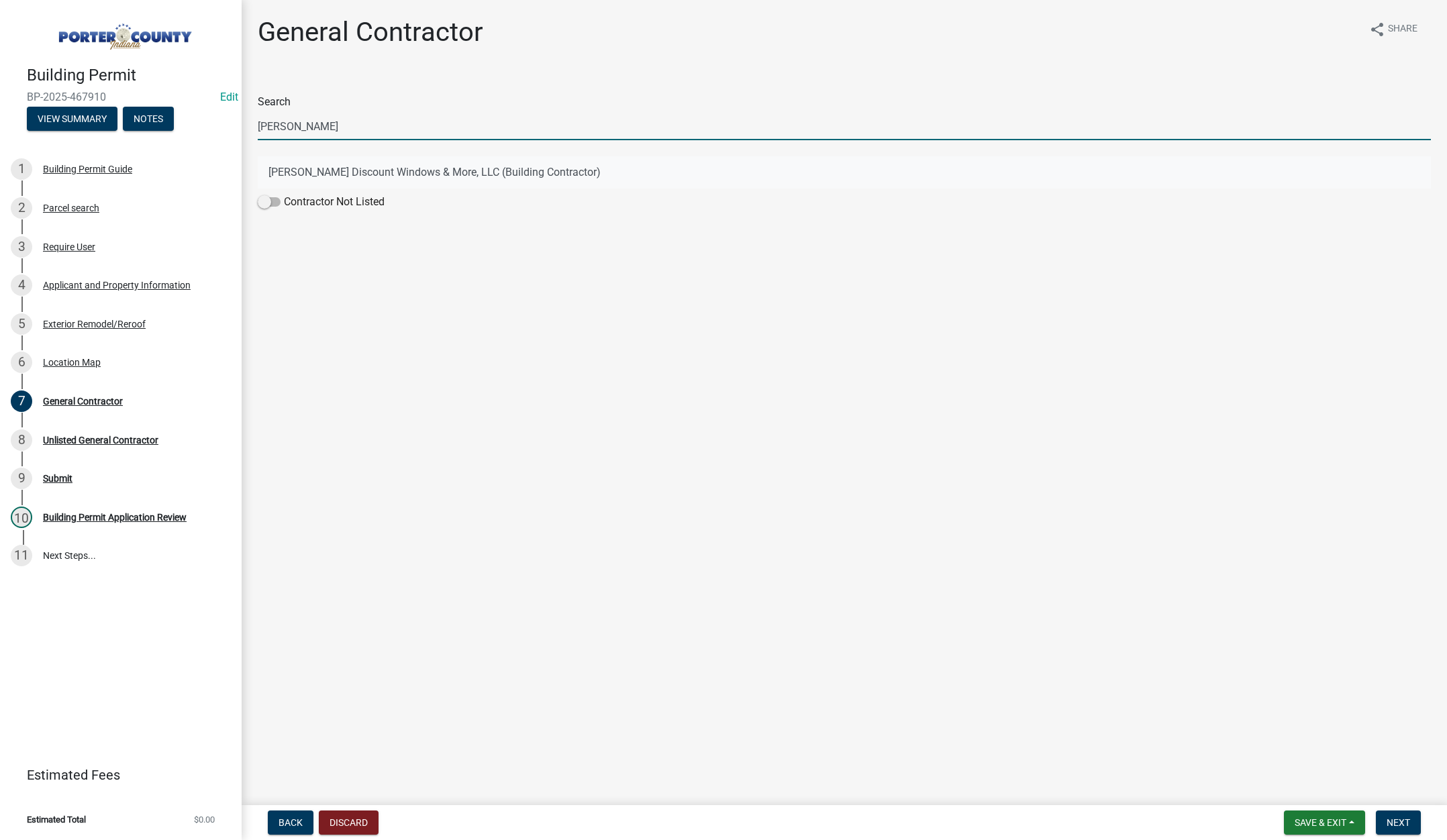
drag, startPoint x: 401, startPoint y: 169, endPoint x: 430, endPoint y: 205, distance: 46.2
click at [402, 169] on button "Terry's Discount Windows & More, LLC (Building Contractor)" at bounding box center [844, 172] width 1173 height 32
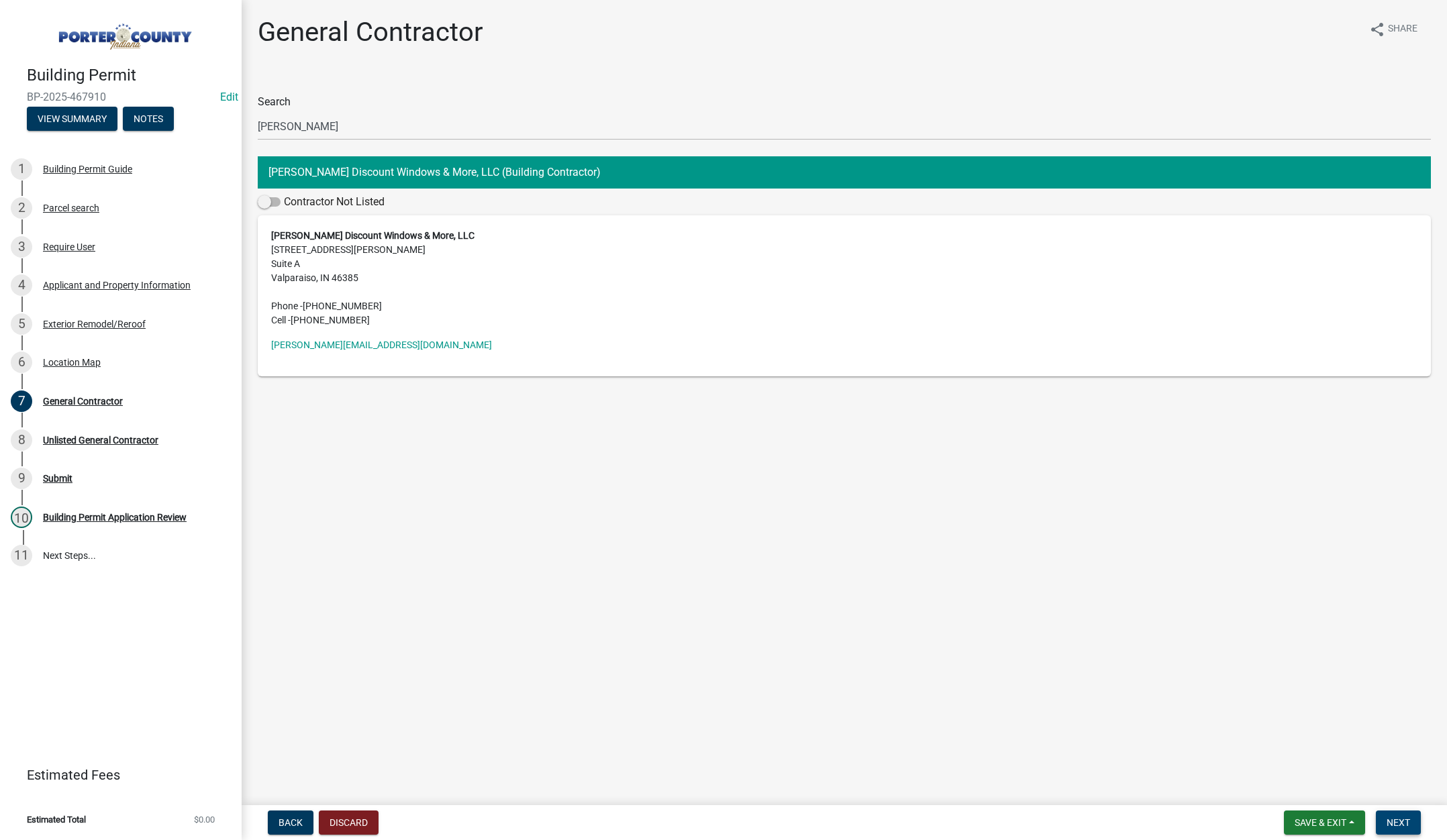
click at [1401, 817] on span "Next" at bounding box center [1398, 822] width 23 height 11
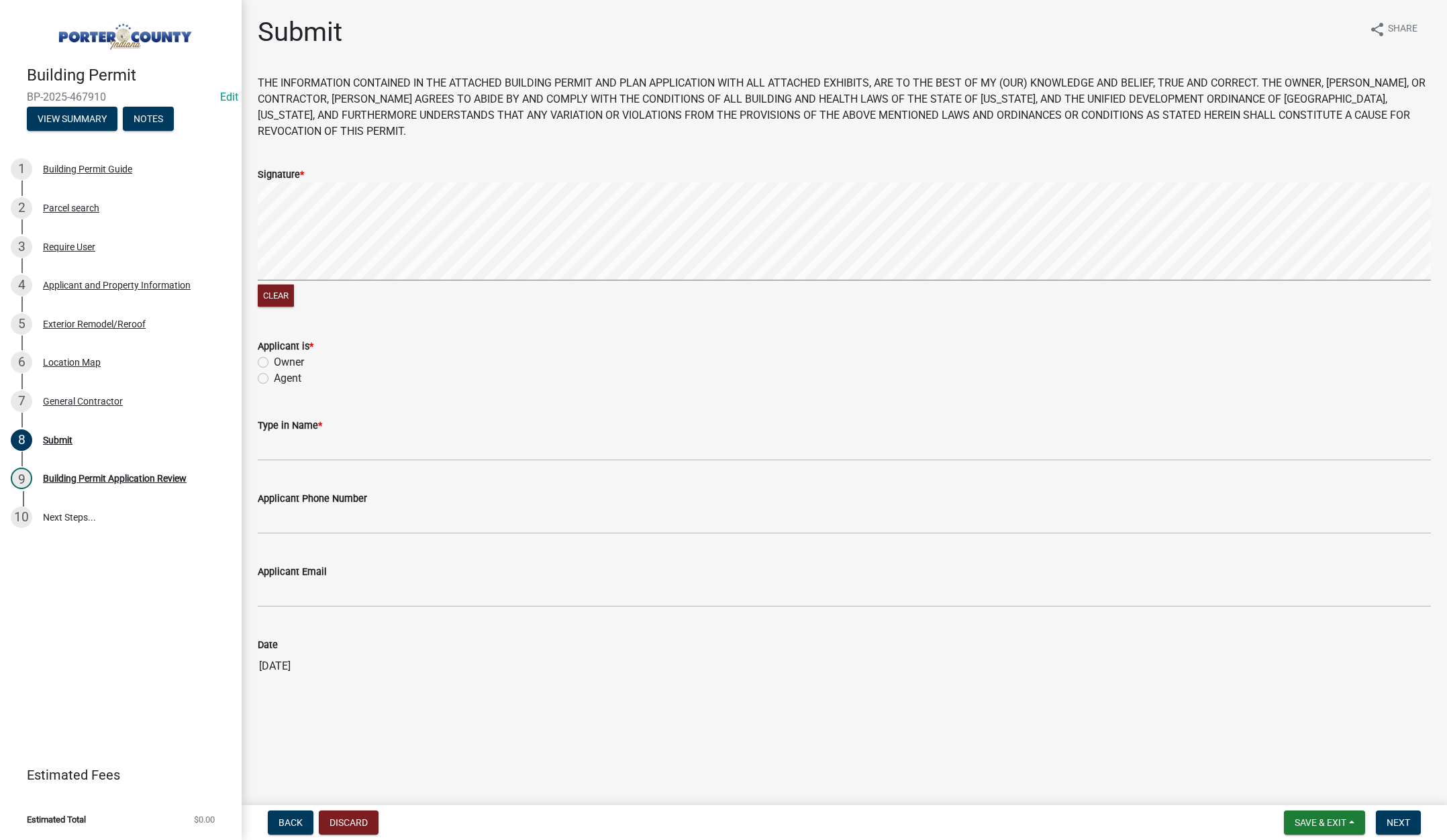
click at [274, 377] on label "Agent" at bounding box center [288, 378] width 28 height 16
click at [274, 377] on input "Agent" at bounding box center [278, 374] width 9 height 9
click at [309, 441] on input "Type in Name *" at bounding box center [844, 447] width 1173 height 28
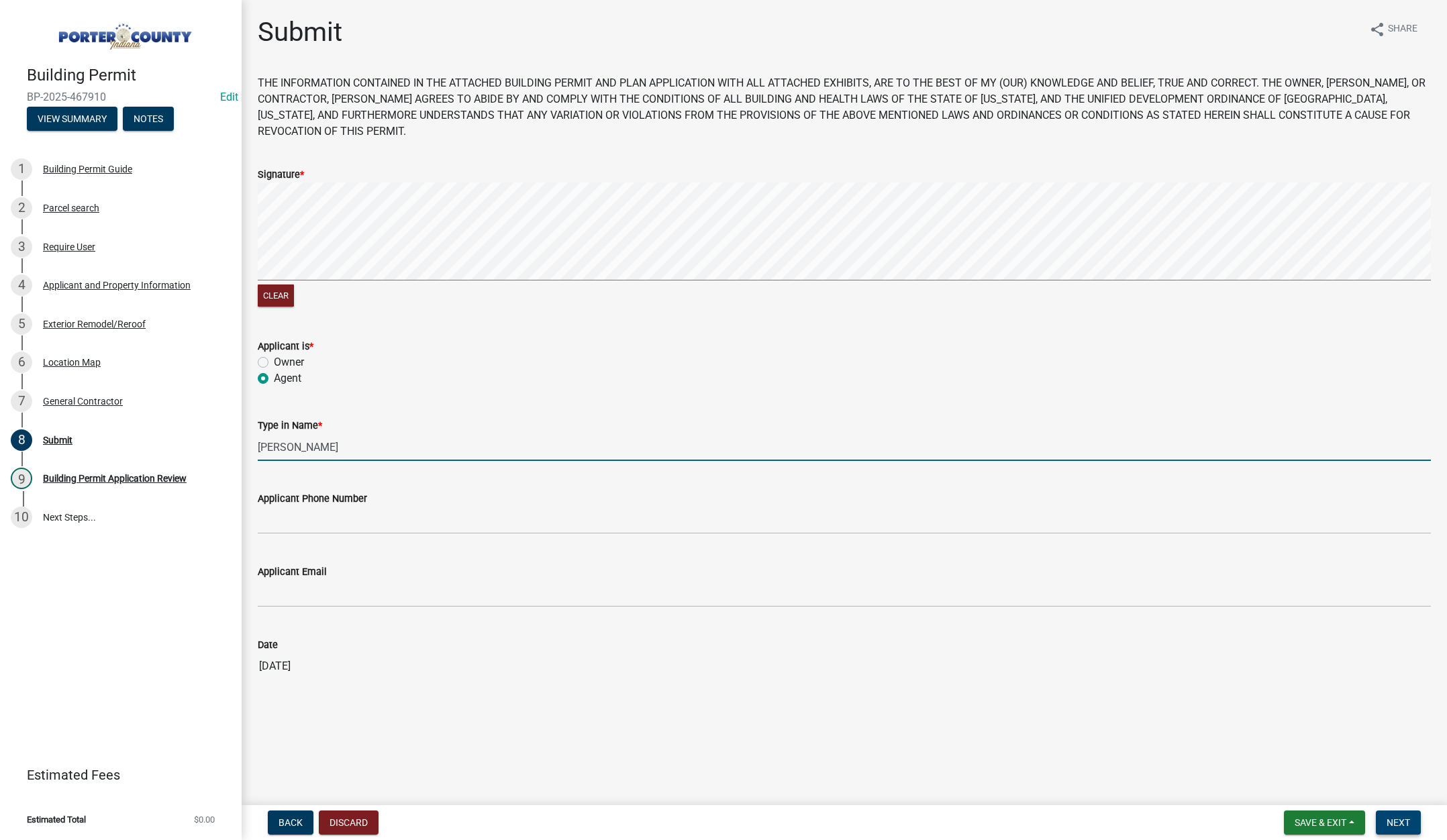
click at [1400, 818] on span "Next" at bounding box center [1398, 822] width 23 height 11
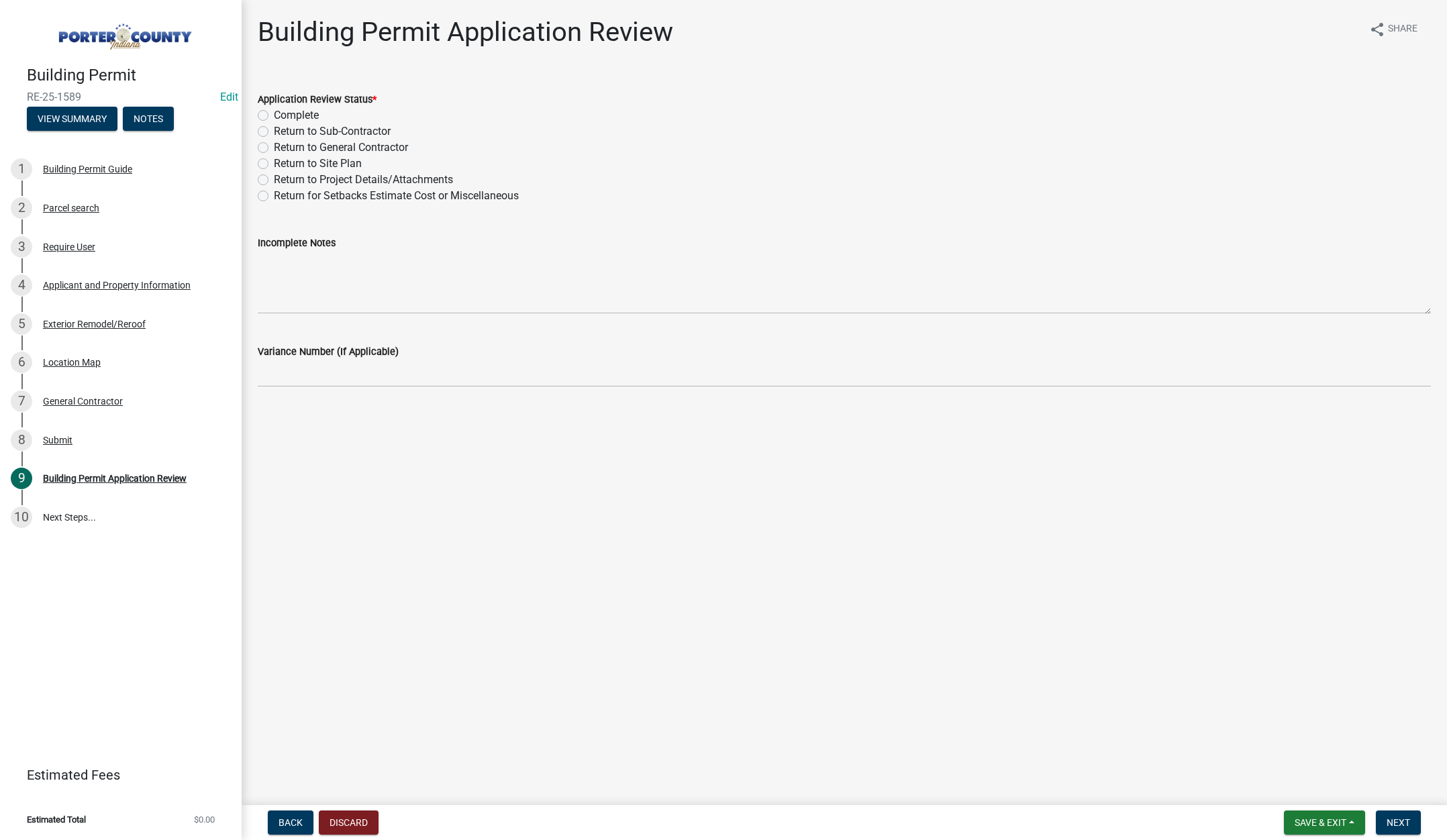
click at [274, 114] on label "Complete" at bounding box center [296, 115] width 45 height 16
click at [274, 114] on input "Complete" at bounding box center [278, 111] width 9 height 9
click at [1399, 819] on span "Next" at bounding box center [1398, 822] width 23 height 11
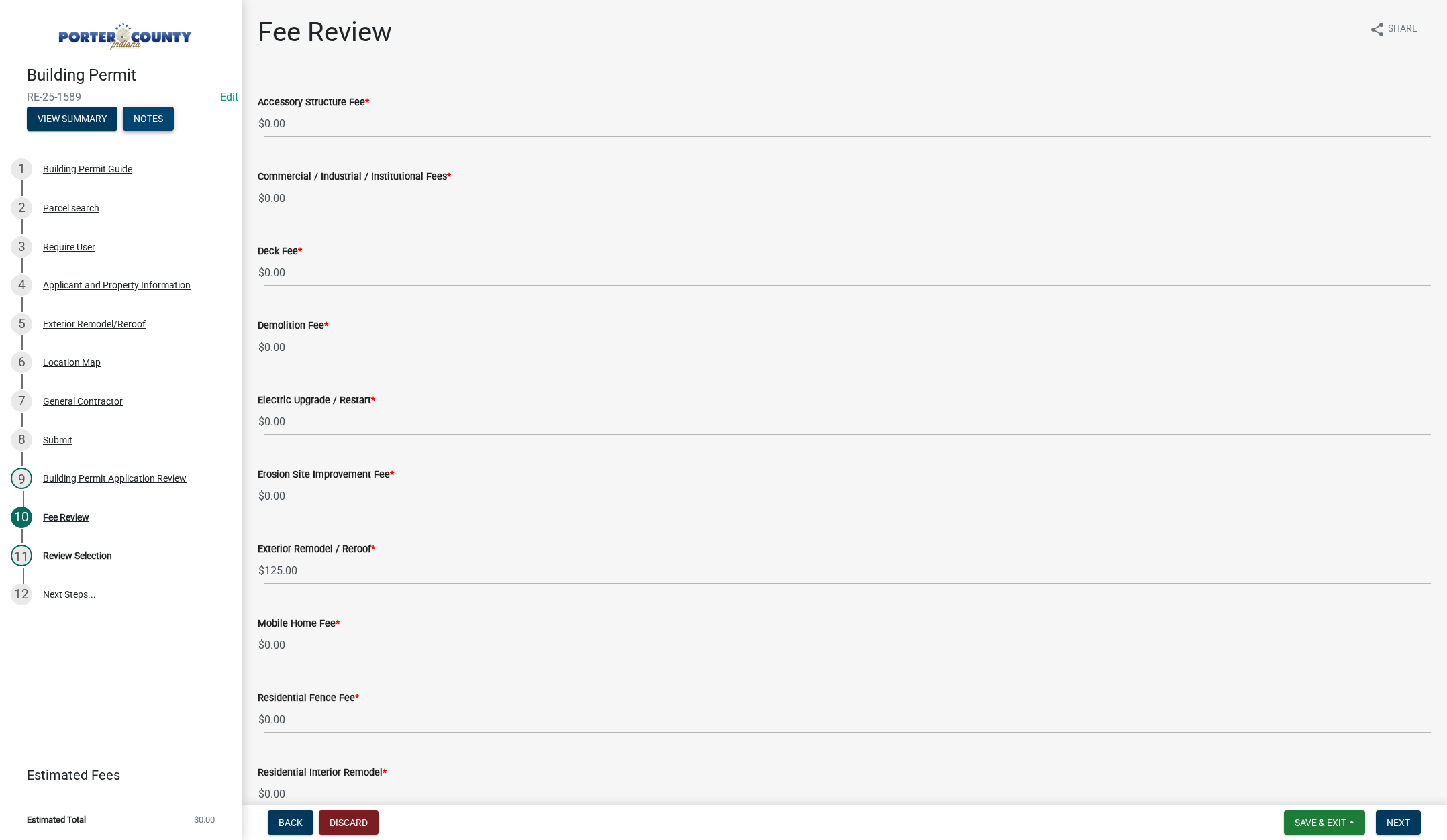
click at [142, 114] on button "Notes" at bounding box center [149, 118] width 51 height 24
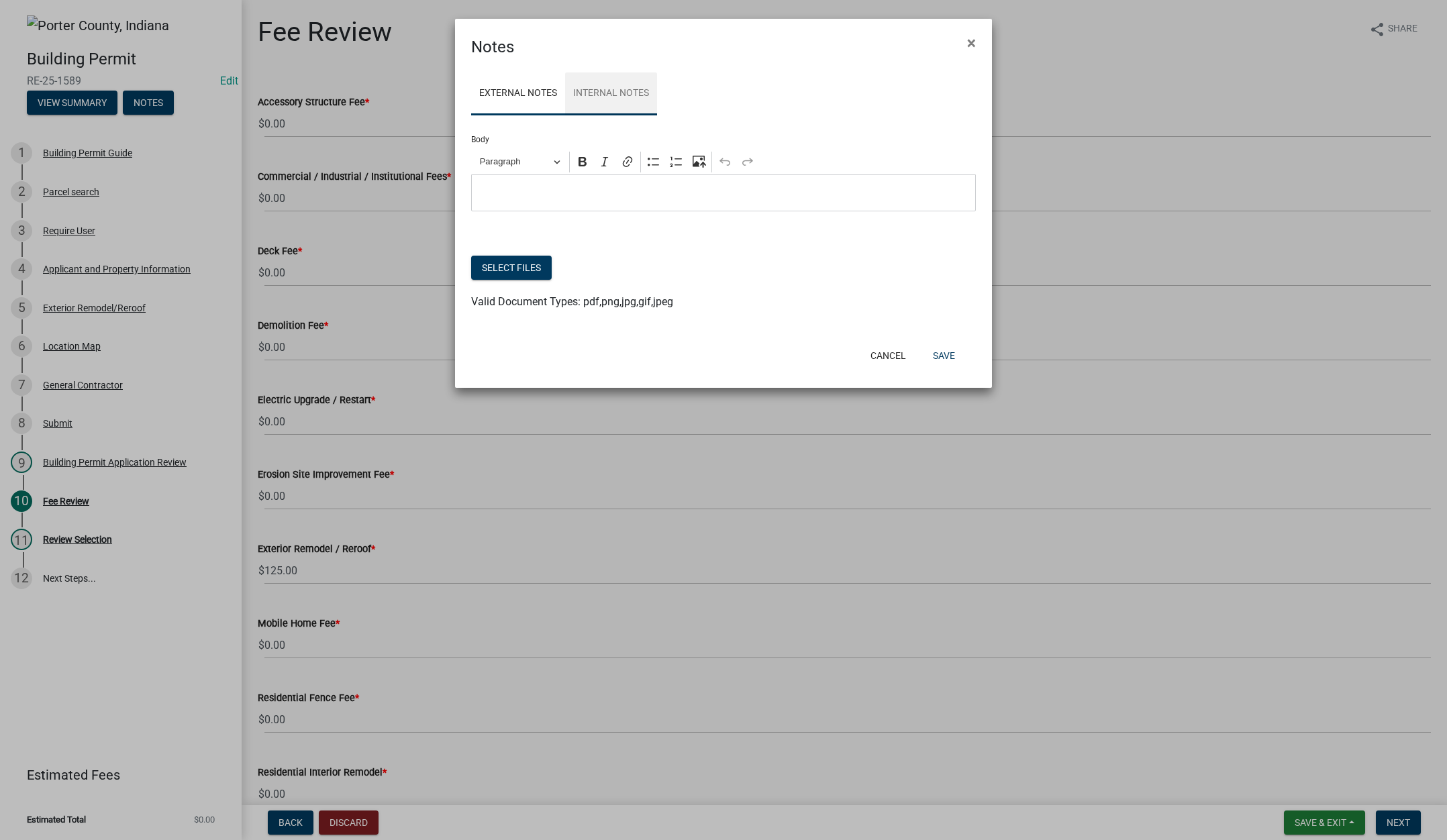
click at [644, 94] on link "Internal Notes" at bounding box center [611, 94] width 92 height 43
click at [533, 264] on button "Select files" at bounding box center [511, 267] width 80 height 24
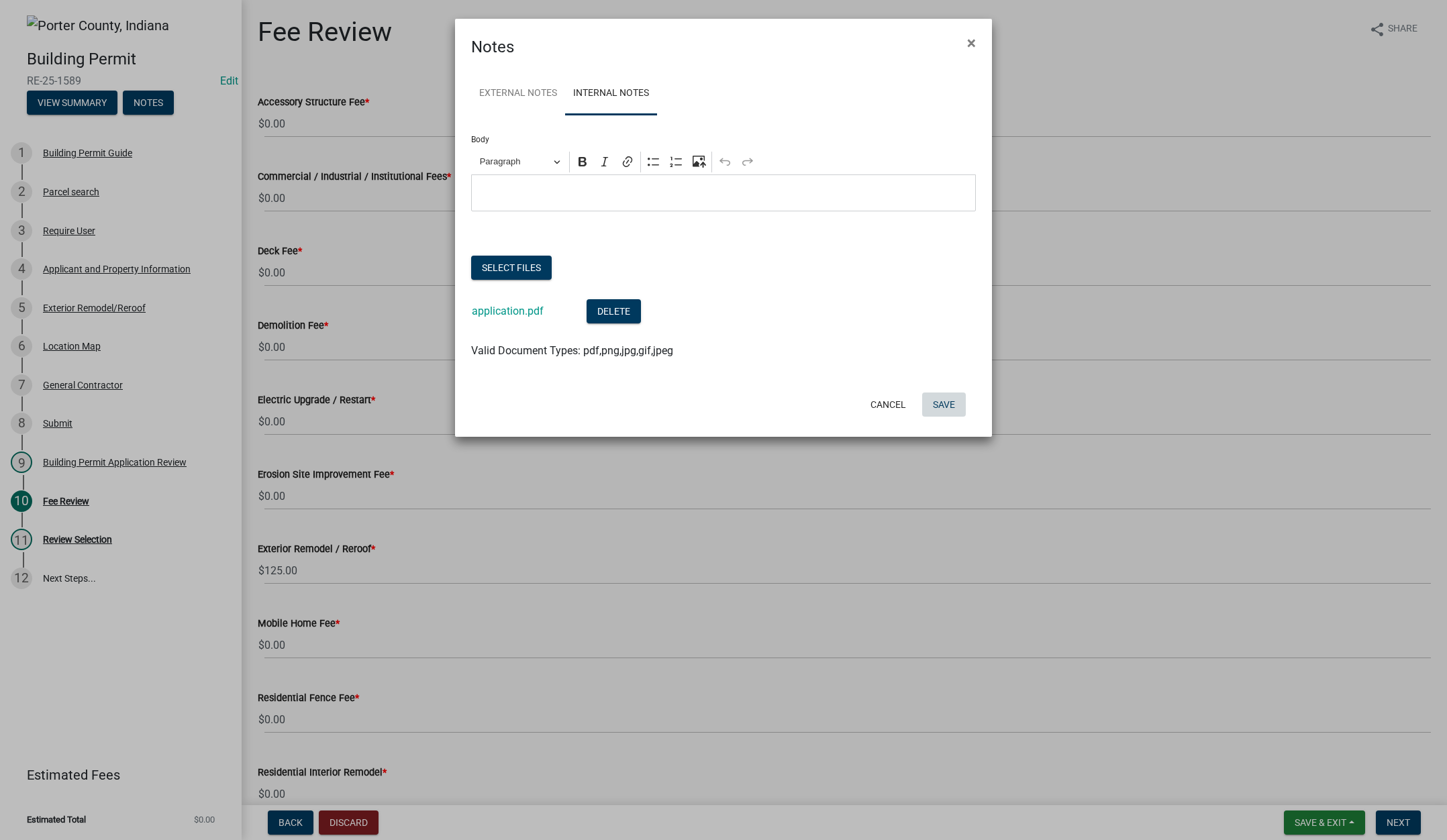
click at [942, 402] on button "Save" at bounding box center [944, 404] width 43 height 24
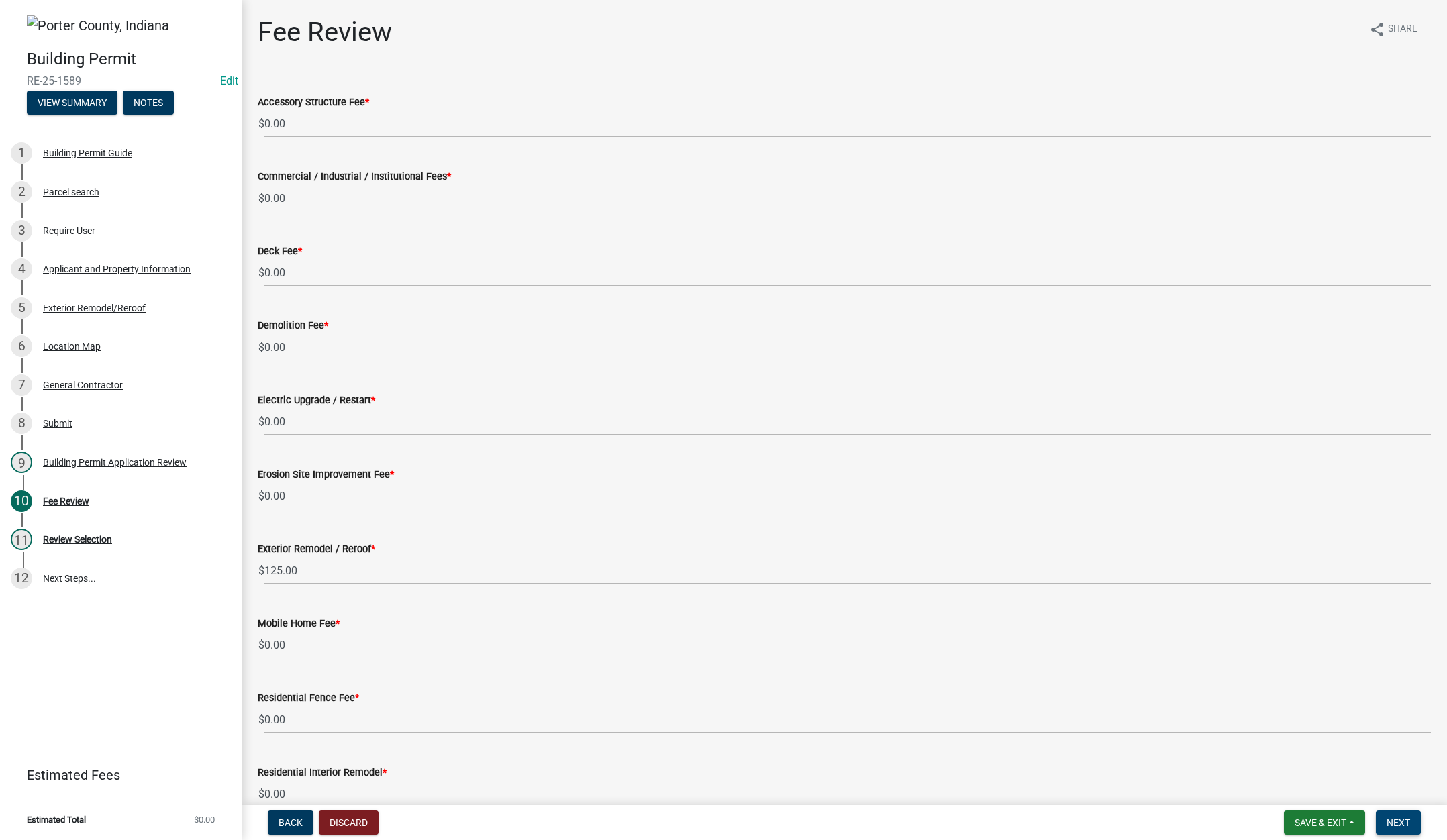
click at [1397, 819] on span "Next" at bounding box center [1398, 822] width 23 height 11
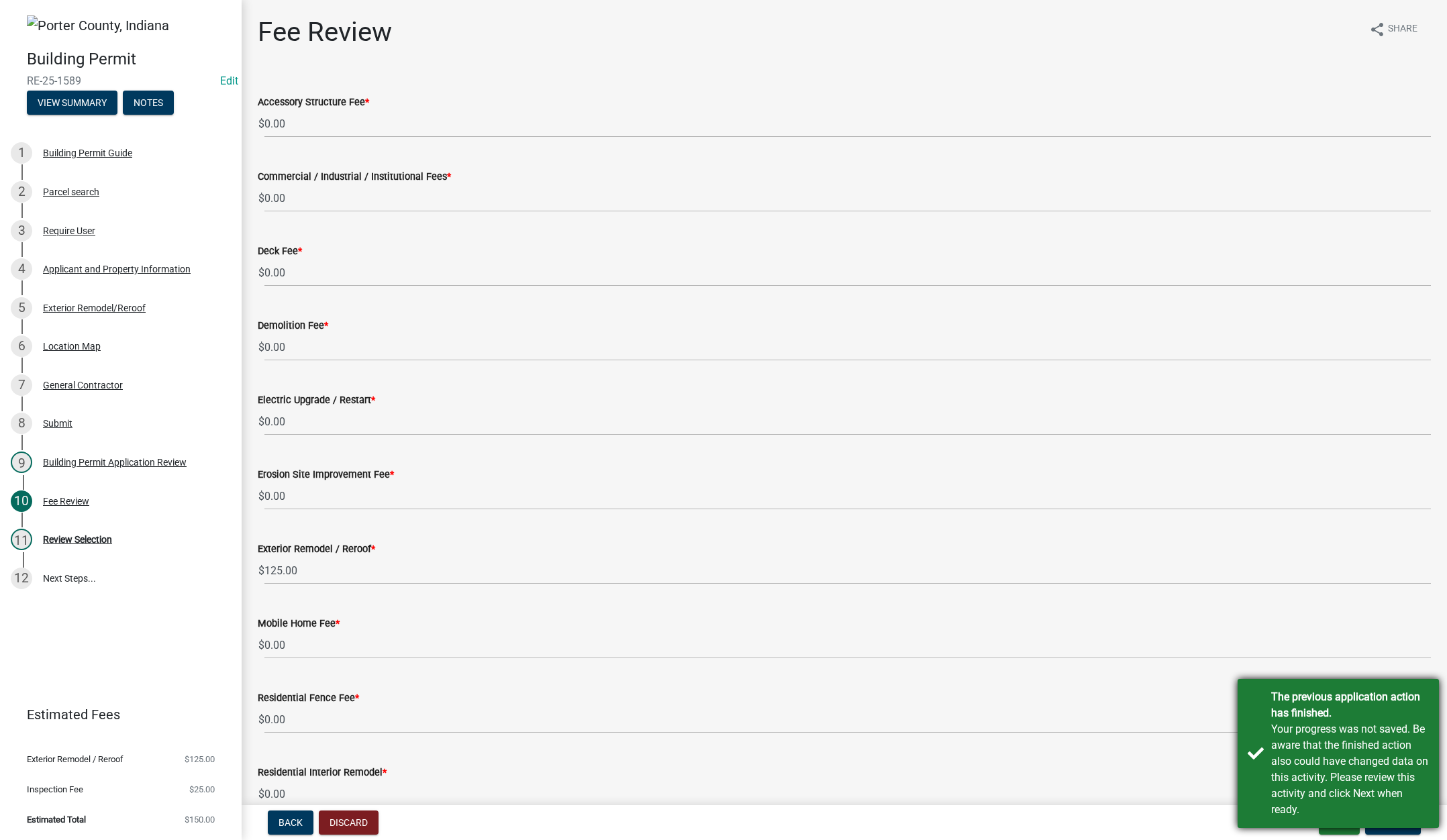
click at [1251, 718] on div "The previous application action has finished. Your progress was not saved. Be a…" at bounding box center [1338, 753] width 201 height 149
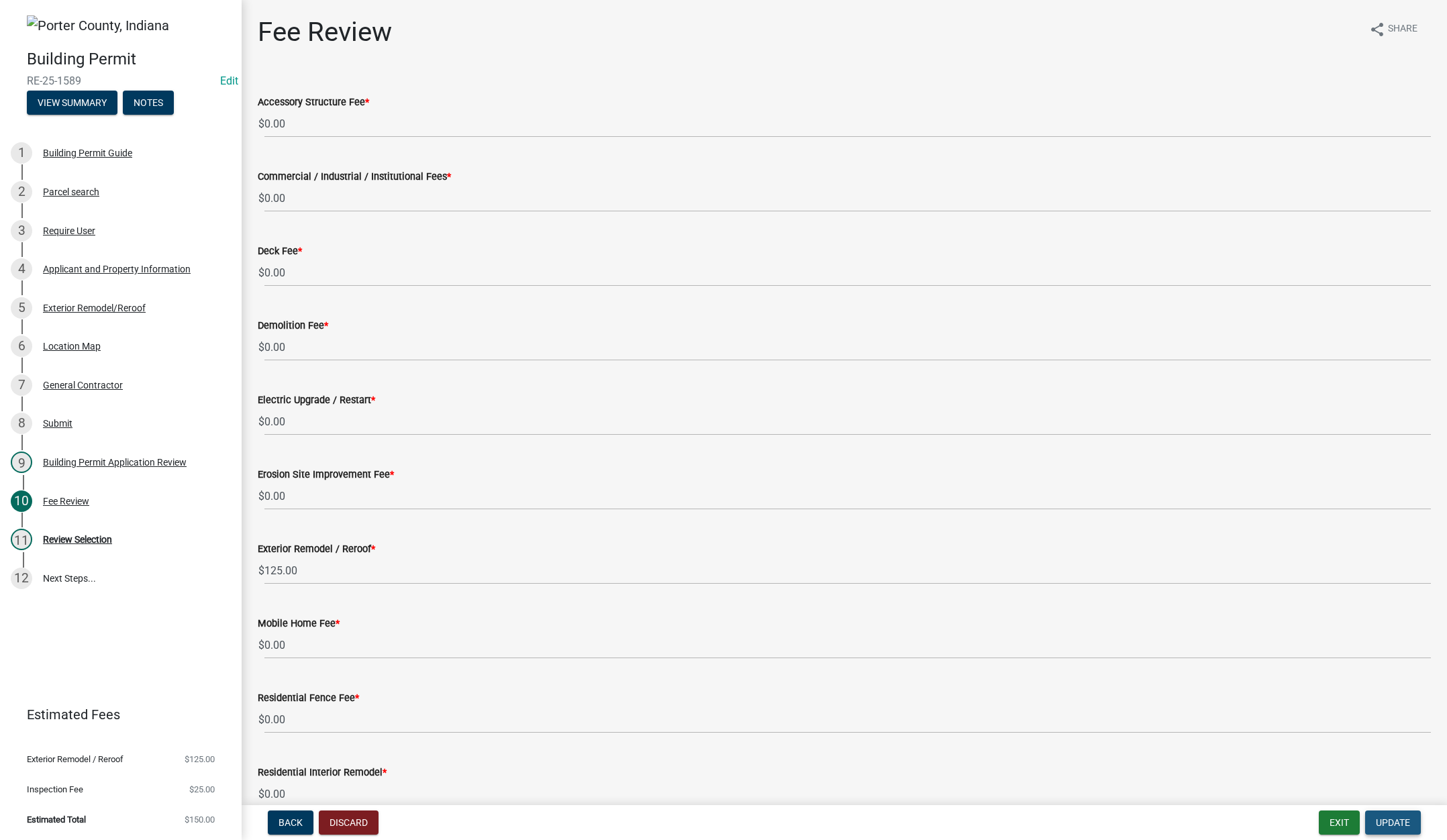
click at [1377, 812] on button "Update" at bounding box center [1393, 822] width 56 height 24
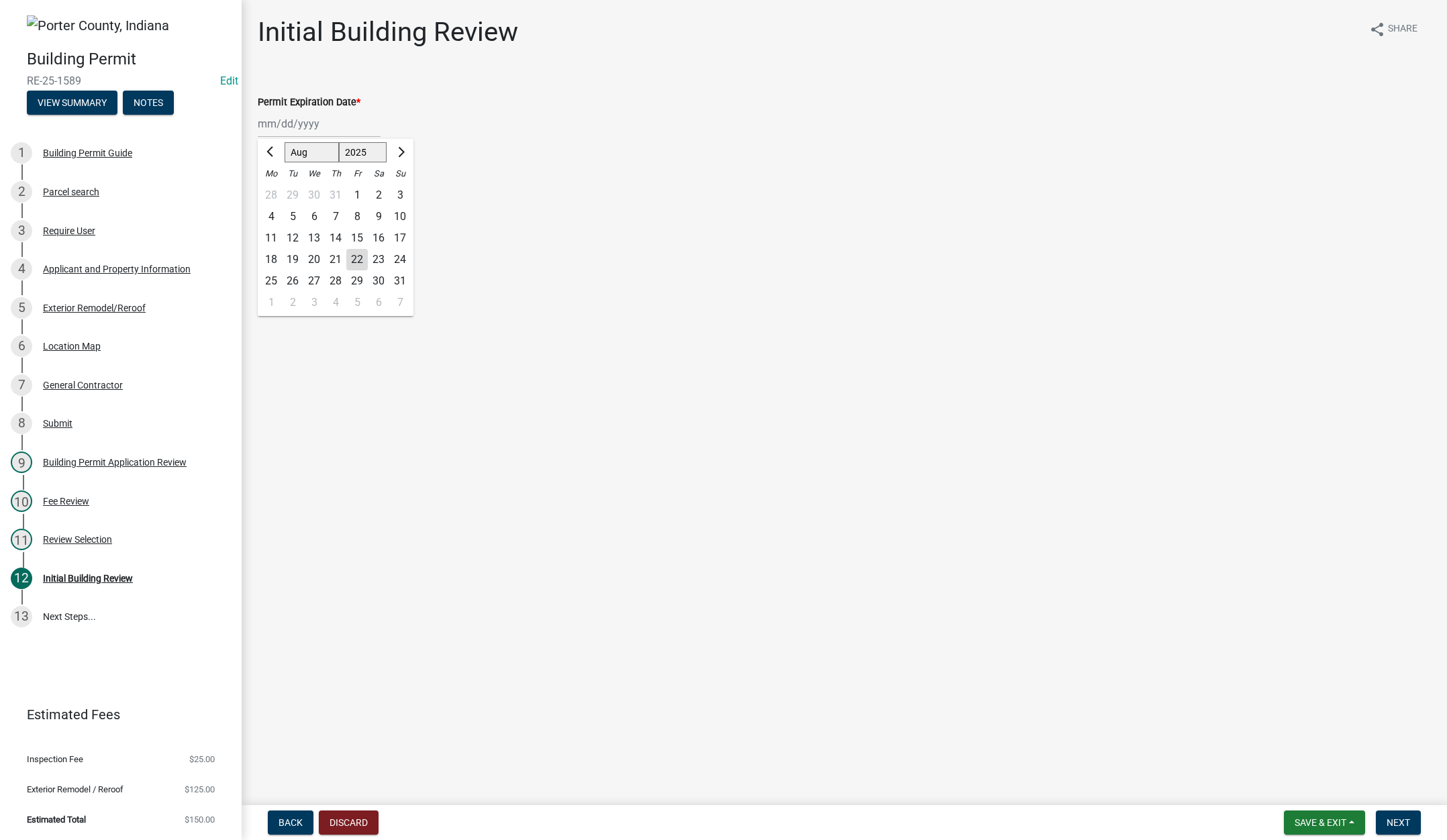
click at [326, 125] on div "Jan Feb Mar Apr May Jun Jul Aug Sep Oct Nov Dec 1525 1526 1527 1528 1529 1530 1…" at bounding box center [319, 124] width 123 height 28
click at [372, 152] on select "1525 1526 1527 1528 1529 1530 1531 1532 1533 1534 1535 1536 1537 1538 1539 1540…" at bounding box center [363, 152] width 48 height 20
click at [339, 142] on select "1525 1526 1527 1528 1529 1530 1531 1532 1533 1534 1535 1536 1537 1538 1539 1540…" at bounding box center [363, 152] width 48 height 20
click at [378, 258] on div "22" at bounding box center [378, 260] width 22 height 22
click at [274, 190] on label "Continue" at bounding box center [295, 190] width 43 height 16
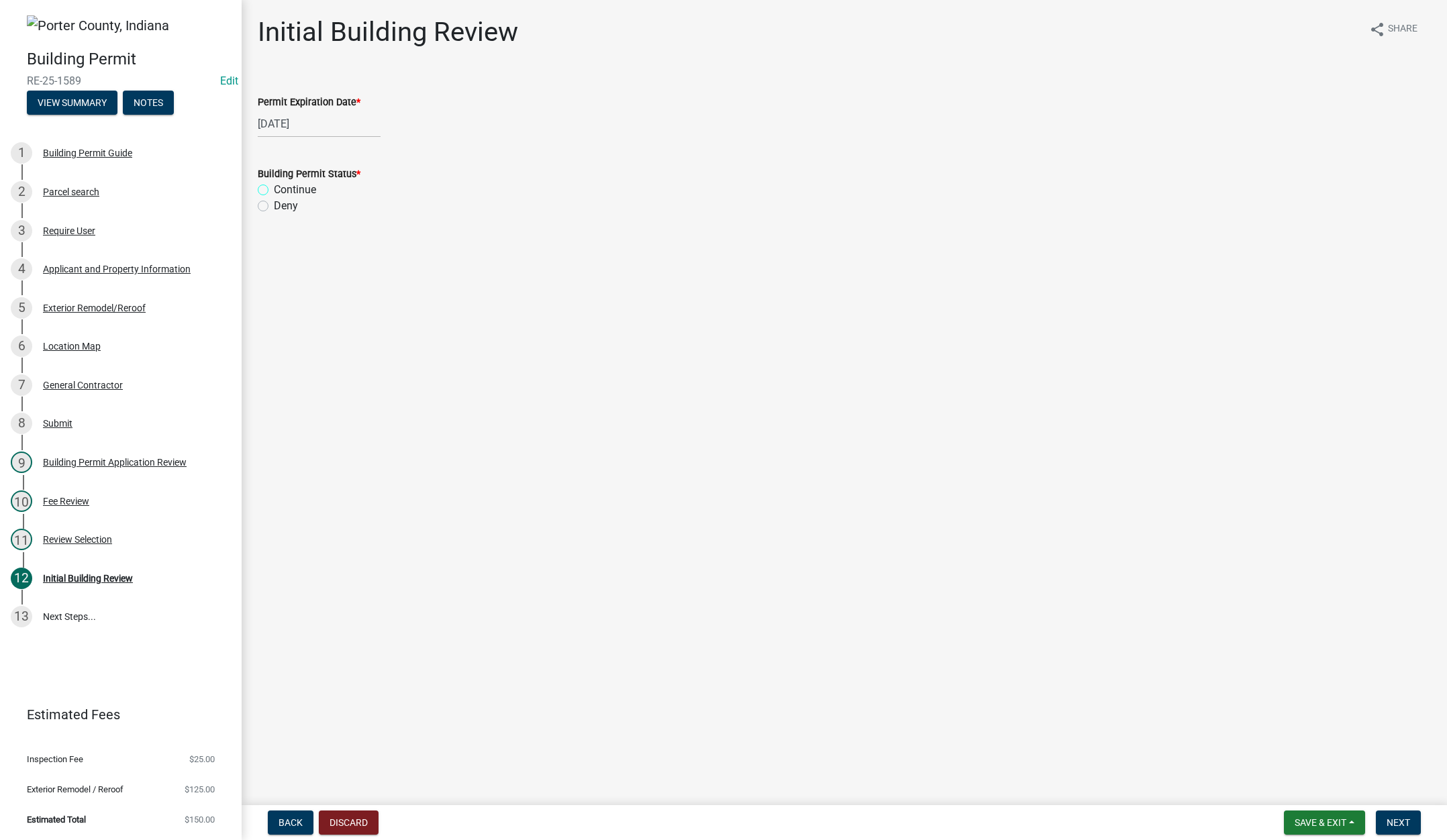
click at [274, 190] on input "Continue" at bounding box center [278, 186] width 9 height 9
click at [1402, 818] on span "Next" at bounding box center [1398, 822] width 23 height 11
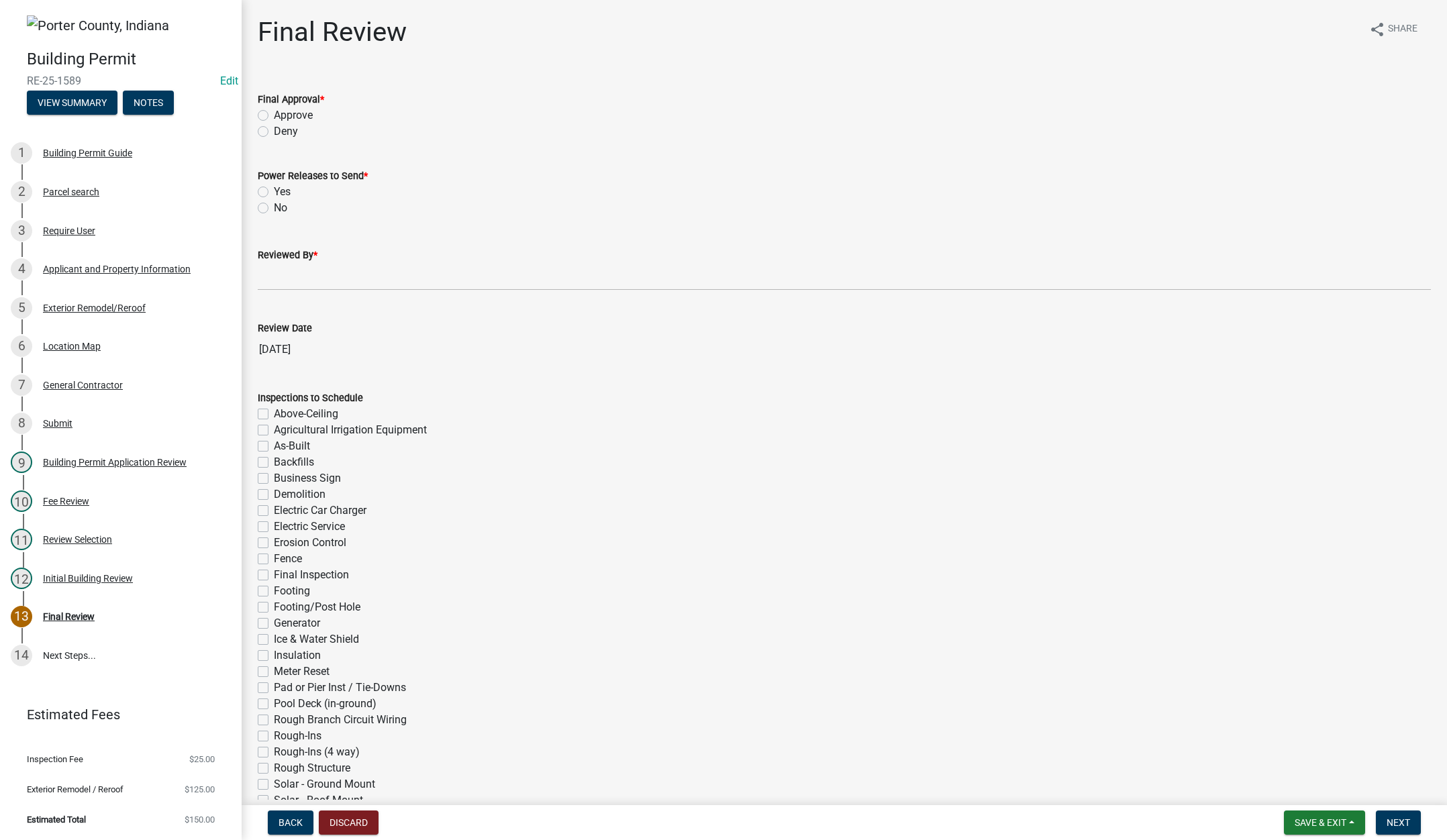
click at [274, 114] on label "Approve" at bounding box center [293, 115] width 39 height 16
click at [274, 114] on input "Approve" at bounding box center [278, 111] width 9 height 9
click at [274, 207] on label "No" at bounding box center [280, 207] width 13 height 16
click at [274, 207] on input "No" at bounding box center [278, 203] width 9 height 9
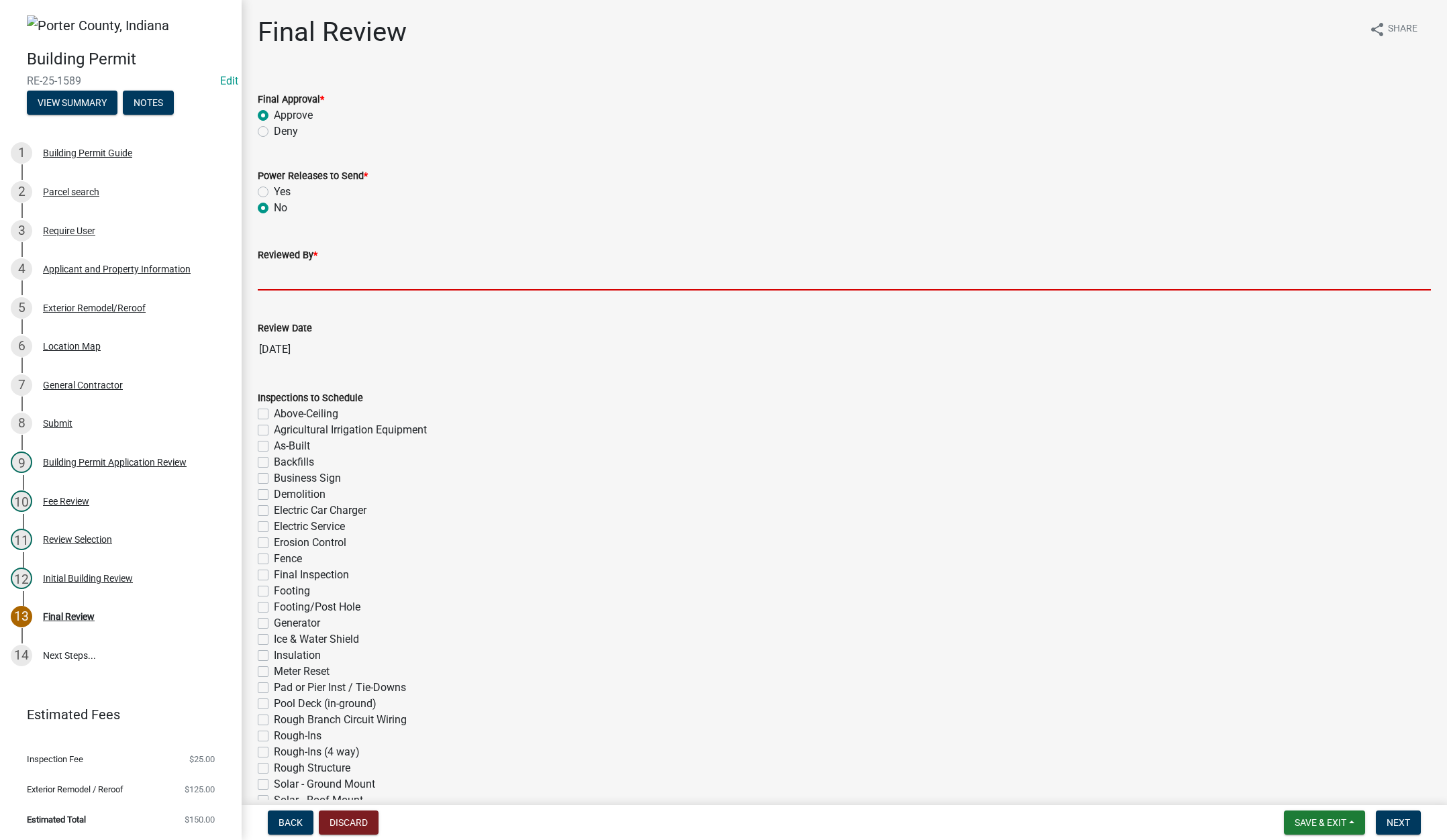
click at [292, 271] on input "Reviewed By *" at bounding box center [844, 277] width 1173 height 28
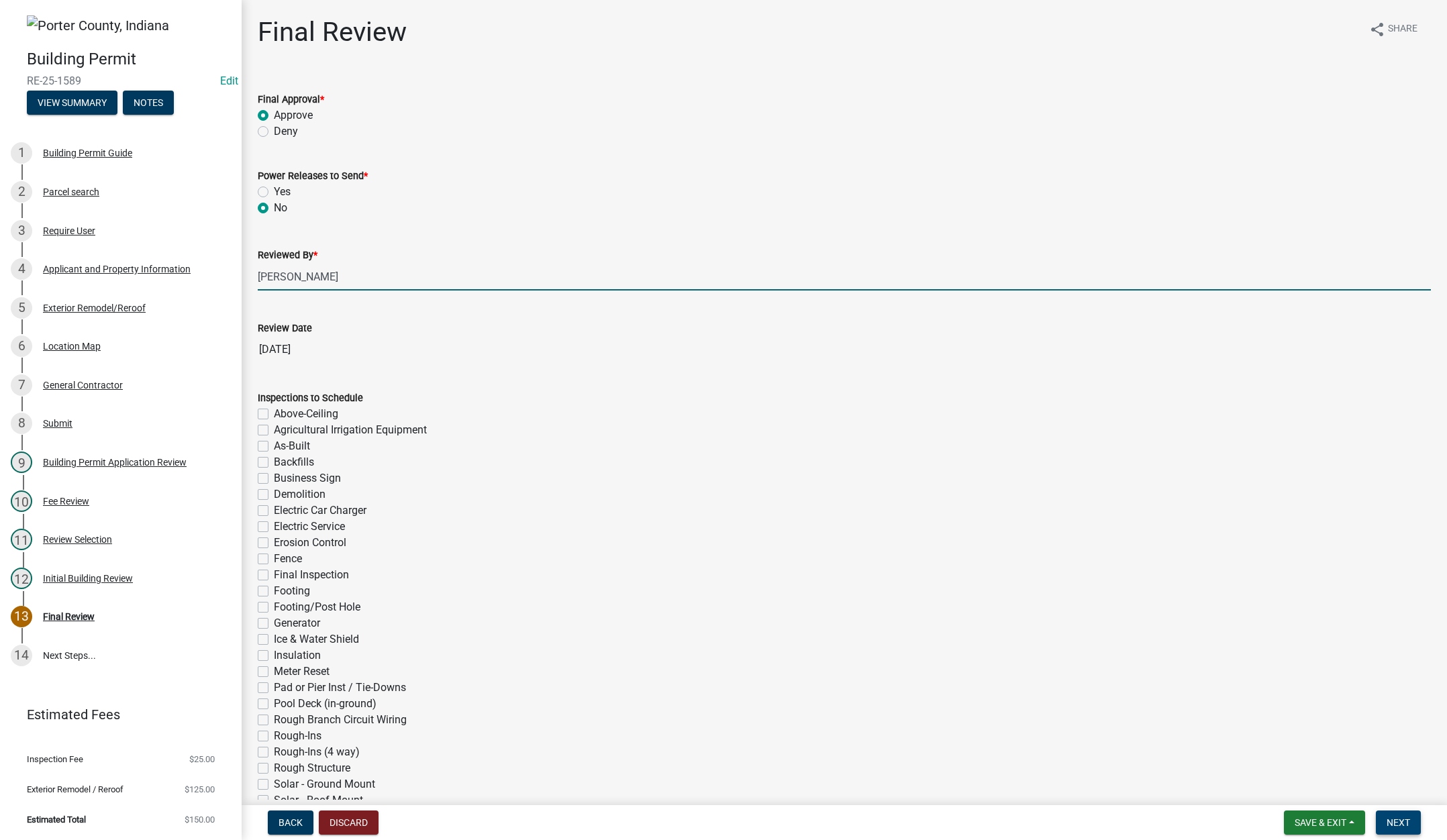
drag, startPoint x: 1393, startPoint y: 821, endPoint x: 1385, endPoint y: 796, distance: 26.2
click at [1394, 820] on span "Next" at bounding box center [1398, 822] width 23 height 11
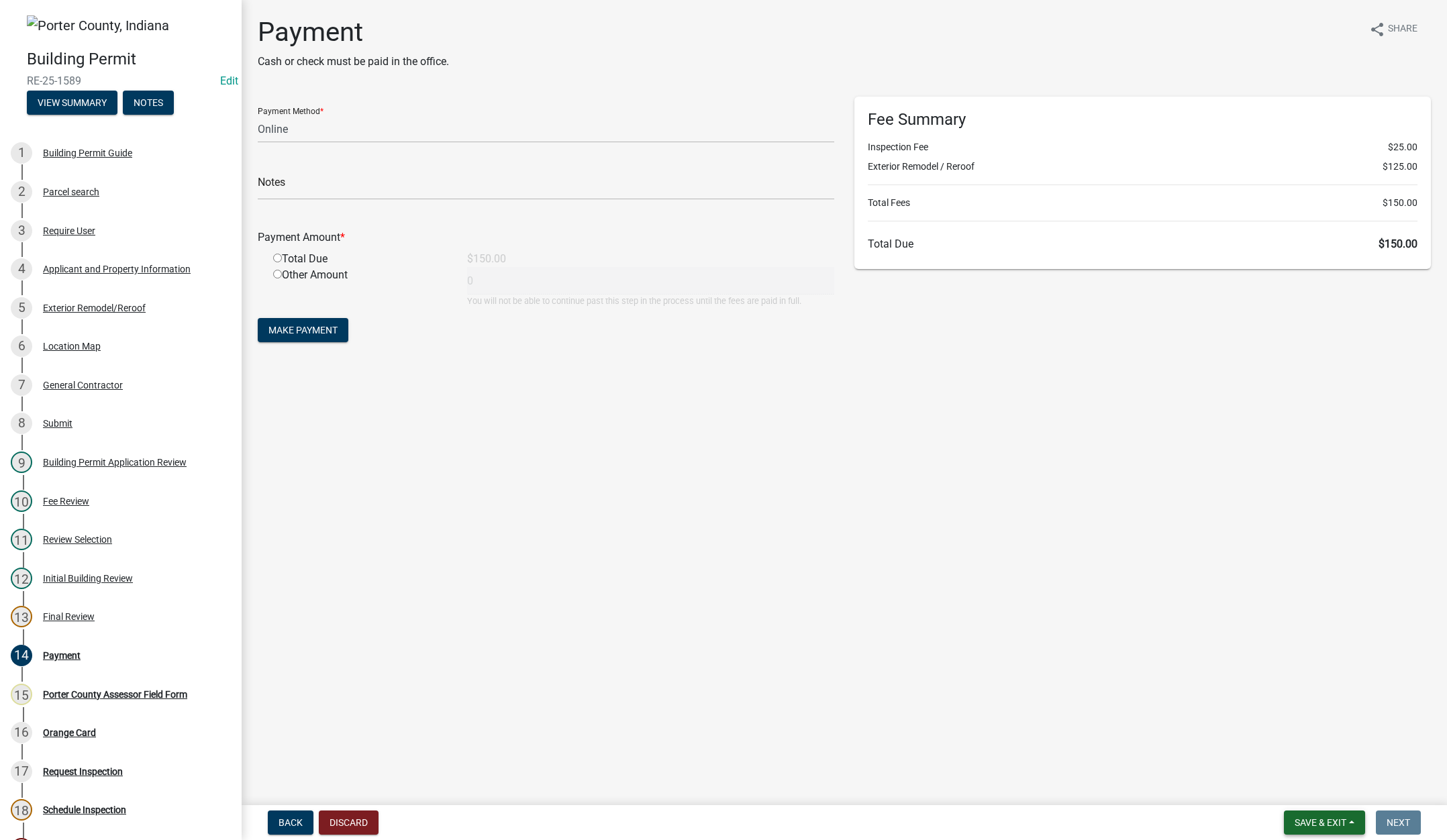
click at [1303, 814] on button "Save & Exit" at bounding box center [1324, 822] width 81 height 24
click at [1312, 796] on button "Save & Exit" at bounding box center [1311, 787] width 108 height 32
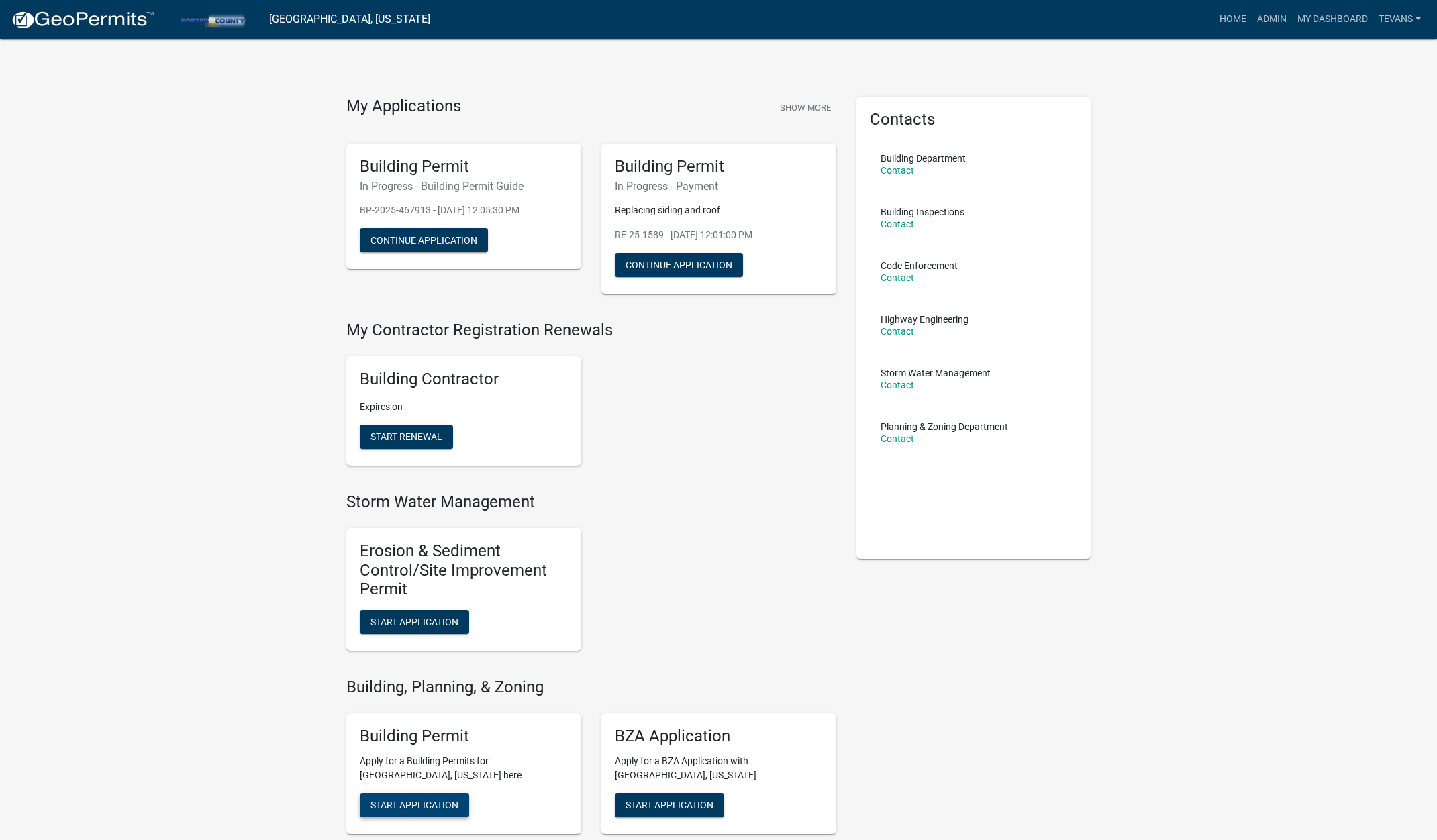
click at [426, 798] on button "Start Application" at bounding box center [414, 804] width 109 height 24
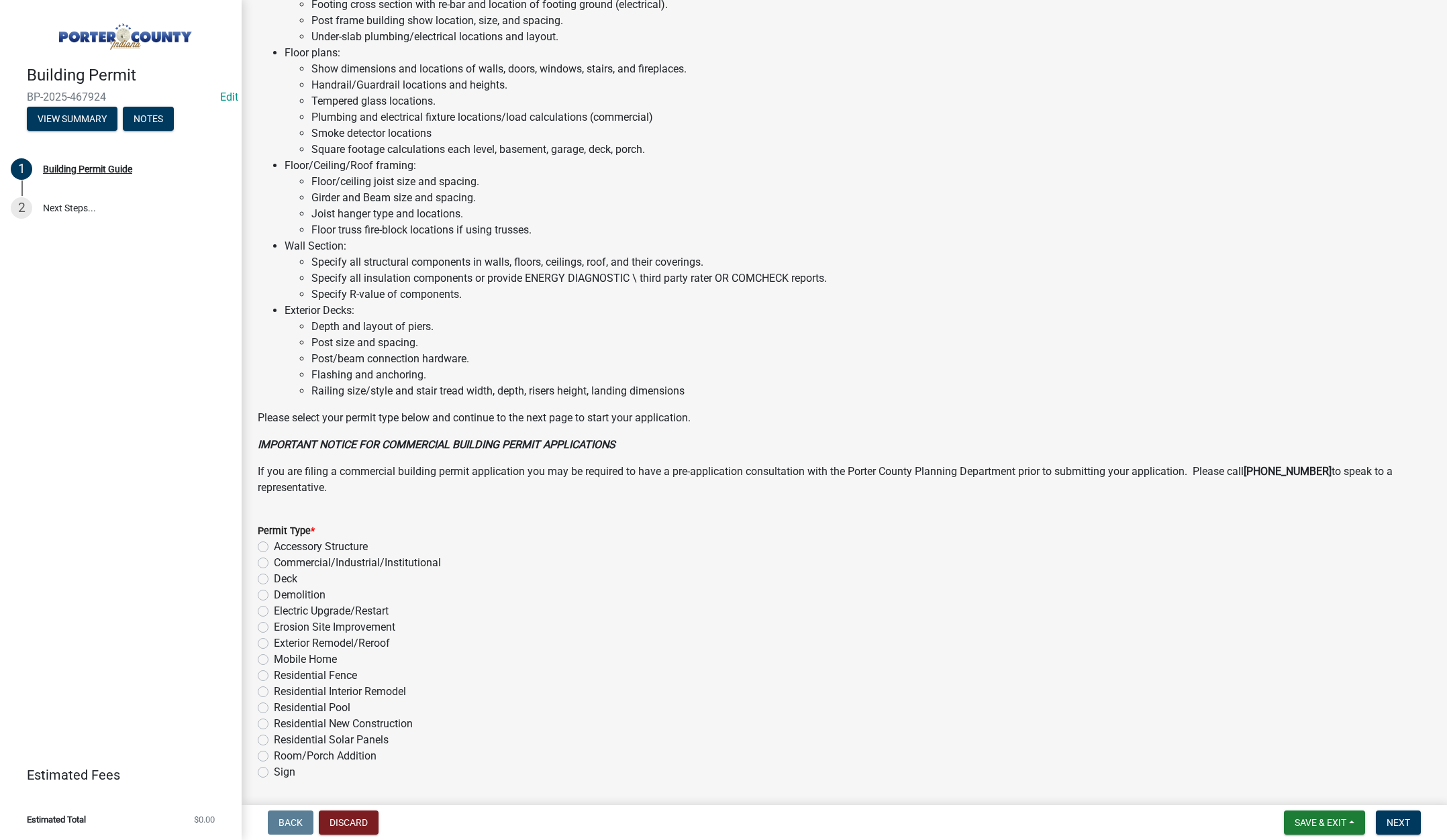
scroll to position [661, 0]
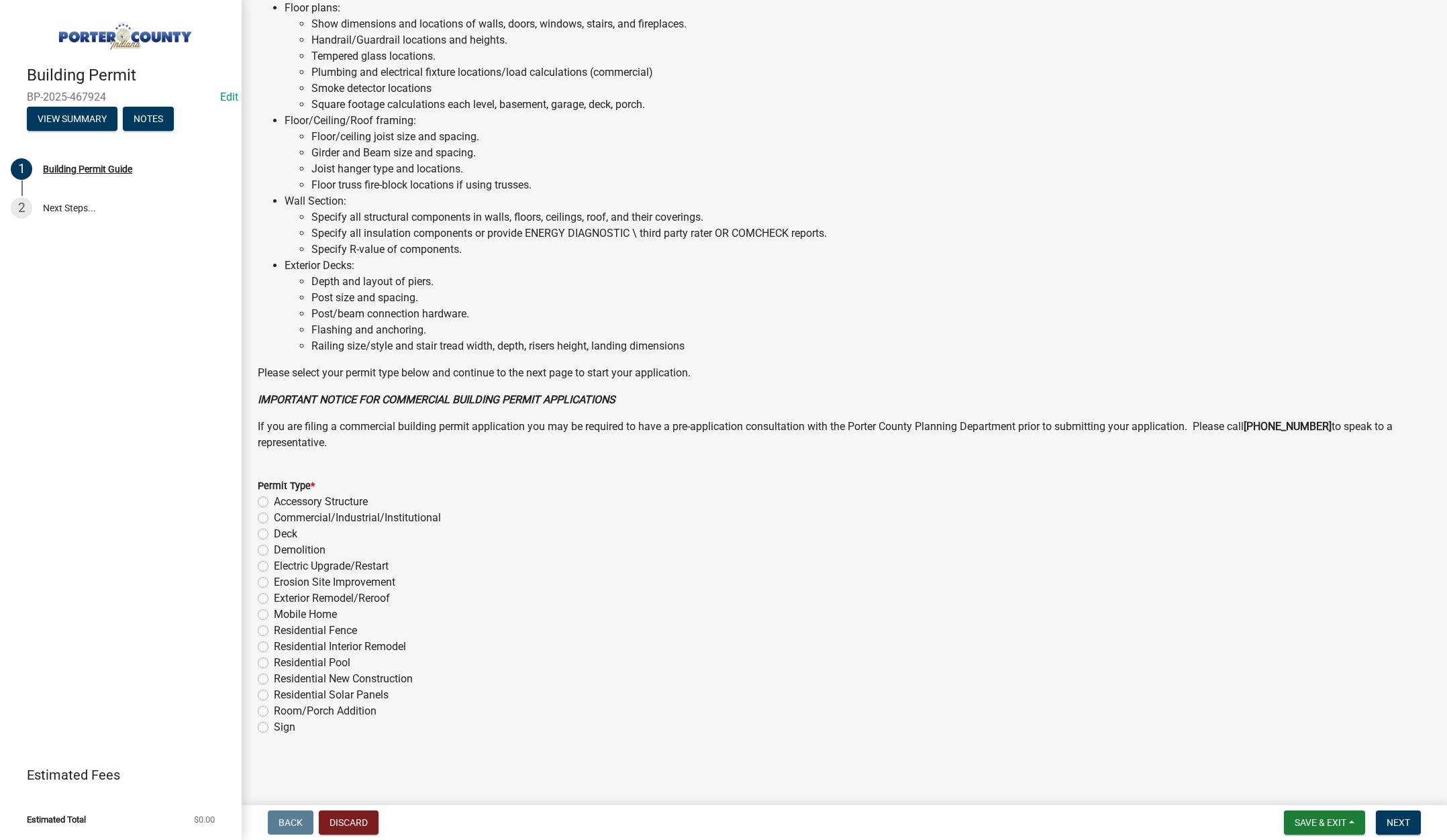
click at [274, 596] on label "Exterior Remodel/Reroof" at bounding box center [332, 598] width 116 height 16
click at [274, 596] on input "Exterior Remodel/Reroof" at bounding box center [278, 594] width 9 height 9
click at [1393, 817] on span "Next" at bounding box center [1398, 822] width 23 height 11
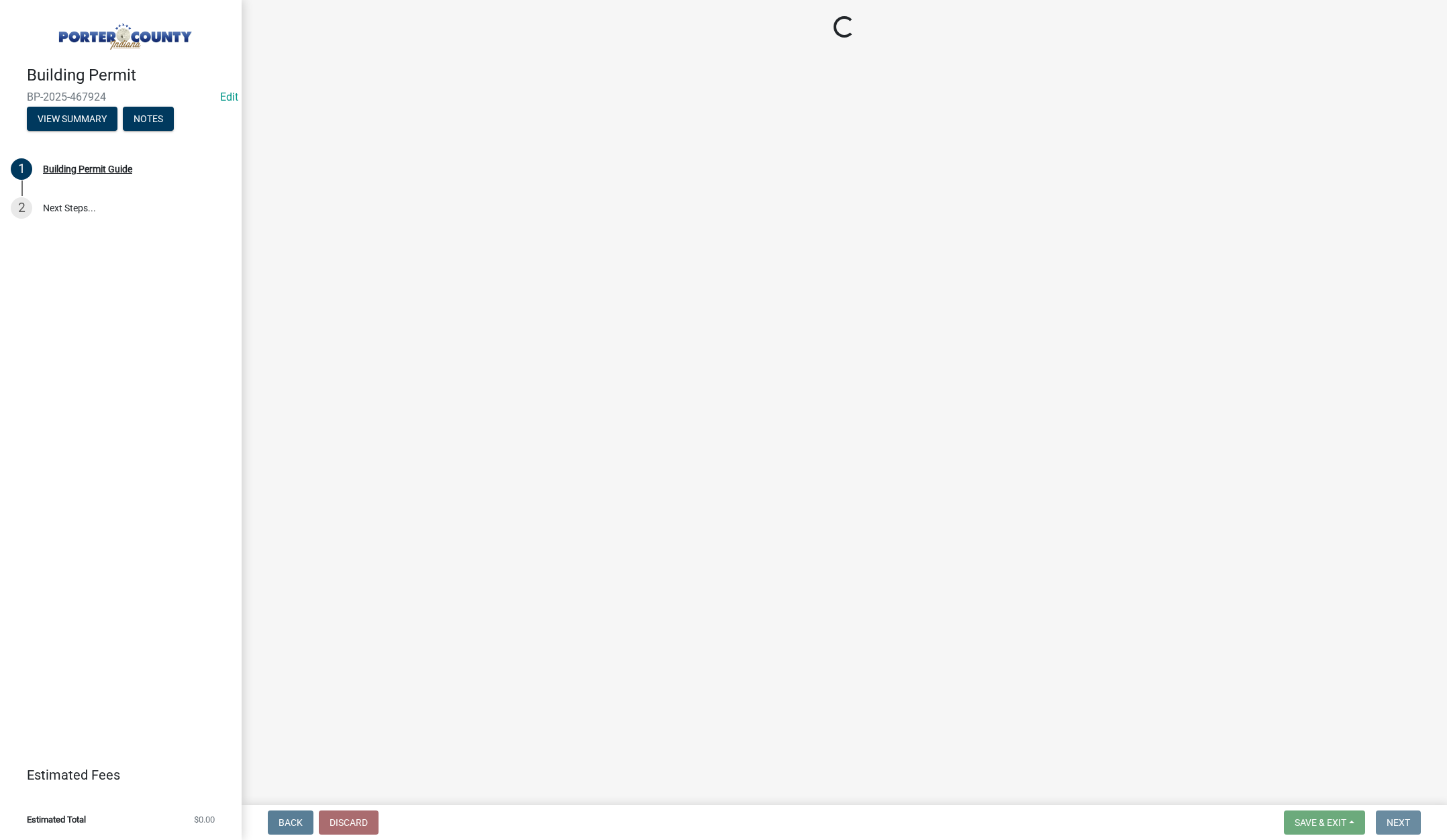
scroll to position [0, 0]
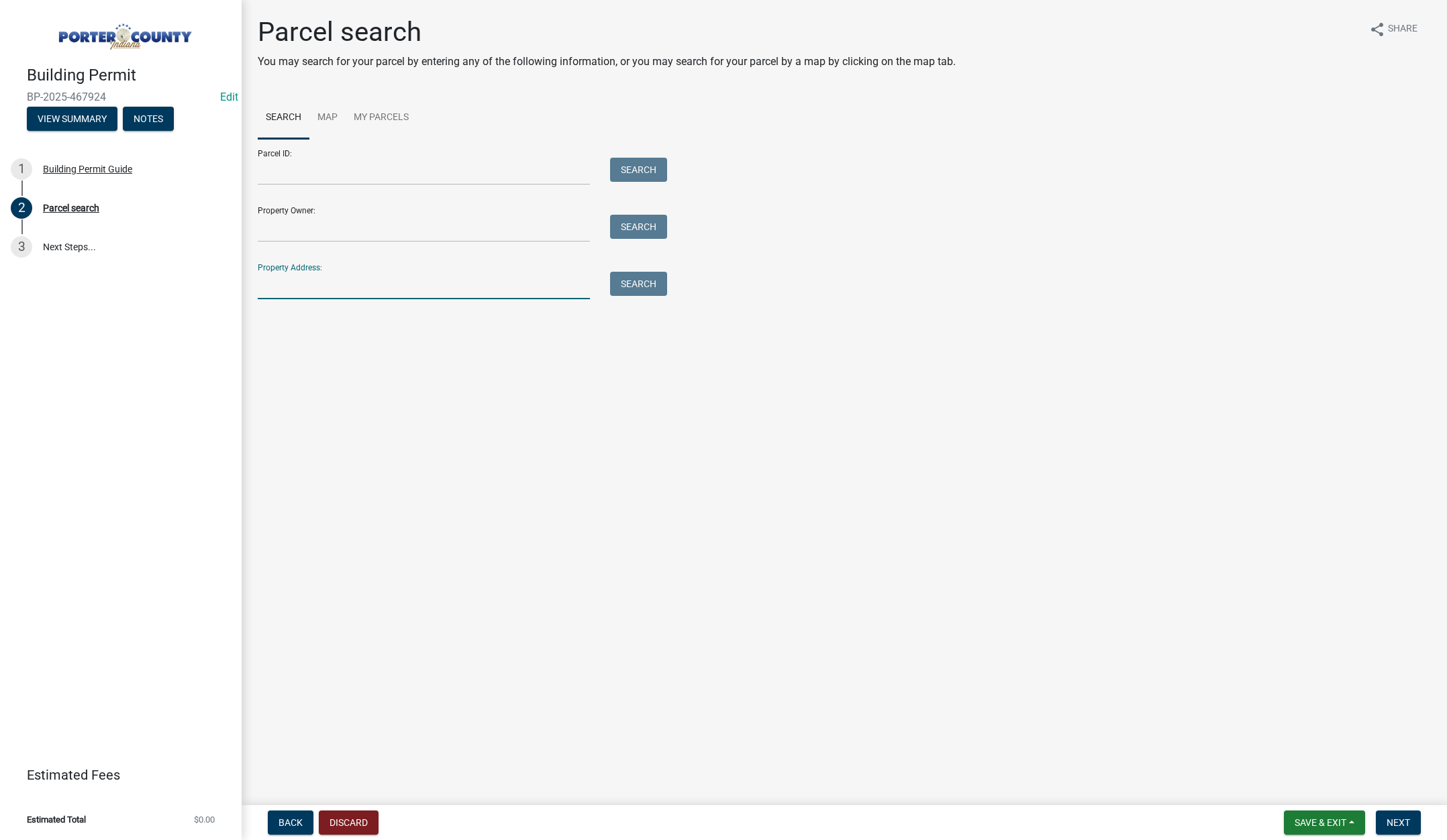
click at [310, 284] on input "Property Address:" at bounding box center [423, 285] width 332 height 28
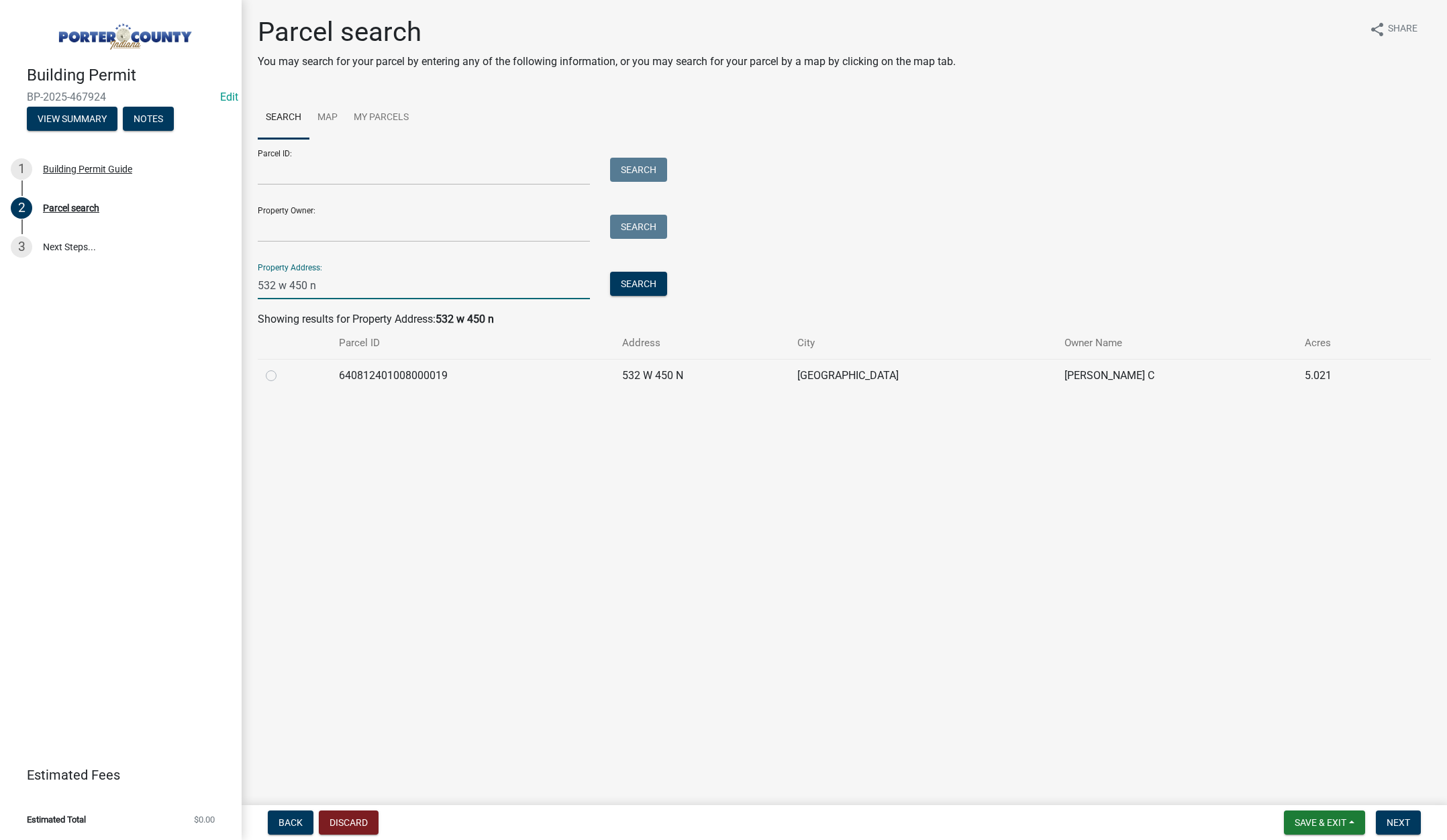
click at [282, 367] on label at bounding box center [282, 367] width 0 height 0
click at [282, 374] on input "radio" at bounding box center [286, 371] width 9 height 9
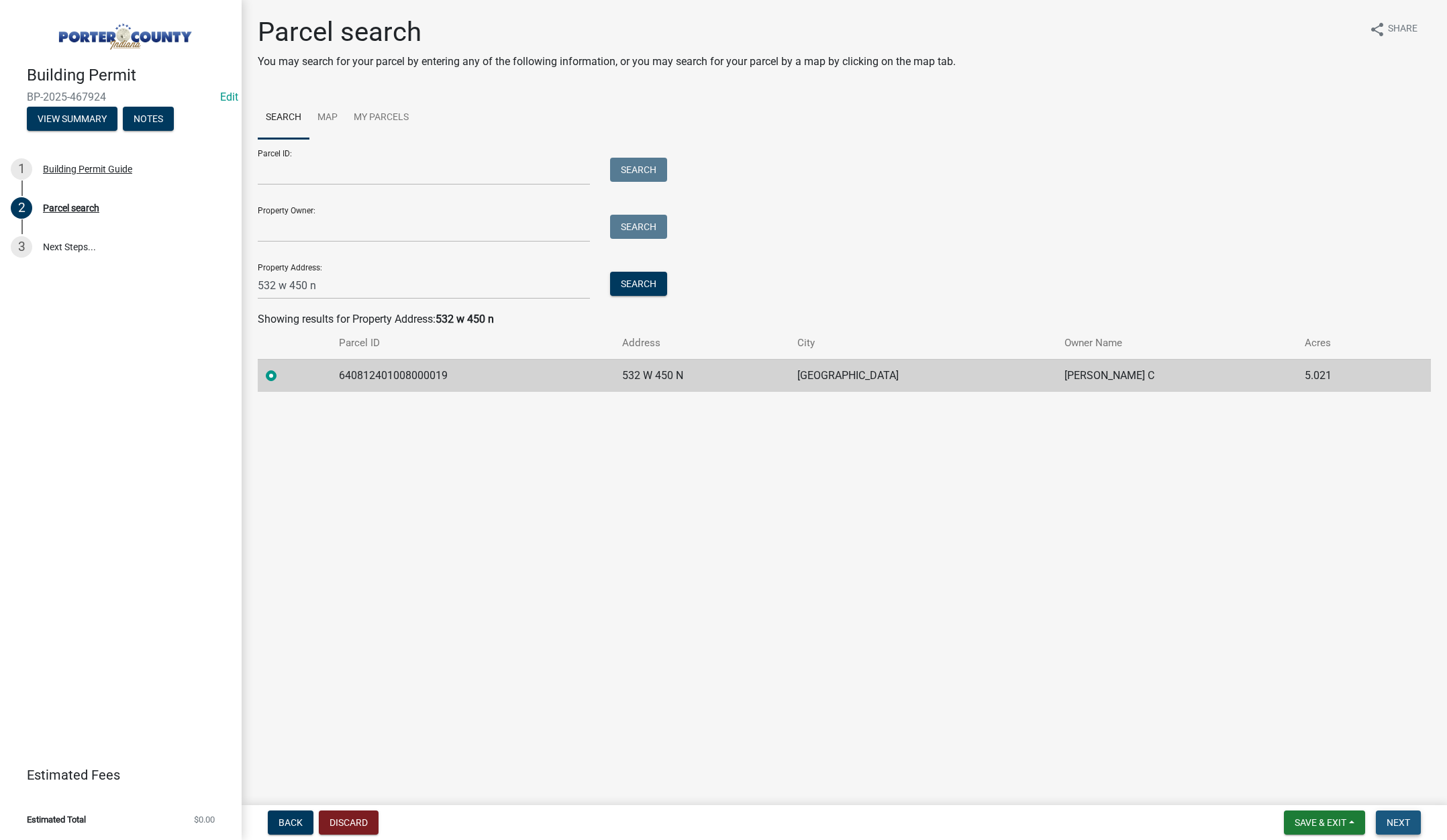
click at [1398, 815] on button "Next" at bounding box center [1398, 822] width 45 height 24
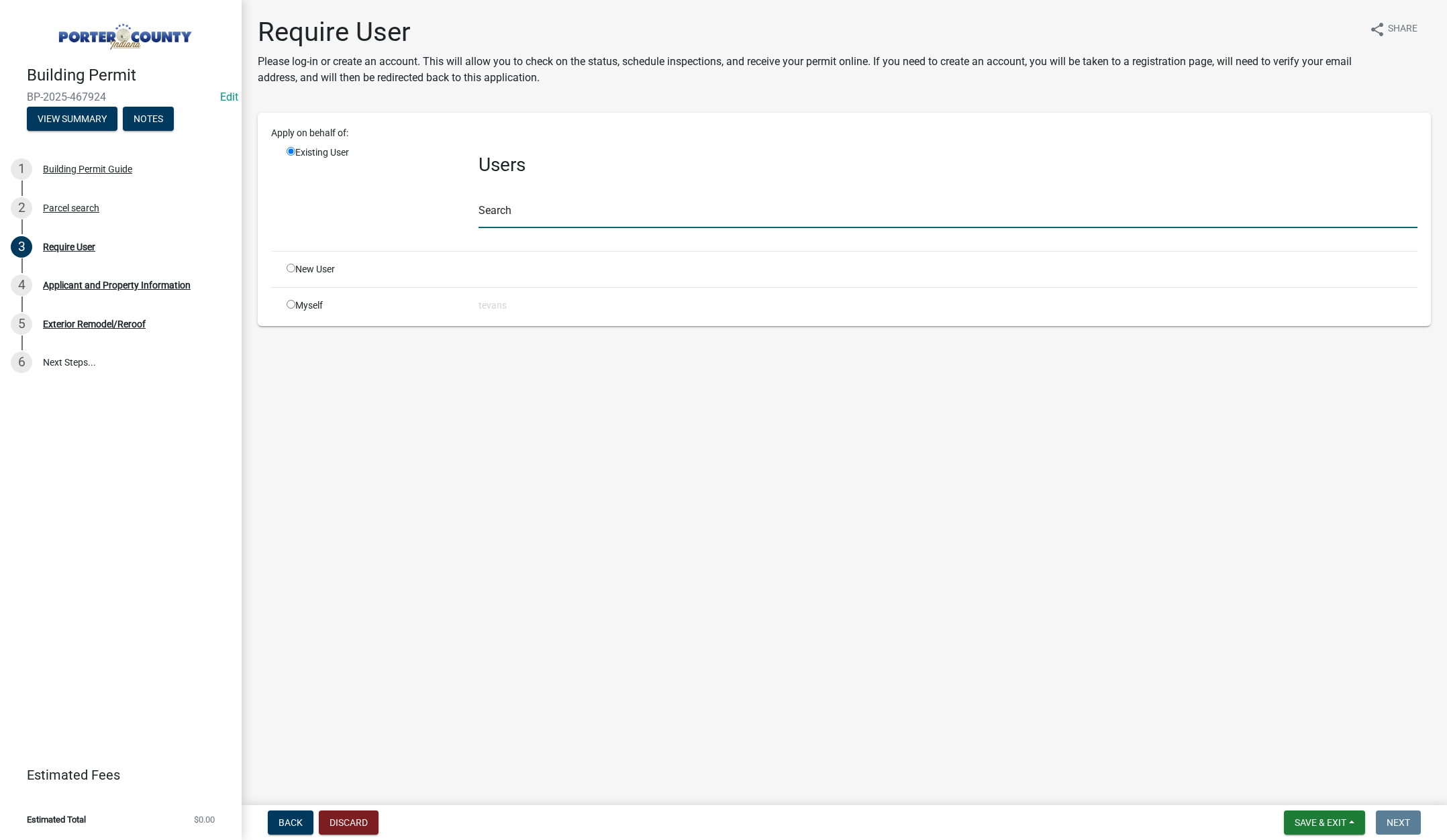
click at [505, 213] on input "text" at bounding box center [947, 214] width 939 height 28
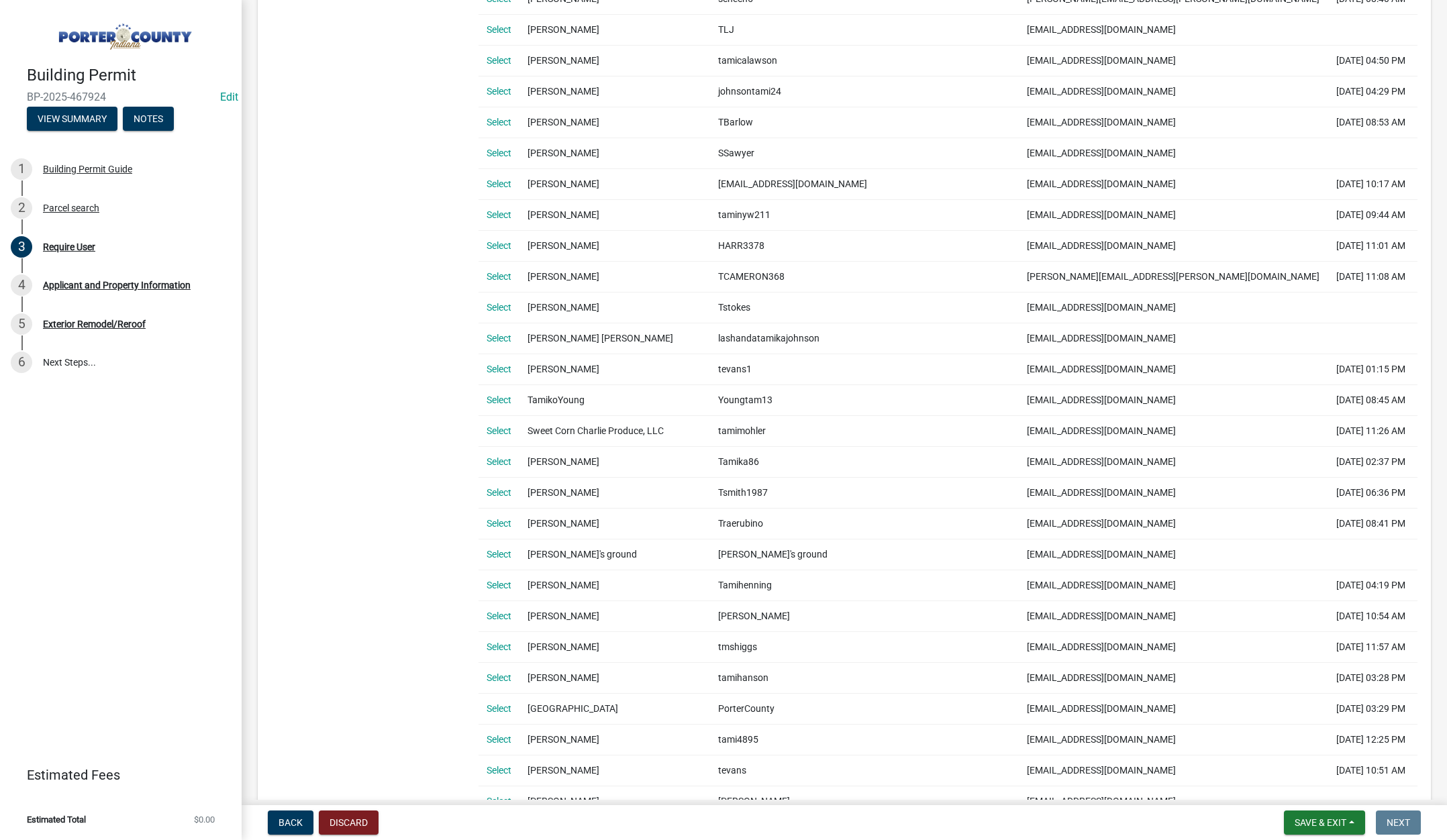
scroll to position [537, 0]
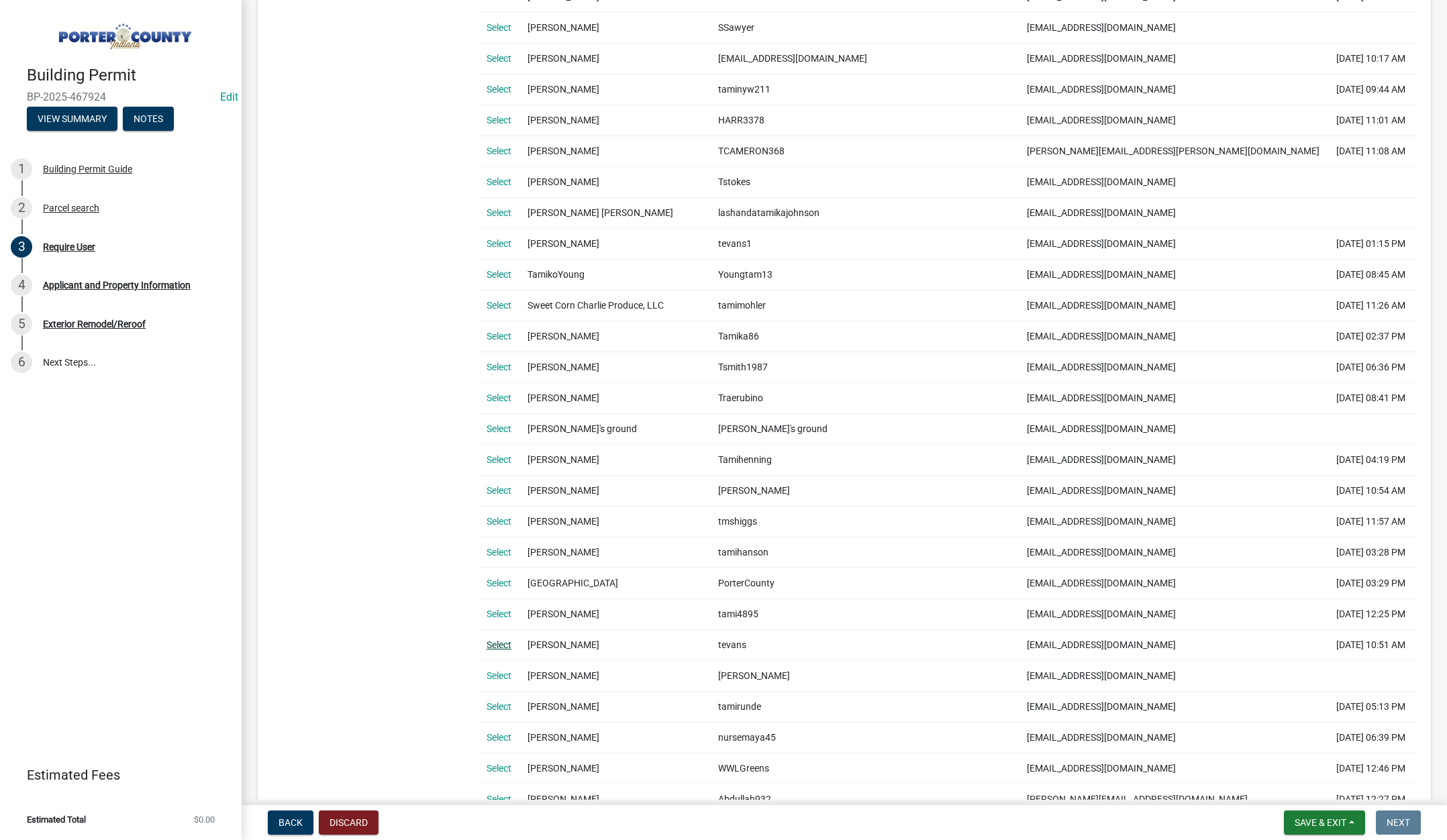
click at [505, 642] on link "Select" at bounding box center [499, 644] width 25 height 11
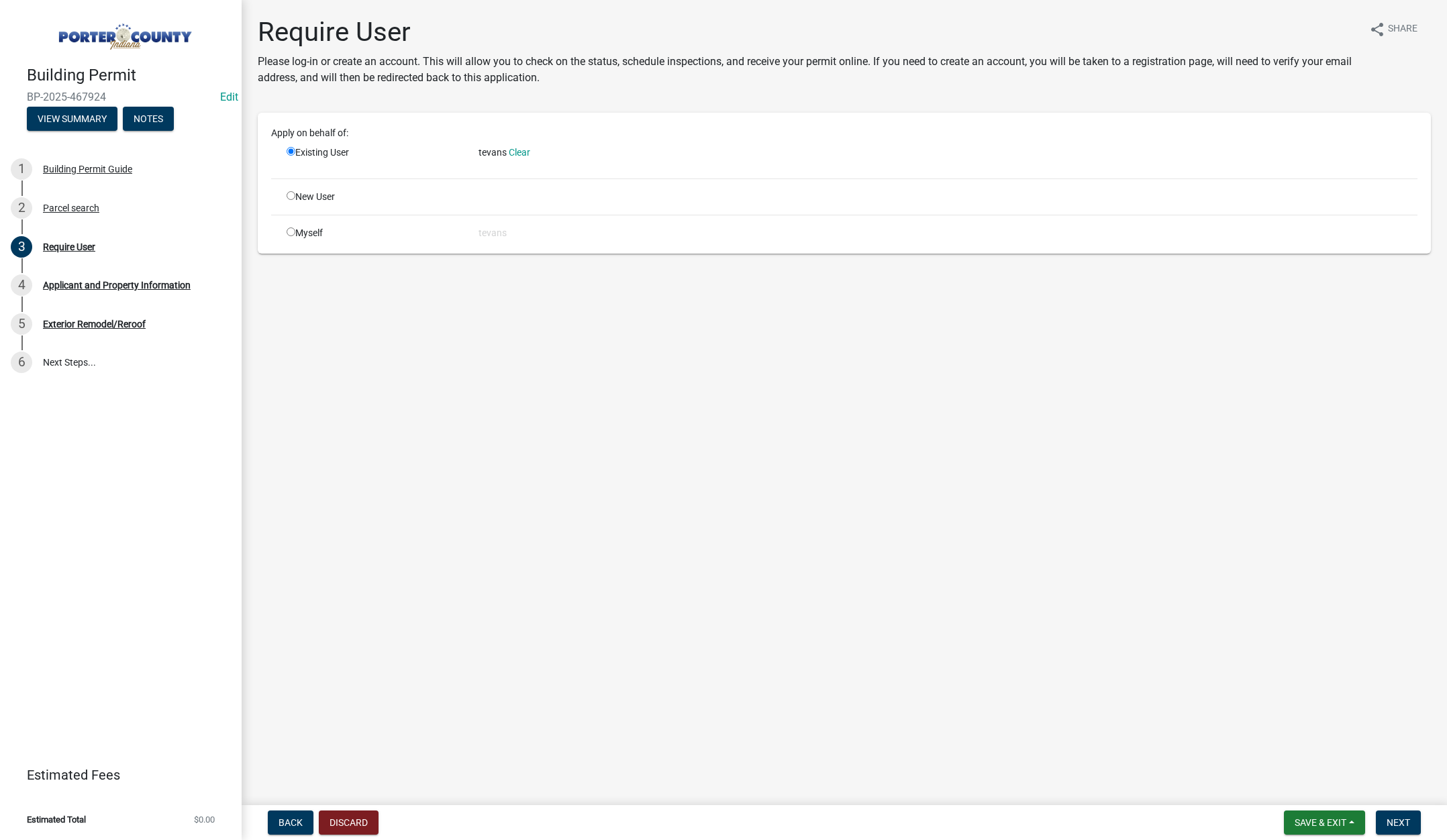
scroll to position [0, 0]
click at [1403, 817] on span "Next" at bounding box center [1398, 822] width 23 height 11
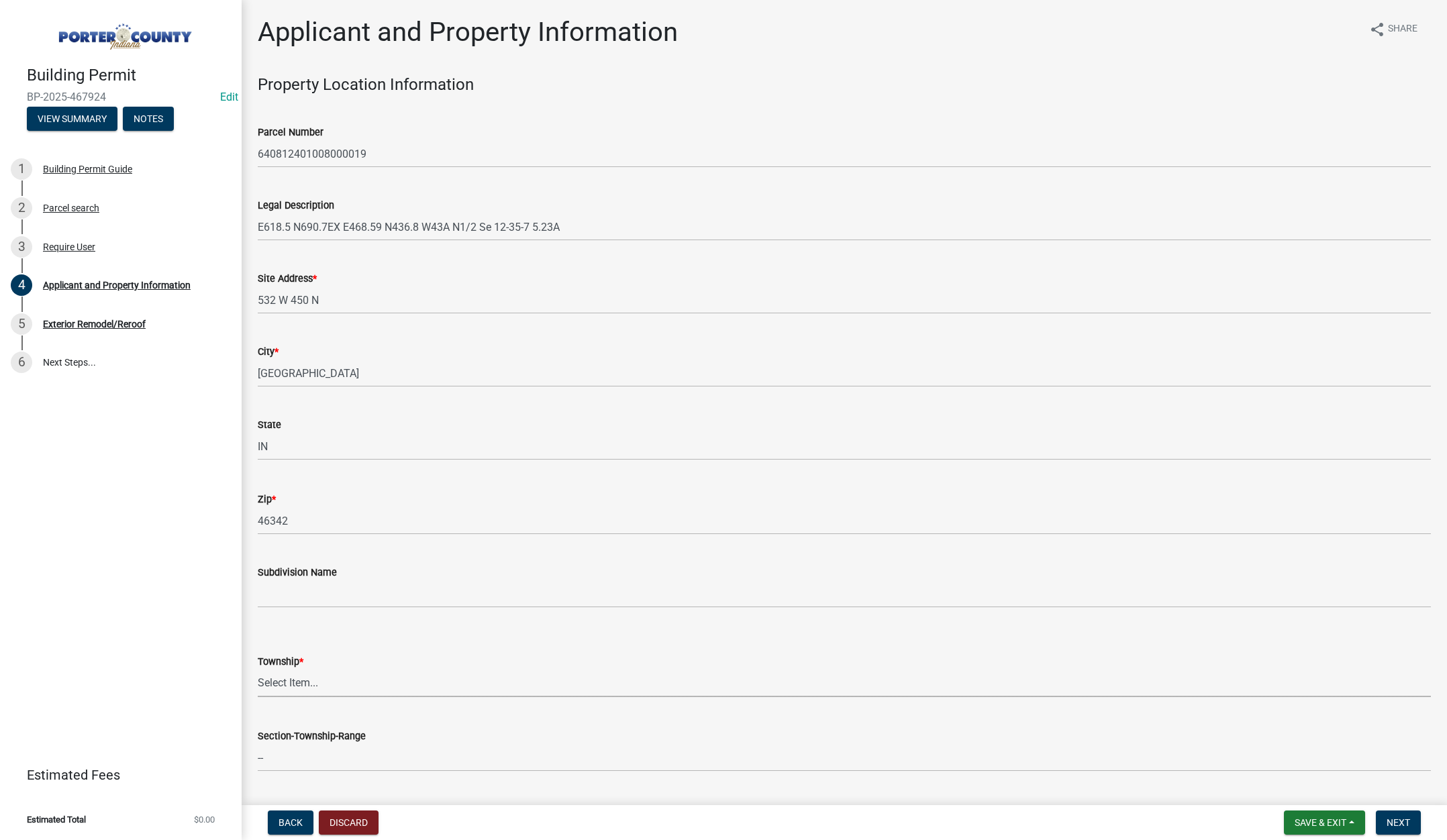
click at [296, 680] on select "Select Item... Boone Center Jackson Liberty Morgan Pine Pleasant Portage Porter…" at bounding box center [844, 684] width 1173 height 28
click at [258, 670] on select "Select Item... Boone Center Jackson Liberty Morgan Pine Pleasant Portage Porter…" at bounding box center [844, 684] width 1173 height 28
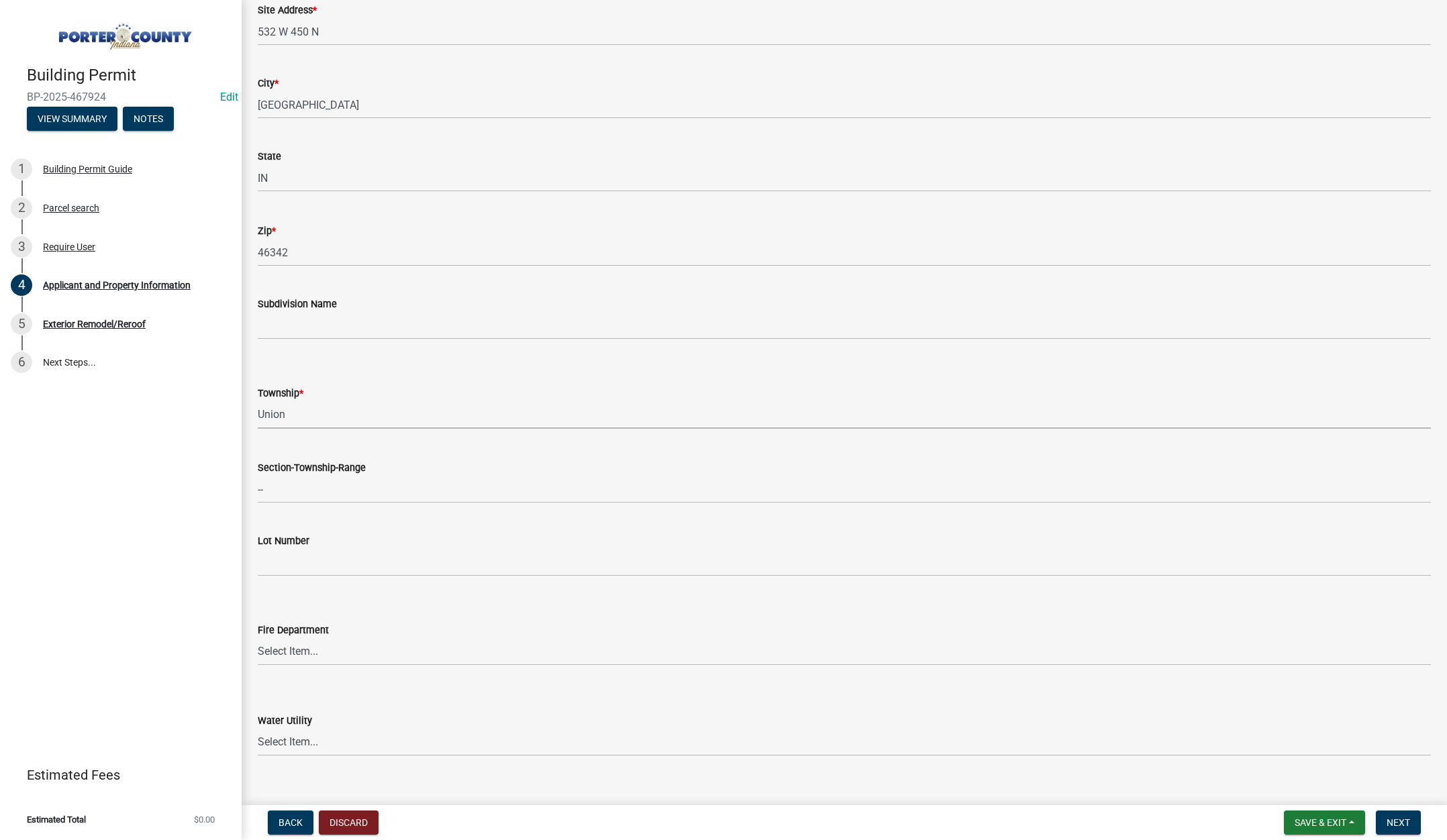
scroll to position [537, 0]
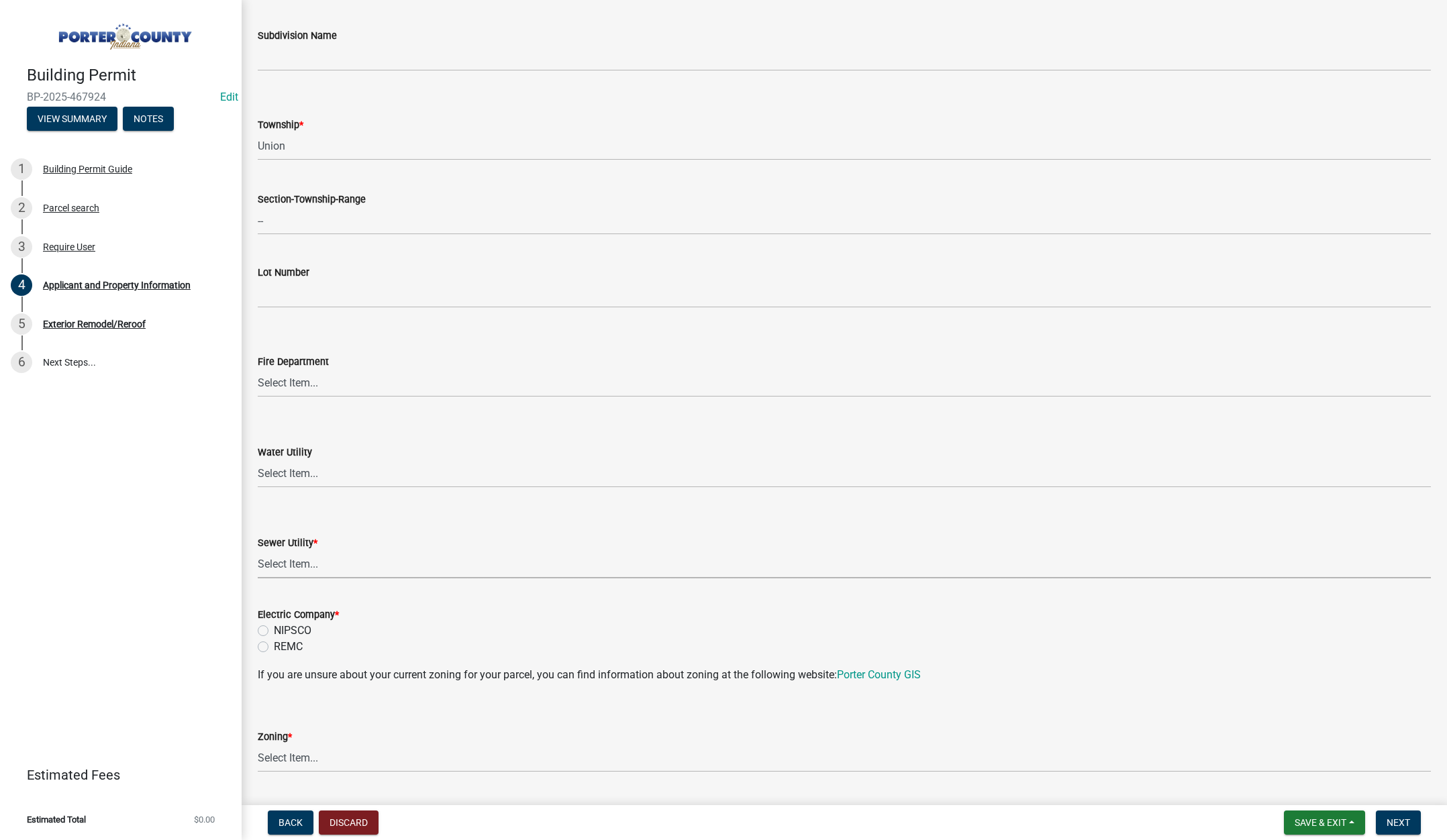
click at [305, 558] on select "Select Item... Aqua Indiana Inc Damon Run Falling Waters Lake Eliza - LEACD Nat…" at bounding box center [844, 565] width 1173 height 28
click at [258, 551] on select "Select Item... Aqua Indiana Inc Damon Run Falling Waters Lake Eliza - LEACD Nat…" at bounding box center [844, 565] width 1173 height 28
click at [274, 629] on label "NIPSCO" at bounding box center [292, 630] width 38 height 16
click at [274, 629] on input "NIPSCO" at bounding box center [278, 627] width 9 height 9
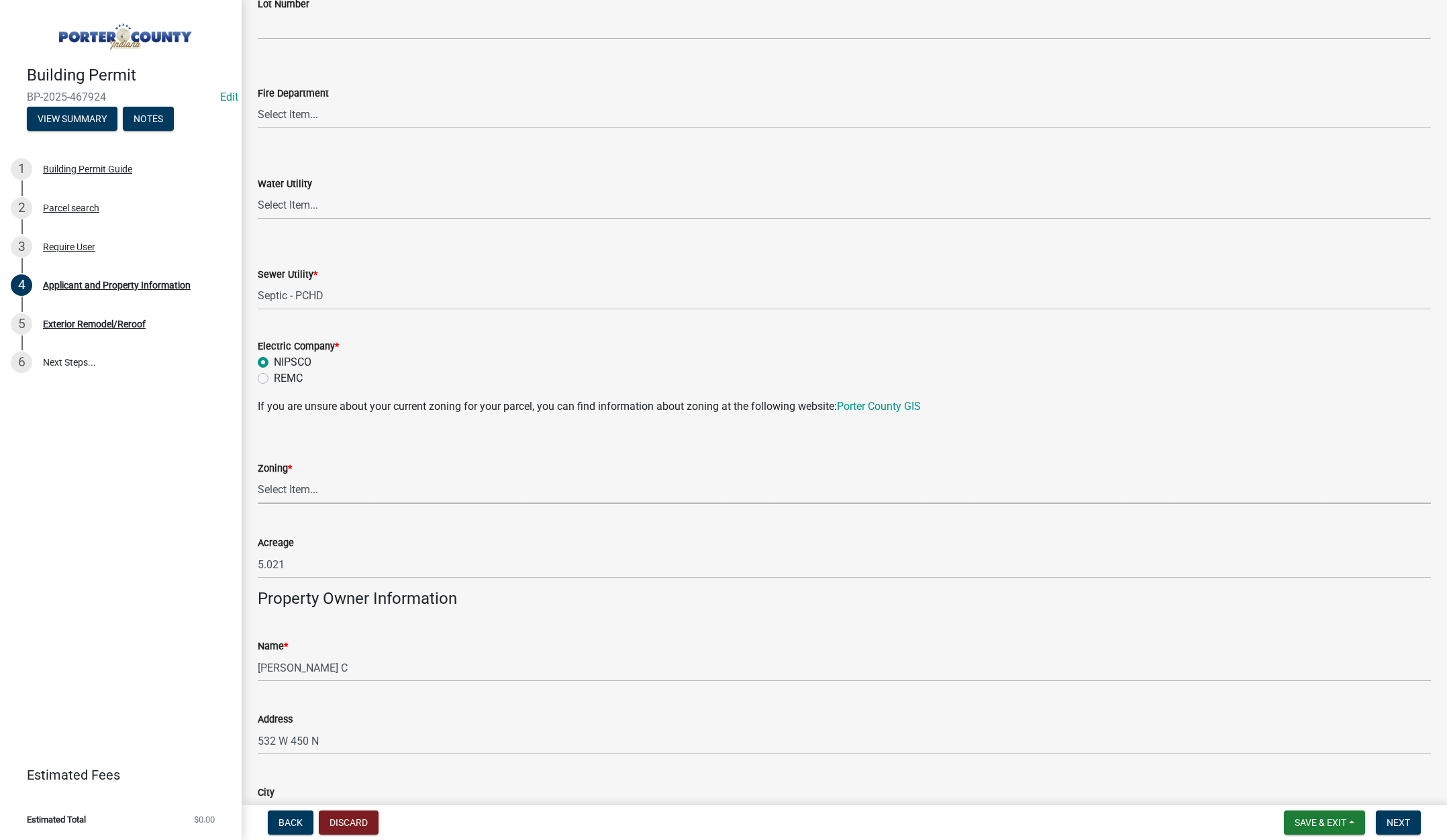
click at [317, 484] on select "Select Item... A1 A2 CH CM CN I1 I2 I3 IN MP OT P1 P2 PUD R1 R2 R3 R4 RL RR" at bounding box center [844, 490] width 1173 height 28
click at [258, 476] on select "Select Item... A1 A2 CH CM CN I1 I2 I3 IN MP OT P1 P2 PUD R1 R2 R3 R4 RL RR" at bounding box center [844, 490] width 1173 height 28
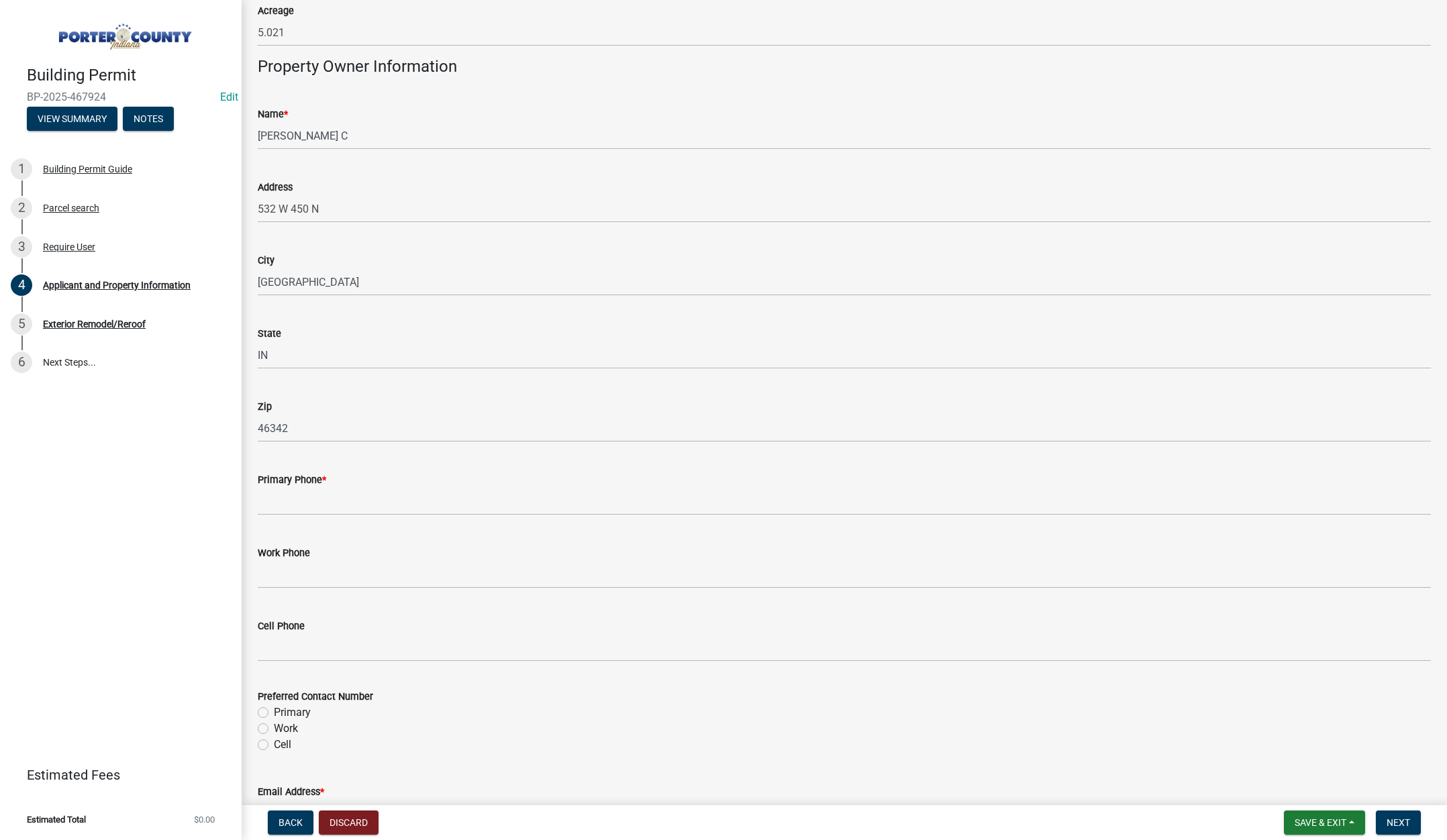
scroll to position [1341, 0]
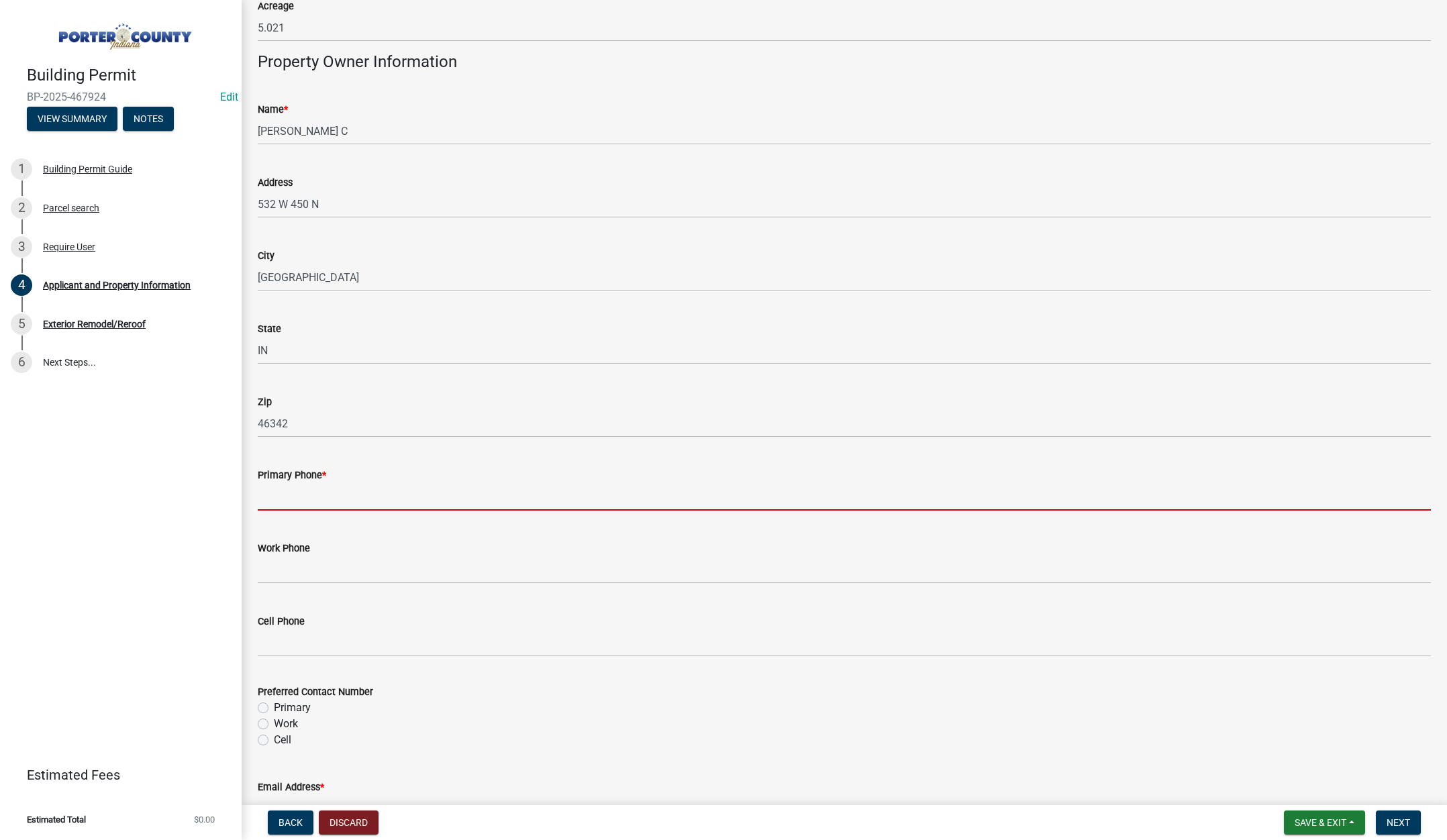
click at [305, 490] on input "Primary Phone *" at bounding box center [844, 497] width 1173 height 28
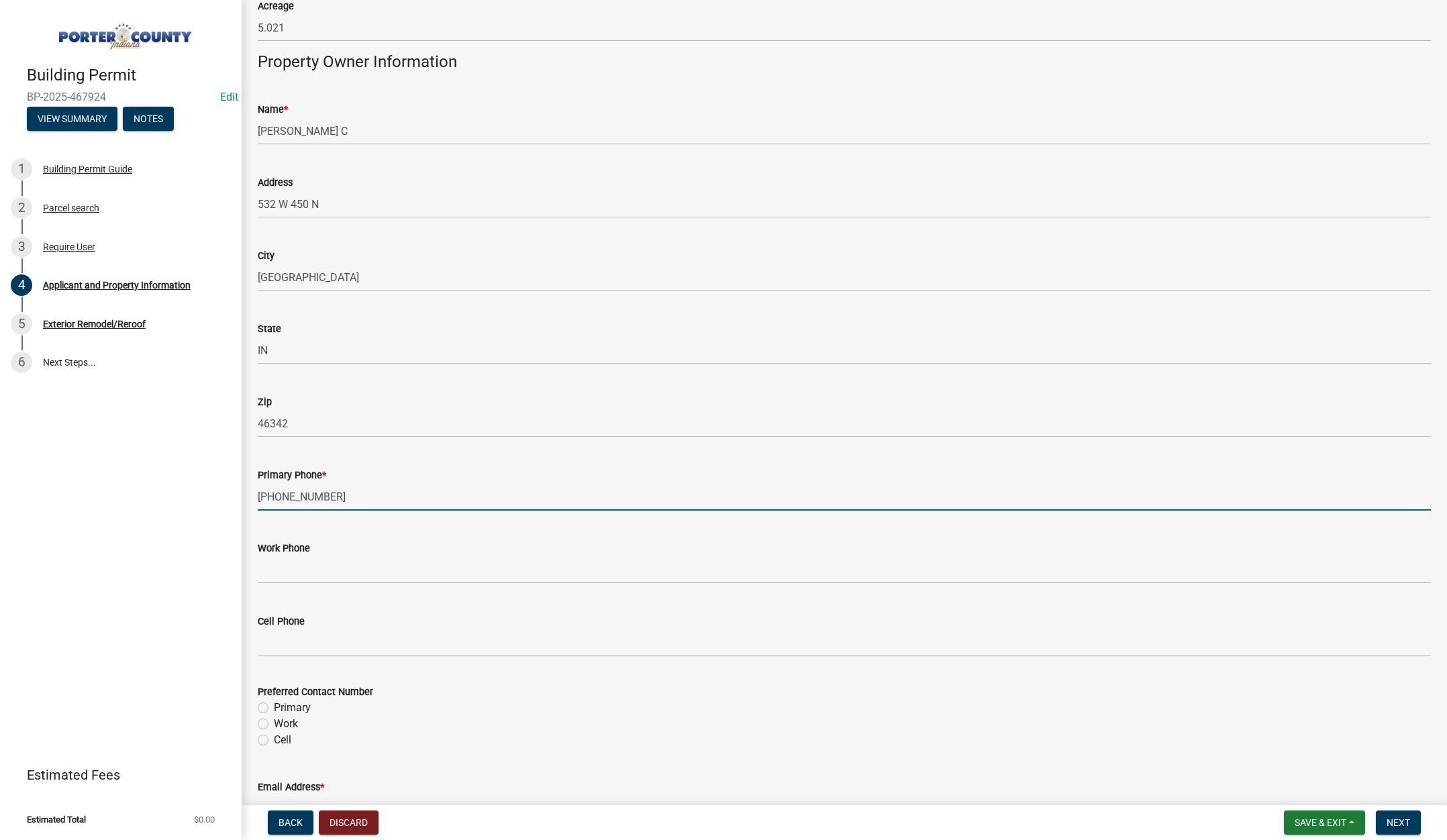
click at [274, 705] on label "Primary" at bounding box center [292, 708] width 37 height 16
click at [274, 705] on input "Primary" at bounding box center [278, 704] width 9 height 9
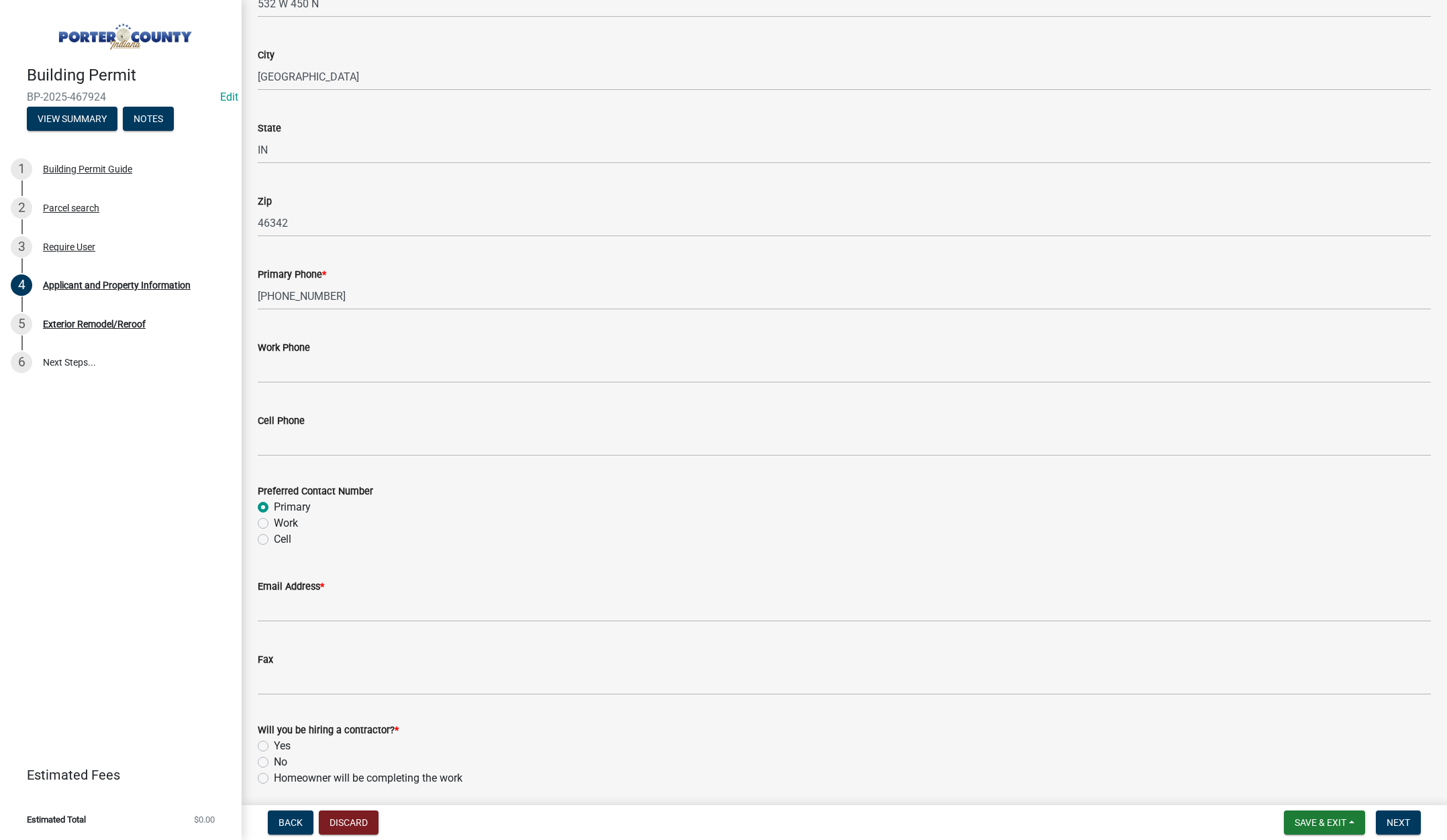
scroll to position [1543, 0]
click at [276, 602] on input "Email Address *" at bounding box center [844, 608] width 1173 height 28
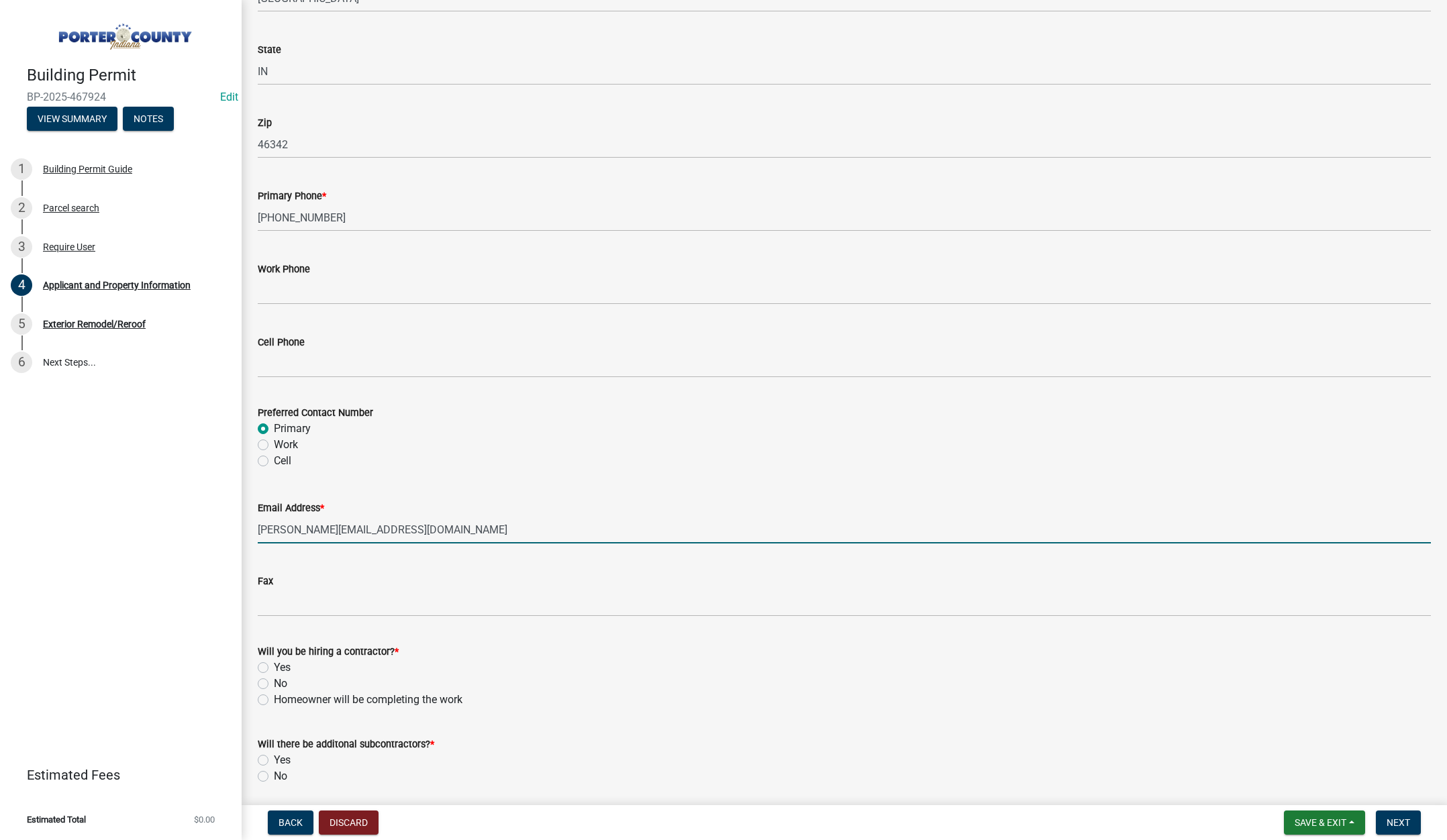
scroll to position [1670, 0]
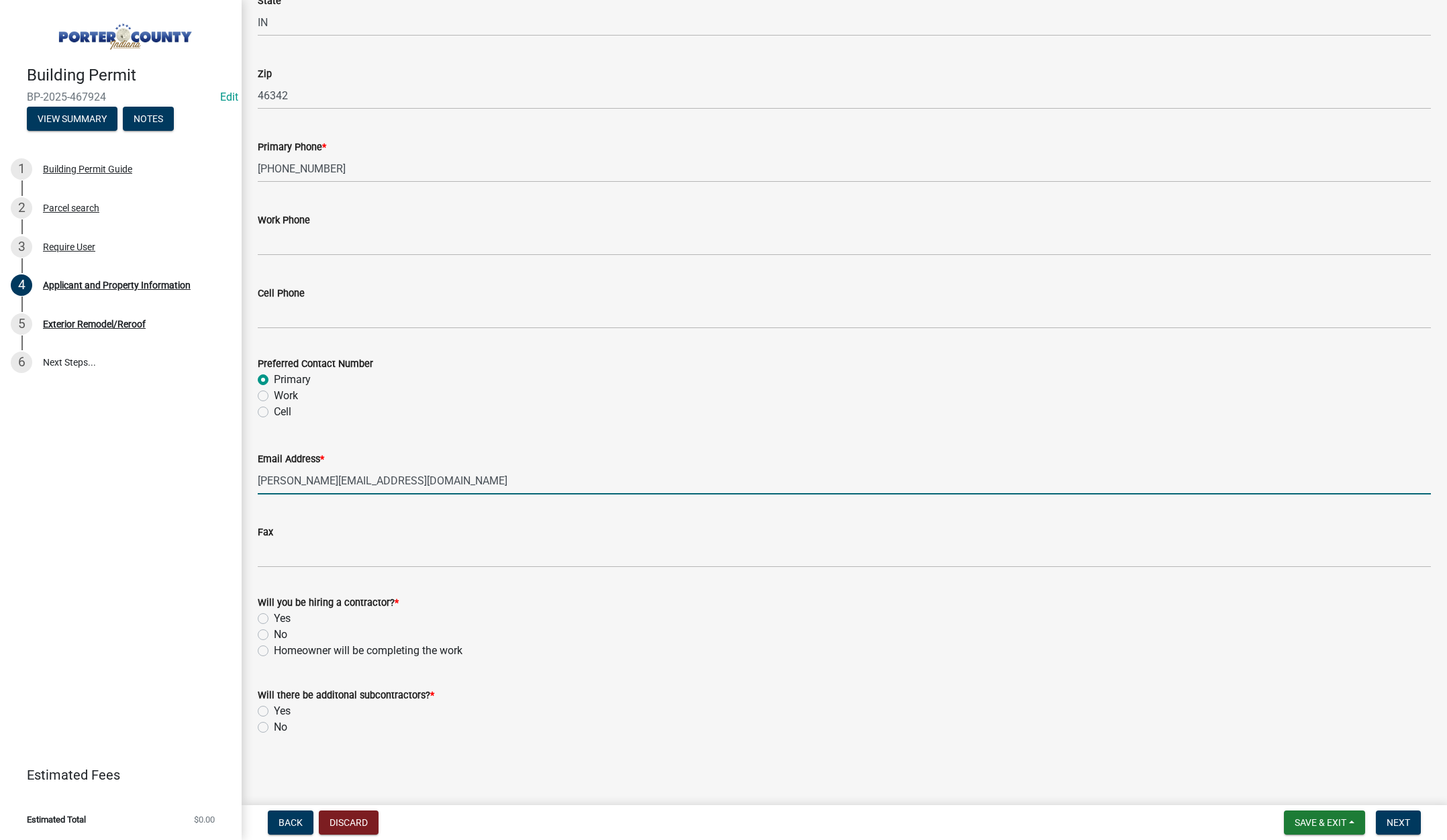
click at [274, 619] on label "Yes" at bounding box center [282, 618] width 17 height 16
click at [274, 619] on input "Yes" at bounding box center [278, 614] width 9 height 9
click at [274, 726] on label "No" at bounding box center [280, 727] width 13 height 16
click at [274, 726] on input "No" at bounding box center [278, 723] width 9 height 9
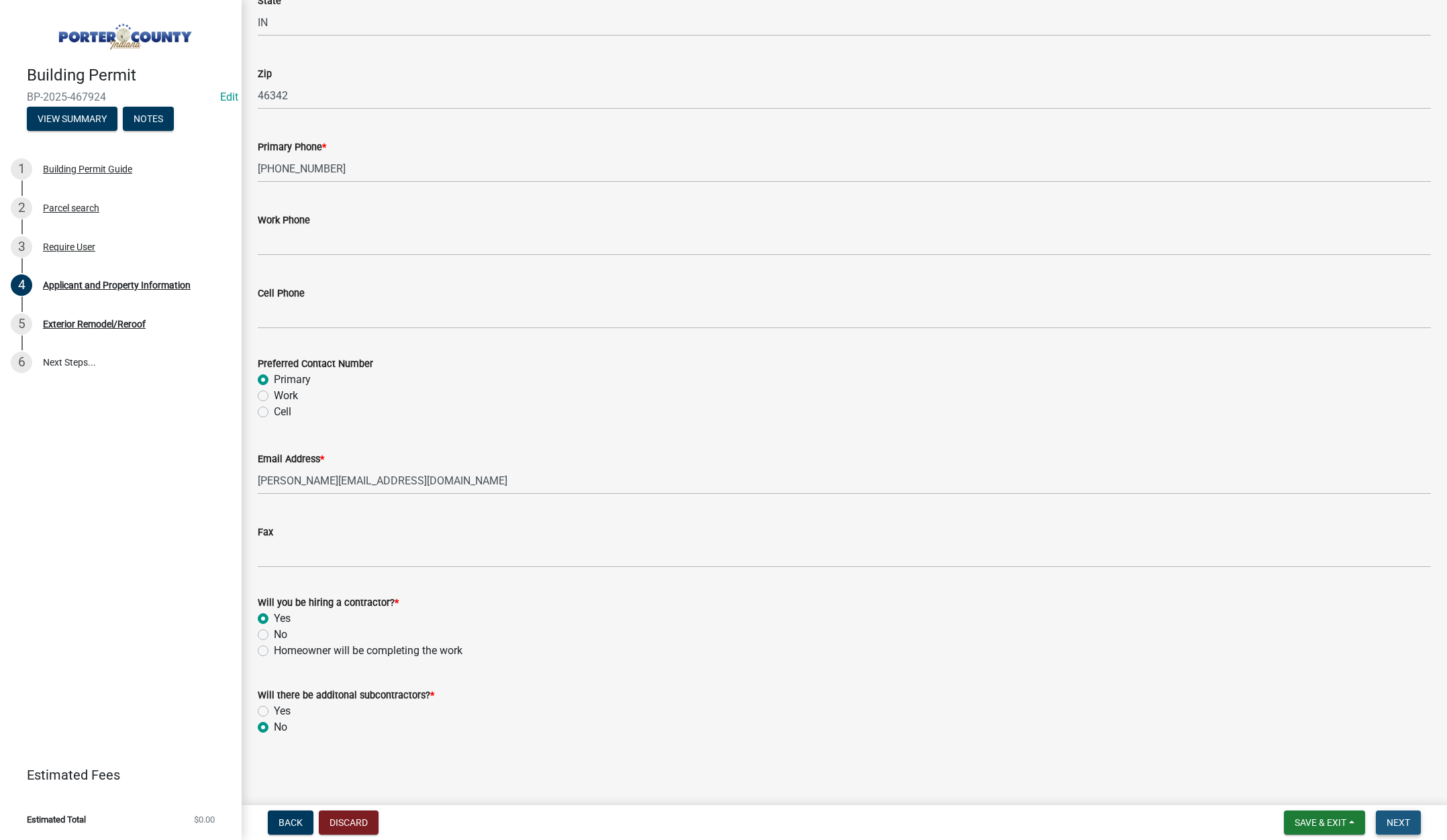
click at [1392, 822] on span "Next" at bounding box center [1398, 822] width 23 height 11
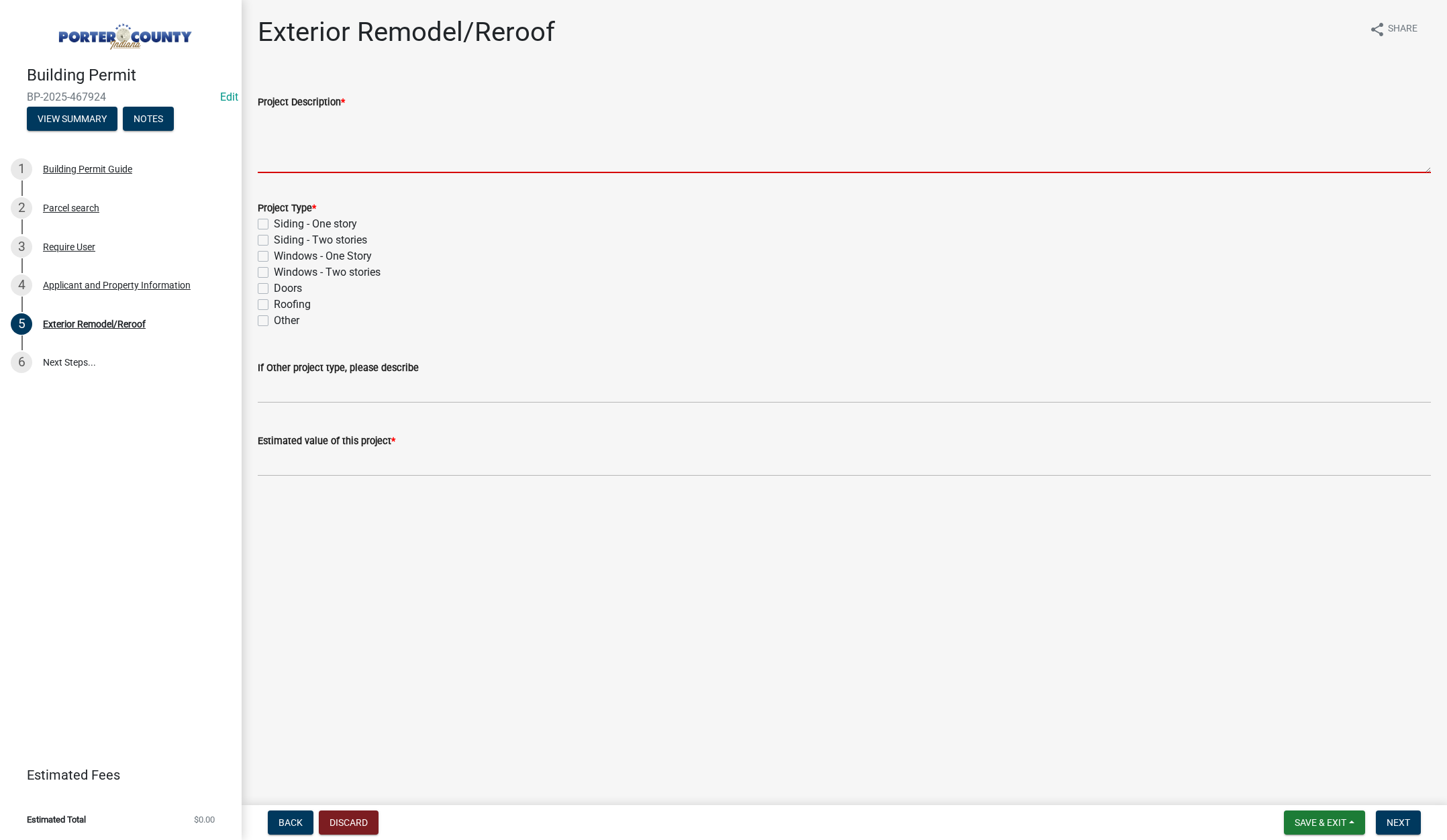
click at [341, 136] on textarea "Project Description *" at bounding box center [844, 142] width 1173 height 63
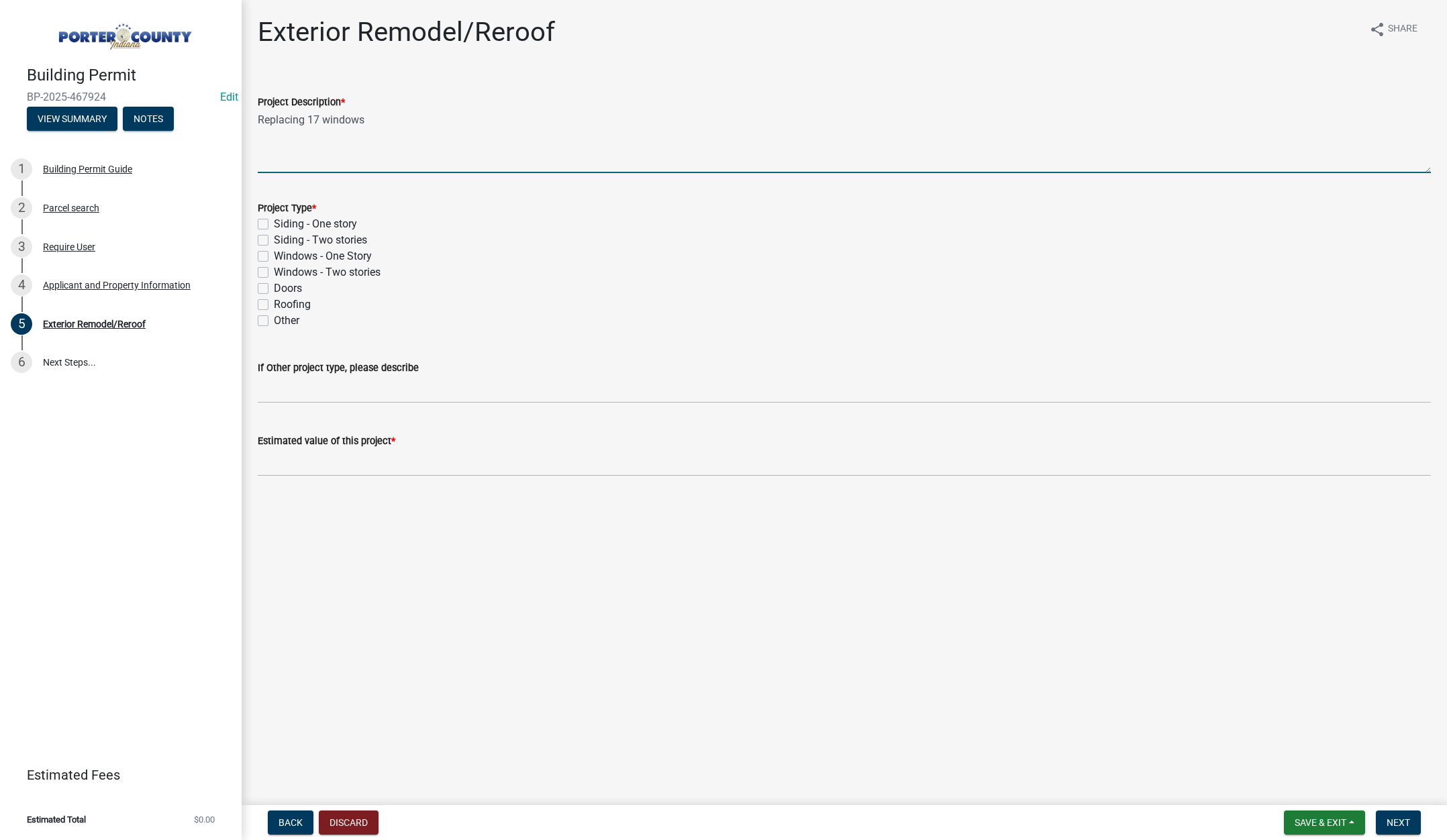
click at [274, 273] on label "Windows - Two stories" at bounding box center [327, 272] width 107 height 16
click at [274, 273] on input "Windows - Two stories" at bounding box center [278, 268] width 9 height 9
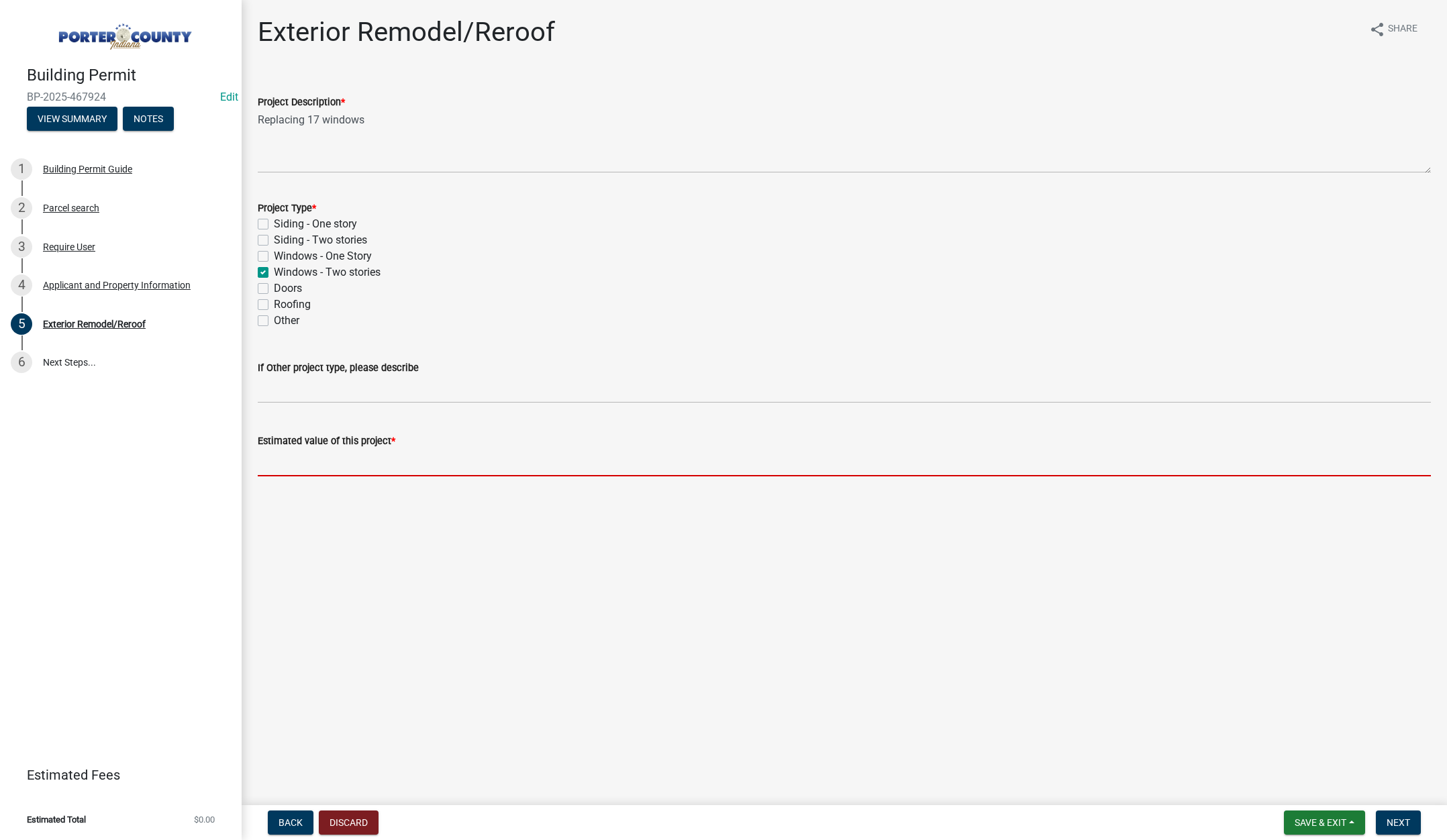
click at [306, 456] on input "text" at bounding box center [844, 463] width 1173 height 28
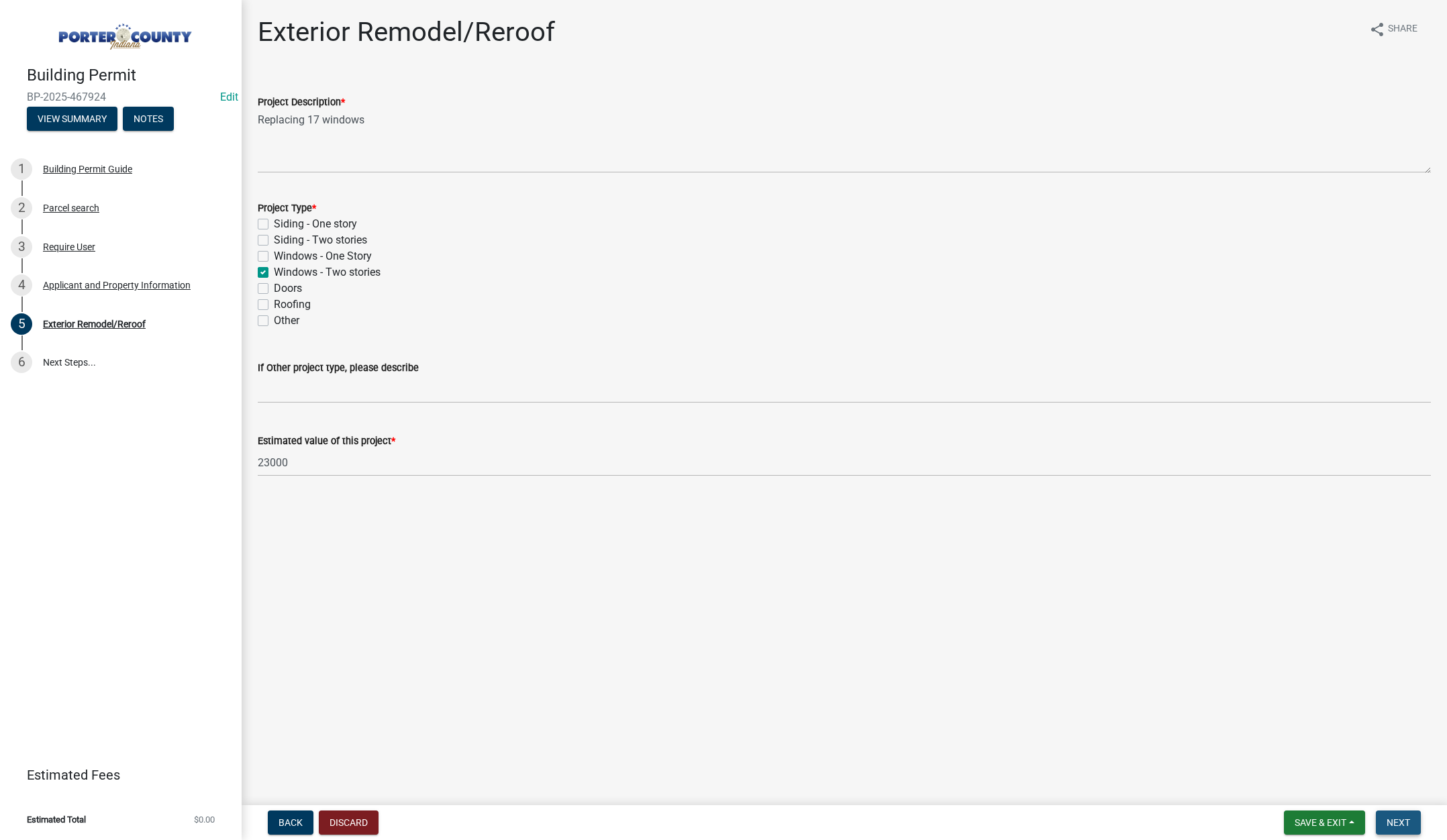
click at [1390, 815] on button "Next" at bounding box center [1398, 822] width 45 height 24
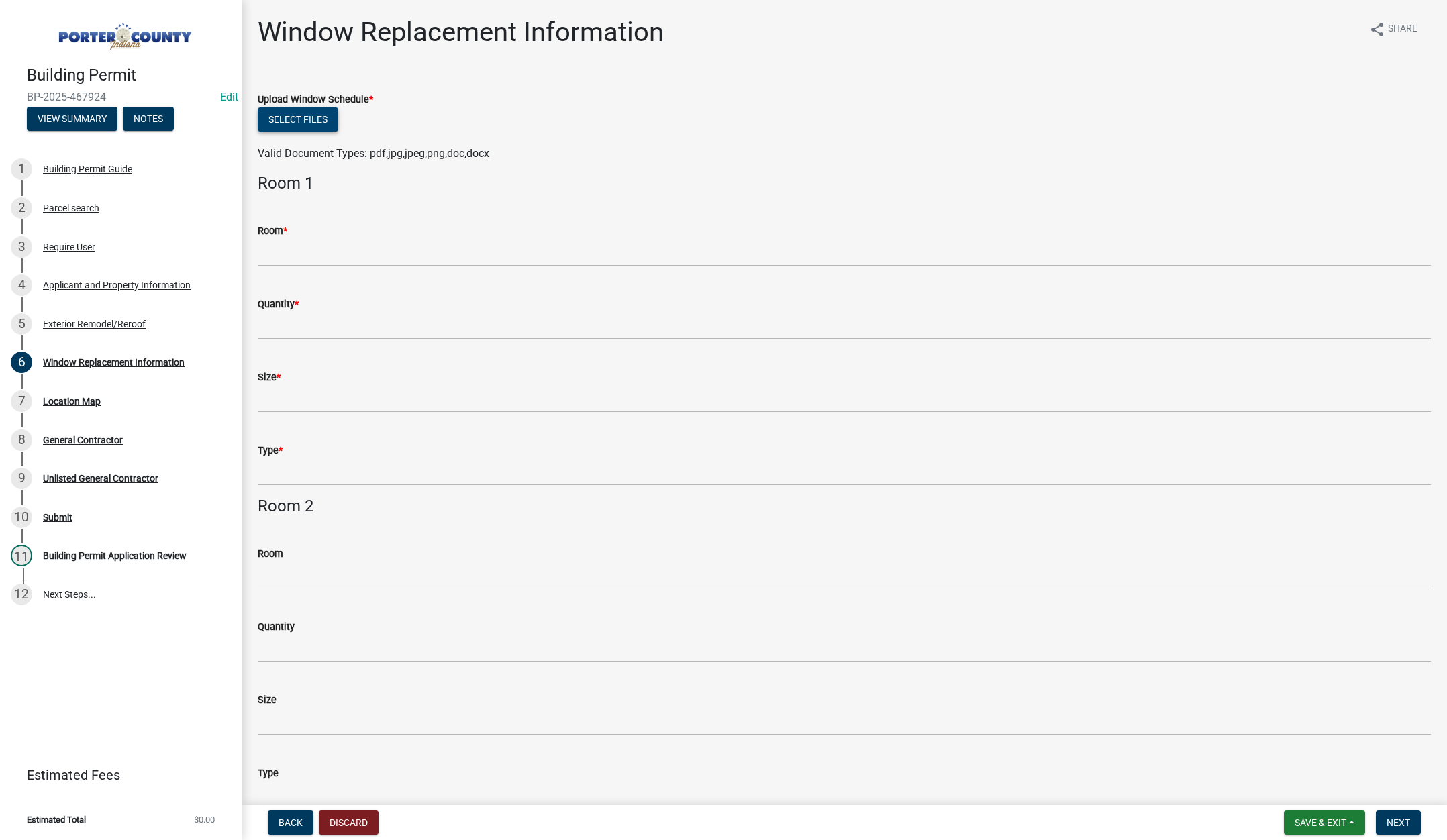
click at [316, 118] on button "Select files" at bounding box center [298, 119] width 80 height 24
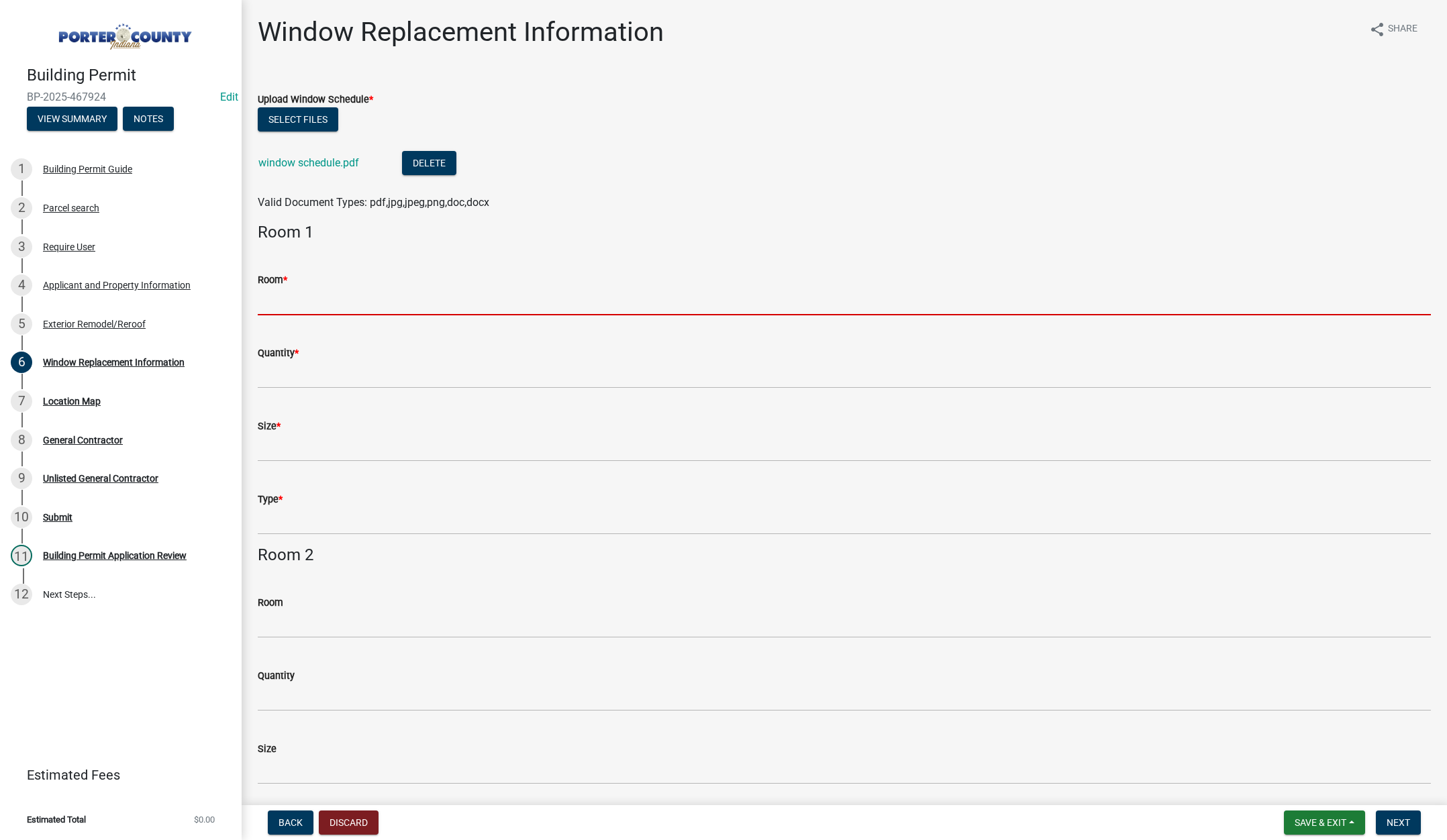
click at [272, 303] on input "Room *" at bounding box center [844, 302] width 1173 height 28
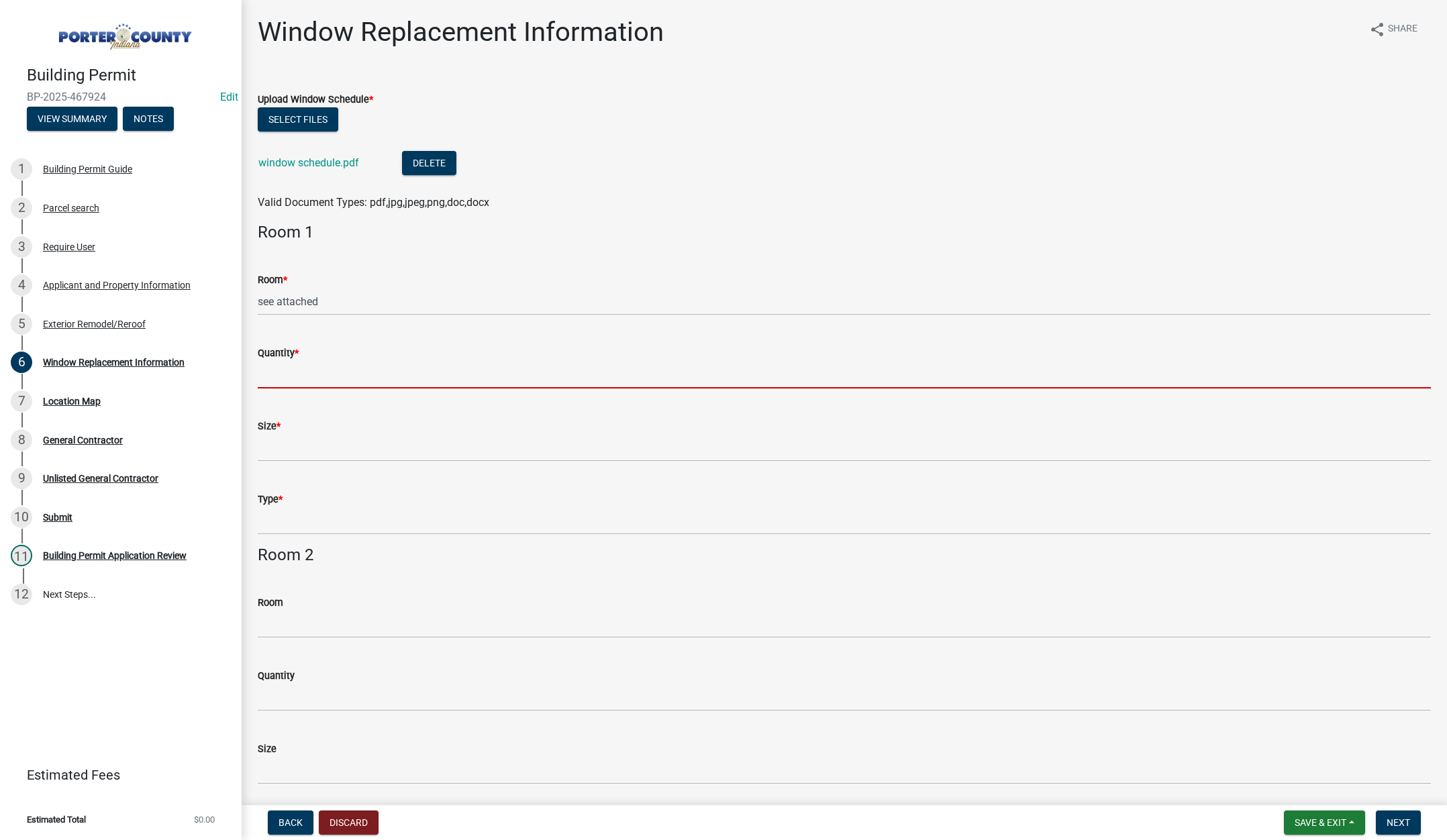
drag, startPoint x: 299, startPoint y: 381, endPoint x: 306, endPoint y: 394, distance: 14.8
click at [299, 381] on input "Quantity *" at bounding box center [844, 375] width 1173 height 28
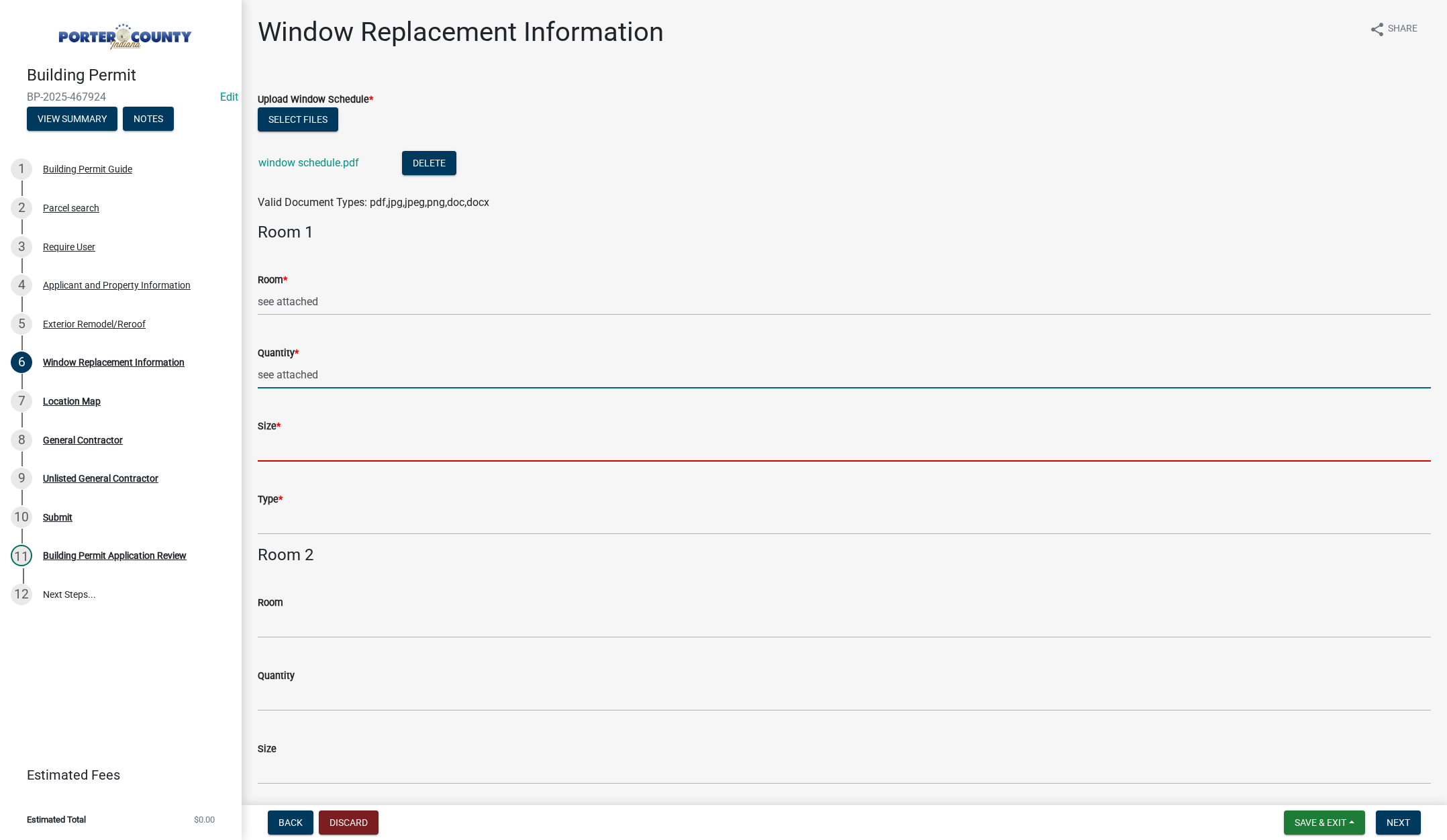
click at [316, 452] on input "Size *" at bounding box center [844, 448] width 1173 height 28
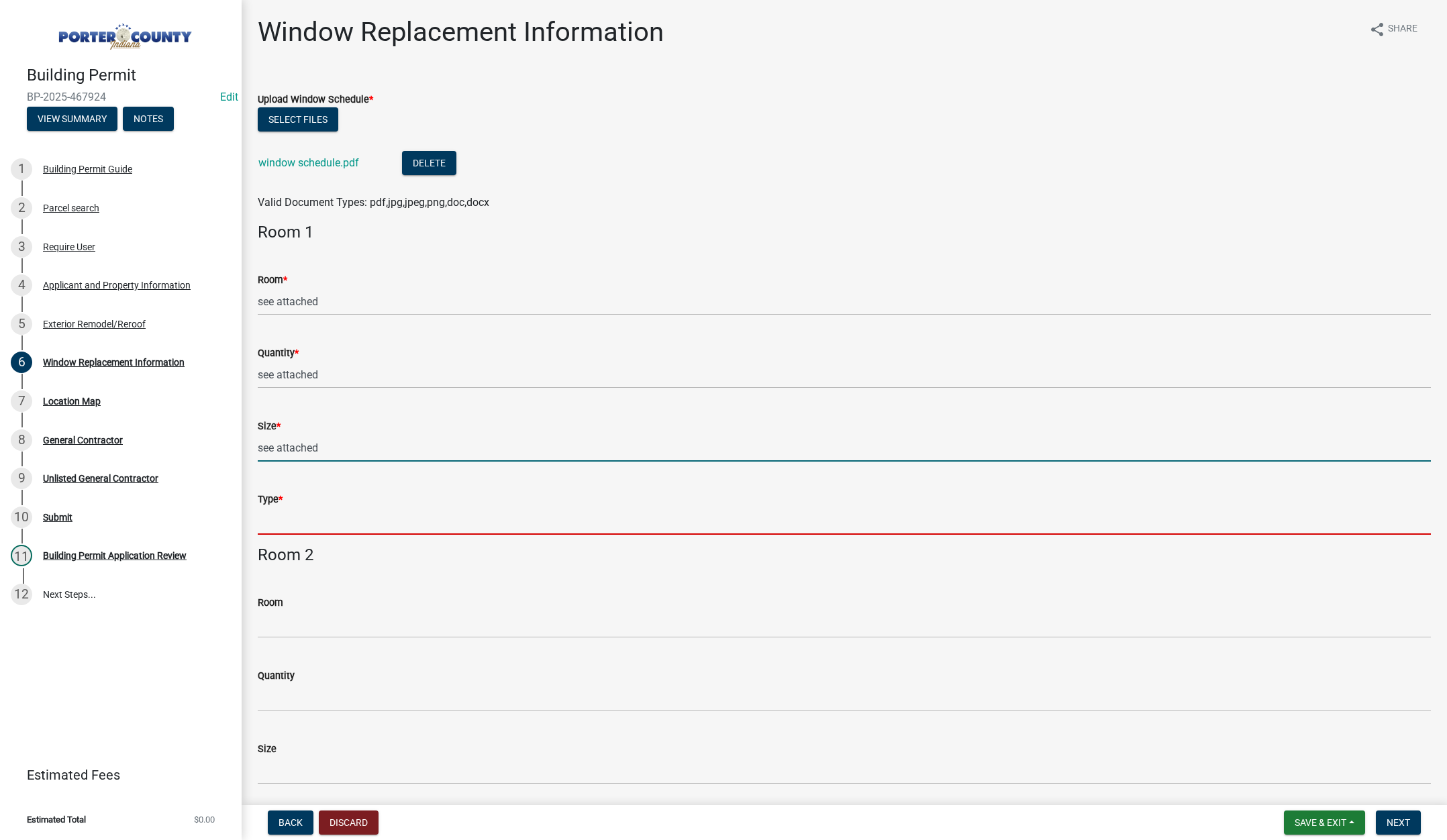
click at [258, 527] on input "Type *" at bounding box center [844, 521] width 1173 height 28
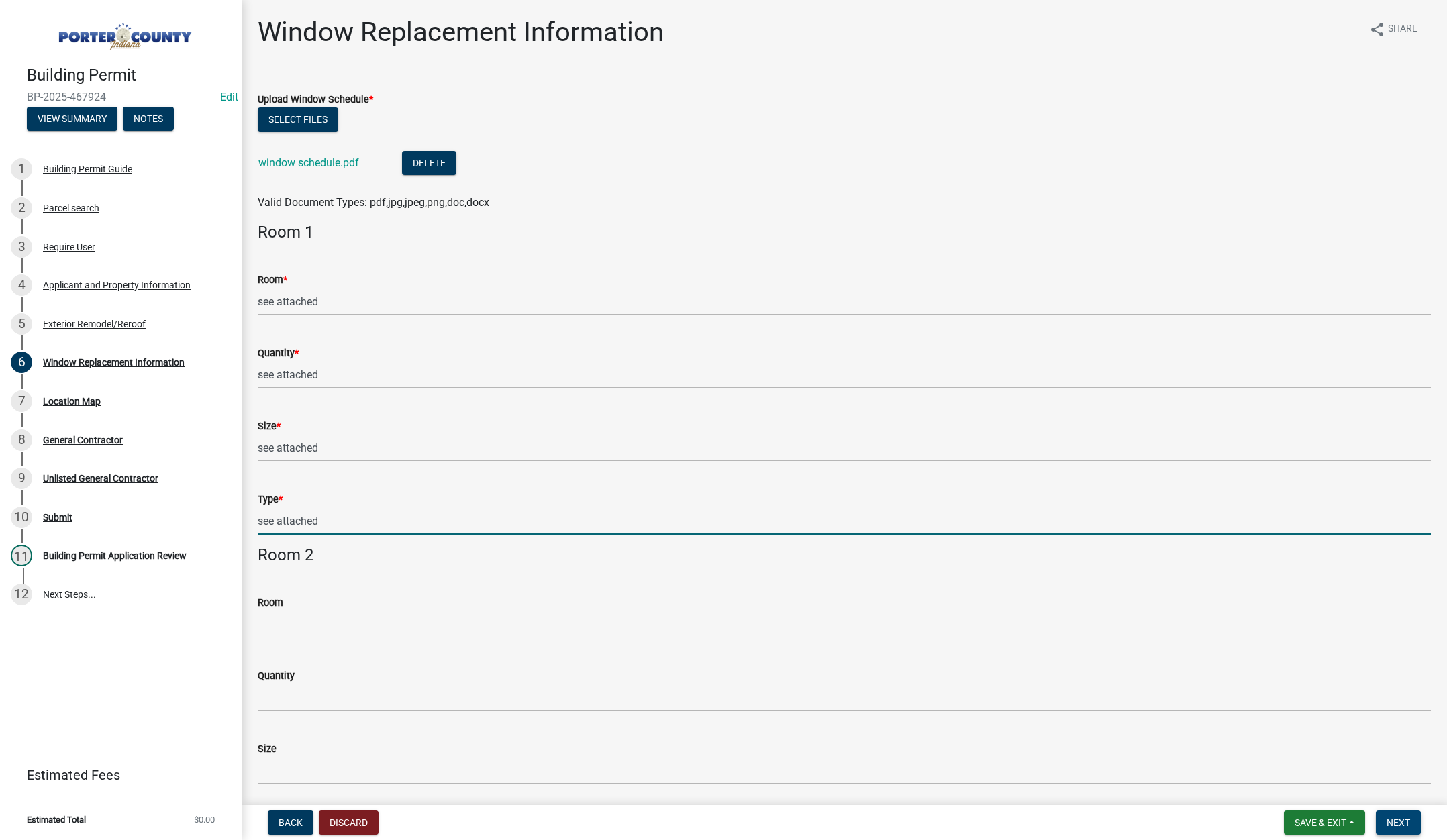
click at [1394, 817] on span "Next" at bounding box center [1398, 822] width 23 height 11
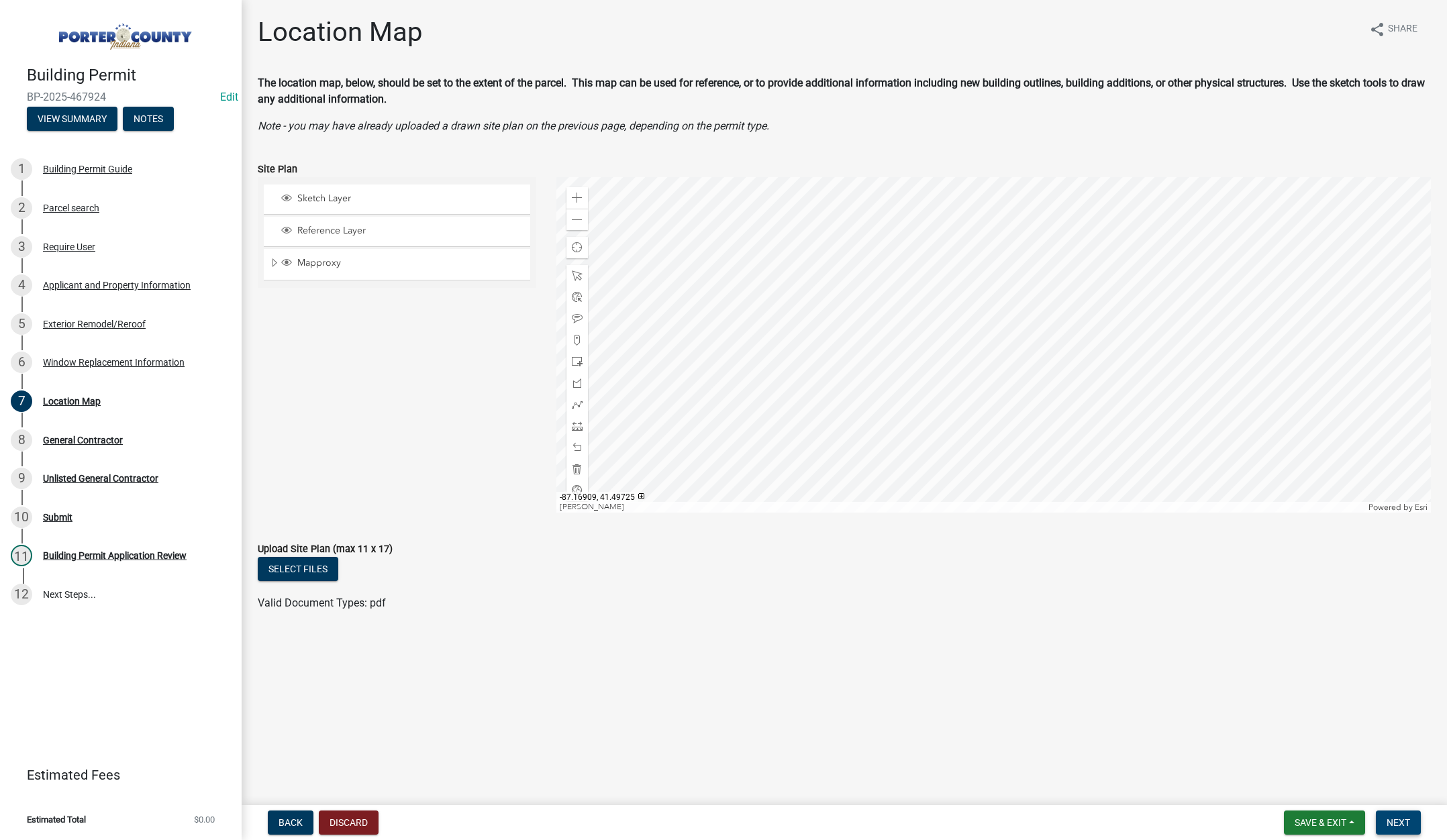
click at [1403, 815] on button "Next" at bounding box center [1398, 822] width 45 height 24
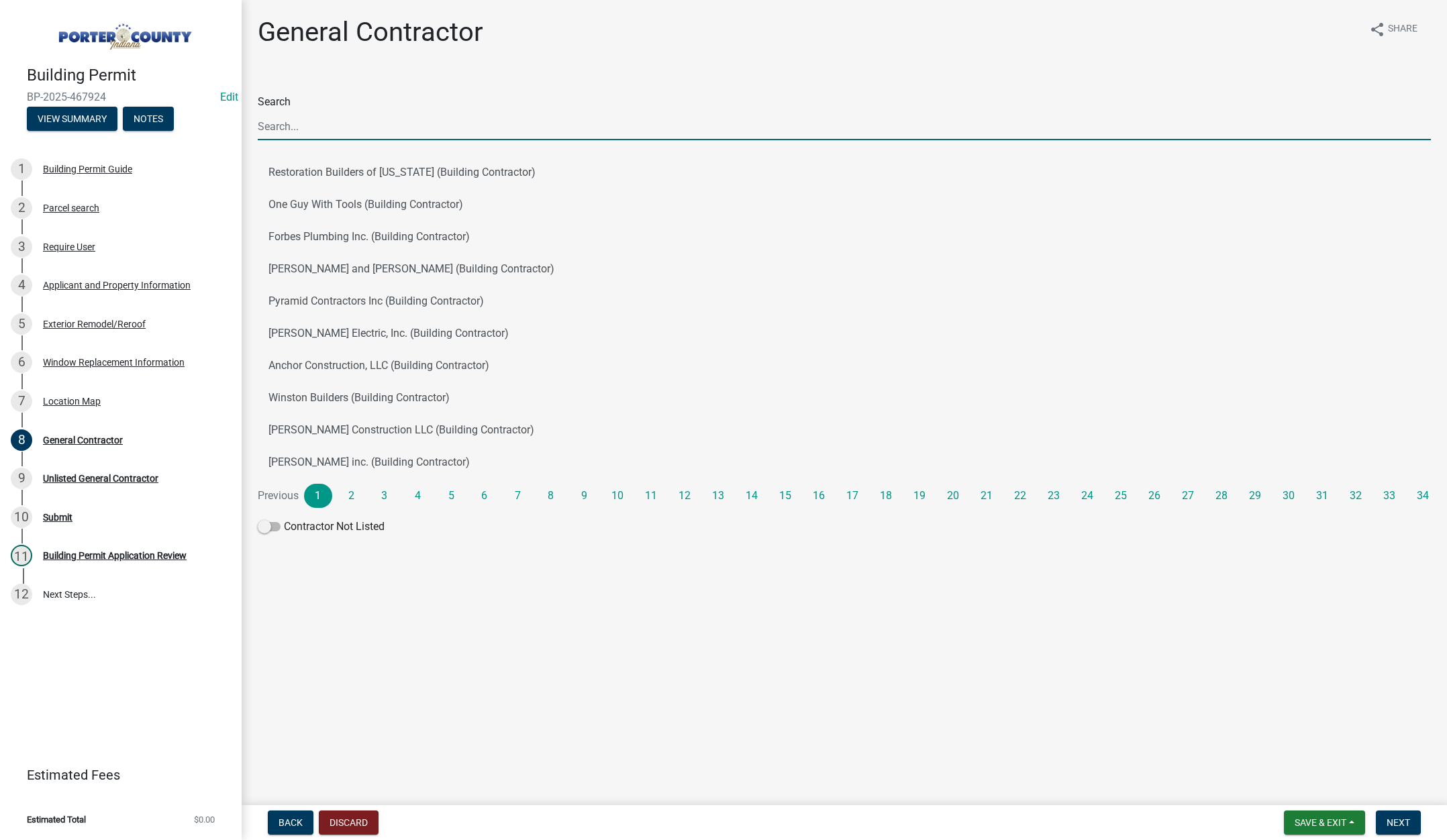
click at [289, 121] on input "Search" at bounding box center [844, 127] width 1173 height 28
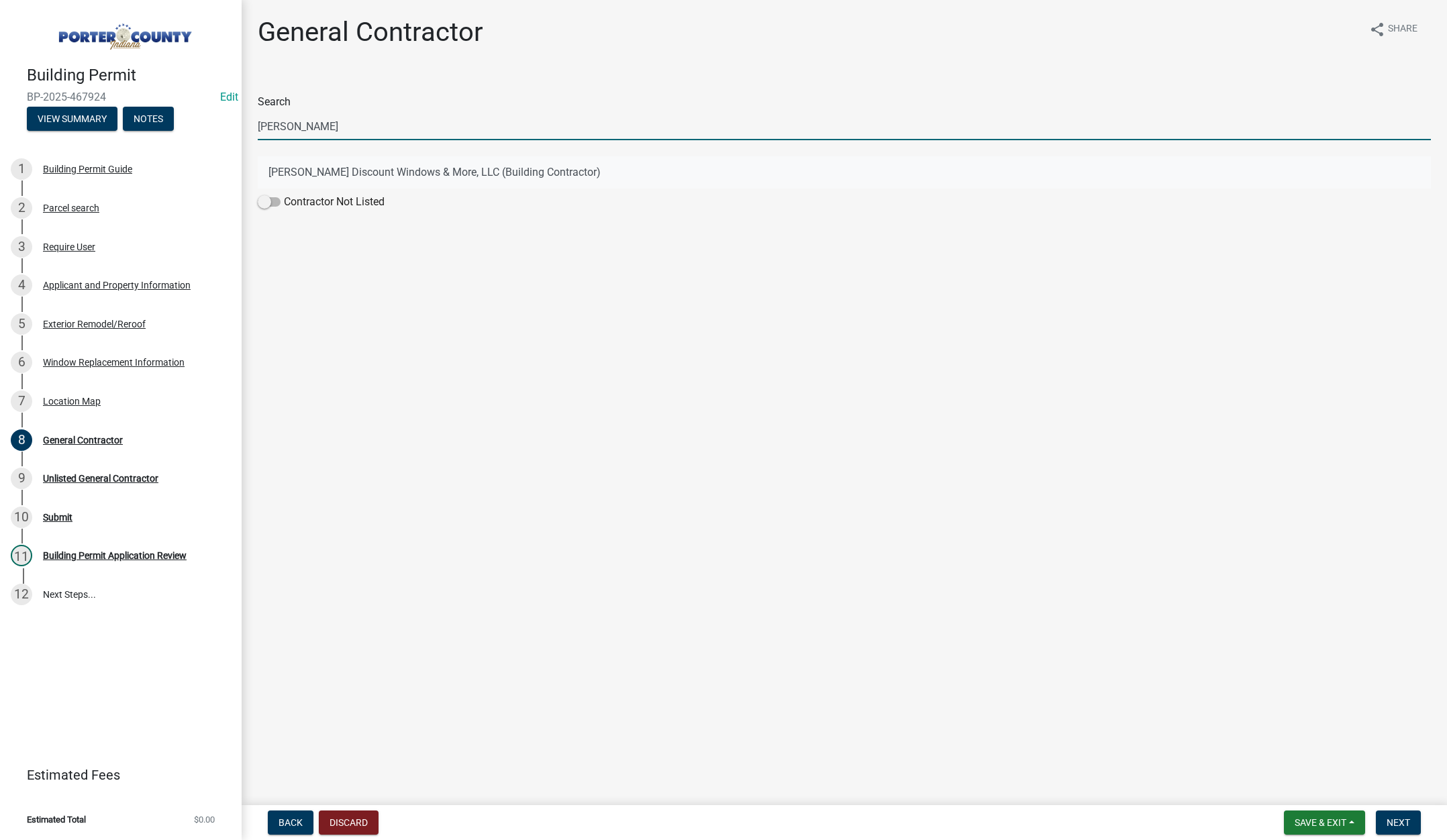
click at [355, 168] on button "Terry's Discount Windows & More, LLC (Building Contractor)" at bounding box center [844, 172] width 1173 height 32
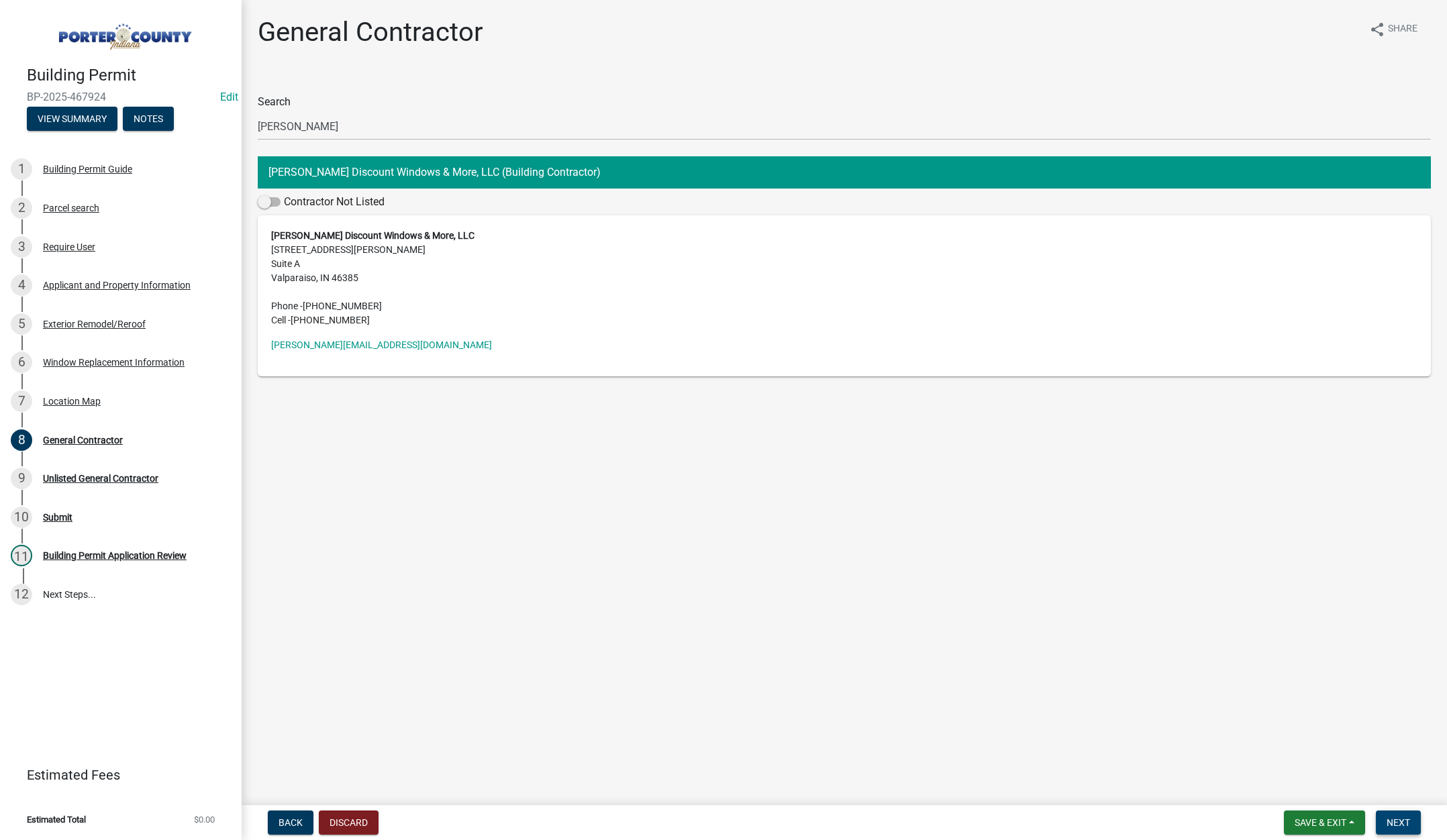
click at [1391, 817] on span "Next" at bounding box center [1398, 822] width 23 height 11
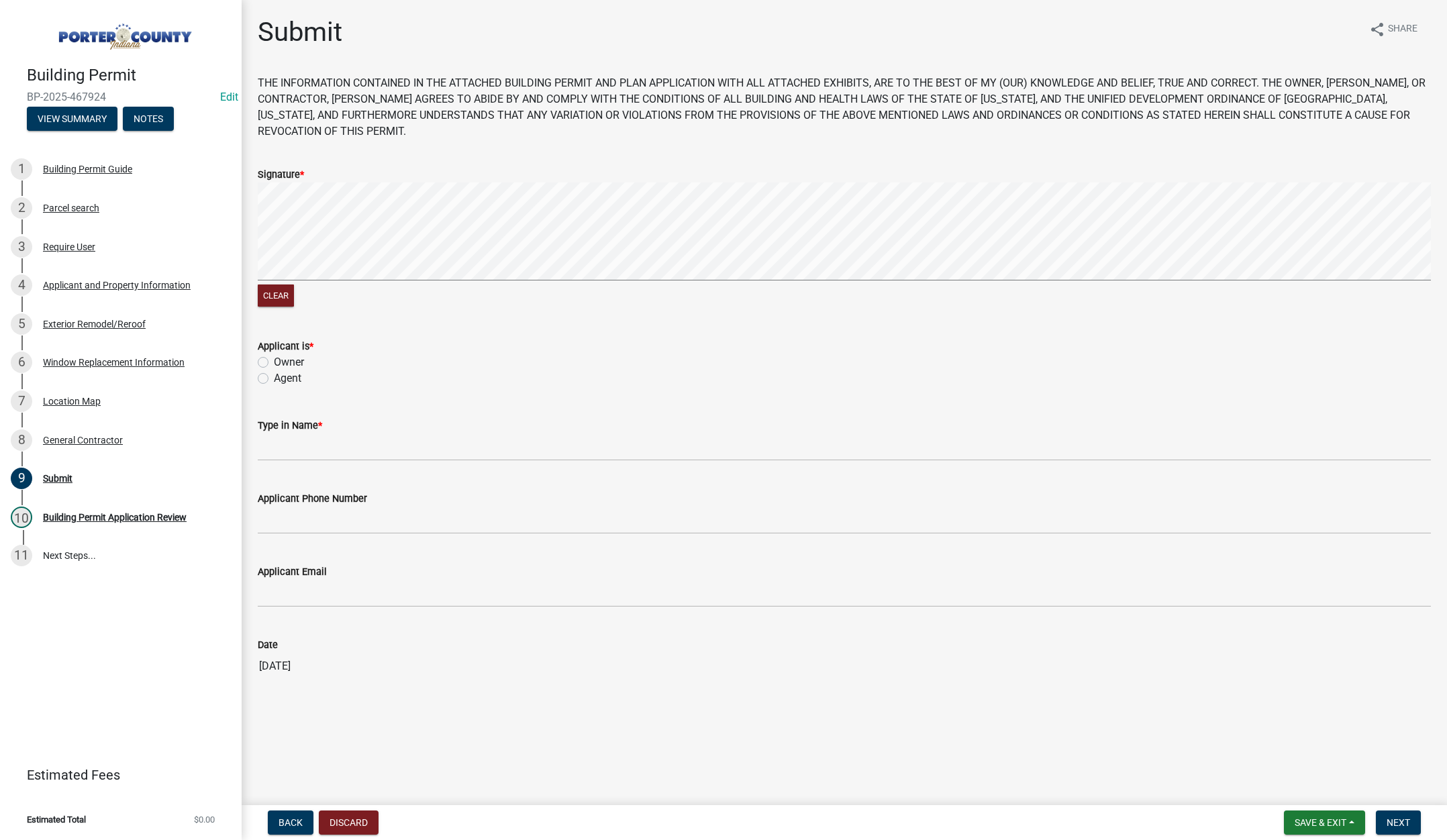
click at [255, 377] on div "Applicant is * Owner Agent" at bounding box center [844, 353] width 1193 height 64
drag, startPoint x: 263, startPoint y: 378, endPoint x: 294, endPoint y: 421, distance: 53.0
click at [274, 379] on label "Agent" at bounding box center [288, 378] width 28 height 16
click at [274, 379] on input "Agent" at bounding box center [278, 374] width 9 height 9
click at [310, 450] on input "Type in Name *" at bounding box center [844, 447] width 1173 height 28
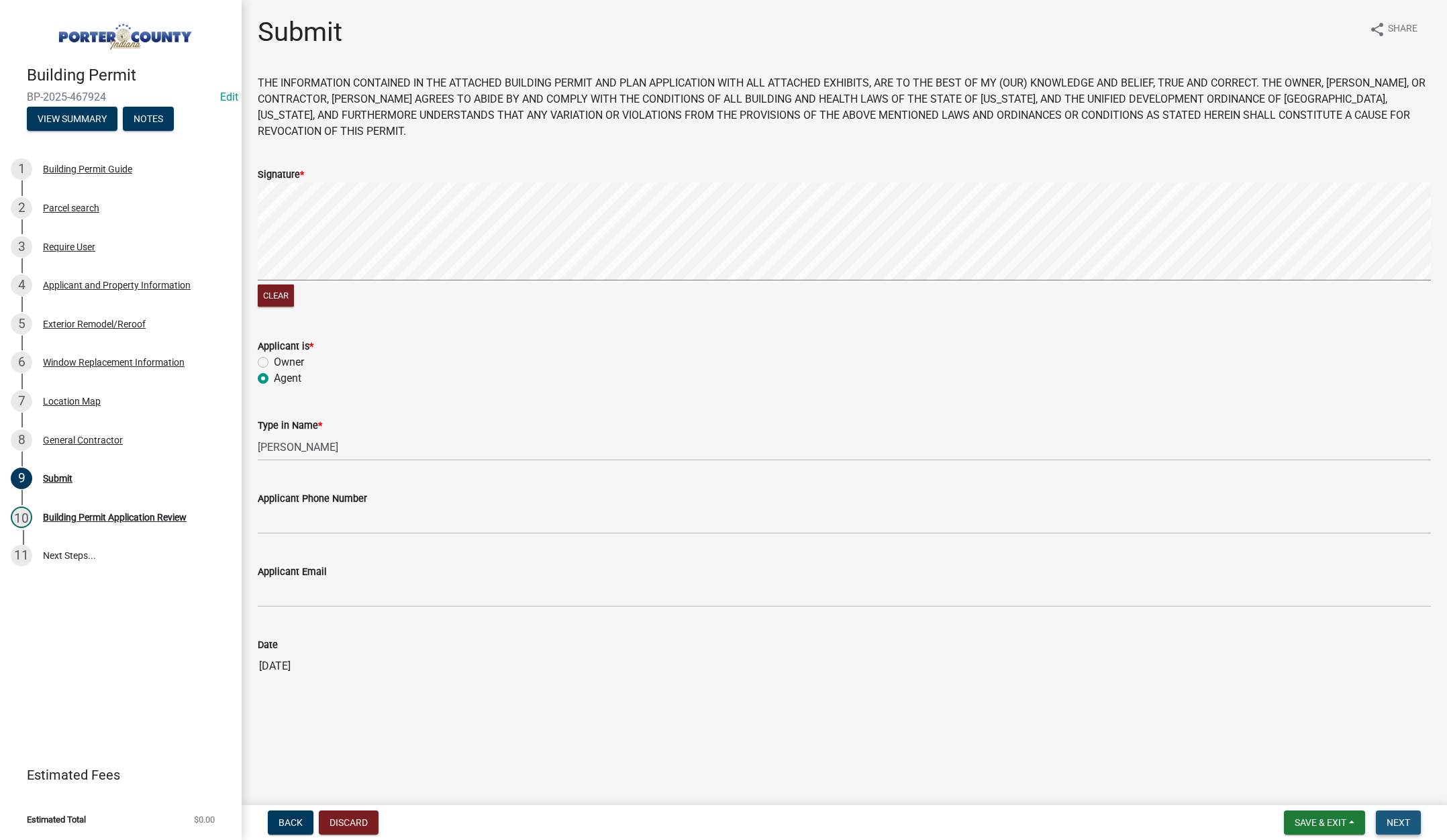
click at [1390, 813] on button "Next" at bounding box center [1398, 822] width 45 height 24
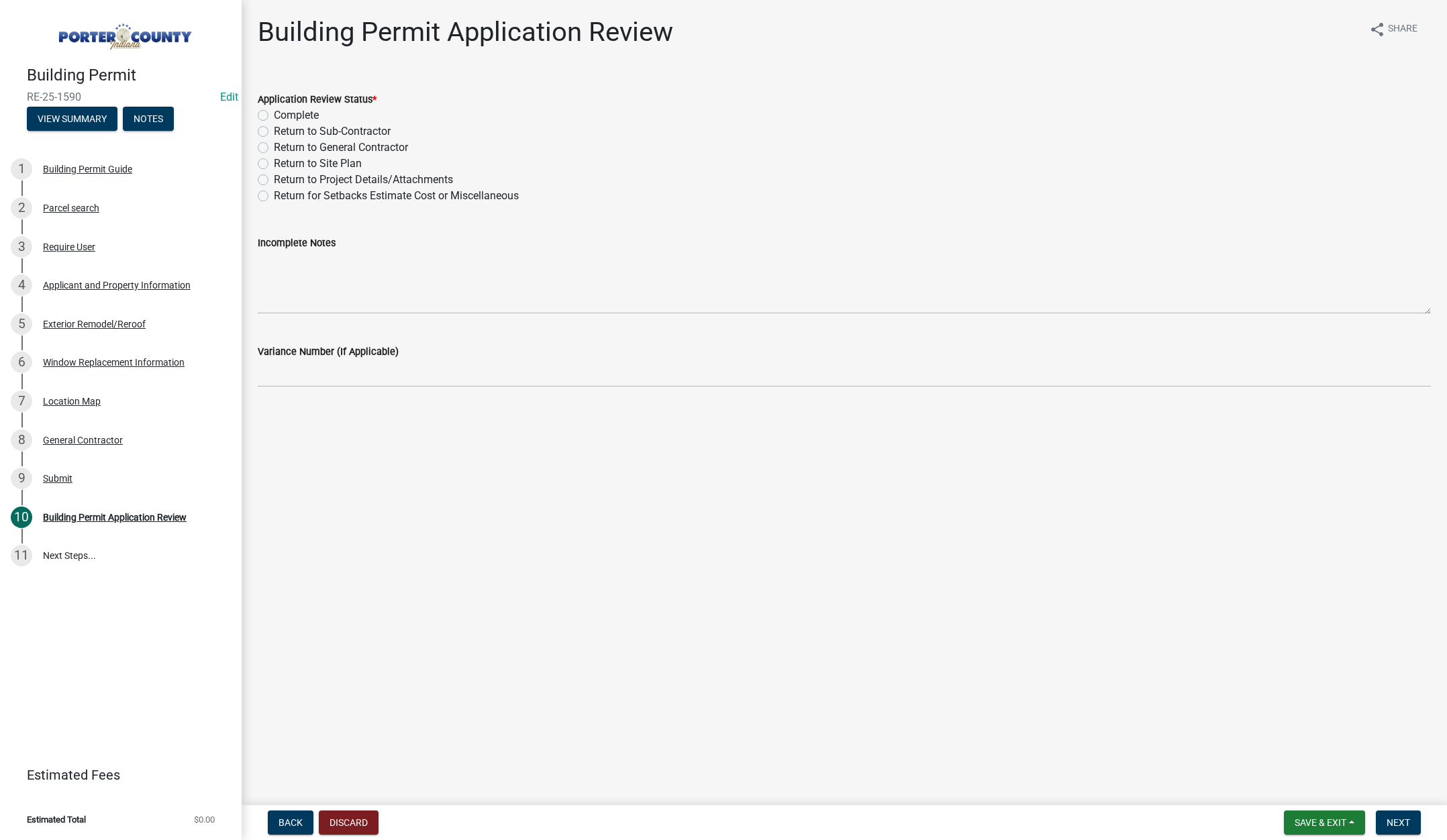
click at [274, 113] on label "Complete" at bounding box center [296, 115] width 45 height 16
click at [274, 113] on input "Complete" at bounding box center [278, 111] width 9 height 9
click at [1394, 819] on span "Next" at bounding box center [1398, 822] width 23 height 11
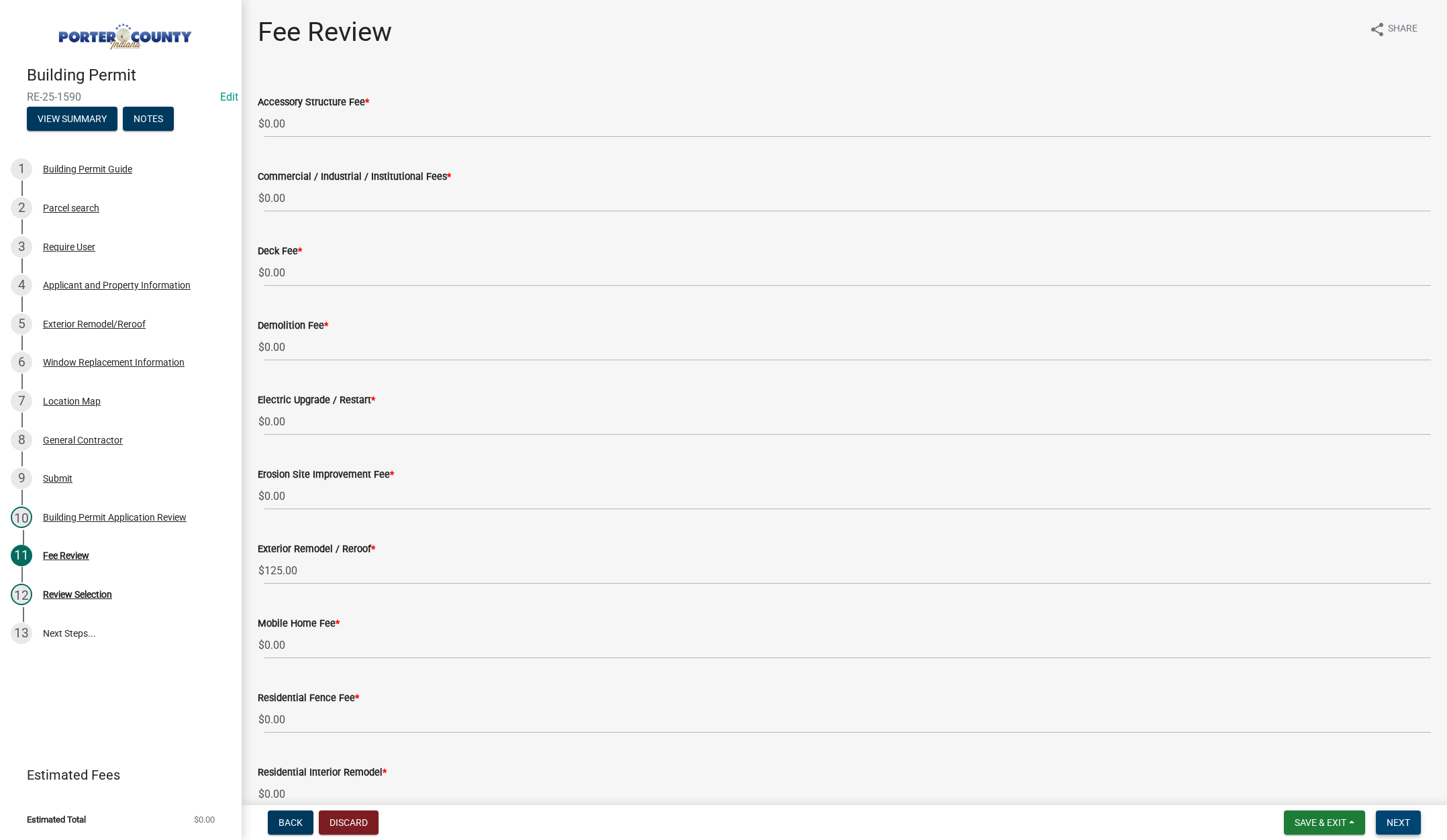
click at [1404, 825] on span "Next" at bounding box center [1398, 822] width 23 height 11
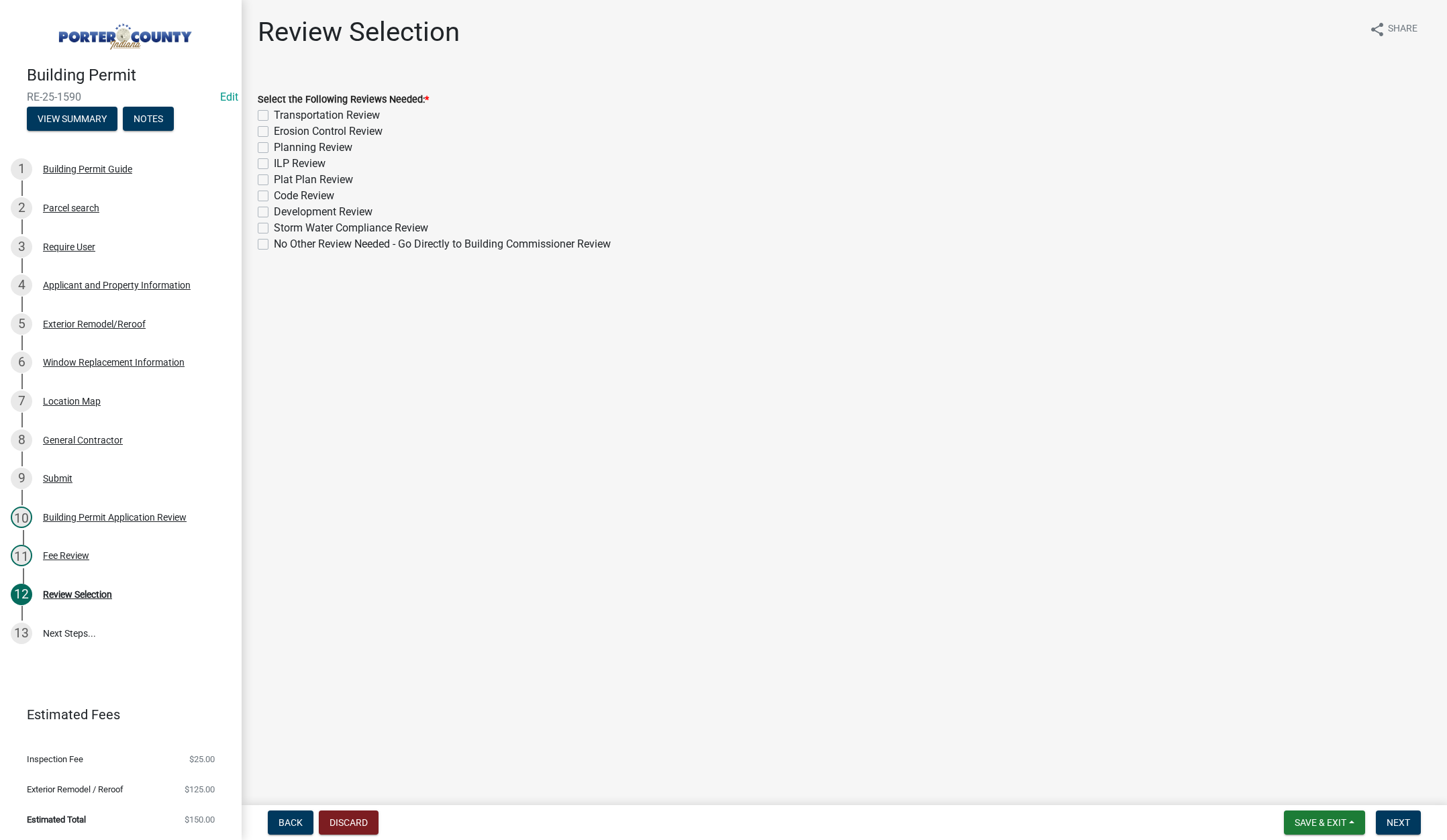
click at [274, 246] on label "No Other Review Needed - Go Directly to Building Commissioner Review" at bounding box center [442, 244] width 337 height 16
click at [274, 245] on input "No Other Review Needed - Go Directly to Building Commissioner Review" at bounding box center [278, 240] width 9 height 9
click at [1402, 816] on button "Next" at bounding box center [1398, 822] width 45 height 24
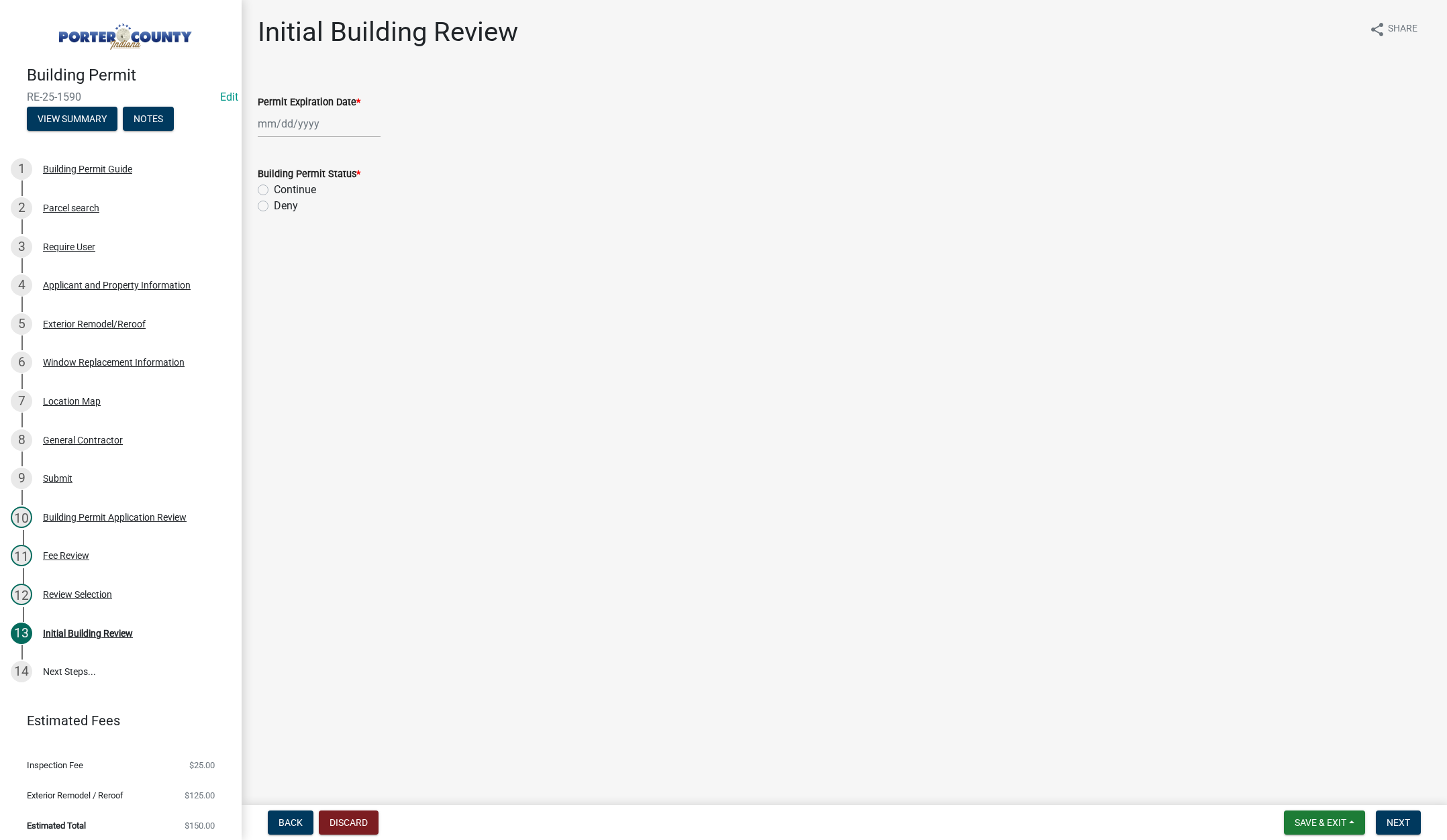
click at [330, 127] on div at bounding box center [319, 124] width 123 height 28
click at [367, 149] on select "1525 1526 1527 1528 1529 1530 1531 1532 1533 1534 1535 1536 1537 1538 1539 1540…" at bounding box center [363, 152] width 48 height 20
click at [339, 142] on select "1525 1526 1527 1528 1529 1530 1531 1532 1533 1534 1535 1536 1537 1538 1539 1540…" at bounding box center [363, 152] width 48 height 20
click at [378, 256] on div "22" at bounding box center [378, 260] width 22 height 22
click at [274, 190] on label "Continue" at bounding box center [295, 190] width 43 height 16
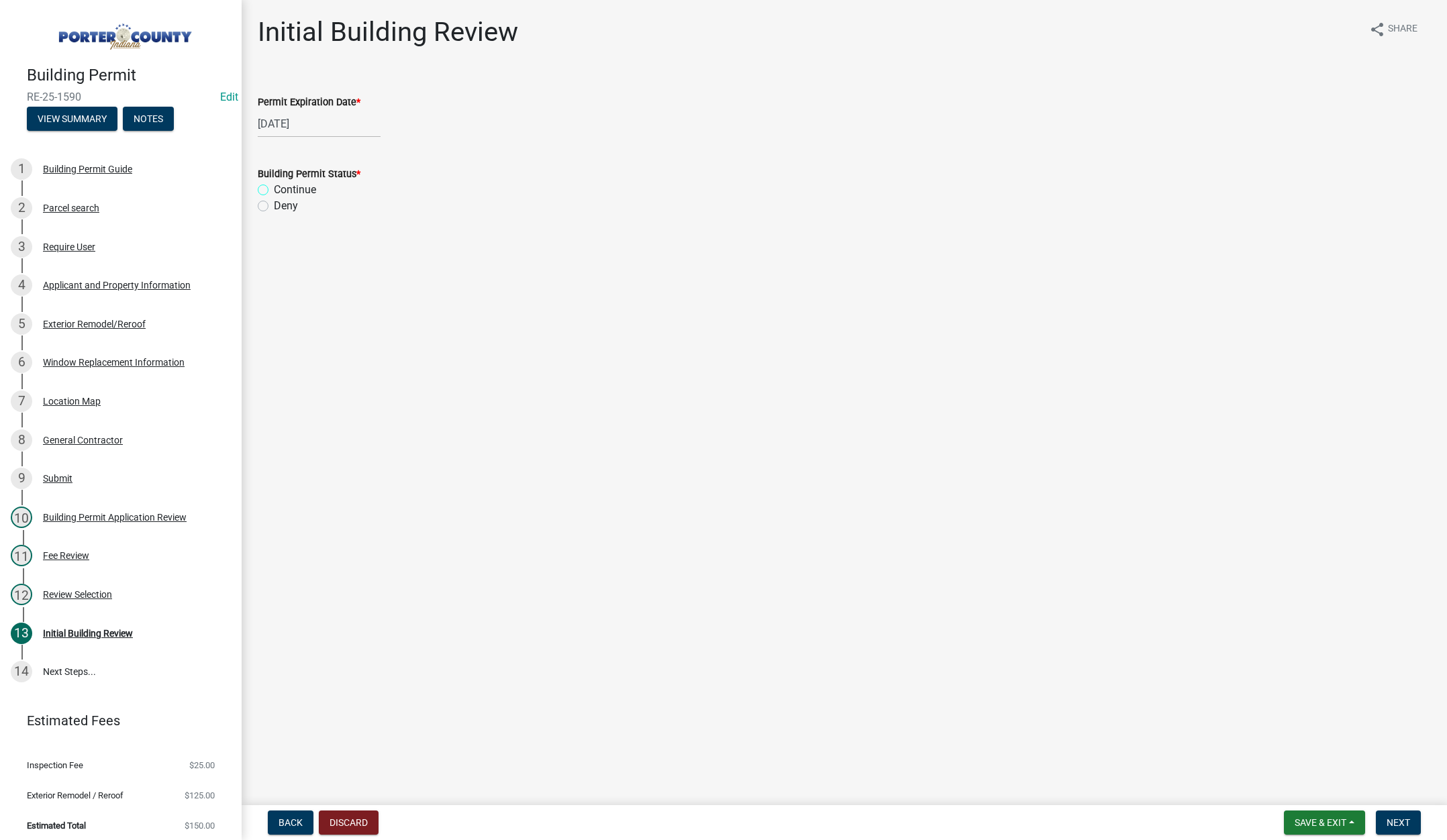
click at [274, 190] on input "Continue" at bounding box center [278, 186] width 9 height 9
click at [1397, 821] on span "Next" at bounding box center [1398, 822] width 23 height 11
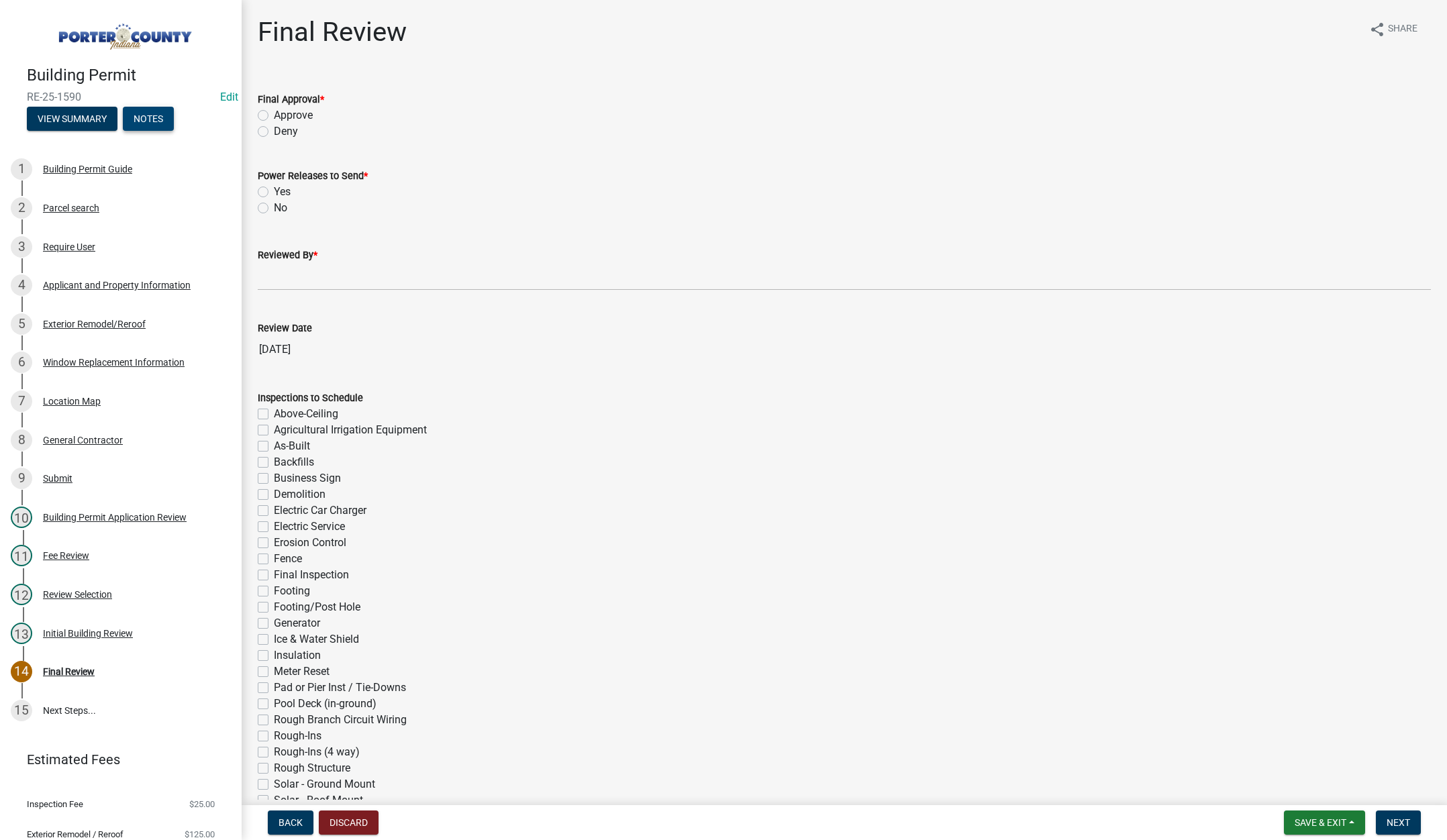
click at [165, 111] on button "Notes" at bounding box center [149, 118] width 51 height 24
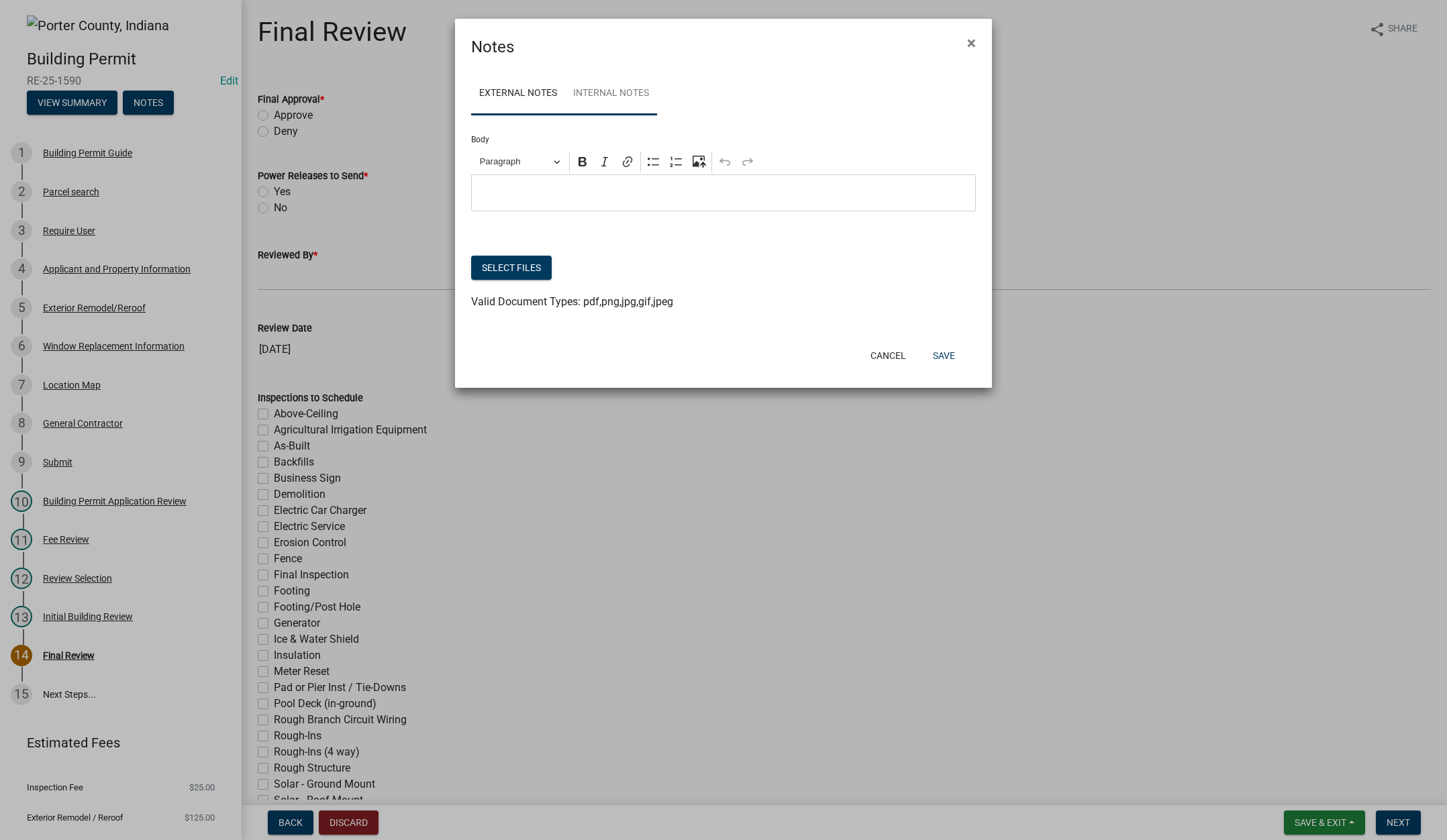
click at [629, 96] on link "Internal Notes" at bounding box center [611, 94] width 92 height 43
click at [513, 265] on button "Select files" at bounding box center [511, 267] width 80 height 24
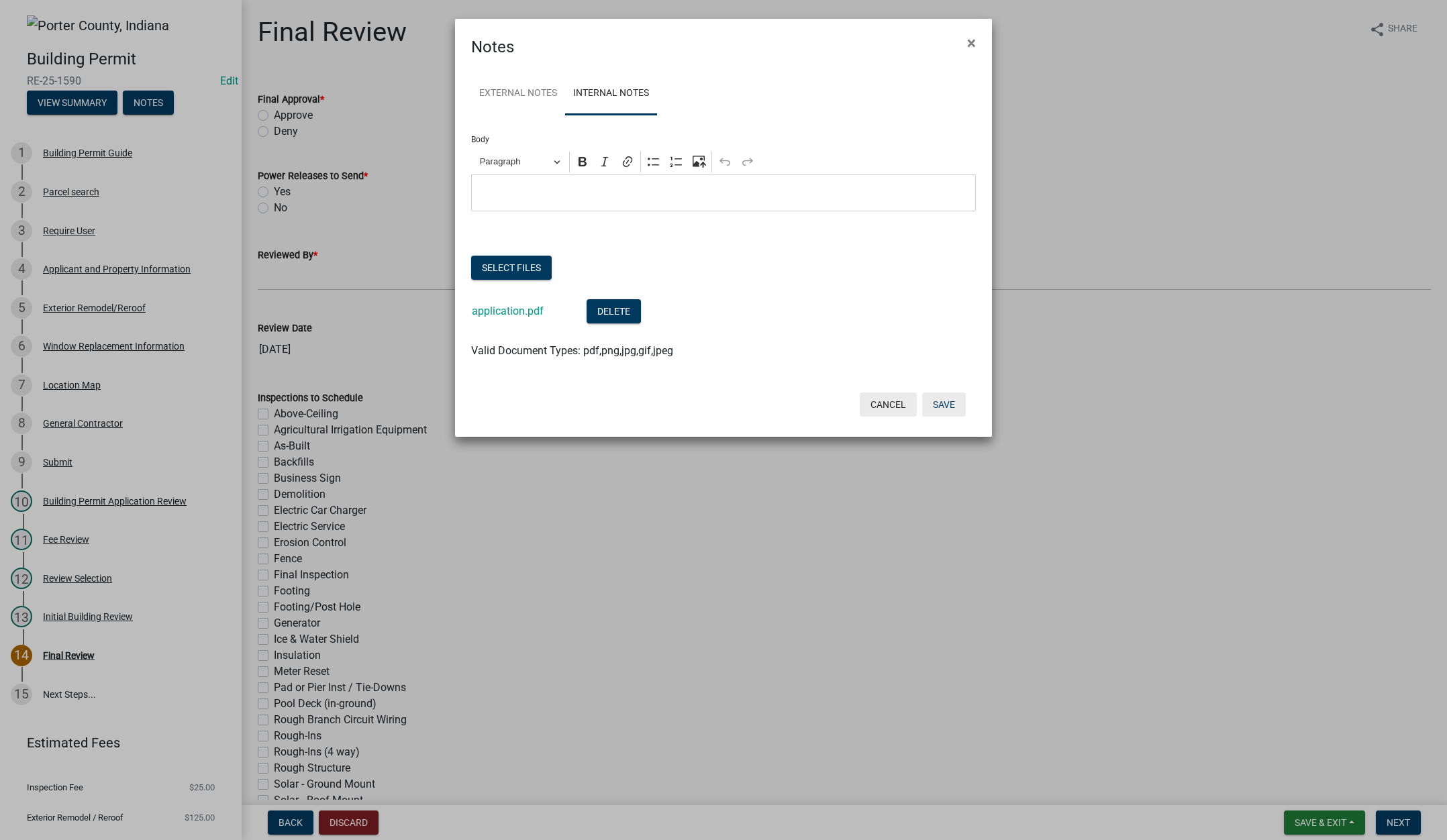
drag, startPoint x: 948, startPoint y: 403, endPoint x: 901, endPoint y: 380, distance: 52.3
click at [948, 402] on button "Save" at bounding box center [944, 404] width 43 height 24
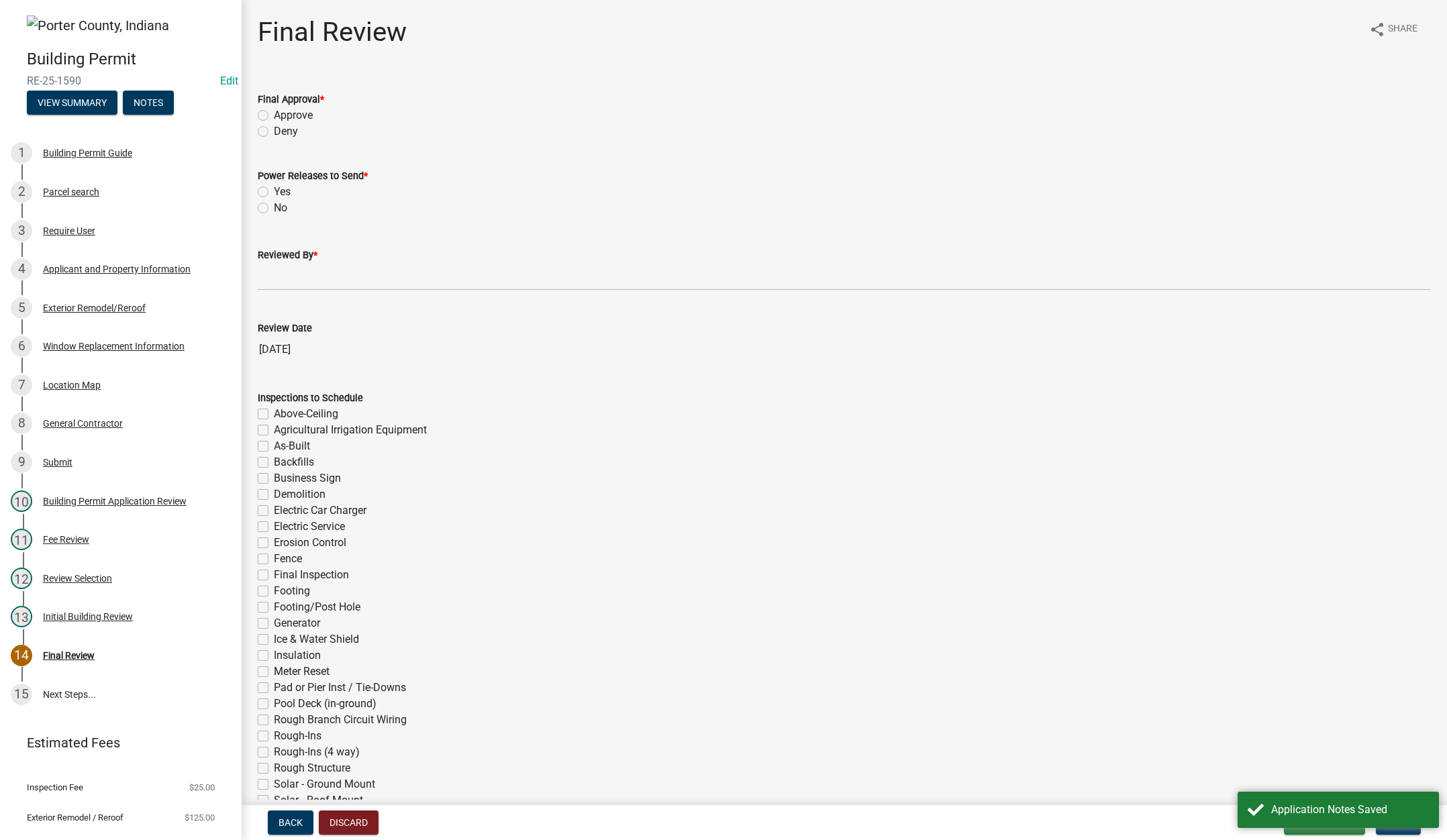
click at [274, 115] on label "Approve" at bounding box center [293, 115] width 39 height 16
click at [274, 115] on input "Approve" at bounding box center [278, 111] width 9 height 9
click at [274, 204] on label "No" at bounding box center [280, 207] width 13 height 16
click at [274, 204] on input "No" at bounding box center [278, 203] width 9 height 9
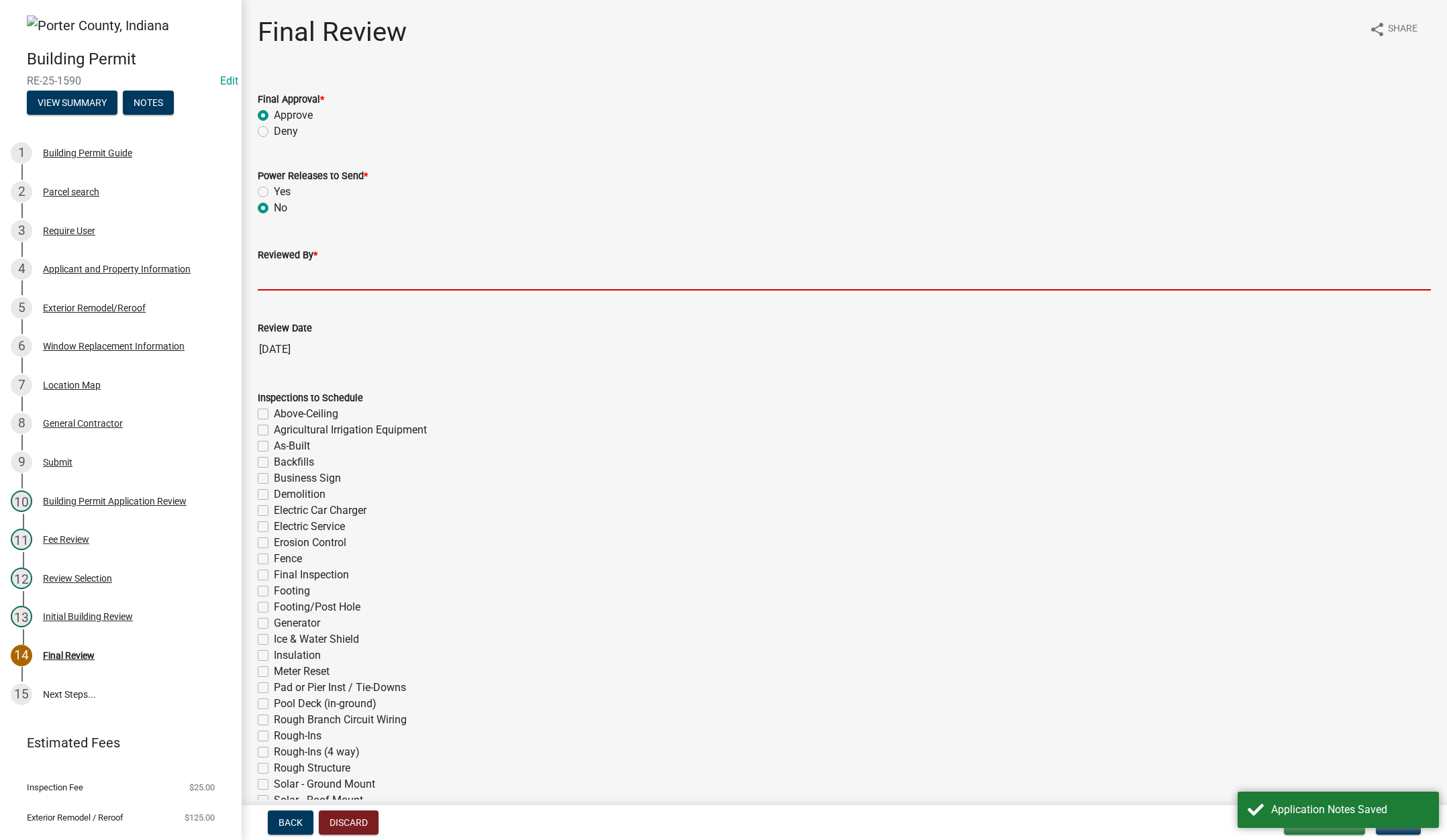
drag, startPoint x: 270, startPoint y: 272, endPoint x: 279, endPoint y: 275, distance: 9.5
click at [270, 271] on input "Reviewed By *" at bounding box center [844, 277] width 1173 height 28
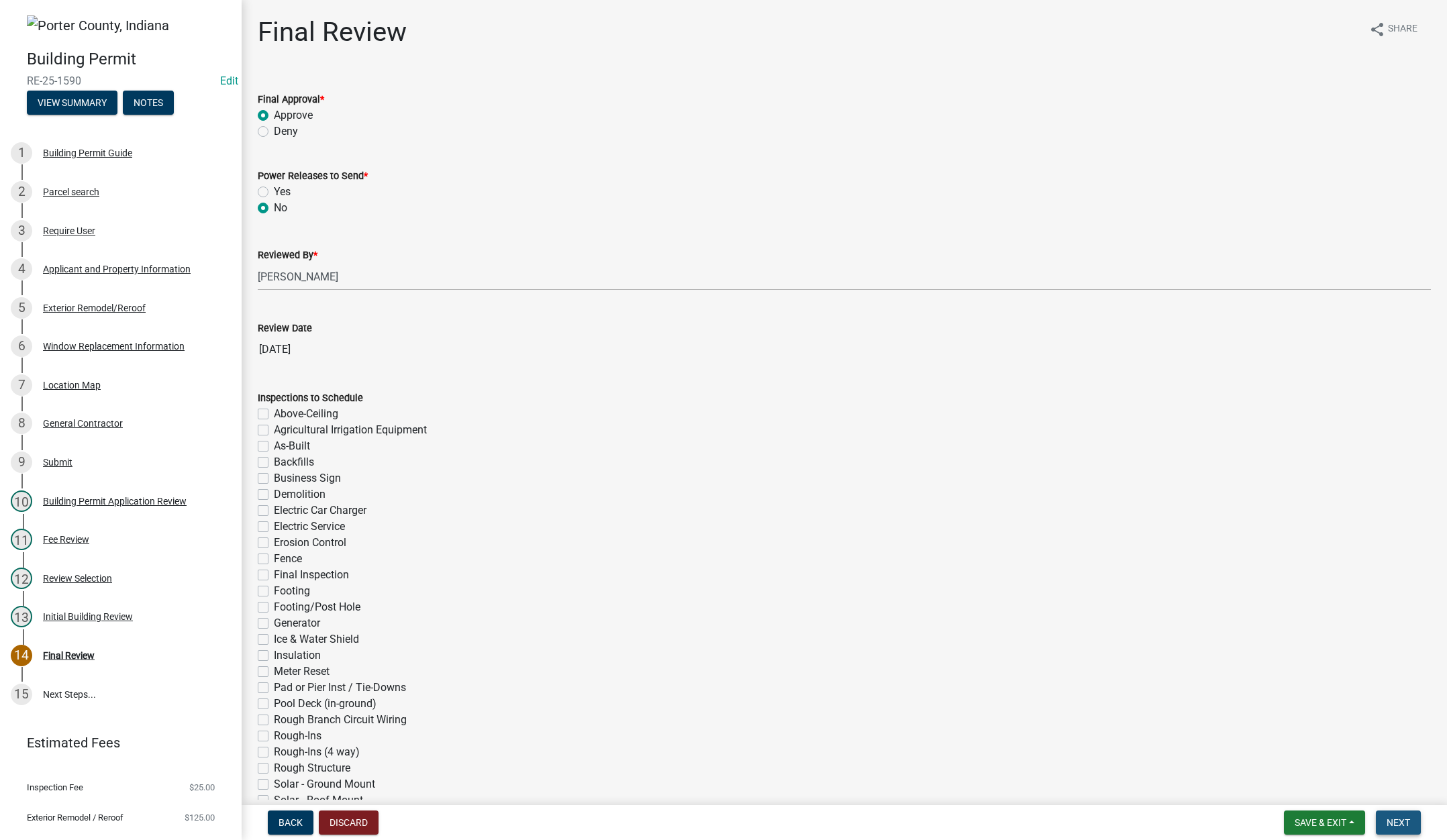
click at [1400, 817] on span "Next" at bounding box center [1398, 822] width 23 height 11
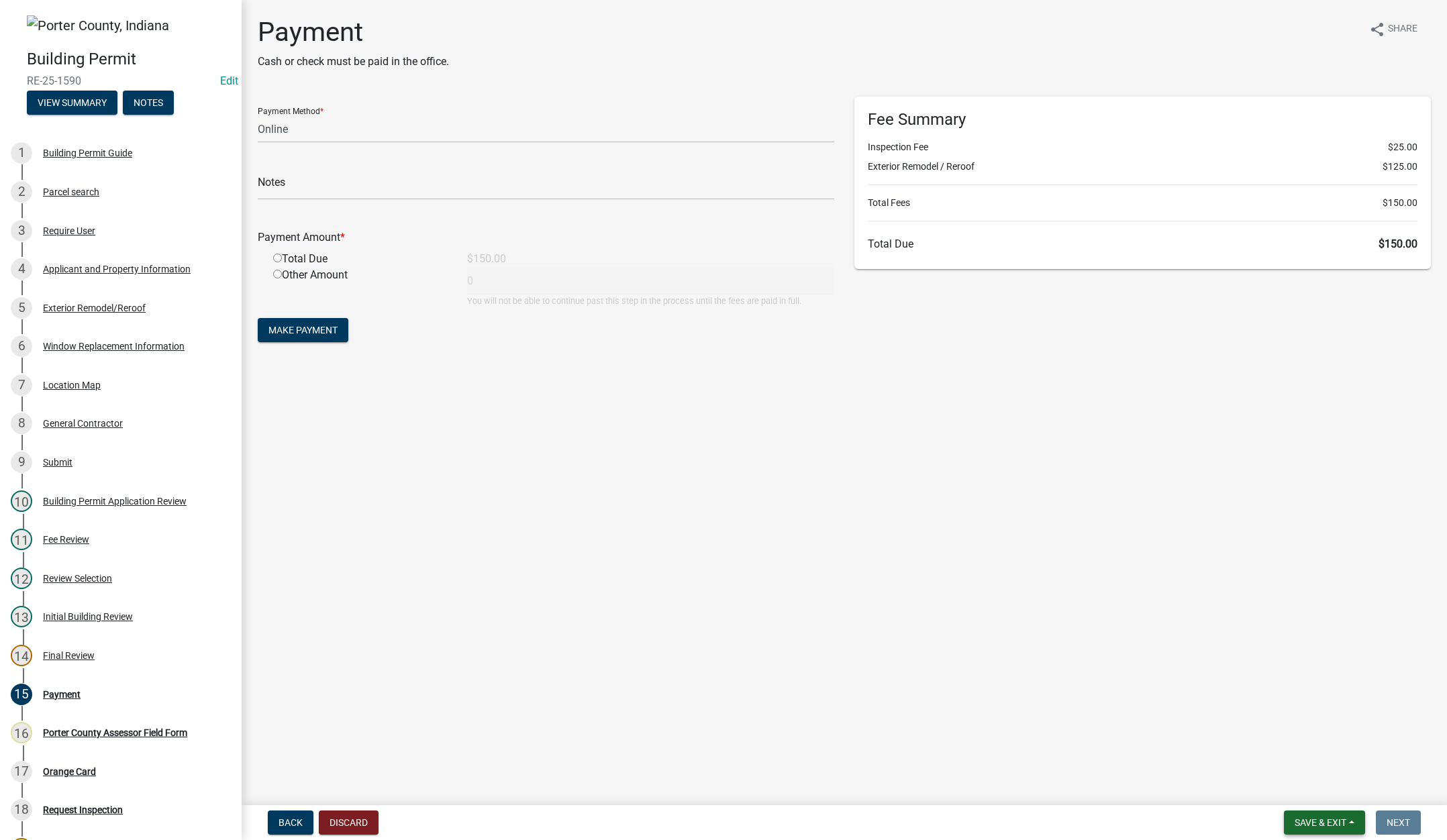
click at [1319, 820] on span "Save & Exit" at bounding box center [1320, 822] width 52 height 11
click at [1312, 790] on button "Save & Exit" at bounding box center [1311, 787] width 108 height 32
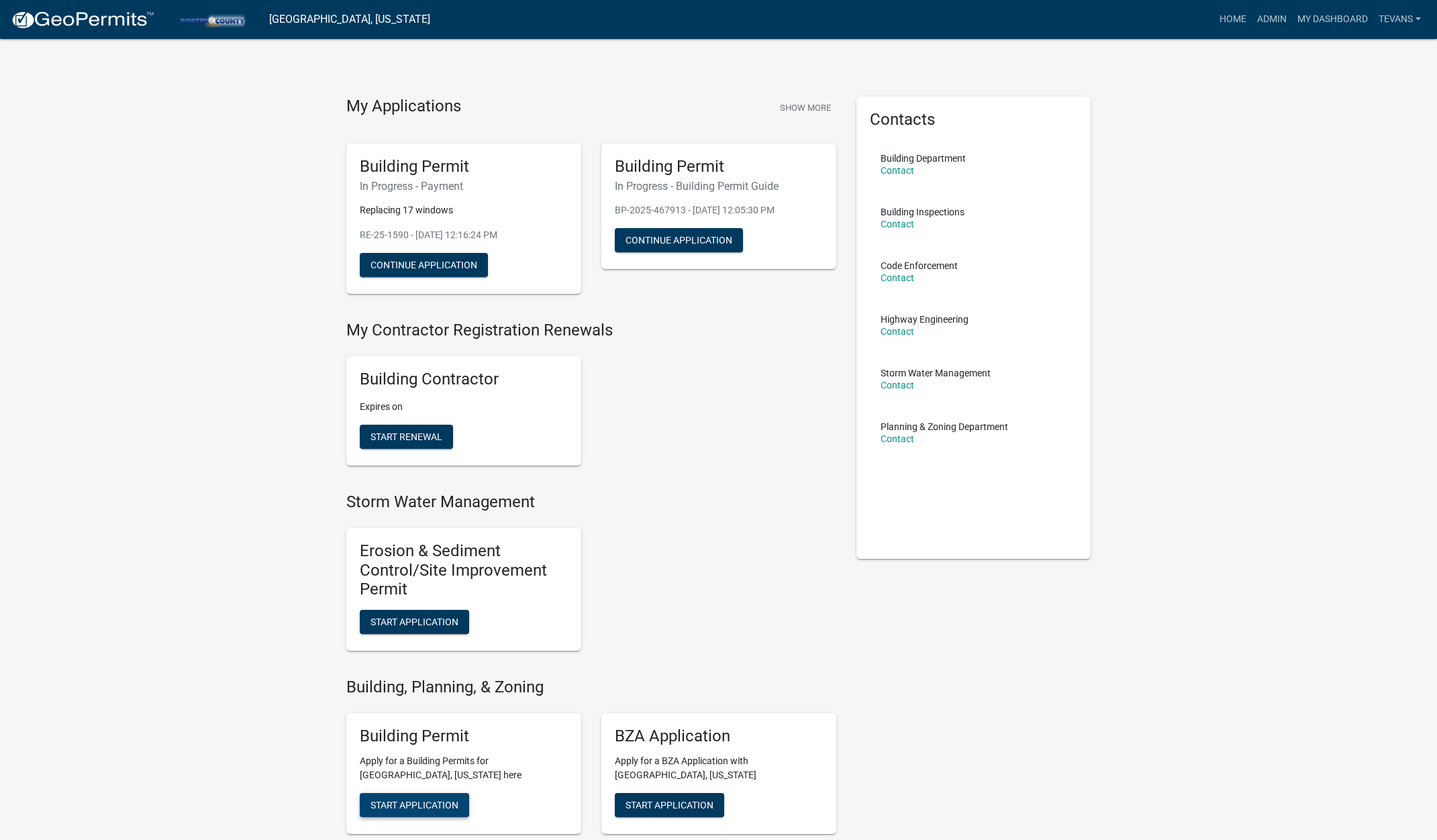
click at [403, 805] on span "Start Application" at bounding box center [415, 804] width 88 height 11
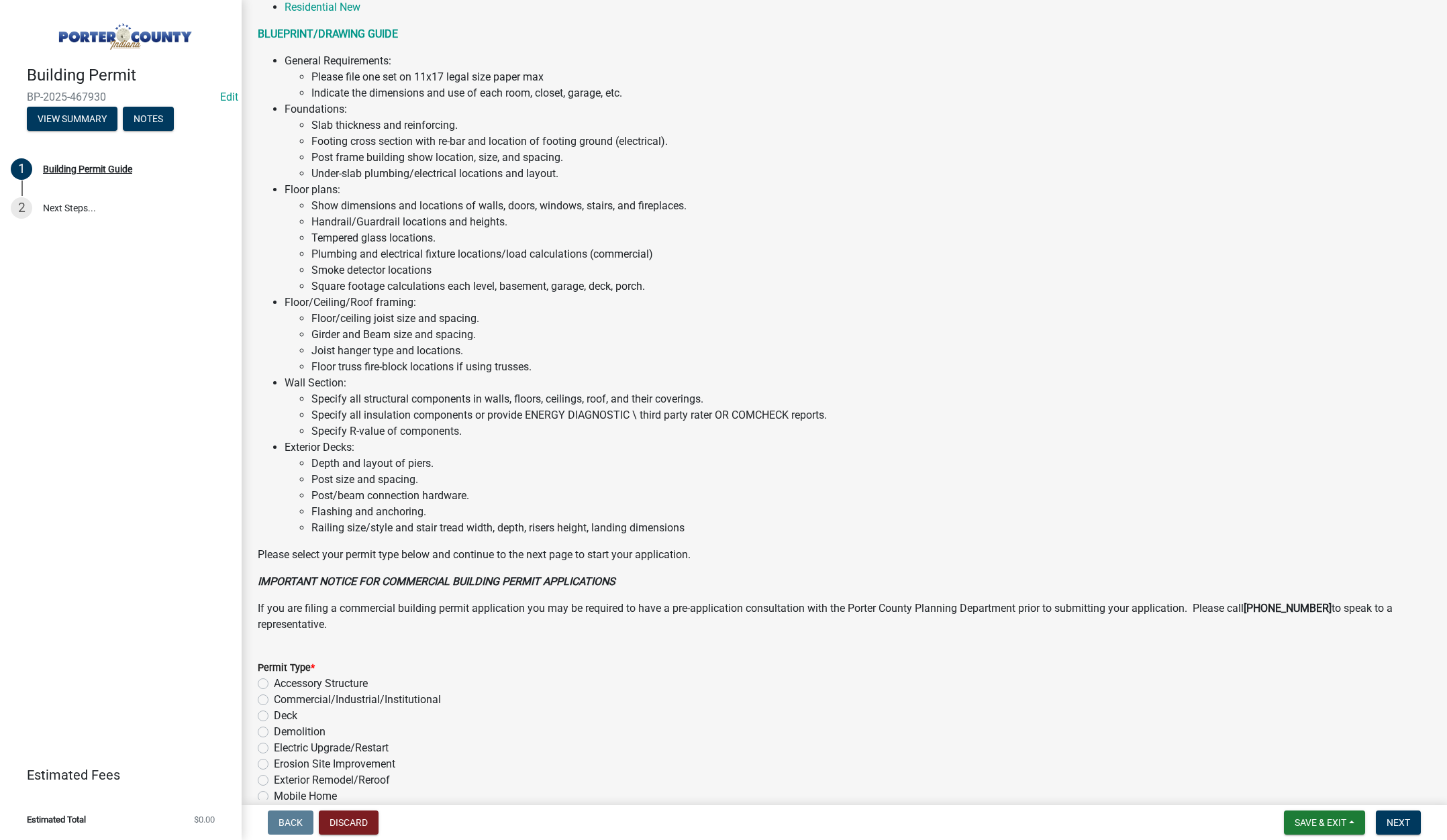
scroll to position [661, 0]
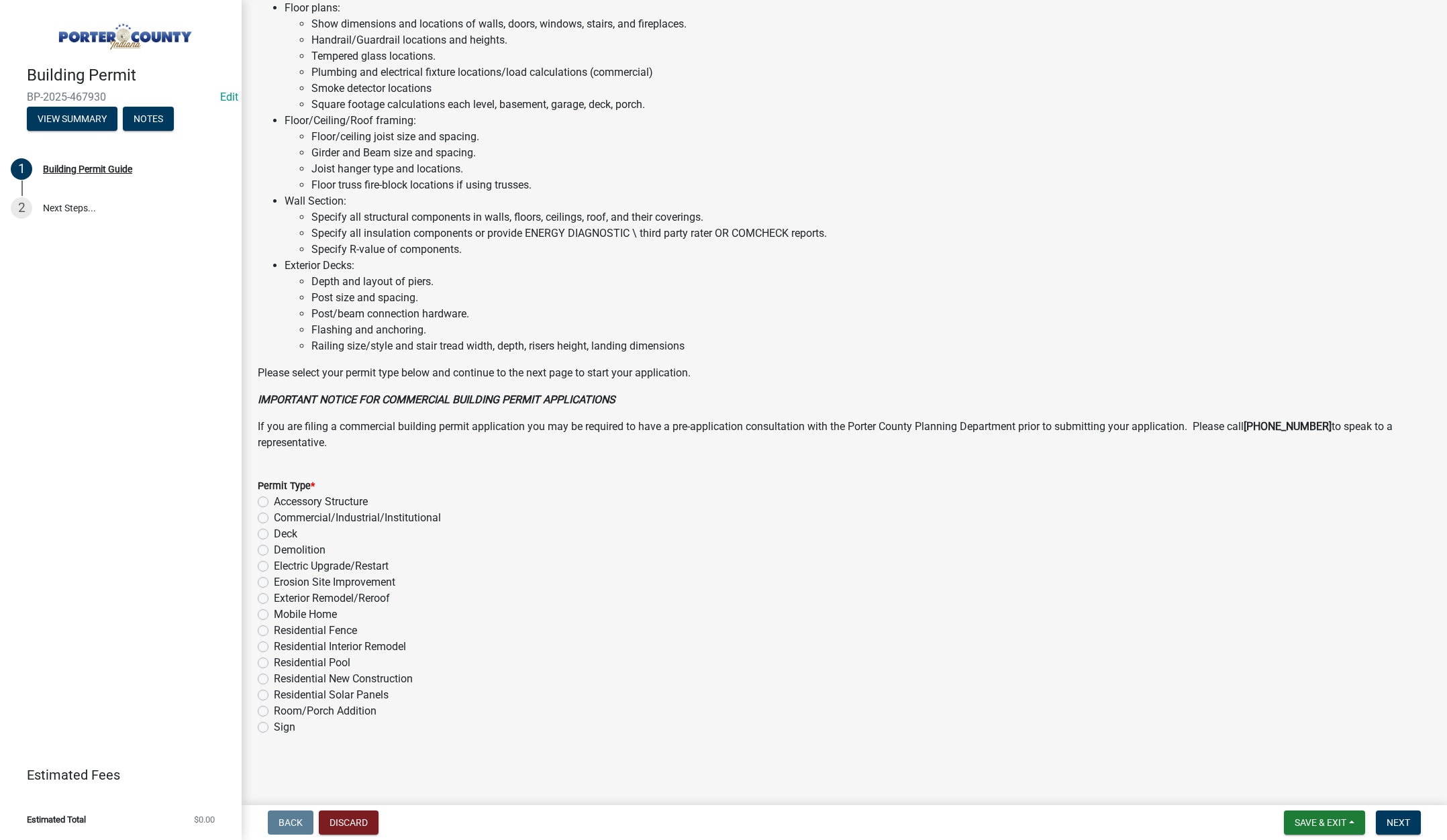
click at [274, 595] on label "Exterior Remodel/Reroof" at bounding box center [332, 598] width 116 height 16
click at [274, 595] on input "Exterior Remodel/Reroof" at bounding box center [278, 594] width 9 height 9
click at [1411, 822] on button "Next" at bounding box center [1398, 822] width 45 height 24
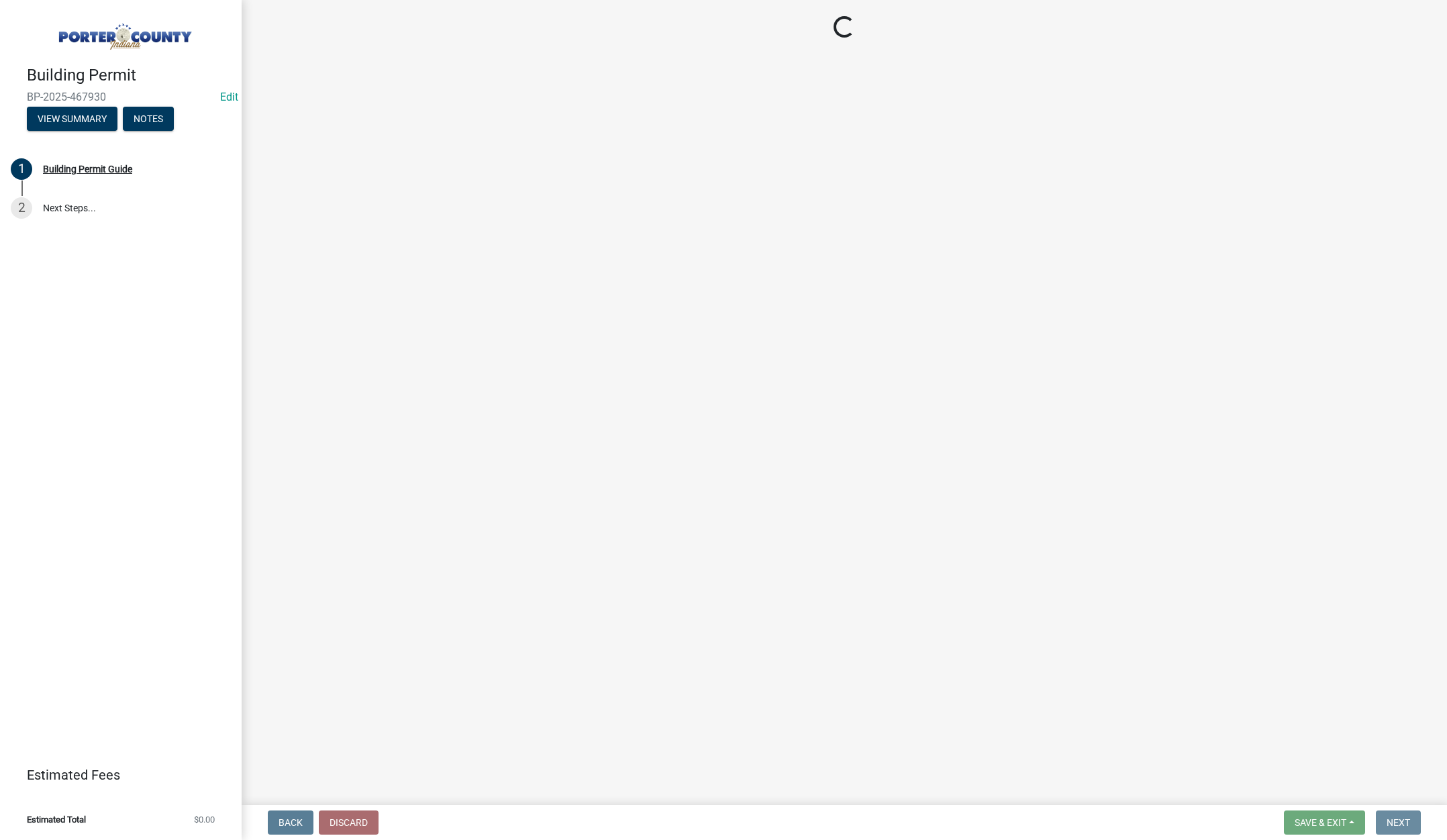
scroll to position [0, 0]
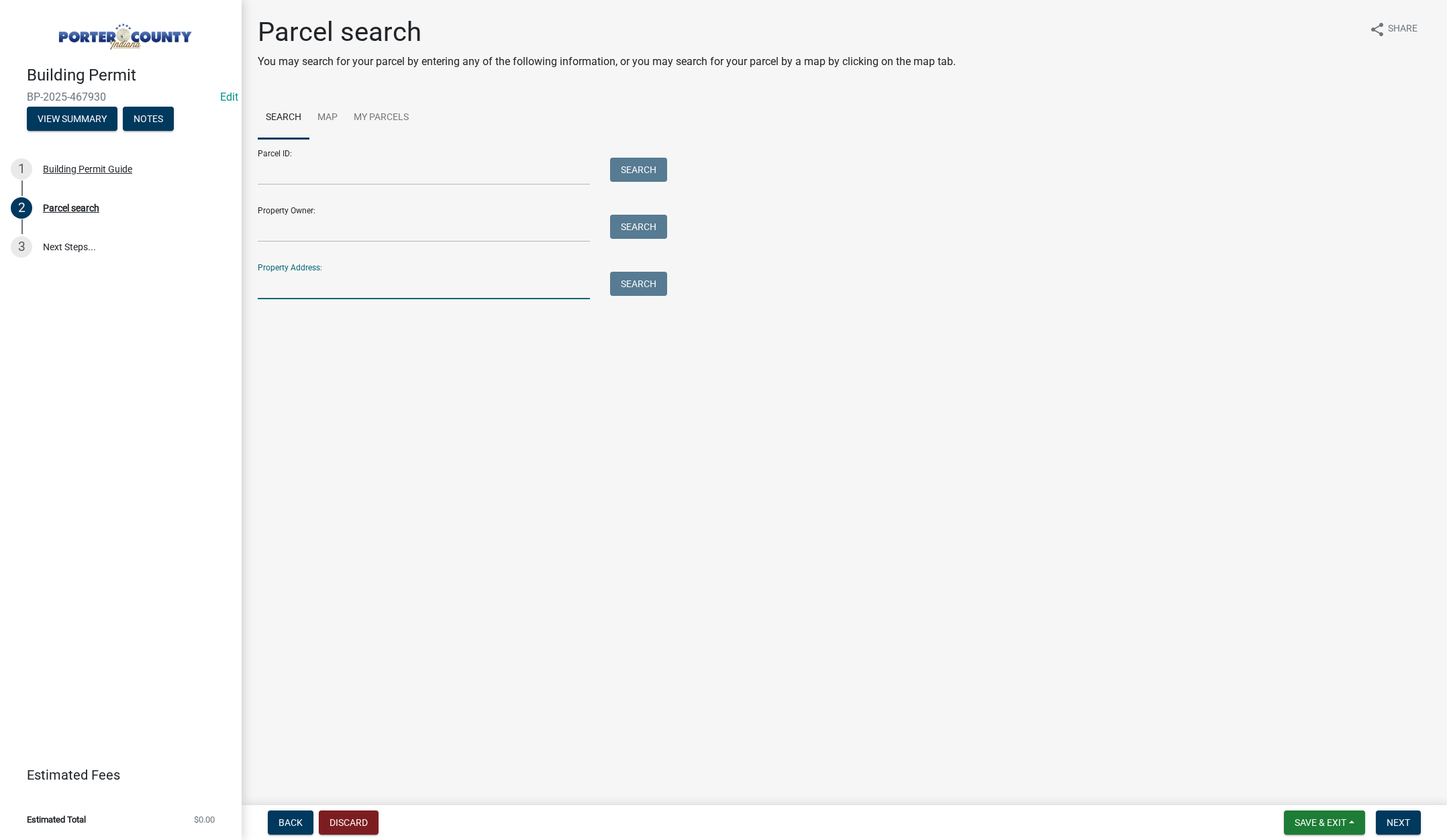
click at [296, 285] on input "Property Address:" at bounding box center [423, 285] width 332 height 28
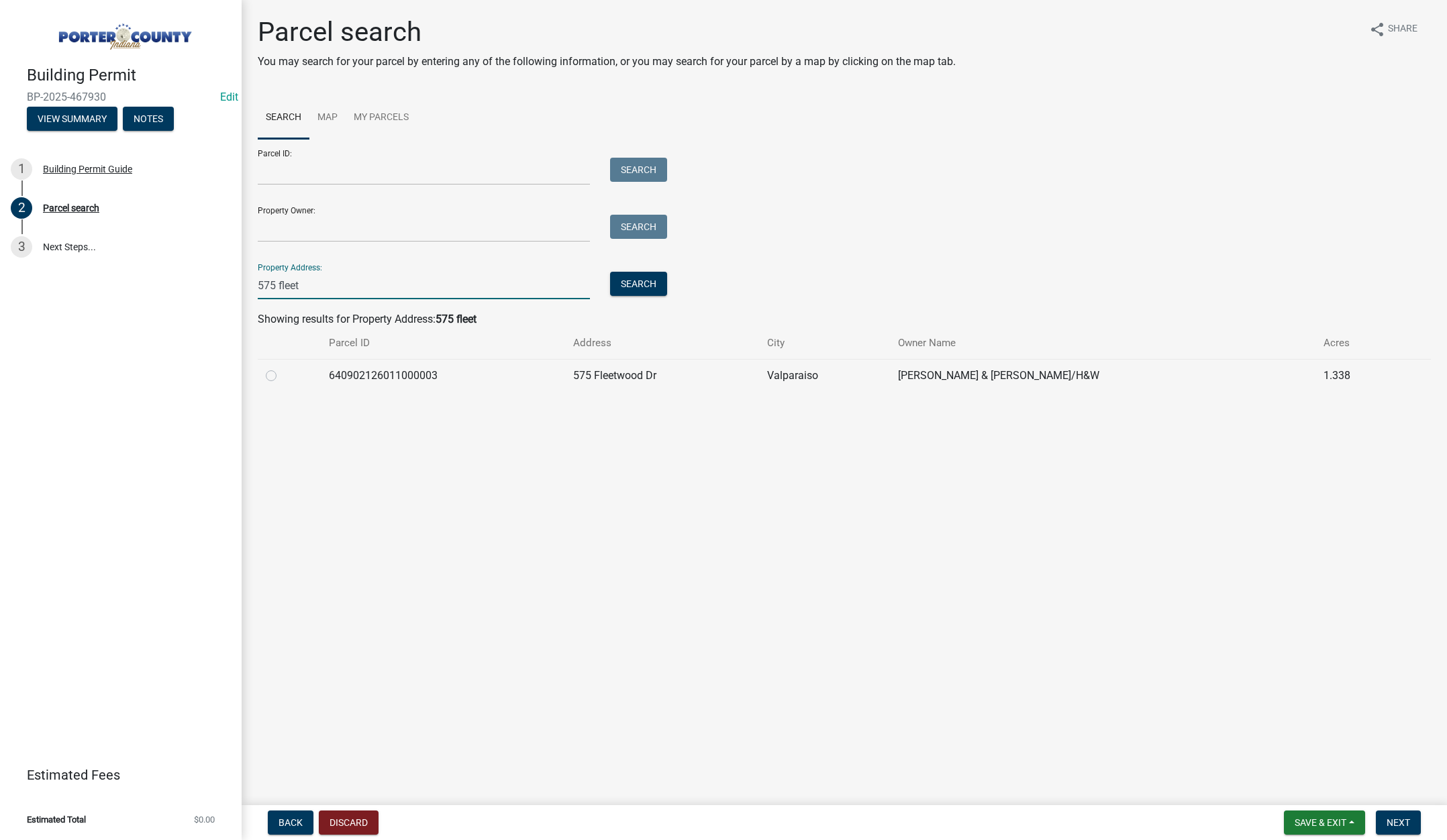
click at [282, 367] on label at bounding box center [282, 367] width 0 height 0
click at [282, 377] on input "radio" at bounding box center [286, 371] width 9 height 9
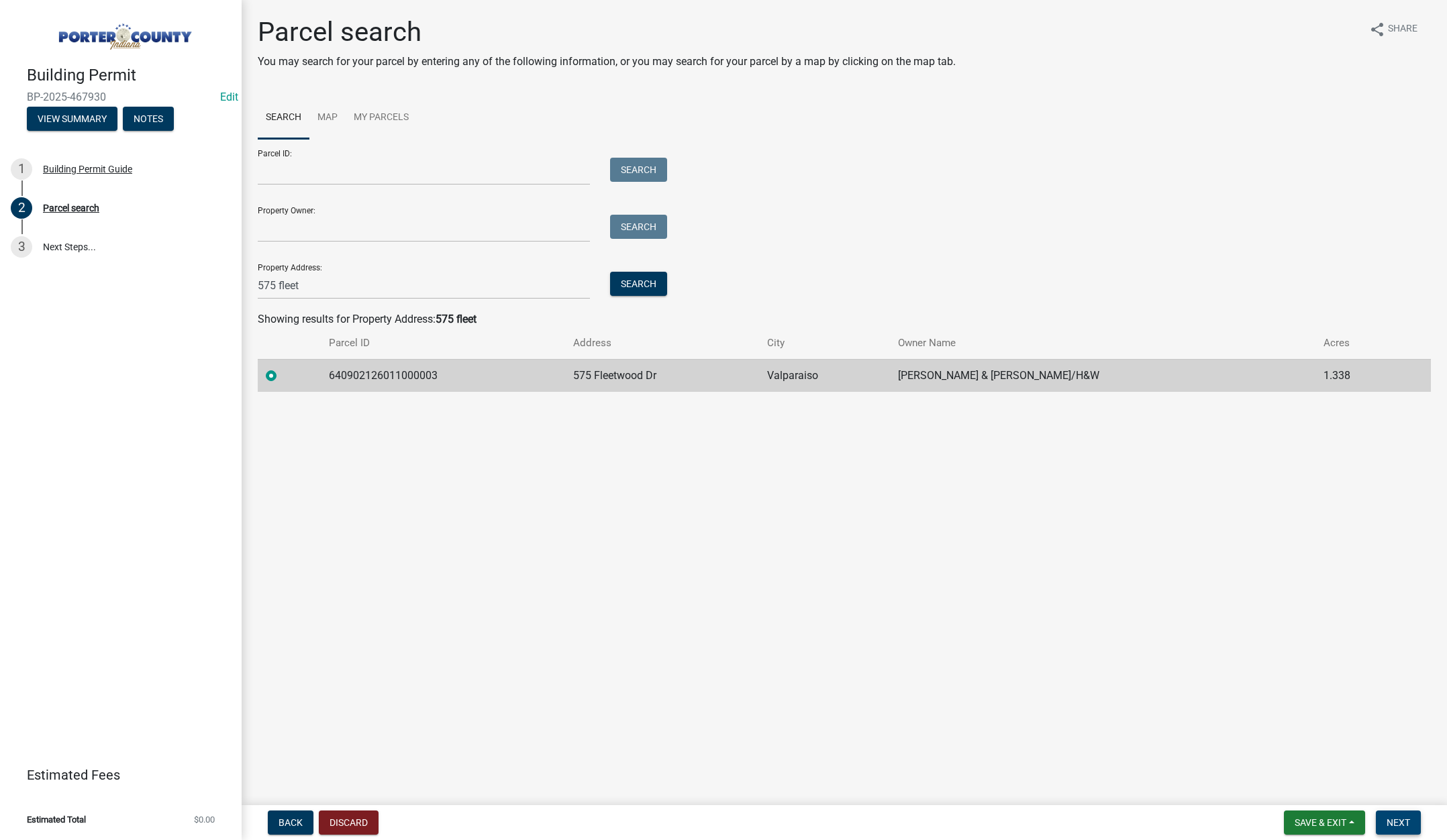
click at [1404, 817] on span "Next" at bounding box center [1398, 822] width 23 height 11
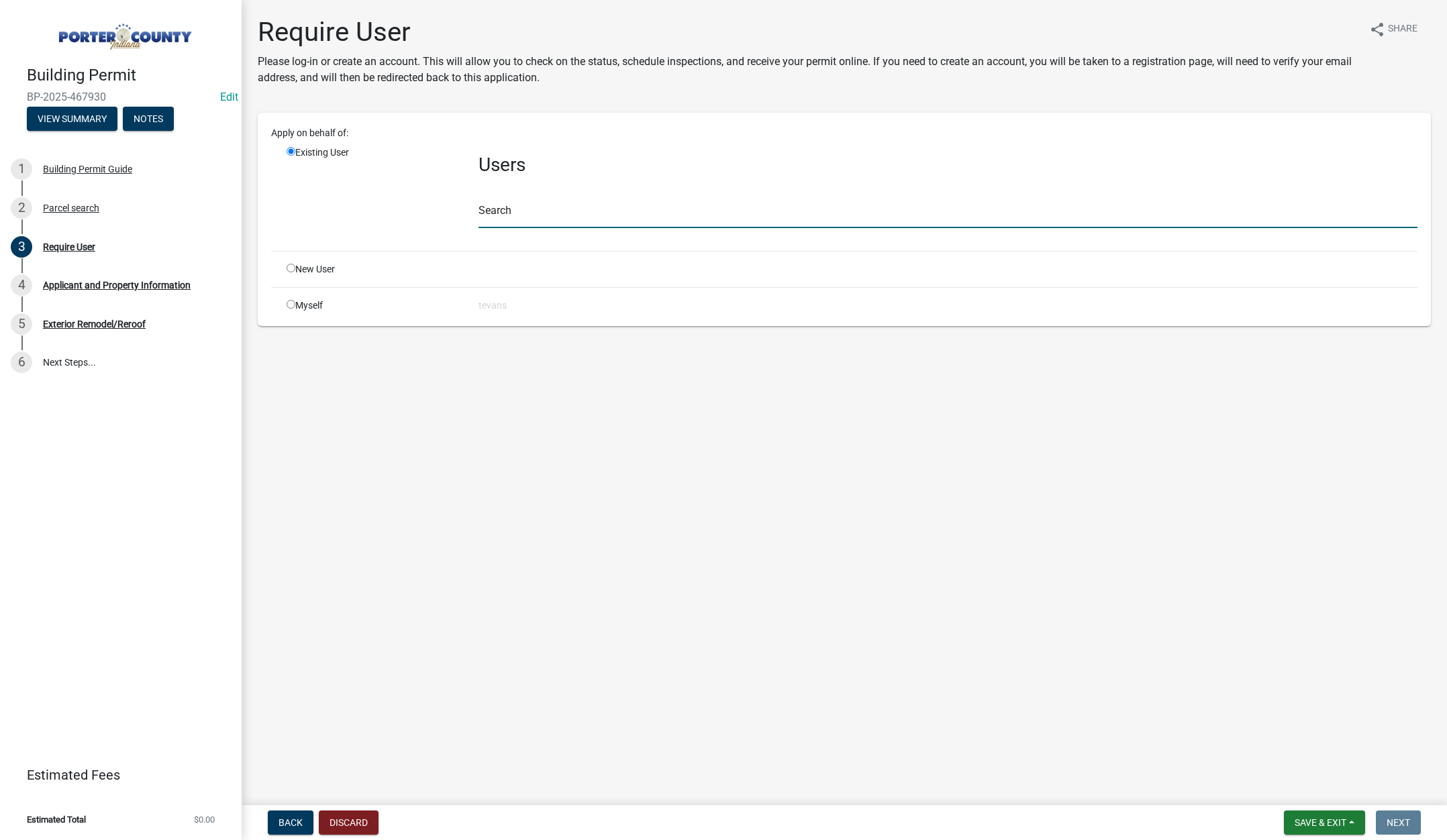
click at [497, 217] on input "text" at bounding box center [947, 214] width 939 height 28
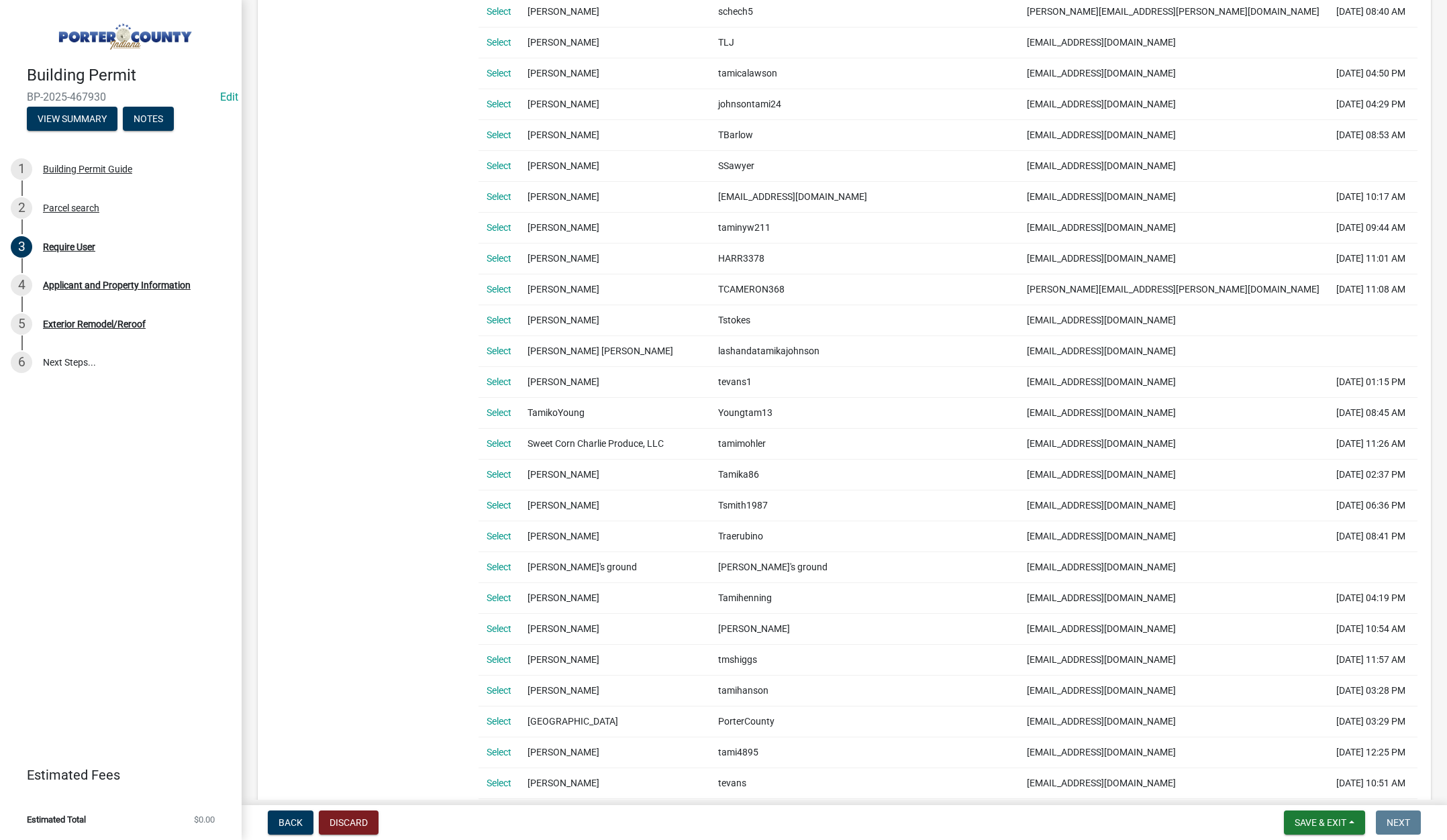
scroll to position [537, 0]
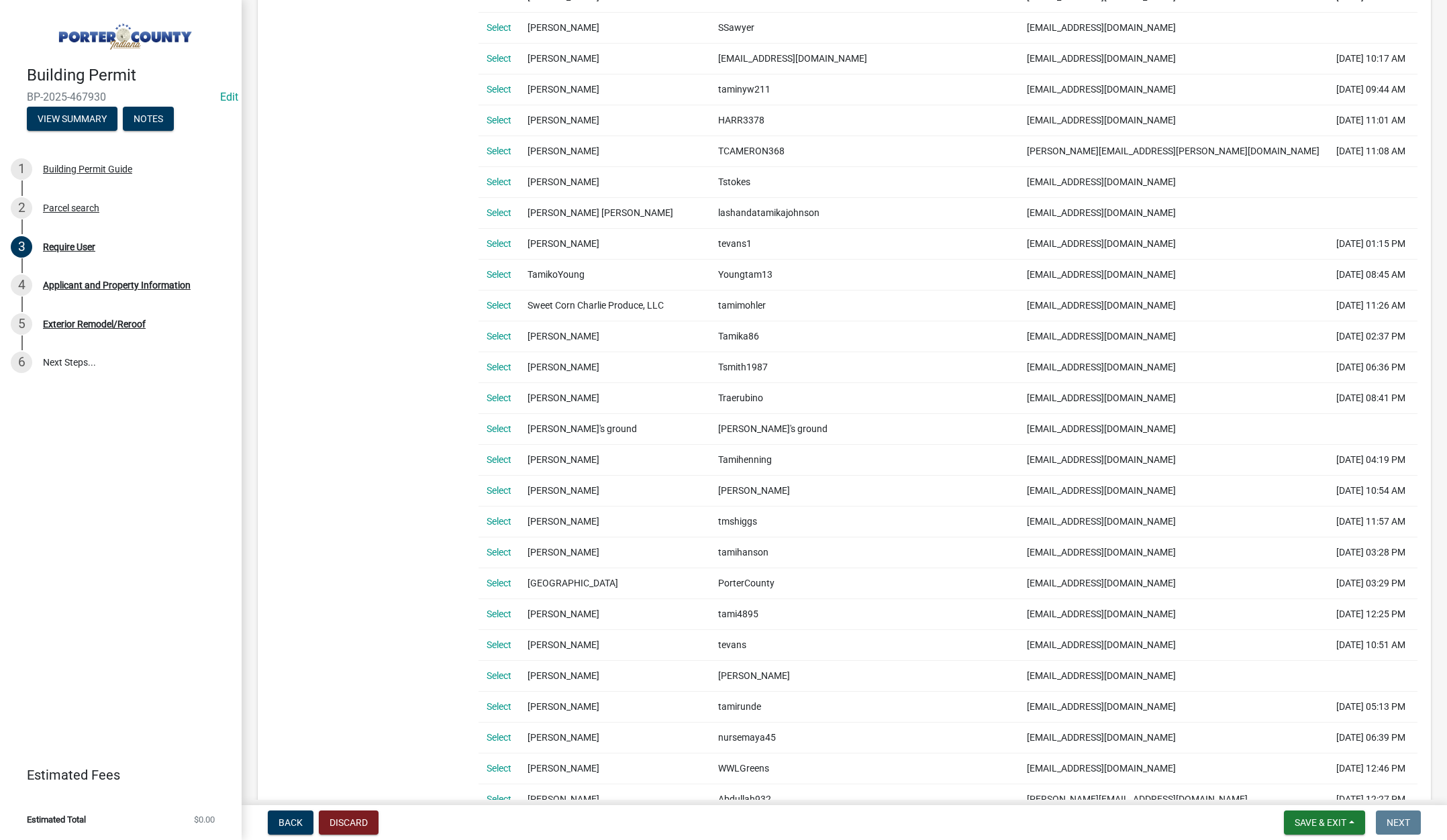
click at [505, 645] on link "Select" at bounding box center [499, 644] width 25 height 11
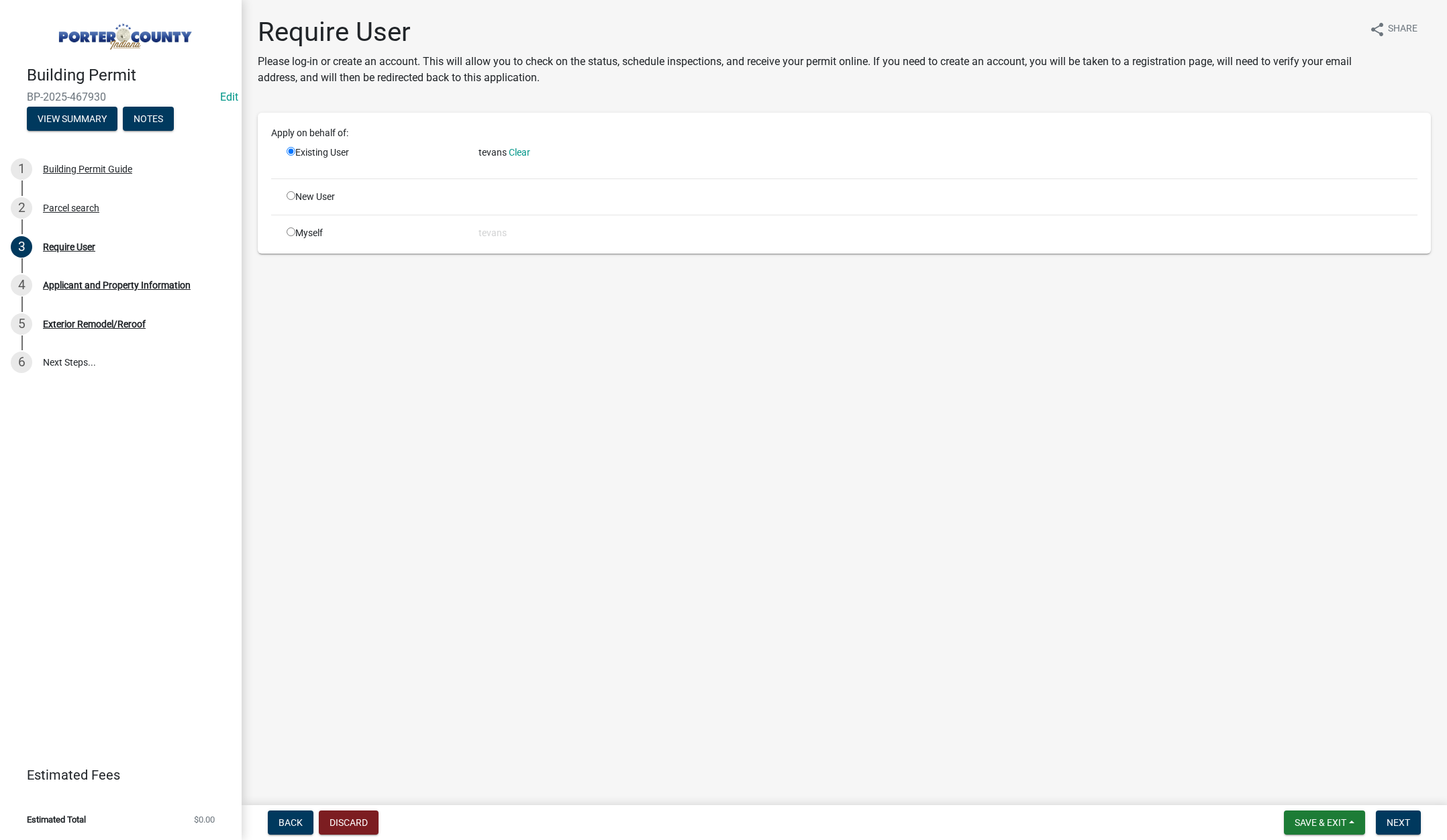
scroll to position [0, 0]
click at [1396, 818] on span "Next" at bounding box center [1398, 822] width 23 height 11
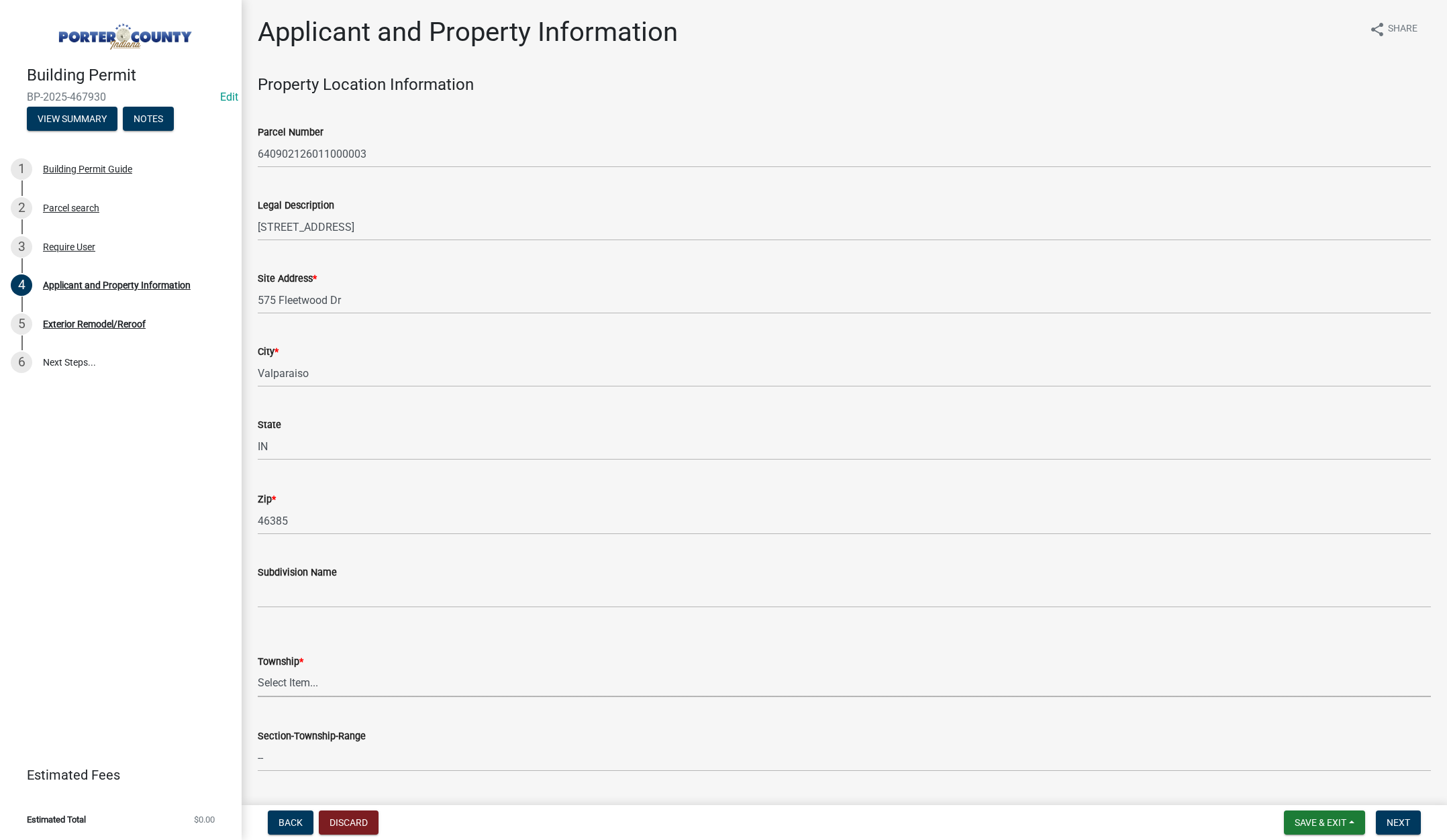
click at [289, 677] on select "Select Item... Boone Center Jackson Liberty Morgan Pine Pleasant Portage Porter…" at bounding box center [844, 684] width 1173 height 28
click at [258, 670] on select "Select Item... Boone Center Jackson Liberty Morgan Pine Pleasant Portage Porter…" at bounding box center [844, 684] width 1173 height 28
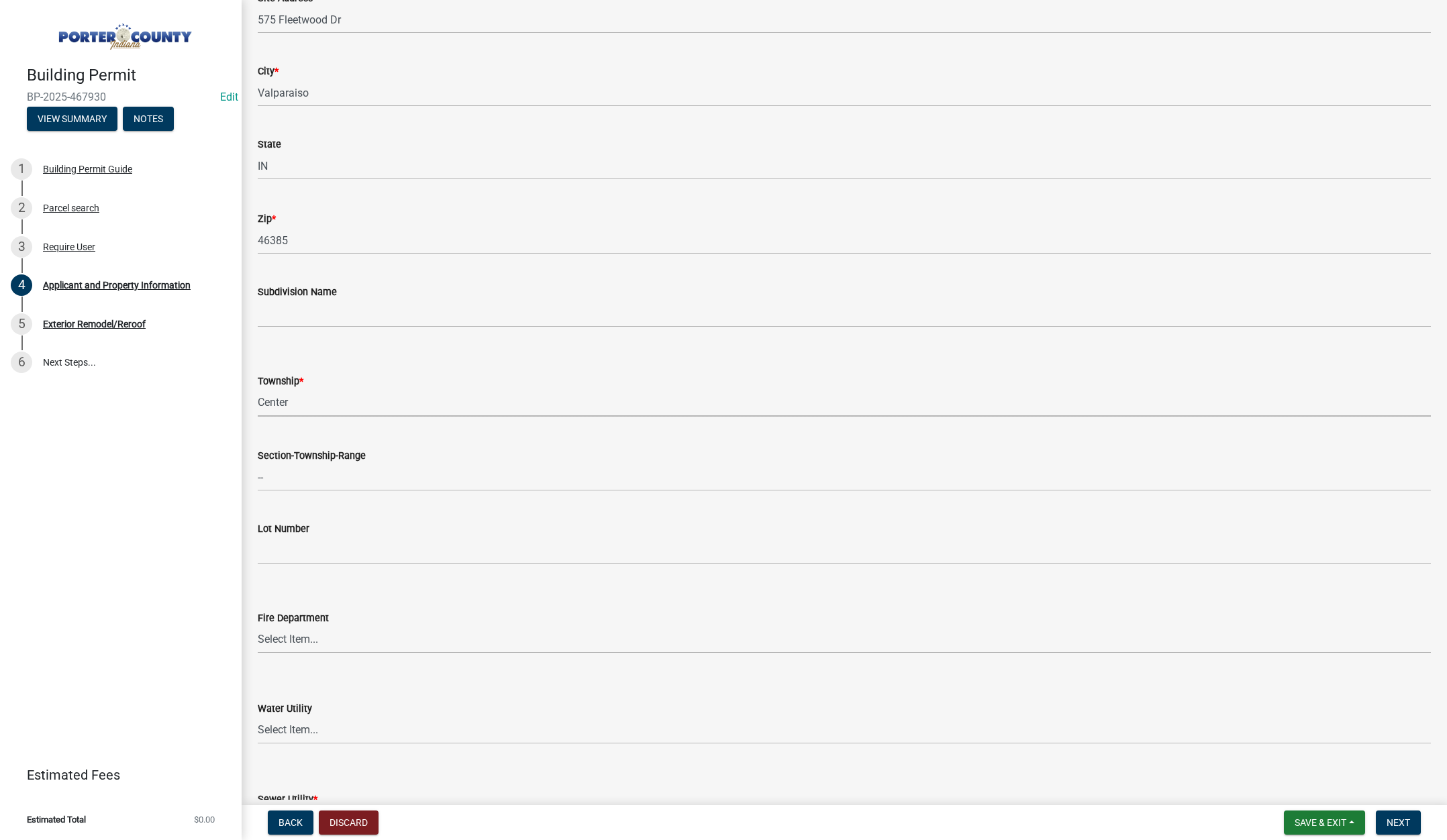
scroll to position [470, 0]
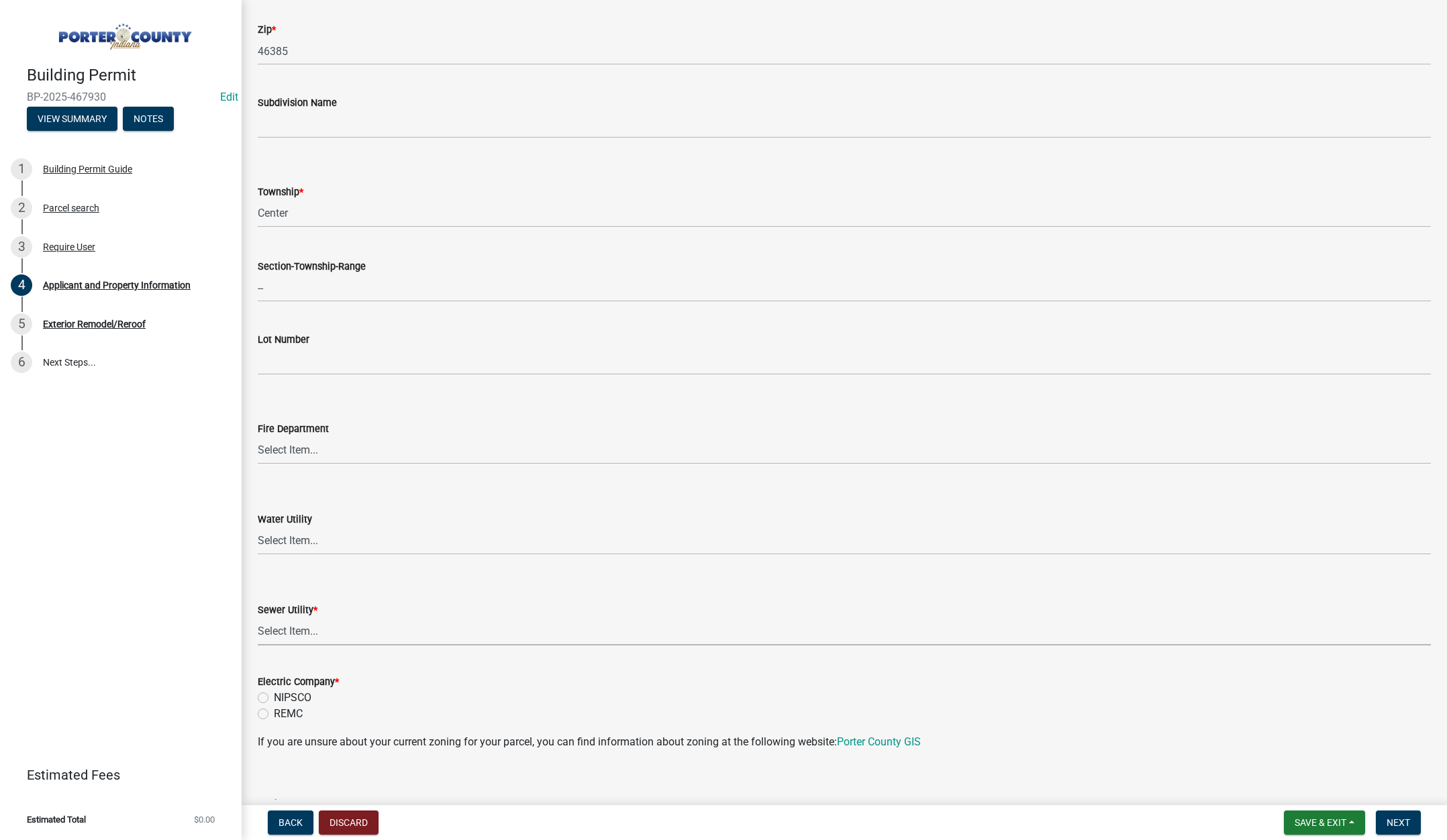
click at [303, 630] on select "Select Item... Aqua Indiana Inc Damon Run Falling Waters Lake Eliza - LEACD Nat…" at bounding box center [844, 632] width 1173 height 28
click at [258, 618] on select "Select Item... Aqua Indiana Inc Damon Run Falling Waters Lake Eliza - LEACD Nat…" at bounding box center [844, 632] width 1173 height 28
click at [274, 696] on label "NIPSCO" at bounding box center [292, 698] width 38 height 16
click at [274, 696] on input "NIPSCO" at bounding box center [278, 694] width 9 height 9
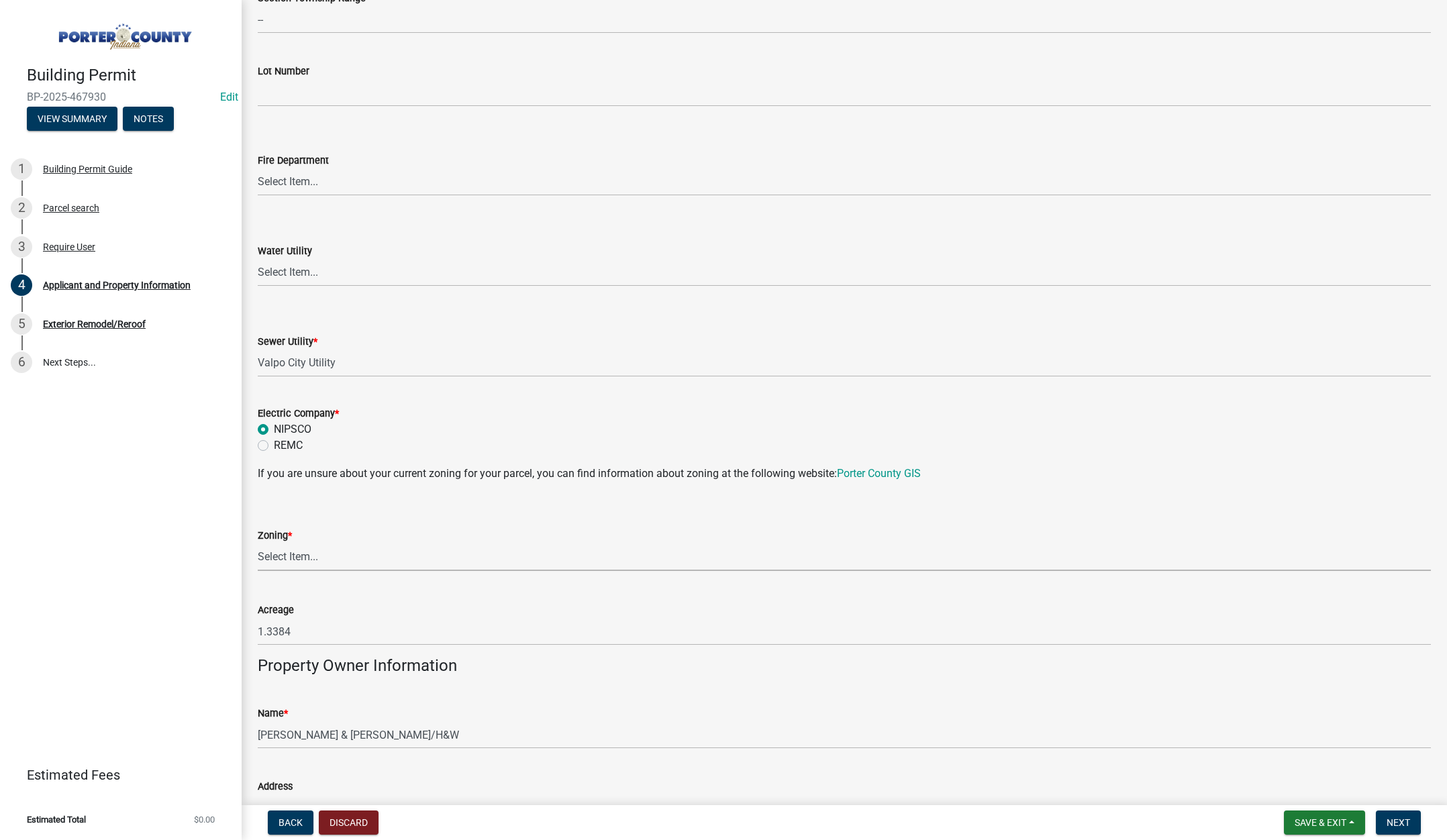
click at [288, 556] on select "Select Item... A1 A2 CH CM CN I1 I2 I3 IN MP OT P1 P2 PUD R1 R2 R3 R4 RL RR" at bounding box center [844, 557] width 1173 height 28
click at [258, 543] on select "Select Item... A1 A2 CH CM CN I1 I2 I3 IN MP OT P1 P2 PUD R1 R2 R3 R4 RL RR" at bounding box center [844, 557] width 1173 height 28
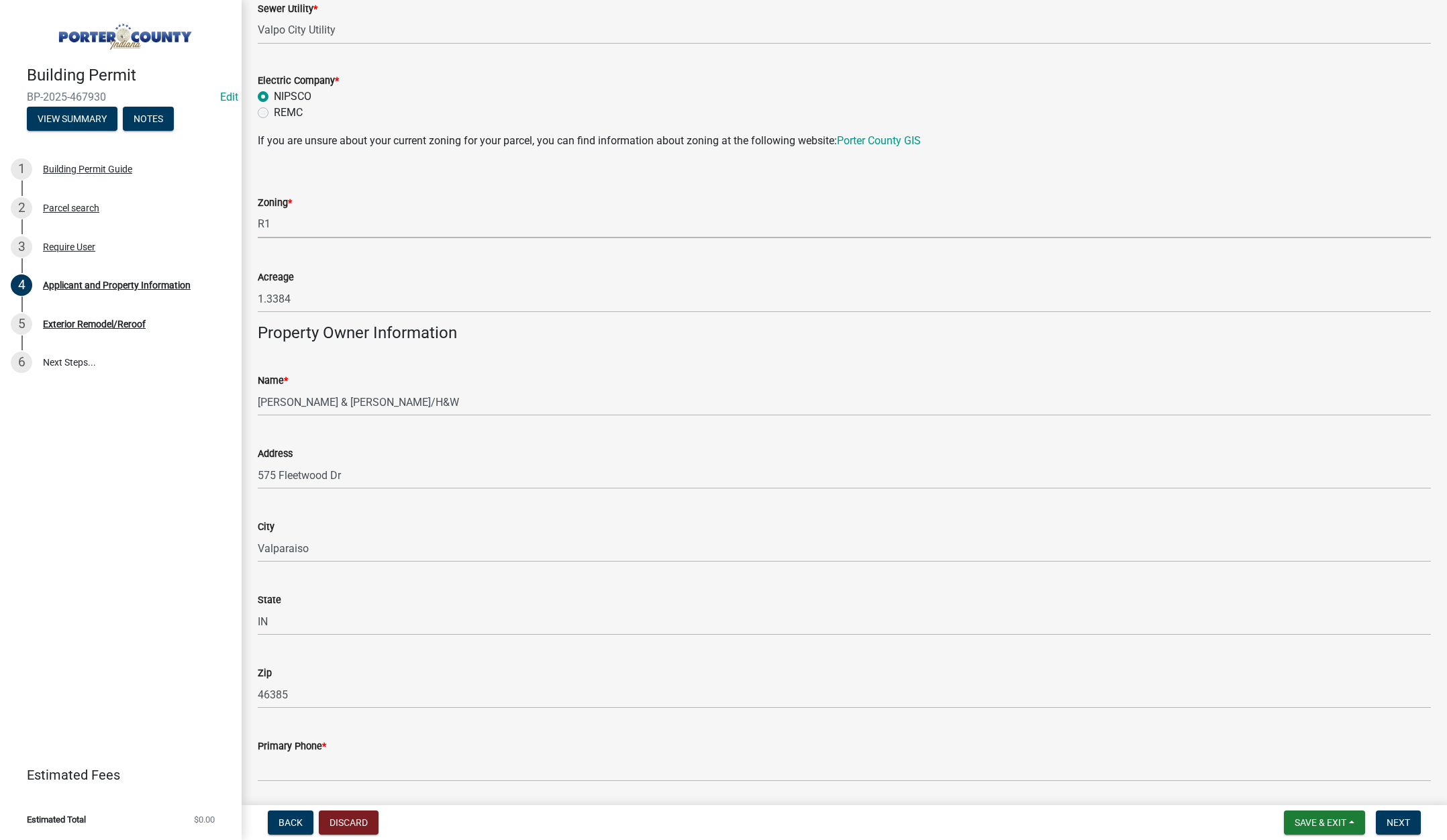
scroll to position [1207, 0]
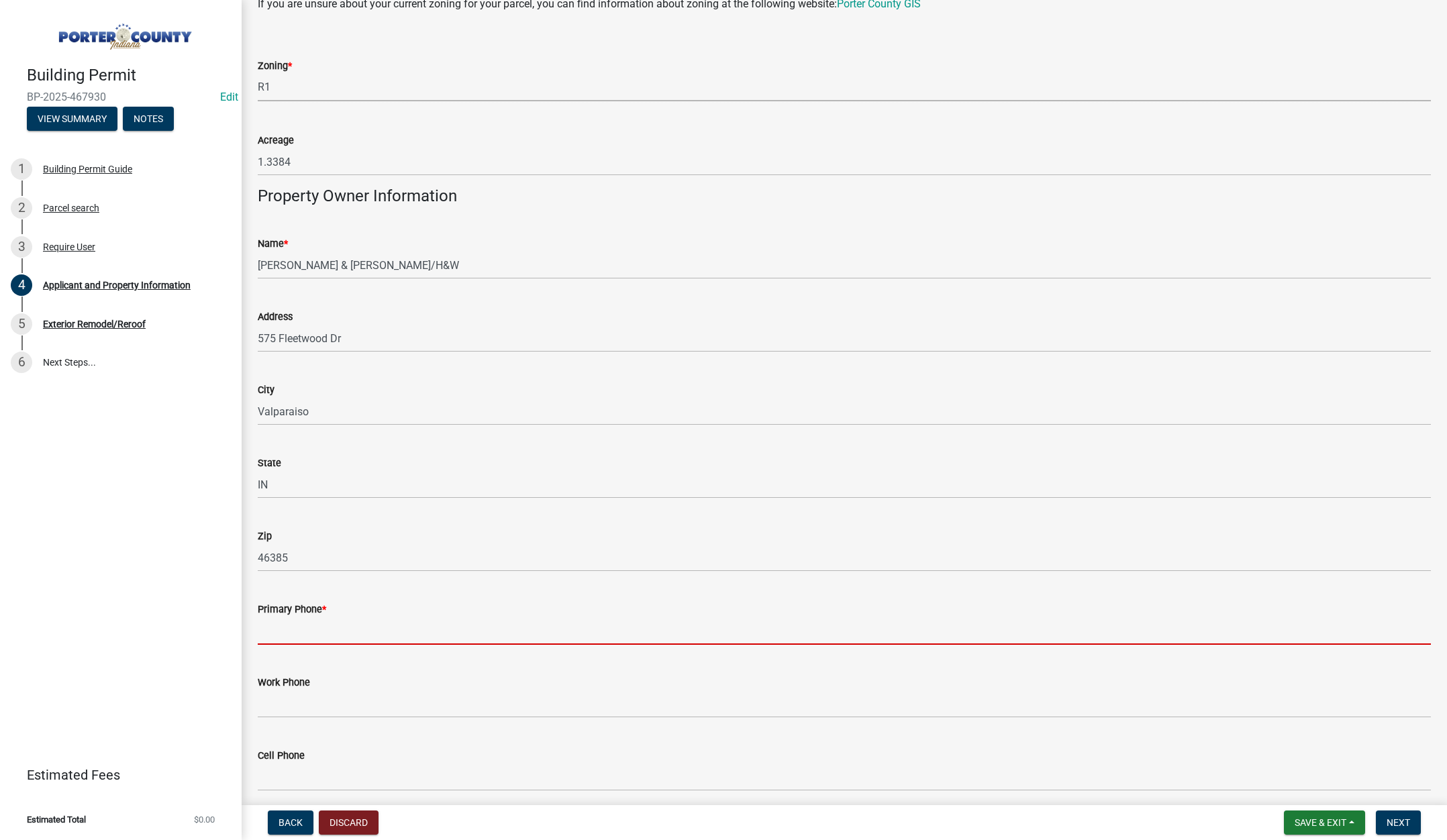
click at [299, 636] on input "Primary Phone *" at bounding box center [844, 631] width 1173 height 28
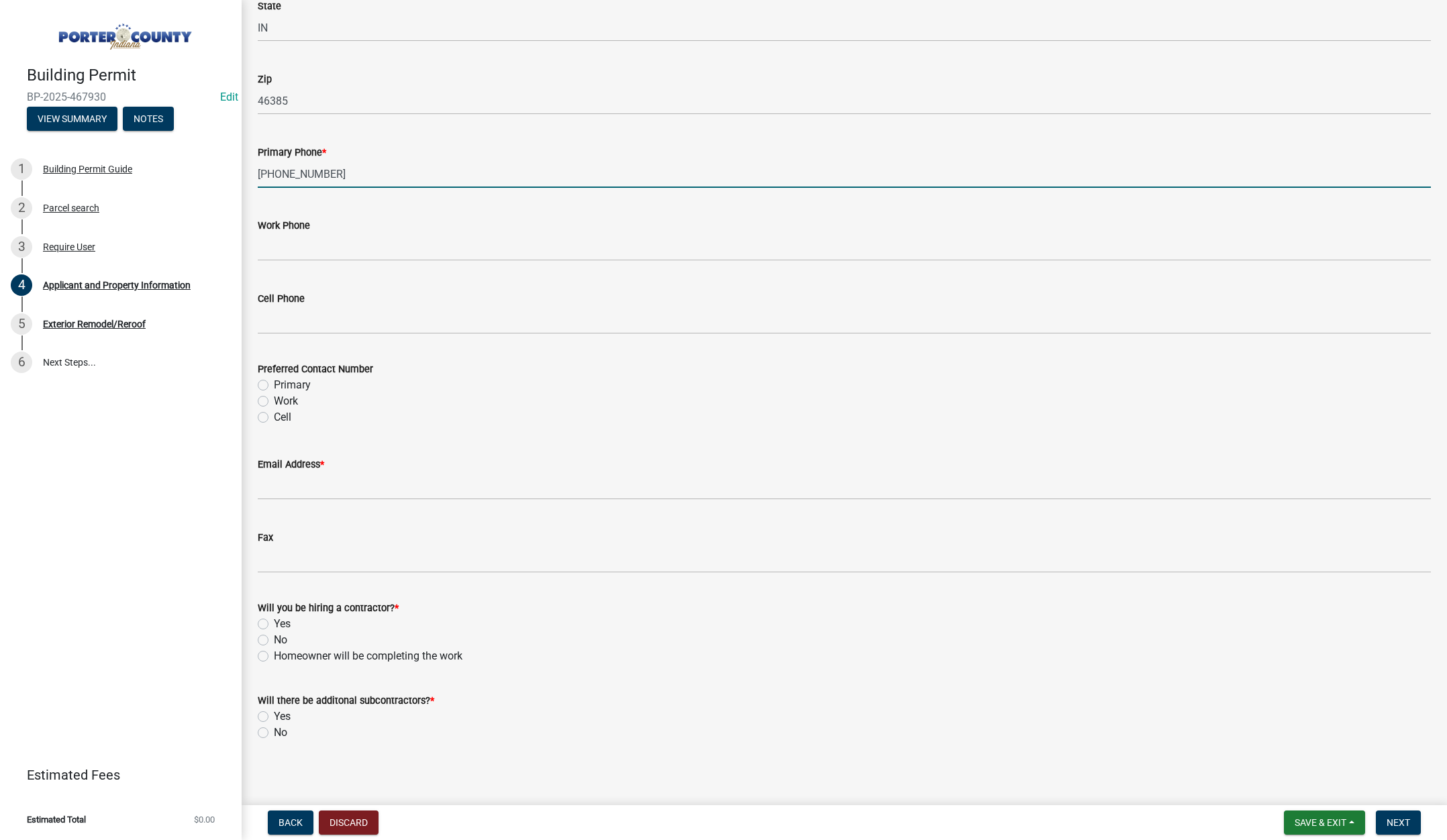
scroll to position [1670, 0]
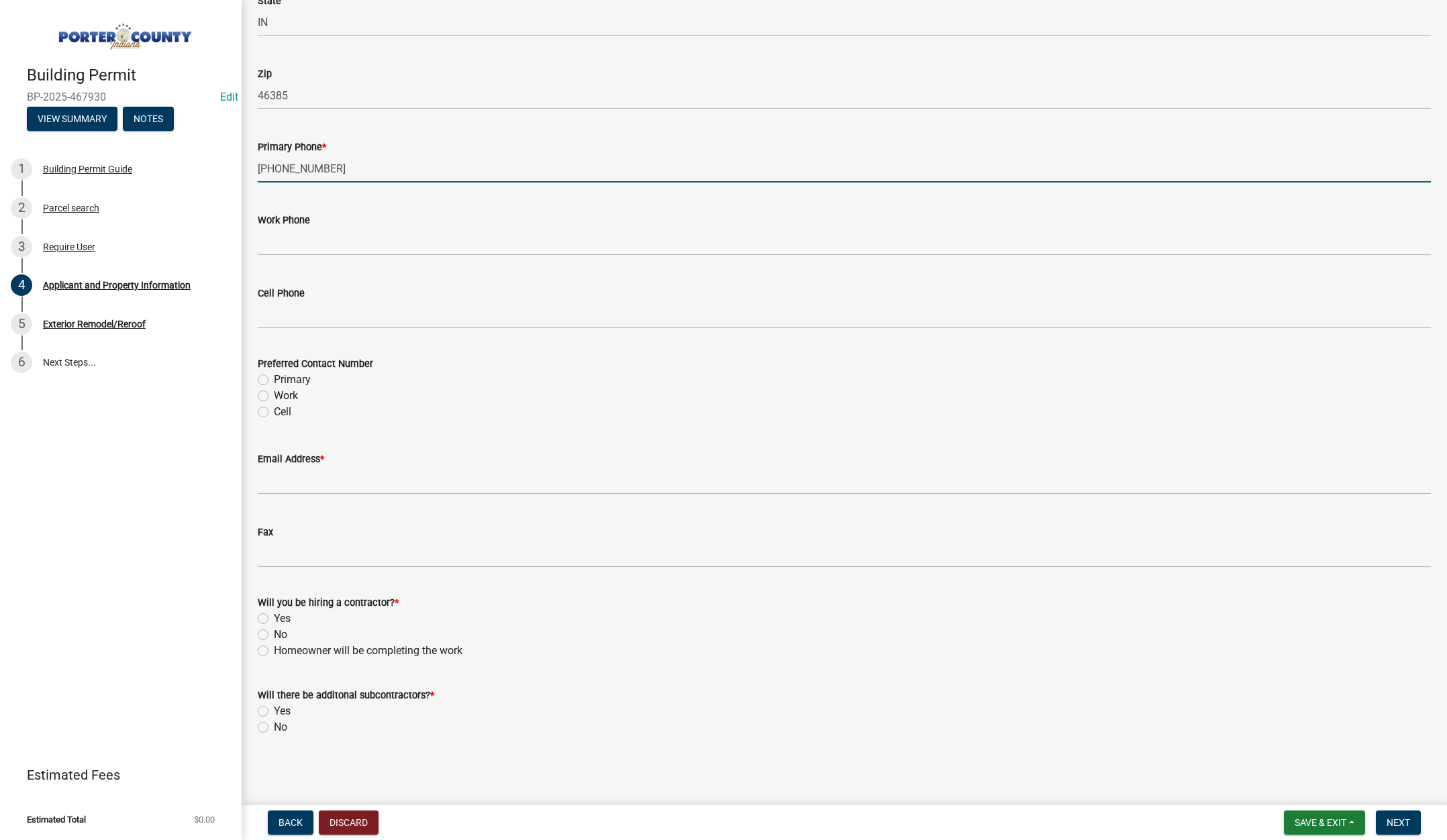
click at [274, 377] on label "Primary" at bounding box center [292, 379] width 37 height 16
click at [274, 377] on input "Primary" at bounding box center [278, 375] width 9 height 9
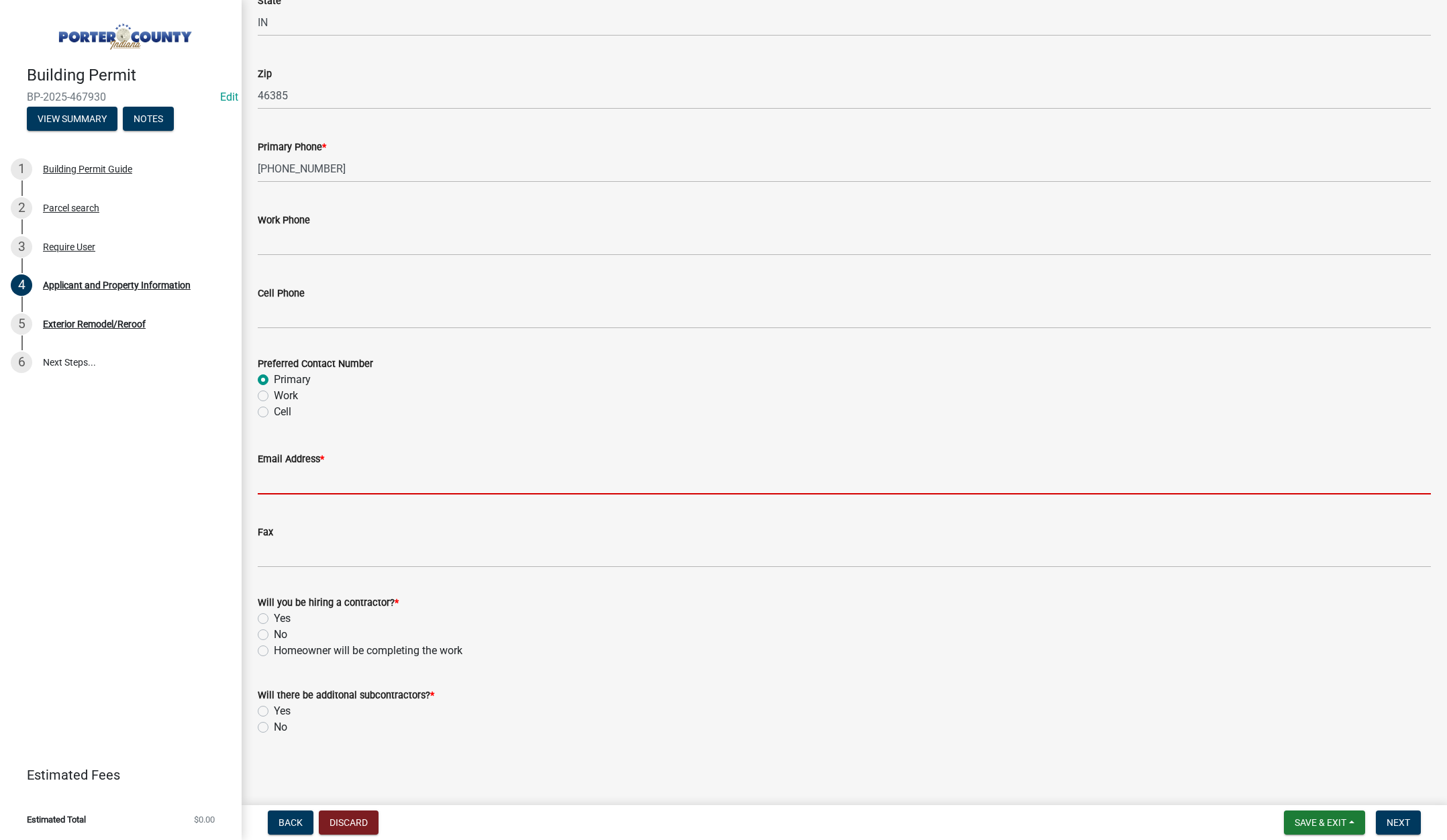
click at [296, 483] on input "Email Address *" at bounding box center [844, 481] width 1173 height 28
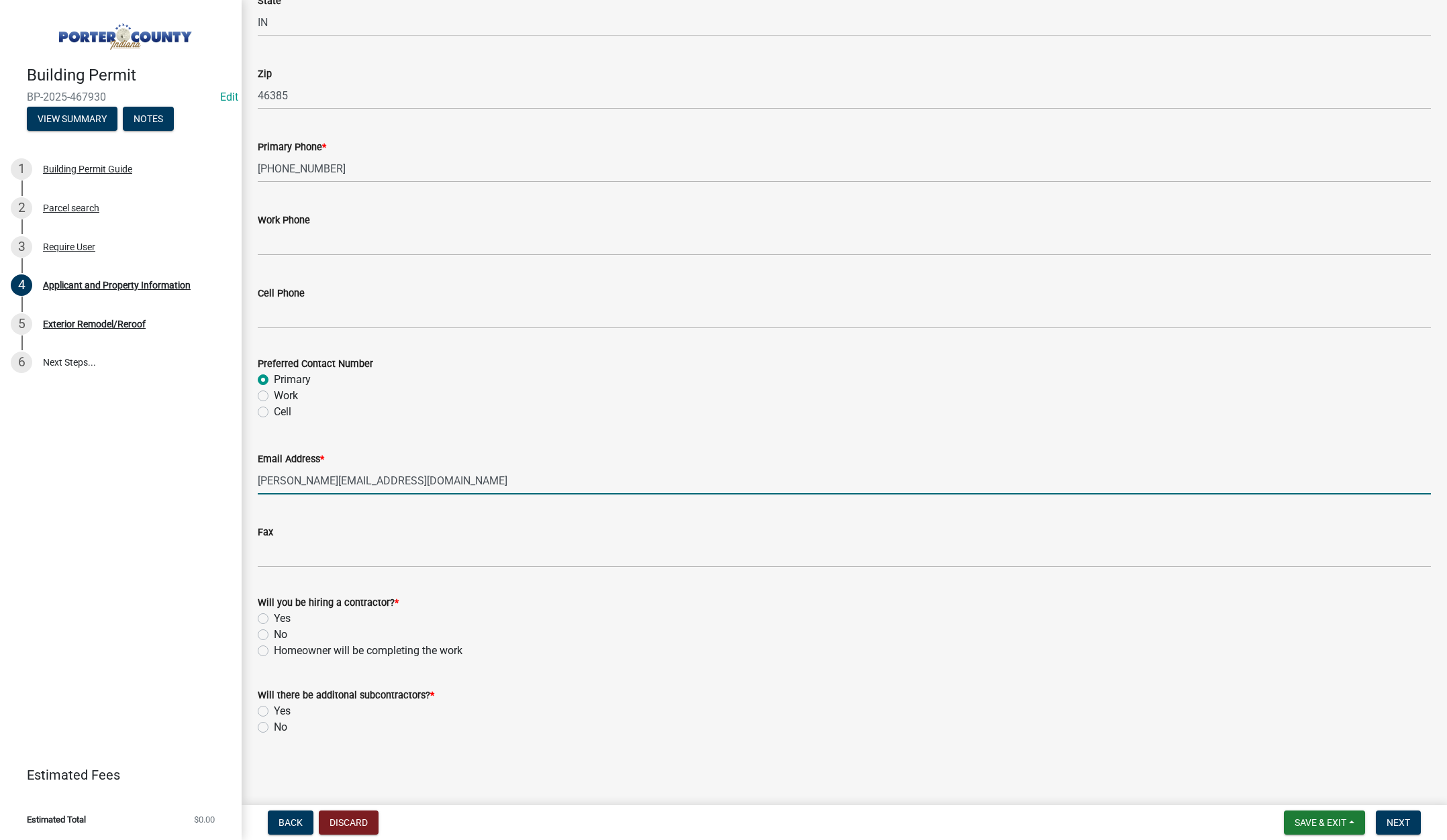
click at [274, 616] on label "Yes" at bounding box center [282, 618] width 17 height 16
click at [274, 616] on input "Yes" at bounding box center [278, 614] width 9 height 9
drag, startPoint x: 262, startPoint y: 727, endPoint x: 278, endPoint y: 729, distance: 16.1
click at [274, 727] on label "No" at bounding box center [280, 727] width 13 height 16
click at [274, 727] on input "No" at bounding box center [278, 723] width 9 height 9
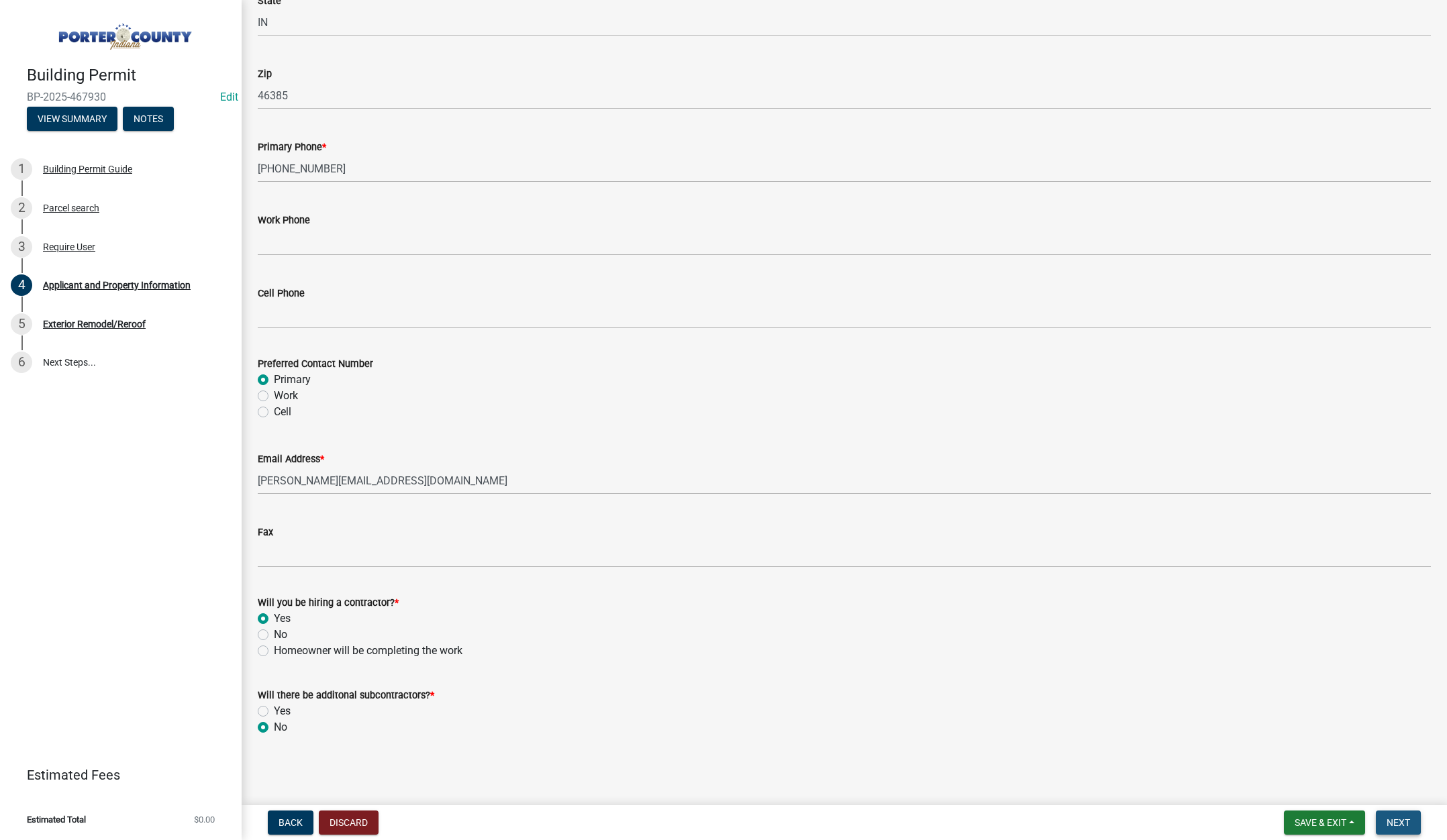
click at [1393, 821] on span "Next" at bounding box center [1398, 822] width 23 height 11
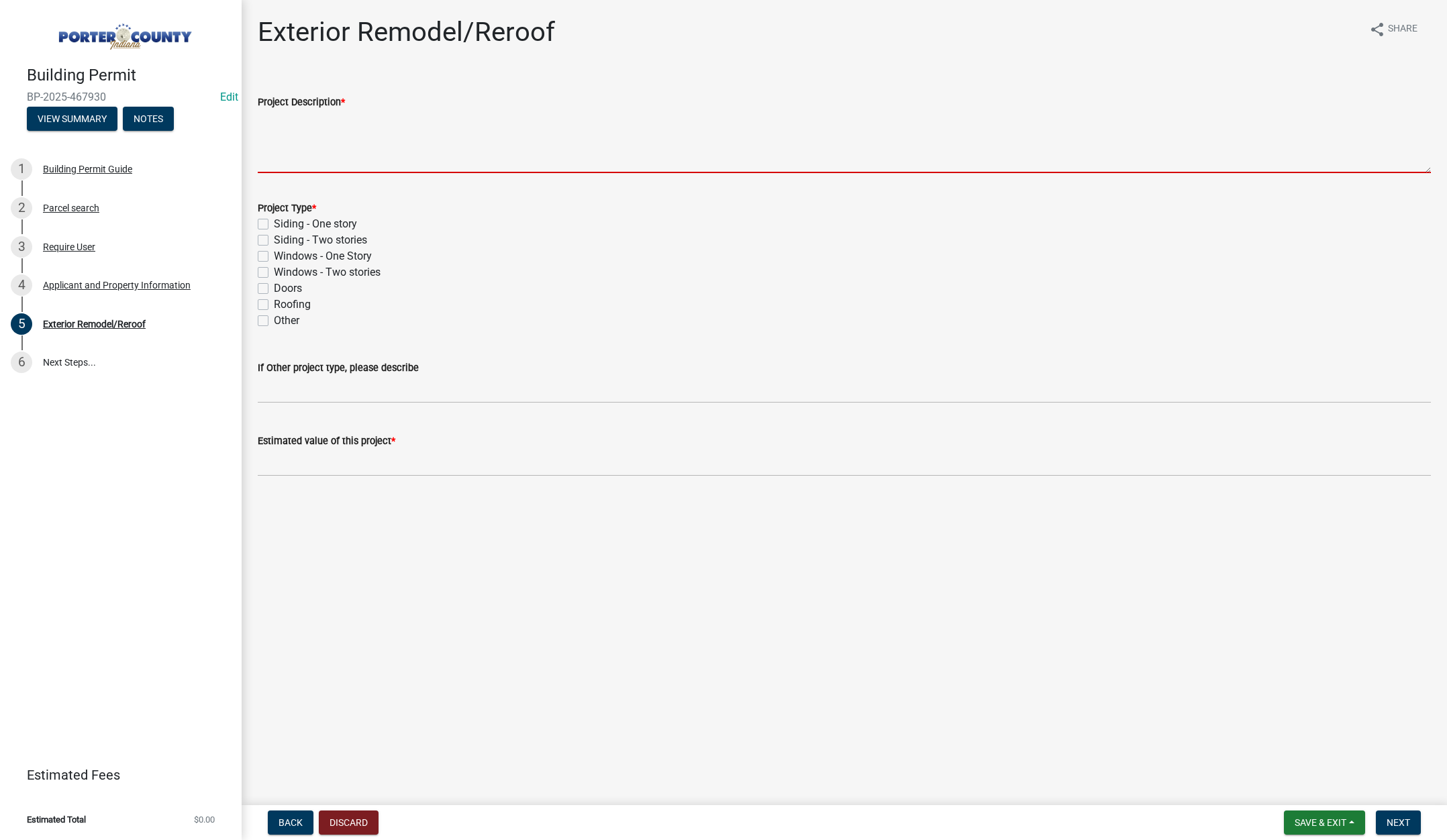
click at [292, 127] on textarea "Project Description *" at bounding box center [844, 142] width 1173 height 63
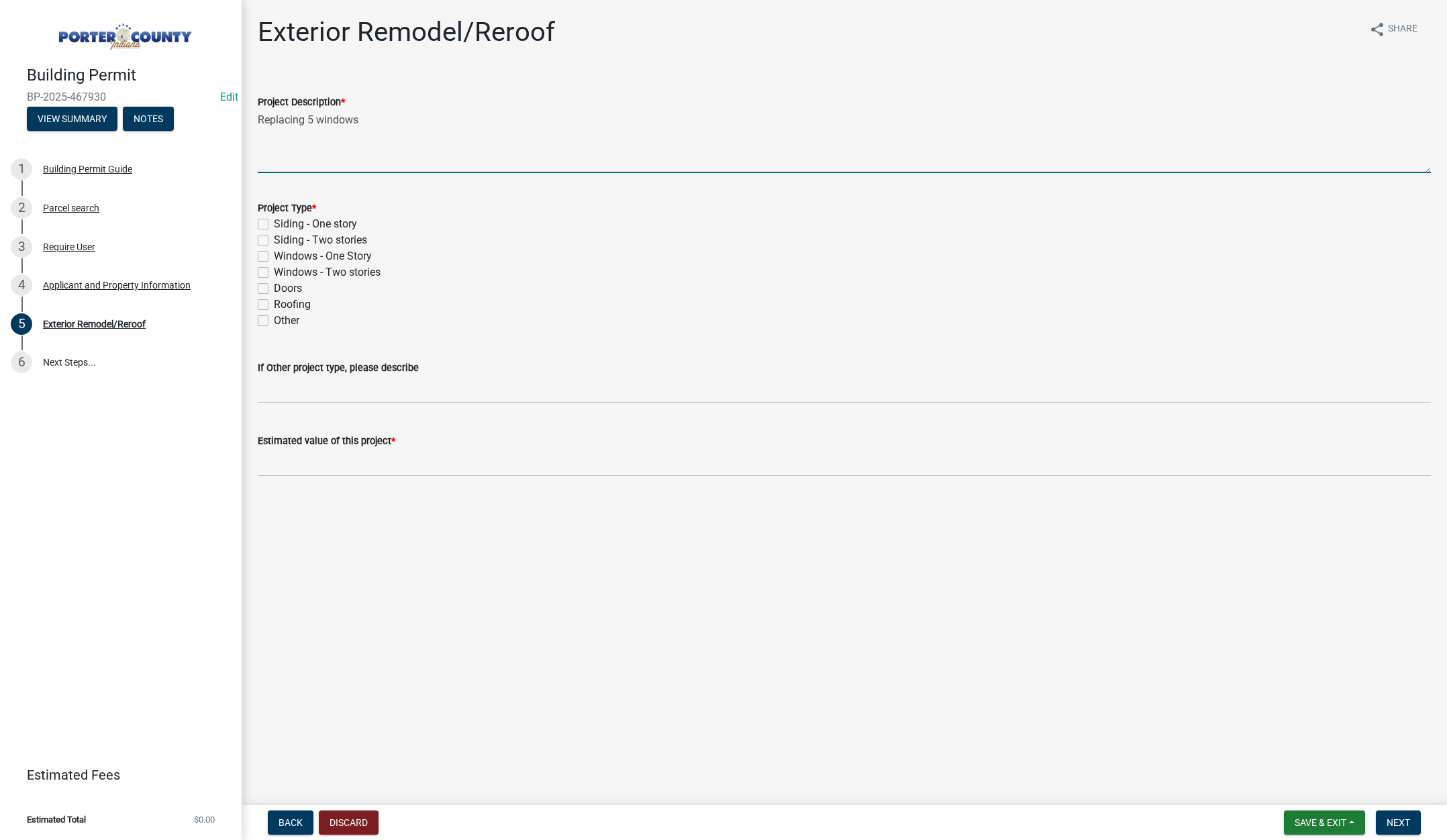
click at [274, 254] on label "Windows - One Story" at bounding box center [323, 256] width 98 height 16
click at [274, 254] on input "Windows - One Story" at bounding box center [278, 252] width 9 height 9
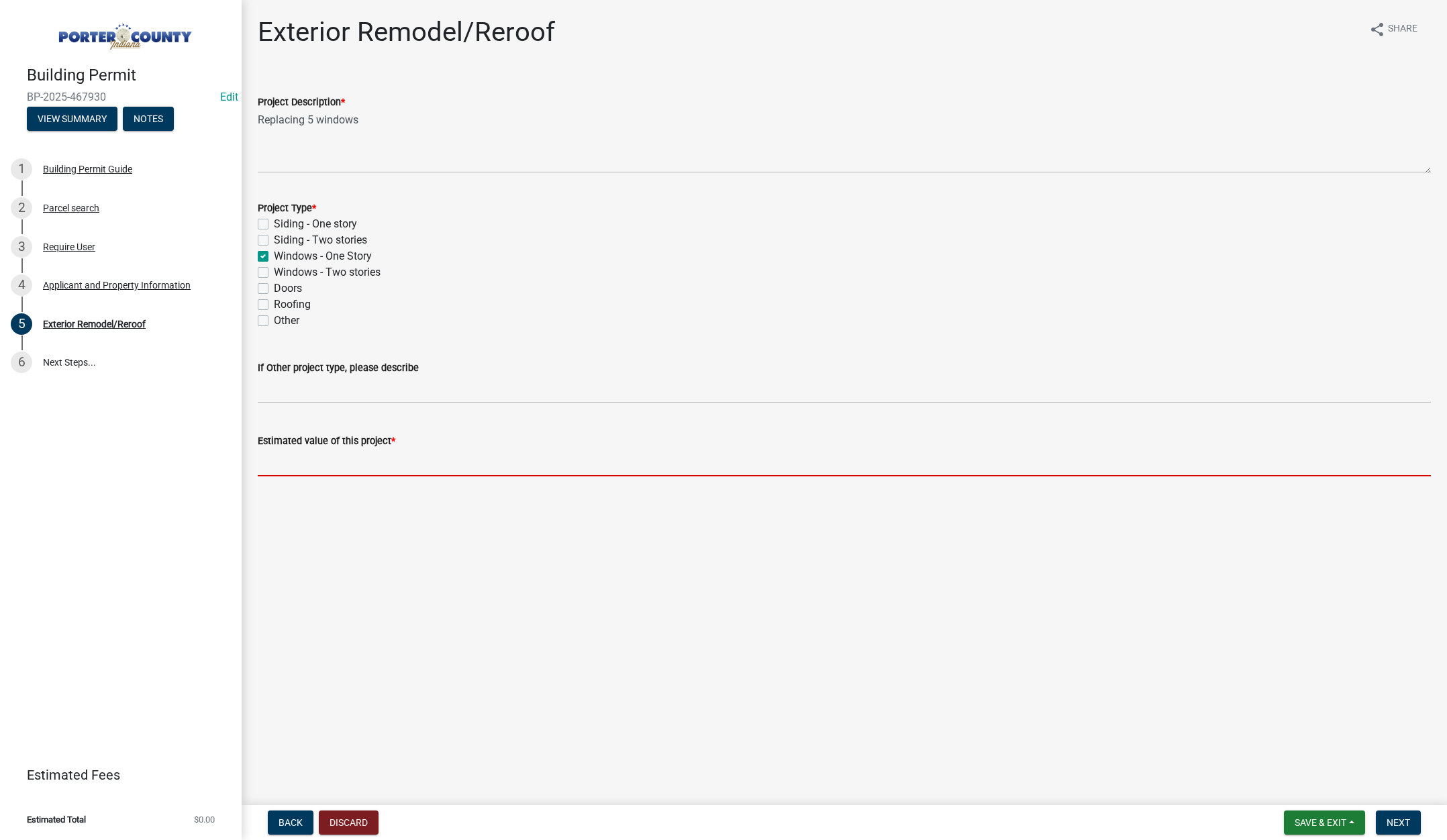
click at [281, 457] on input "text" at bounding box center [844, 463] width 1173 height 28
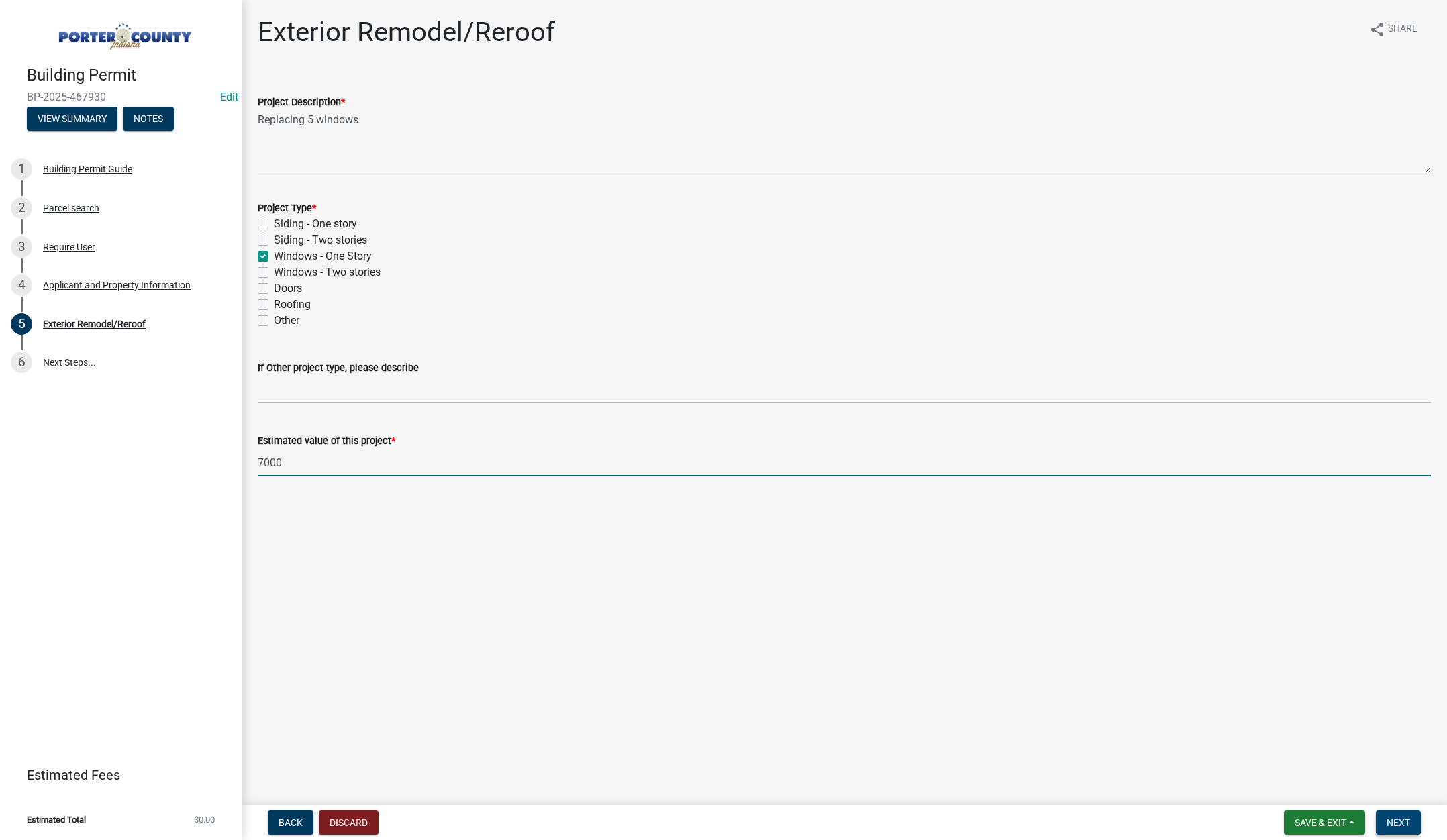
drag, startPoint x: 1396, startPoint y: 822, endPoint x: 1402, endPoint y: 818, distance: 7.2
click at [1397, 821] on span "Next" at bounding box center [1398, 822] width 23 height 11
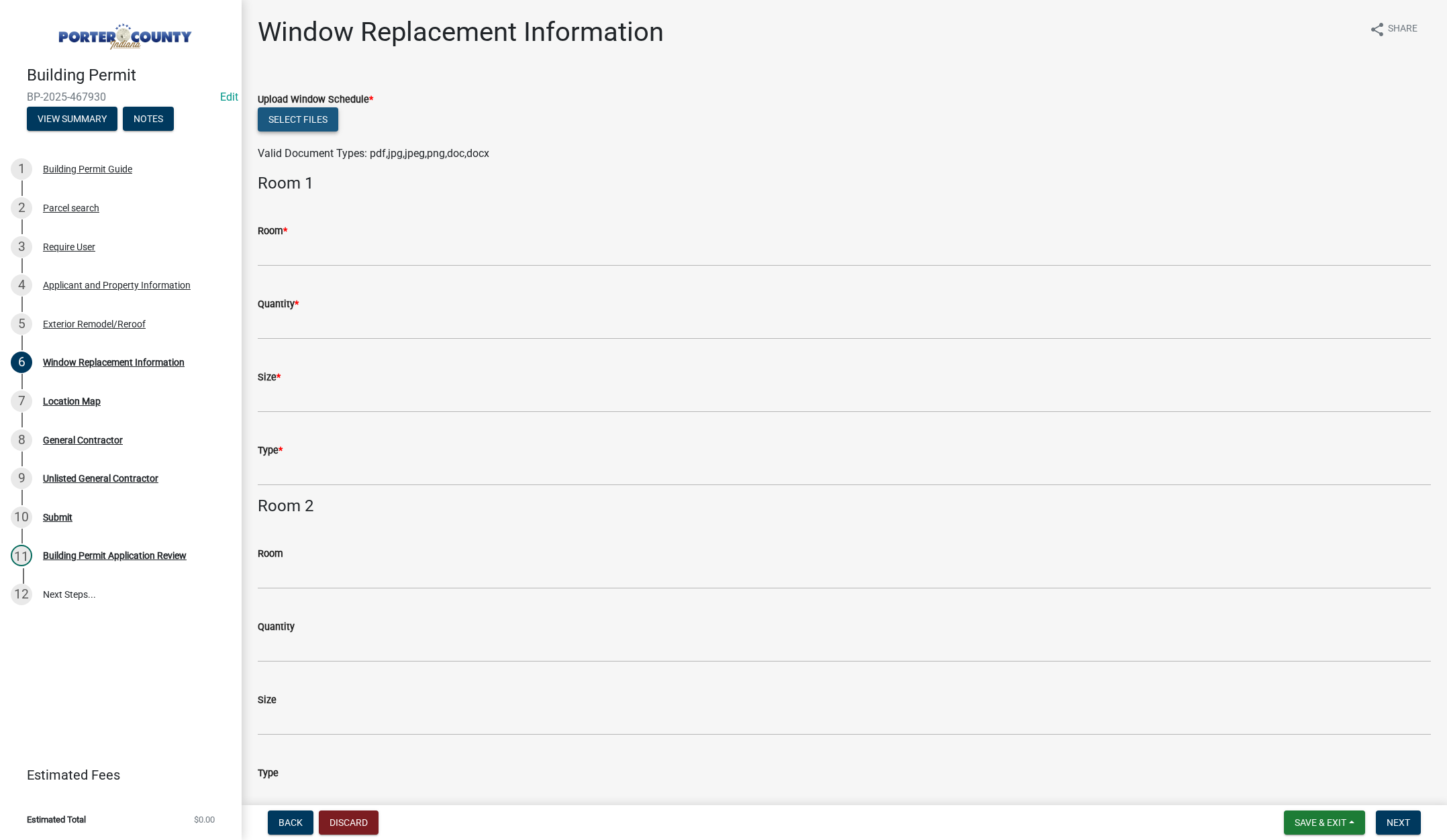
click at [299, 112] on button "Select files" at bounding box center [298, 119] width 80 height 24
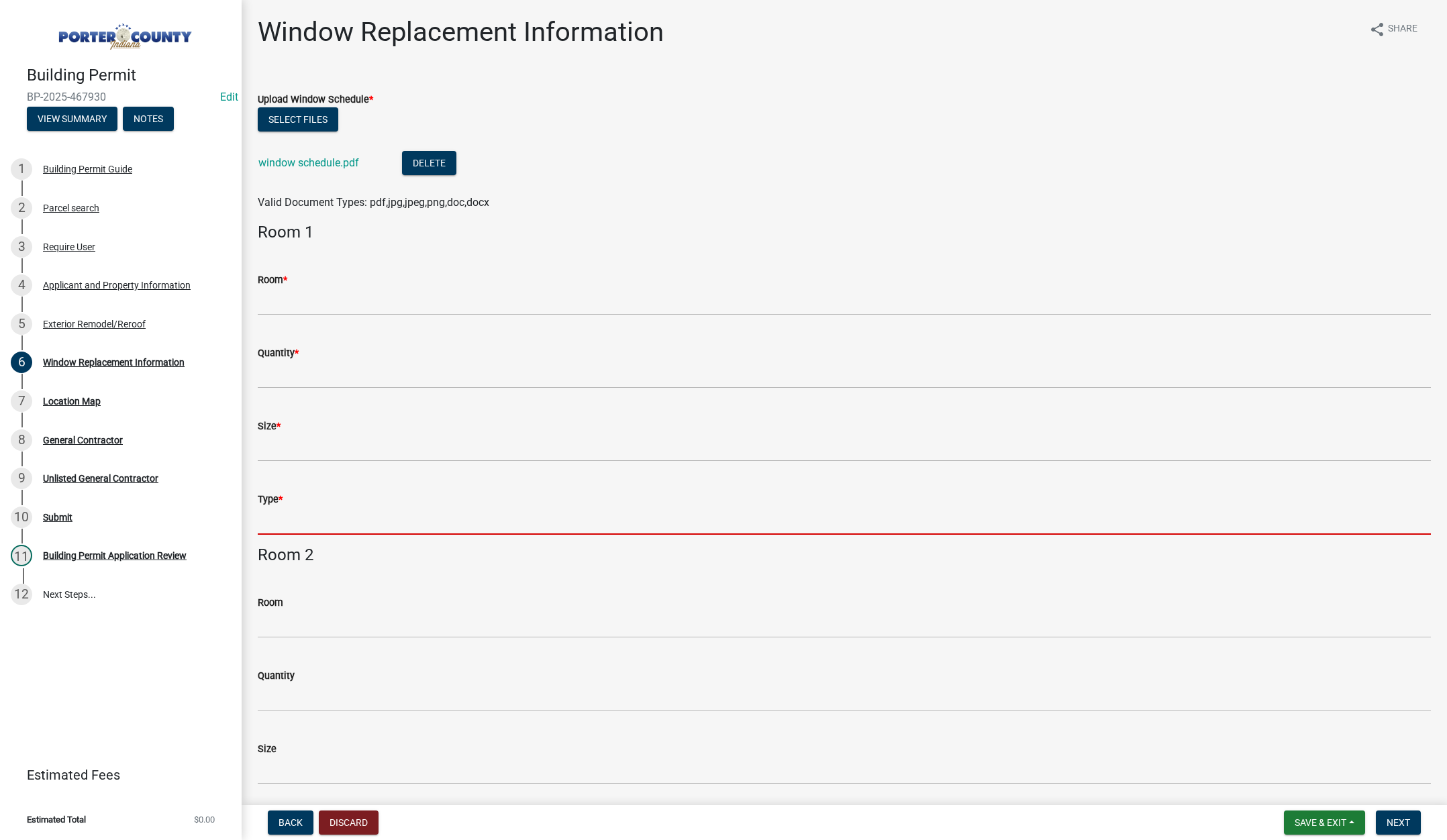
click at [296, 527] on input "Type *" at bounding box center [844, 521] width 1173 height 28
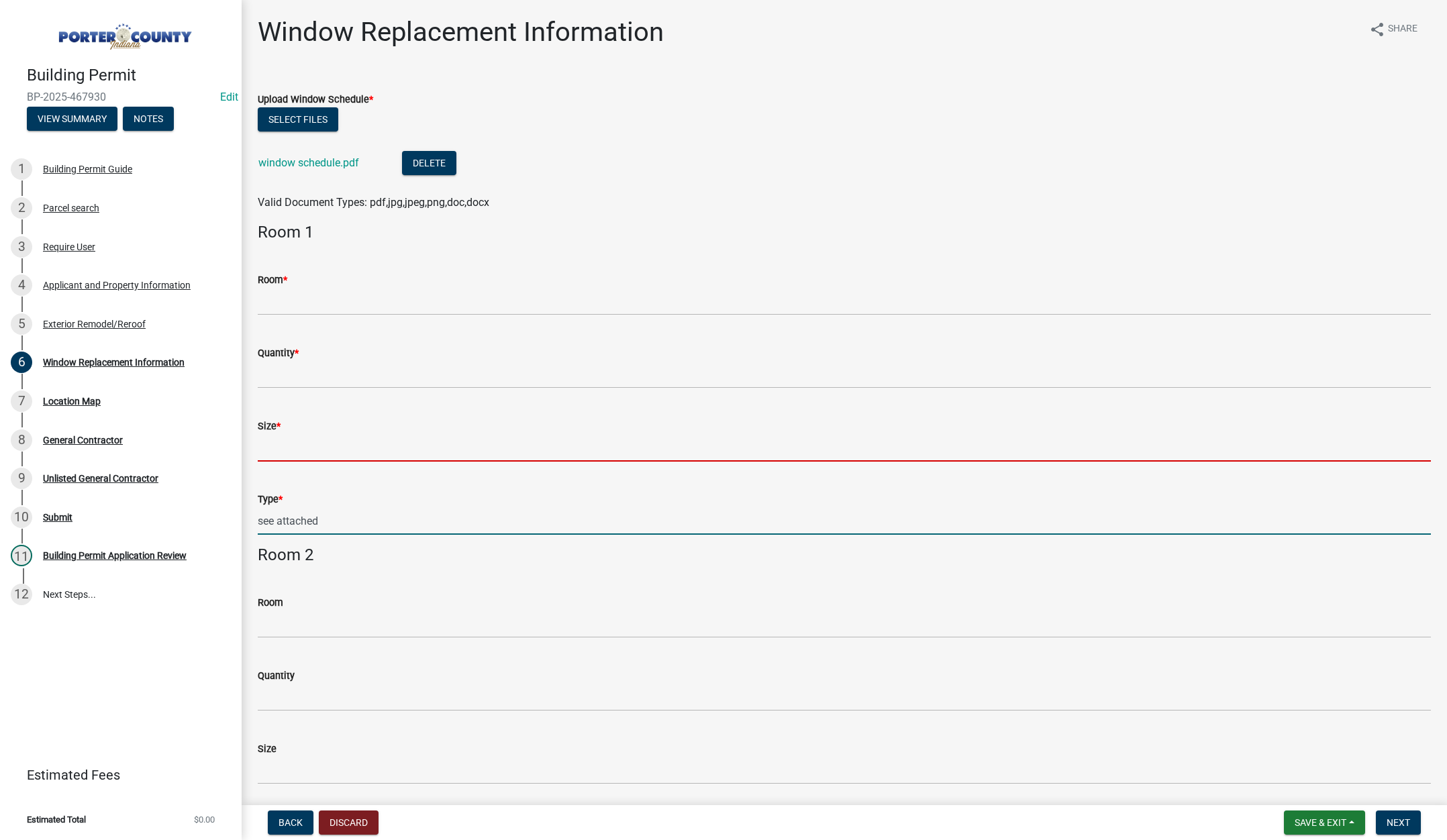
click at [286, 452] on input "Size *" at bounding box center [844, 448] width 1173 height 28
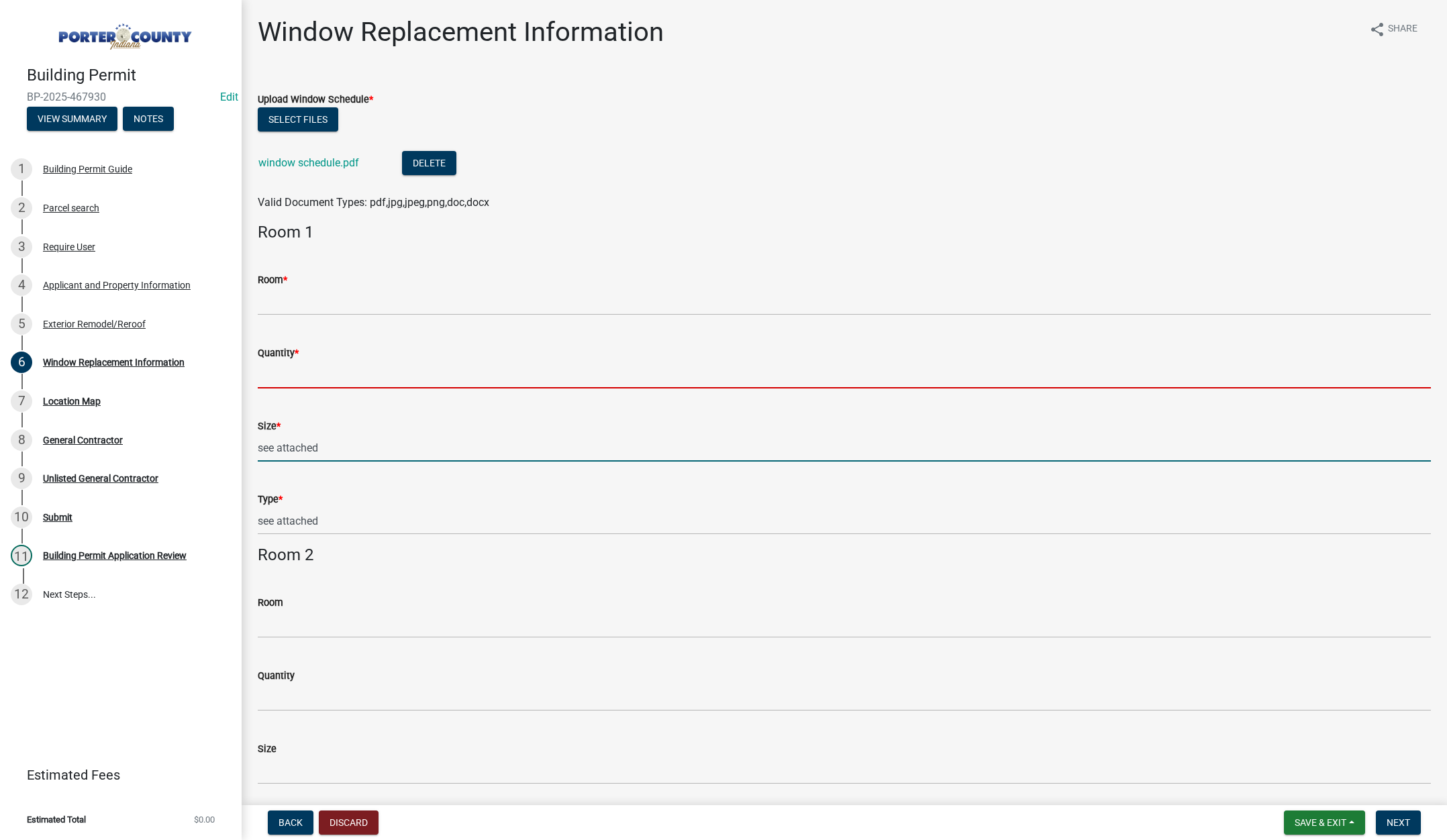
drag, startPoint x: 275, startPoint y: 377, endPoint x: 281, endPoint y: 374, distance: 6.7
click at [275, 377] on input "Quantity *" at bounding box center [844, 375] width 1173 height 28
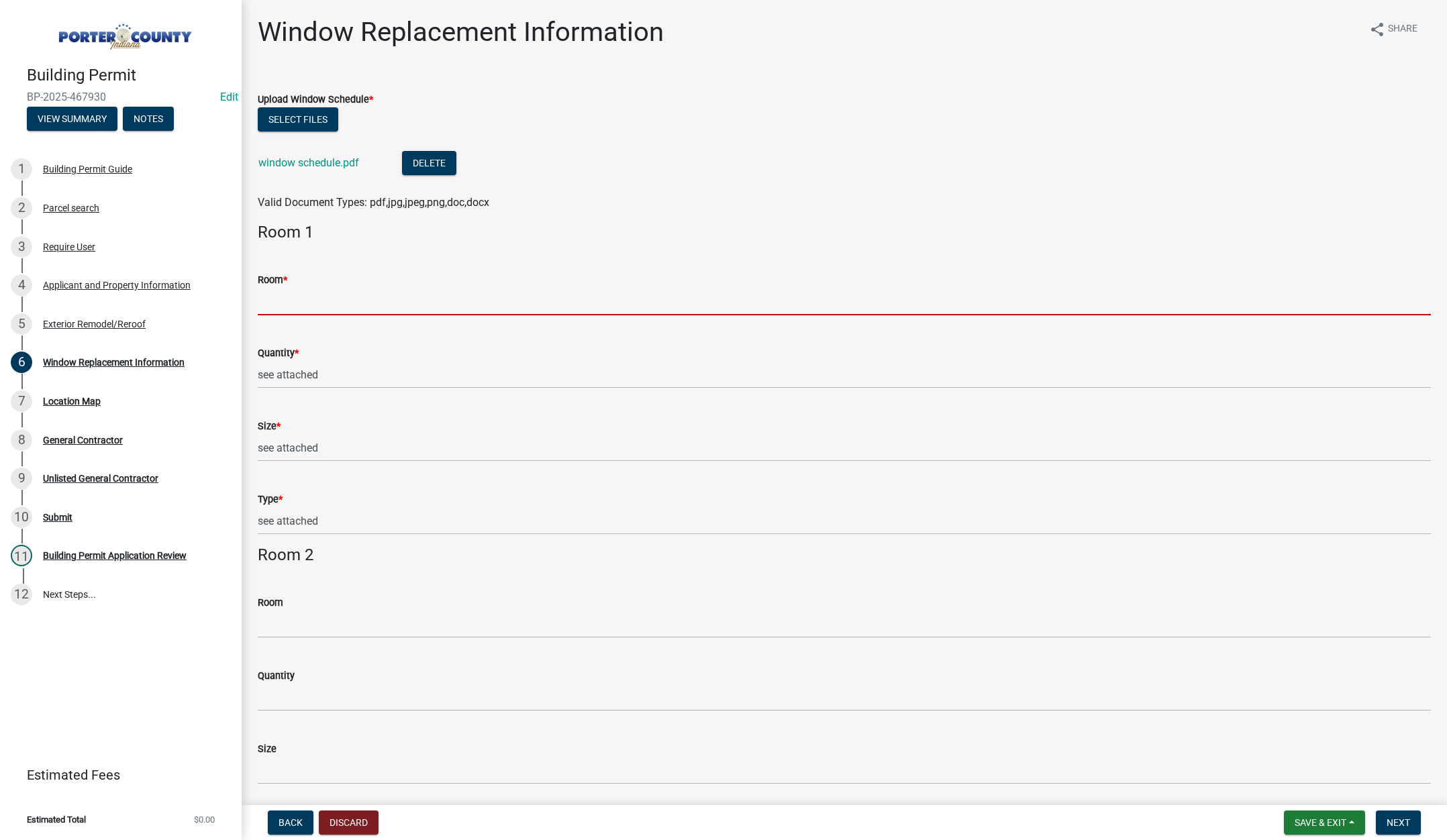
click at [281, 305] on input "Room *" at bounding box center [844, 302] width 1173 height 28
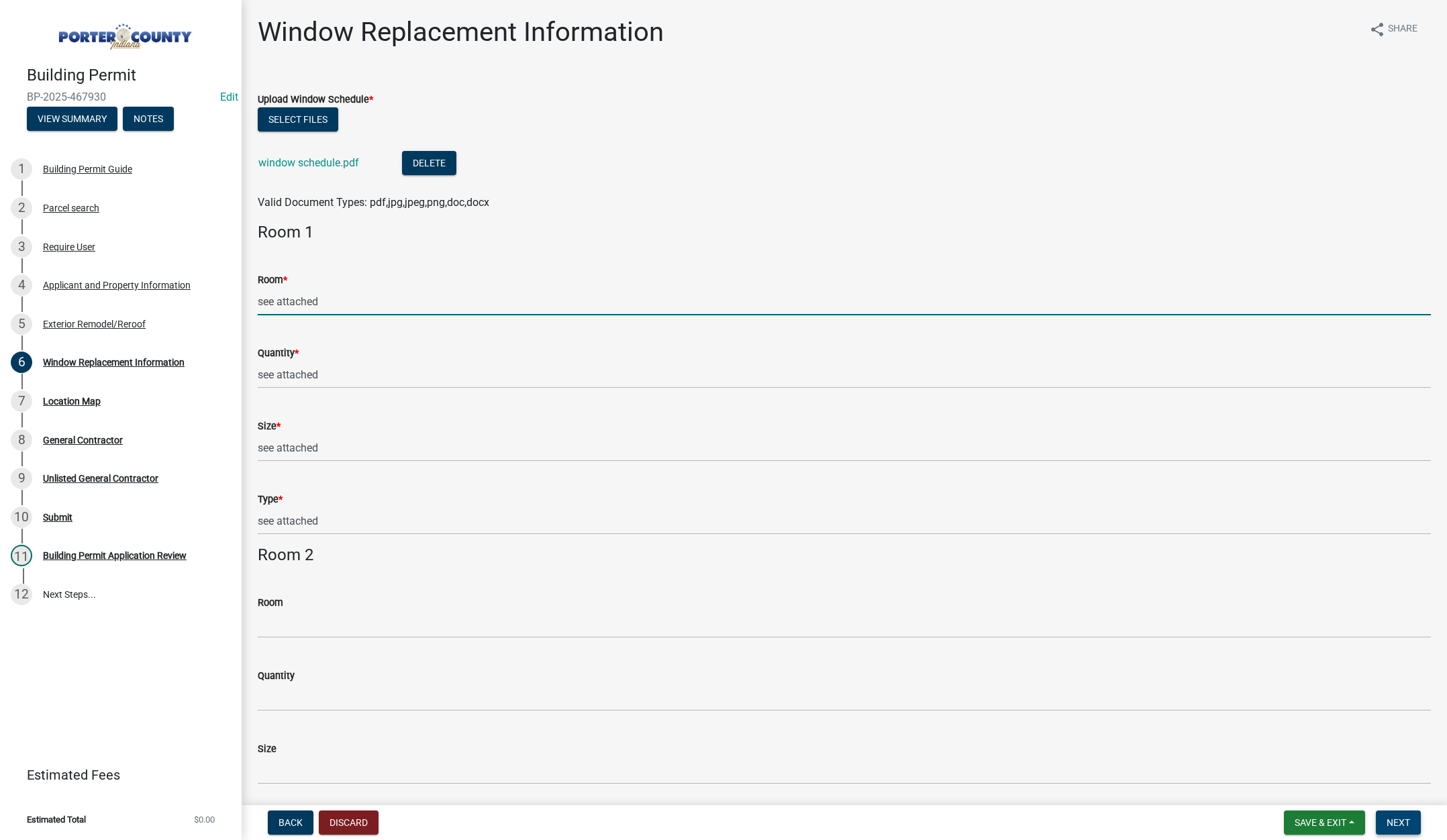
click at [1395, 825] on span "Next" at bounding box center [1398, 822] width 23 height 11
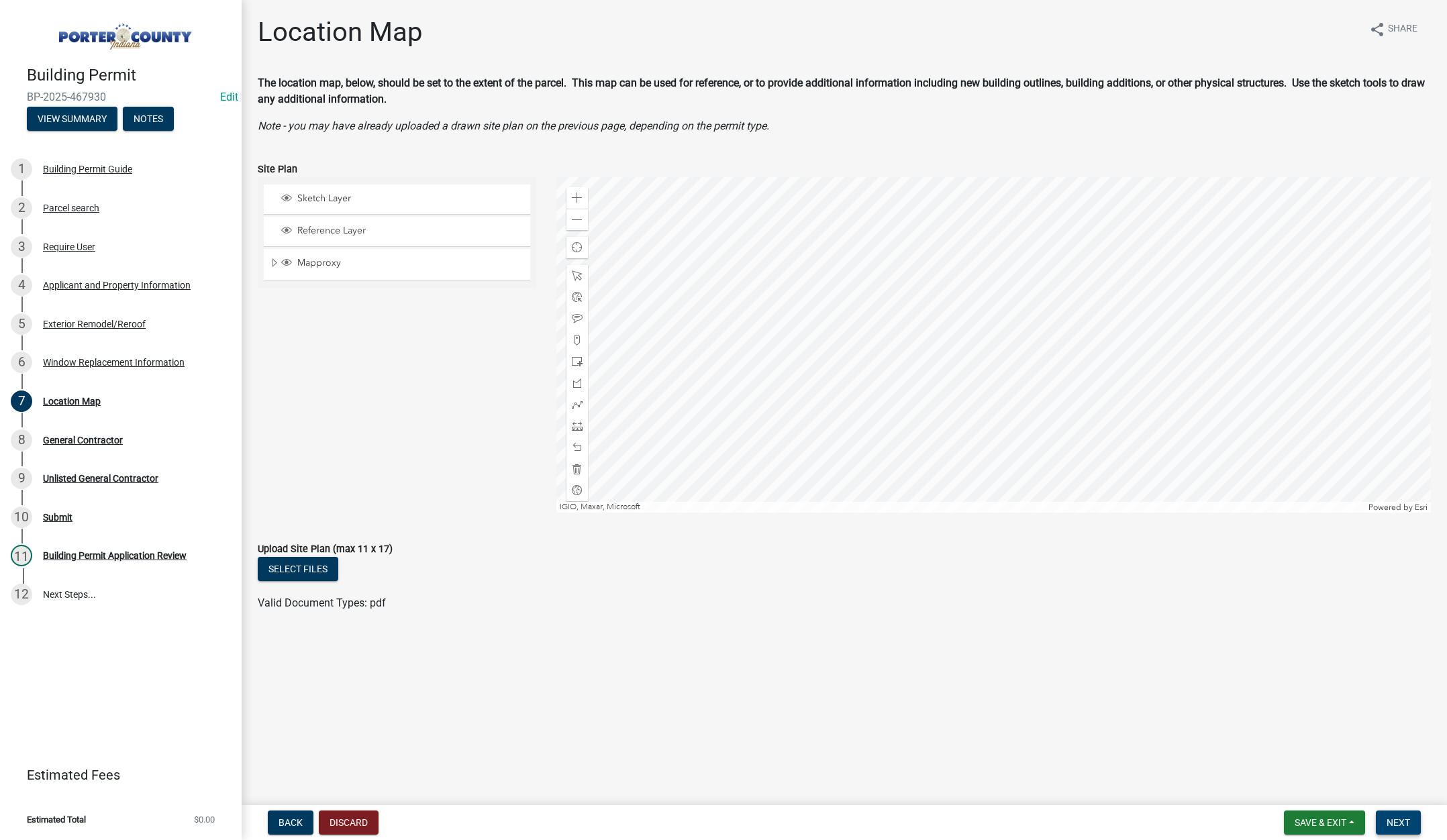
click at [1403, 821] on span "Next" at bounding box center [1398, 822] width 23 height 11
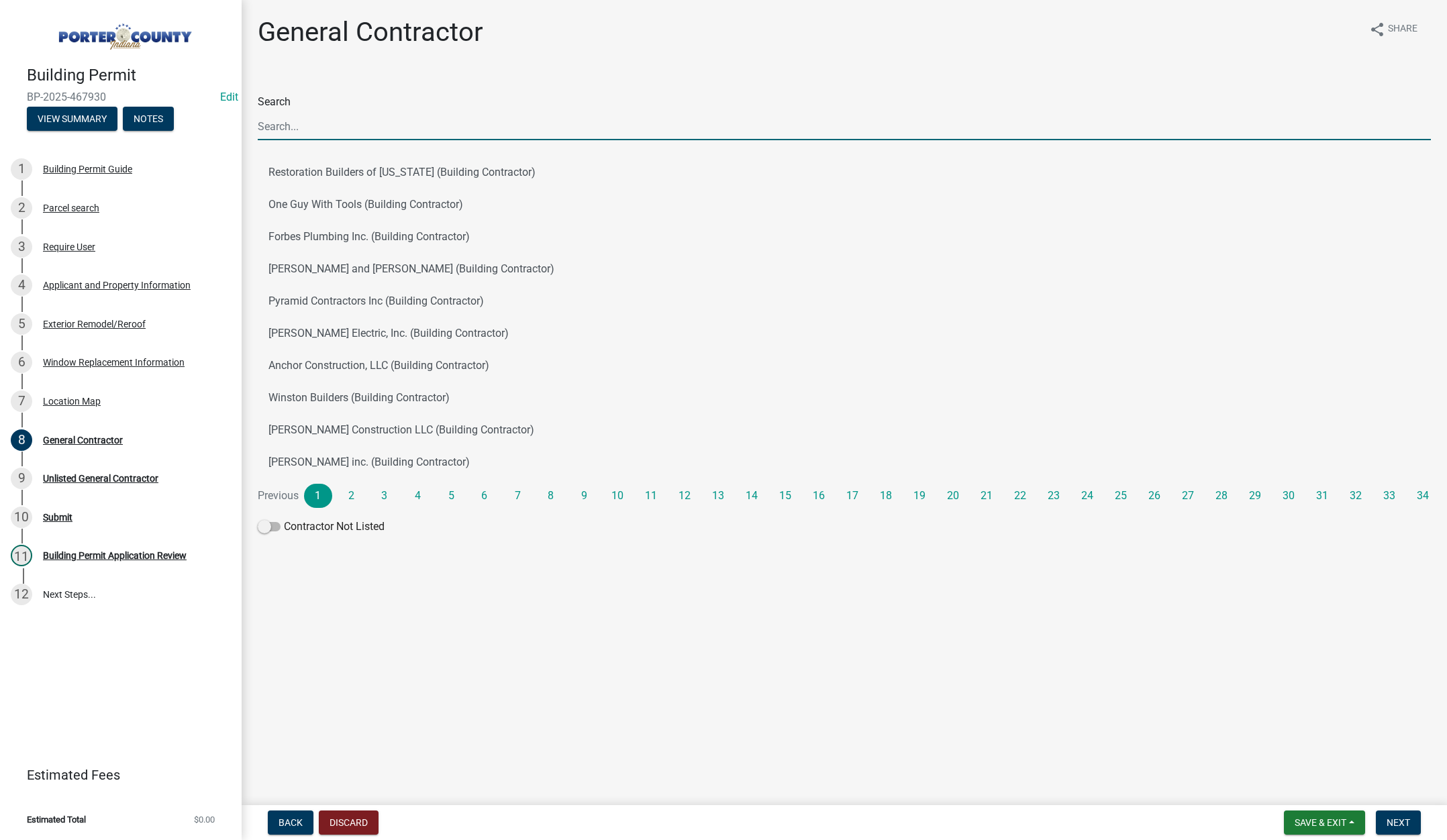
click at [281, 128] on input "Search" at bounding box center [844, 127] width 1173 height 28
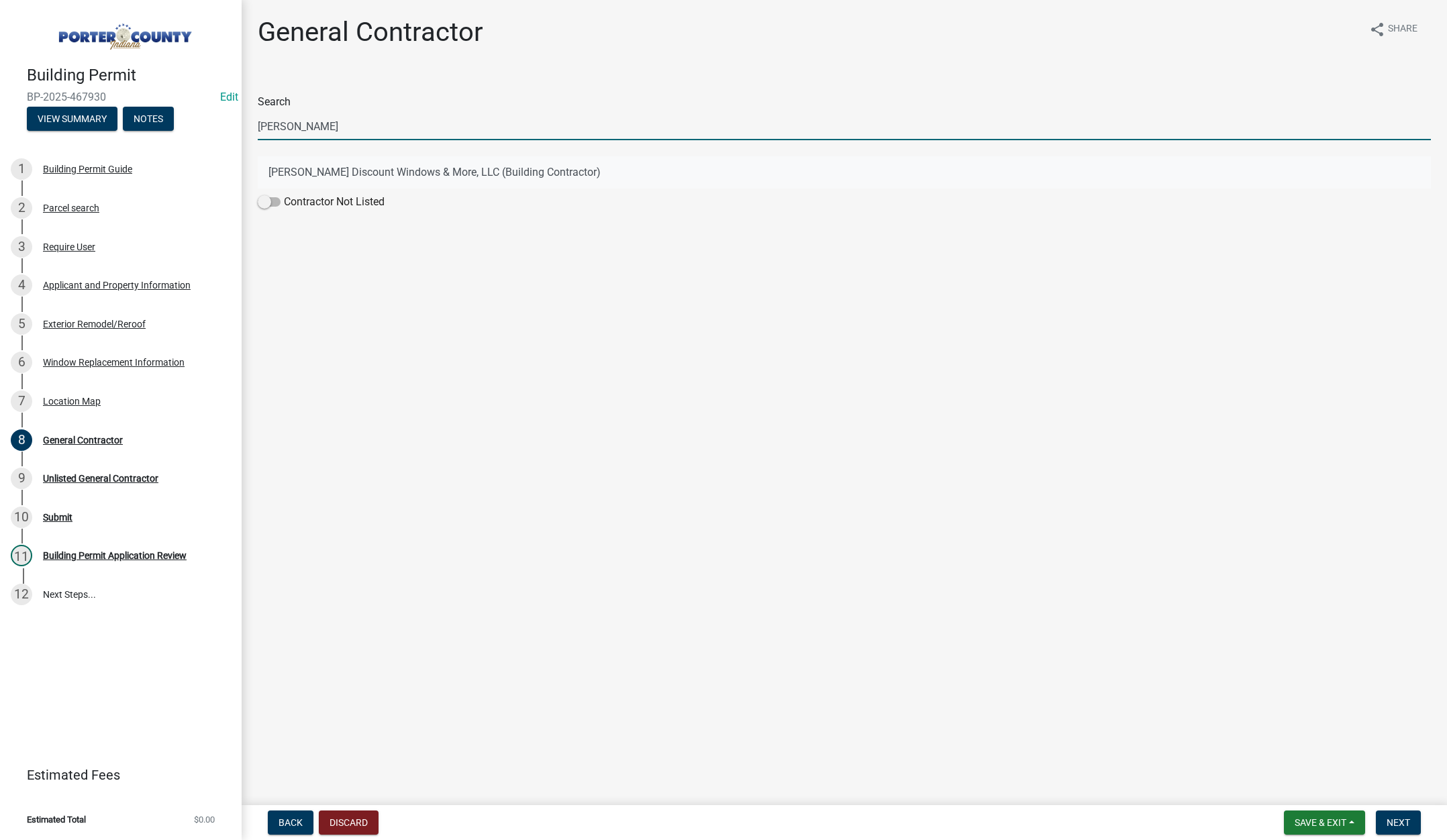
click at [361, 169] on button "Terry's Discount Windows & More, LLC (Building Contractor)" at bounding box center [844, 172] width 1173 height 32
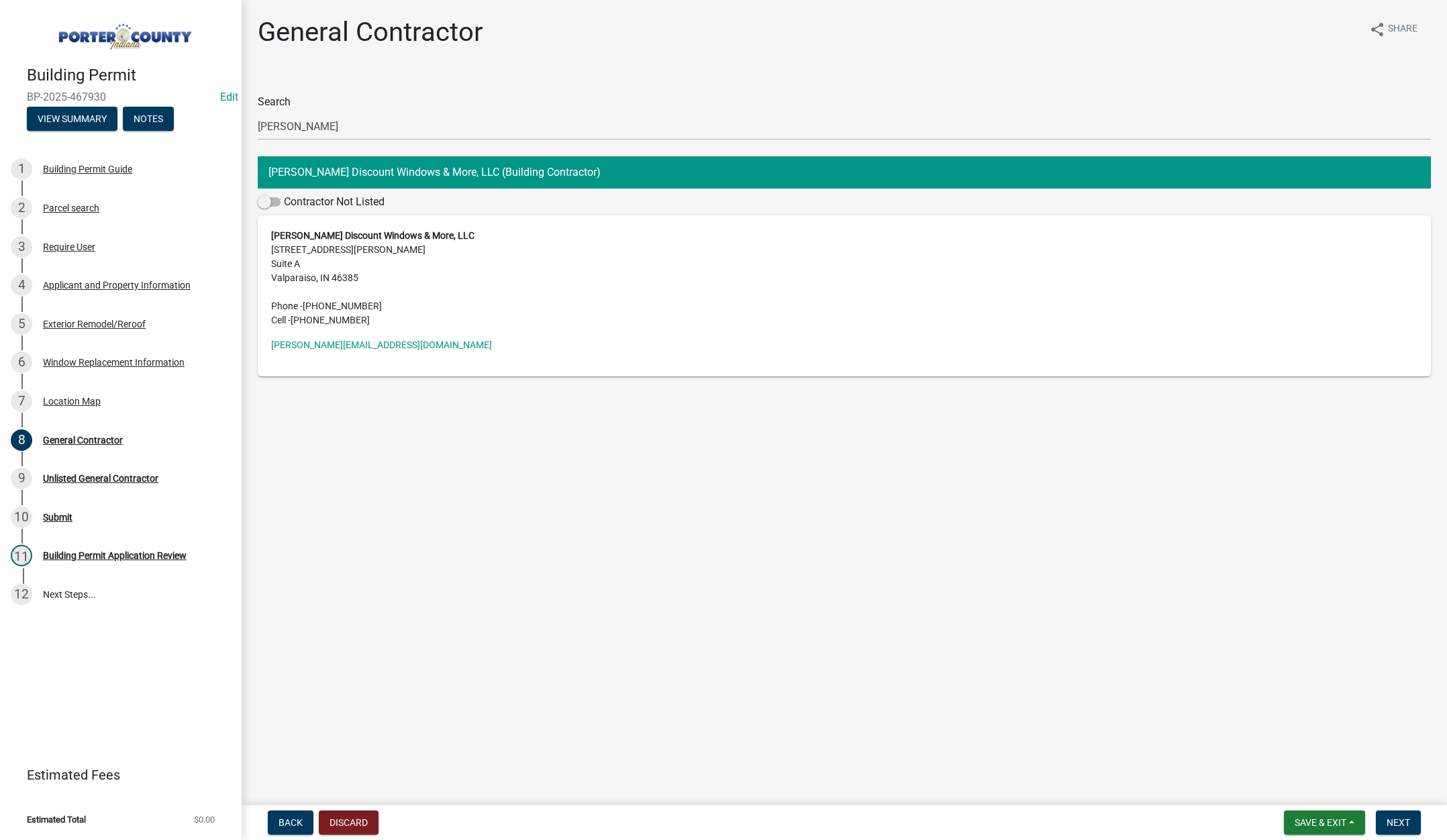
click at [1393, 809] on nav "Back Discard Save & Exit Save Save & Exit Next" at bounding box center [844, 822] width 1206 height 35
click at [1393, 818] on span "Next" at bounding box center [1398, 822] width 23 height 11
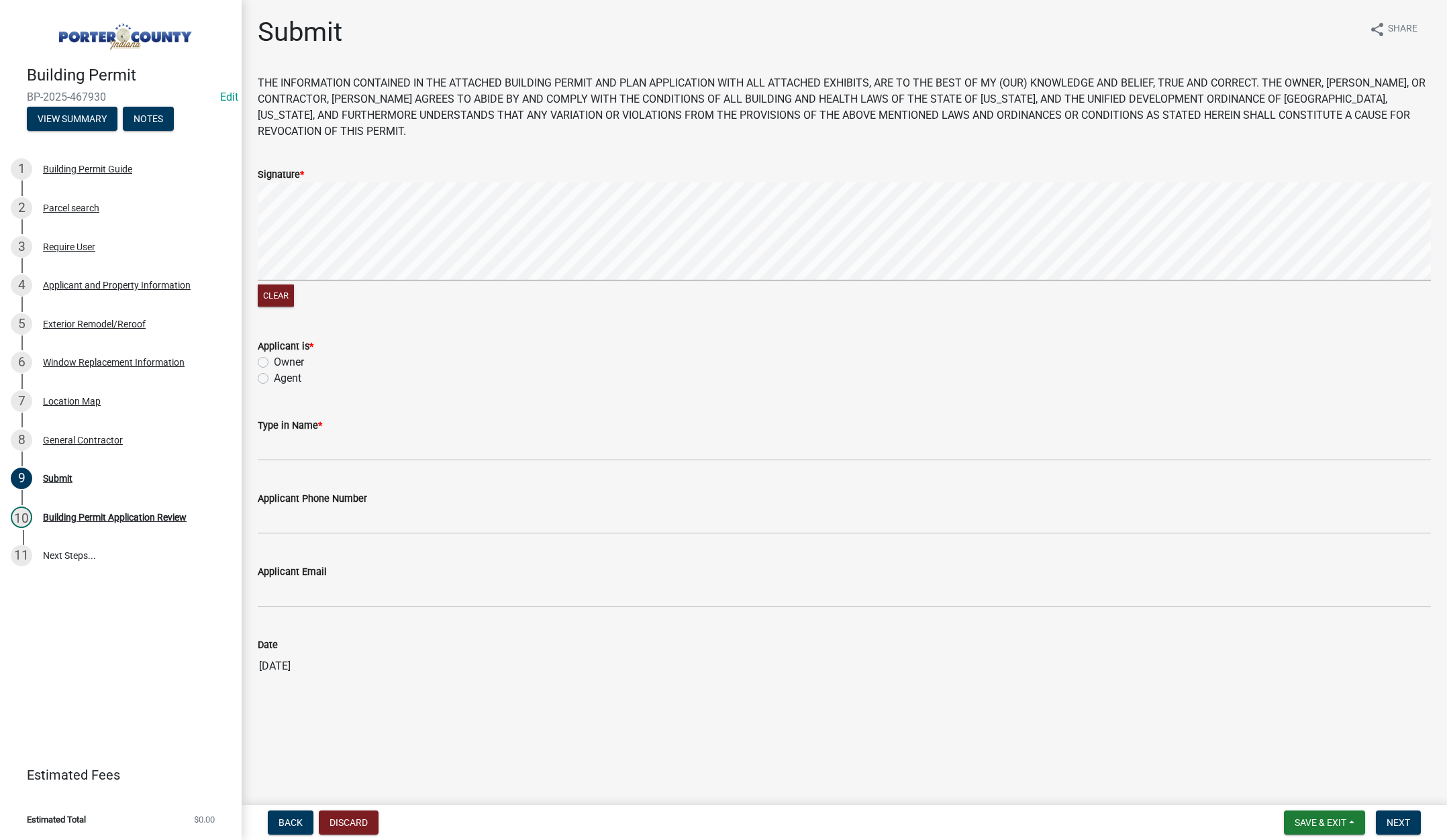
click at [274, 376] on label "Agent" at bounding box center [288, 378] width 28 height 16
click at [274, 376] on input "Agent" at bounding box center [278, 374] width 9 height 9
drag, startPoint x: 283, startPoint y: 436, endPoint x: 290, endPoint y: 435, distance: 7.1
click at [285, 436] on input "Type in Name *" at bounding box center [844, 447] width 1173 height 28
click at [1396, 817] on span "Next" at bounding box center [1398, 822] width 23 height 11
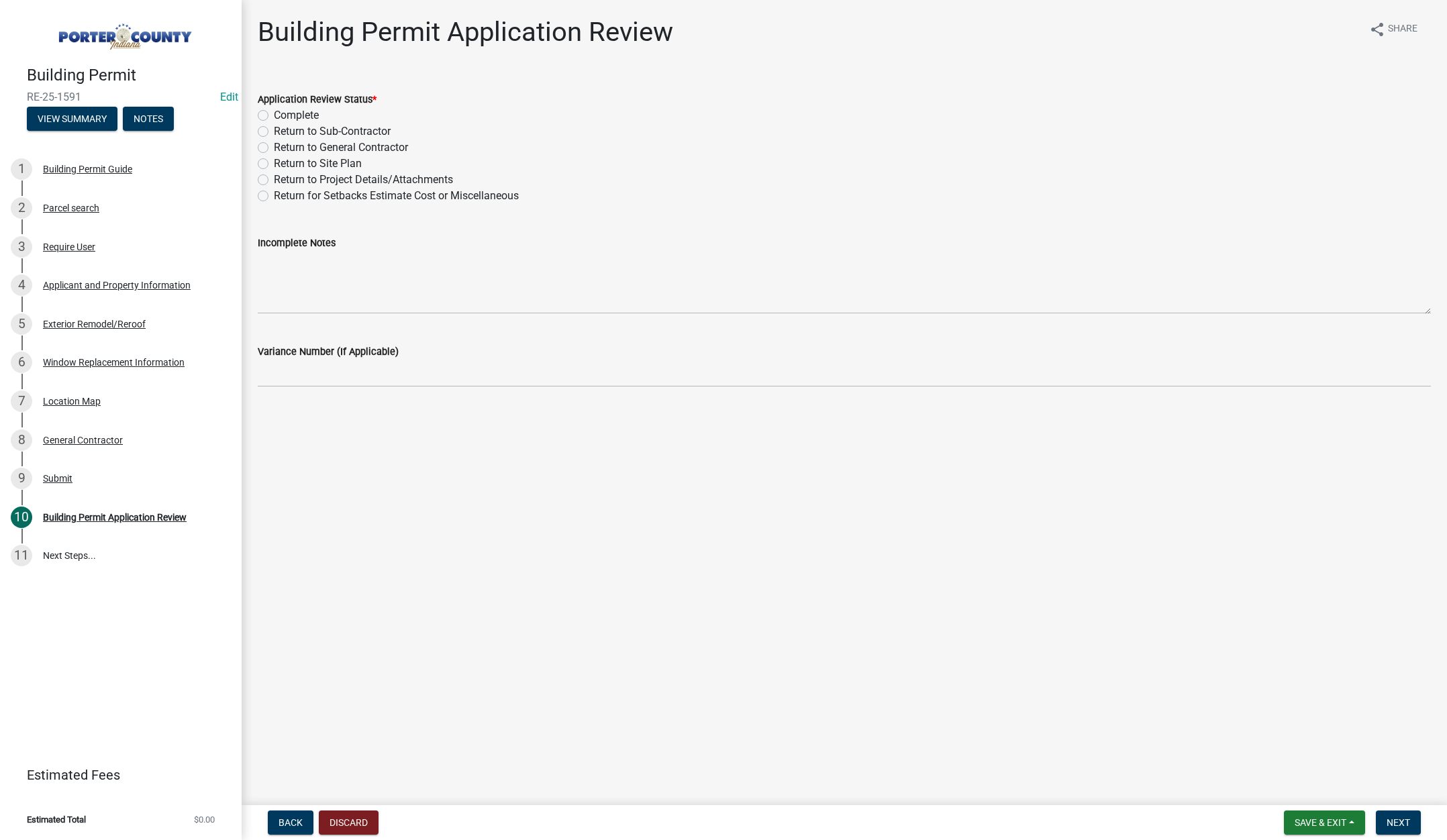
click at [274, 113] on label "Complete" at bounding box center [296, 115] width 45 height 16
click at [274, 113] on input "Complete" at bounding box center [278, 111] width 9 height 9
click at [1403, 820] on span "Next" at bounding box center [1398, 822] width 23 height 11
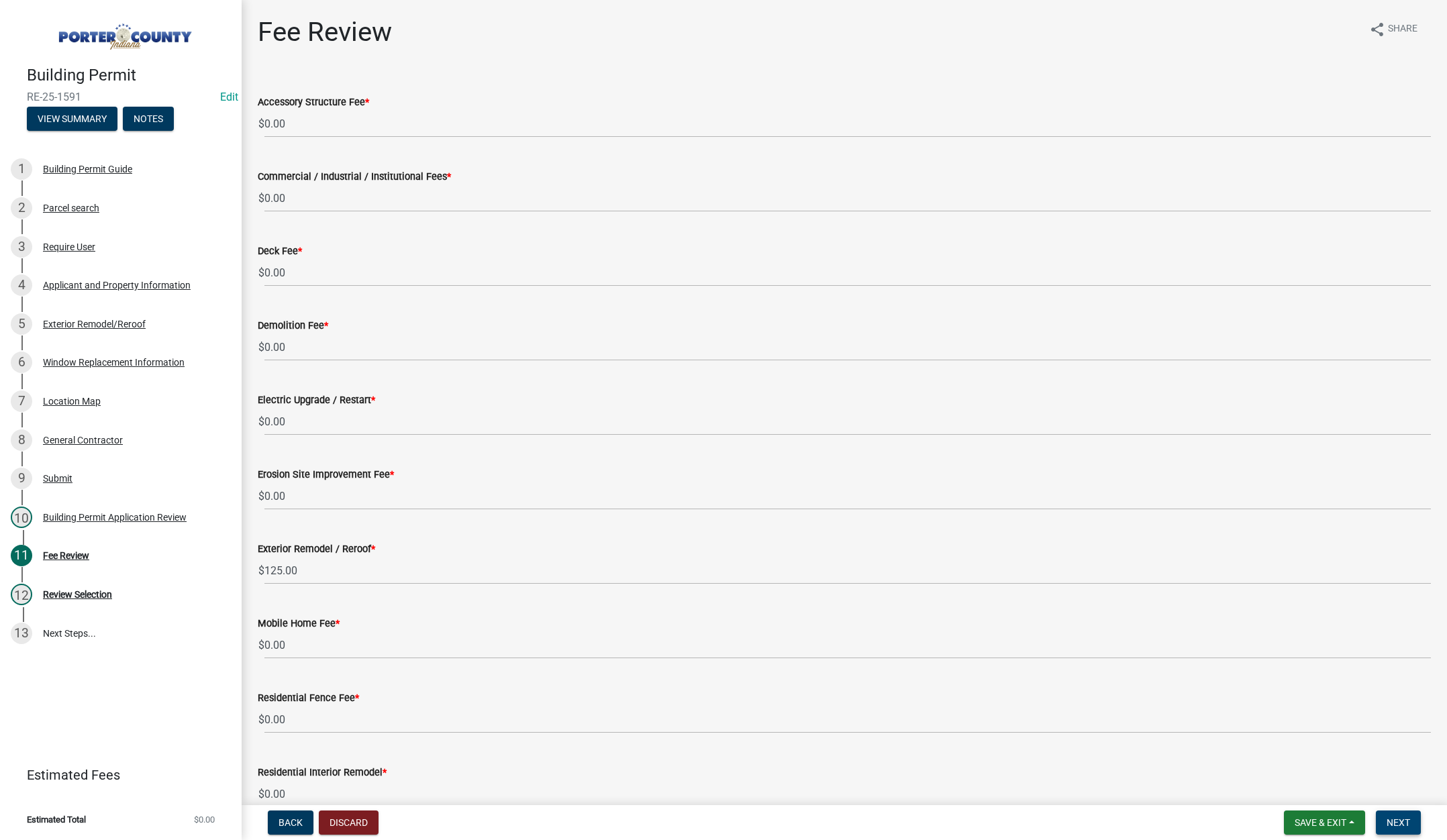
click at [1416, 818] on button "Next" at bounding box center [1398, 822] width 45 height 24
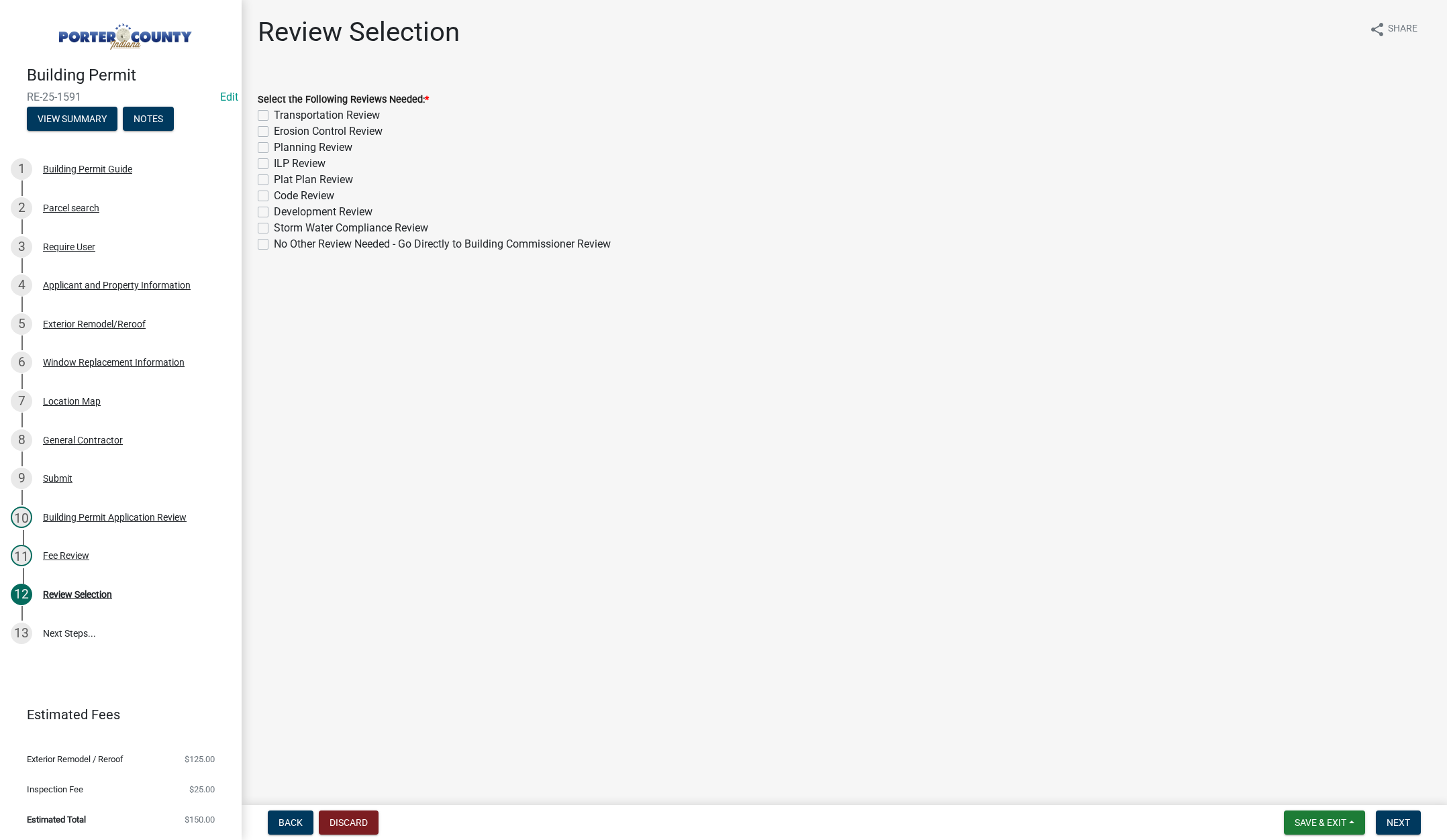
click at [274, 243] on label "No Other Review Needed - Go Directly to Building Commissioner Review" at bounding box center [442, 244] width 337 height 16
click at [274, 243] on input "No Other Review Needed - Go Directly to Building Commissioner Review" at bounding box center [278, 240] width 9 height 9
click at [1390, 817] on span "Next" at bounding box center [1398, 822] width 23 height 11
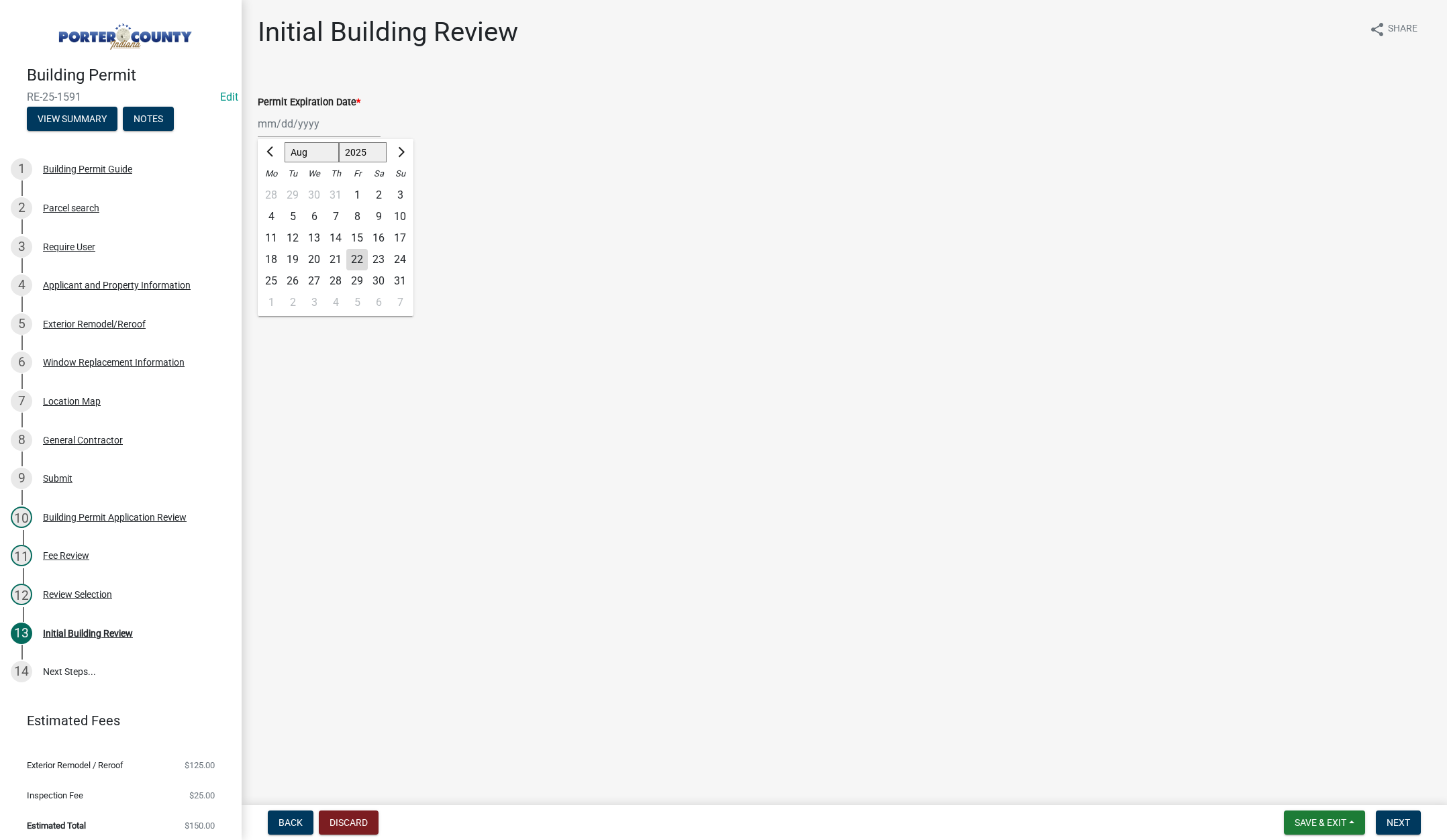
click at [327, 126] on div "Jan Feb Mar Apr May Jun Jul Aug Sep Oct Nov Dec 1525 1526 1527 1528 1529 1530 1…" at bounding box center [319, 124] width 123 height 28
click at [374, 153] on select "1525 1526 1527 1528 1529 1530 1531 1532 1533 1534 1535 1536 1537 1538 1539 1540…" at bounding box center [363, 152] width 48 height 20
click at [339, 142] on select "1525 1526 1527 1528 1529 1530 1531 1532 1533 1534 1535 1536 1537 1538 1539 1540…" at bounding box center [363, 152] width 48 height 20
click at [379, 260] on div "22" at bounding box center [378, 260] width 22 height 22
click at [274, 190] on label "Continue" at bounding box center [295, 190] width 43 height 16
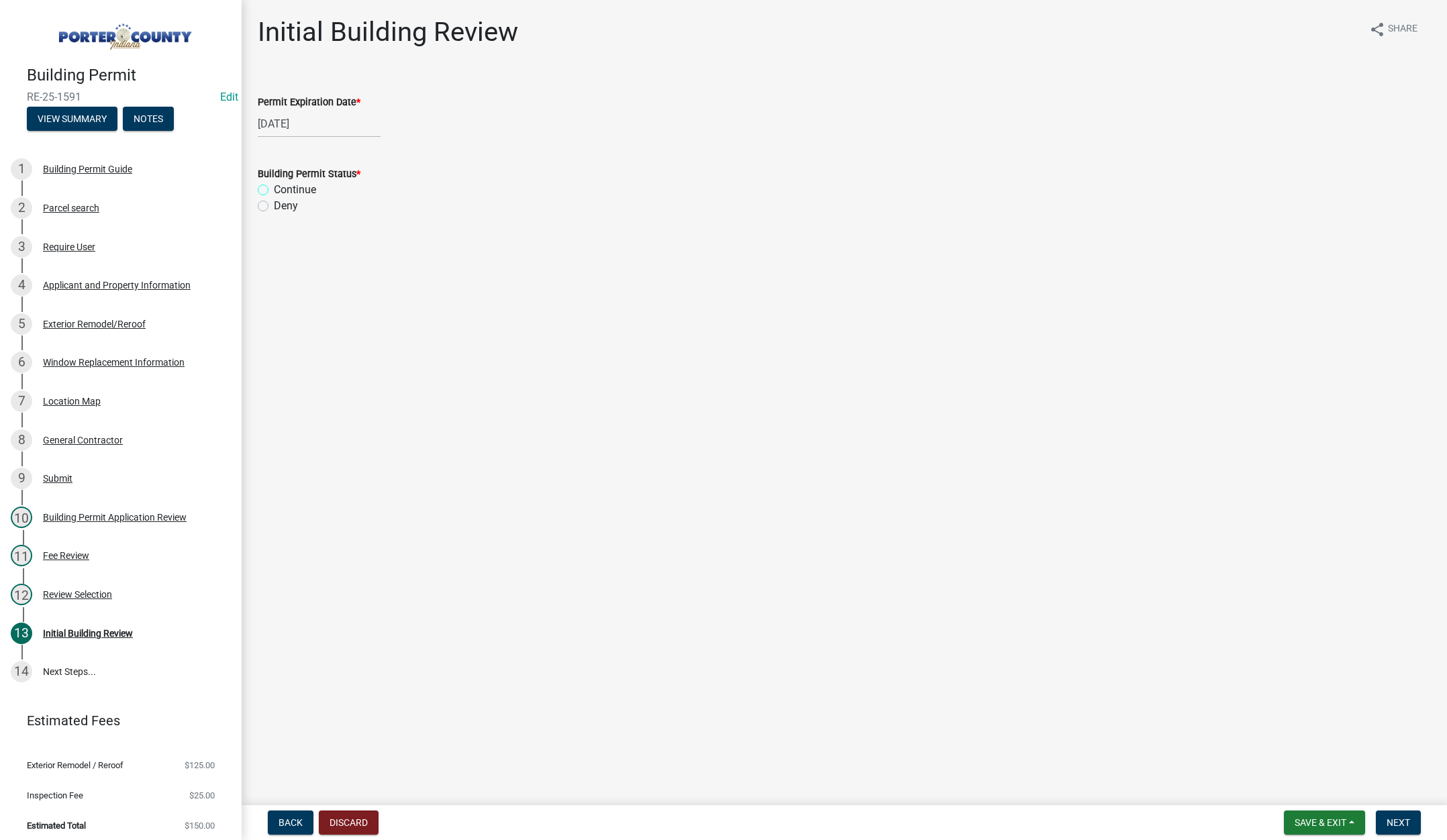
click at [274, 190] on input "Continue" at bounding box center [278, 186] width 9 height 9
click at [1387, 821] on span "Next" at bounding box center [1398, 822] width 23 height 11
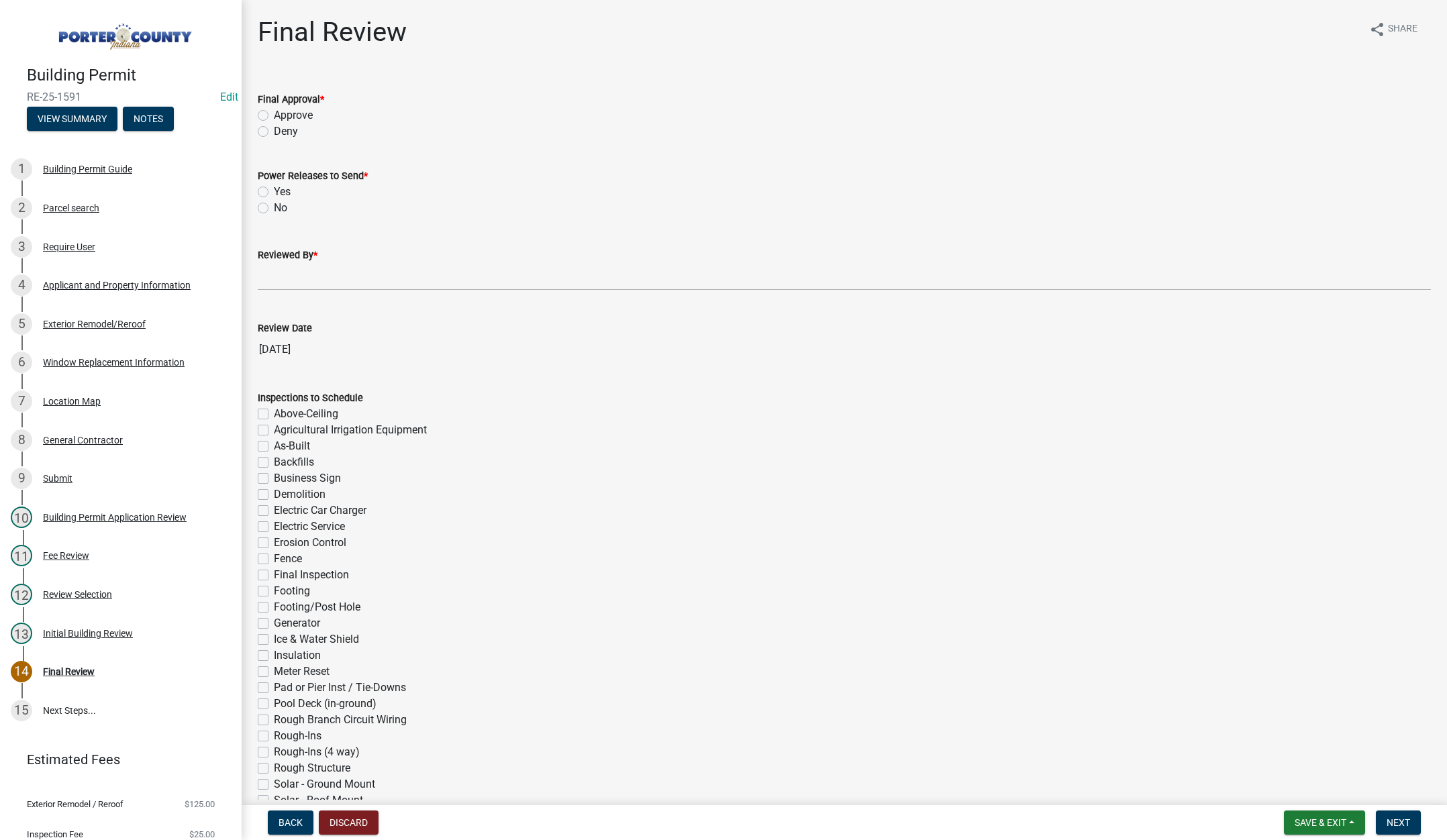
drag, startPoint x: 261, startPoint y: 115, endPoint x: 261, endPoint y: 129, distance: 14.0
click at [274, 114] on label "Approve" at bounding box center [293, 115] width 39 height 16
click at [274, 114] on input "Approve" at bounding box center [278, 111] width 9 height 9
click at [274, 209] on label "No" at bounding box center [280, 207] width 13 height 16
click at [274, 209] on input "No" at bounding box center [278, 203] width 9 height 9
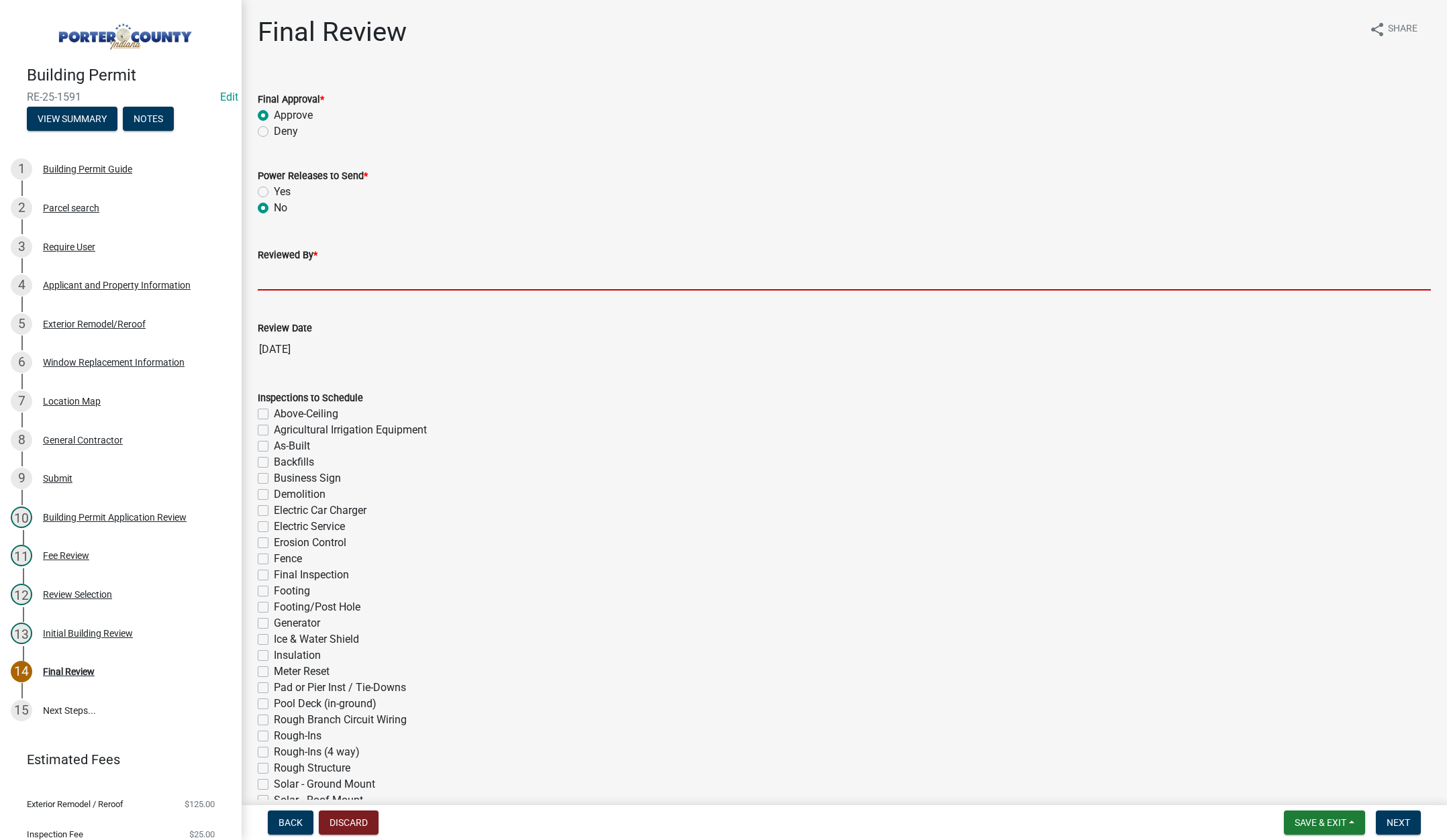
click at [275, 285] on input "Reviewed By *" at bounding box center [844, 277] width 1173 height 28
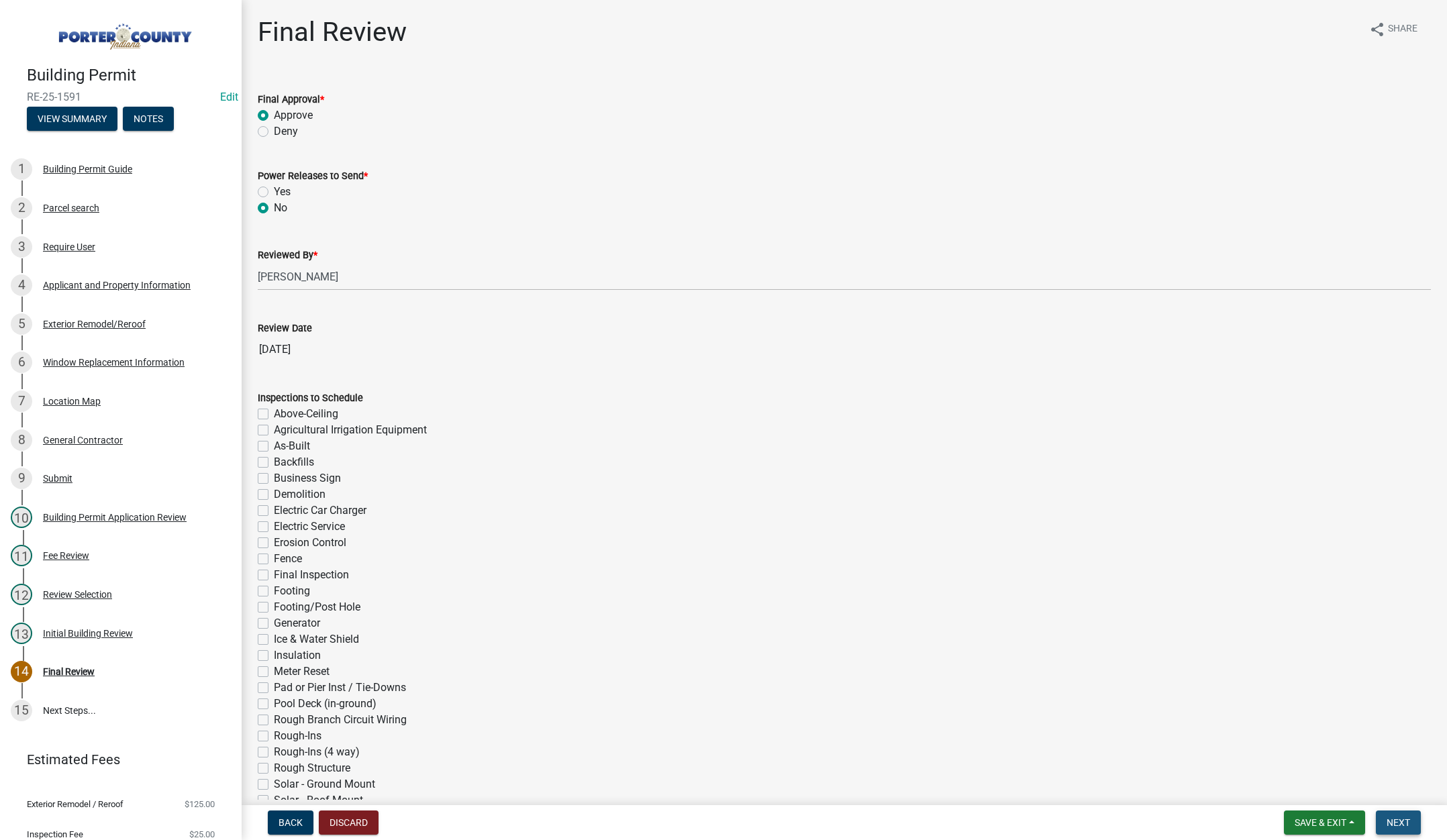
click at [1399, 821] on span "Next" at bounding box center [1398, 822] width 23 height 11
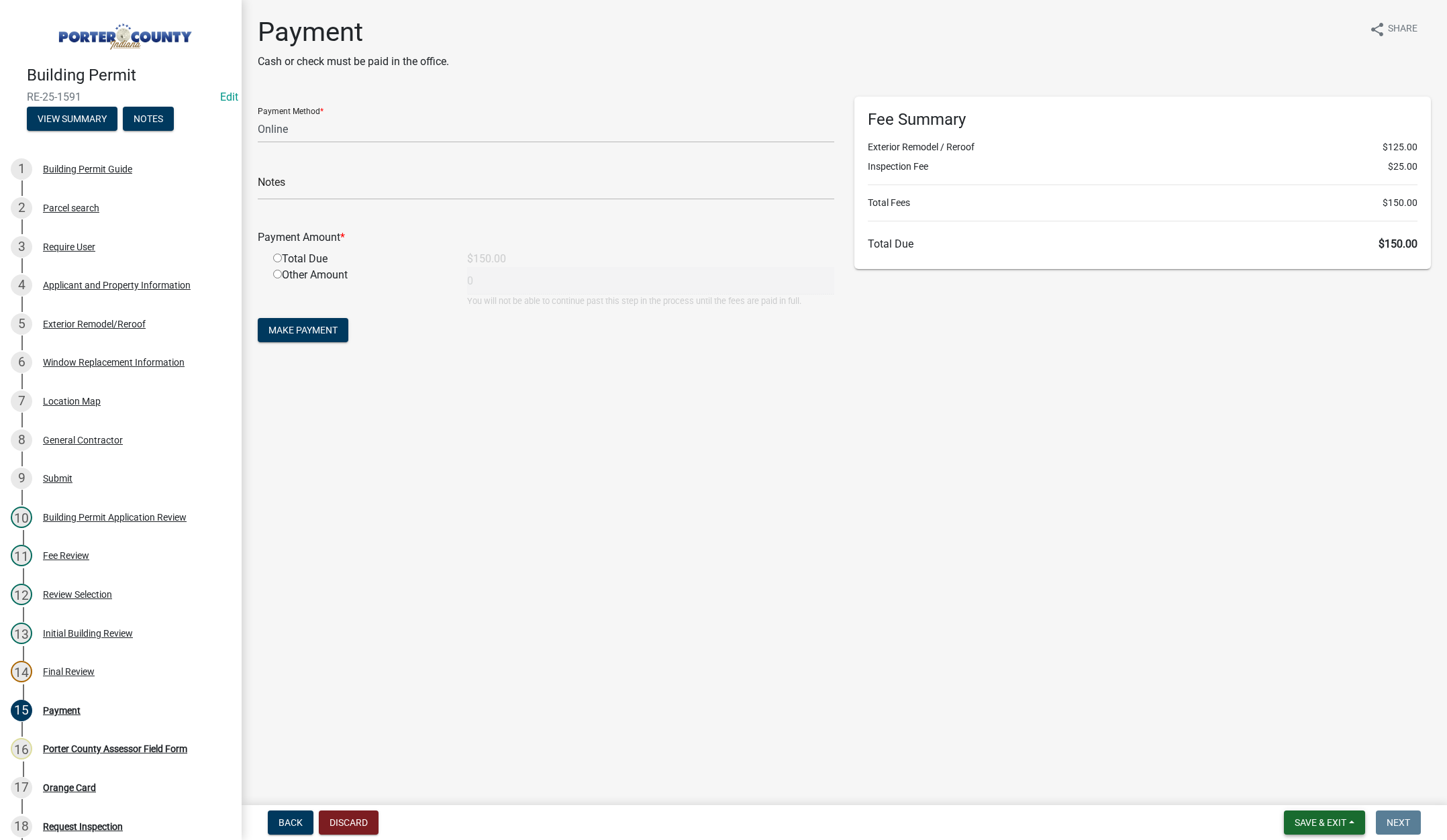
click at [1306, 818] on span "Save & Exit" at bounding box center [1320, 822] width 52 height 11
click at [1298, 787] on button "Save & Exit" at bounding box center [1311, 787] width 108 height 32
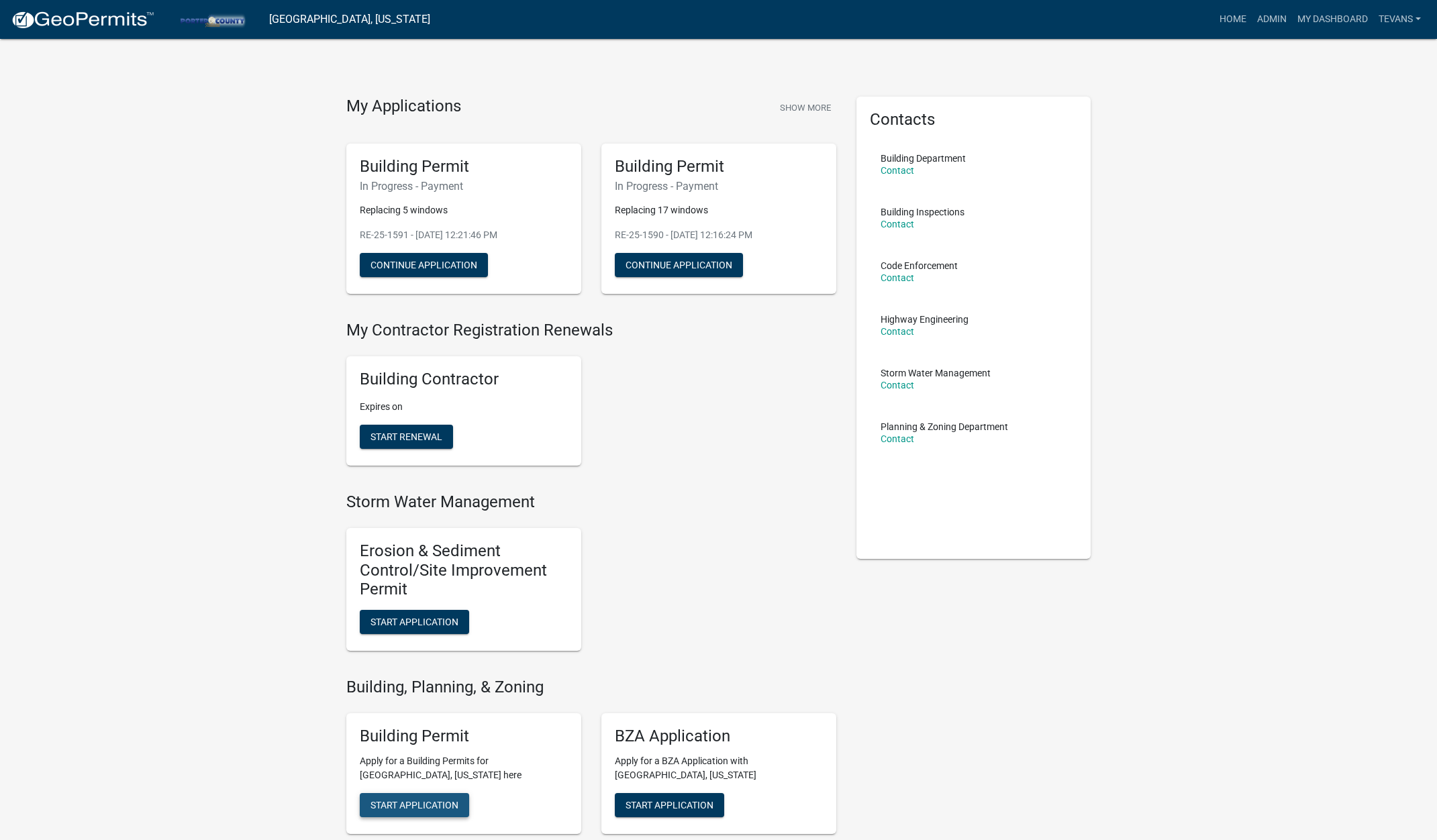
click at [415, 812] on button "Start Application" at bounding box center [414, 804] width 109 height 24
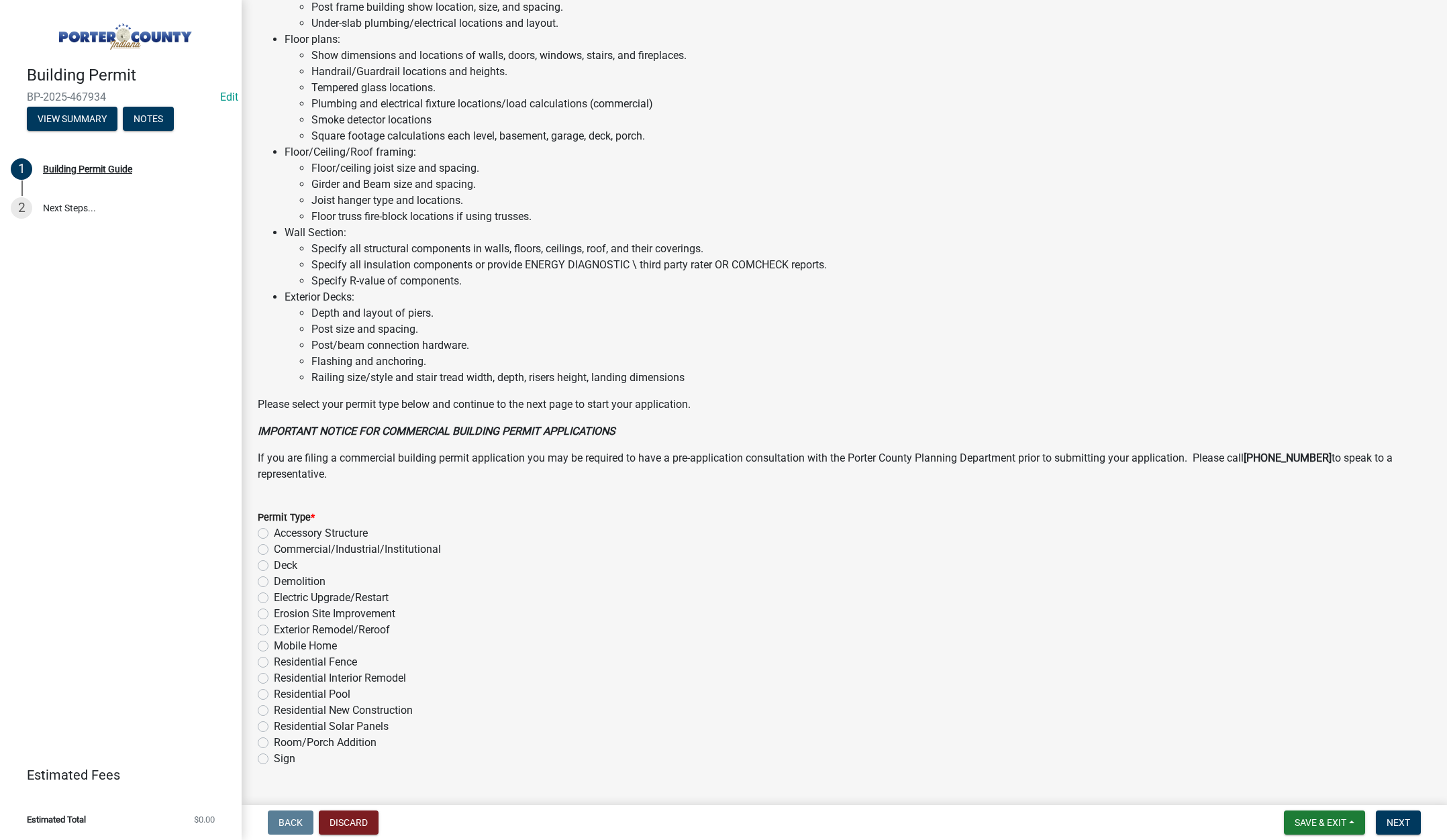
scroll to position [661, 0]
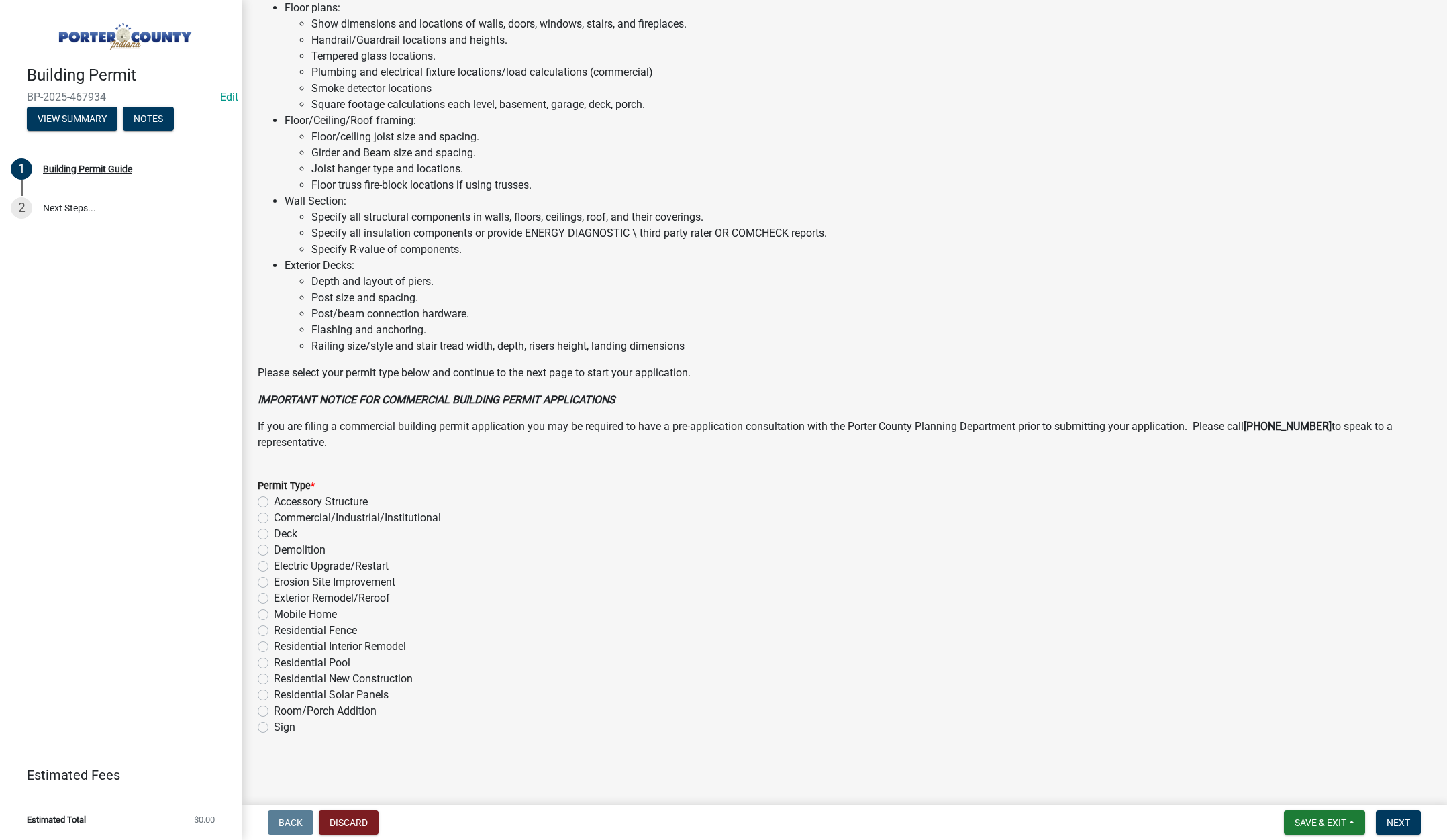
click at [274, 598] on label "Exterior Remodel/Reroof" at bounding box center [332, 598] width 116 height 16
click at [274, 598] on input "Exterior Remodel/Reroof" at bounding box center [278, 594] width 9 height 9
click at [1397, 819] on span "Next" at bounding box center [1398, 822] width 23 height 11
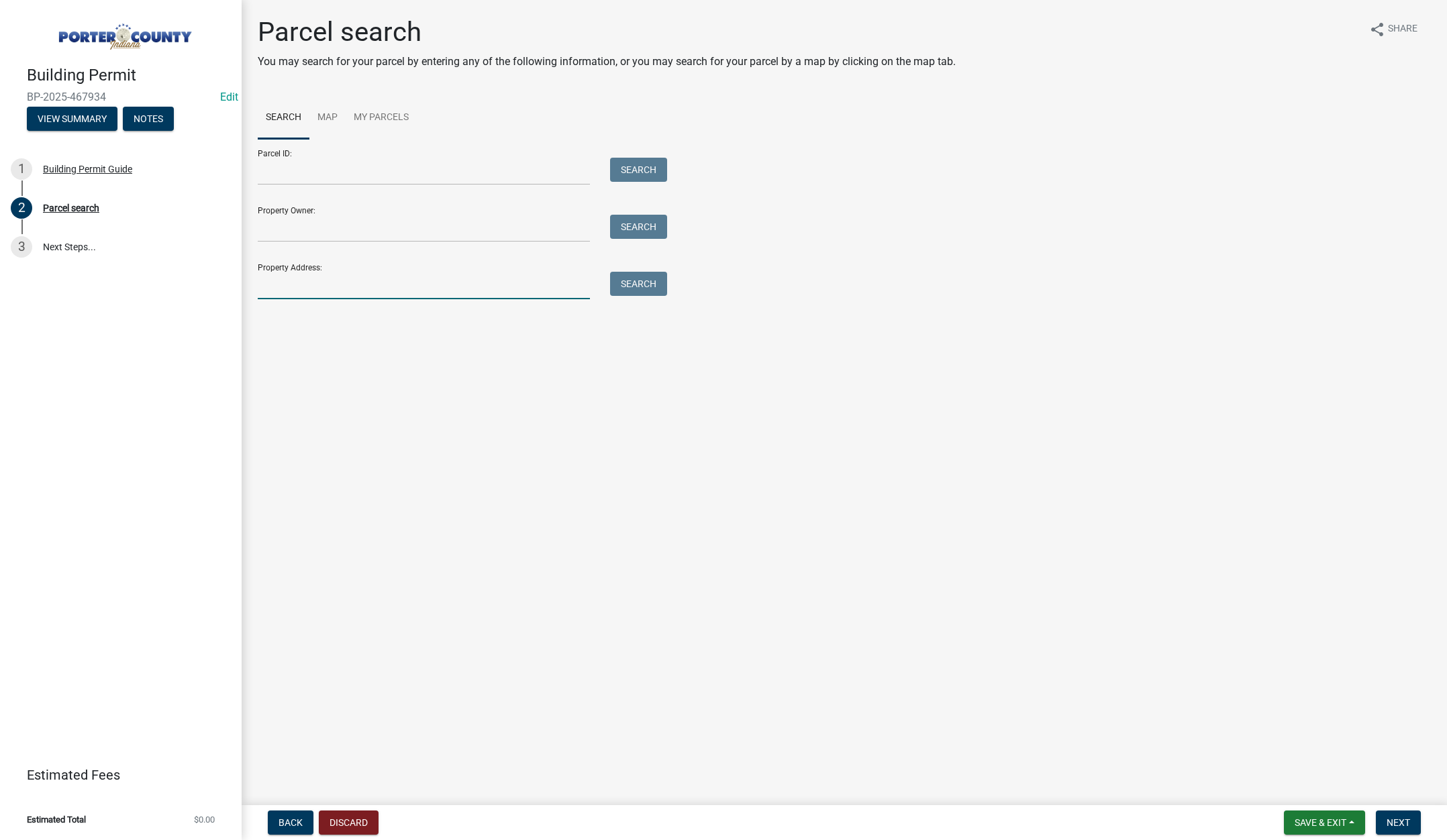
click at [287, 291] on input "Property Address:" at bounding box center [423, 285] width 332 height 28
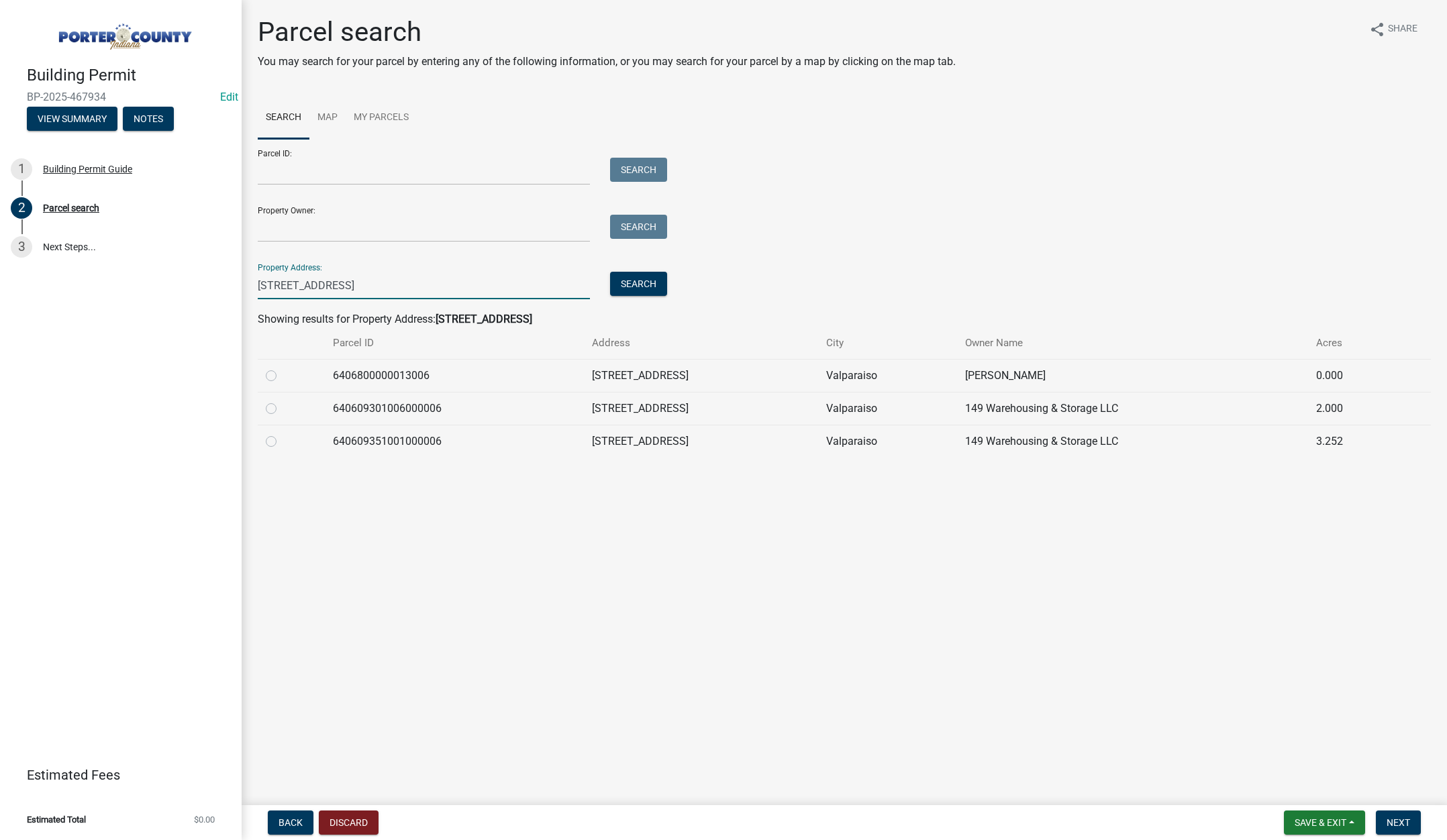
click at [282, 401] on label at bounding box center [282, 401] width 0 height 0
click at [282, 407] on input "radio" at bounding box center [286, 405] width 9 height 9
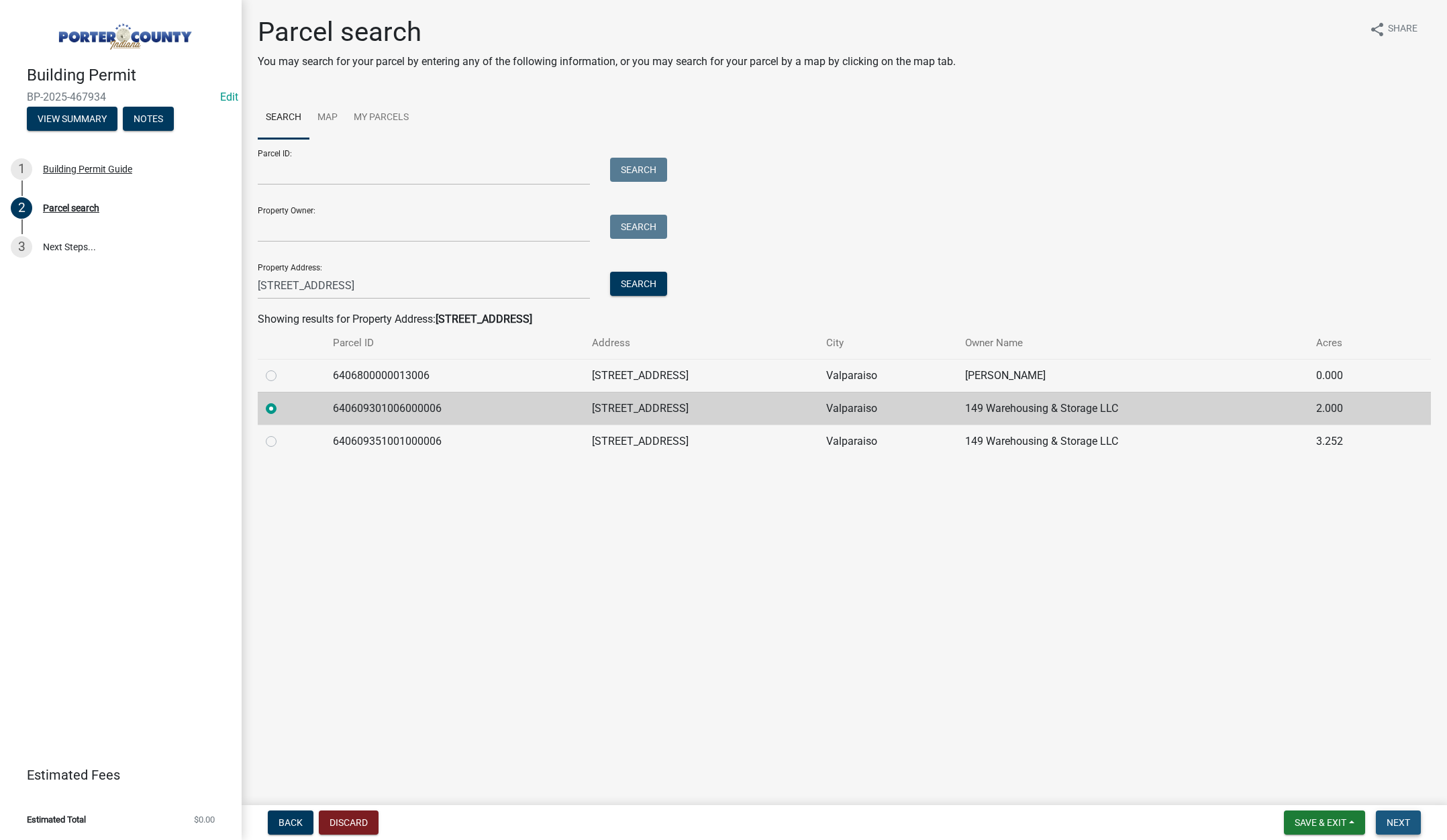
click at [1403, 814] on button "Next" at bounding box center [1398, 822] width 45 height 24
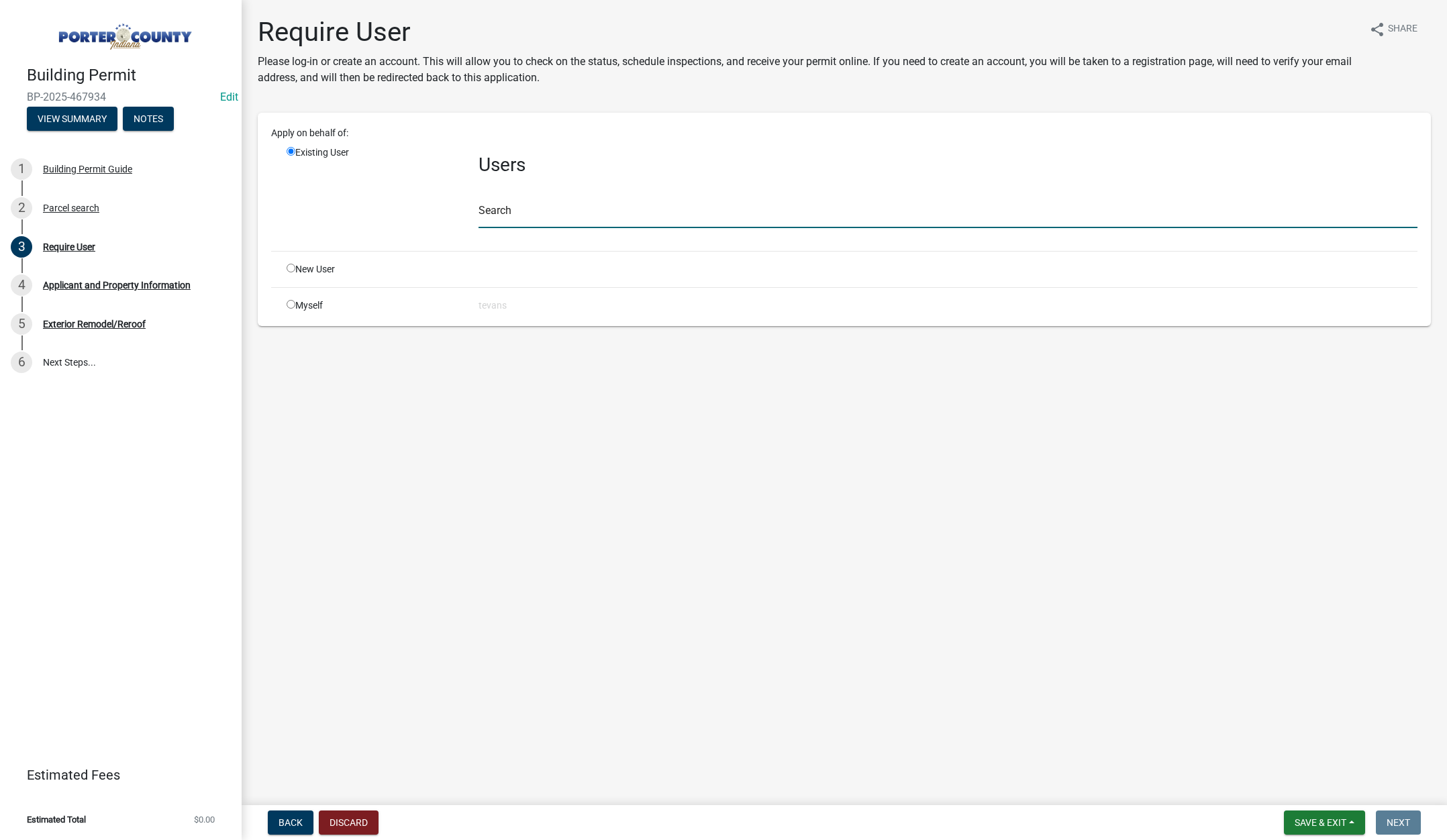
click at [522, 209] on input "text" at bounding box center [947, 214] width 939 height 28
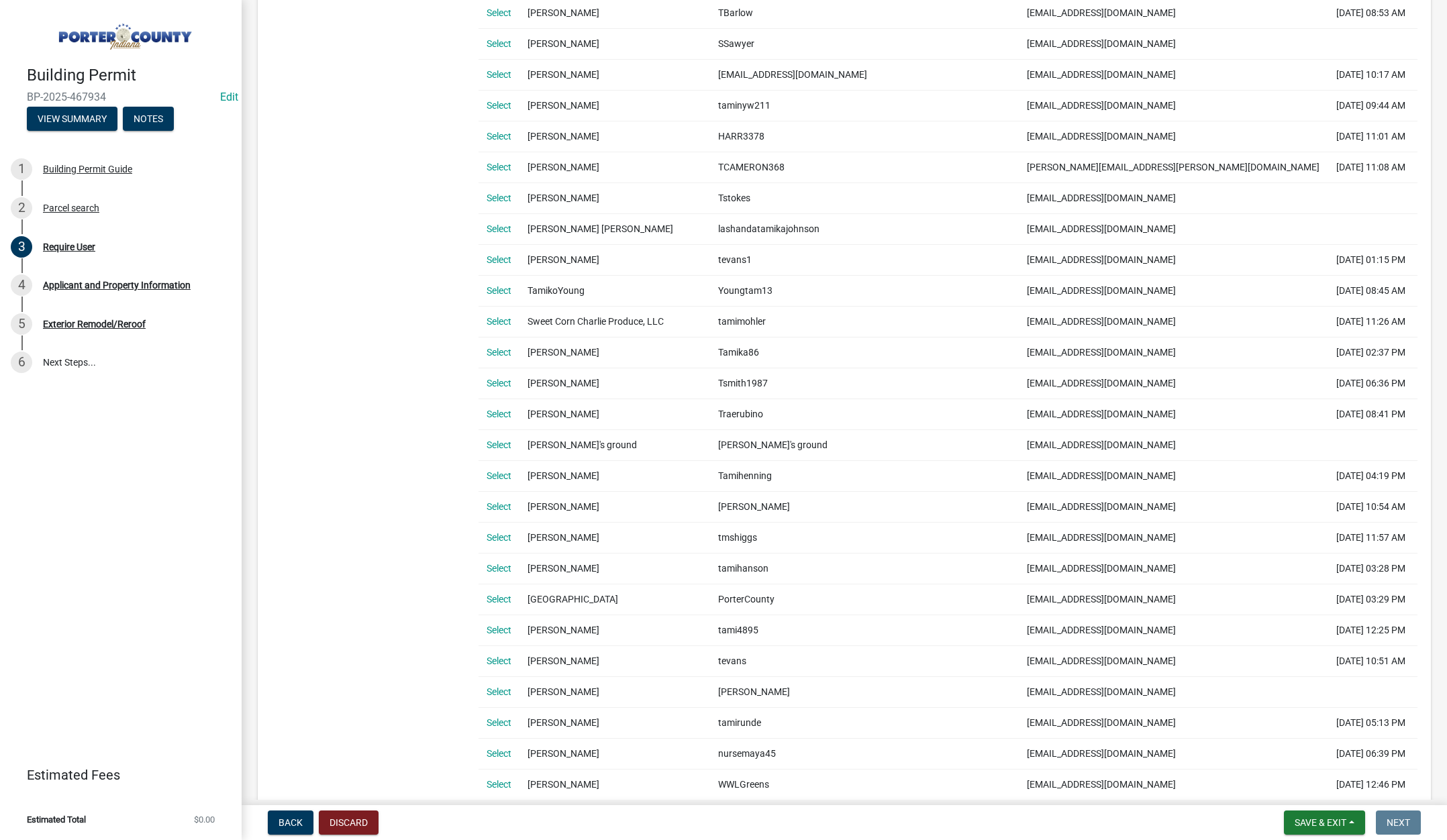
scroll to position [537, 0]
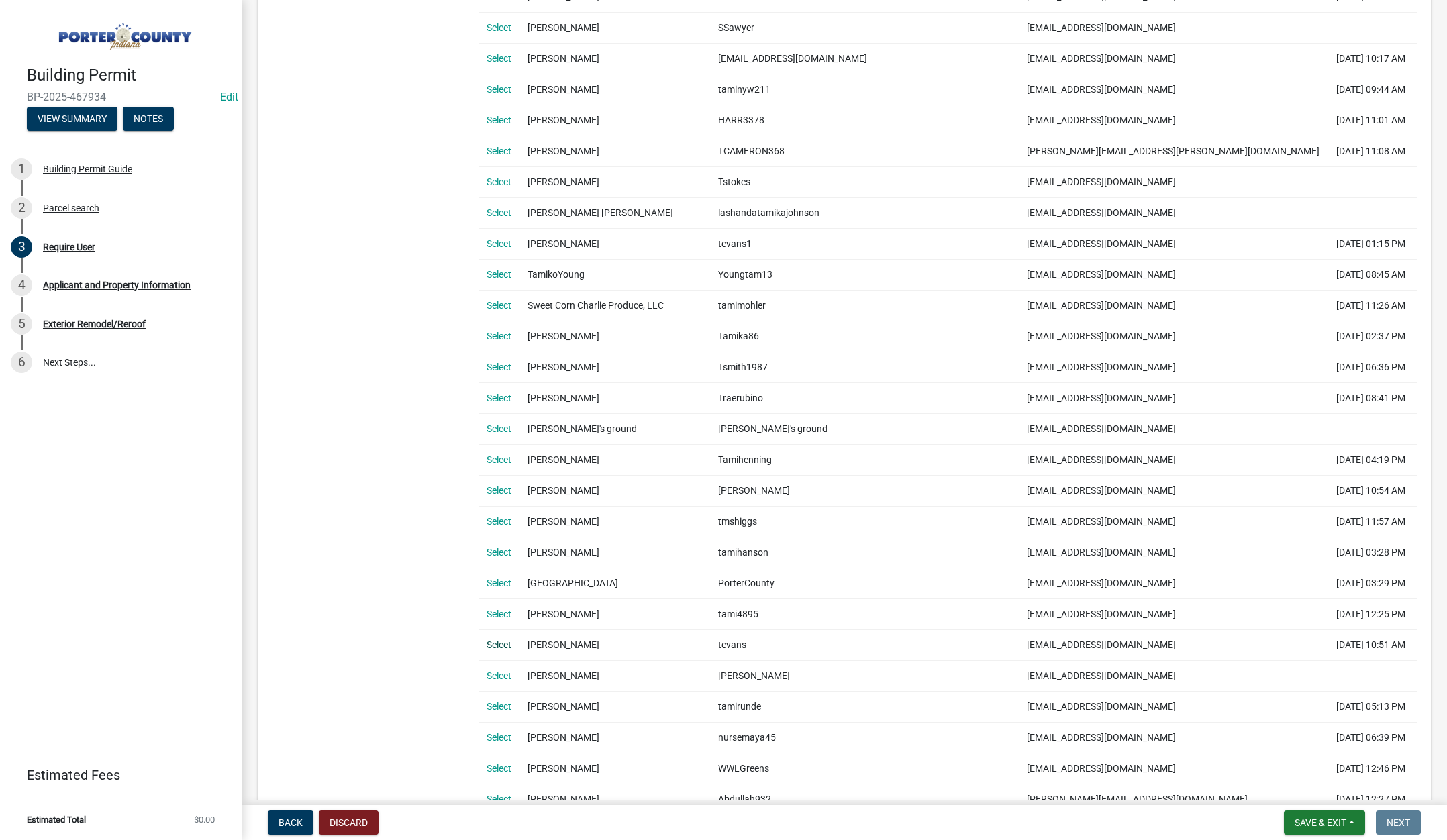
click at [493, 641] on link "Select" at bounding box center [499, 644] width 25 height 11
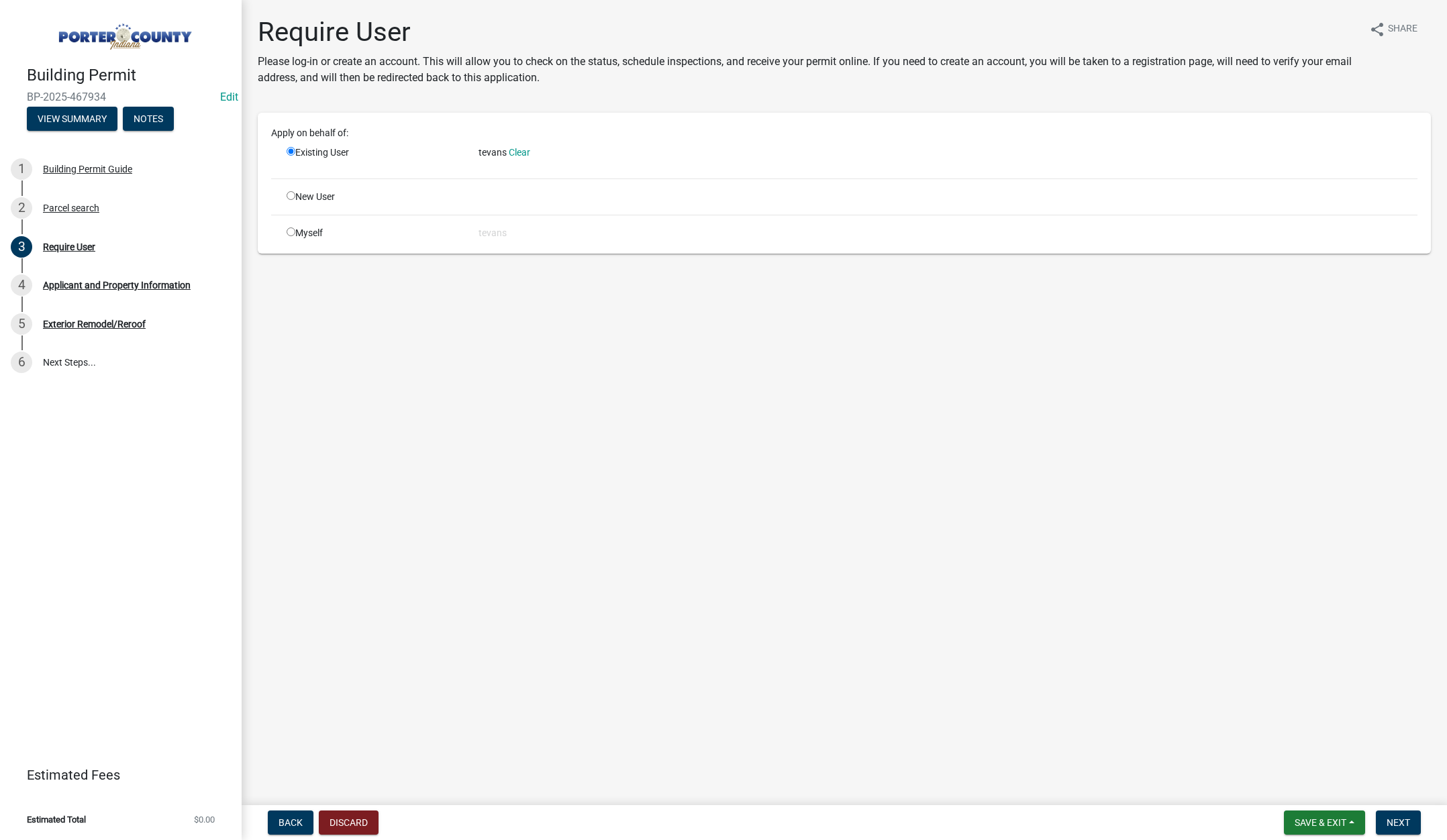
scroll to position [0, 0]
click at [1409, 817] on span "Next" at bounding box center [1398, 822] width 23 height 11
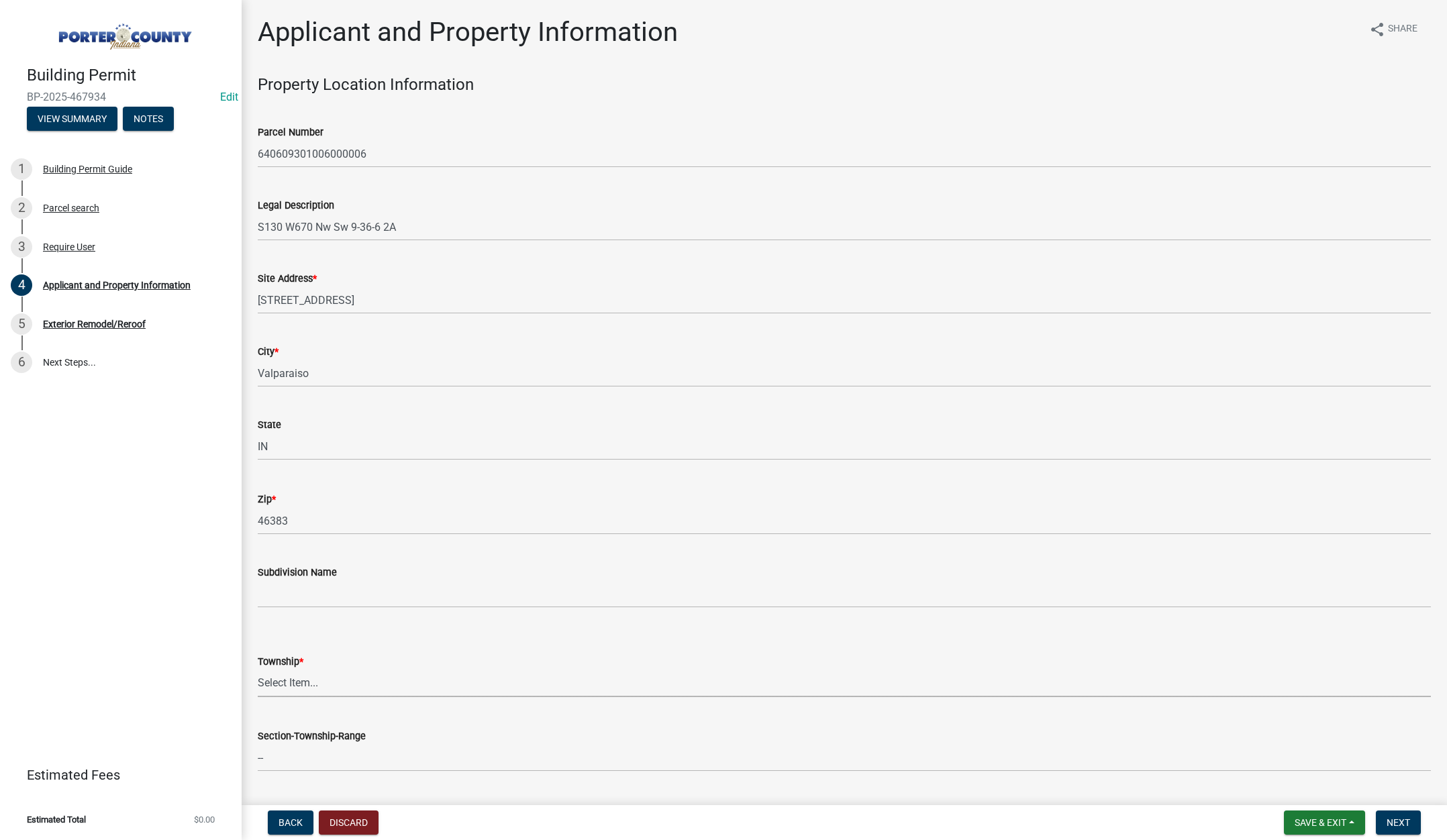
click at [289, 677] on select "Select Item... Boone Center Jackson Liberty Morgan Pine Pleasant Portage Porter…" at bounding box center [844, 684] width 1173 height 28
click at [258, 670] on select "Select Item... Boone Center Jackson Liberty Morgan Pine Pleasant Portage Porter…" at bounding box center [844, 684] width 1173 height 28
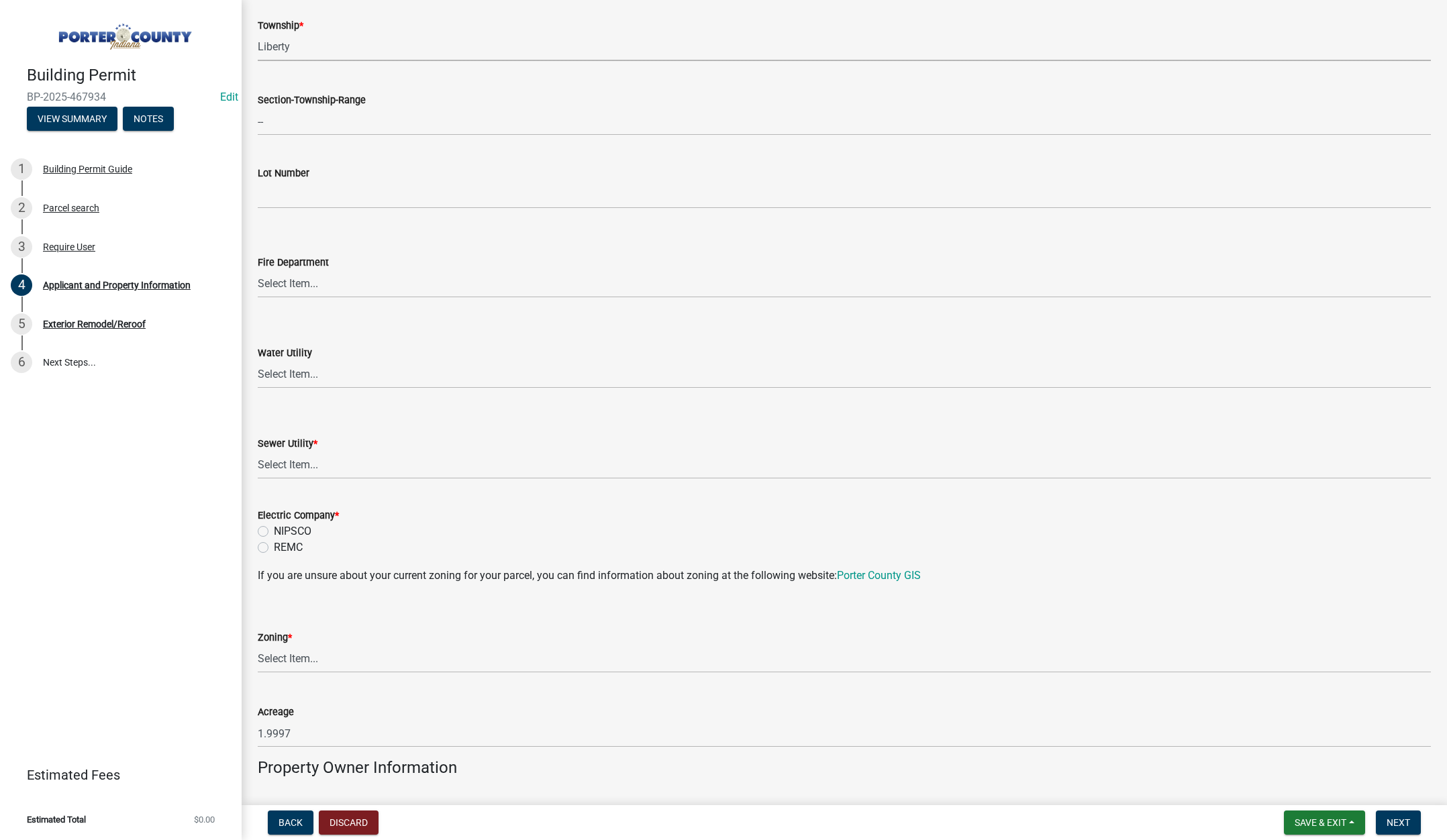
scroll to position [671, 0]
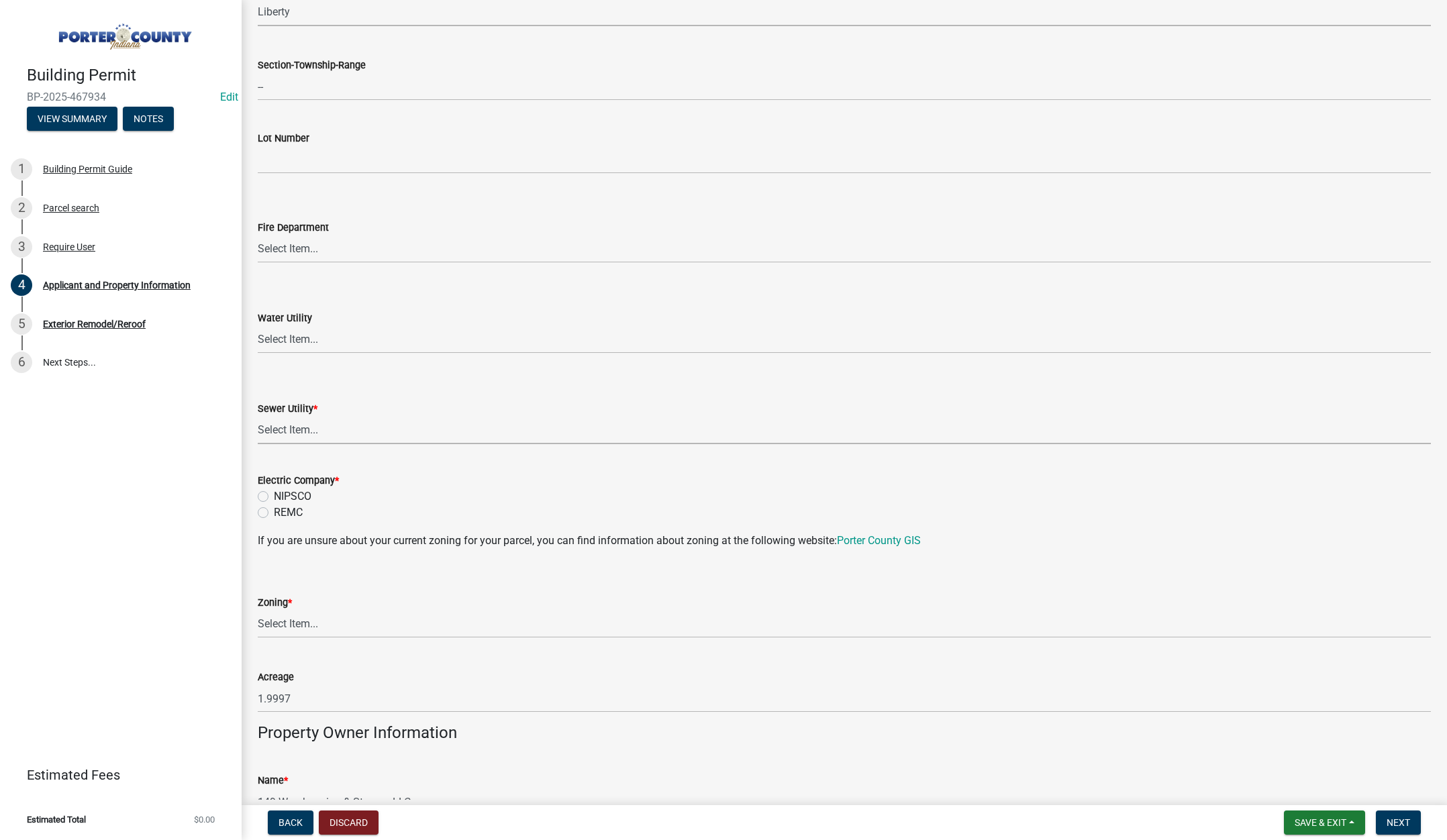
click at [298, 427] on select "Select Item... Aqua Indiana Inc Damon Run Falling Waters Lake Eliza - LEACD Nat…" at bounding box center [844, 431] width 1173 height 28
click at [258, 417] on select "Select Item... Aqua Indiana Inc Damon Run Falling Waters Lake Eliza - LEACD Nat…" at bounding box center [844, 431] width 1173 height 28
click at [274, 510] on label "REMC" at bounding box center [288, 512] width 29 height 16
click at [274, 510] on input "REMC" at bounding box center [278, 508] width 9 height 9
click at [300, 616] on select "Select Item... A1 A2 CH CM CN I1 I2 I3 IN MP OT P1 P2 PUD R1 R2 R3 R4 RL RR" at bounding box center [844, 624] width 1173 height 28
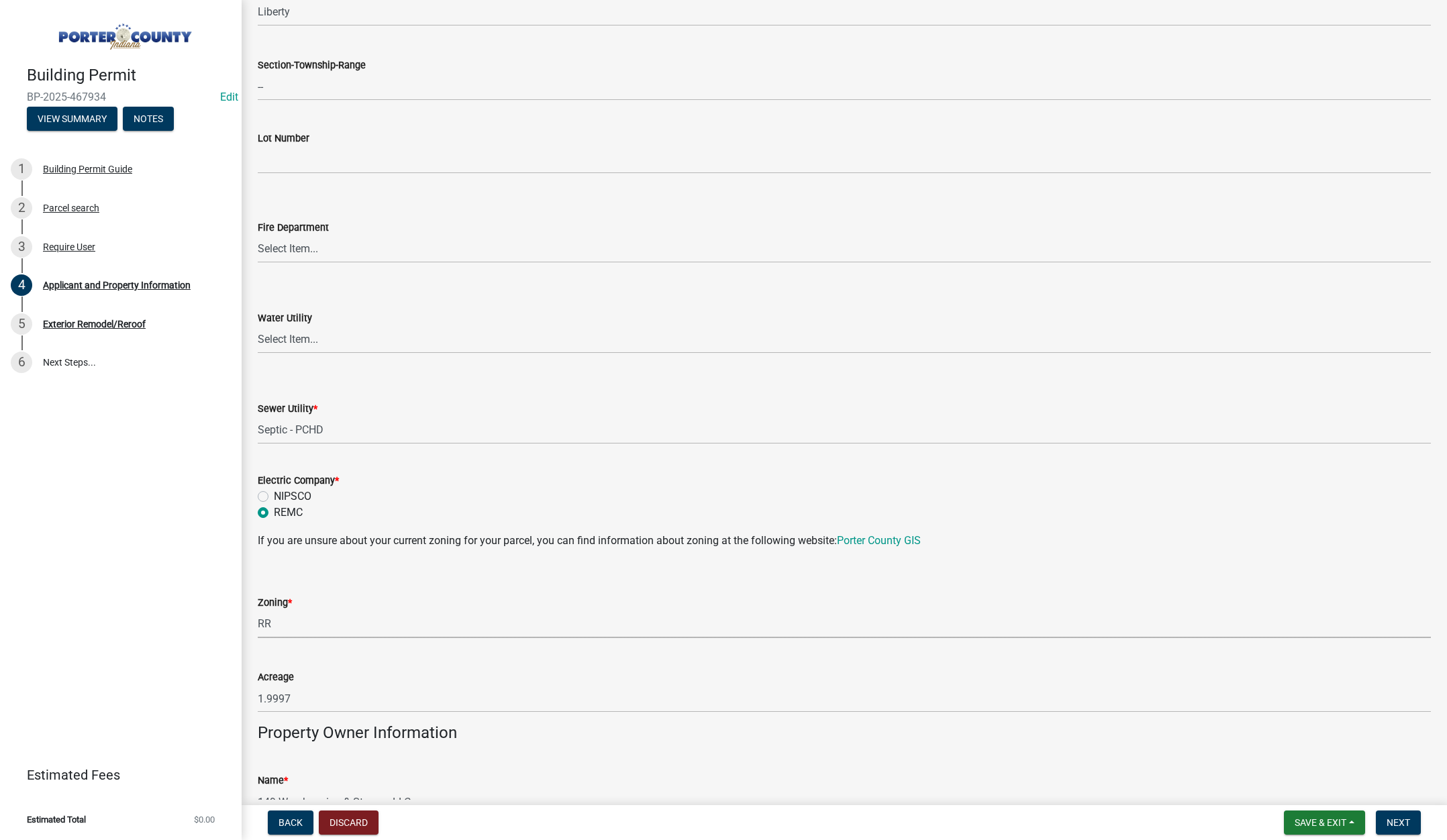
click at [258, 610] on select "Select Item... A1 A2 CH CM CN I1 I2 I3 IN MP OT P1 P2 PUD R1 R2 R3 R4 RL RR" at bounding box center [844, 624] width 1173 height 28
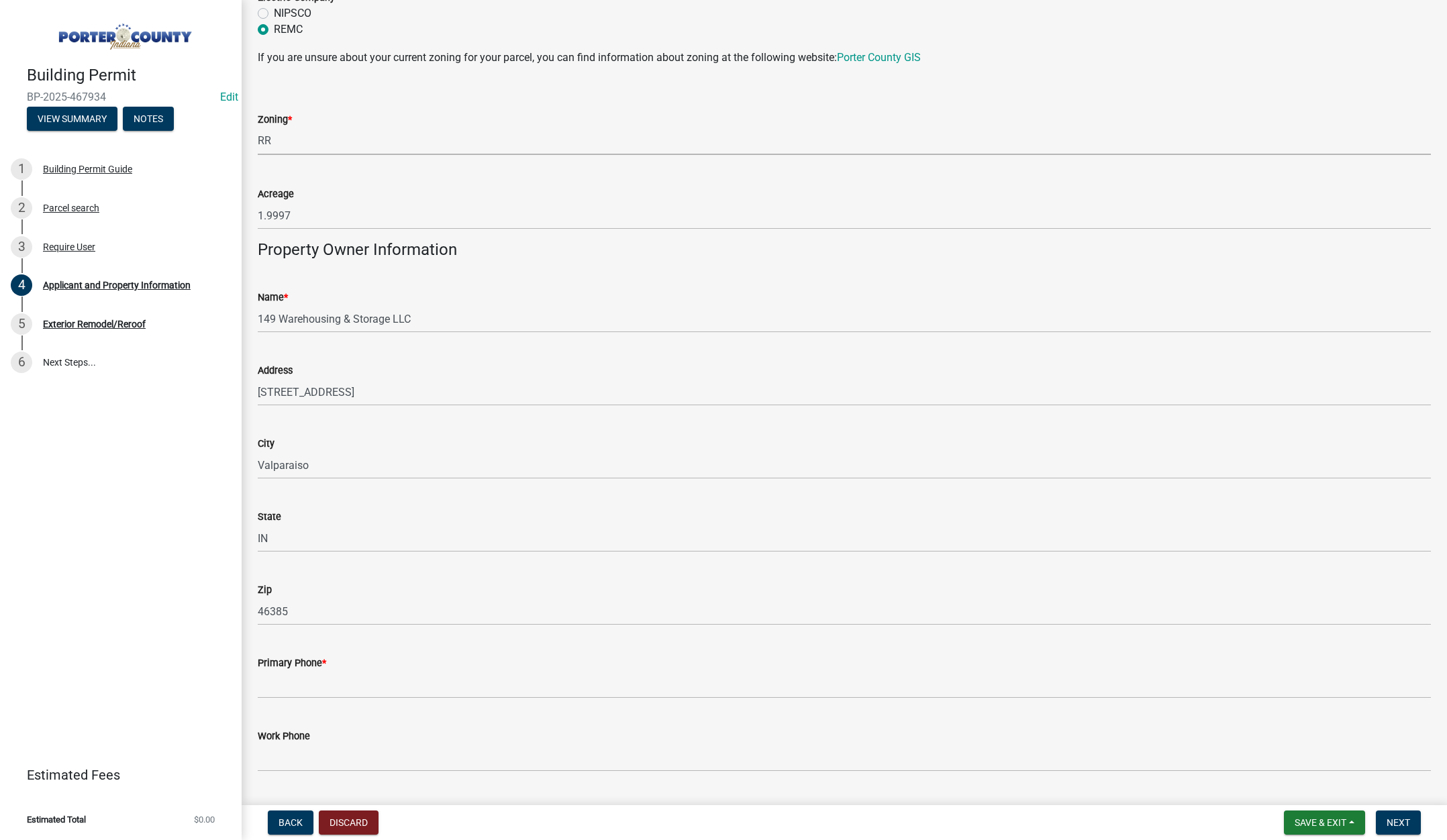
scroll to position [1341, 0]
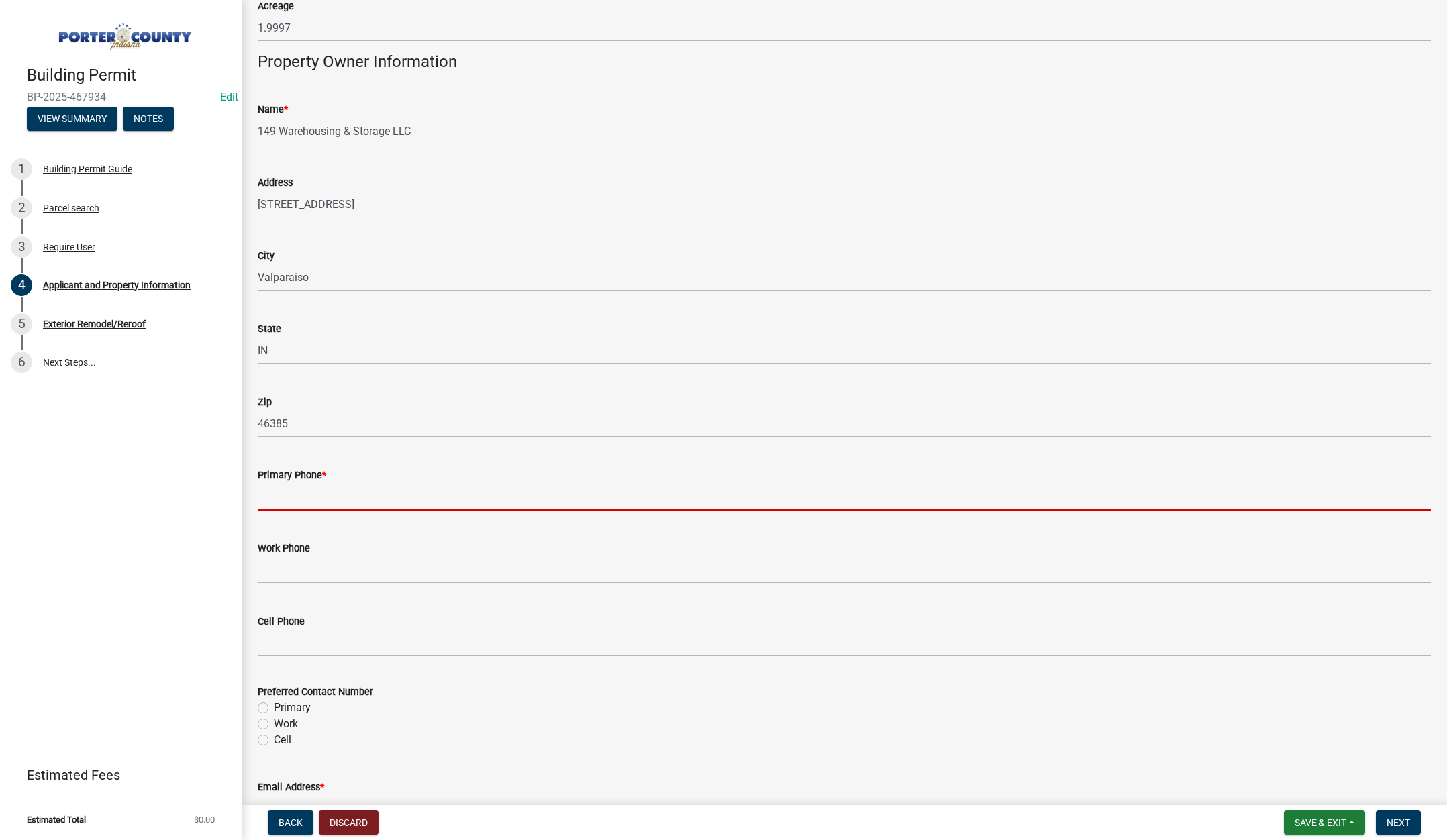
click at [305, 500] on input "Primary Phone *" at bounding box center [844, 497] width 1173 height 28
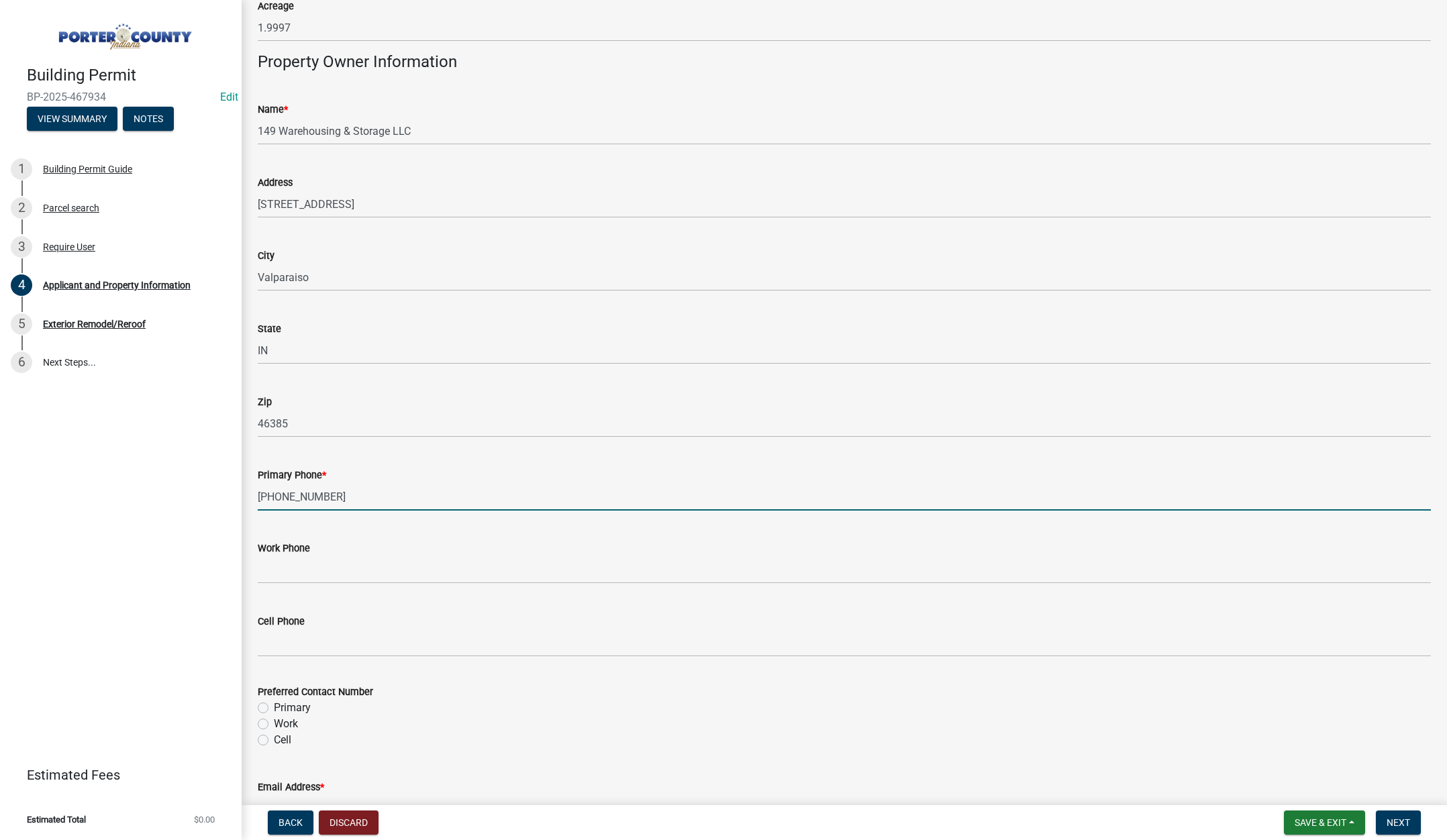
click at [274, 709] on label "Primary" at bounding box center [292, 708] width 37 height 16
click at [274, 709] on input "Primary" at bounding box center [278, 704] width 9 height 9
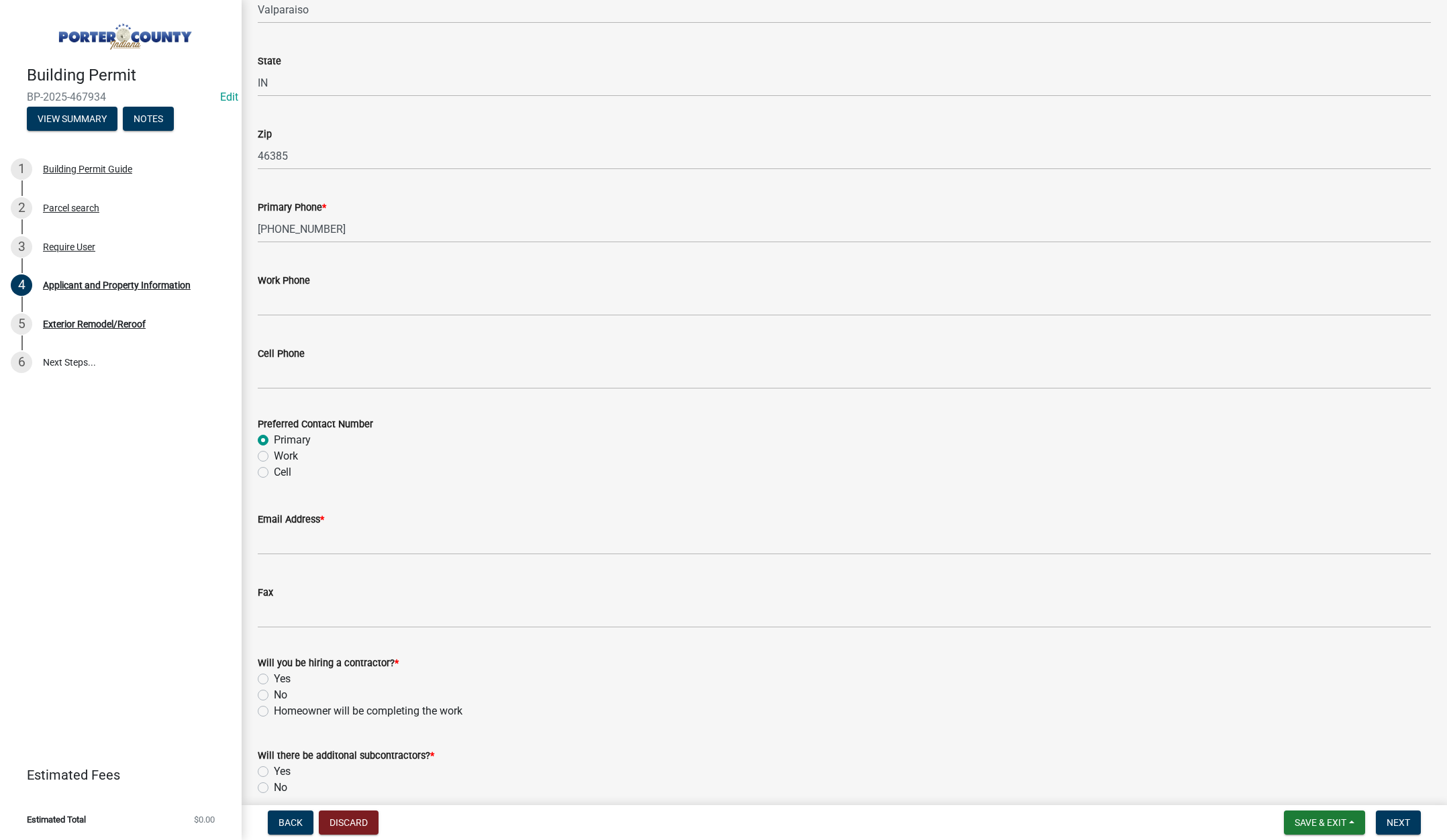
scroll to position [1610, 0]
click at [332, 540] on input "Email Address *" at bounding box center [844, 541] width 1173 height 28
click at [274, 677] on label "Yes" at bounding box center [282, 678] width 17 height 16
click at [274, 677] on input "Yes" at bounding box center [278, 674] width 9 height 9
click at [274, 785] on label "No" at bounding box center [280, 787] width 13 height 16
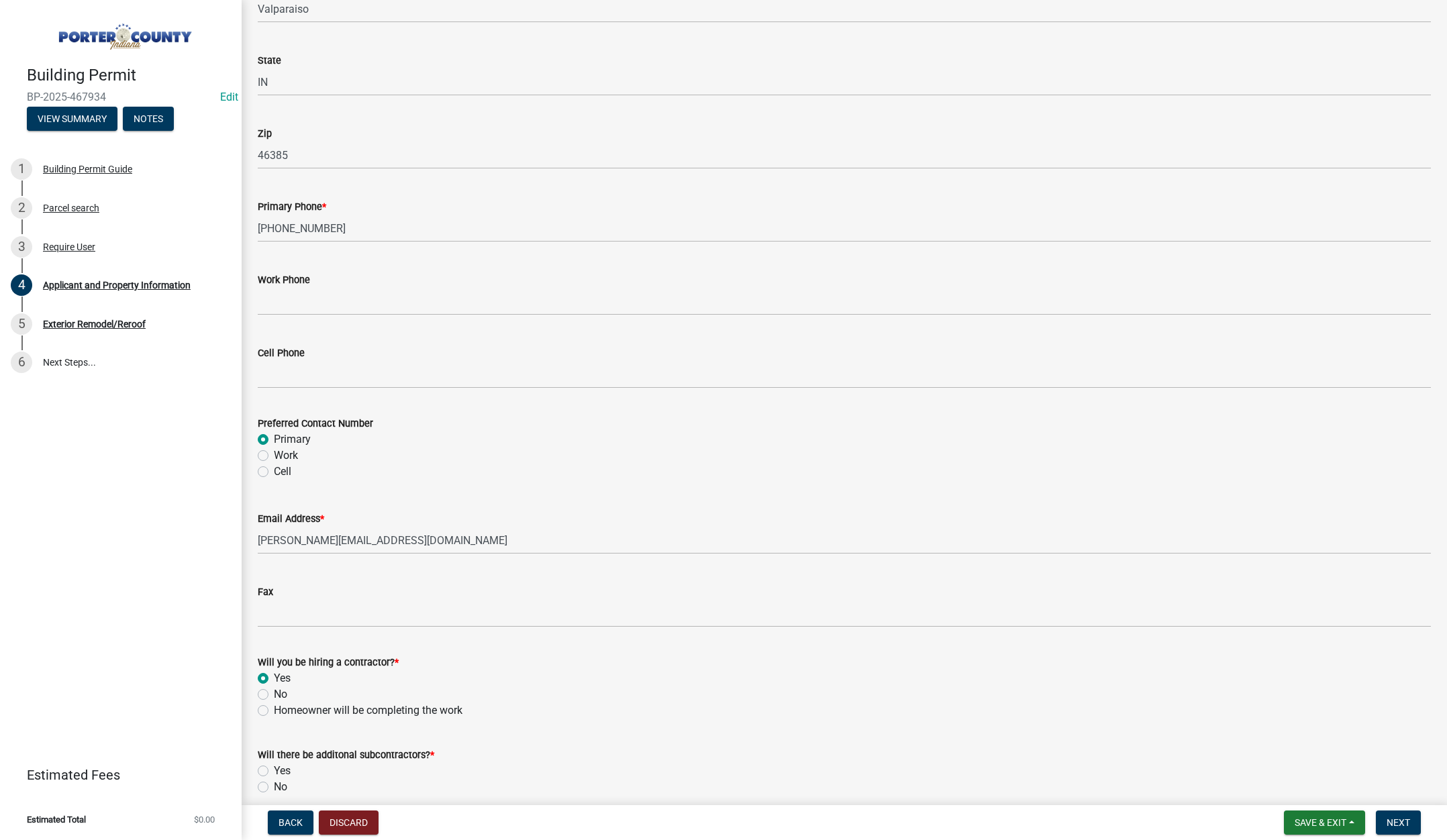
click at [274, 785] on input "No" at bounding box center [278, 783] width 9 height 9
click at [1384, 821] on button "Next" at bounding box center [1398, 822] width 45 height 24
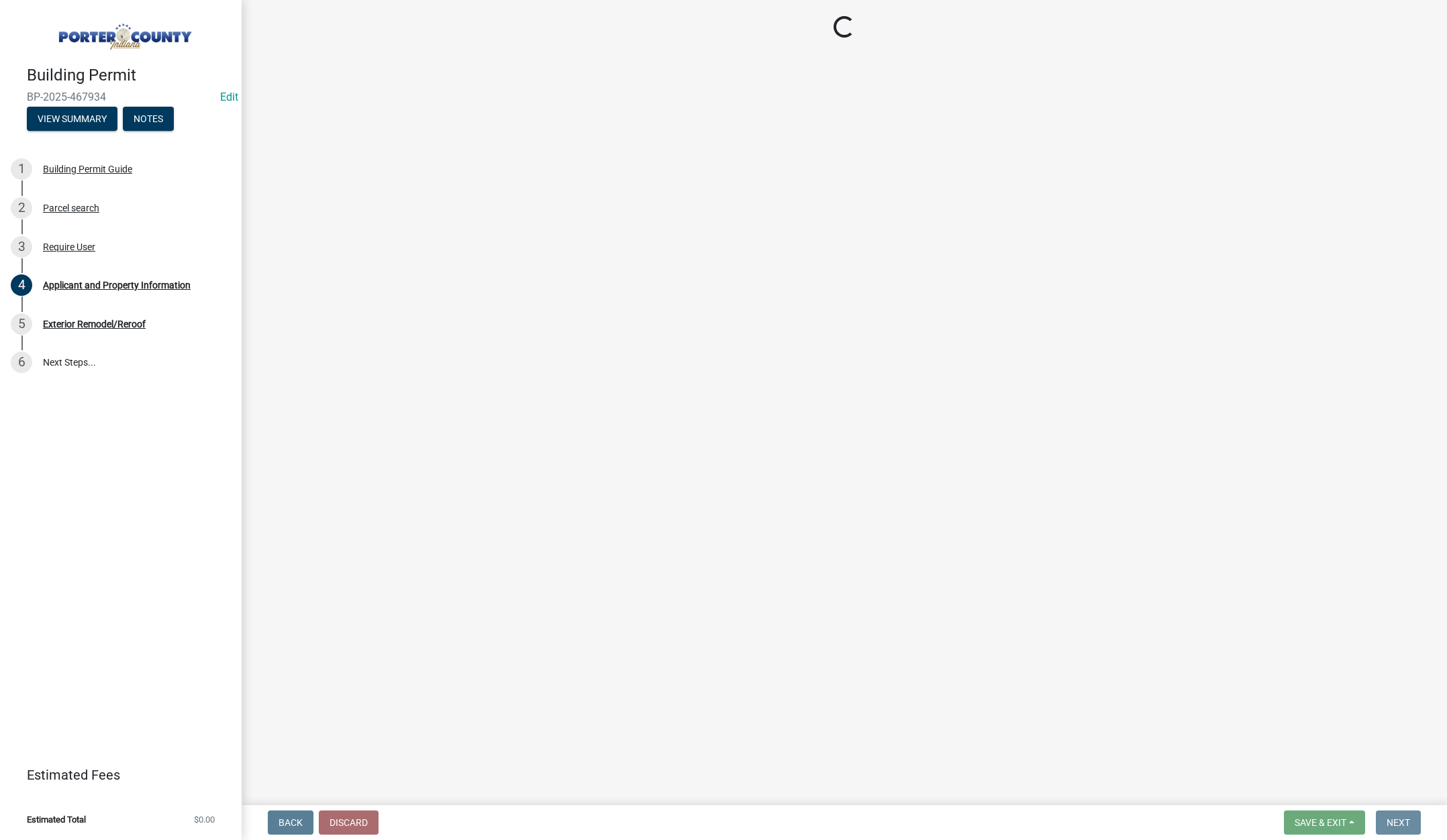
scroll to position [0, 0]
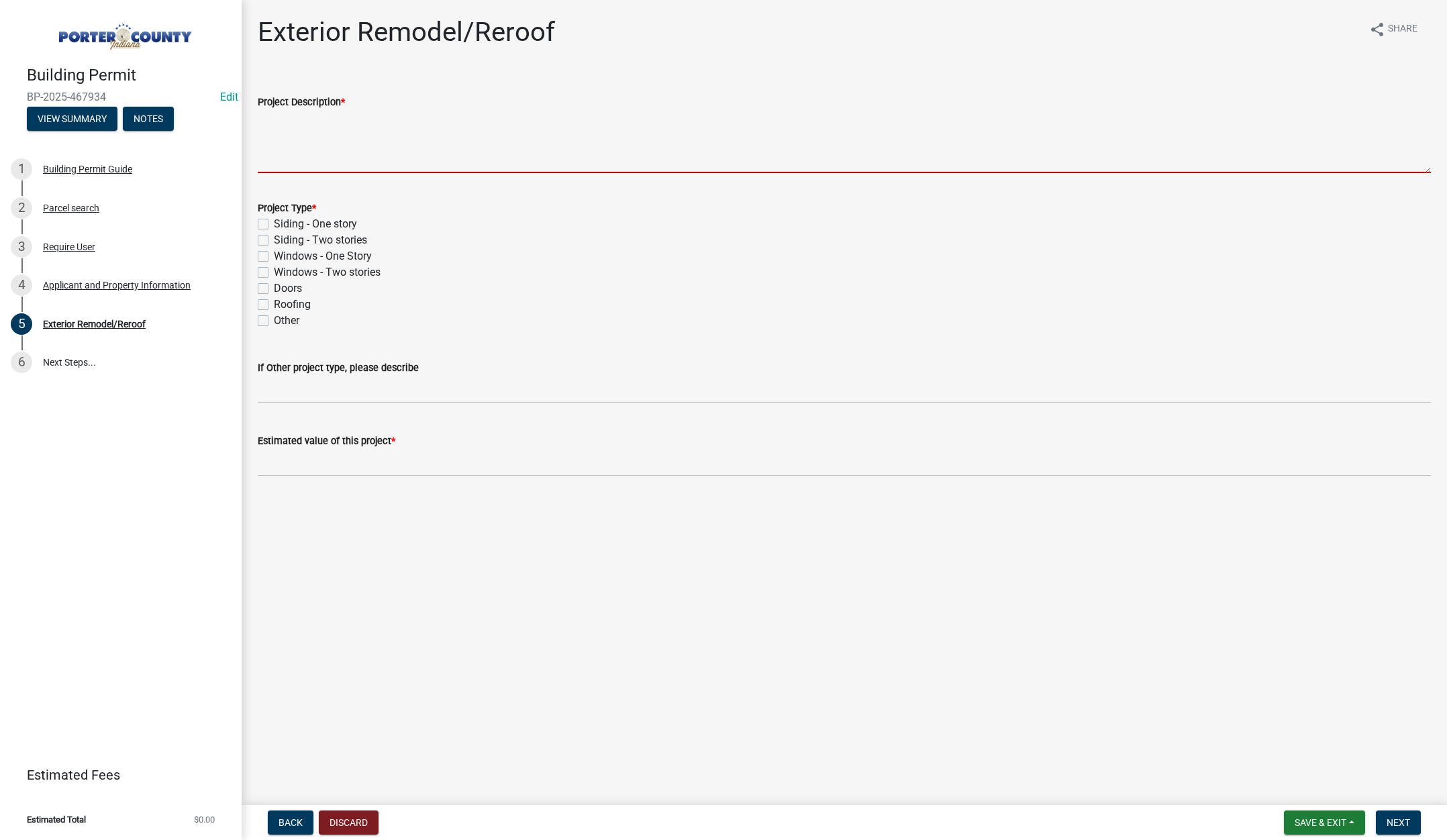
click at [303, 133] on textarea "Project Description *" at bounding box center [844, 142] width 1173 height 63
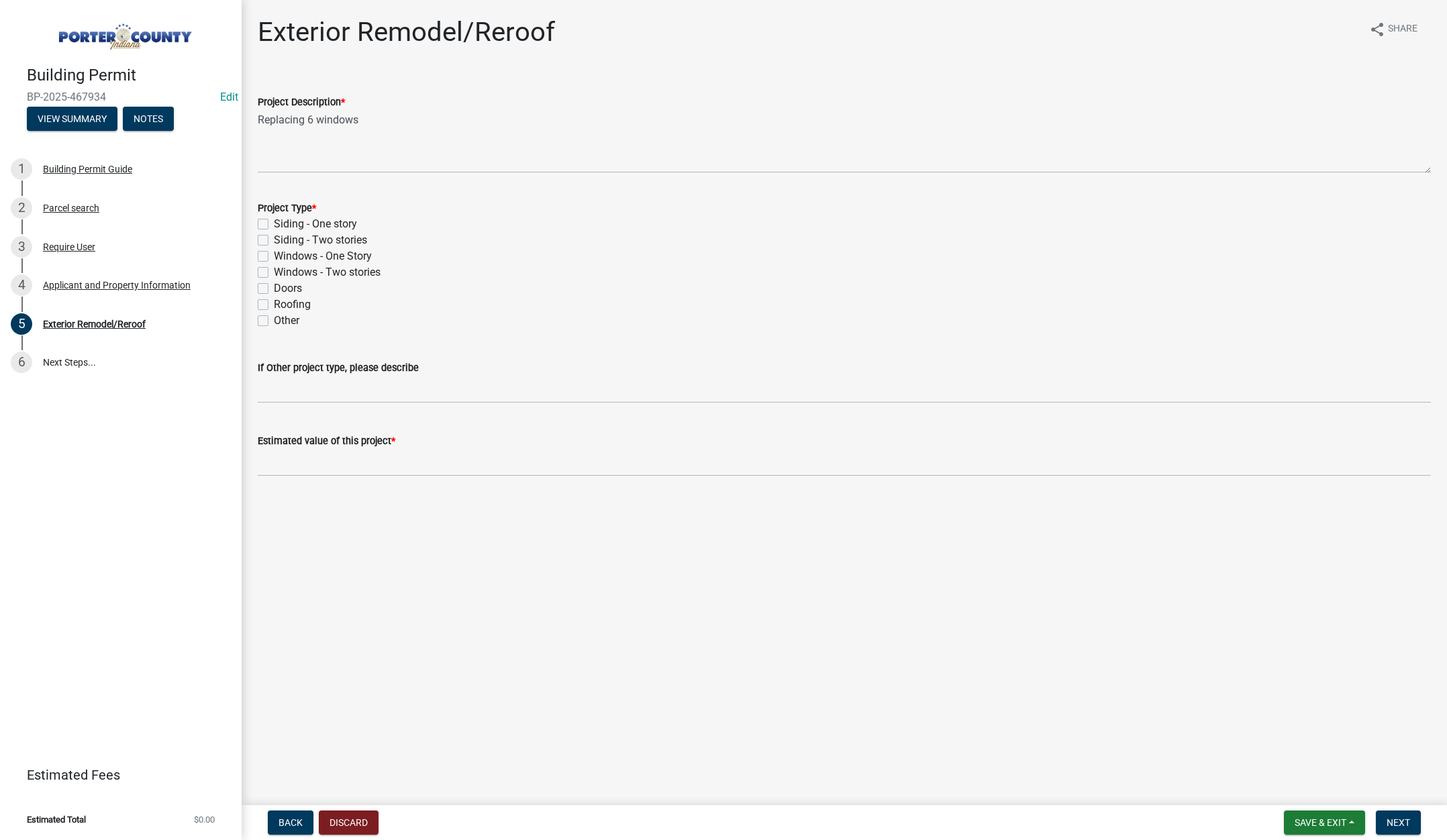
drag, startPoint x: 262, startPoint y: 254, endPoint x: 291, endPoint y: 341, distance: 91.7
click at [274, 255] on label "Windows - One Story" at bounding box center [323, 256] width 98 height 16
click at [274, 255] on input "Windows - One Story" at bounding box center [278, 252] width 9 height 9
click at [310, 457] on input "text" at bounding box center [844, 463] width 1173 height 28
click at [1393, 818] on span "Next" at bounding box center [1398, 822] width 23 height 11
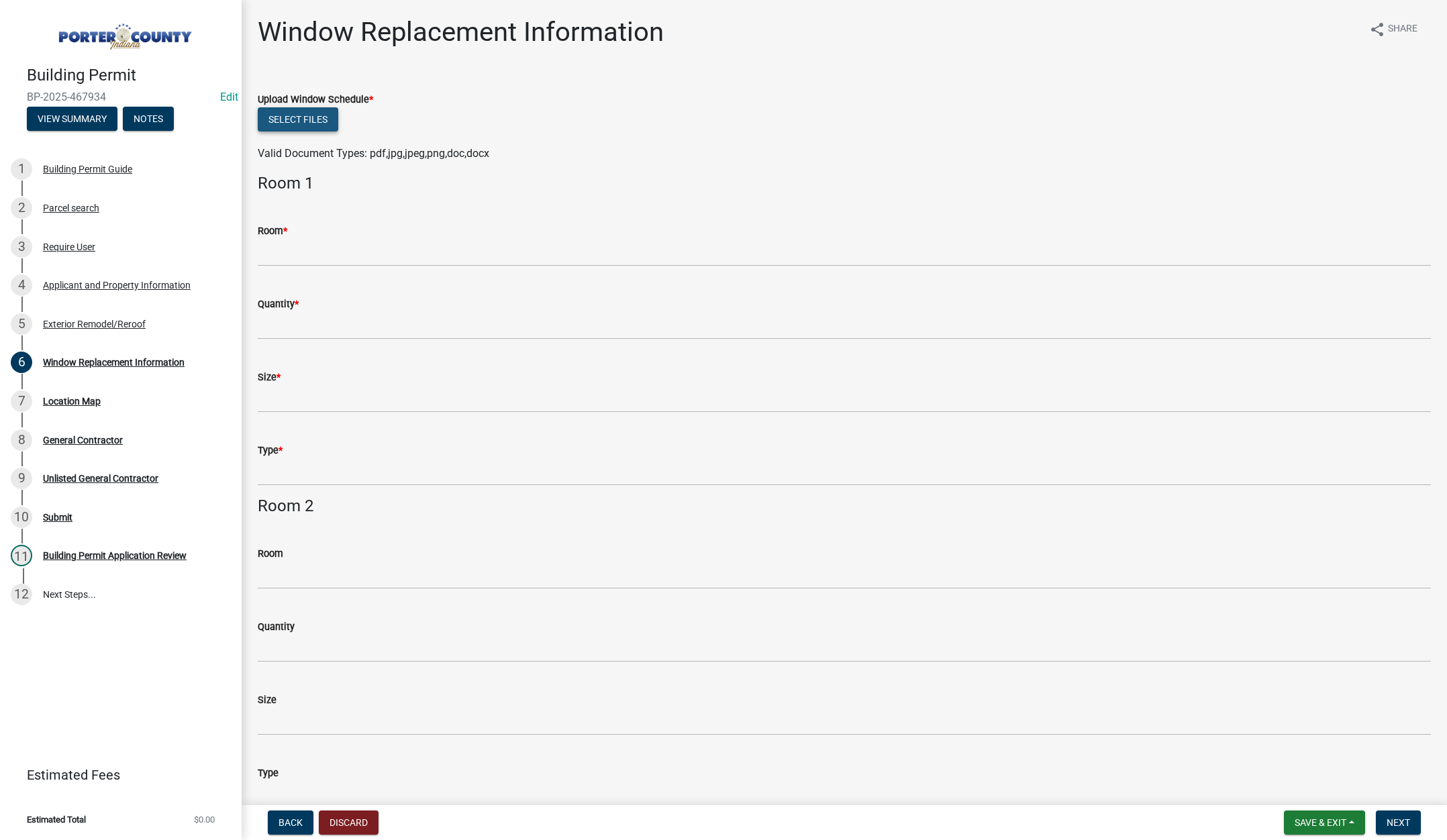
click at [279, 113] on button "Select files" at bounding box center [298, 119] width 80 height 24
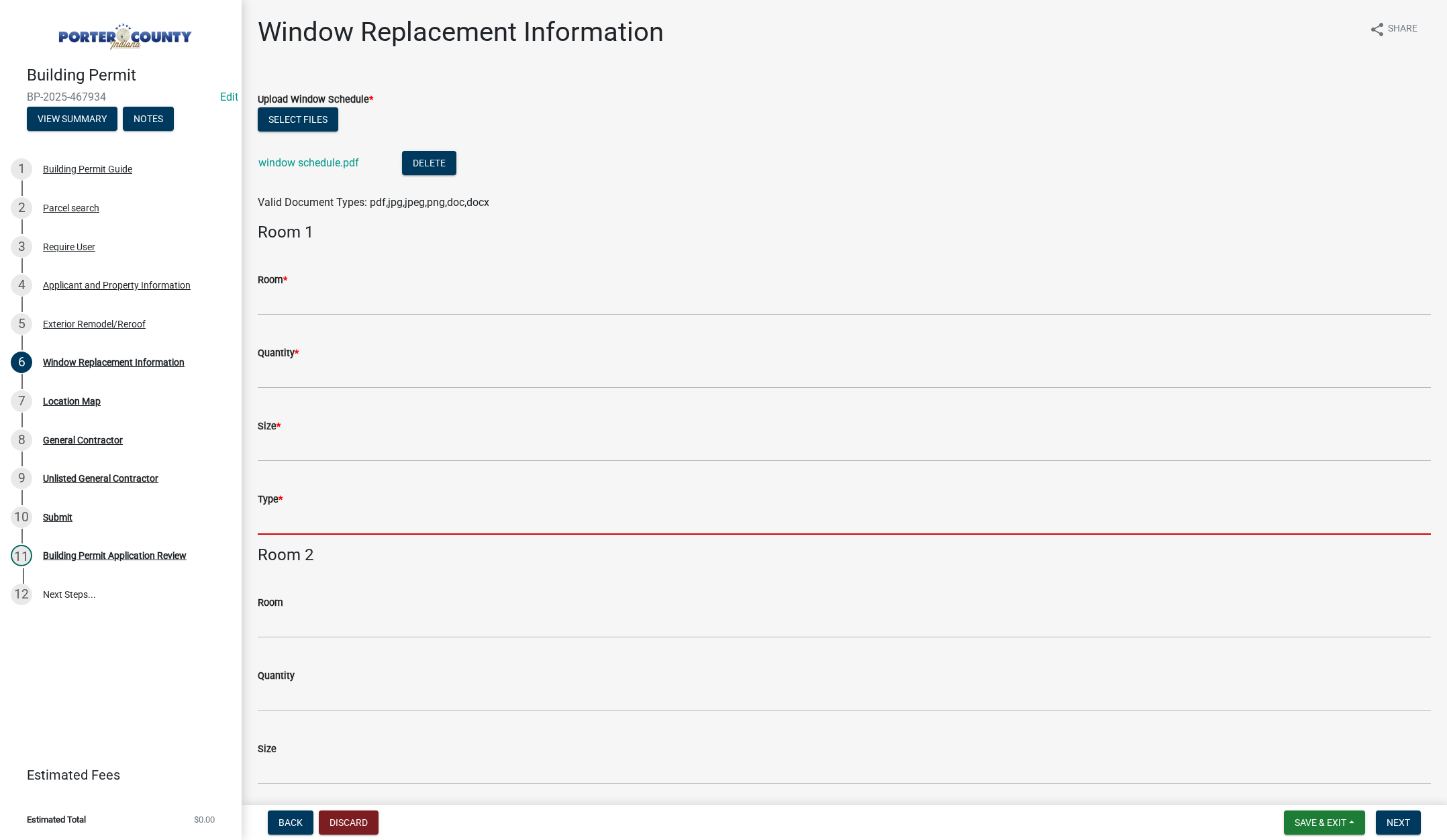
click at [303, 530] on input "Type *" at bounding box center [844, 521] width 1173 height 28
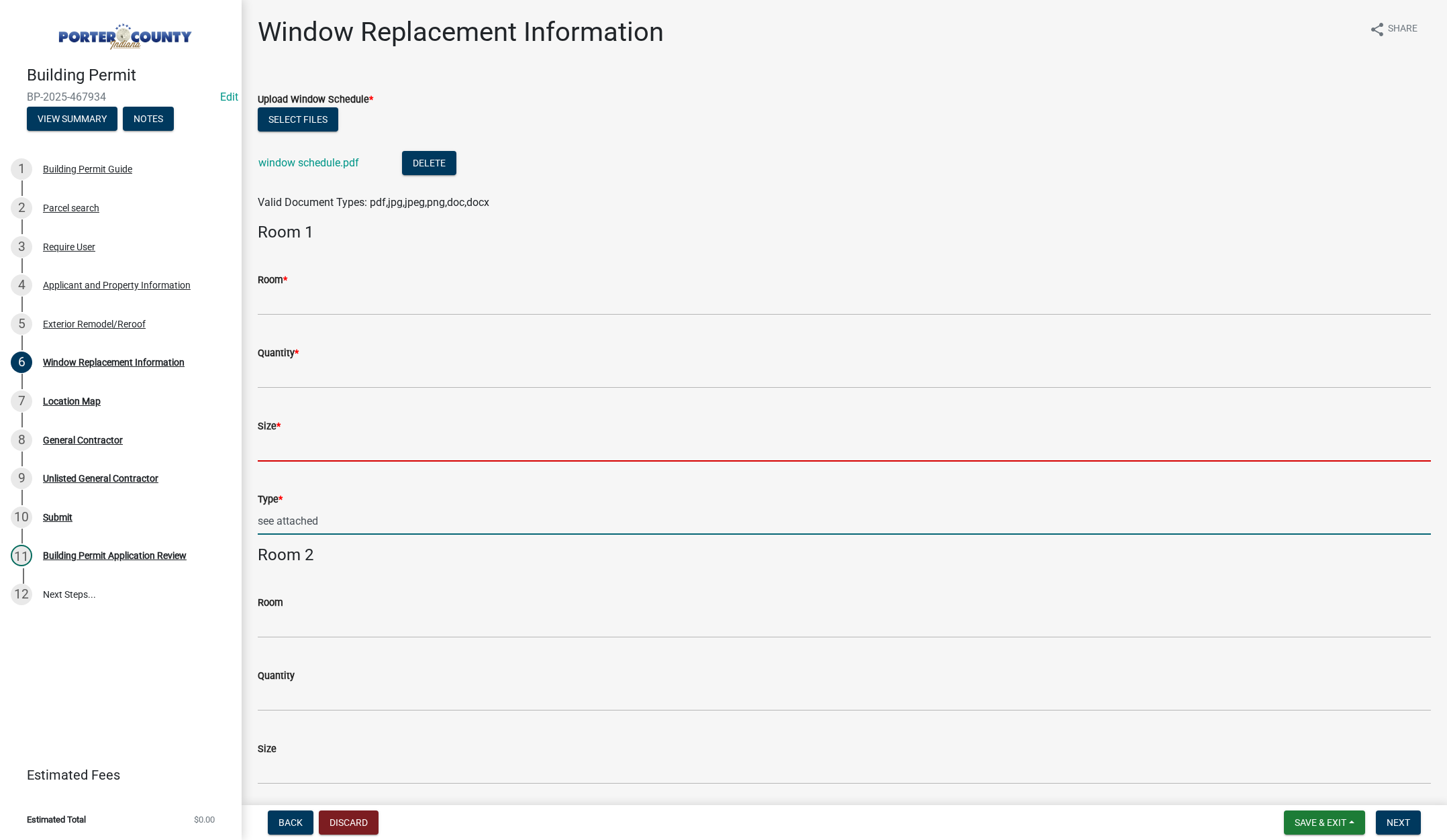
drag, startPoint x: 278, startPoint y: 444, endPoint x: 296, endPoint y: 453, distance: 20.1
click at [278, 444] on input "Size *" at bounding box center [844, 448] width 1173 height 28
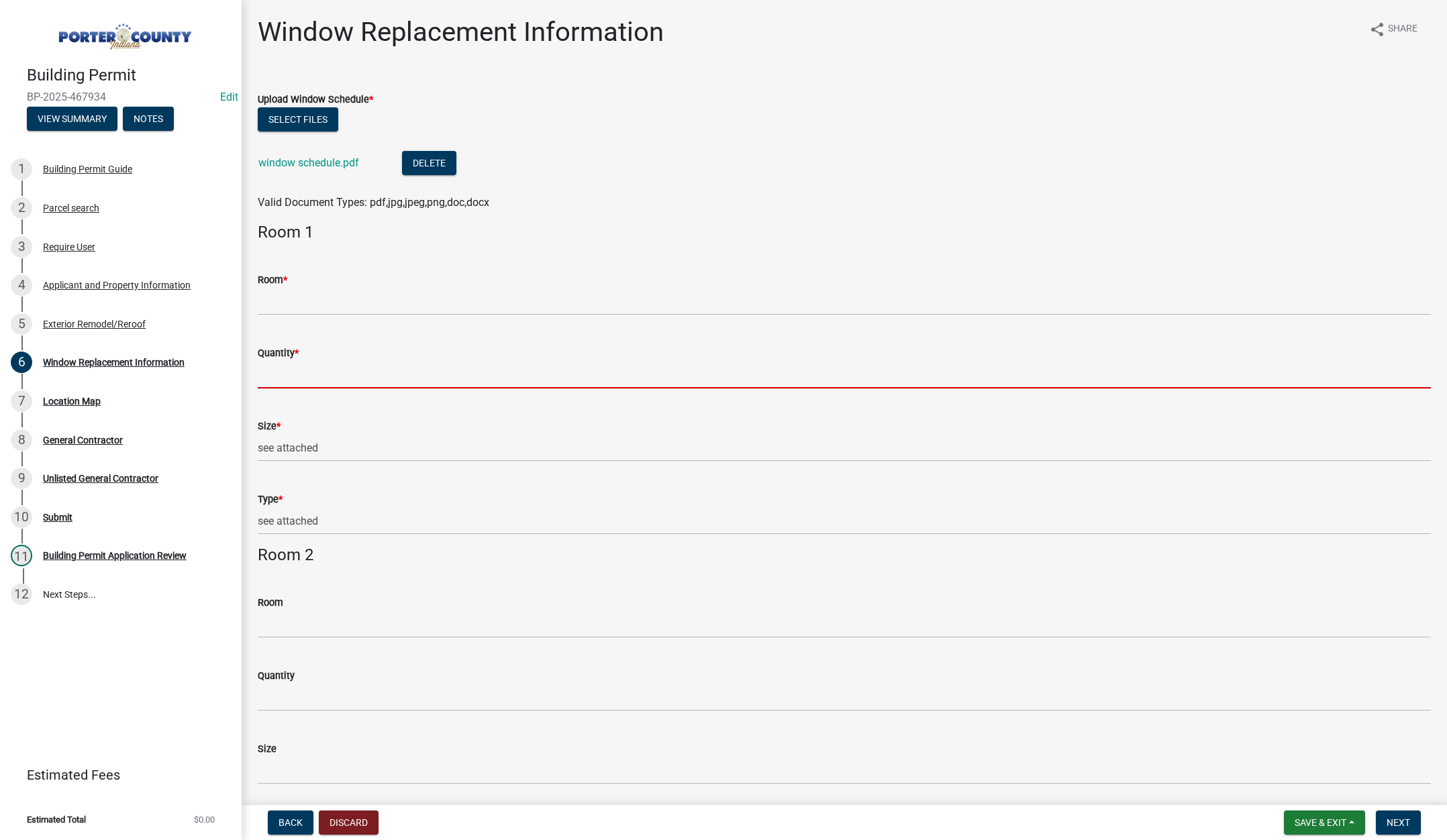
drag, startPoint x: 291, startPoint y: 375, endPoint x: 303, endPoint y: 387, distance: 17.0
click at [291, 375] on input "Quantity *" at bounding box center [844, 375] width 1173 height 28
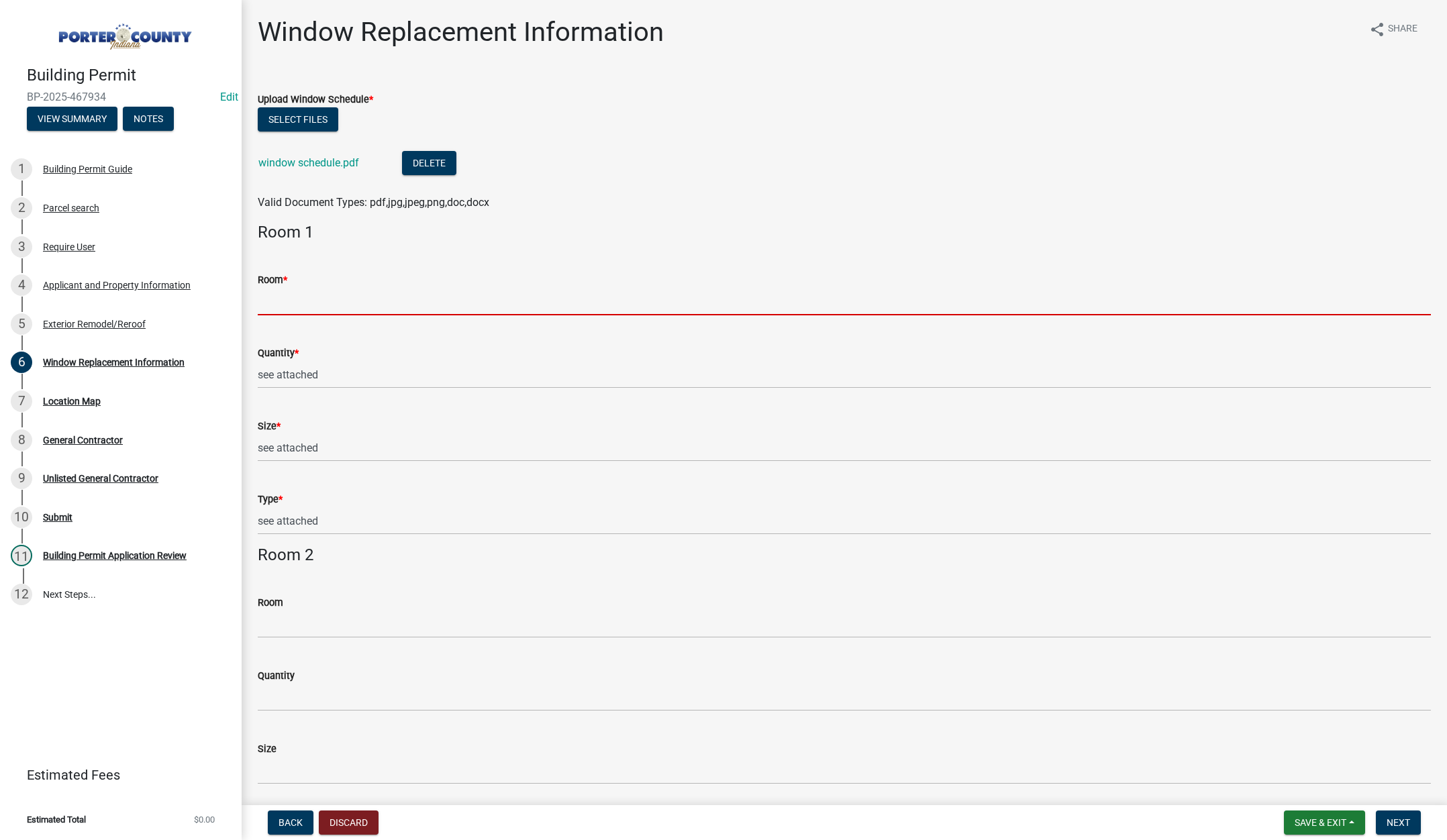
drag, startPoint x: 291, startPoint y: 295, endPoint x: 317, endPoint y: 310, distance: 30.0
click at [291, 295] on input "Room *" at bounding box center [844, 302] width 1173 height 28
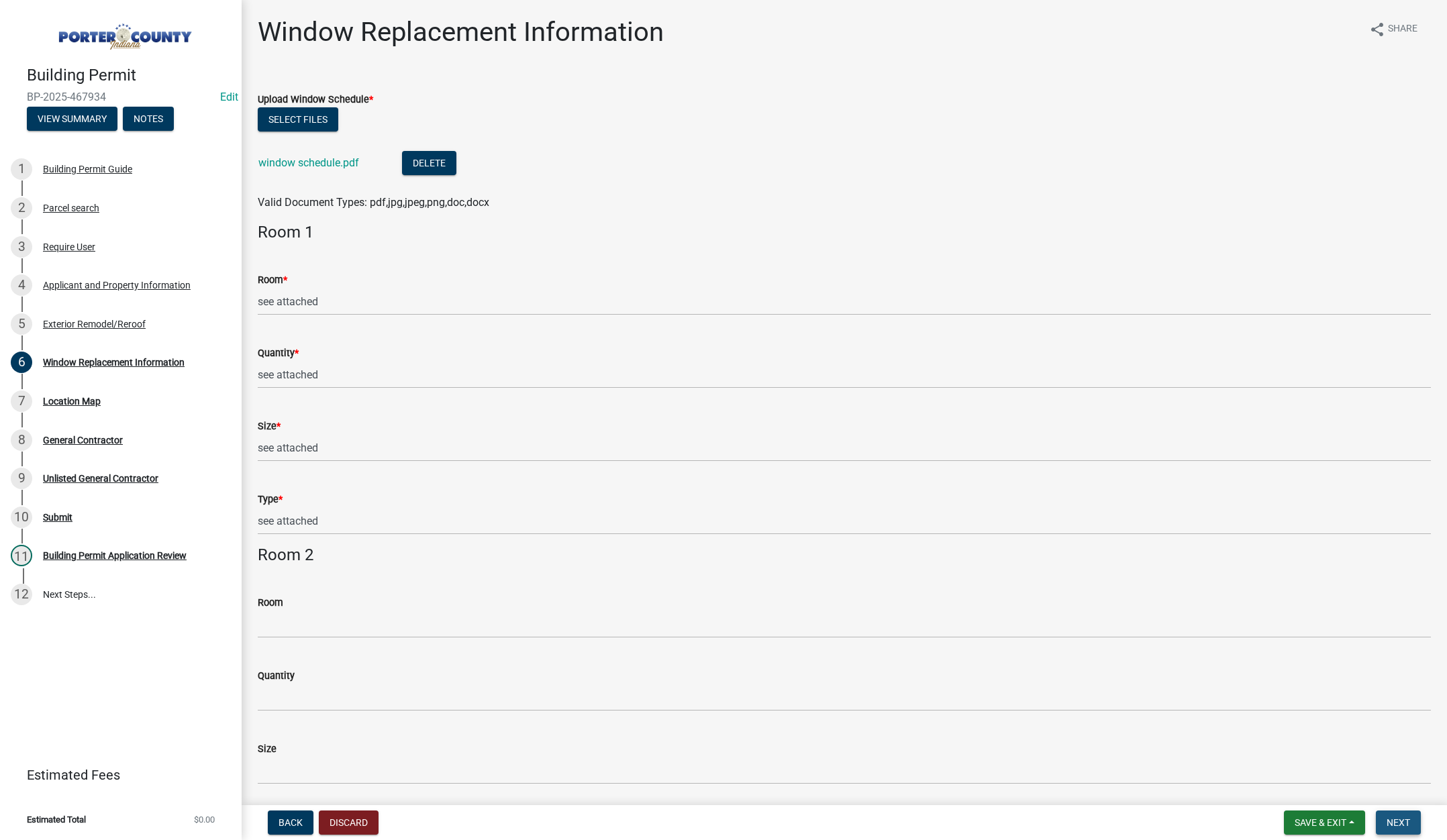
click at [1405, 817] on span "Next" at bounding box center [1398, 822] width 23 height 11
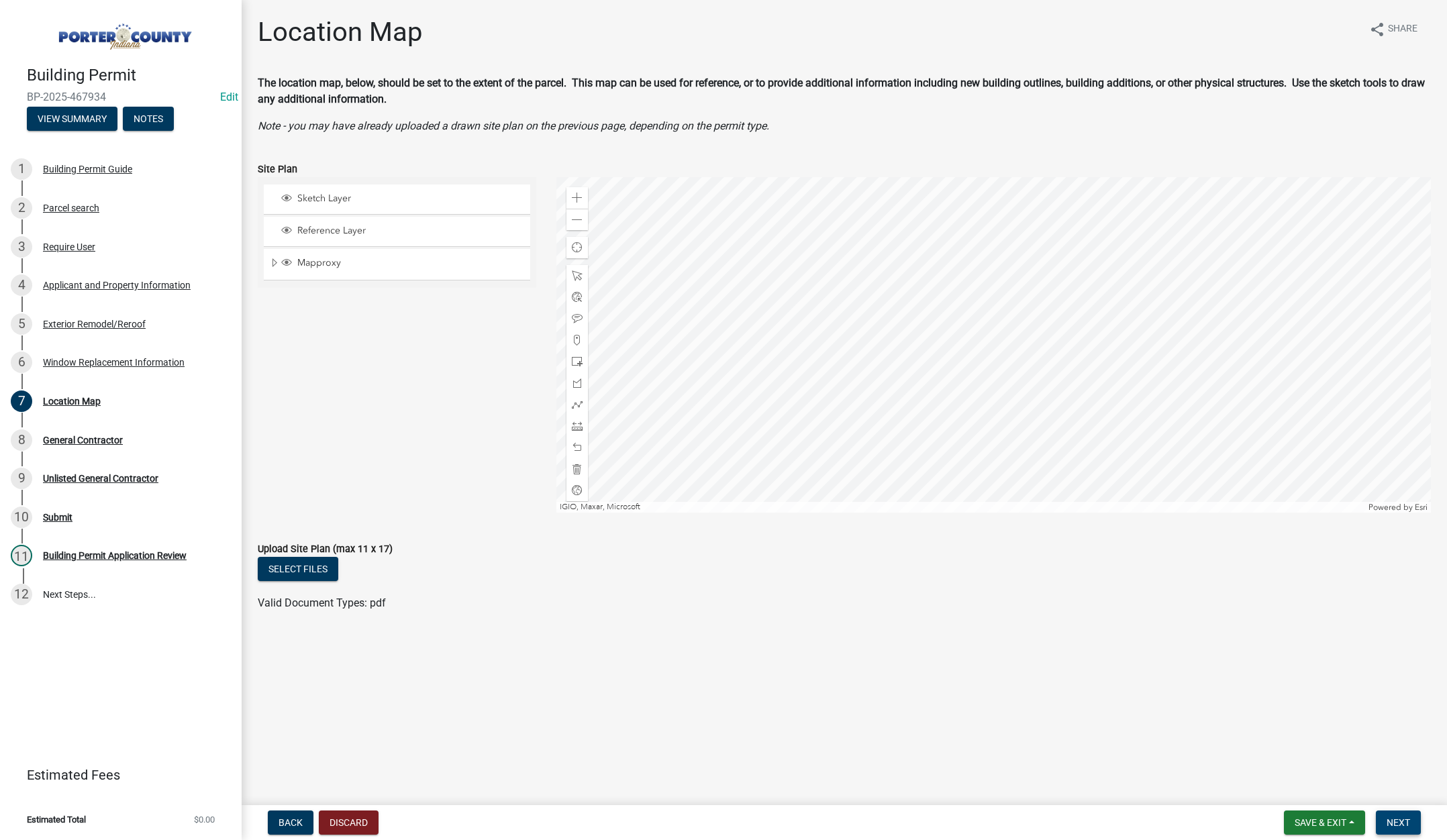
click at [1404, 825] on span "Next" at bounding box center [1398, 822] width 23 height 11
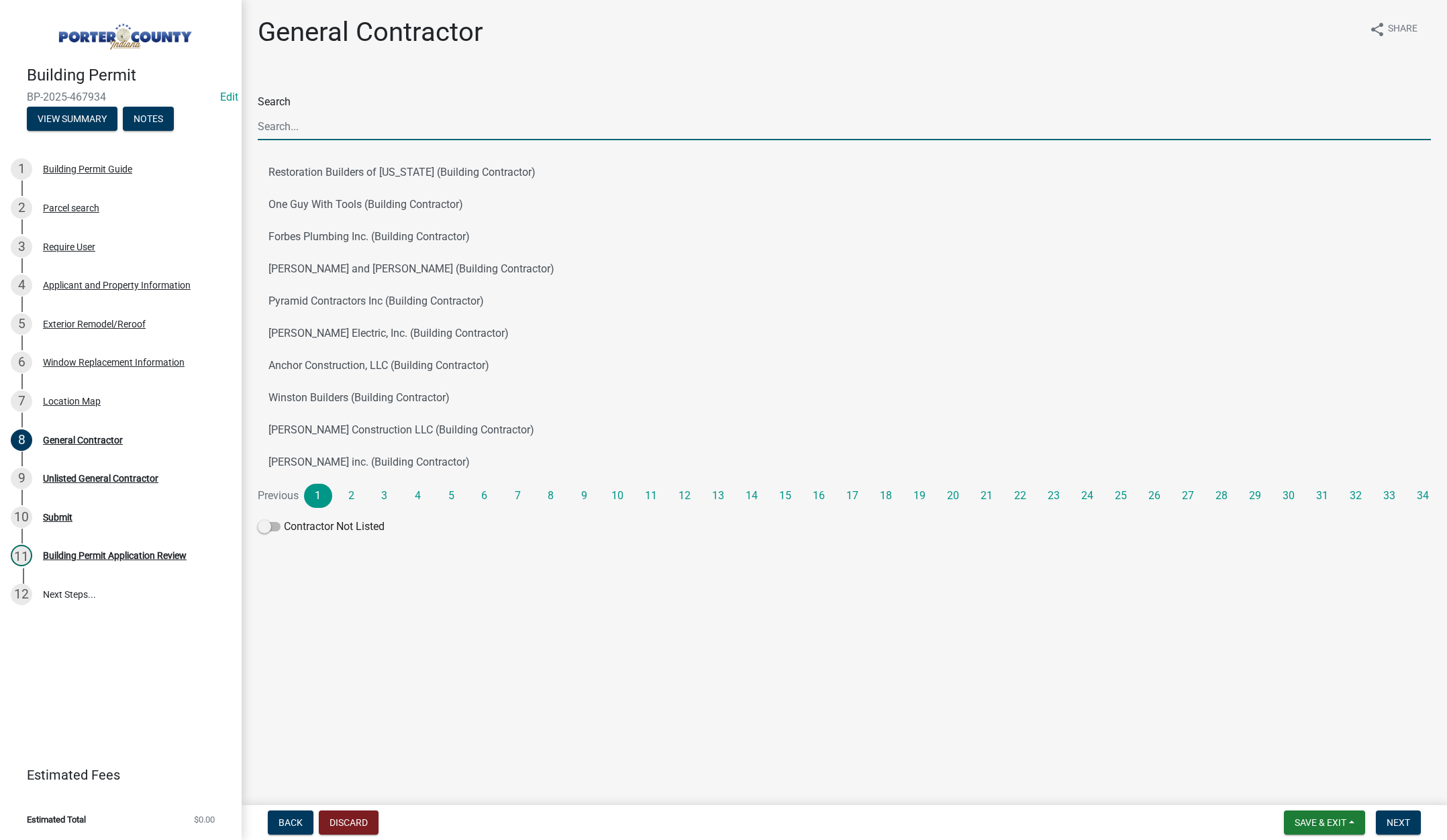
click at [319, 126] on input "Search" at bounding box center [844, 127] width 1173 height 28
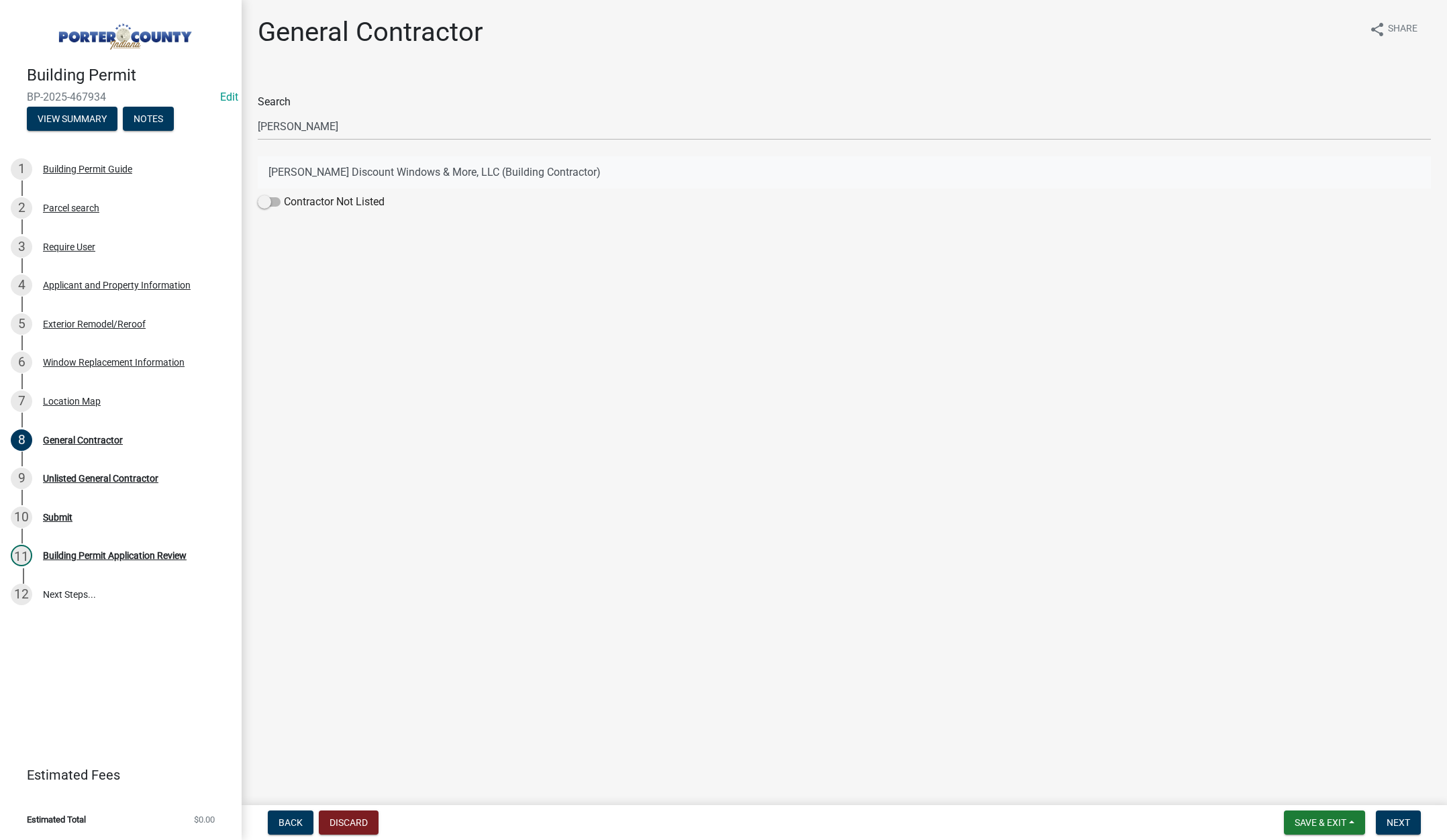
click at [366, 169] on button "Terry's Discount Windows & More, LLC (Building Contractor)" at bounding box center [844, 172] width 1173 height 32
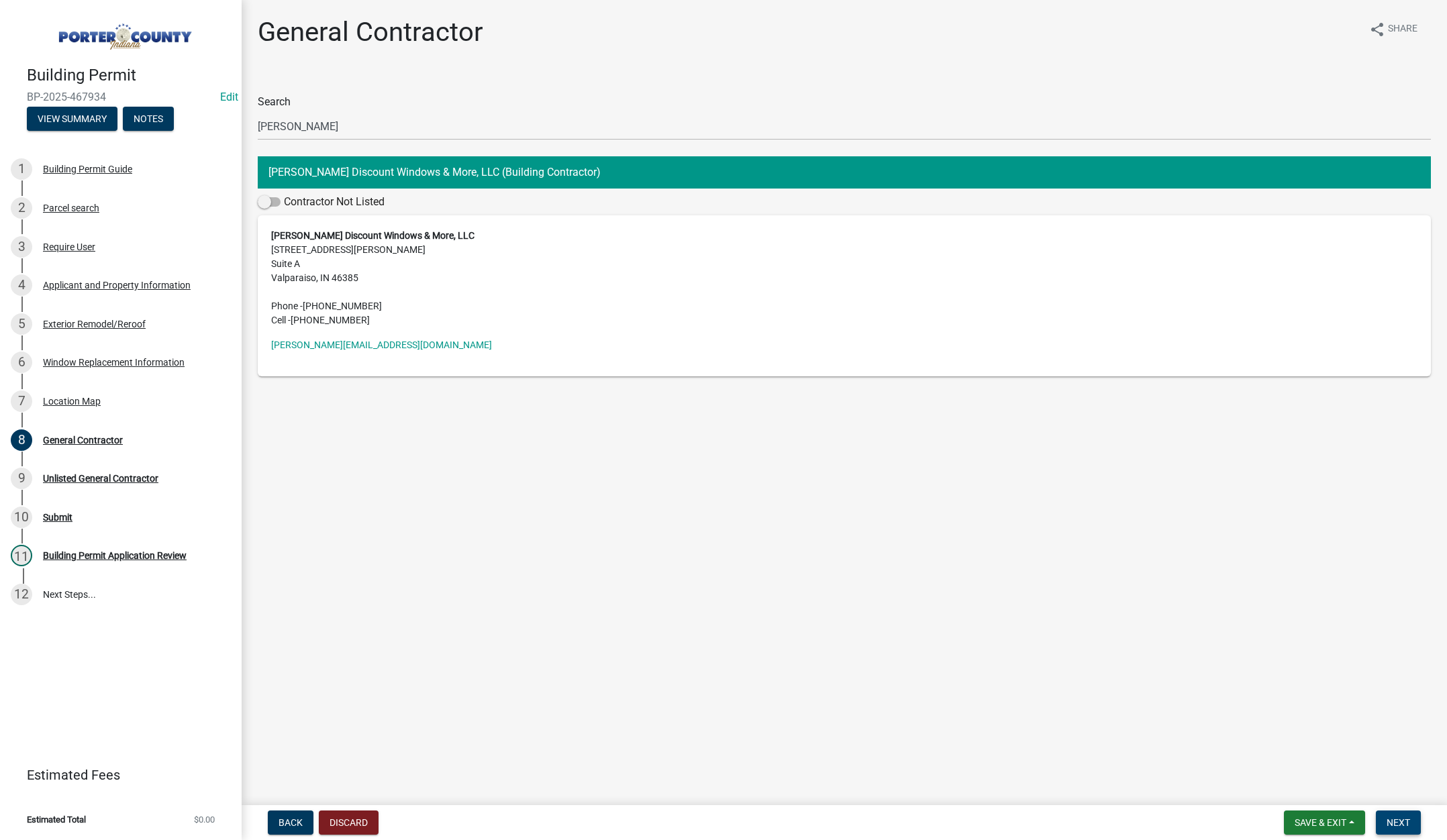
click at [1399, 818] on span "Next" at bounding box center [1398, 822] width 23 height 11
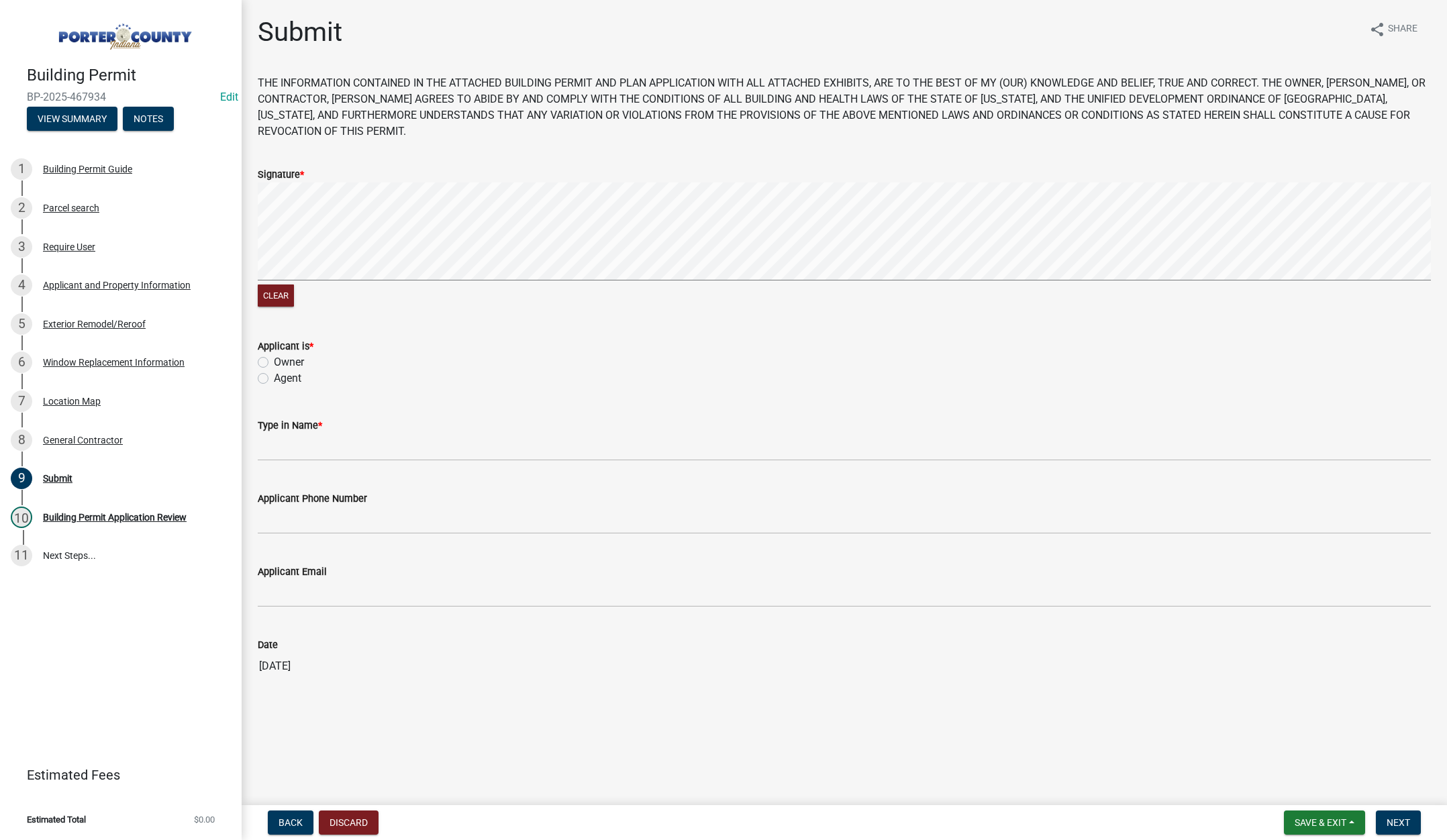
click at [274, 376] on label "Agent" at bounding box center [288, 378] width 28 height 16
click at [274, 376] on input "Agent" at bounding box center [278, 374] width 9 height 9
click at [291, 440] on input "Type in Name *" at bounding box center [844, 447] width 1173 height 28
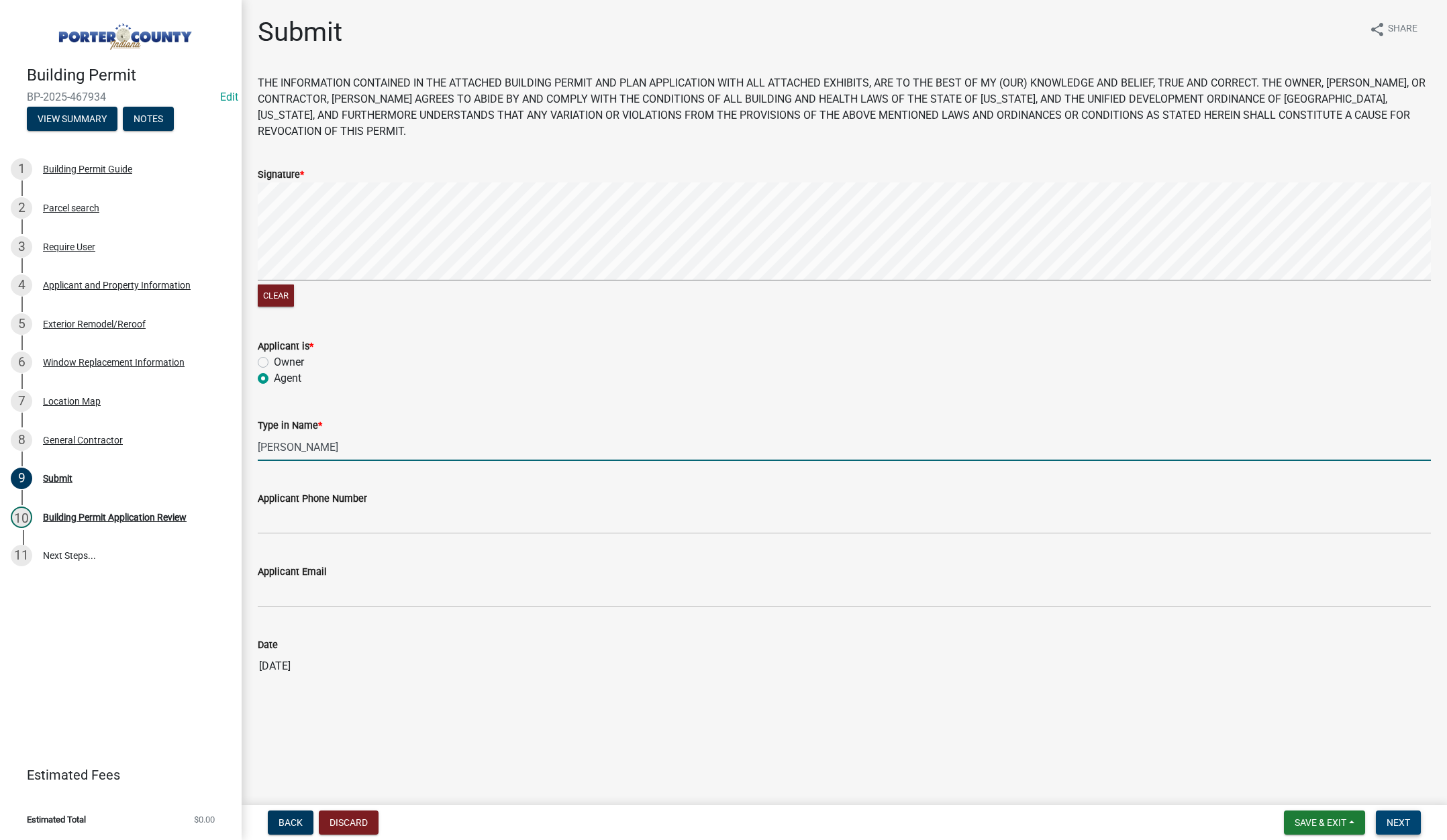
click at [1412, 822] on button "Next" at bounding box center [1398, 822] width 45 height 24
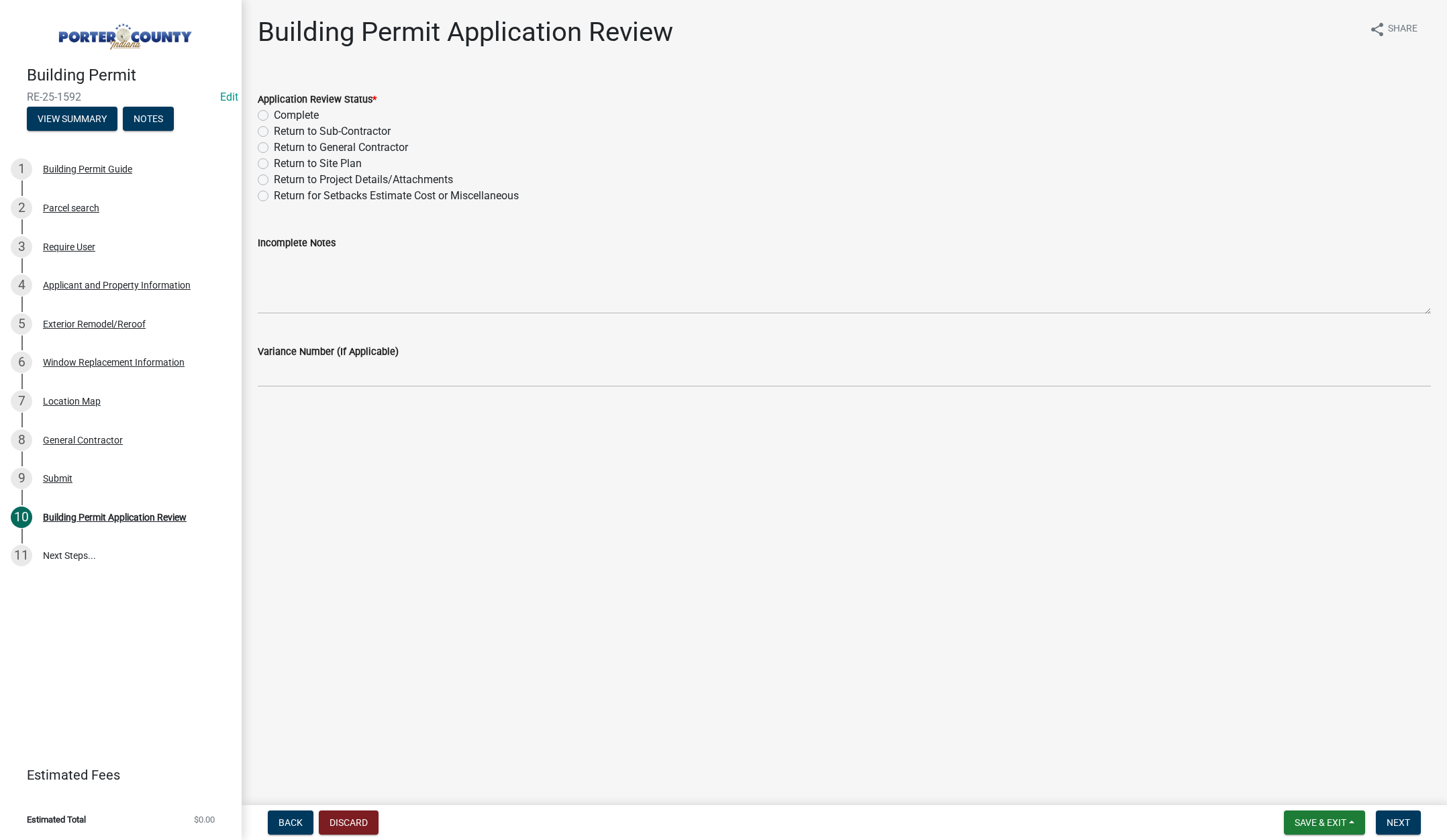
click at [274, 117] on label "Complete" at bounding box center [296, 115] width 45 height 16
click at [274, 116] on input "Complete" at bounding box center [278, 111] width 9 height 9
click at [1387, 822] on span "Next" at bounding box center [1398, 822] width 23 height 11
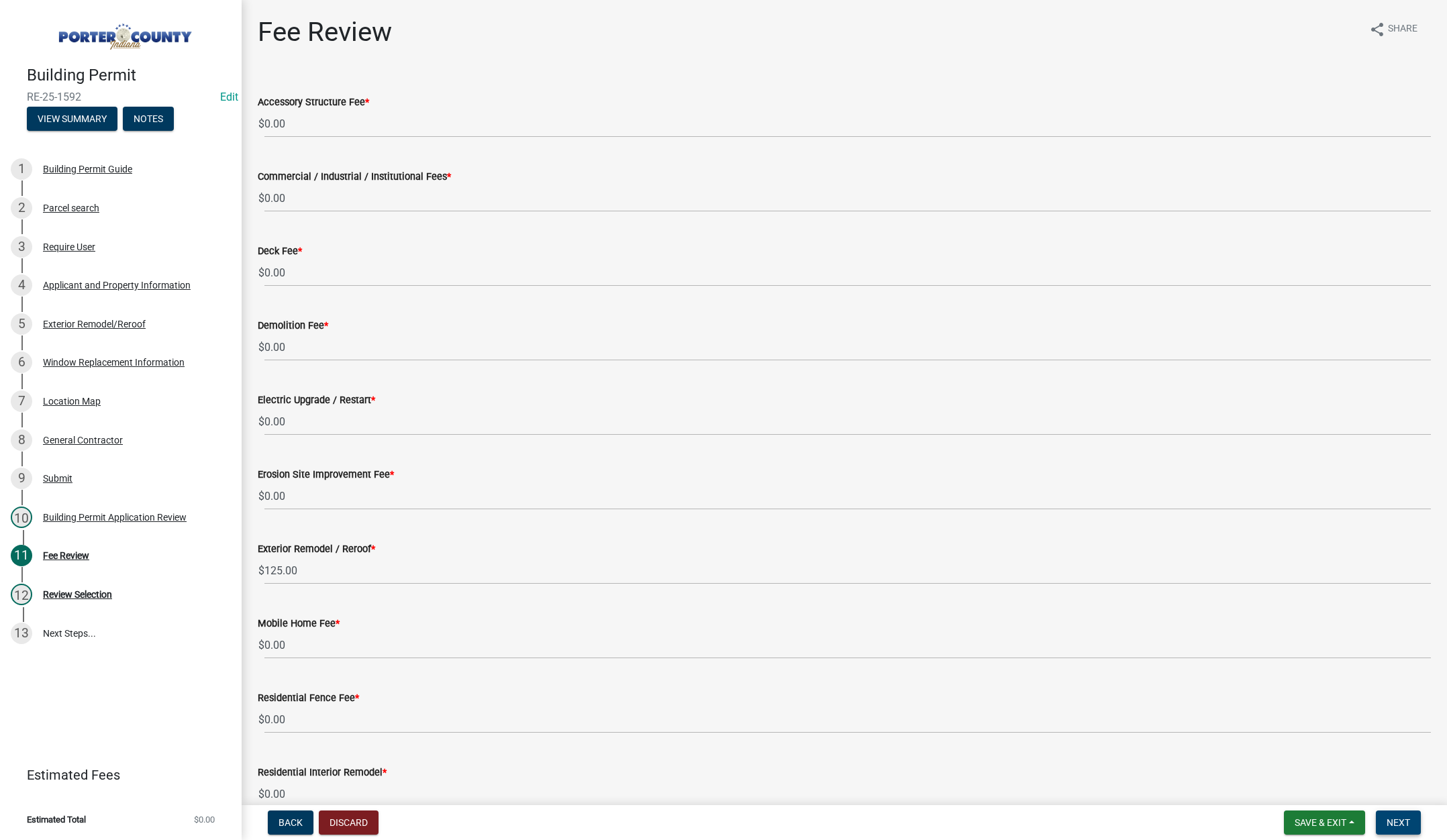
click at [1399, 817] on span "Next" at bounding box center [1398, 822] width 23 height 11
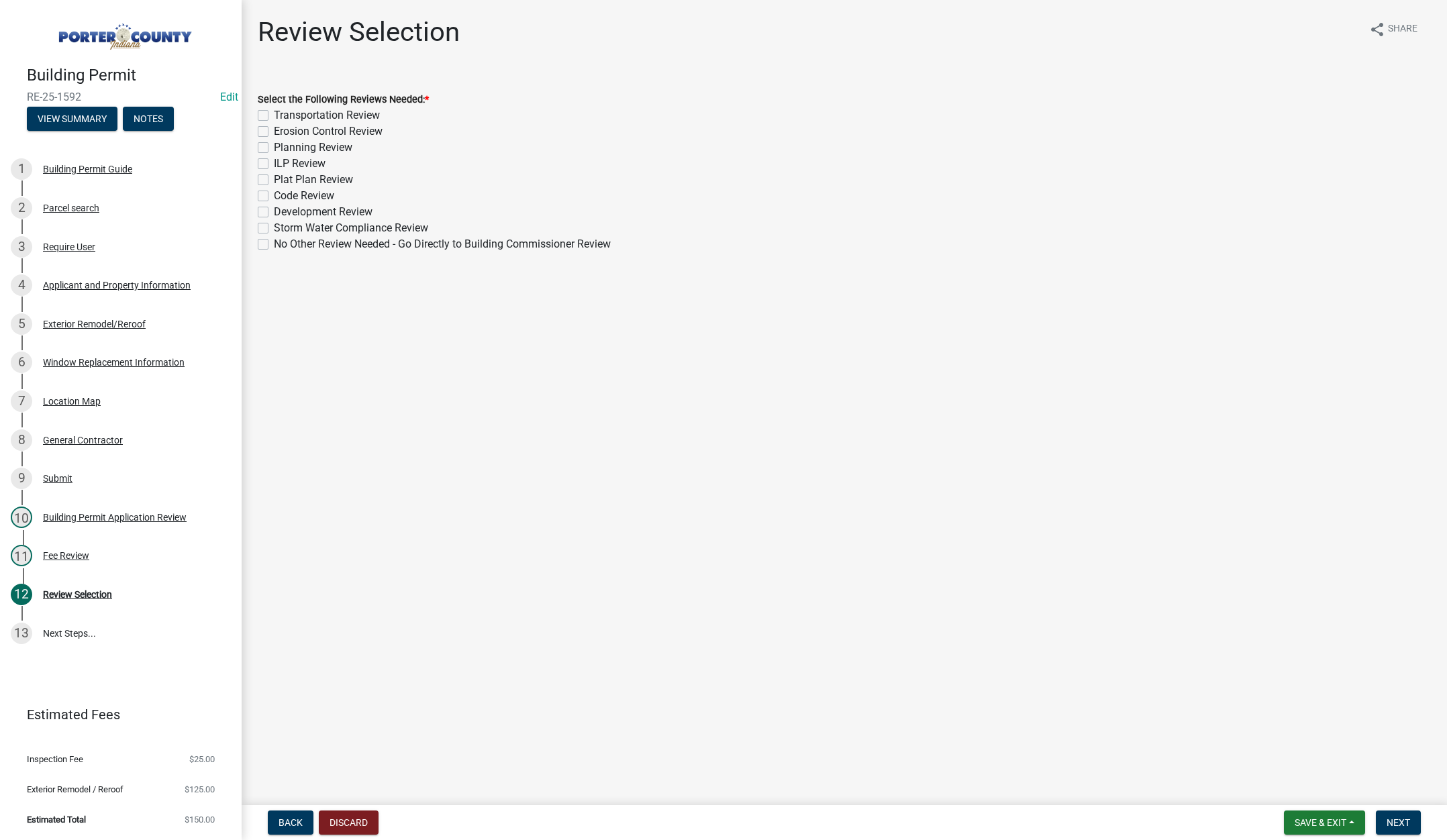
click at [274, 243] on label "No Other Review Needed - Go Directly to Building Commissioner Review" at bounding box center [442, 244] width 337 height 16
click at [274, 243] on input "No Other Review Needed - Go Directly to Building Commissioner Review" at bounding box center [278, 240] width 9 height 9
click at [1394, 814] on button "Next" at bounding box center [1398, 822] width 45 height 24
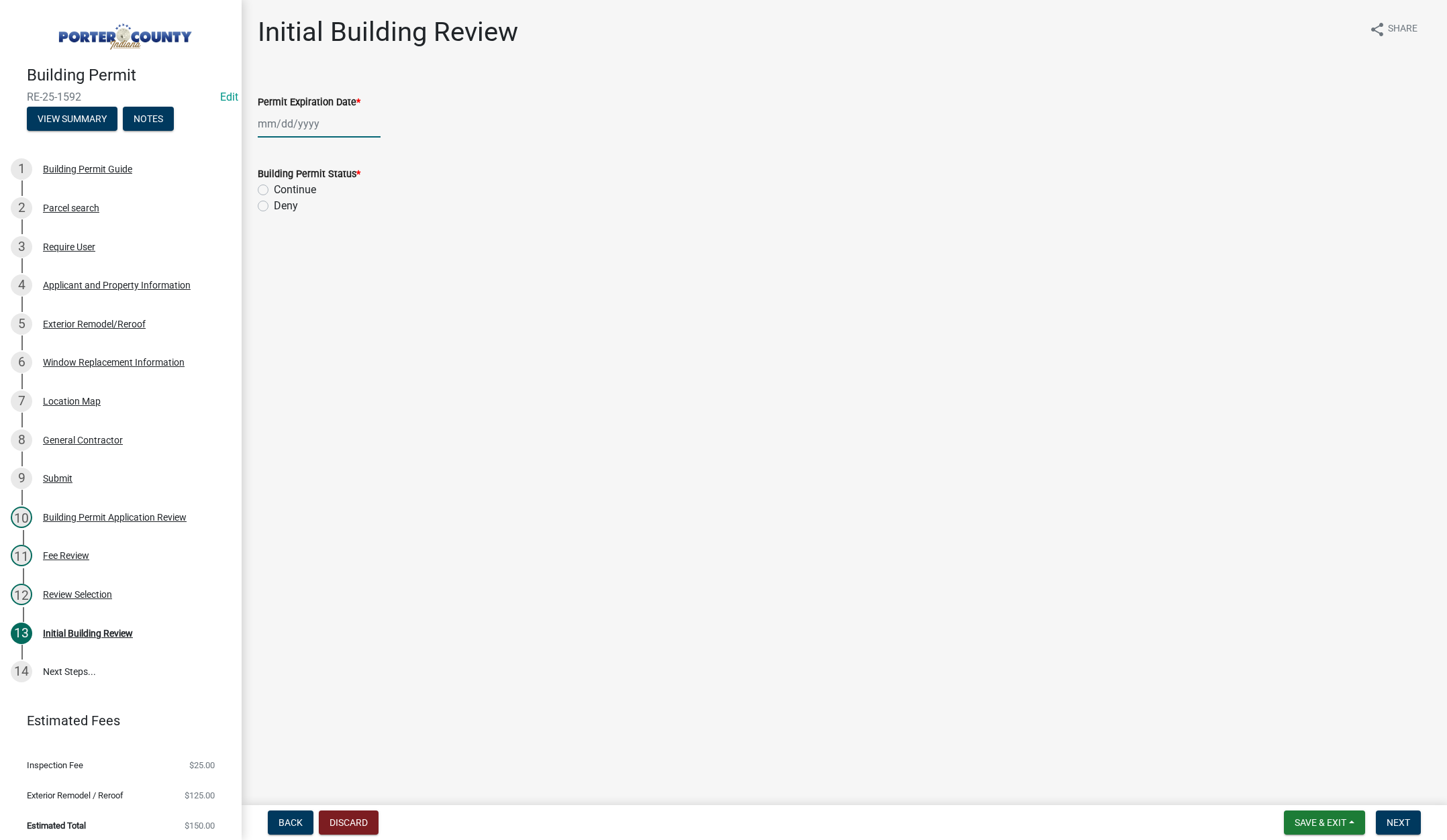
click at [329, 118] on div at bounding box center [319, 124] width 123 height 28
click at [372, 151] on select "1525 1526 1527 1528 1529 1530 1531 1532 1533 1534 1535 1536 1537 1538 1539 1540…" at bounding box center [363, 152] width 48 height 20
click at [339, 142] on select "1525 1526 1527 1528 1529 1530 1531 1532 1533 1534 1535 1536 1537 1538 1539 1540…" at bounding box center [363, 152] width 48 height 20
click at [380, 259] on div "22" at bounding box center [378, 260] width 22 height 22
click at [274, 187] on label "Continue" at bounding box center [295, 190] width 43 height 16
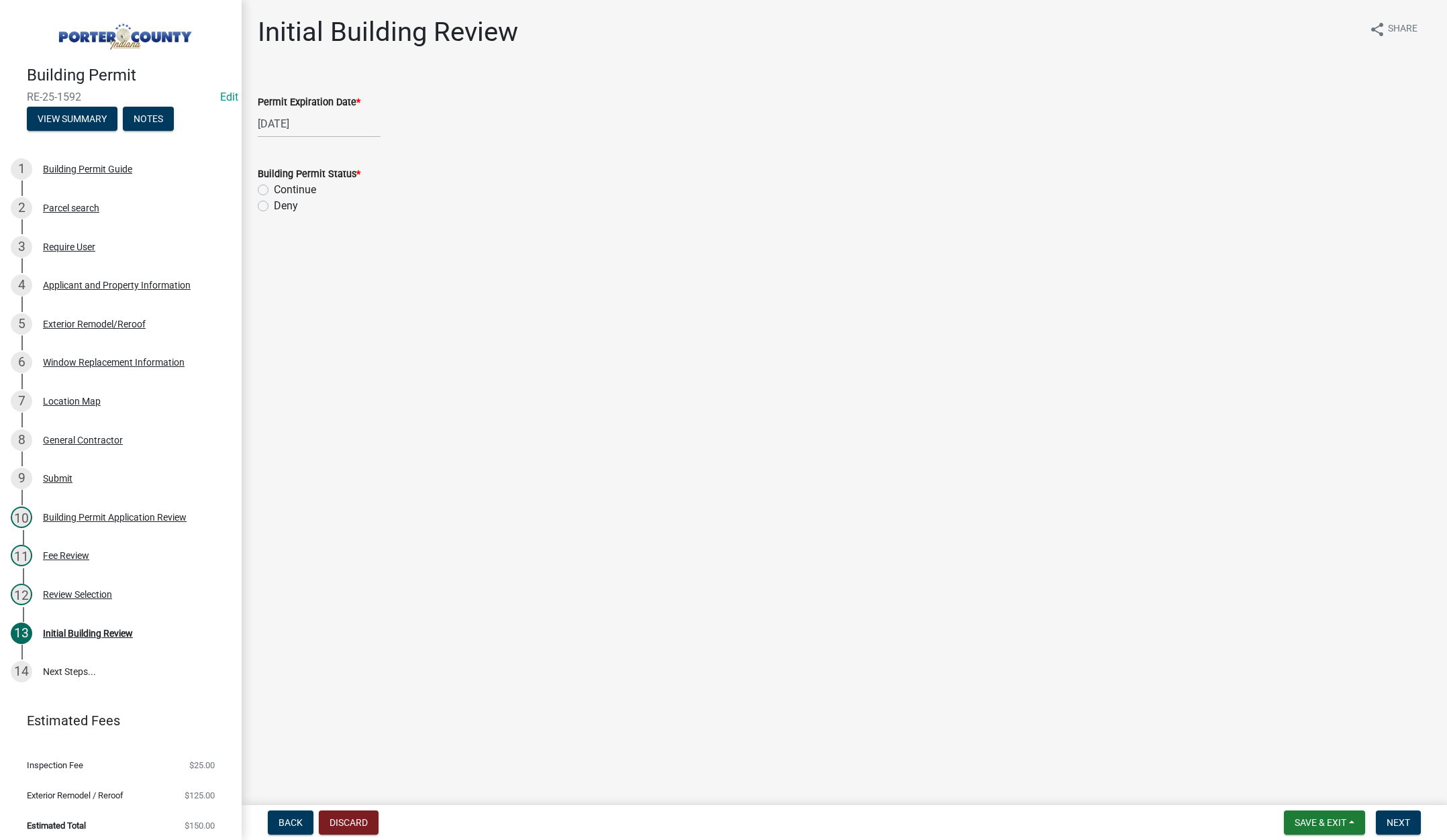
click at [274, 187] on input "Continue" at bounding box center [278, 186] width 9 height 9
click at [1408, 820] on span "Next" at bounding box center [1398, 822] width 23 height 11
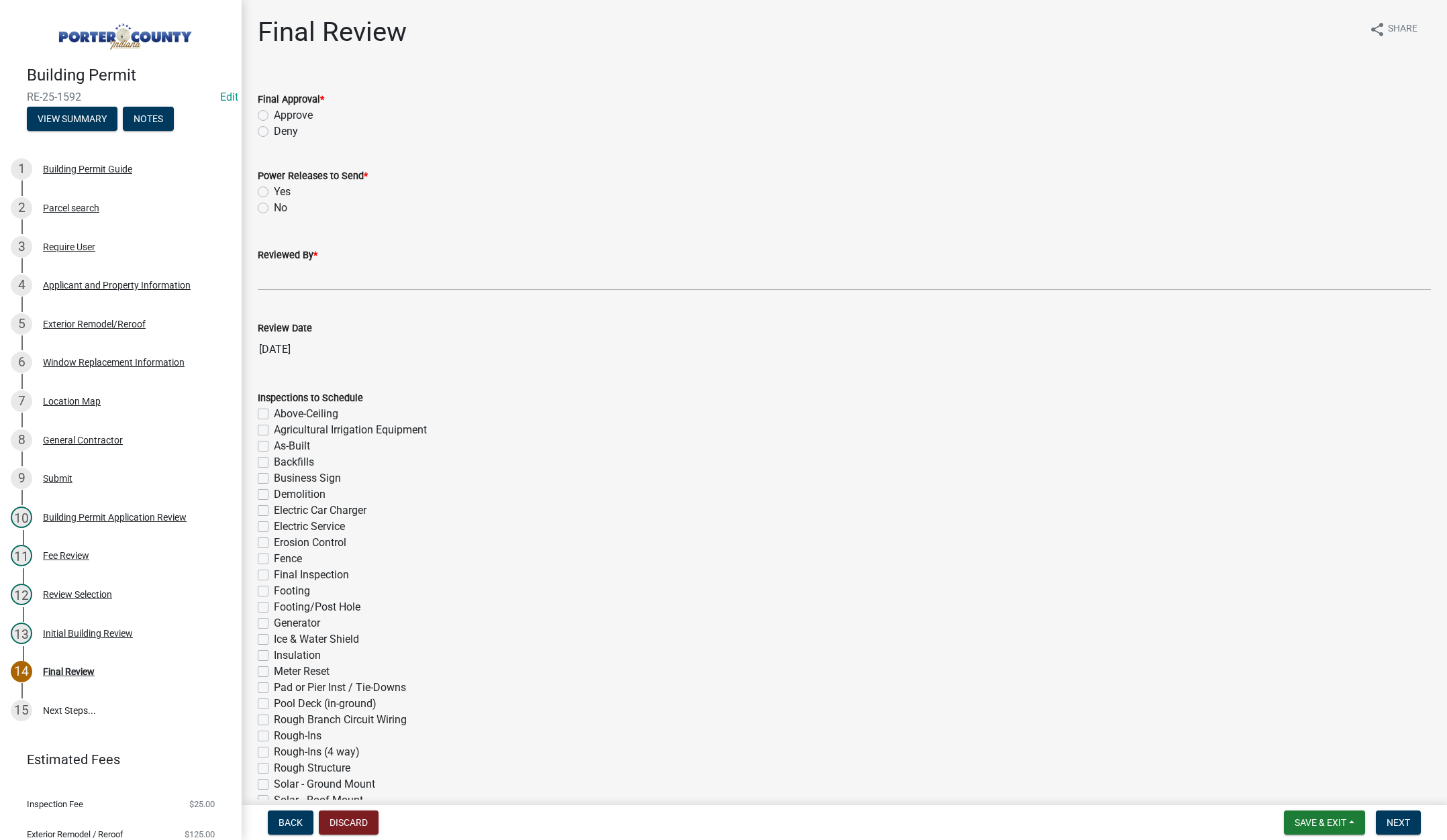
click at [274, 114] on label "Approve" at bounding box center [293, 115] width 39 height 16
click at [274, 114] on input "Approve" at bounding box center [278, 111] width 9 height 9
click at [274, 205] on label "No" at bounding box center [280, 207] width 13 height 16
click at [274, 205] on input "No" at bounding box center [278, 203] width 9 height 9
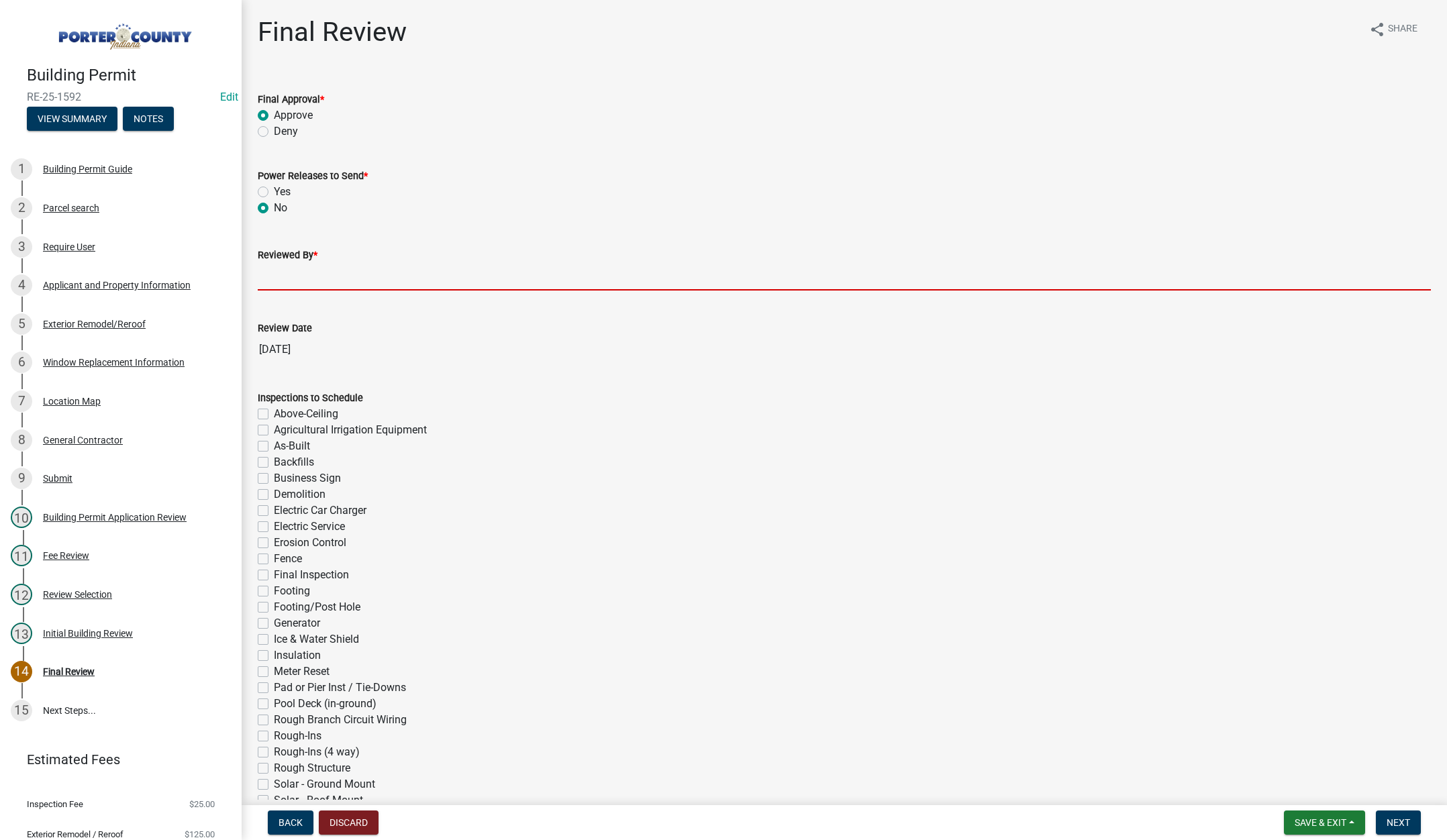
drag, startPoint x: 276, startPoint y: 265, endPoint x: 292, endPoint y: 272, distance: 17.5
click at [276, 265] on input "Reviewed By *" at bounding box center [844, 277] width 1173 height 28
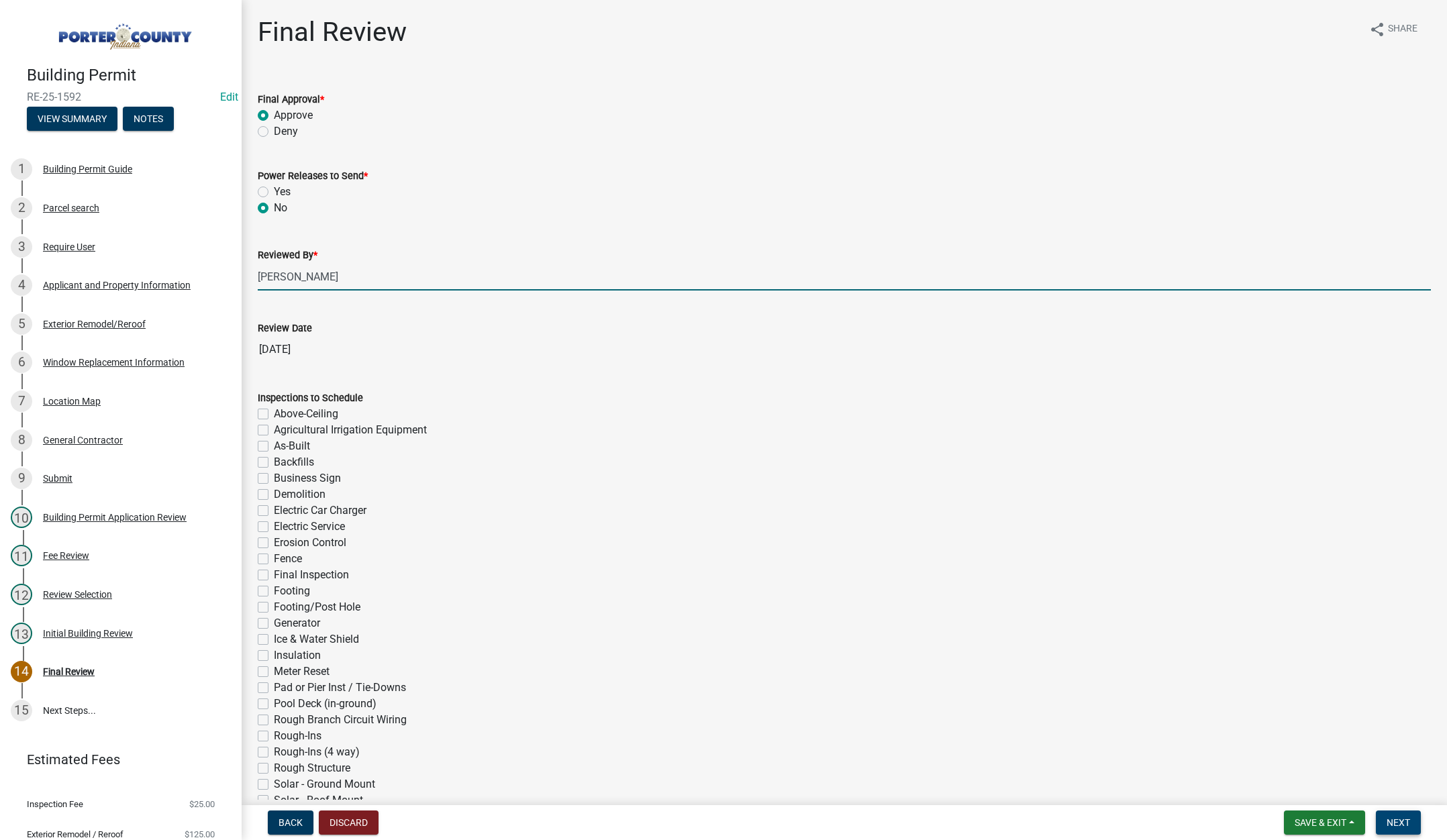
click at [1394, 818] on span "Next" at bounding box center [1398, 822] width 23 height 11
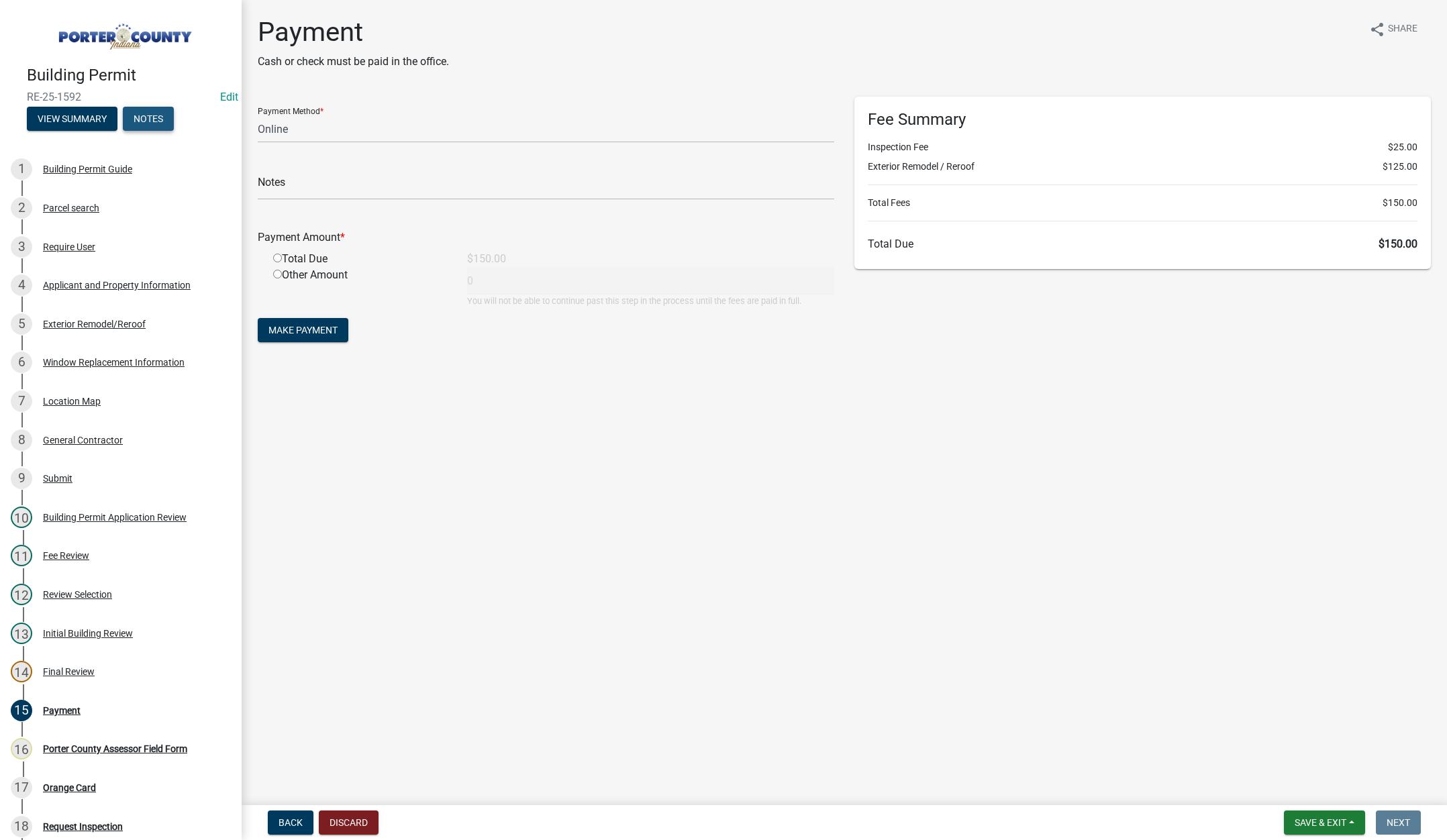
click at [166, 109] on button "Notes" at bounding box center [149, 118] width 51 height 24
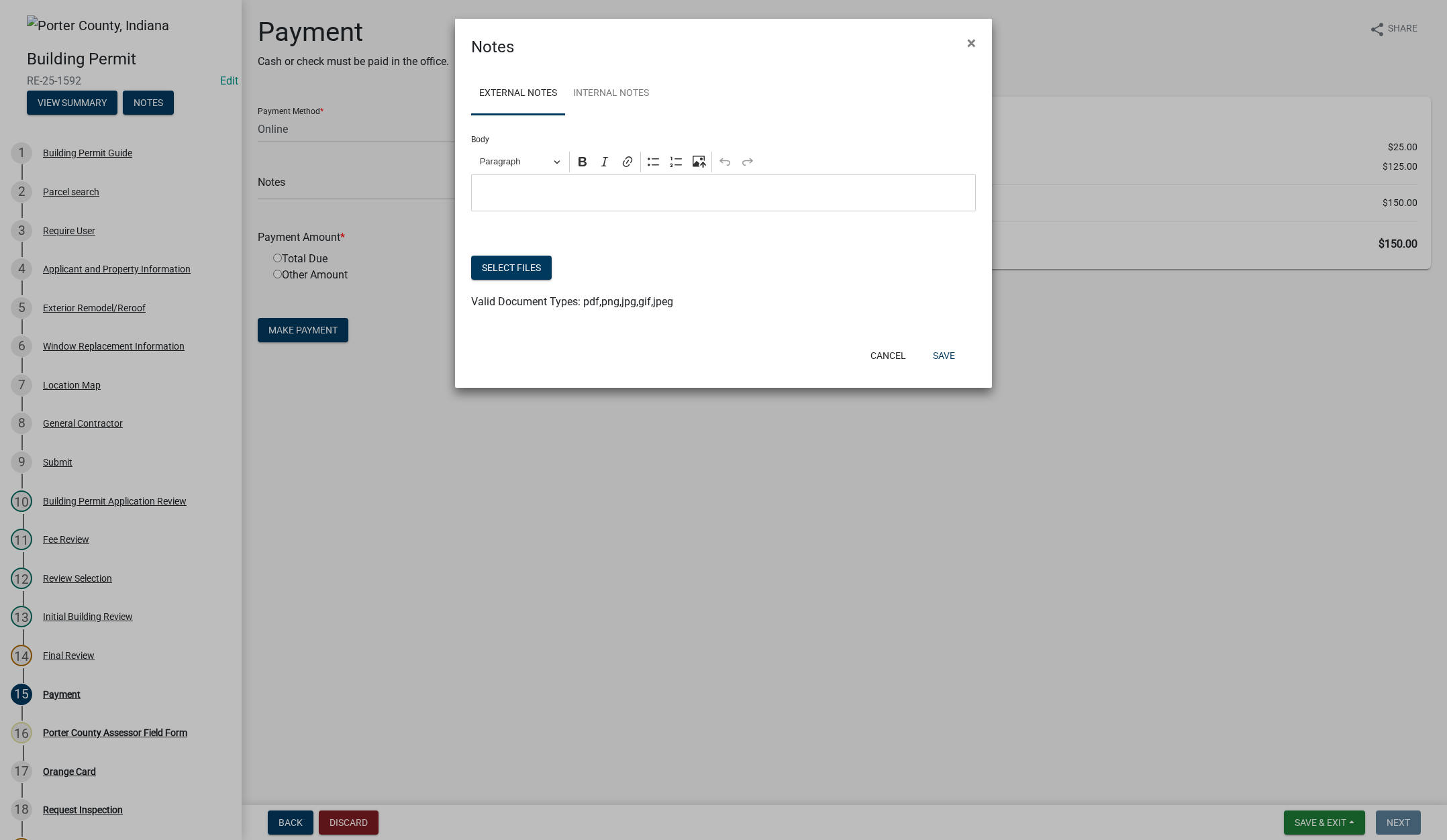
click at [658, 99] on ul "External Notes Internal Notes" at bounding box center [724, 94] width 505 height 43
click at [623, 84] on link "Internal Notes" at bounding box center [611, 94] width 92 height 43
click at [507, 265] on button "Select files" at bounding box center [511, 267] width 80 height 24
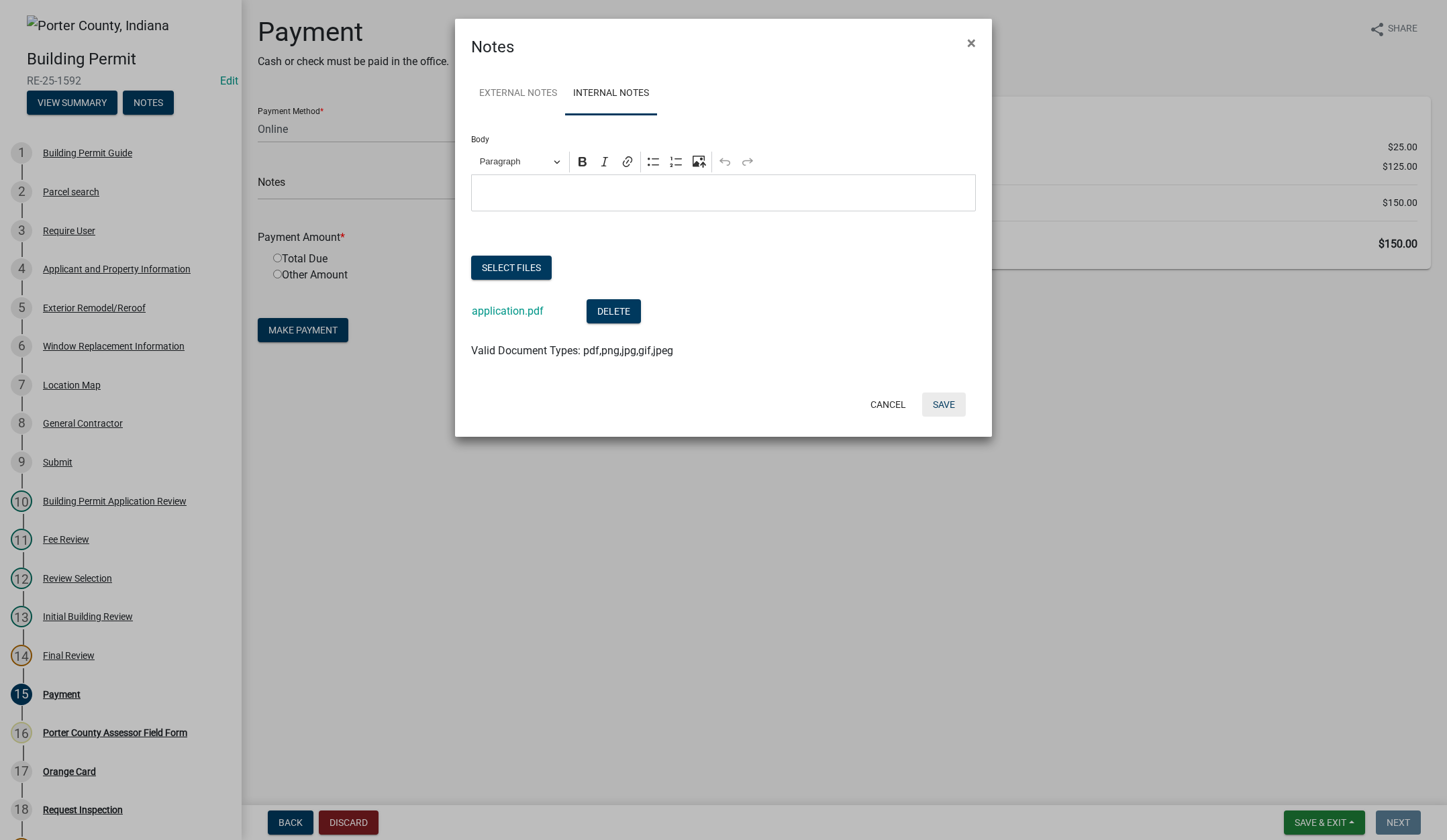
click at [942, 401] on button "Save" at bounding box center [944, 404] width 43 height 24
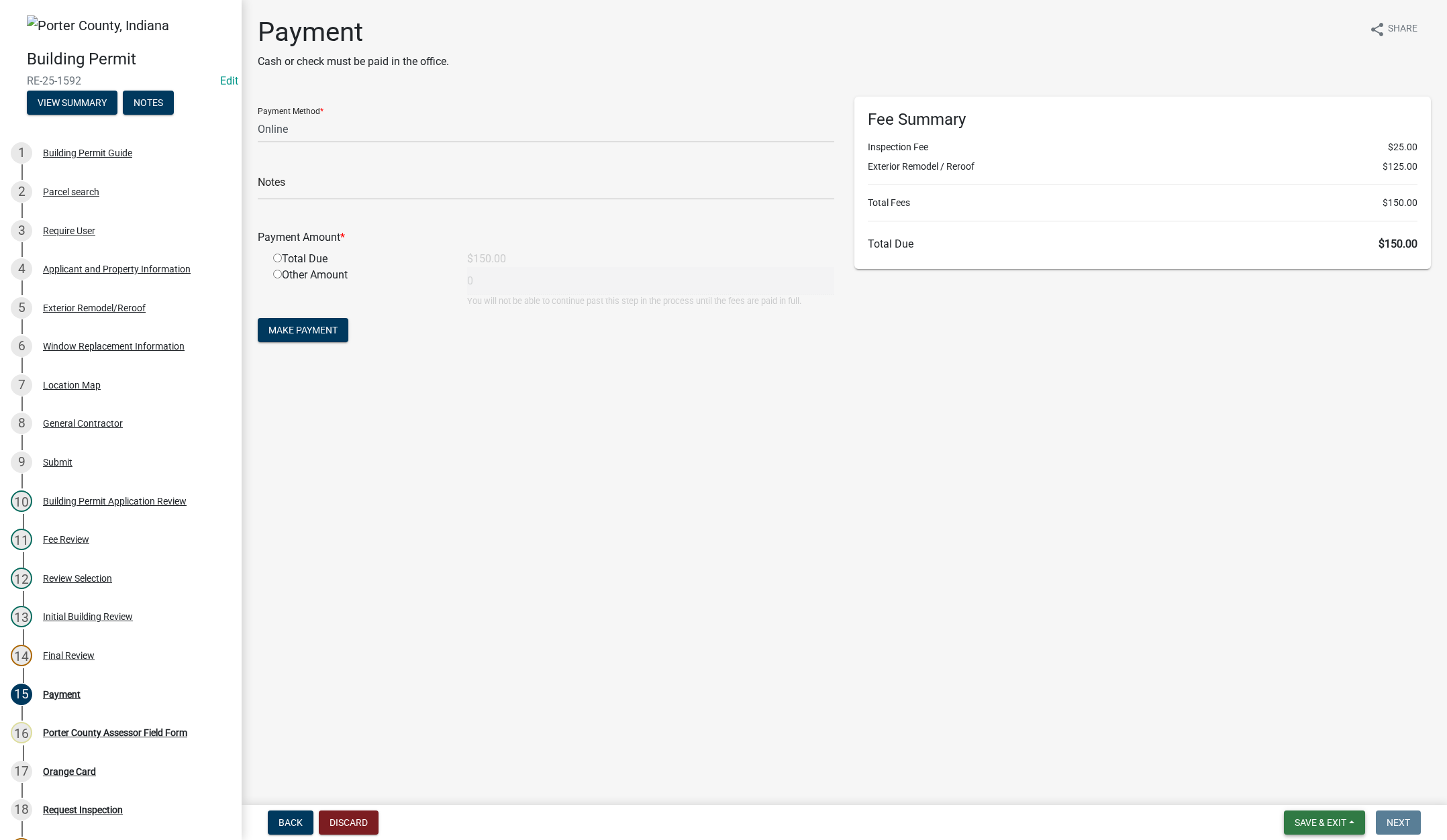
click at [1320, 817] on span "Save & Exit" at bounding box center [1320, 822] width 52 height 11
click at [1310, 784] on button "Save & Exit" at bounding box center [1311, 787] width 108 height 32
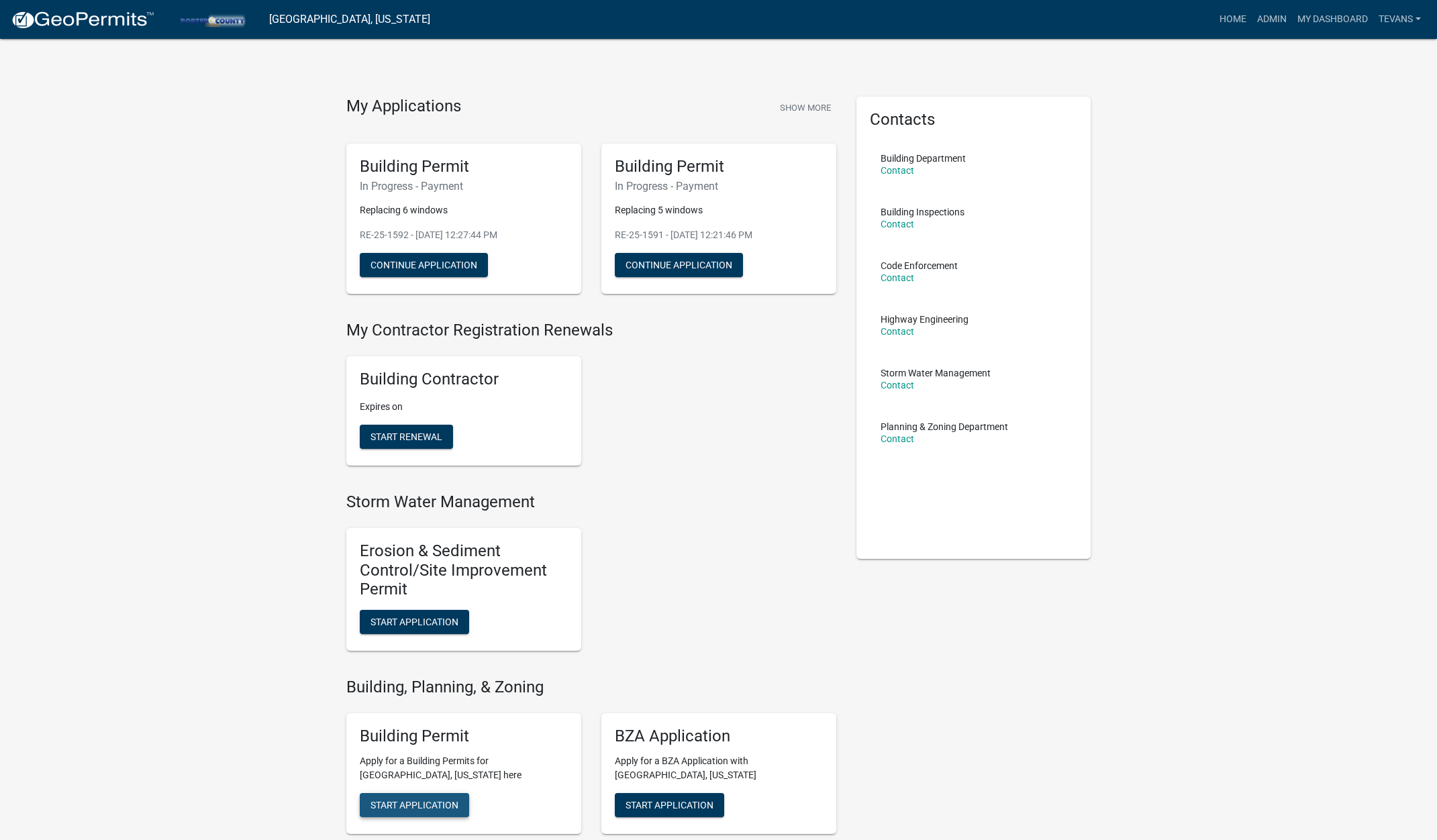
click at [447, 809] on span "Start Application" at bounding box center [415, 804] width 88 height 11
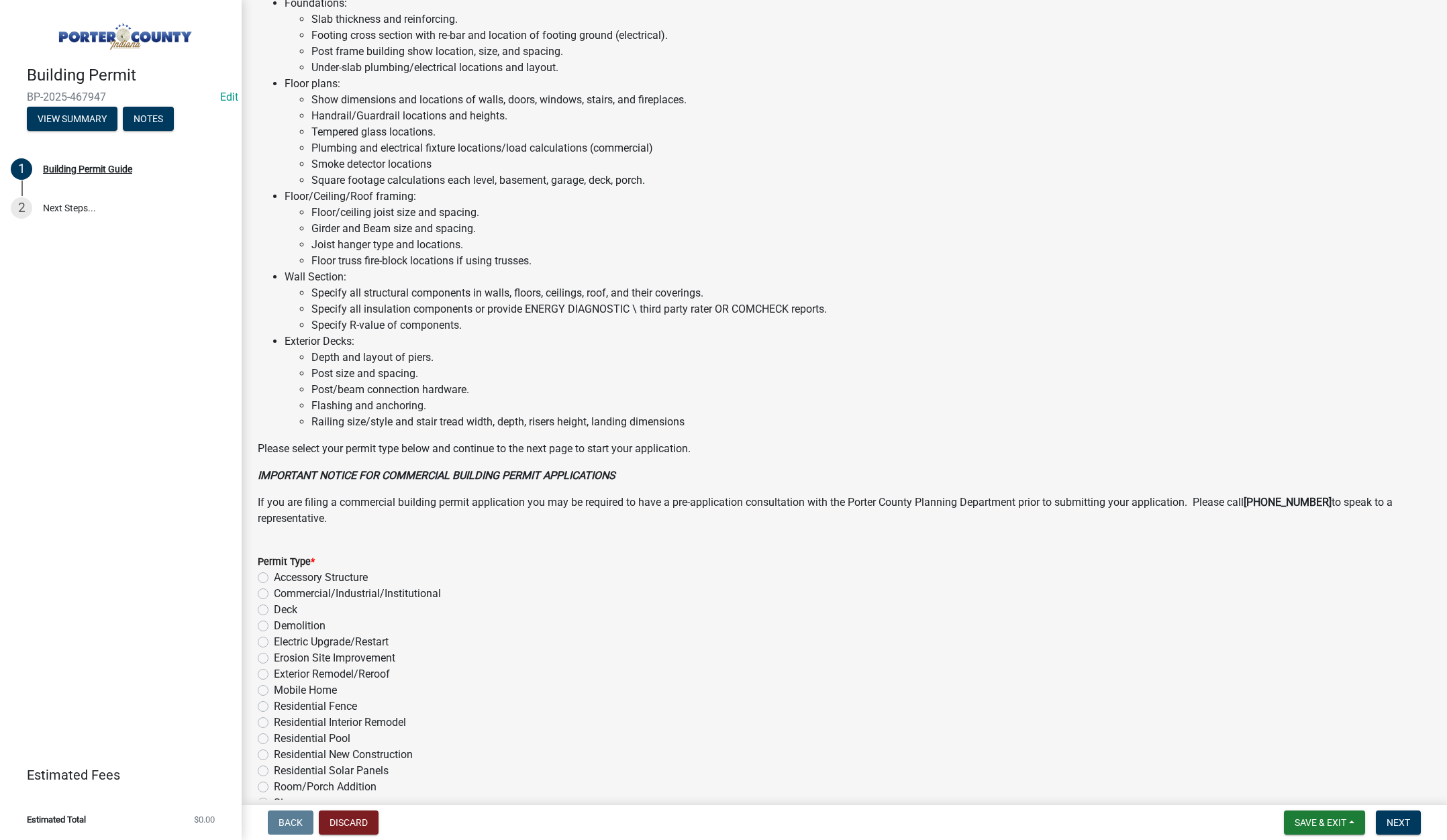
scroll to position [661, 0]
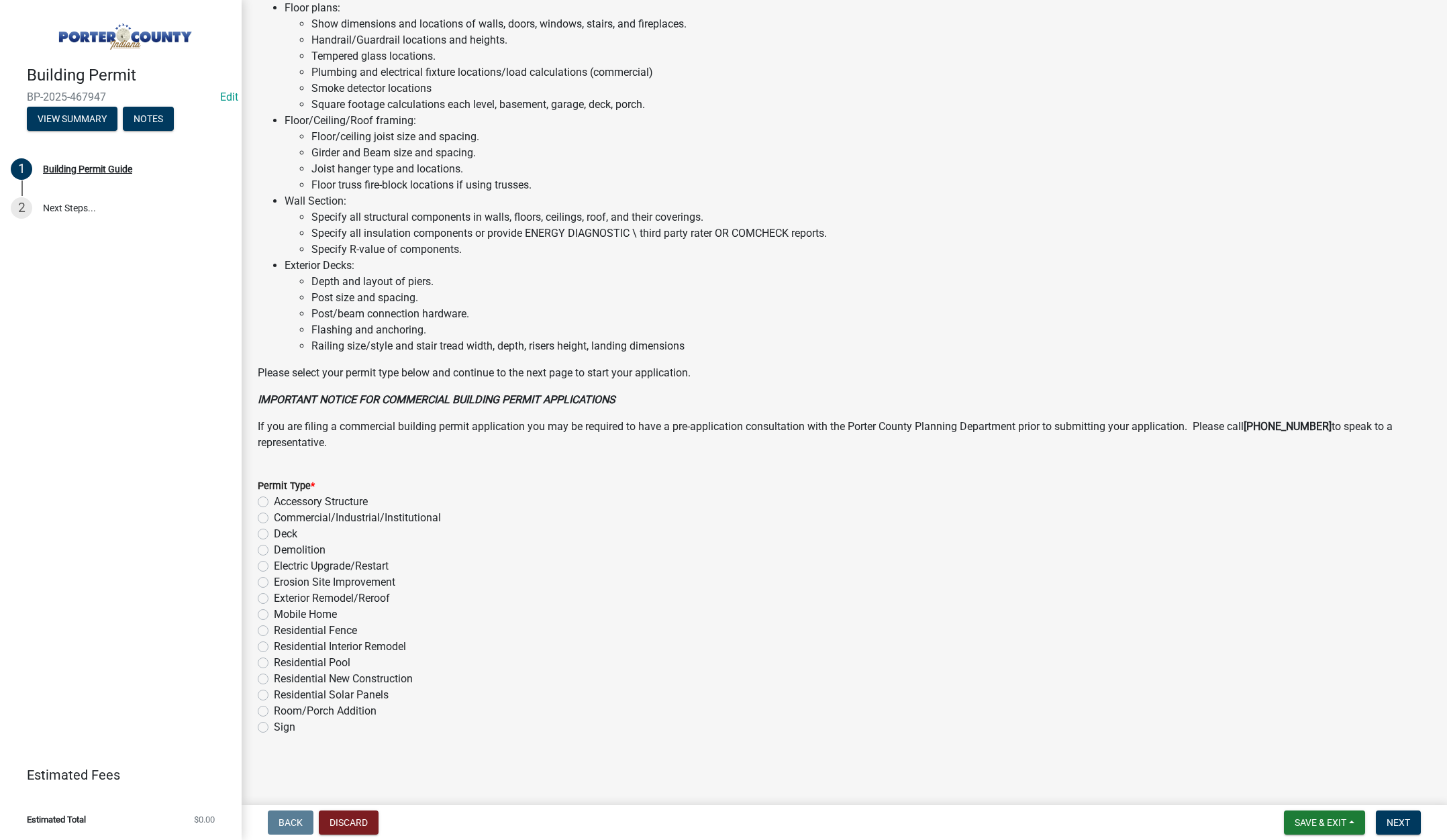
click at [274, 596] on label "Exterior Remodel/Reroof" at bounding box center [332, 598] width 116 height 16
click at [274, 596] on input "Exterior Remodel/Reroof" at bounding box center [278, 594] width 9 height 9
click at [1397, 817] on span "Next" at bounding box center [1398, 822] width 23 height 11
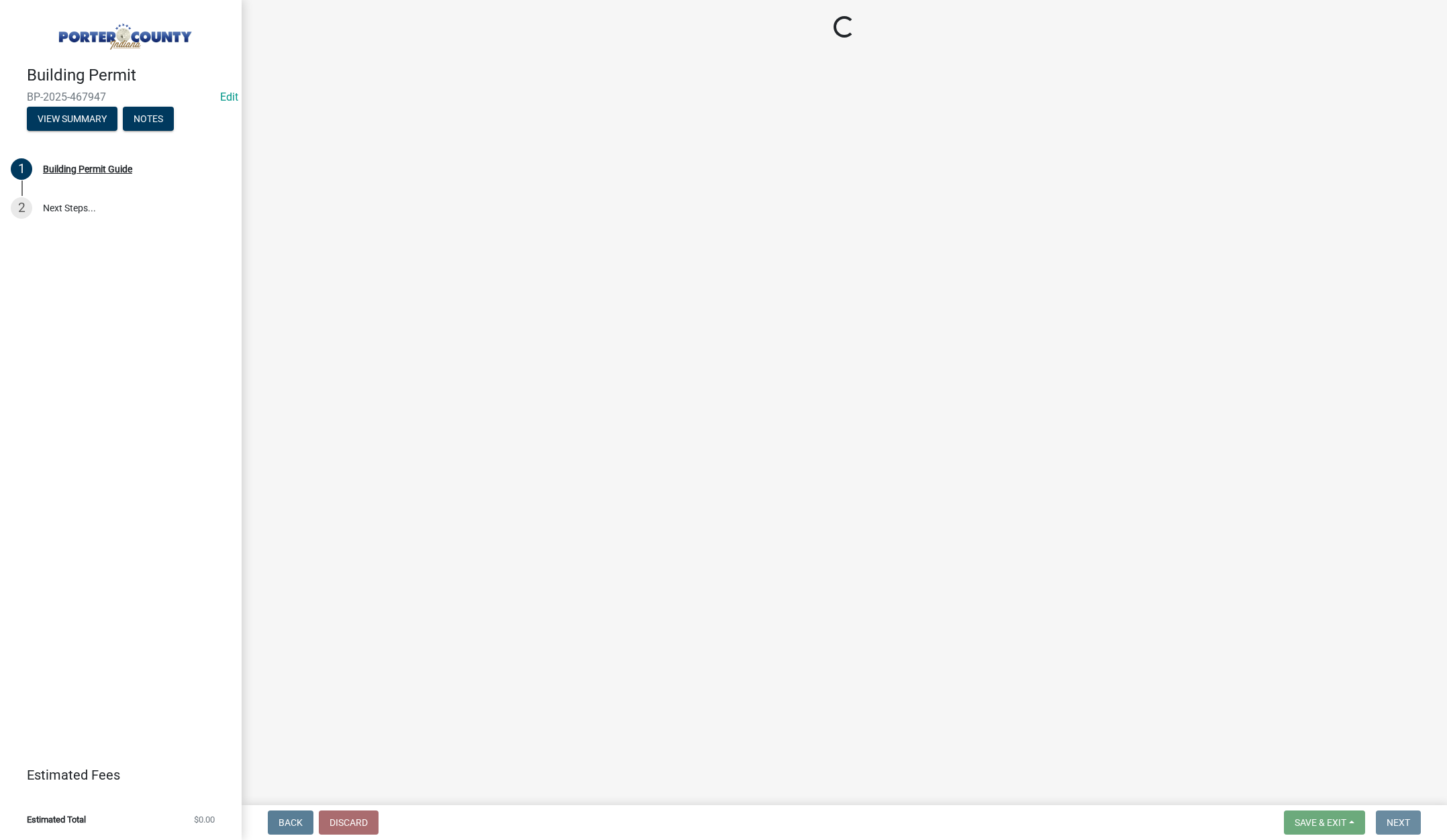
scroll to position [0, 0]
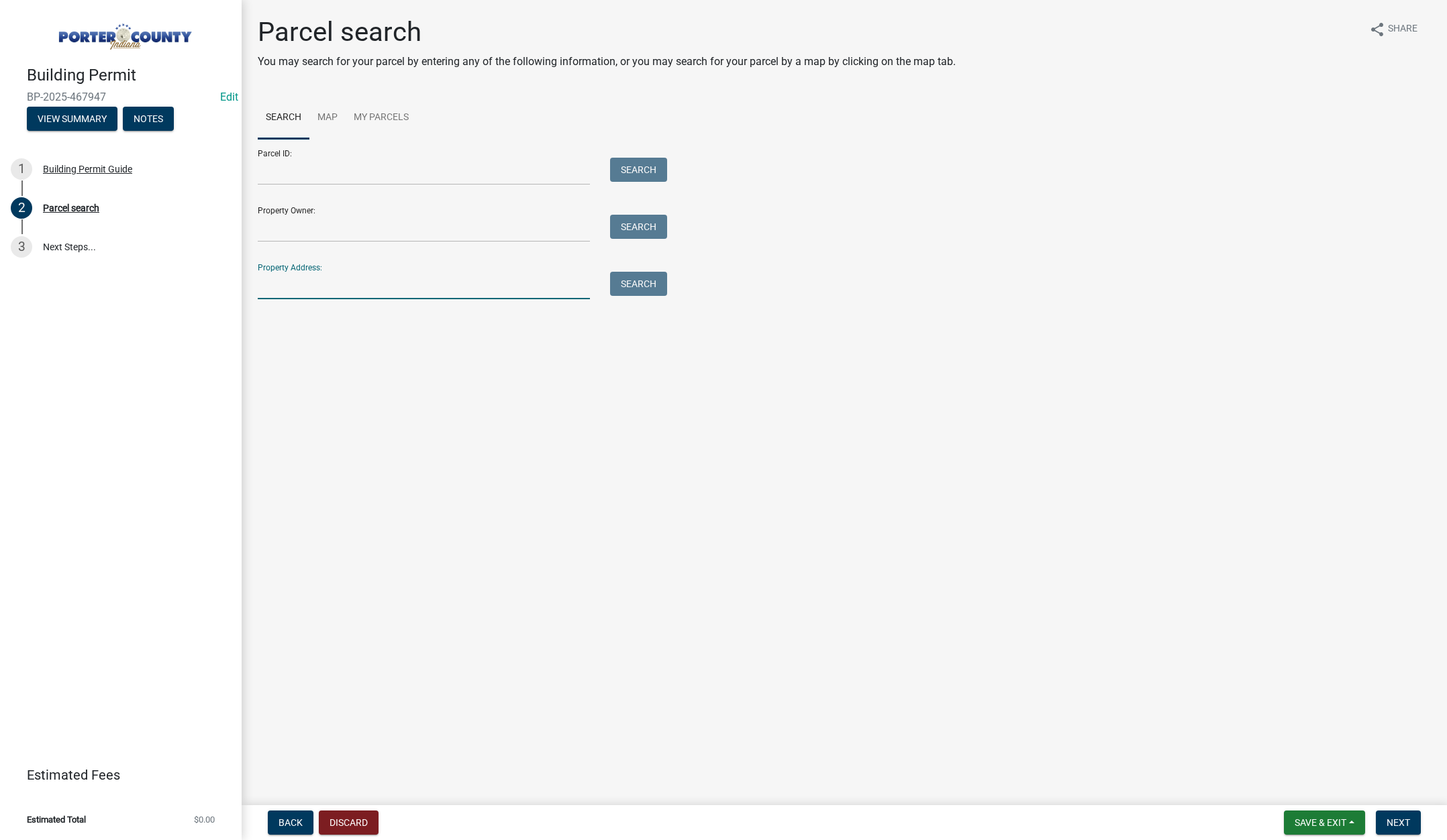
click at [407, 278] on input "Property Address:" at bounding box center [423, 285] width 332 height 28
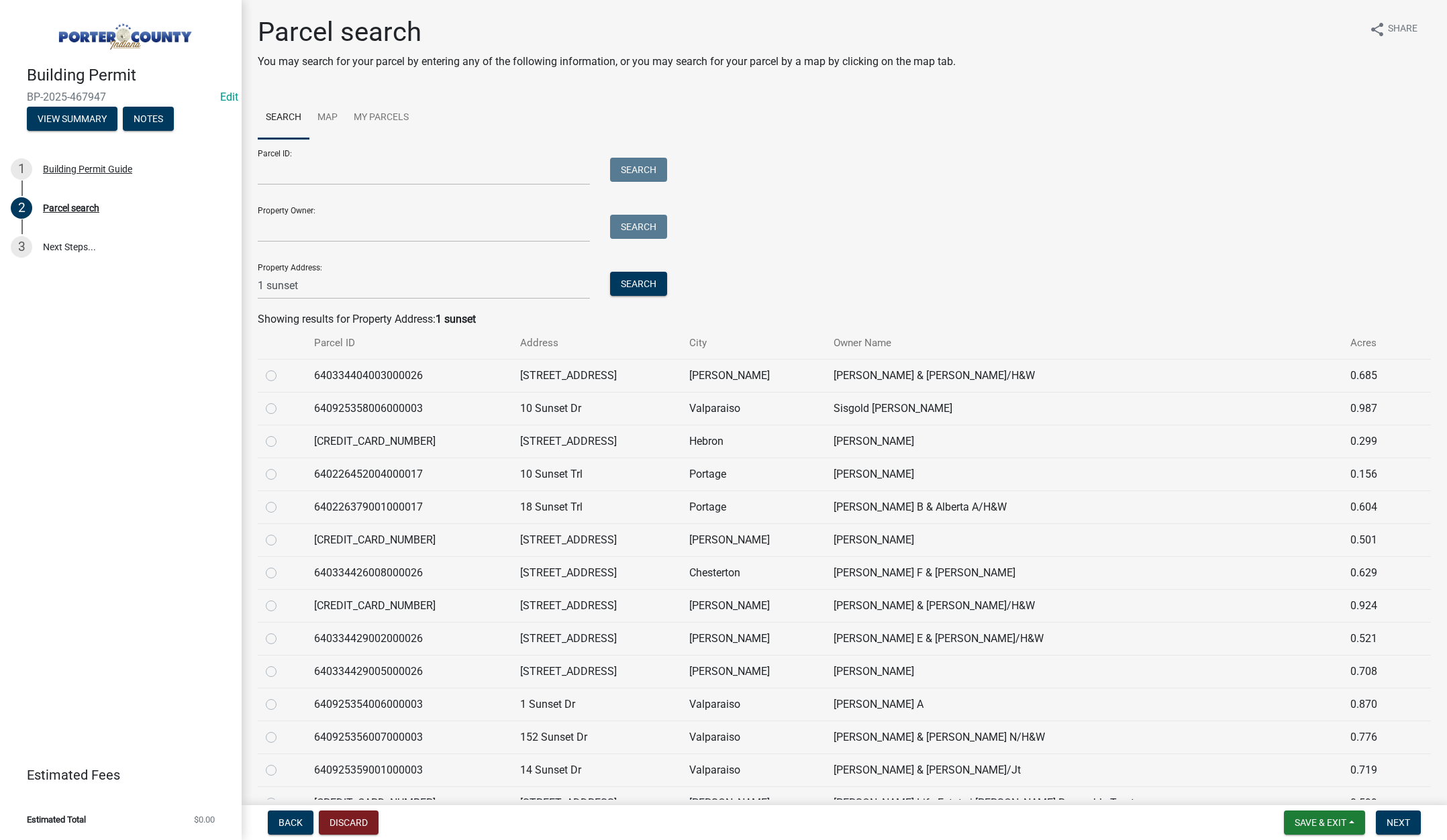
click at [282, 696] on label at bounding box center [282, 696] width 0 height 0
click at [282, 705] on input "radio" at bounding box center [286, 700] width 9 height 9
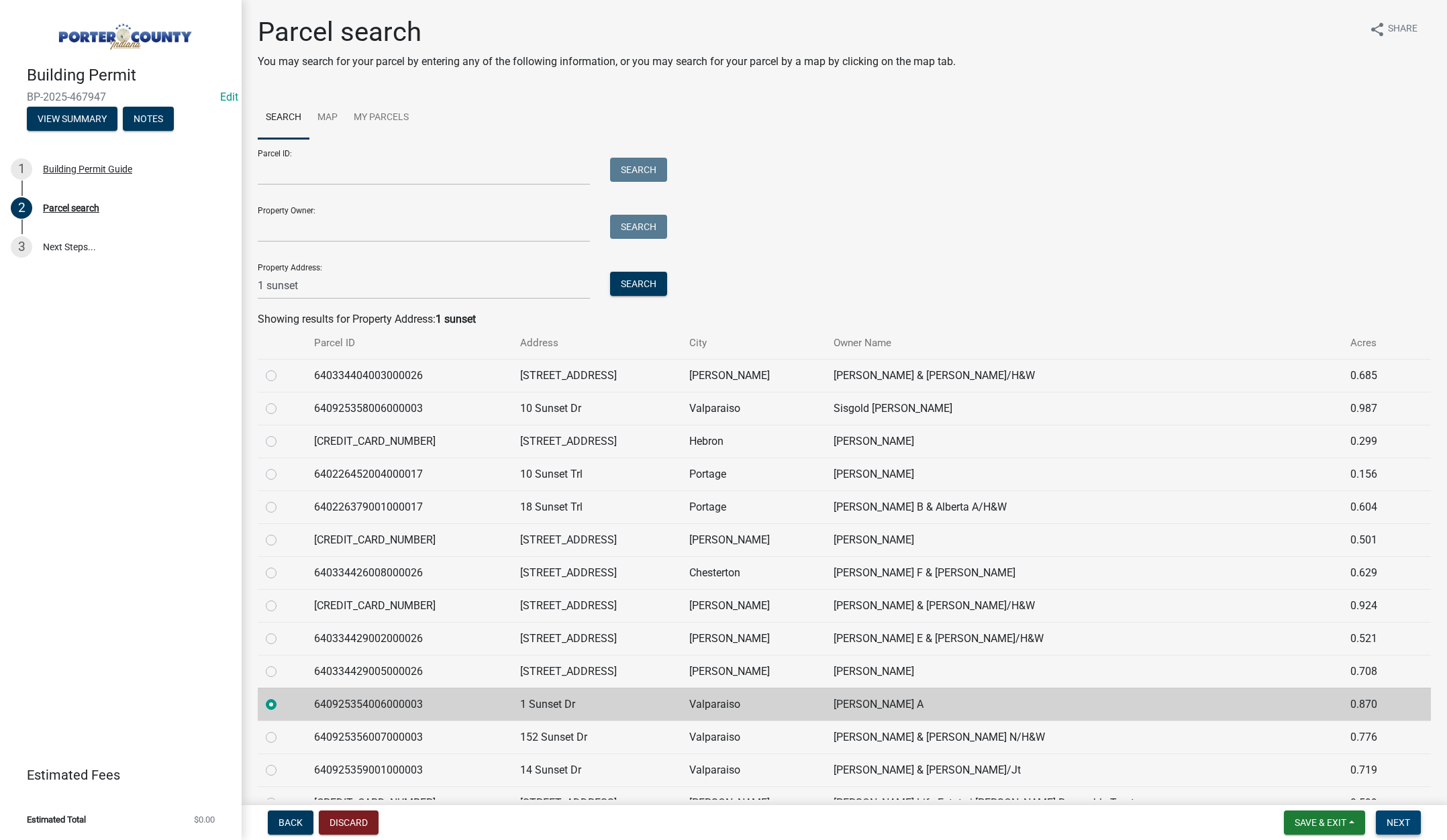
click at [1405, 818] on span "Next" at bounding box center [1398, 822] width 23 height 11
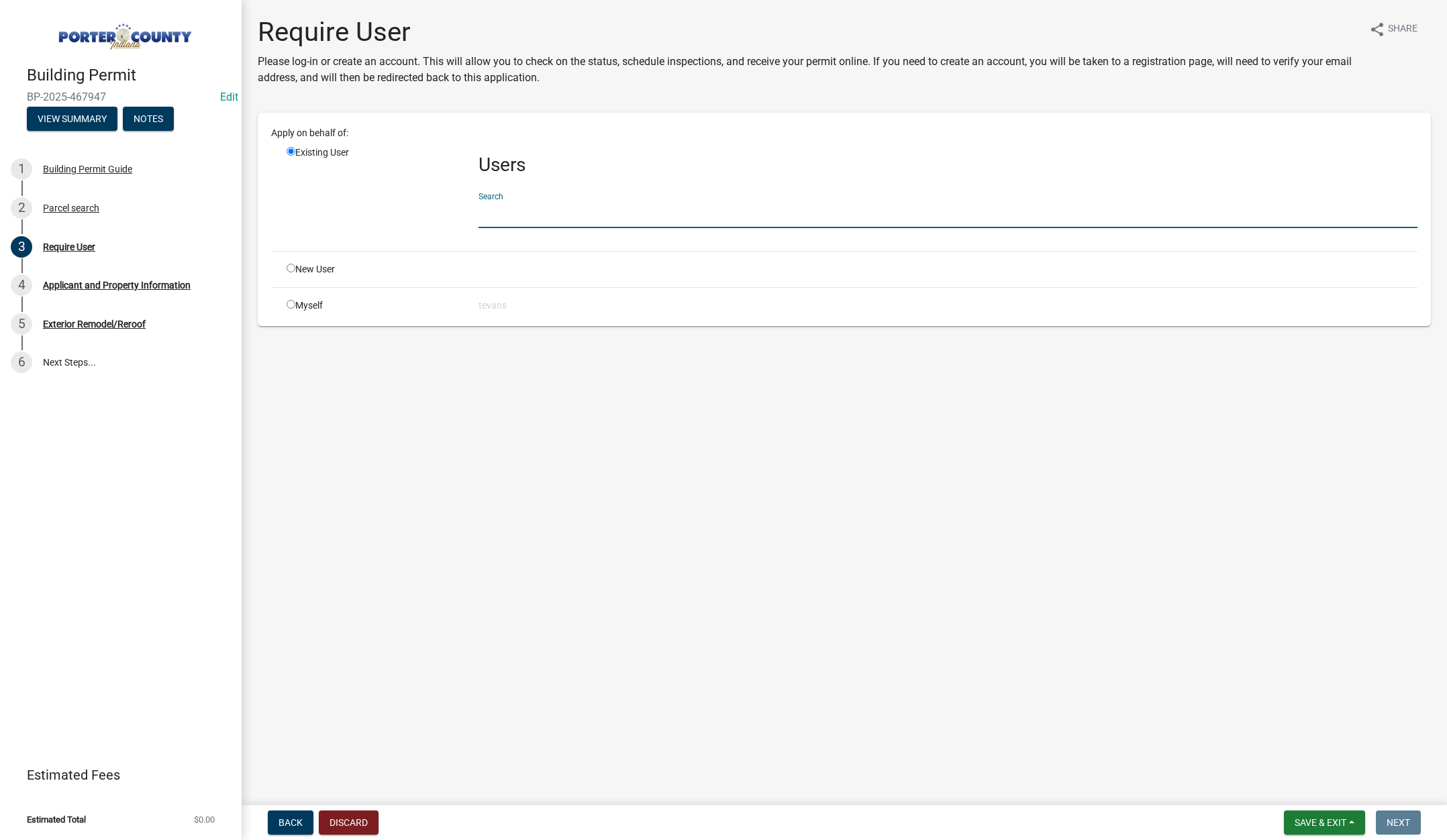
click at [508, 215] on input "text" at bounding box center [947, 214] width 939 height 28
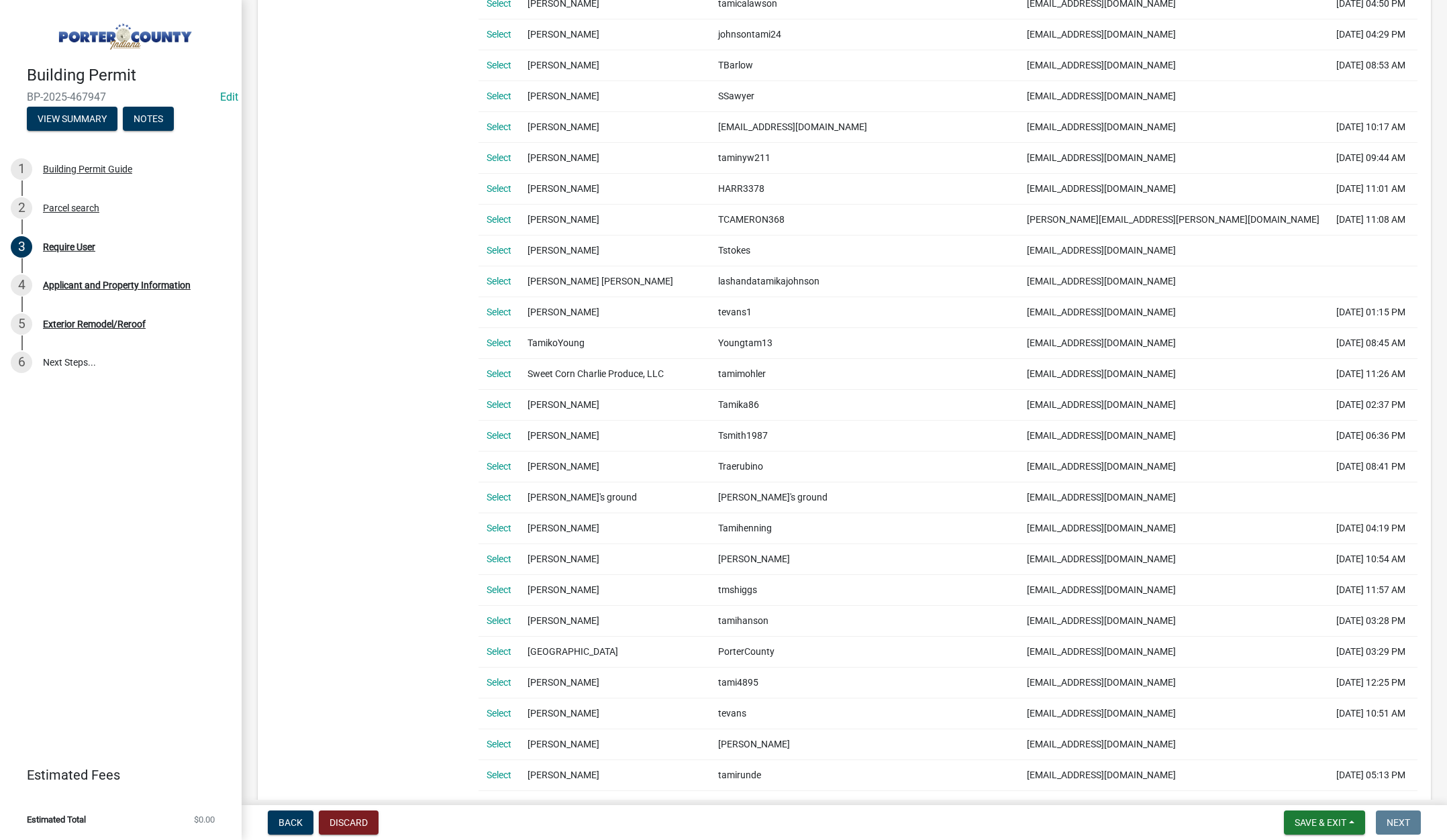
scroll to position [738, 0]
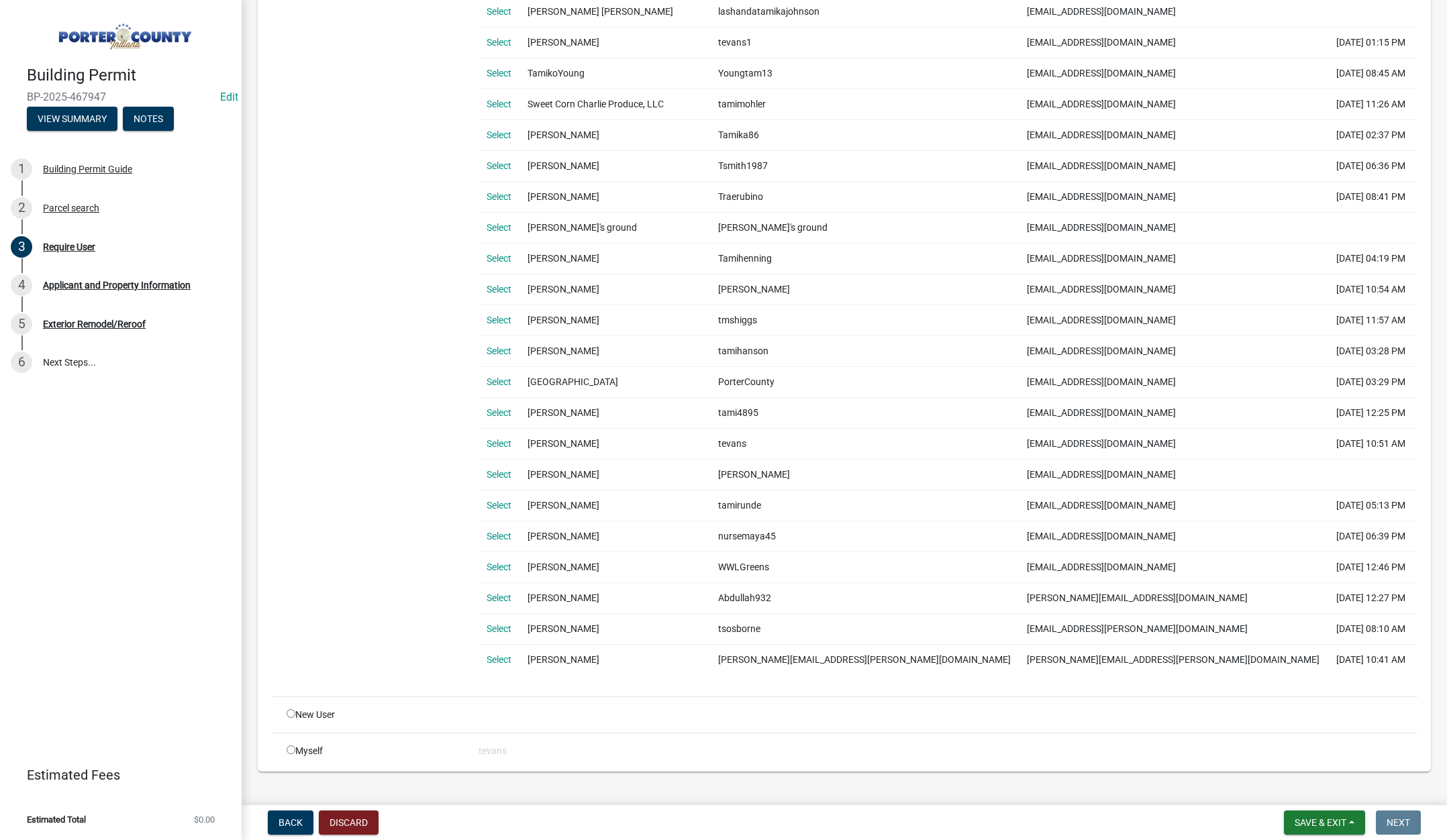
click at [493, 445] on link "Select" at bounding box center [499, 443] width 25 height 11
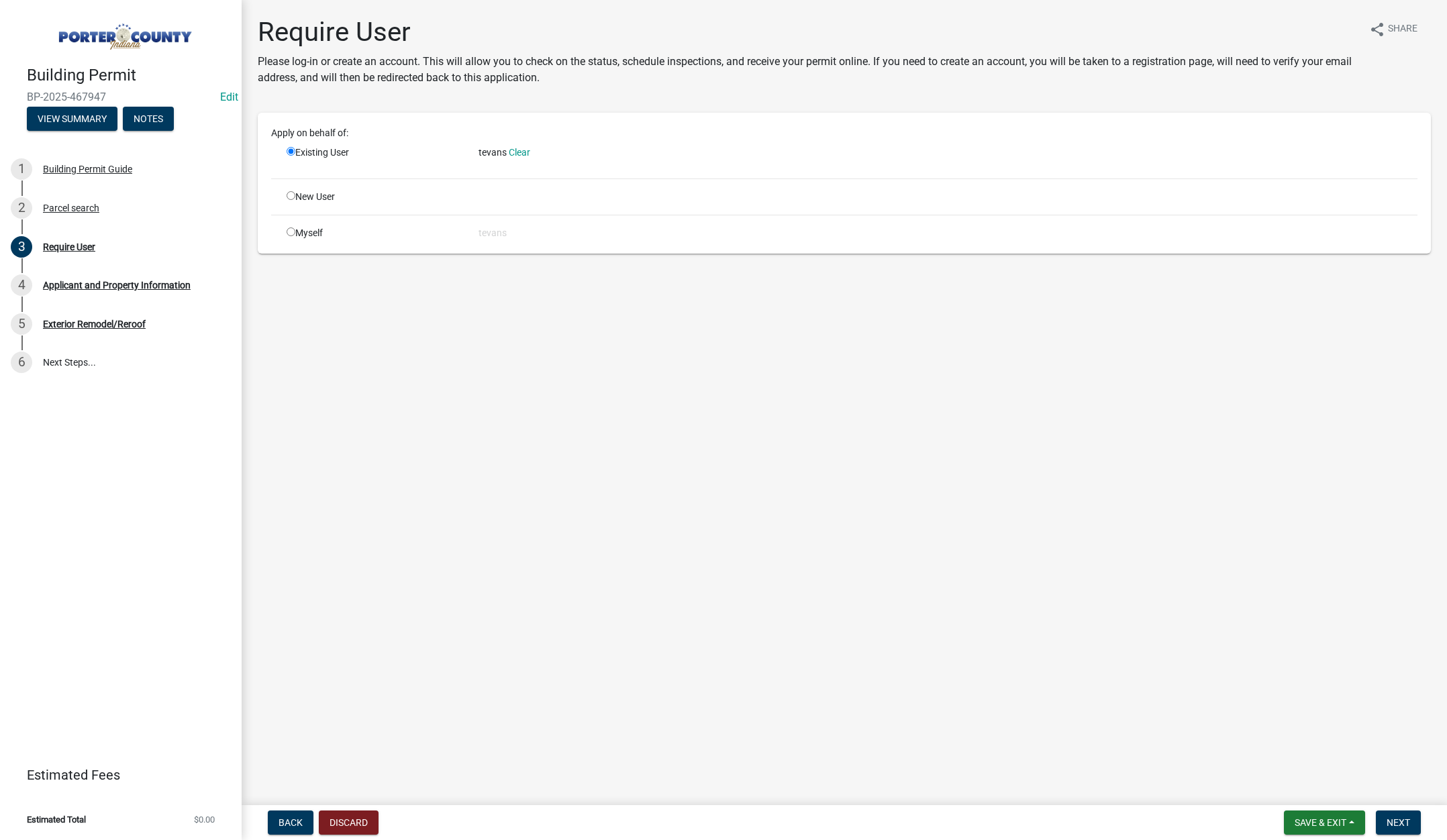
scroll to position [0, 0]
click at [1408, 818] on span "Next" at bounding box center [1398, 822] width 23 height 11
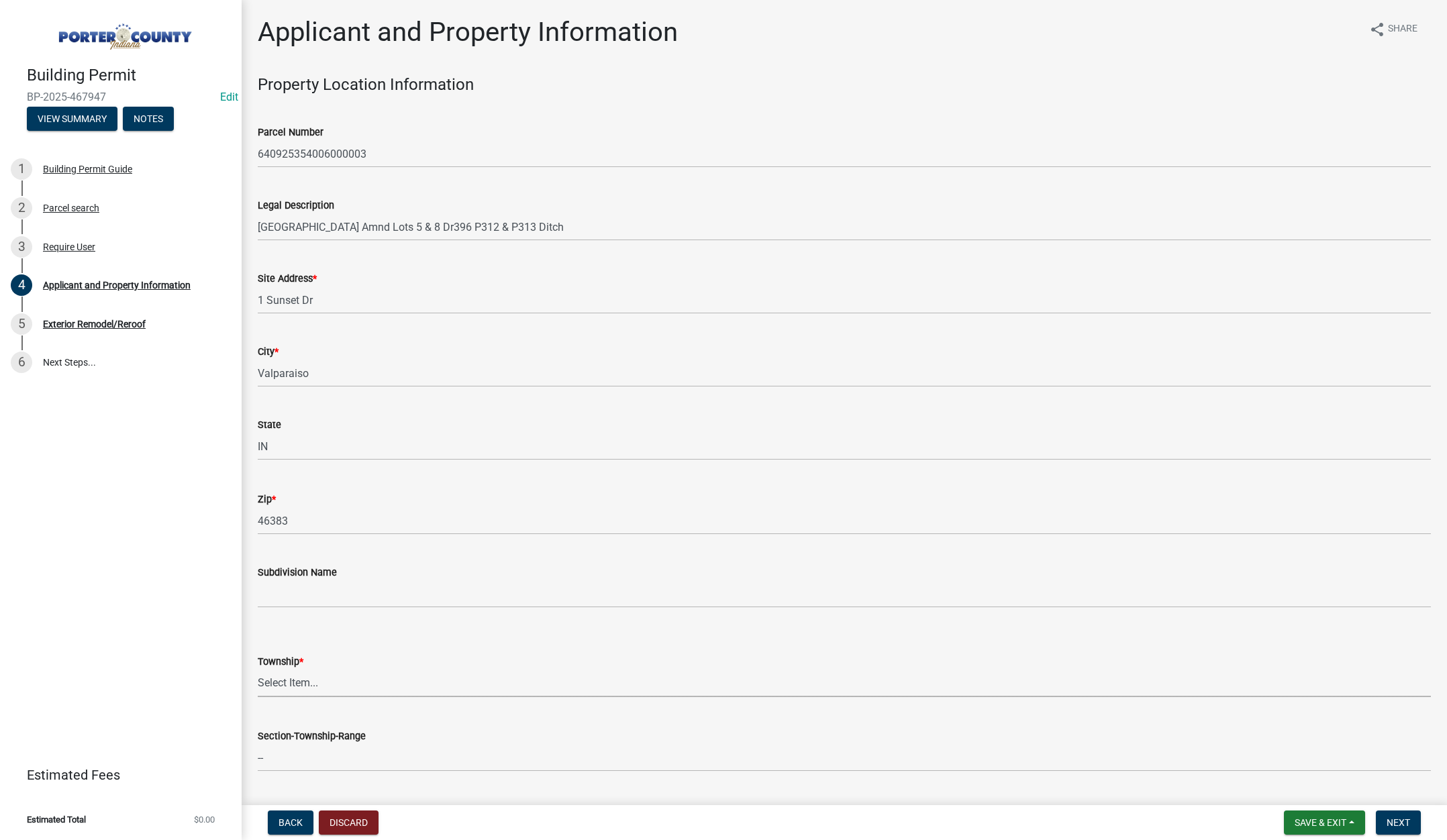
click at [299, 684] on select "Select Item... Boone Center Jackson Liberty Morgan Pine Pleasant Portage Porter…" at bounding box center [844, 684] width 1173 height 28
click at [258, 670] on select "Select Item... Boone Center Jackson Liberty Morgan Pine Pleasant Portage Porter…" at bounding box center [844, 684] width 1173 height 28
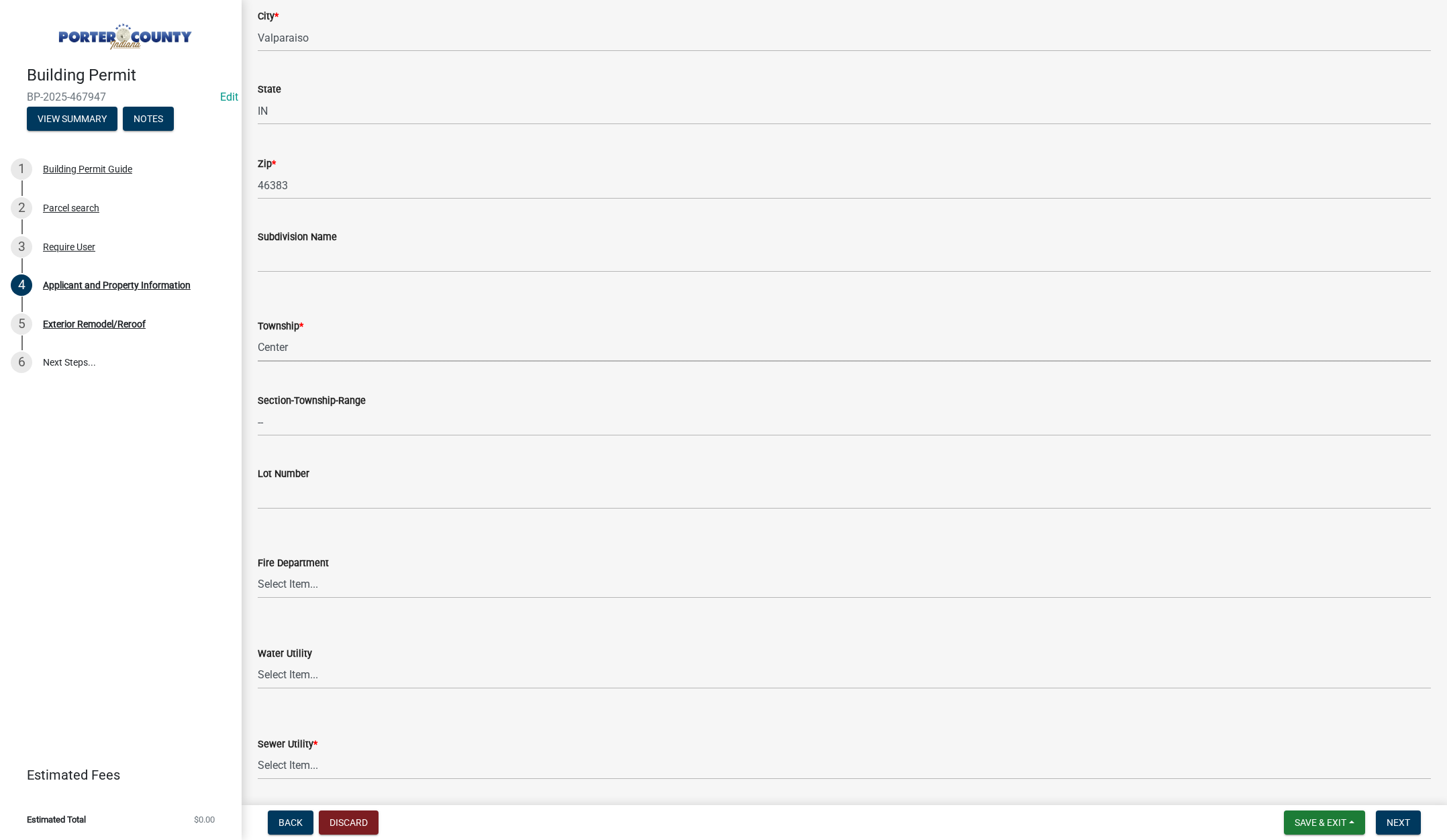
scroll to position [604, 0]
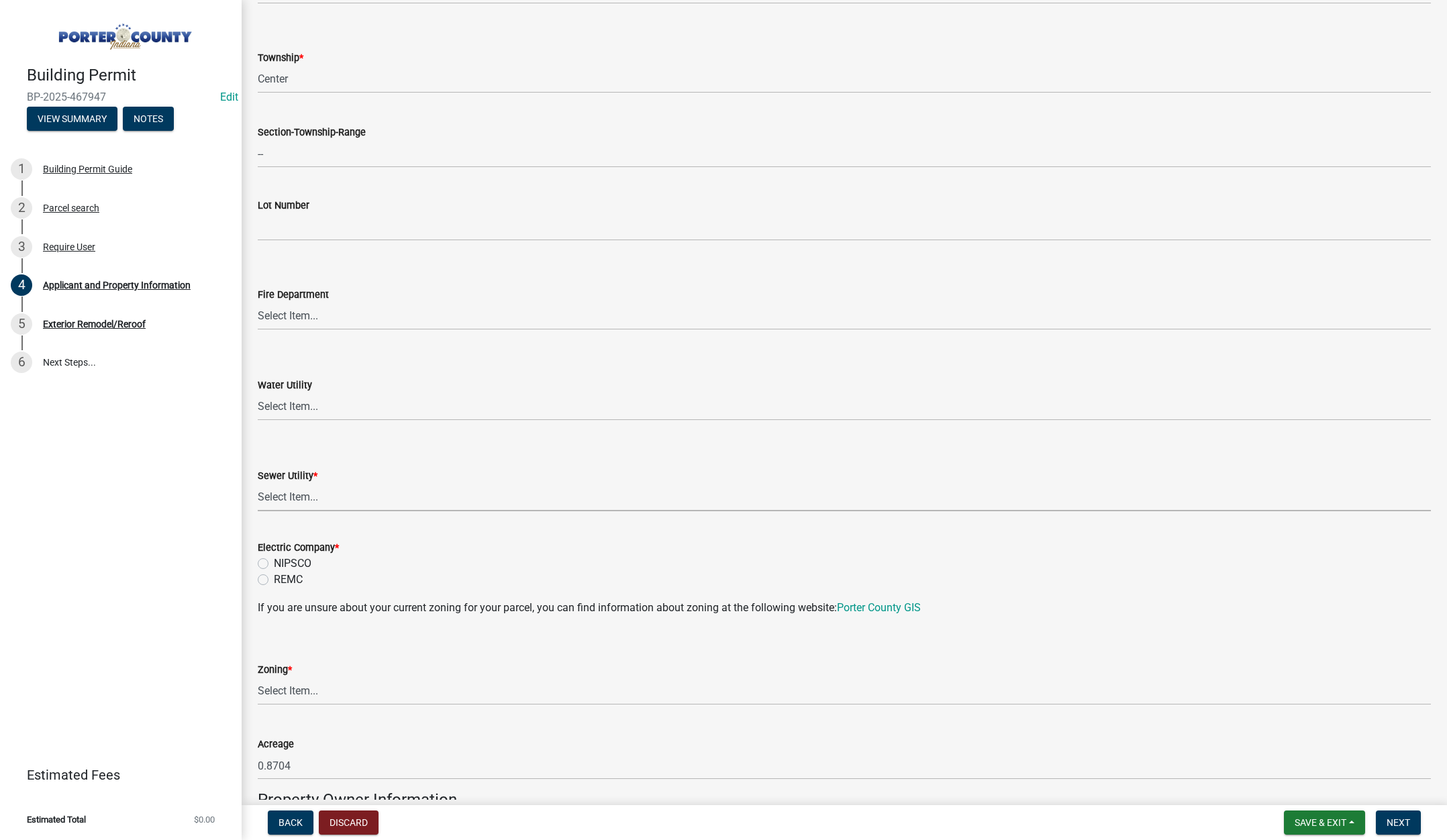
click at [301, 495] on select "Select Item... Aqua Indiana Inc Damon Run Falling Waters Lake Eliza - LEACD Nat…" at bounding box center [844, 497] width 1173 height 28
click at [258, 483] on select "Select Item... Aqua Indiana Inc Damon Run Falling Waters Lake Eliza - LEACD Nat…" at bounding box center [844, 497] width 1173 height 28
click at [274, 563] on label "NIPSCO" at bounding box center [292, 563] width 38 height 16
click at [274, 563] on input "NIPSCO" at bounding box center [278, 559] width 9 height 9
click at [294, 691] on select "Select Item... A1 A2 CH CM CN I1 I2 I3 IN MP OT P1 P2 PUD R1 R2 R3 R4 RL RR" at bounding box center [844, 691] width 1173 height 28
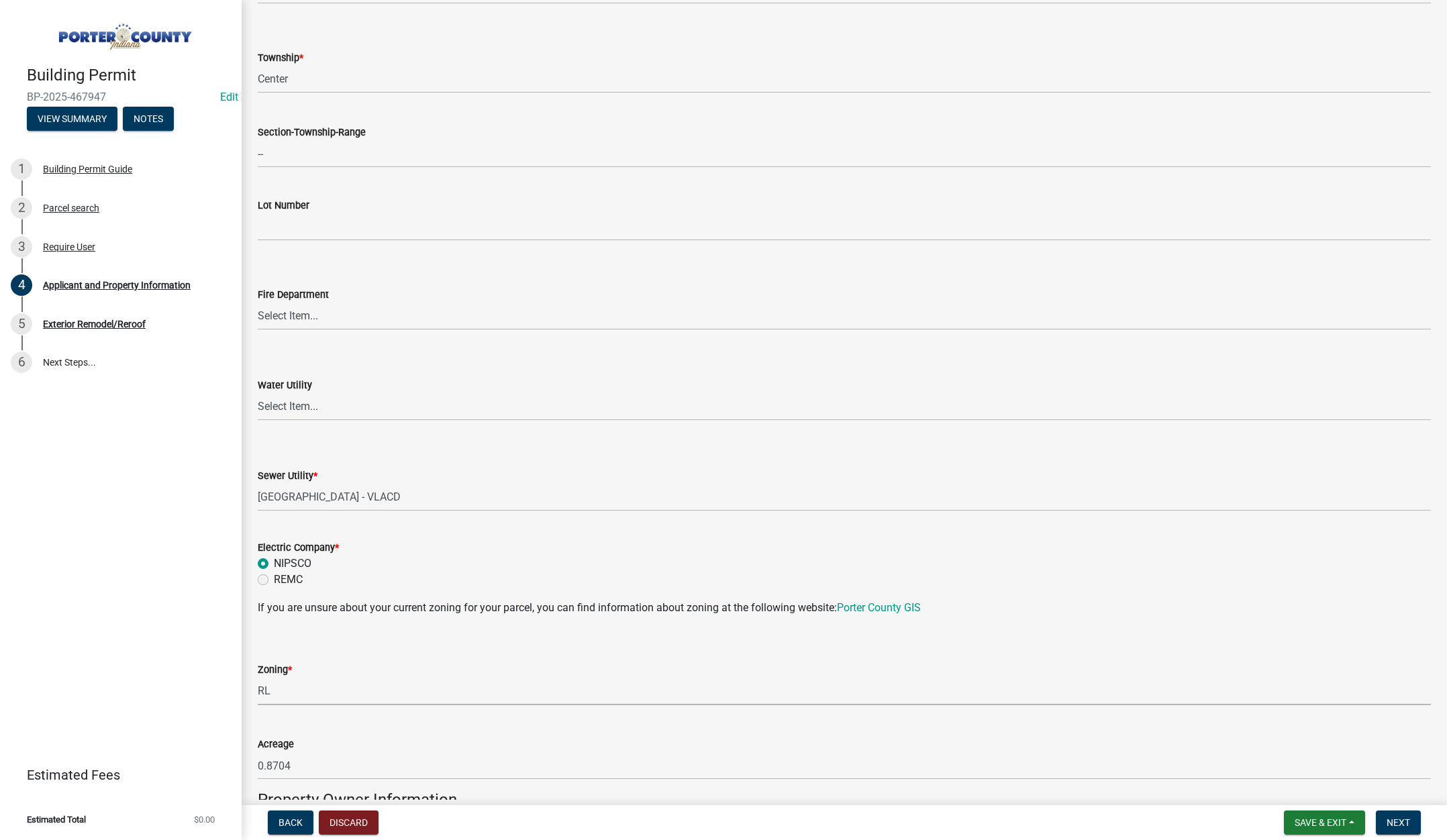
click at [258, 678] on select "Select Item... A1 A2 CH CM CN I1 I2 I3 IN MP OT P1 P2 PUD R1 R2 R3 R4 RL RR" at bounding box center [844, 691] width 1173 height 28
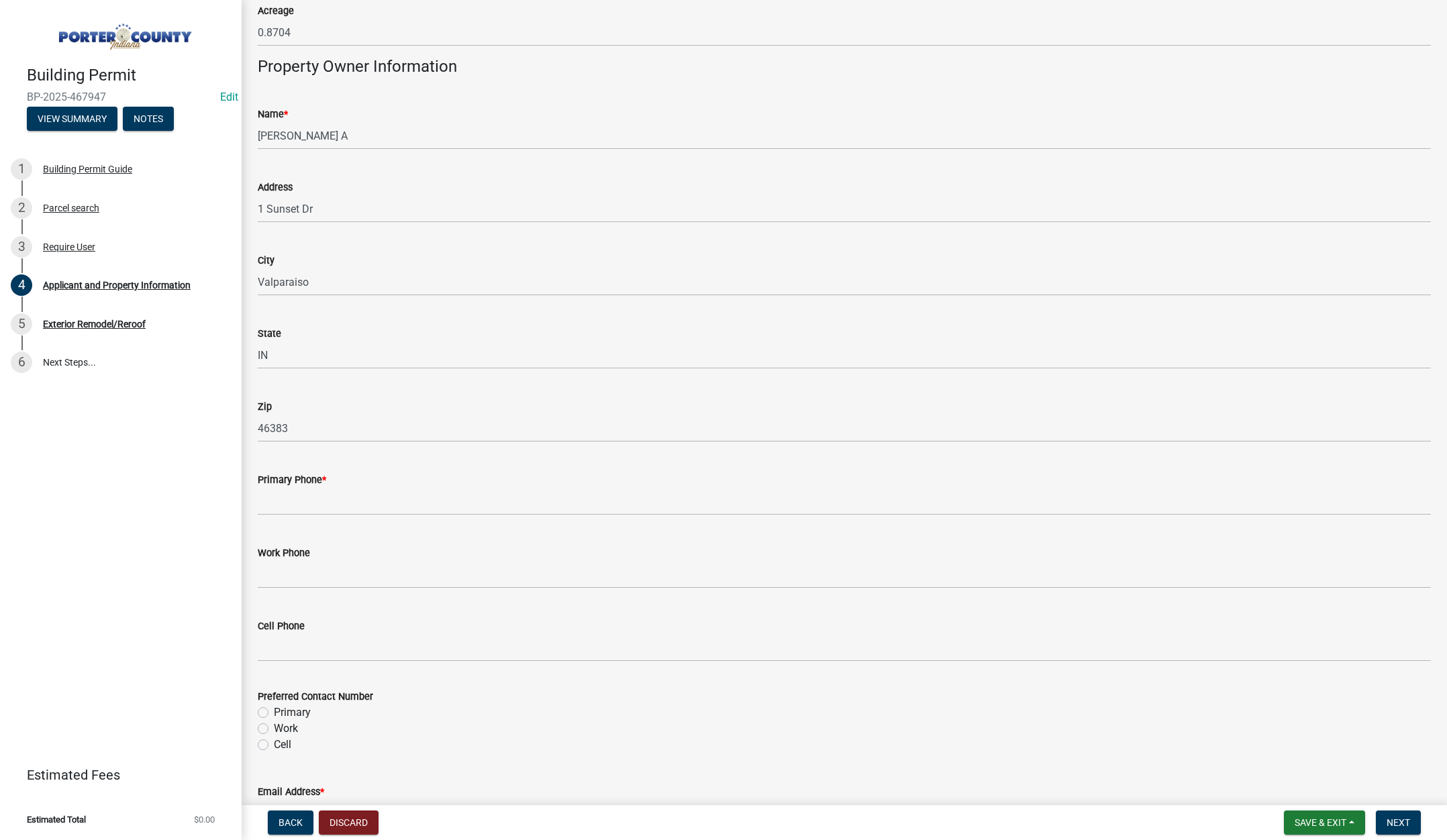
scroll to position [1341, 0]
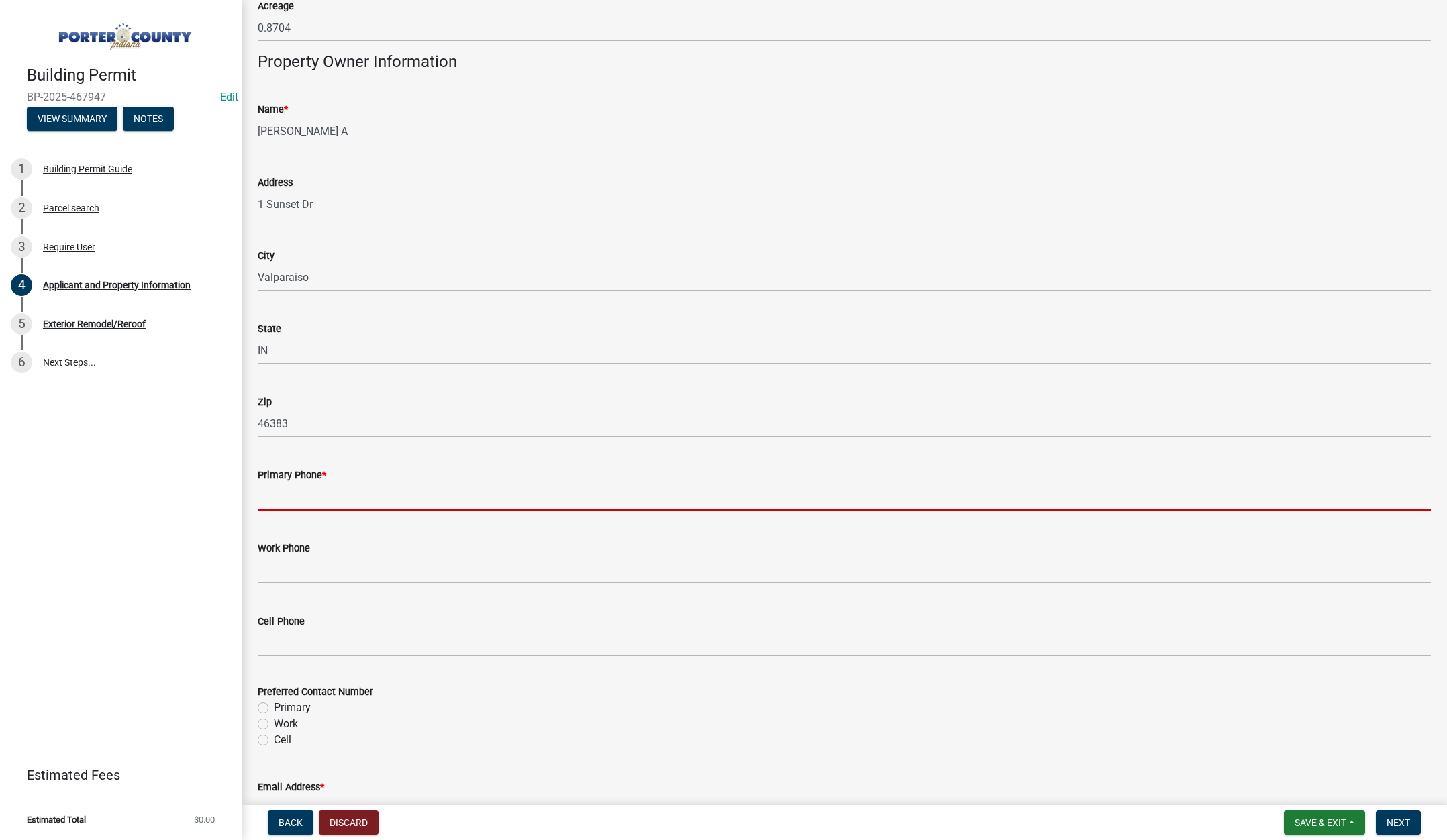
click at [275, 497] on input "Primary Phone *" at bounding box center [844, 497] width 1173 height 28
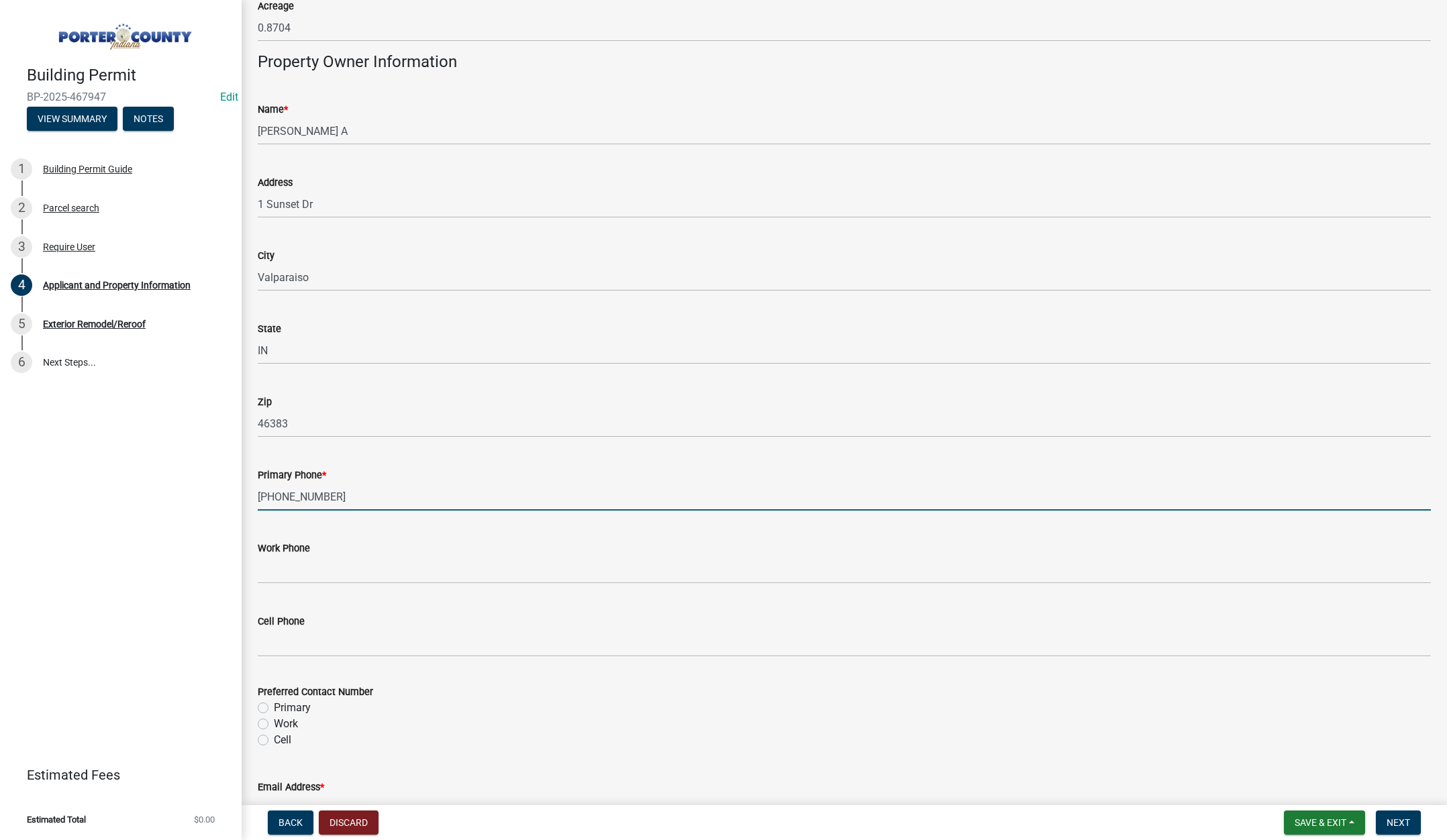
click at [274, 705] on label "Primary" at bounding box center [292, 708] width 37 height 16
click at [274, 705] on input "Primary" at bounding box center [278, 704] width 9 height 9
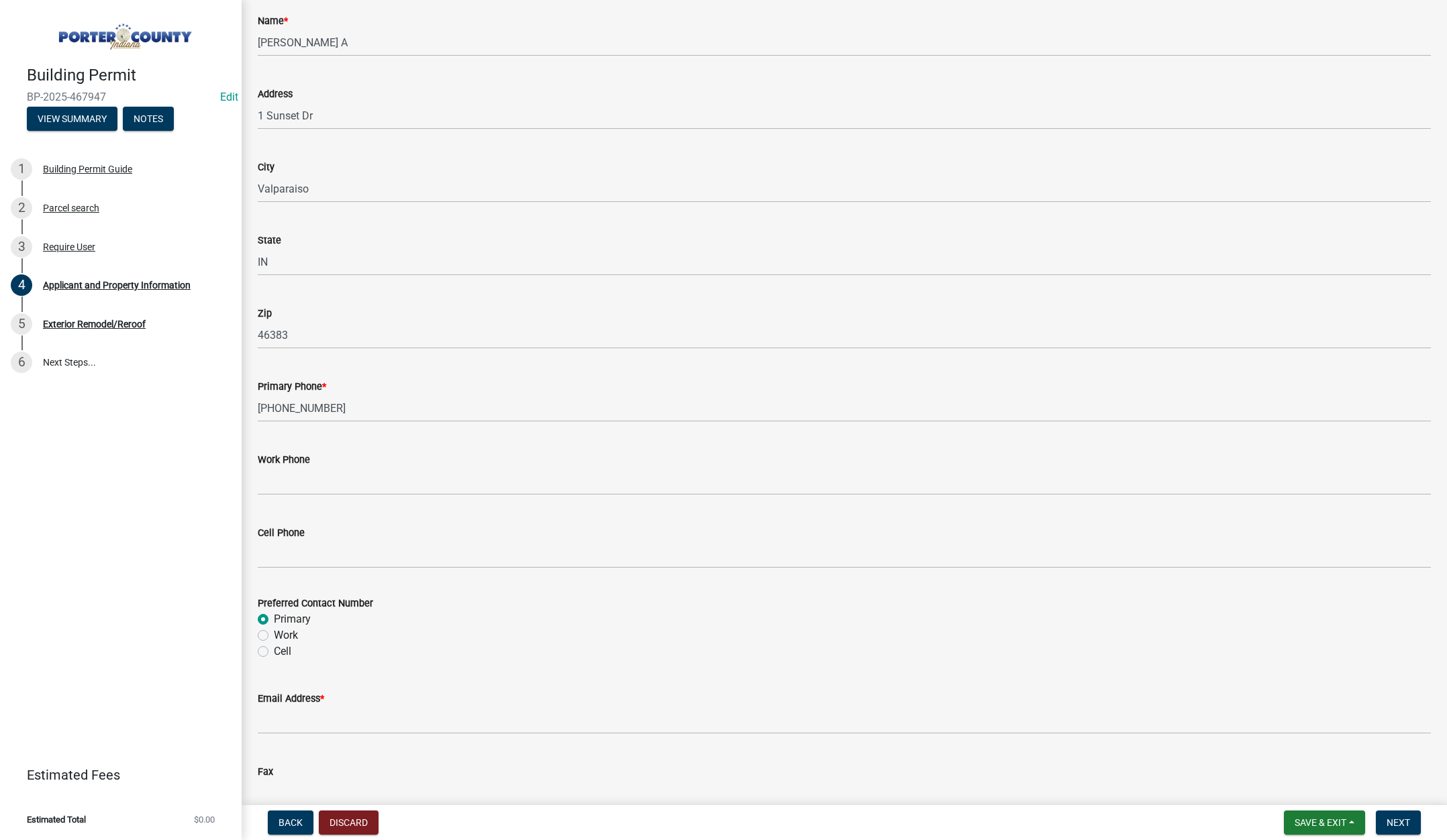
scroll to position [1543, 0]
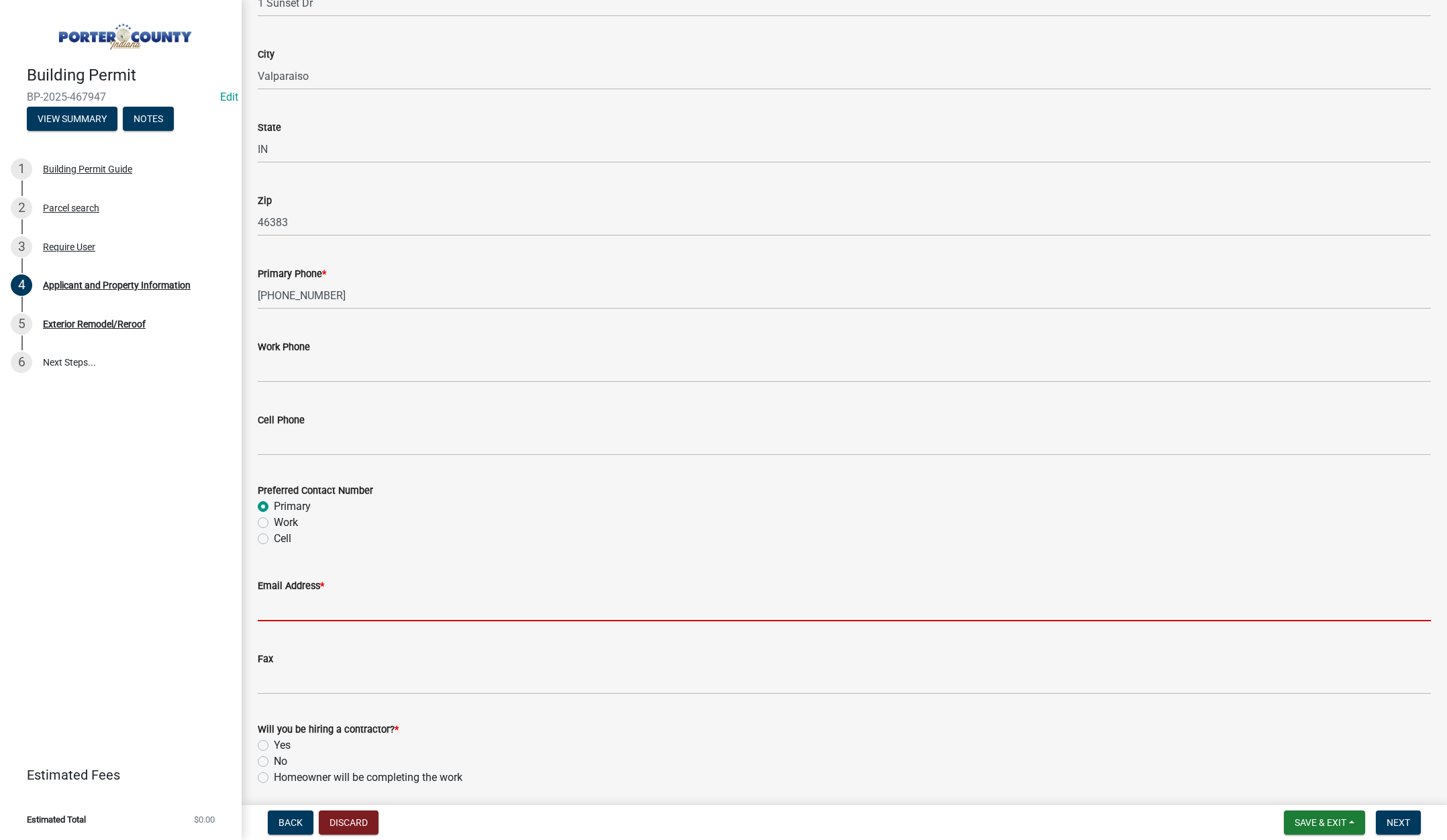
click at [309, 611] on input "Email Address *" at bounding box center [844, 608] width 1173 height 28
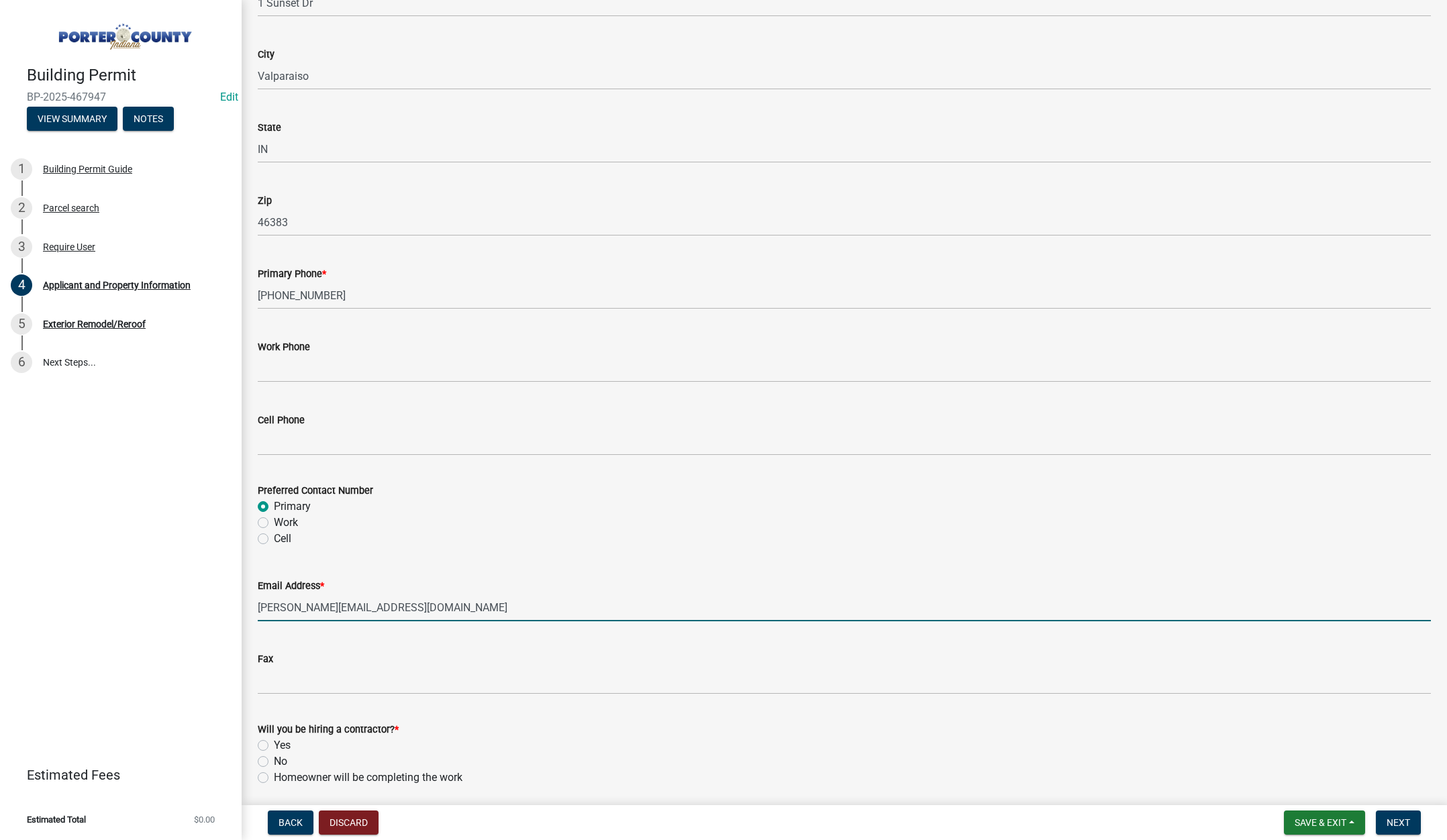
click at [274, 743] on label "Yes" at bounding box center [282, 745] width 17 height 16
click at [274, 743] on input "Yes" at bounding box center [278, 741] width 9 height 9
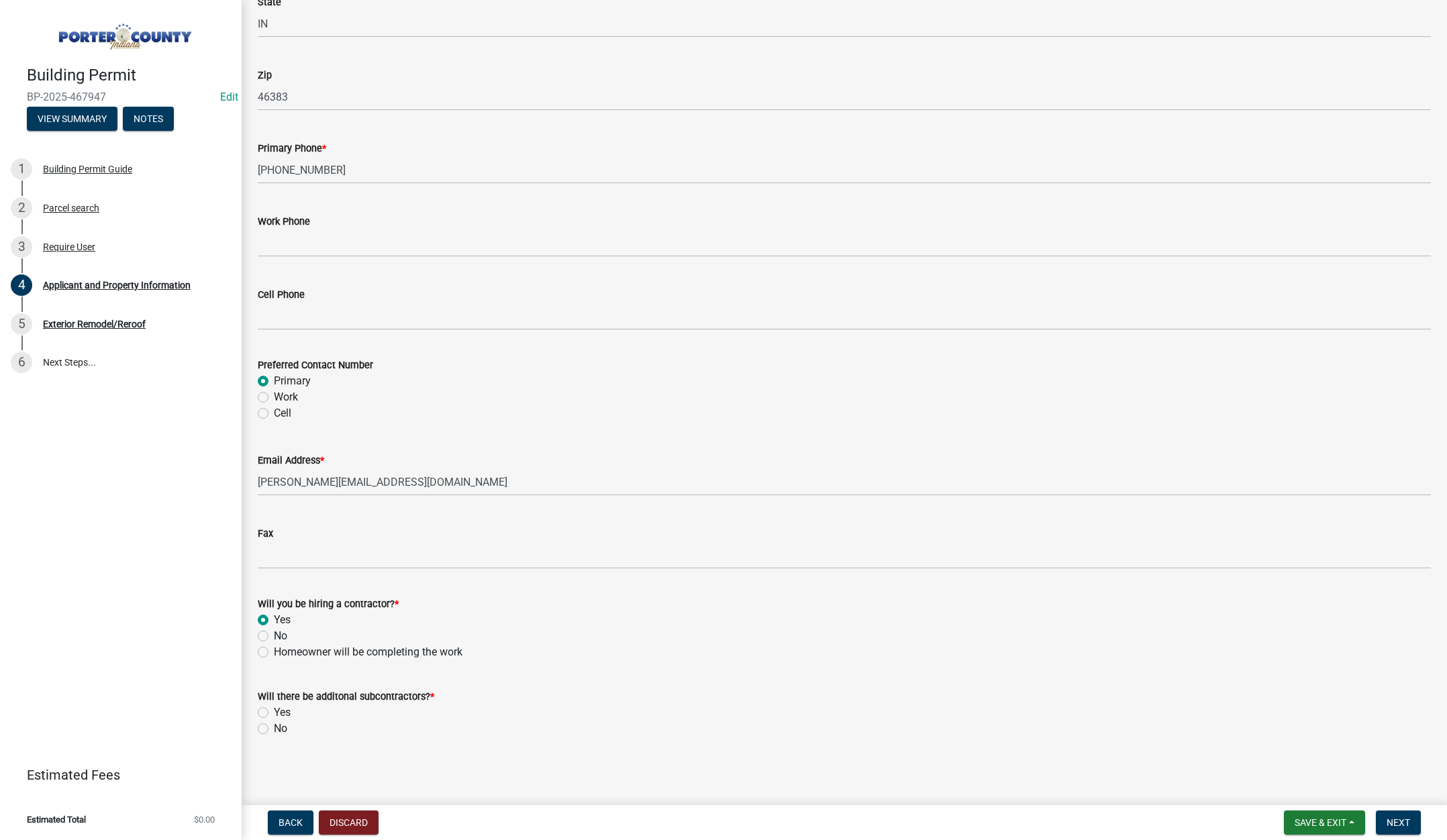
scroll to position [1670, 0]
click at [274, 725] on label "No" at bounding box center [280, 727] width 13 height 16
click at [274, 725] on input "No" at bounding box center [278, 723] width 9 height 9
click at [1393, 821] on span "Next" at bounding box center [1398, 822] width 23 height 11
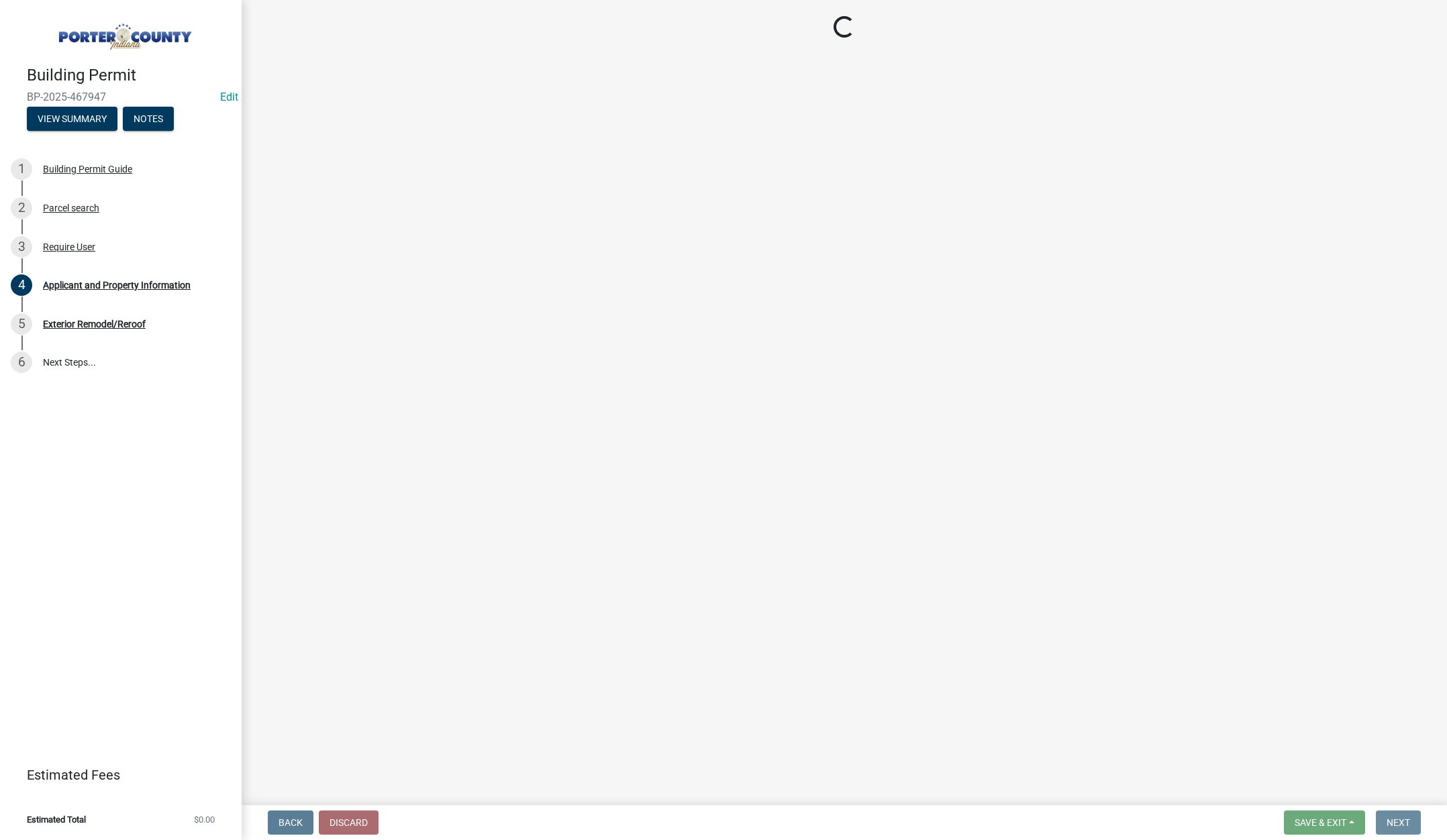
scroll to position [0, 0]
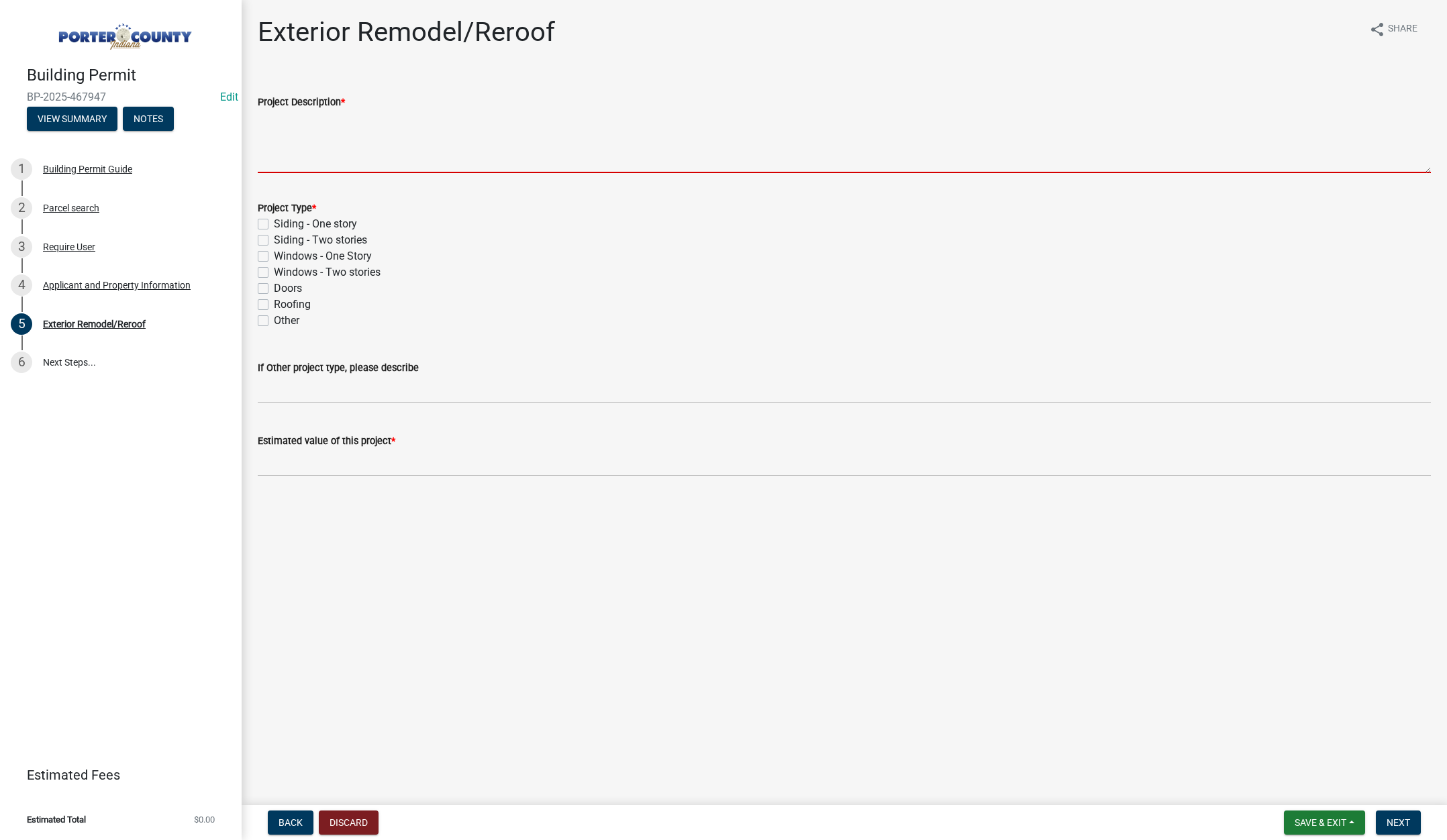
click at [317, 133] on textarea "Project Description *" at bounding box center [844, 142] width 1173 height 63
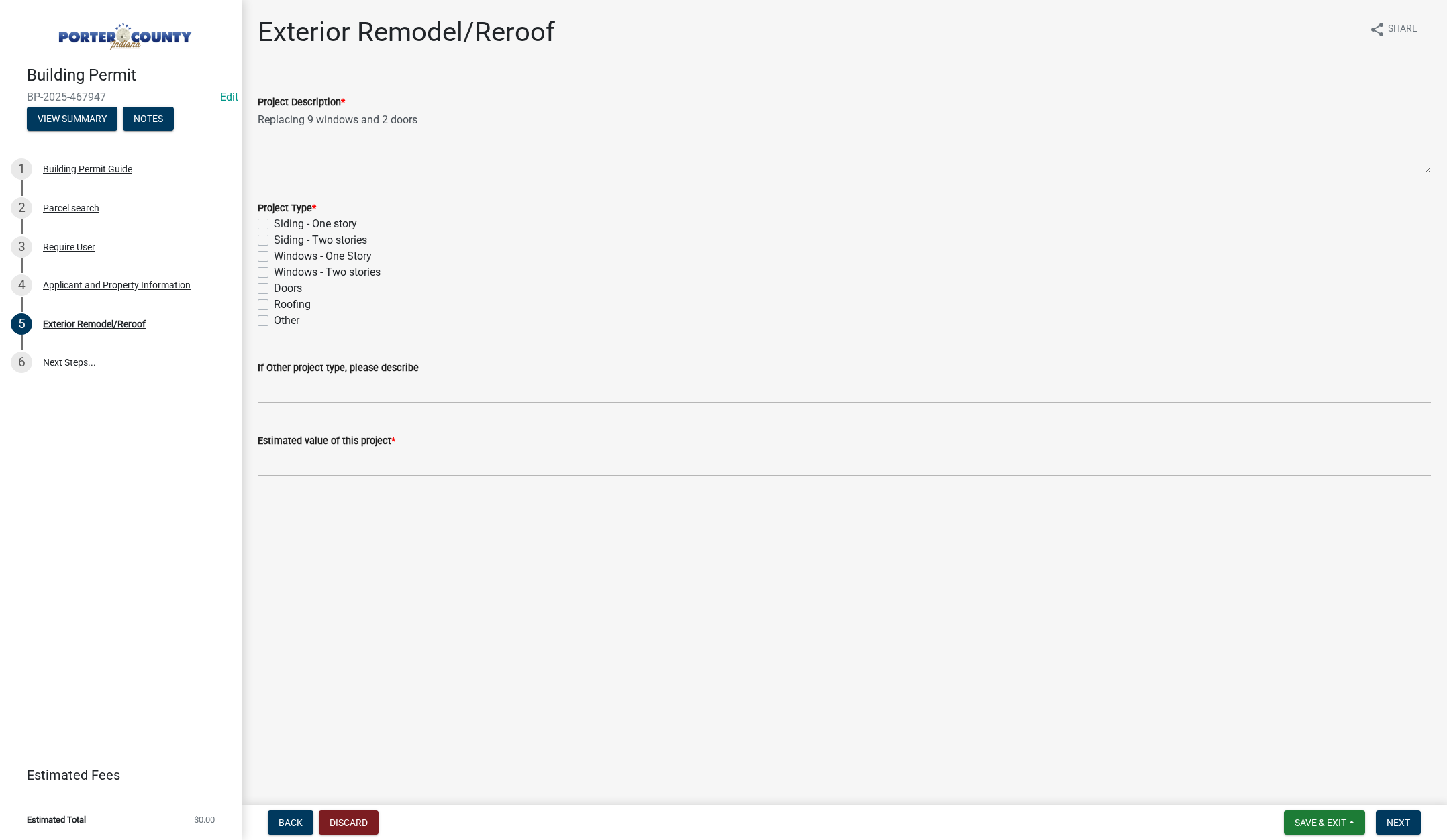
click at [274, 270] on label "Windows - Two stories" at bounding box center [327, 272] width 107 height 16
click at [274, 270] on input "Windows - Two stories" at bounding box center [278, 268] width 9 height 9
click at [274, 286] on label "Doors" at bounding box center [288, 289] width 28 height 16
click at [274, 286] on input "Doors" at bounding box center [278, 285] width 9 height 9
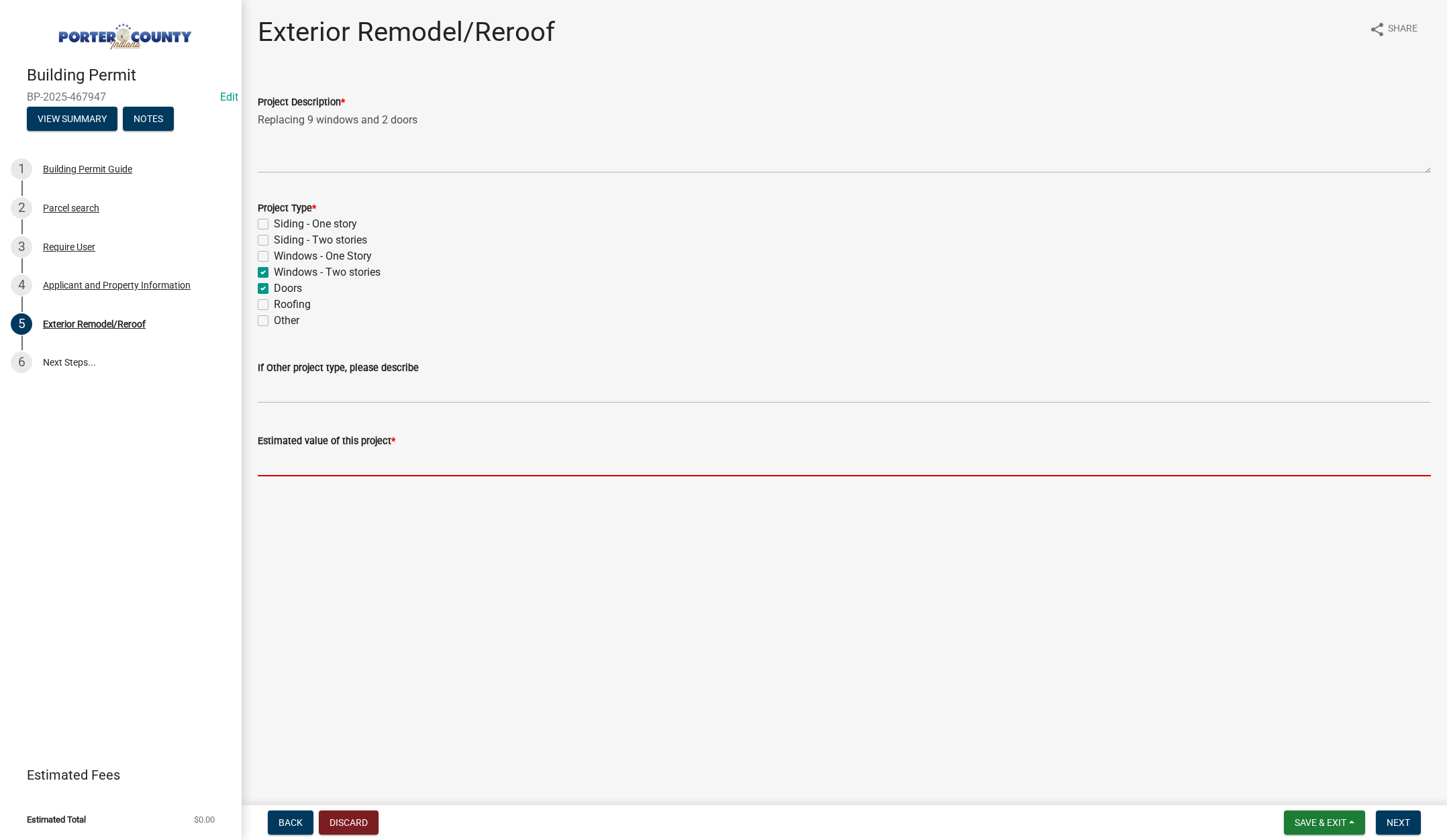
click at [296, 459] on input "text" at bounding box center [844, 463] width 1173 height 28
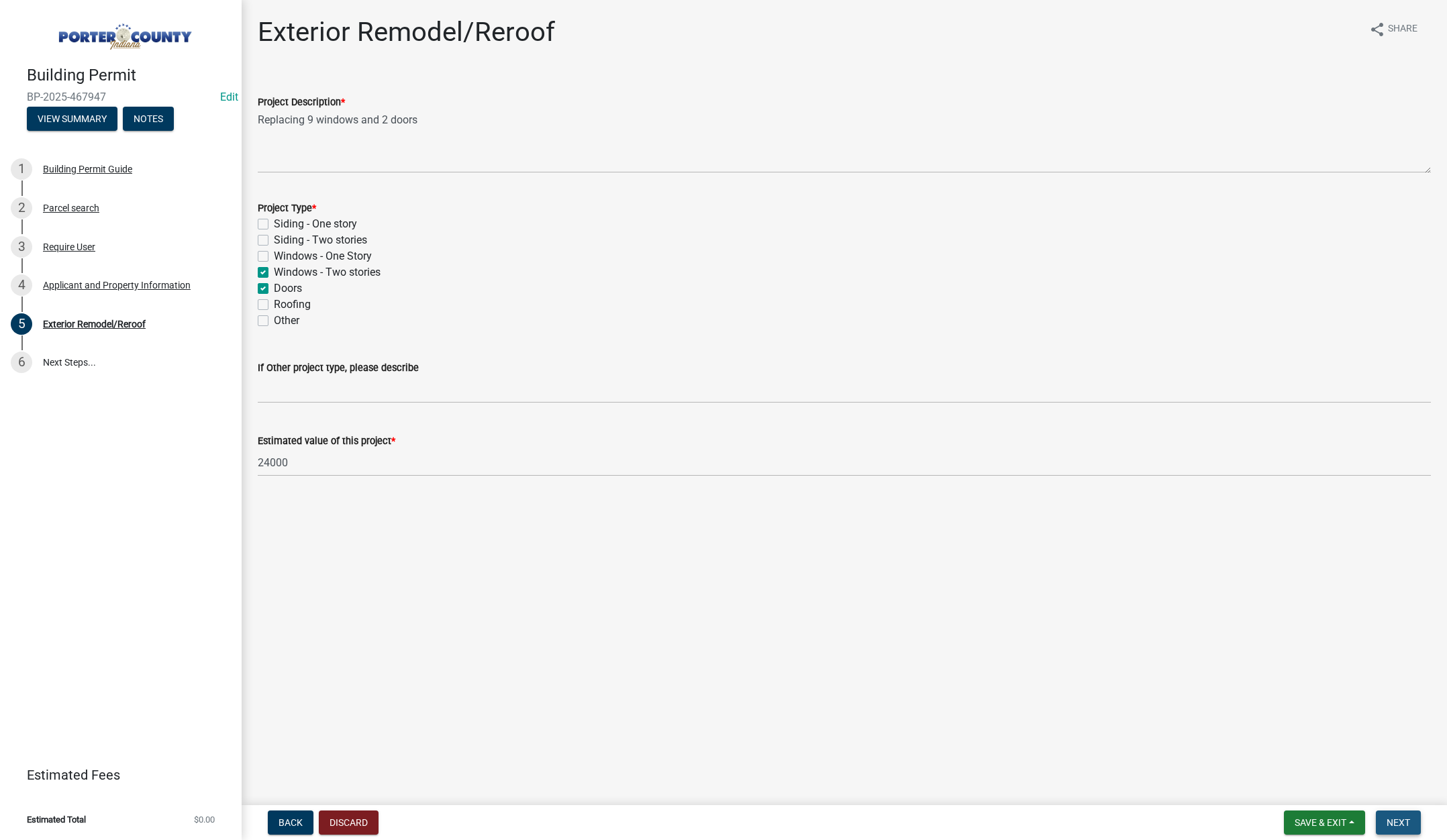
click at [1393, 823] on span "Next" at bounding box center [1398, 822] width 23 height 11
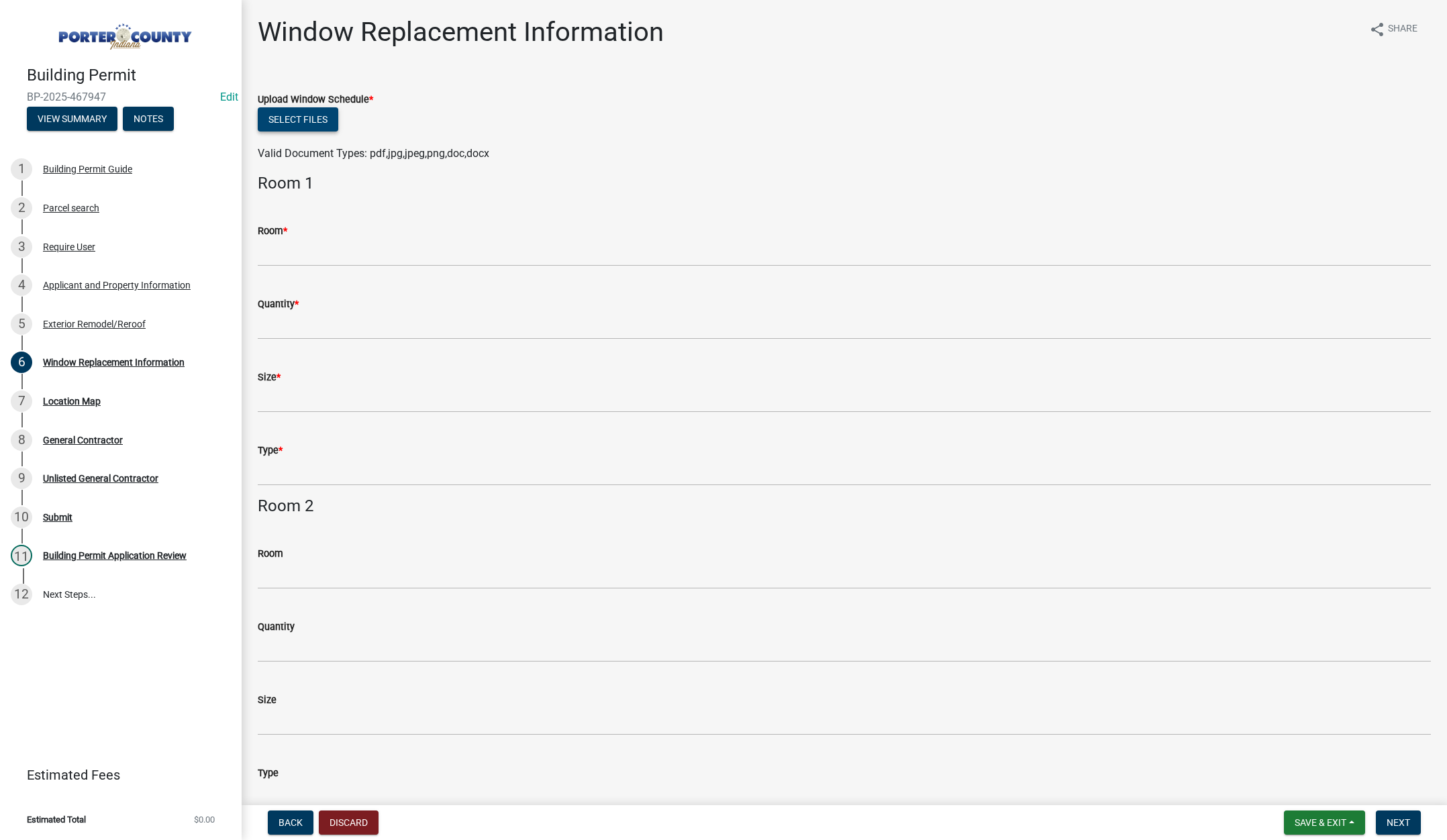
click at [315, 111] on button "Select files" at bounding box center [298, 119] width 80 height 24
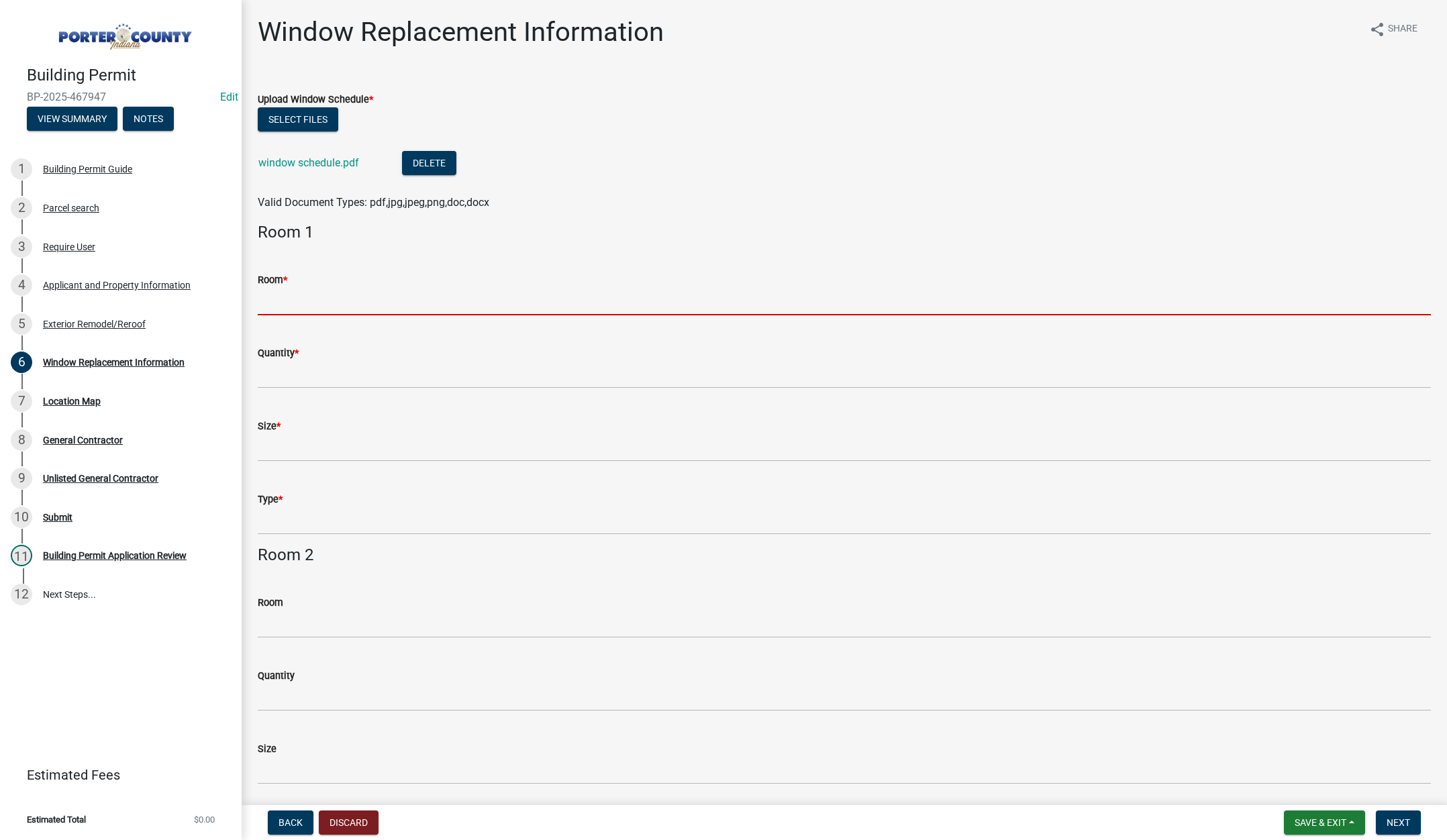
drag, startPoint x: 287, startPoint y: 298, endPoint x: 308, endPoint y: 326, distance: 35.0
click at [287, 298] on input "Room *" at bounding box center [844, 302] width 1173 height 28
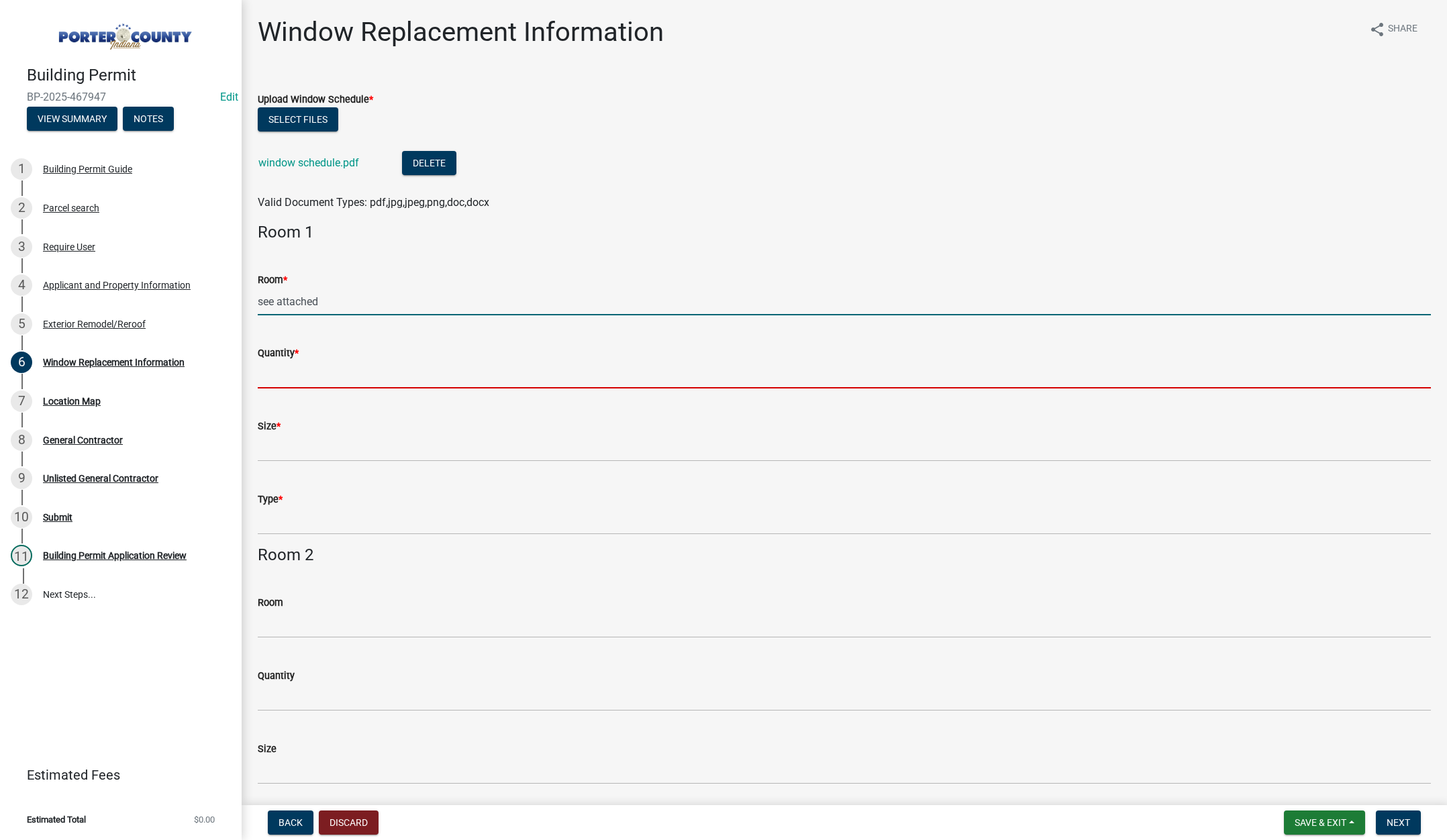
drag, startPoint x: 321, startPoint y: 378, endPoint x: 327, endPoint y: 384, distance: 8.5
click at [321, 378] on input "Quantity *" at bounding box center [844, 375] width 1173 height 28
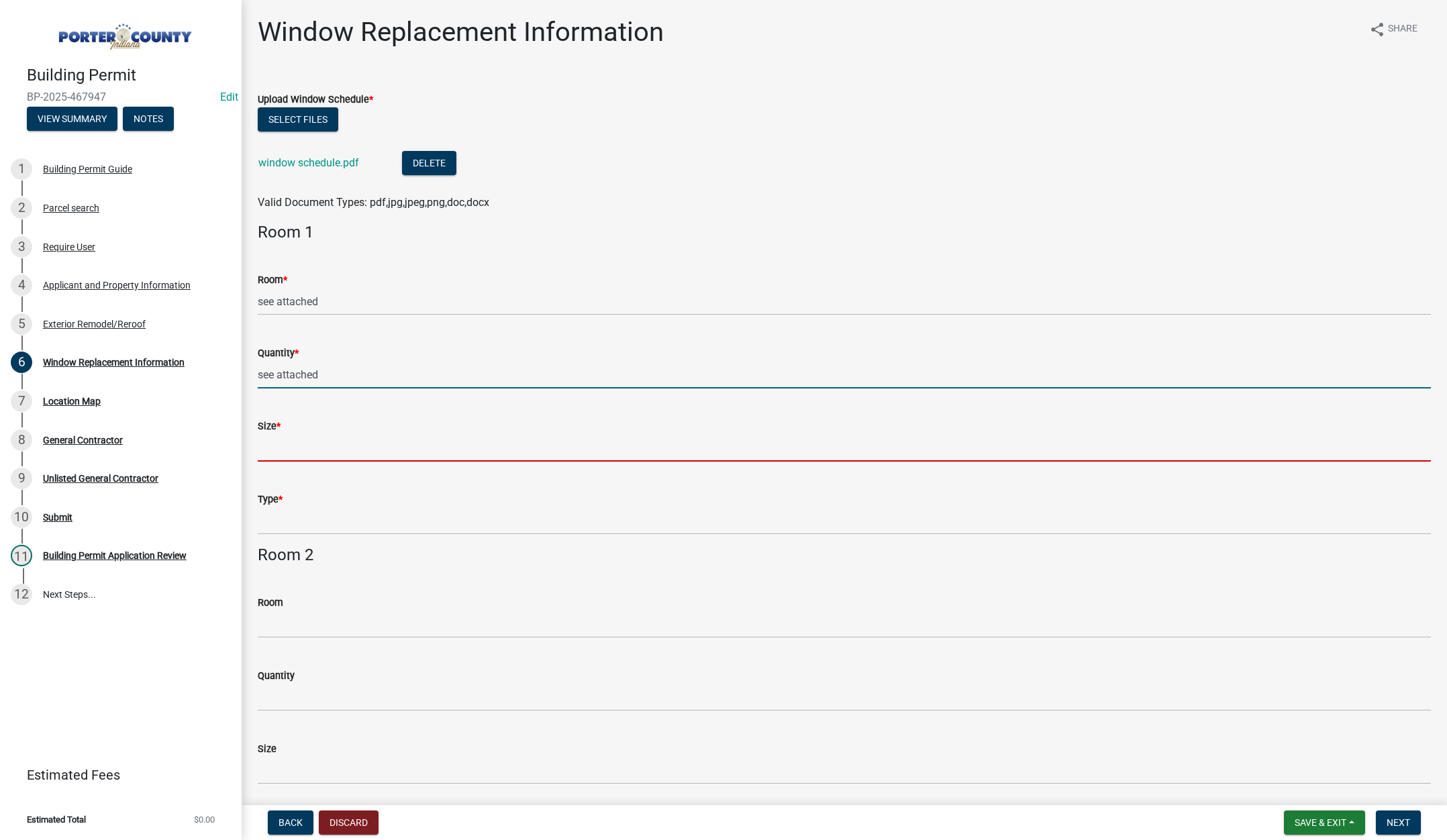
drag, startPoint x: 299, startPoint y: 449, endPoint x: 319, endPoint y: 465, distance: 25.6
click at [301, 449] on input "Size *" at bounding box center [844, 448] width 1173 height 28
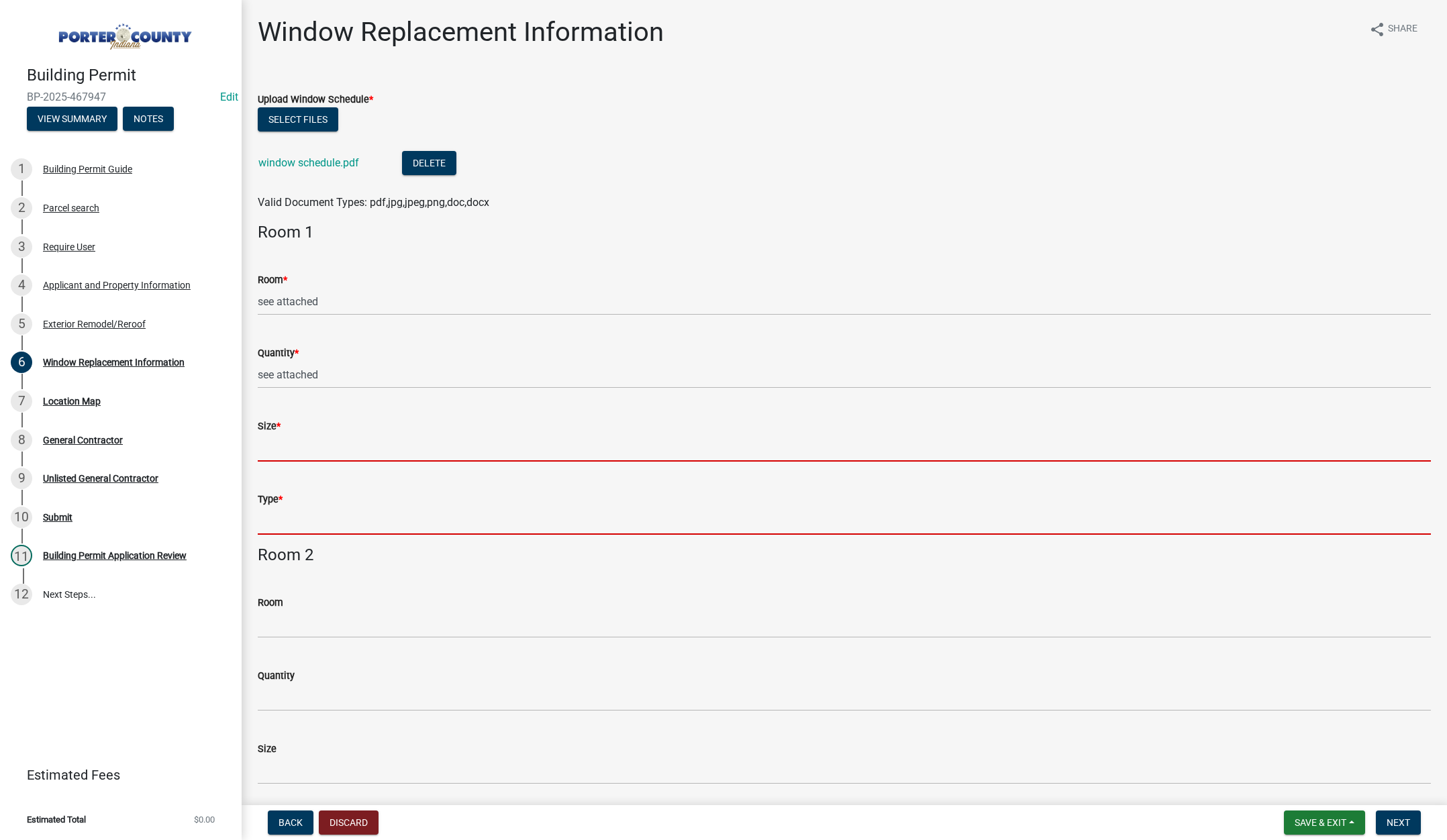
drag, startPoint x: 295, startPoint y: 518, endPoint x: 328, endPoint y: 528, distance: 34.5
click at [297, 519] on form "Type *" at bounding box center [844, 513] width 1173 height 43
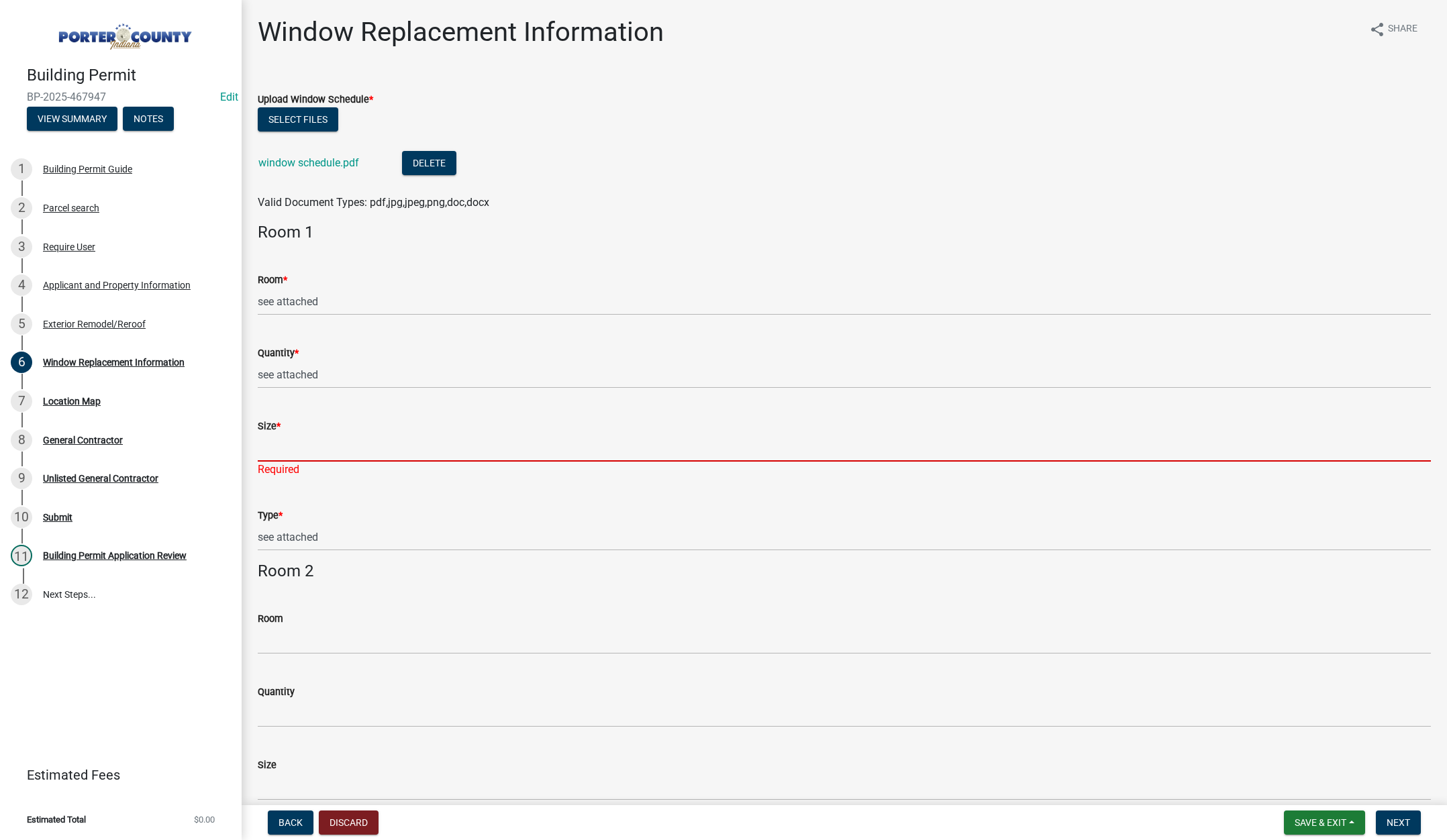
click at [314, 447] on input "Size *" at bounding box center [844, 448] width 1173 height 28
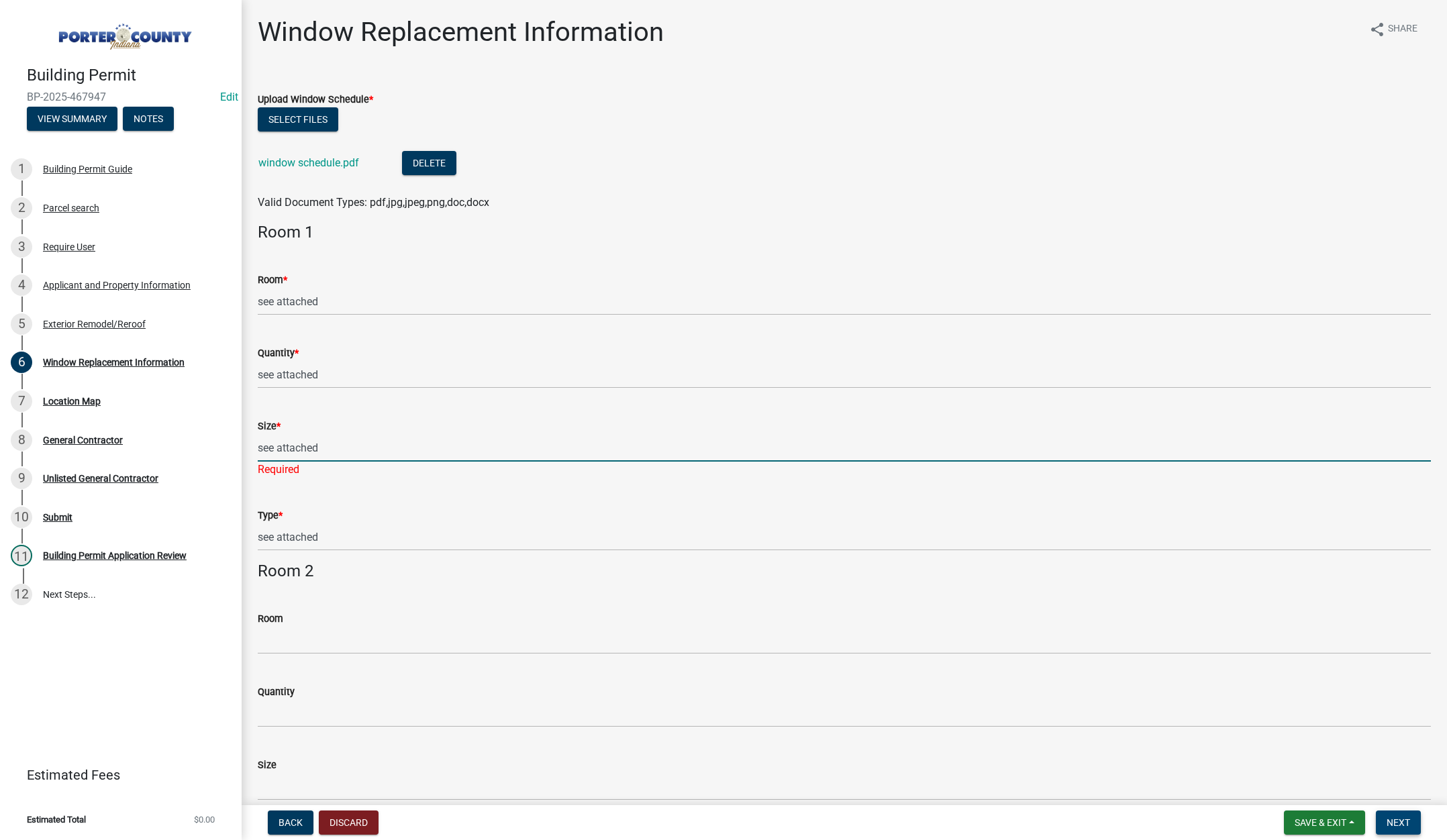
click at [1398, 818] on span "Next" at bounding box center [1398, 822] width 23 height 11
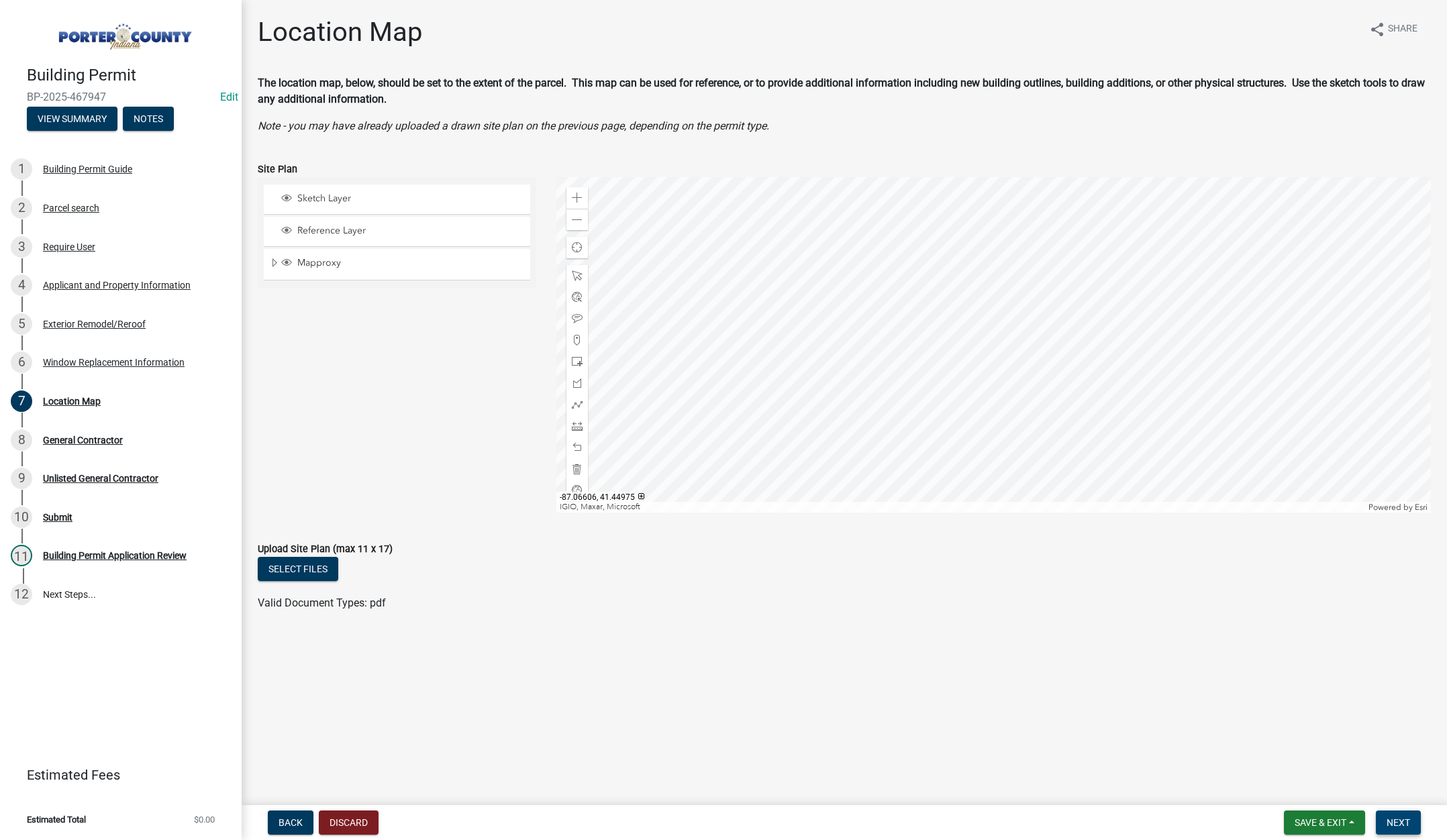
click at [1393, 817] on span "Next" at bounding box center [1398, 822] width 23 height 11
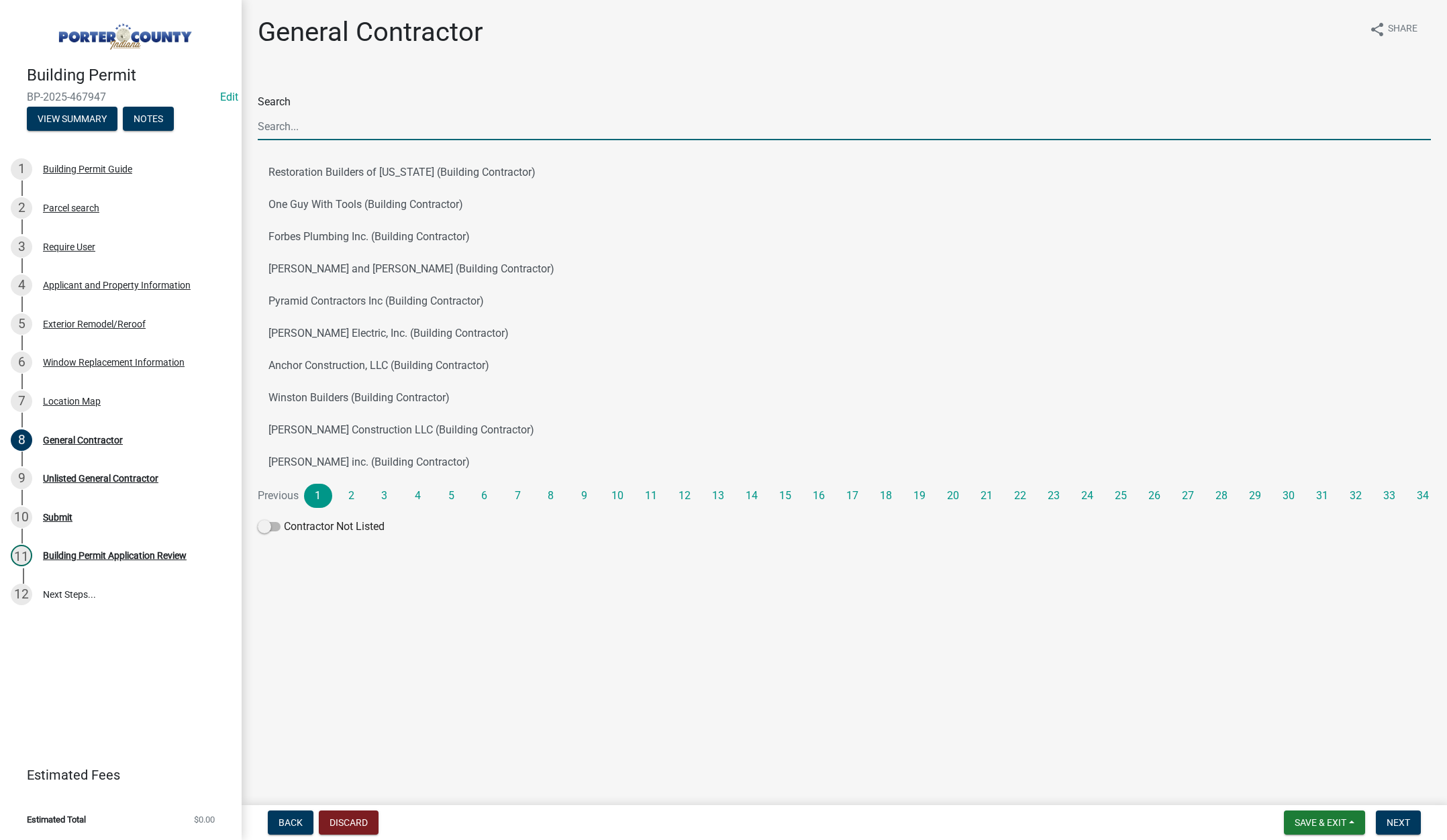
click at [382, 127] on input "Search" at bounding box center [844, 127] width 1173 height 28
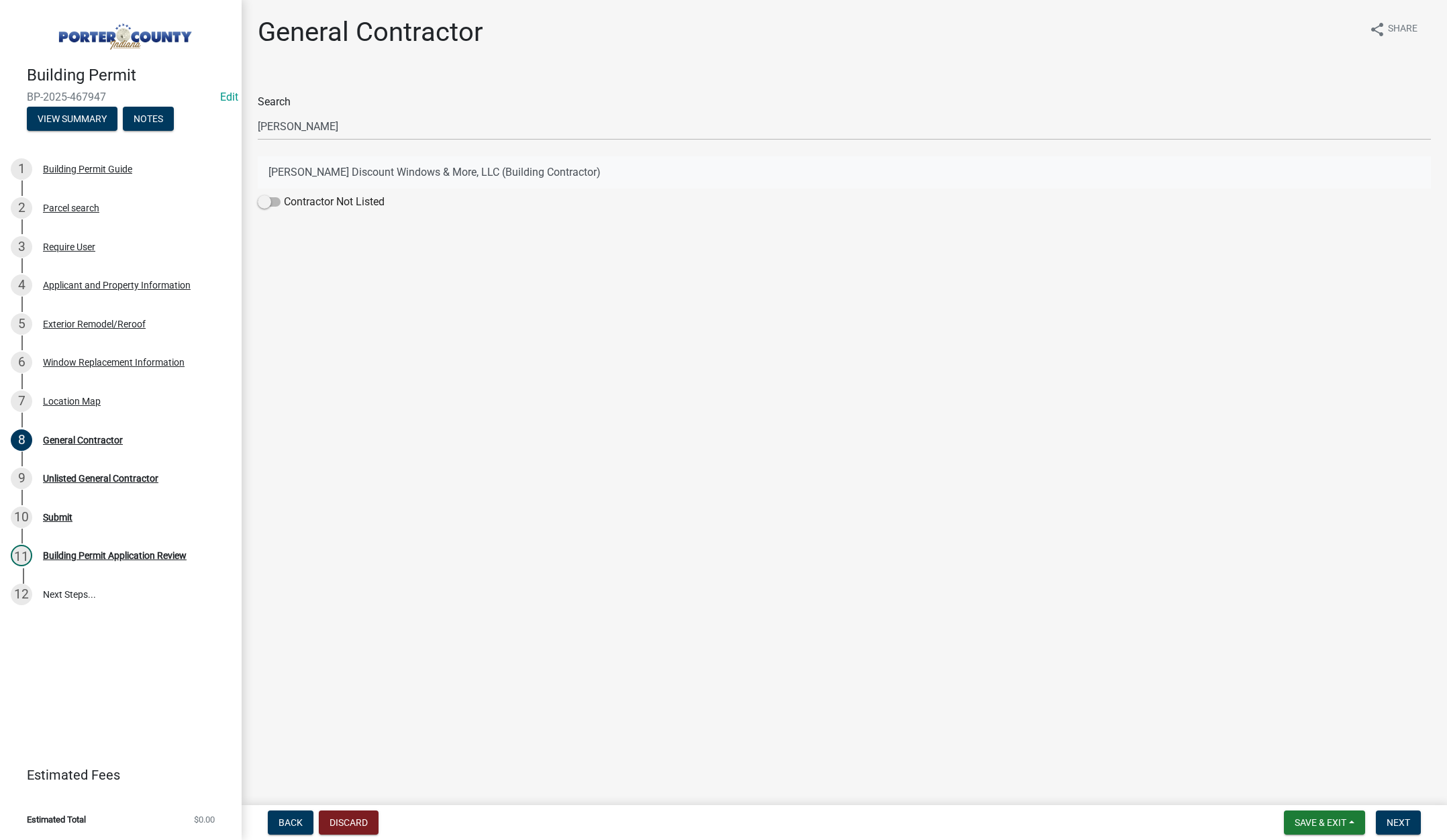
click at [433, 177] on button "Terry's Discount Windows & More, LLC (Building Contractor)" at bounding box center [844, 172] width 1173 height 32
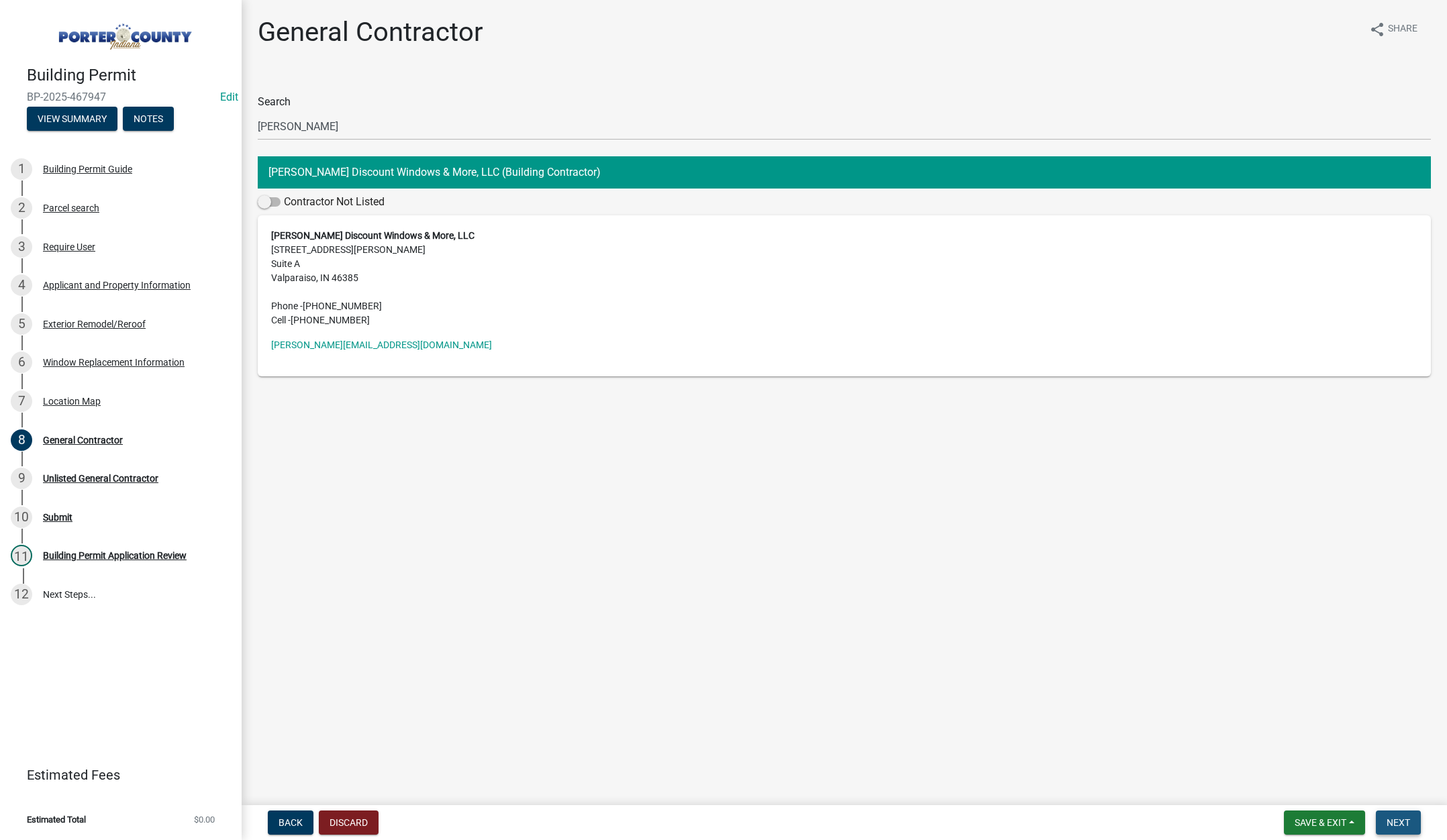
click at [1397, 826] on span "Next" at bounding box center [1398, 822] width 23 height 11
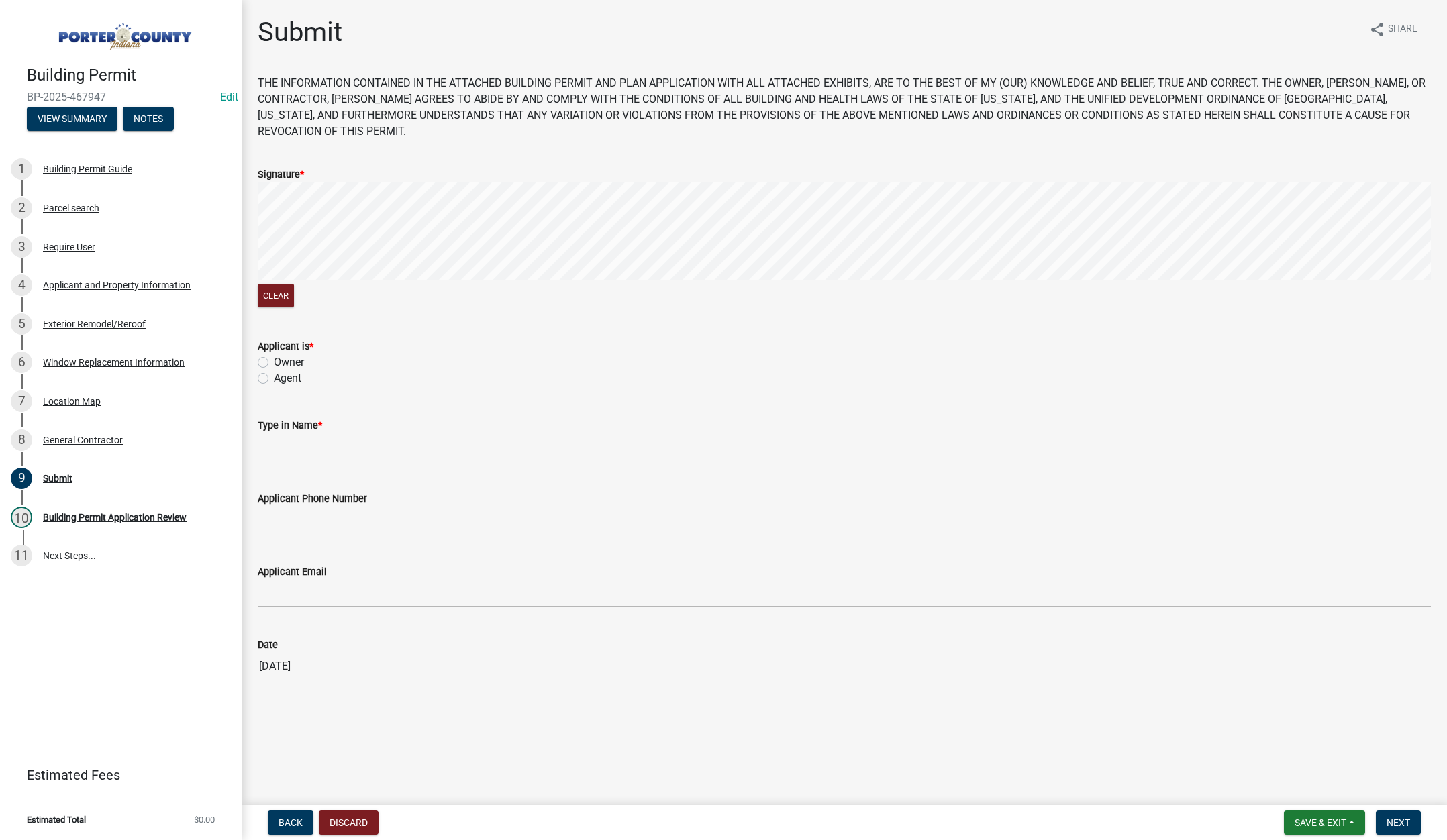
click at [274, 377] on label "Agent" at bounding box center [288, 378] width 28 height 16
click at [274, 377] on input "Agent" at bounding box center [278, 374] width 9 height 9
click at [303, 443] on input "Type in Name *" at bounding box center [844, 447] width 1173 height 28
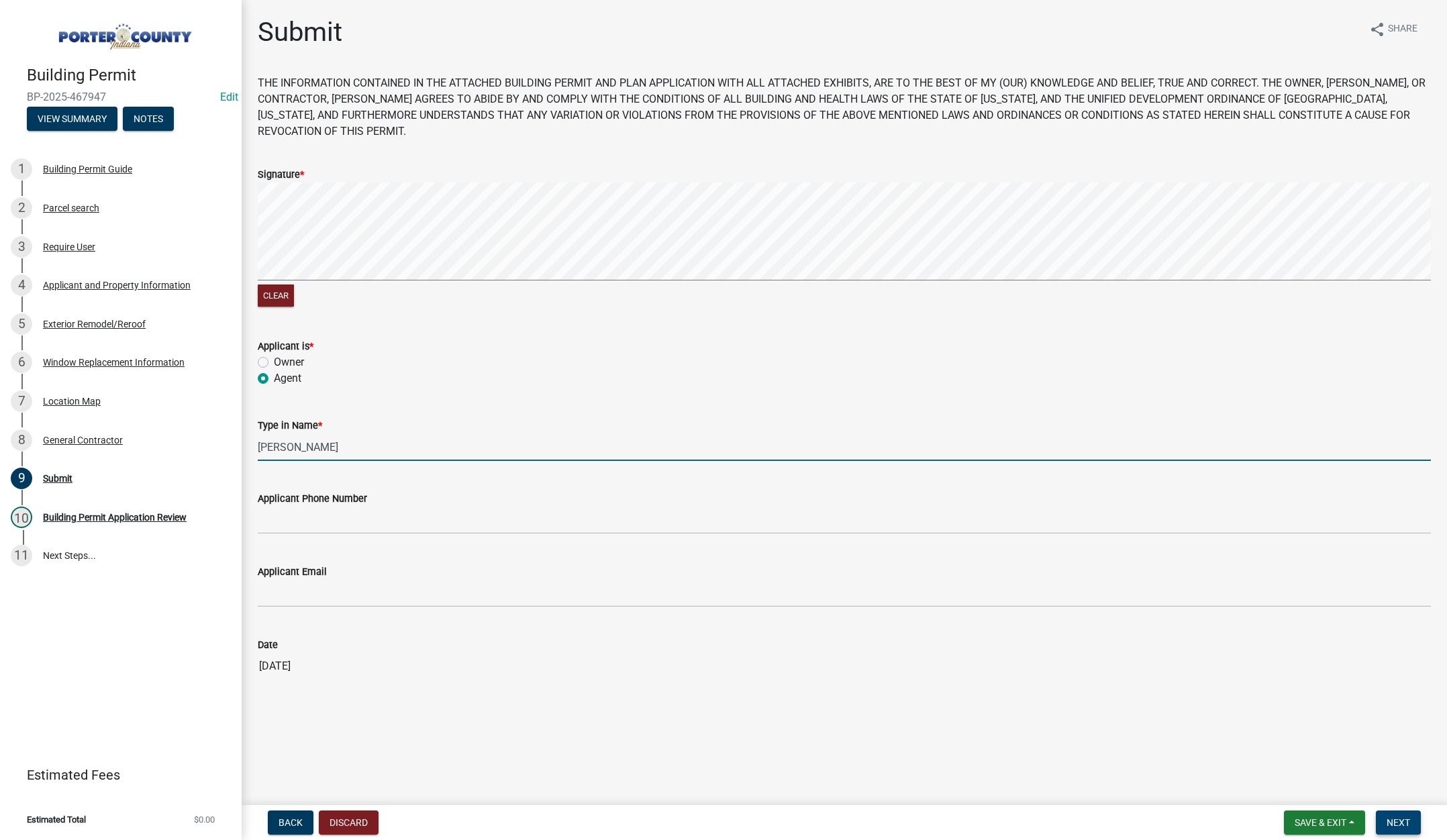
click at [1412, 822] on button "Next" at bounding box center [1398, 822] width 45 height 24
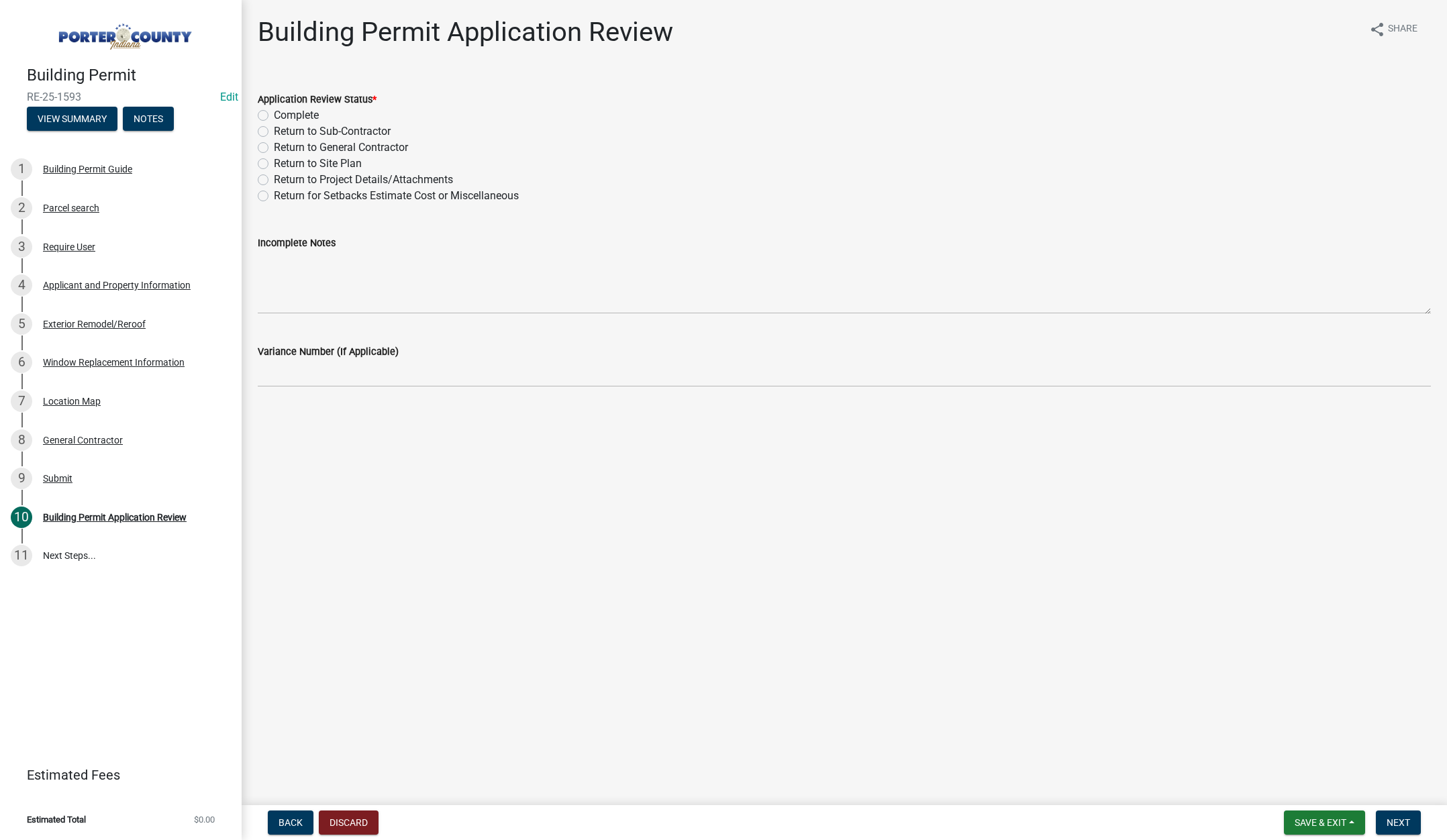
click at [274, 114] on label "Complete" at bounding box center [296, 115] width 45 height 16
click at [274, 114] on input "Complete" at bounding box center [278, 111] width 9 height 9
click at [1395, 823] on span "Next" at bounding box center [1398, 822] width 23 height 11
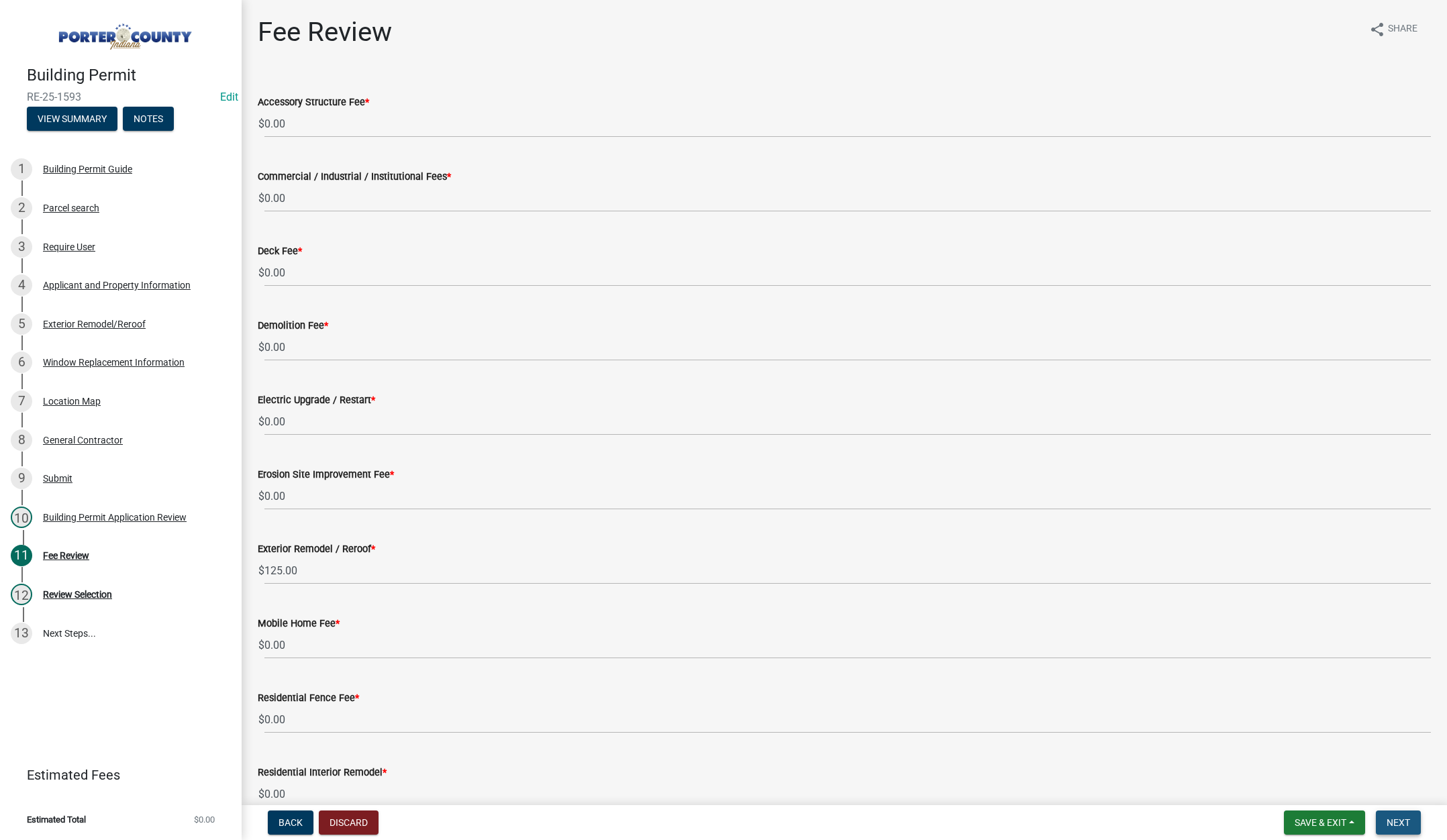
click at [1403, 816] on button "Next" at bounding box center [1398, 822] width 45 height 24
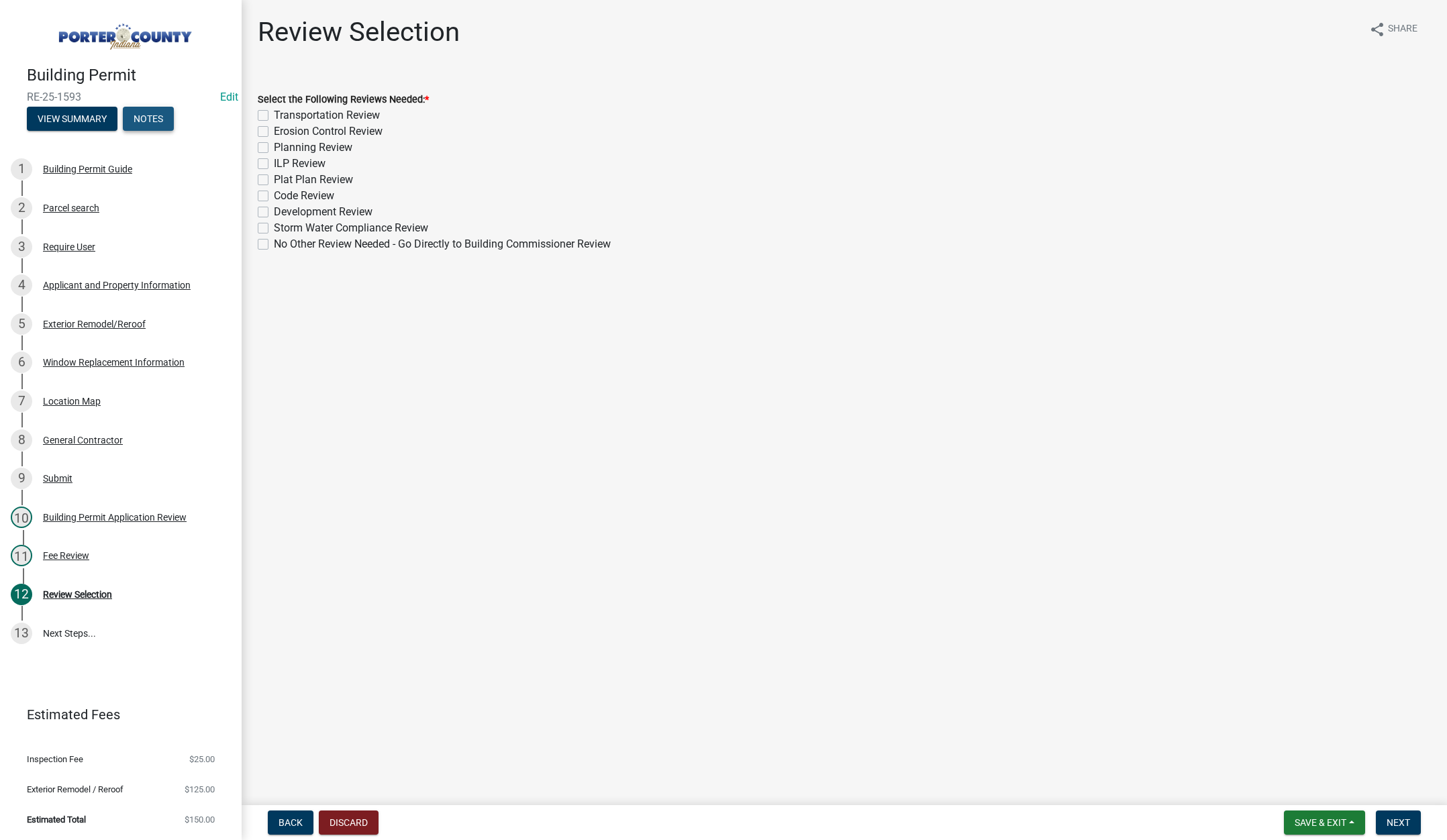
click at [162, 118] on button "Notes" at bounding box center [149, 118] width 51 height 24
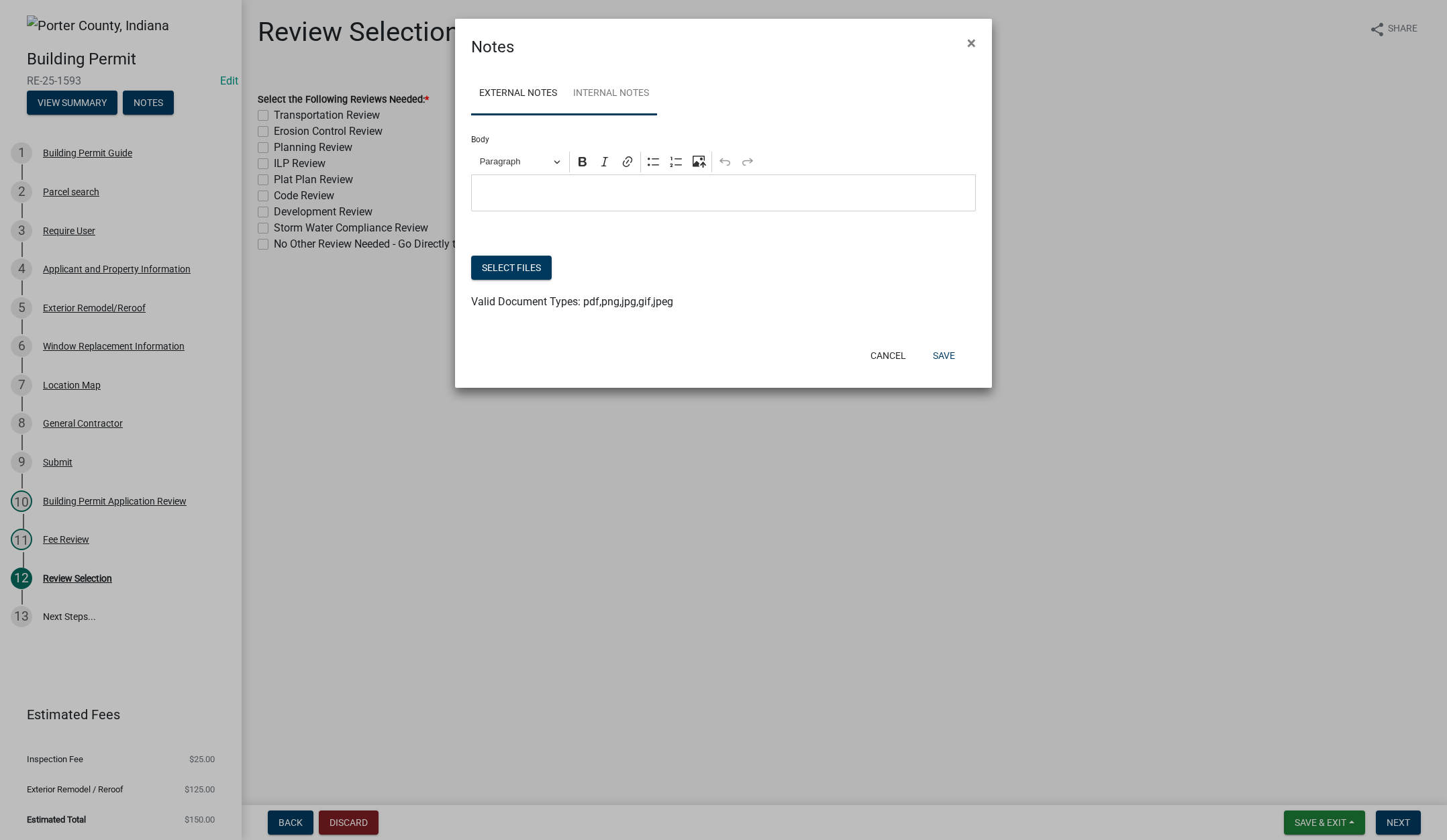
click at [615, 94] on link "Internal Notes" at bounding box center [611, 94] width 92 height 43
click at [522, 262] on button "Select files" at bounding box center [511, 267] width 80 height 24
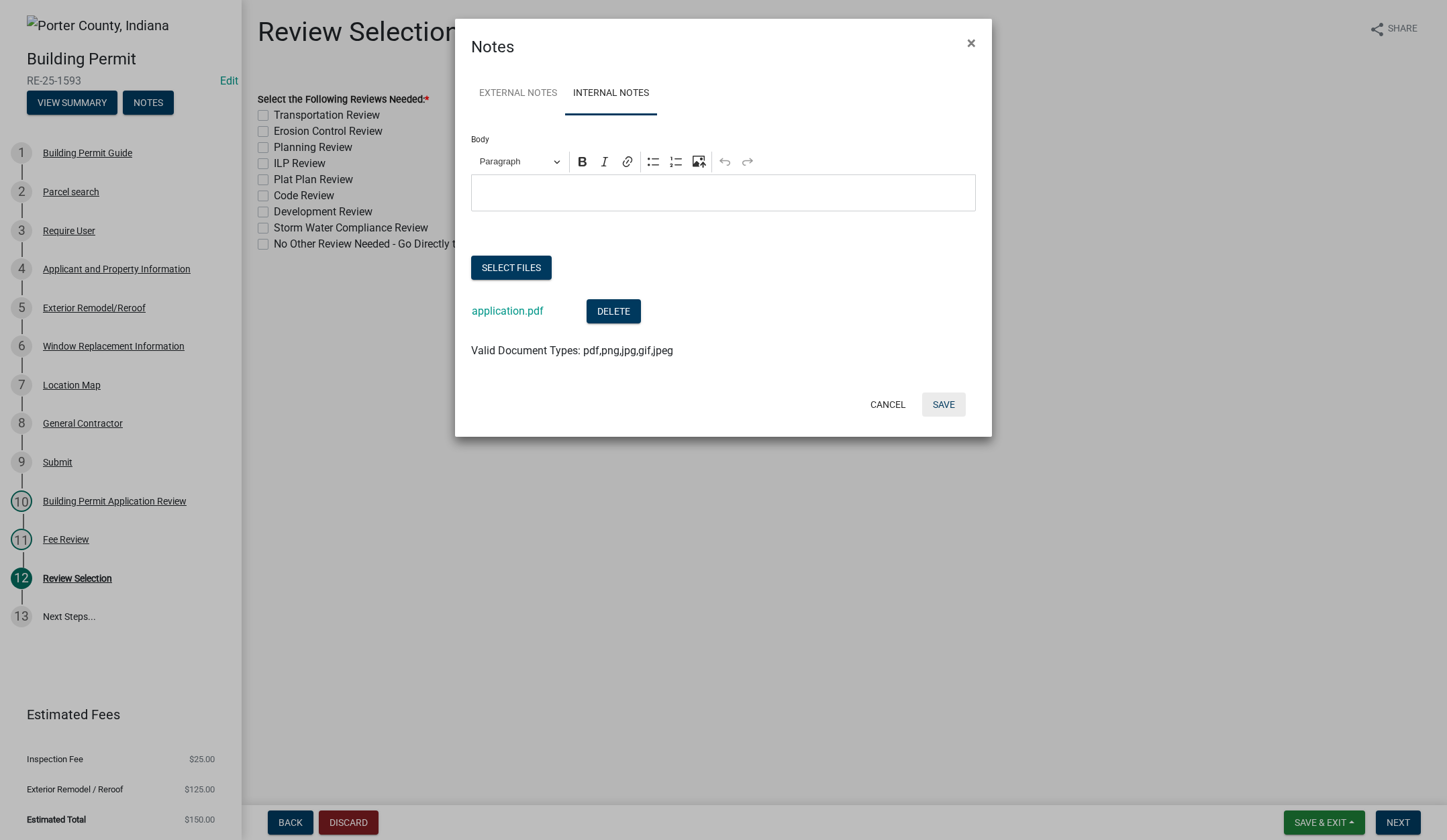
click at [939, 408] on button "Save" at bounding box center [944, 404] width 43 height 24
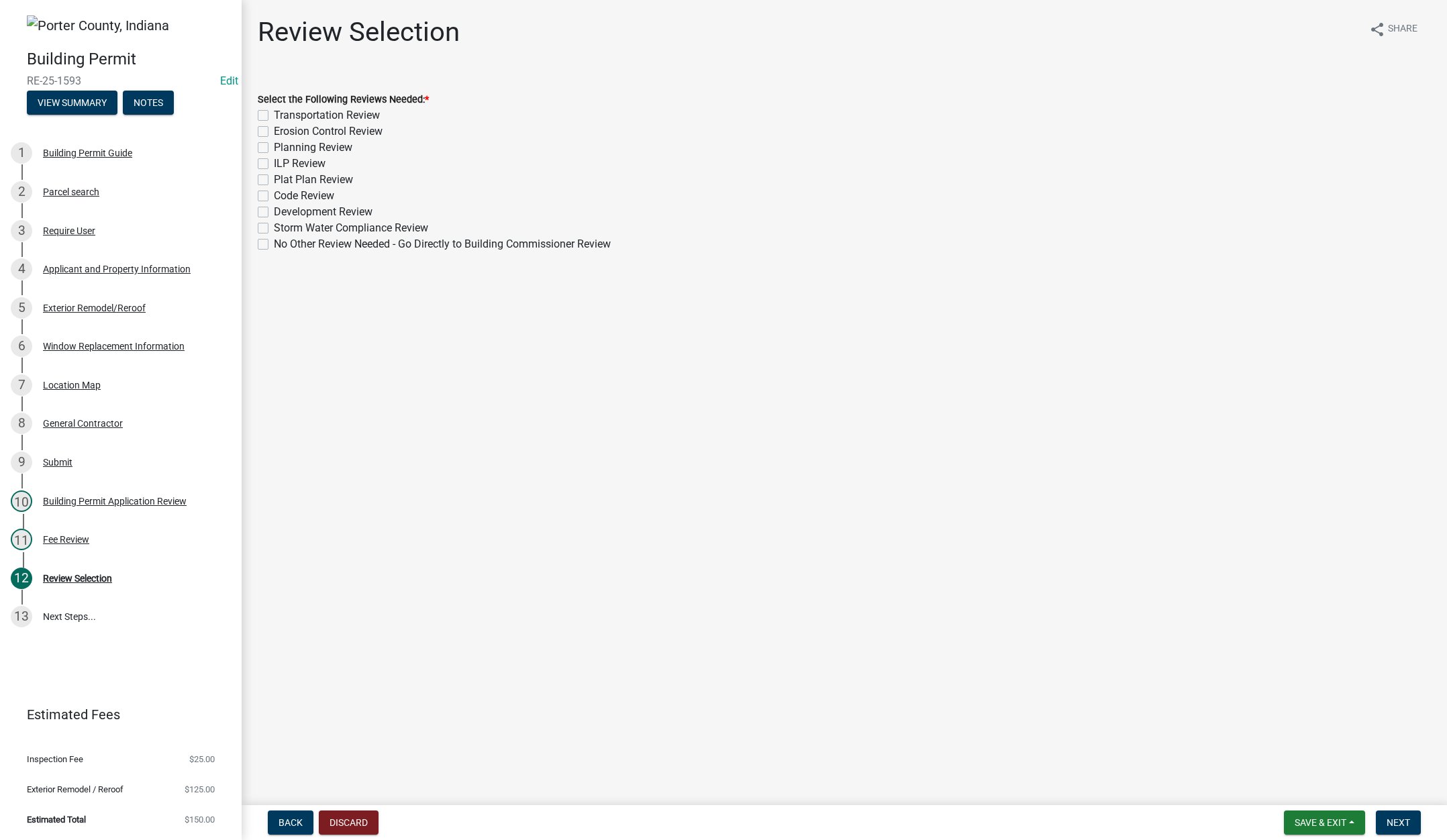
click at [274, 241] on label "No Other Review Needed - Go Directly to Building Commissioner Review" at bounding box center [442, 244] width 337 height 16
click at [274, 241] on input "No Other Review Needed - Go Directly to Building Commissioner Review" at bounding box center [278, 240] width 9 height 9
click at [1400, 817] on span "Next" at bounding box center [1398, 822] width 23 height 11
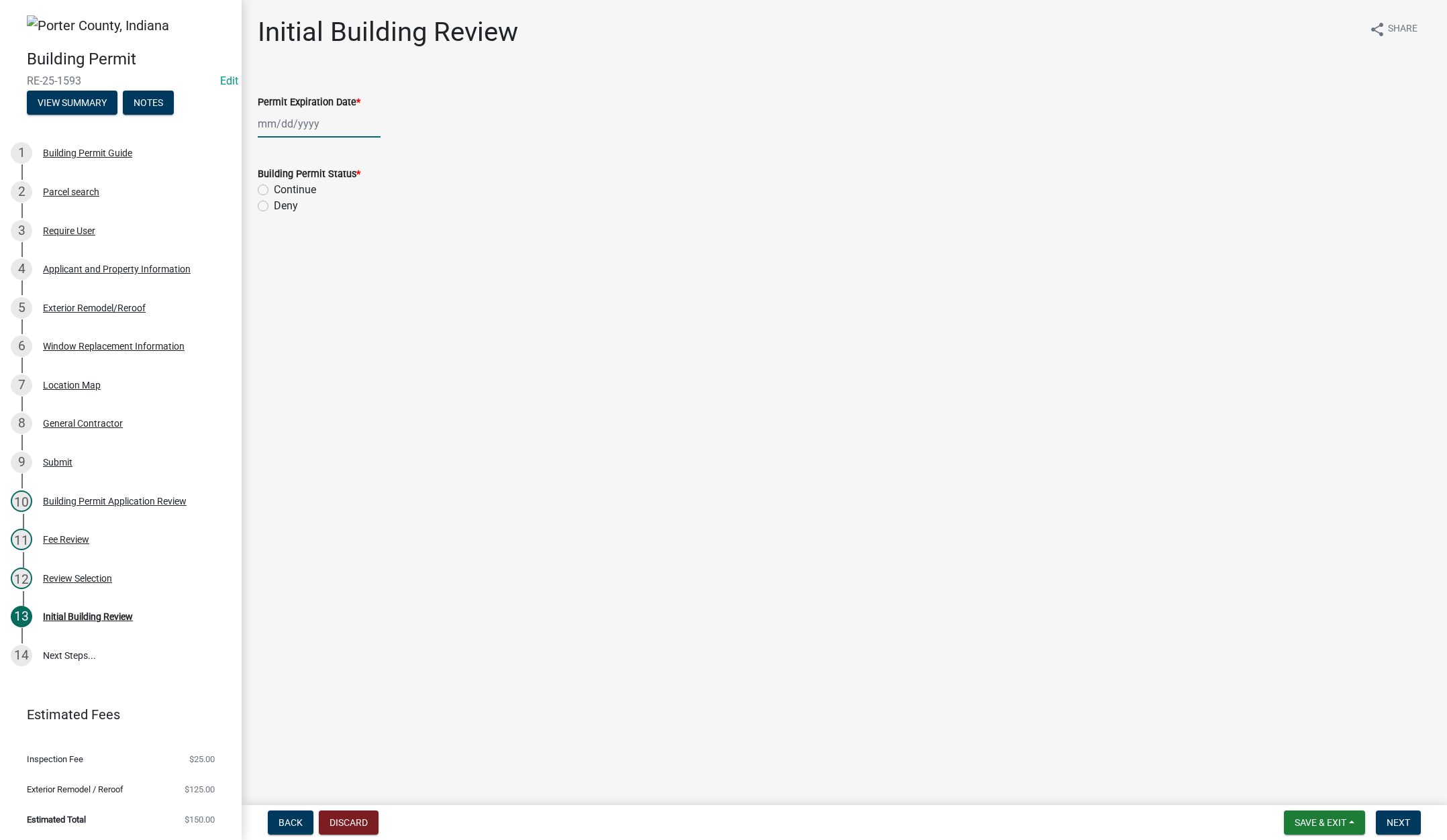
click at [331, 130] on div at bounding box center [319, 124] width 123 height 28
click at [367, 152] on select "1525 1526 1527 1528 1529 1530 1531 1532 1533 1534 1535 1536 1537 1538 1539 1540…" at bounding box center [363, 152] width 48 height 20
click at [339, 142] on select "1525 1526 1527 1528 1529 1530 1531 1532 1533 1534 1535 1536 1537 1538 1539 1540…" at bounding box center [363, 152] width 48 height 20
click at [373, 255] on div "22" at bounding box center [378, 260] width 22 height 22
click at [274, 189] on label "Continue" at bounding box center [295, 190] width 43 height 16
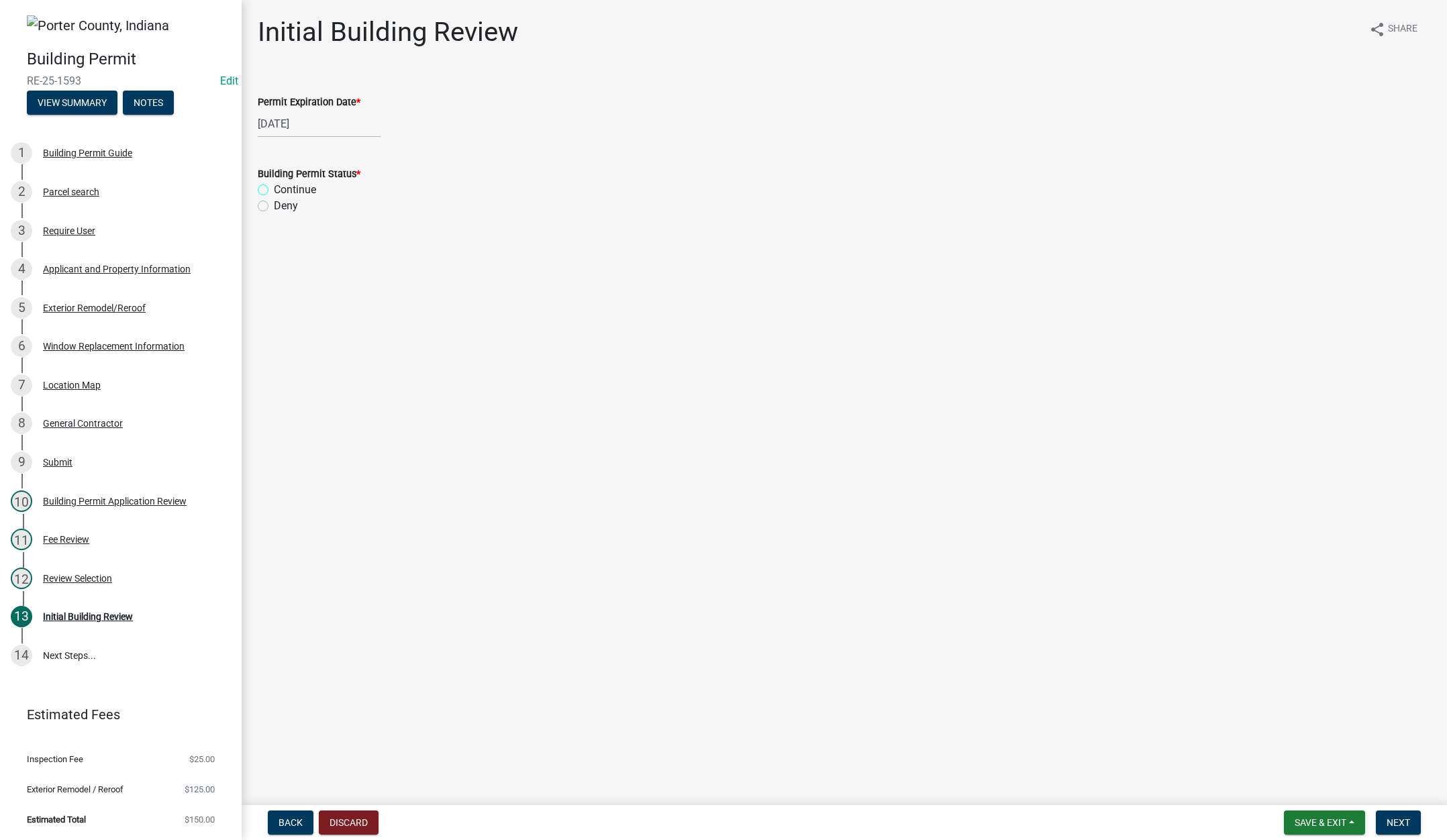
click at [274, 189] on input "Continue" at bounding box center [278, 186] width 9 height 9
click at [1399, 818] on span "Next" at bounding box center [1398, 822] width 23 height 11
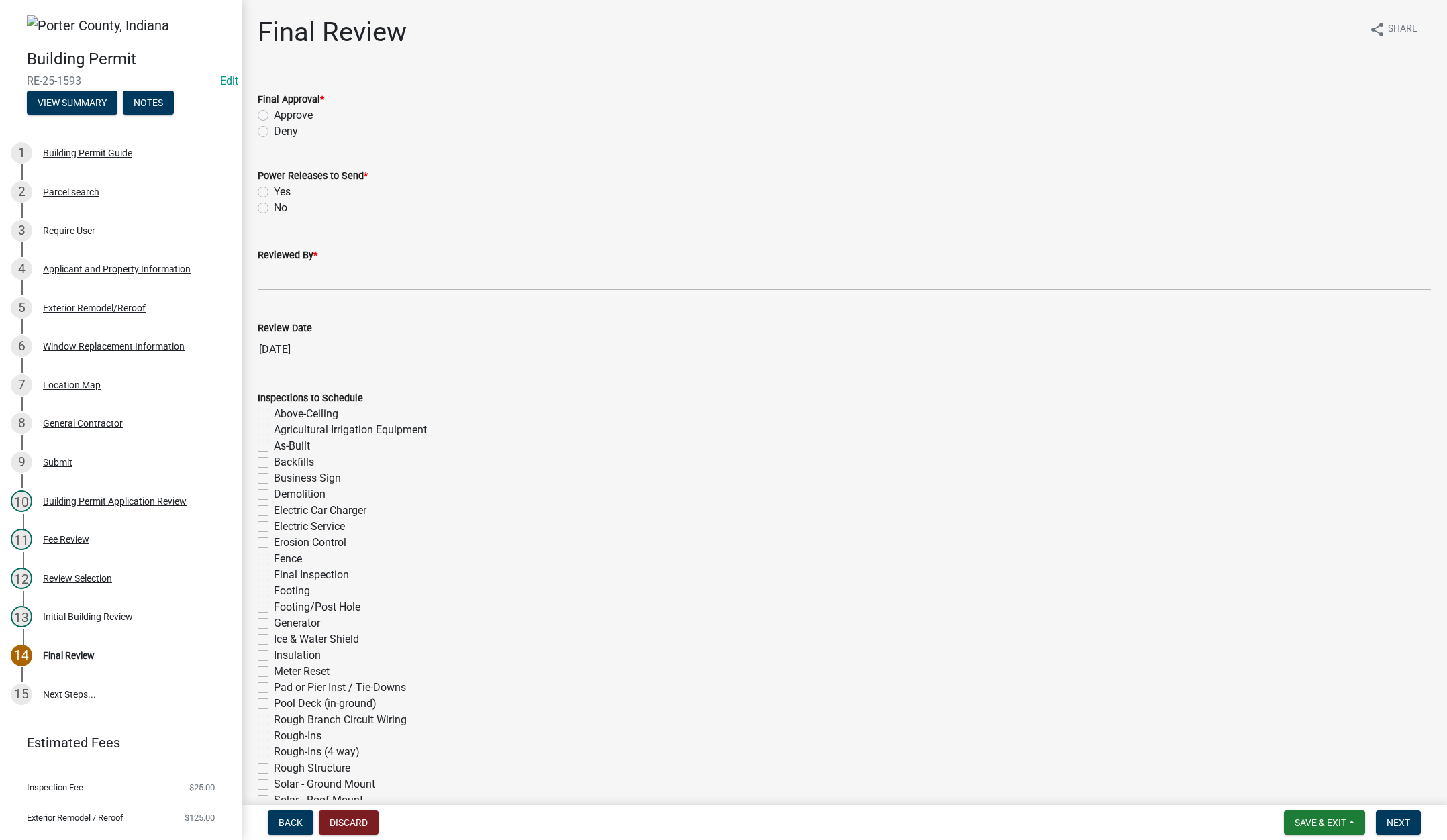
click at [274, 112] on label "Approve" at bounding box center [293, 115] width 39 height 16
click at [274, 112] on input "Approve" at bounding box center [278, 111] width 9 height 9
click at [274, 207] on label "No" at bounding box center [280, 207] width 13 height 16
click at [274, 207] on input "No" at bounding box center [278, 203] width 9 height 9
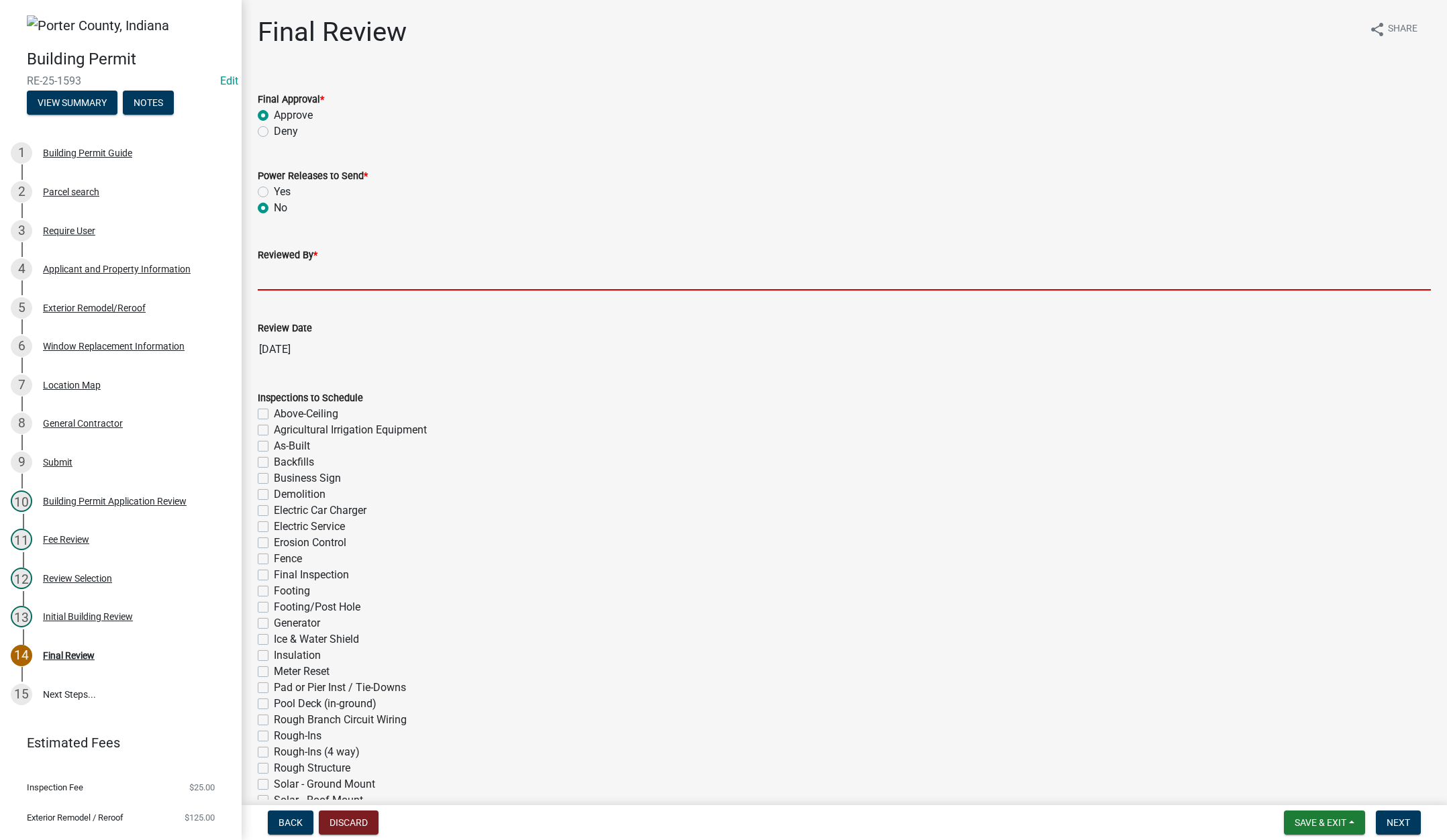
click at [283, 273] on input "Reviewed By *" at bounding box center [844, 277] width 1173 height 28
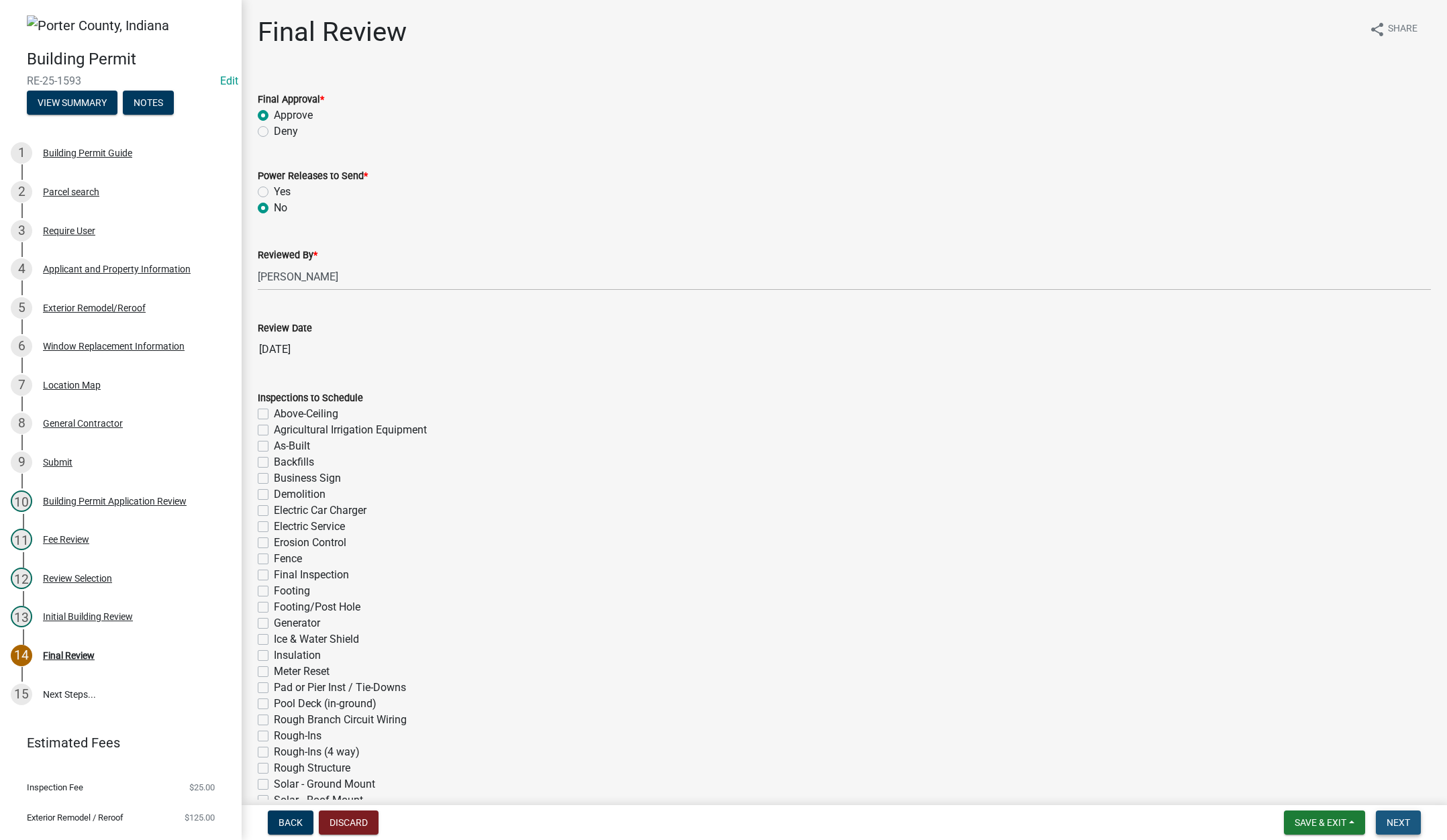
drag, startPoint x: 1390, startPoint y: 821, endPoint x: 1398, endPoint y: 815, distance: 10.0
click at [1391, 821] on span "Next" at bounding box center [1398, 822] width 23 height 11
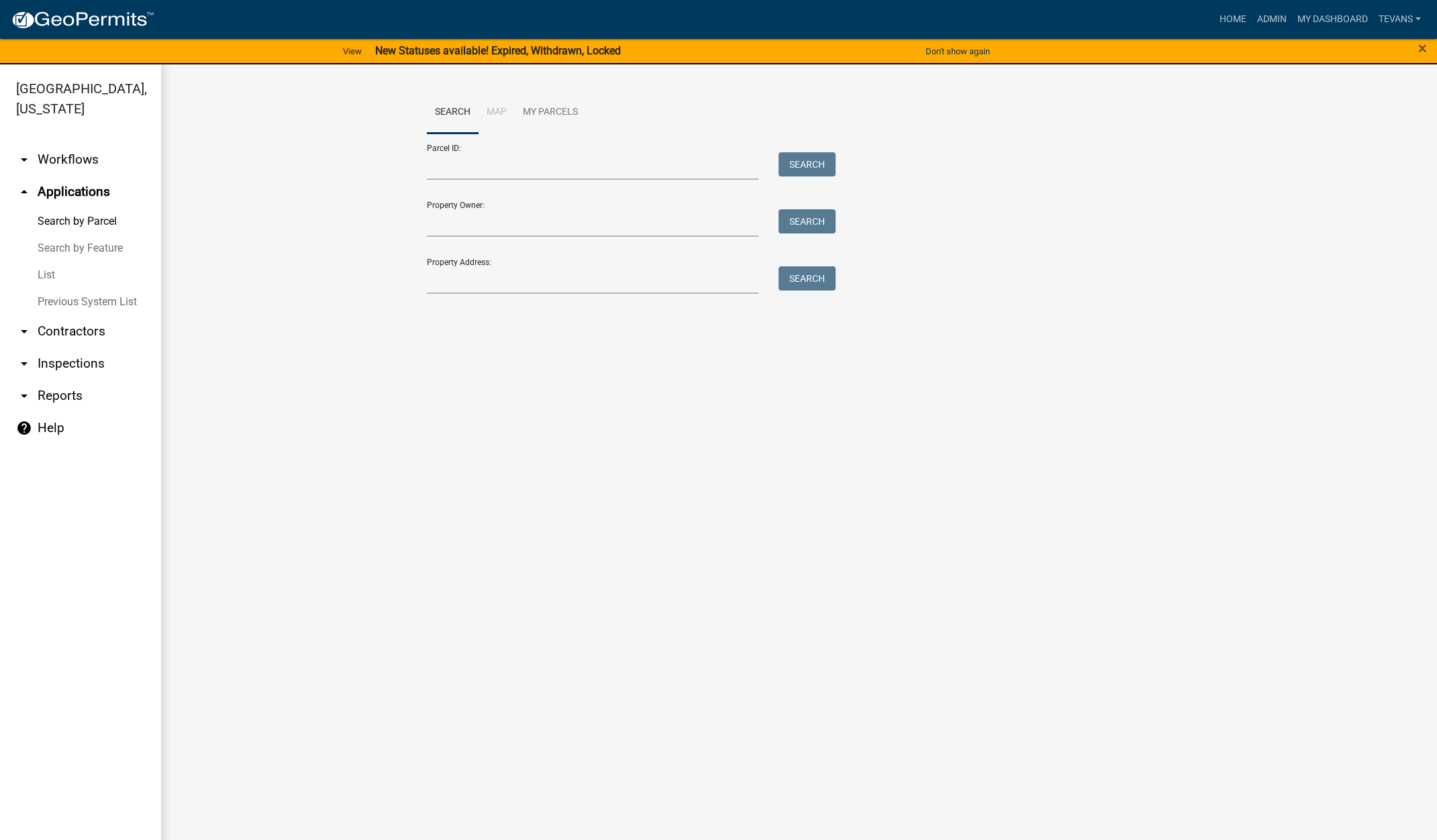
drag, startPoint x: 43, startPoint y: 251, endPoint x: 57, endPoint y: 251, distance: 14.0
click at [43, 261] on link "List" at bounding box center [80, 275] width 161 height 27
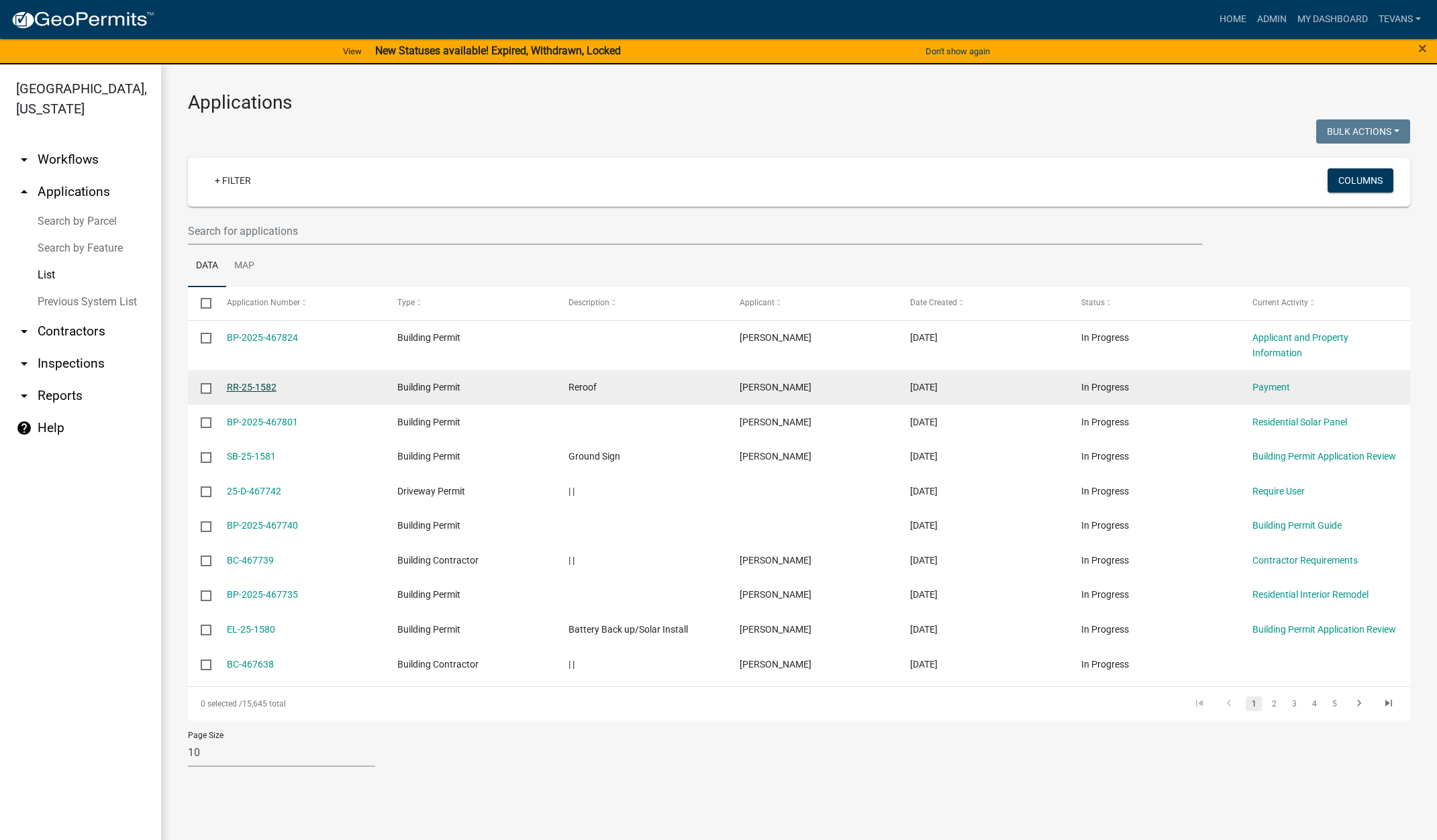
click at [258, 386] on link "RR-25-1582" at bounding box center [251, 387] width 50 height 11
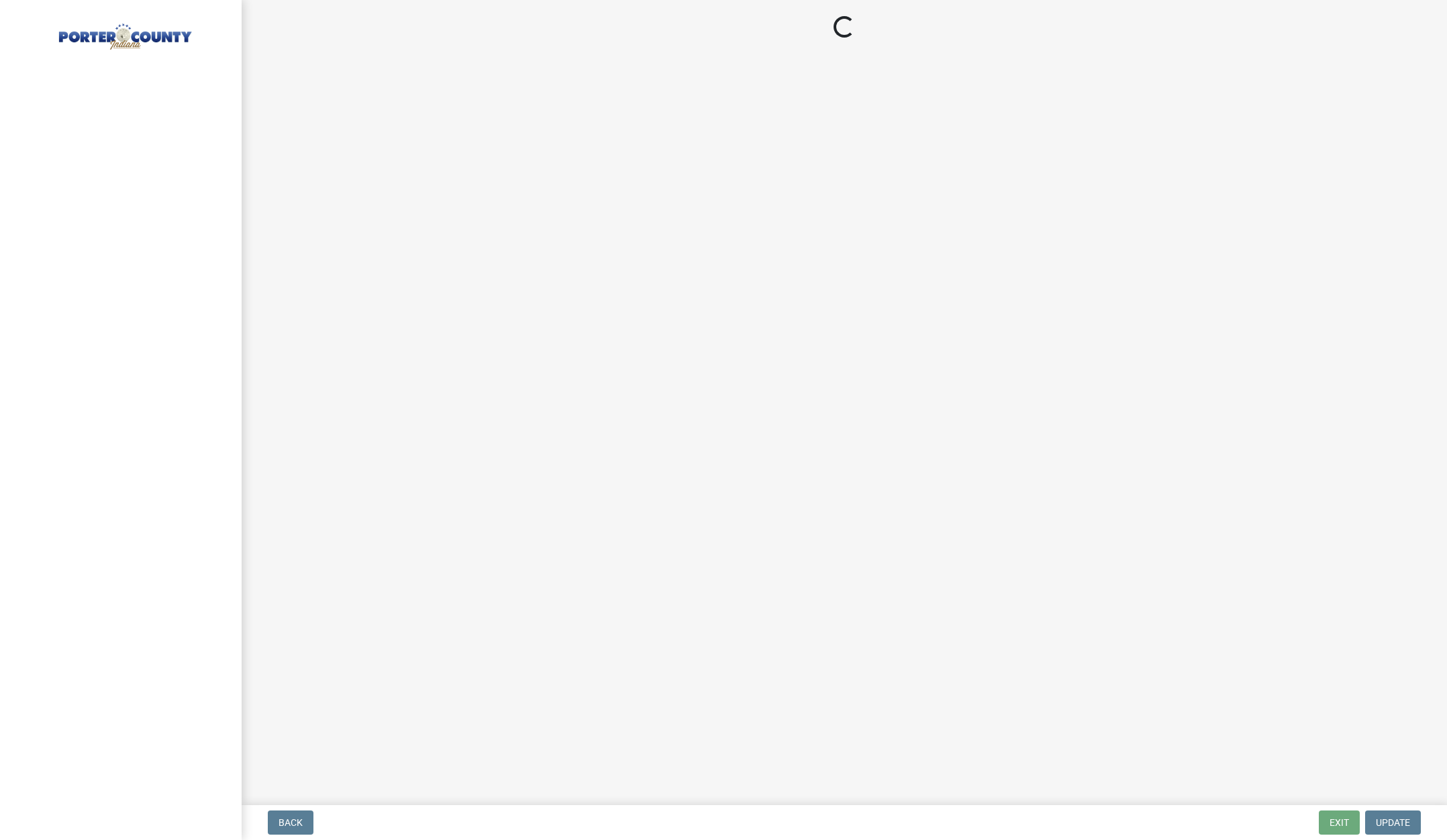
select select "3: 3"
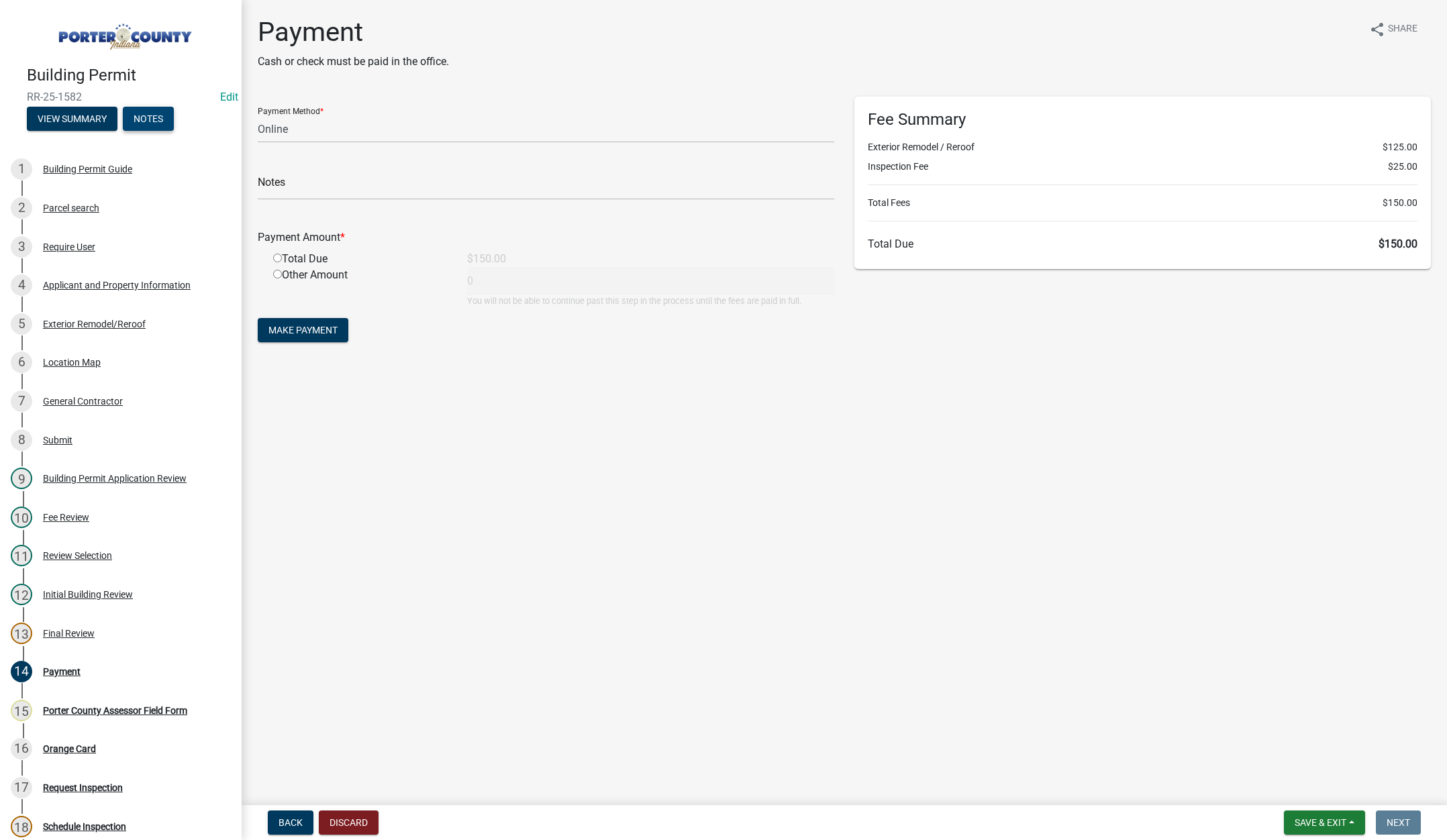
click at [155, 111] on button "Notes" at bounding box center [149, 118] width 51 height 24
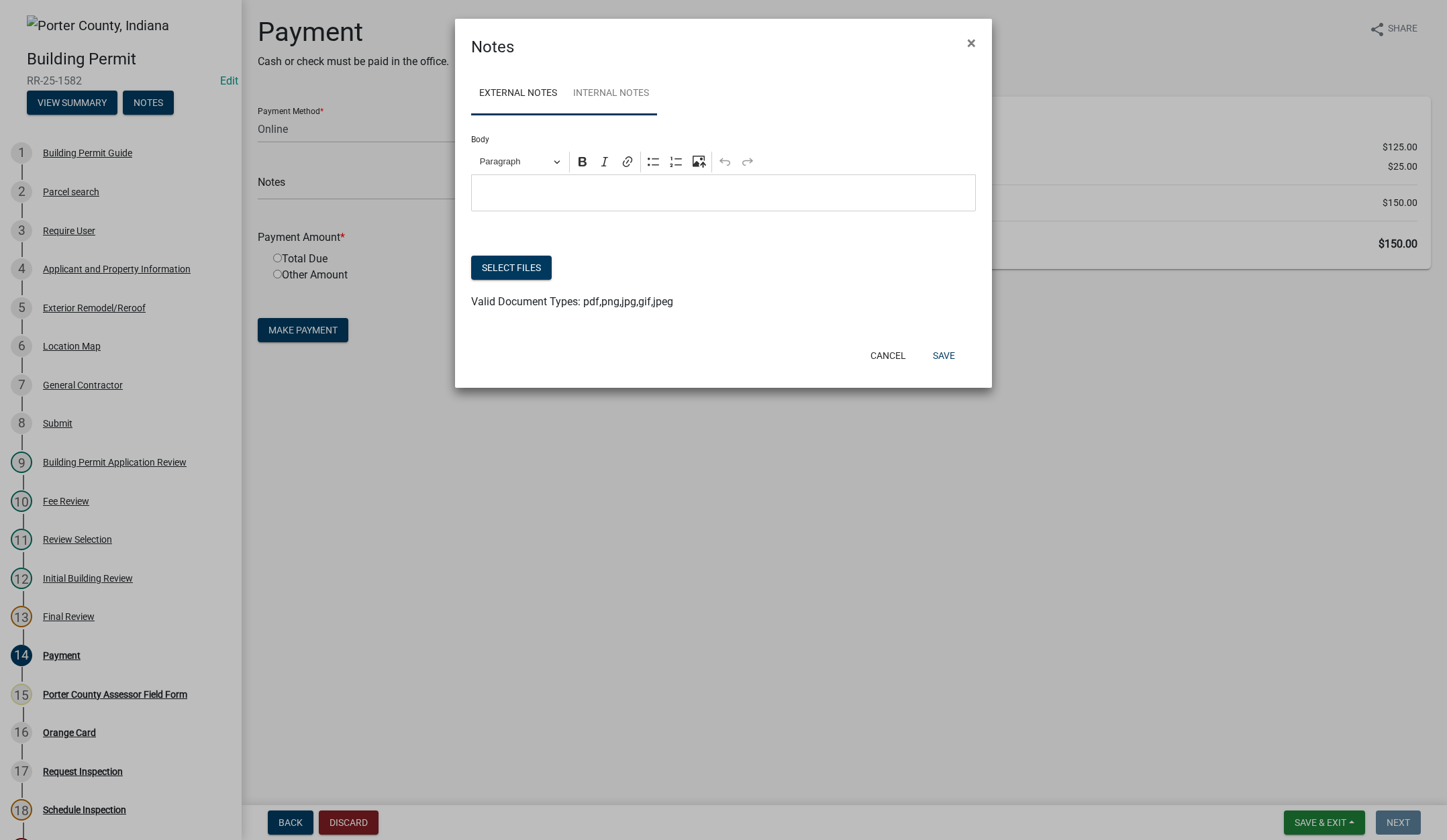
click at [628, 107] on link "Internal Notes" at bounding box center [611, 94] width 92 height 43
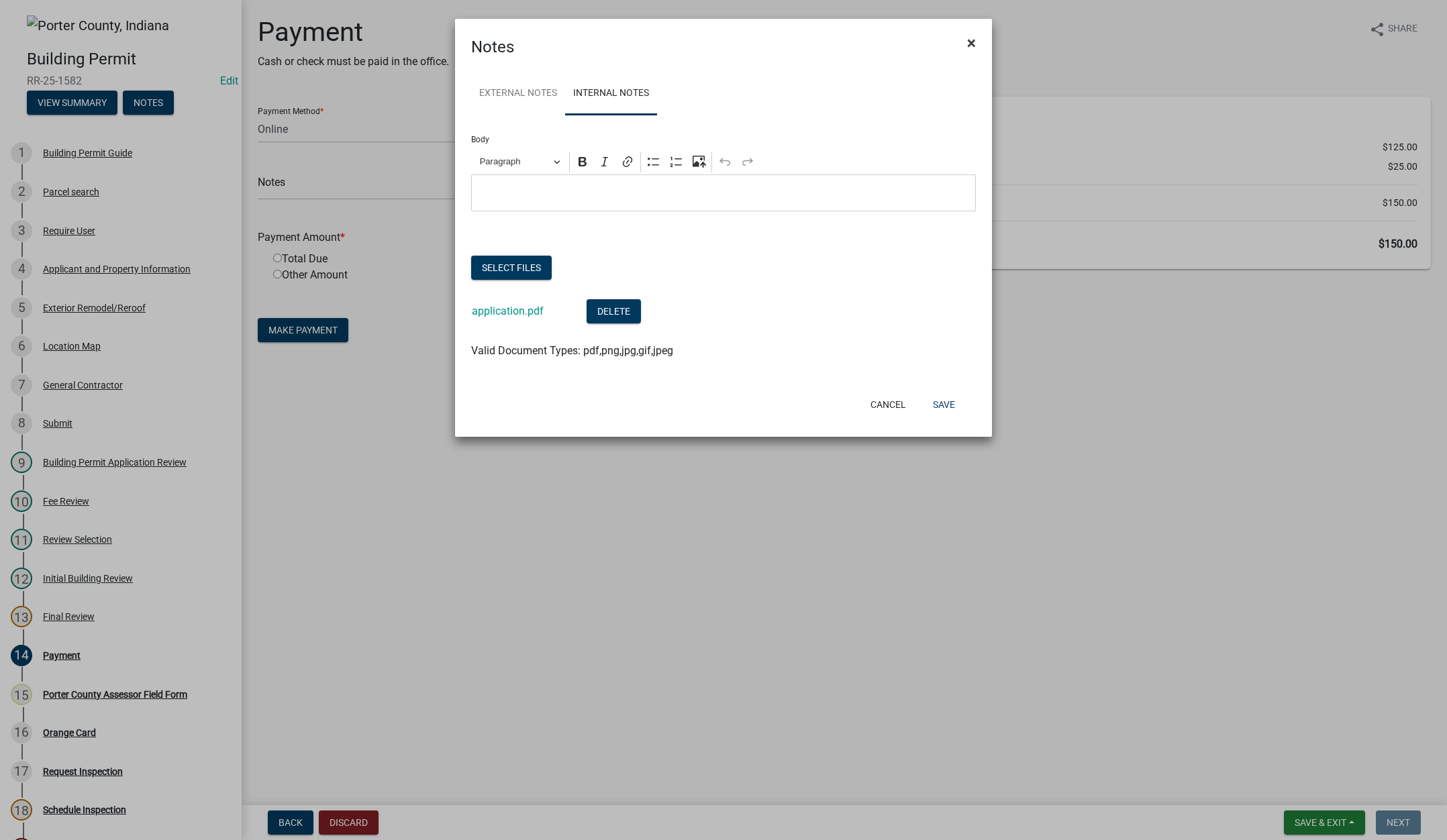
click at [968, 40] on span "×" at bounding box center [971, 43] width 9 height 19
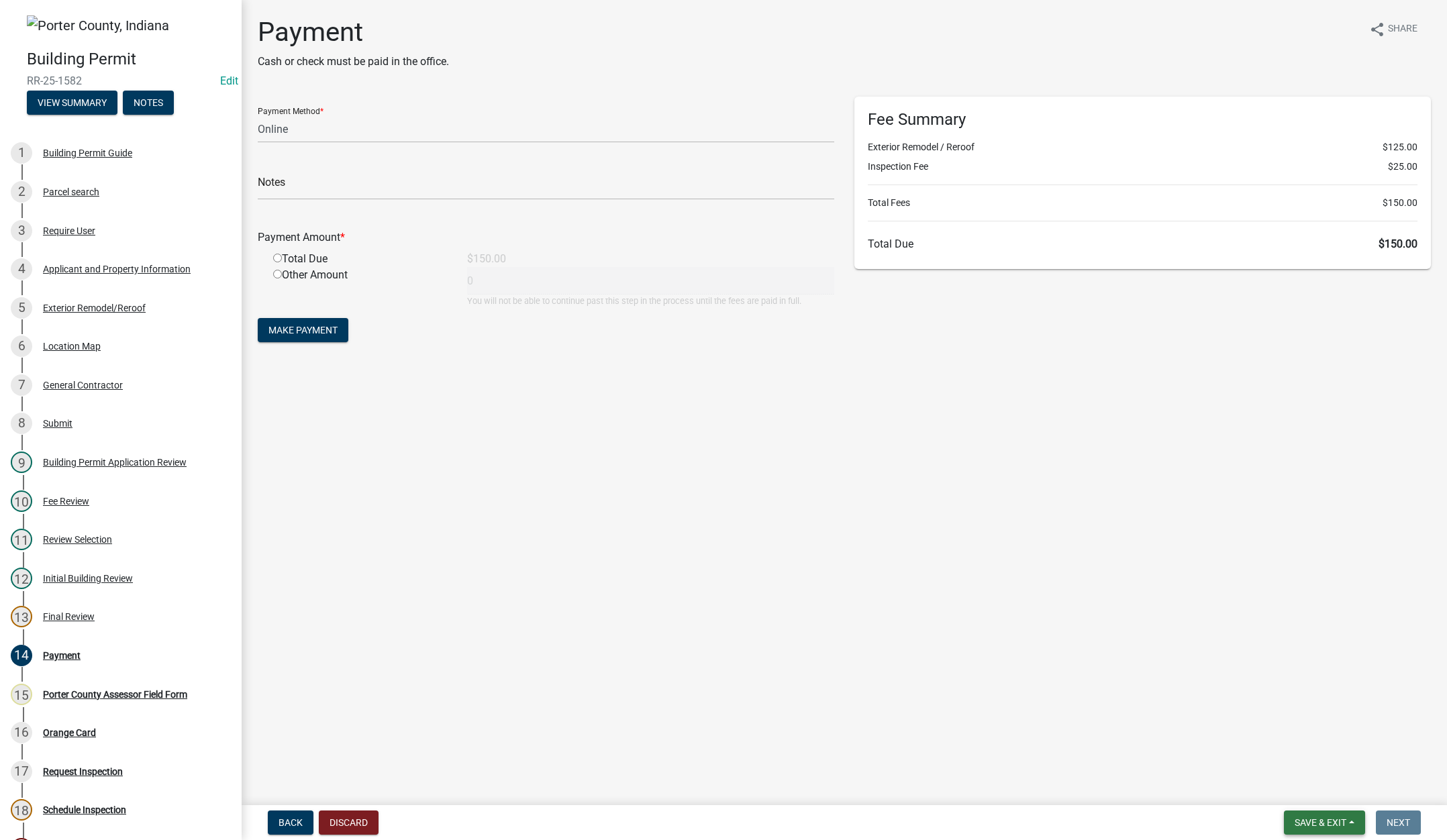
click at [1312, 819] on span "Save & Exit" at bounding box center [1320, 822] width 52 height 11
click at [1317, 793] on button "Save & Exit" at bounding box center [1311, 787] width 108 height 32
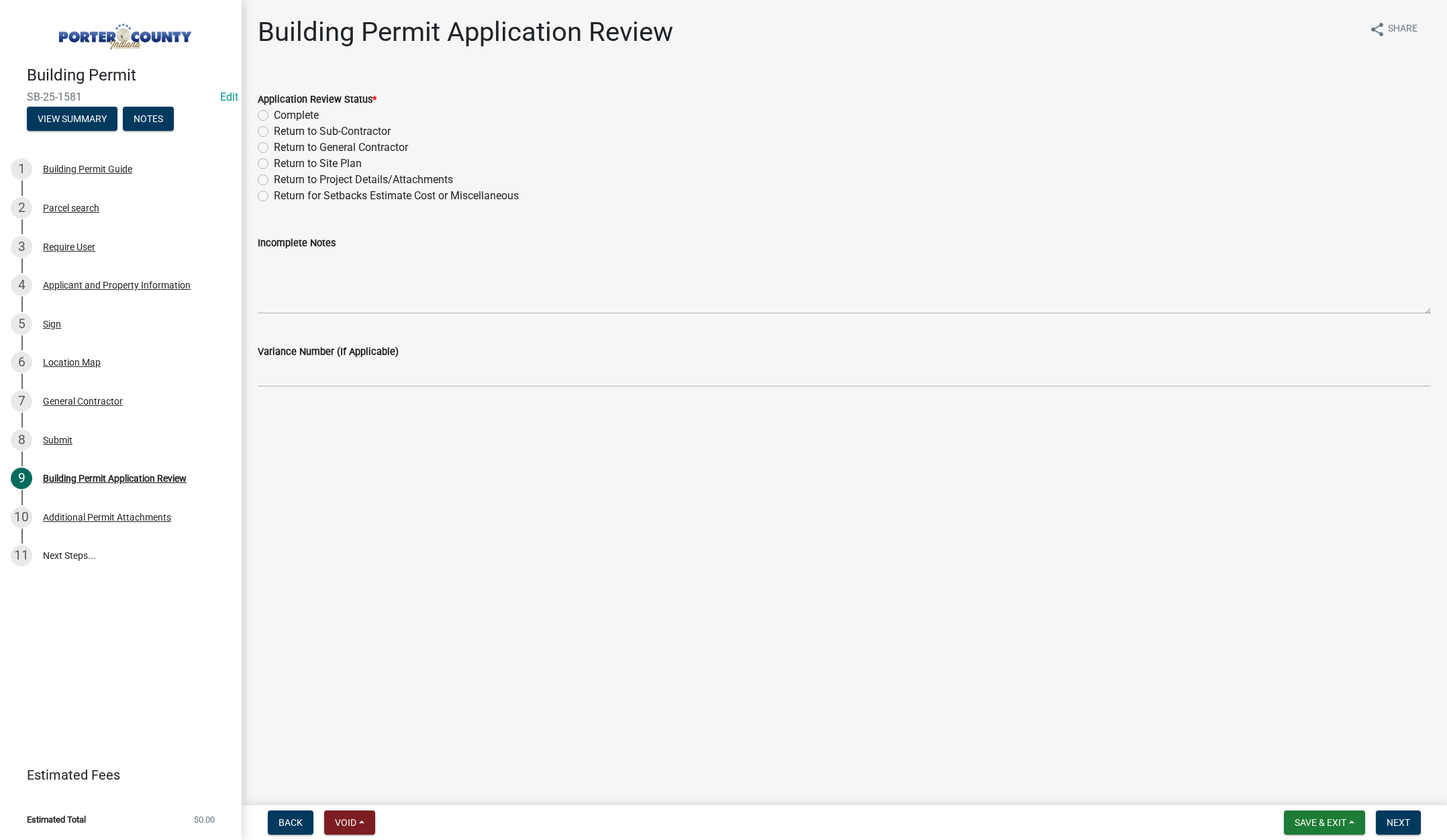
click at [274, 114] on label "Complete" at bounding box center [296, 115] width 45 height 16
click at [274, 114] on input "Complete" at bounding box center [278, 111] width 9 height 9
radio input "true"
click at [1394, 821] on span "Next" at bounding box center [1398, 822] width 23 height 11
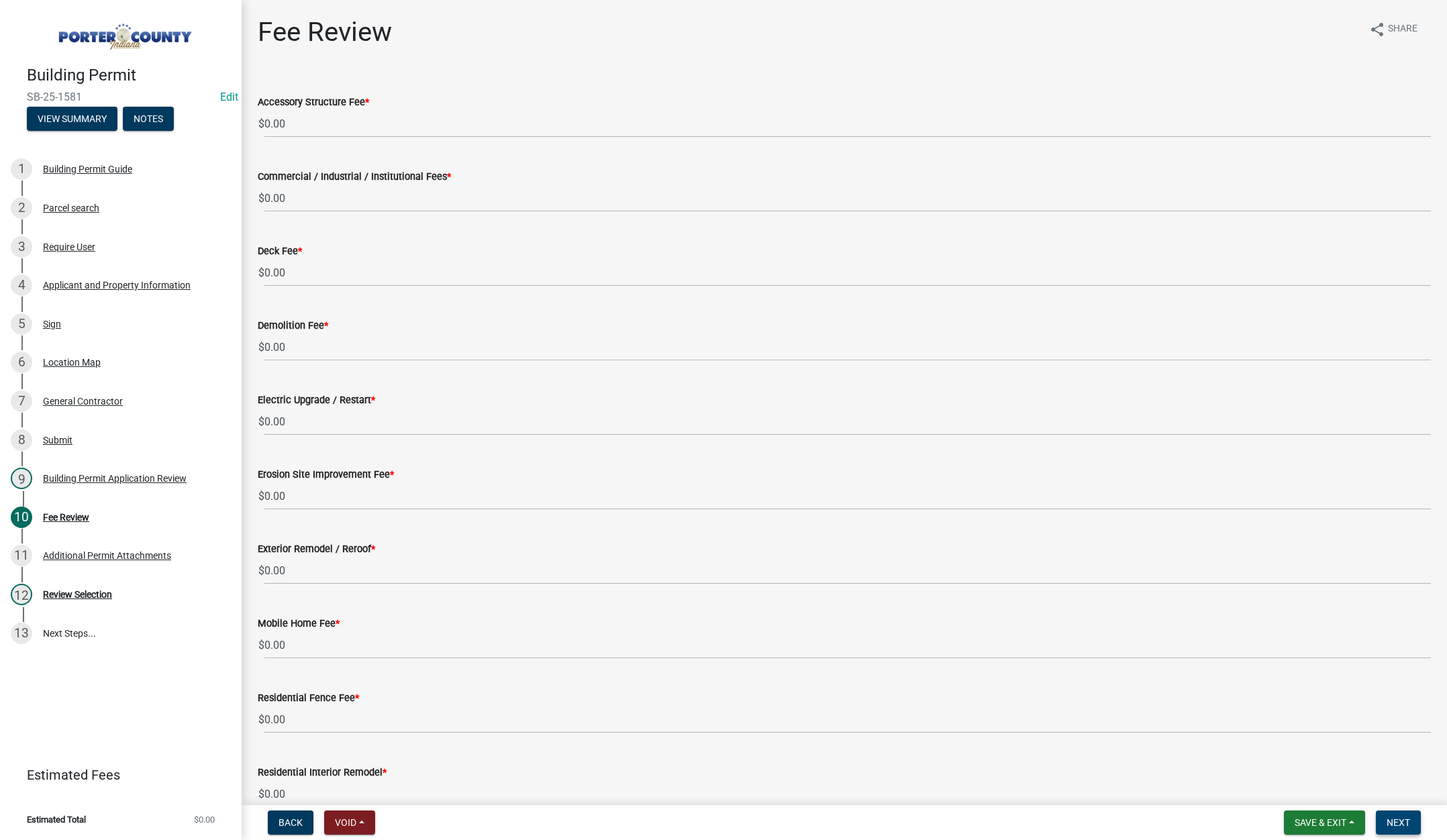
click at [1394, 819] on span "Next" at bounding box center [1398, 822] width 23 height 11
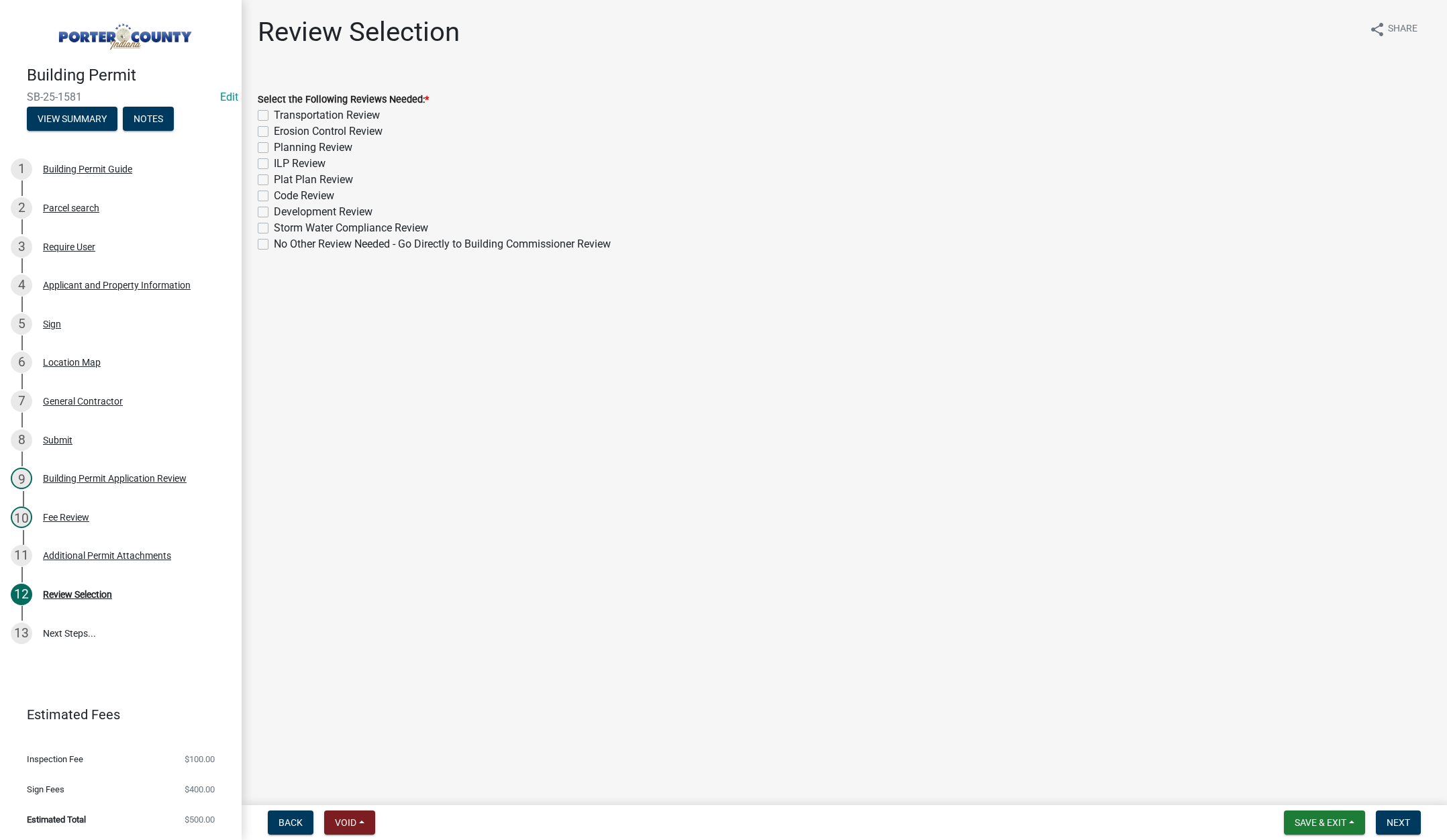
click at [274, 147] on label "Planning Review" at bounding box center [313, 147] width 78 height 16
click at [274, 147] on input "Planning Review" at bounding box center [278, 143] width 9 height 9
checkbox input "true"
checkbox input "false"
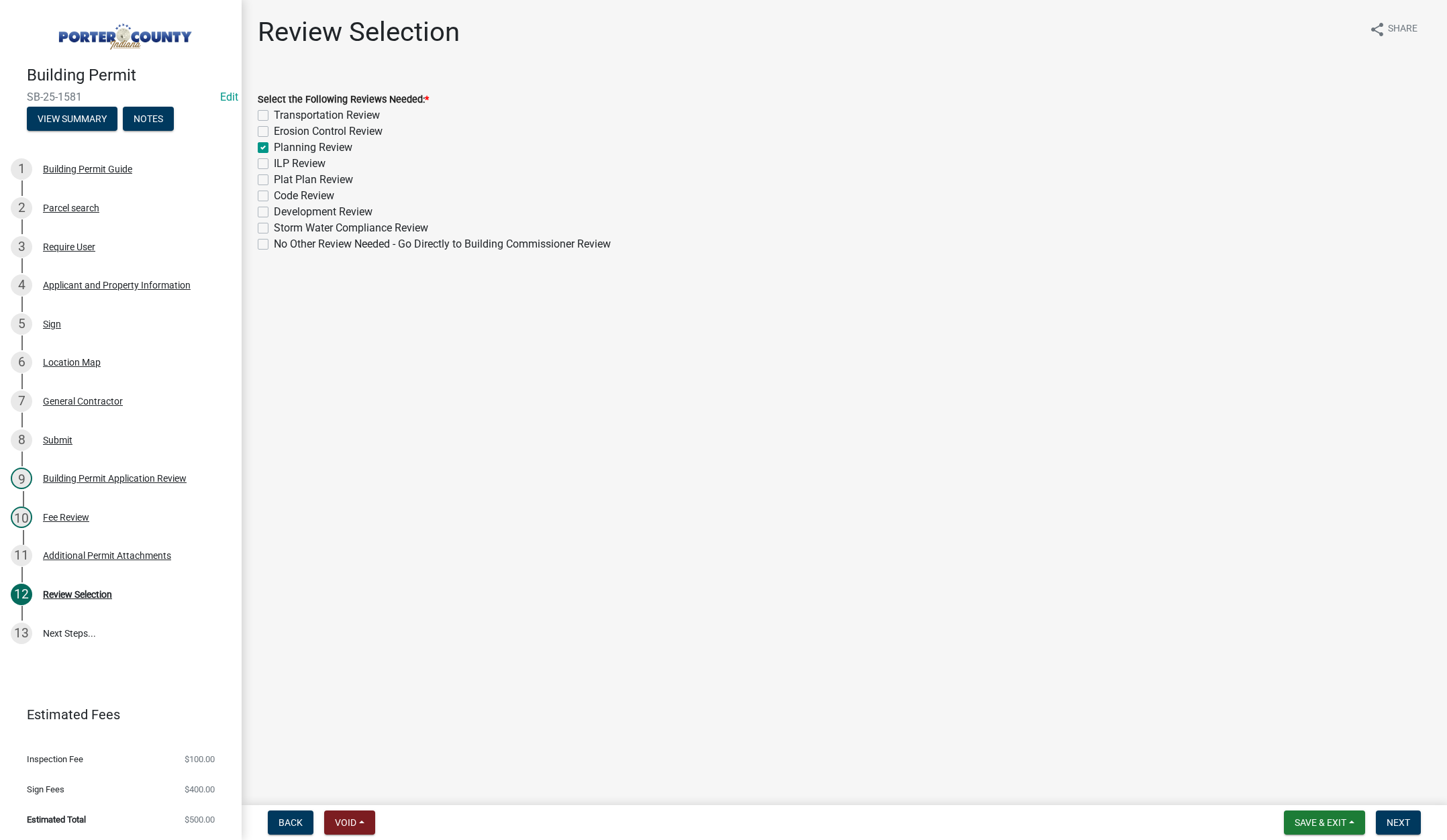
checkbox input "true"
checkbox input "false"
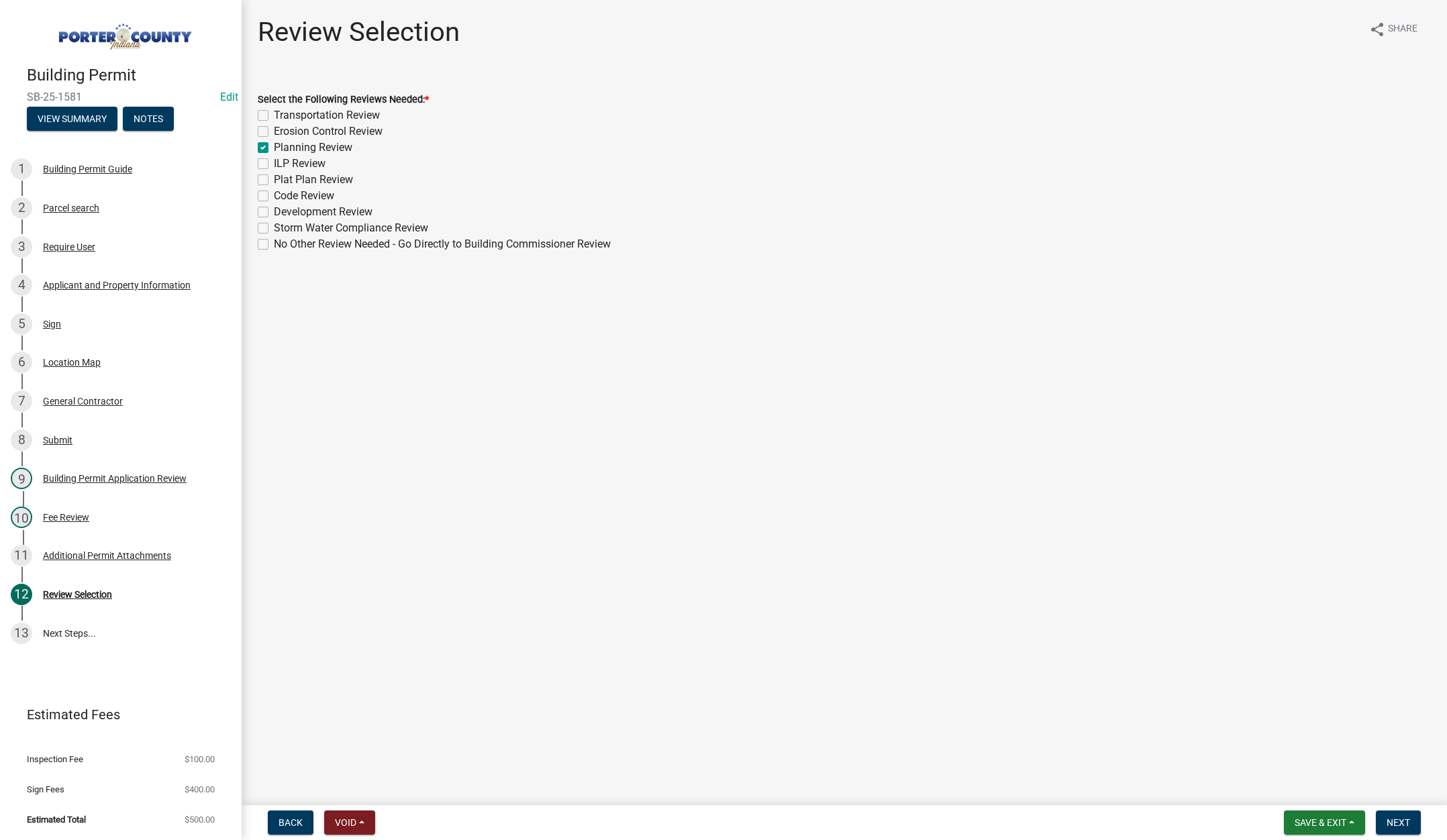
checkbox input "false"
click at [1400, 821] on span "Next" at bounding box center [1398, 822] width 23 height 11
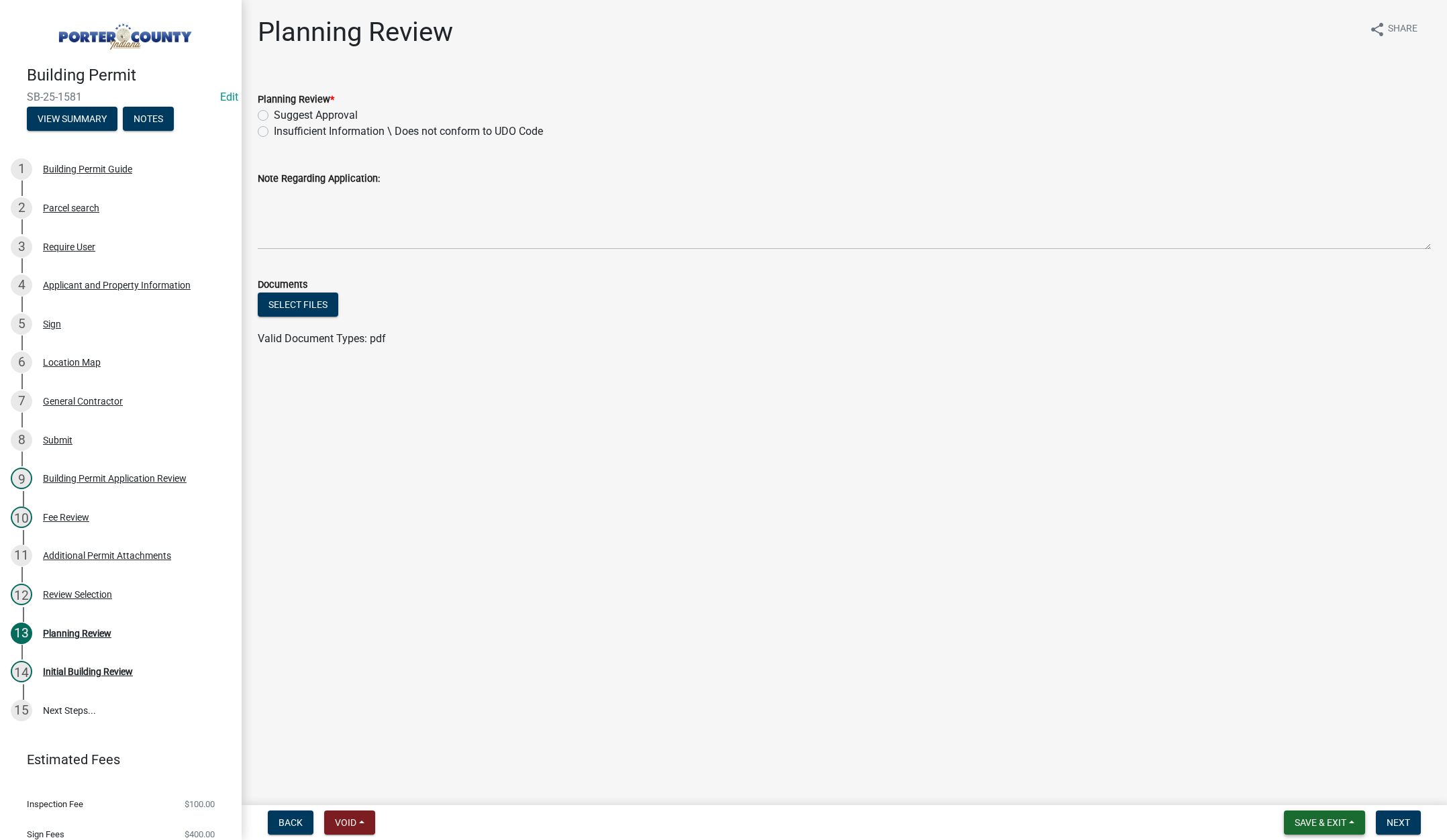
click at [1331, 814] on button "Save & Exit" at bounding box center [1324, 822] width 81 height 24
click at [1332, 790] on button "Save & Exit" at bounding box center [1311, 787] width 108 height 32
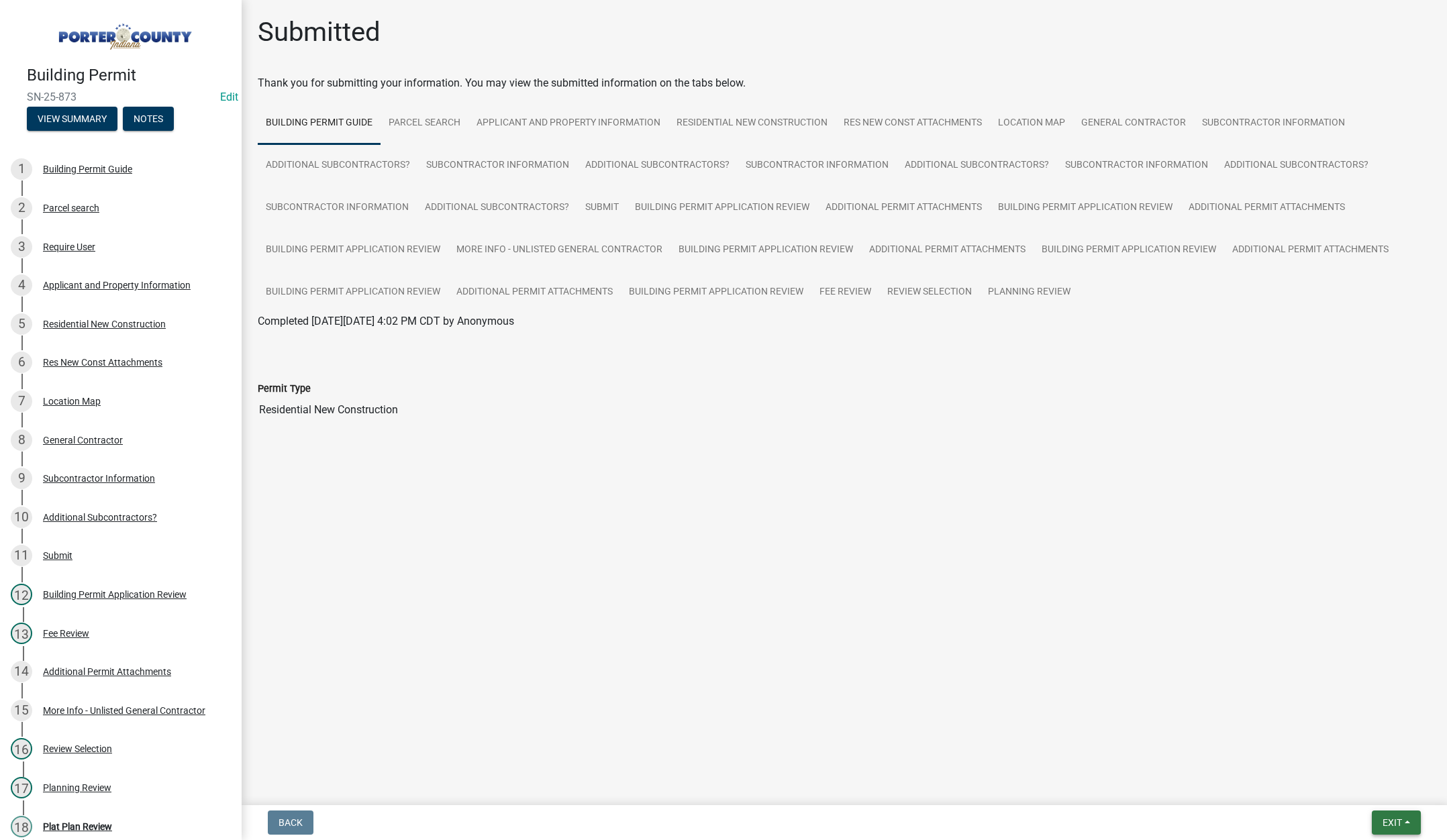
click at [1380, 814] on button "Exit" at bounding box center [1396, 822] width 49 height 24
click at [1387, 783] on button "Save & Exit" at bounding box center [1367, 787] width 108 height 32
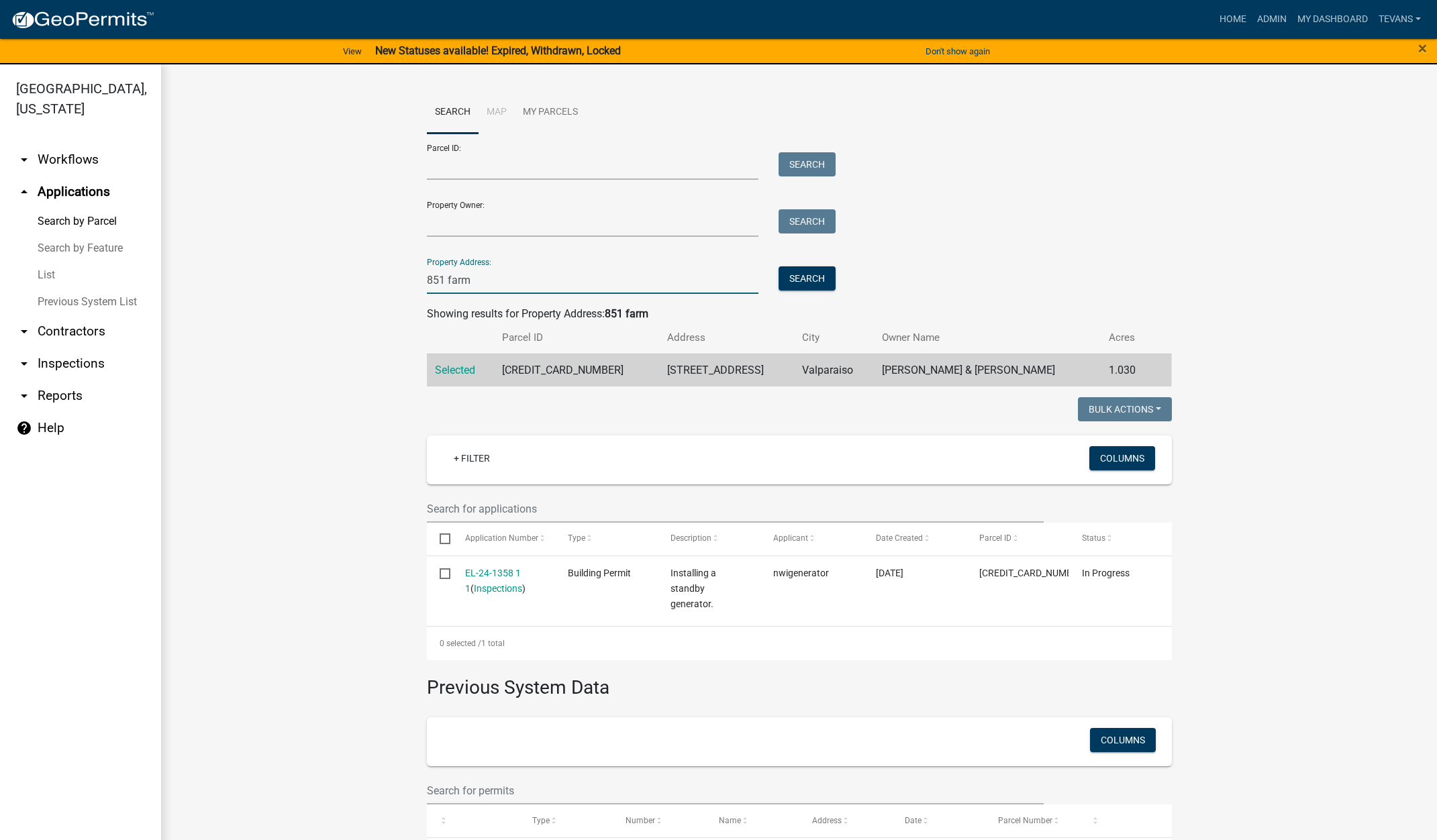
click at [488, 281] on input "851 farm" at bounding box center [593, 280] width 332 height 28
type input "8"
click at [524, 166] on input "Parcel ID:" at bounding box center [593, 166] width 332 height 28
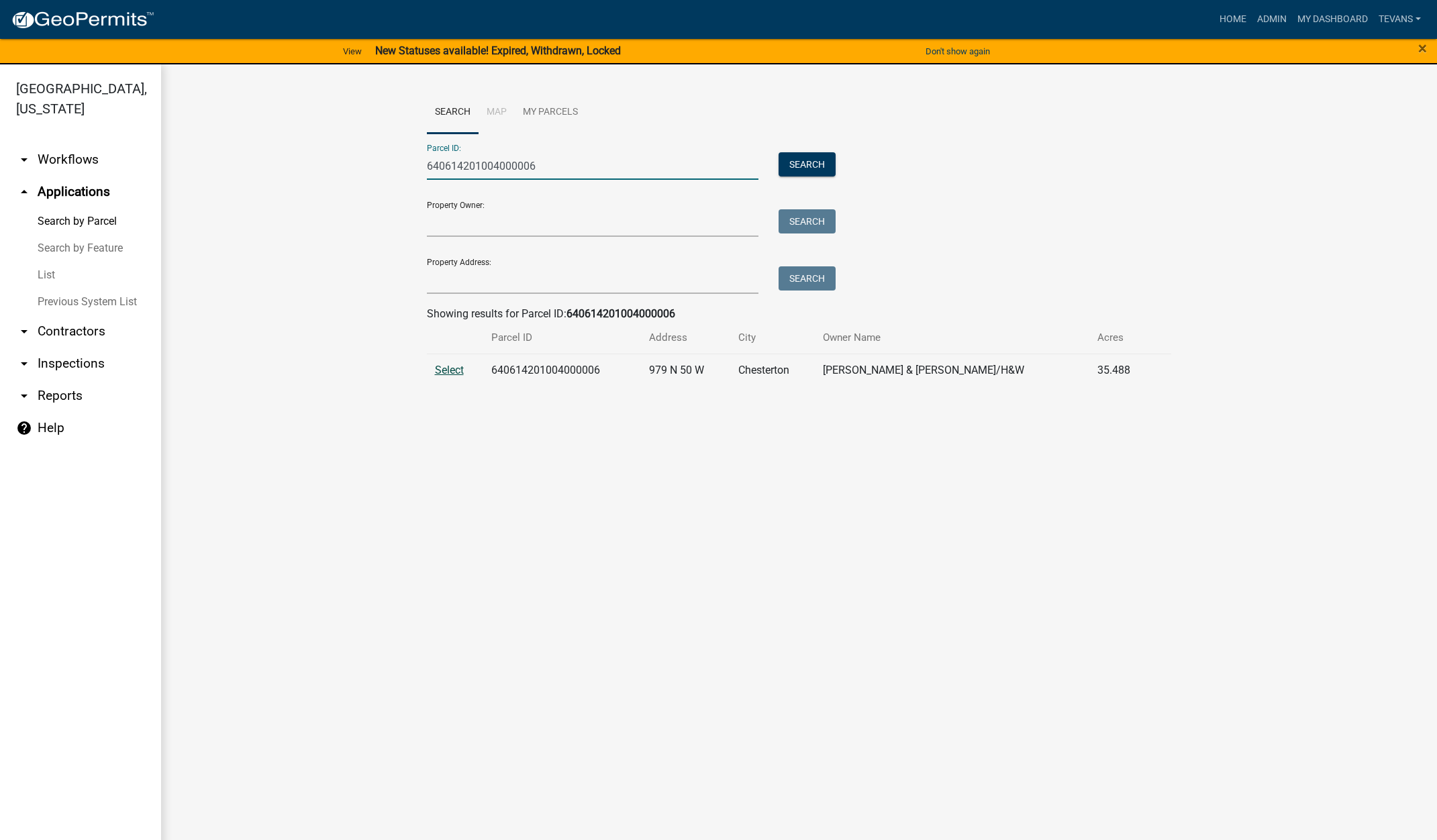
type input "640614201004000006"
click at [453, 367] on span "Select" at bounding box center [449, 370] width 29 height 12
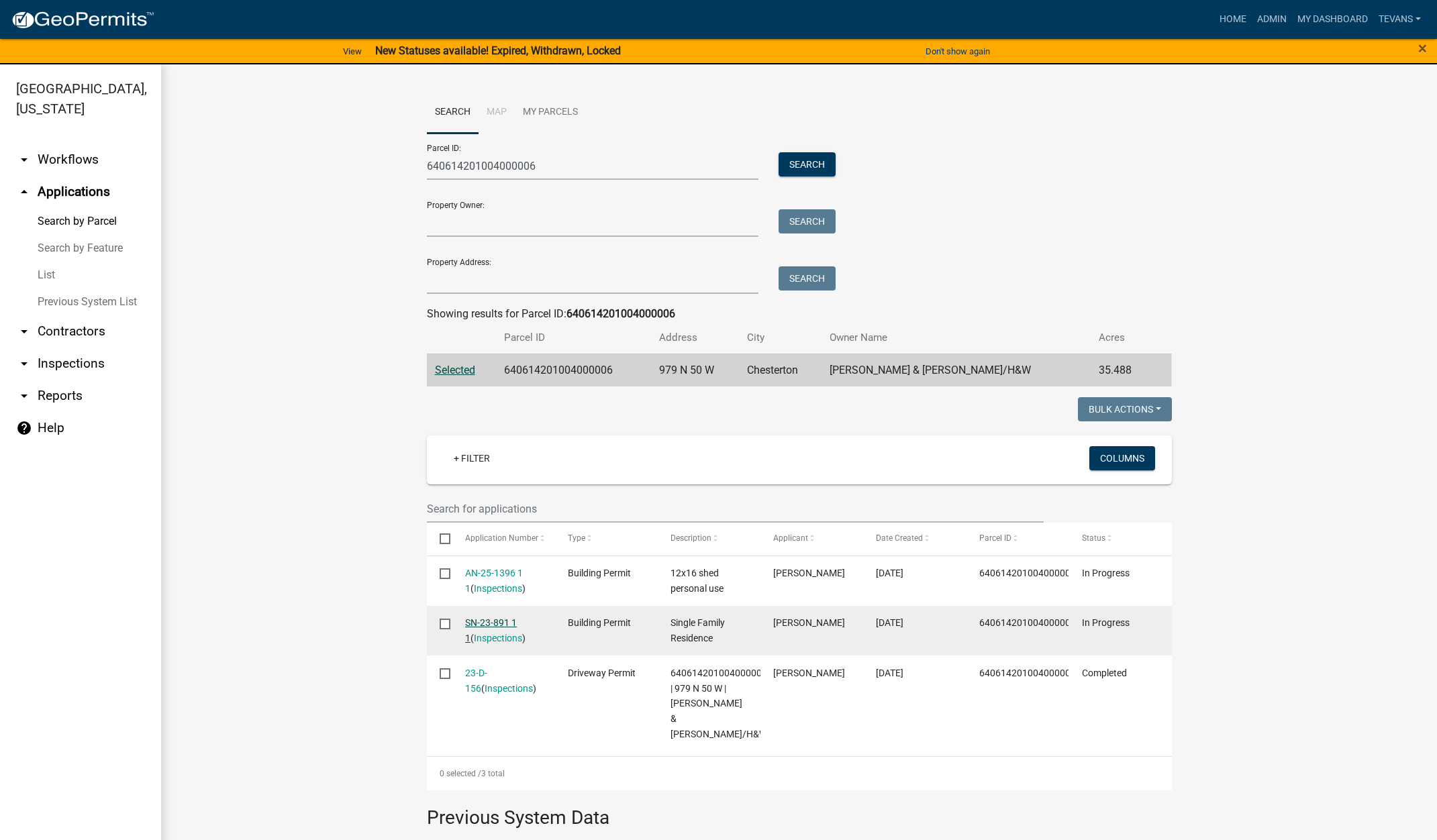
click at [491, 620] on link "SN-23-891 1 1" at bounding box center [491, 630] width 52 height 26
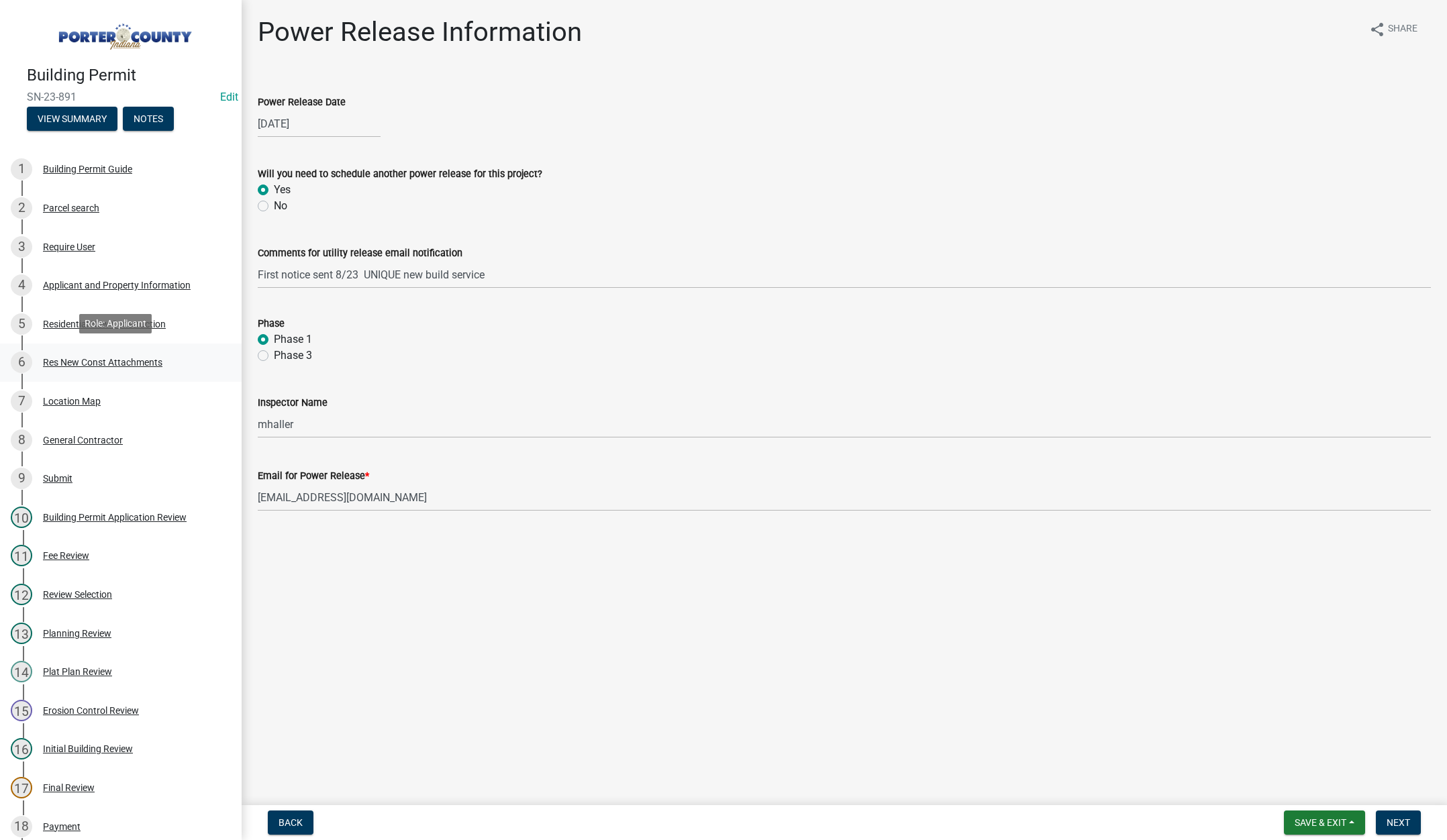
click at [87, 353] on div "6 Res New Const Attachments" at bounding box center [115, 362] width 210 height 22
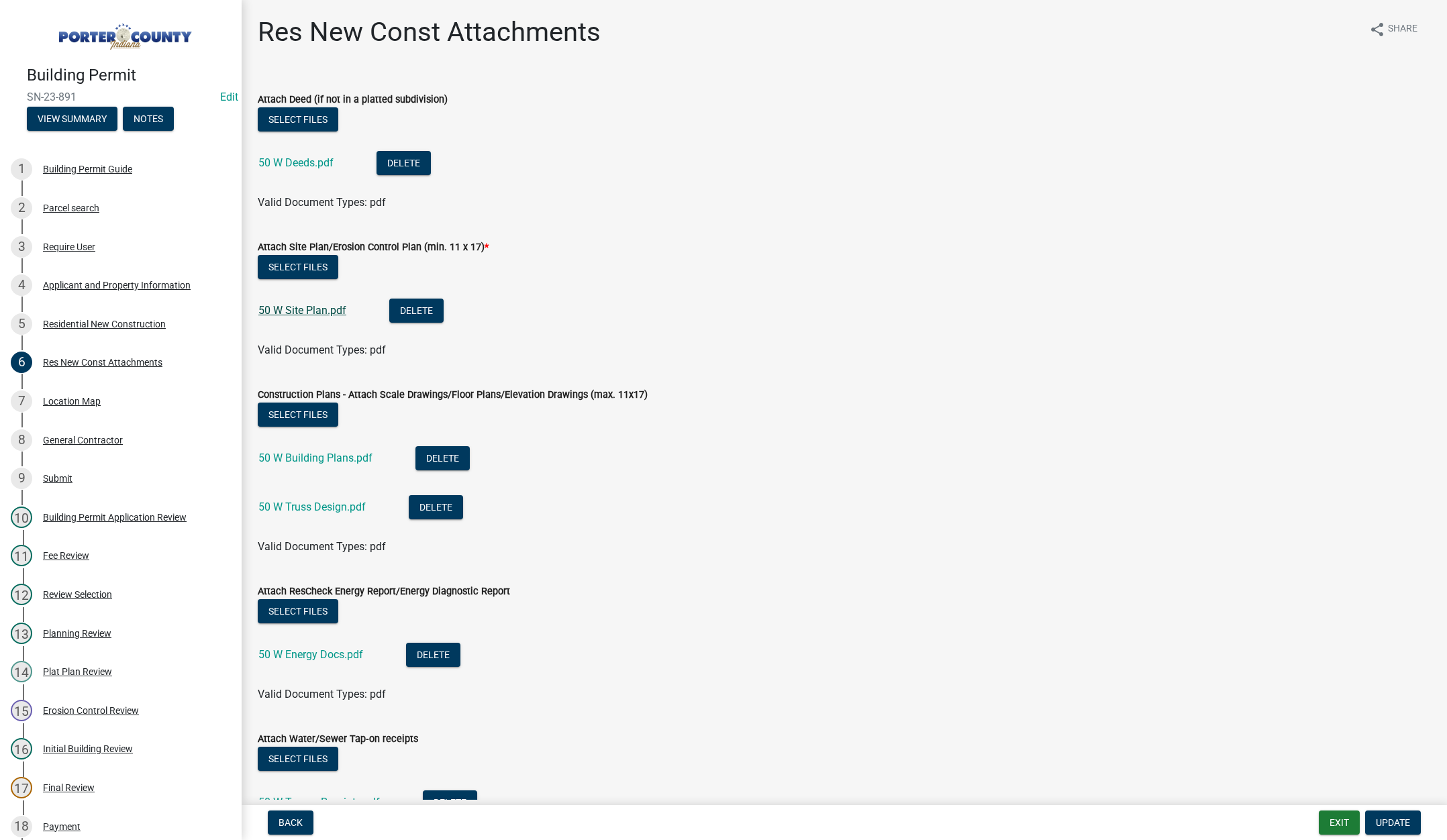
click at [287, 309] on link "50 W Site Plan.pdf" at bounding box center [303, 310] width 88 height 12
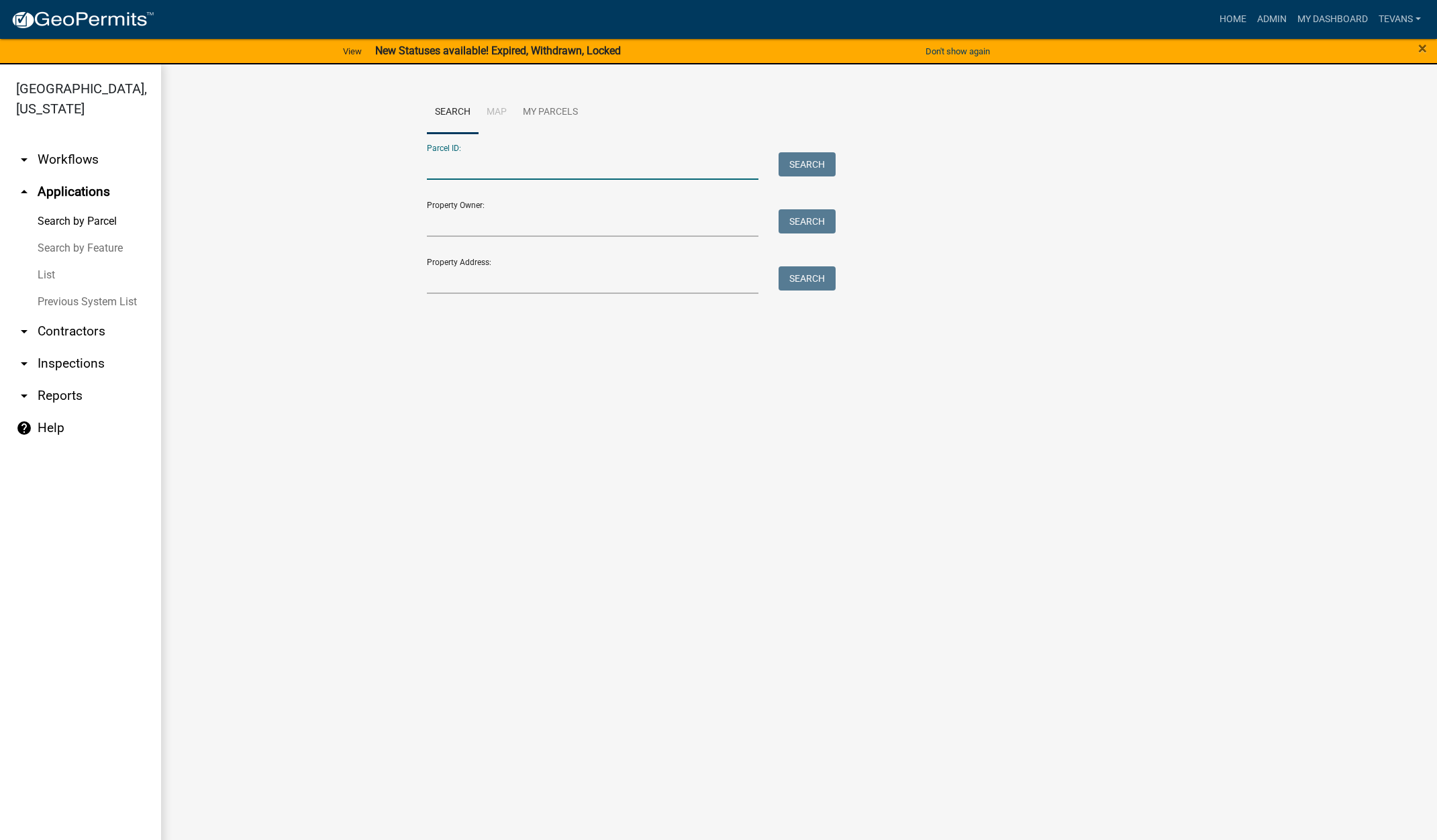
drag, startPoint x: 470, startPoint y: 161, endPoint x: 484, endPoint y: 160, distance: 14.0
click at [474, 160] on input "Parcel ID:" at bounding box center [593, 166] width 332 height 28
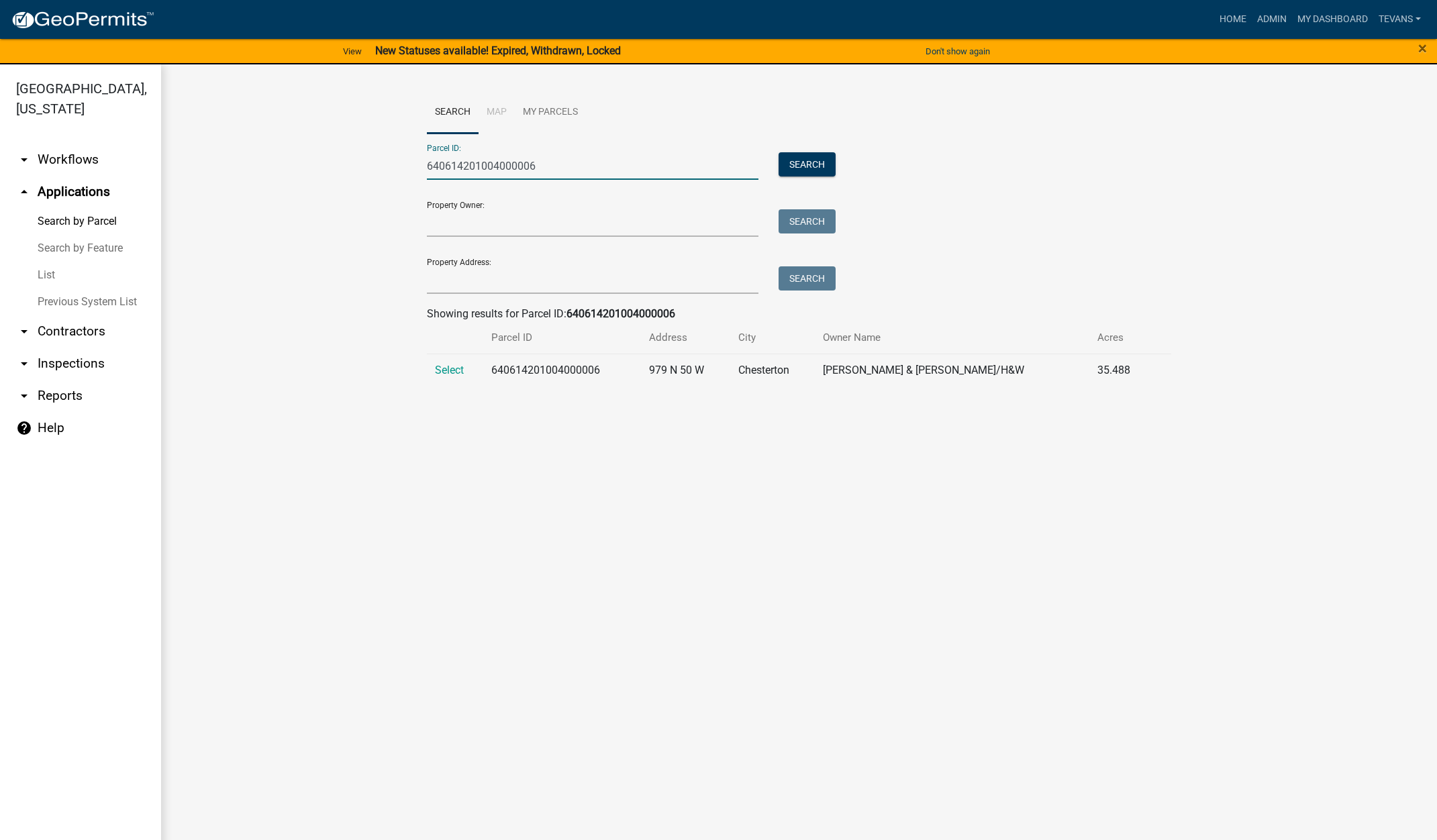
type input "640614201004000006"
click at [452, 362] on td "Select" at bounding box center [456, 370] width 57 height 32
click at [453, 369] on span "Select" at bounding box center [449, 370] width 29 height 12
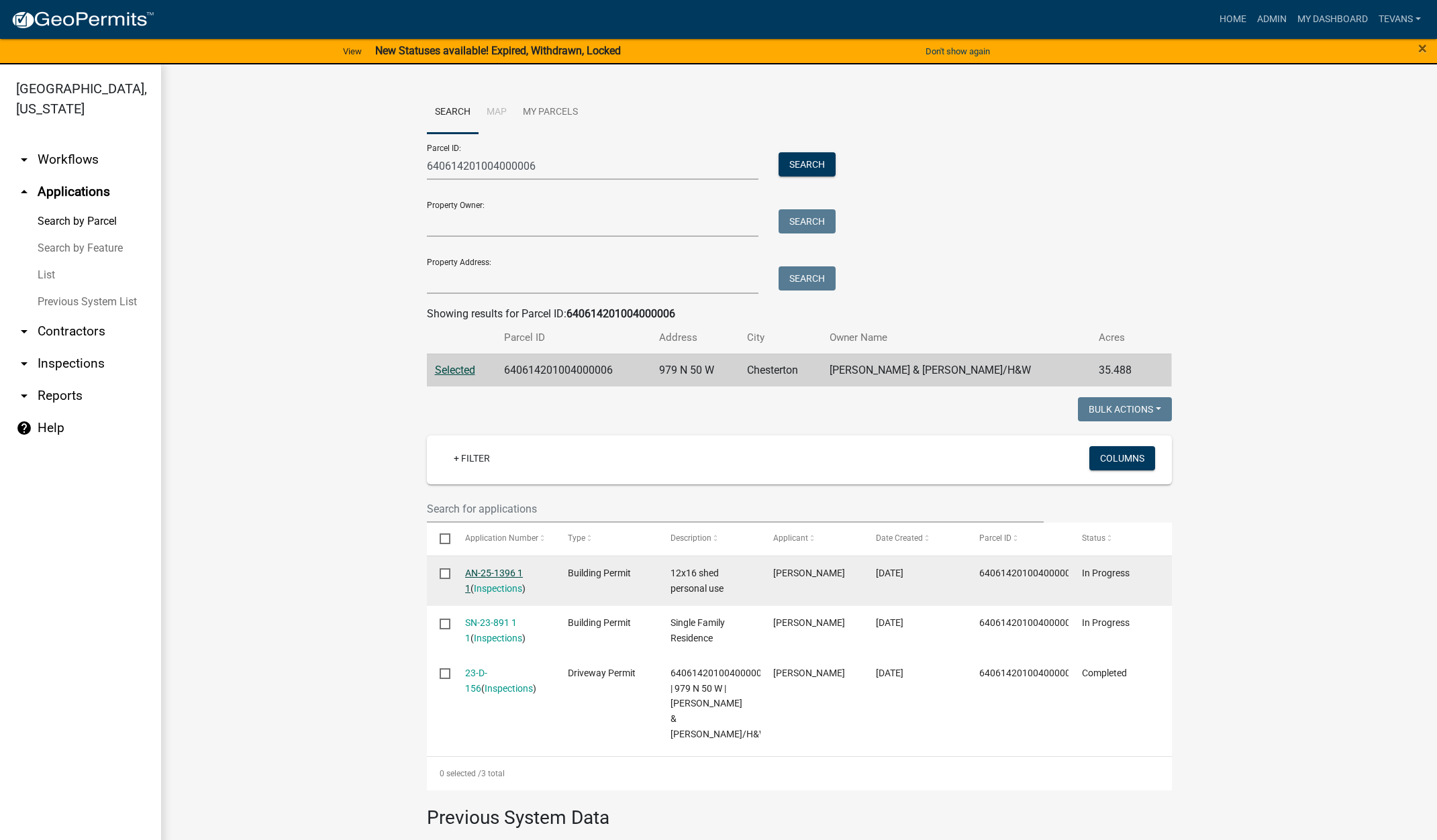
click at [483, 572] on link "AN-25-1396 1 1" at bounding box center [494, 581] width 58 height 26
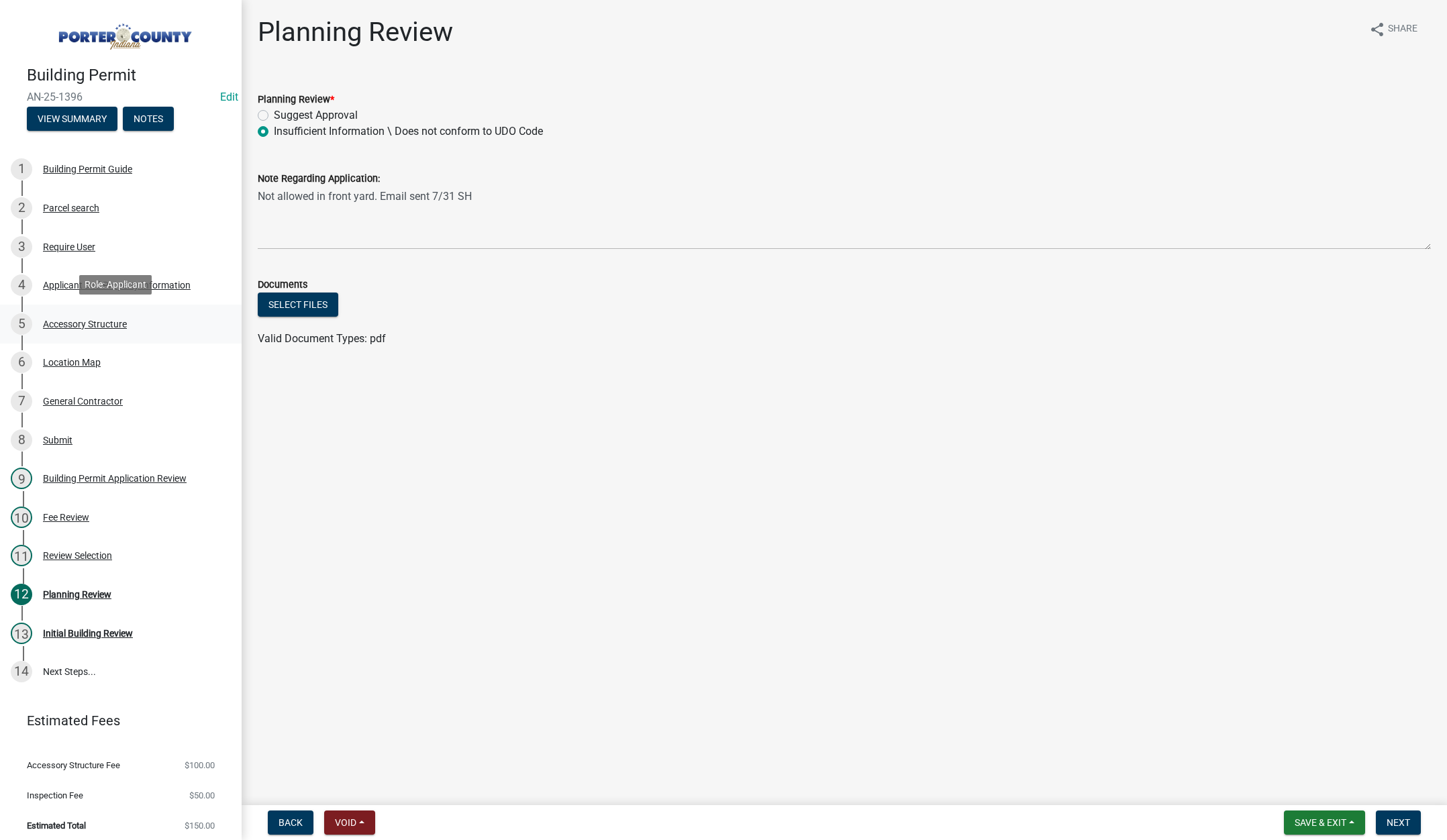
click at [69, 319] on div "Accessory Structure" at bounding box center [85, 324] width 84 height 9
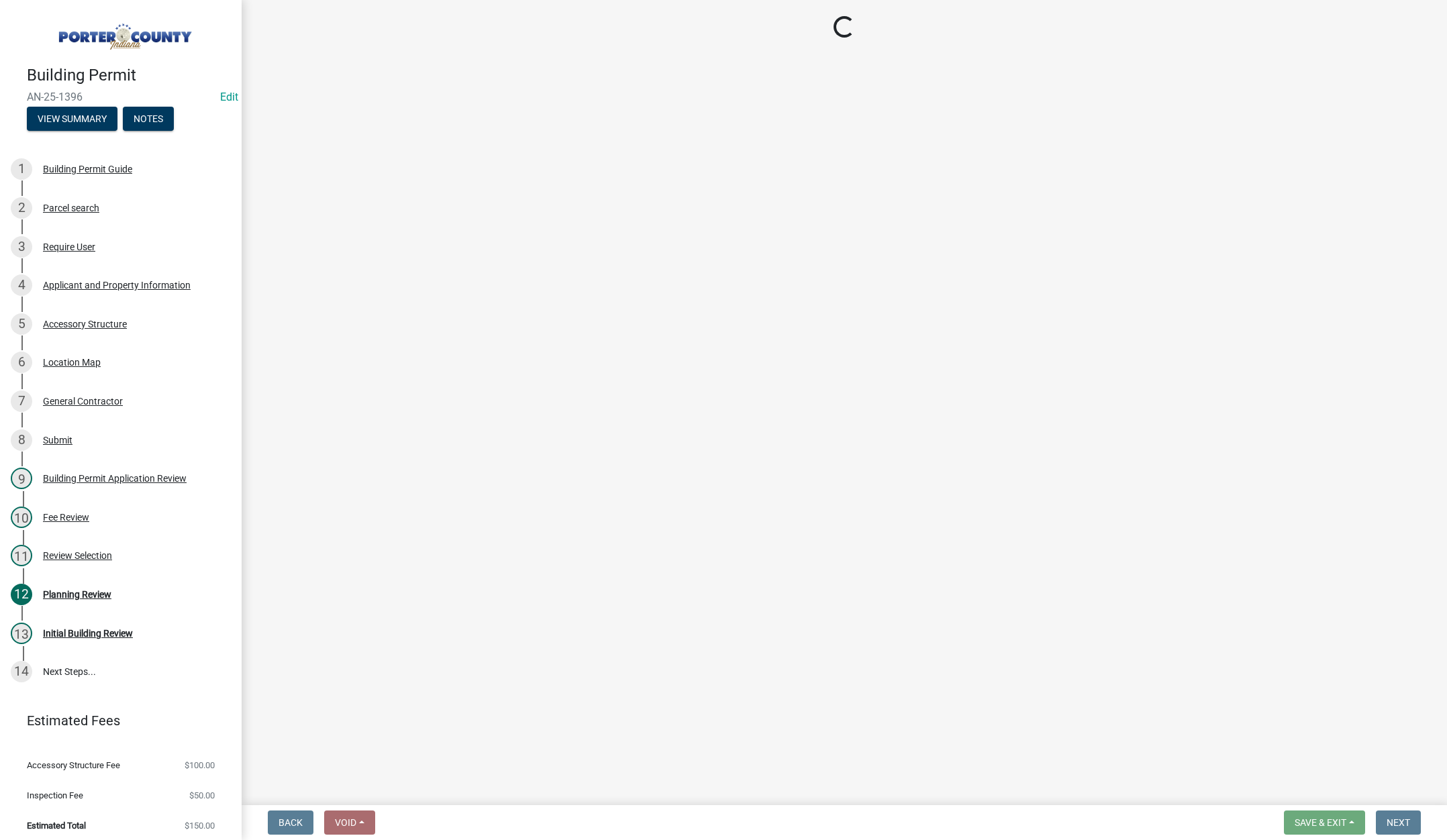
select select "b3000bfd-f408-4deb-8000-b6d1b85894a4"
select select "968dc824-c675-4889-9261-eecf15873776"
select select "29856c7f-eeba-4e54-97cb-4d08c5c5b677"
select select "d4b8d1da-05eb-44cd-bbb6-c979fa719f22"
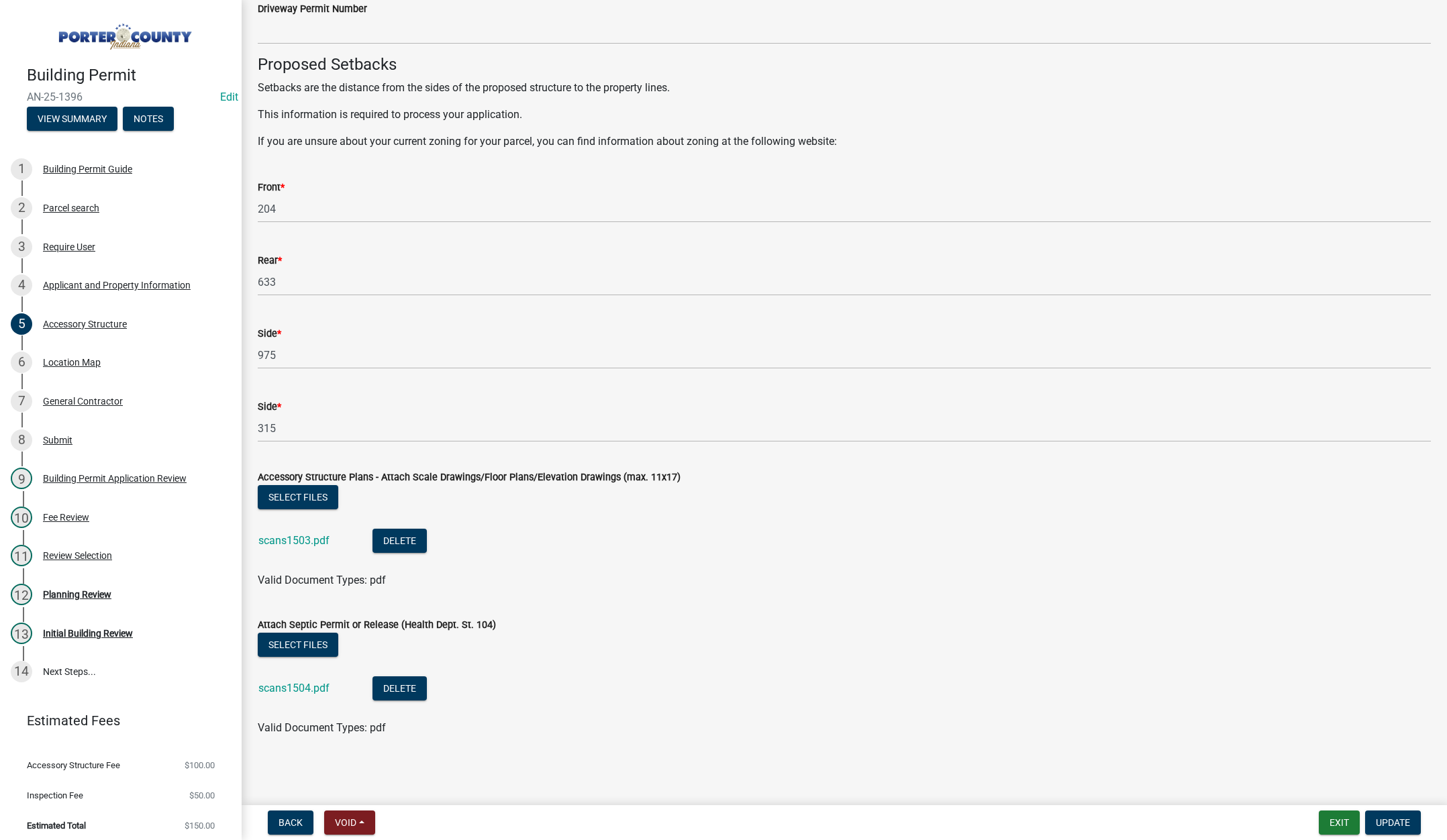
scroll to position [2143, 0]
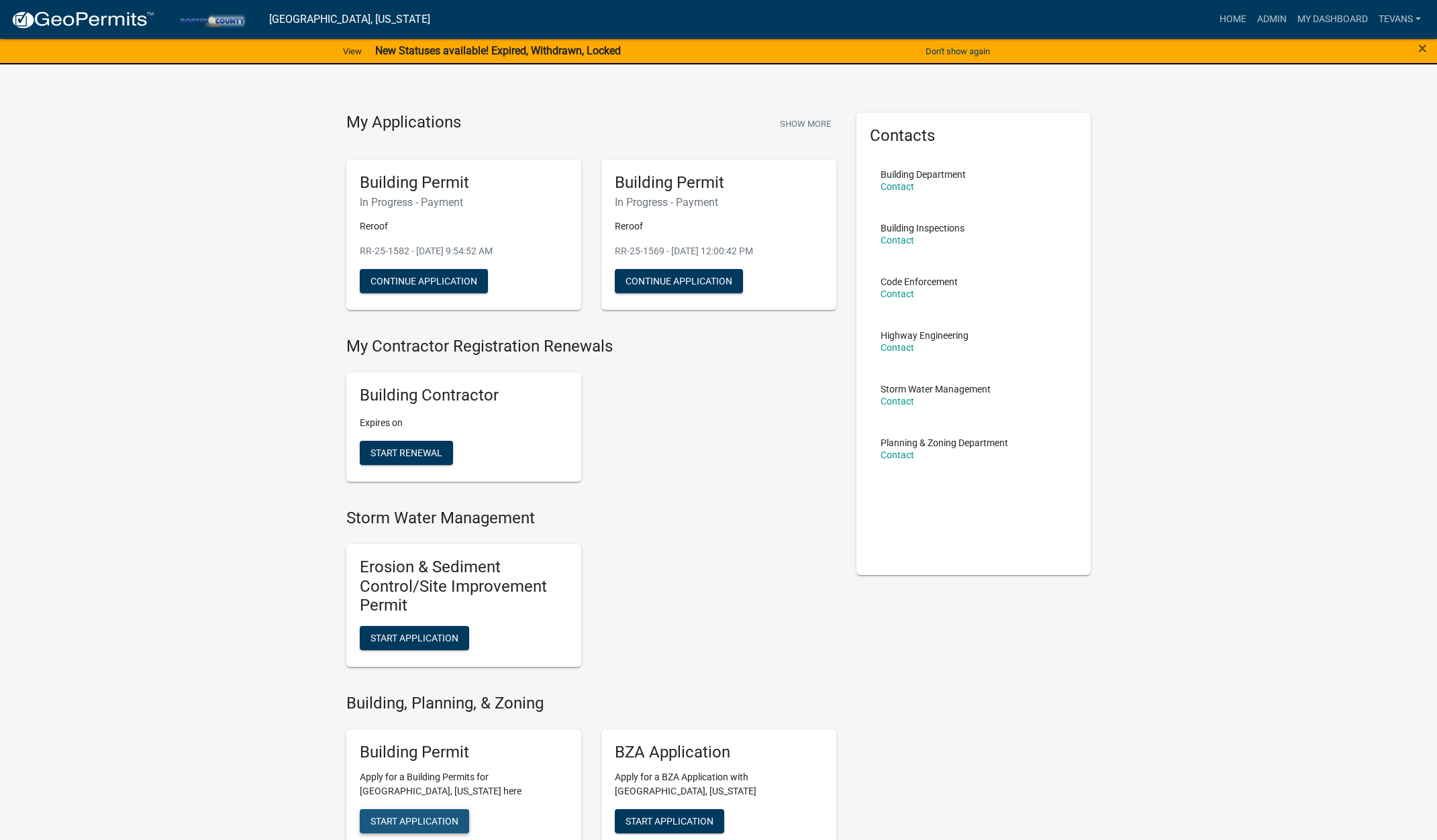
click at [429, 816] on span "Start Application" at bounding box center [415, 821] width 88 height 11
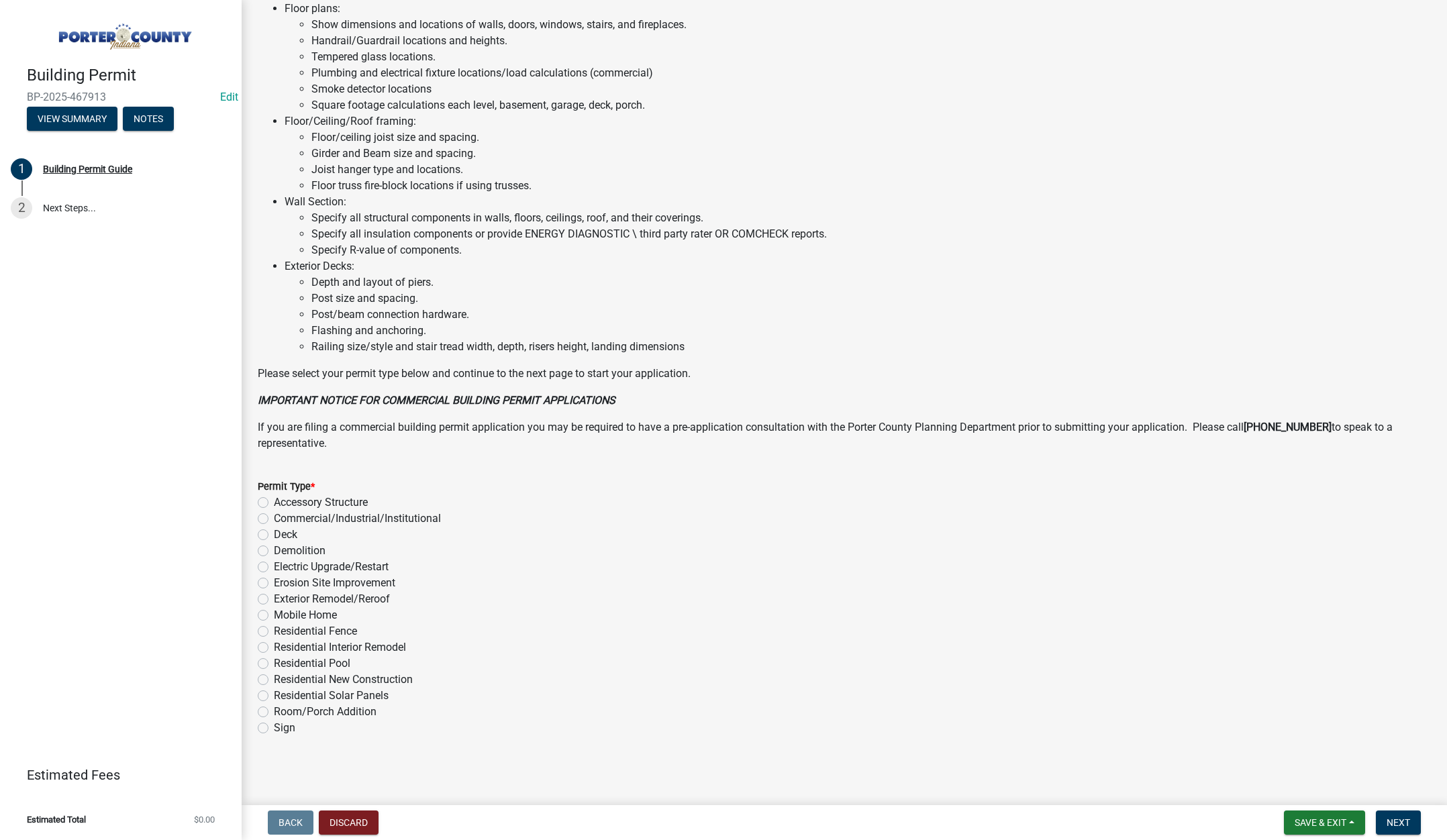
scroll to position [661, 0]
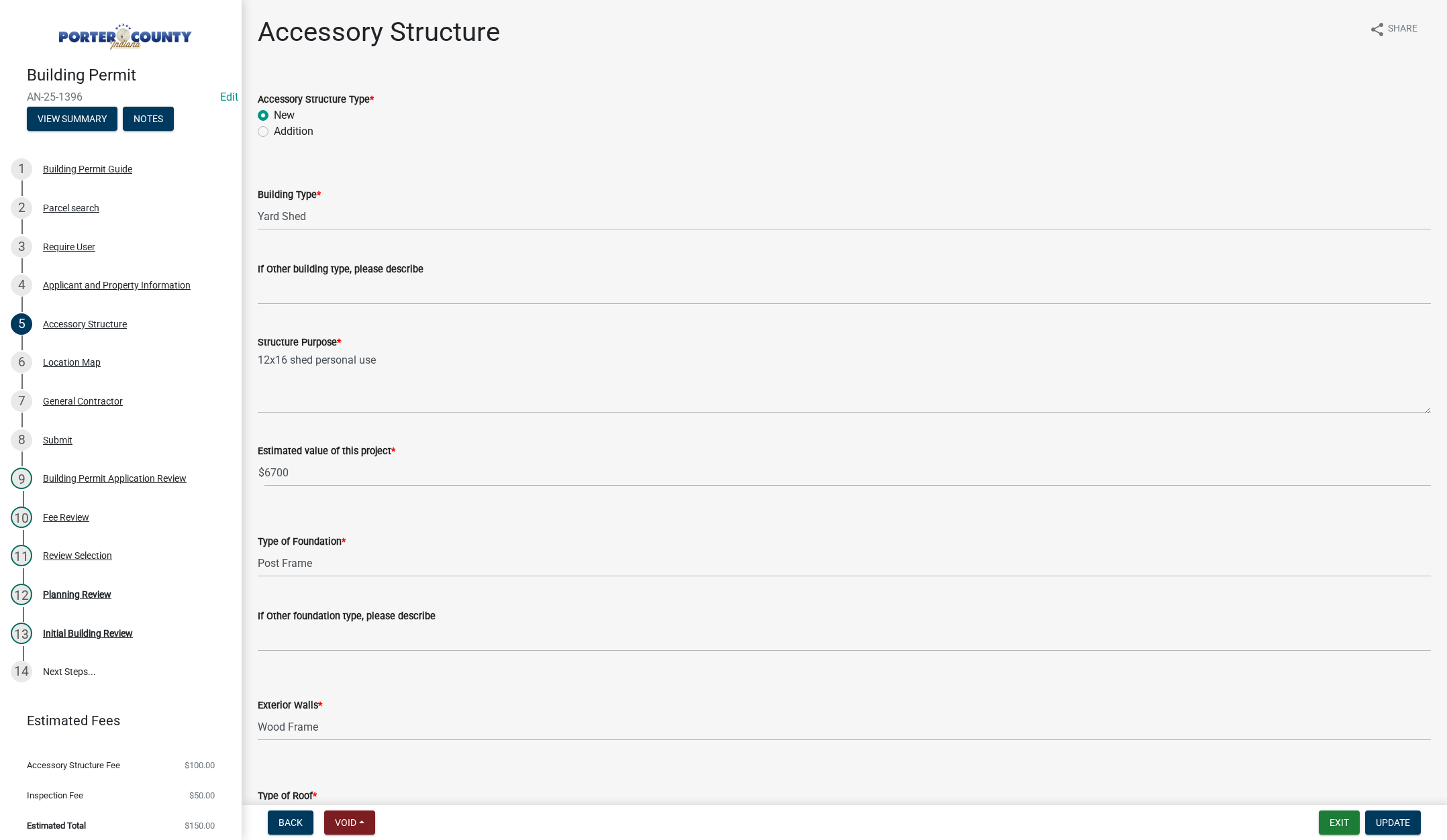
select select "b3000bfd-f408-4deb-8000-b6d1b85894a4"
select select "968dc824-c675-4889-9261-eecf15873776"
select select "29856c7f-eeba-4e54-97cb-4d08c5c5b677"
select select "d4b8d1da-05eb-44cd-bbb6-c979fa719f22"
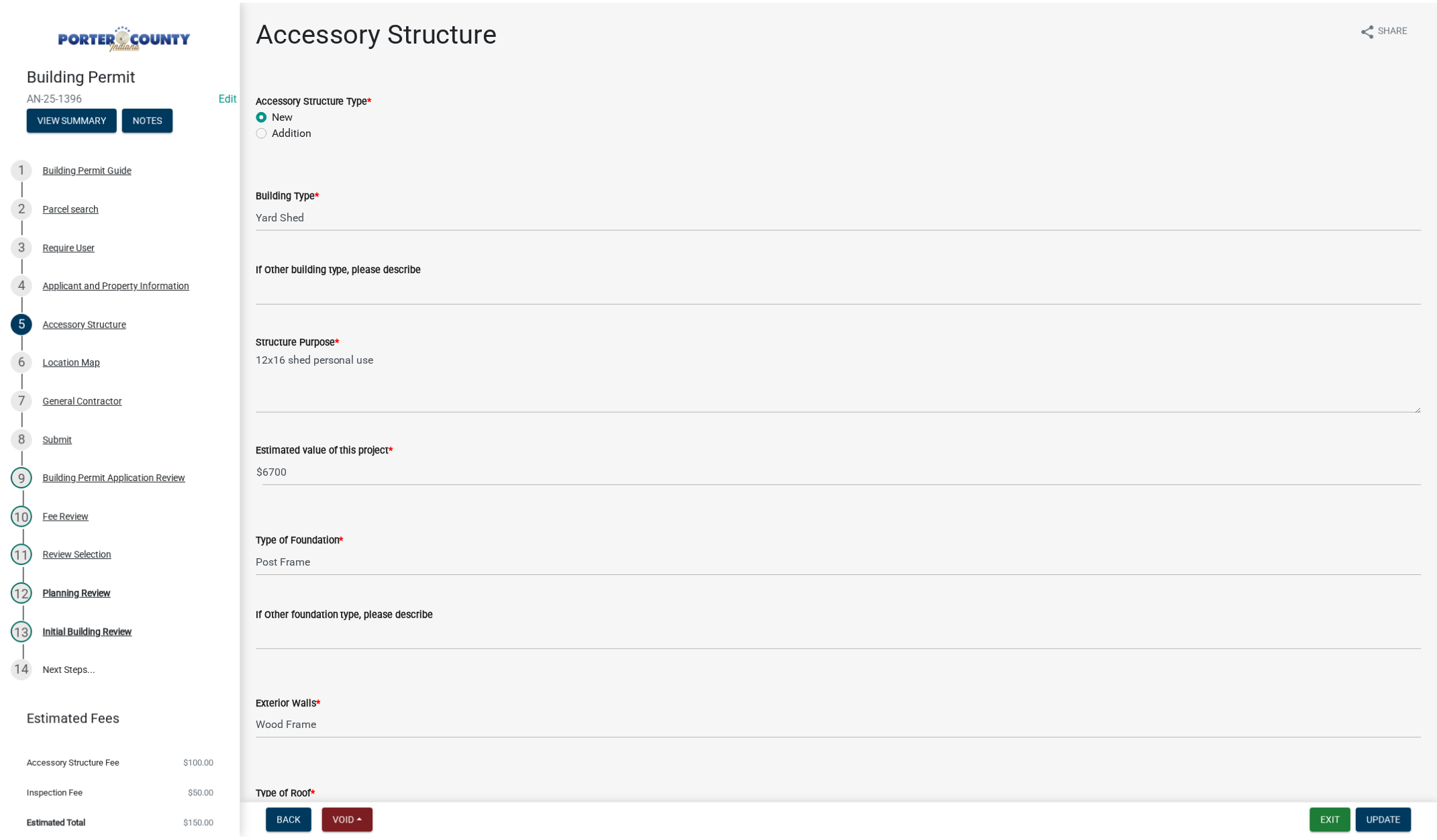
scroll to position [2143, 0]
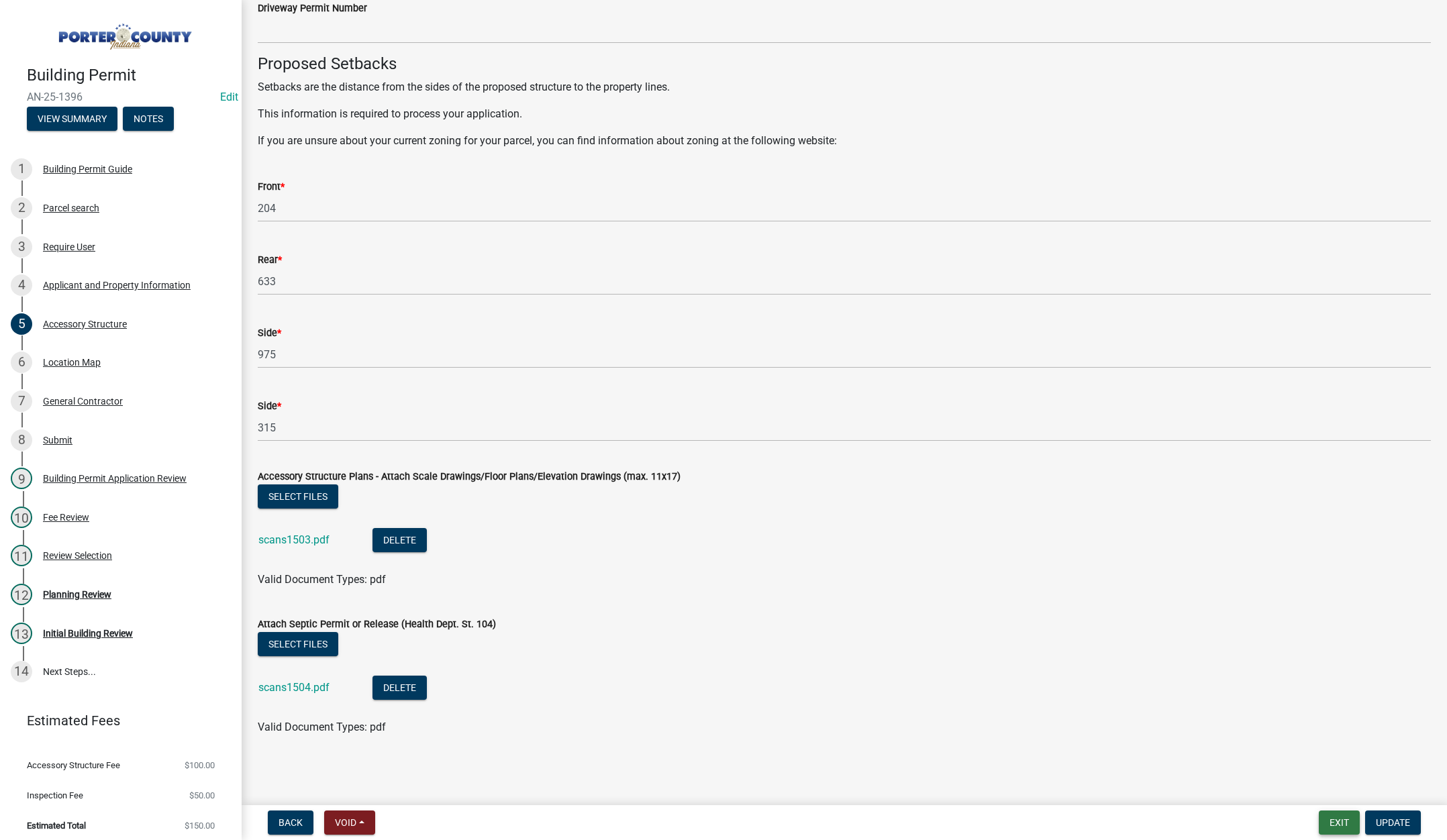
click at [1348, 817] on button "Exit" at bounding box center [1339, 822] width 41 height 24
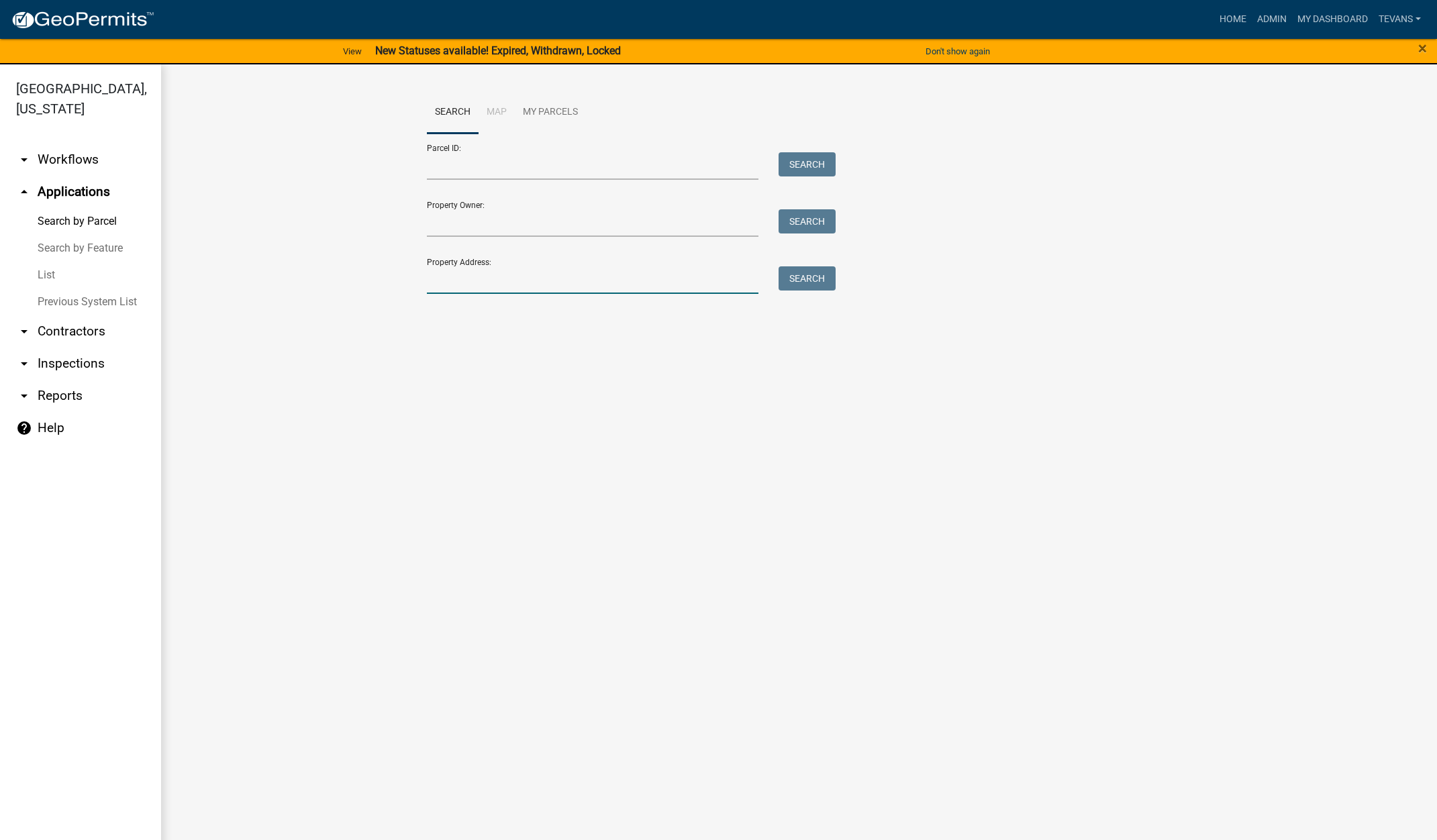
click at [457, 281] on input "Property Address:" at bounding box center [593, 280] width 332 height 28
click at [82, 316] on link "arrow_drop_down Contractors" at bounding box center [80, 332] width 161 height 32
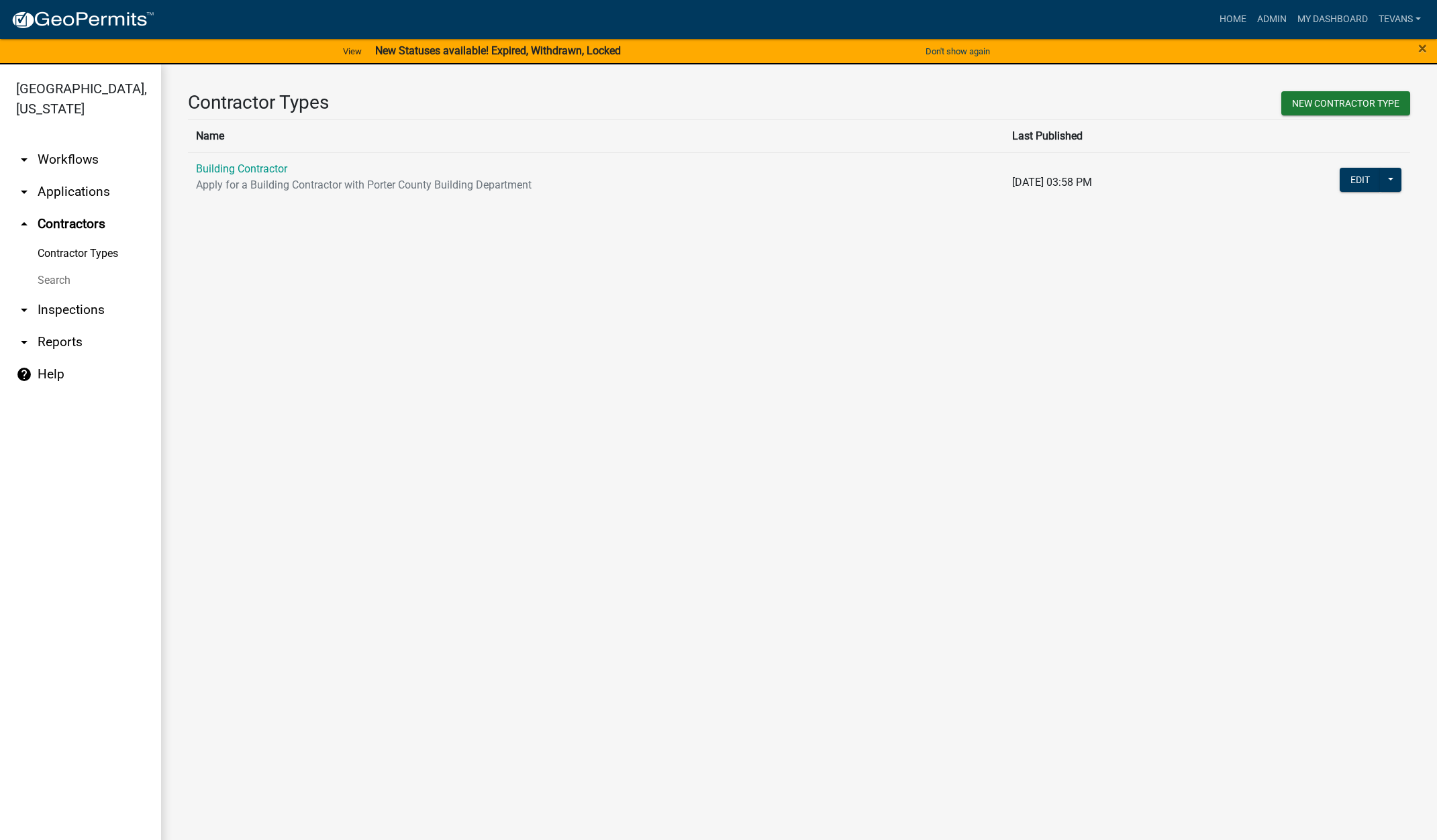
click at [48, 267] on link "Search" at bounding box center [80, 280] width 161 height 27
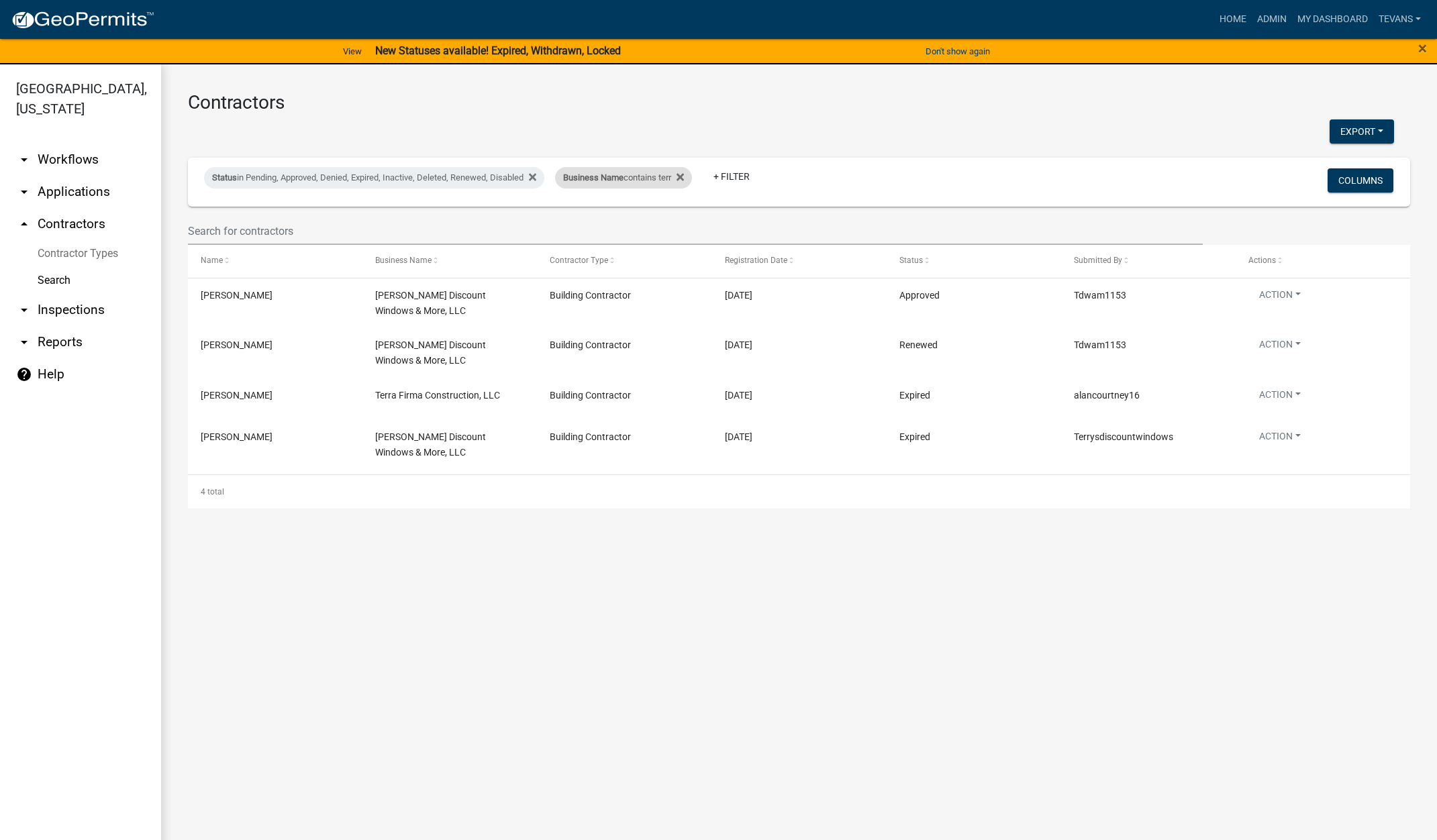
click at [624, 180] on span "Business Name" at bounding box center [594, 177] width 60 height 10
click at [611, 230] on input "terr" at bounding box center [633, 228] width 123 height 28
type input "t"
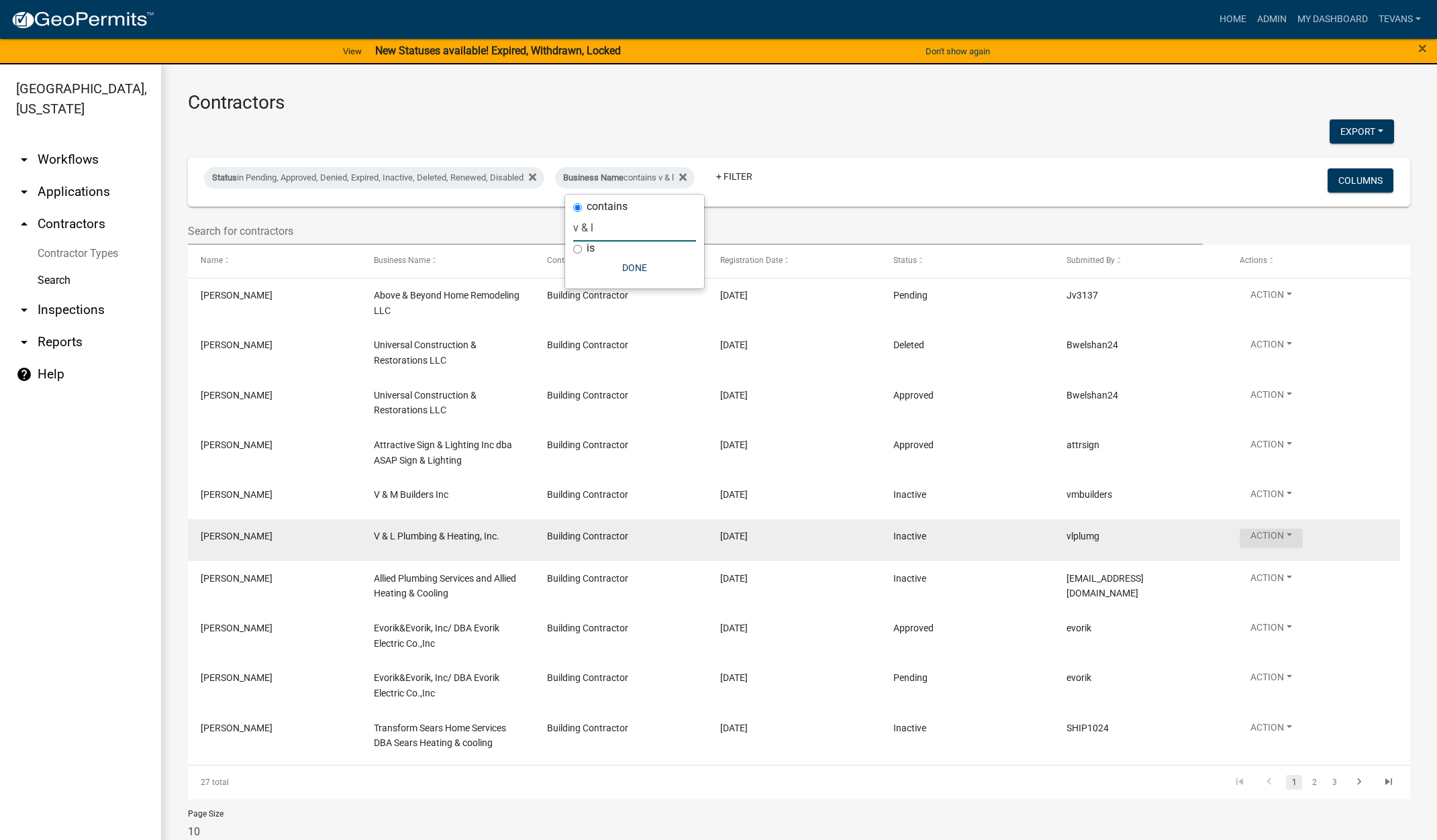
type input "v & l"
click at [1267, 357] on button "Action" at bounding box center [1271, 347] width 63 height 19
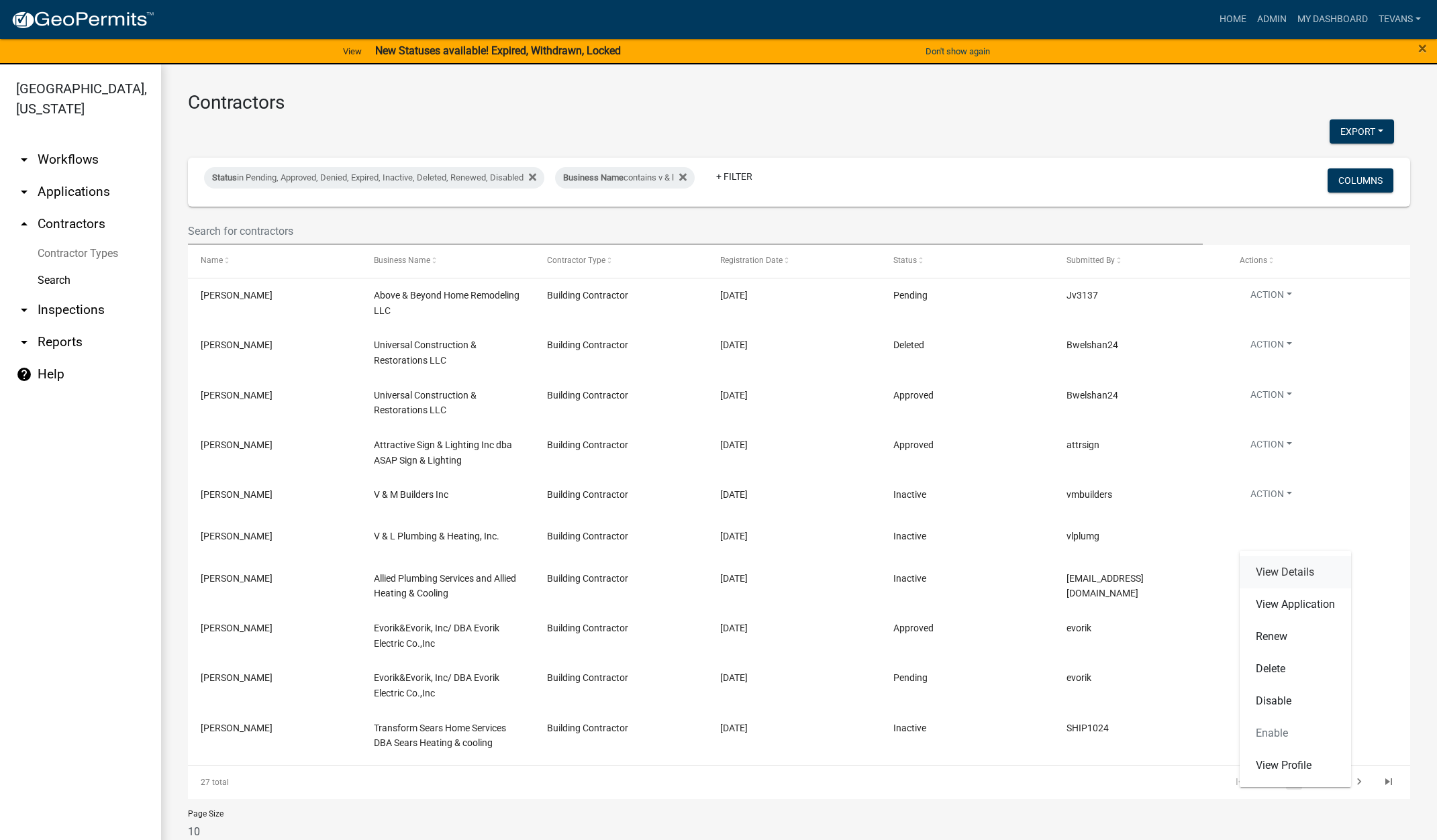
click at [1282, 570] on link "View Details" at bounding box center [1295, 572] width 111 height 32
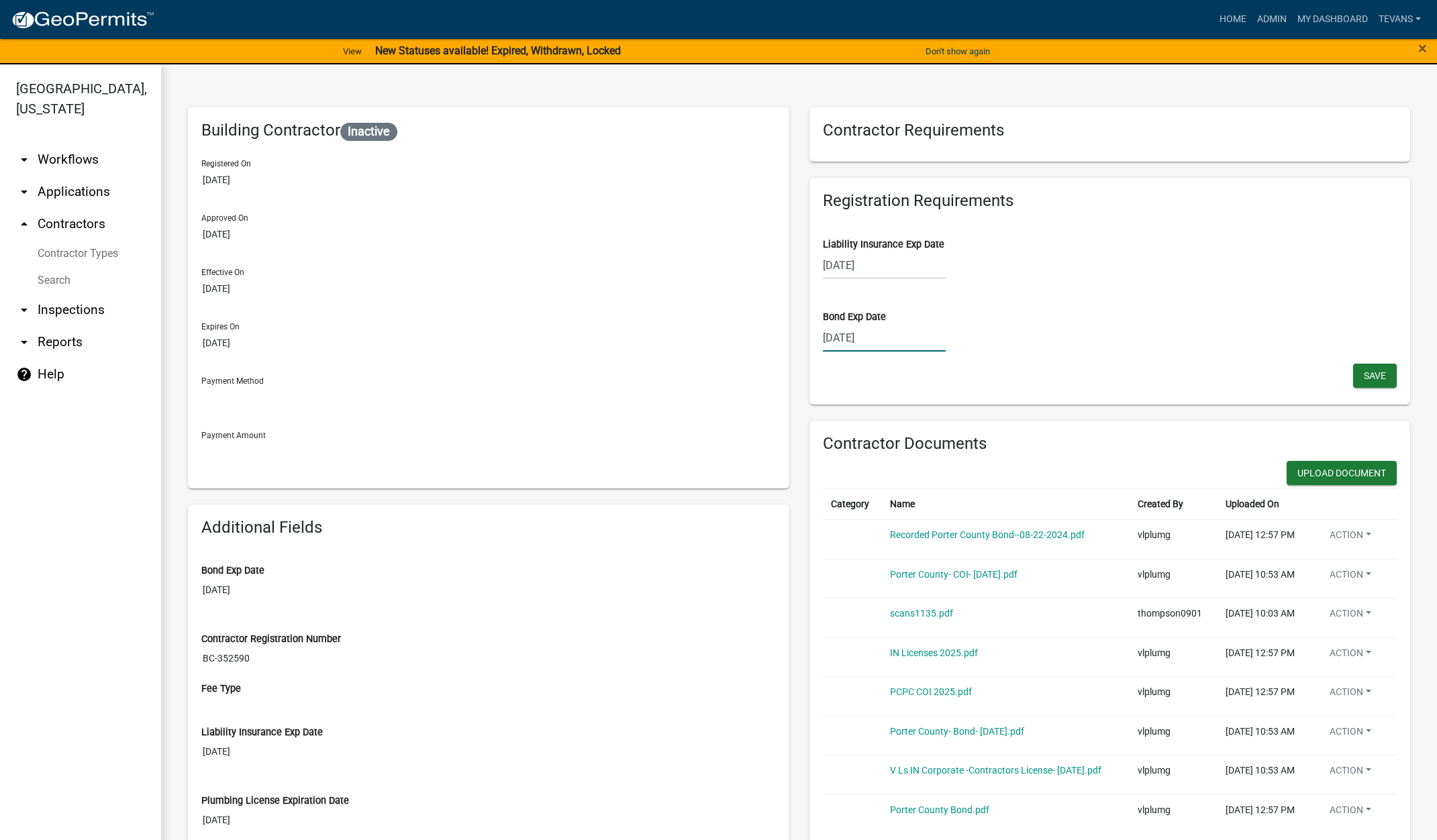
click at [894, 342] on div "[DATE]" at bounding box center [884, 338] width 123 height 28
click at [918, 365] on select "2025 2026 2027 2028 2029 2030 2031 2032 2033 2034 2035 2036 2037 2038 2039 2040…" at bounding box center [924, 367] width 53 height 20
select select "2026"
click at [898, 357] on select "2025 2026 2027 2028 2029 2030 2031 2032 2033 2034 2035 2036 2037 2038 2039 2040…" at bounding box center [924, 367] width 53 height 20
click at [935, 470] on div "22" at bounding box center [943, 473] width 22 height 22
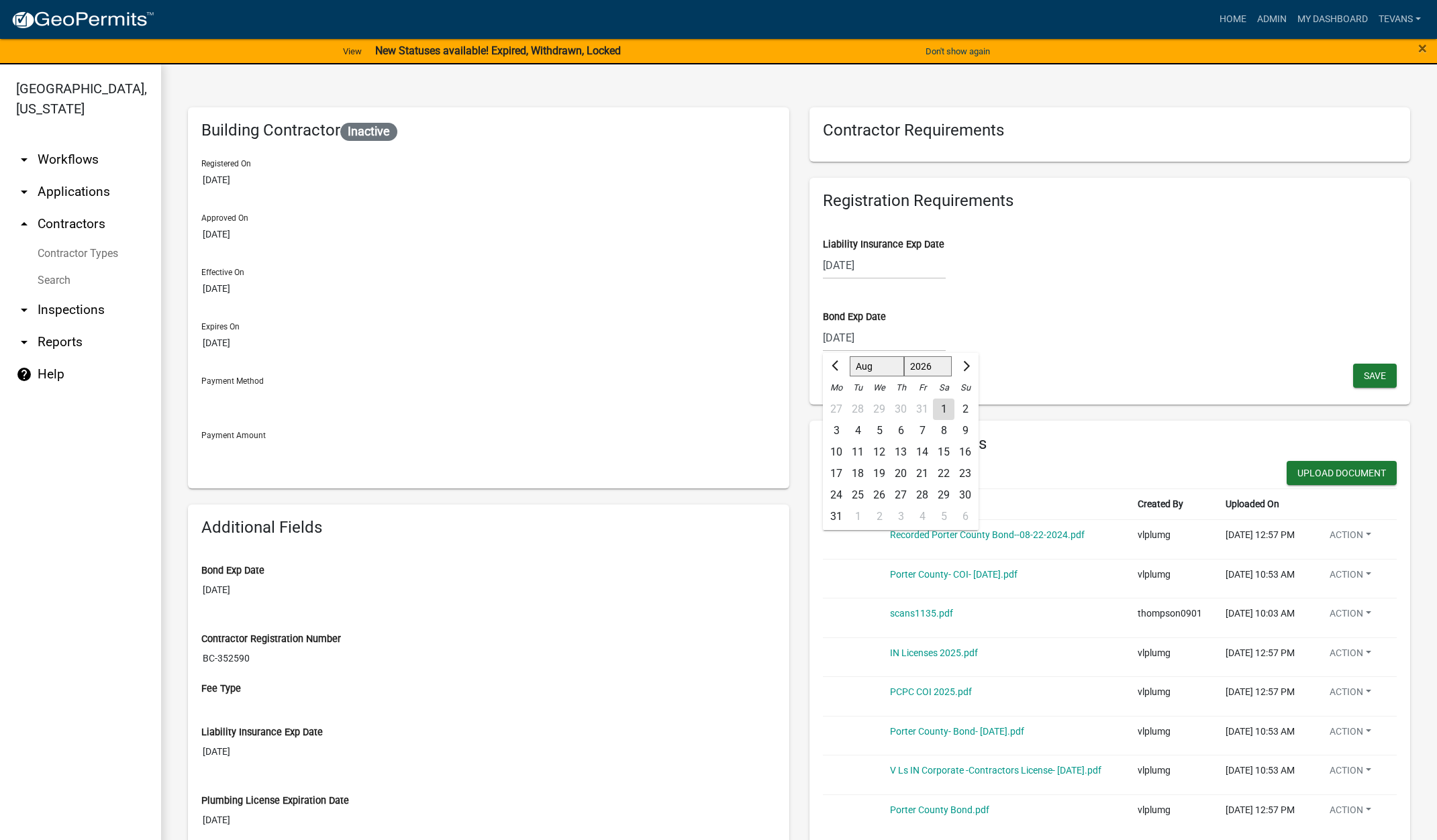
type input "[DATE]"
click at [1370, 370] on span "Save" at bounding box center [1374, 375] width 22 height 11
click at [1300, 479] on button "Upload Document" at bounding box center [1342, 473] width 110 height 24
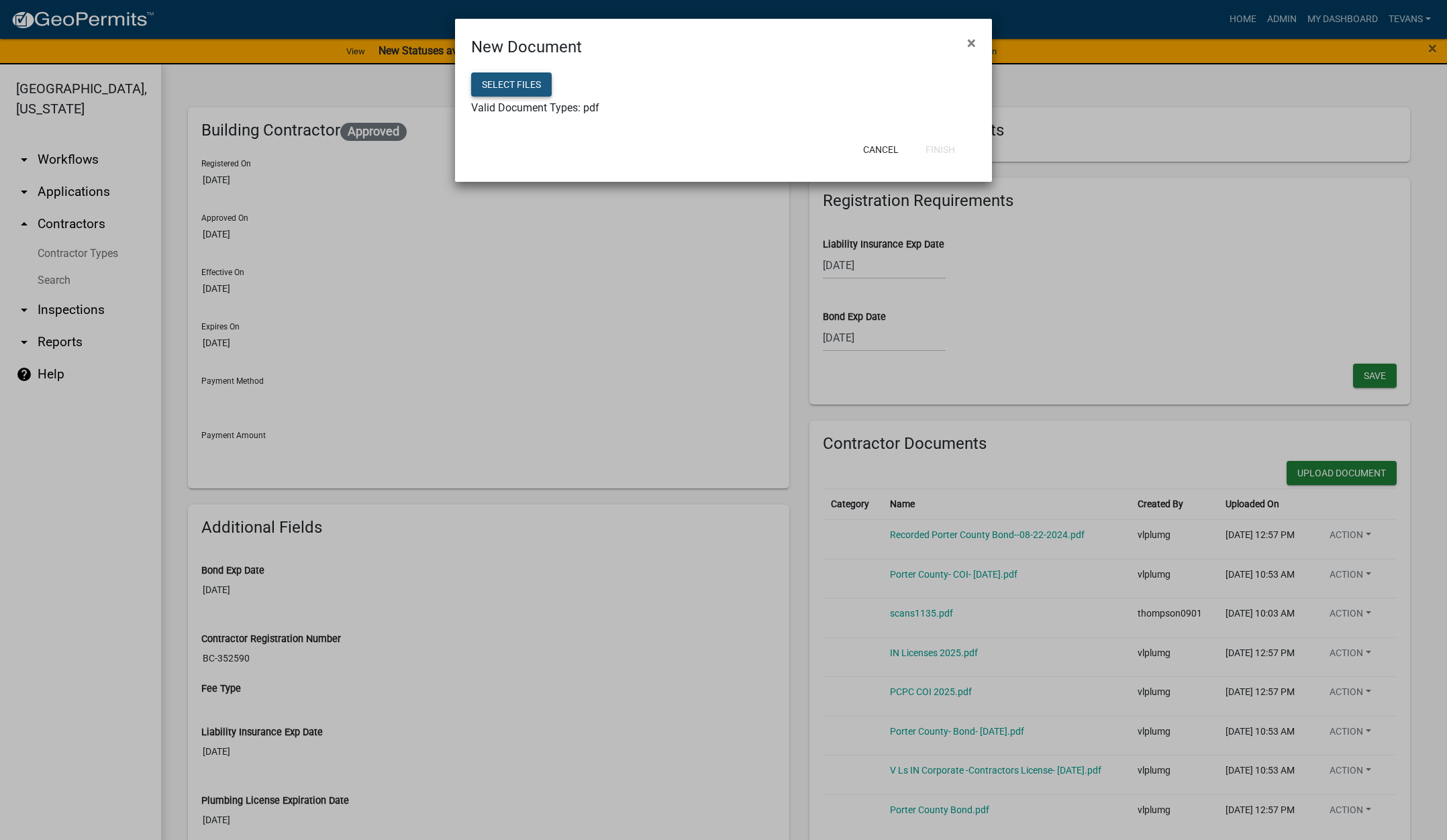
click at [525, 78] on button "Select files" at bounding box center [511, 84] width 80 height 24
click at [518, 90] on button "Select files" at bounding box center [511, 84] width 80 height 24
click at [944, 150] on button "Finish" at bounding box center [940, 149] width 51 height 24
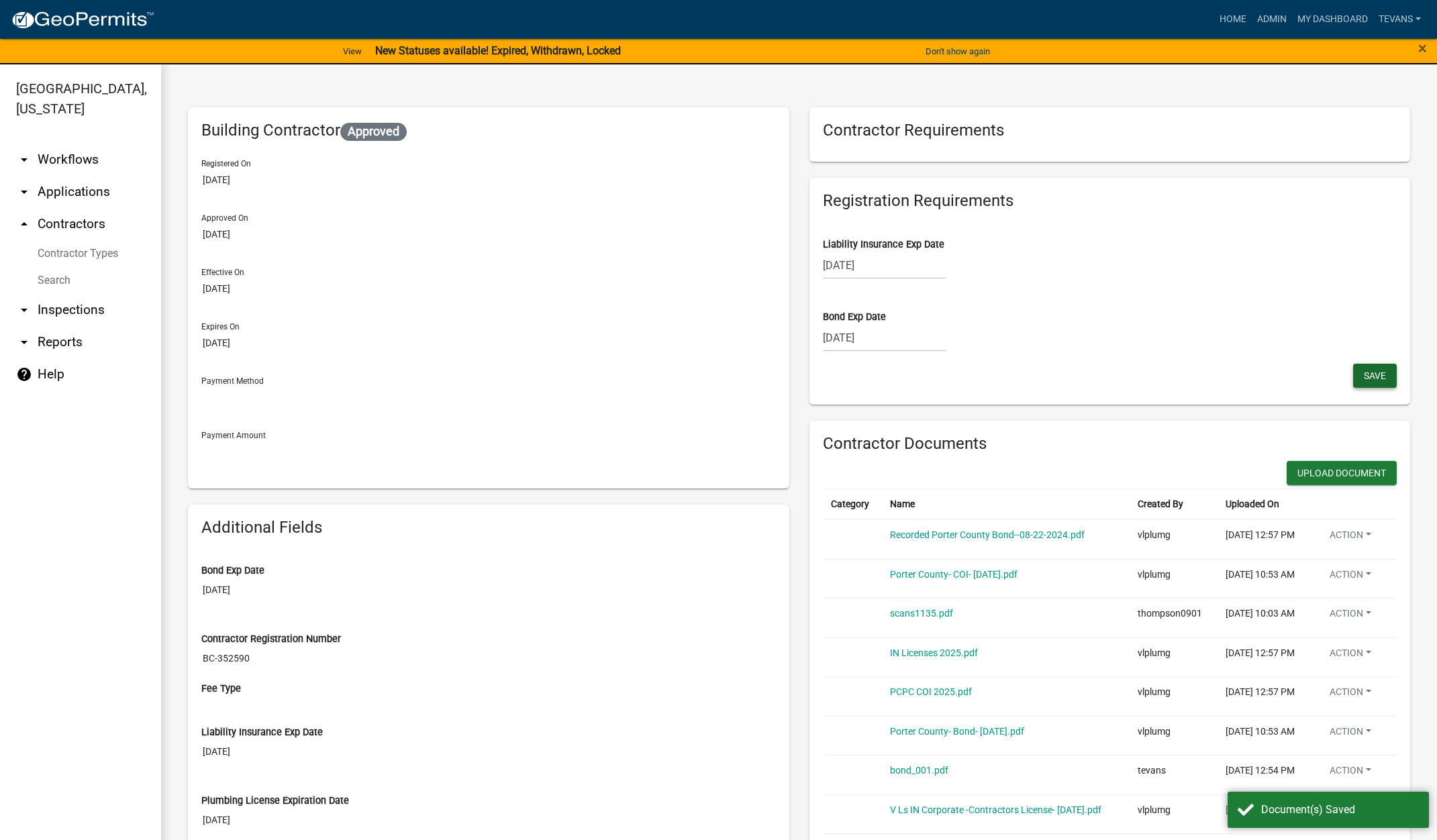
click at [1365, 367] on button "Save" at bounding box center [1374, 375] width 43 height 24
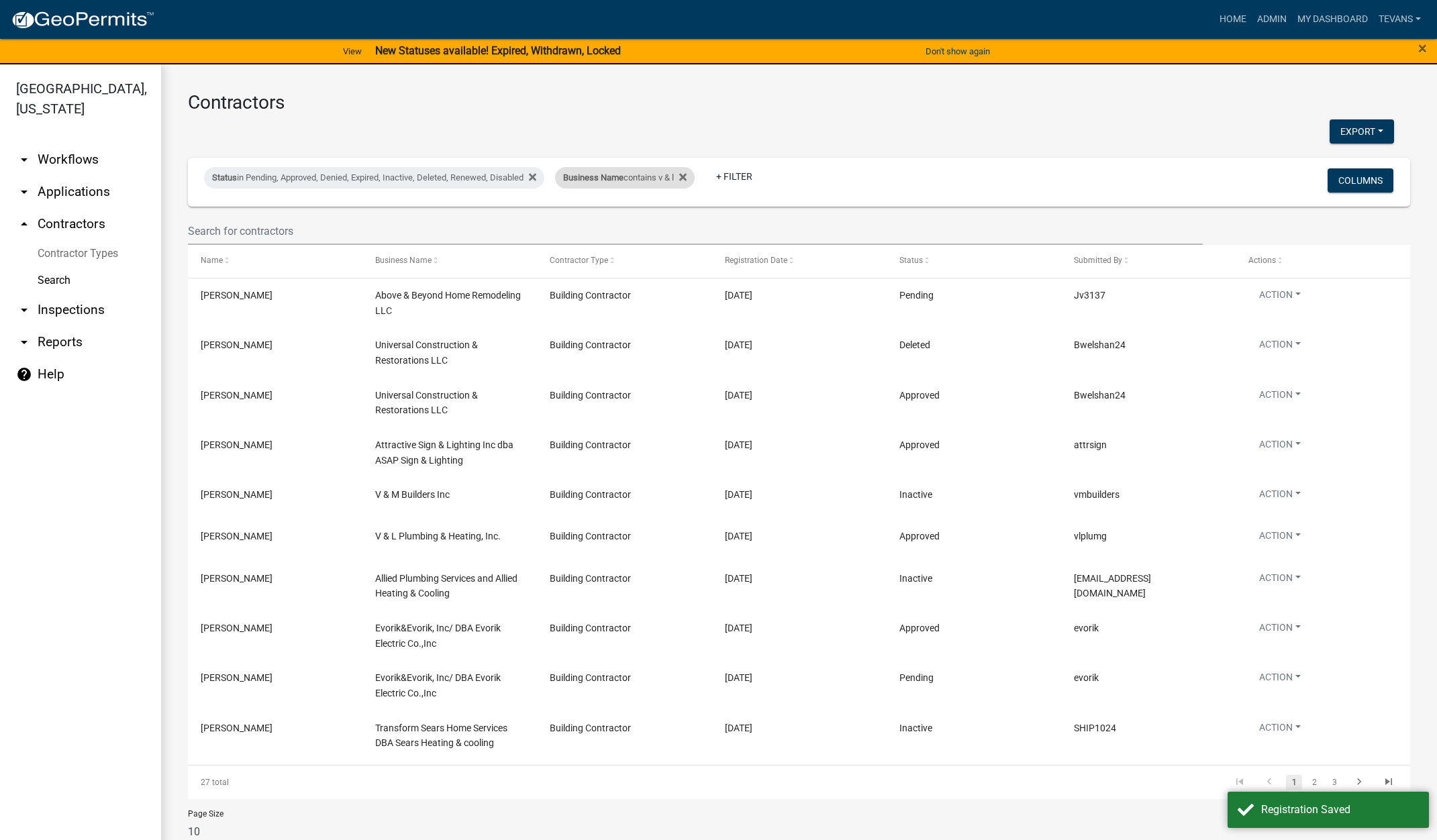
click at [628, 183] on div "Business Name contains v & l" at bounding box center [624, 178] width 139 height 22
click at [601, 226] on input "v & l" at bounding box center [635, 228] width 123 height 28
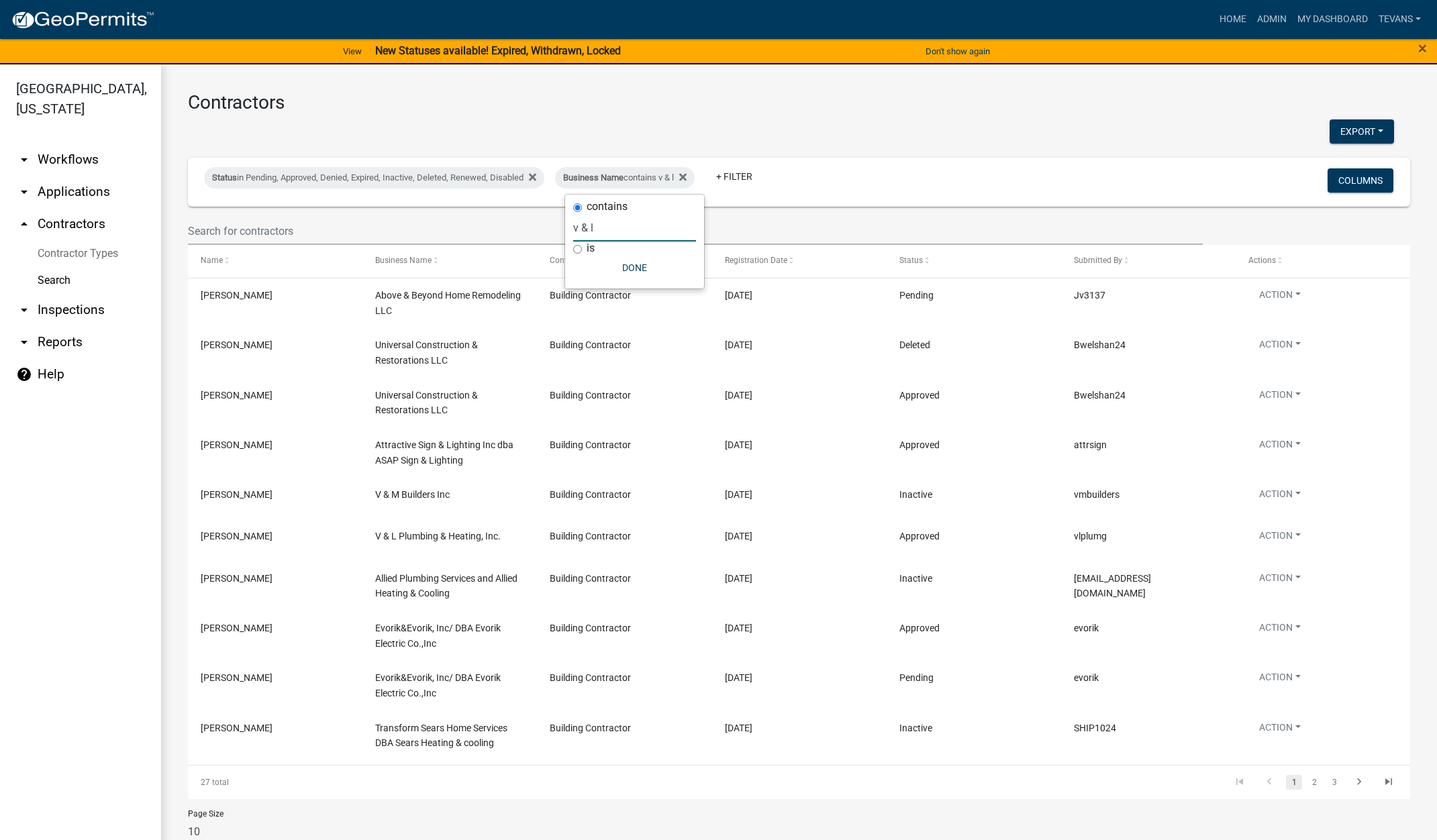
click at [601, 226] on input "v & l" at bounding box center [635, 228] width 123 height 28
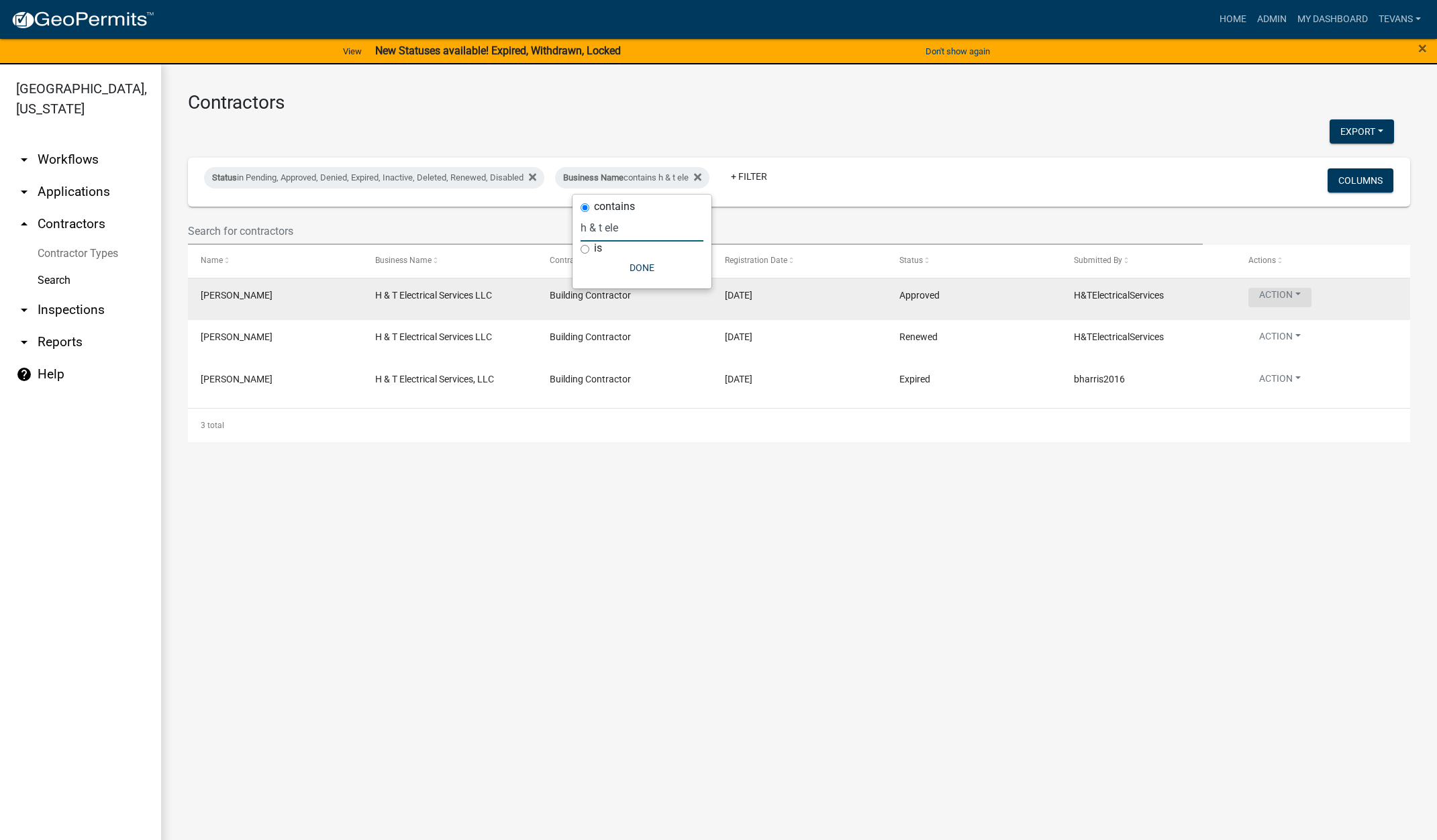
type input "h & t ele"
click at [1269, 292] on button "Action" at bounding box center [1280, 297] width 63 height 19
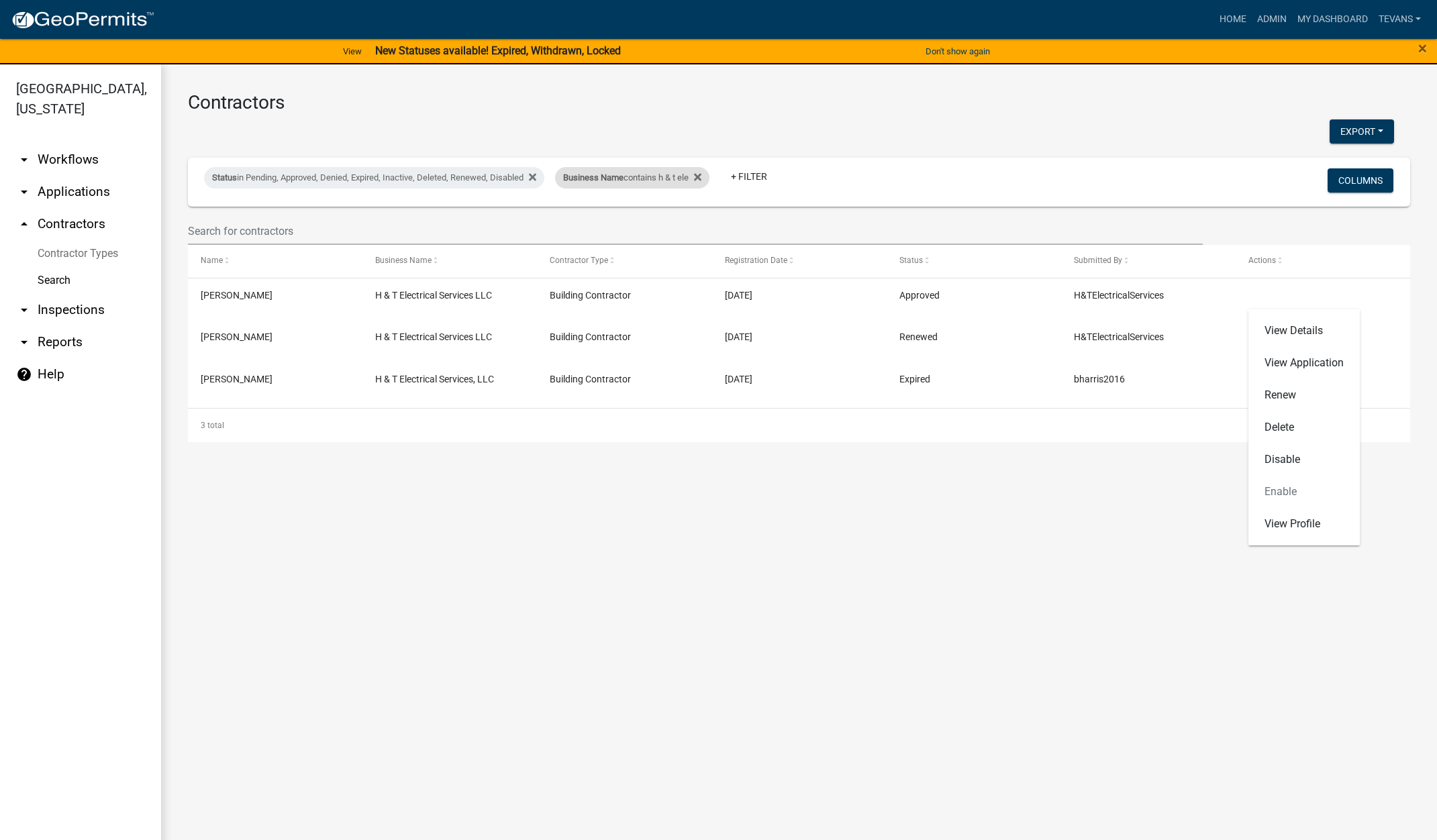
click at [662, 183] on div "Business Name contains h & t ele" at bounding box center [631, 178] width 154 height 22
click at [624, 226] on input "h & t ele" at bounding box center [642, 228] width 123 height 28
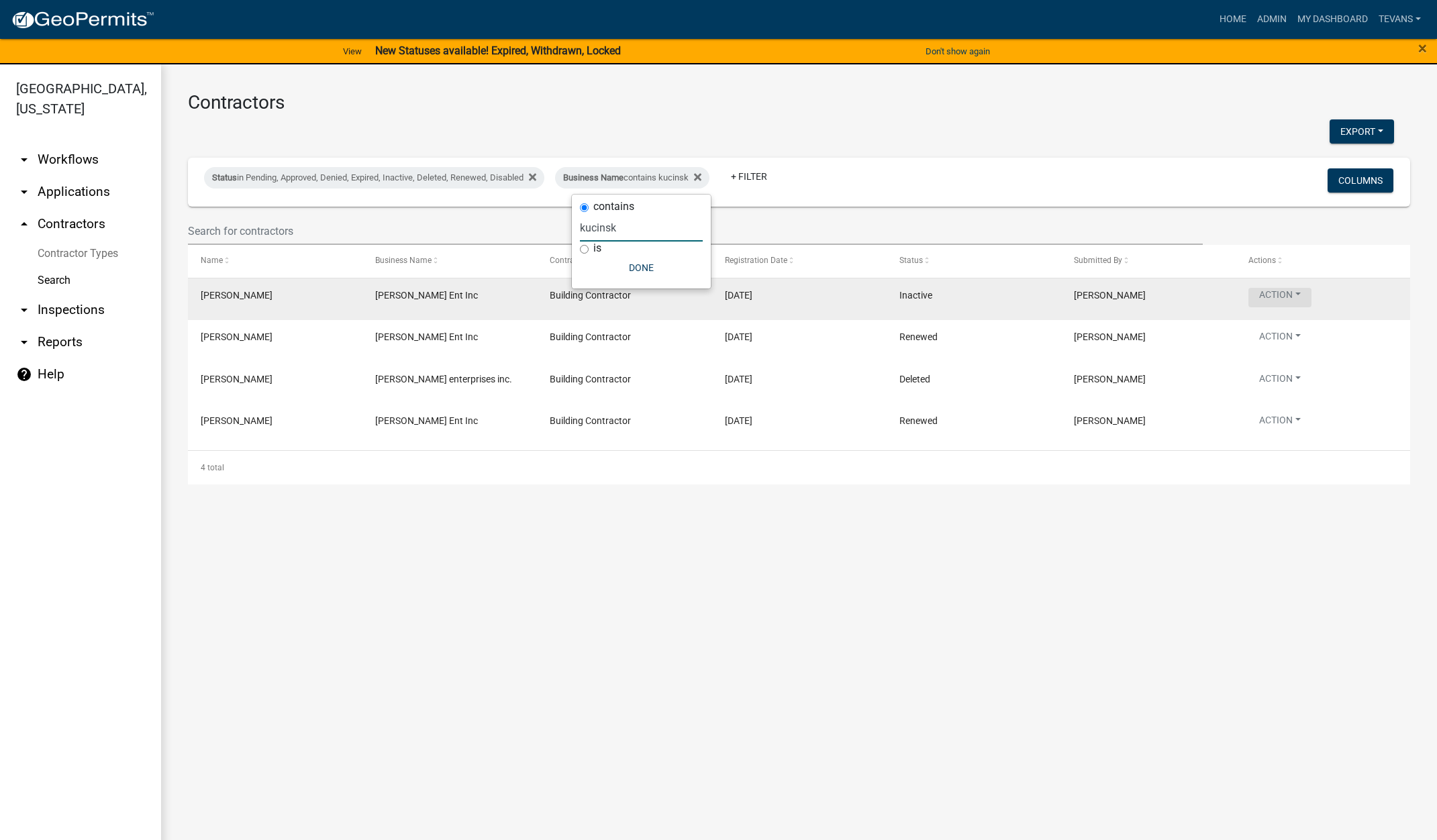
type input "kucinsk"
click at [1280, 292] on button "Action" at bounding box center [1280, 297] width 63 height 19
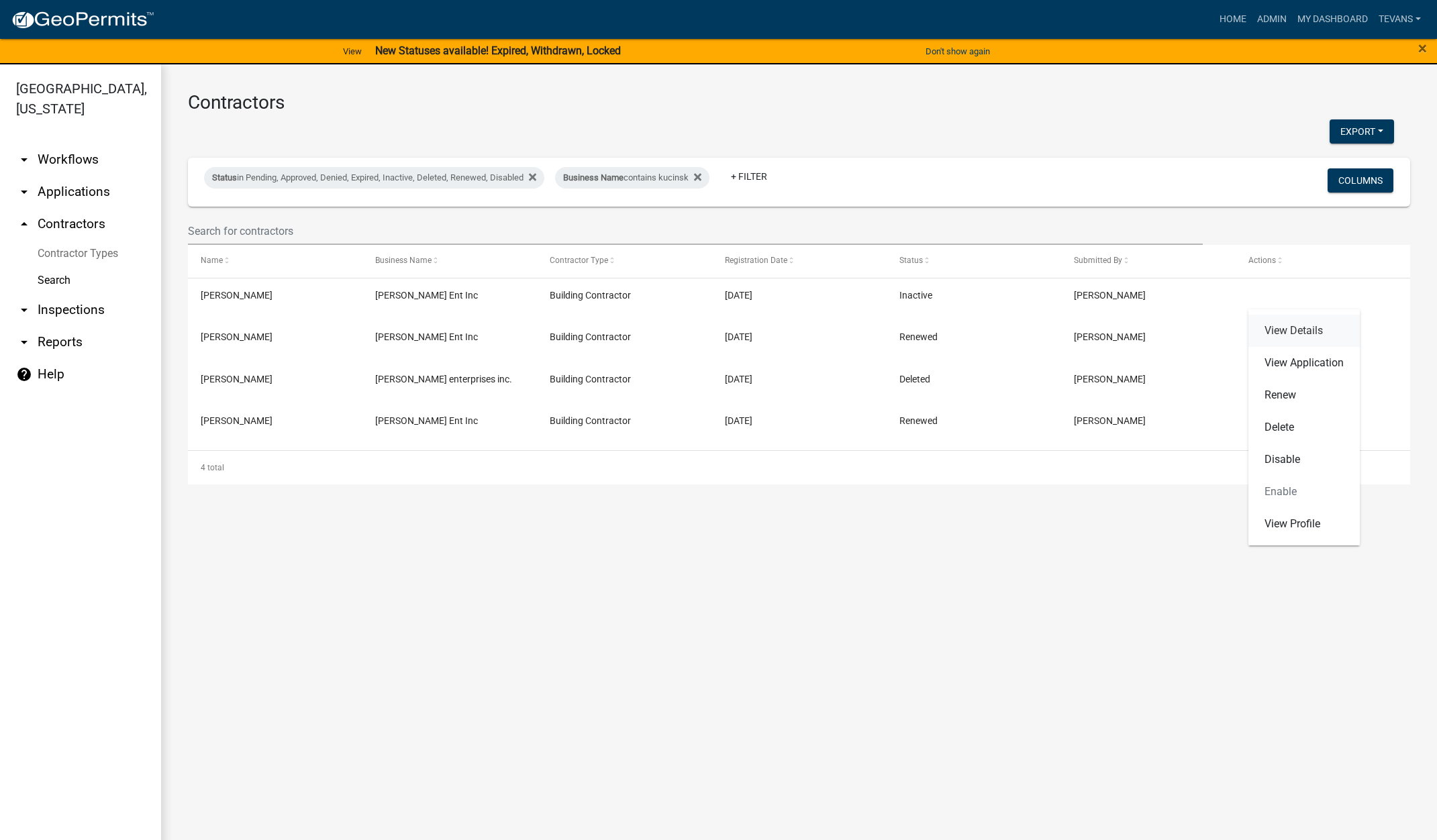
click at [1297, 336] on link "View Details" at bounding box center [1304, 331] width 111 height 32
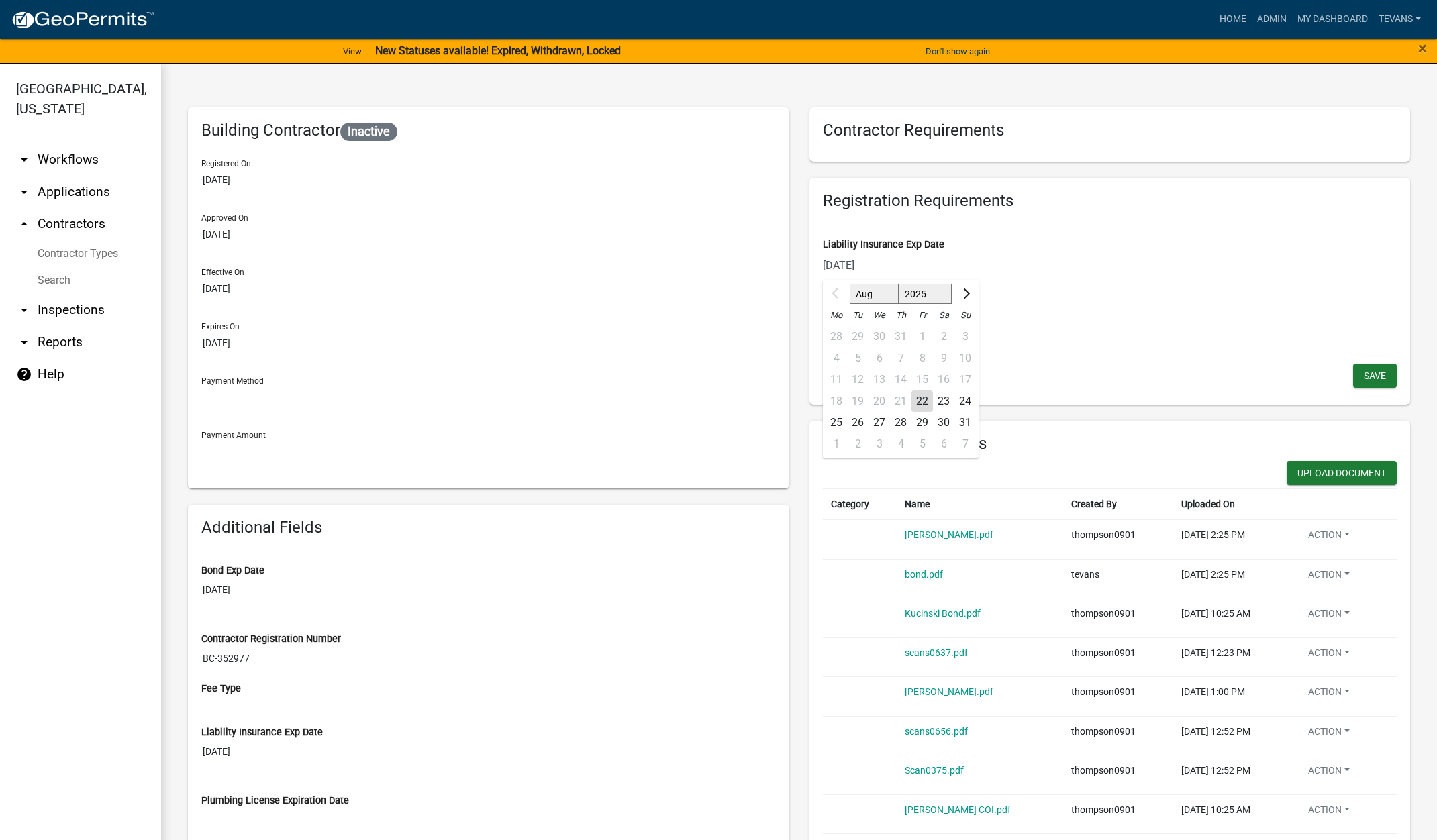
click at [892, 269] on div "08/21/2025 Aug Sep Oct Nov Dec 2025 2026 2027 2028 2029 2030 2031 2032 2033 203…" at bounding box center [884, 265] width 123 height 28
click at [932, 296] on select "2025 2026 2027 2028 2029 2030 2031 2032 2033 2034 2035 2036 2037 2038 2039 2040…" at bounding box center [924, 294] width 53 height 20
select select "2026"
click at [898, 284] on select "2025 2026 2027 2028 2029 2030 2031 2032 2033 2034 2035 2036 2037 2038 2039 2040…" at bounding box center [924, 294] width 53 height 20
click at [914, 398] on div "21" at bounding box center [922, 401] width 22 height 22
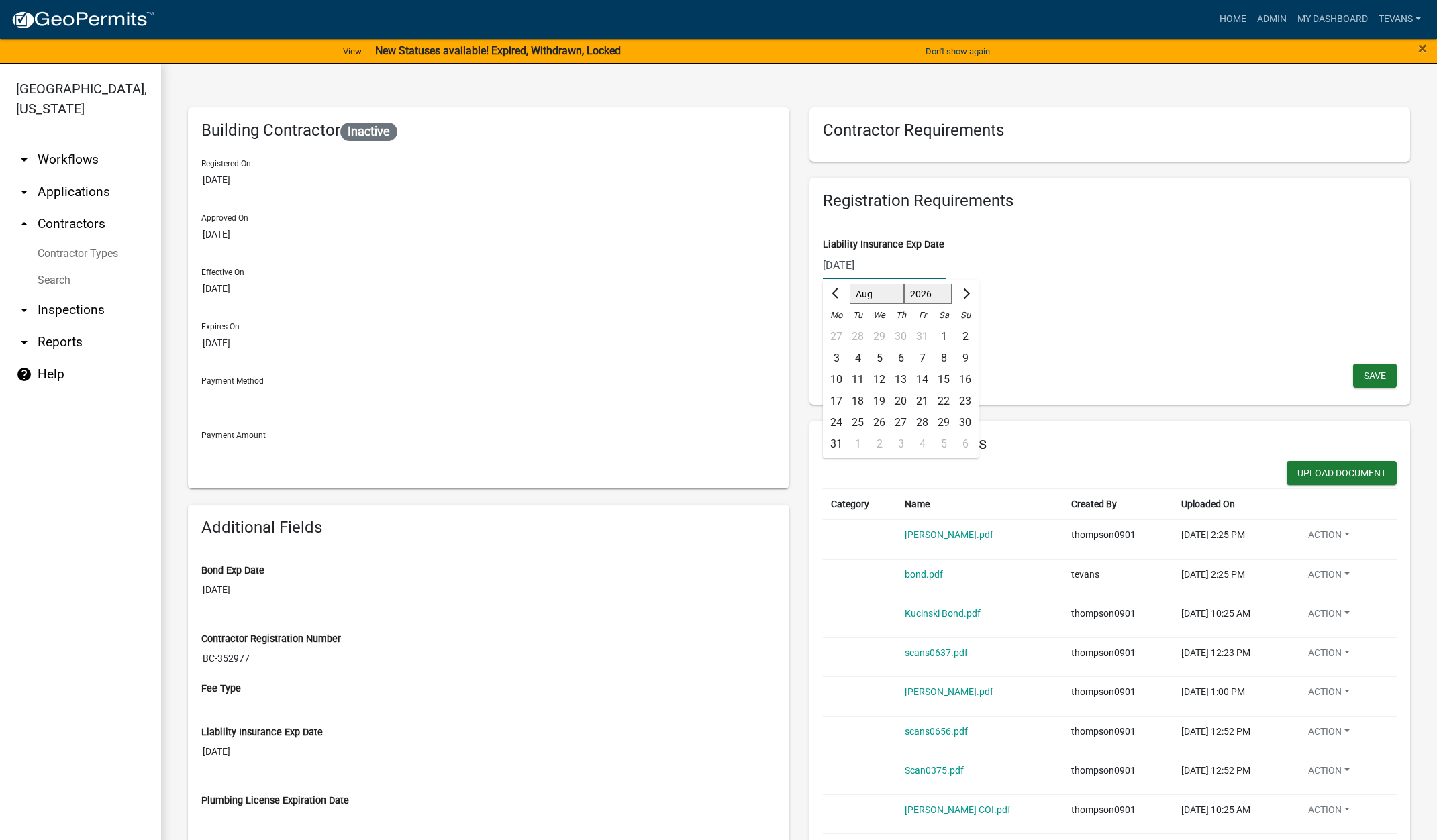
type input "08/21/2026"
click at [1363, 366] on button "Save" at bounding box center [1374, 375] width 43 height 24
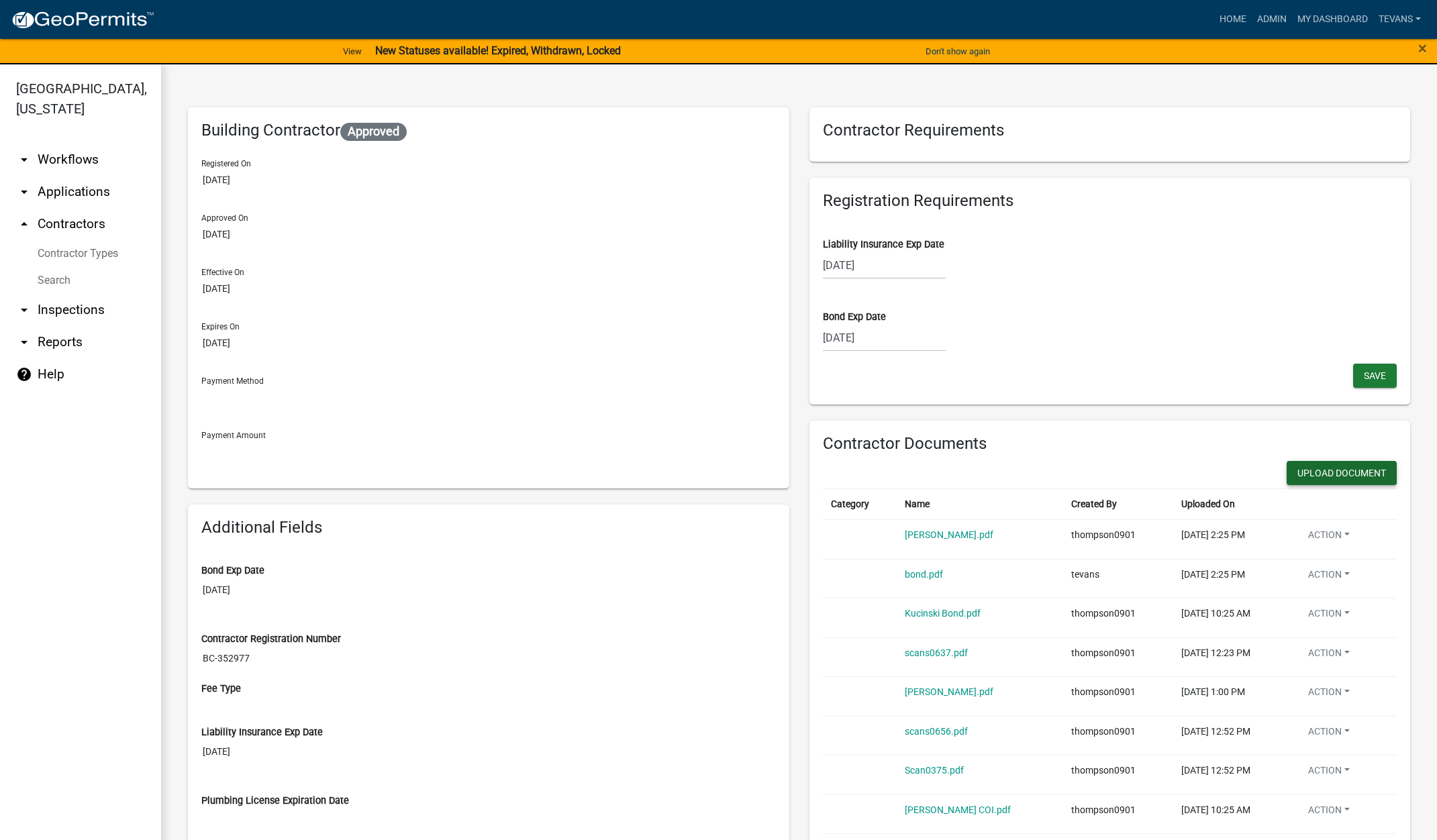
click at [1301, 473] on button "Upload Document" at bounding box center [1342, 473] width 110 height 24
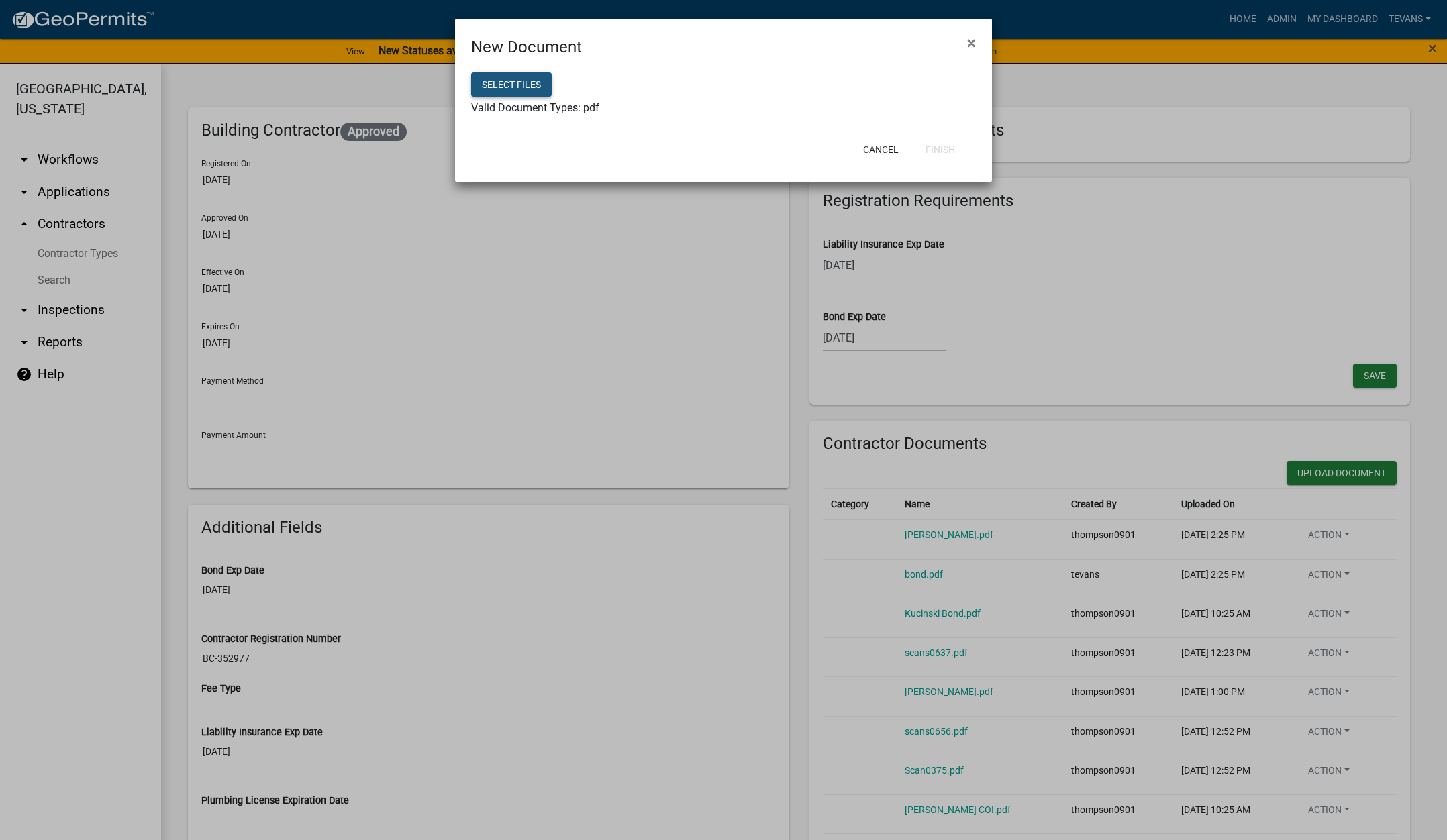
click at [529, 81] on button "Select files" at bounding box center [511, 84] width 80 height 24
click at [948, 145] on button "Finish" at bounding box center [940, 149] width 51 height 24
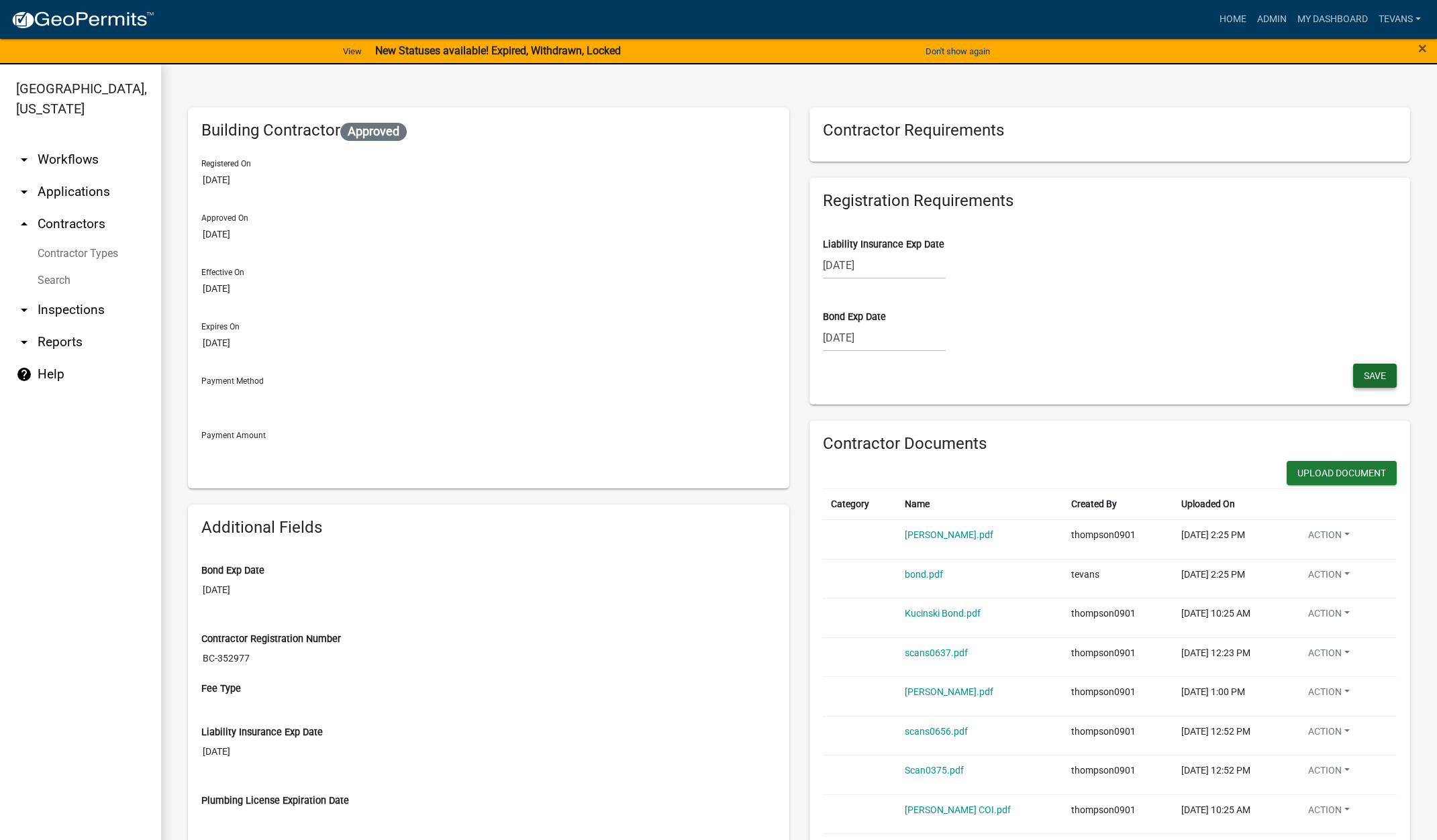
click at [1363, 370] on span "Save" at bounding box center [1374, 375] width 22 height 11
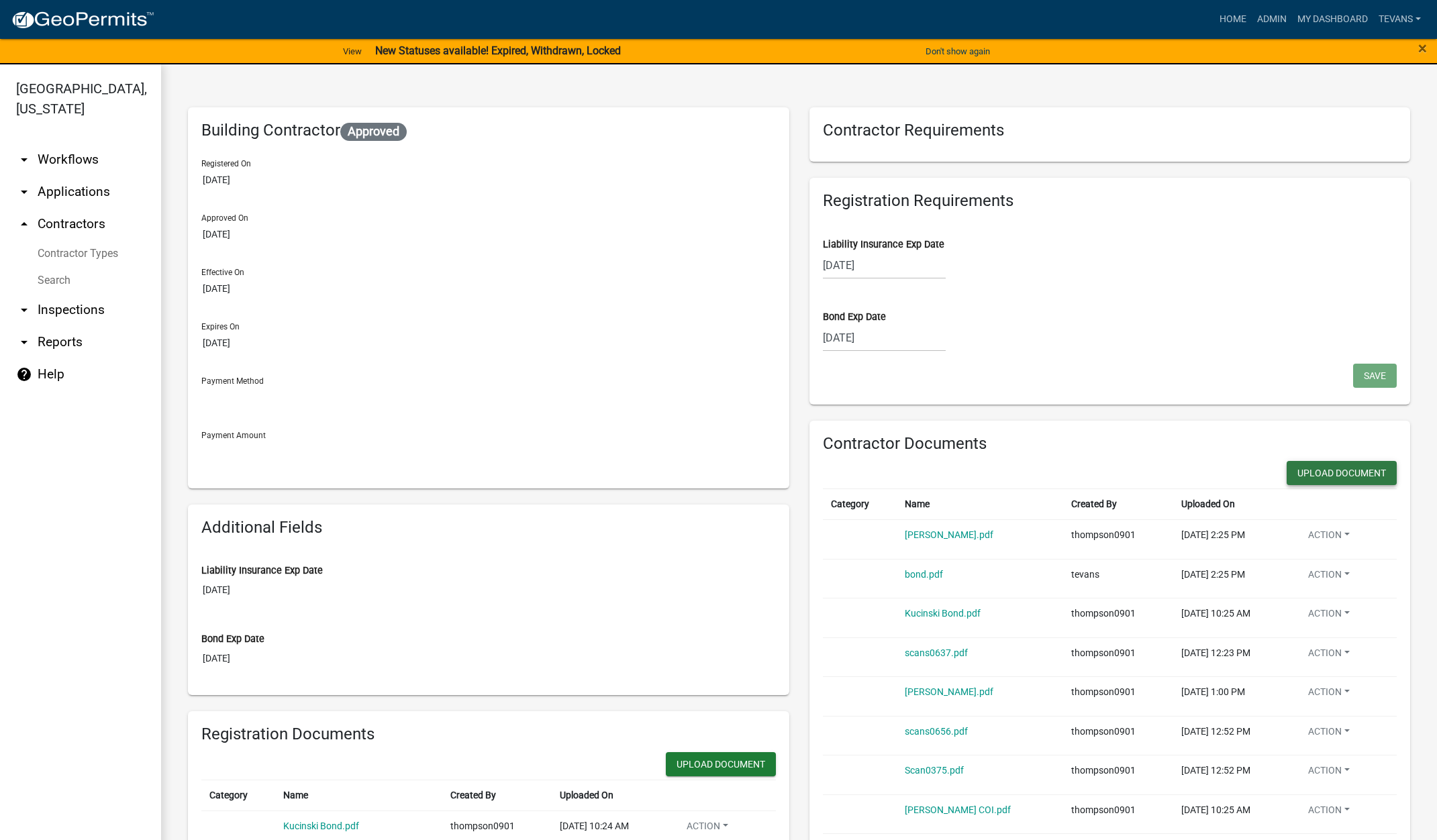
click at [1338, 473] on button "Upload Document" at bounding box center [1342, 473] width 110 height 24
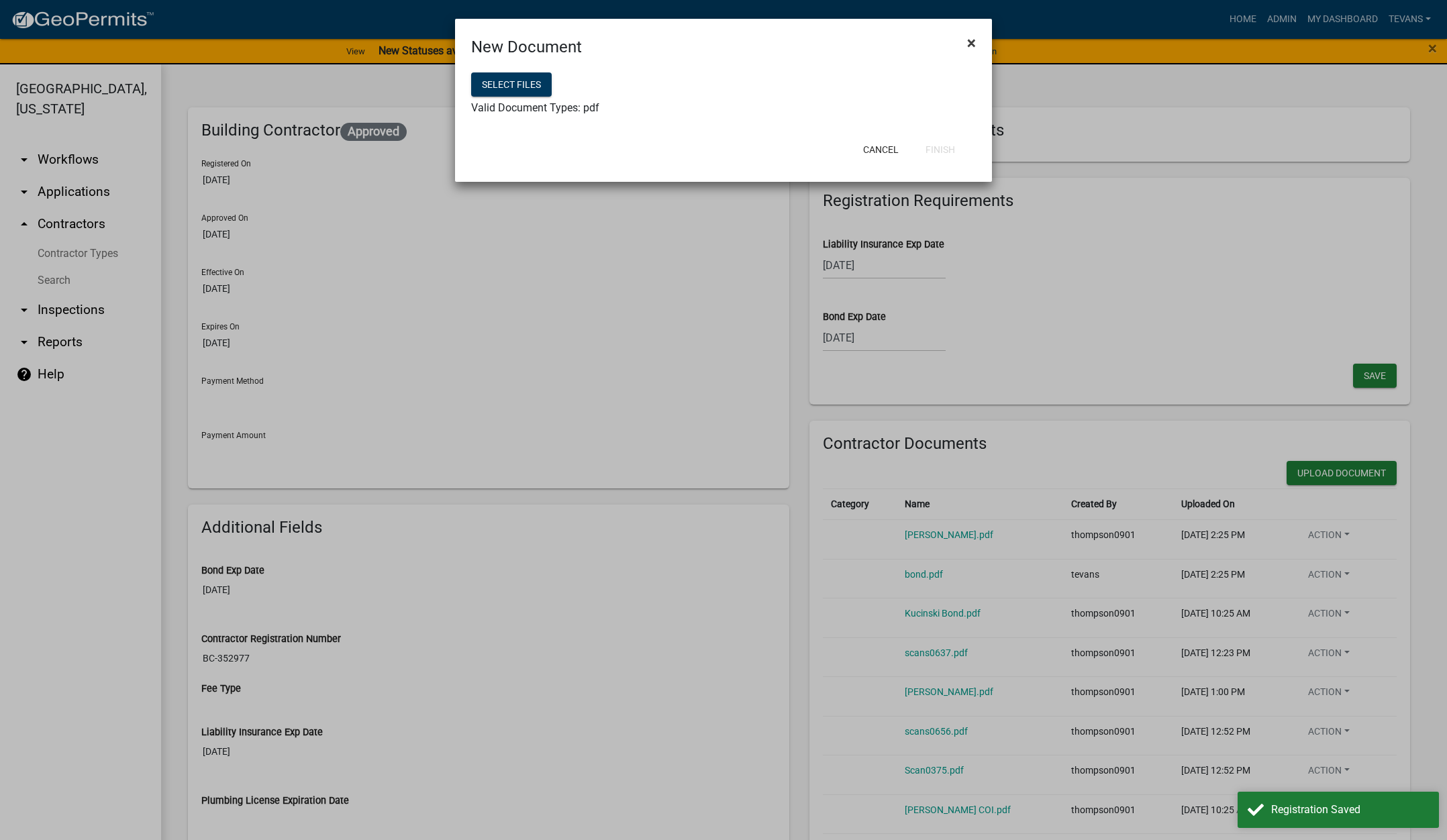
click at [969, 43] on span "×" at bounding box center [971, 43] width 9 height 19
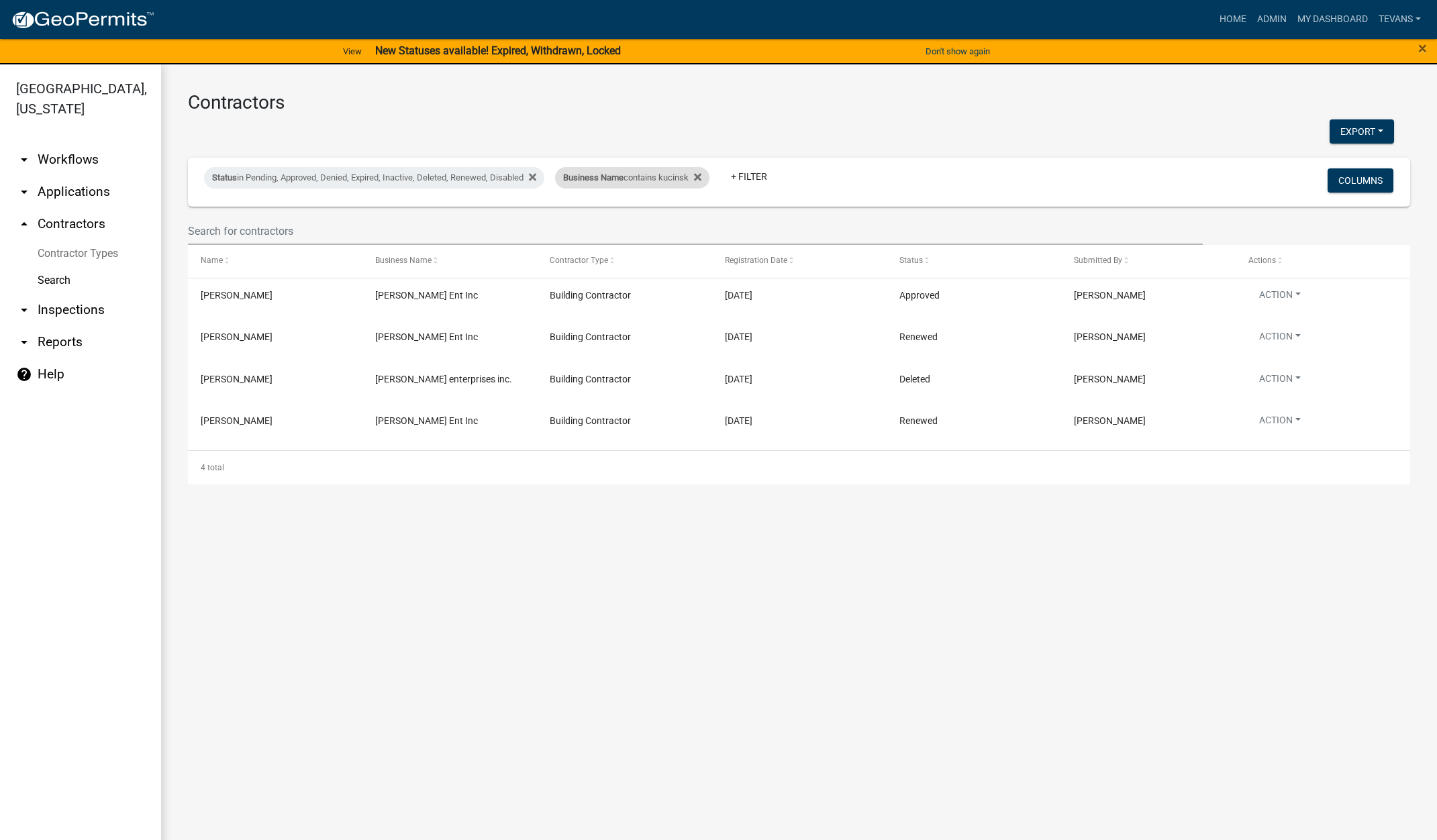
click at [664, 184] on div "Business Name contains kucinsk" at bounding box center [631, 178] width 154 height 22
click at [632, 225] on input "kucinsk" at bounding box center [641, 228] width 123 height 28
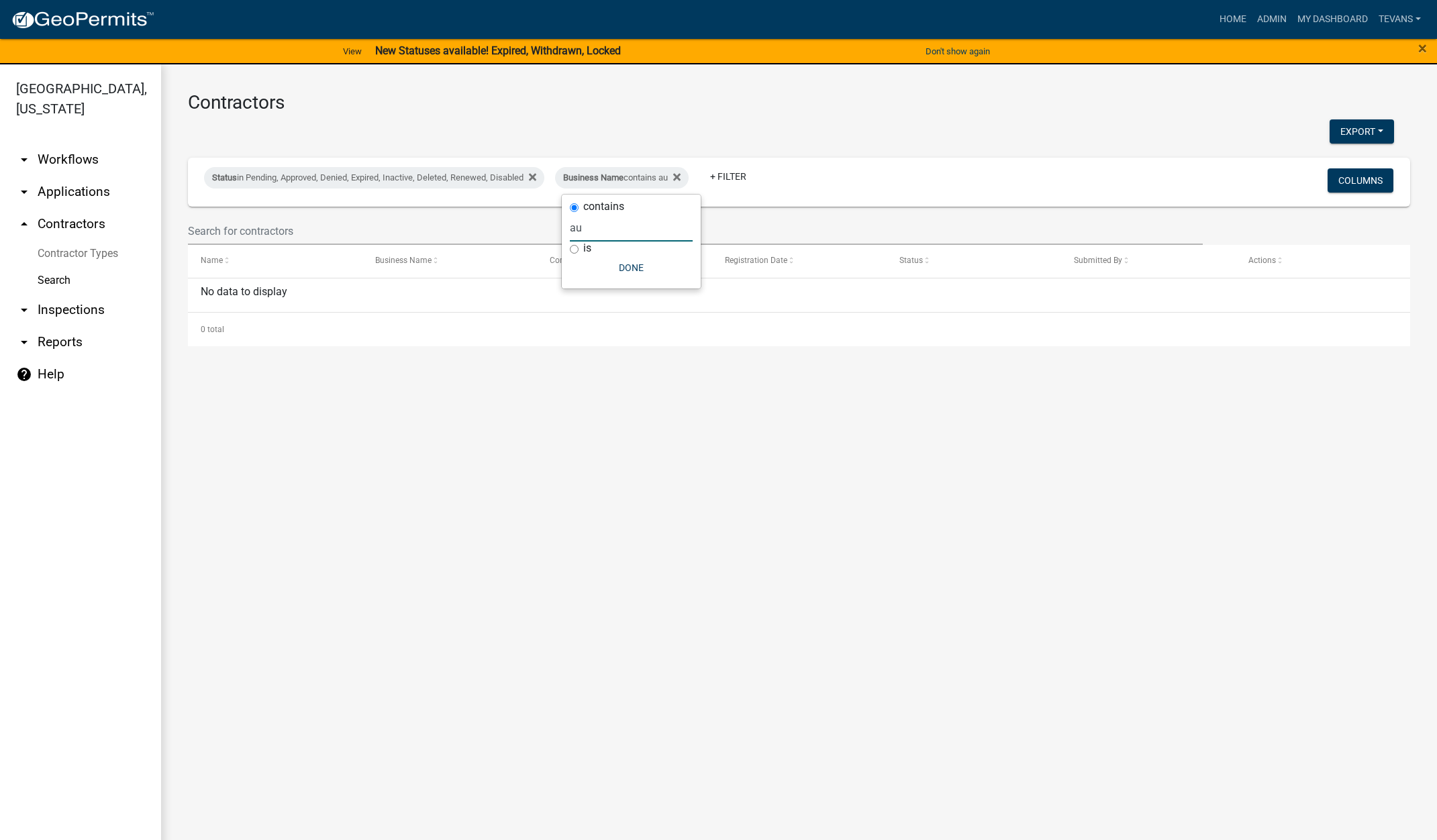
type input "a"
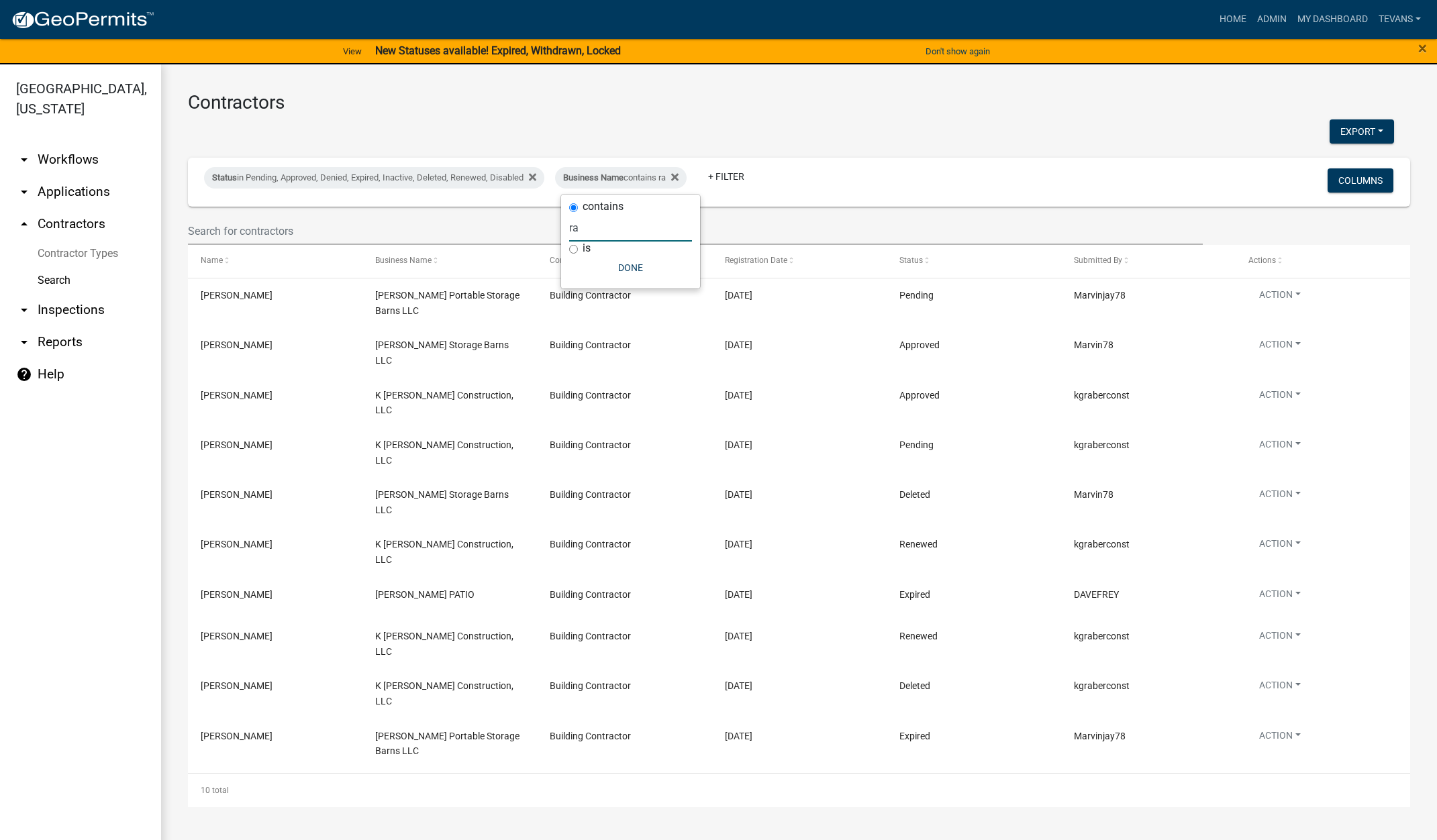
type input "r"
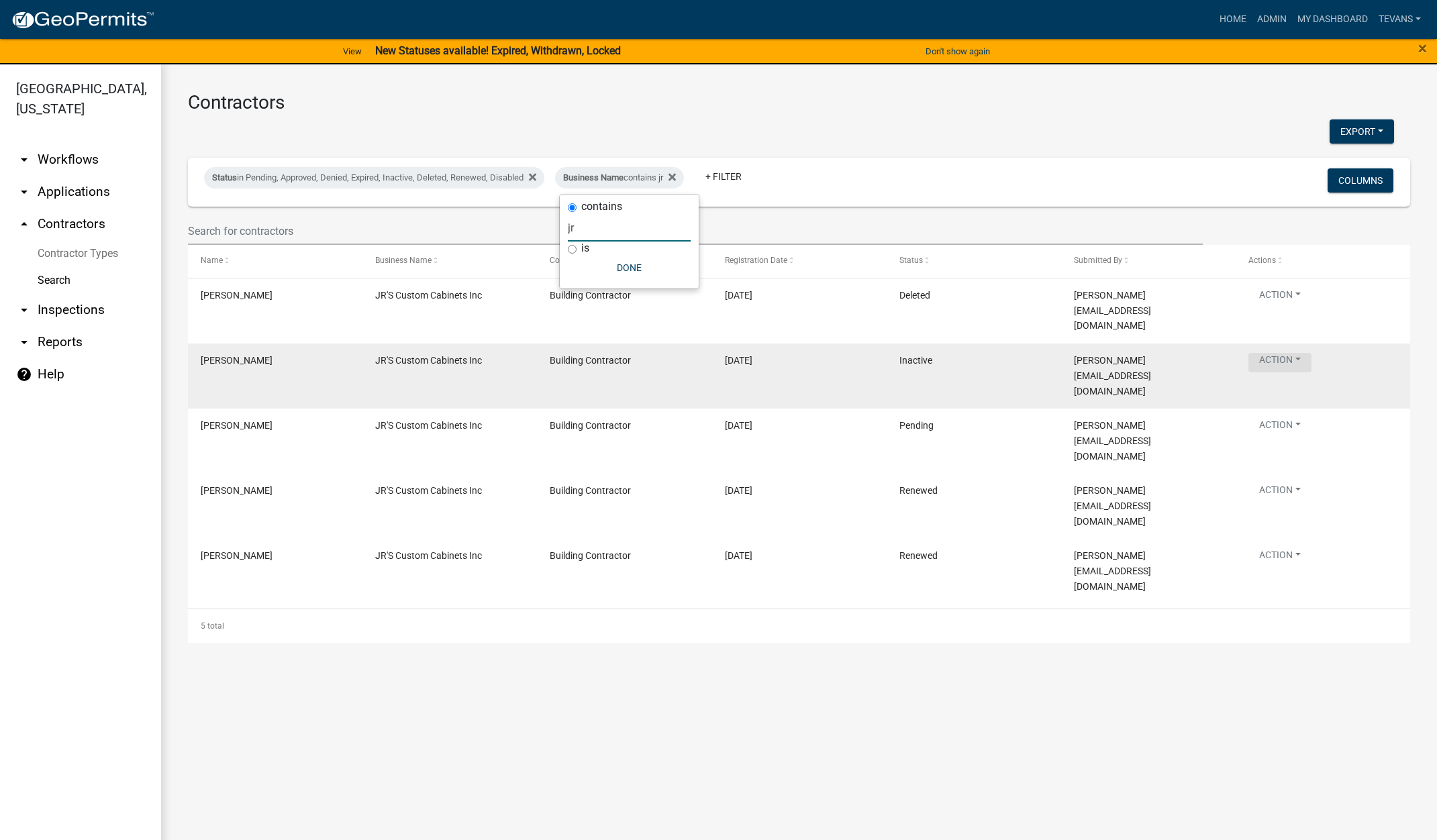
type input "jr"
click at [1281, 353] on button "Action" at bounding box center [1280, 362] width 63 height 19
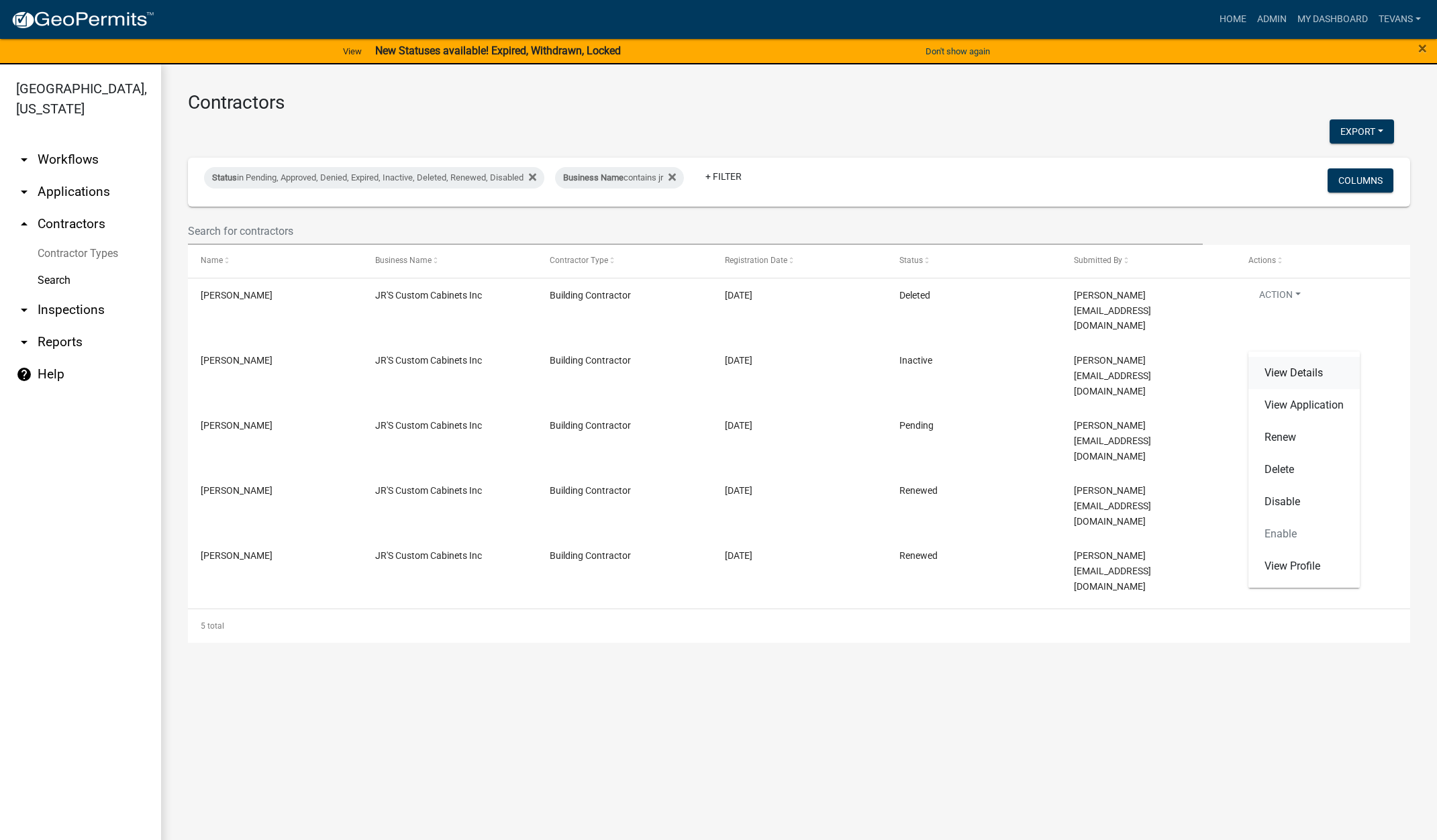
click at [1281, 371] on link "View Details" at bounding box center [1304, 373] width 111 height 32
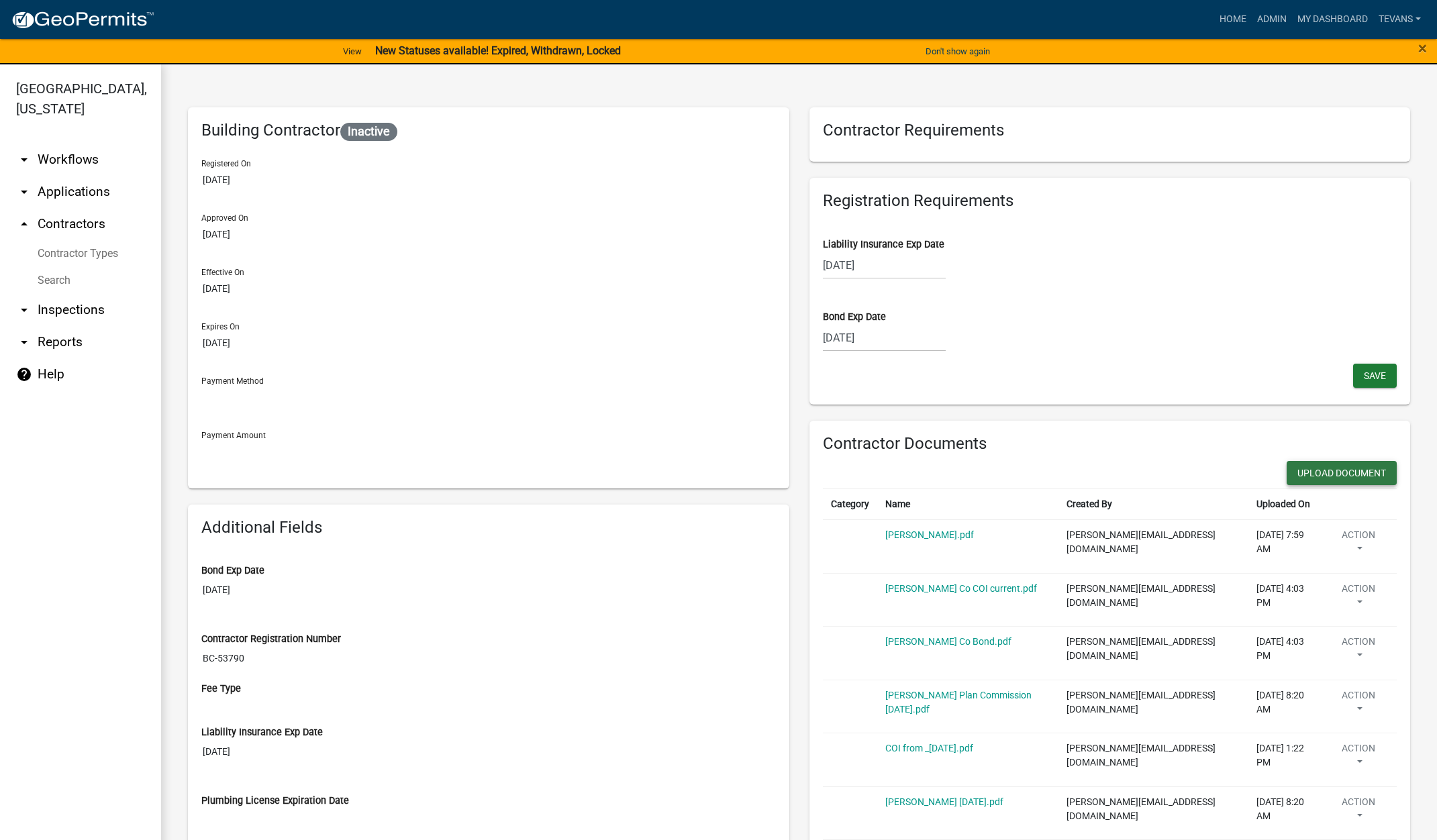
click at [1332, 472] on button "Upload Document" at bounding box center [1342, 473] width 110 height 24
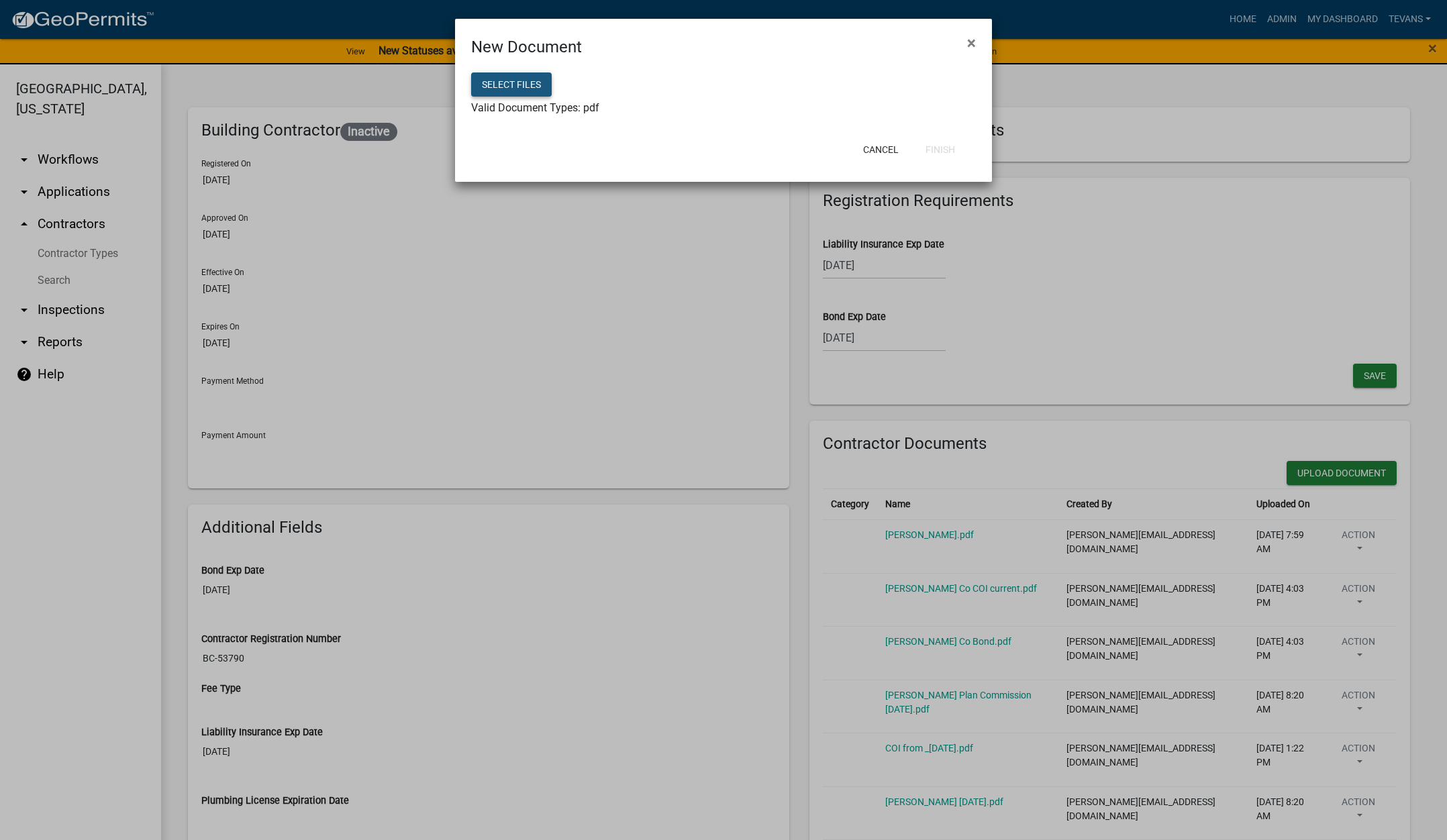
click at [501, 87] on button "Select files" at bounding box center [511, 84] width 80 height 24
click at [945, 153] on button "Finish" at bounding box center [940, 149] width 51 height 24
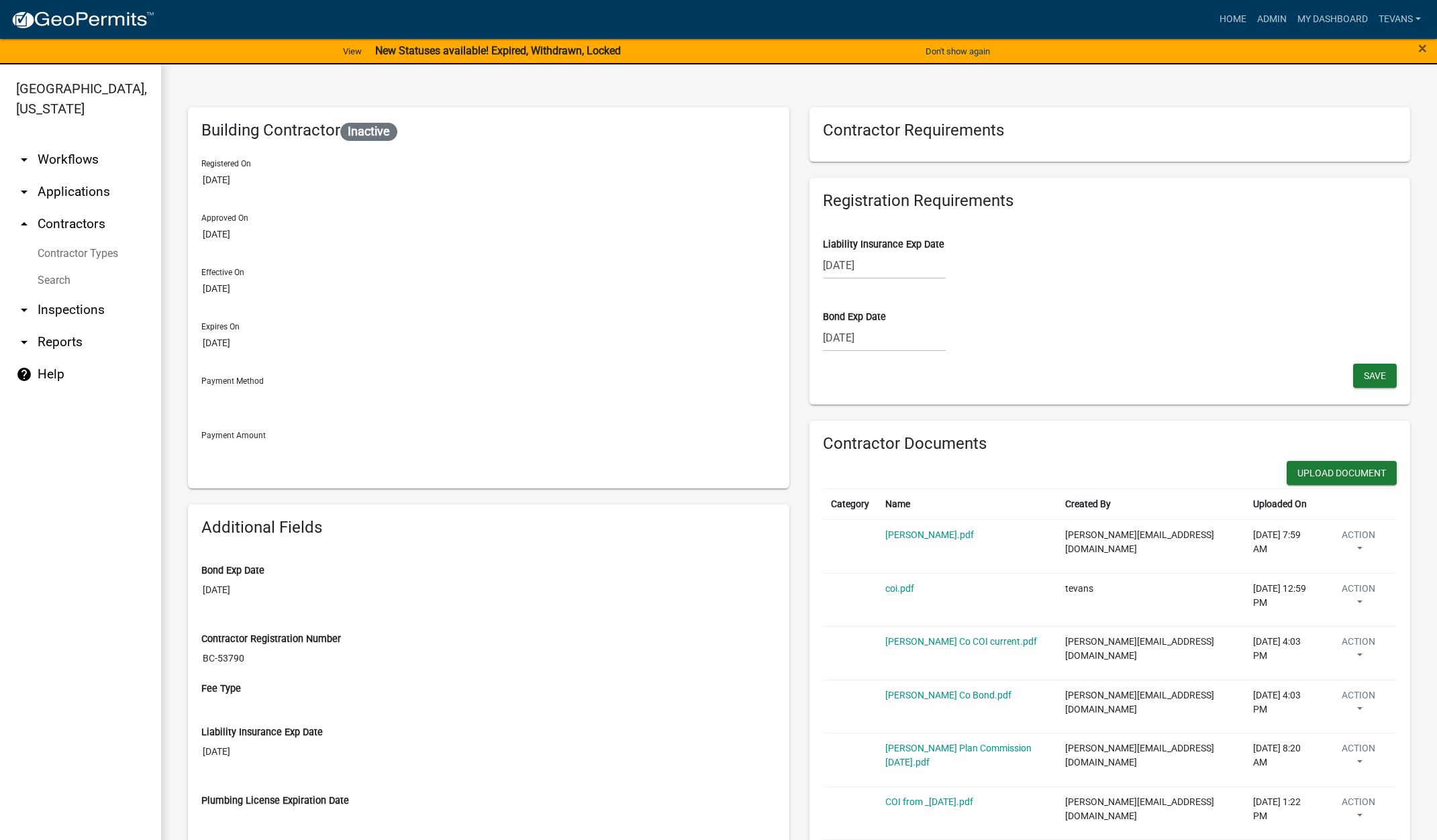
click at [891, 271] on div "08/14/2025" at bounding box center [884, 265] width 123 height 28
click at [928, 297] on select "2025 2026 2027 2028 2029 2030 2031 2032 2033 2034 2035 2036 2037 2038 2039 2040…" at bounding box center [924, 294] width 53 height 20
select select "2026"
click at [898, 284] on select "2025 2026 2027 2028 2029 2030 2031 2032 2033 2034 2035 2036 2037 2038 2039 2040…" at bounding box center [924, 294] width 53 height 20
click at [918, 376] on div "14" at bounding box center [922, 380] width 22 height 22
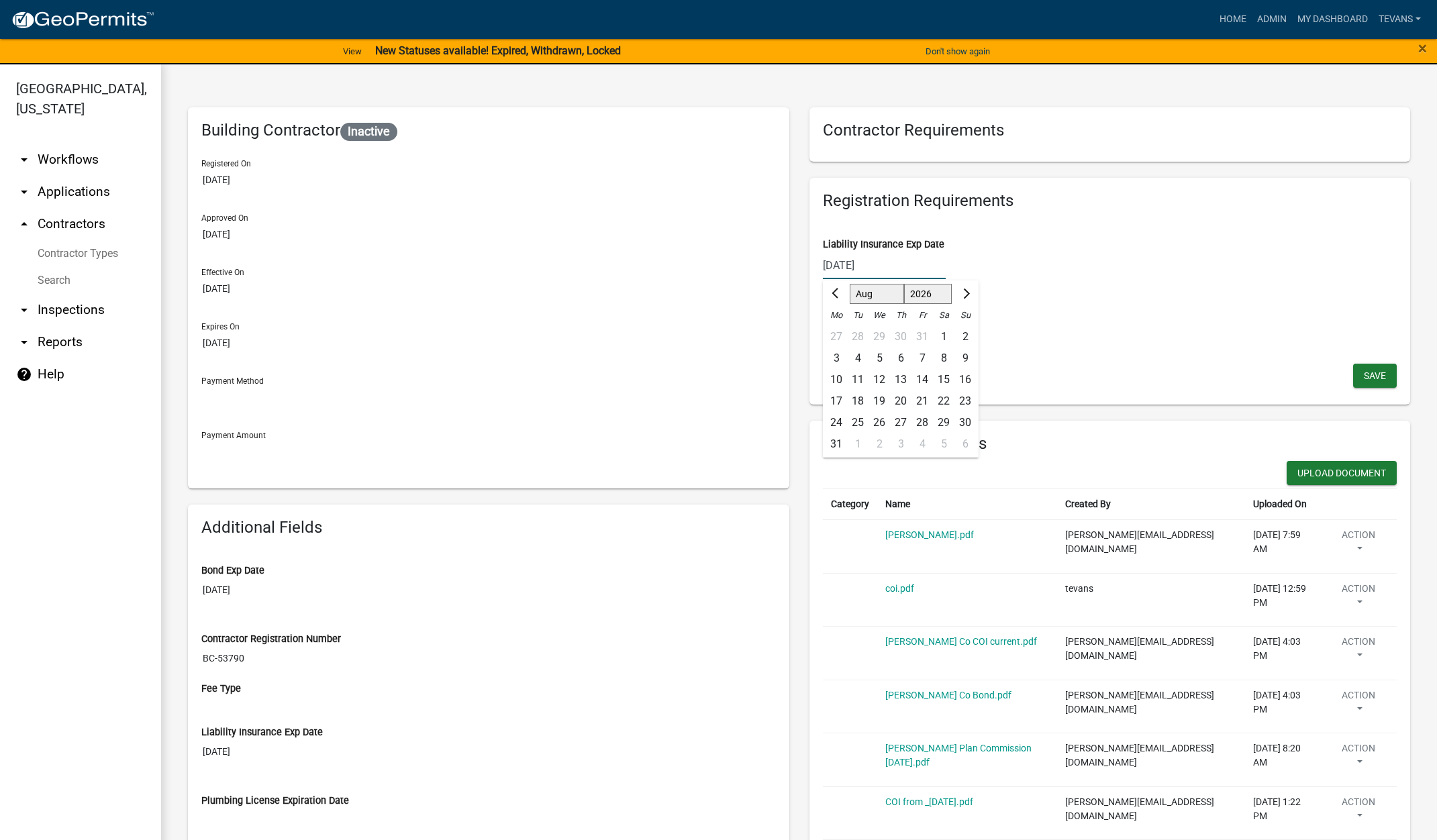
type input "08/14/2026"
click at [1363, 371] on span "Save" at bounding box center [1374, 375] width 22 height 11
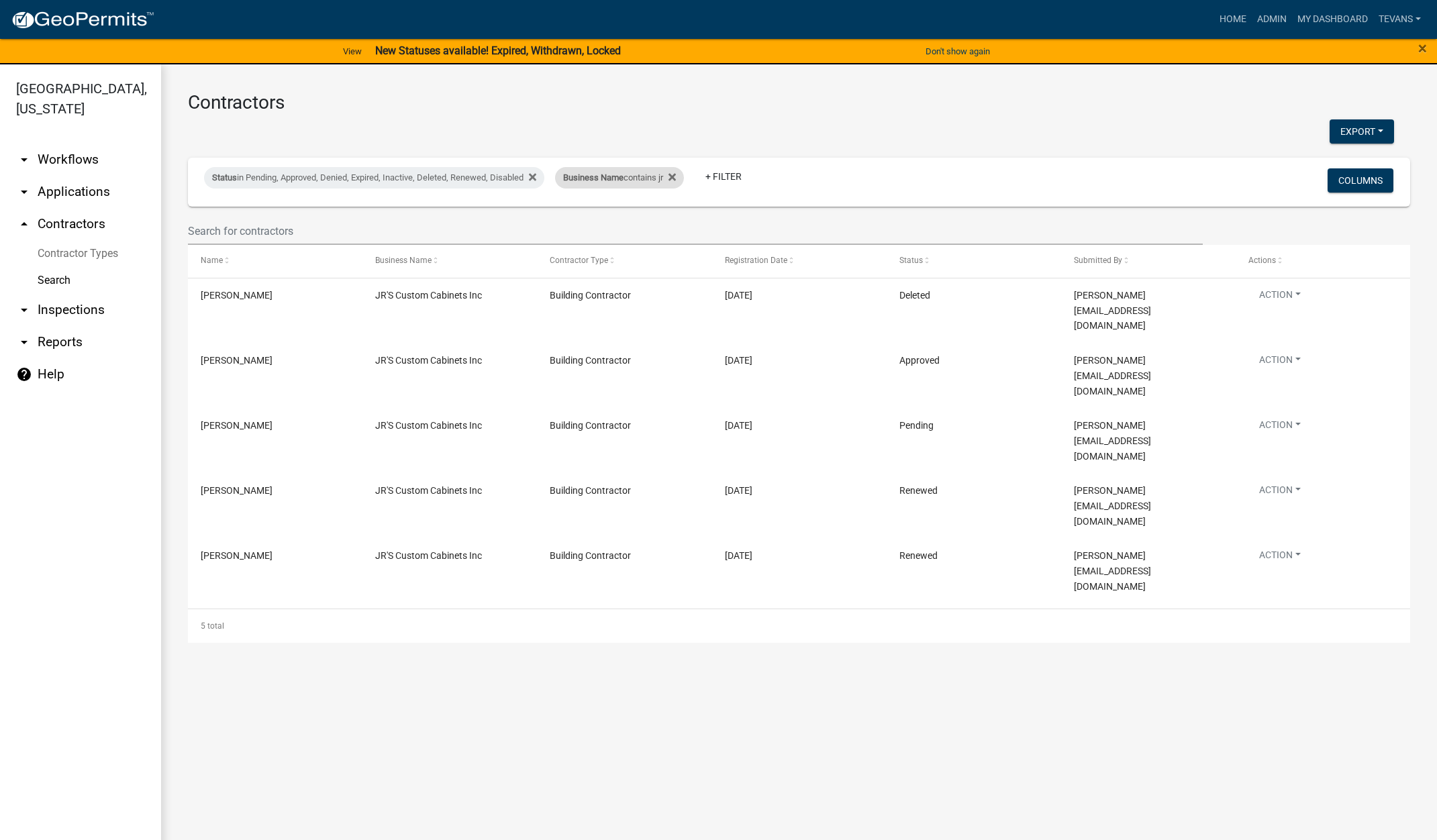
click at [653, 184] on div "Business Name contains jr" at bounding box center [619, 178] width 129 height 22
click at [588, 224] on input "jr" at bounding box center [629, 228] width 123 height 28
click at [588, 224] on input "jr" at bounding box center [629, 228] width 123 height 28
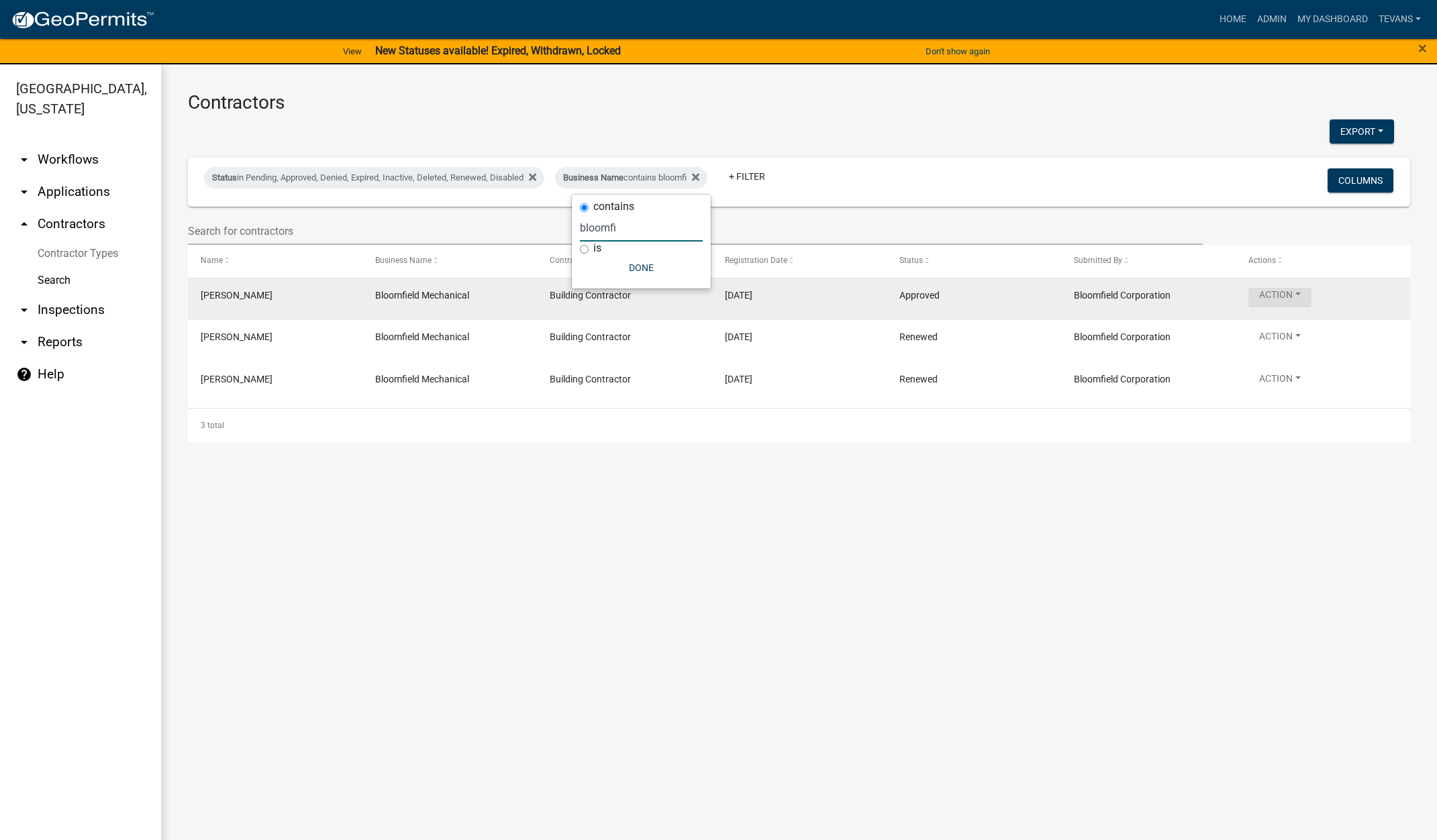
type input "bloomfi"
click at [1286, 296] on button "Action" at bounding box center [1280, 297] width 63 height 19
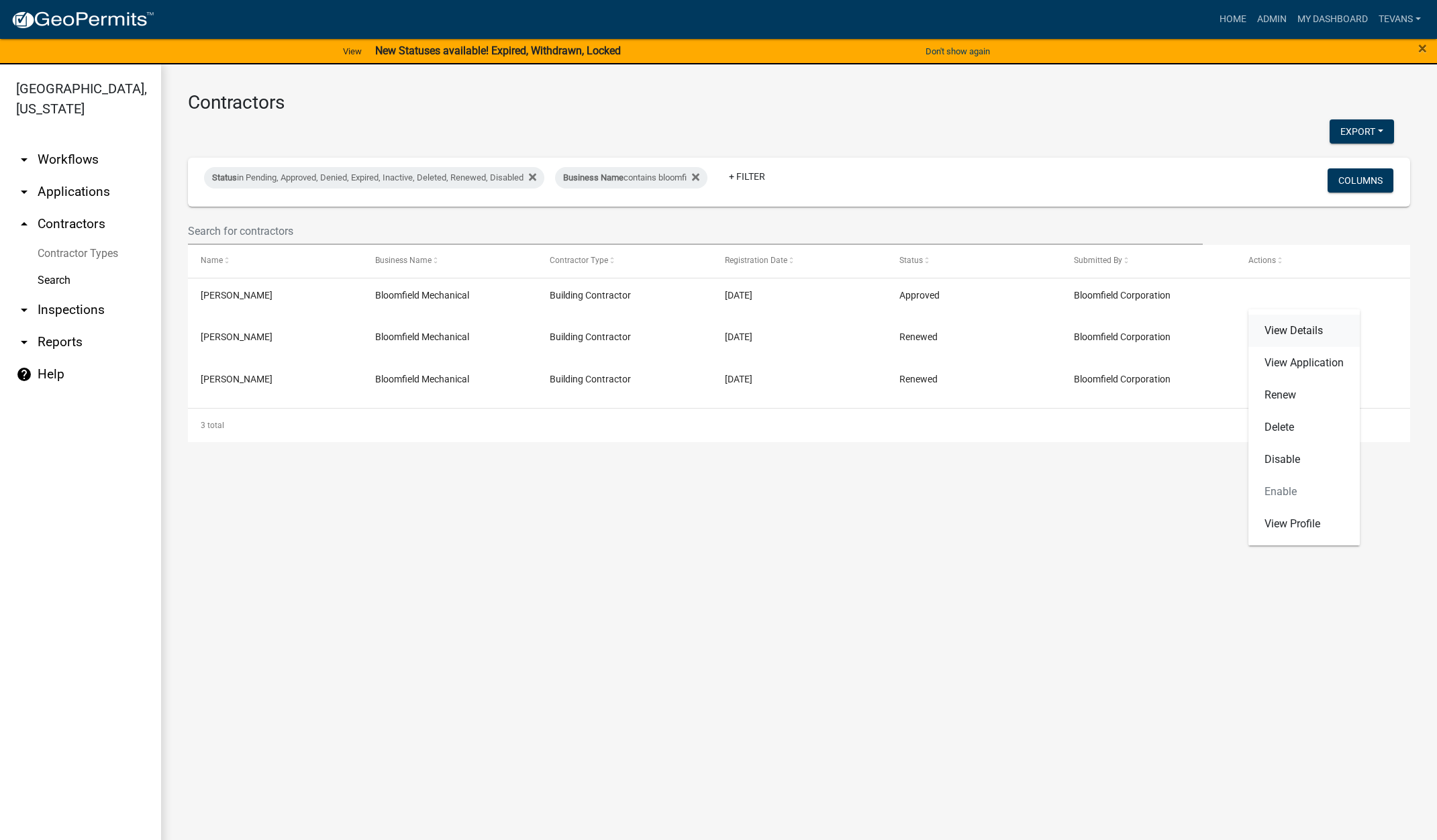
click at [1298, 329] on link "View Details" at bounding box center [1304, 331] width 111 height 32
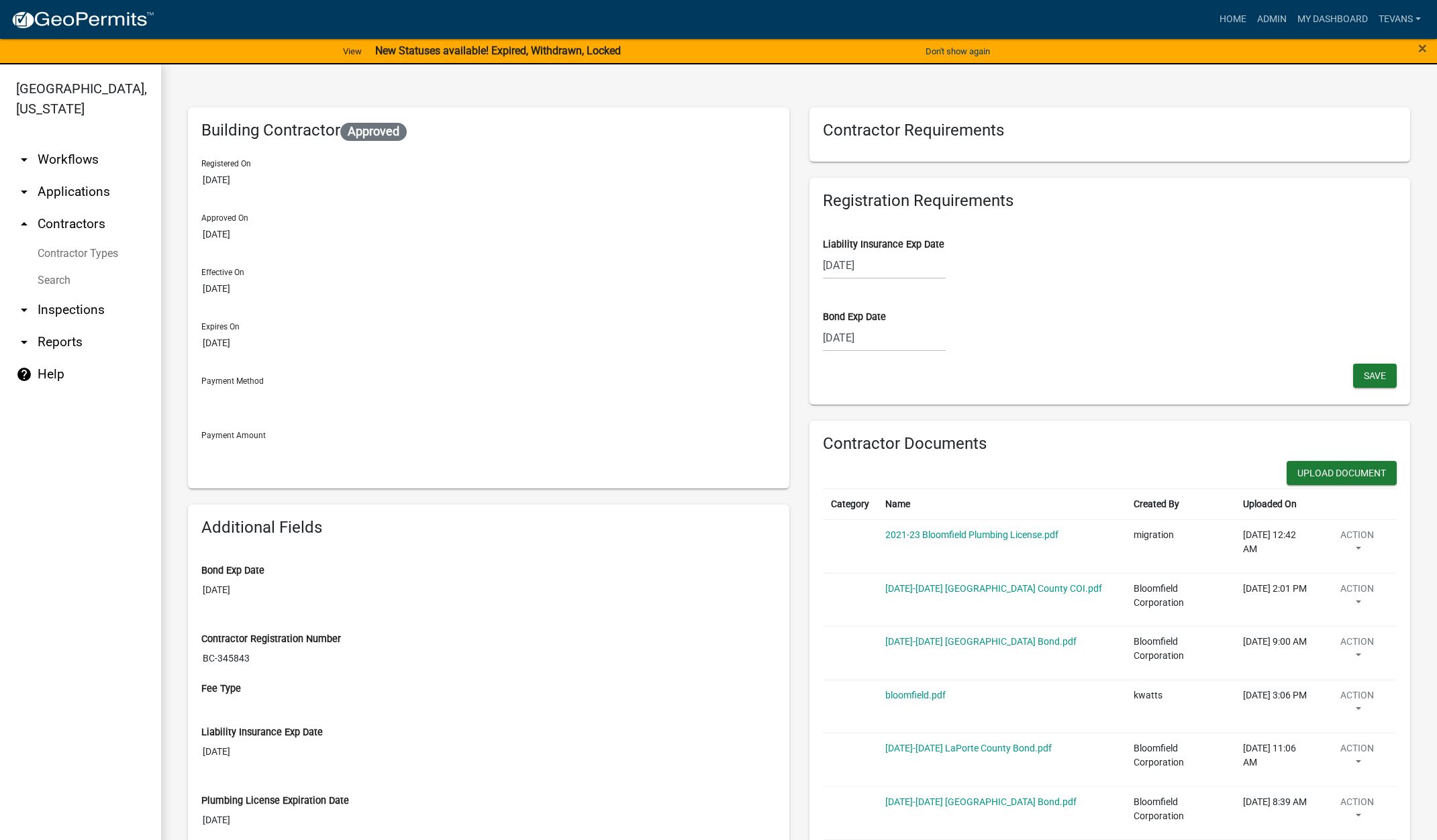
click at [895, 268] on div "09/01/2025" at bounding box center [884, 265] width 123 height 28
select select "9"
click at [932, 295] on select "2025 2026 2027 2028 2029 2030 2031 2032 2033 2034 2035 2036 2037 2038 2039 2040…" at bounding box center [924, 294] width 53 height 20
select select "2026"
click at [898, 284] on select "2025 2026 2027 2028 2029 2030 2031 2032 2033 2034 2035 2036 2037 2038 2039 2040…" at bounding box center [924, 294] width 53 height 20
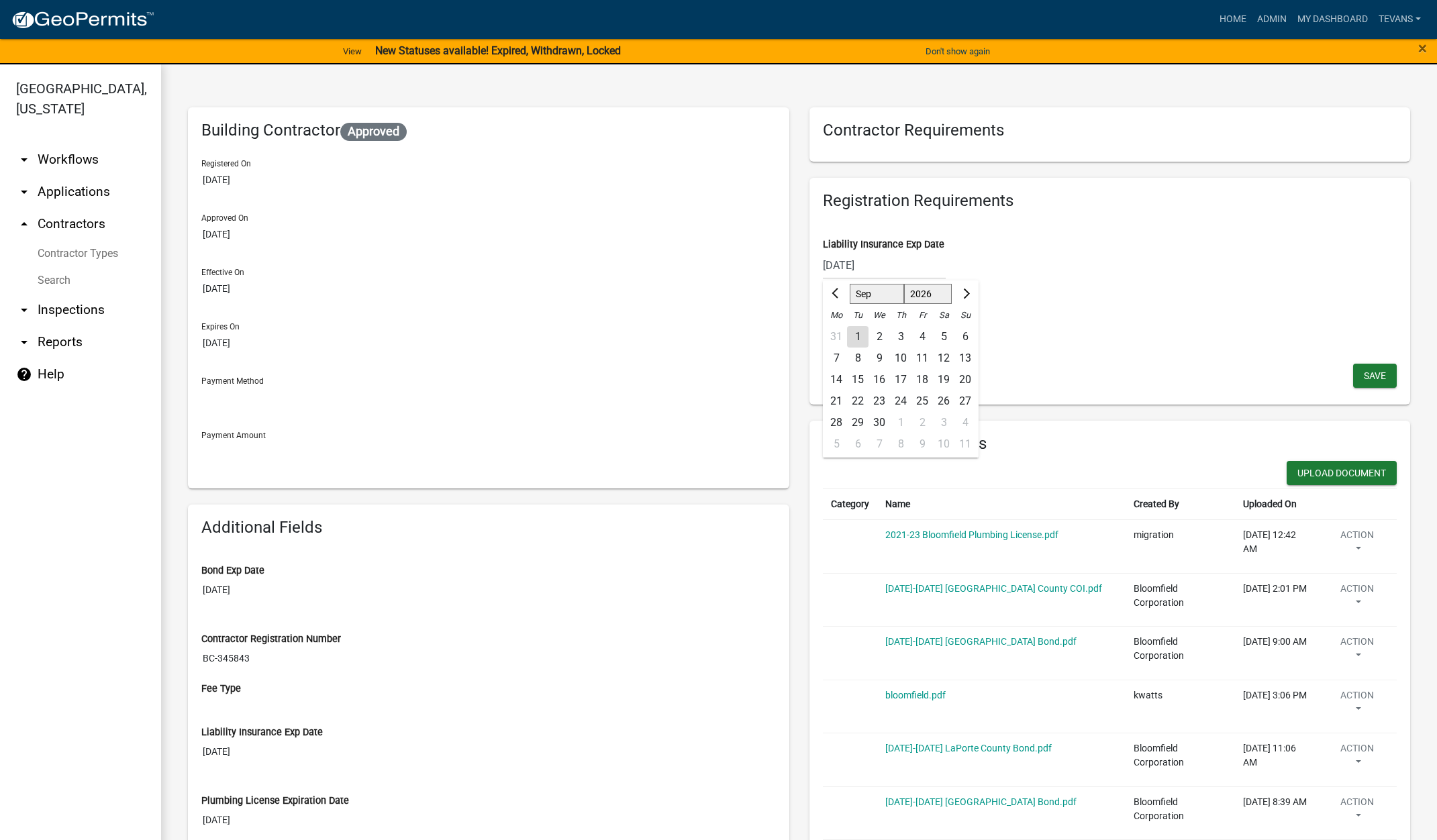
click at [854, 338] on div "1" at bounding box center [857, 336] width 22 height 22
type input "09/01/2026"
click at [1365, 374] on span "Save" at bounding box center [1374, 375] width 22 height 11
click at [1354, 467] on button "Upload Document" at bounding box center [1342, 473] width 110 height 24
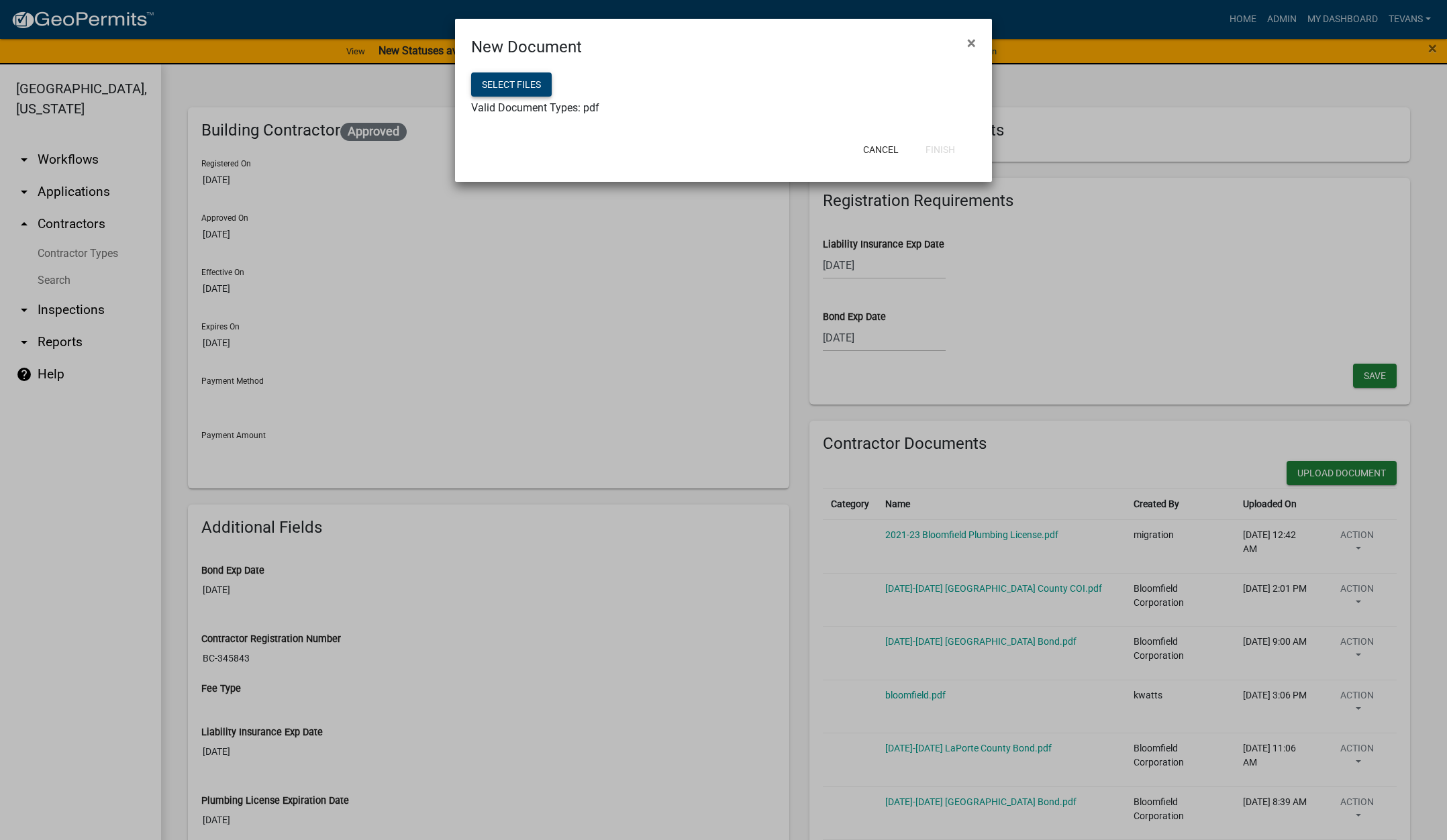
click at [508, 78] on button "Select files" at bounding box center [511, 84] width 80 height 24
click at [948, 147] on button "Finish" at bounding box center [940, 149] width 51 height 24
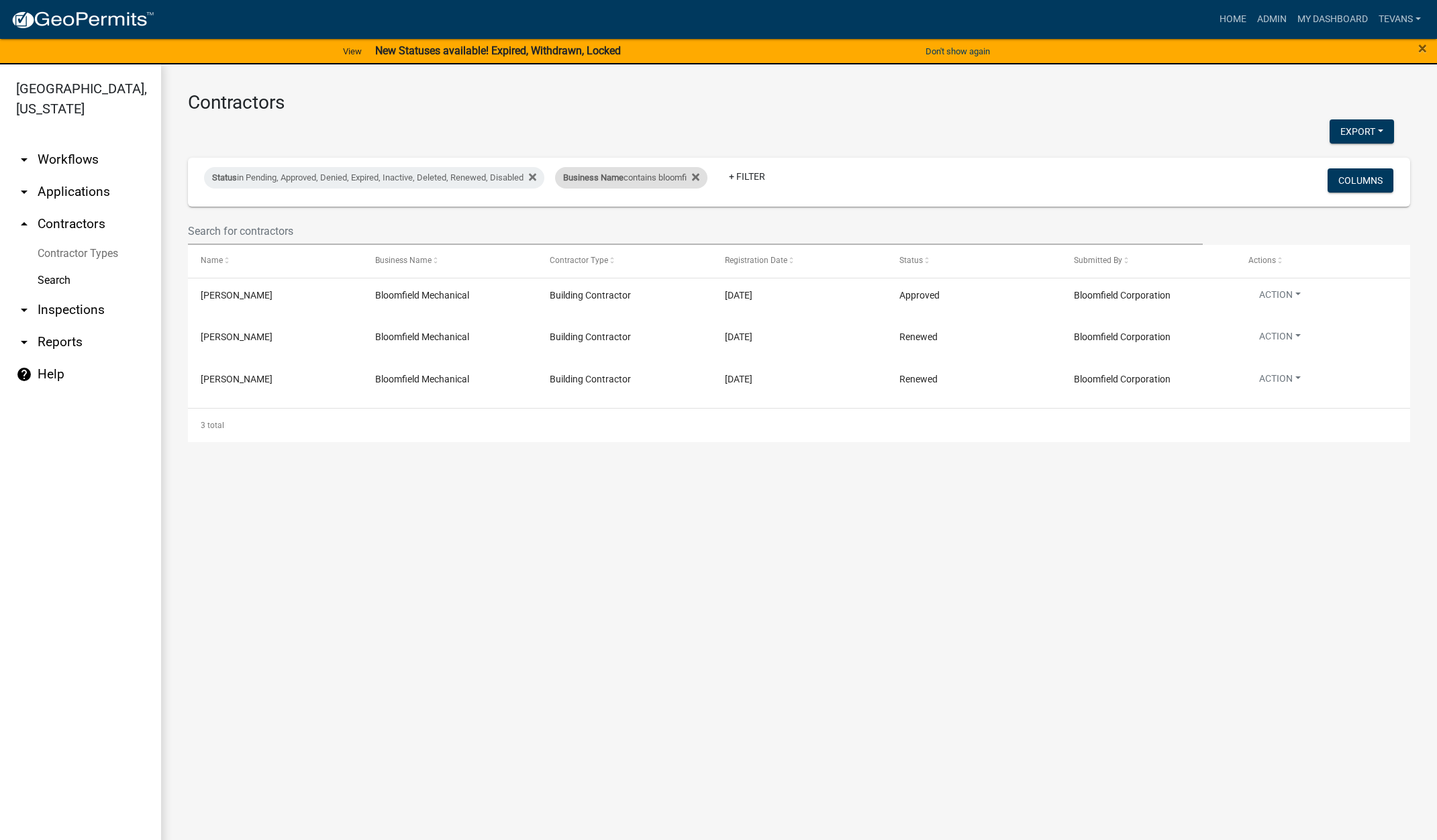
click at [689, 183] on div "Business Name contains bloomfi" at bounding box center [631, 178] width 152 height 22
click at [635, 217] on input "bloomfi" at bounding box center [641, 228] width 123 height 28
click at [635, 216] on input "bloomfi" at bounding box center [641, 228] width 123 height 28
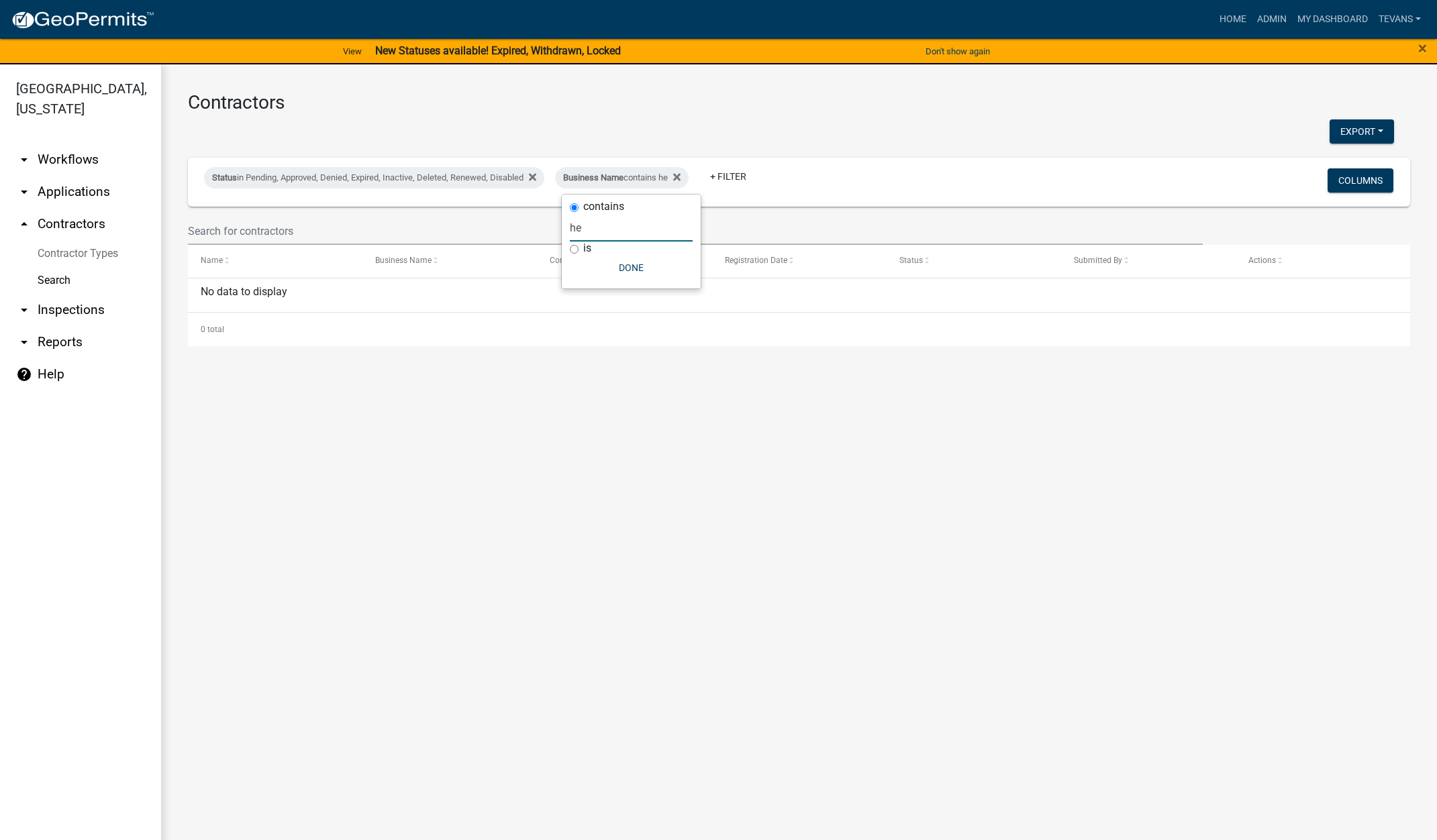
type input "h"
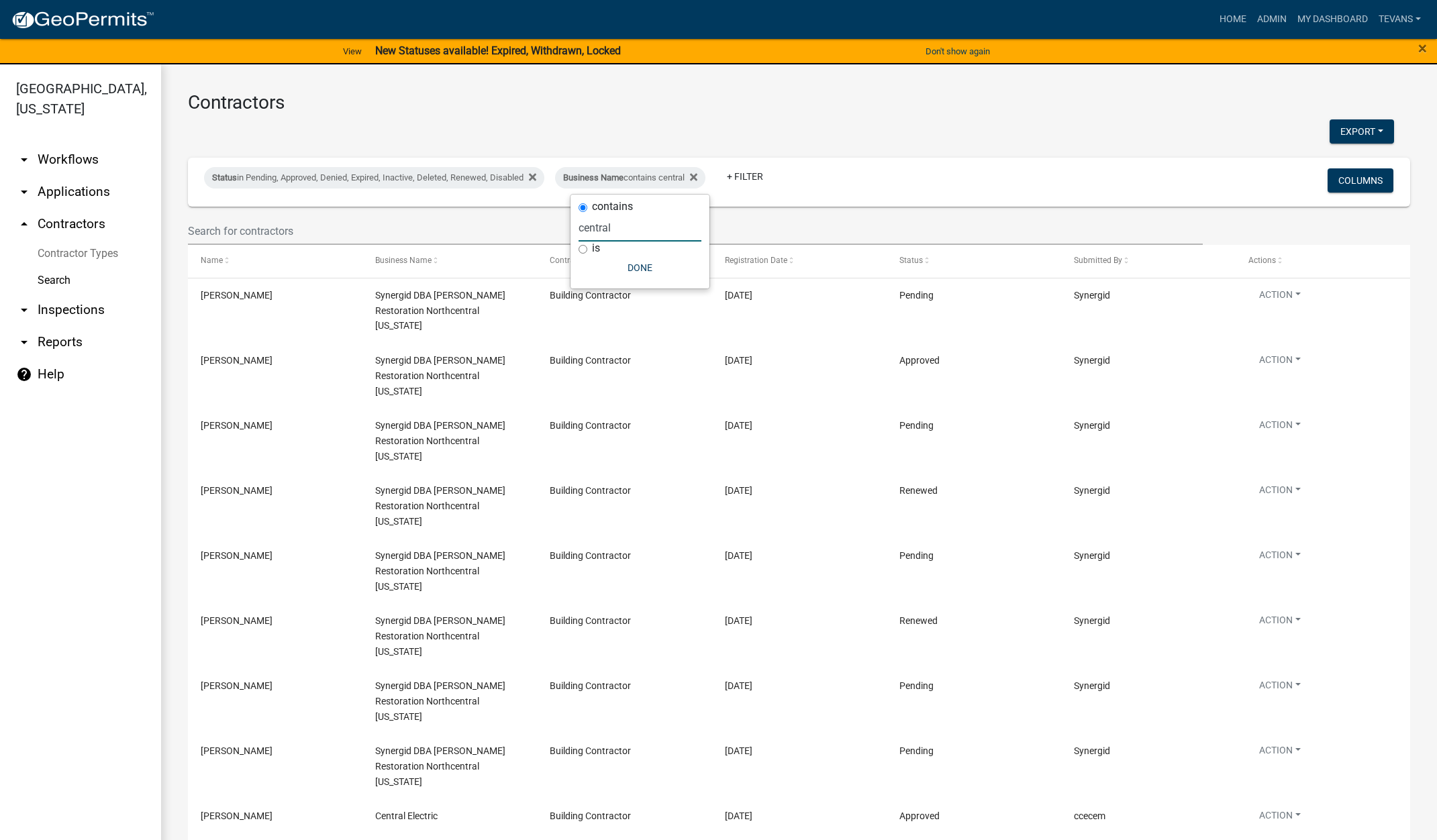
type input "central"
click at [1278, 372] on button "Action" at bounding box center [1280, 362] width 63 height 19
click at [1298, 513] on link "View Details" at bounding box center [1304, 513] width 111 height 32
click at [583, 183] on span "Business Name" at bounding box center [594, 177] width 60 height 10
click at [617, 221] on input "central" at bounding box center [640, 228] width 123 height 28
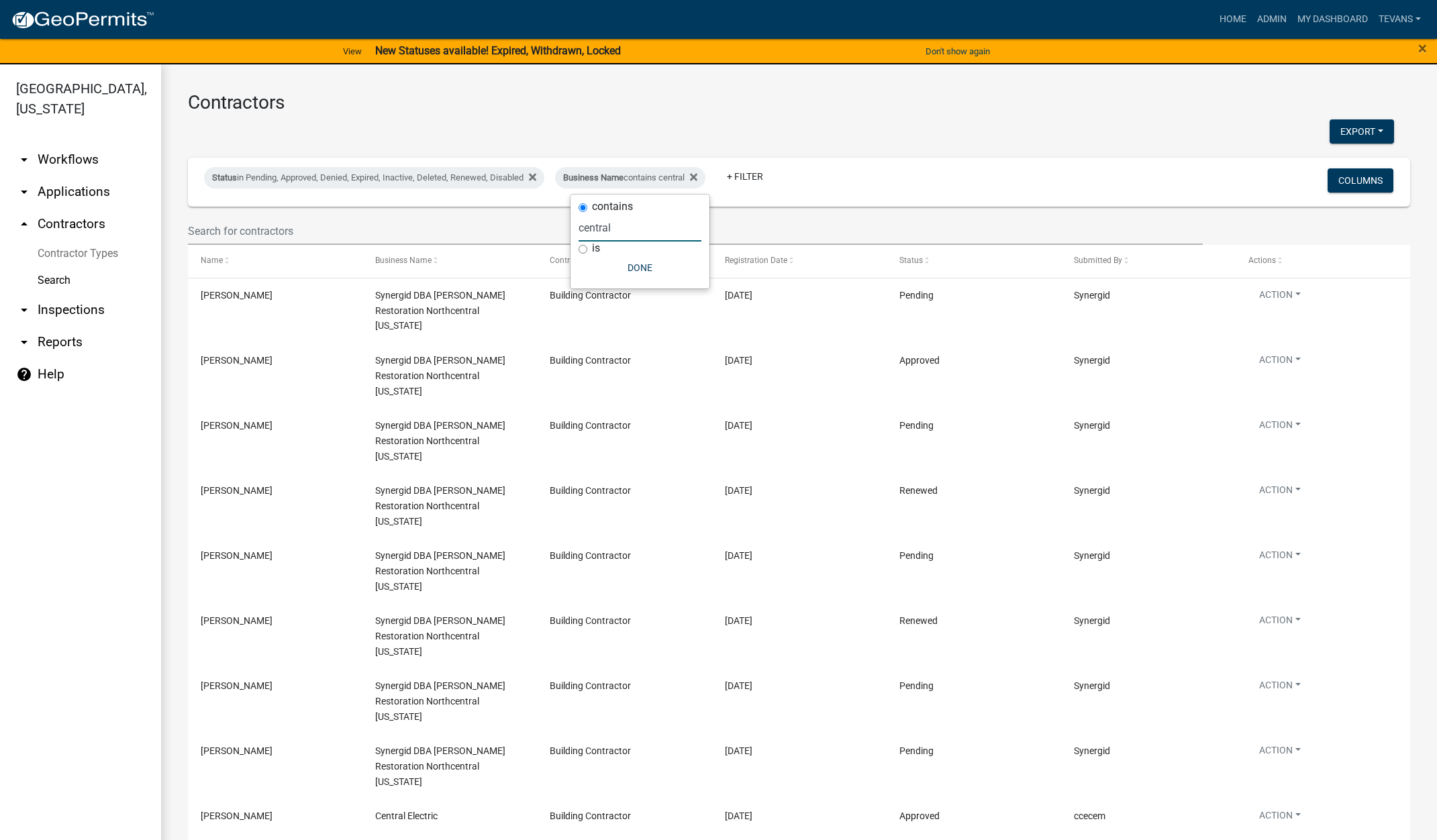
click at [617, 221] on input "central" at bounding box center [640, 228] width 123 height 28
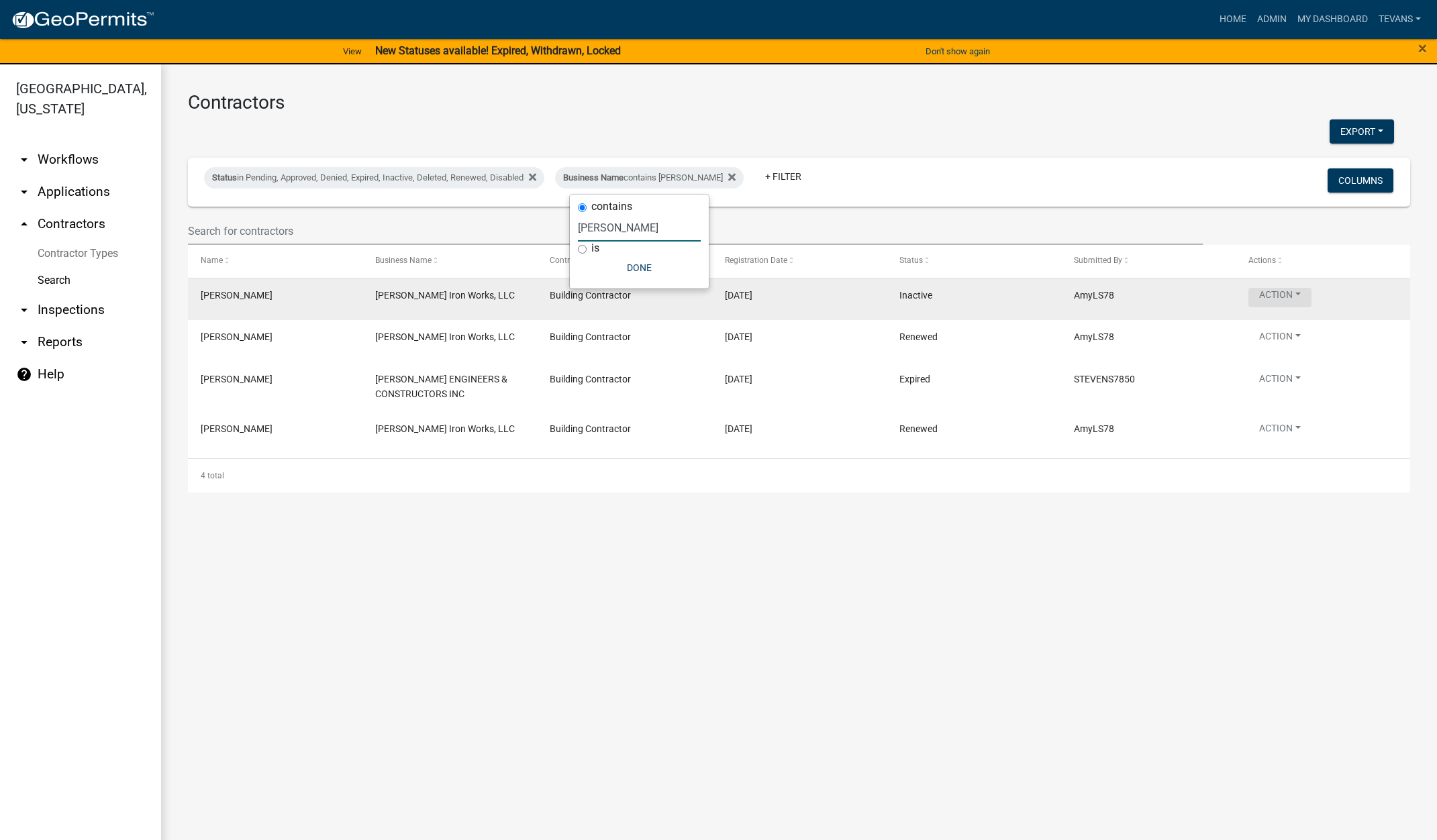
type input "steven"
click at [1287, 299] on button "Action" at bounding box center [1280, 297] width 63 height 19
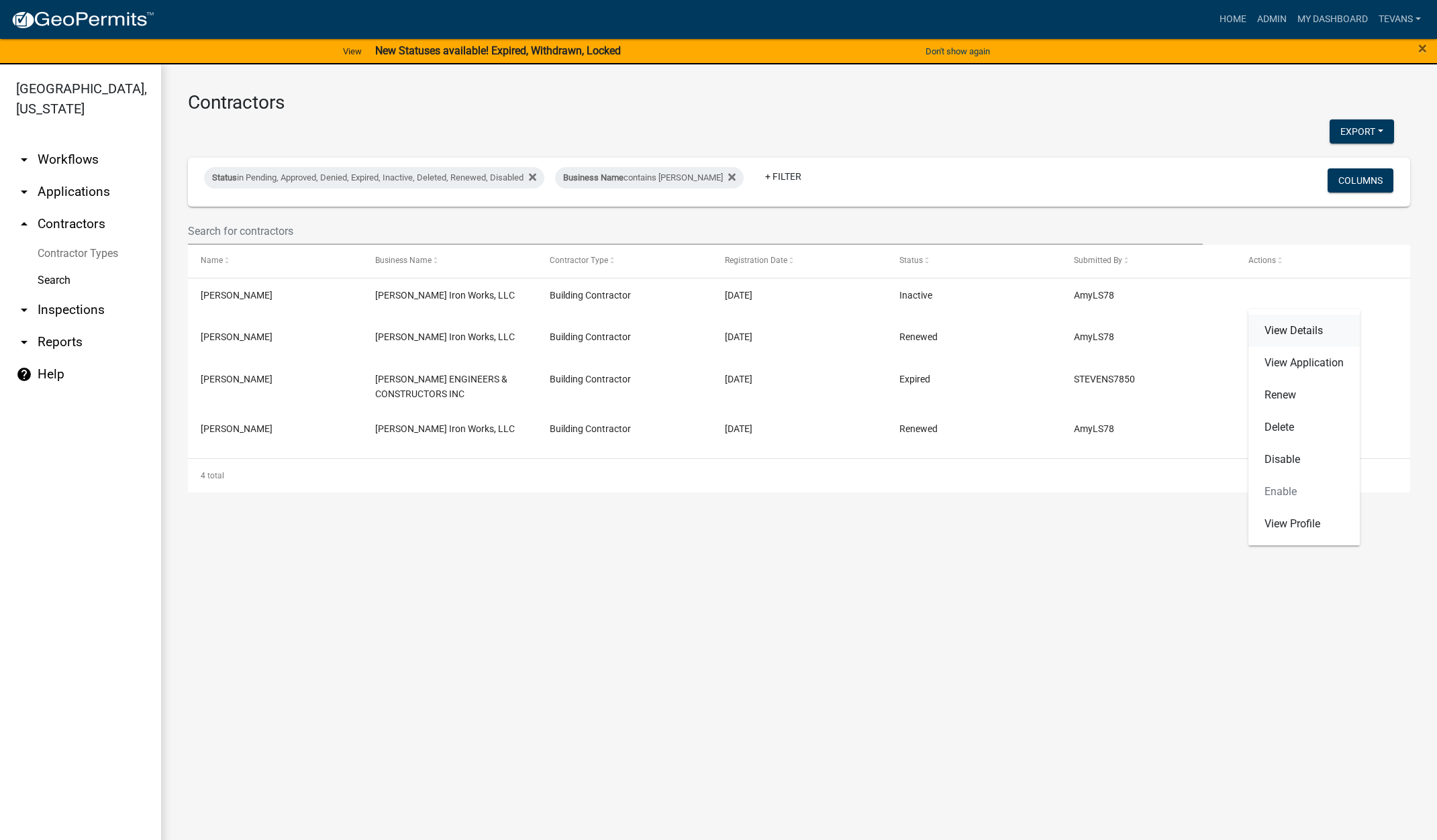
click at [1296, 327] on link "View Details" at bounding box center [1304, 331] width 111 height 32
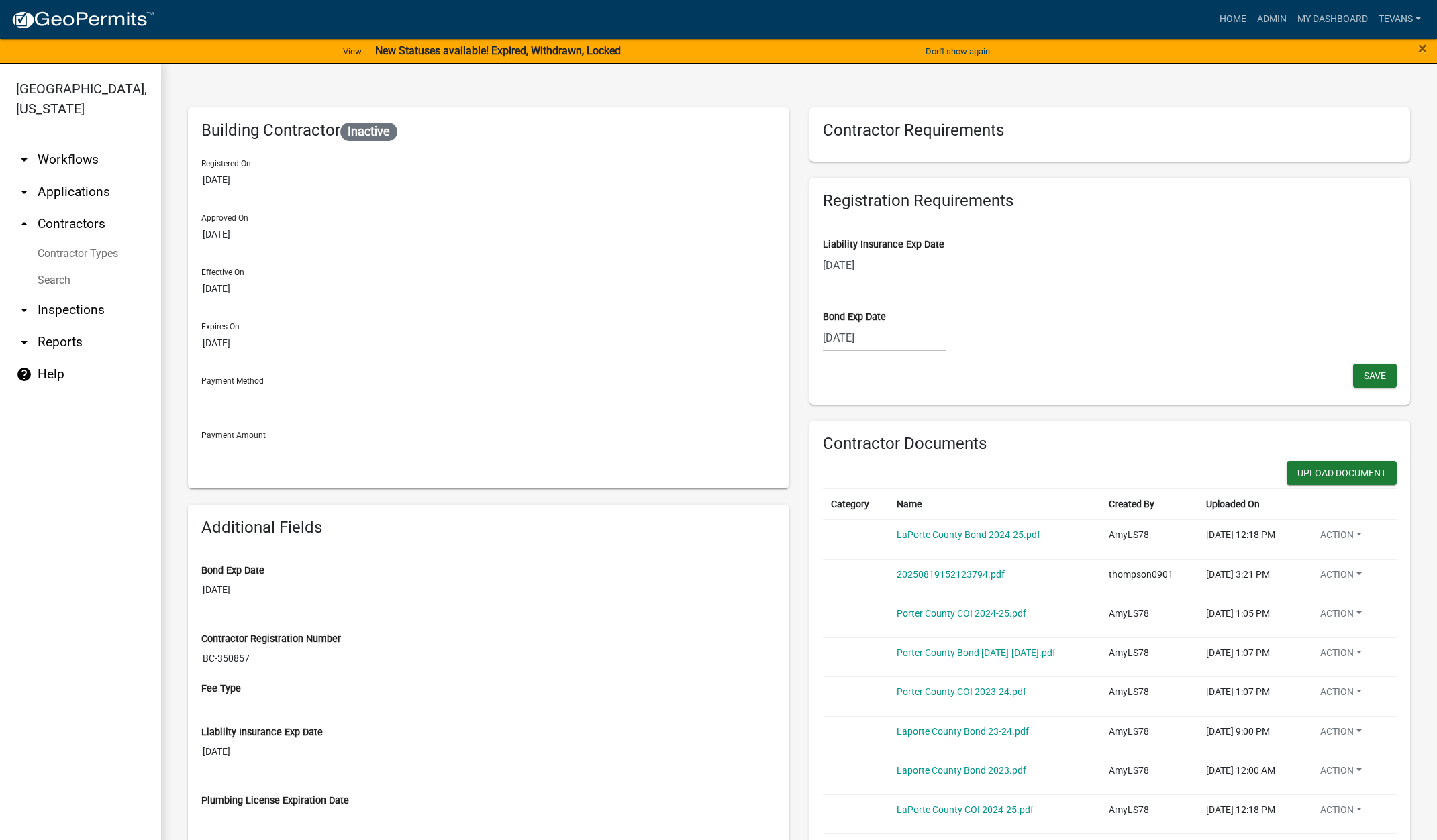
click at [892, 268] on div "08/15/2025" at bounding box center [884, 265] width 123 height 28
click at [933, 295] on select "2025 2026 2027 2028 2029 2030 2031 2032 2033 2034 2035 2036 2037 2038 2039 2040…" at bounding box center [924, 294] width 53 height 20
select select "2026"
click at [898, 284] on select "2025 2026 2027 2028 2029 2030 2031 2032 2033 2034 2035 2036 2037 2038 2039 2040…" at bounding box center [924, 294] width 53 height 20
click at [943, 379] on div "15" at bounding box center [943, 380] width 22 height 22
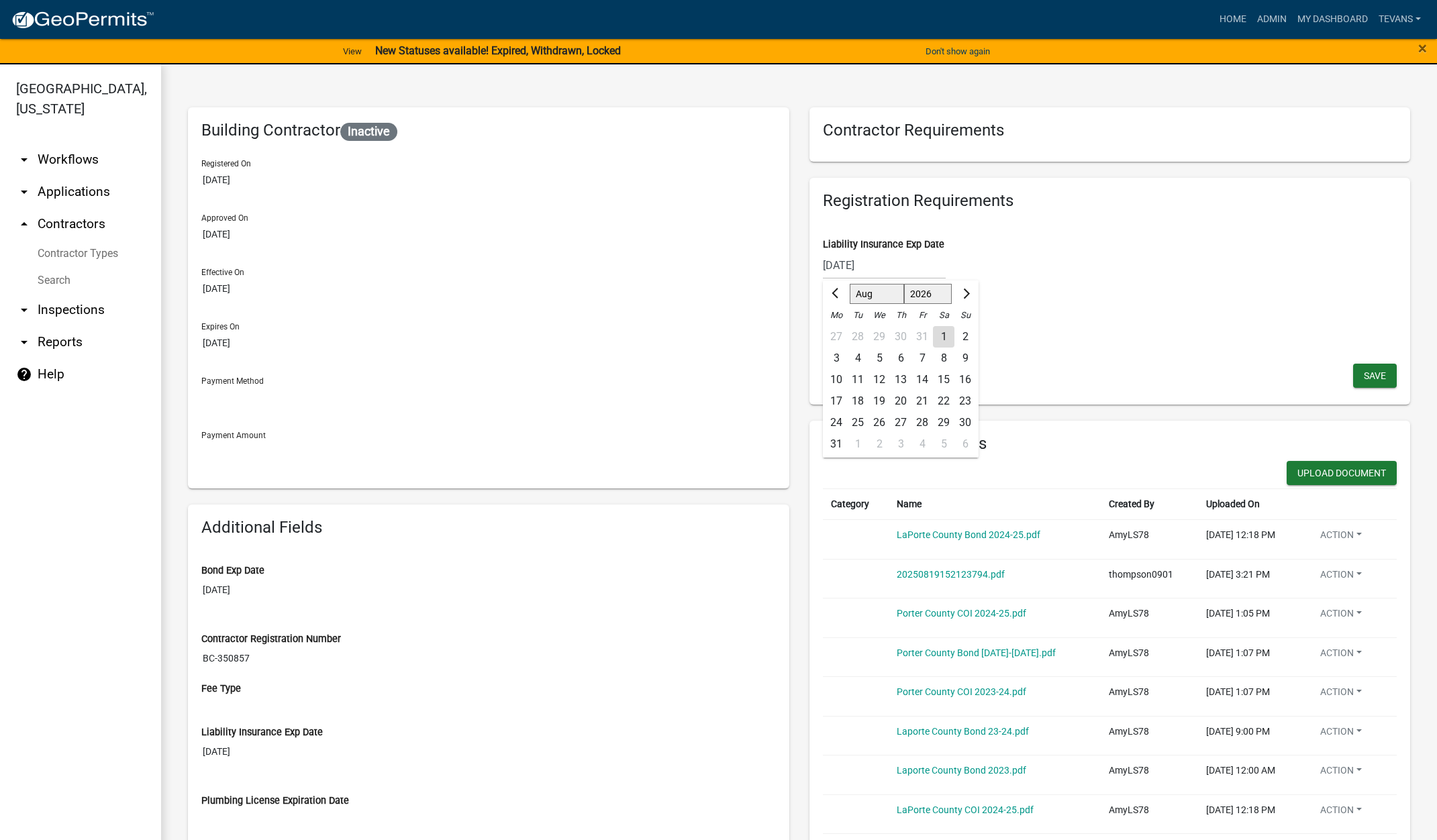
type input "08/15/2026"
click at [1363, 374] on span "Save" at bounding box center [1374, 375] width 22 height 11
click at [1361, 473] on button "Upload Document" at bounding box center [1342, 473] width 110 height 24
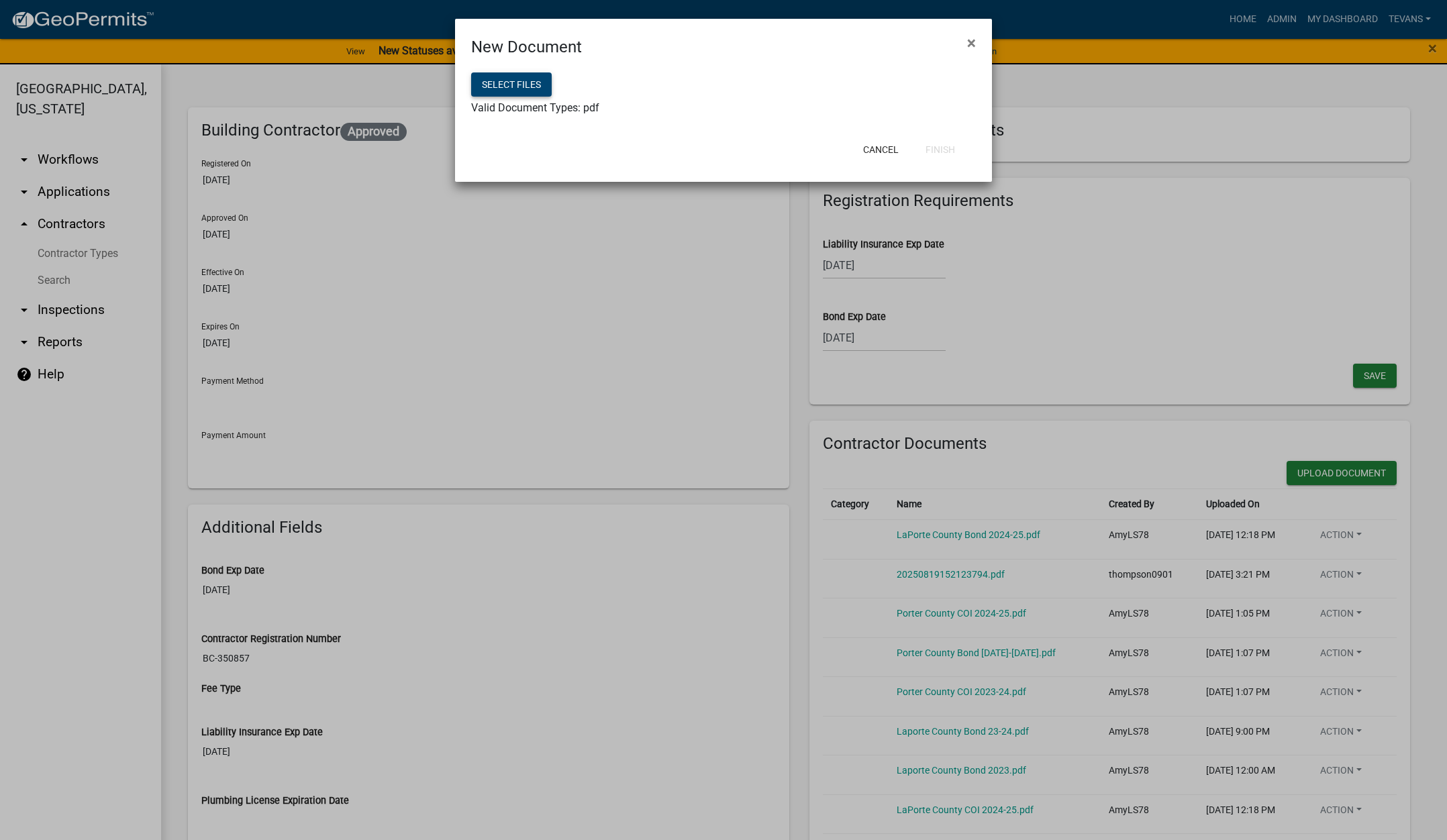
click at [513, 80] on button "Select files" at bounding box center [511, 84] width 80 height 24
click at [953, 149] on button "Finish" at bounding box center [940, 149] width 51 height 24
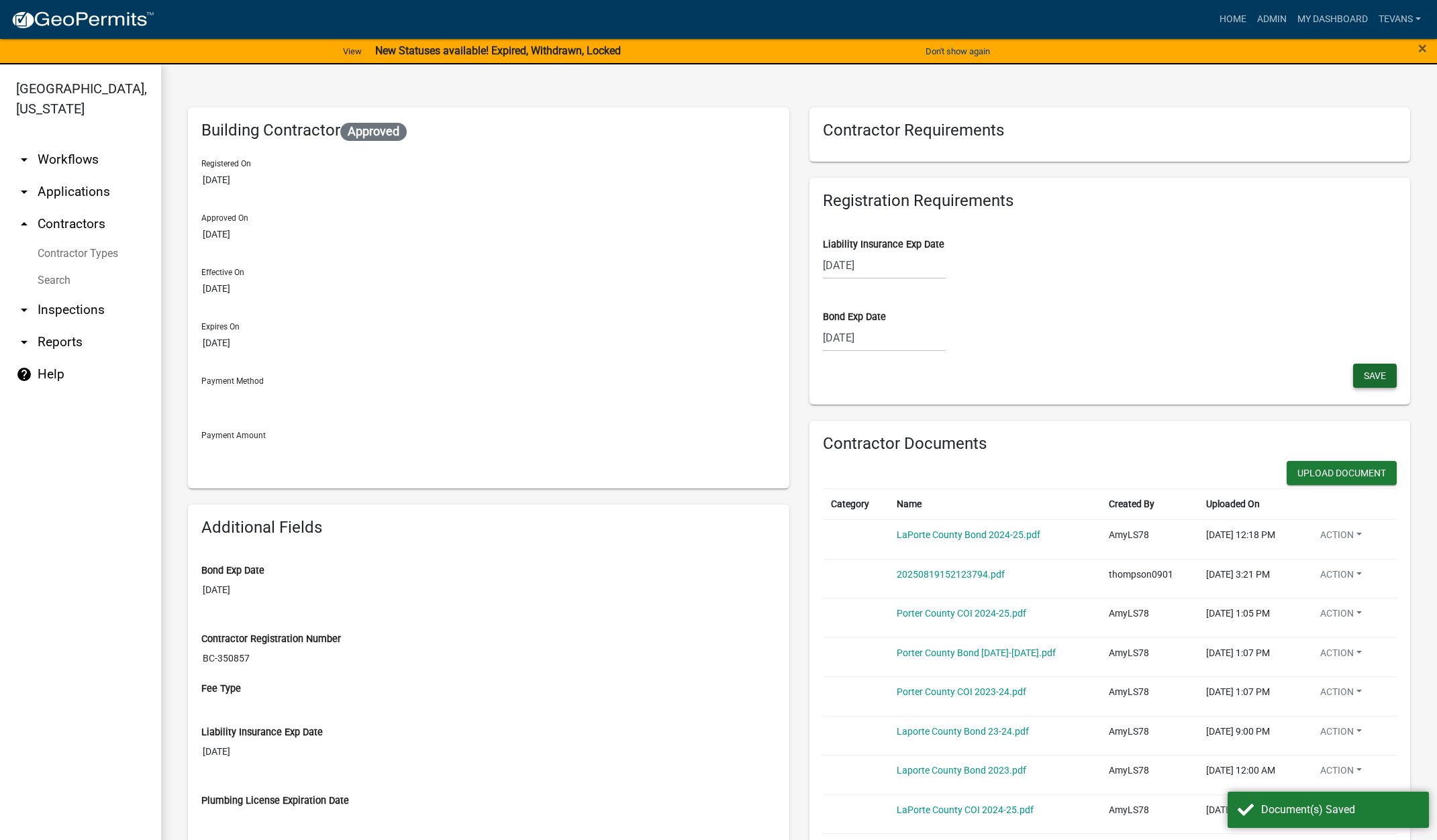
click at [1363, 372] on span "Save" at bounding box center [1374, 375] width 22 height 11
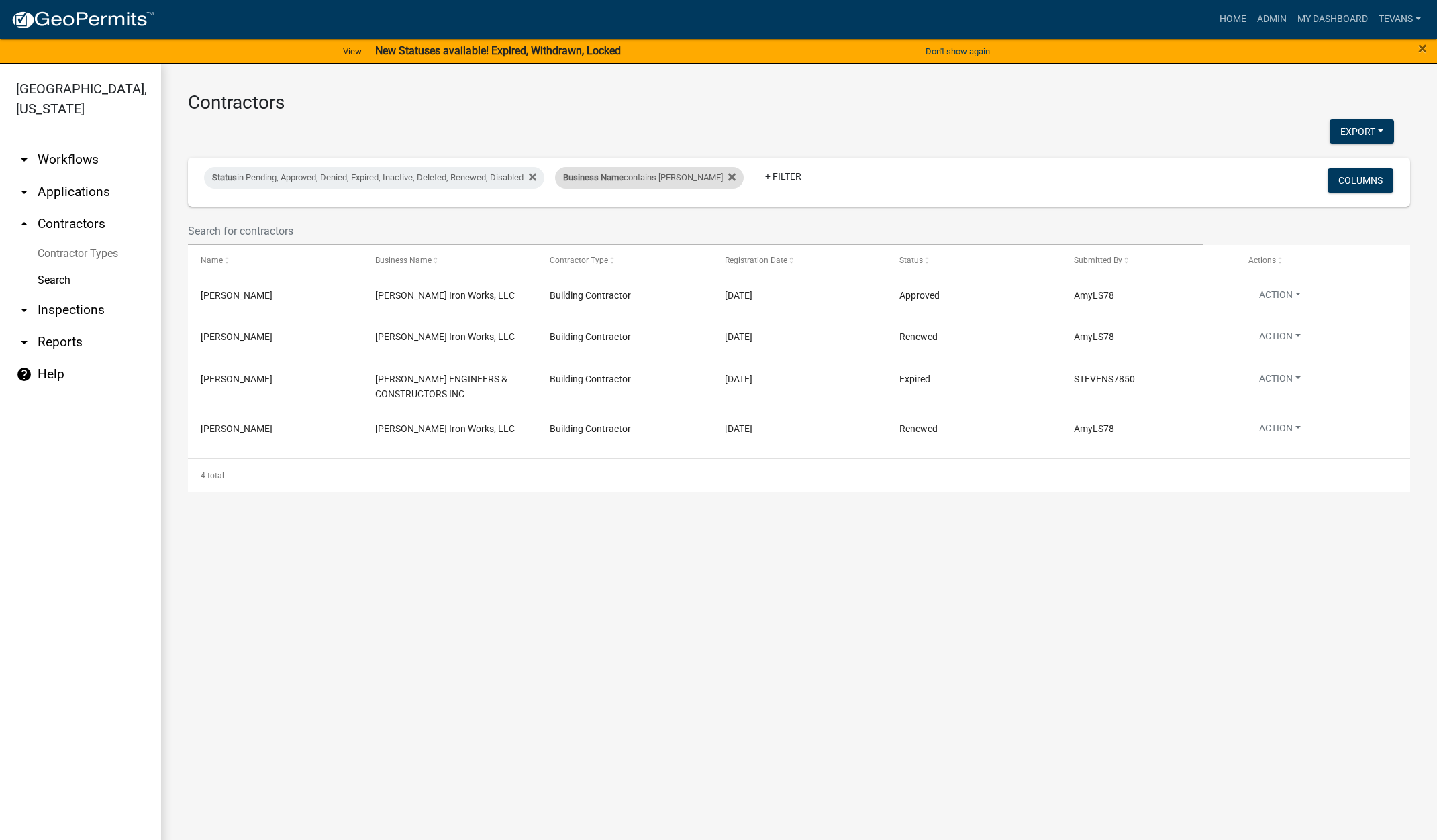
drag, startPoint x: 674, startPoint y: 182, endPoint x: 666, endPoint y: 186, distance: 8.9
click at [674, 182] on div "Business Name contains steven" at bounding box center [649, 178] width 189 height 22
click at [614, 231] on input "steven" at bounding box center [639, 228] width 123 height 28
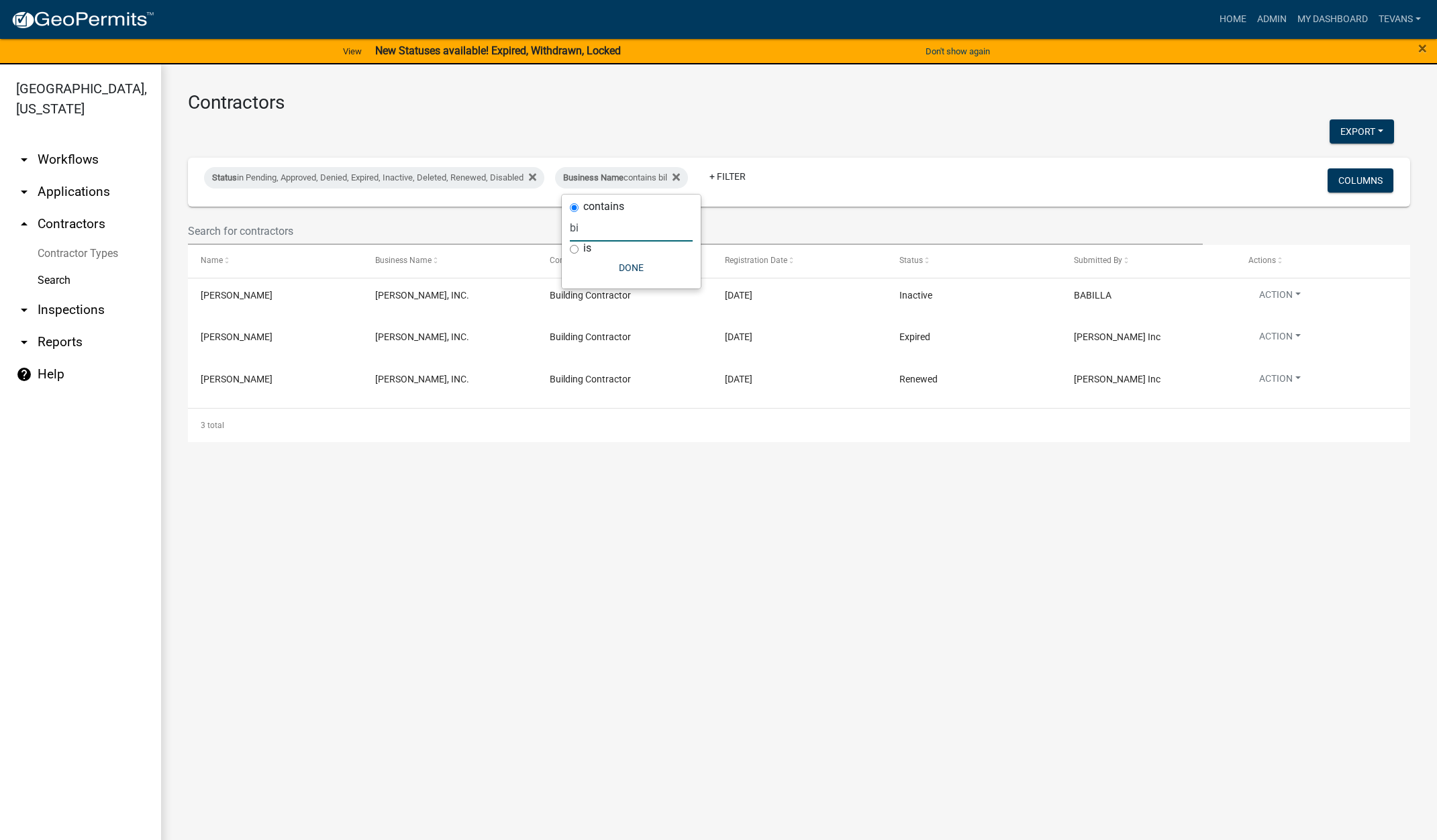
type input "b"
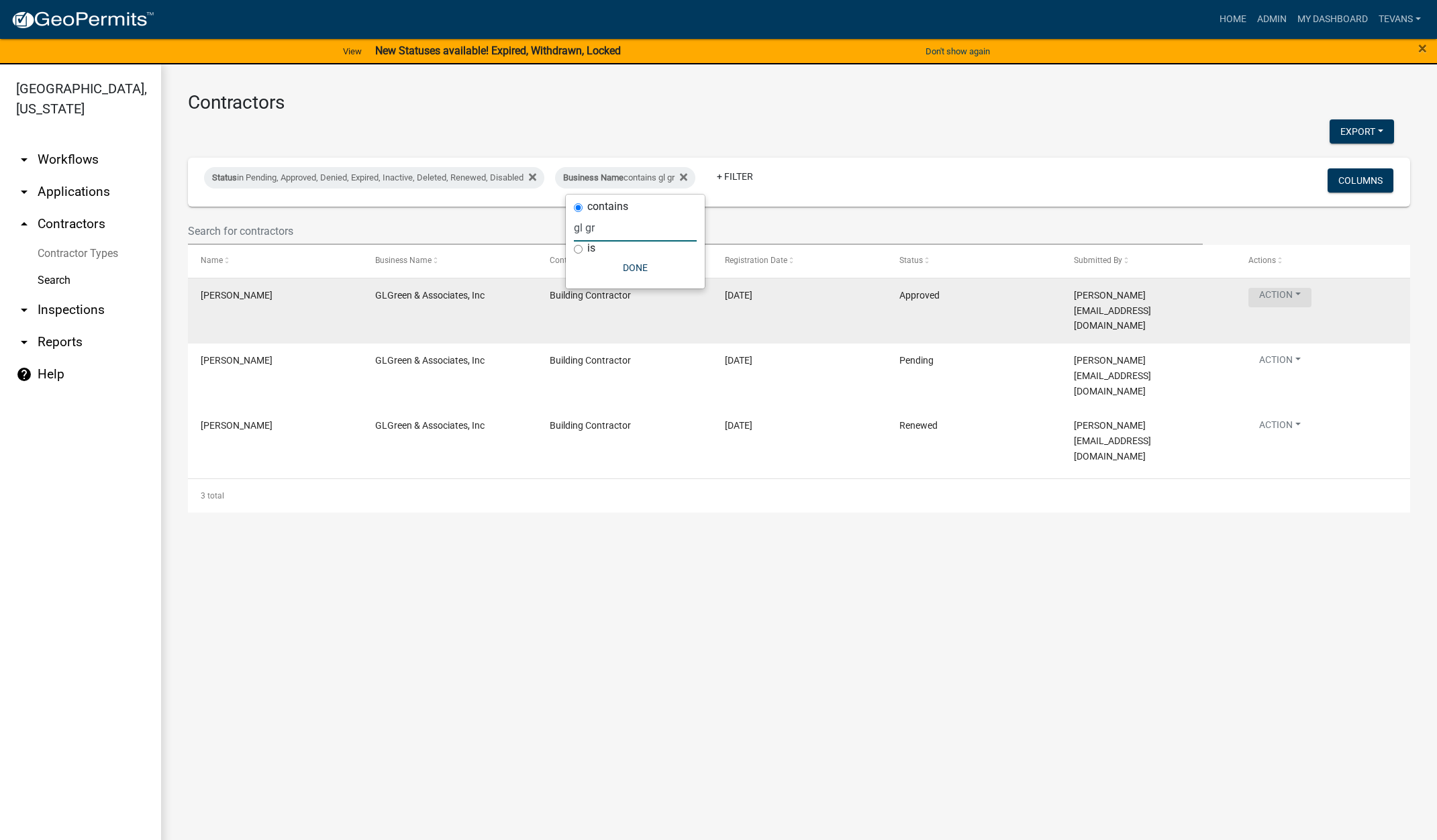
type input "gl gr"
click at [1285, 294] on button "Action" at bounding box center [1280, 297] width 63 height 19
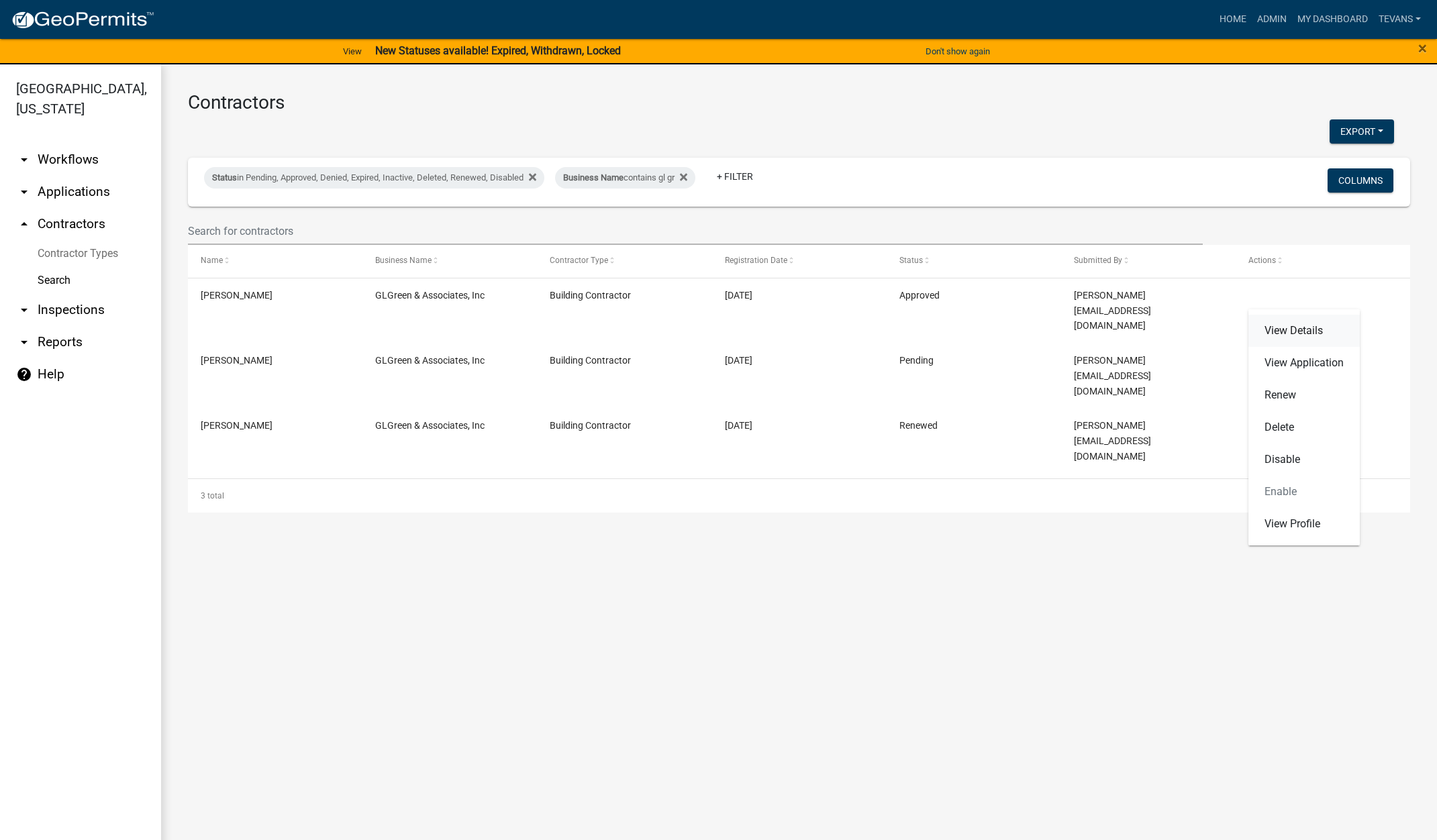
click at [1286, 330] on link "View Details" at bounding box center [1304, 331] width 111 height 32
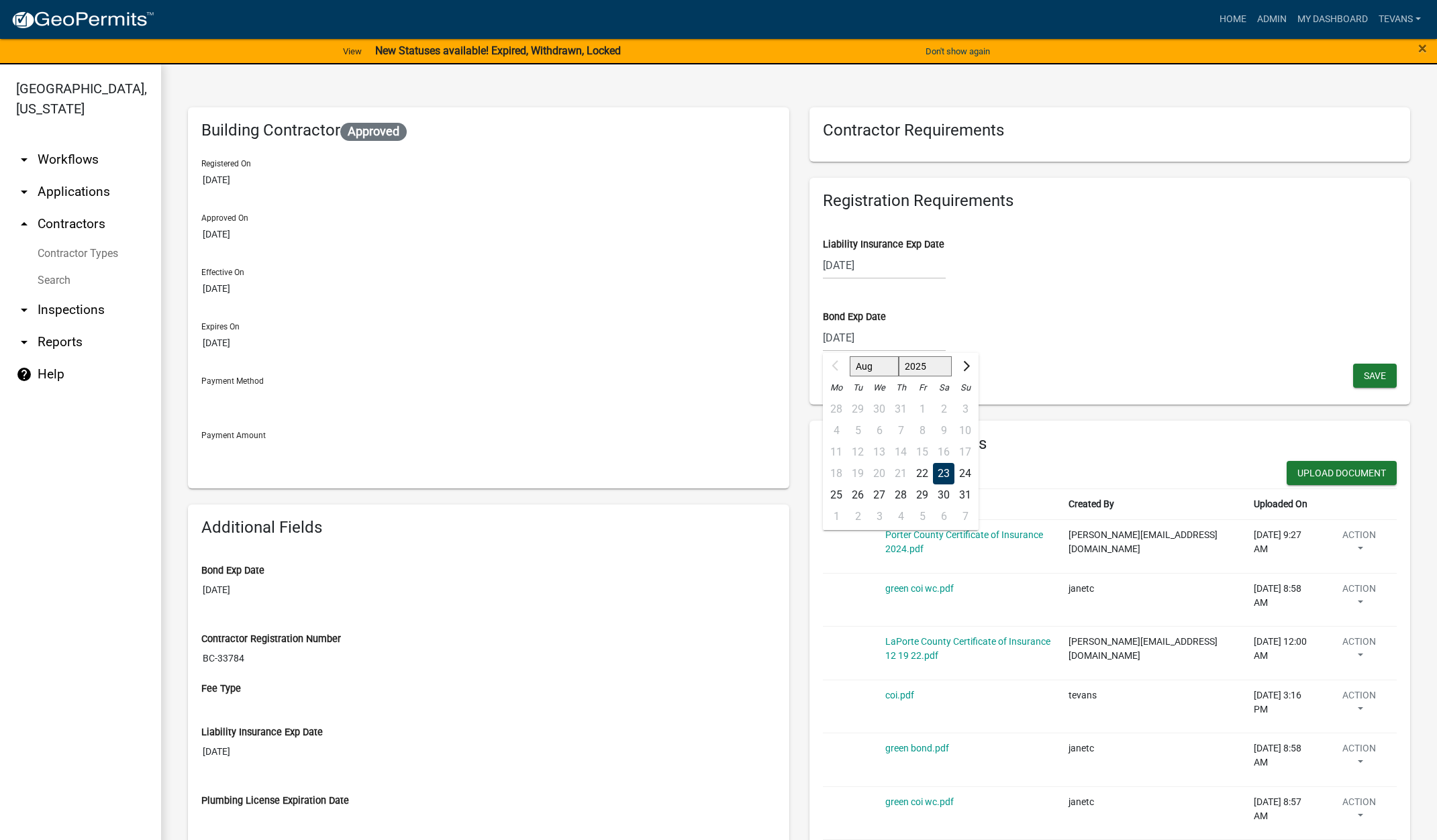
click at [905, 340] on div "08/23/2025 Aug Sep Oct Nov Dec 2025 2026 2027 2028 2029 2030 2031 2032 2033 203…" at bounding box center [884, 338] width 123 height 28
drag, startPoint x: 928, startPoint y: 367, endPoint x: 925, endPoint y: 375, distance: 8.5
click at [928, 367] on select "2025 2026 2027 2028 2029 2030 2031 2032 2033 2034 2035 2036 2037 2038 2039 2040…" at bounding box center [924, 367] width 53 height 20
select select "2026"
click at [898, 357] on select "2025 2026 2027 2028 2029 2030 2031 2032 2033 2034 2035 2036 2037 2038 2039 2040…" at bounding box center [924, 367] width 53 height 20
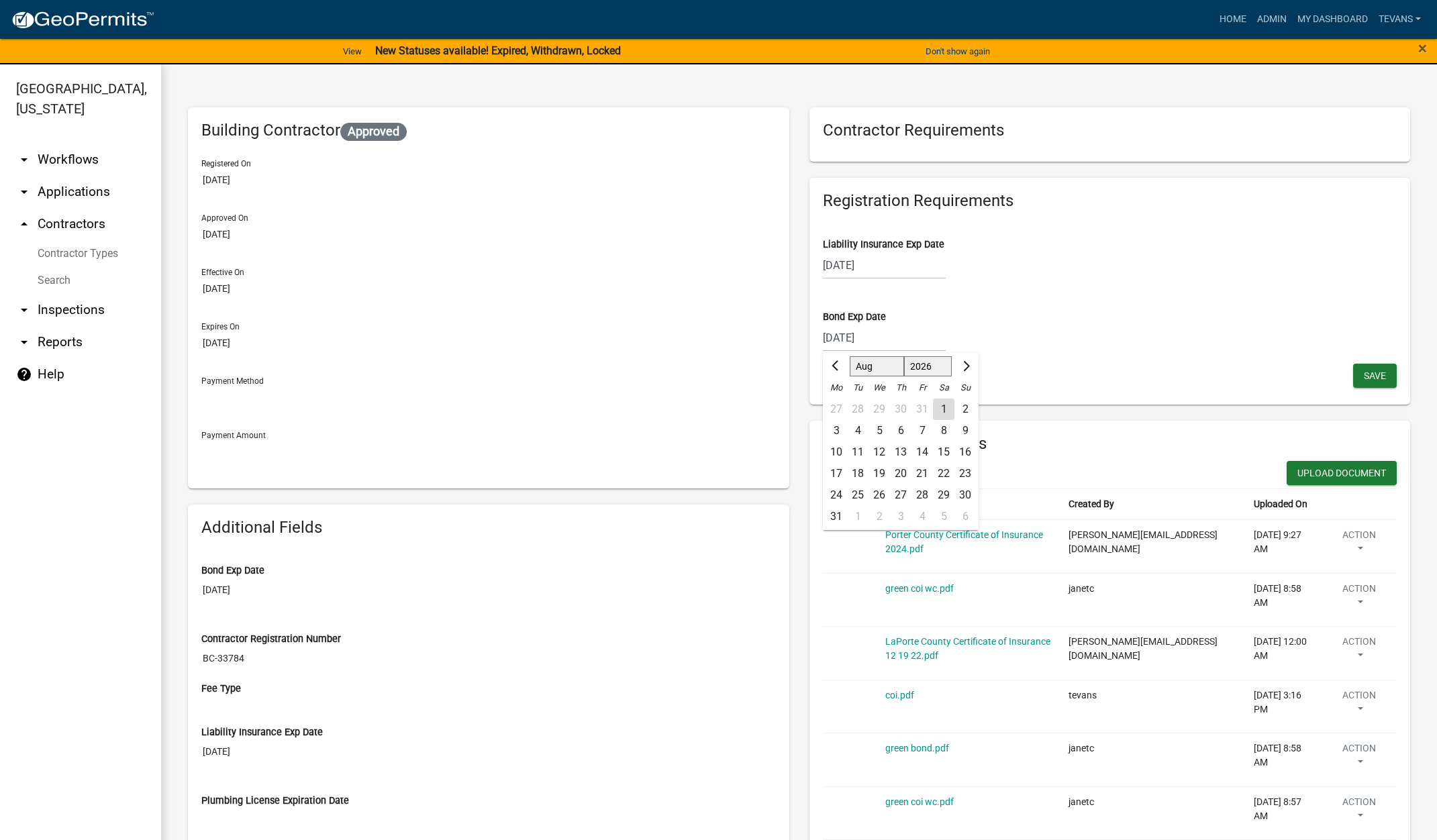
click at [963, 469] on div "23" at bounding box center [965, 473] width 22 height 22
type input "08/23/2026"
click at [1363, 375] on span "Save" at bounding box center [1374, 375] width 22 height 11
click at [1347, 472] on button "Upload Document" at bounding box center [1342, 473] width 110 height 24
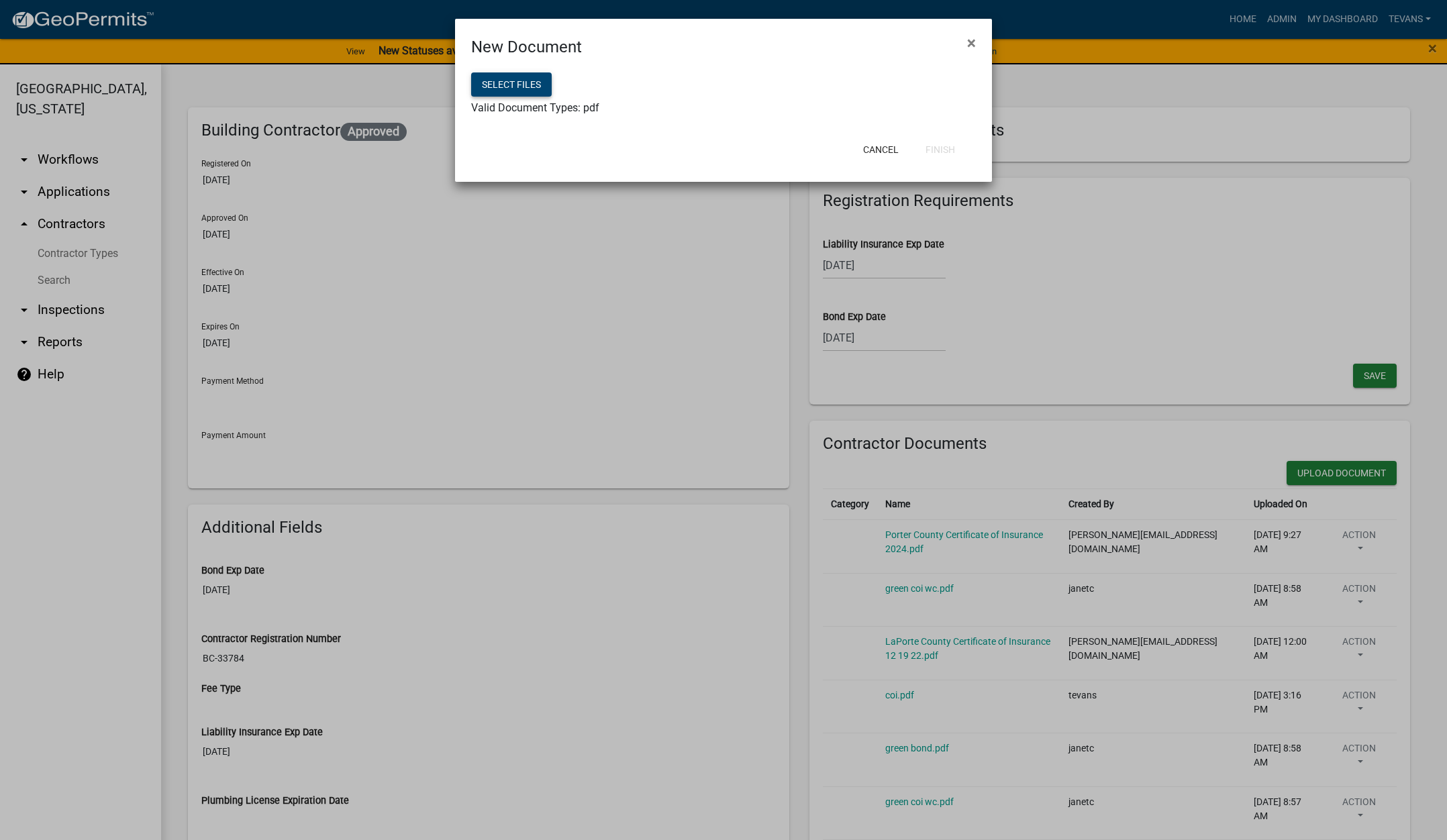
click at [495, 76] on button "Select files" at bounding box center [511, 84] width 80 height 24
click at [946, 151] on button "Finish" at bounding box center [940, 149] width 51 height 24
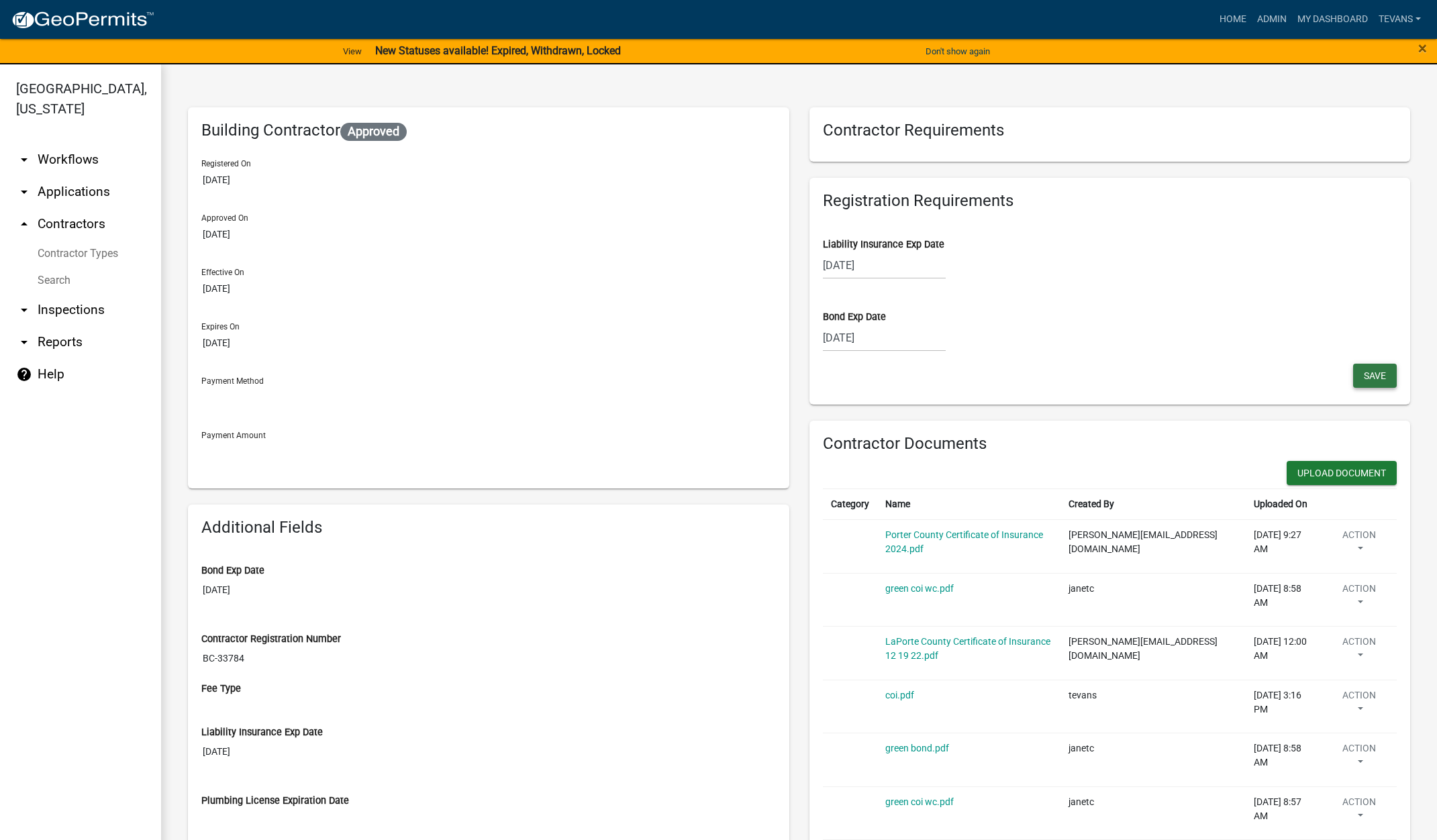
click at [1373, 375] on span "Save" at bounding box center [1374, 375] width 22 height 11
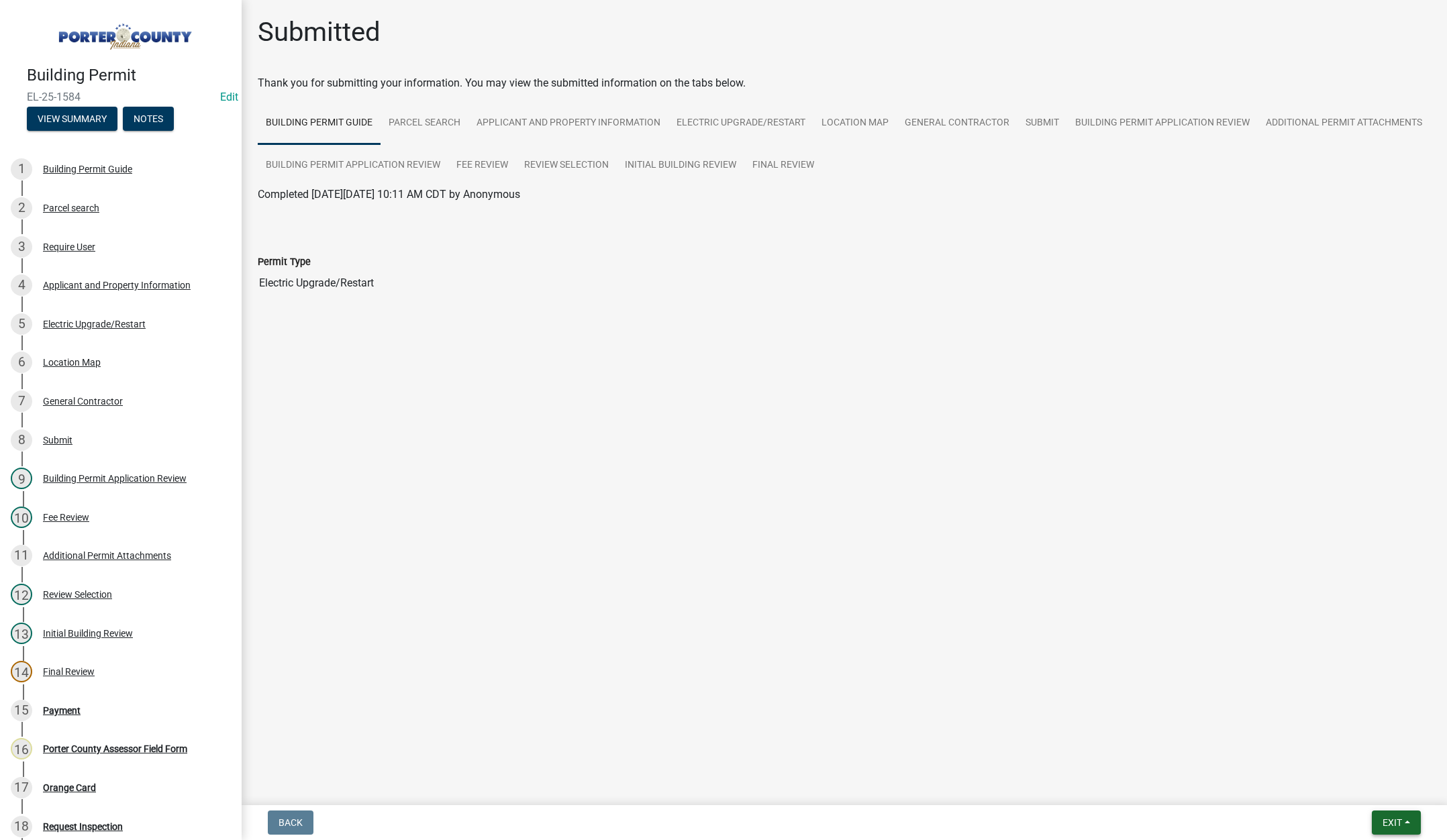
click at [1398, 821] on span "Exit" at bounding box center [1392, 822] width 19 height 11
click at [1376, 794] on button "Save & Exit" at bounding box center [1367, 787] width 108 height 32
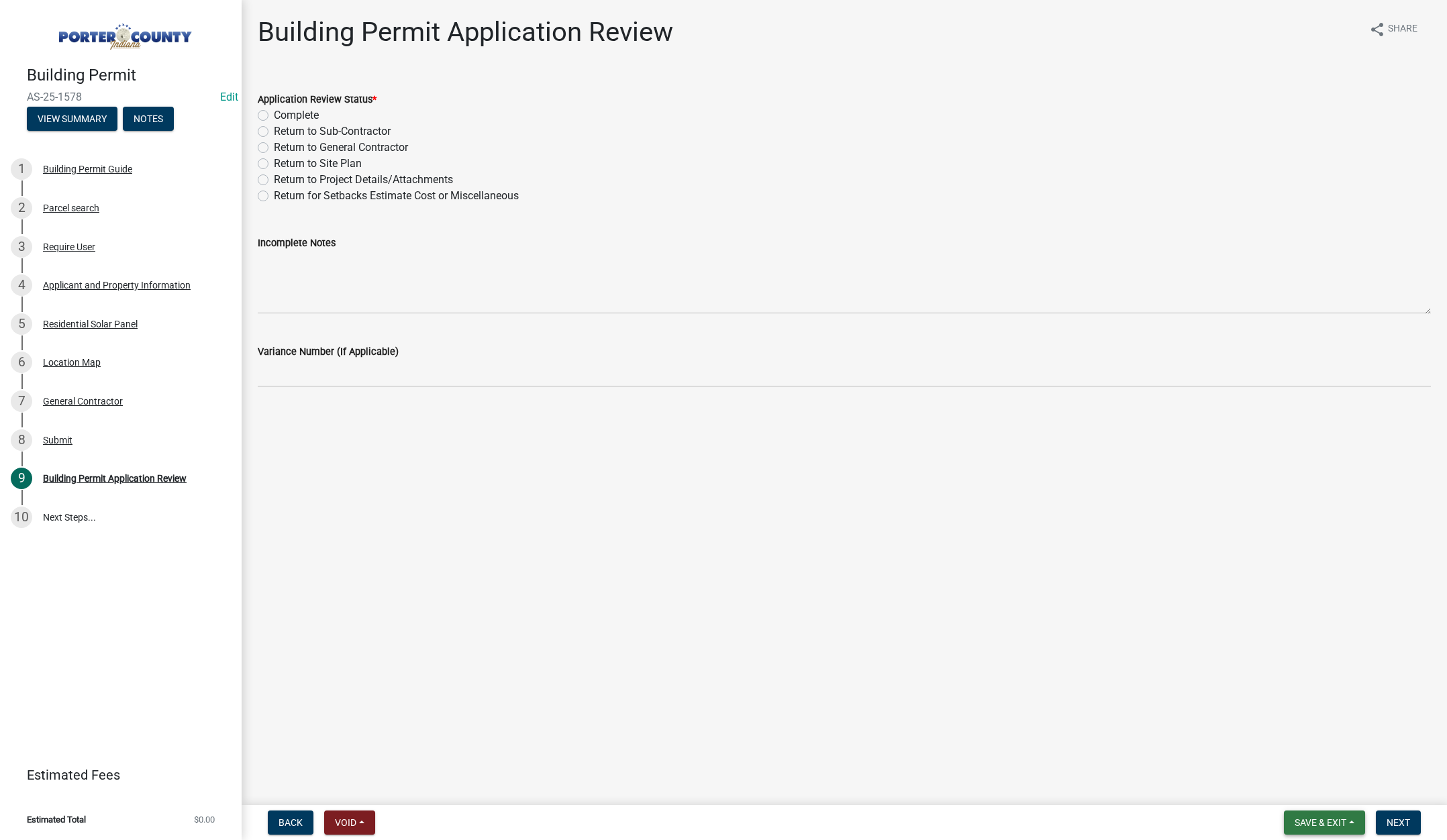
click at [1316, 823] on span "Save & Exit" at bounding box center [1320, 822] width 52 height 11
click at [1322, 793] on button "Save & Exit" at bounding box center [1311, 787] width 108 height 32
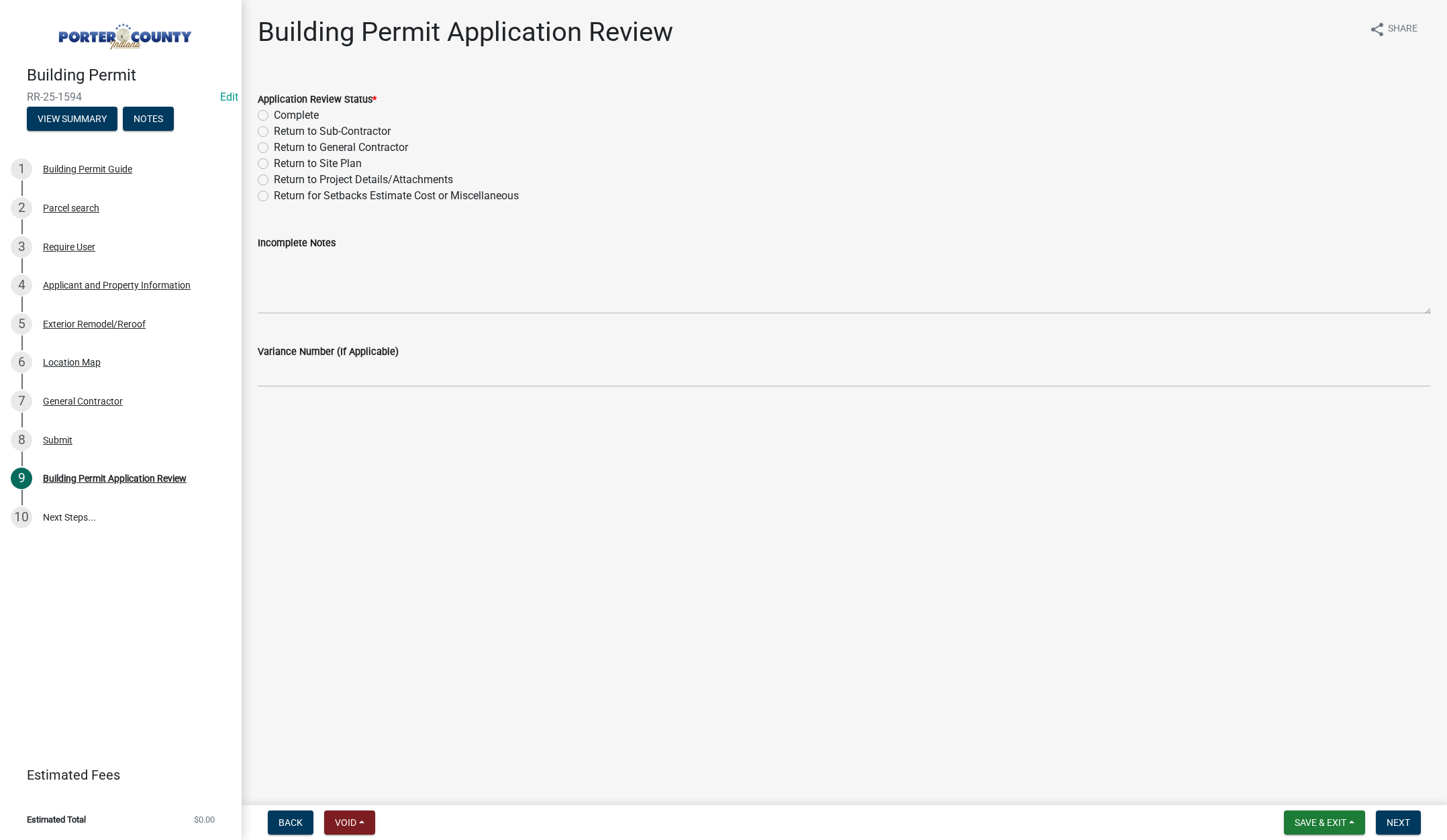
click at [274, 114] on label "Complete" at bounding box center [296, 115] width 45 height 16
click at [274, 114] on input "Complete" at bounding box center [278, 111] width 9 height 9
radio input "true"
click at [1401, 822] on span "Next" at bounding box center [1398, 822] width 23 height 11
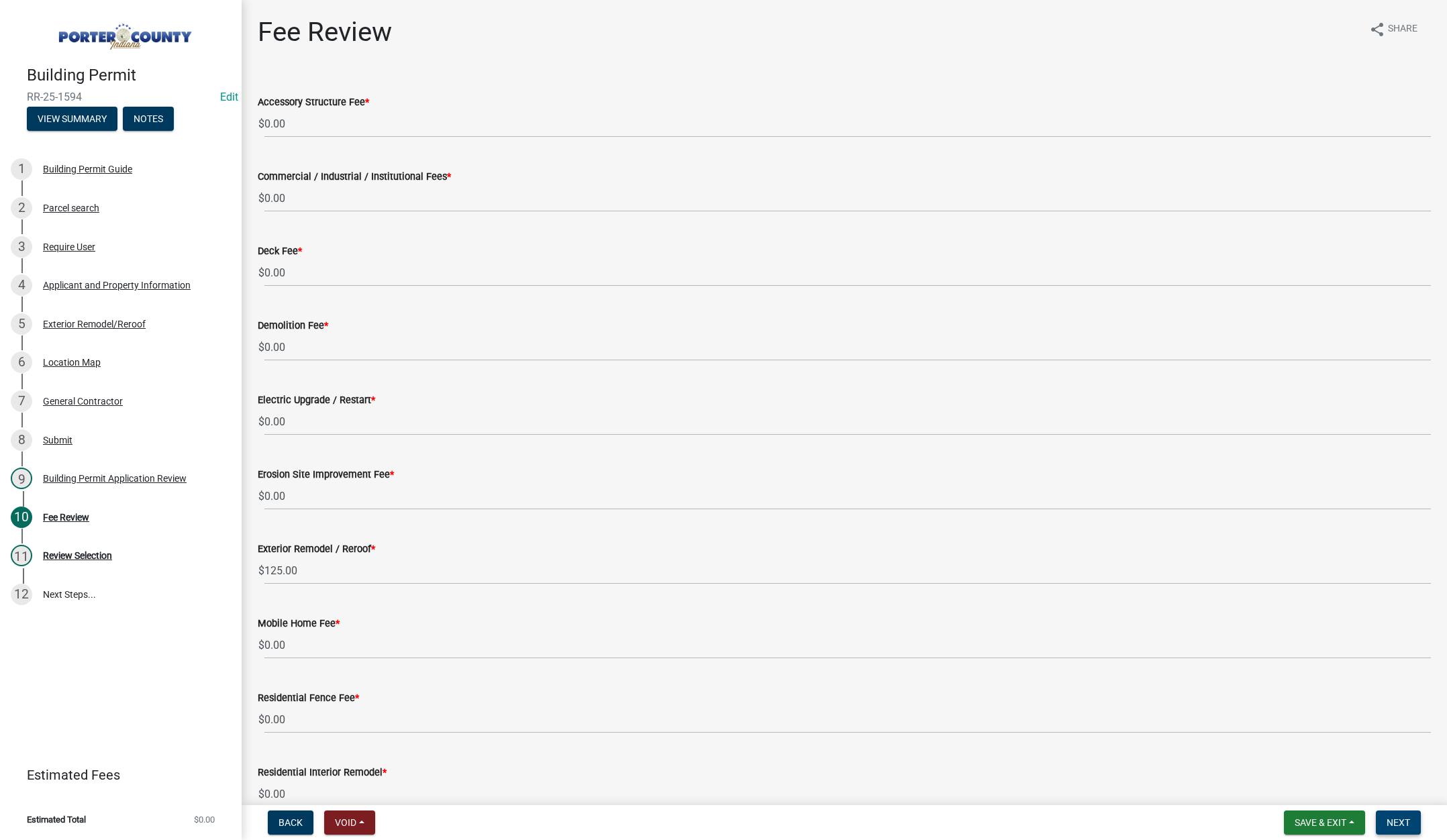
click at [1397, 817] on span "Next" at bounding box center [1398, 822] width 23 height 11
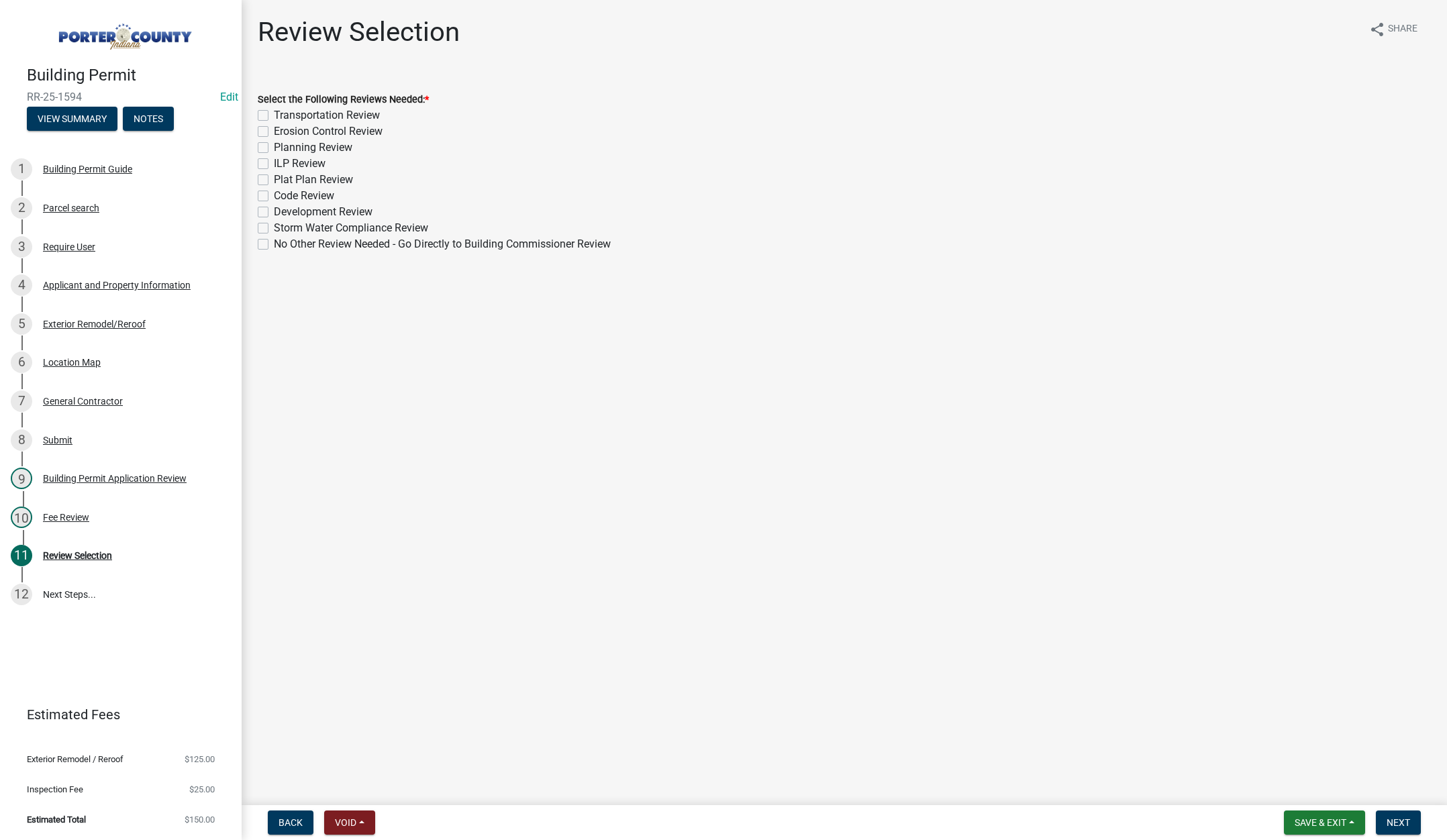
drag, startPoint x: 265, startPoint y: 243, endPoint x: 655, endPoint y: 391, distance: 417.1
click at [274, 244] on label "No Other Review Needed - Go Directly to Building Commissioner Review" at bounding box center [442, 244] width 337 height 16
click at [274, 244] on input "No Other Review Needed - Go Directly to Building Commissioner Review" at bounding box center [278, 240] width 9 height 9
checkbox input "true"
checkbox input "false"
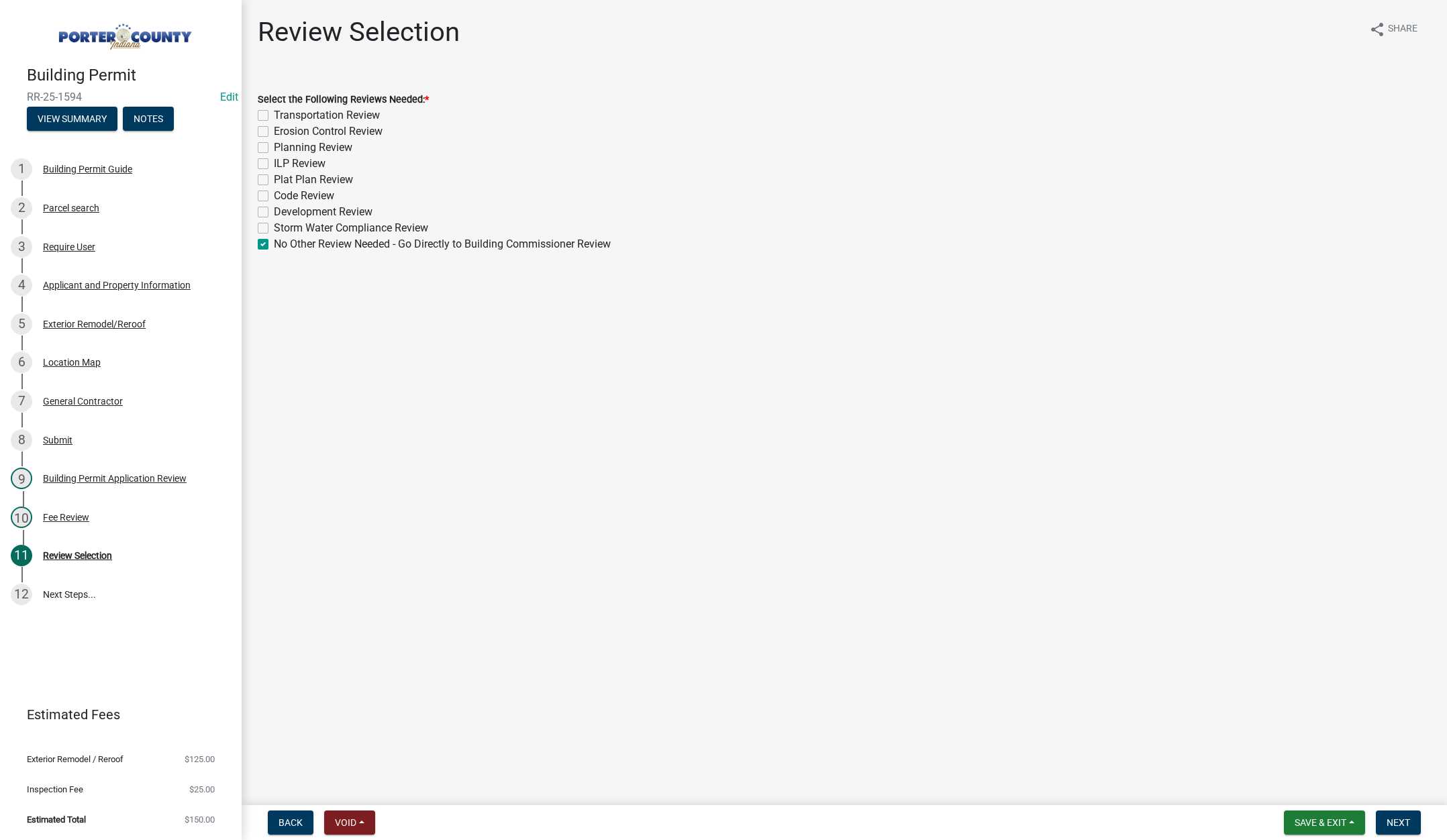
checkbox input "false"
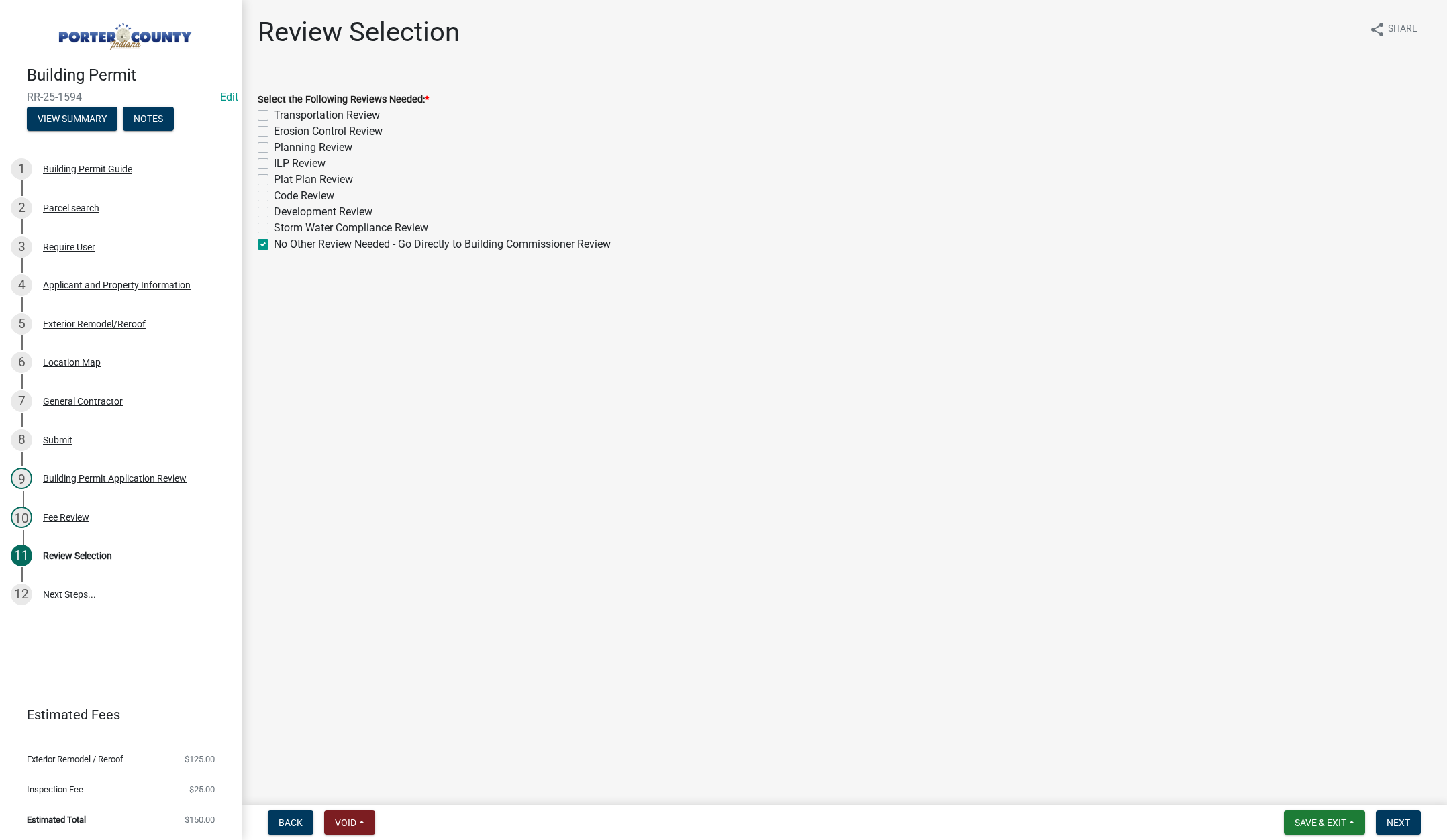
checkbox input "false"
checkbox input "true"
click at [1404, 819] on span "Next" at bounding box center [1398, 822] width 23 height 11
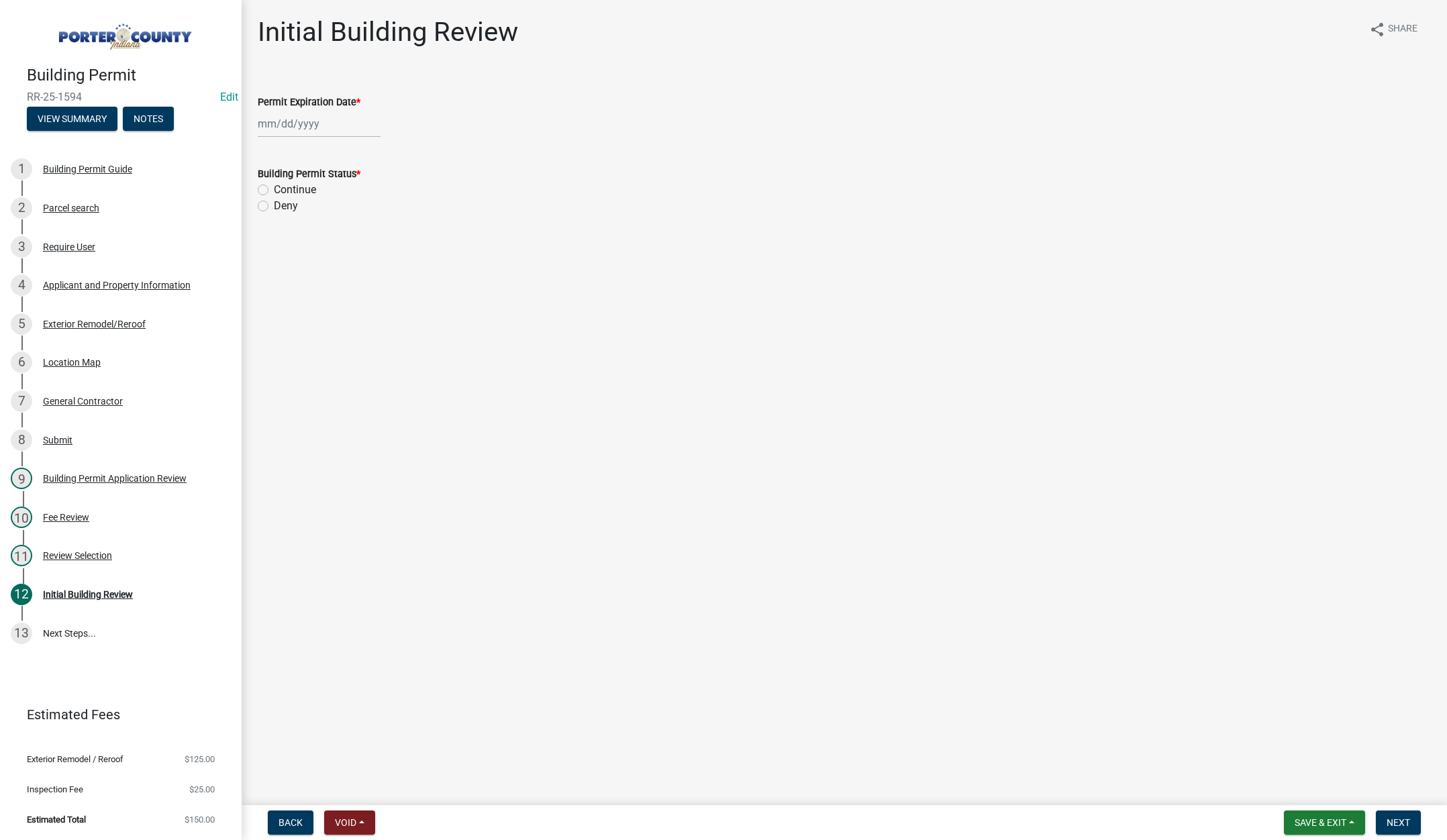
select select "8"
click at [328, 125] on div "[PERSON_NAME] Feb Mar Apr [PERSON_NAME][DATE] Oct Nov [DATE] 1526 1527 1528 152…" at bounding box center [319, 124] width 123 height 28
click at [372, 153] on select "1525 1526 1527 1528 1529 1530 1531 1532 1533 1534 1535 1536 1537 1538 1539 1540…" at bounding box center [363, 152] width 48 height 20
select select "2026"
click at [339, 142] on select "1525 1526 1527 1528 1529 1530 1531 1532 1533 1534 1535 1536 1537 1538 1539 1540…" at bounding box center [363, 152] width 48 height 20
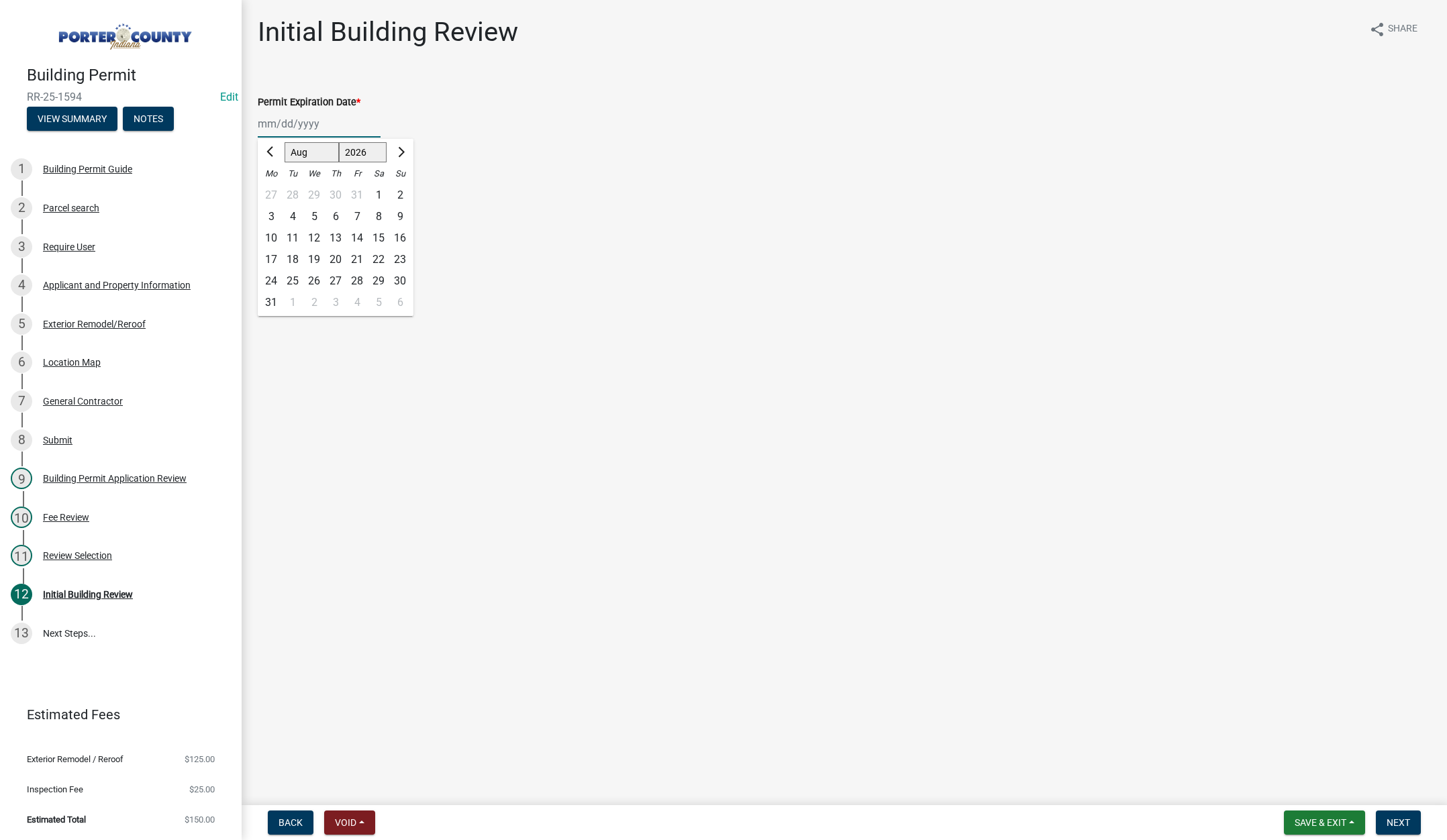
click at [375, 258] on div "22" at bounding box center [378, 260] width 22 height 22
type input "[DATE]"
click at [274, 190] on label "Continue" at bounding box center [295, 190] width 43 height 16
click at [274, 190] on input "Continue" at bounding box center [278, 186] width 9 height 9
radio input "true"
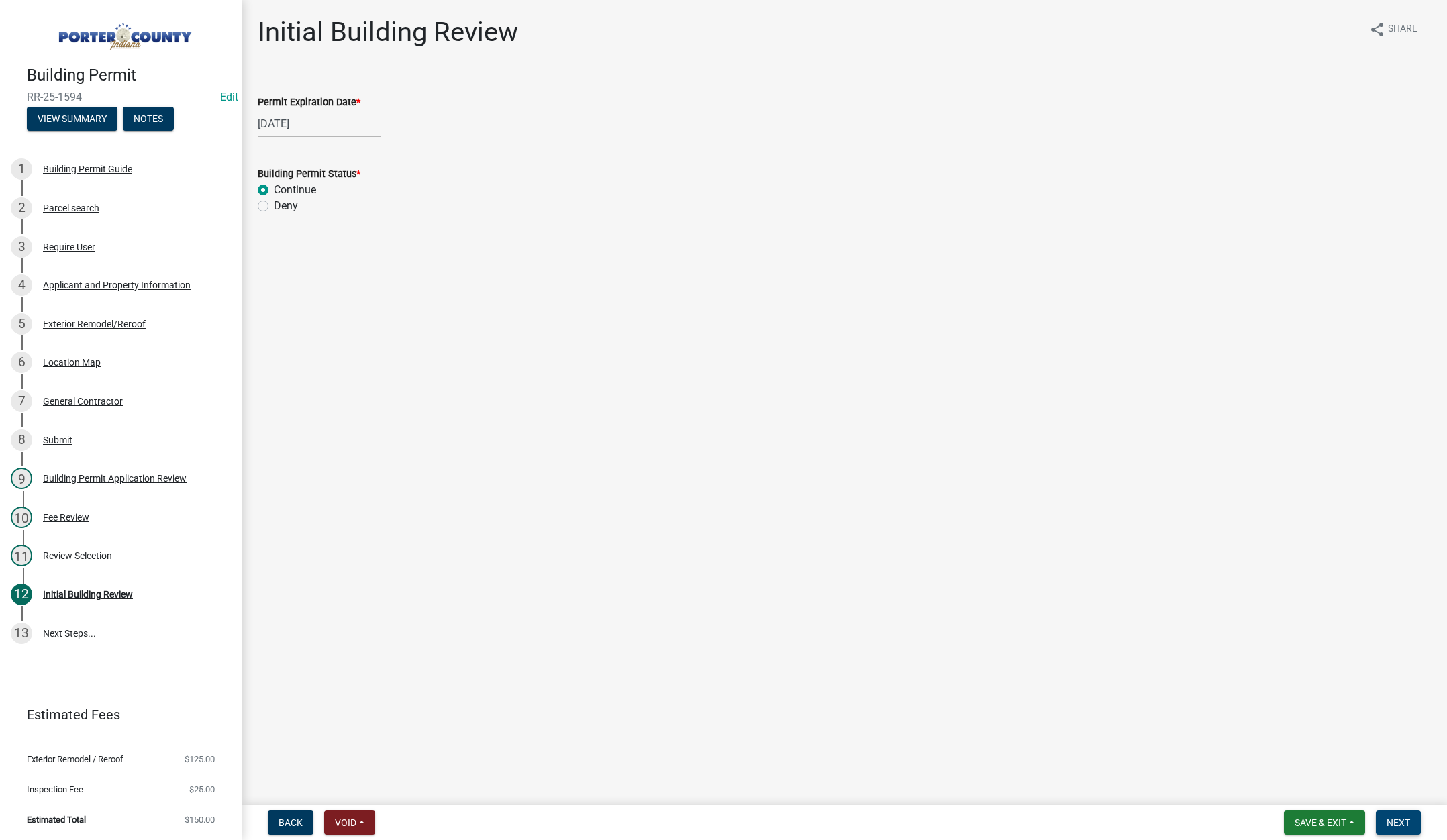
click at [1403, 817] on span "Next" at bounding box center [1398, 822] width 23 height 11
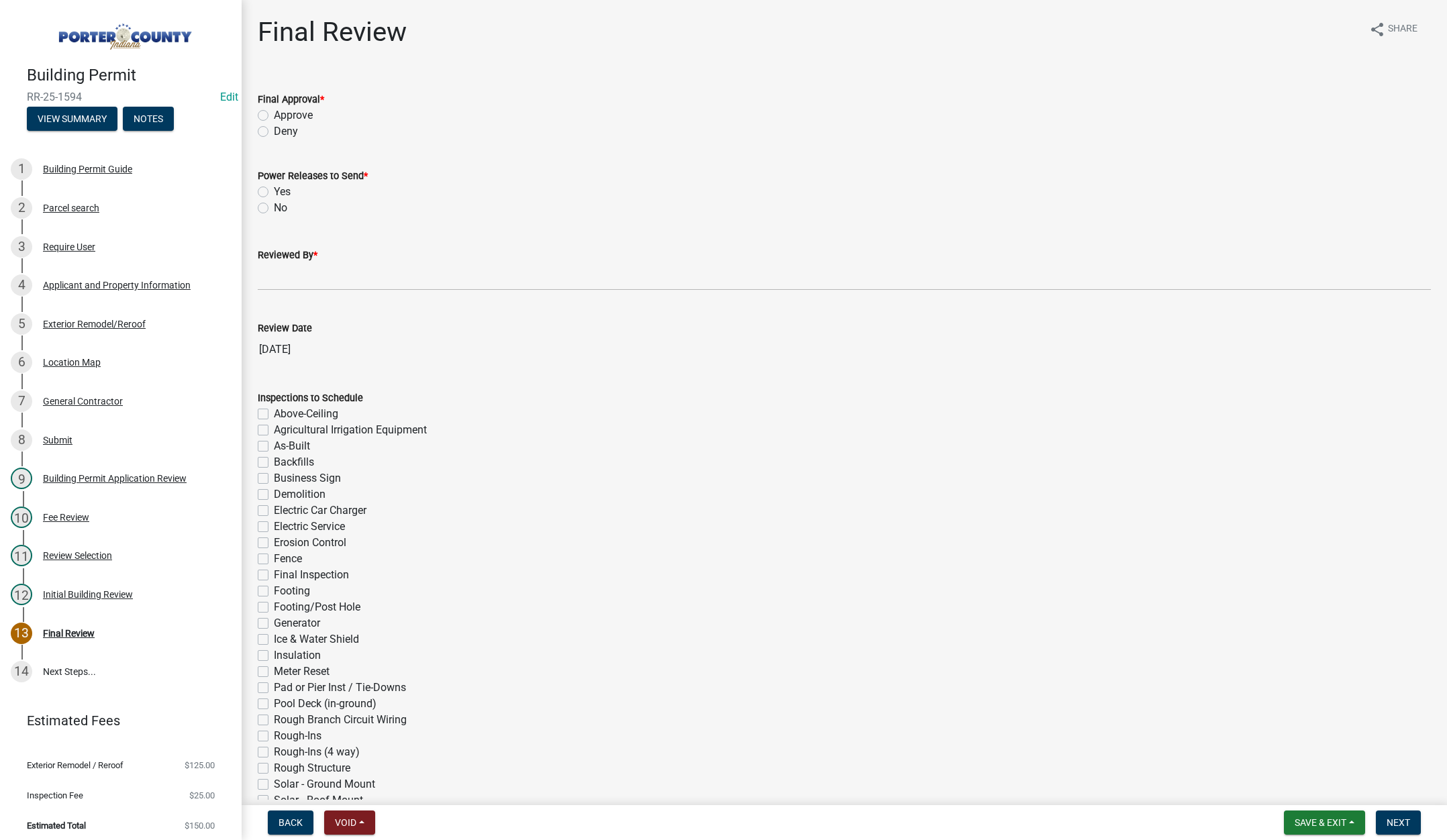
click at [274, 115] on label "Approve" at bounding box center [293, 115] width 39 height 16
click at [274, 115] on input "Approve" at bounding box center [278, 111] width 9 height 9
radio input "true"
click at [274, 210] on label "No" at bounding box center [280, 207] width 13 height 16
click at [274, 209] on input "No" at bounding box center [278, 203] width 9 height 9
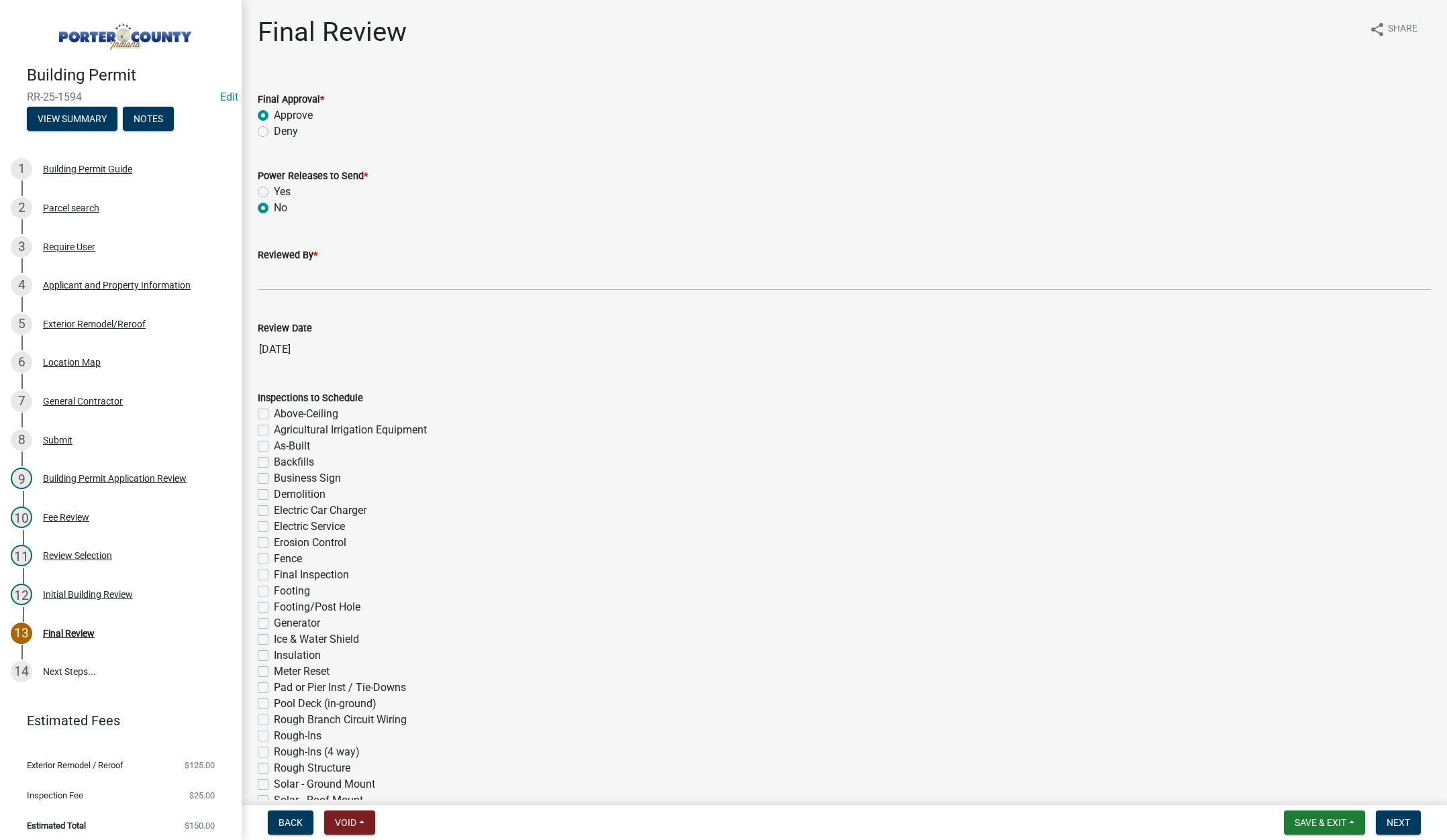
radio input "true"
drag, startPoint x: 283, startPoint y: 280, endPoint x: 320, endPoint y: 302, distance: 43.0
click at [283, 280] on input "Reviewed By *" at bounding box center [844, 277] width 1173 height 28
type input "[PERSON_NAME]"
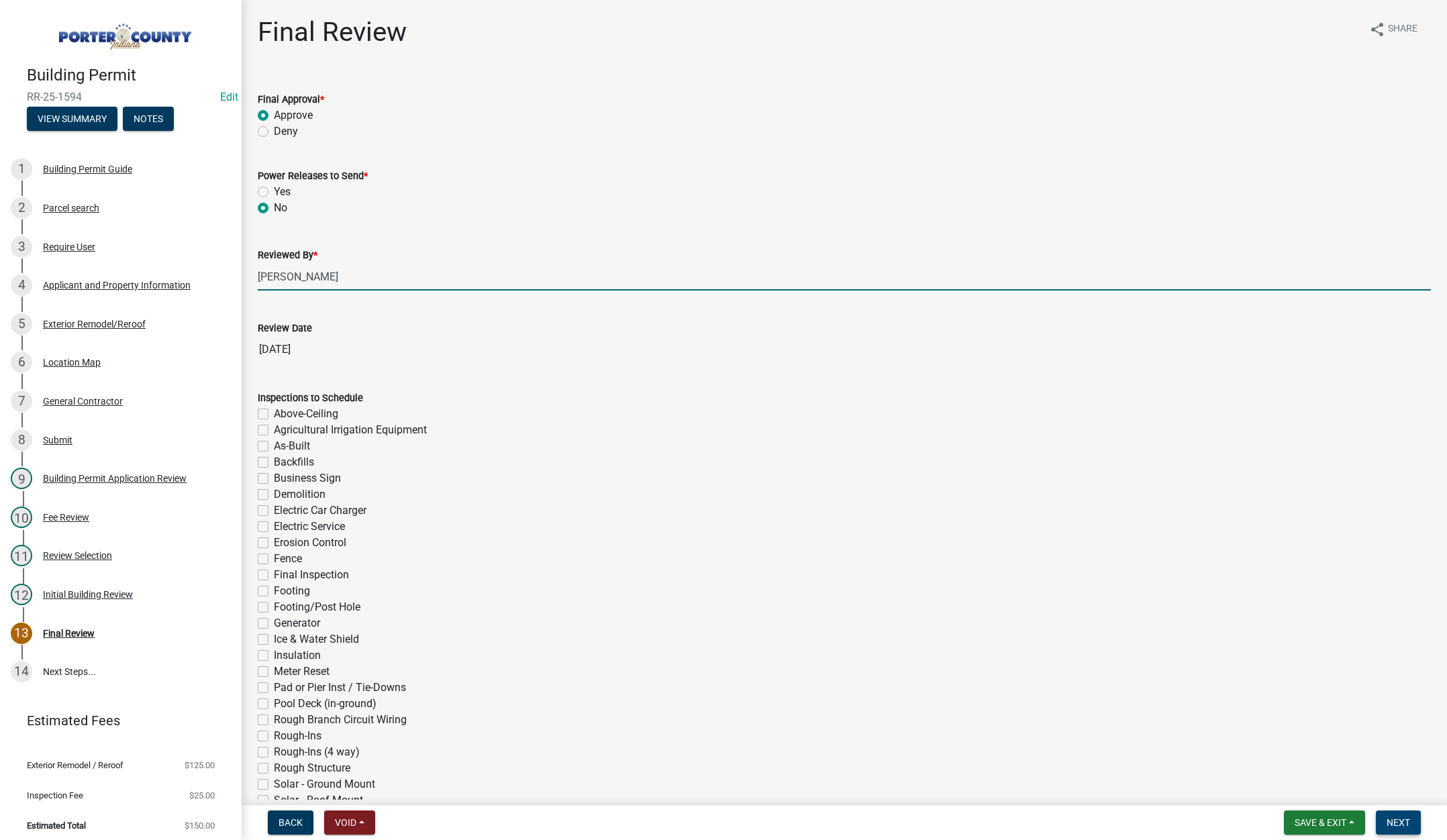
click at [1397, 825] on span "Next" at bounding box center [1398, 822] width 23 height 11
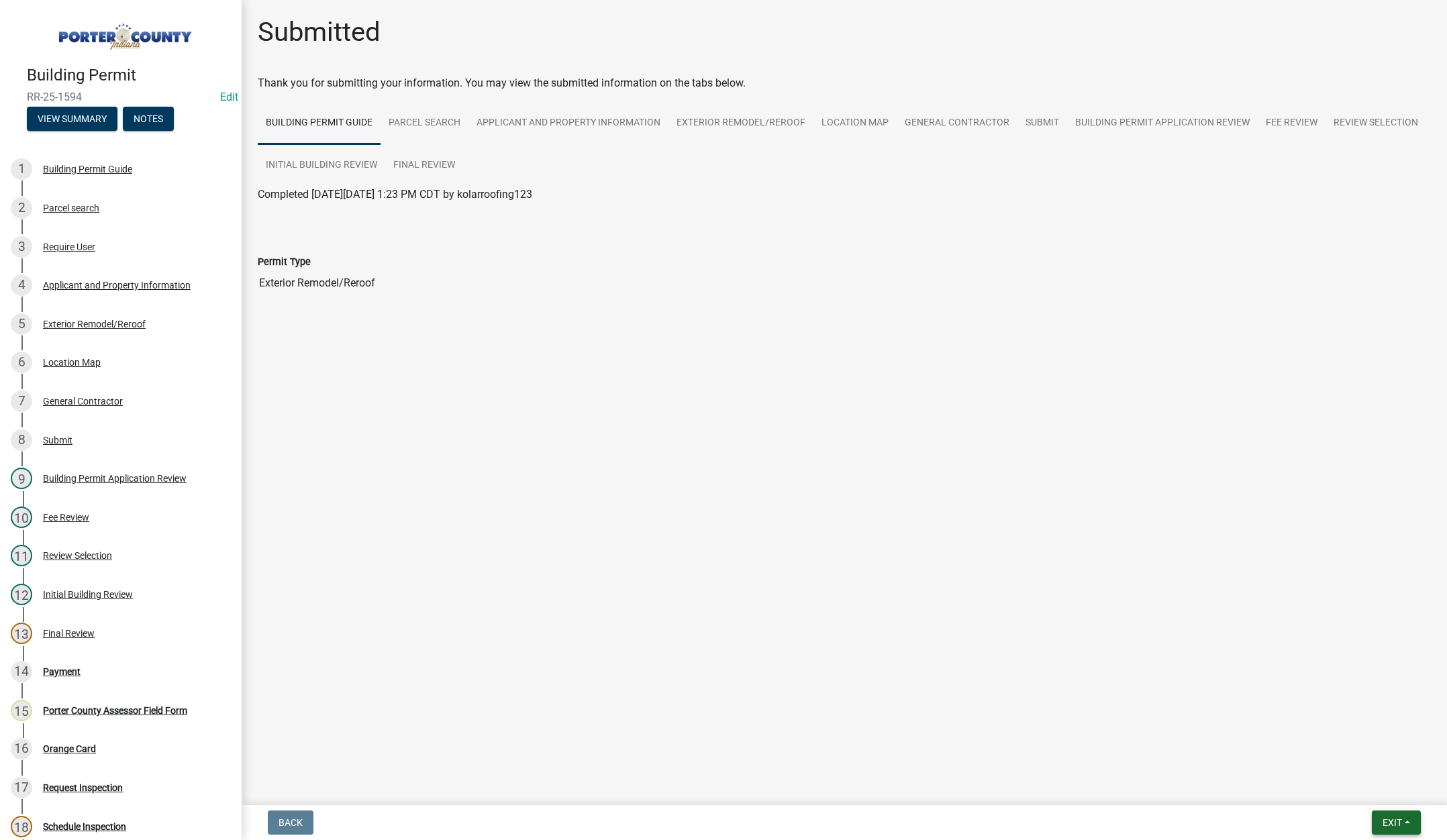
click at [1388, 821] on span "Exit" at bounding box center [1392, 822] width 19 height 11
click at [1370, 790] on button "Save & Exit" at bounding box center [1367, 787] width 108 height 32
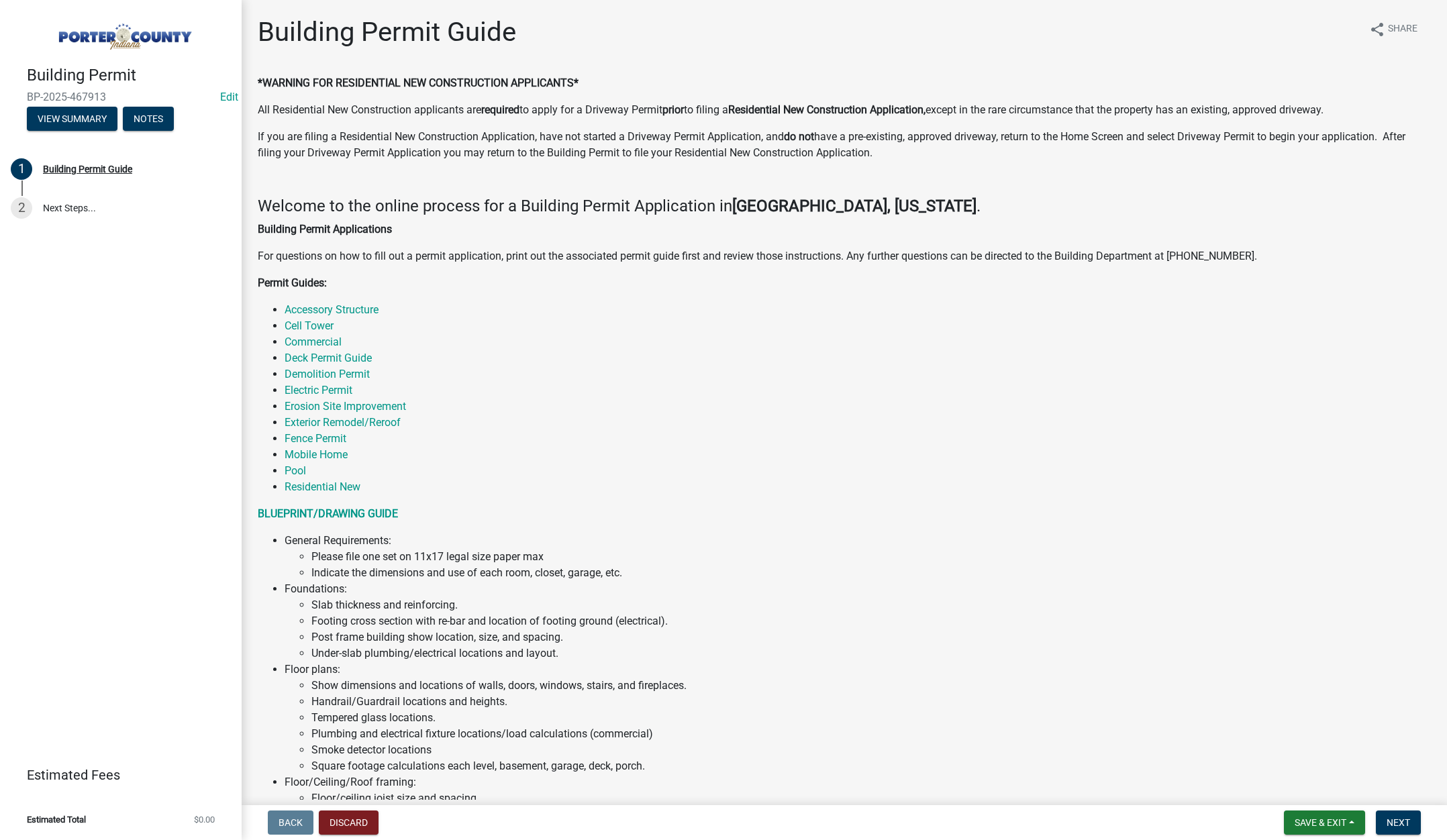
scroll to position [661, 0]
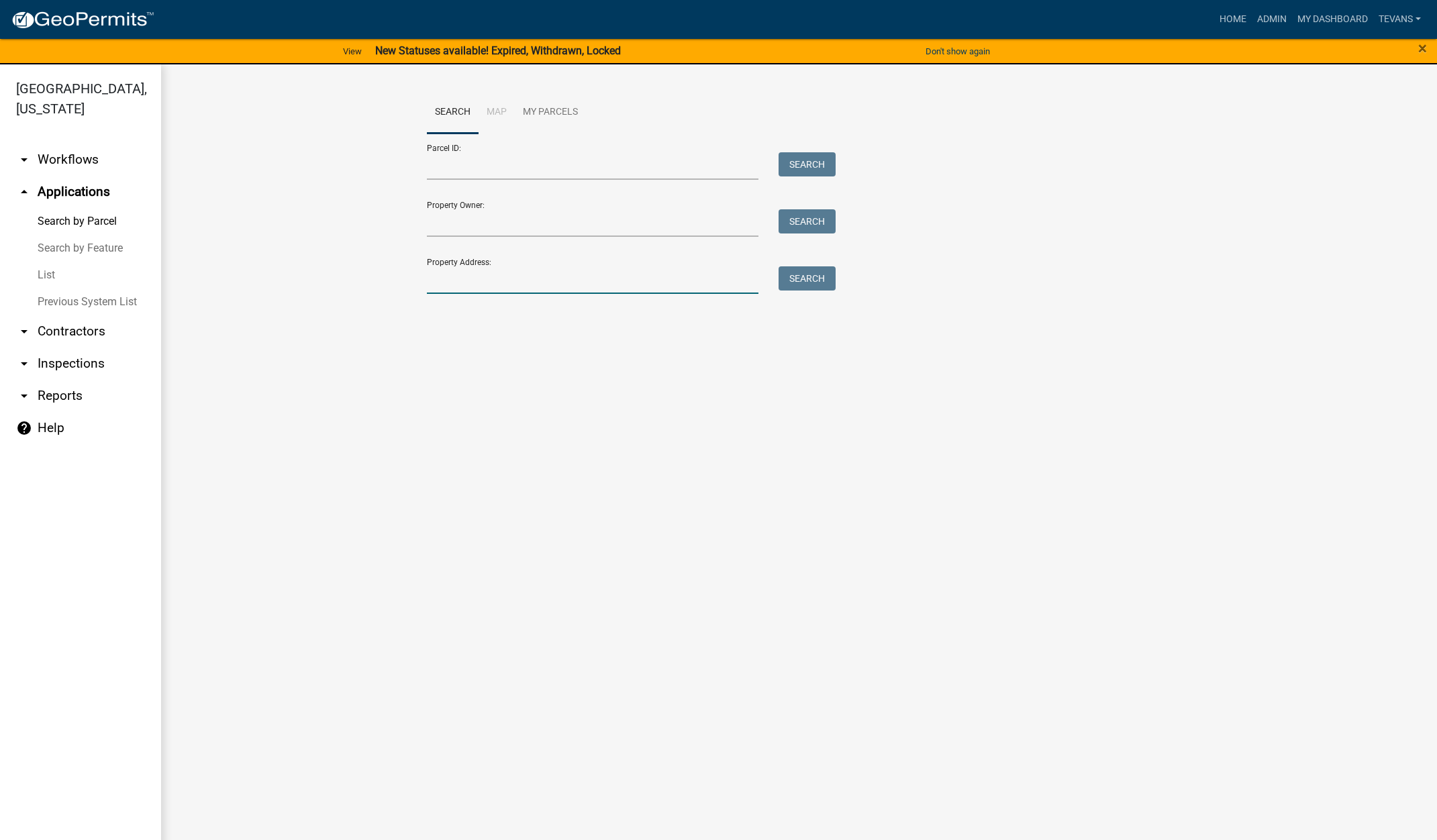
click at [489, 282] on input "Property Address:" at bounding box center [593, 280] width 332 height 28
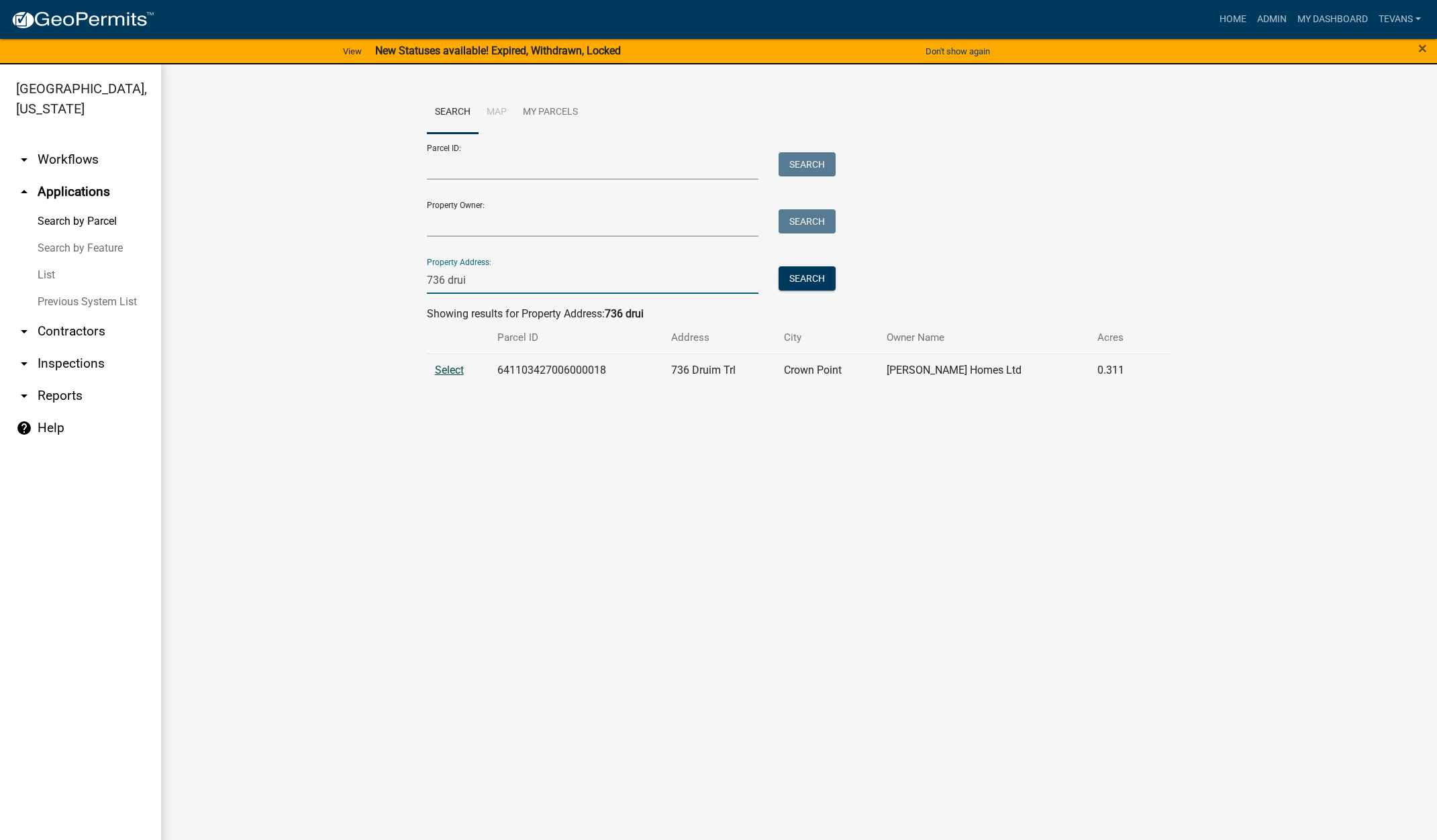
type input "736 drui"
click at [460, 370] on span "Select" at bounding box center [449, 370] width 29 height 12
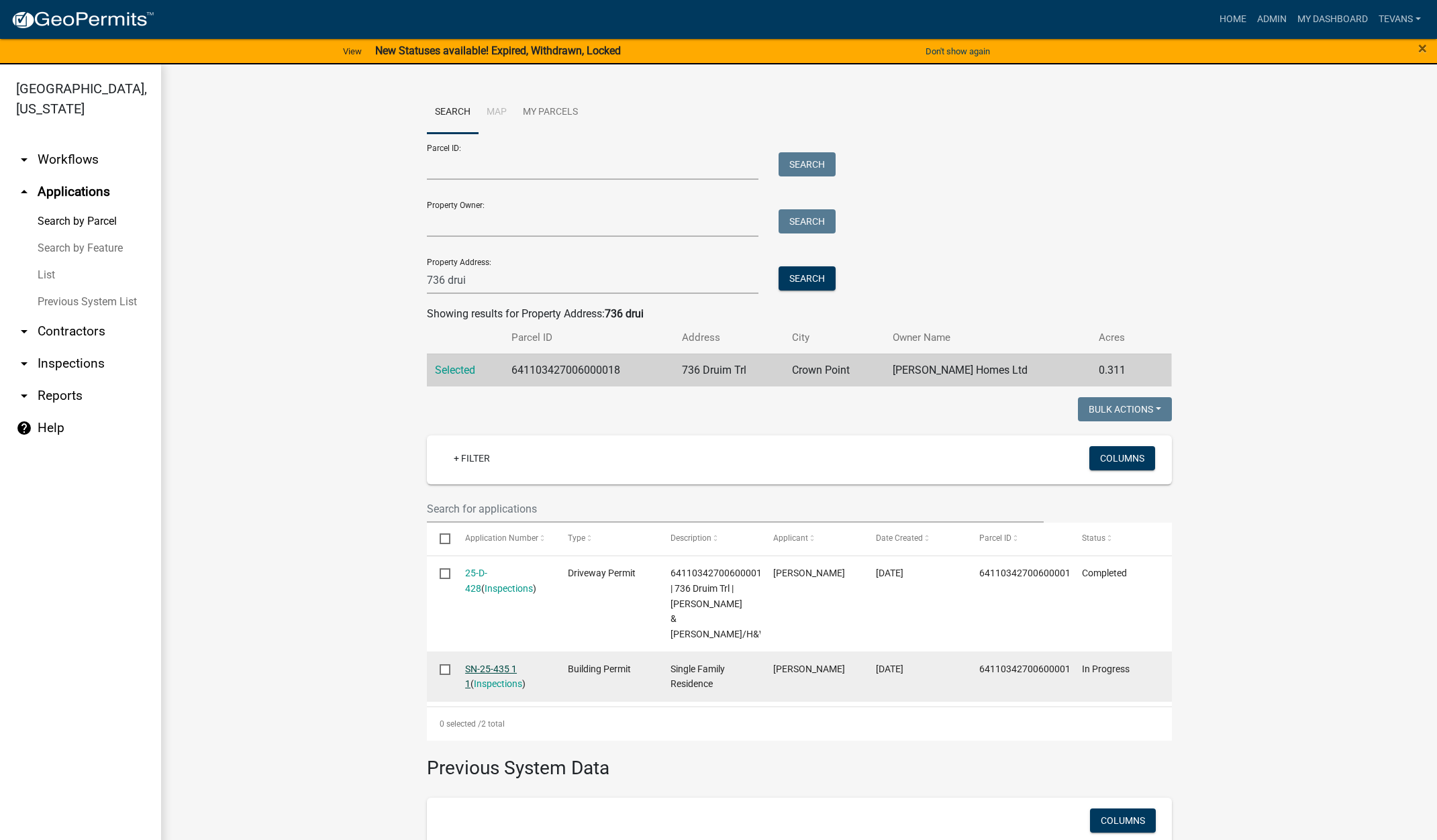
drag, startPoint x: 489, startPoint y: 652, endPoint x: 504, endPoint y: 652, distance: 15.0
click at [489, 664] on link "SN-25-435 1 1" at bounding box center [491, 677] width 52 height 26
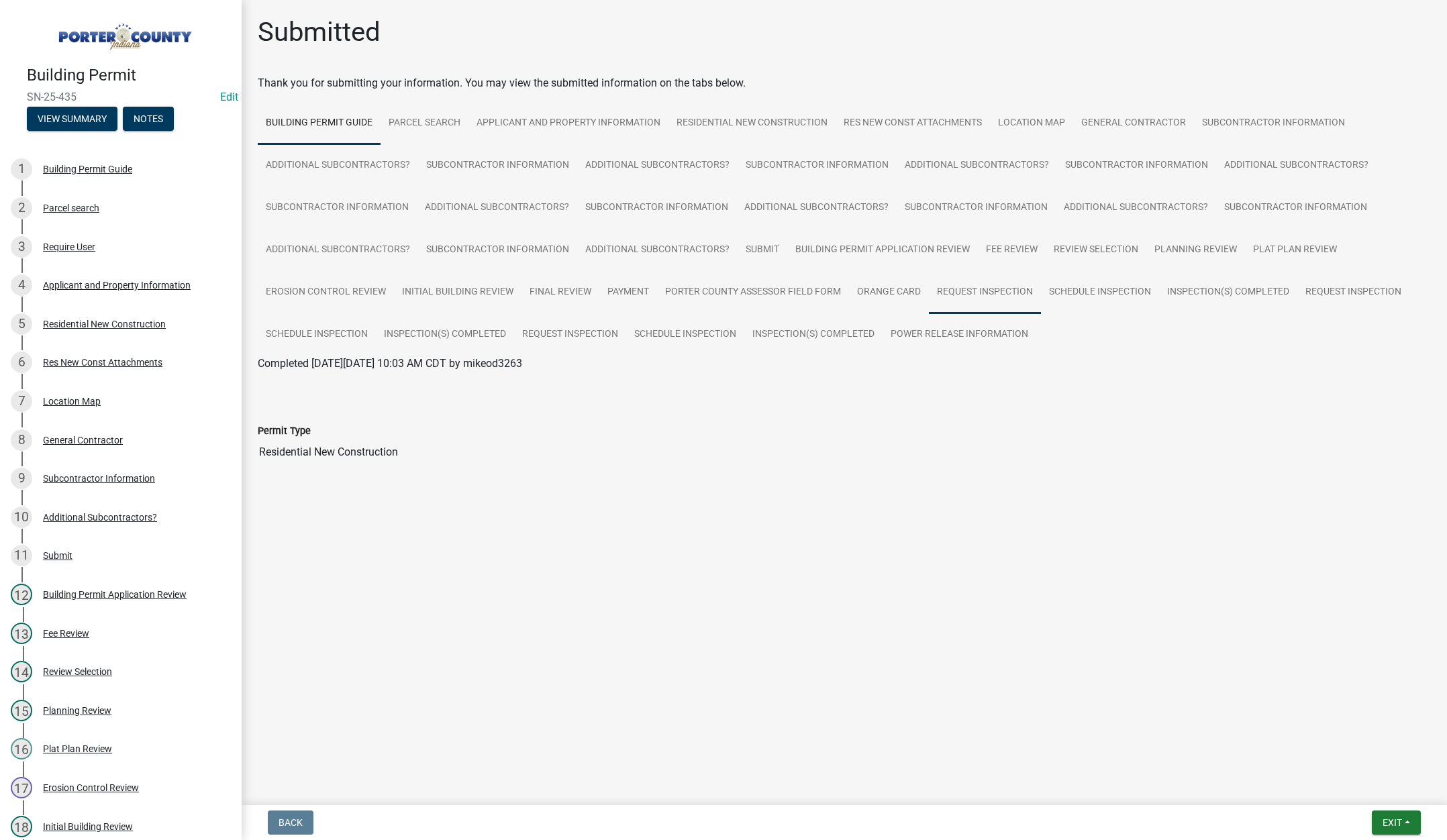
click at [973, 292] on link "Request Inspection" at bounding box center [984, 292] width 112 height 43
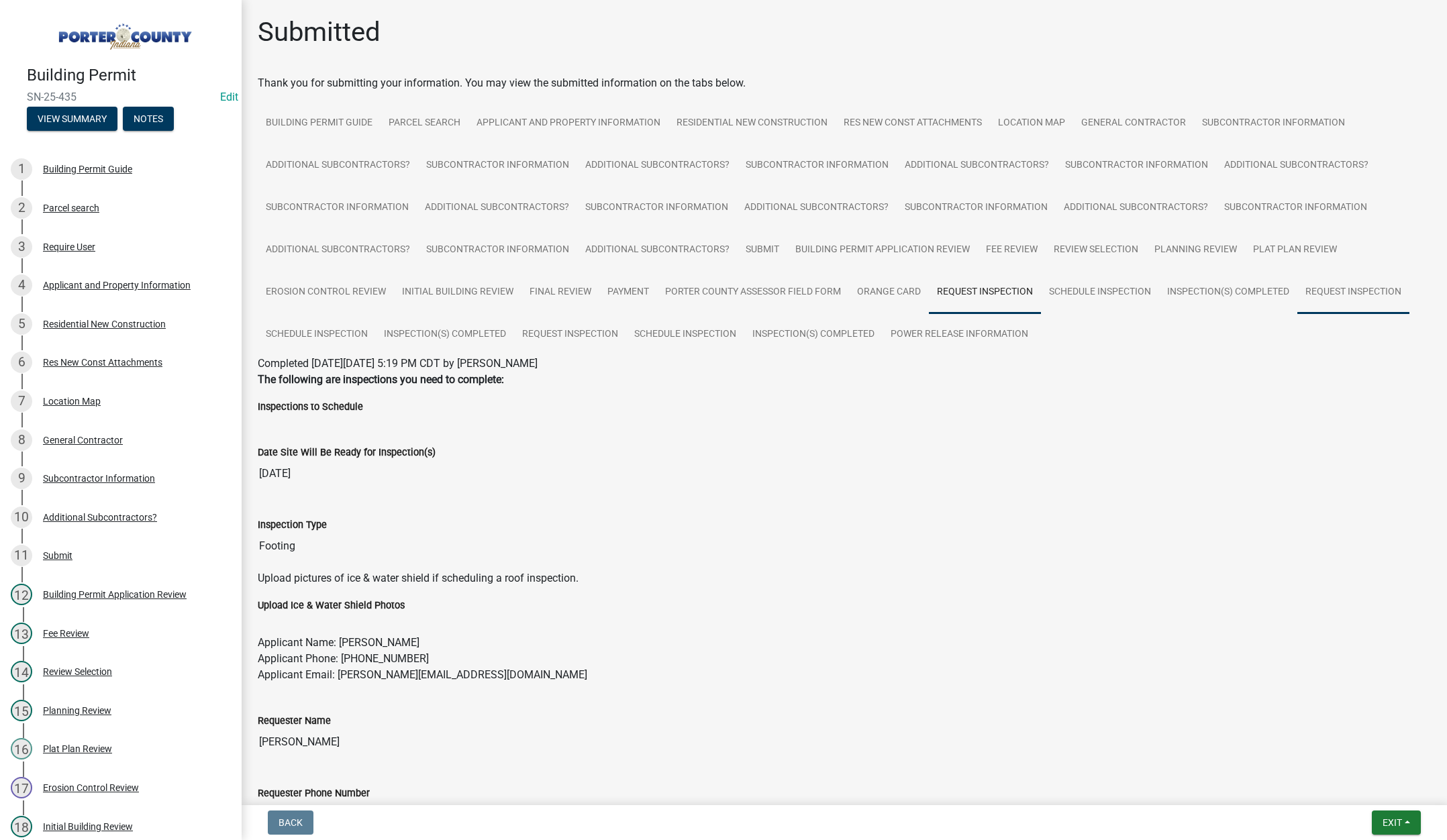
click at [1338, 303] on link "Request Inspection" at bounding box center [1353, 292] width 112 height 43
click at [593, 332] on link "Request Inspection" at bounding box center [570, 335] width 112 height 43
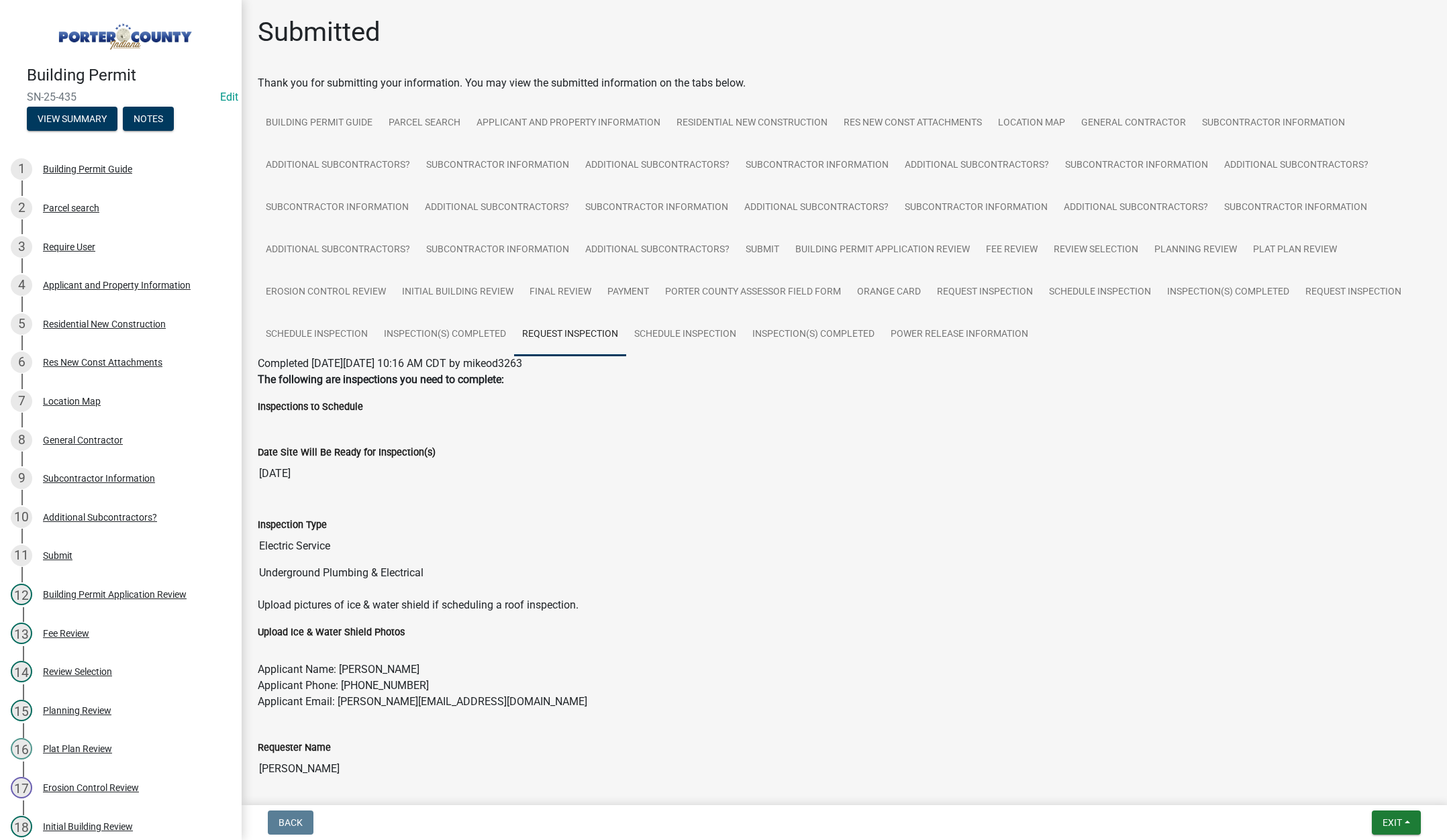
click at [1008, 499] on div "Inspection Type Electric Service Underground Plumbing & Electrical" at bounding box center [844, 541] width 1173 height 88
click at [1387, 821] on span "Exit" at bounding box center [1392, 822] width 19 height 11
click at [1383, 789] on button "Save & Exit" at bounding box center [1367, 787] width 108 height 32
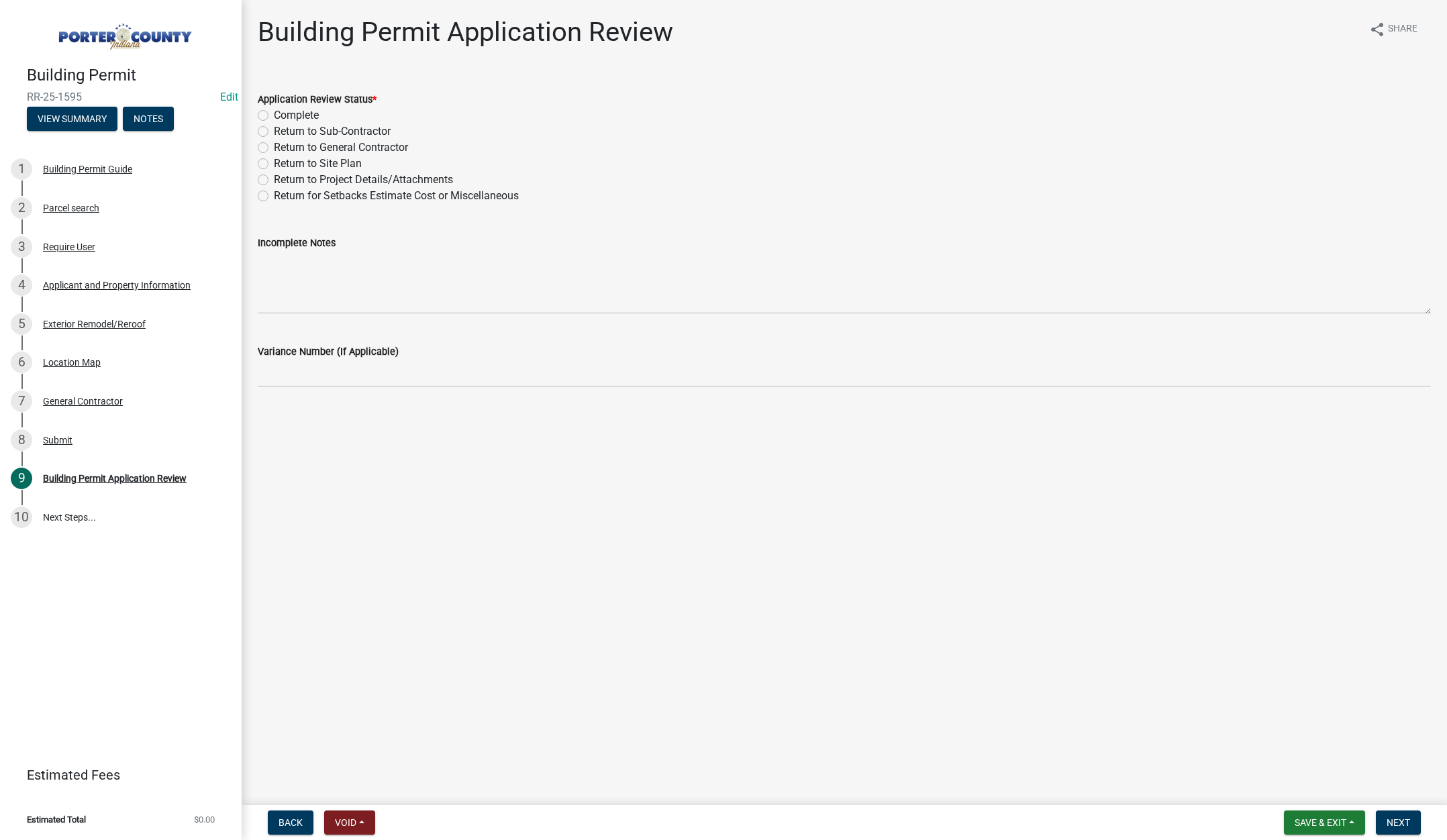
click at [274, 115] on label "Complete" at bounding box center [296, 115] width 45 height 16
click at [274, 115] on input "Complete" at bounding box center [278, 111] width 9 height 9
radio input "true"
click at [1398, 823] on span "Next" at bounding box center [1398, 822] width 23 height 11
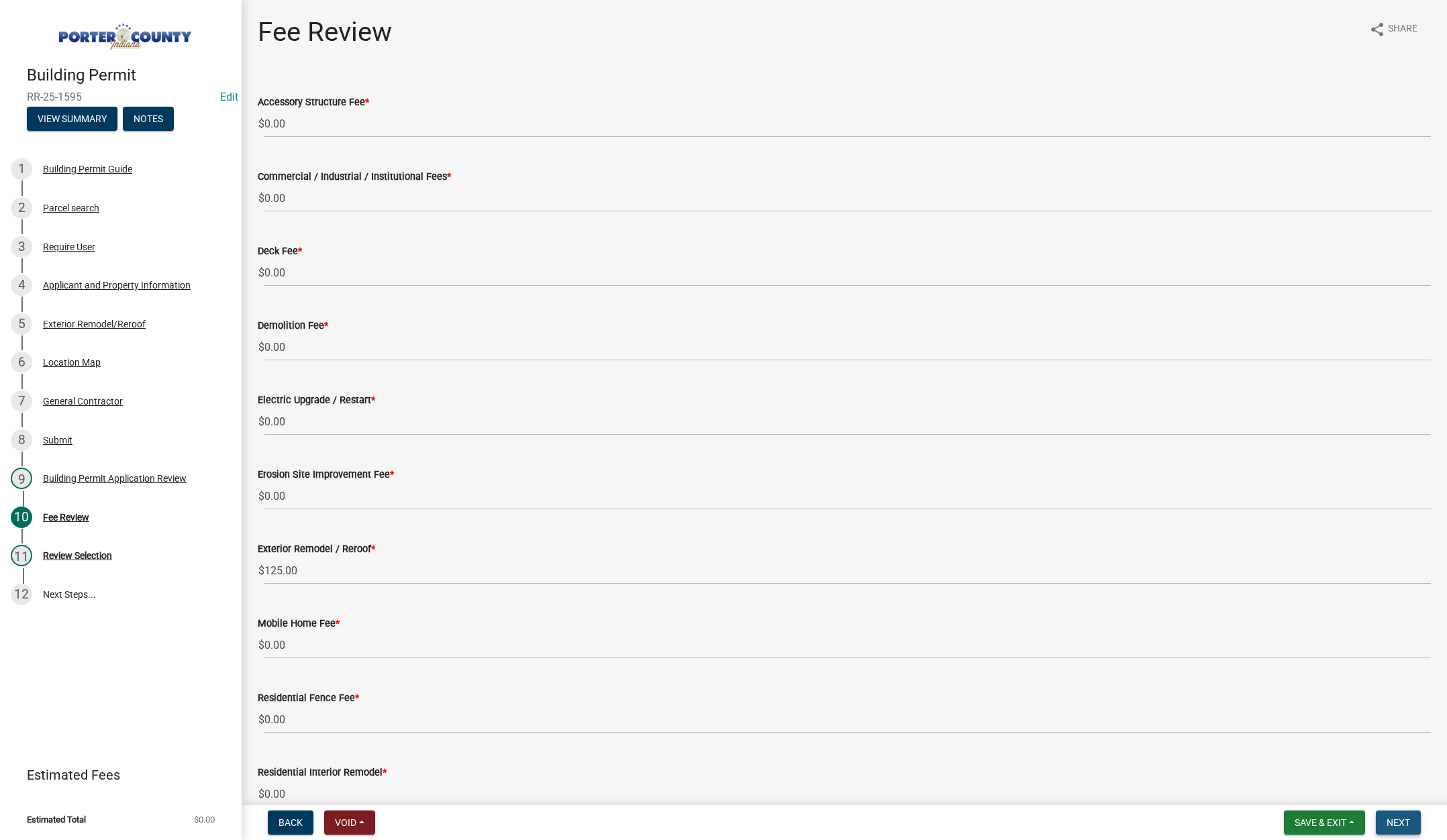
click at [1397, 818] on span "Next" at bounding box center [1398, 822] width 23 height 11
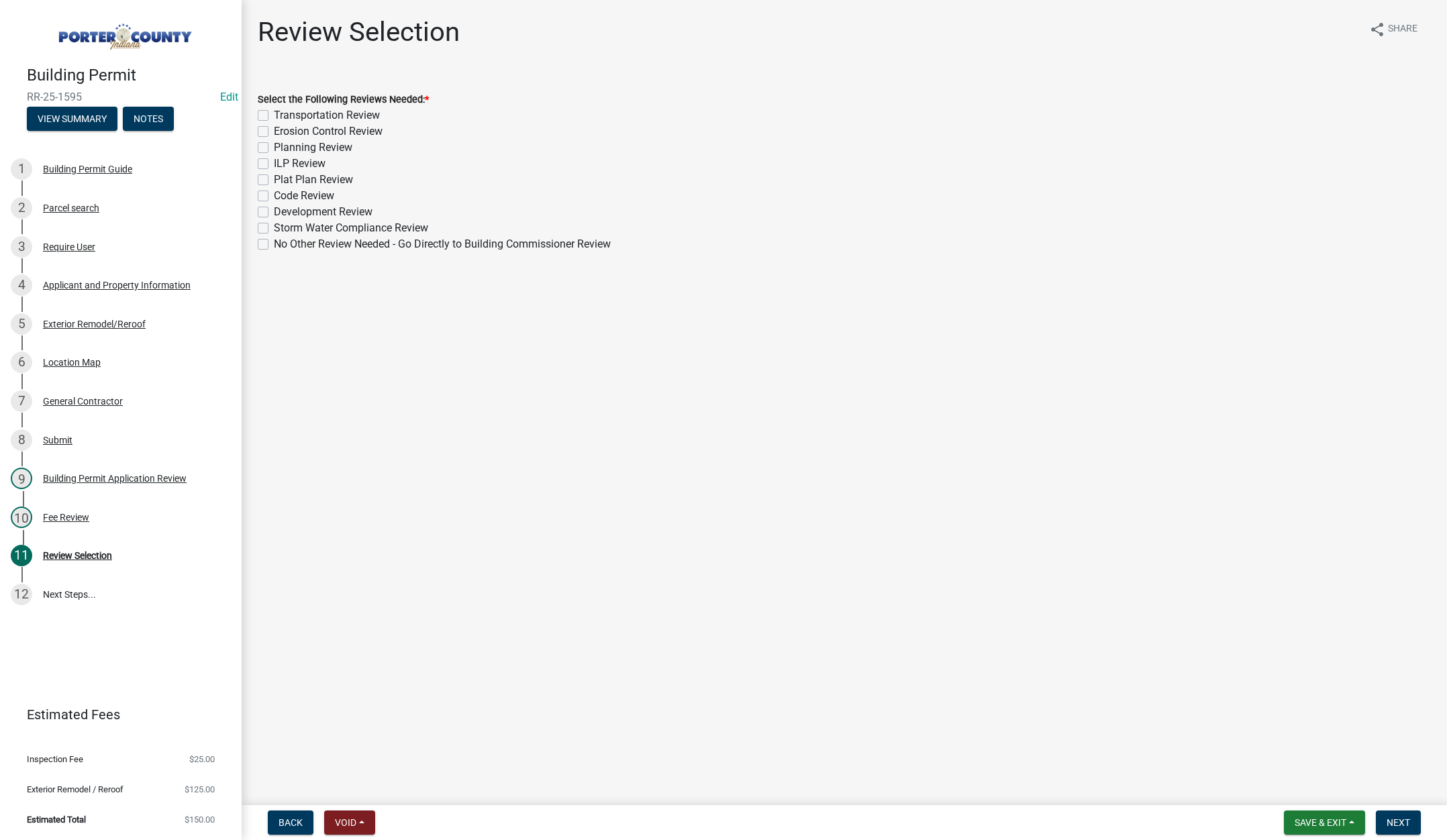
click at [274, 243] on label "No Other Review Needed - Go Directly to Building Commissioner Review" at bounding box center [442, 244] width 337 height 16
click at [274, 243] on input "No Other Review Needed - Go Directly to Building Commissioner Review" at bounding box center [278, 240] width 9 height 9
checkbox input "true"
checkbox input "false"
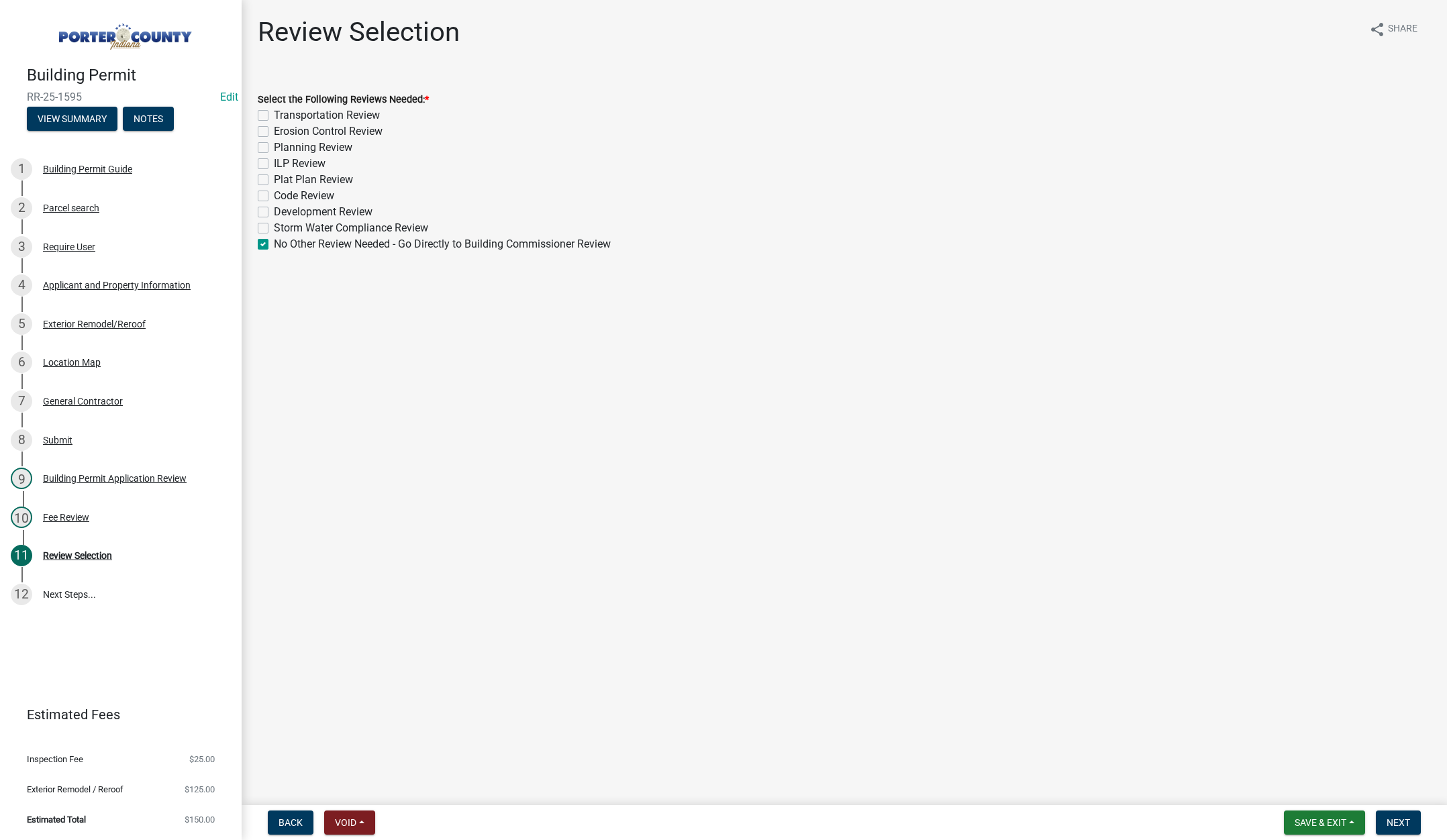
checkbox input "false"
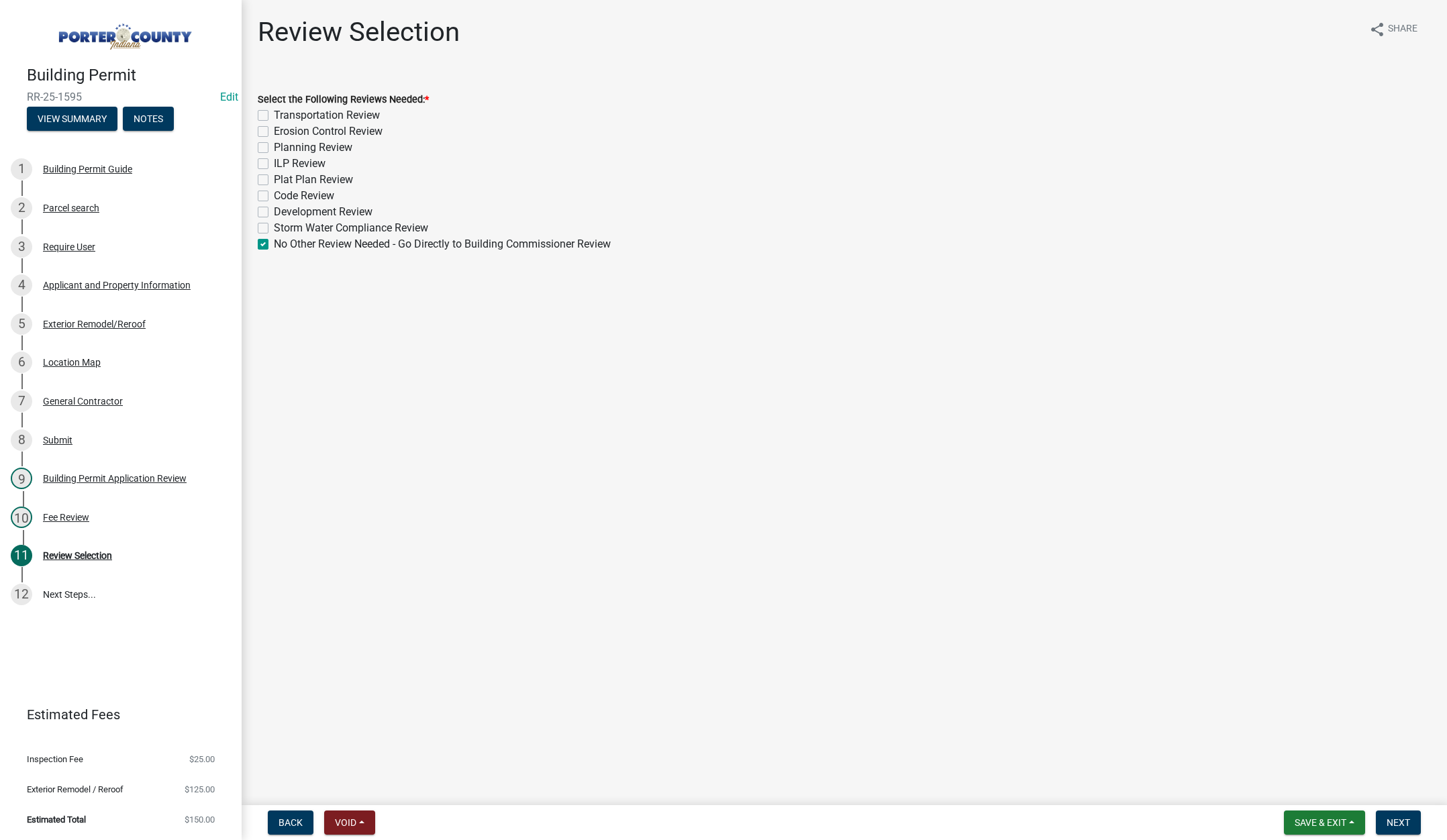
checkbox input "false"
checkbox input "true"
click at [1401, 820] on span "Next" at bounding box center [1398, 822] width 23 height 11
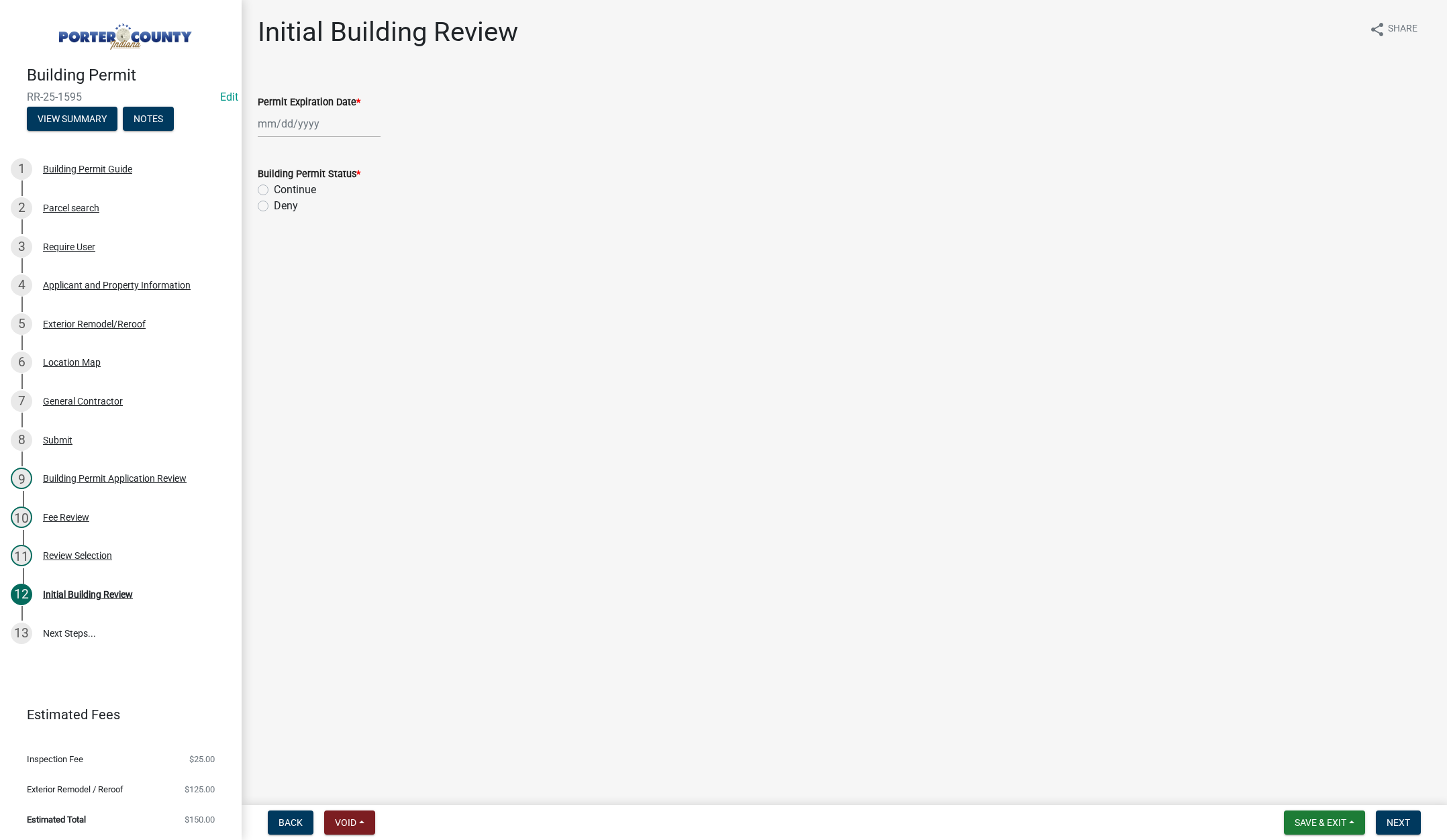
click at [333, 126] on div at bounding box center [319, 124] width 123 height 28
select select "8"
click at [368, 149] on select "1525 1526 1527 1528 1529 1530 1531 1532 1533 1534 1535 1536 1537 1538 1539 1540…" at bounding box center [363, 152] width 48 height 20
select select "2026"
click at [339, 142] on select "1525 1526 1527 1528 1529 1530 1531 1532 1533 1534 1535 1536 1537 1538 1539 1540…" at bounding box center [363, 152] width 48 height 20
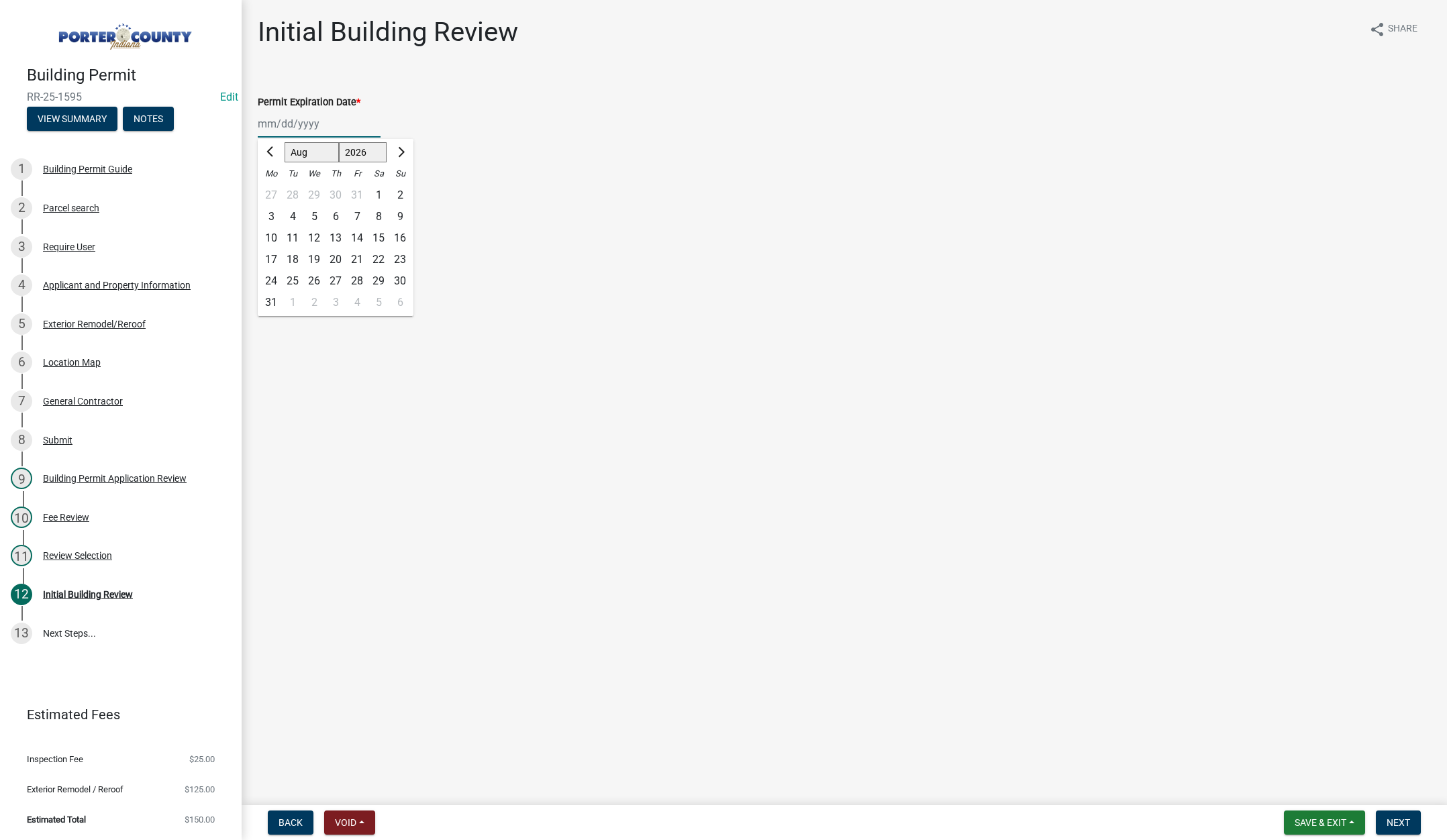
click at [377, 255] on div "22" at bounding box center [378, 260] width 22 height 22
type input "[DATE]"
drag, startPoint x: 261, startPoint y: 190, endPoint x: 268, endPoint y: 195, distance: 8.6
click at [274, 190] on label "Continue" at bounding box center [295, 190] width 43 height 16
click at [274, 190] on input "Continue" at bounding box center [278, 186] width 9 height 9
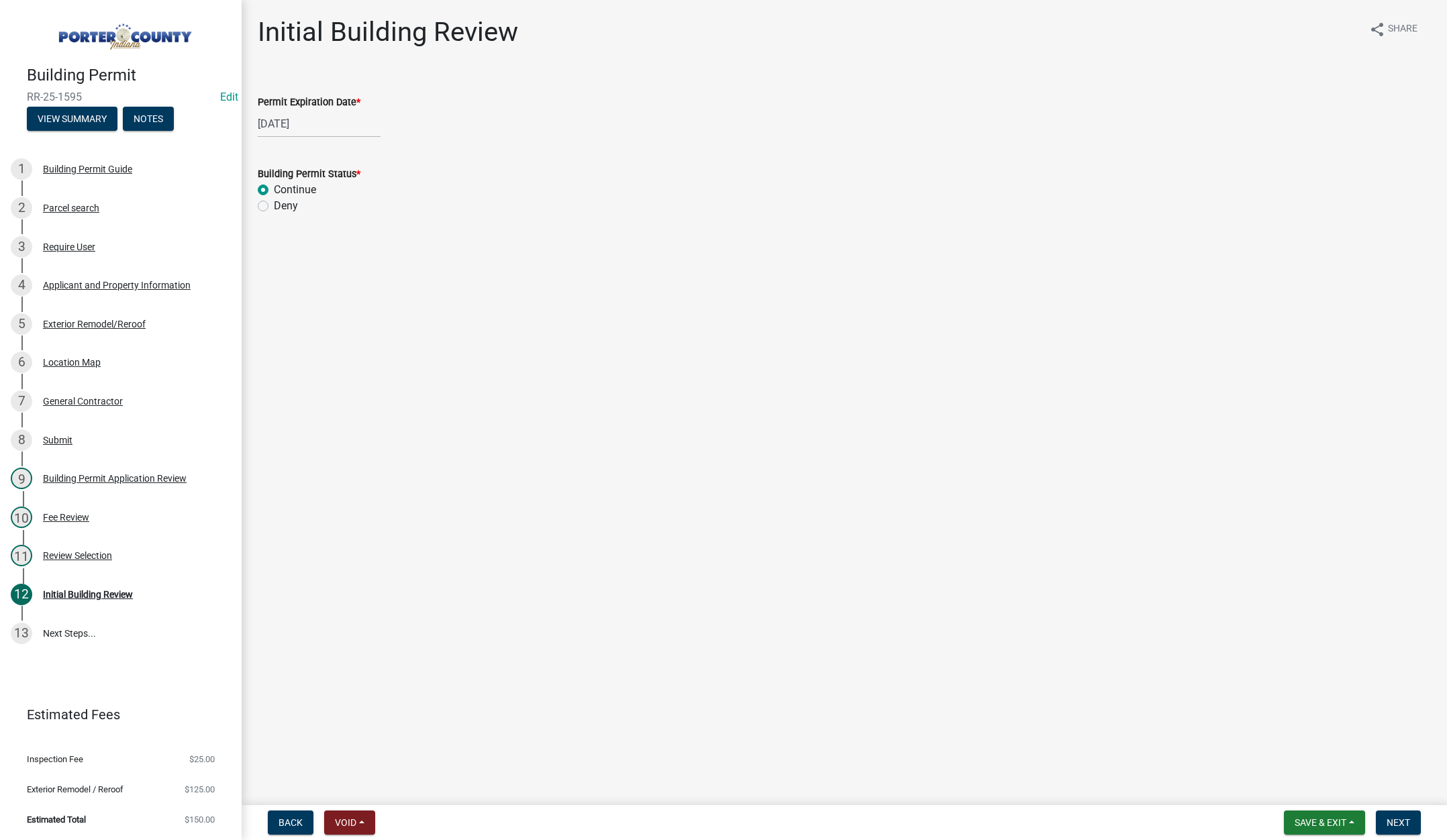
radio input "true"
click at [1402, 820] on span "Next" at bounding box center [1398, 822] width 23 height 11
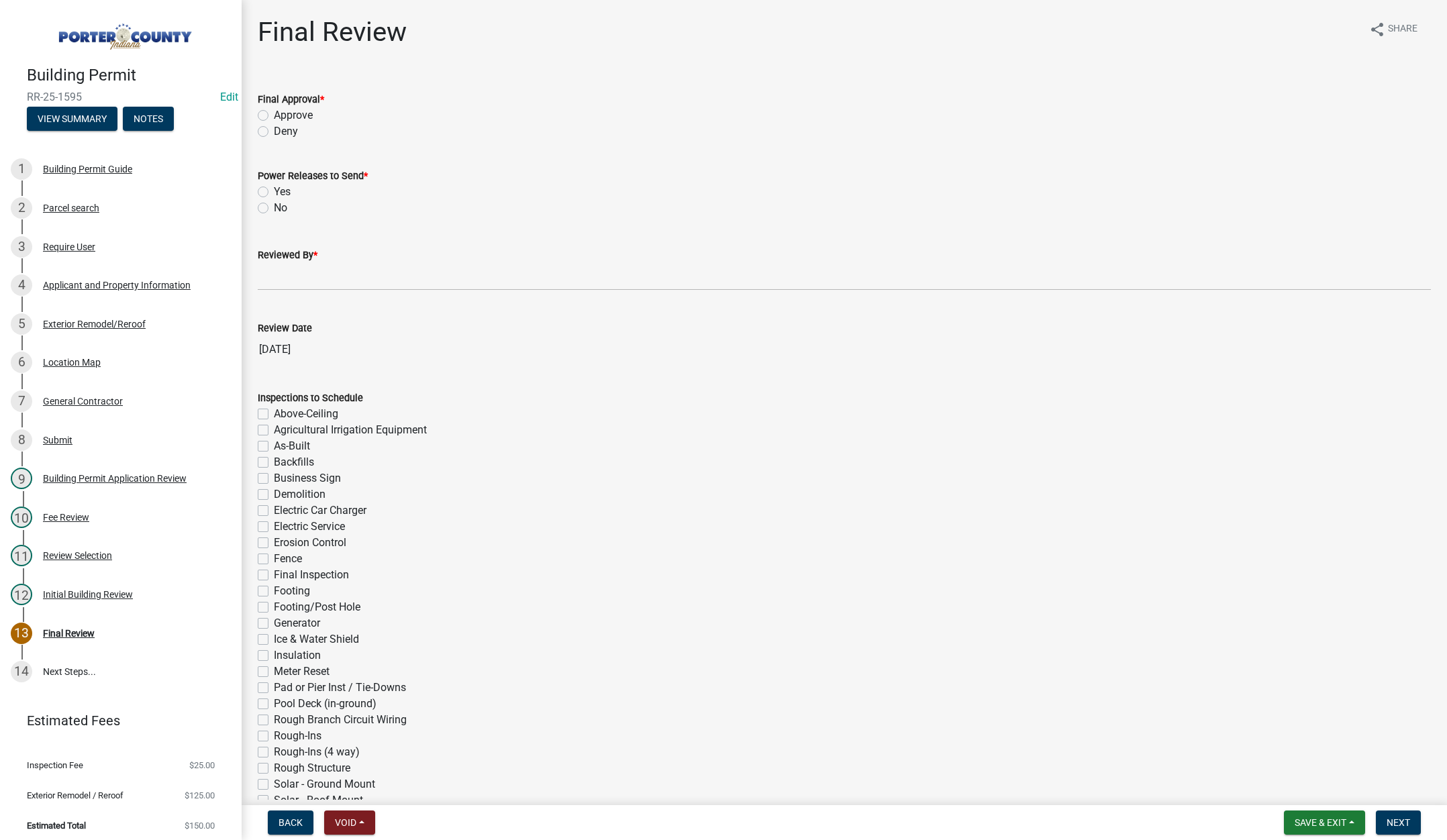
click at [274, 115] on label "Approve" at bounding box center [293, 115] width 39 height 16
click at [274, 115] on input "Approve" at bounding box center [278, 111] width 9 height 9
radio input "true"
click at [274, 207] on label "No" at bounding box center [280, 207] width 13 height 16
click at [274, 207] on input "No" at bounding box center [278, 203] width 9 height 9
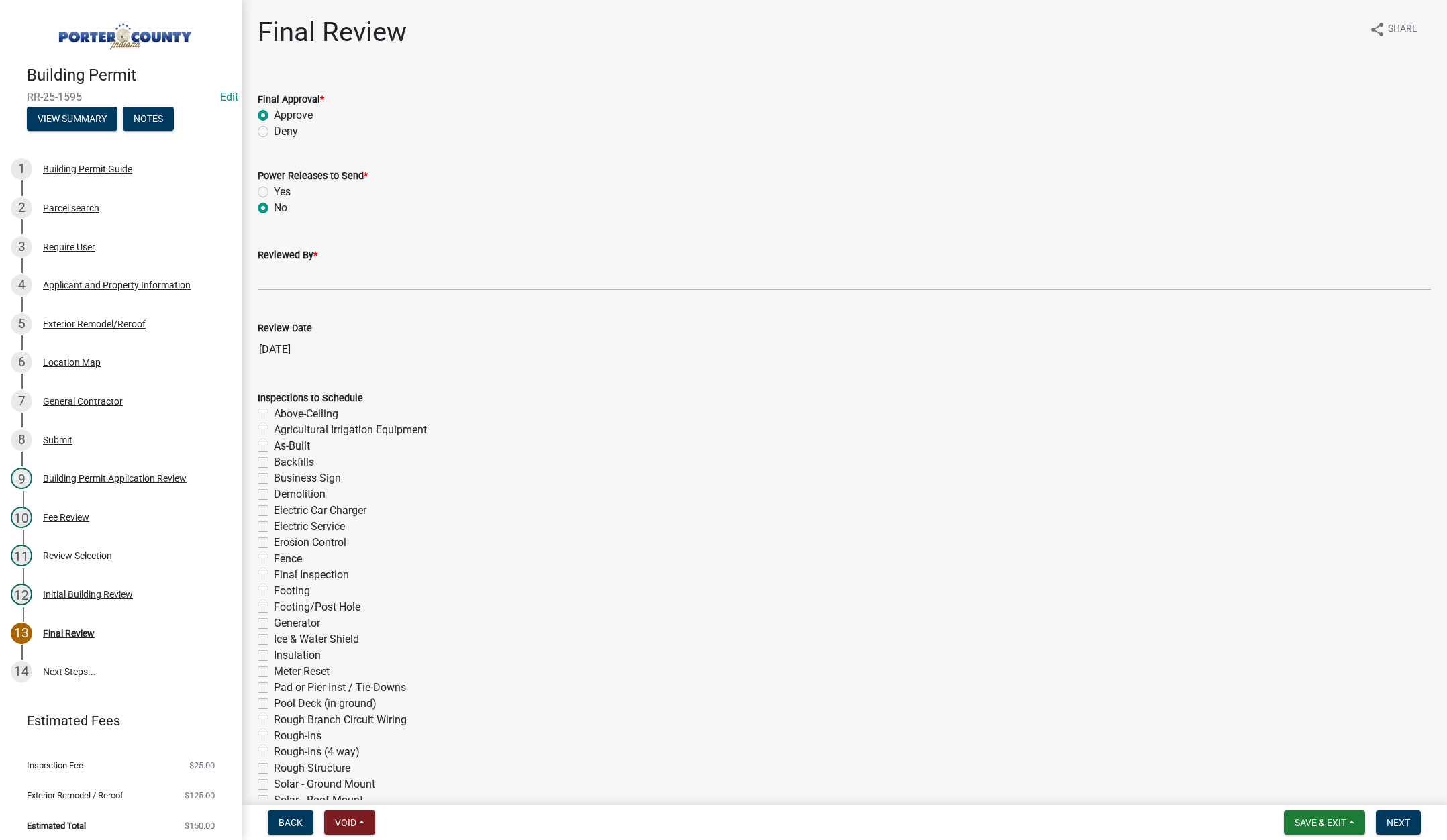
radio input "true"
click at [274, 285] on input "Reviewed By *" at bounding box center [844, 277] width 1173 height 28
type input "[PERSON_NAME]"
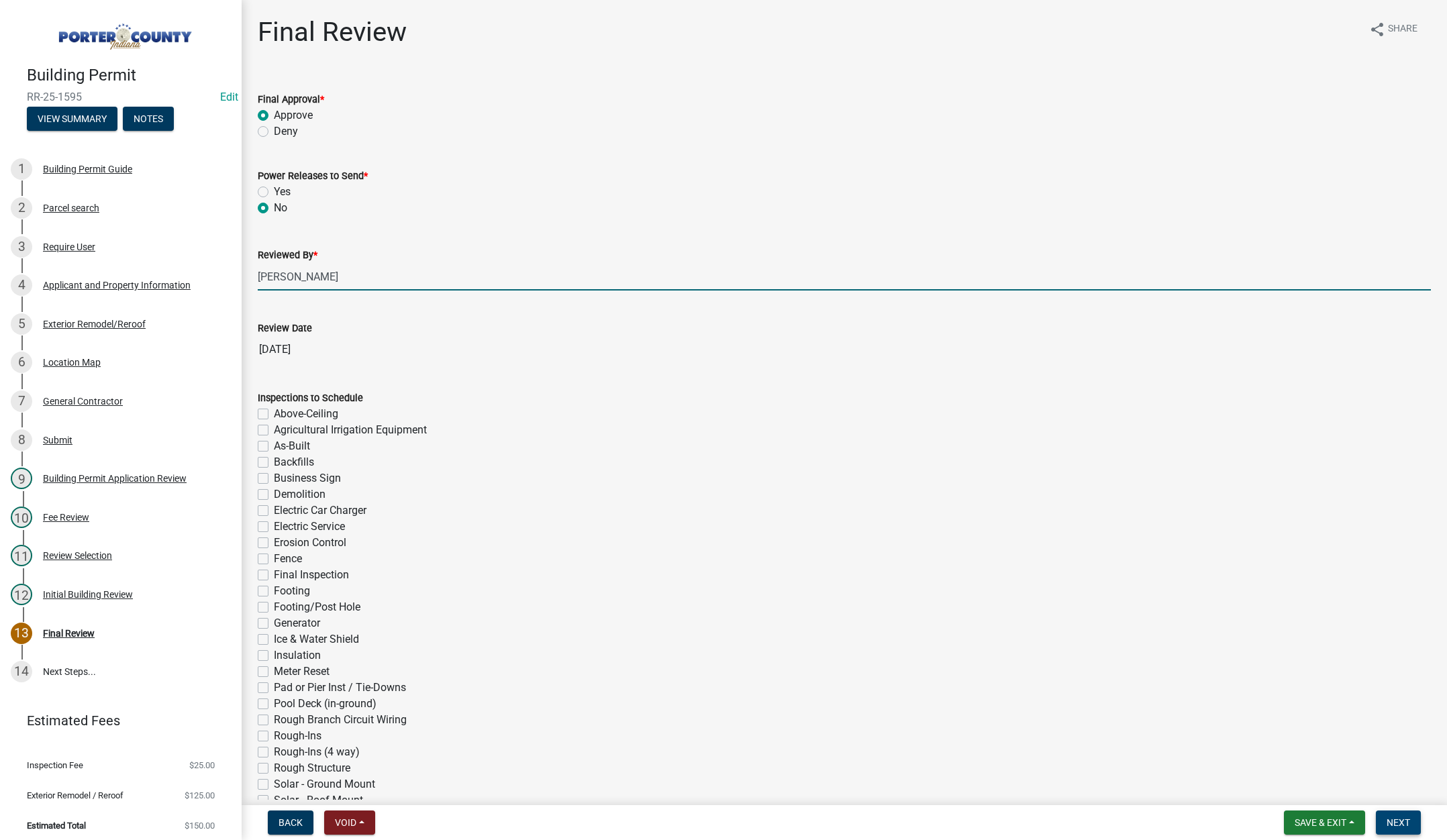
click at [1408, 825] on span "Next" at bounding box center [1398, 822] width 23 height 11
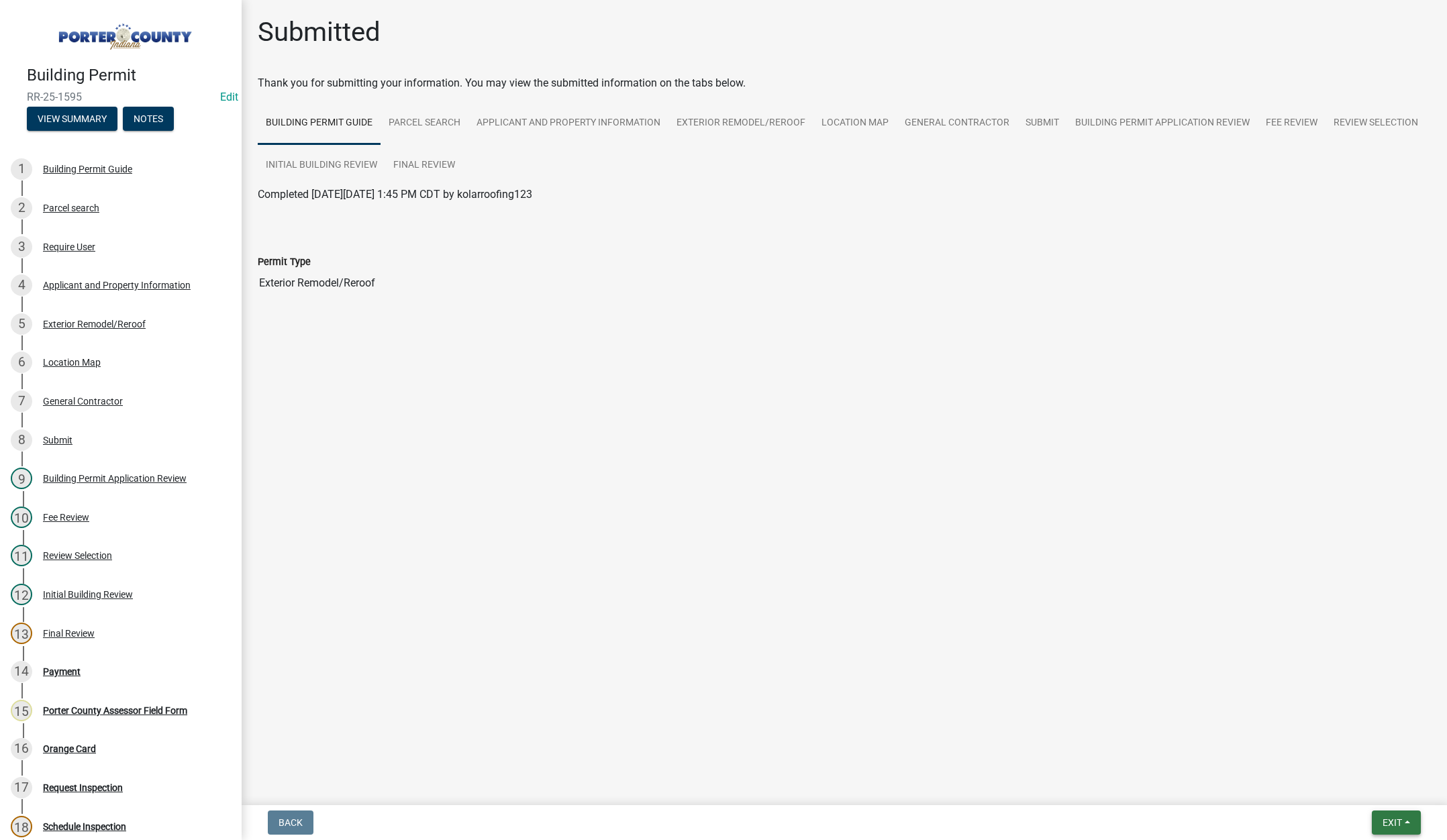
click at [1383, 819] on span "Exit" at bounding box center [1392, 822] width 19 height 11
click at [1373, 792] on button "Save & Exit" at bounding box center [1367, 787] width 108 height 32
